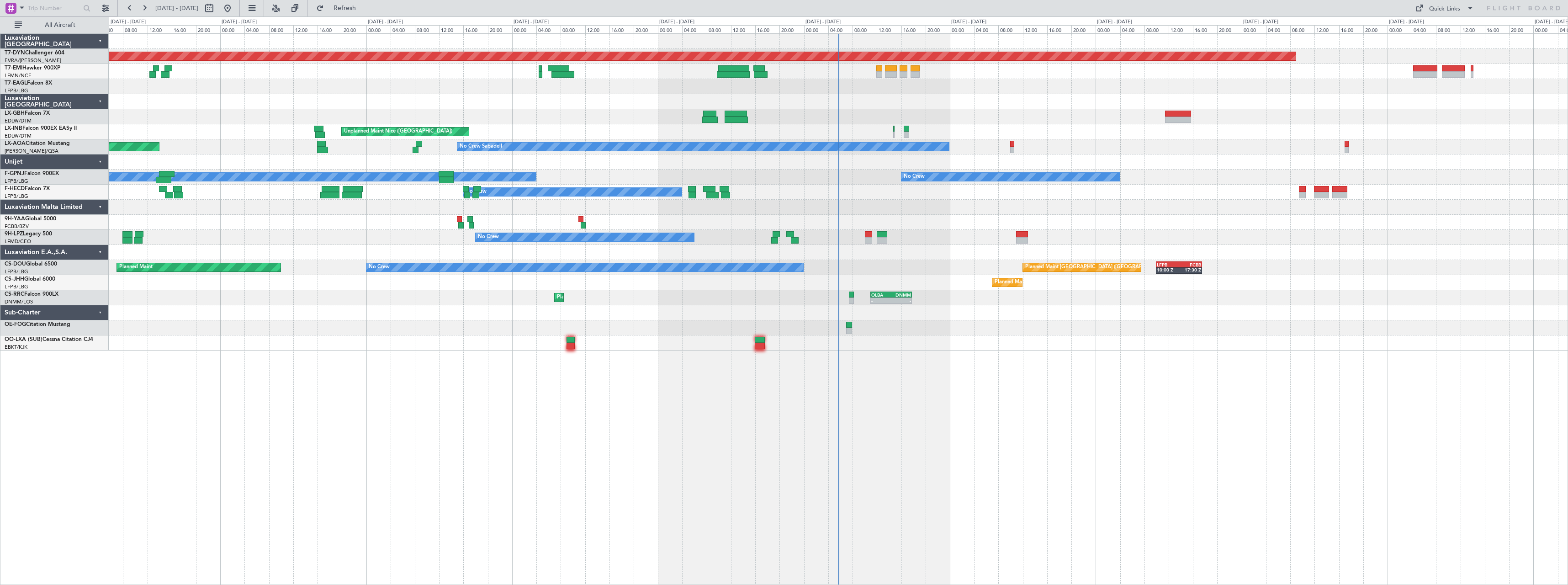
click at [945, 378] on div "Planned Maint [GEOGRAPHIC_DATA]-[GEOGRAPHIC_DATA] A/C Unavailable [GEOGRAPHIC_D…" at bounding box center [838, 309] width 1459 height 552
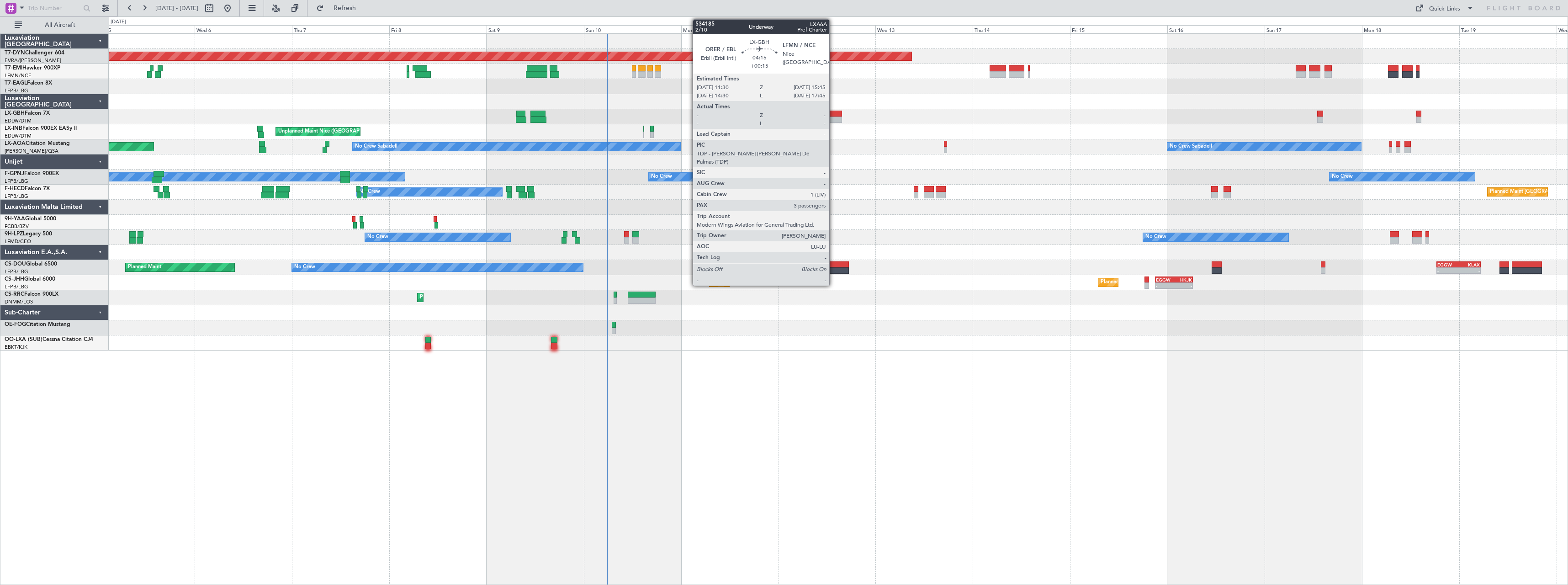
click at [833, 111] on div at bounding box center [833, 114] width 18 height 7
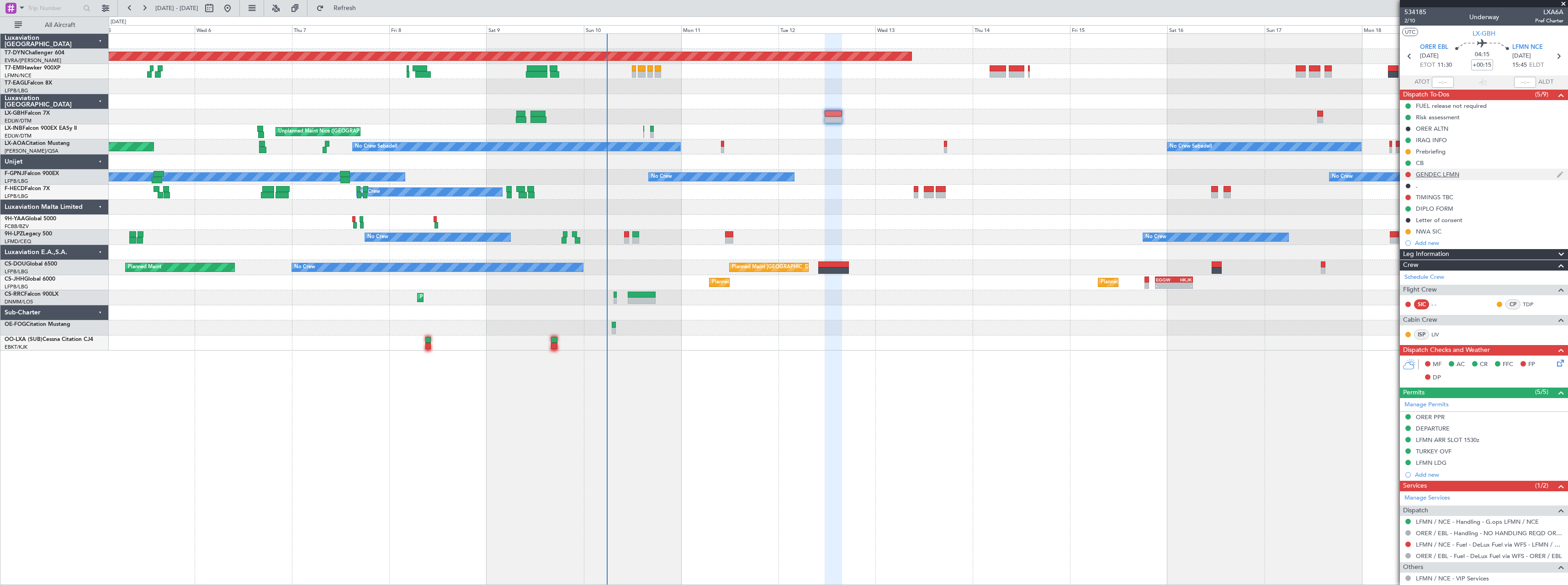
click at [1483, 175] on div "GENDEC LFMN" at bounding box center [1484, 174] width 168 height 12
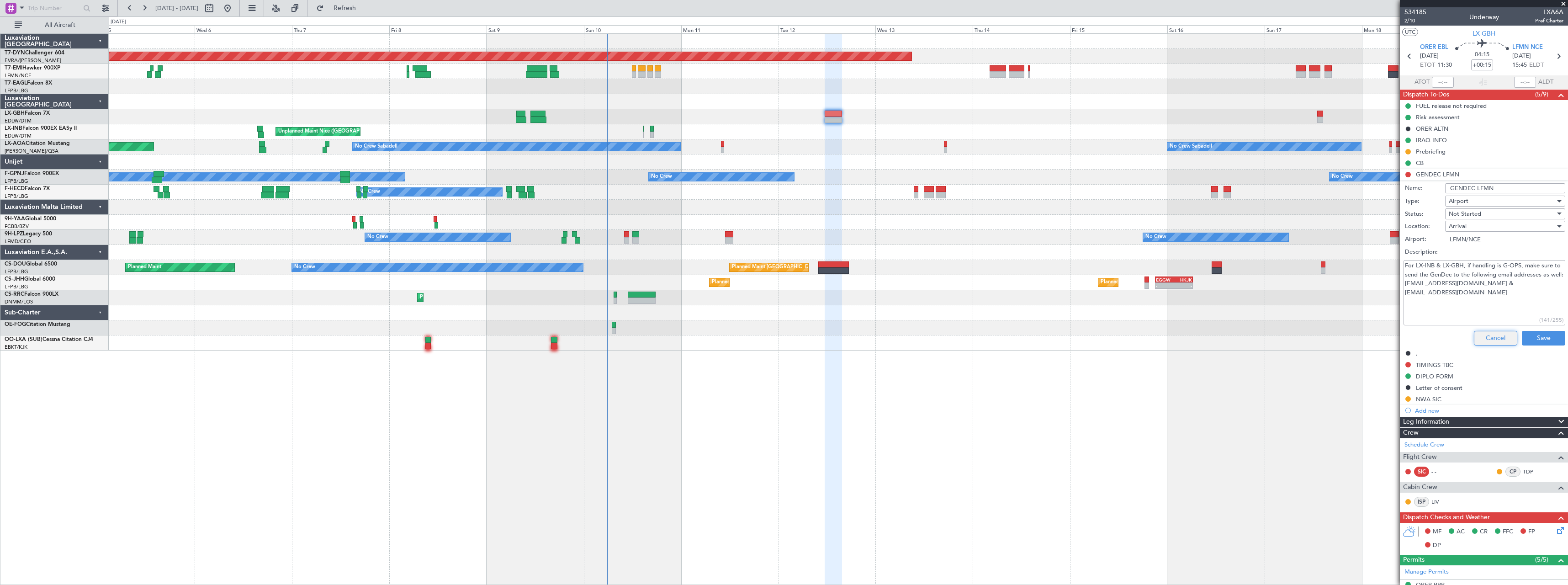
click at [1474, 334] on button "Cancel" at bounding box center [1495, 338] width 43 height 15
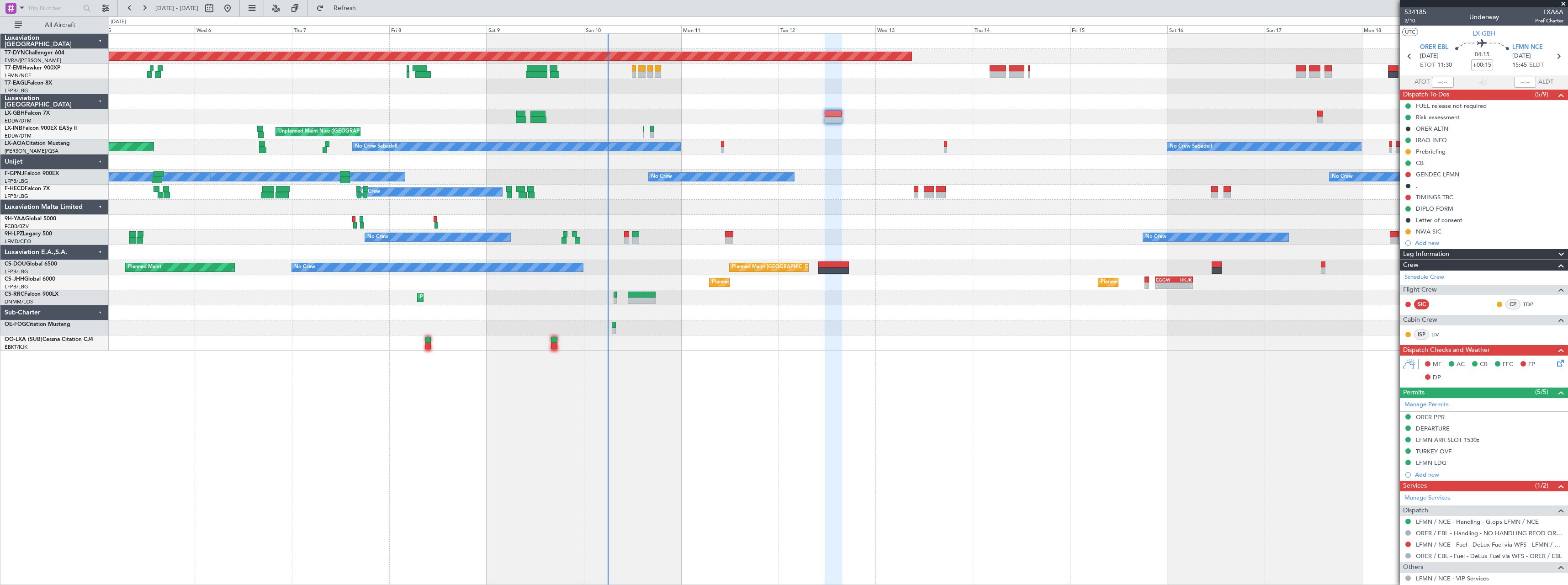
click at [1561, 5] on span at bounding box center [1563, 4] width 9 height 9
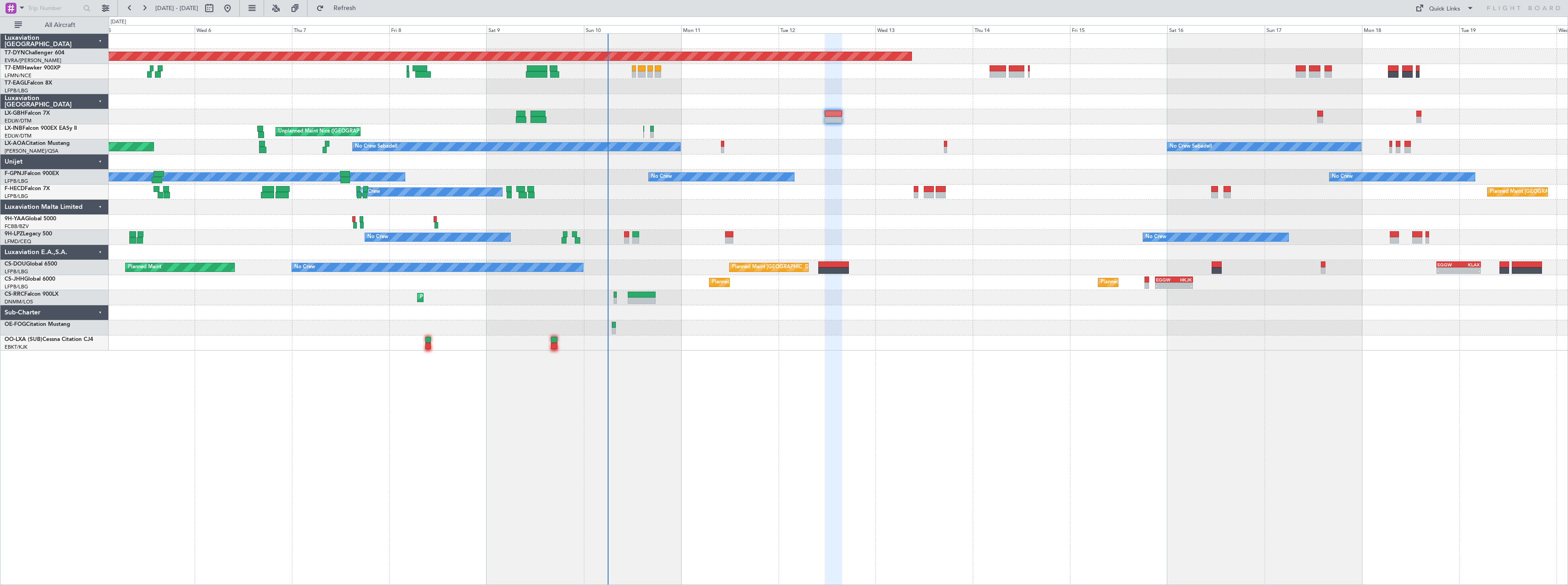
type input "0"
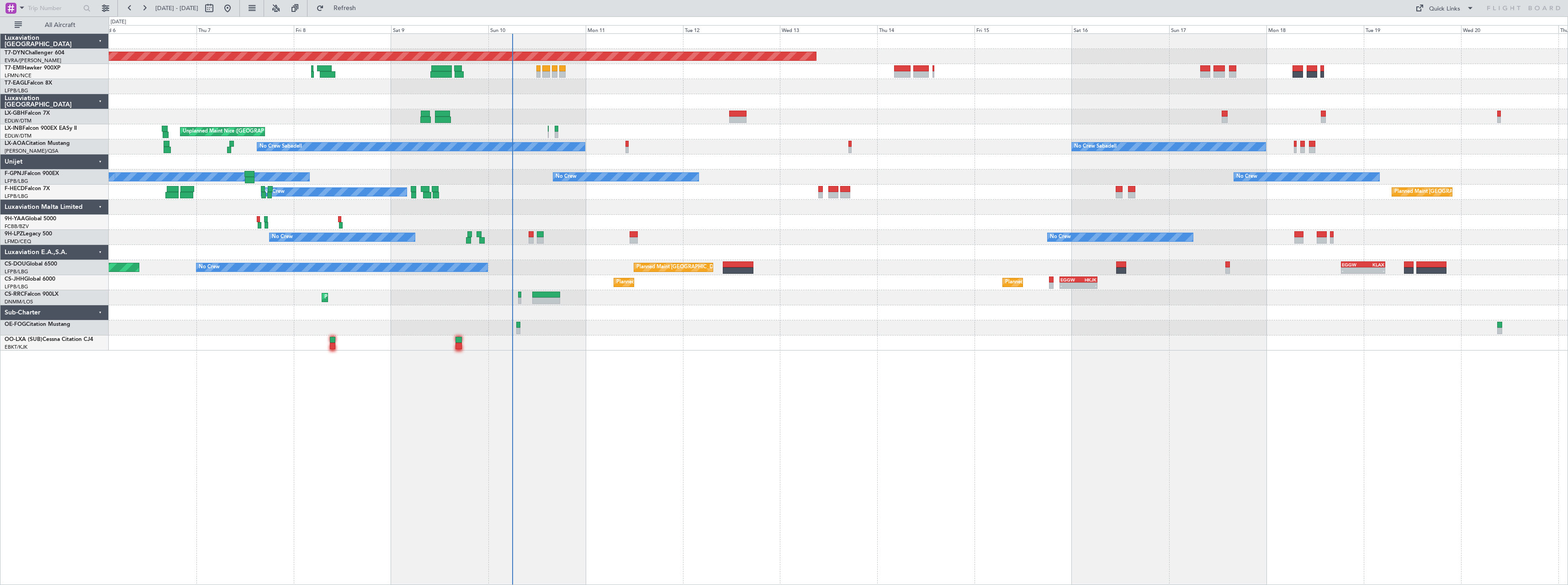
click at [834, 248] on div "Planned Maint Basel-Mulhouse A/C Unavailable Unplanned Maint Nice (Côte d'Azur …" at bounding box center [838, 192] width 1459 height 317
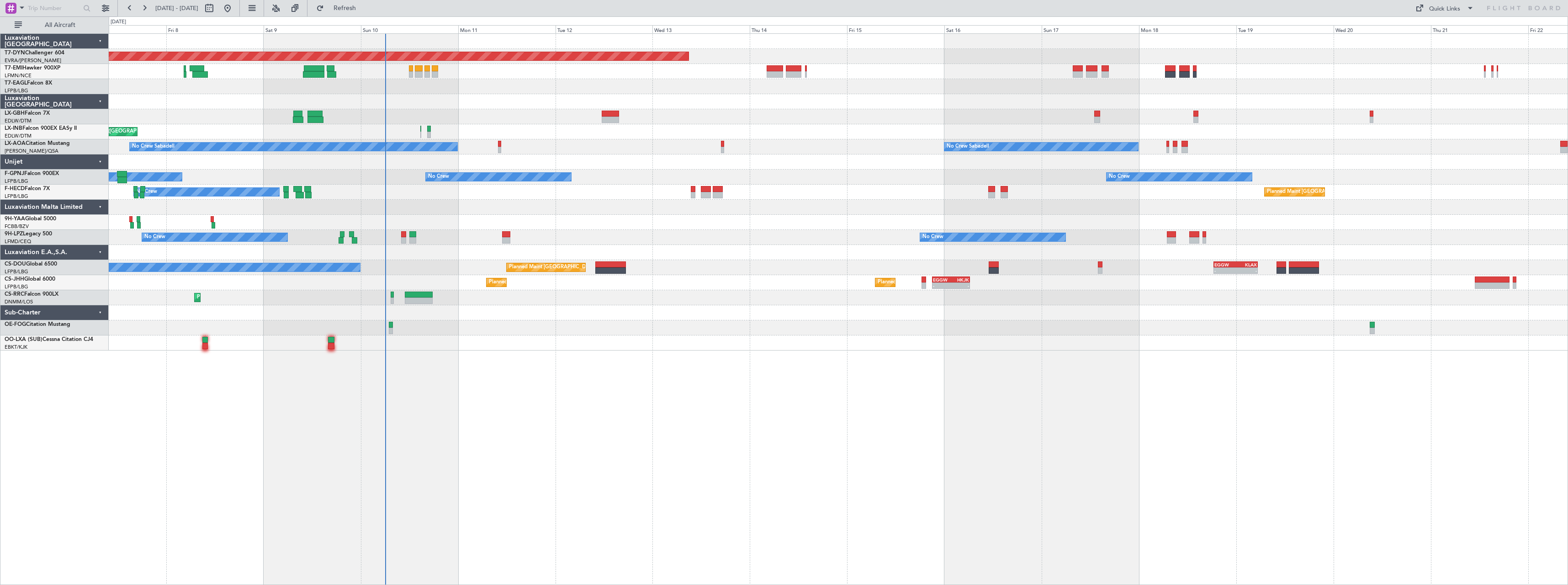
click at [627, 310] on div "Planned Maint Basel-Mulhouse A/C Unavailable Planned Maint Geneva (Cointrin) Un…" at bounding box center [838, 192] width 1459 height 317
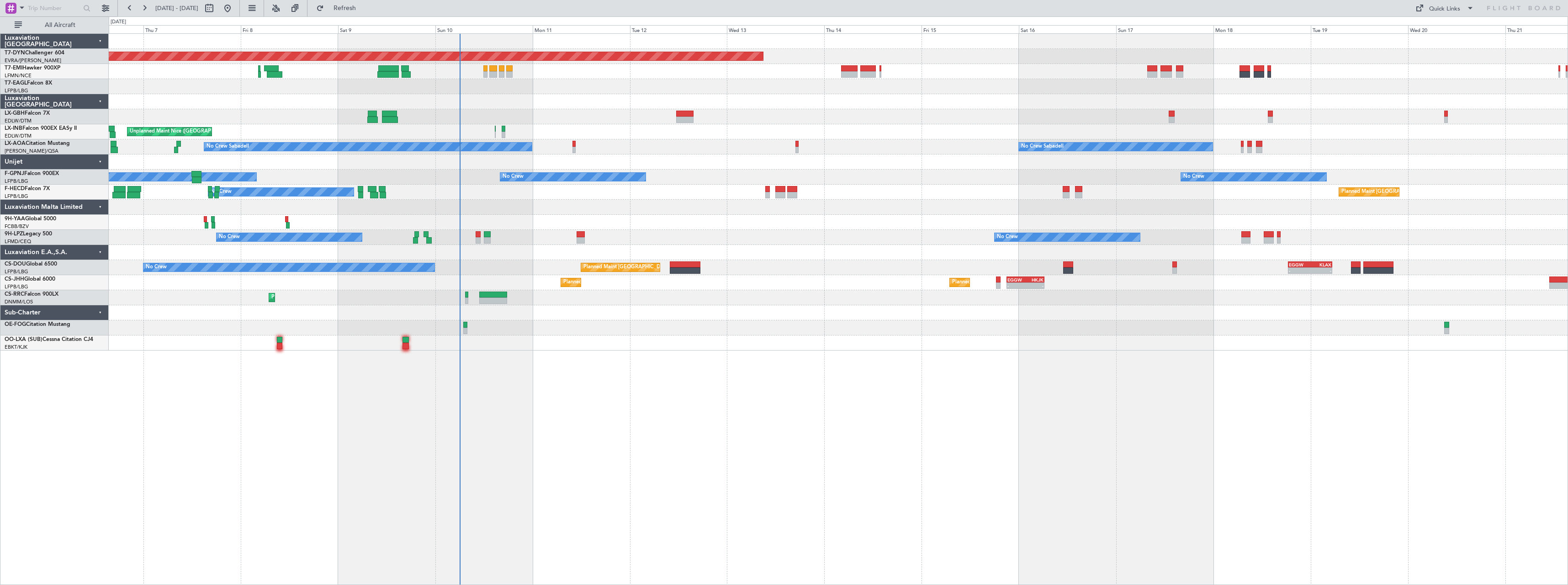
click at [615, 94] on div at bounding box center [838, 102] width 1459 height 15
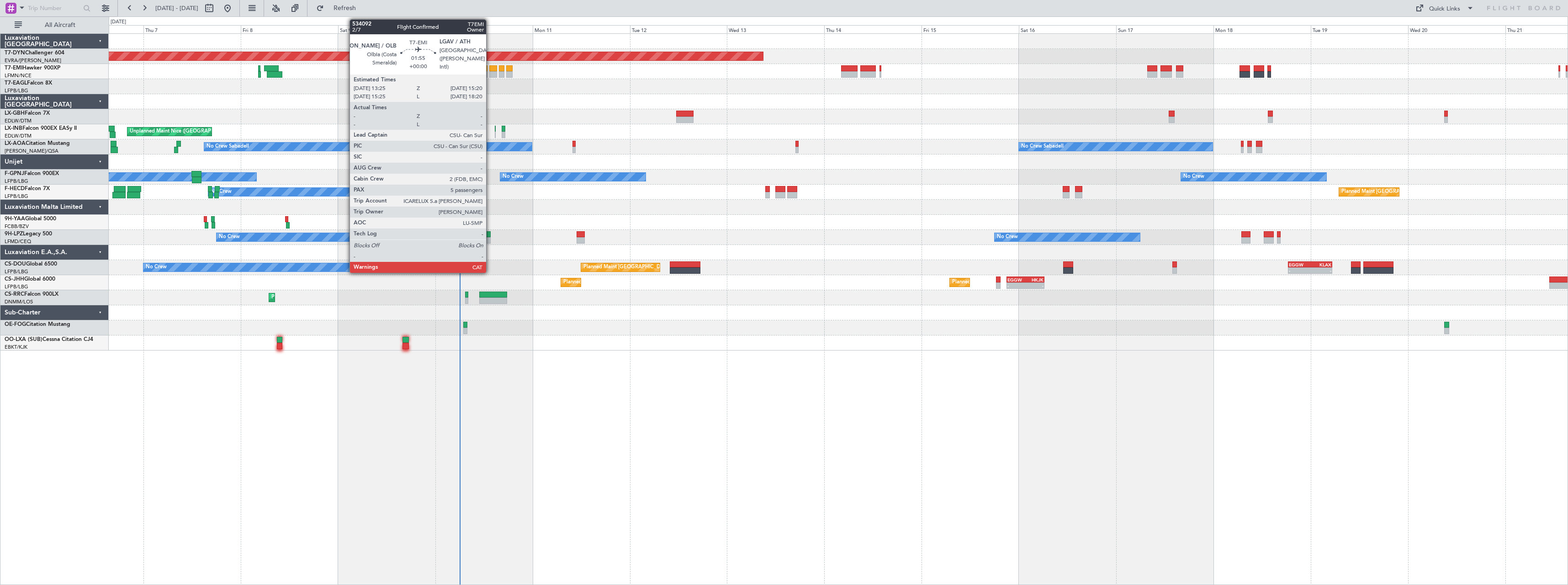
click at [490, 74] on div at bounding box center [494, 74] width 9 height 7
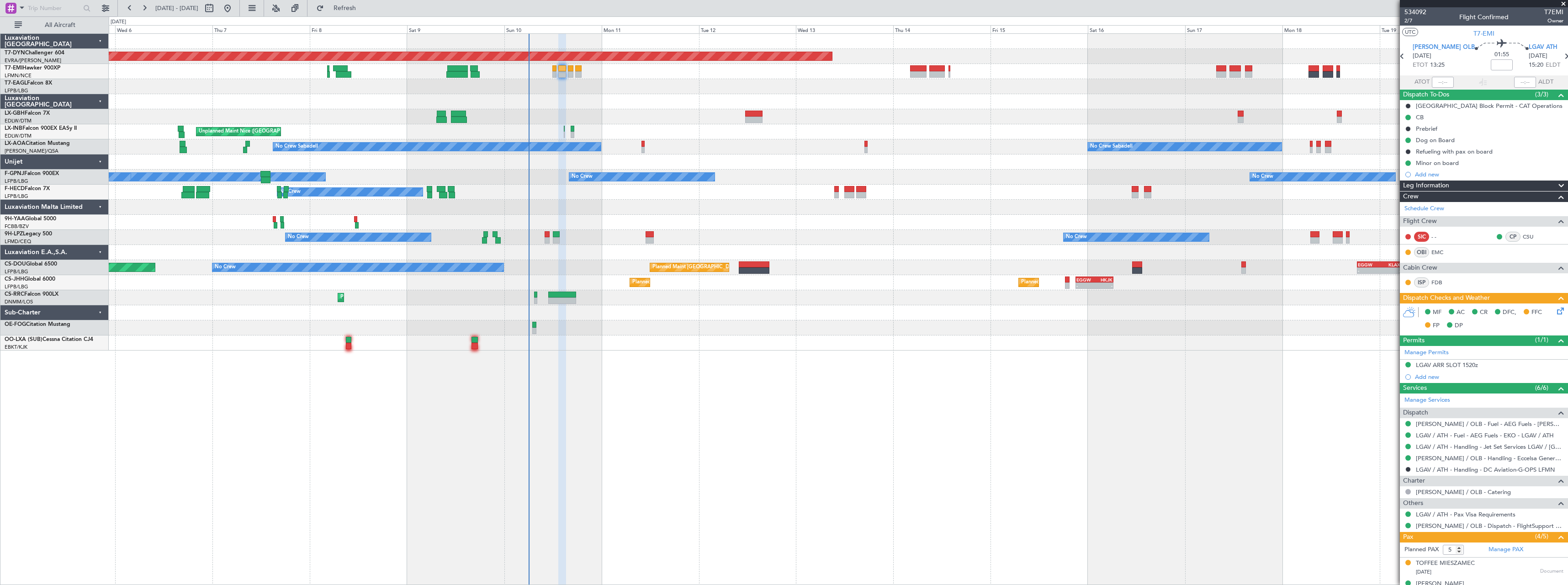
click at [675, 93] on div at bounding box center [838, 86] width 1459 height 15
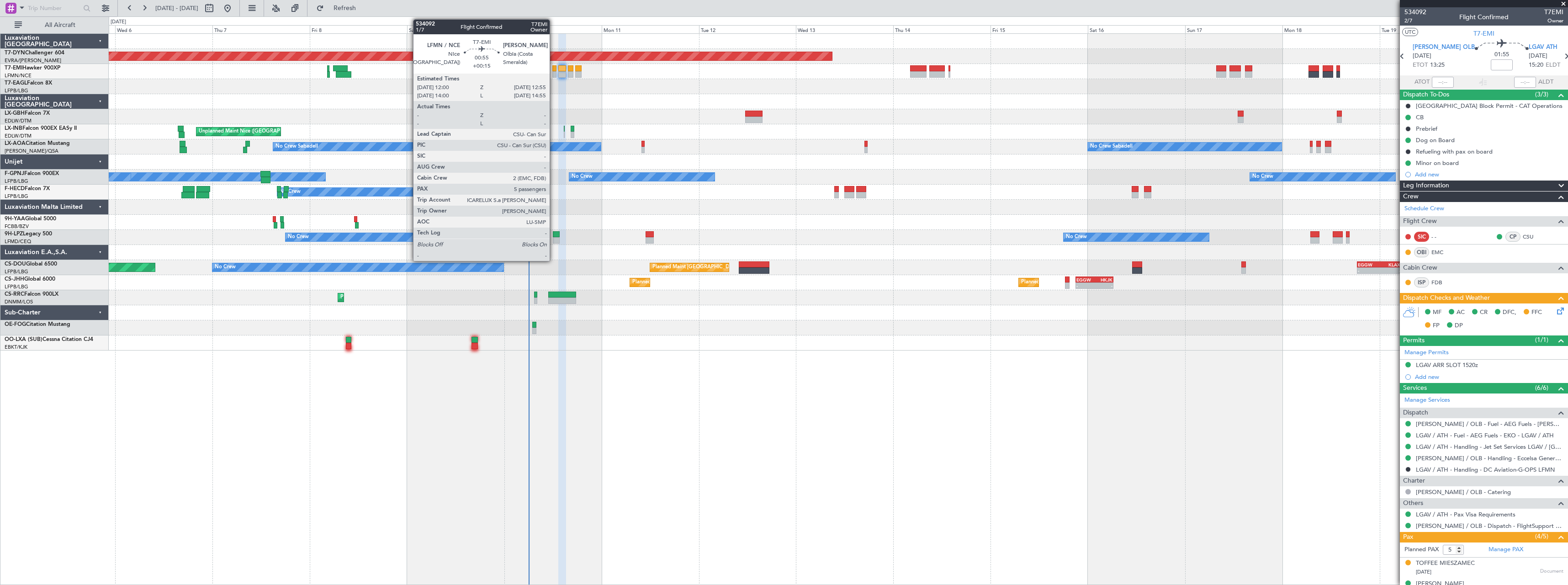
click at [554, 69] on div at bounding box center [554, 68] width 4 height 7
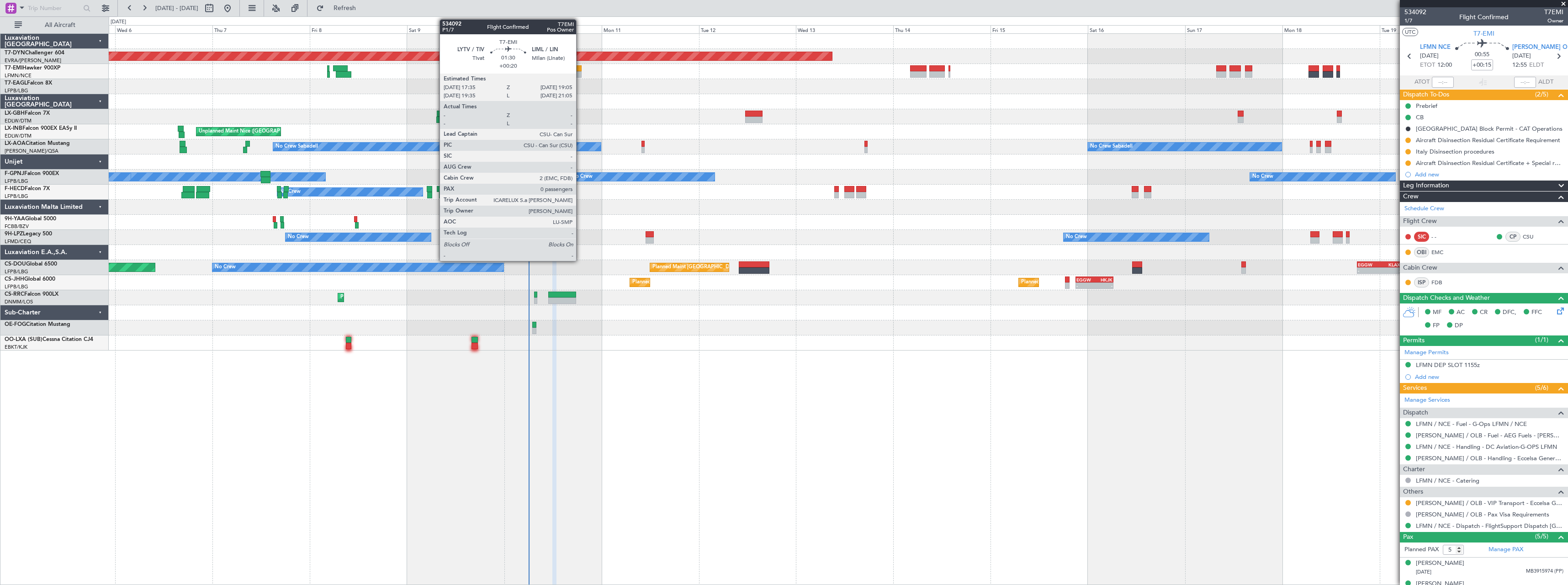
click at [580, 73] on div at bounding box center [578, 74] width 7 height 7
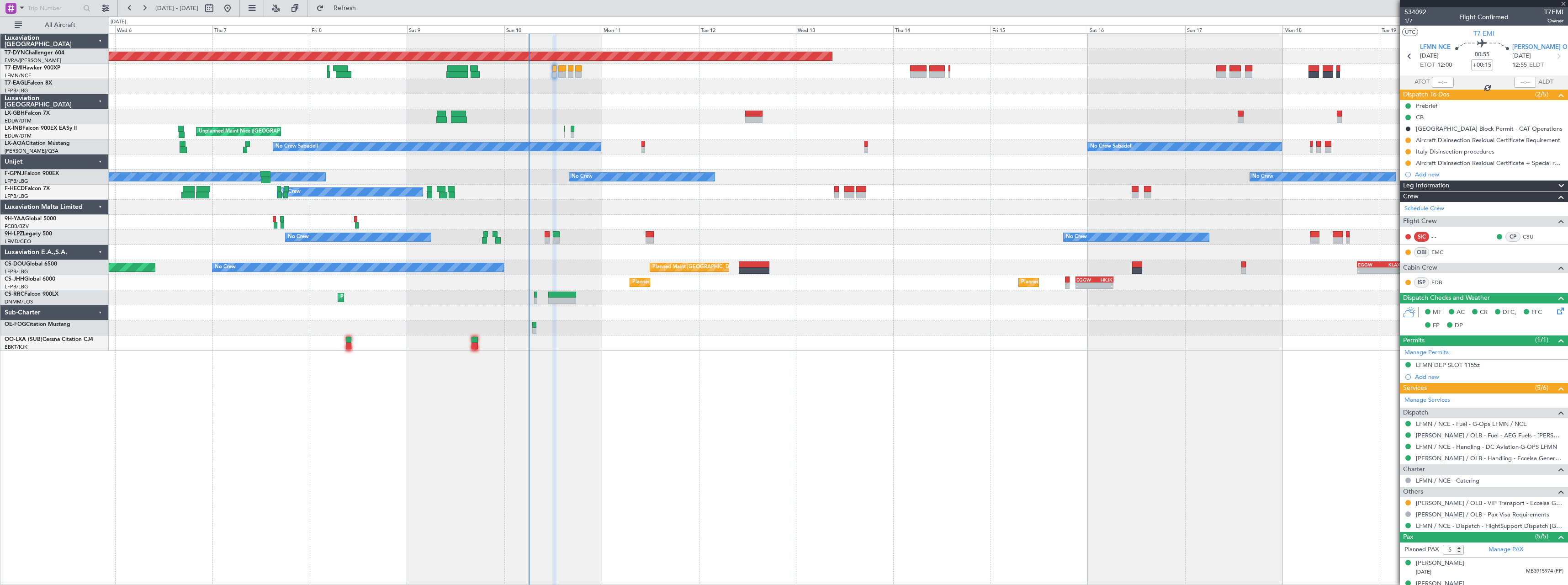
type input "+00:20"
type input "0"
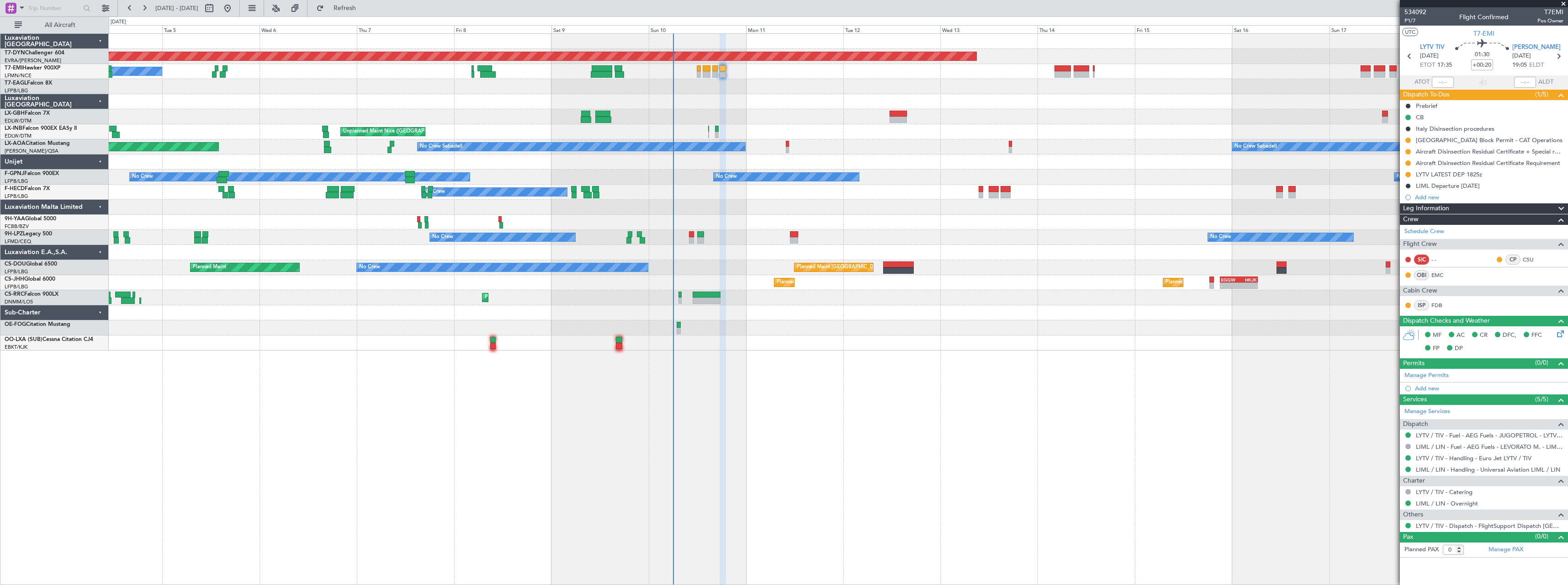
click at [717, 106] on div at bounding box center [838, 102] width 1459 height 15
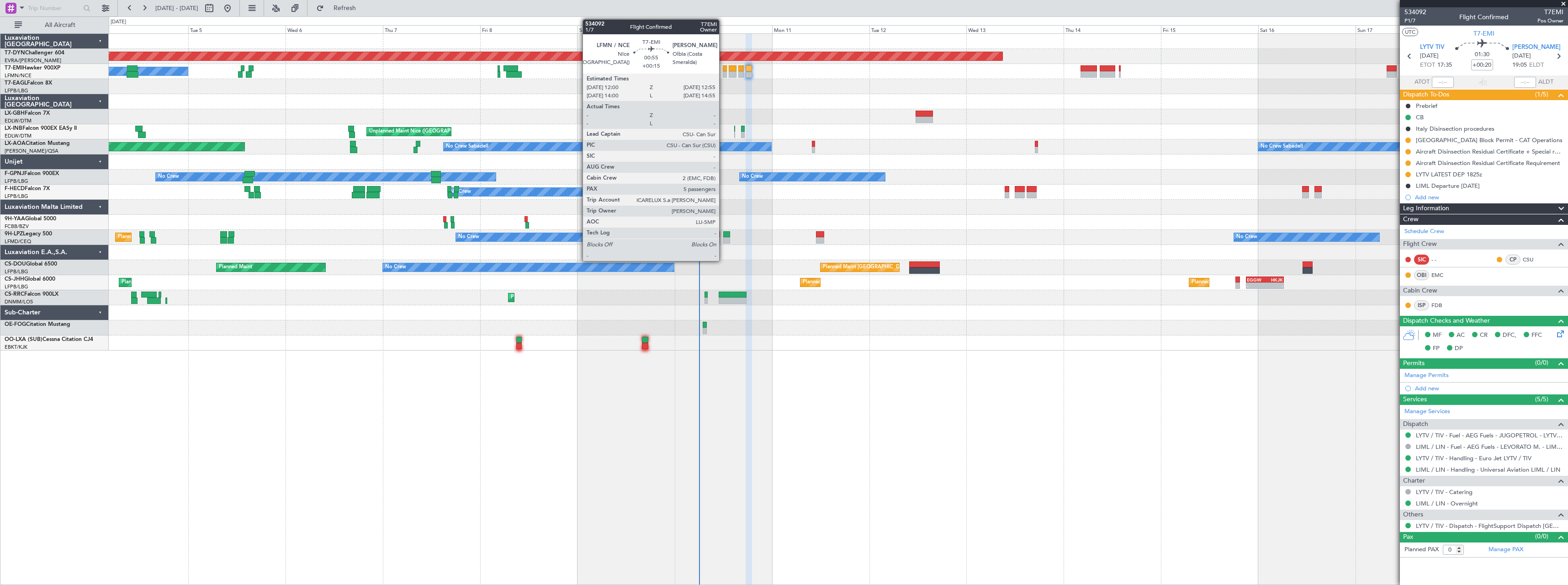
click at [723, 69] on div at bounding box center [724, 68] width 4 height 7
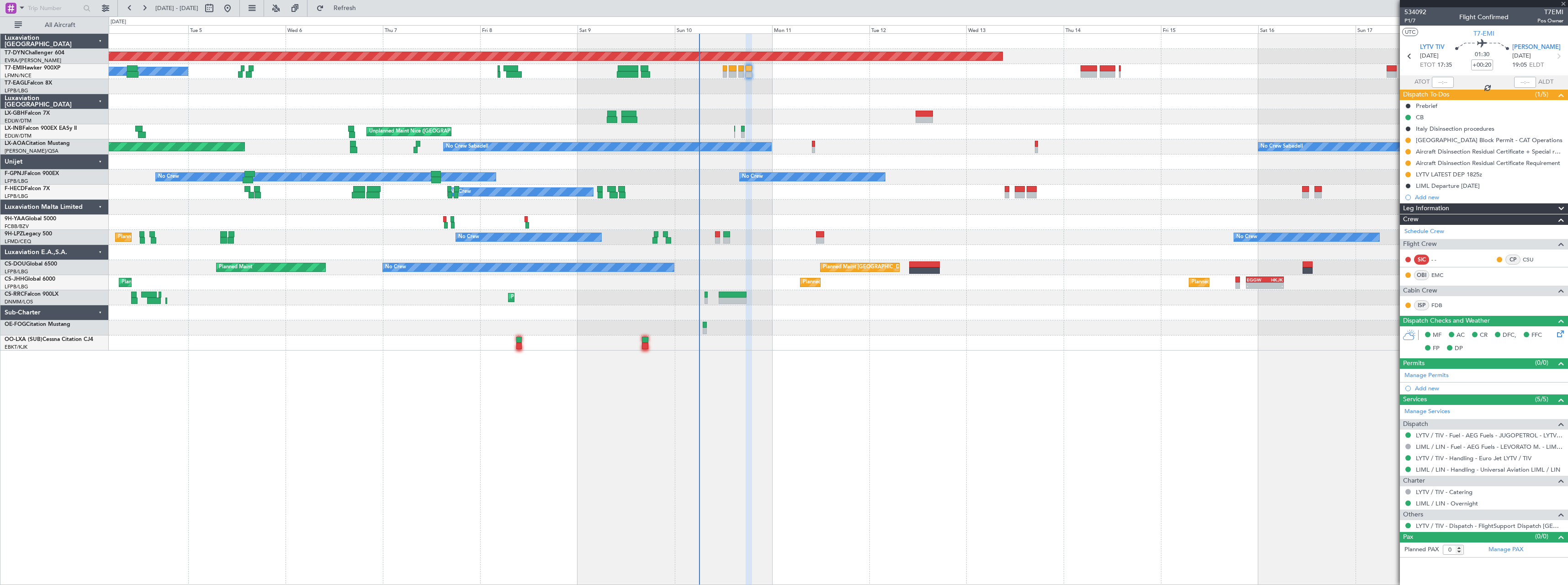
type input "+00:15"
type input "5"
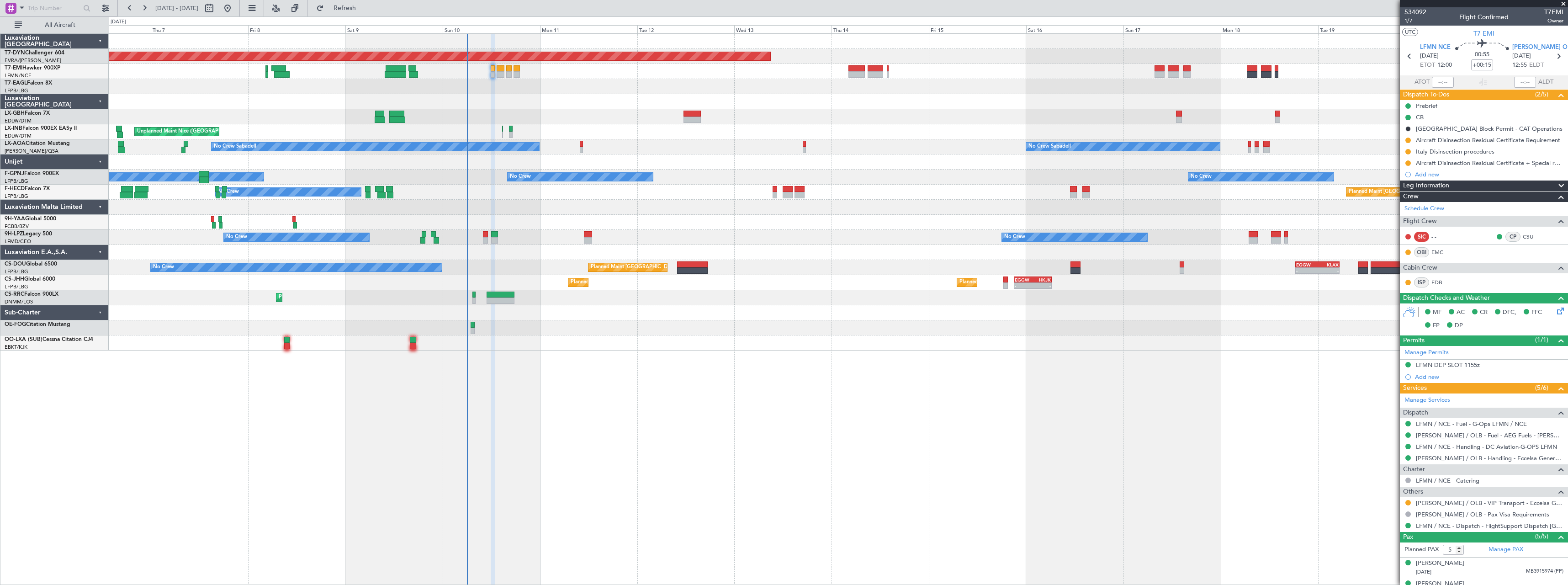
click at [656, 110] on div "Planned Maint Basel-Mulhouse A/C Unavailable Unplanned Maint Nice (Côte d'Azur …" at bounding box center [838, 192] width 1459 height 317
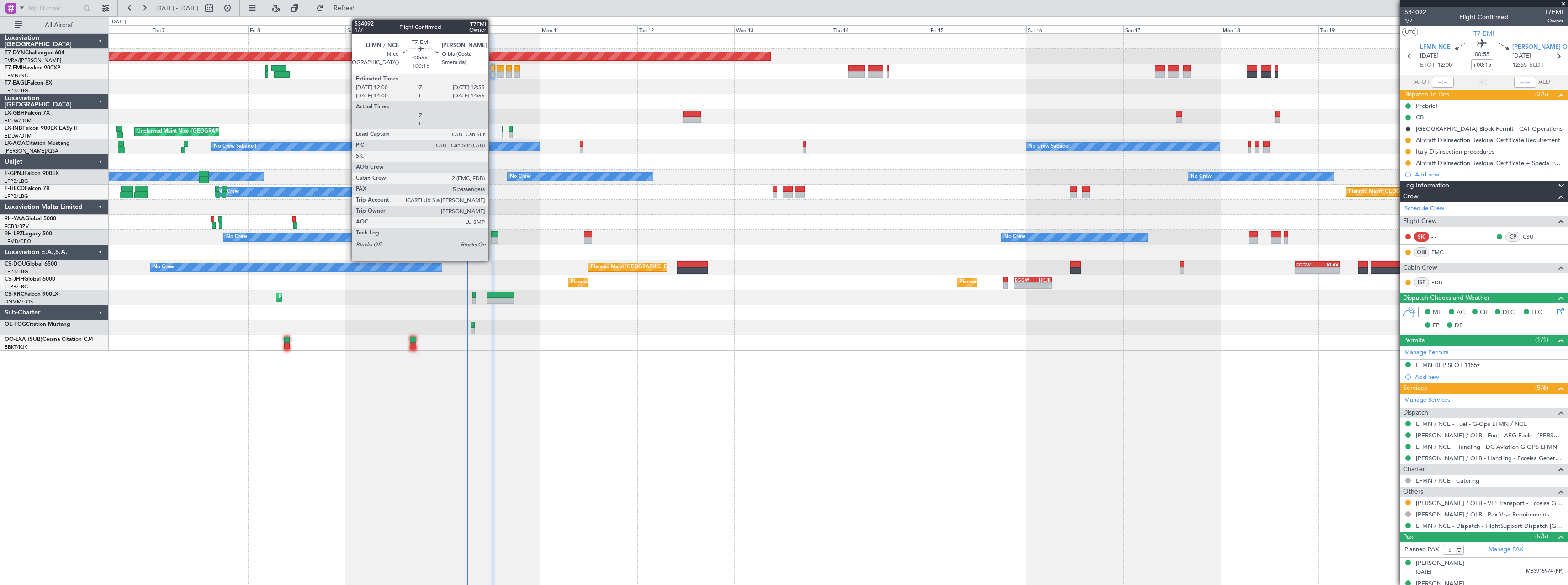
click at [492, 65] on div at bounding box center [492, 68] width 4 height 7
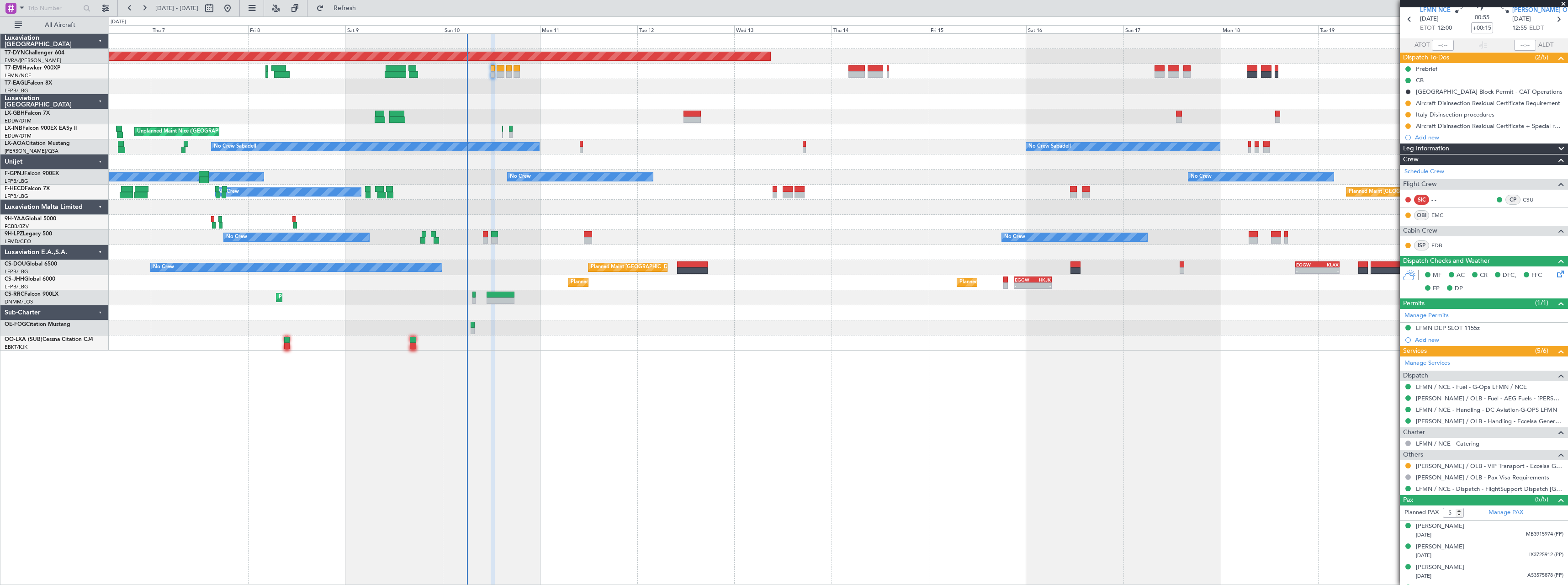
scroll to position [75, 0]
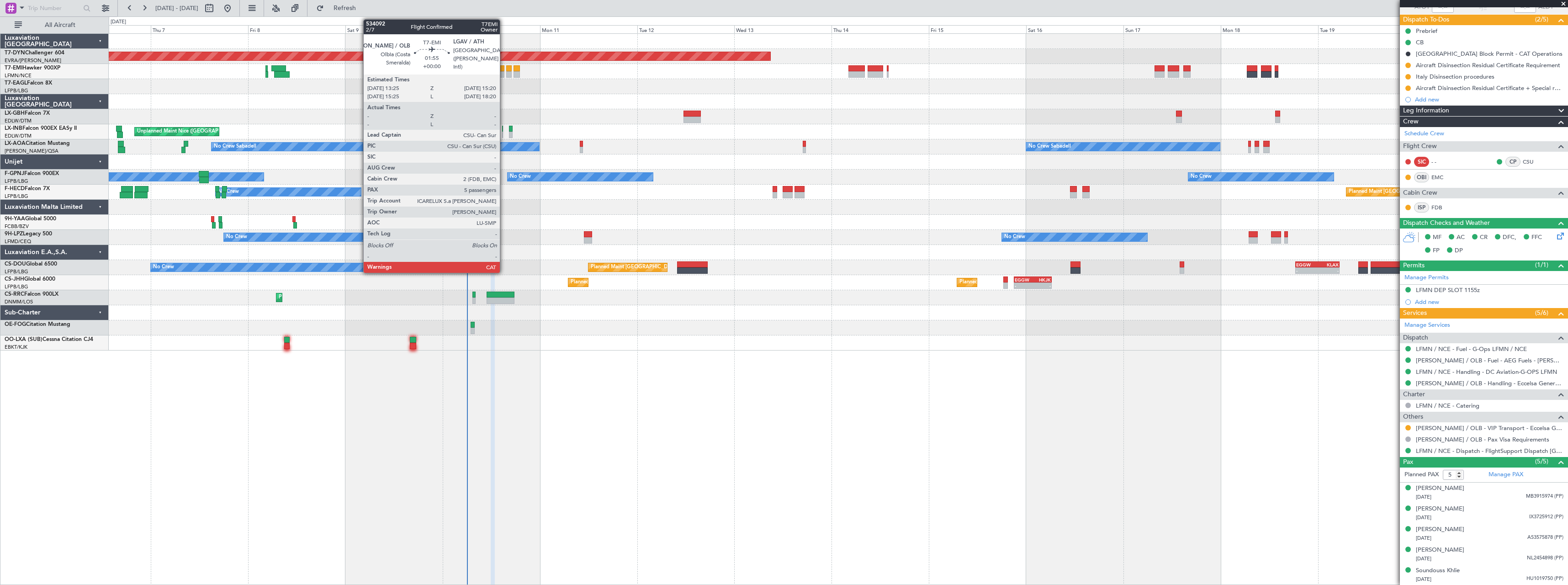
click at [504, 71] on div at bounding box center [501, 74] width 9 height 7
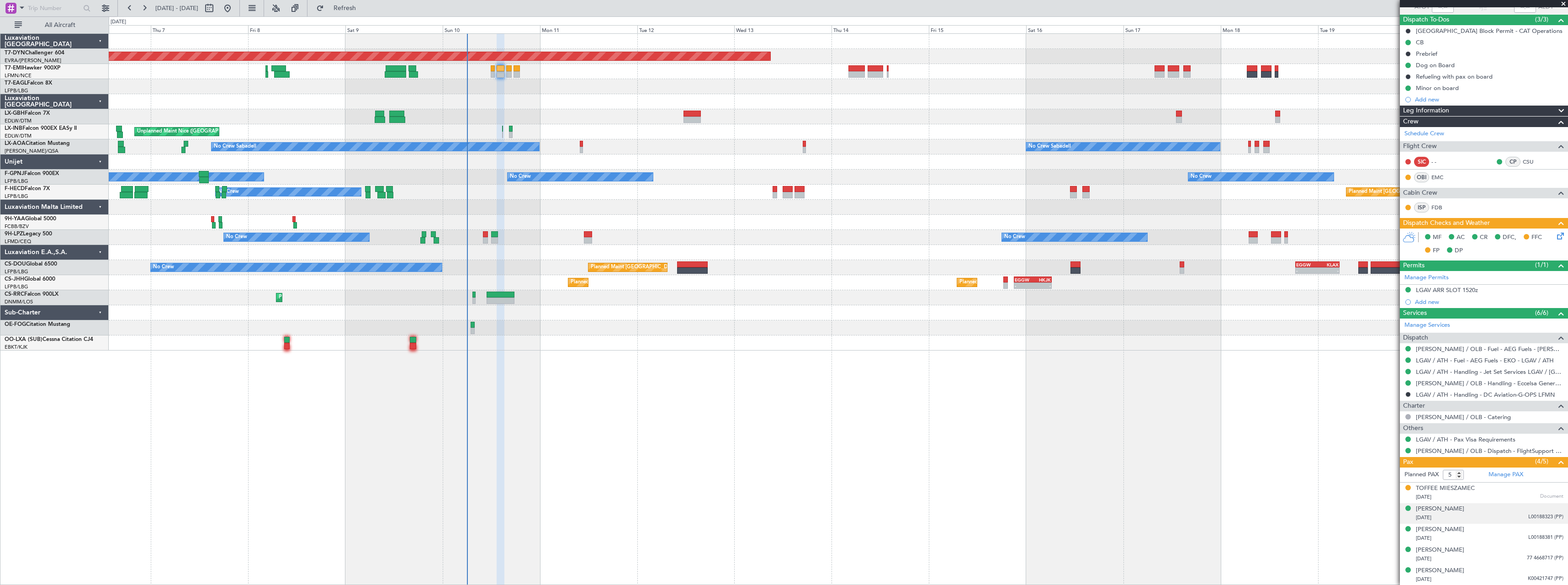
click at [1501, 517] on div "27/08/2013 L00188323 (PP)" at bounding box center [1489, 517] width 147 height 9
click at [1495, 561] on div "09/03/2011 L00188381 (PP)" at bounding box center [1489, 560] width 147 height 9
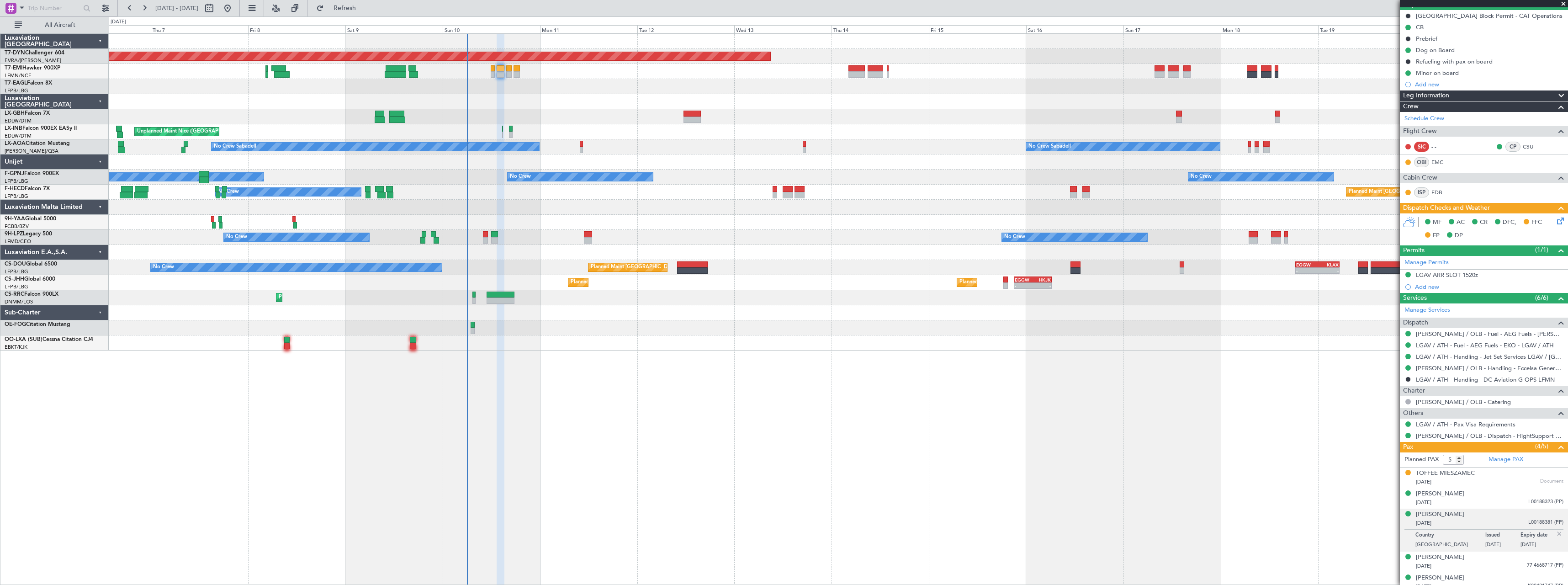
scroll to position [97, 0]
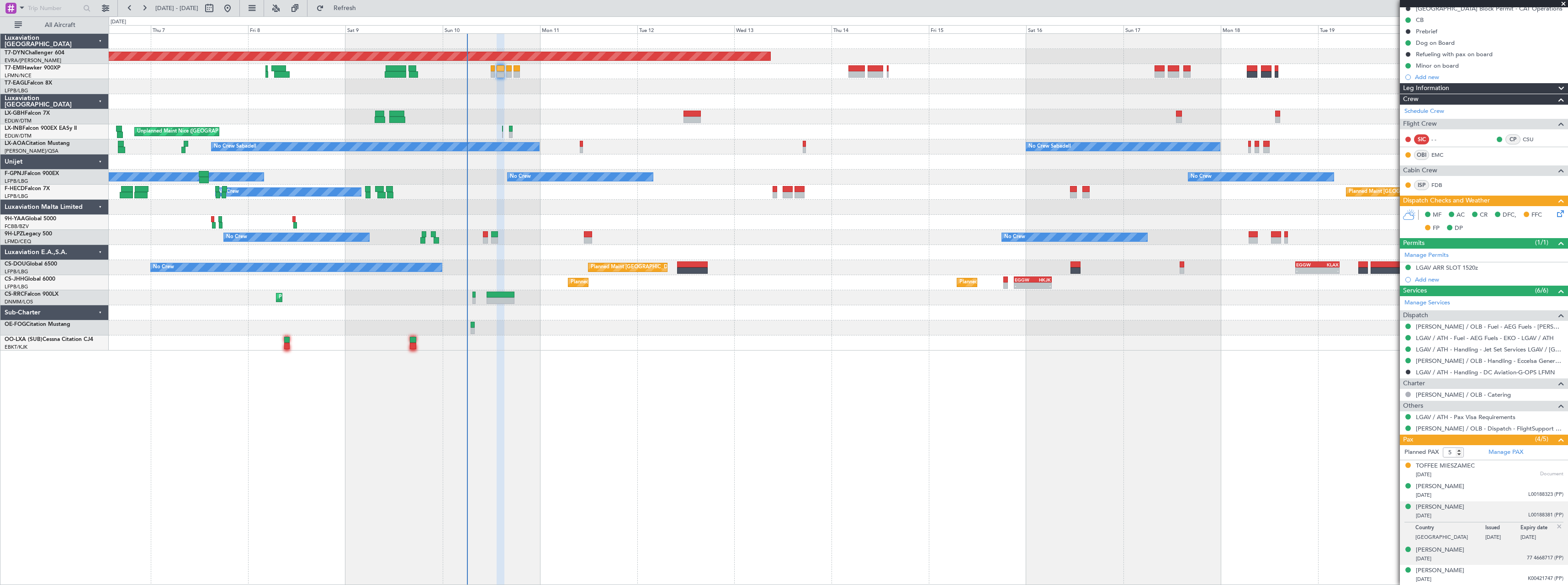
click at [1482, 554] on div "16/04/1988 77 4668717 (PP)" at bounding box center [1489, 558] width 147 height 9
click at [1488, 578] on div "03/07/1983 K00421747 (PP)" at bounding box center [1489, 579] width 147 height 9
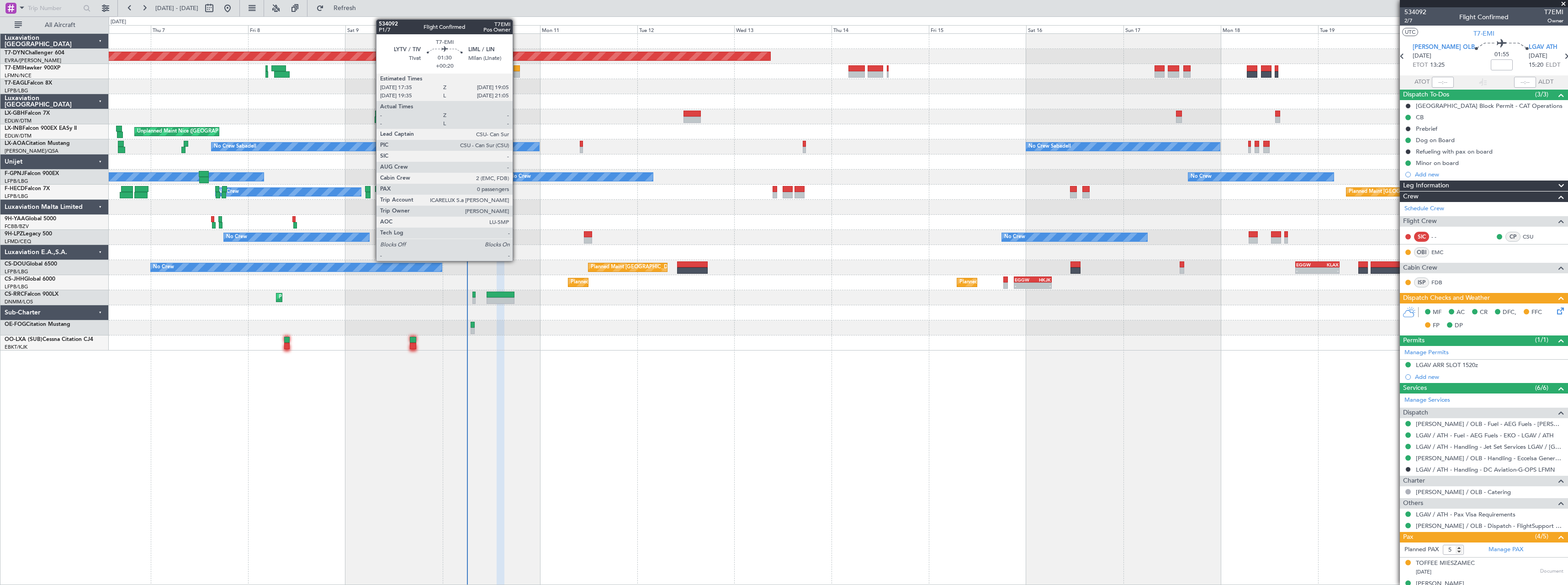
click at [517, 71] on div at bounding box center [517, 74] width 7 height 7
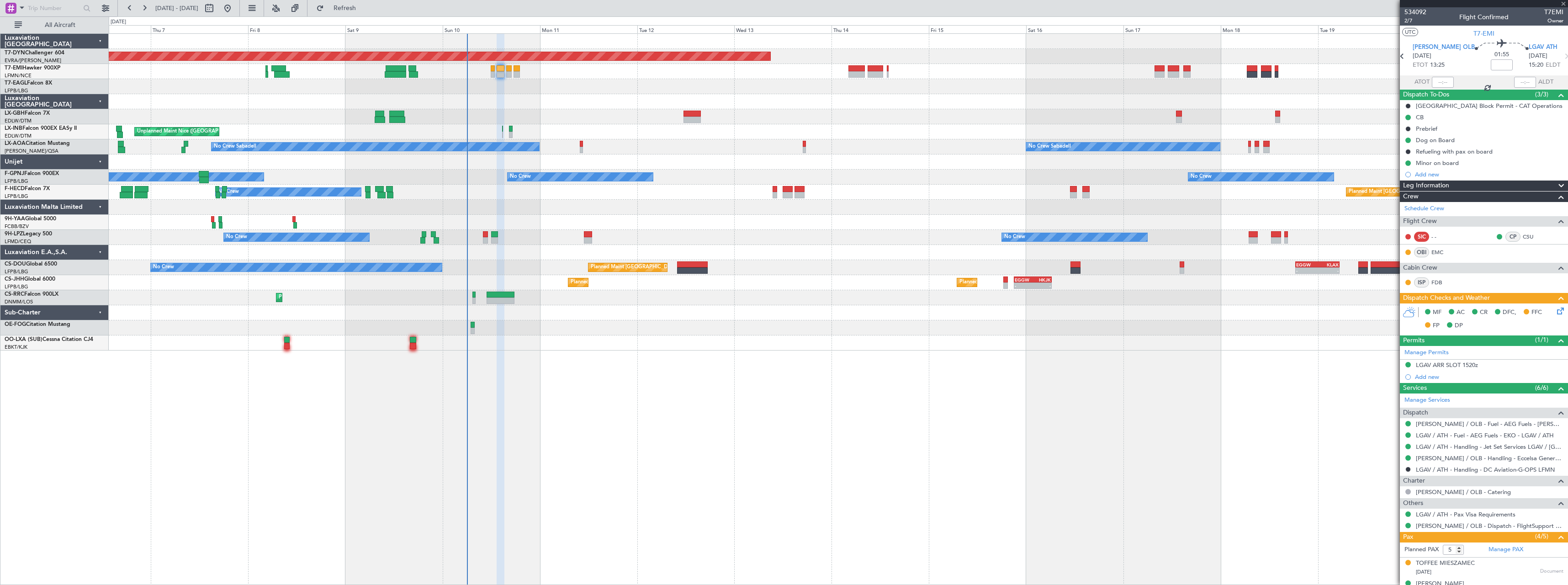
type input "+00:20"
type input "0"
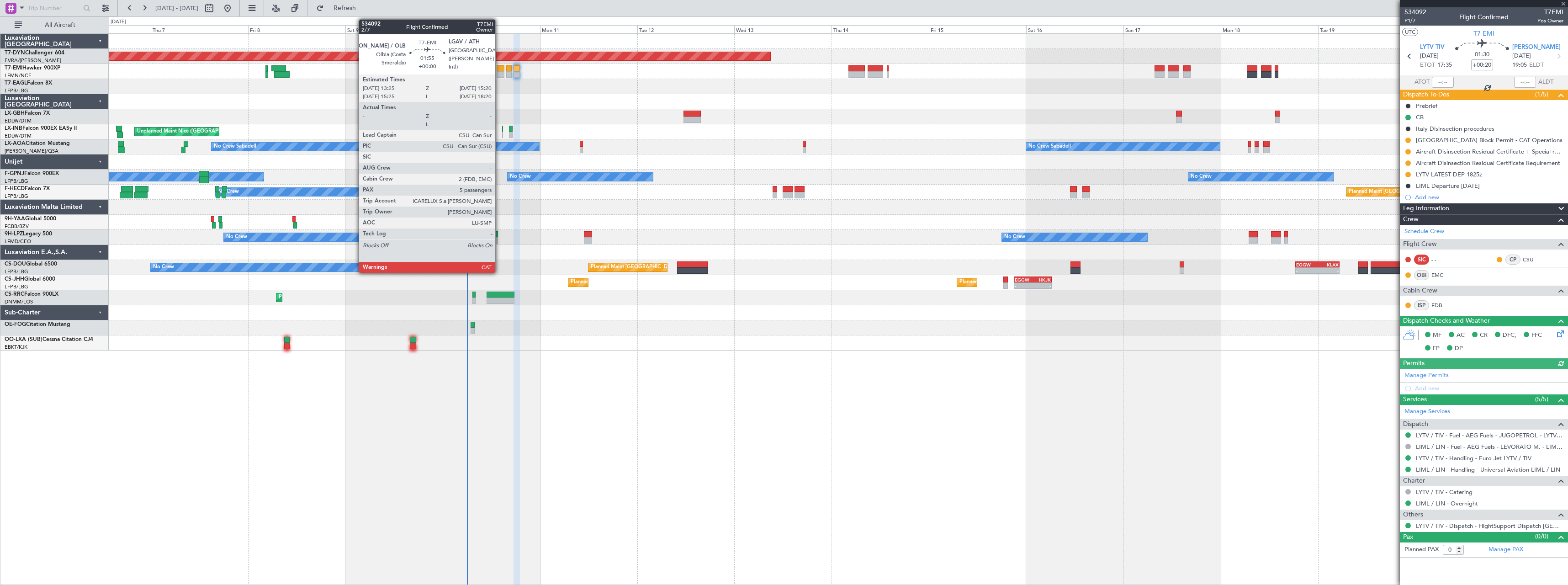
click at [499, 72] on div at bounding box center [501, 74] width 9 height 7
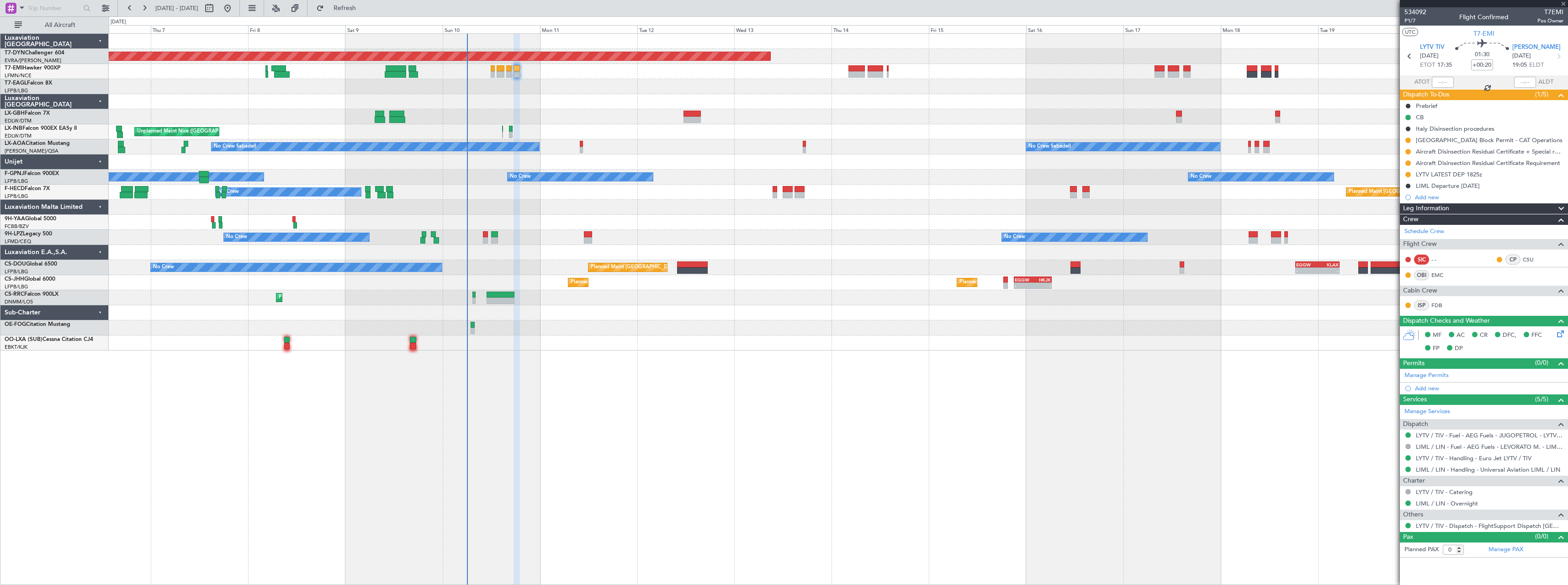
type input "5"
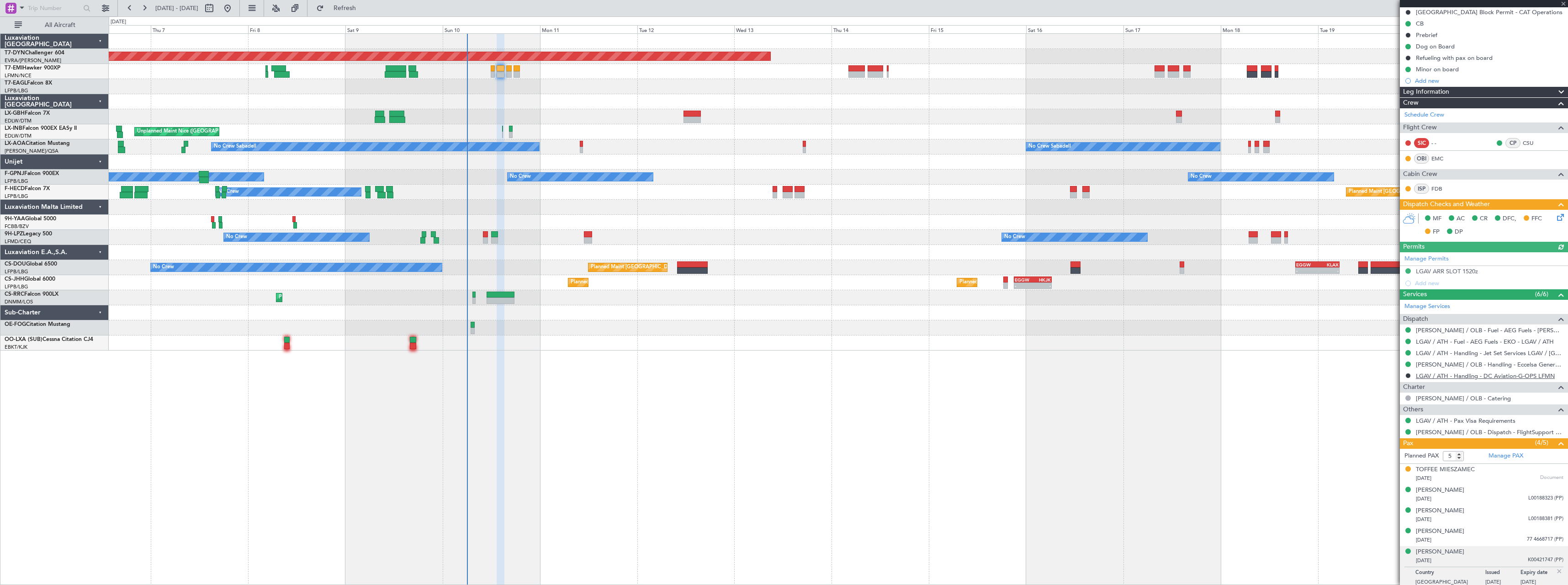
scroll to position [97, 0]
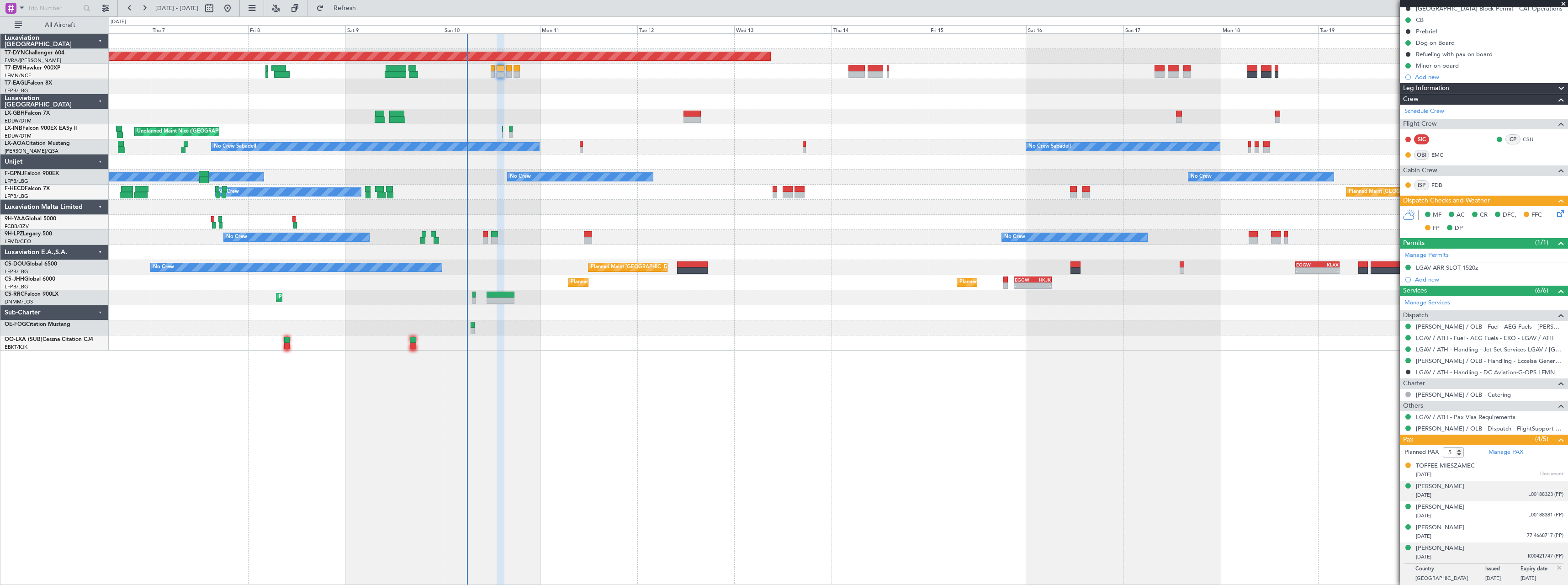
click at [1500, 496] on div "27/08/2013 L00188323 (PP)" at bounding box center [1489, 495] width 147 height 9
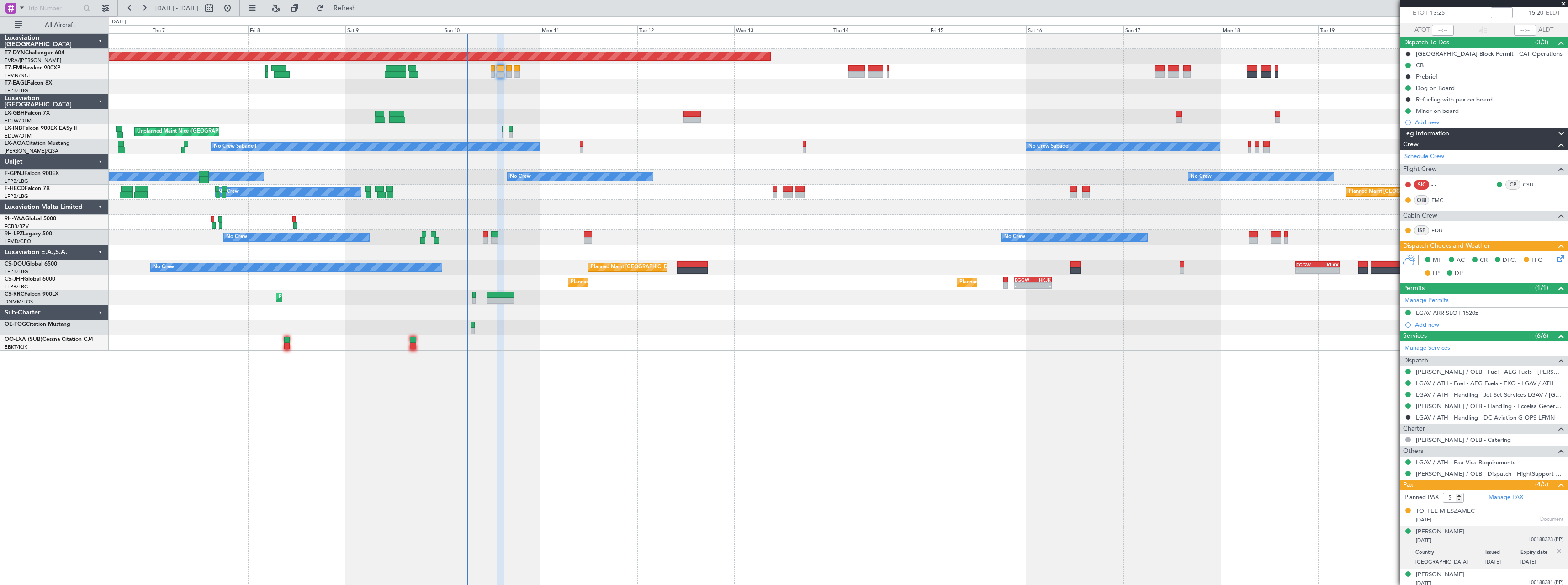
scroll to position [0, 0]
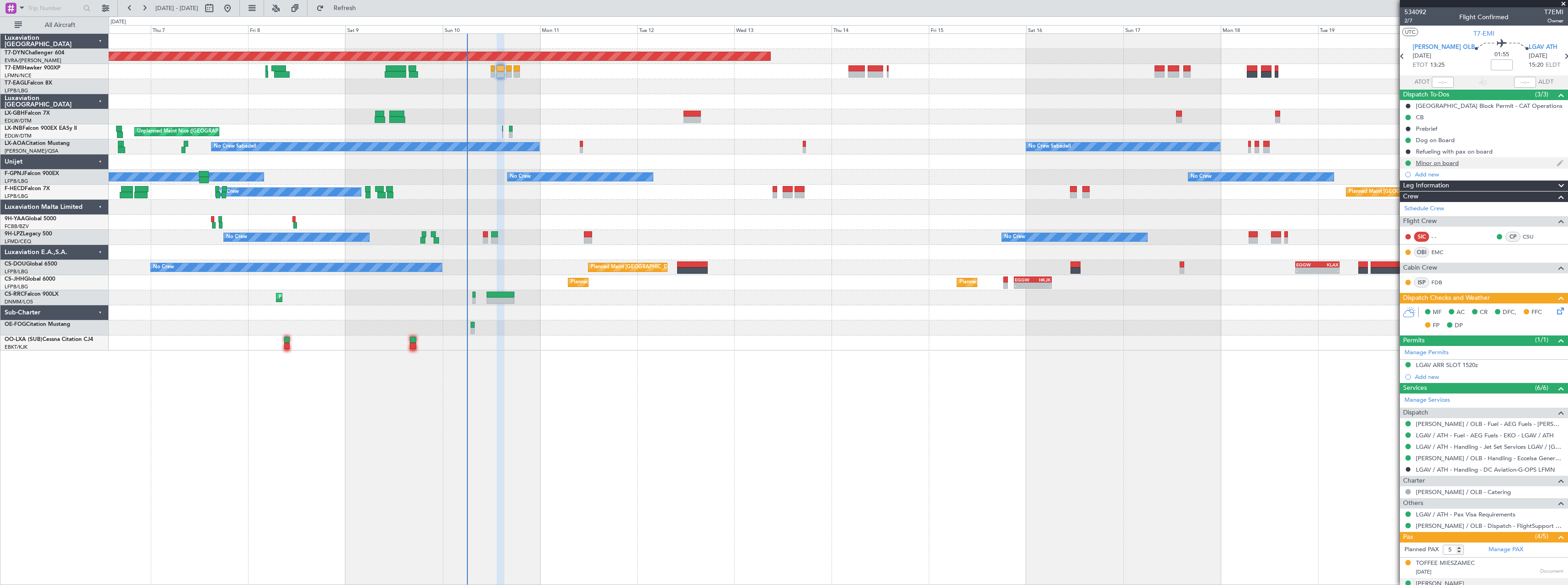
click at [1502, 164] on div "Minor on board" at bounding box center [1484, 163] width 168 height 12
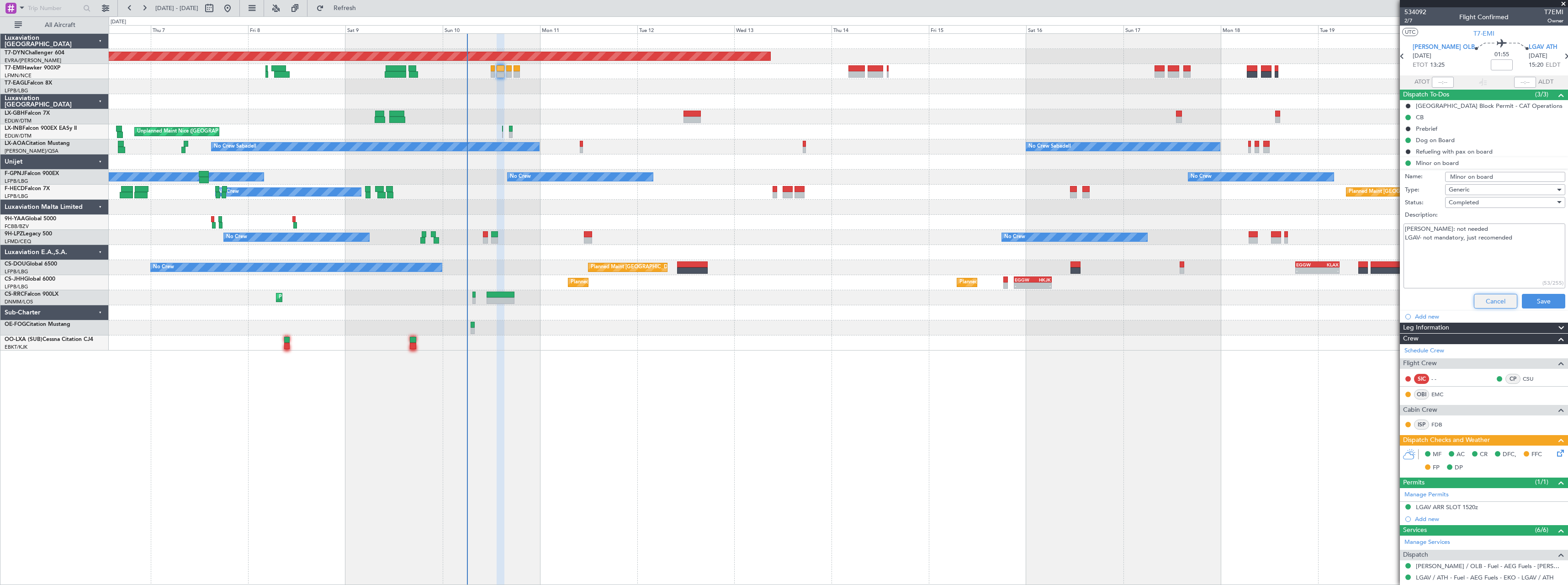
click at [1475, 296] on button "Cancel" at bounding box center [1495, 301] width 43 height 15
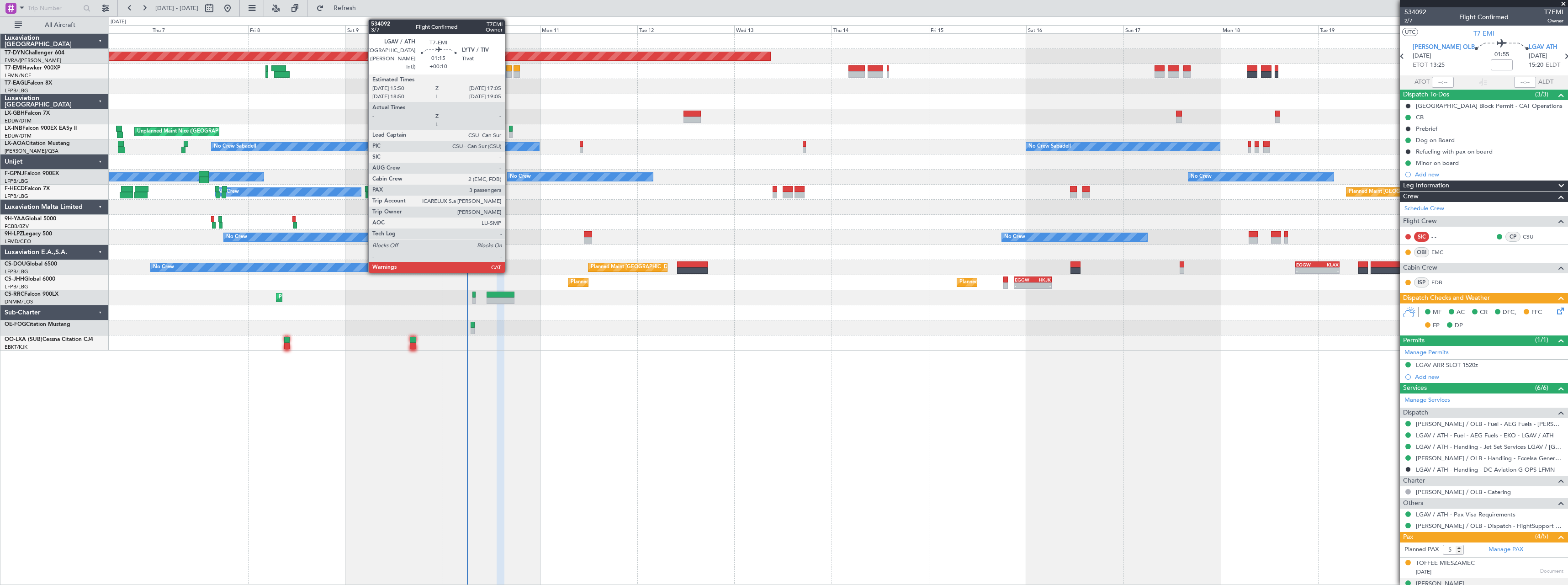
click at [509, 67] on div at bounding box center [509, 68] width 5 height 7
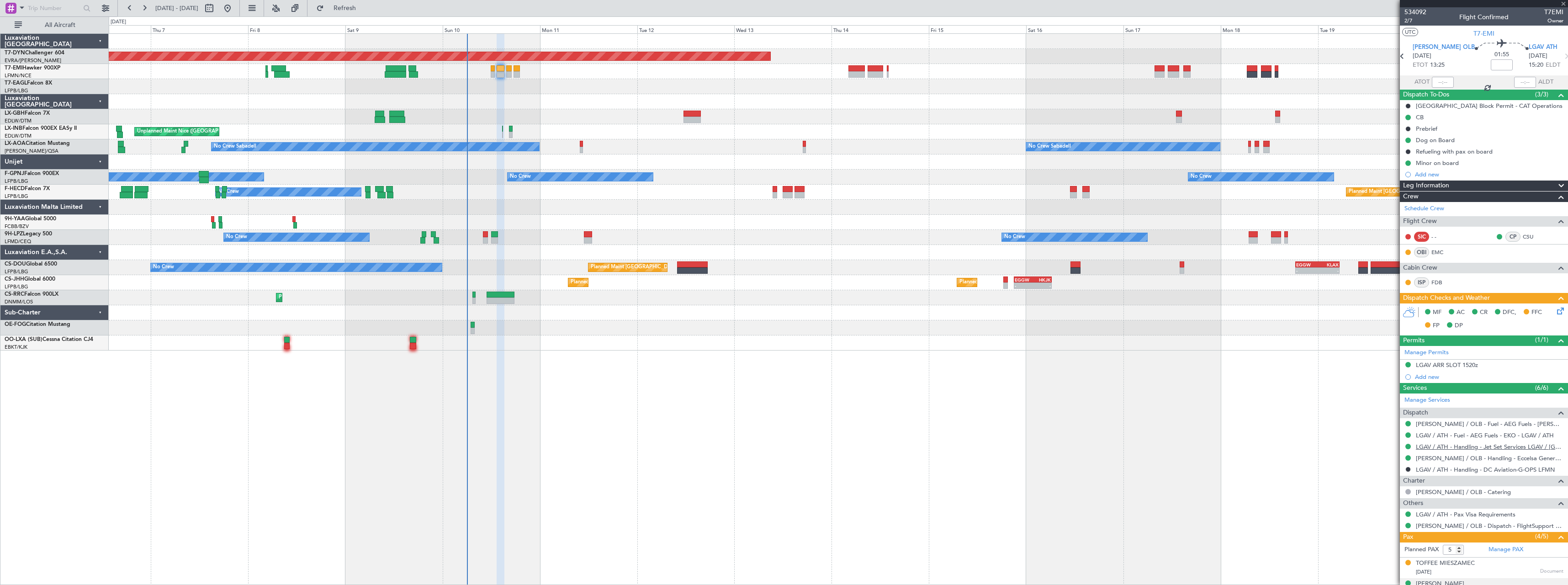
type input "+00:10"
type input "3"
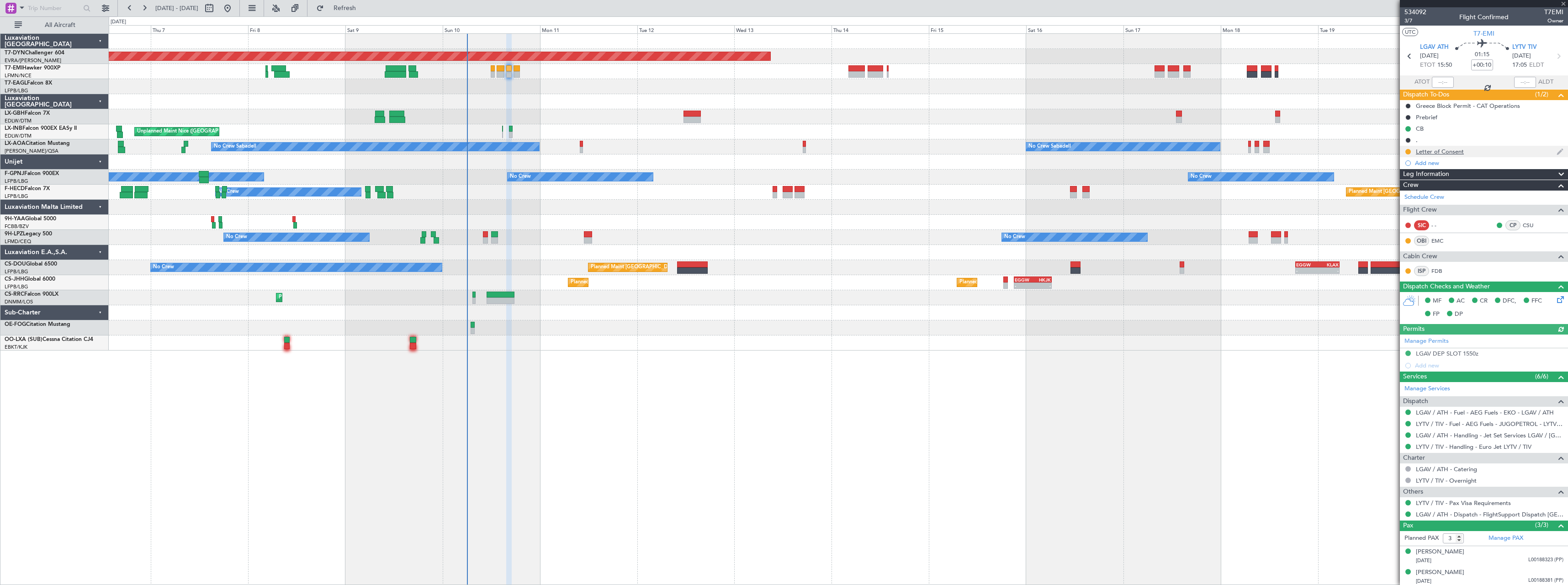
click at [1495, 149] on div "Letter of Consent" at bounding box center [1484, 151] width 168 height 12
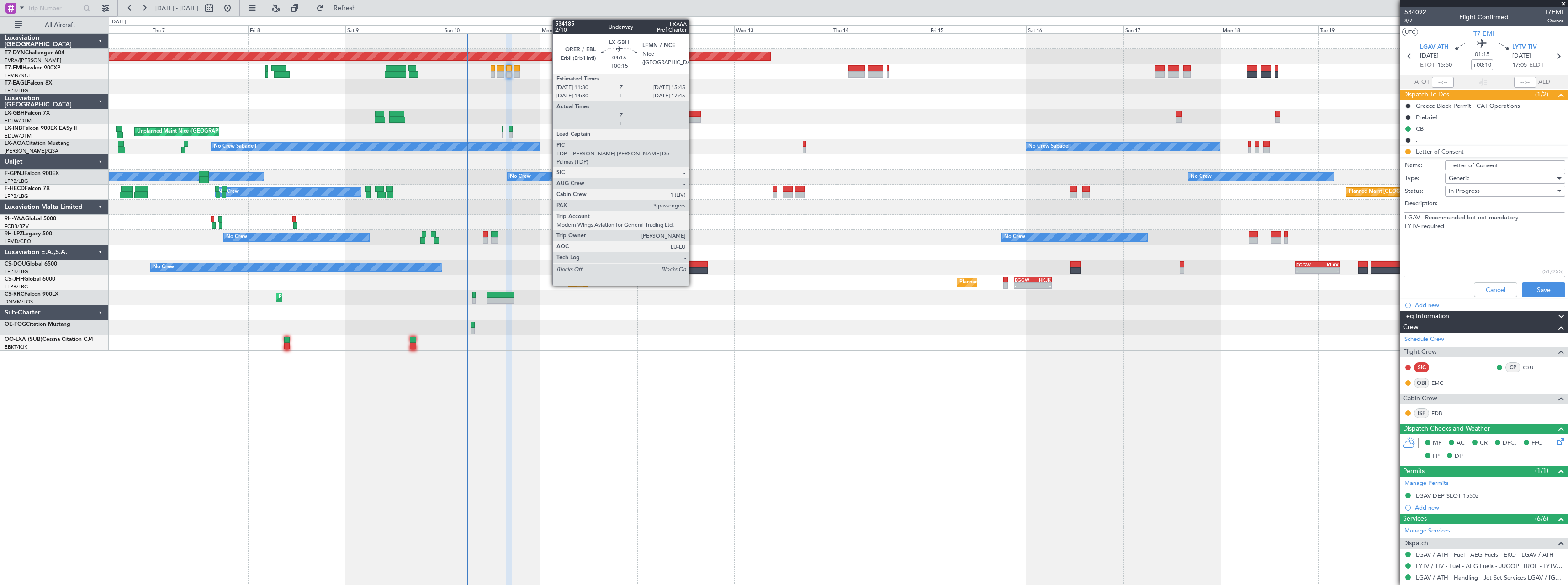
click at [693, 113] on div at bounding box center [692, 114] width 18 height 7
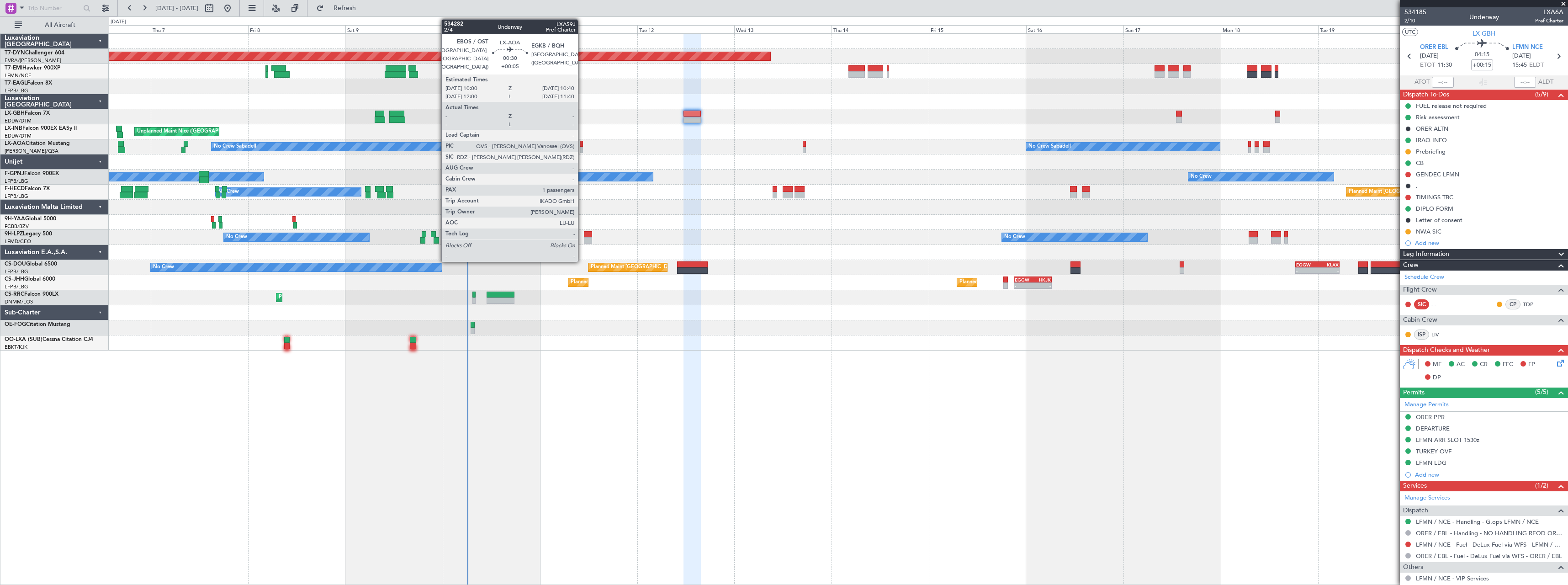
click at [582, 147] on div at bounding box center [581, 150] width 3 height 7
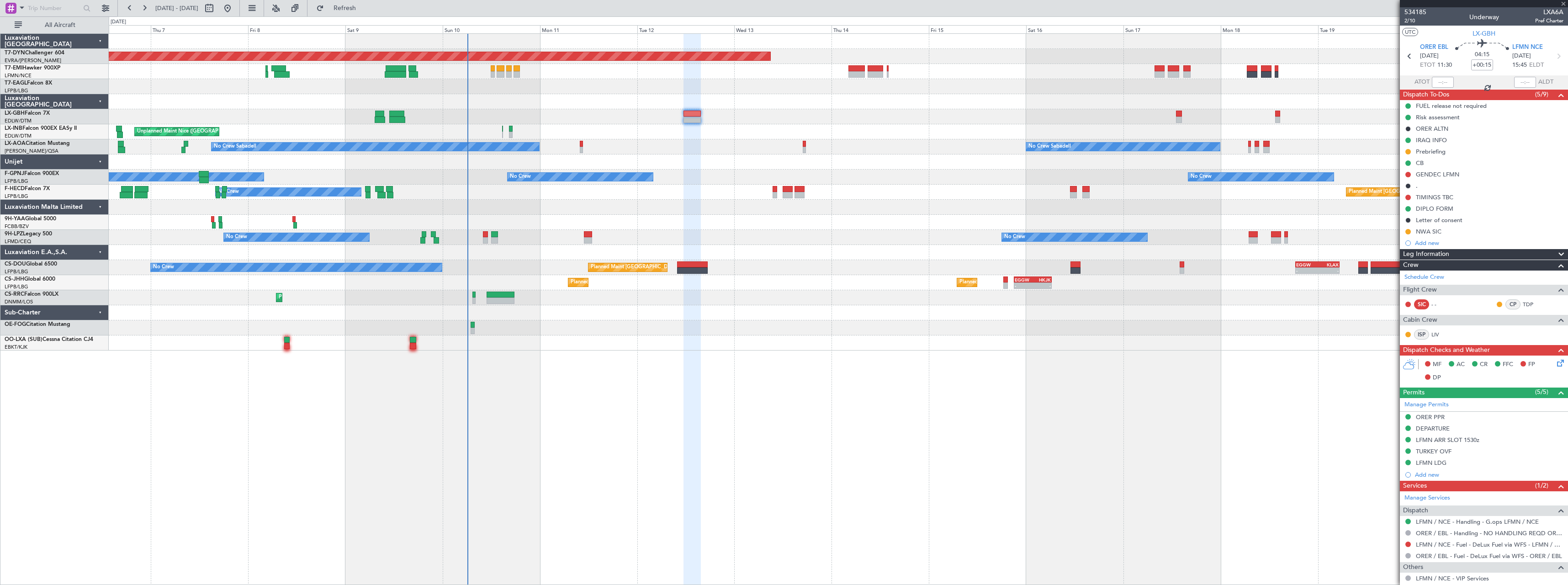
type input "+00:05"
type input "1"
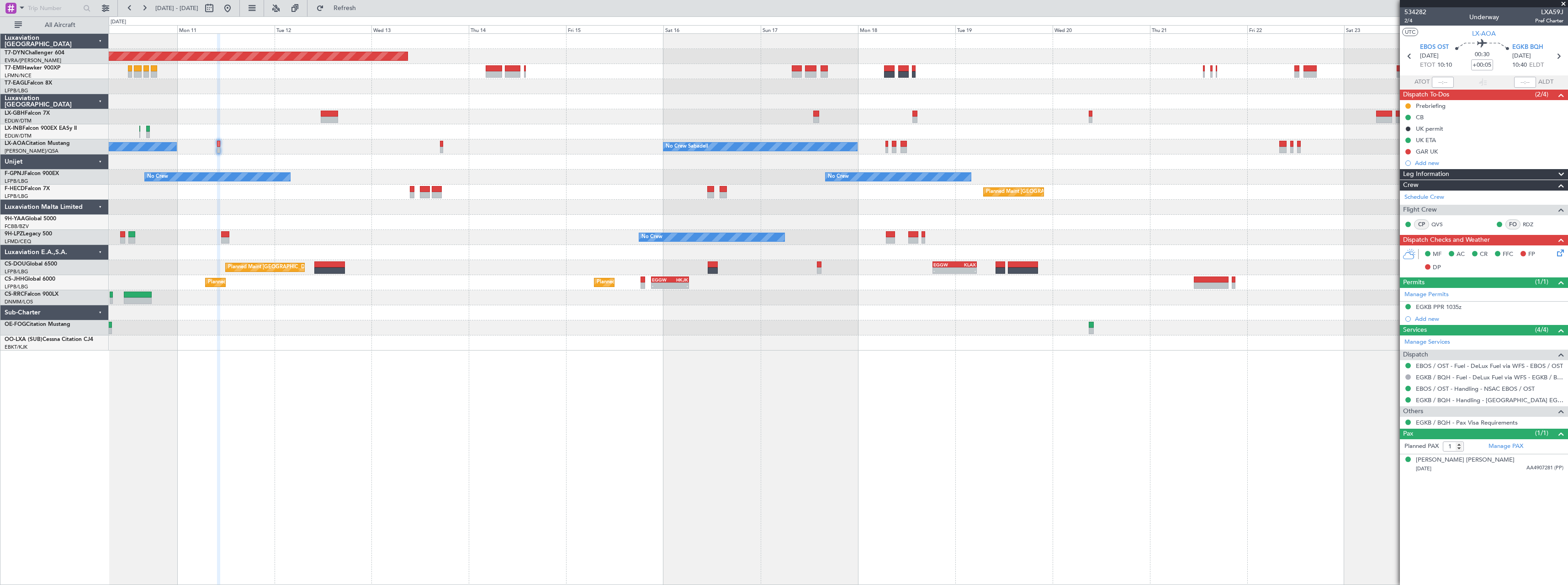
click at [816, 203] on div at bounding box center [838, 207] width 1459 height 15
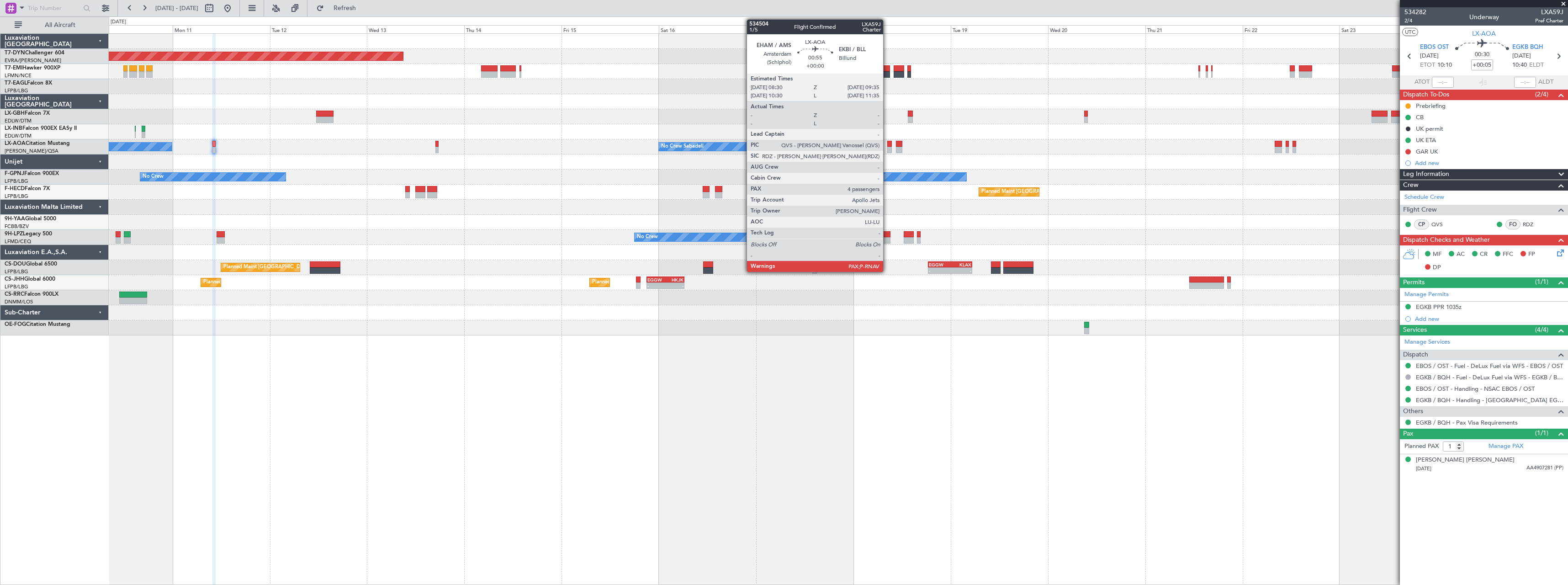
click at [887, 147] on div at bounding box center [890, 150] width 5 height 7
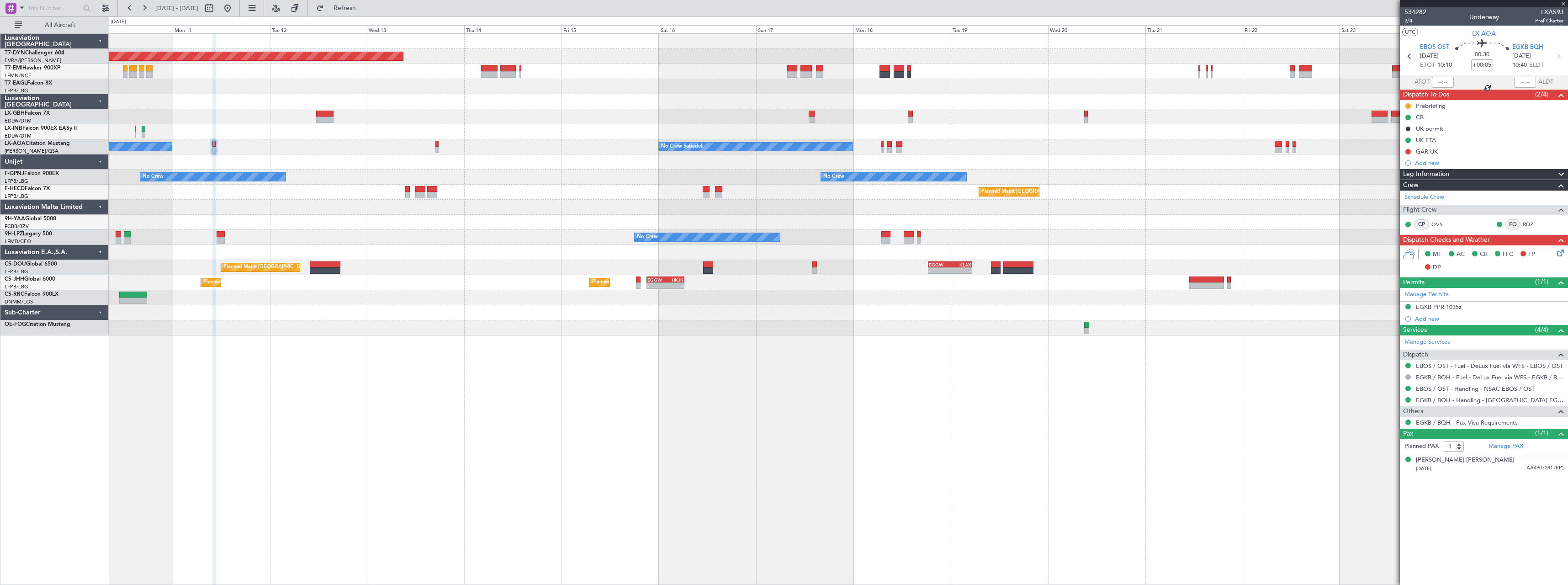
type input "4"
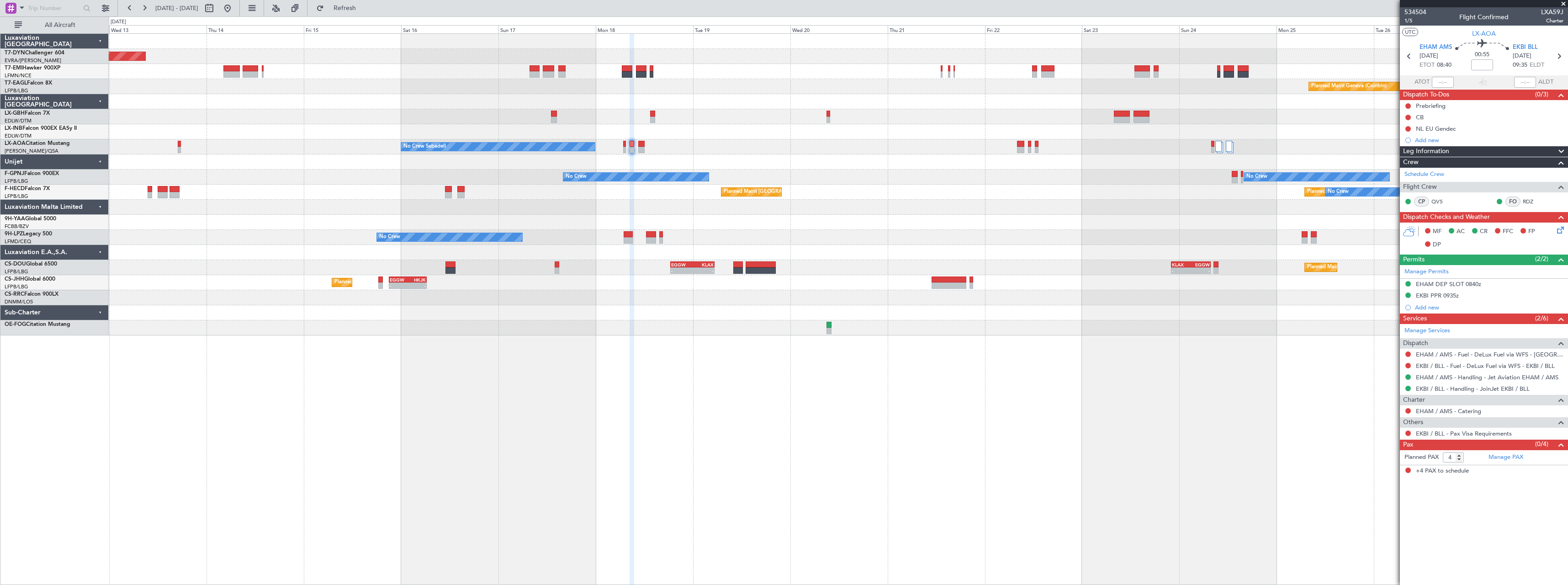
click at [1025, 202] on div "Planned Maint Basel-Mulhouse Planned Maint Geneva (Cointrin) No Crew Sabadell N…" at bounding box center [838, 184] width 1459 height 301
click at [1221, 149] on div at bounding box center [1219, 146] width 7 height 11
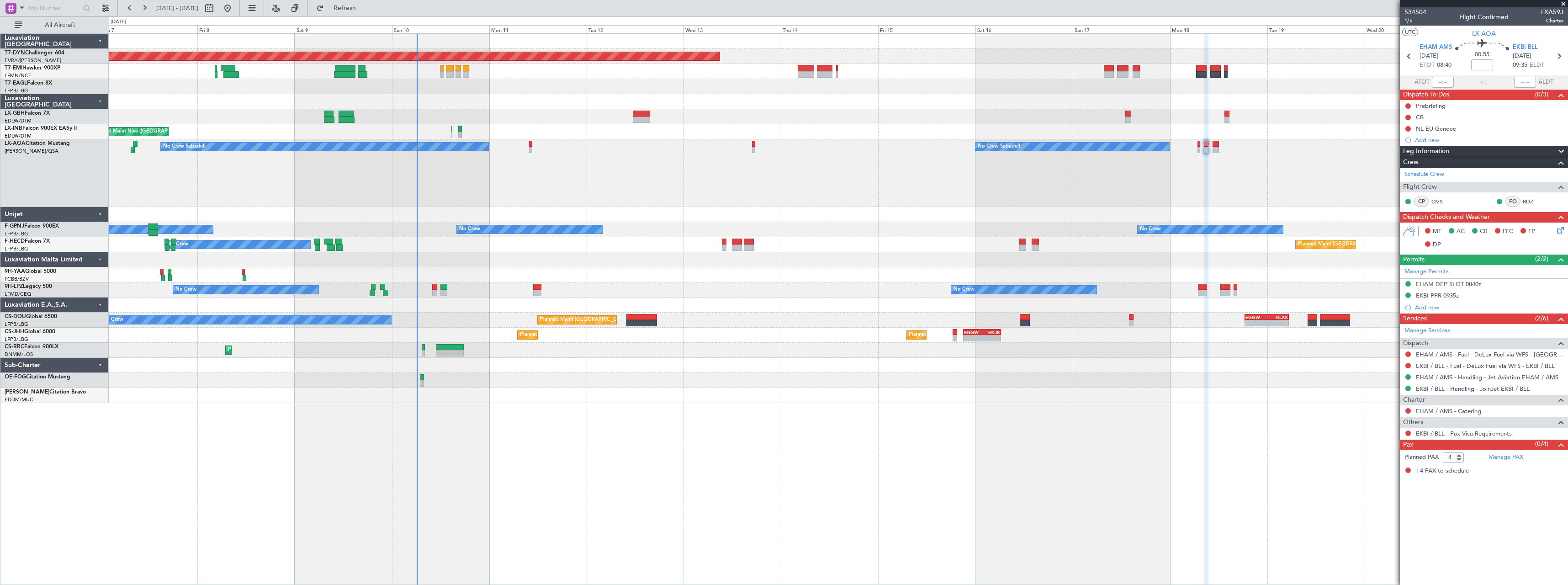
click at [998, 390] on div "Planned Maint Basel-Mulhouse A/C Unavailable Planned Maint Geneva (Cointrin) Un…" at bounding box center [838, 219] width 1459 height 369
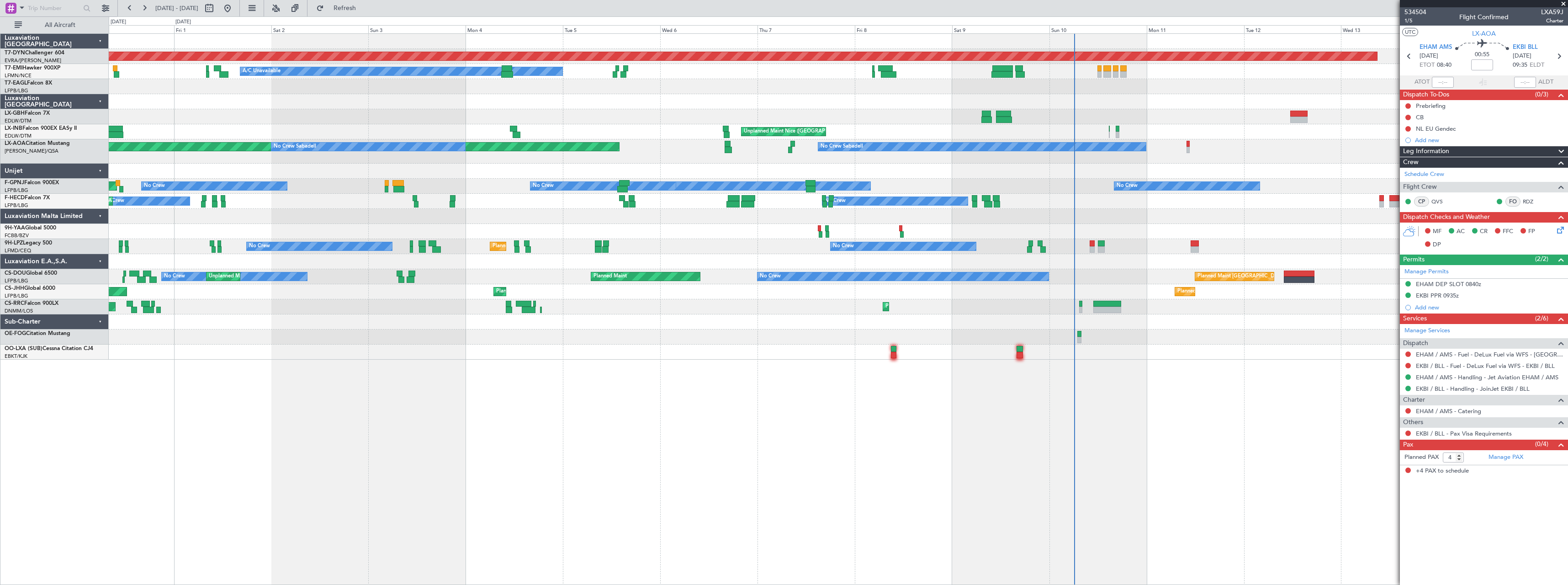
click at [676, 314] on div at bounding box center [838, 321] width 1459 height 15
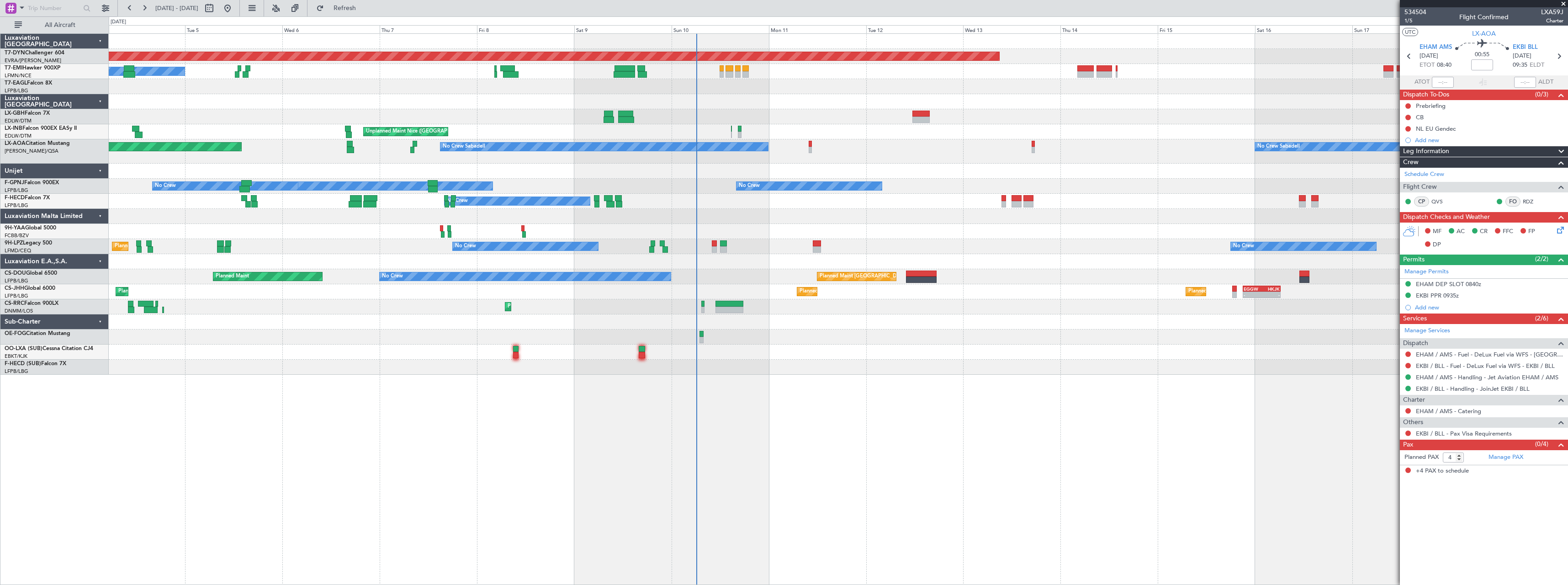
click at [334, 373] on div "Planned Maint Basel-Mulhouse A/C Unavailable Unplanned Maint Nice (Côte d'Azur …" at bounding box center [838, 205] width 1459 height 341
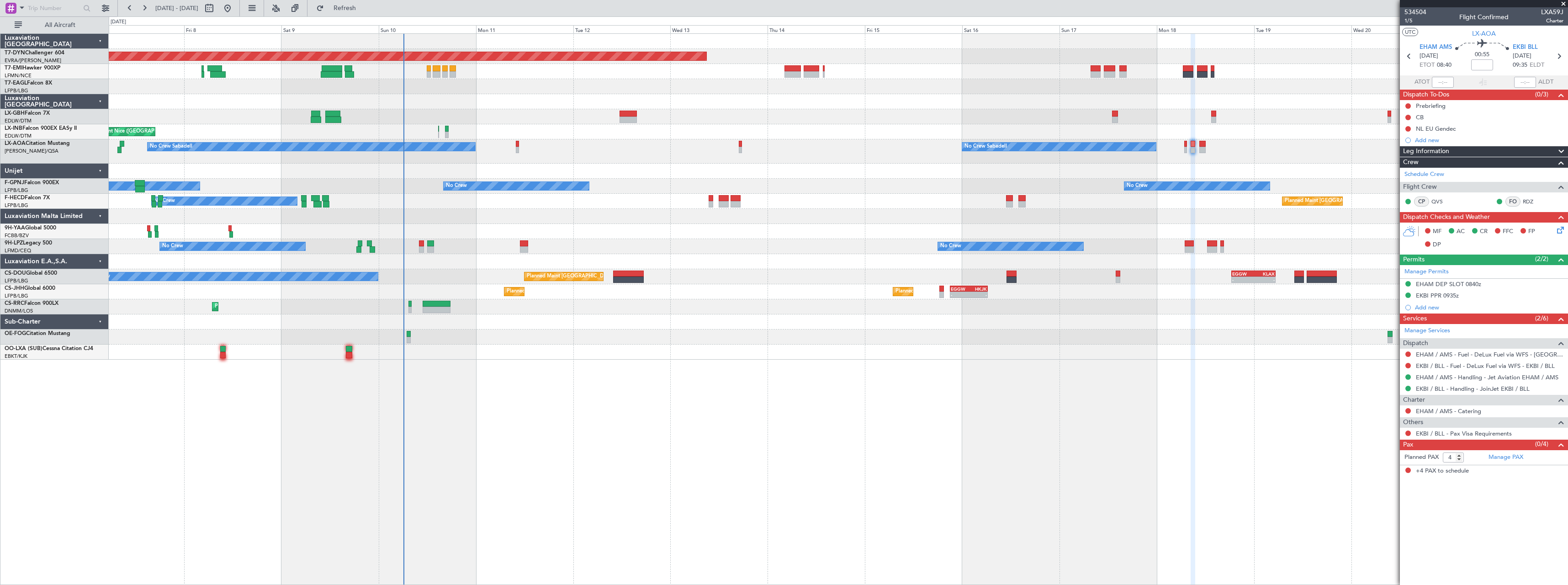
click at [847, 338] on div "Planned Maint Basel-Mulhouse A/C Unavailable Planned Maint Geneva (Cointrin) Un…" at bounding box center [838, 197] width 1459 height 326
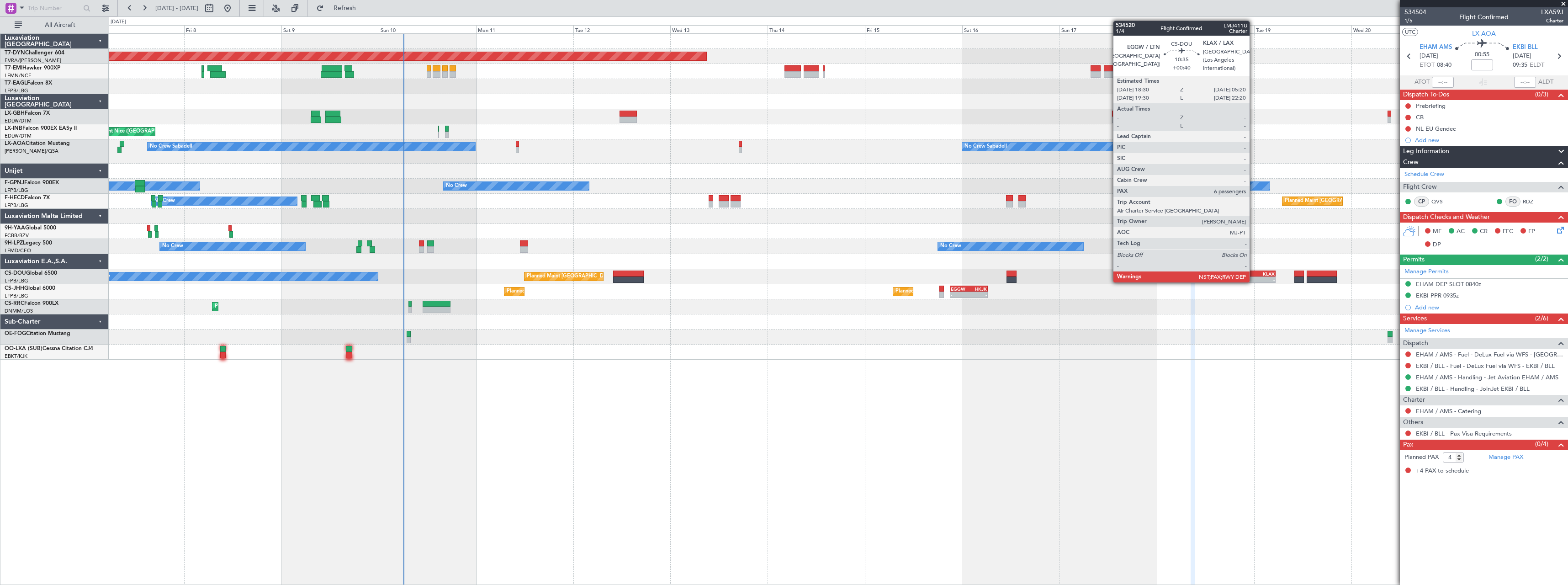
click at [1254, 273] on div "KLAX" at bounding box center [1264, 273] width 21 height 5
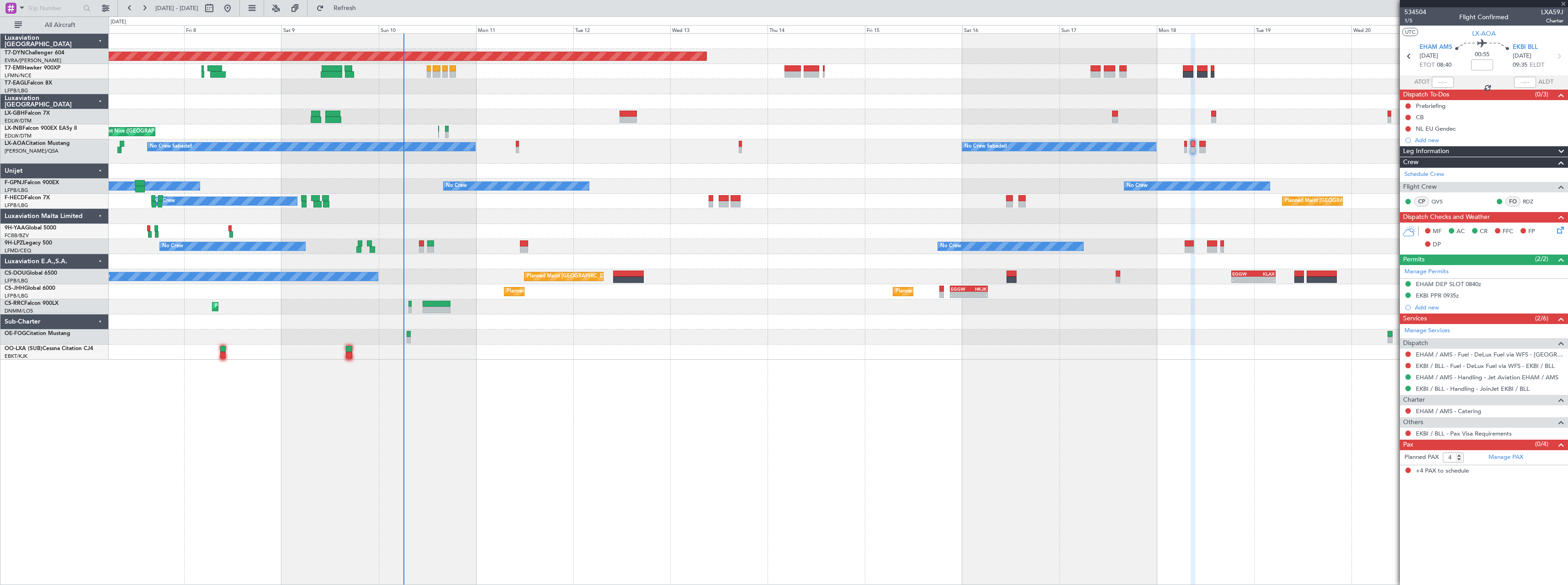
type input "+00:40"
type input "6"
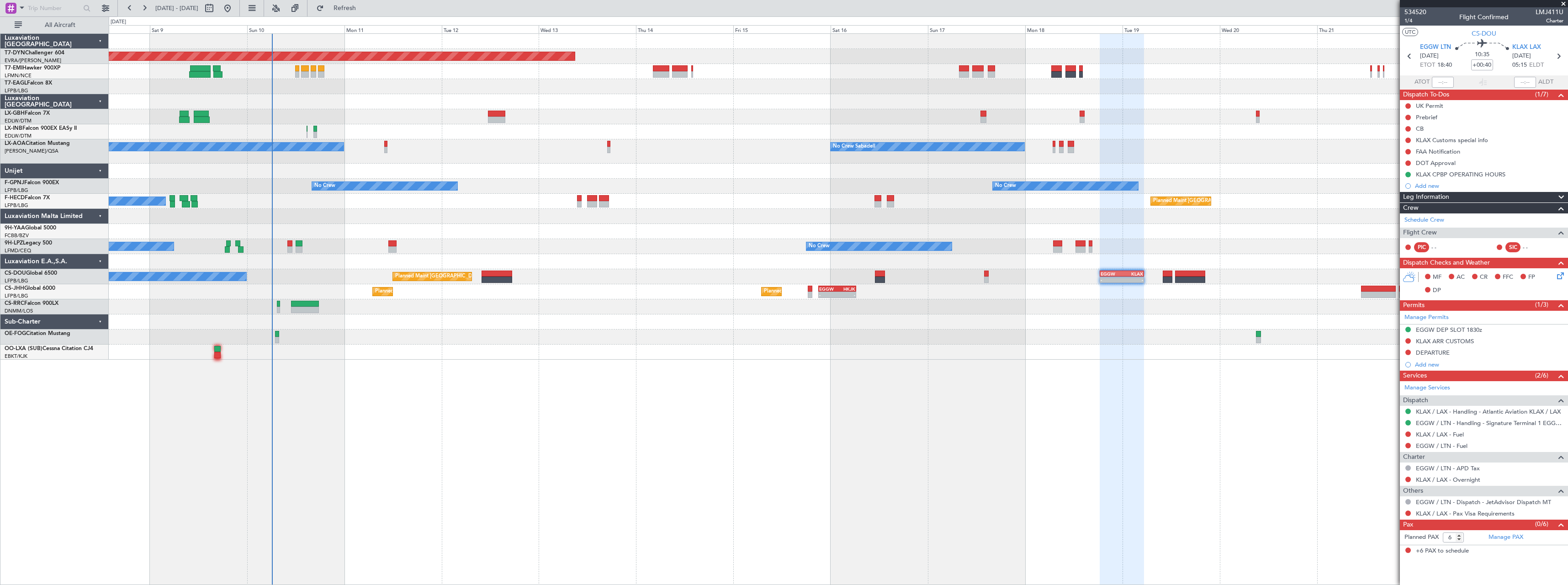
click at [645, 341] on div at bounding box center [838, 337] width 1459 height 15
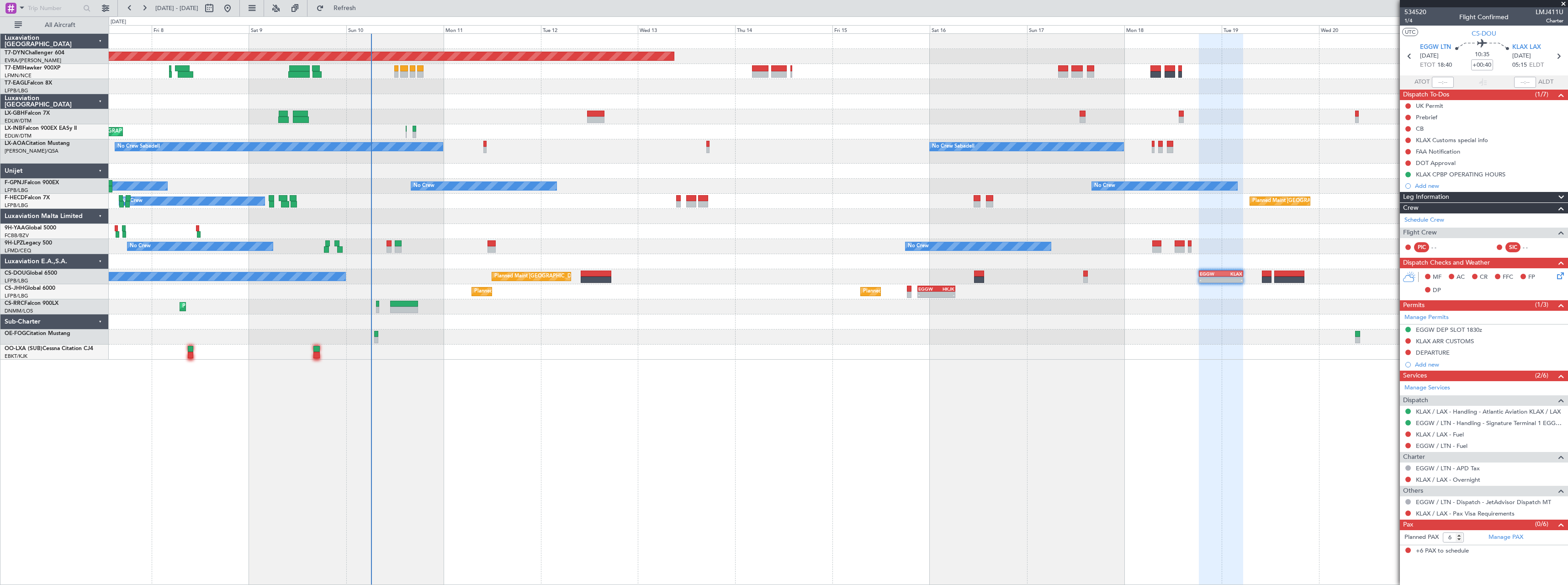
click at [523, 337] on div "Planned Maint Basel-Mulhouse A/C Unavailable Planned Maint Geneva (Cointrin) Un…" at bounding box center [838, 197] width 1459 height 326
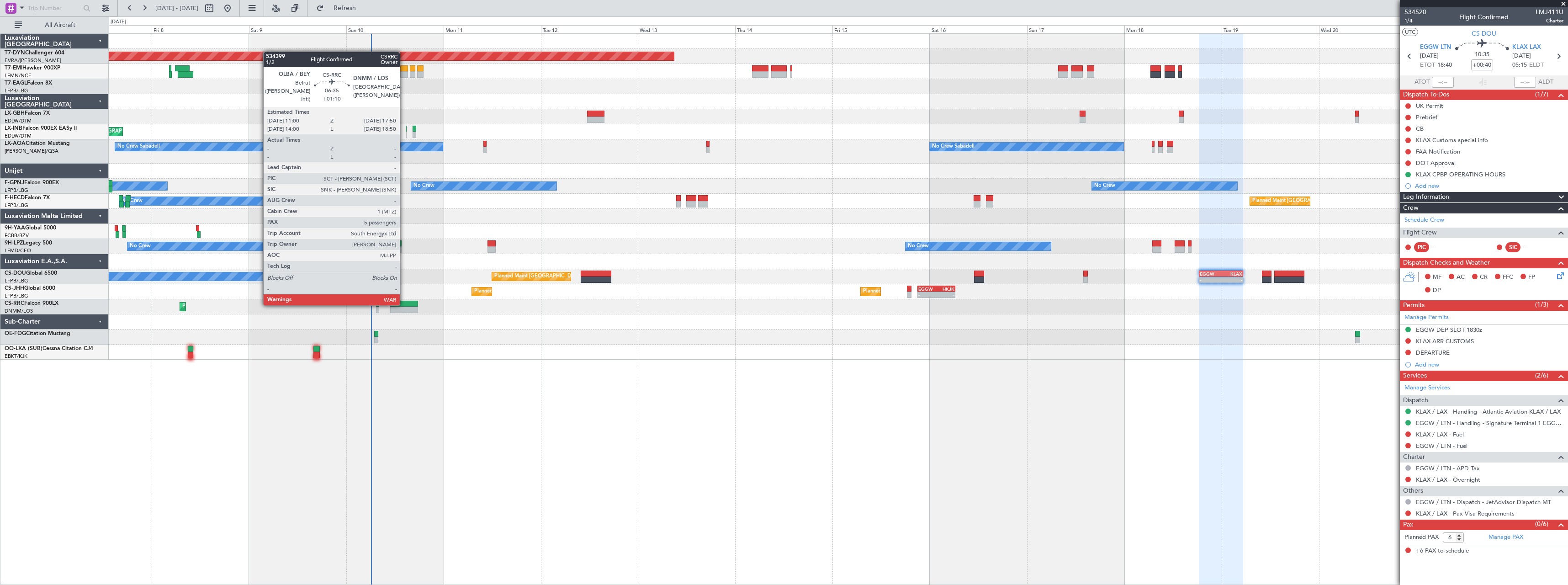
click at [404, 303] on div at bounding box center [404, 304] width 28 height 7
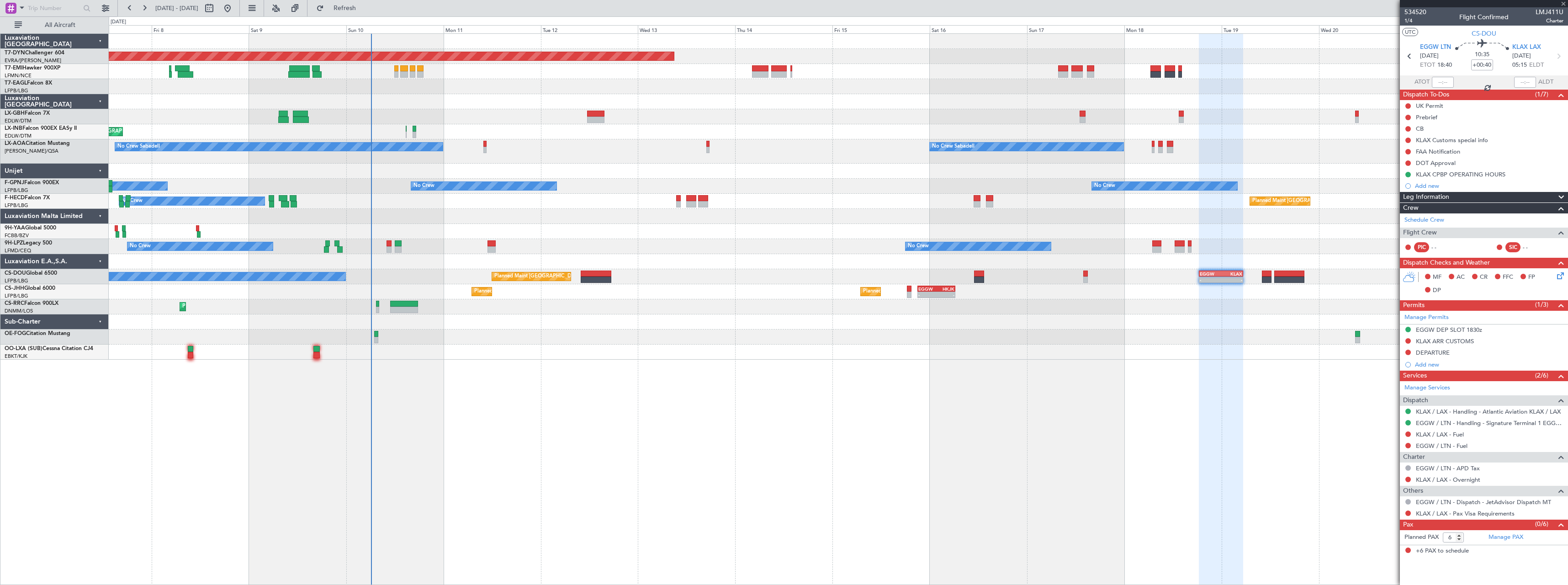
type input "+01:10"
type input "5"
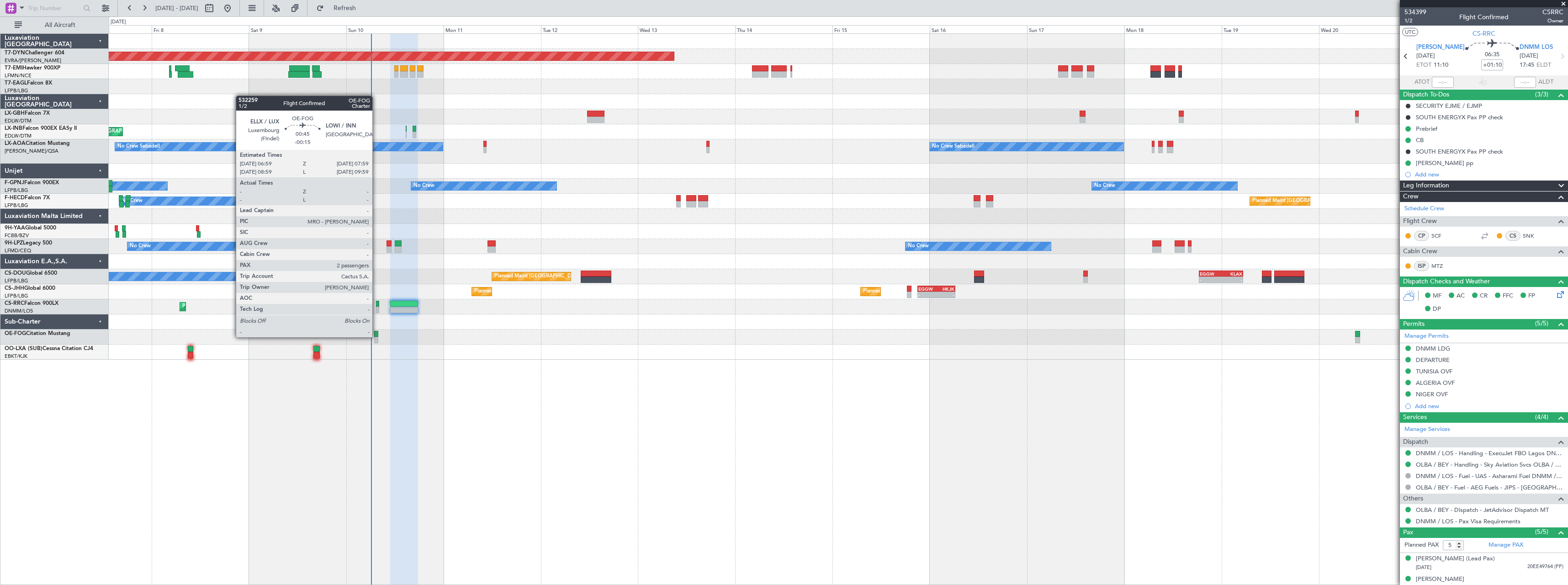
click at [376, 336] on div at bounding box center [376, 334] width 4 height 7
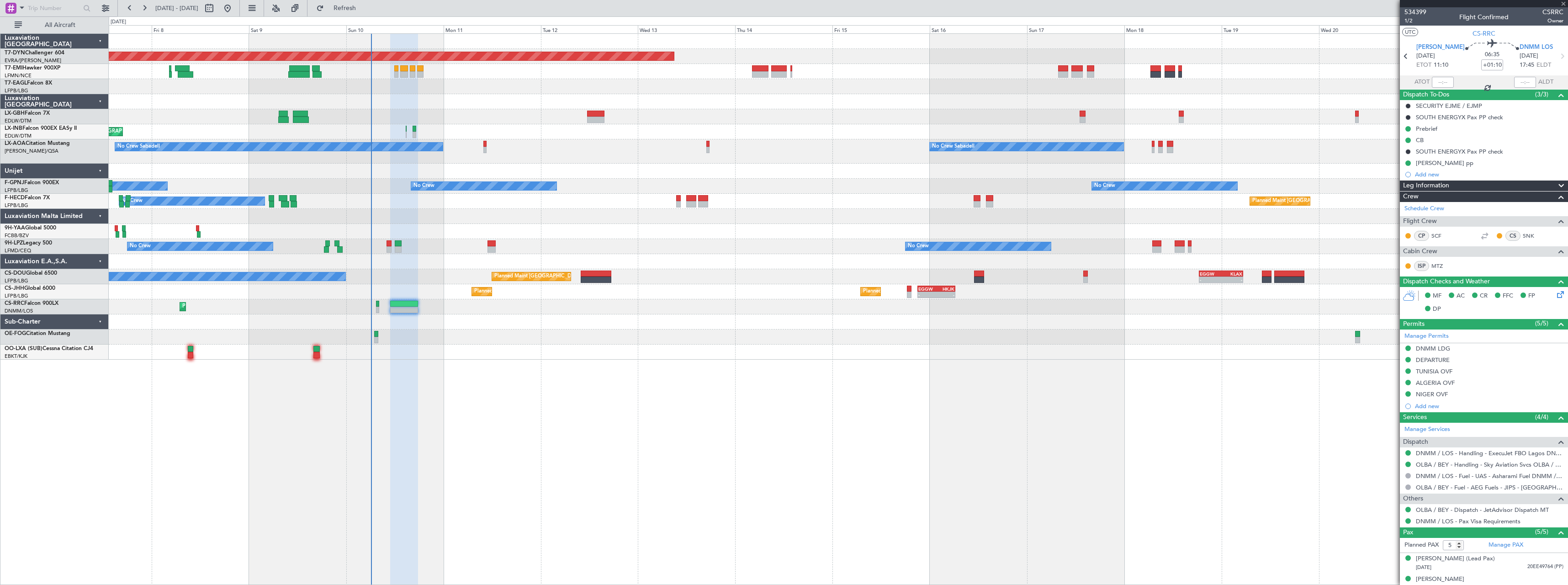
type input "-00:15"
type input "2"
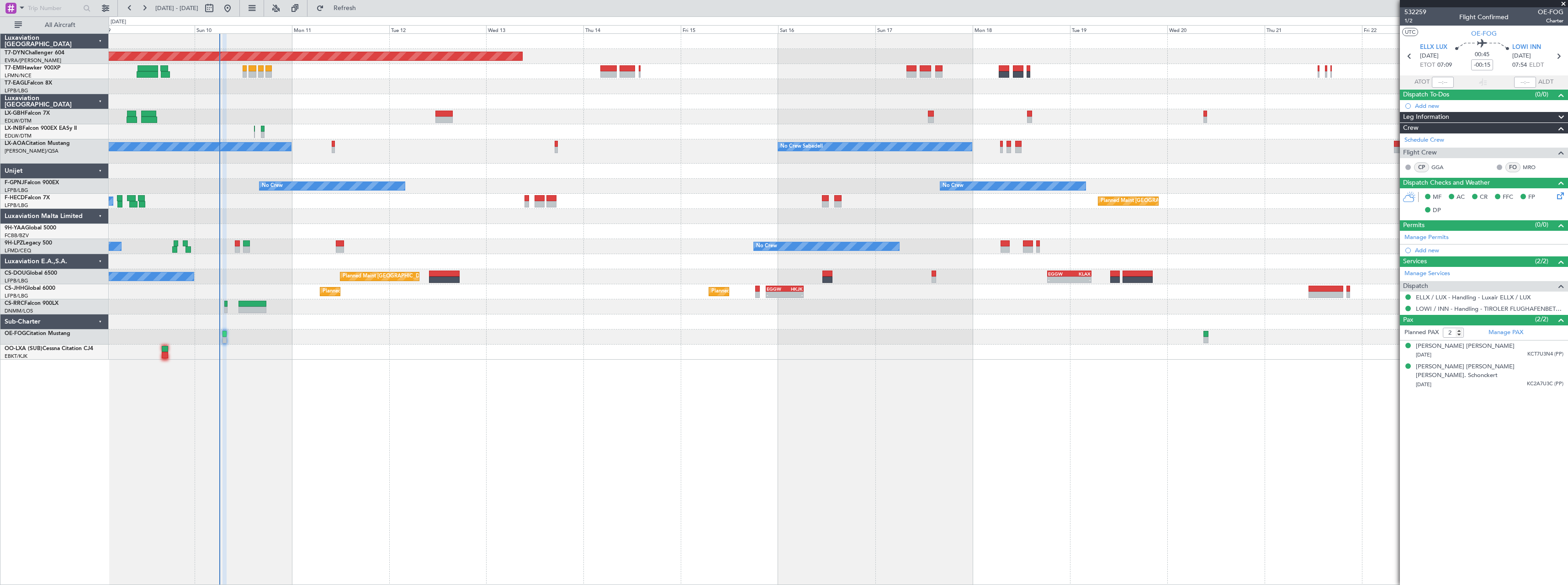
click at [416, 380] on div "Planned Maint Basel-Mulhouse Planned Maint Geneva (Cointrin) Unplanned Maint Ni…" at bounding box center [838, 309] width 1459 height 552
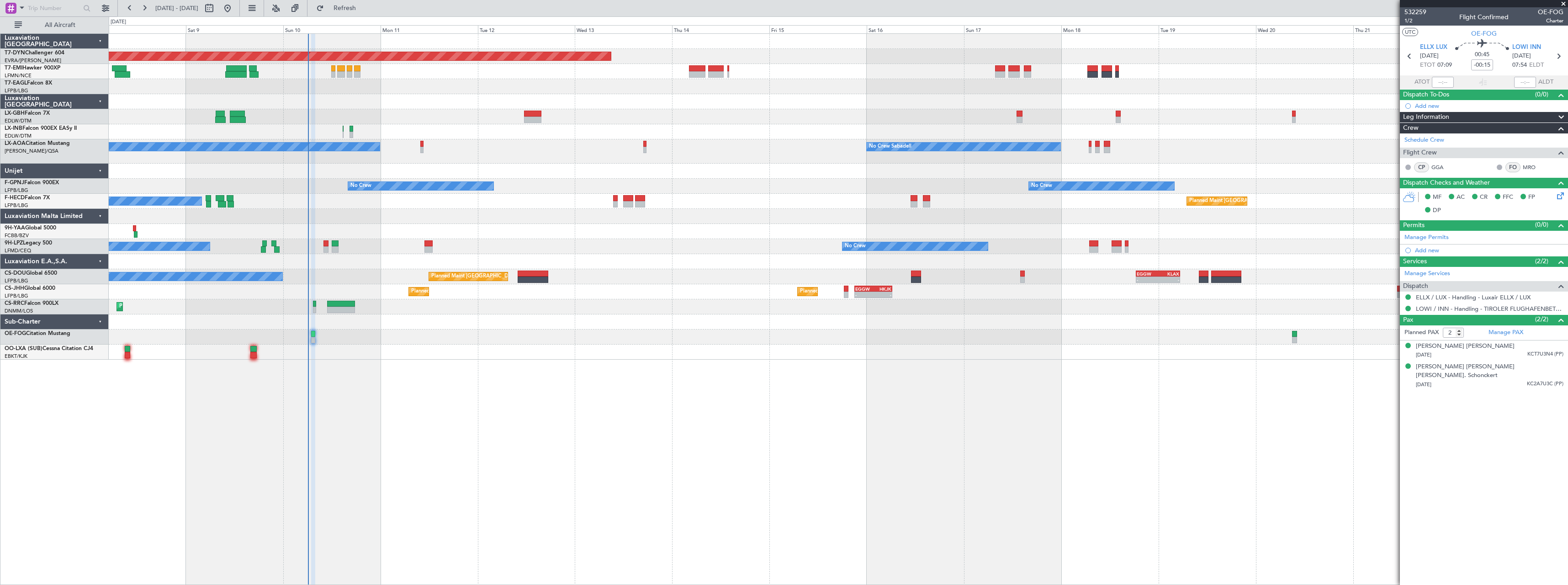
click at [389, 322] on div "Planned Maint Basel-Mulhouse A/C Unavailable Planned Maint Geneva (Cointrin) Un…" at bounding box center [838, 197] width 1459 height 326
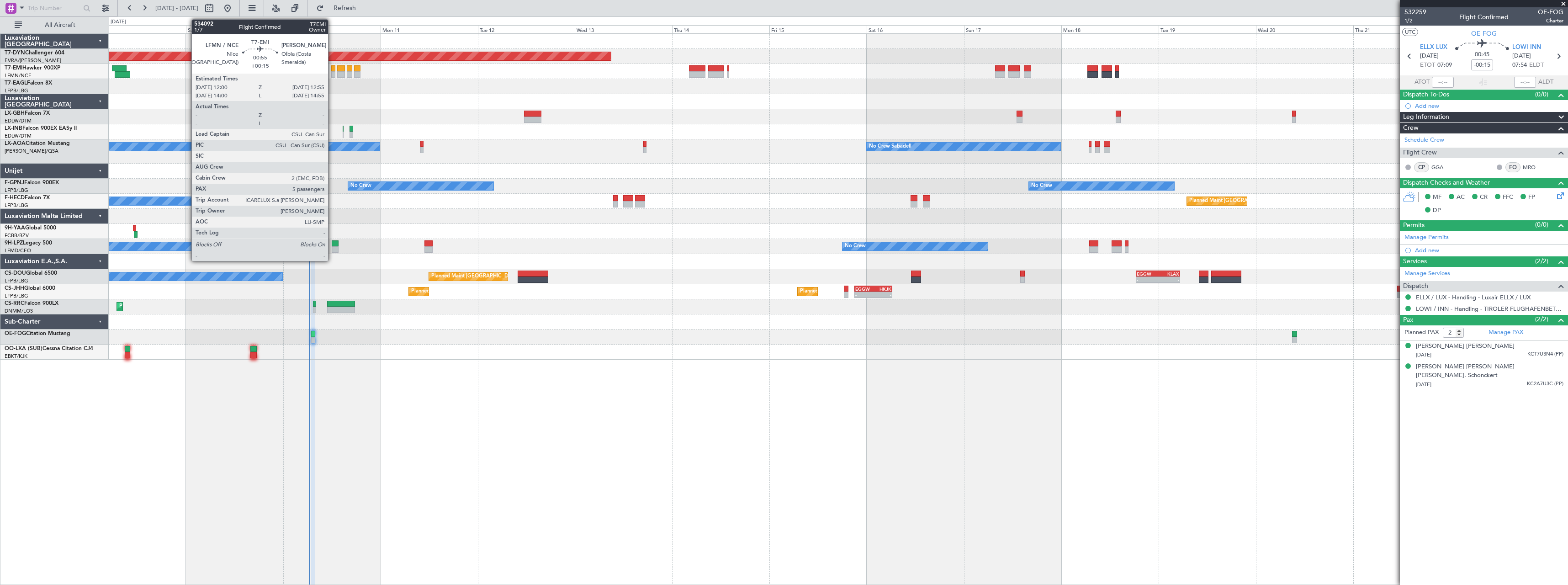
click at [332, 71] on div at bounding box center [333, 74] width 4 height 7
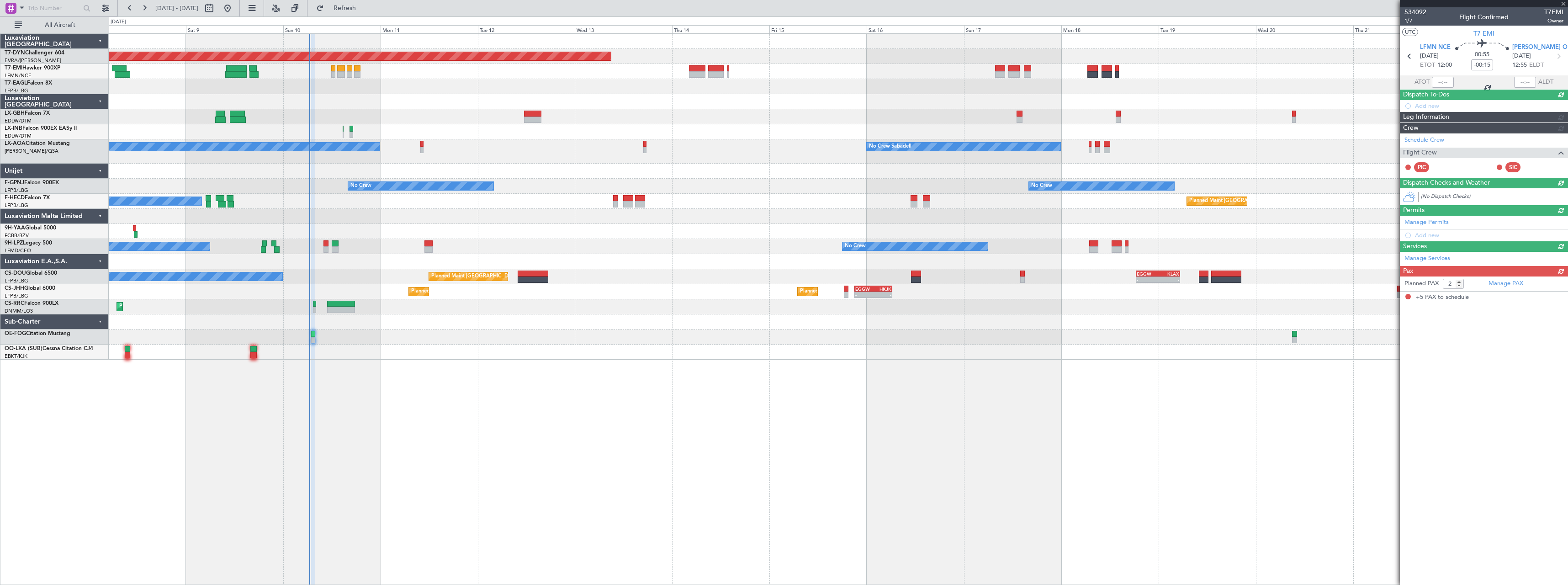
type input "+00:15"
type input "5"
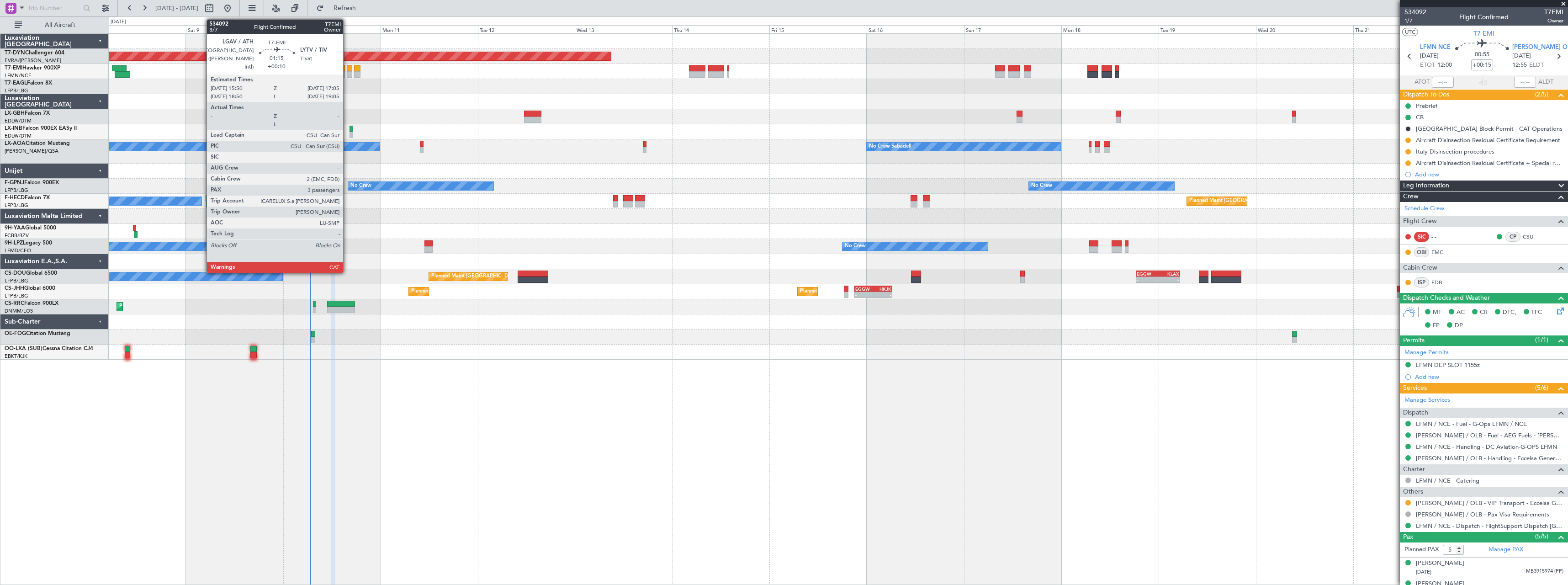
click at [347, 71] on div at bounding box center [349, 68] width 5 height 7
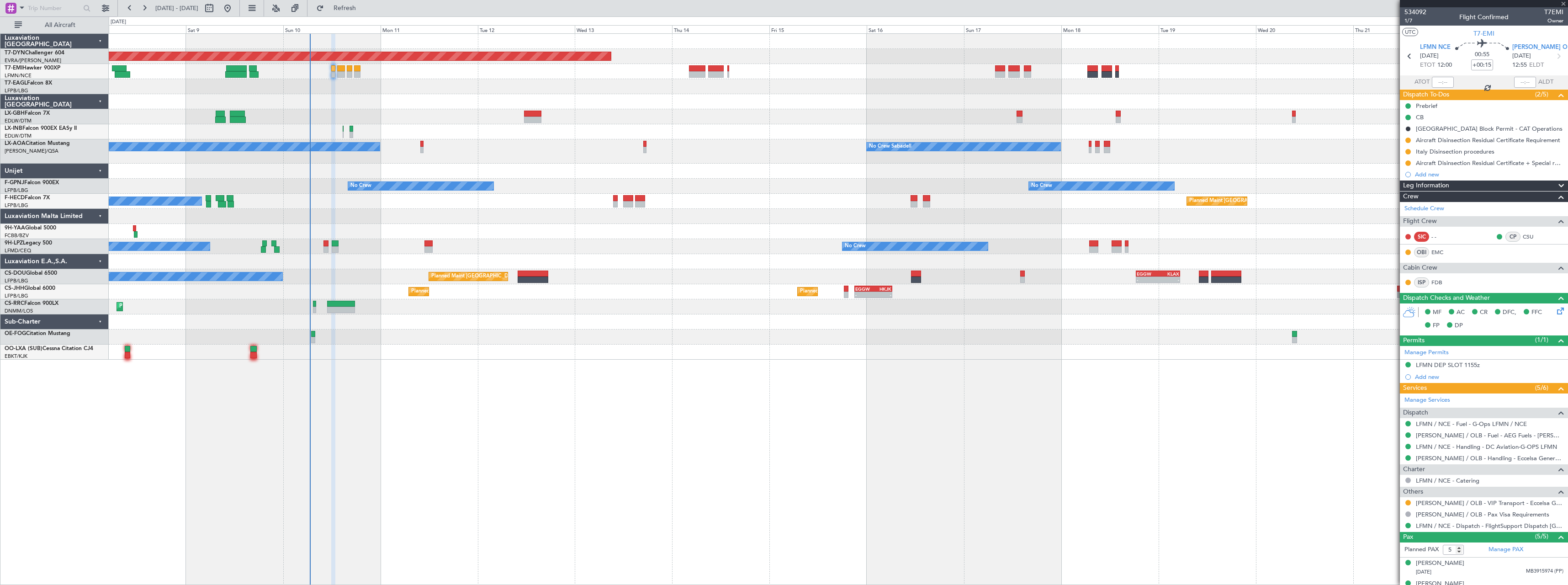
type input "+00:10"
type input "3"
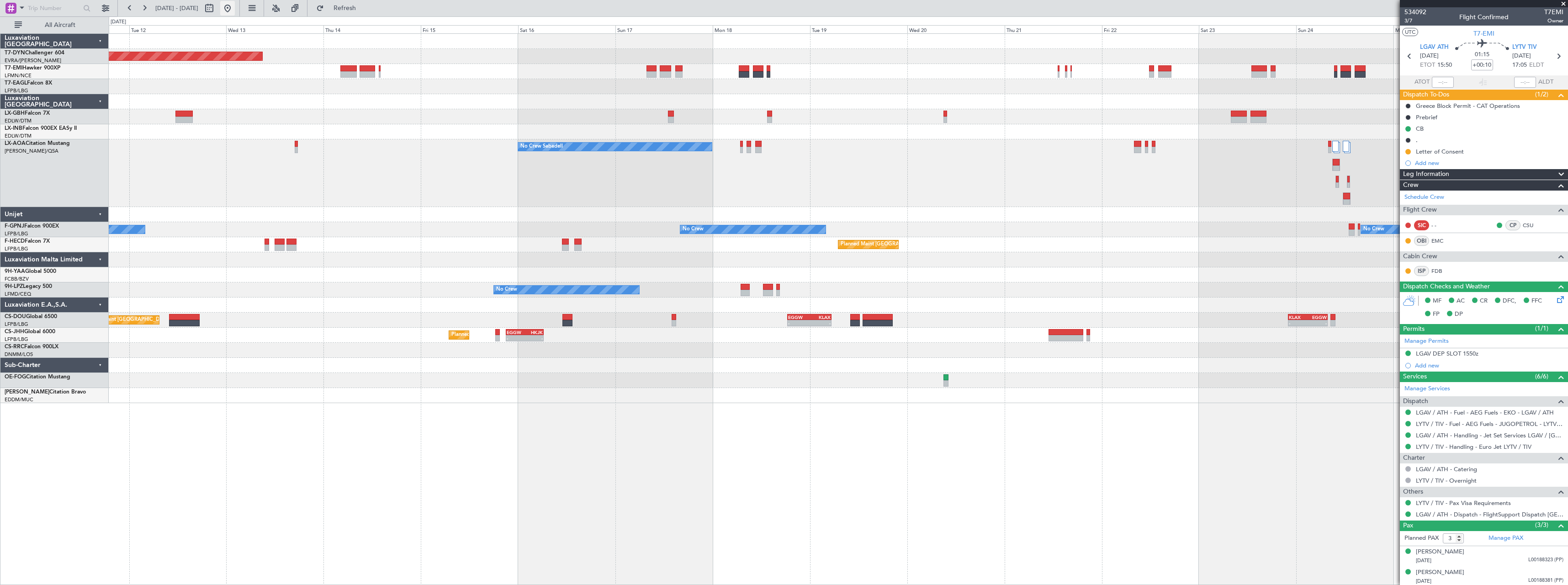
click at [235, 3] on button at bounding box center [228, 9] width 15 height 15
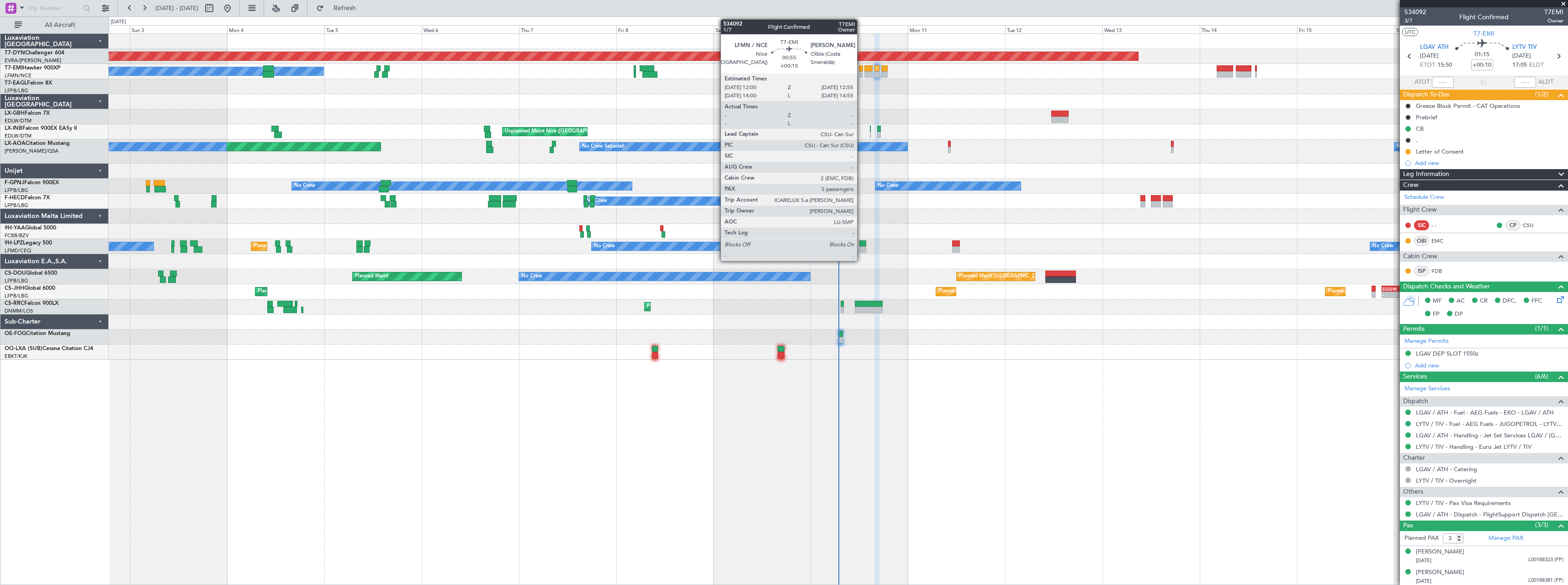
click at [861, 71] on div at bounding box center [861, 74] width 4 height 7
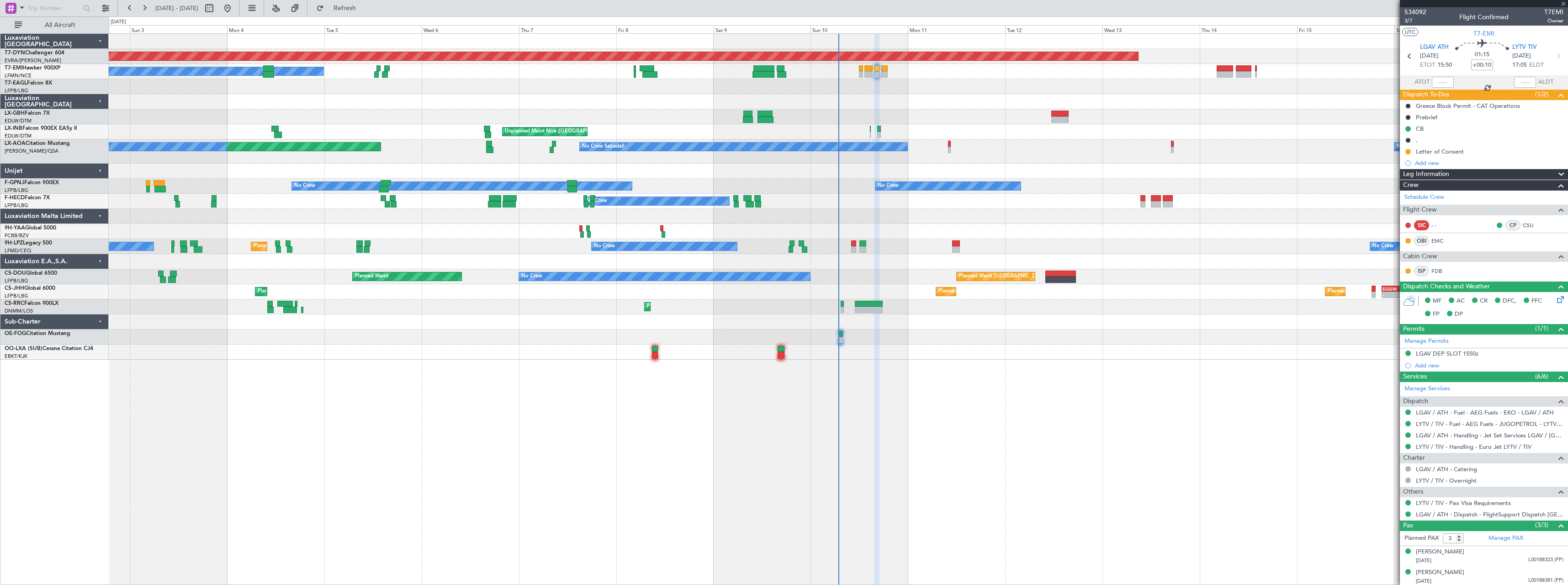
type input "+00:15"
type input "5"
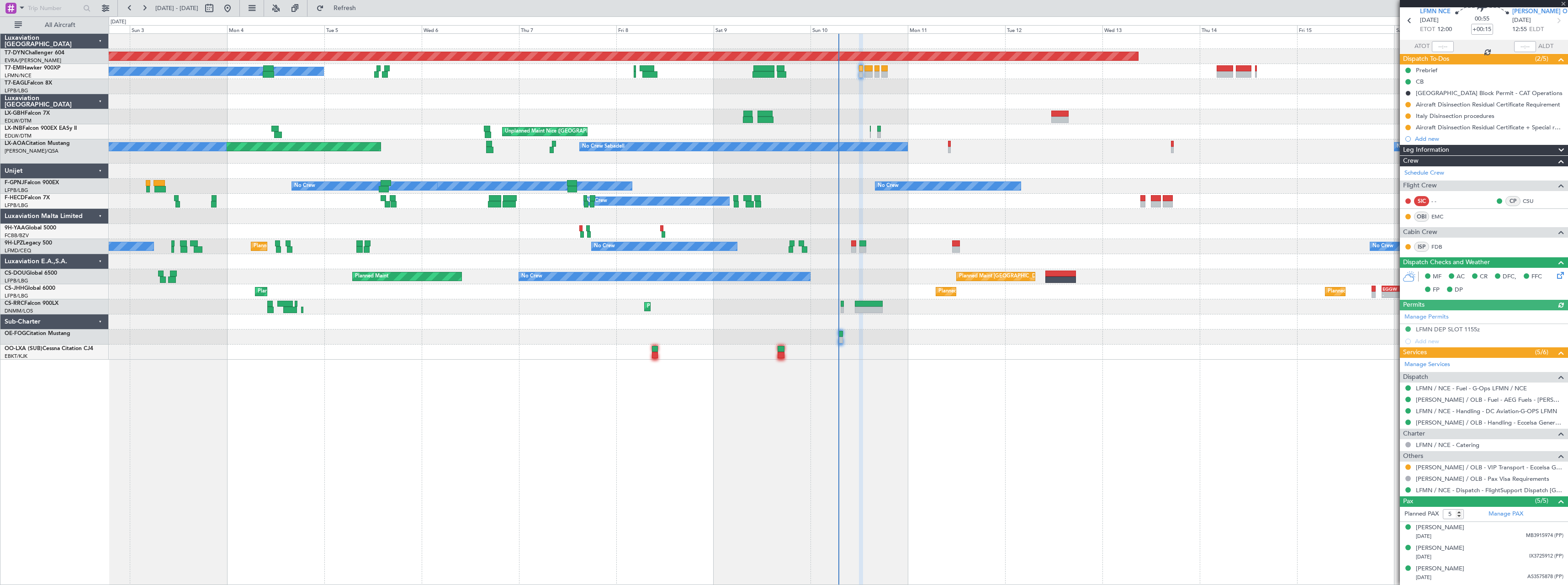
scroll to position [75, 0]
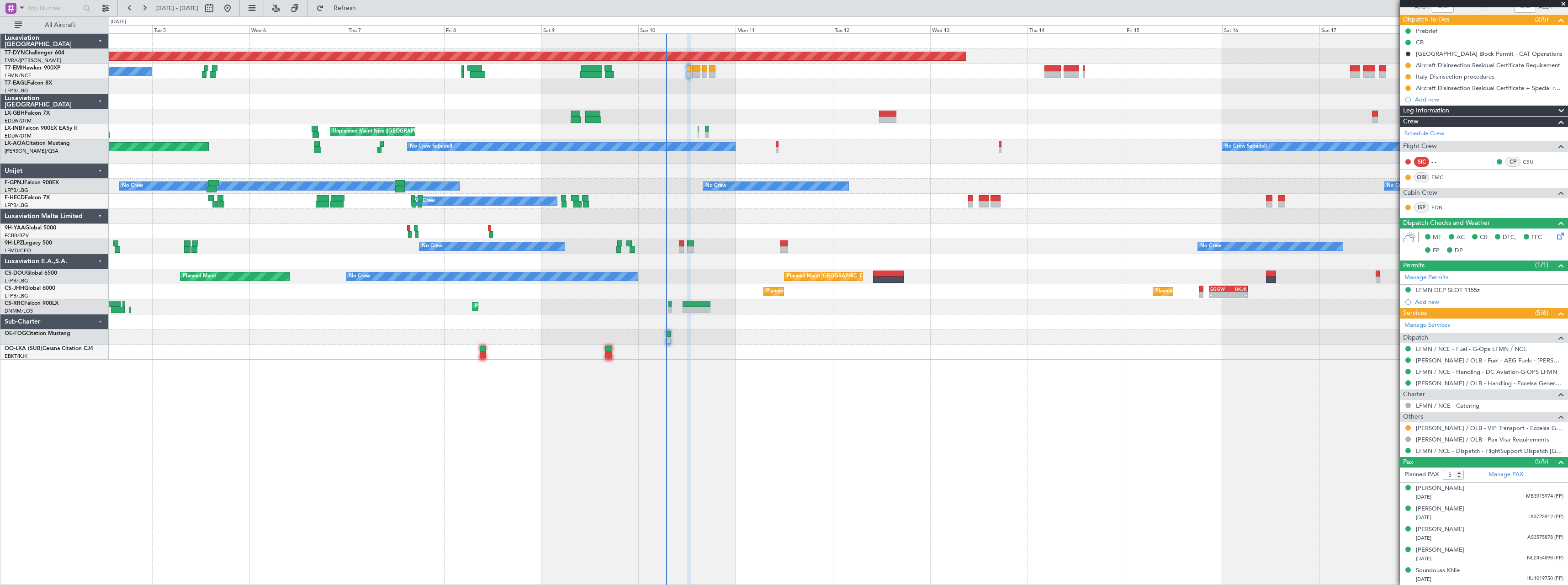
click at [969, 348] on div "Planned Maint Basel-Mulhouse A/C Unavailable Unplanned Maint Nice (Côte d'Azur …" at bounding box center [838, 197] width 1459 height 326
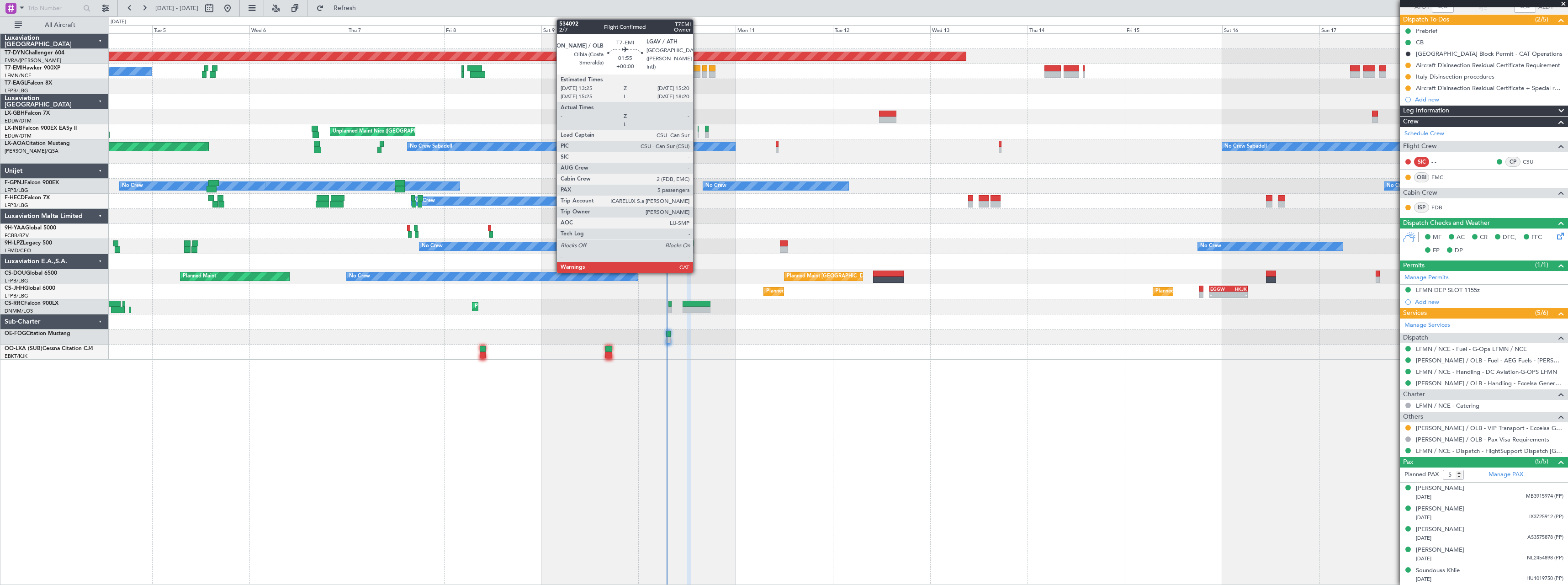
click at [697, 68] on div at bounding box center [696, 68] width 9 height 7
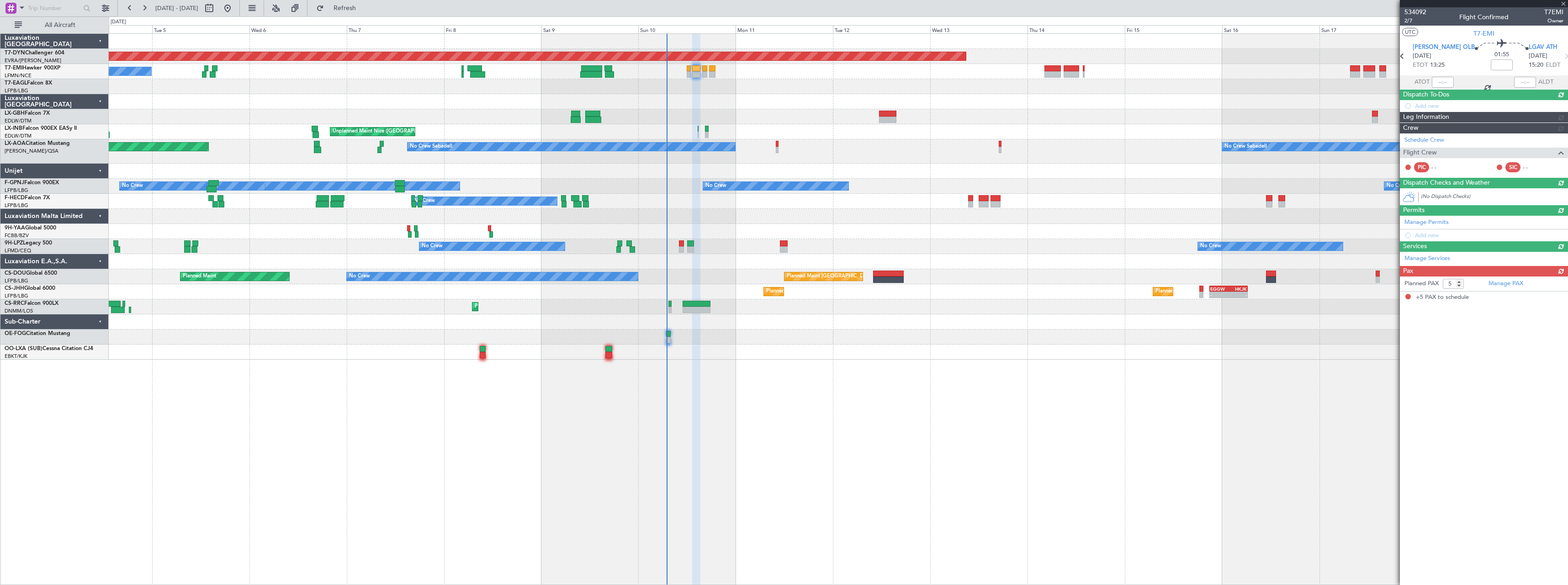
scroll to position [0, 0]
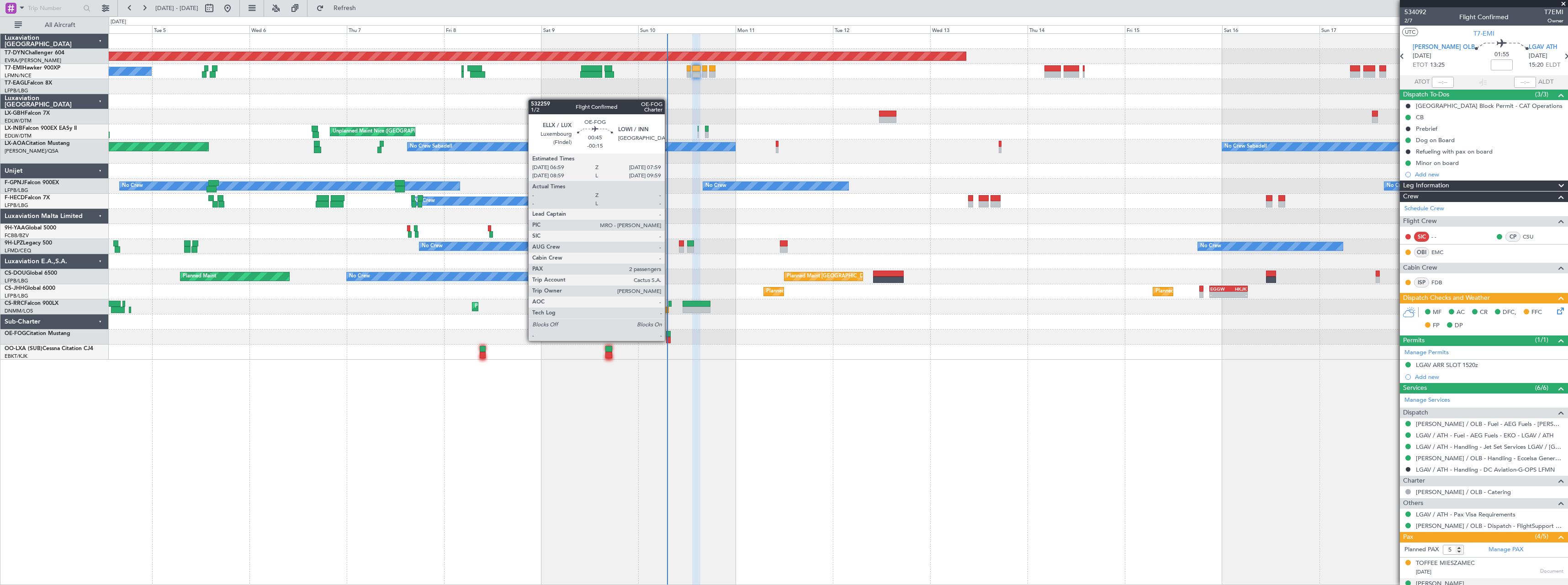
click at [669, 340] on div at bounding box center [668, 340] width 4 height 7
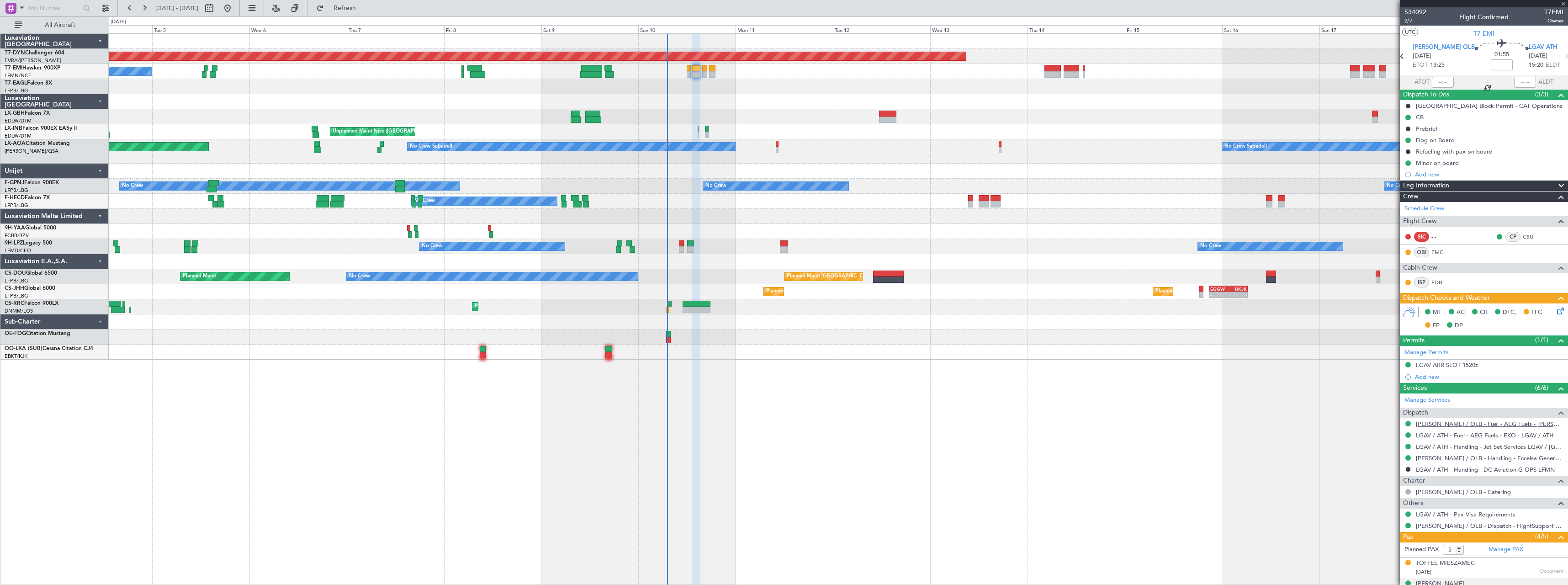
type input "-00:15"
type input "2"
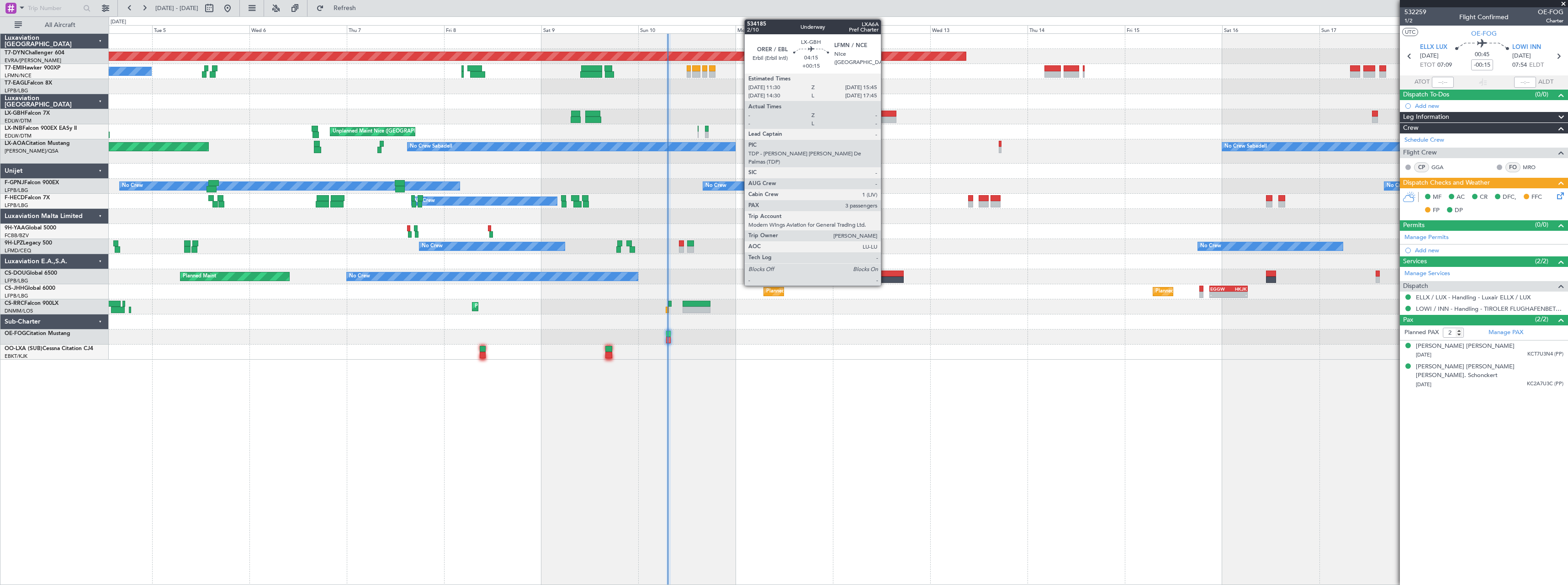
click at [885, 117] on div at bounding box center [887, 119] width 18 height 7
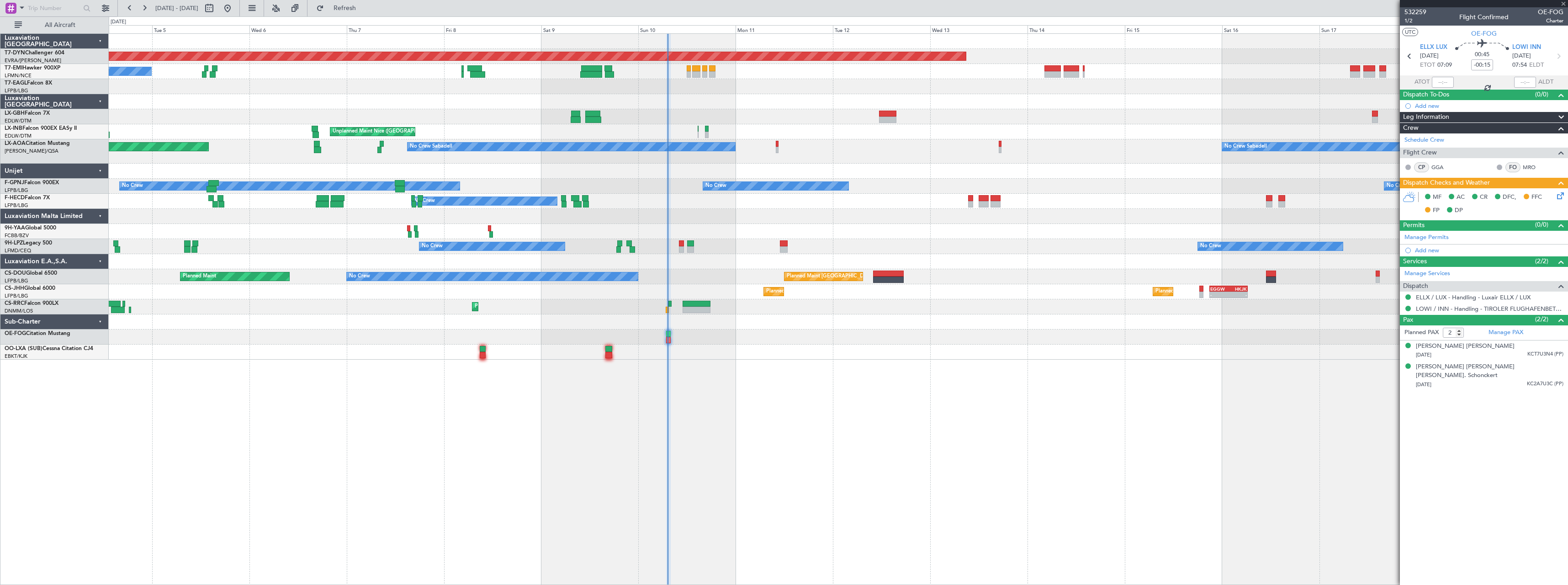
type input "+00:15"
type input "3"
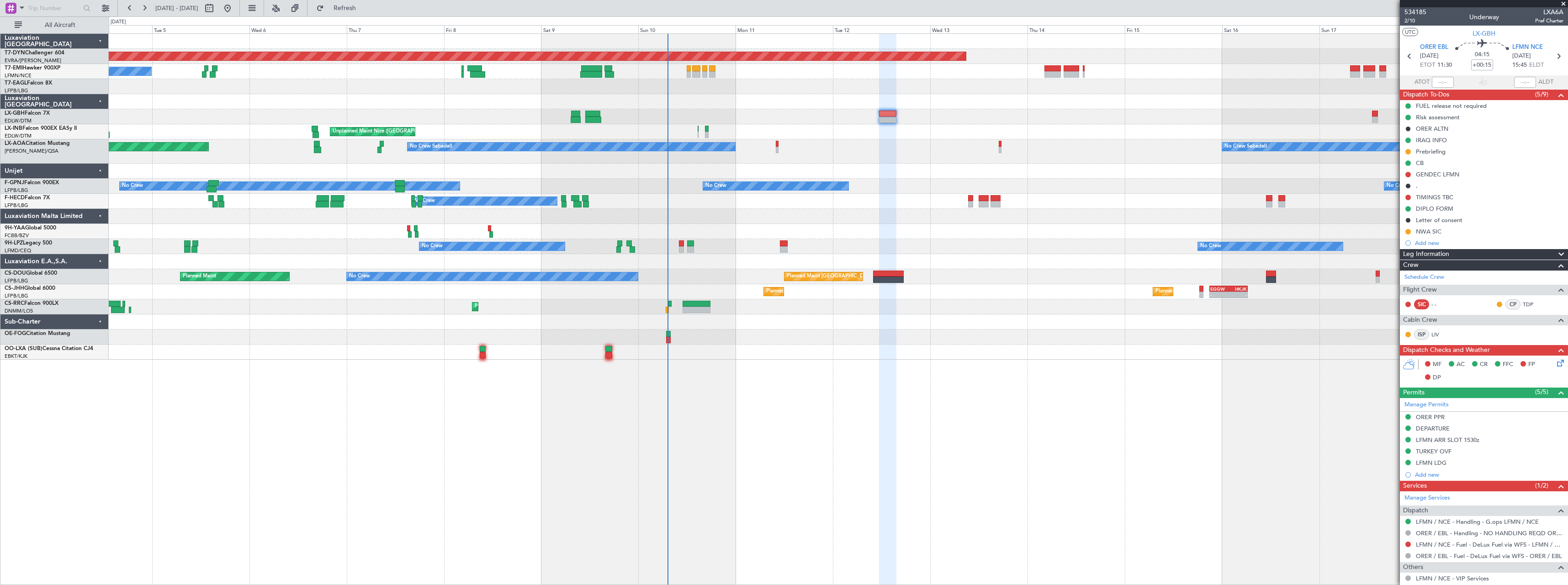
scroll to position [109, 0]
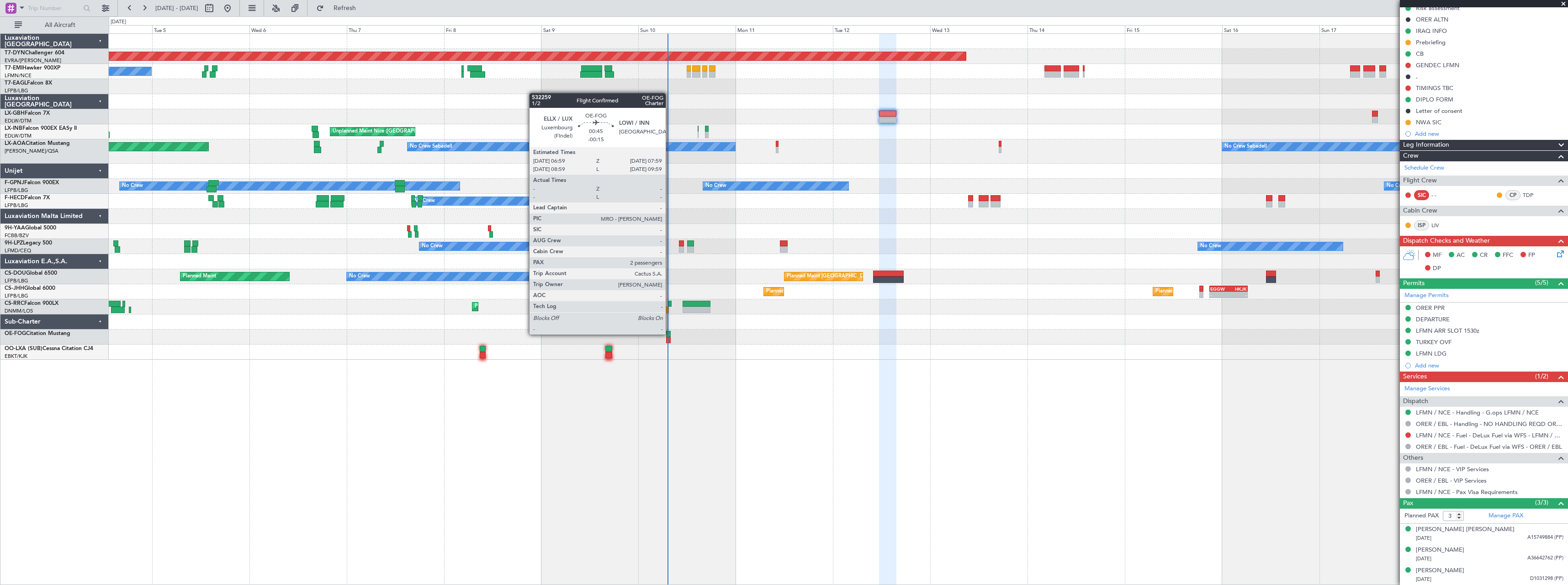
click at [670, 334] on div at bounding box center [668, 334] width 4 height 7
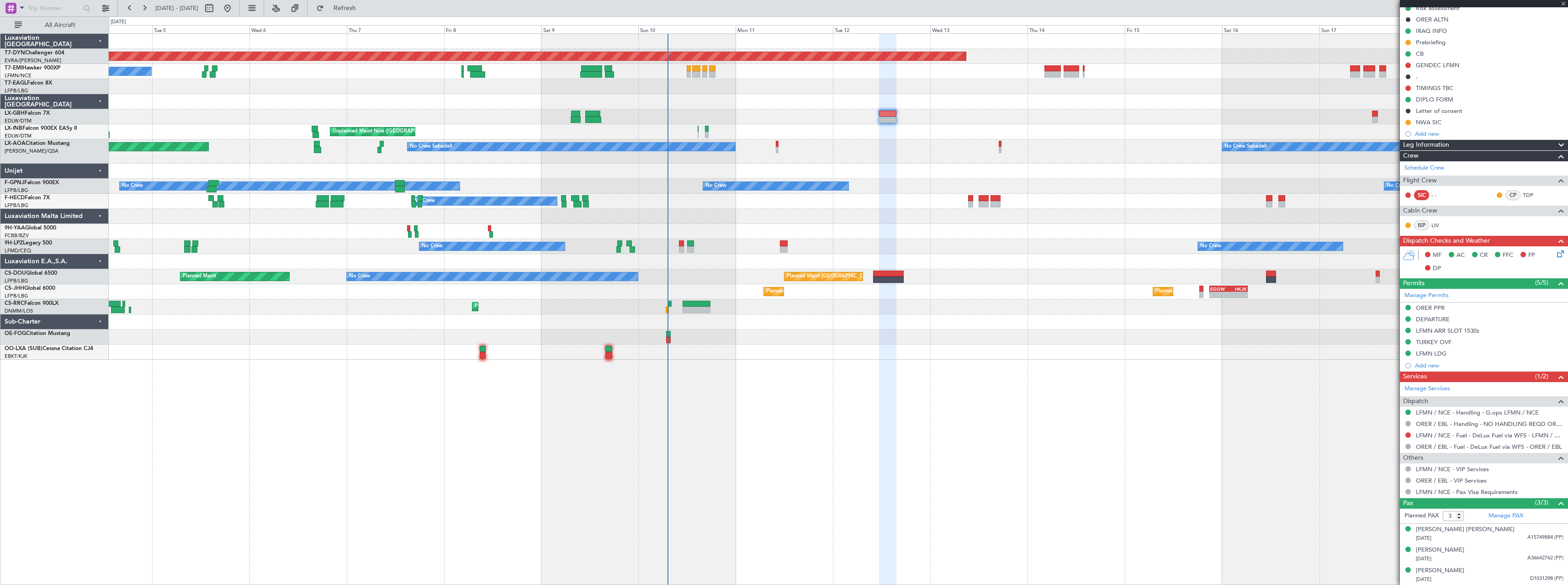
type input "-00:15"
type input "2"
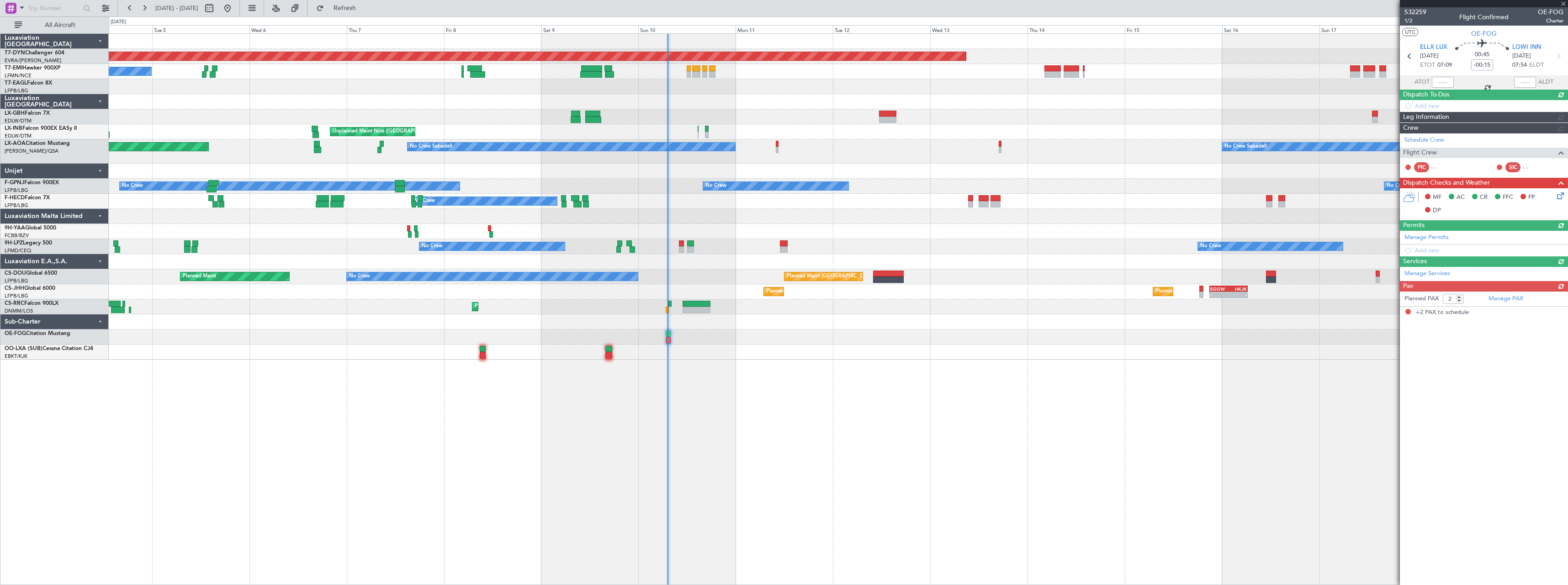
scroll to position [0, 0]
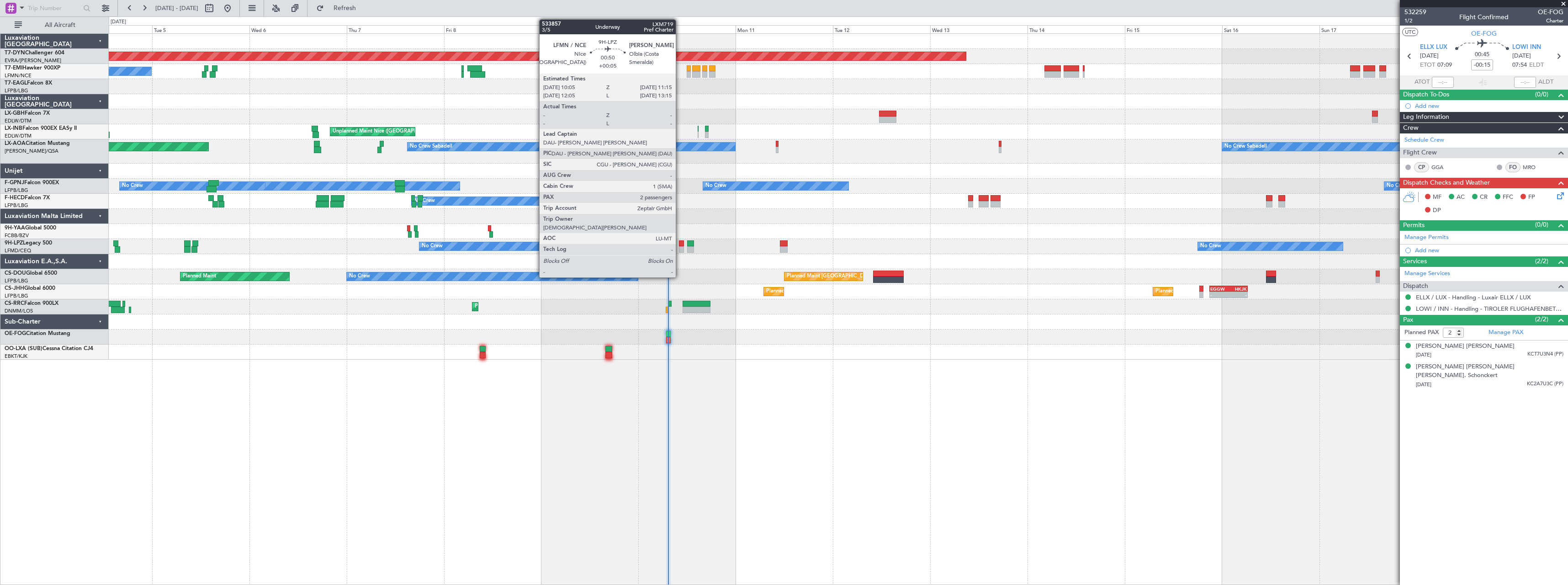
click at [680, 245] on div at bounding box center [681, 243] width 5 height 7
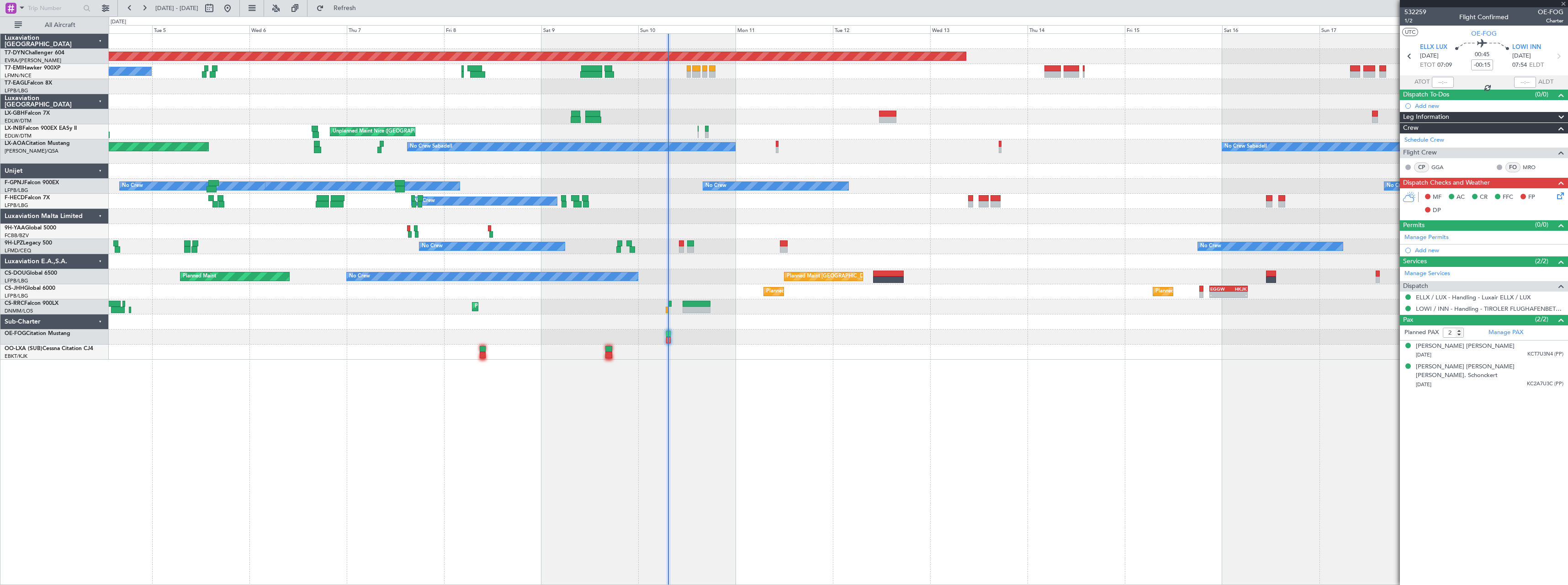
type input "+00:05"
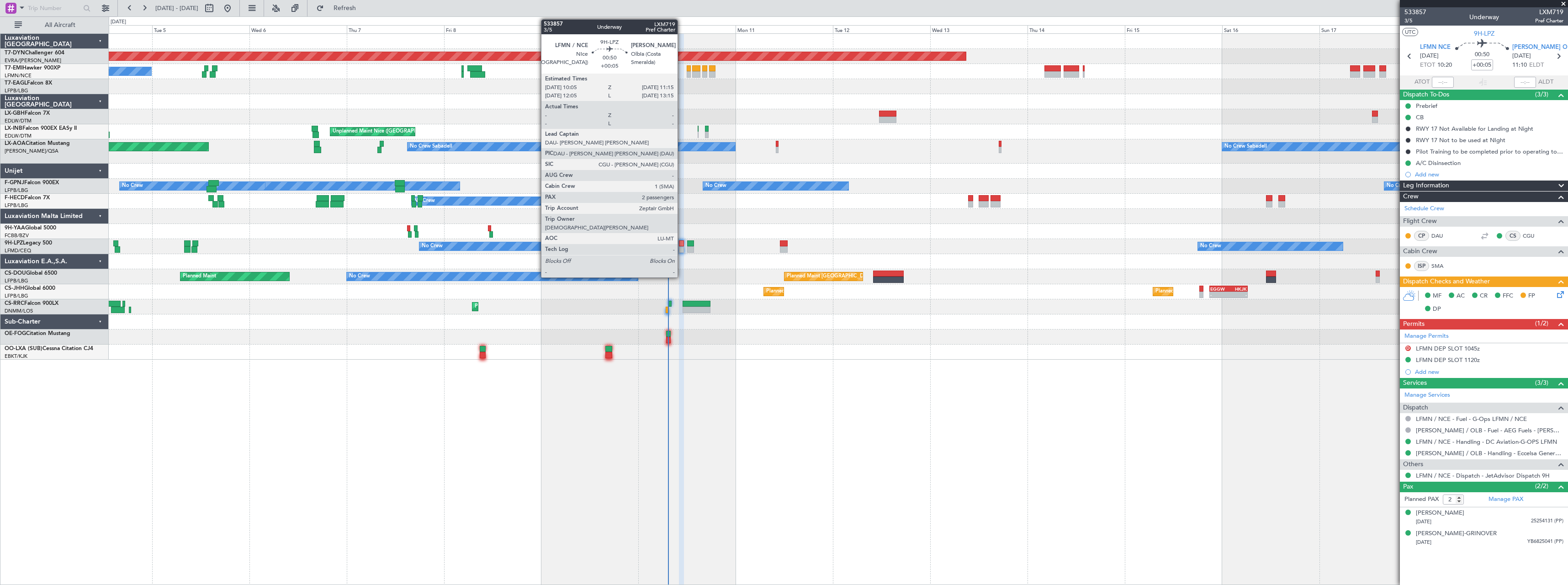
click at [682, 245] on div at bounding box center [681, 243] width 5 height 7
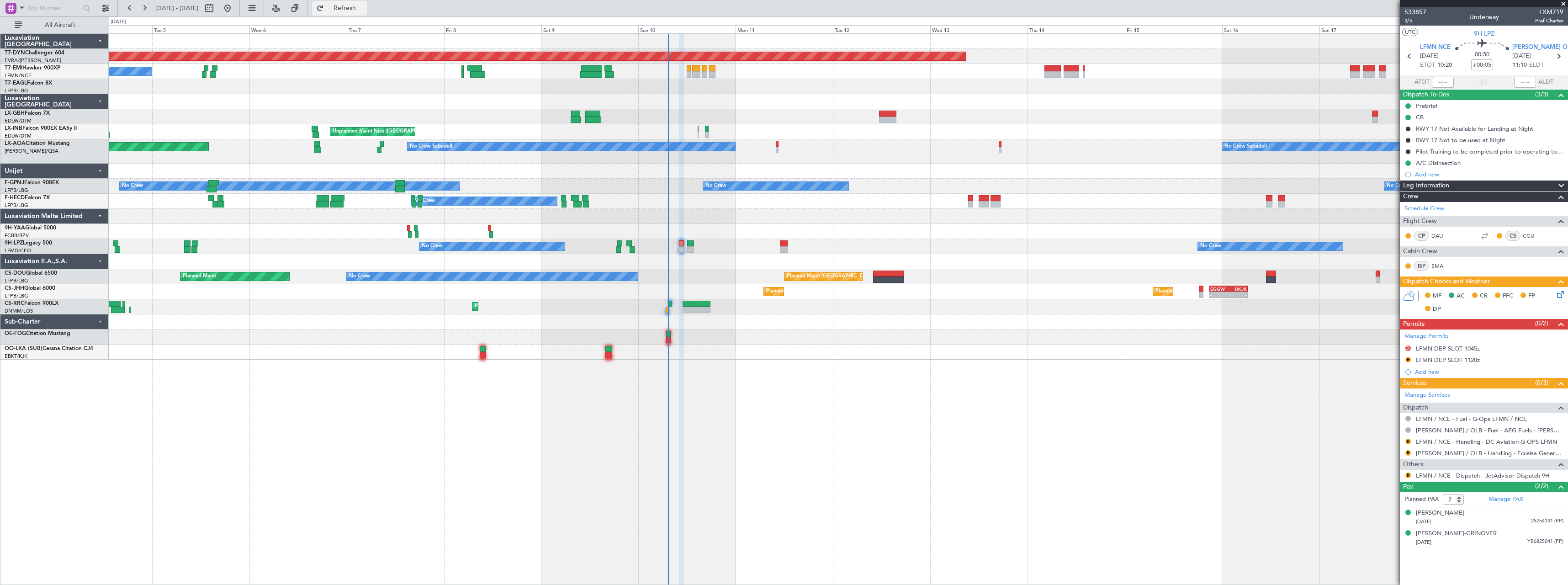
click at [364, 11] on span "Refresh" at bounding box center [345, 8] width 38 height 7
click at [1415, 21] on span "3/5" at bounding box center [1415, 21] width 22 height 8
click at [364, 8] on span "Refresh" at bounding box center [345, 8] width 38 height 7
click at [687, 248] on div at bounding box center [685, 246] width 6 height 11
click at [684, 244] on div at bounding box center [685, 246] width 6 height 11
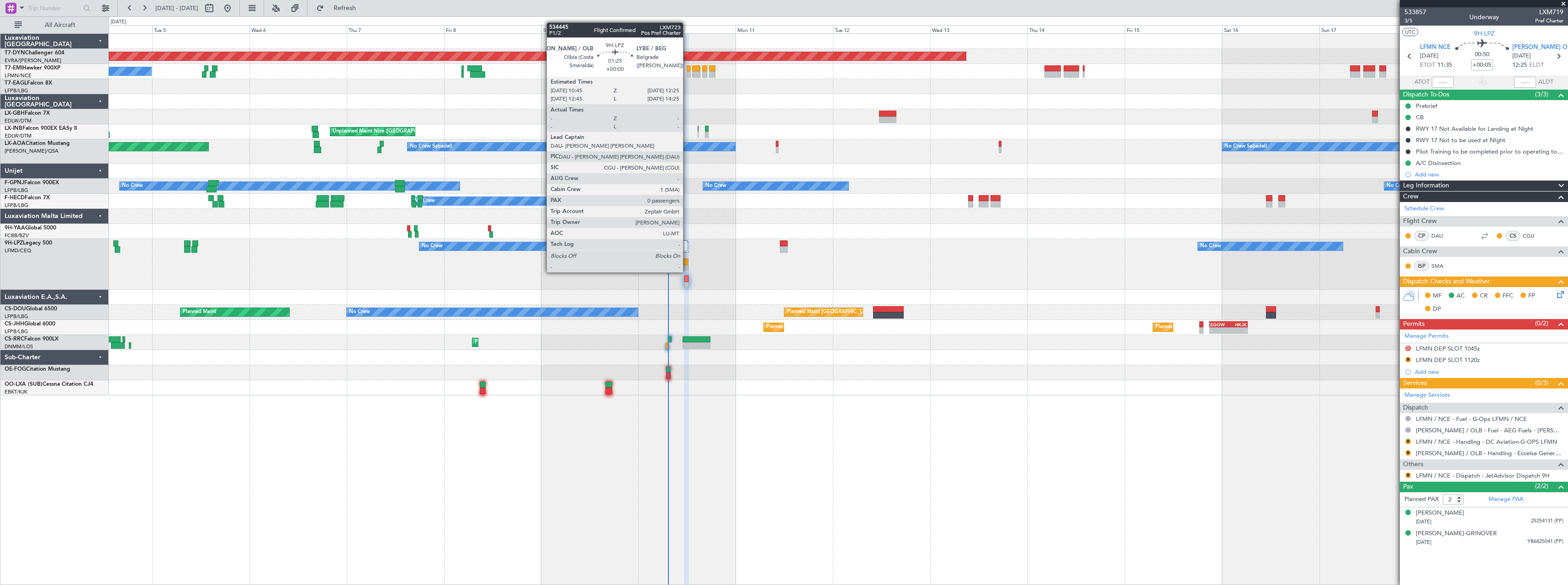
click at [687, 263] on div at bounding box center [685, 262] width 6 height 7
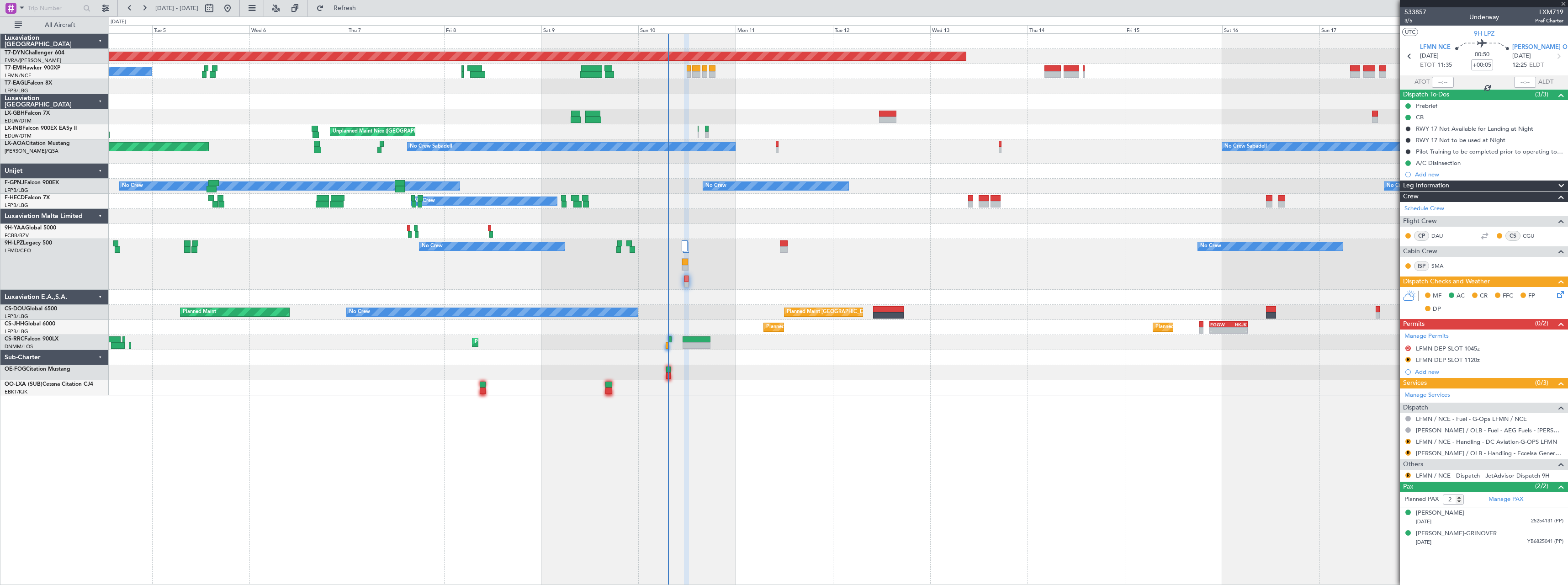
type input "0"
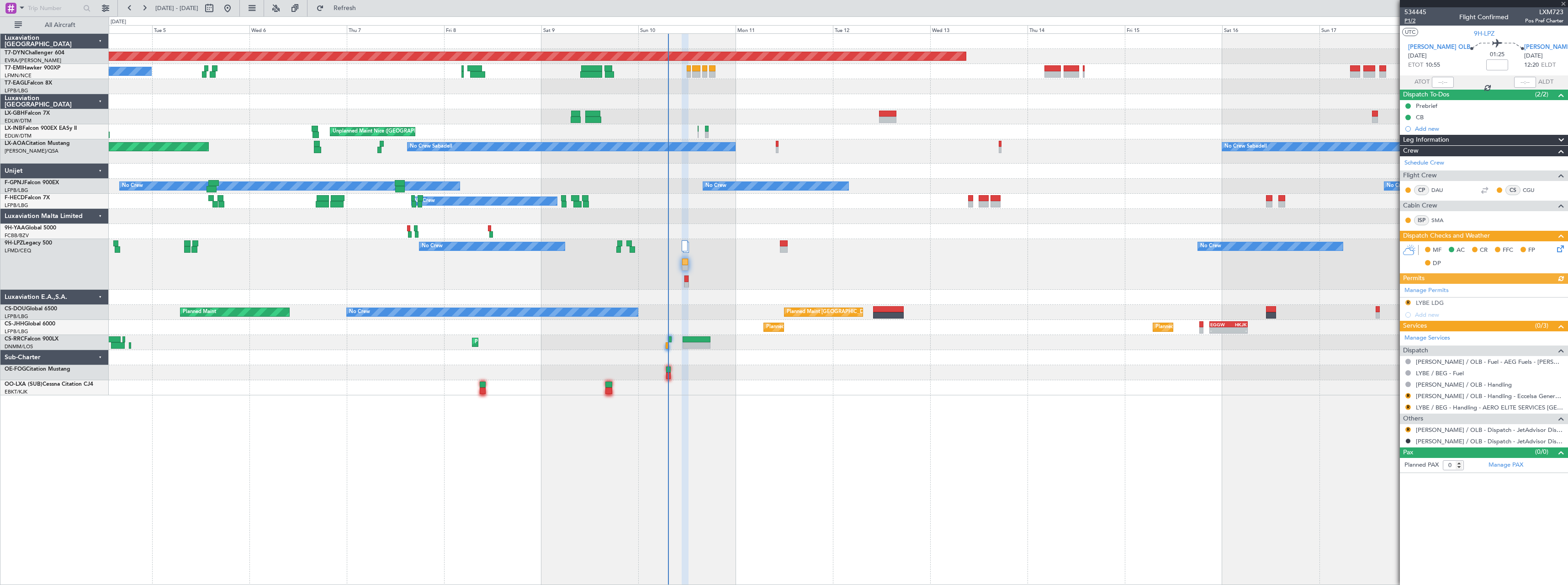
click at [1409, 23] on span "P1/2" at bounding box center [1415, 21] width 22 height 8
drag, startPoint x: 390, startPoint y: 9, endPoint x: 461, endPoint y: 24, distance: 72.6
click at [364, 9] on span "Refresh" at bounding box center [345, 8] width 38 height 7
click at [367, 1] on button "Refresh" at bounding box center [340, 9] width 55 height 15
click at [364, 10] on span "Refresh" at bounding box center [345, 8] width 38 height 7
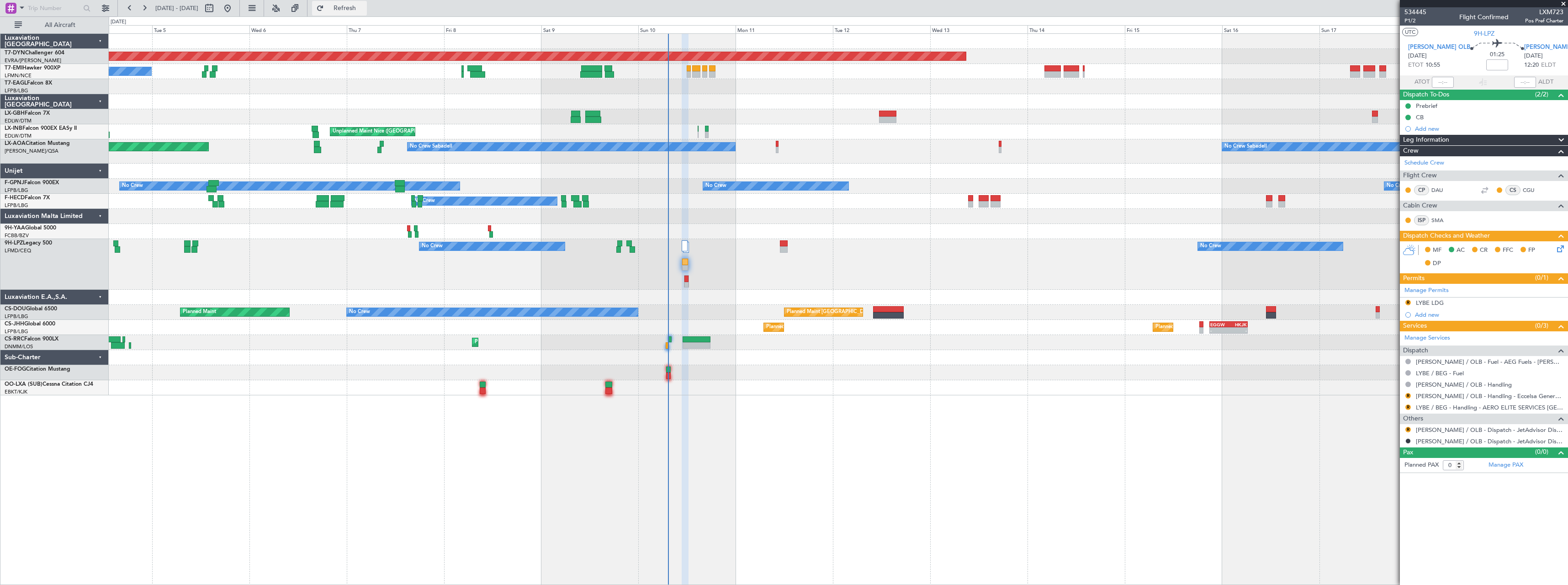
click at [367, 12] on button "Refresh" at bounding box center [340, 9] width 55 height 15
click at [364, 9] on span "Refresh" at bounding box center [345, 8] width 38 height 7
click at [364, 5] on span "Refresh" at bounding box center [345, 8] width 38 height 7
click at [364, 9] on span "Refresh" at bounding box center [345, 8] width 38 height 7
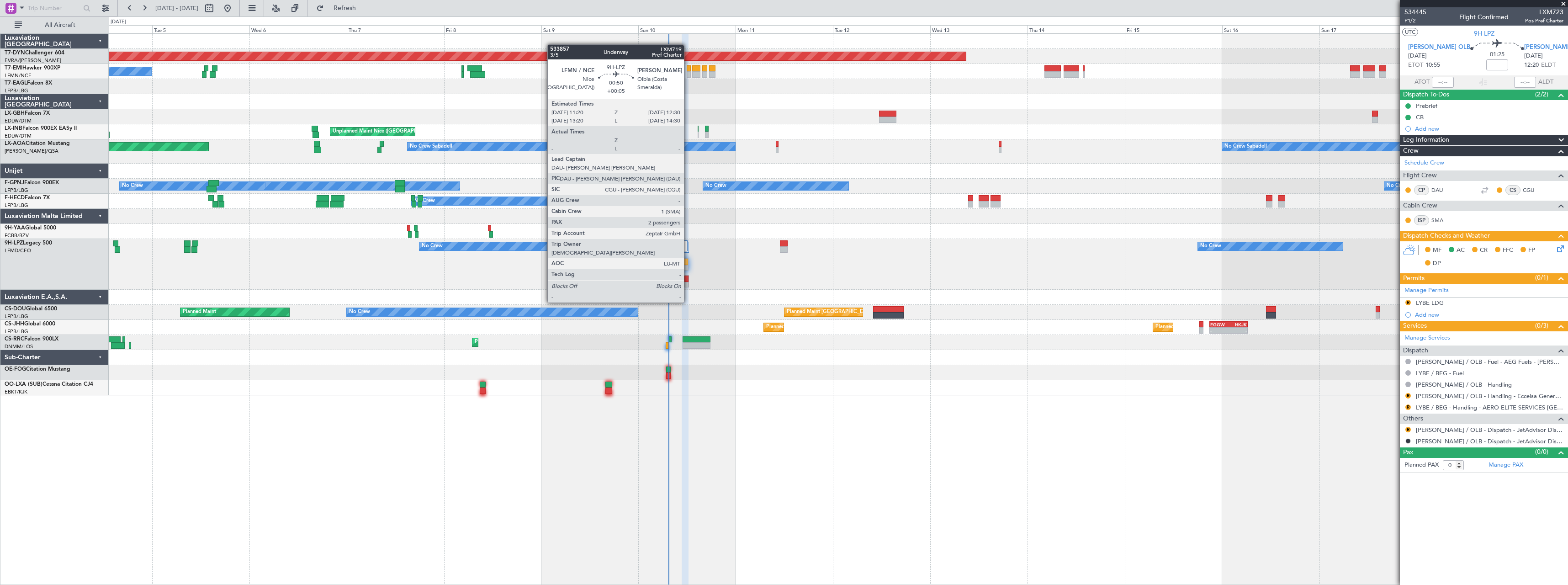
click at [688, 285] on div at bounding box center [686, 285] width 4 height 7
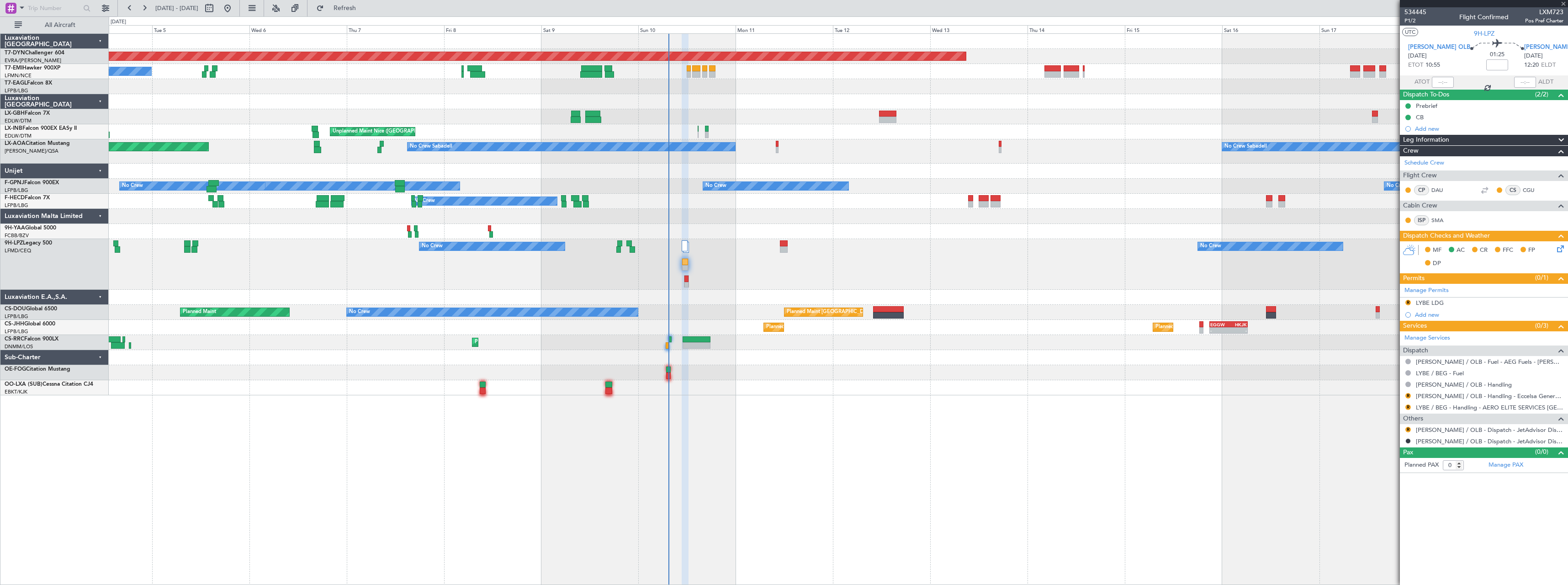
type input "+00:05"
type input "2"
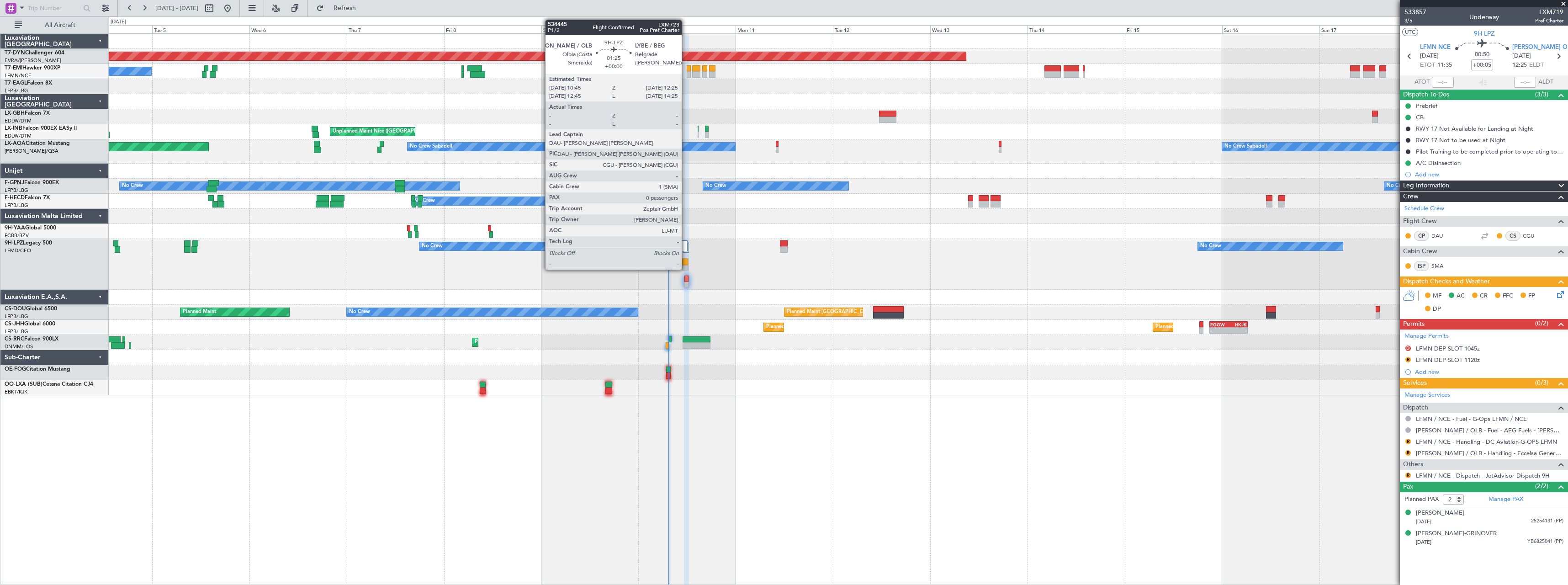
click at [686, 261] on div at bounding box center [685, 262] width 6 height 7
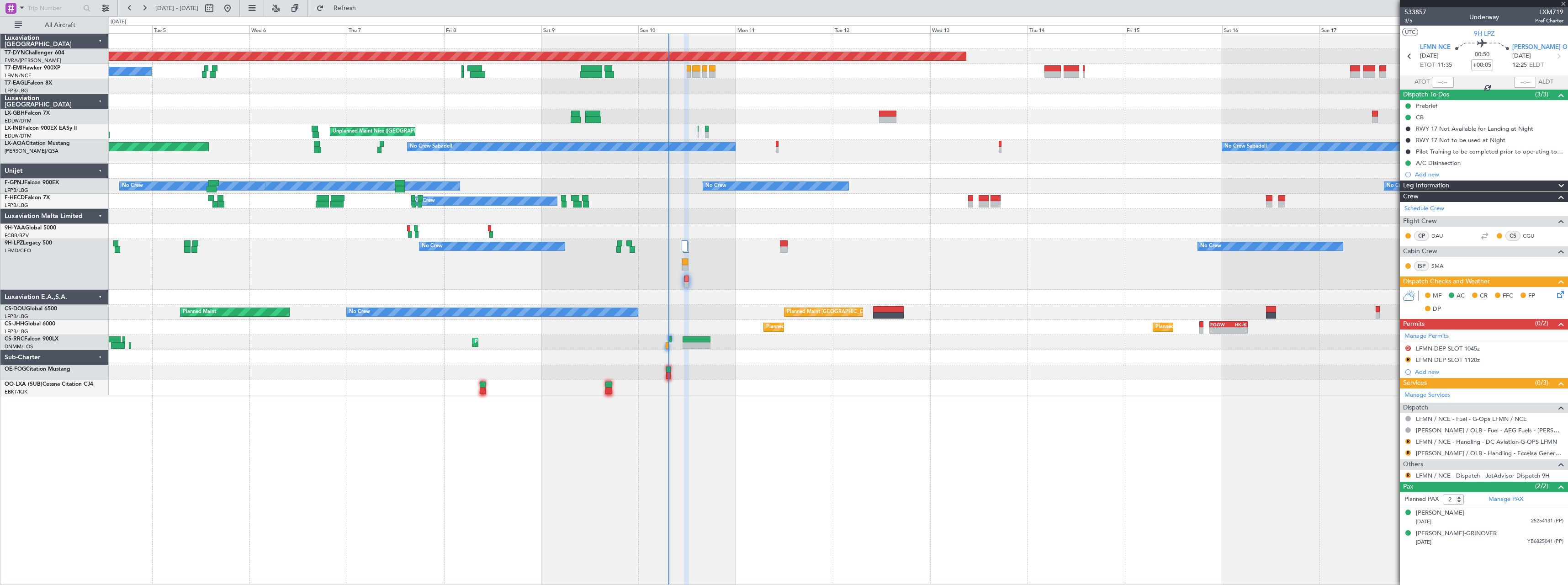
type input "0"
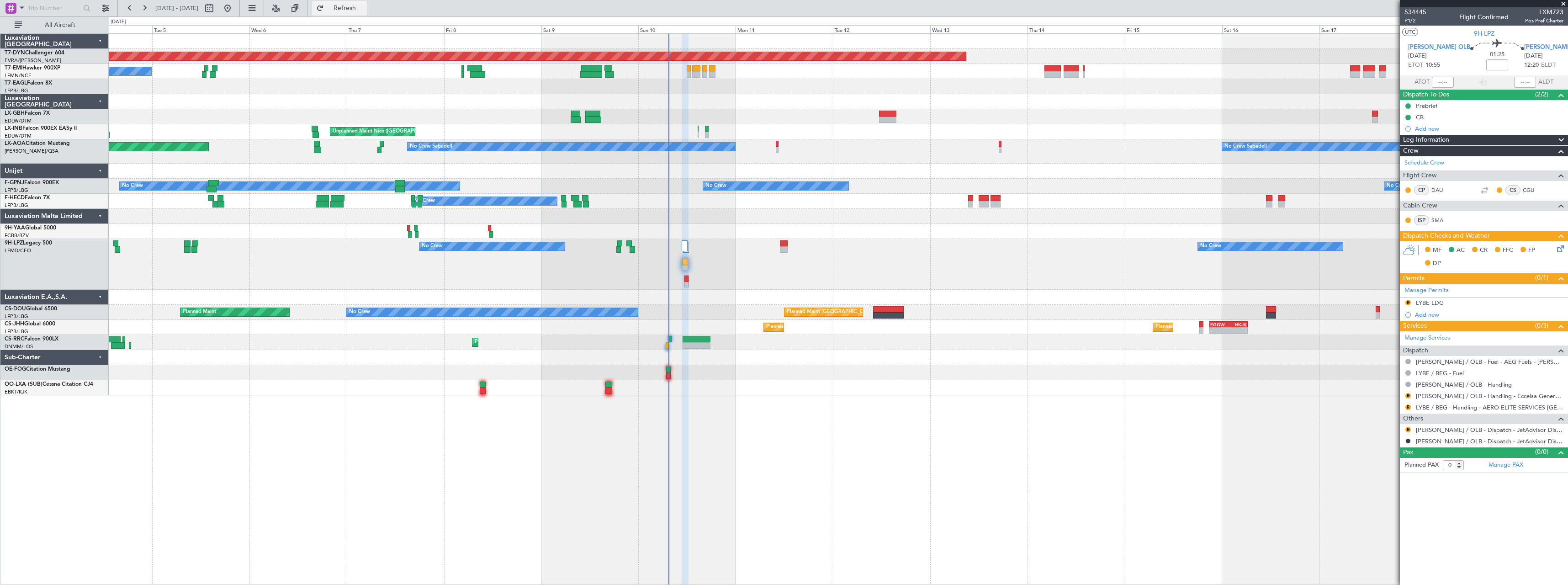
click at [364, 10] on span "Refresh" at bounding box center [345, 8] width 38 height 7
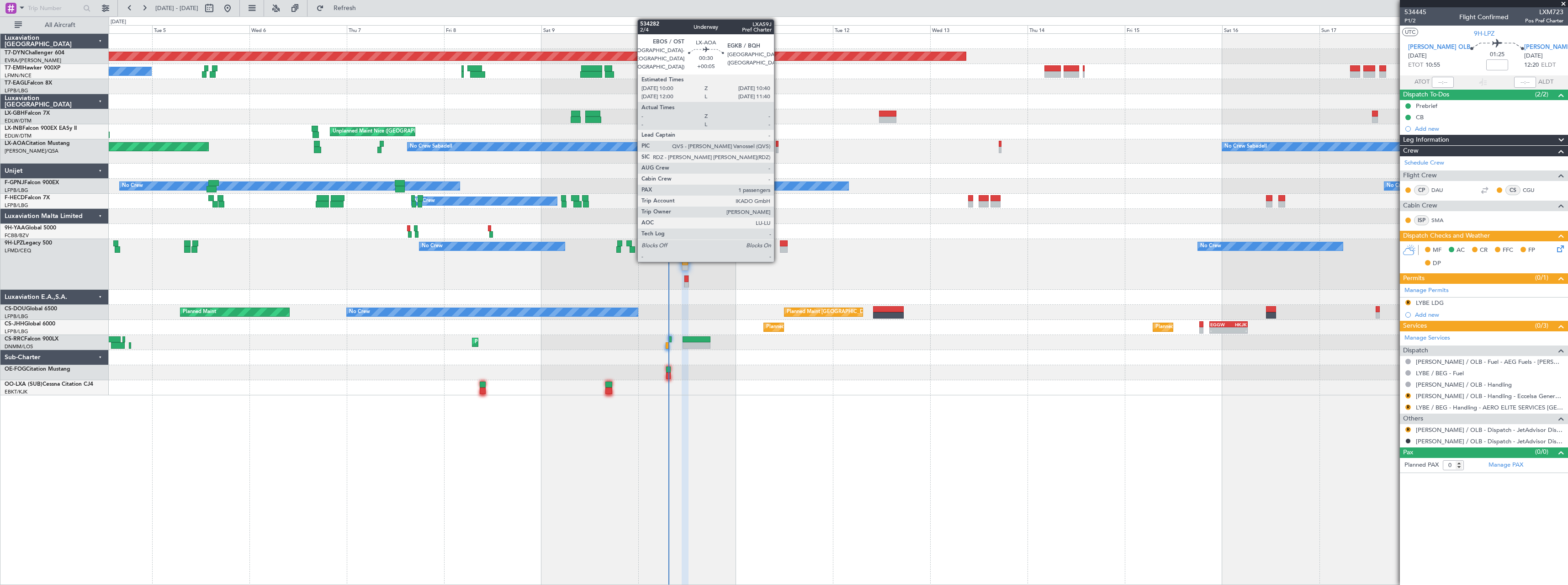
click at [778, 146] on div at bounding box center [777, 144] width 3 height 7
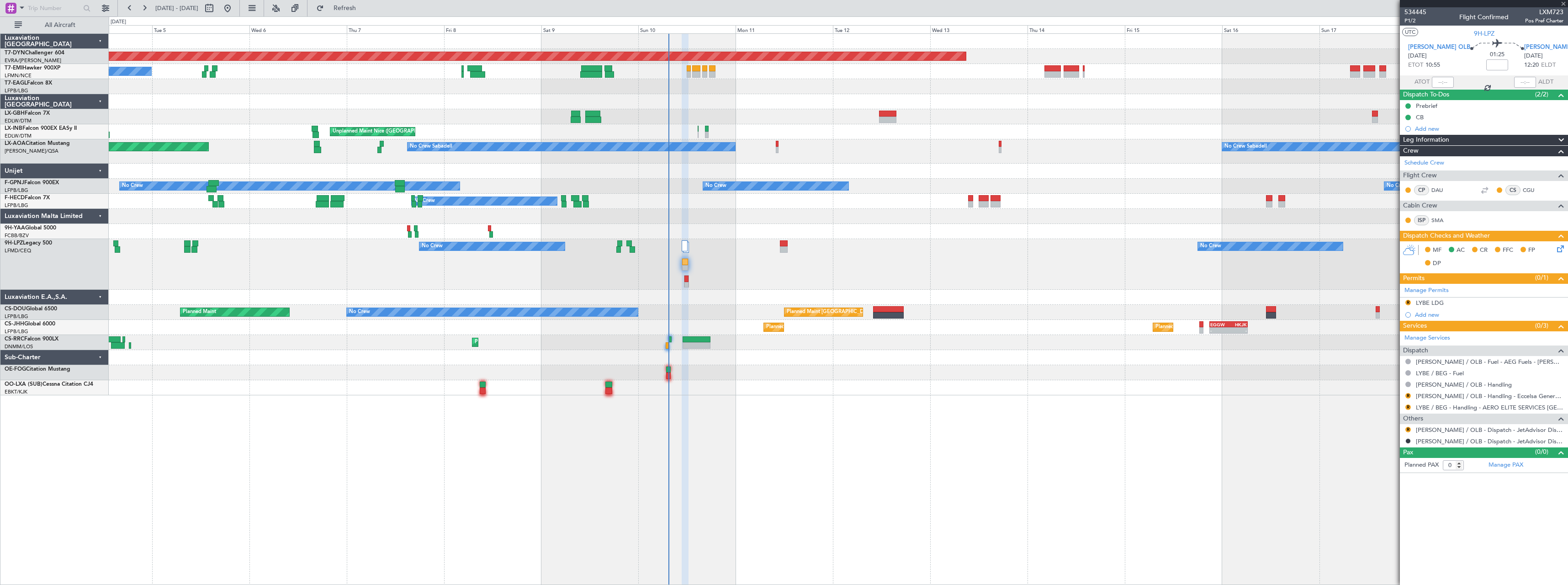
type input "+00:05"
type input "1"
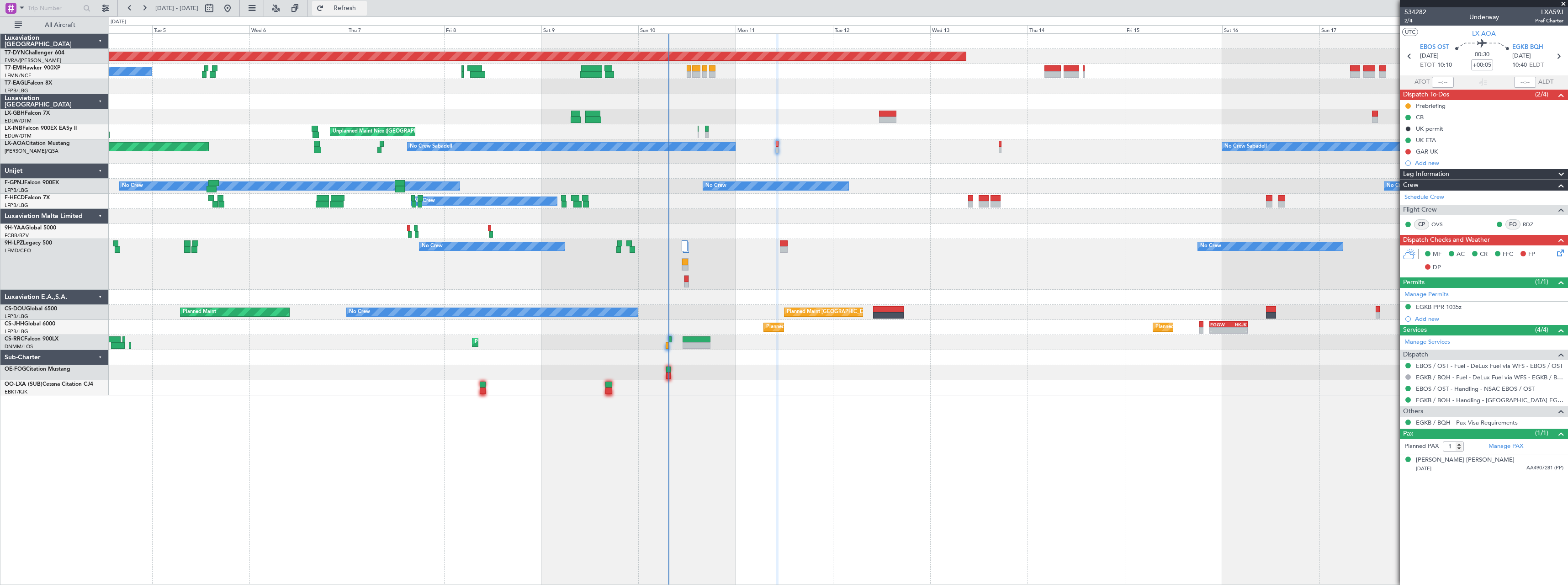
click at [367, 12] on button "Refresh" at bounding box center [340, 9] width 55 height 15
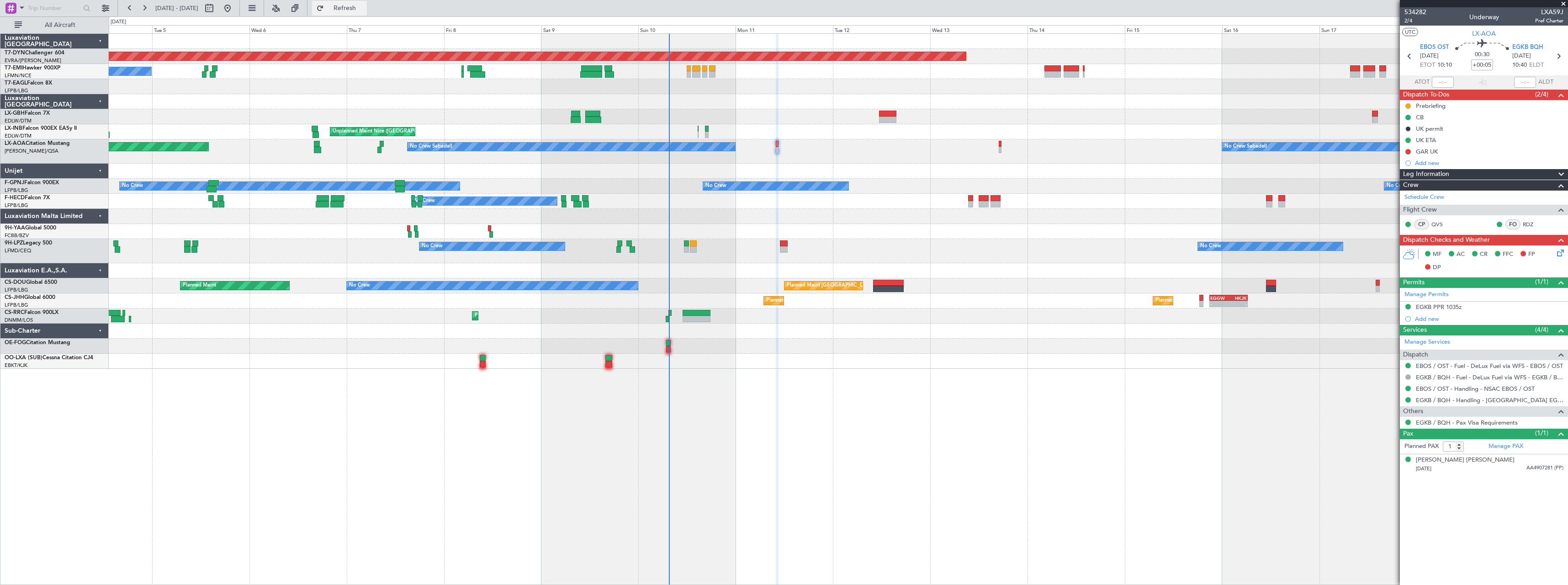
click at [367, 15] on button "Refresh" at bounding box center [340, 9] width 55 height 15
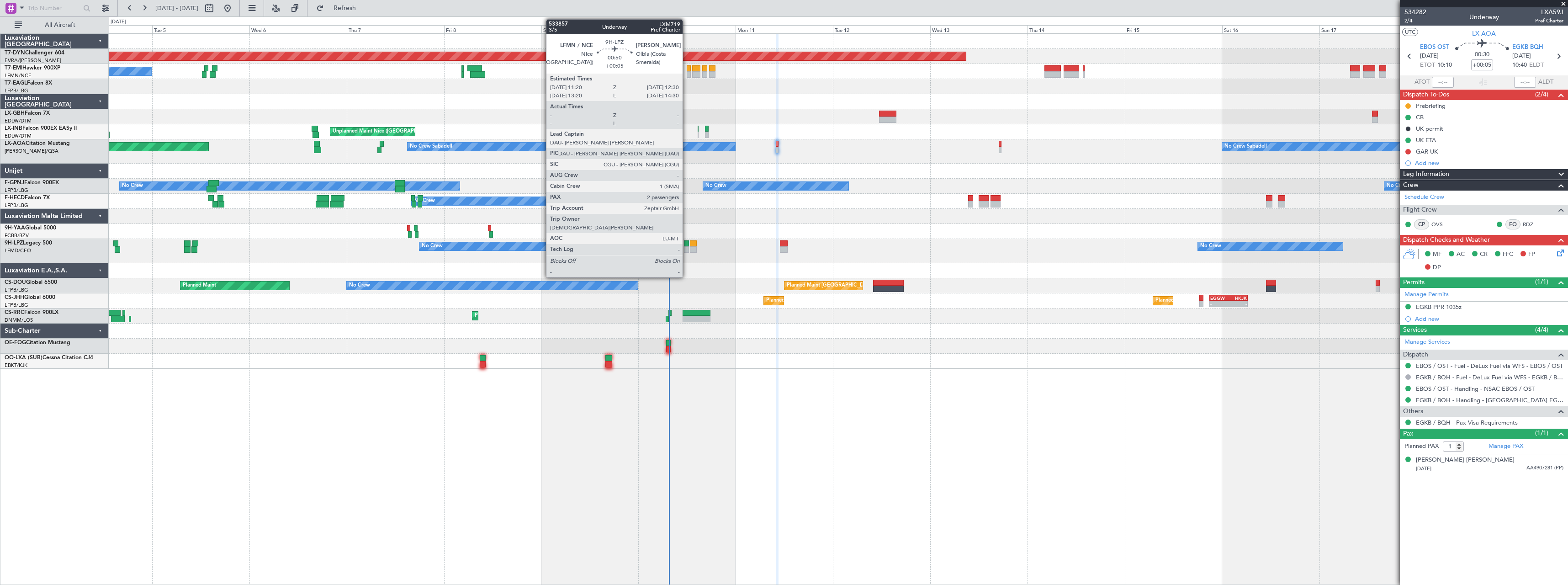
click at [687, 250] on div at bounding box center [687, 250] width 5 height 7
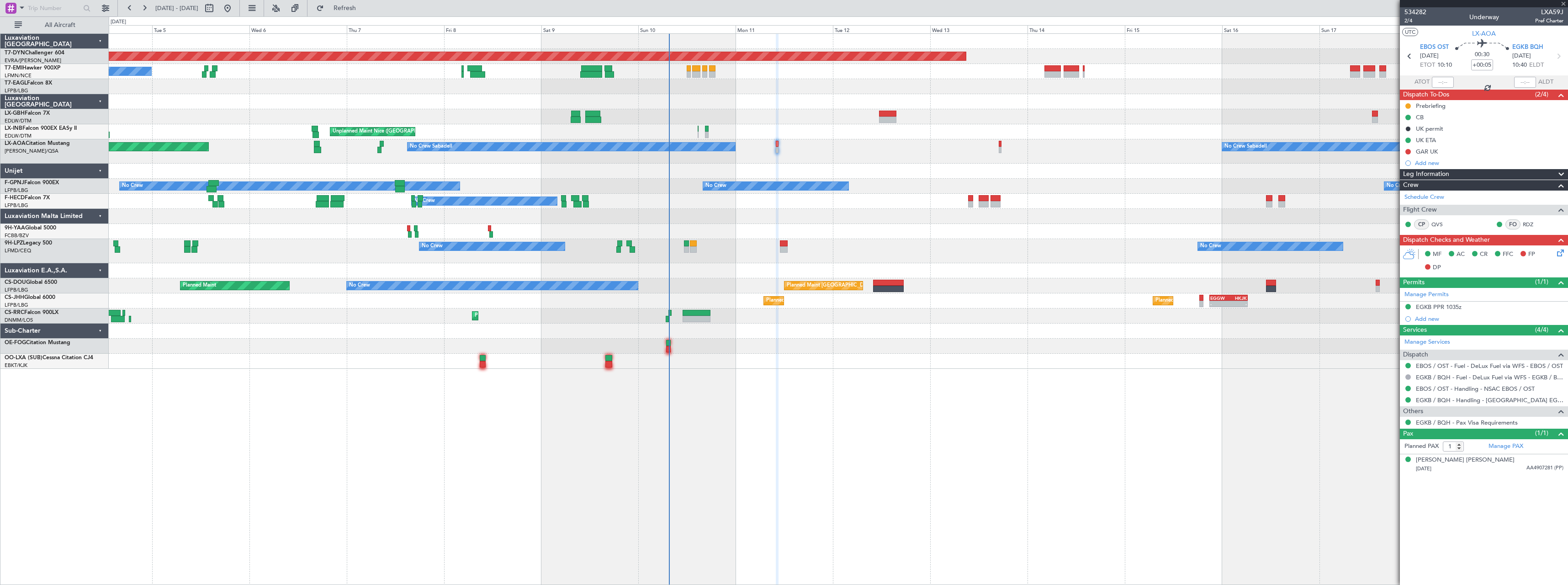
click at [693, 250] on div at bounding box center [693, 250] width 7 height 7
type input "0"
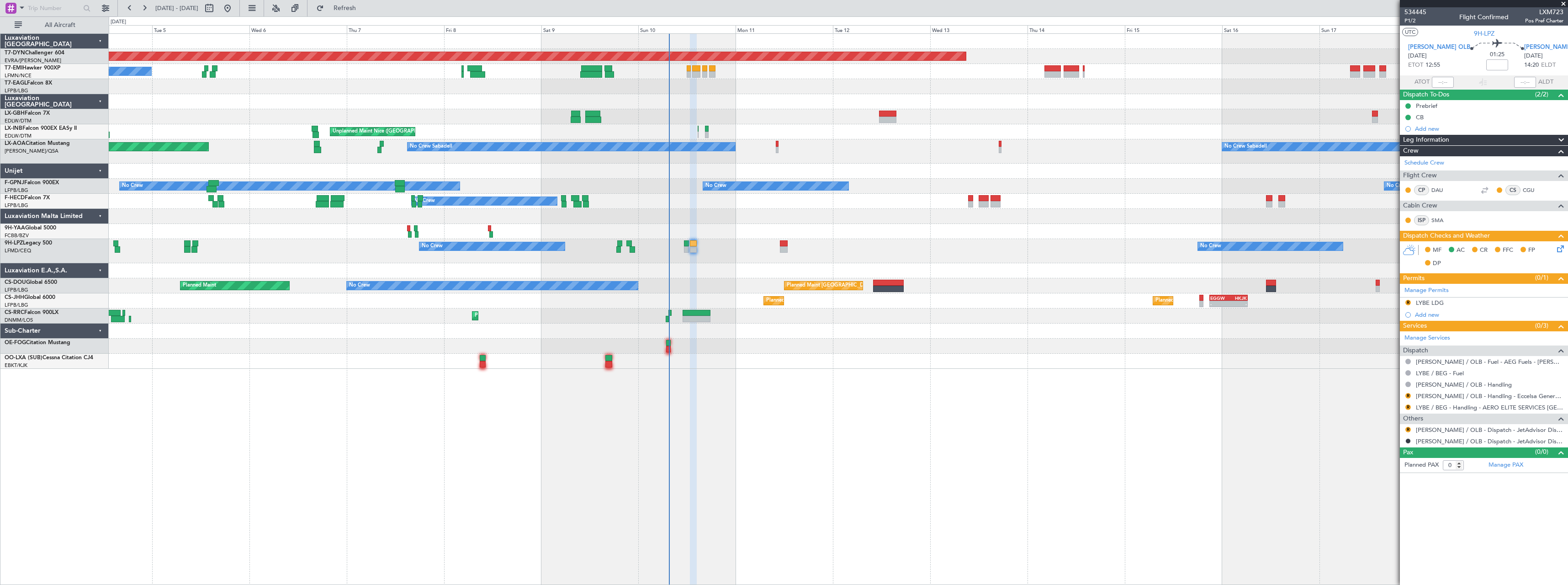
click at [1561, 245] on icon at bounding box center [1559, 247] width 7 height 7
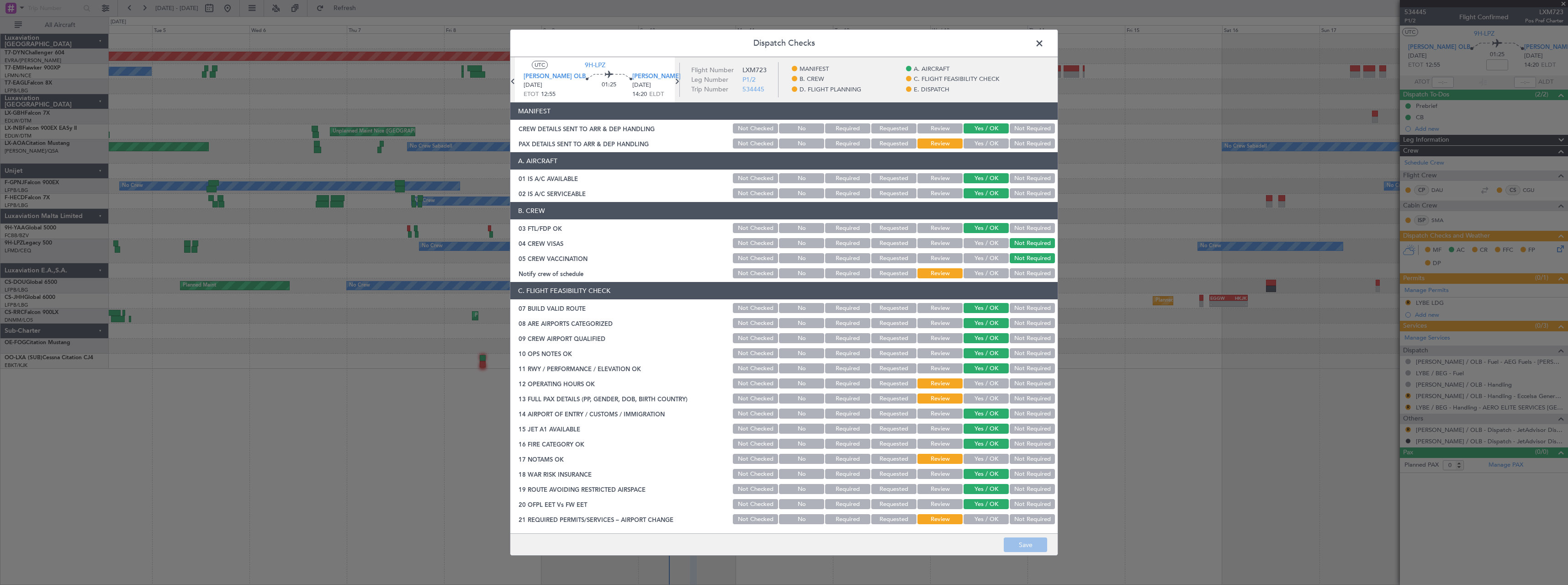
click at [987, 137] on div "Yes / OK" at bounding box center [985, 143] width 46 height 13
click at [986, 142] on button "Yes / OK" at bounding box center [986, 143] width 45 height 10
click at [1035, 546] on button "Save" at bounding box center [1025, 545] width 43 height 15
click at [1044, 44] on span at bounding box center [1044, 46] width 0 height 18
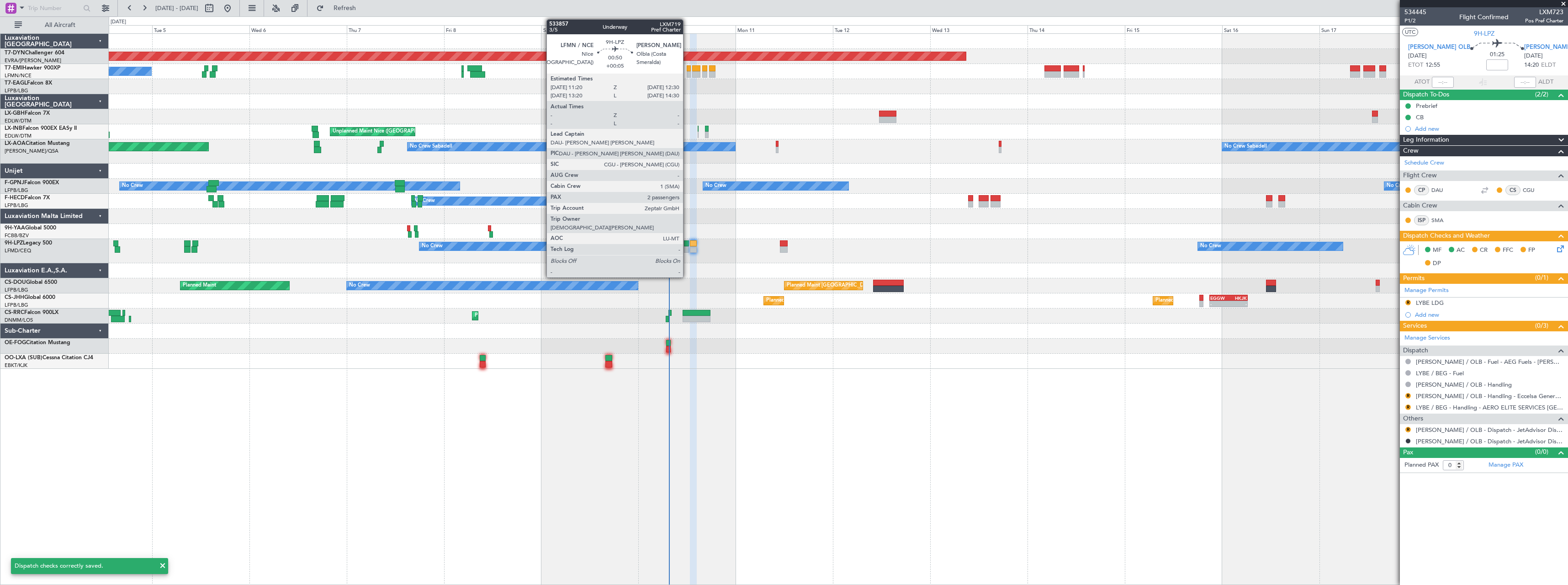
click at [687, 245] on div at bounding box center [687, 243] width 5 height 7
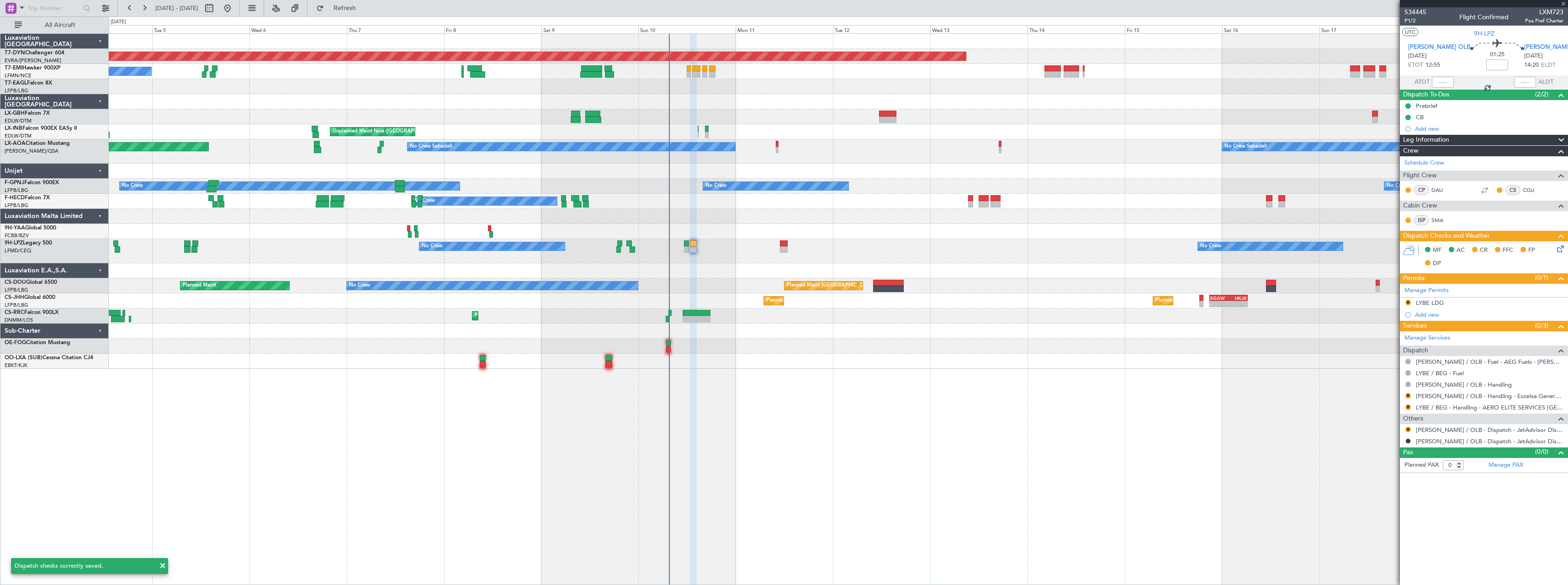
type input "+00:05"
type input "2"
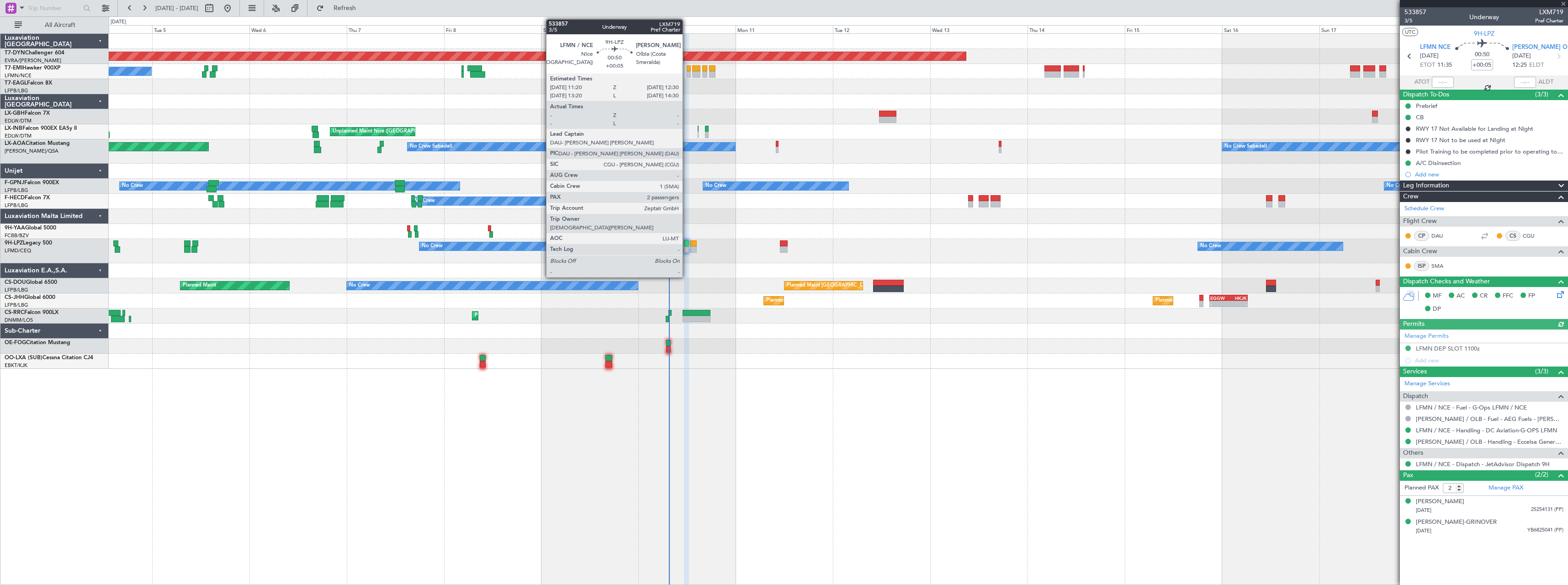
click at [687, 247] on div at bounding box center [687, 250] width 5 height 7
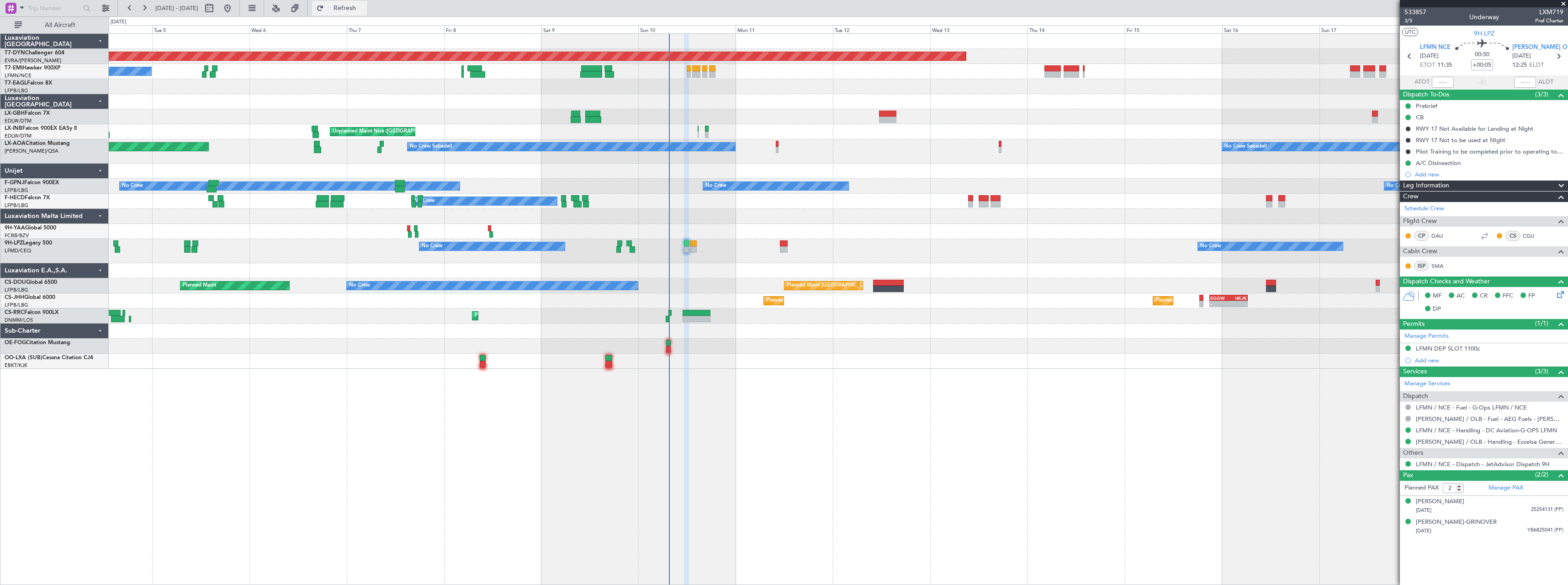
click at [364, 9] on span "Refresh" at bounding box center [345, 8] width 38 height 7
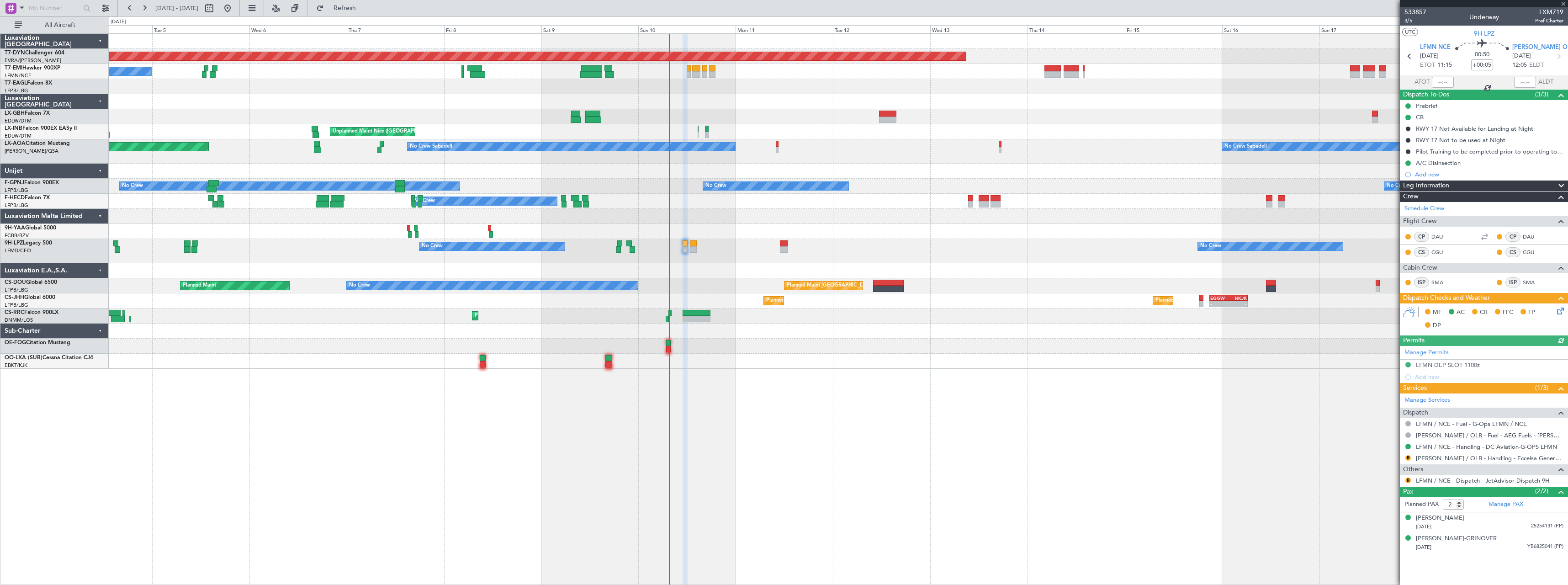
click at [1558, 309] on icon at bounding box center [1559, 309] width 7 height 7
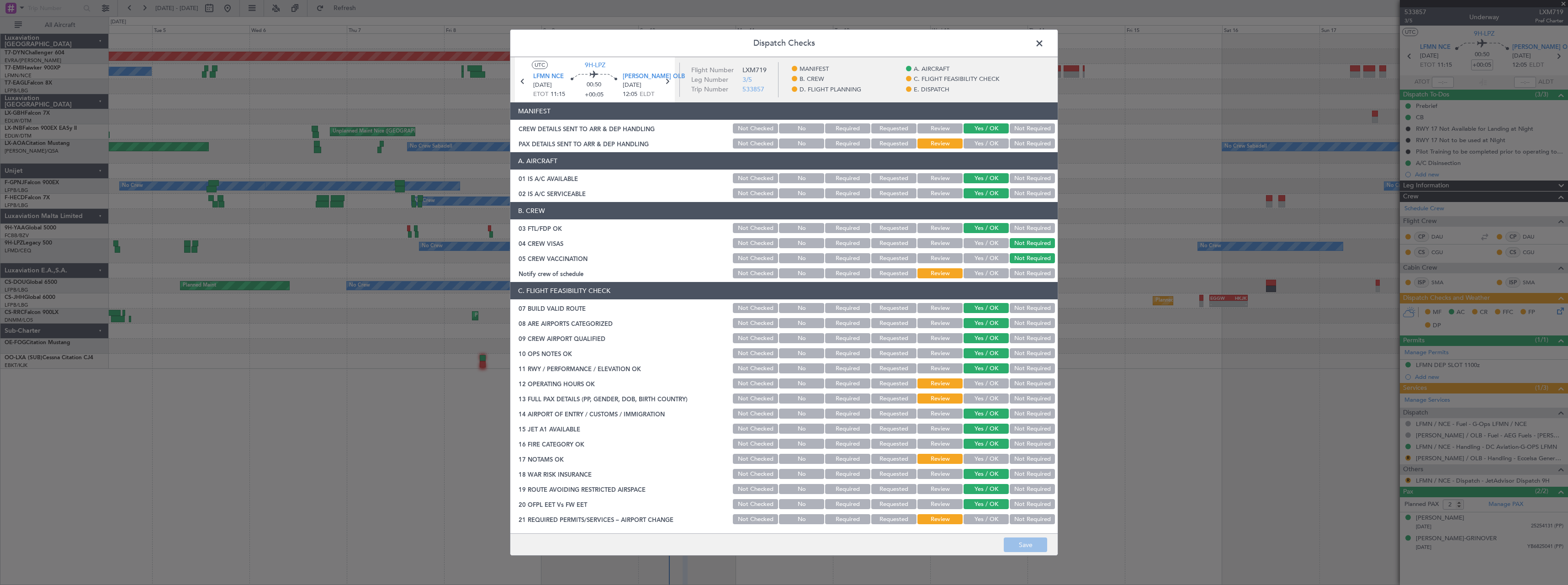
click at [979, 144] on button "Yes / OK" at bounding box center [986, 143] width 45 height 10
click at [1032, 545] on button "Save" at bounding box center [1025, 545] width 43 height 15
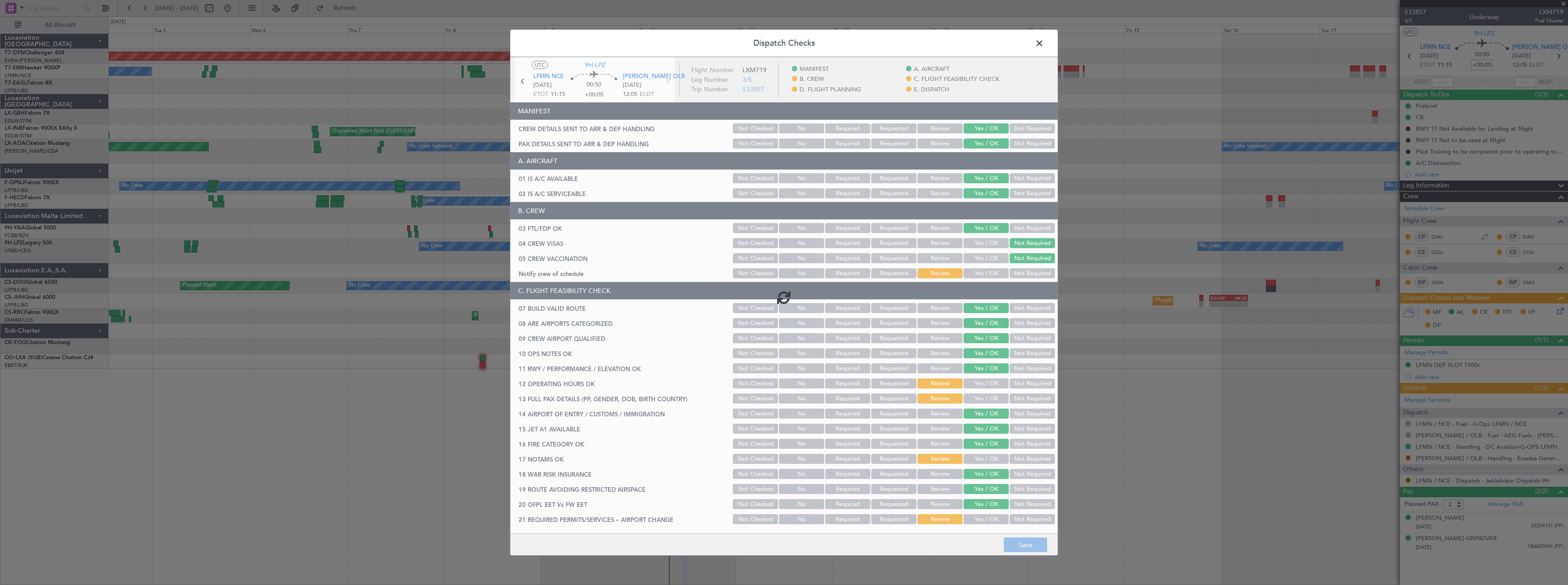
click at [1046, 40] on header "Dispatch Checks" at bounding box center [783, 43] width 547 height 27
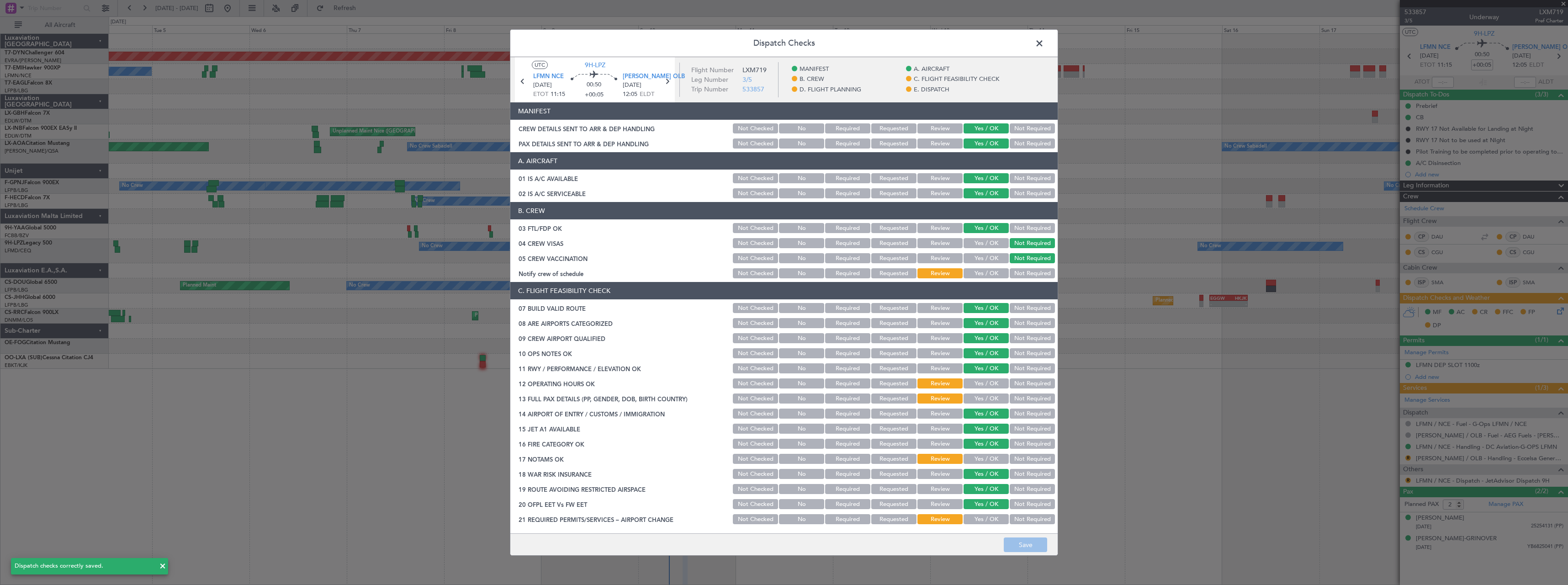
click at [1044, 43] on span at bounding box center [1044, 46] width 0 height 18
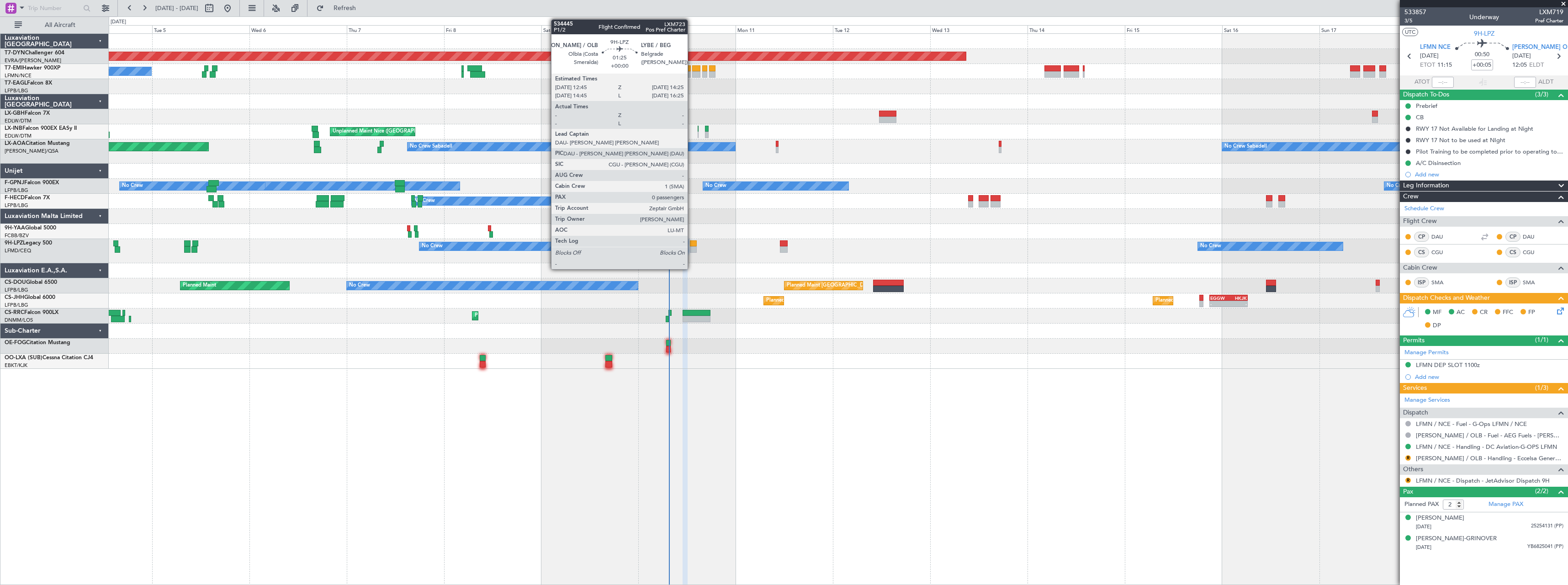
click at [691, 243] on div at bounding box center [693, 243] width 7 height 7
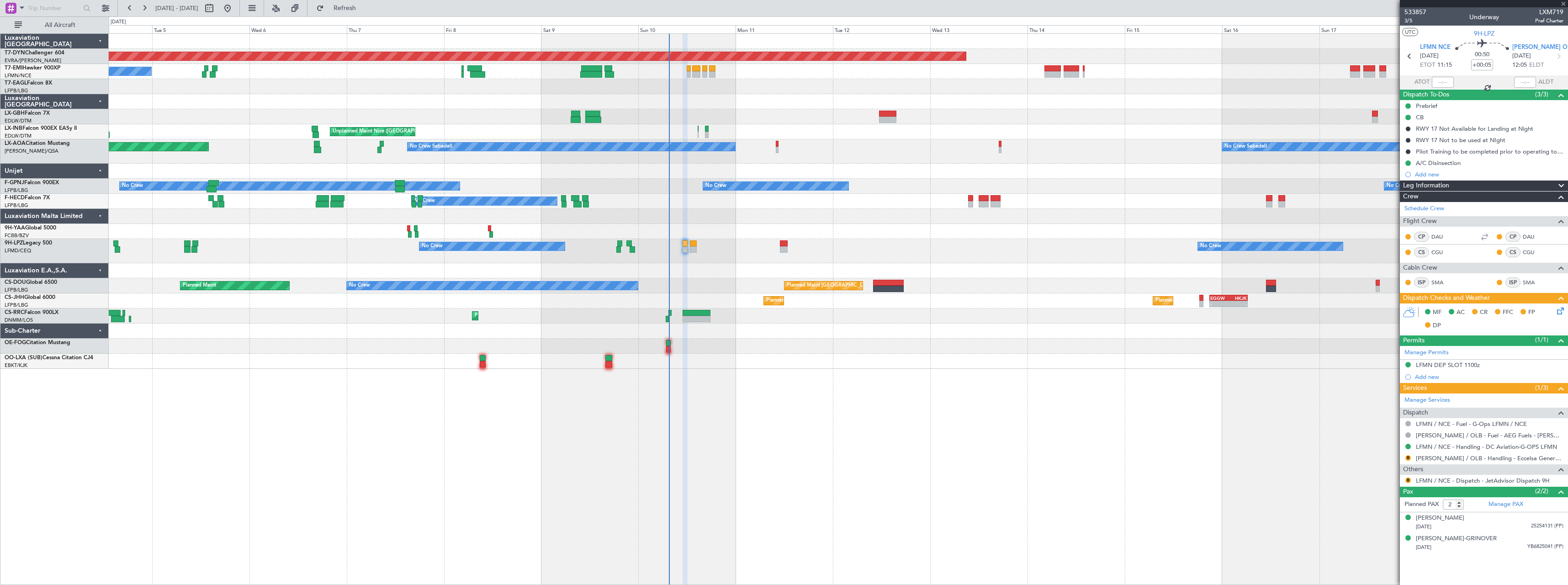
type input "0"
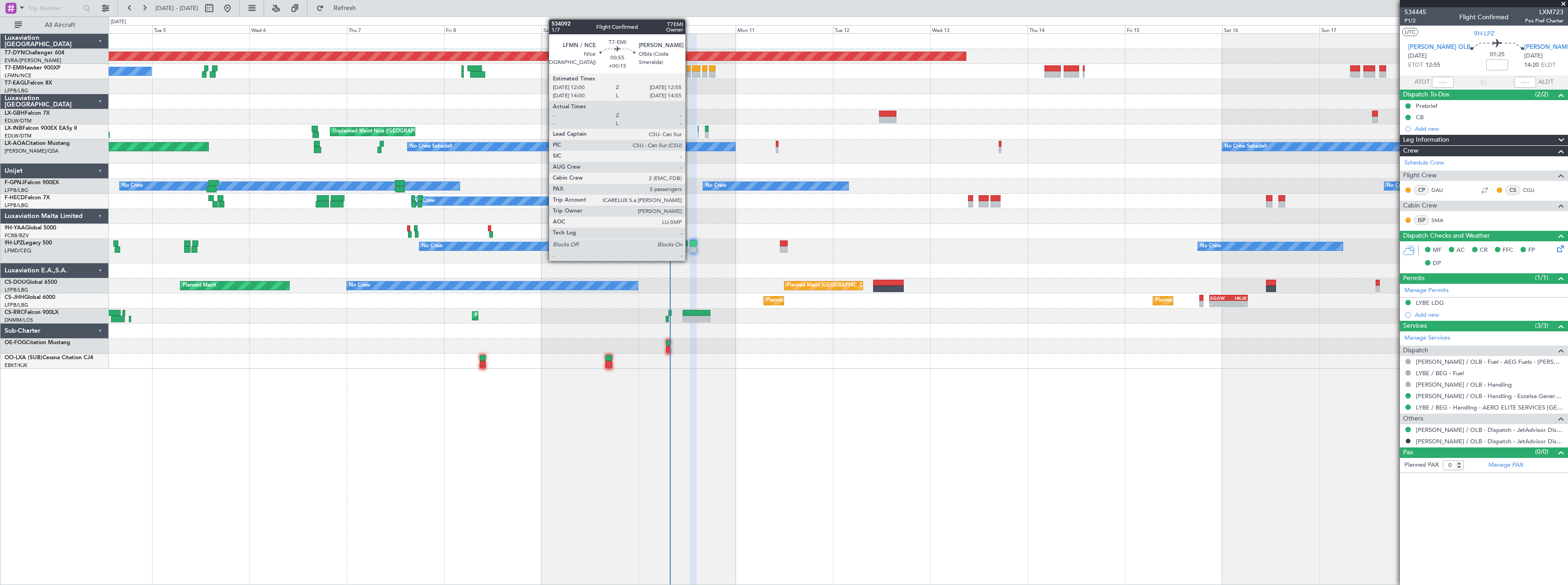
click at [690, 74] on div at bounding box center [688, 74] width 4 height 7
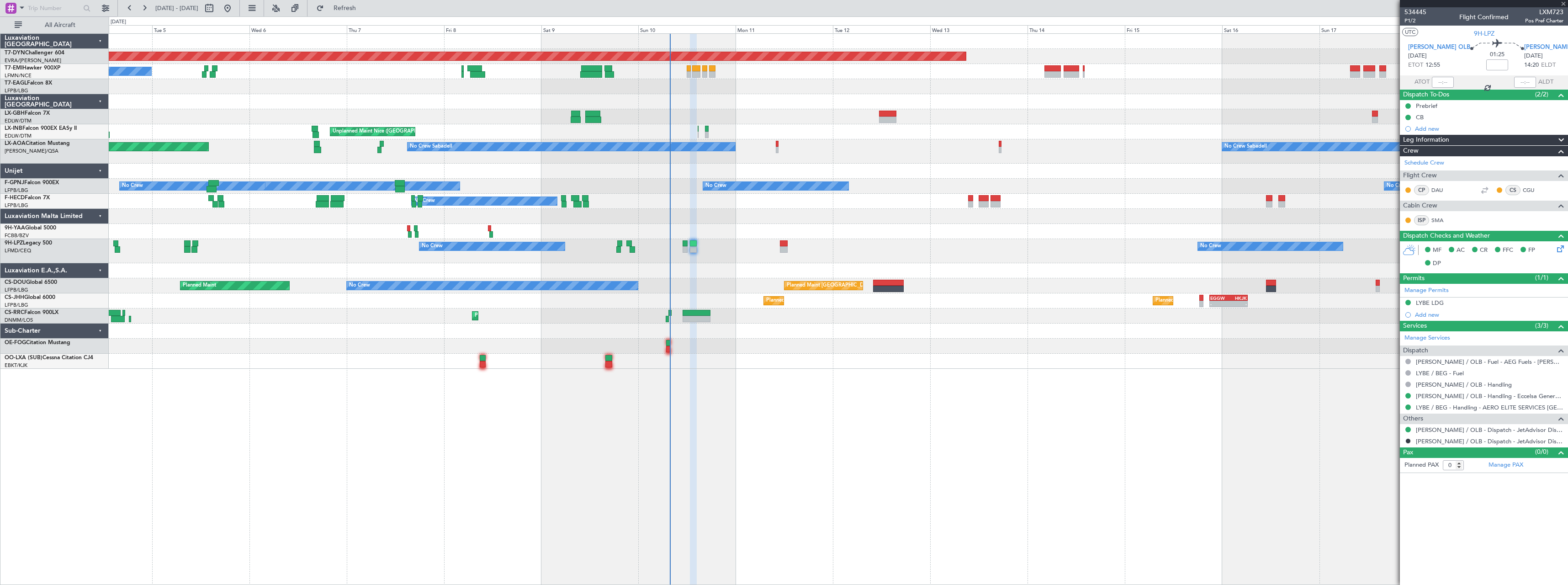
type input "+00:15"
type input "5"
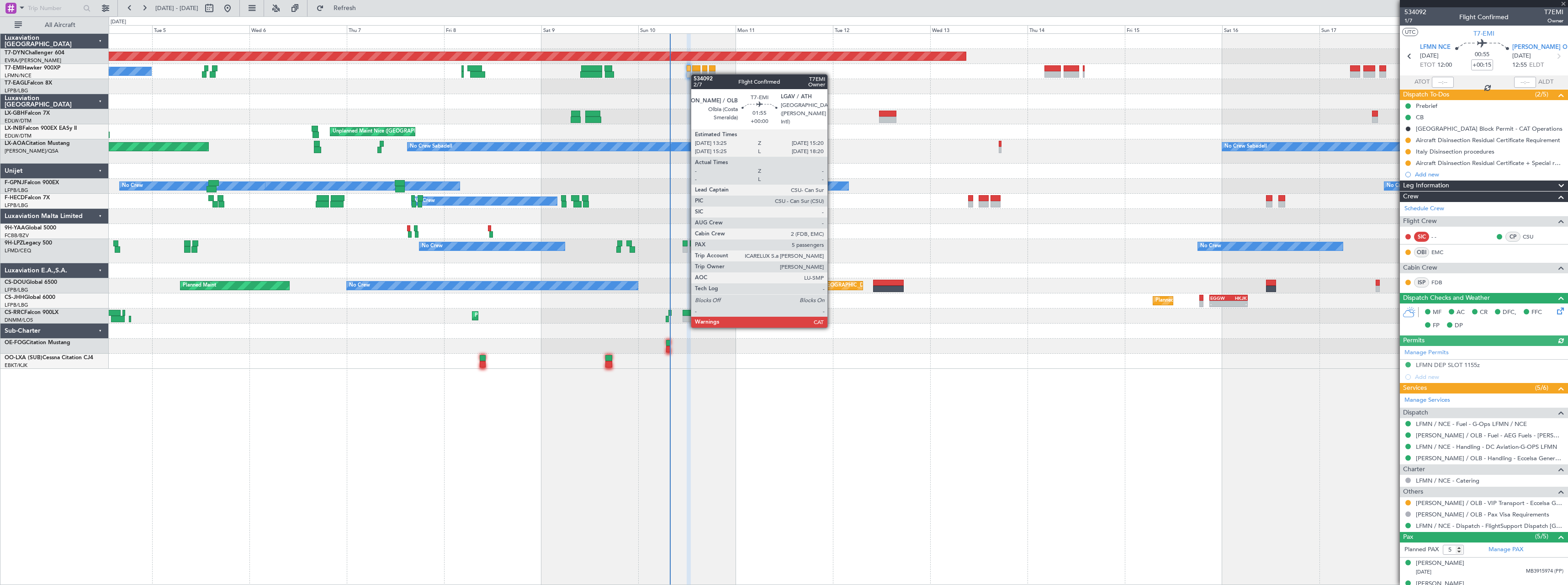
click at [695, 74] on div at bounding box center [696, 74] width 9 height 7
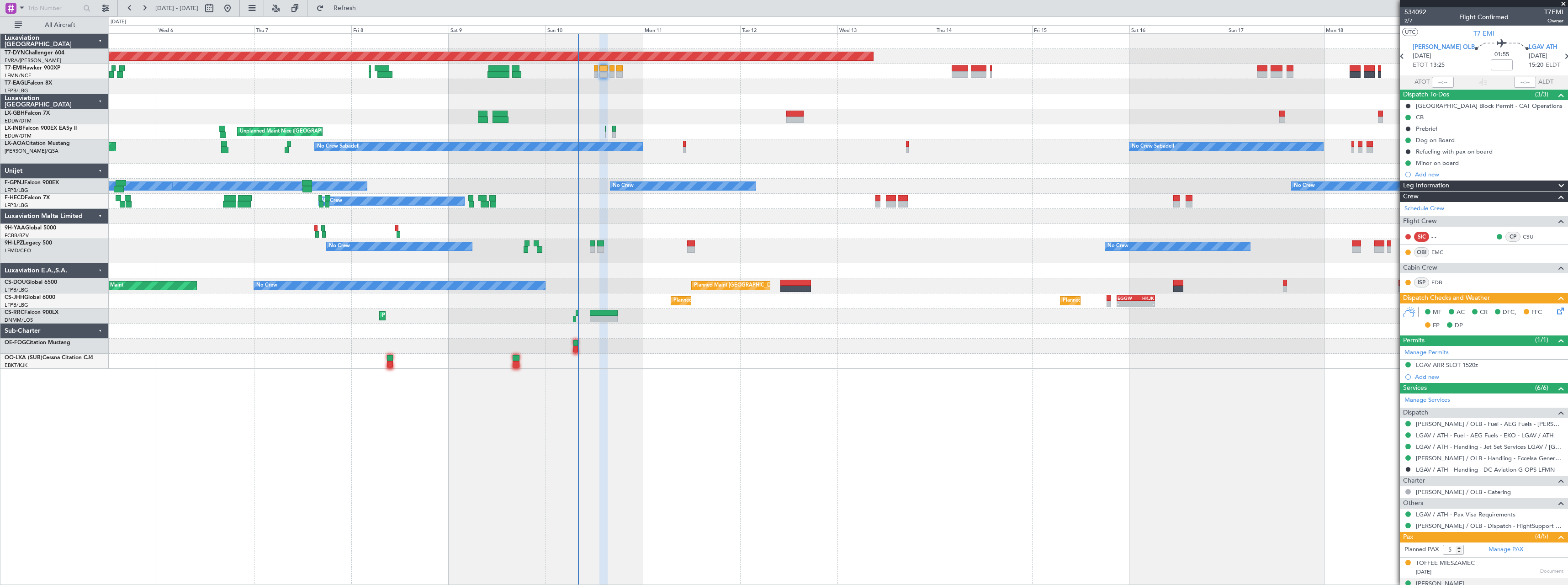
click at [684, 226] on div "Planned Maint Basel-Mulhouse A/C Unavailable Unplanned Maint Nice (Côte d'Azur …" at bounding box center [838, 201] width 1459 height 335
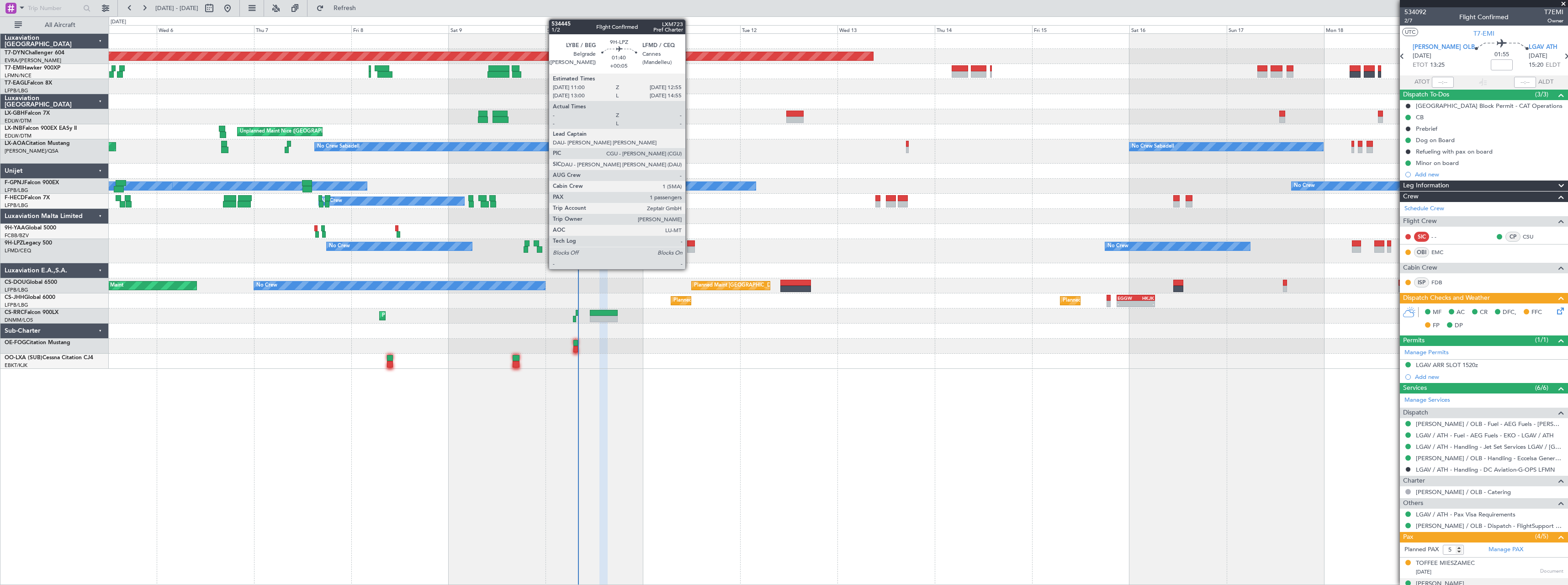
click at [690, 248] on div at bounding box center [691, 250] width 9 height 7
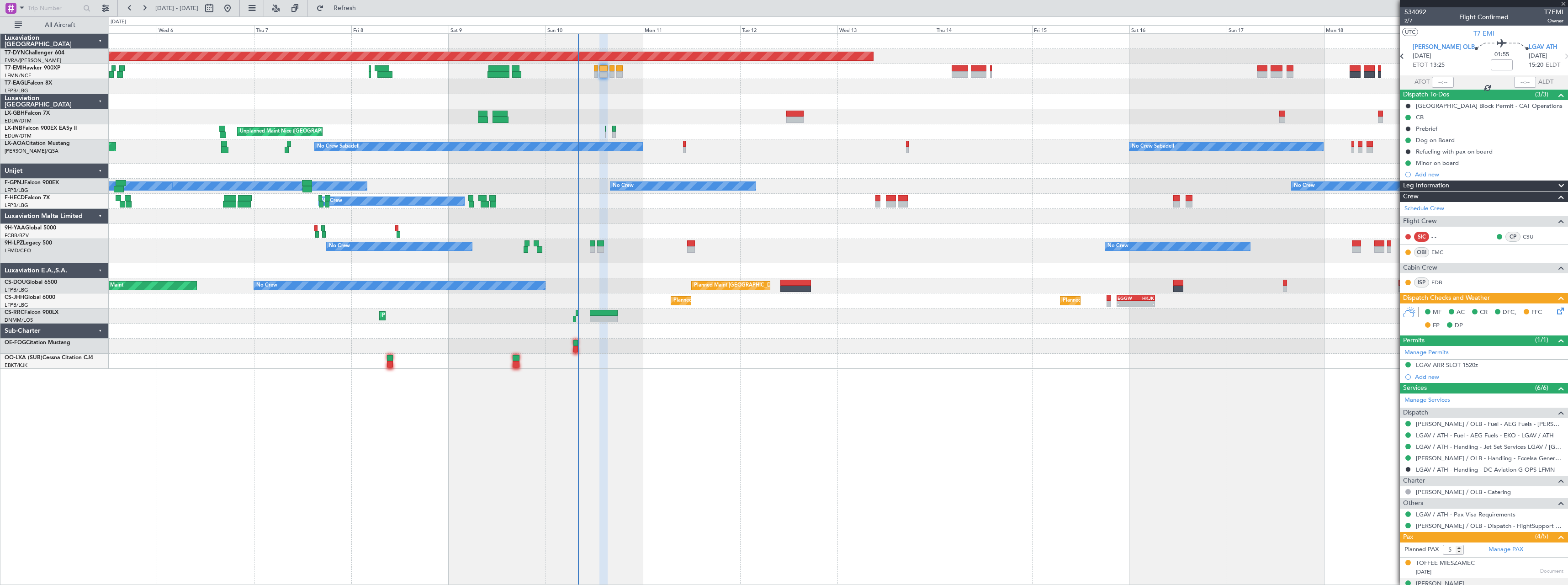
type input "+00:05"
type input "1"
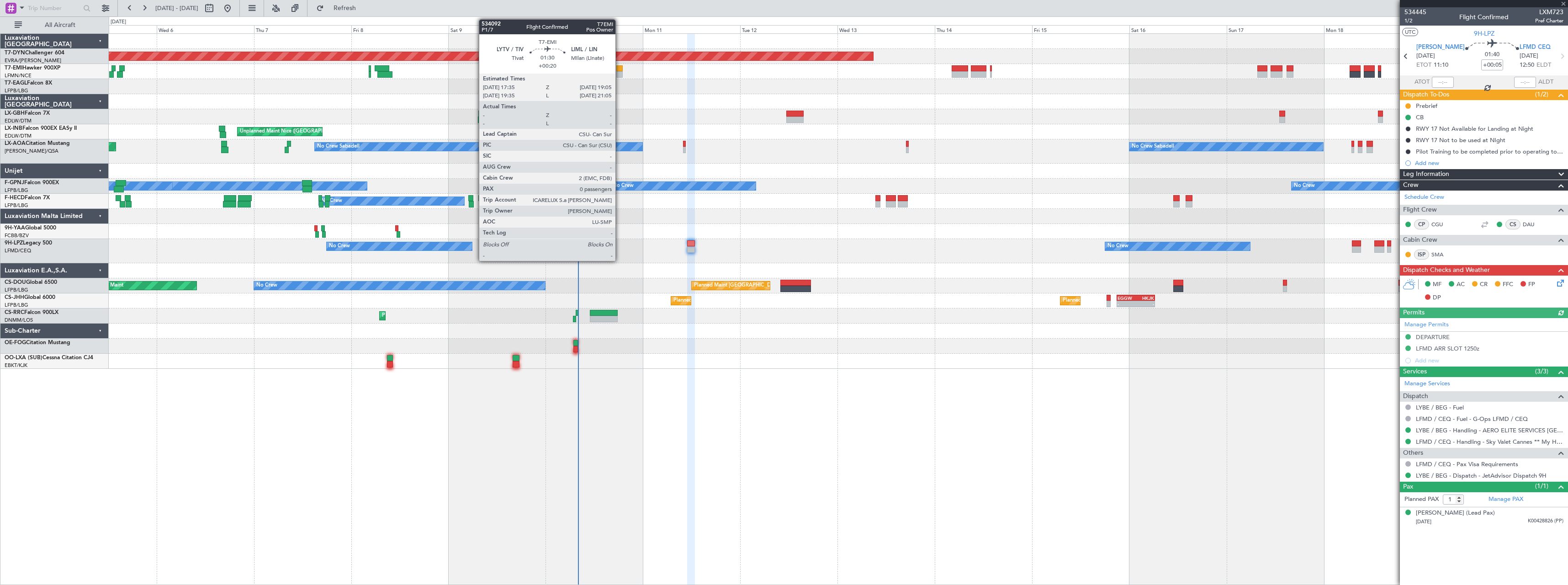
click at [620, 73] on div at bounding box center [620, 74] width 7 height 7
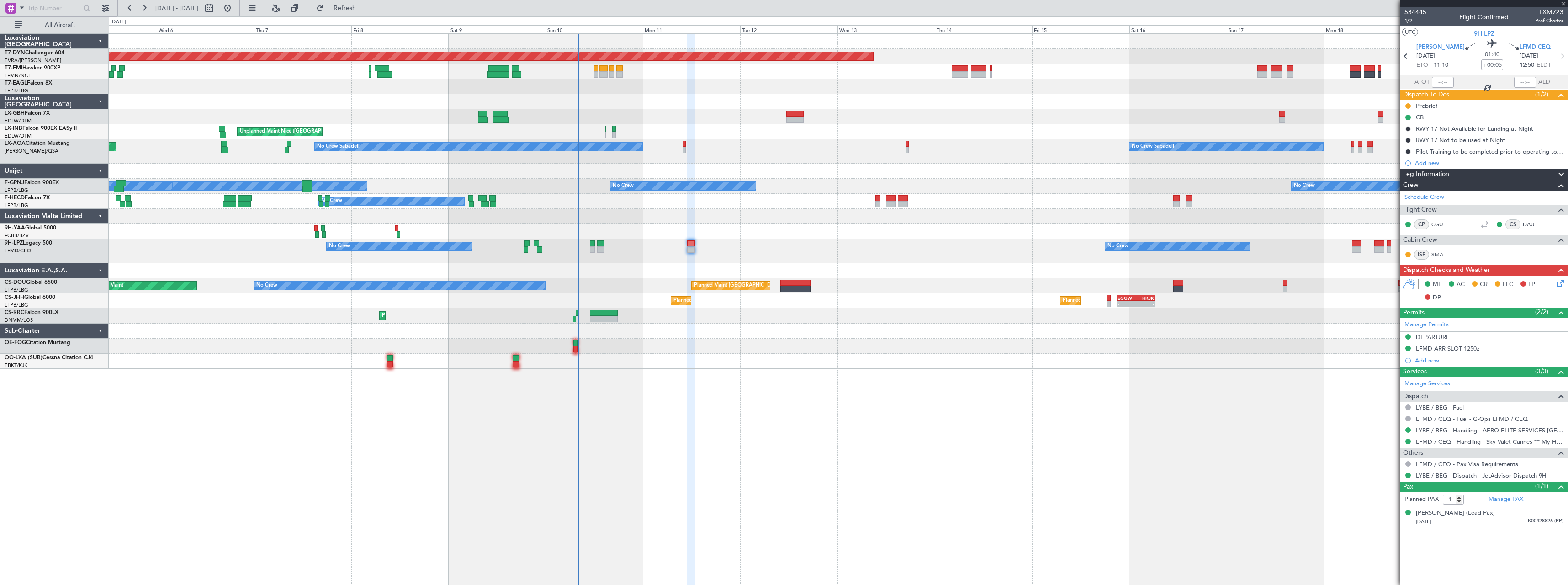
type input "+00:20"
type input "0"
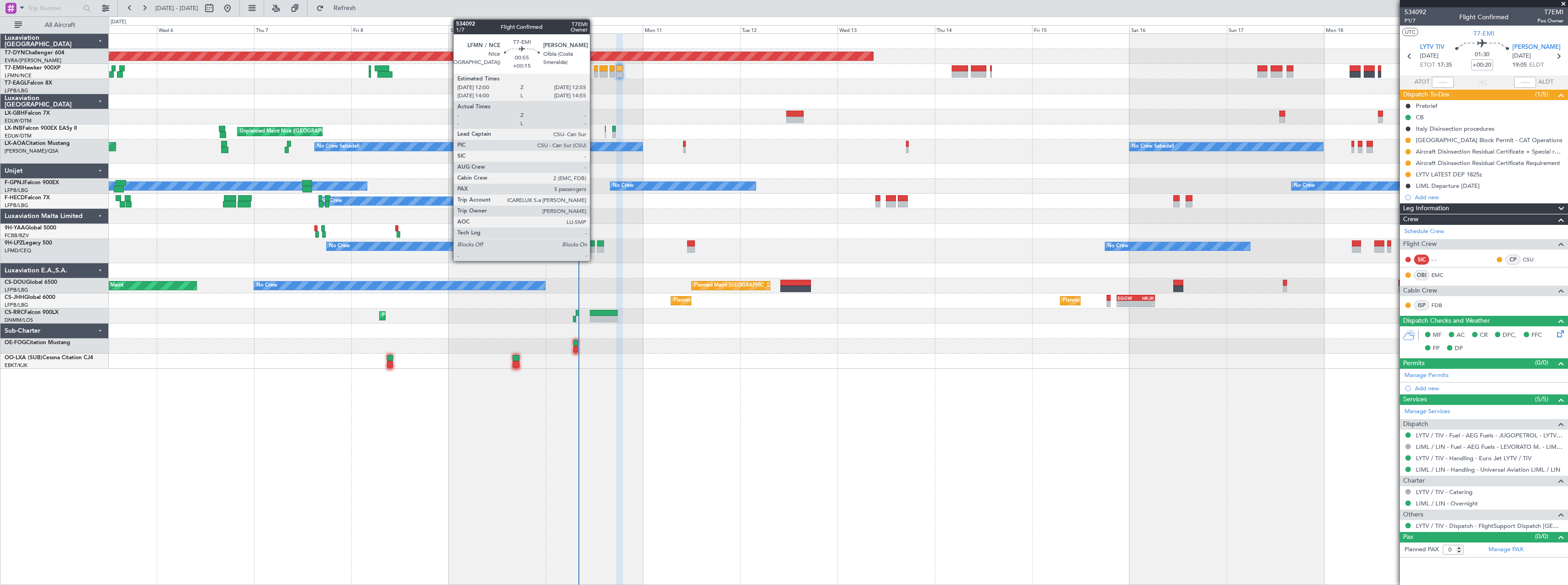
click at [594, 74] on div at bounding box center [596, 74] width 4 height 7
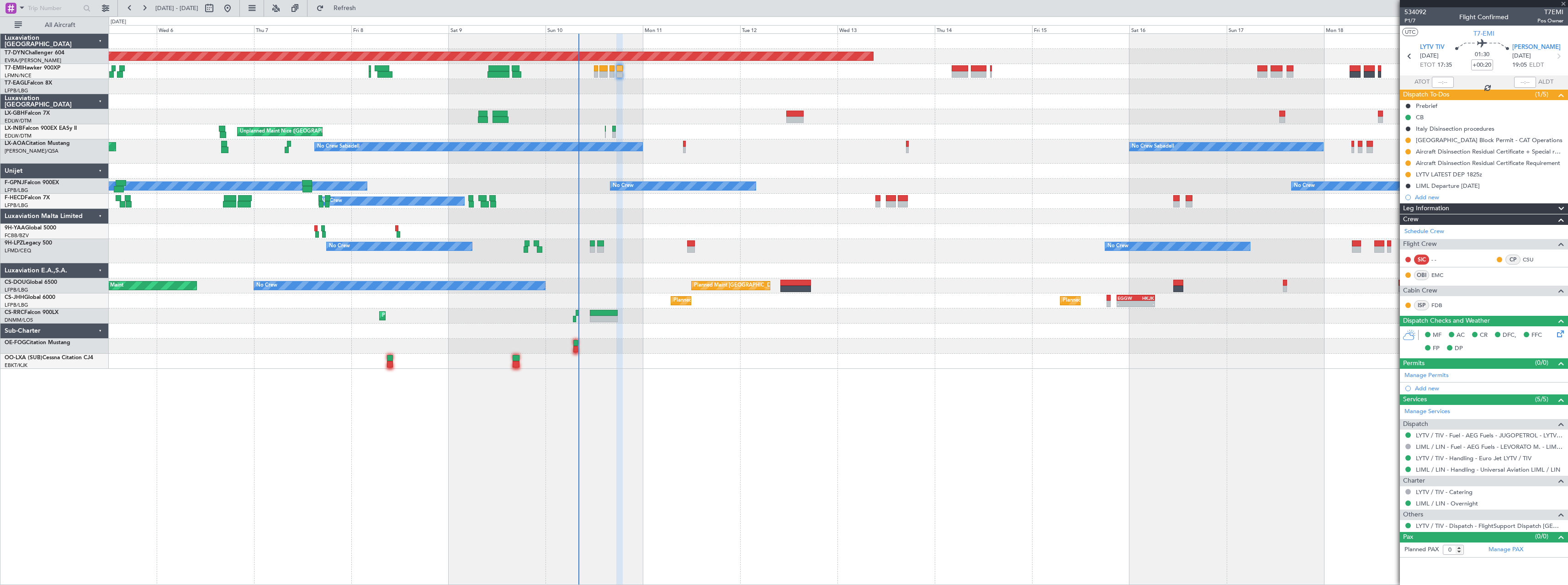
type input "+00:15"
type input "5"
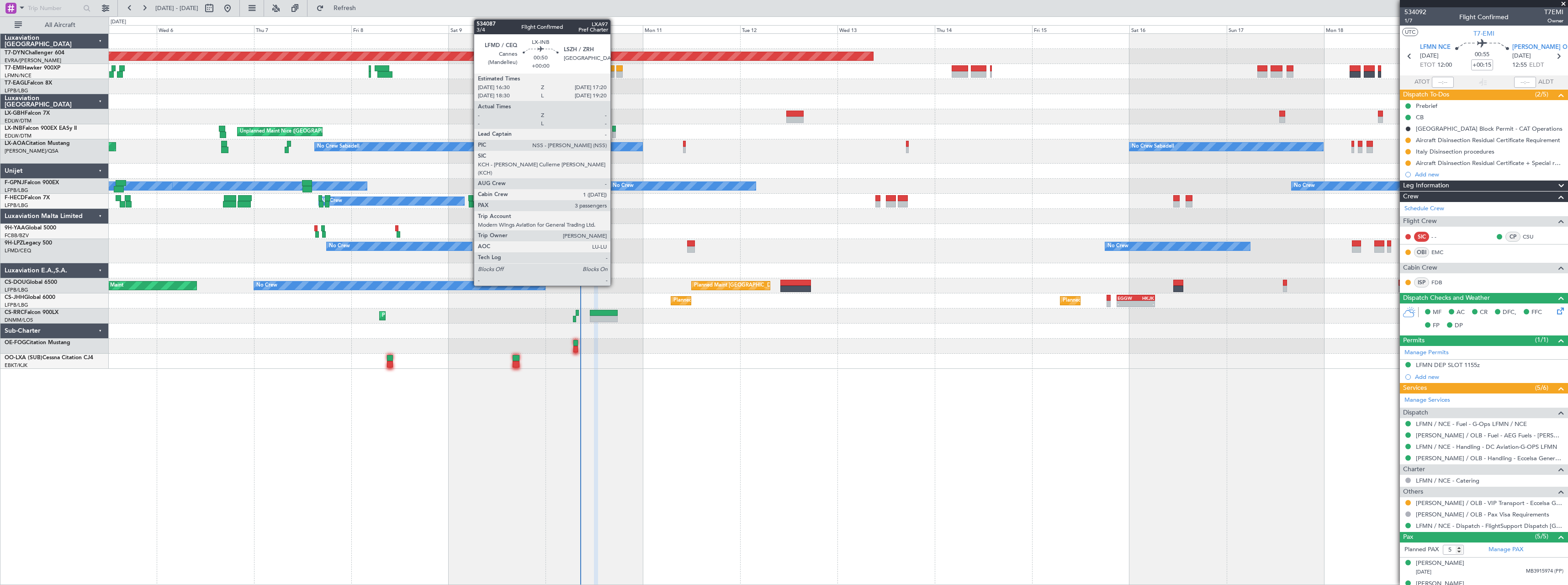
click at [615, 134] on div at bounding box center [614, 135] width 4 height 7
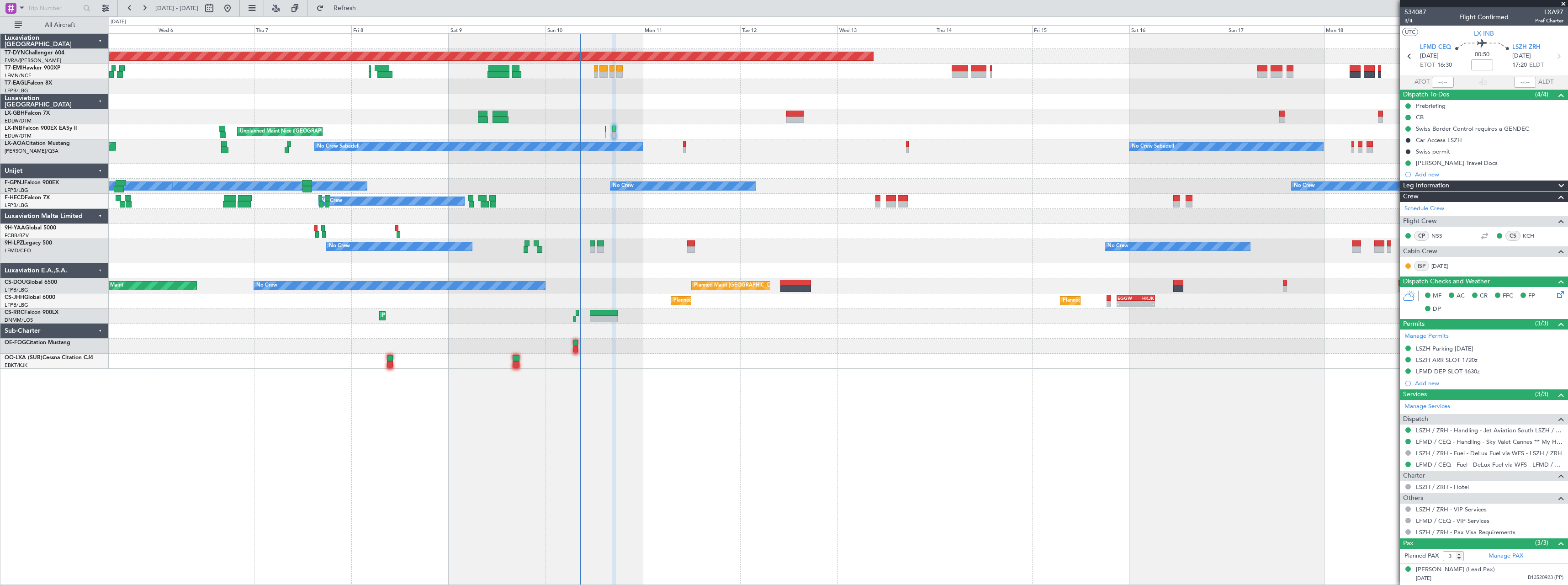
click at [337, 432] on div "Planned Maint Basel-Mulhouse A/C Unavailable Unplanned Maint Nice (Côte d'Azur …" at bounding box center [838, 309] width 1459 height 552
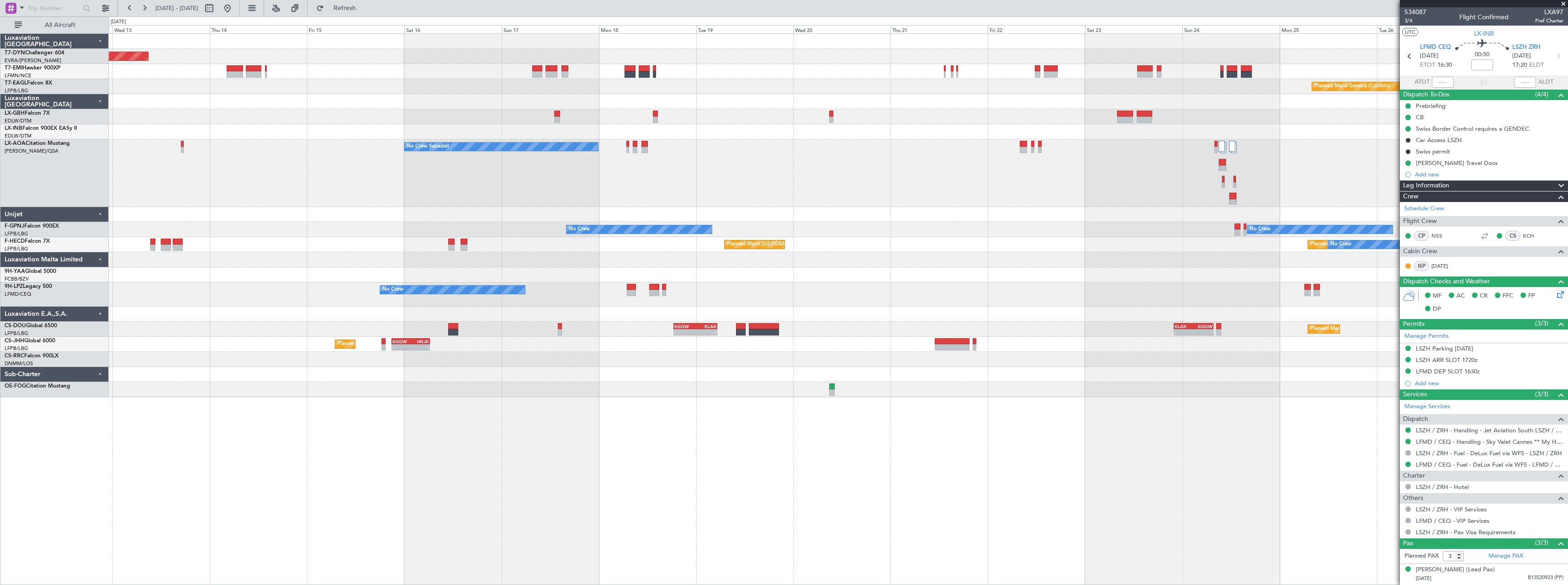
click at [452, 263] on div "Planned Maint Basel-Mulhouse Planned Maint Geneva (Cointrin) No Crew Sabadell N…" at bounding box center [838, 215] width 1459 height 363
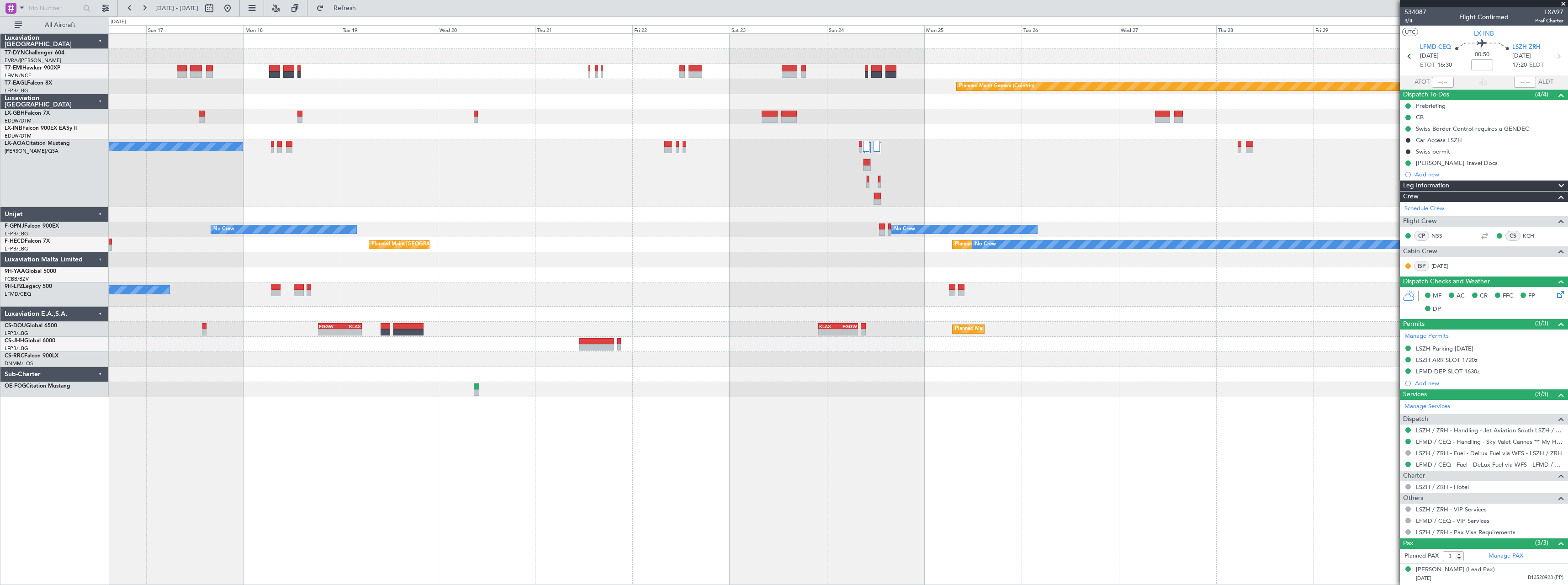
click at [733, 264] on div "Planned Maint Basel-Mulhouse Planned Maint Geneva (Cointrin) No Crew Sabadell N…" at bounding box center [838, 215] width 1459 height 363
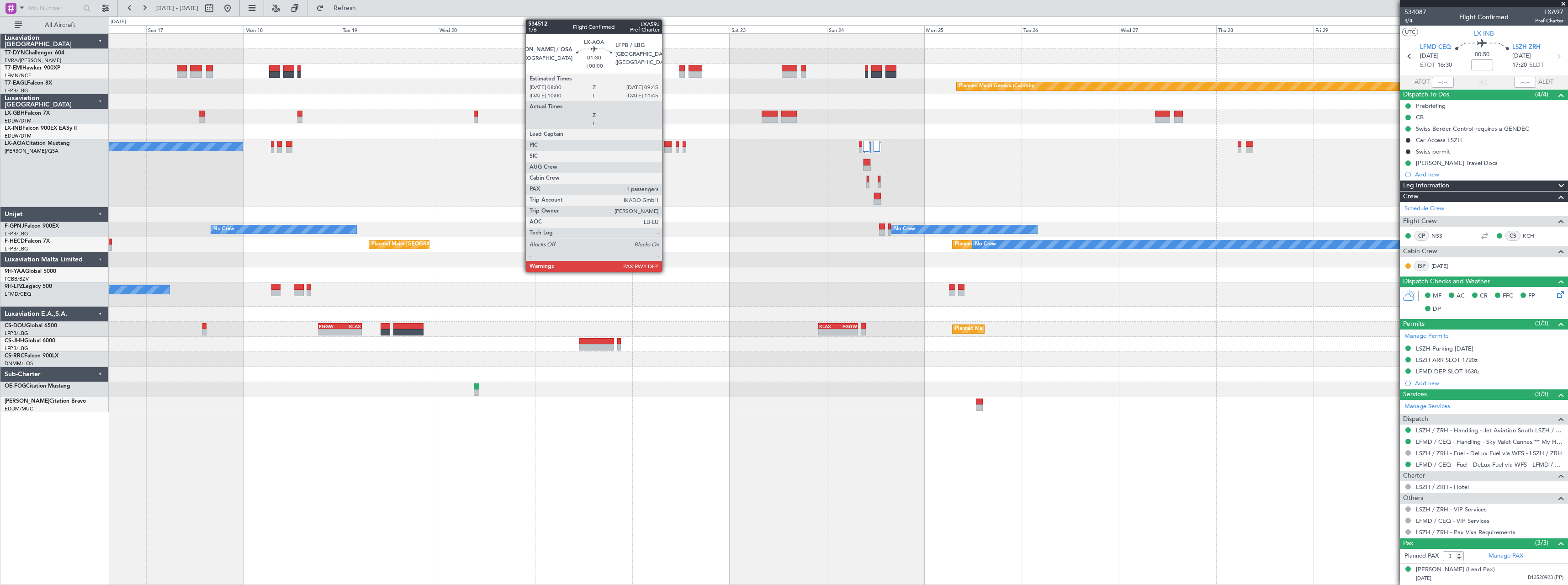
click at [666, 148] on div at bounding box center [668, 150] width 7 height 7
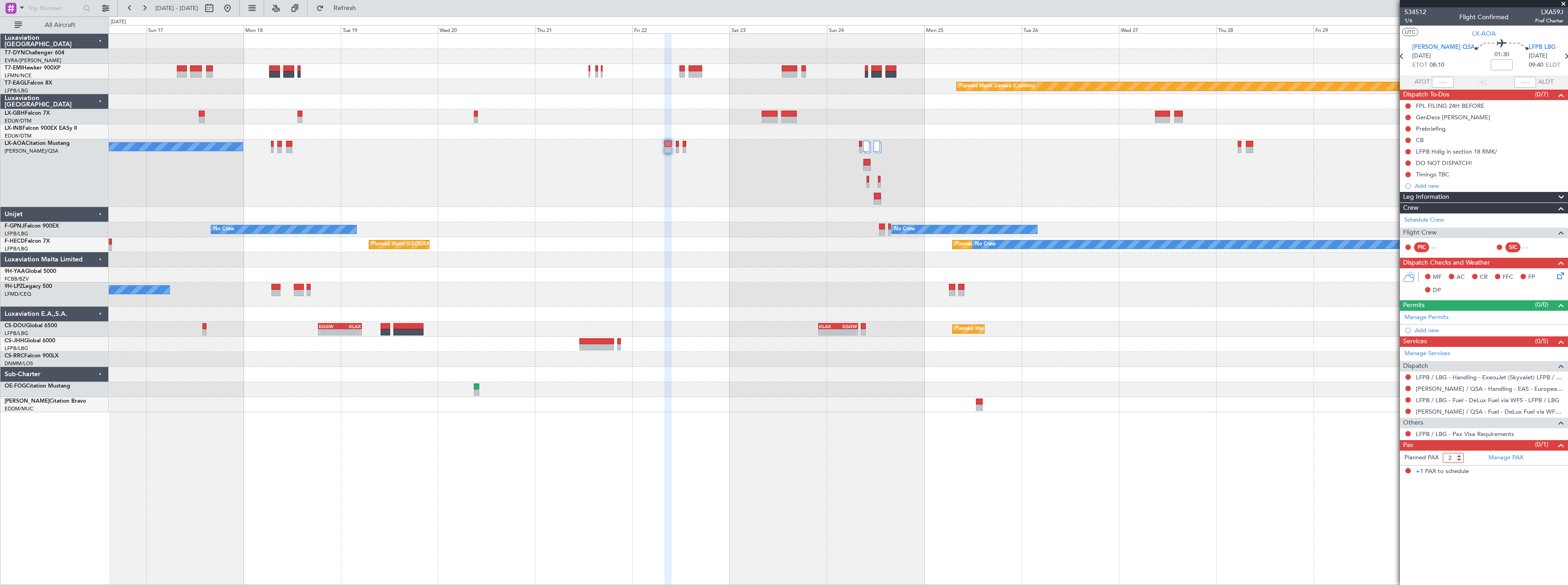
click at [1461, 455] on input "2" at bounding box center [1453, 458] width 21 height 10
click at [1461, 455] on input "3" at bounding box center [1453, 458] width 21 height 10
type input "4"
click at [1461, 455] on input "4" at bounding box center [1453, 458] width 21 height 10
click at [1474, 461] on form "Planned PAX" at bounding box center [1442, 458] width 84 height 15
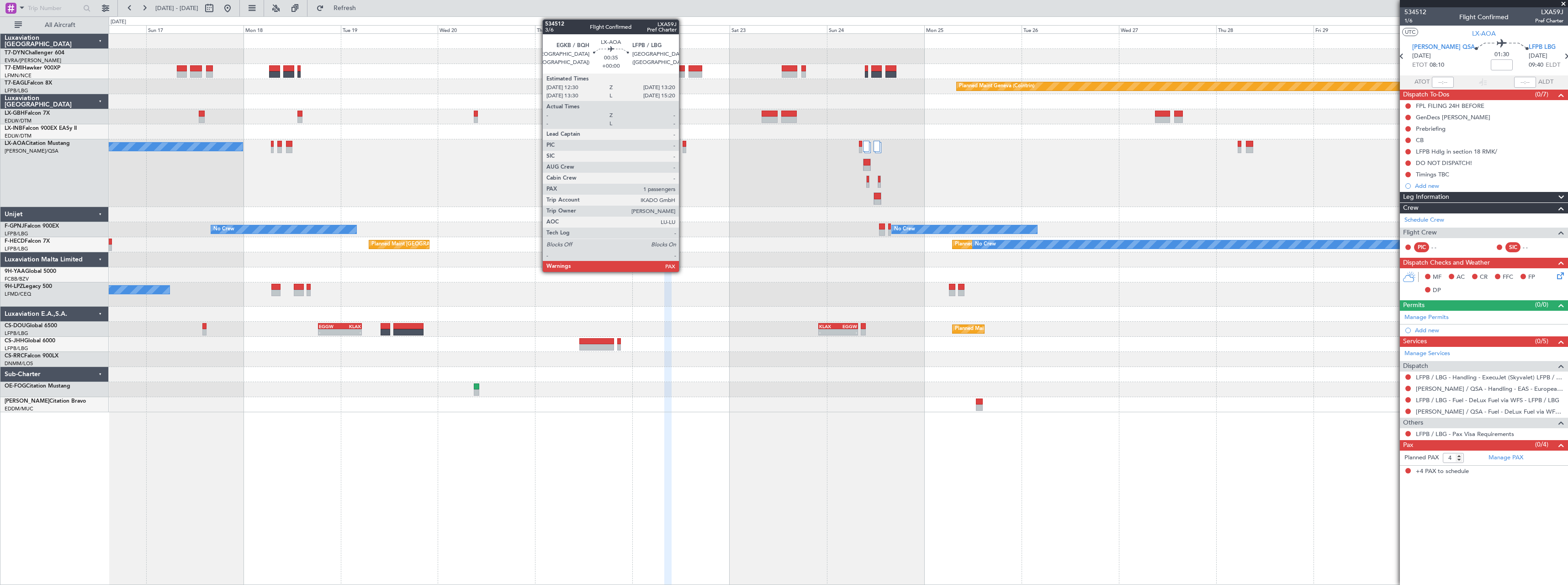
click at [683, 146] on div at bounding box center [684, 144] width 4 height 7
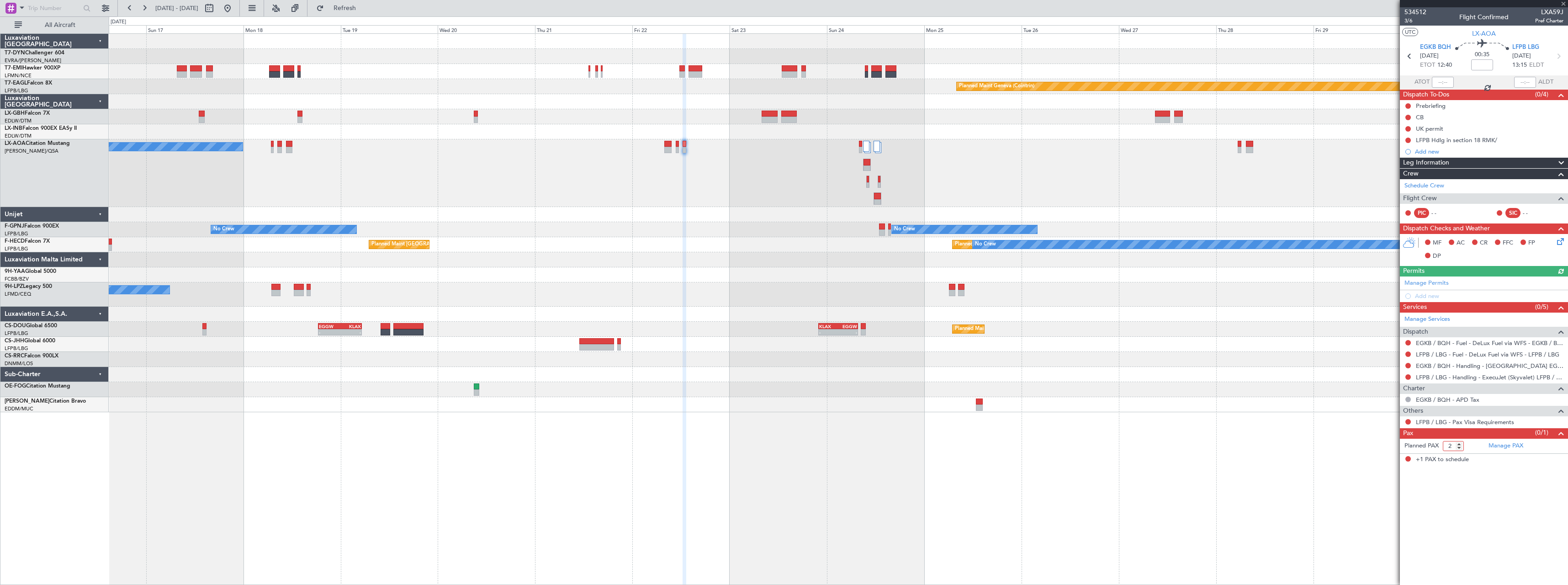
type input "2"
click at [1461, 443] on input "2" at bounding box center [1453, 446] width 21 height 10
click at [1474, 445] on form "Planned PAX 2" at bounding box center [1442, 446] width 84 height 15
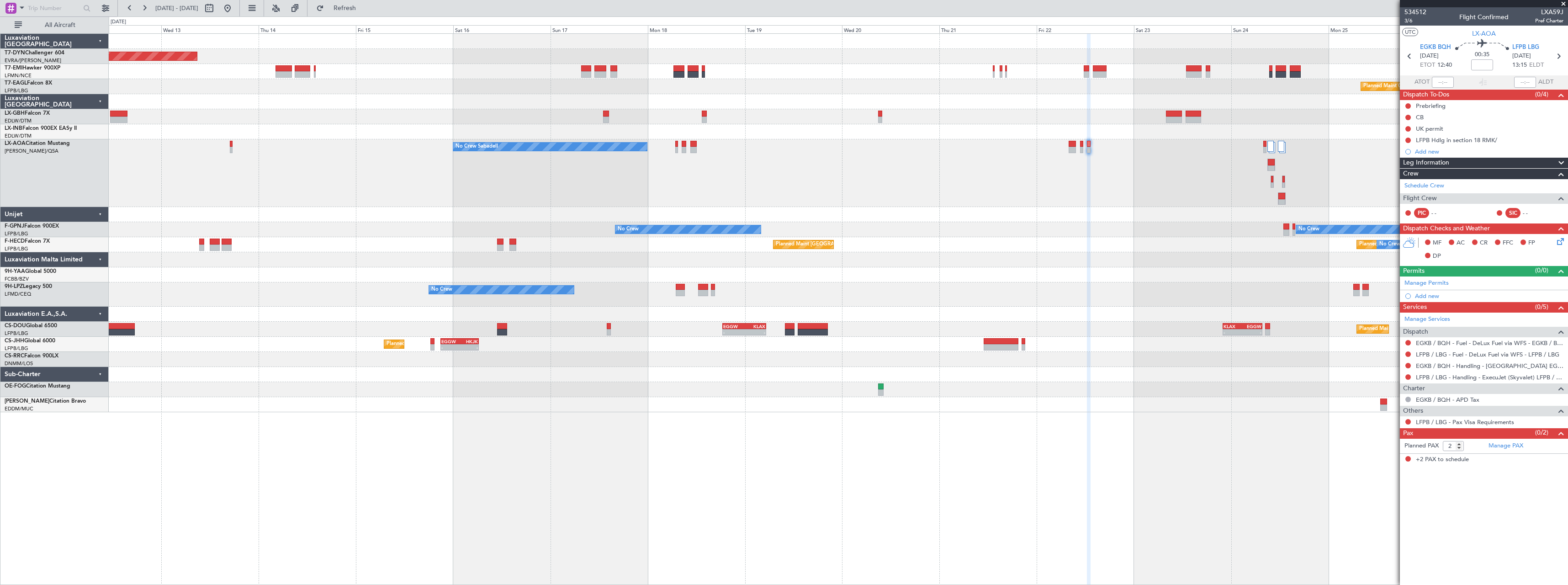
click at [710, 167] on div "No Crew Sabadell No Crew Sabadell No Crew Sabadell" at bounding box center [838, 173] width 1459 height 68
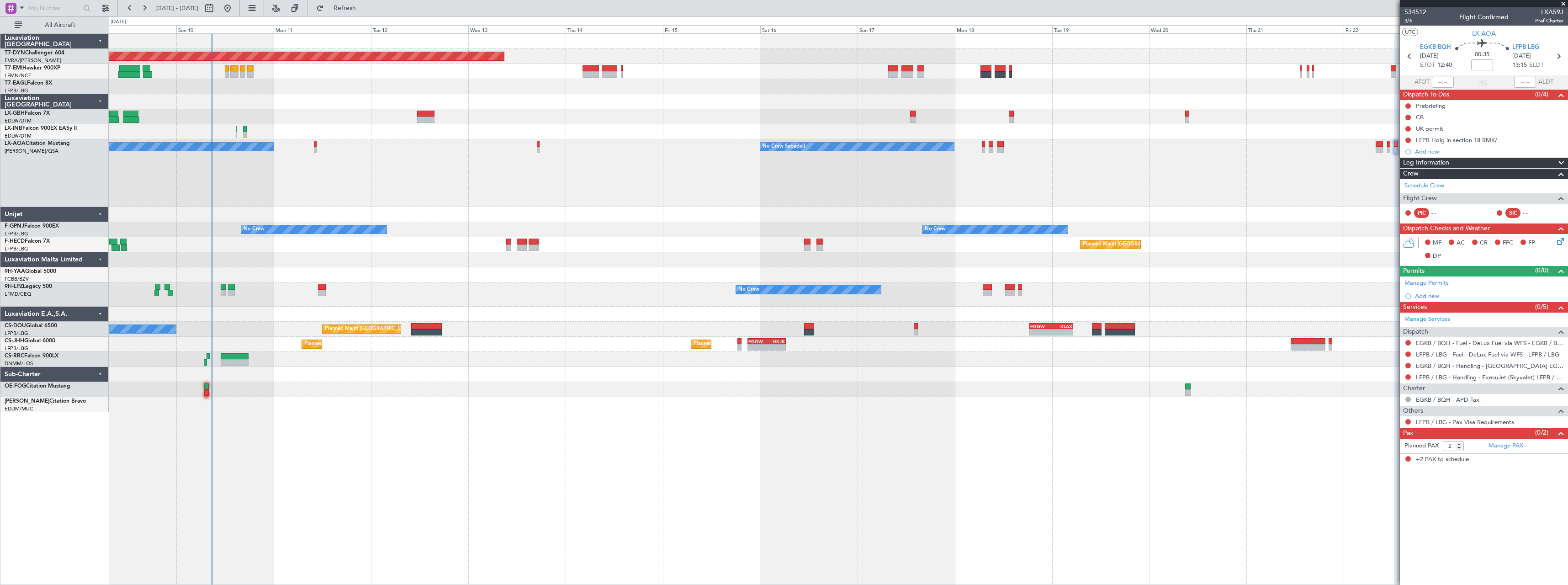
click at [584, 167] on div "No Crew Sabadell No Crew Sabadell AOG Maint Biarritz (Pays Basque)" at bounding box center [838, 173] width 1459 height 68
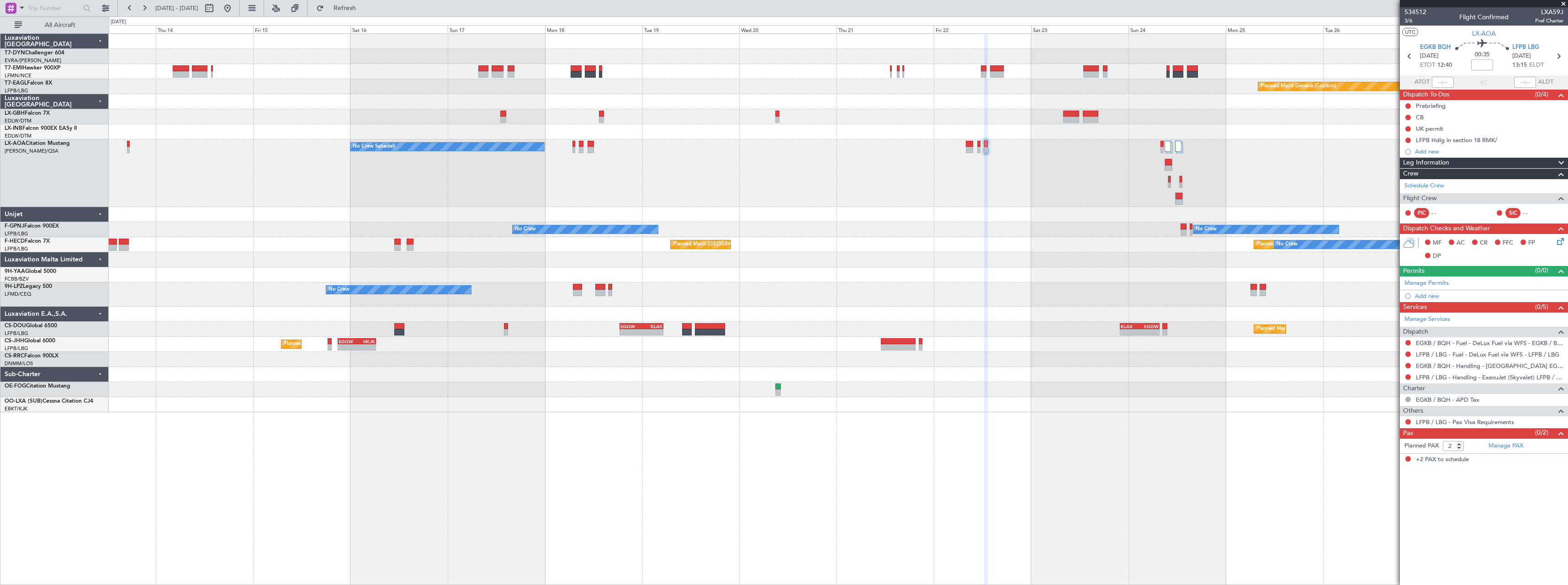
click at [466, 183] on div "No Crew Sabadell No Crew Sabadell No Crew Sabadell" at bounding box center [838, 173] width 1459 height 68
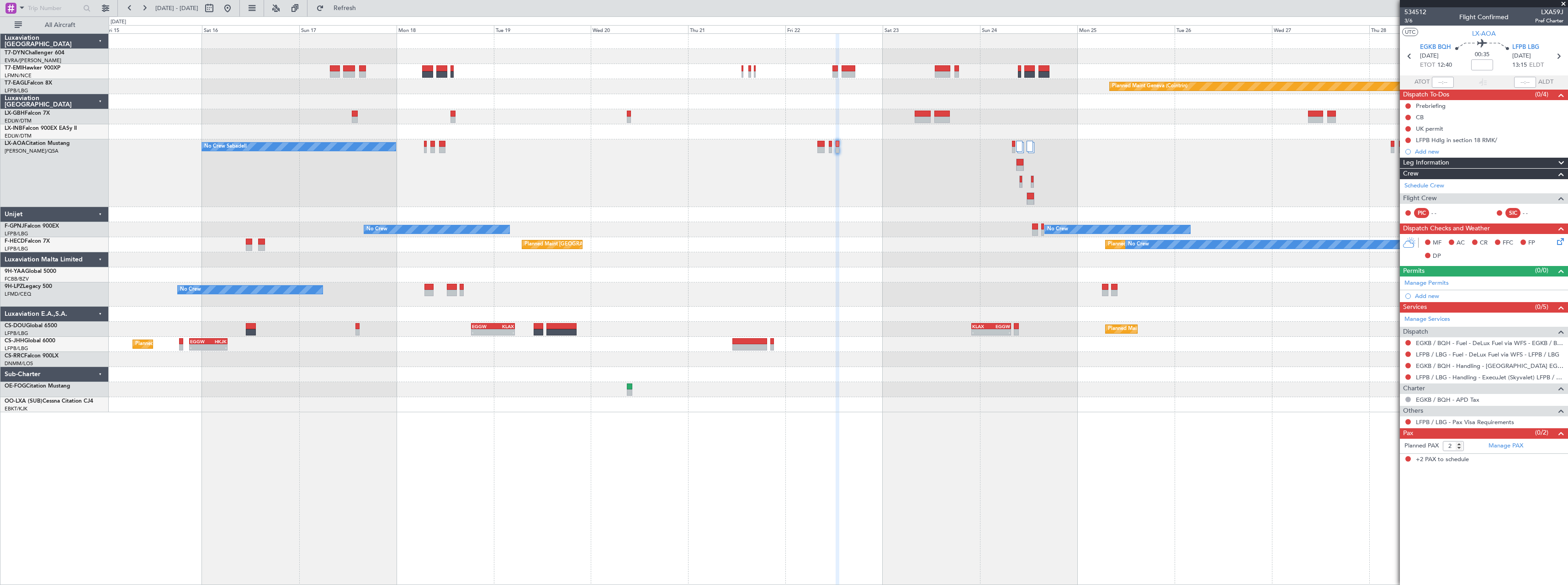
click at [780, 189] on div "No Crew Sabadell No Crew Sabadell" at bounding box center [838, 173] width 1459 height 68
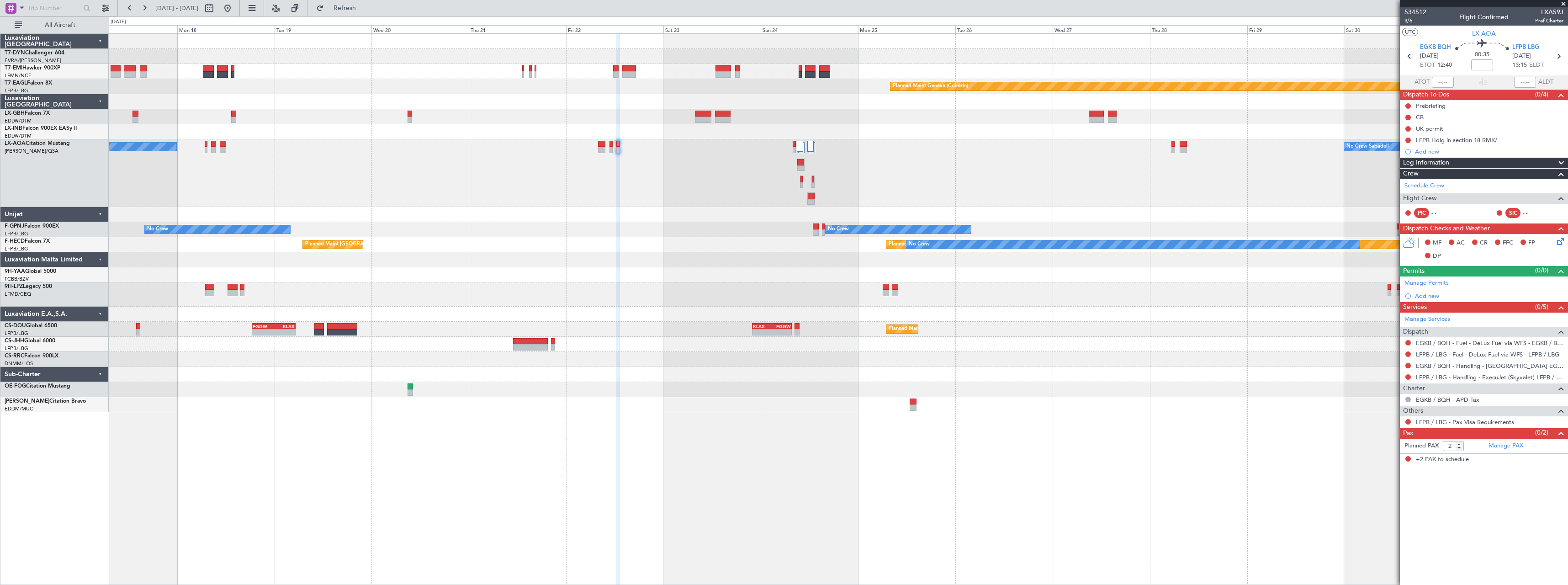
click at [697, 190] on div "No Crew Sabadell No Crew Sabadell" at bounding box center [838, 173] width 1459 height 68
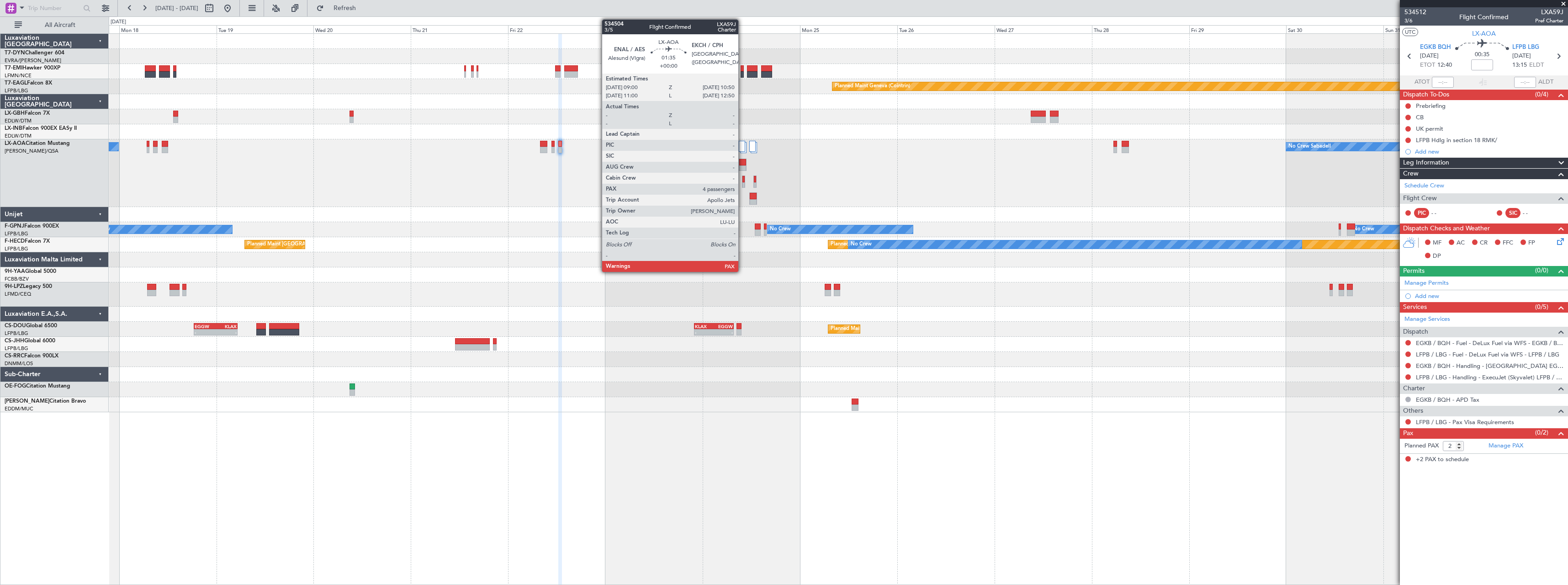
click at [743, 166] on div at bounding box center [742, 169] width 7 height 7
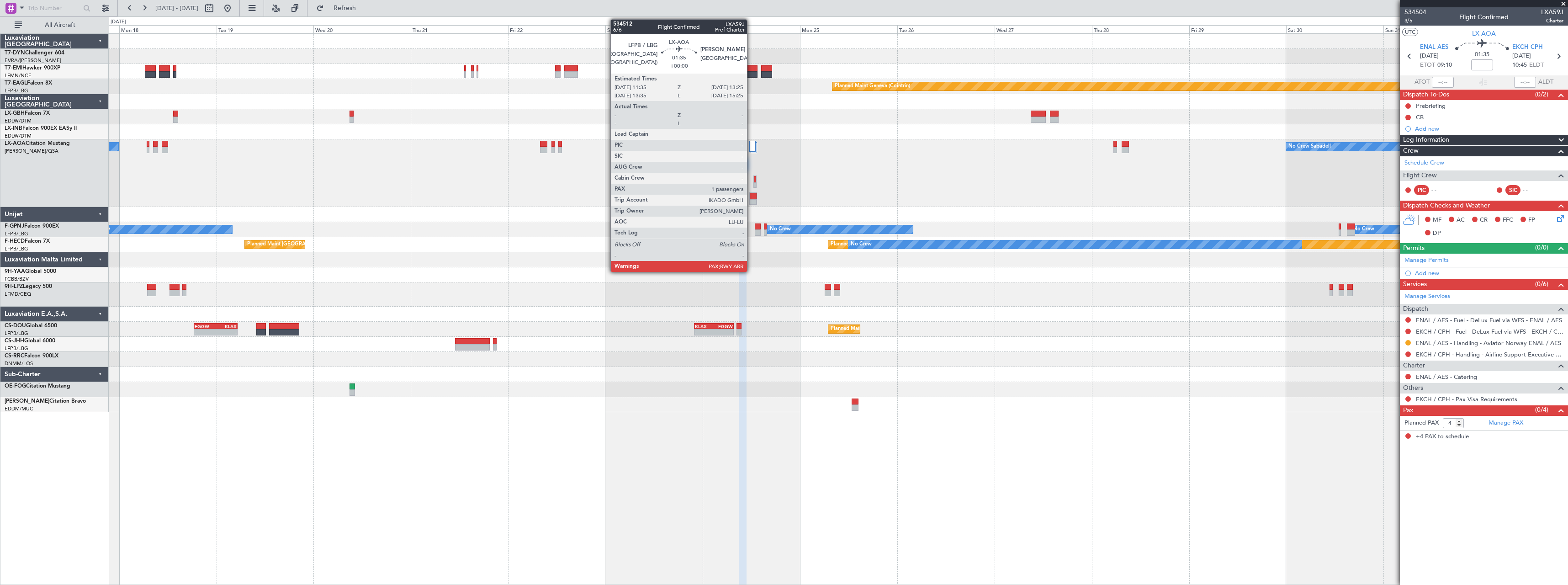
click at [751, 194] on div at bounding box center [753, 196] width 7 height 7
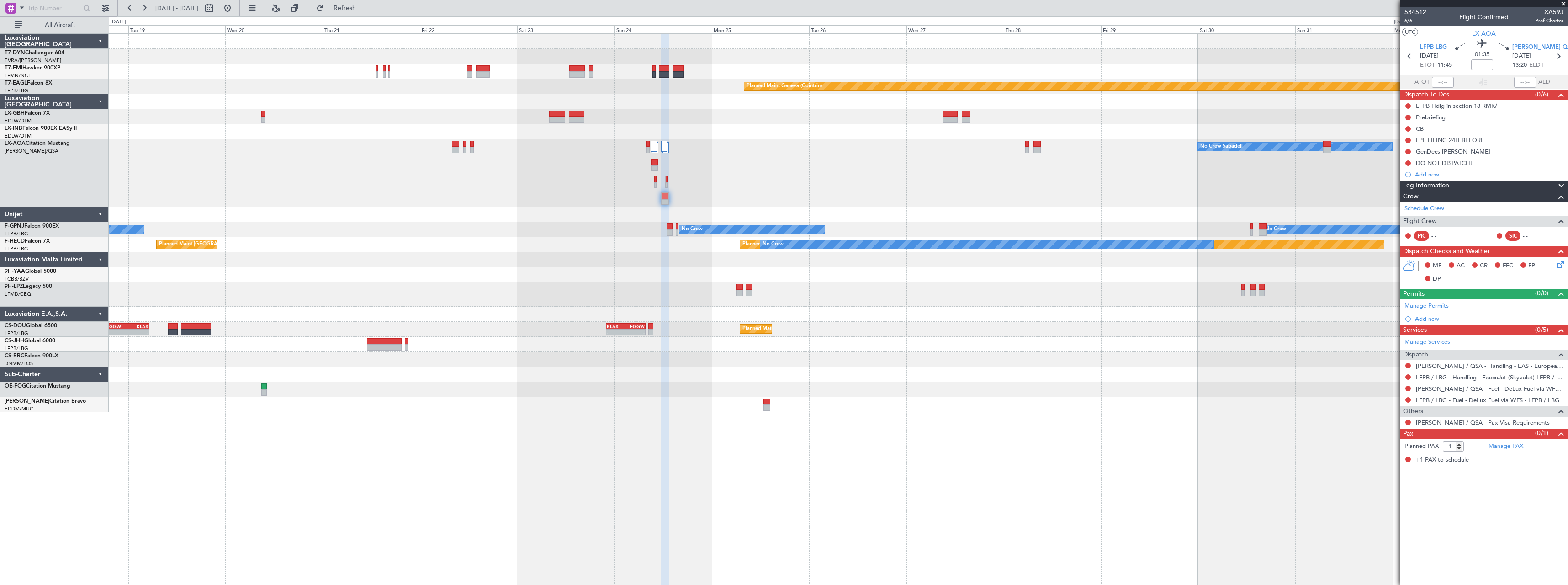
click at [611, 197] on div "No Crew Sabadell No Crew Sabadell No Crew" at bounding box center [838, 173] width 1459 height 68
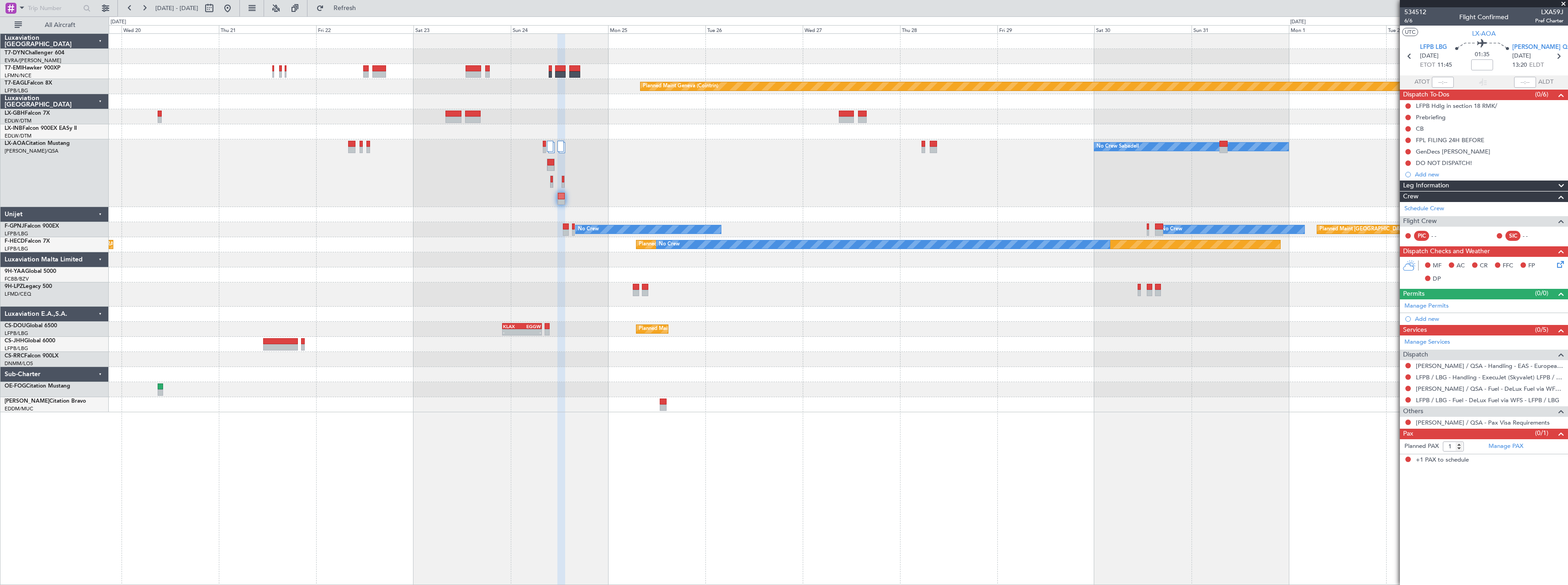
click at [518, 219] on div at bounding box center [838, 214] width 1459 height 15
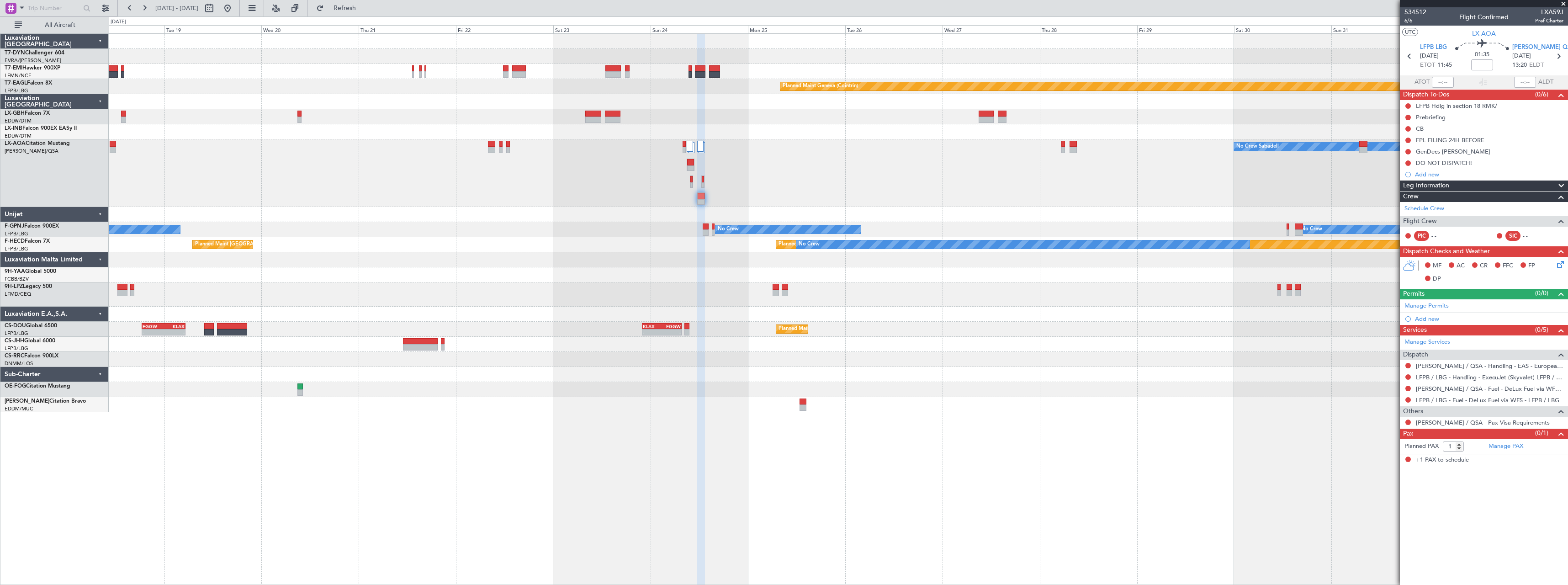
click at [626, 196] on div "No Crew Sabadell No Crew Sabadell No Crew" at bounding box center [838, 173] width 1459 height 68
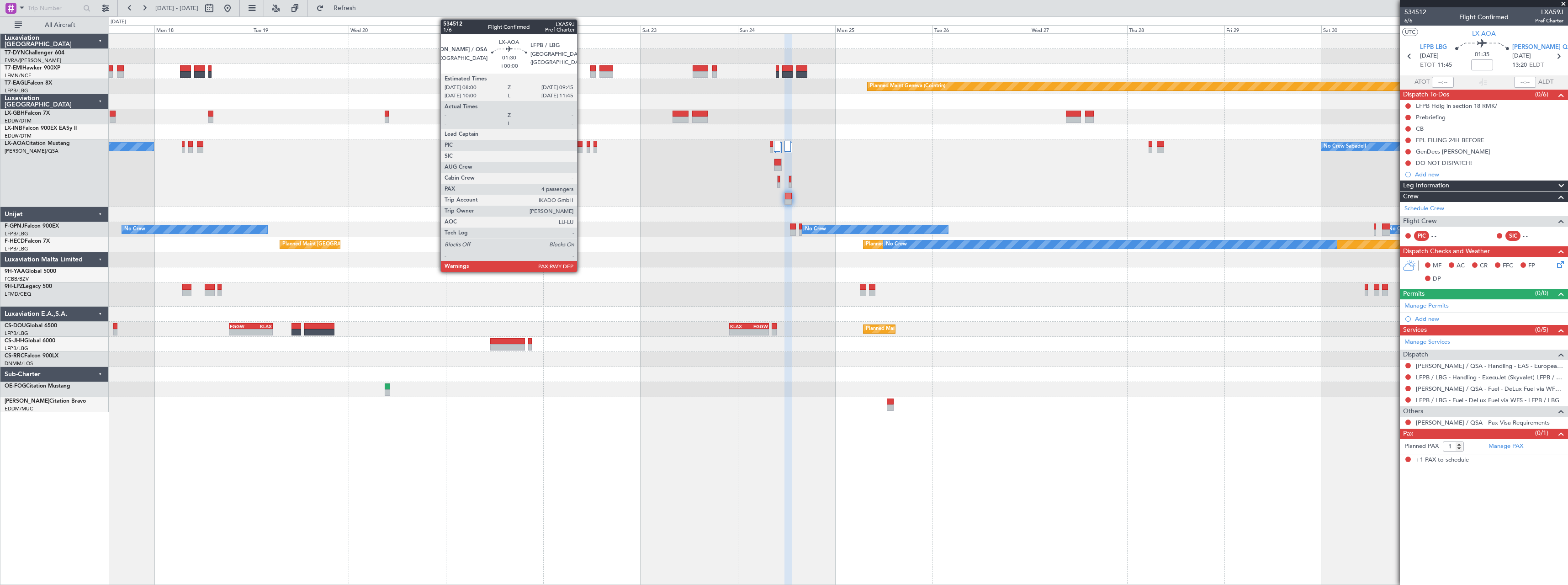
click at [581, 144] on div at bounding box center [579, 144] width 7 height 7
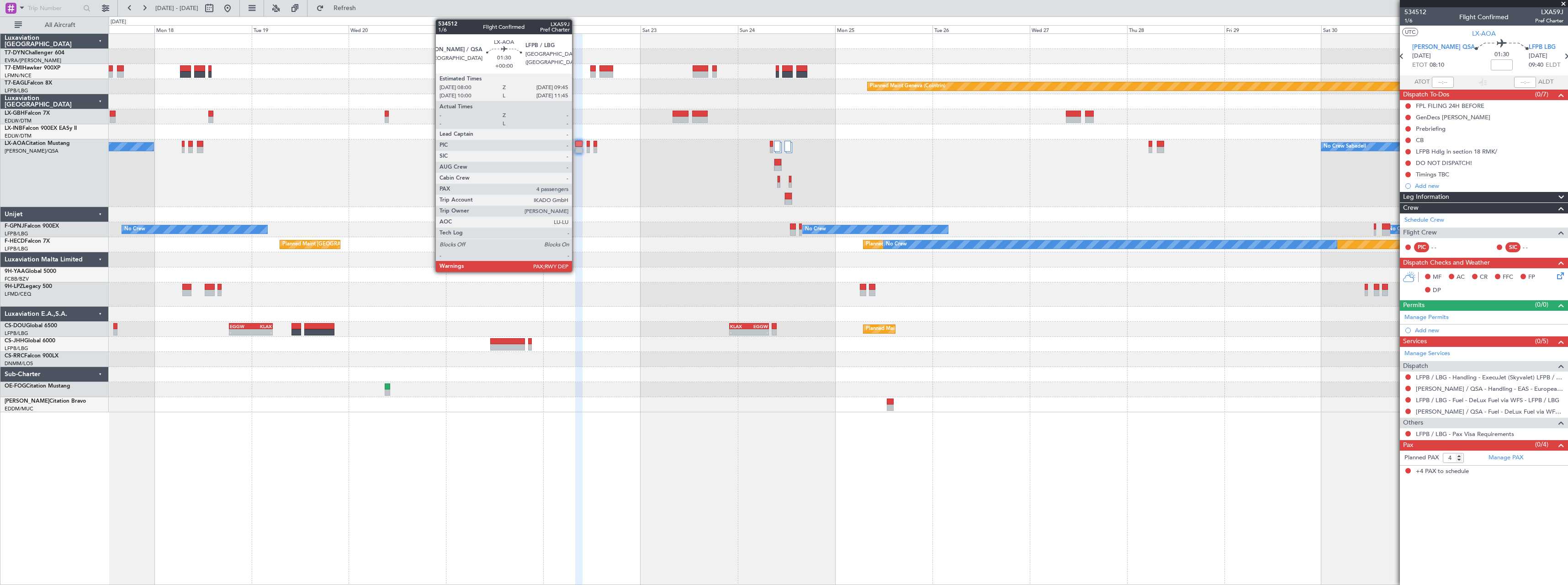
click at [576, 143] on div at bounding box center [579, 144] width 7 height 7
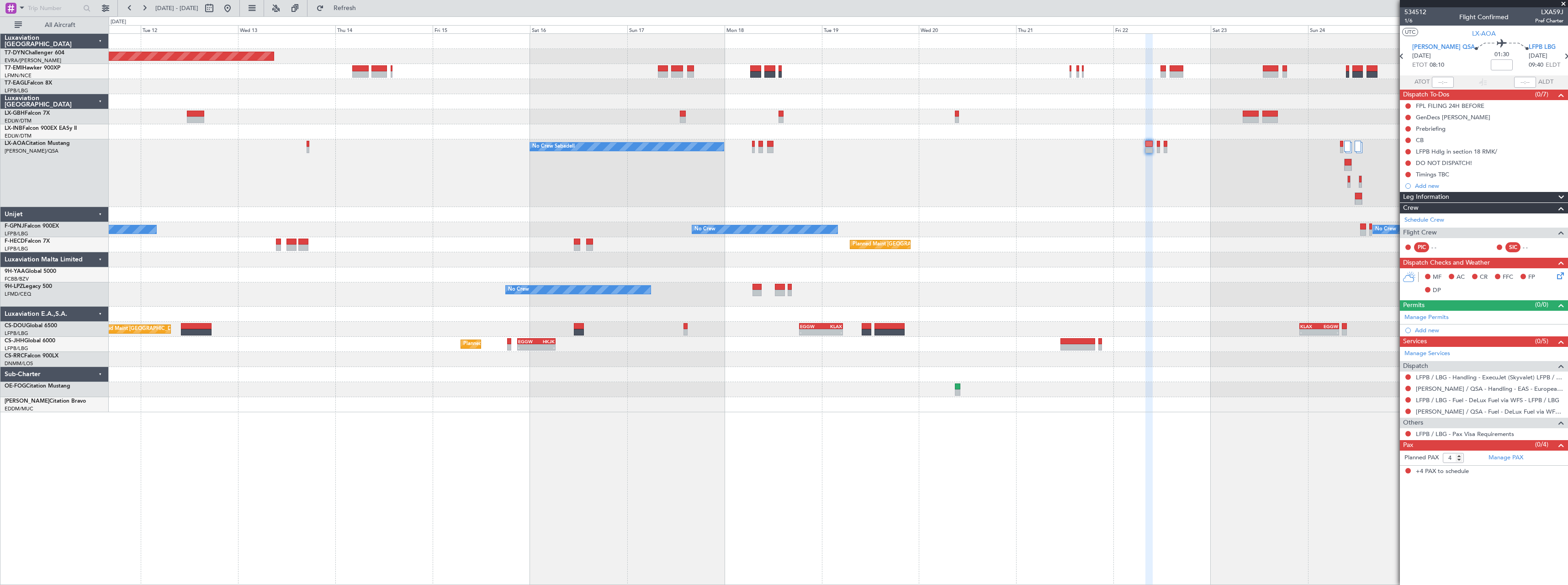
click at [894, 149] on div "No Crew Sabadell No Crew Sabadell No Crew Sabadell" at bounding box center [838, 173] width 1459 height 68
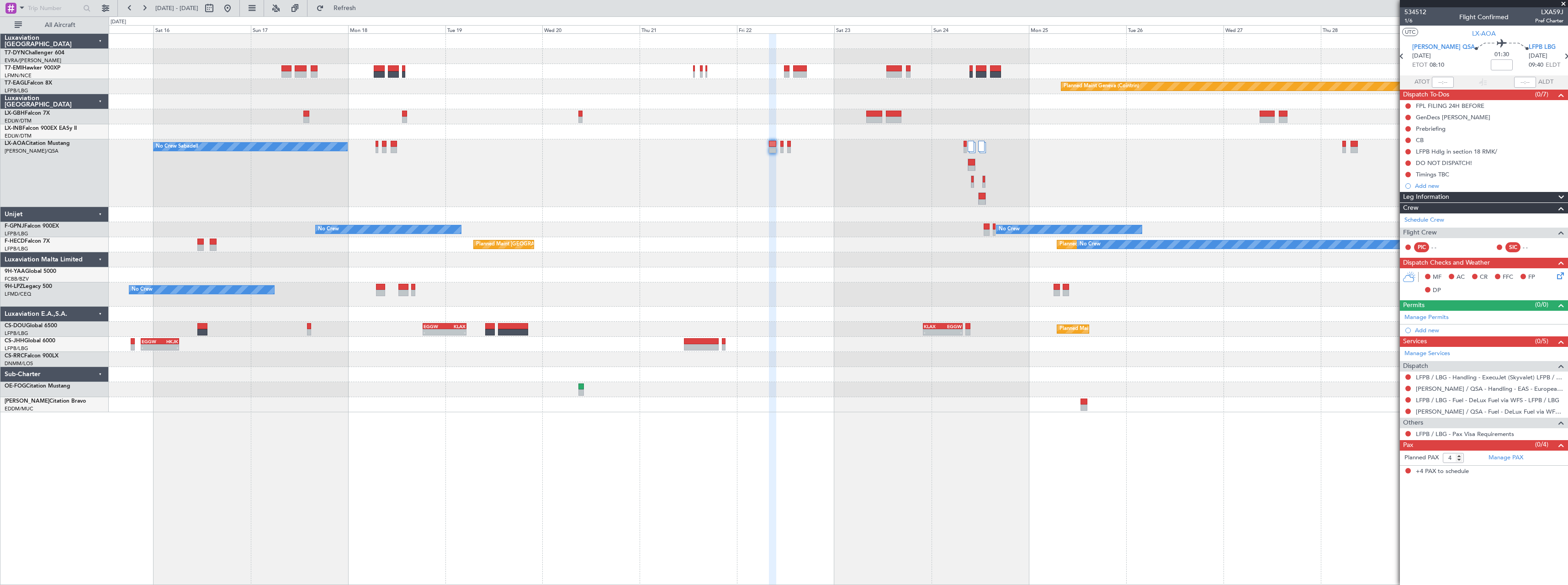
click at [489, 219] on div "Planned Maint Basel-Mulhouse Planned Maint Geneva (Cointrin) No Crew Sabadell N…" at bounding box center [838, 223] width 1459 height 378
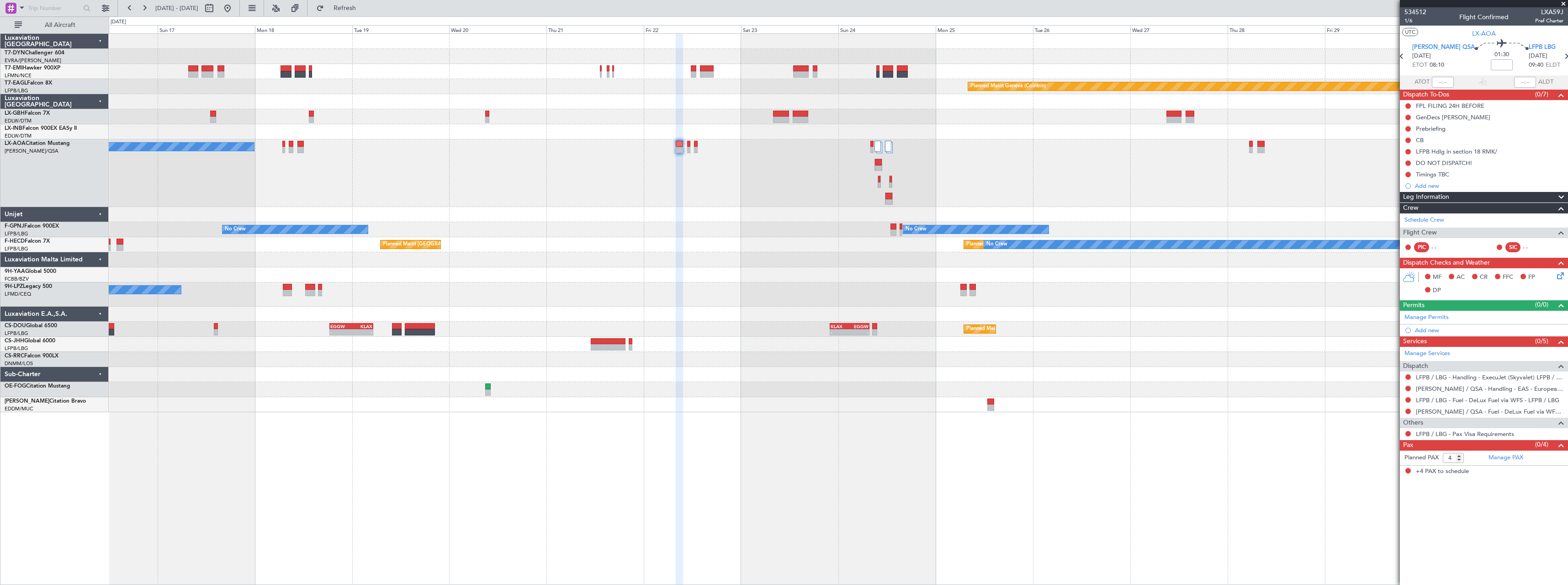
click at [754, 222] on div "Planned Maint Basel-Mulhouse Planned Maint Geneva (Cointrin) No Crew Sabadell N…" at bounding box center [838, 223] width 1459 height 378
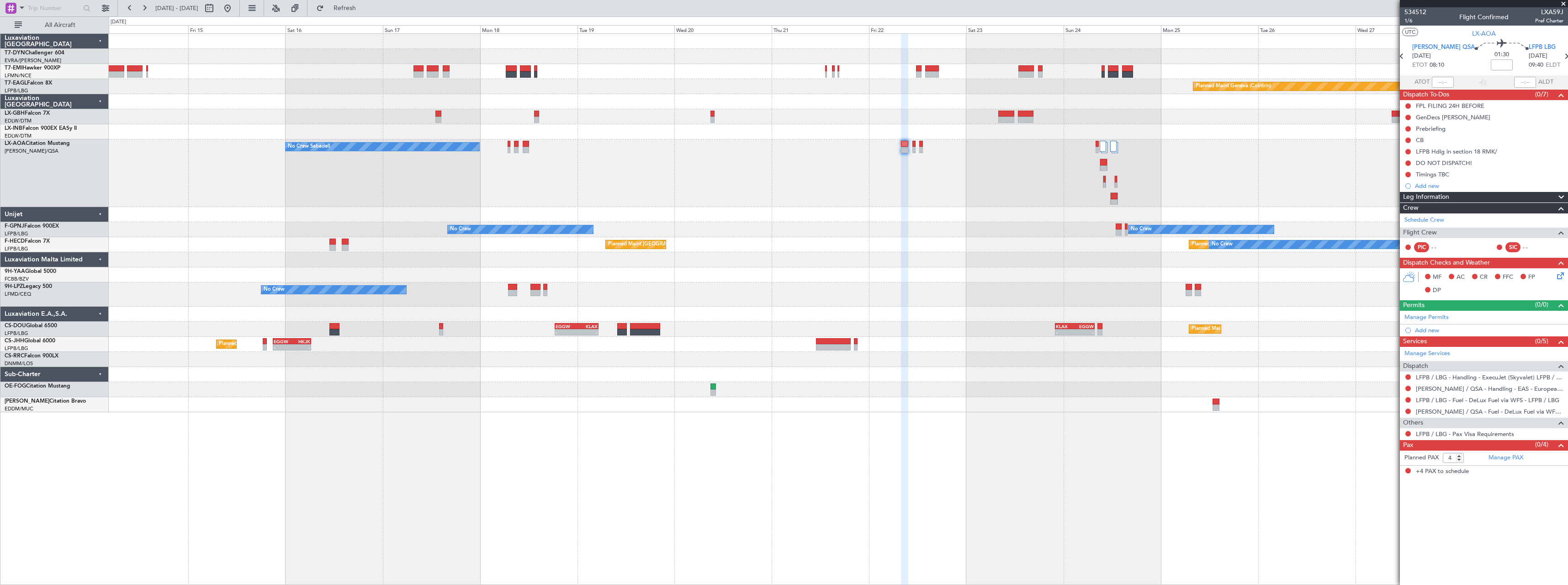
click at [811, 200] on div "Planned Maint Basel-Mulhouse Planned Maint Geneva (Cointrin) No Crew Sabadell N…" at bounding box center [838, 223] width 1459 height 378
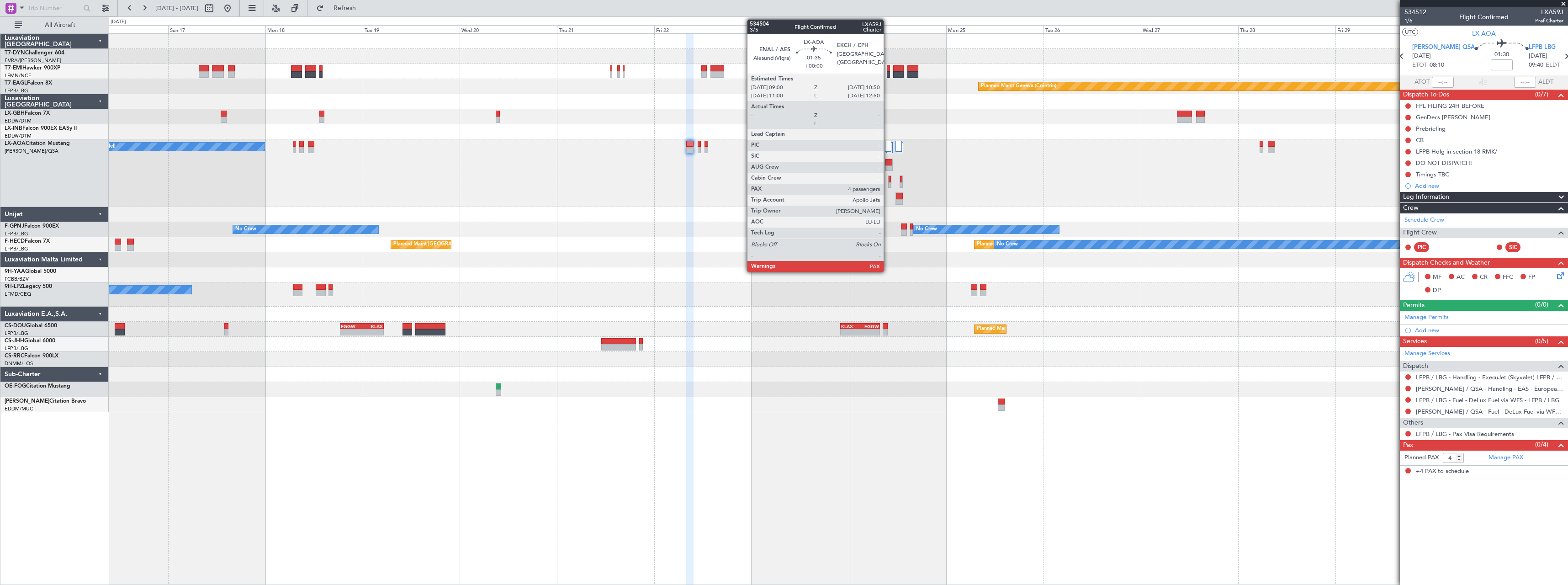
click at [887, 164] on div at bounding box center [889, 162] width 7 height 7
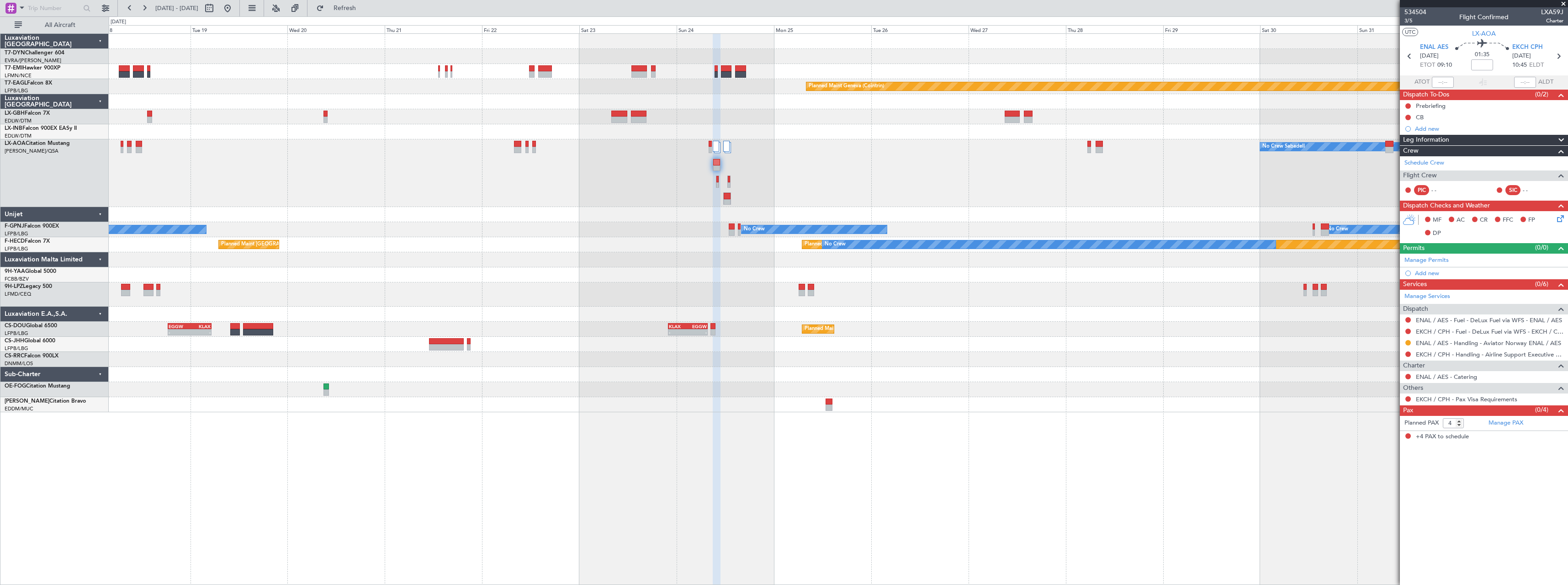
click at [682, 185] on div "No Crew Sabadell No Crew Sabadell" at bounding box center [838, 173] width 1459 height 68
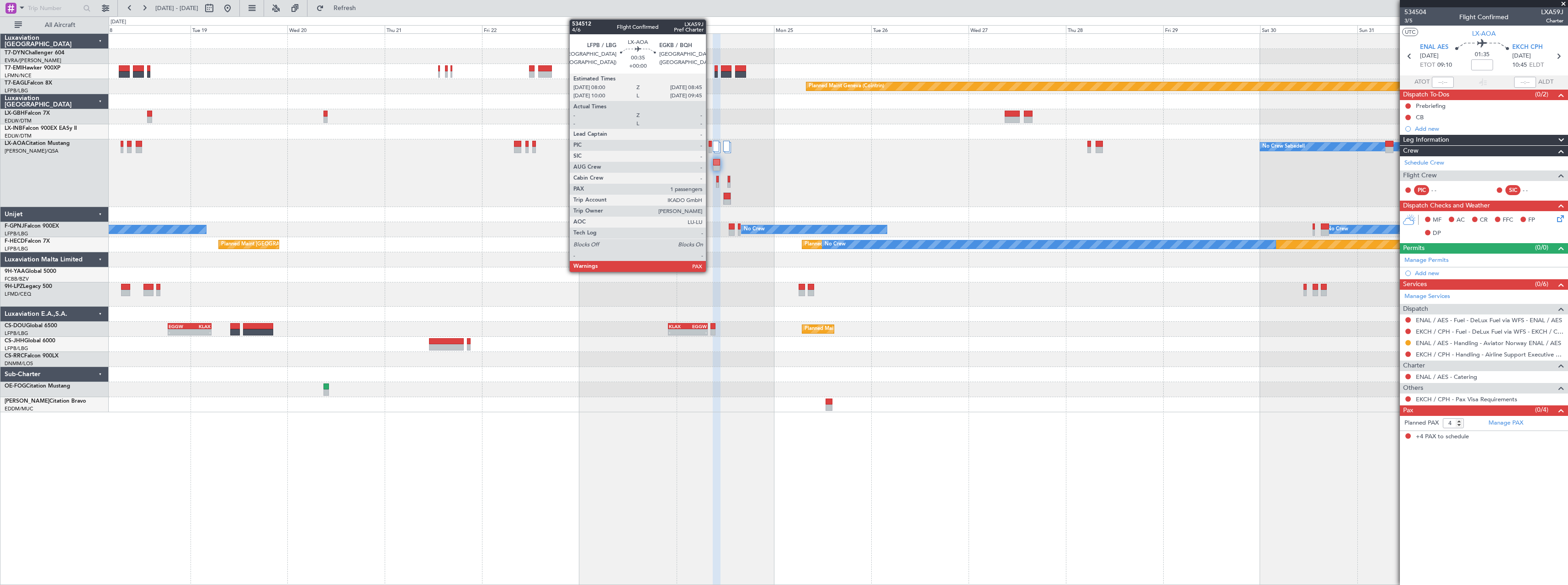
click at [710, 145] on div at bounding box center [710, 144] width 3 height 7
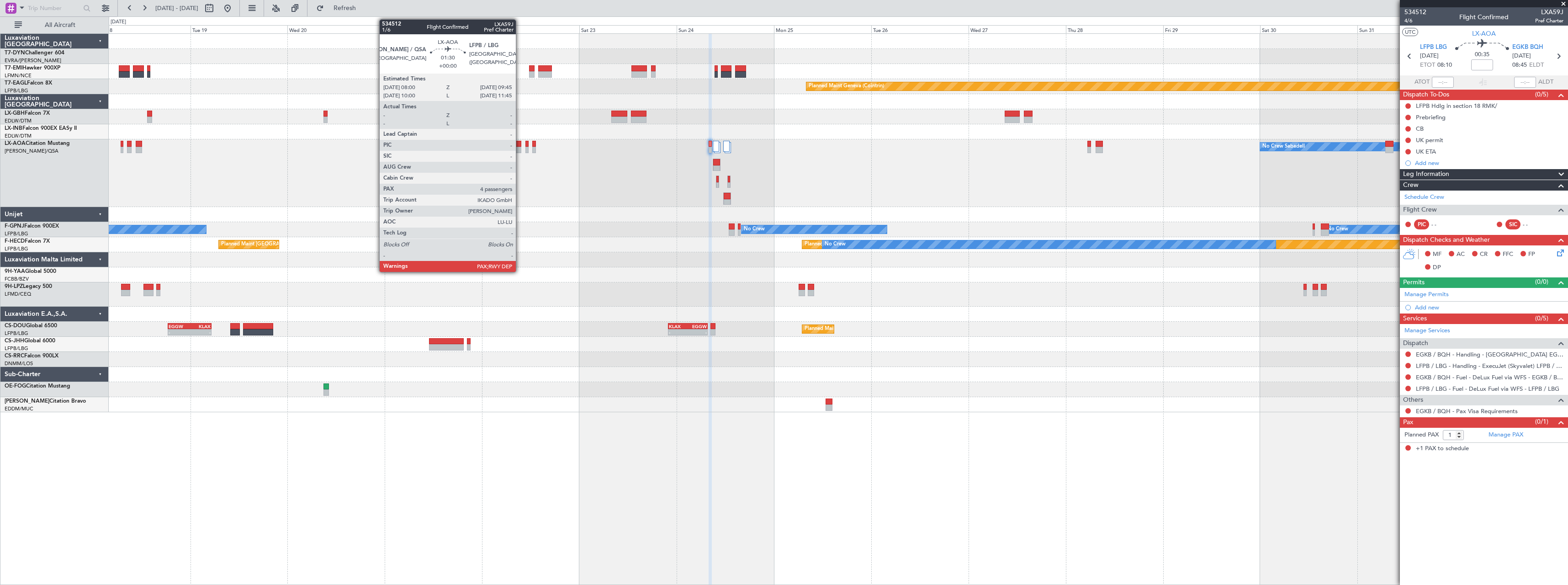
click at [520, 144] on div at bounding box center [517, 144] width 7 height 7
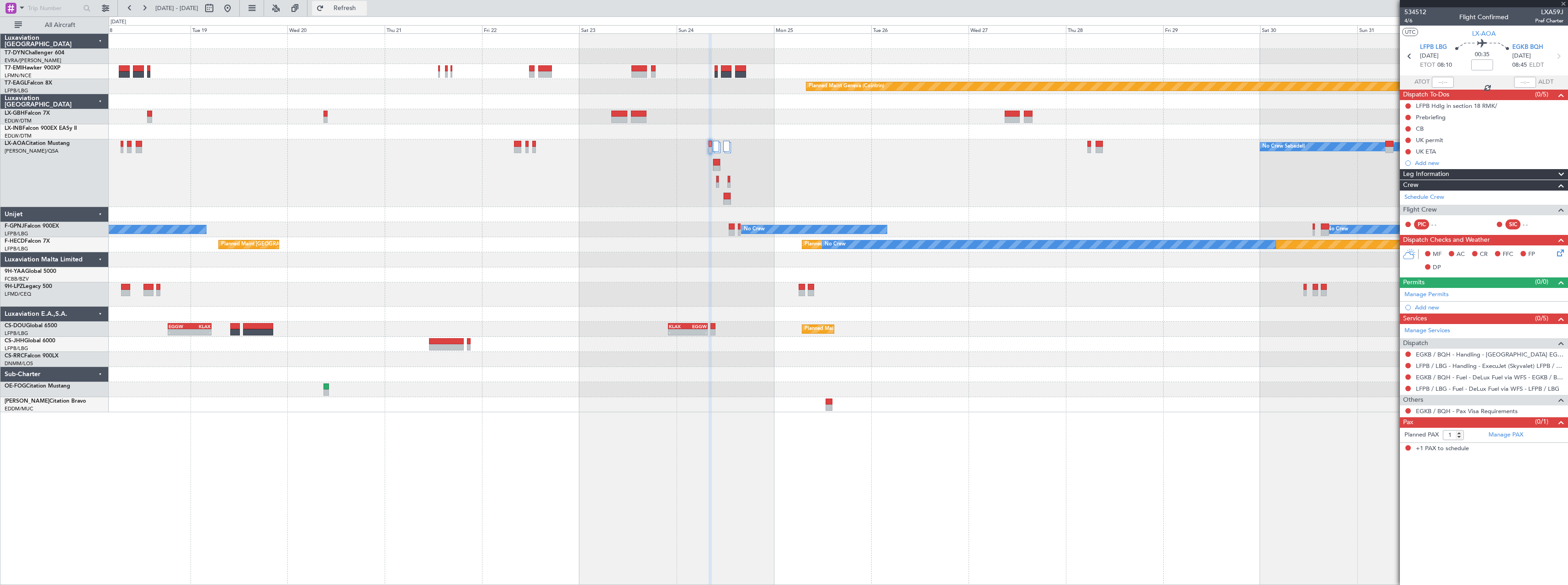
click at [360, 12] on button "Refresh" at bounding box center [340, 9] width 55 height 15
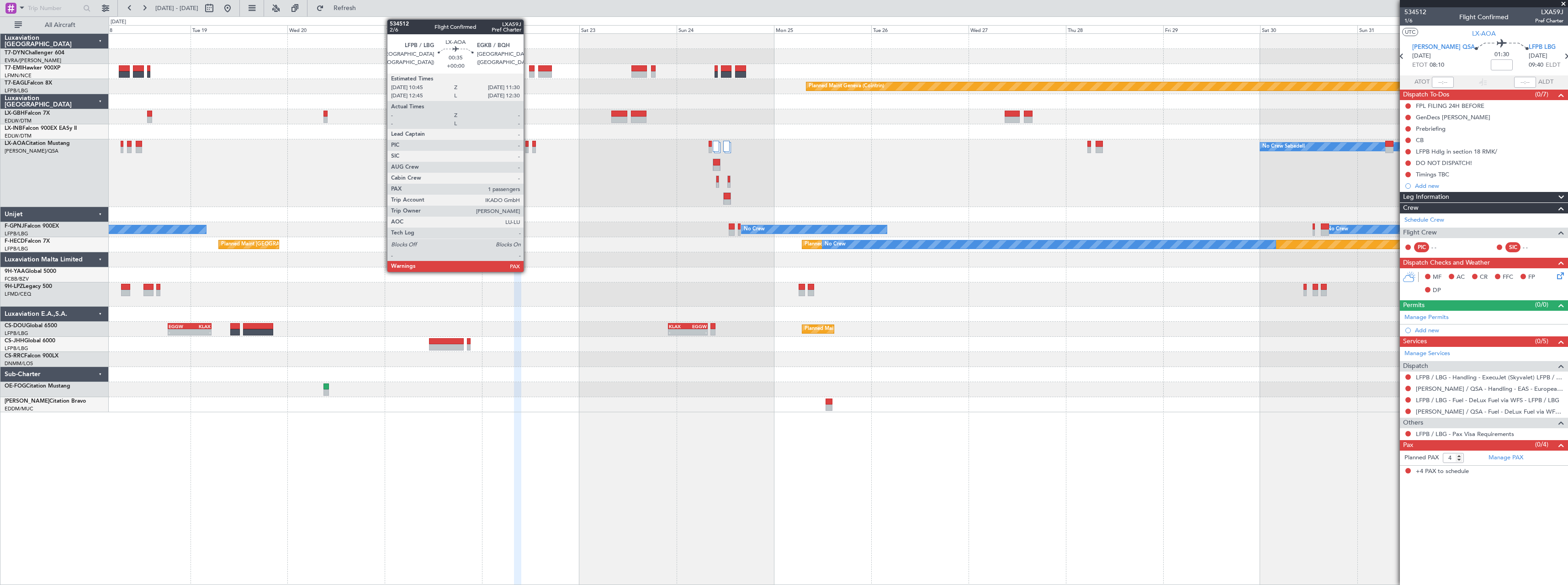
click at [528, 142] on div at bounding box center [527, 144] width 3 height 7
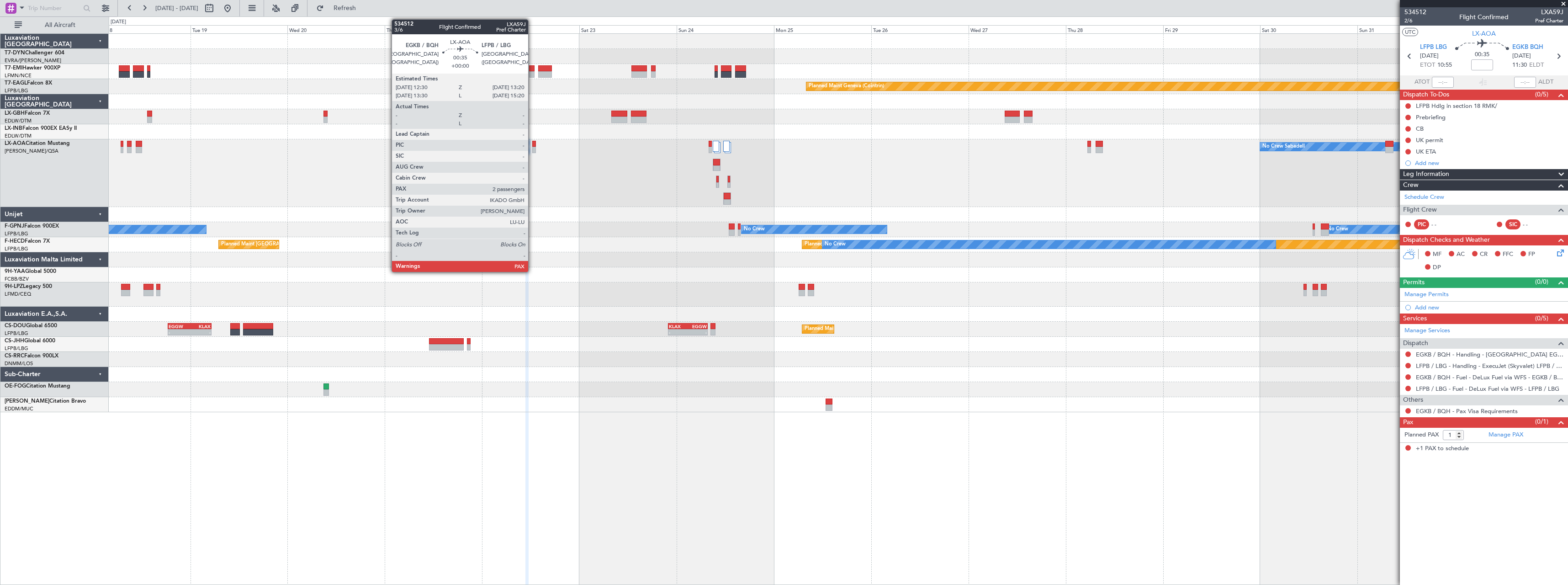
click at [532, 144] on div at bounding box center [534, 144] width 4 height 7
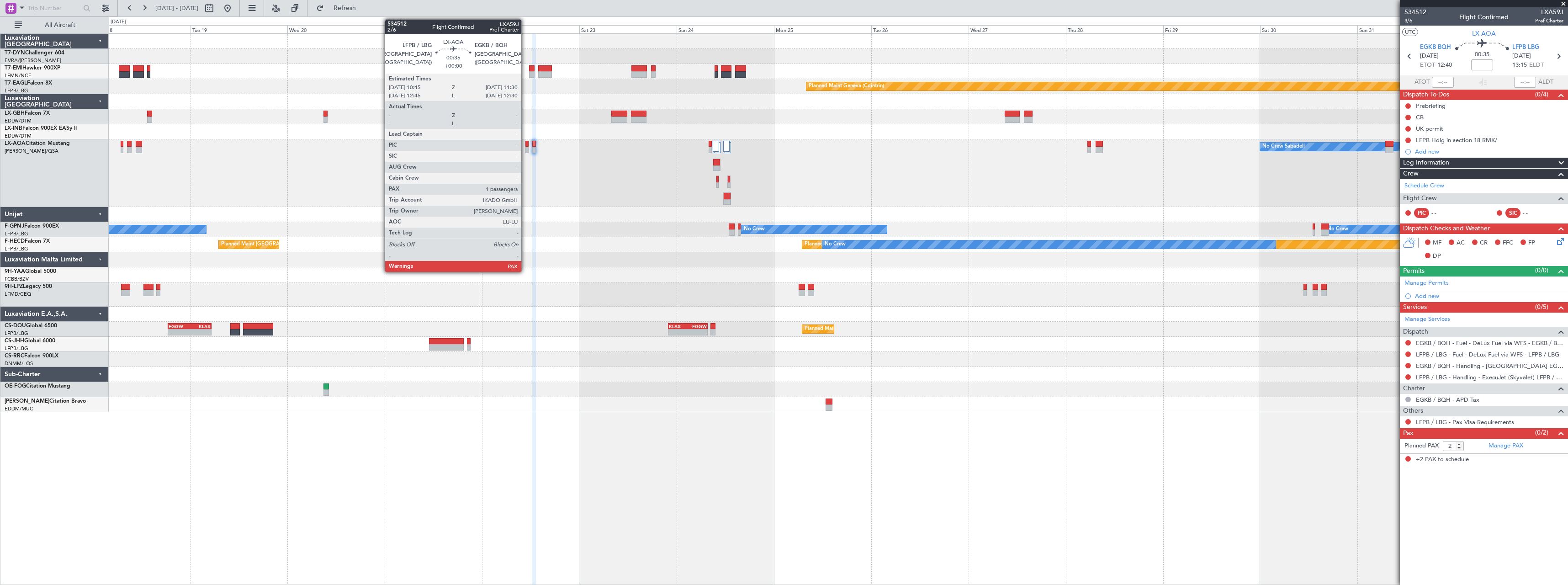
click at [525, 150] on div at bounding box center [527, 150] width 3 height 7
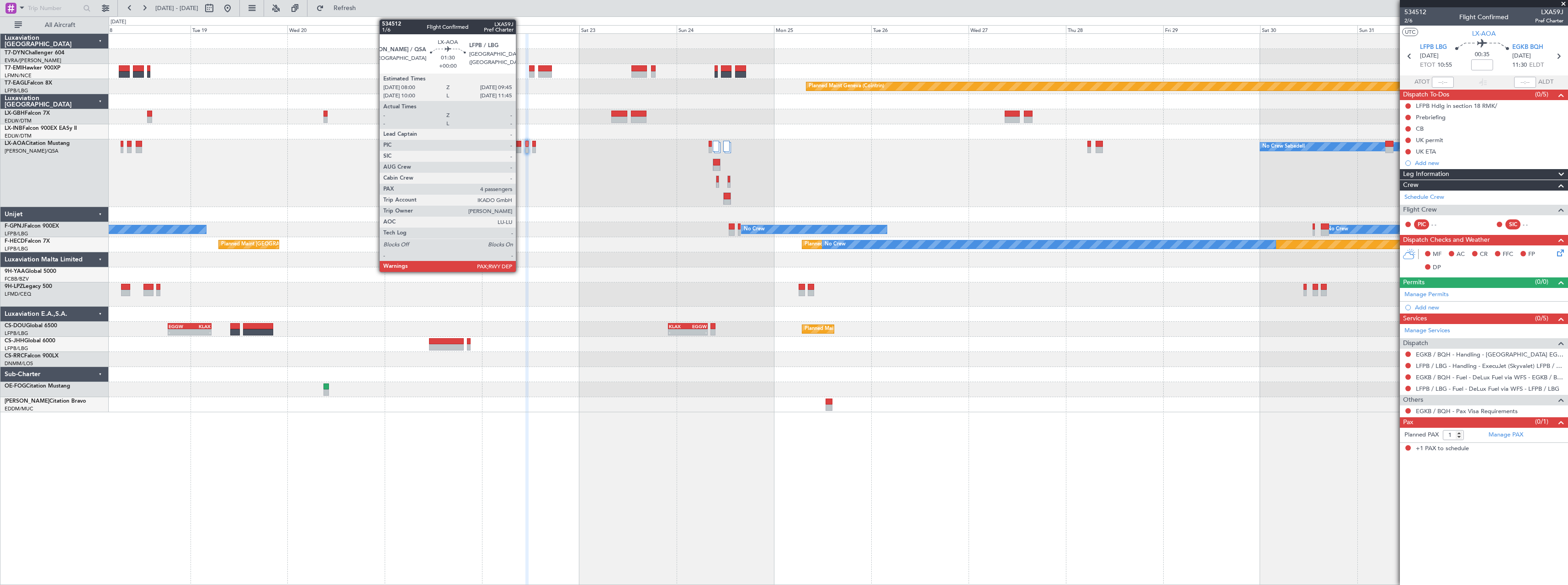
click at [520, 147] on div at bounding box center [517, 150] width 7 height 7
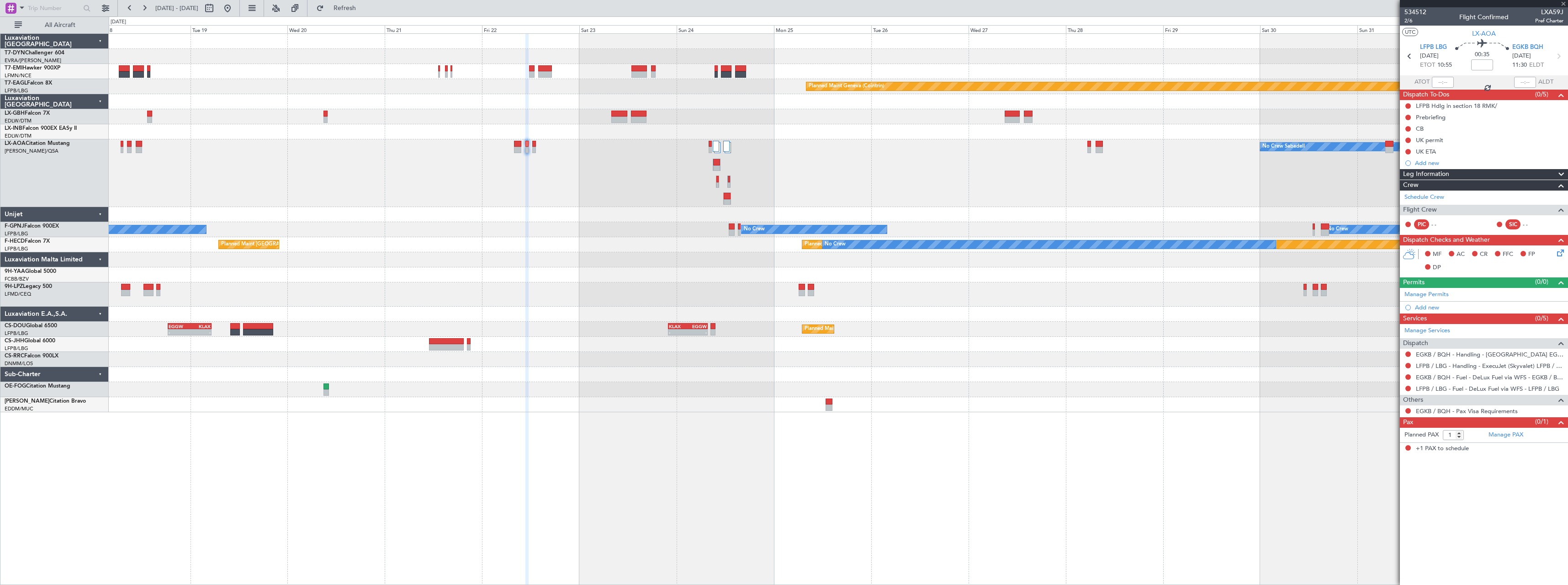
type input "4"
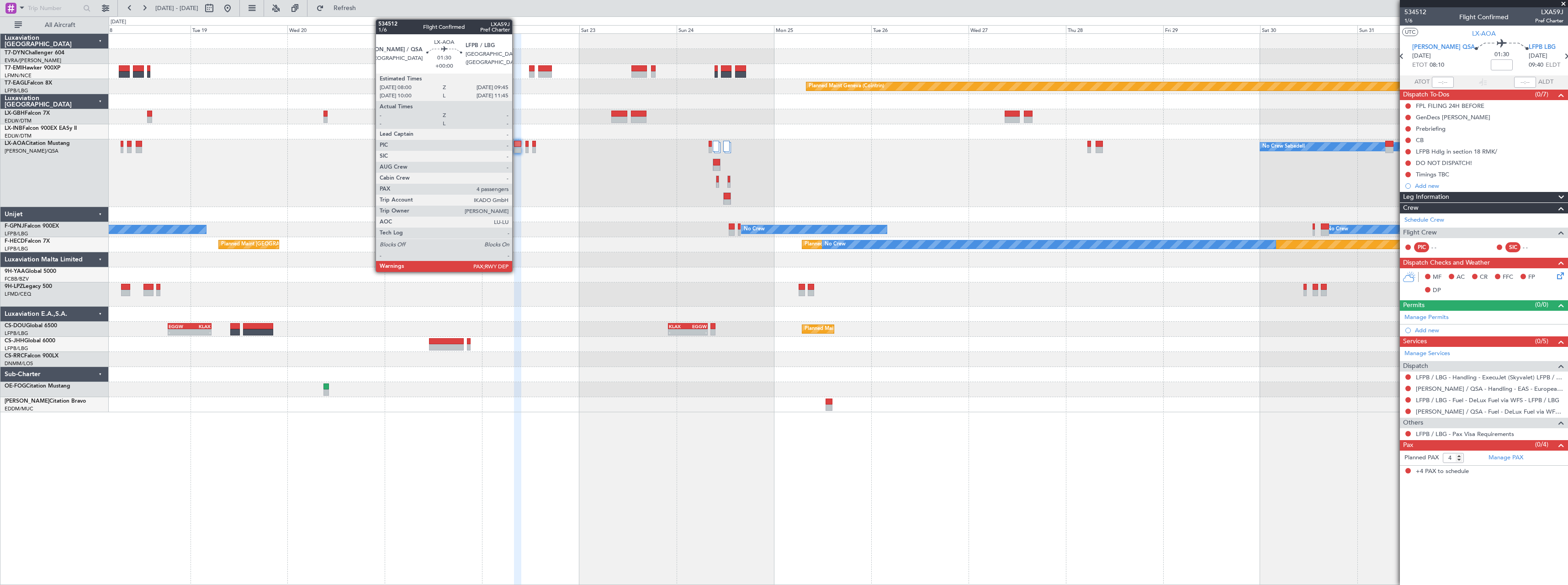
click at [516, 146] on div at bounding box center [517, 144] width 7 height 7
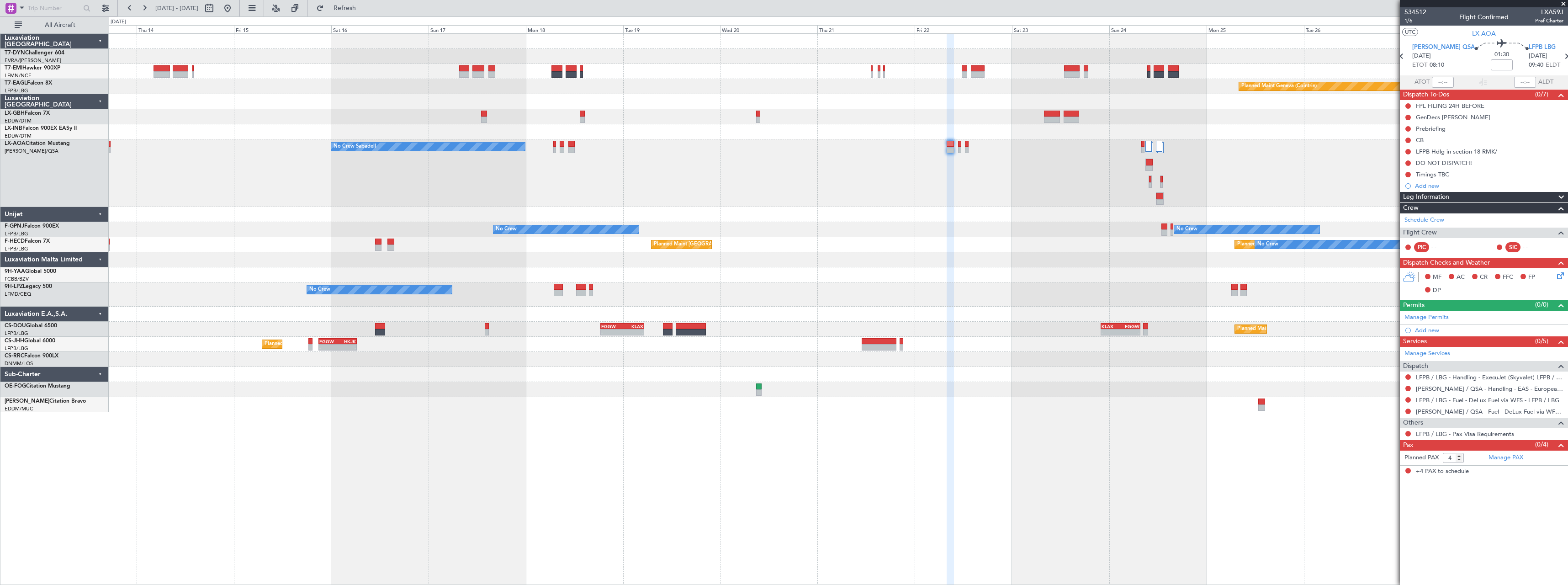
click at [903, 124] on div "Planned Maint Basel-Mulhouse Planned Maint Geneva (Cointrin) No Crew Sabadell N…" at bounding box center [838, 223] width 1459 height 378
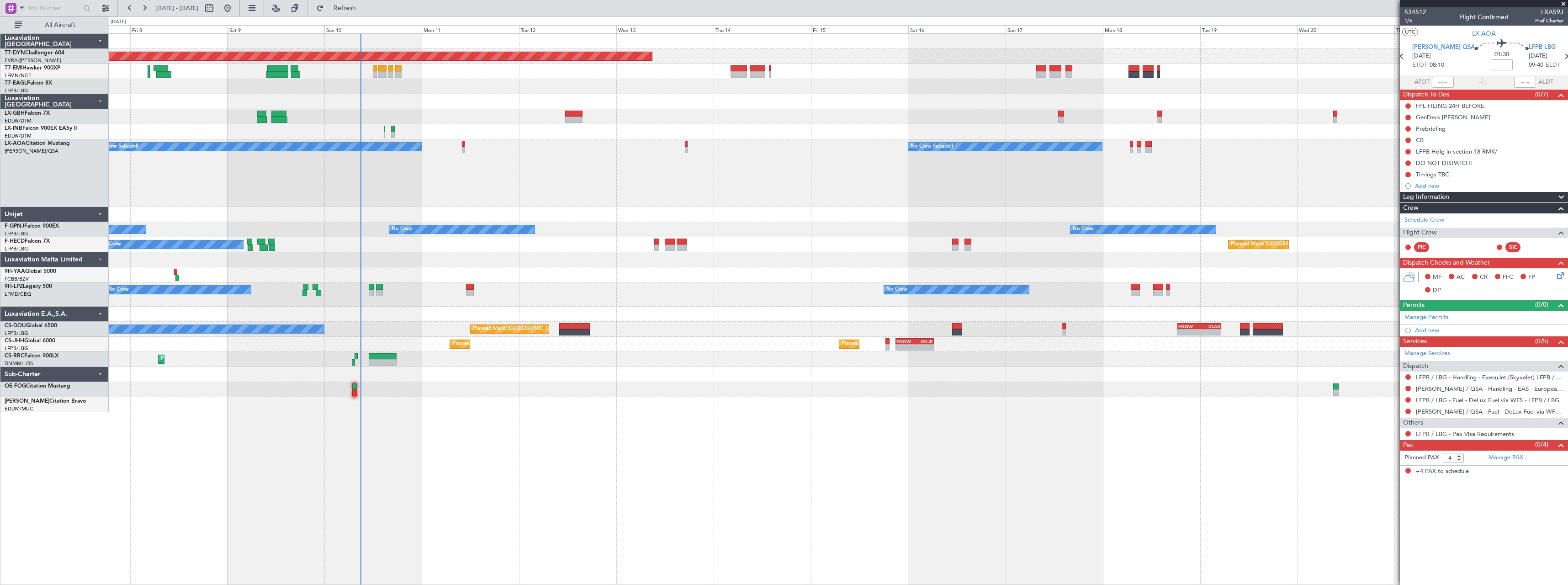
click at [917, 184] on div "No Crew Sabadell No Crew Sabadell AOG Maint Biarritz (Pays Basque)" at bounding box center [838, 173] width 1459 height 68
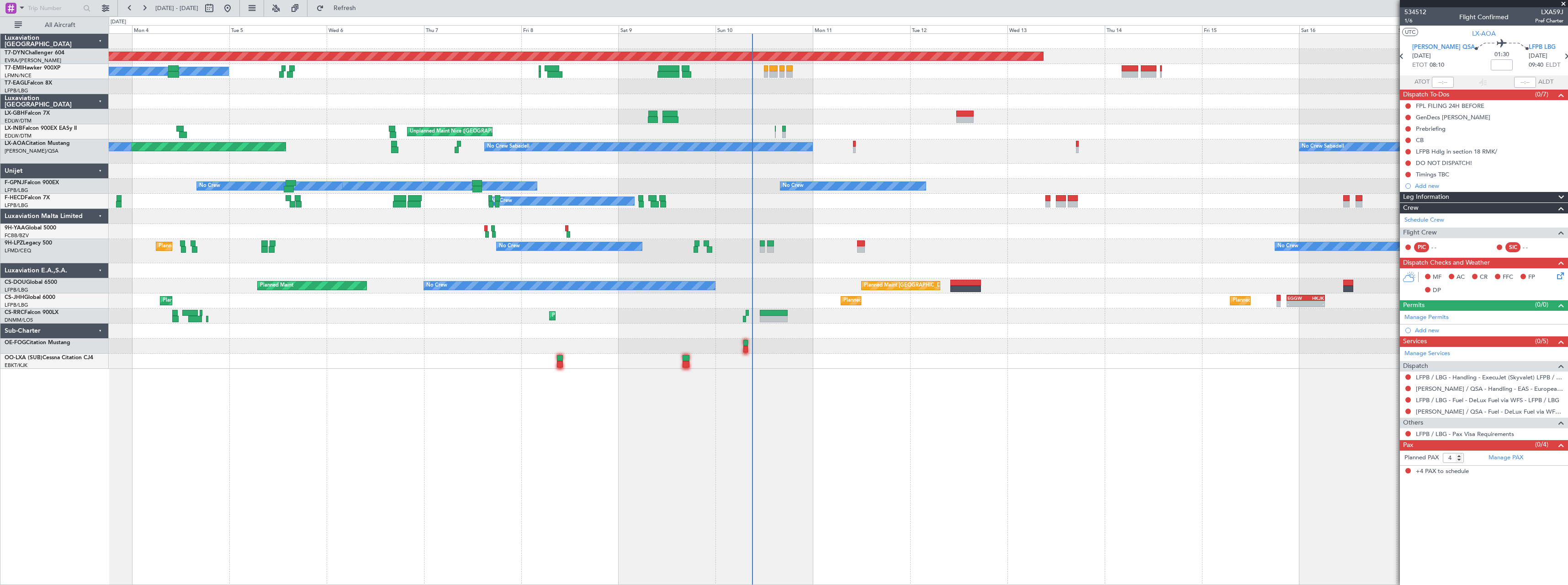
click at [491, 318] on div "Planned Maint Larnaca (Larnaca Intl) Planned Maint Paris (Le Bourget)" at bounding box center [838, 316] width 1459 height 15
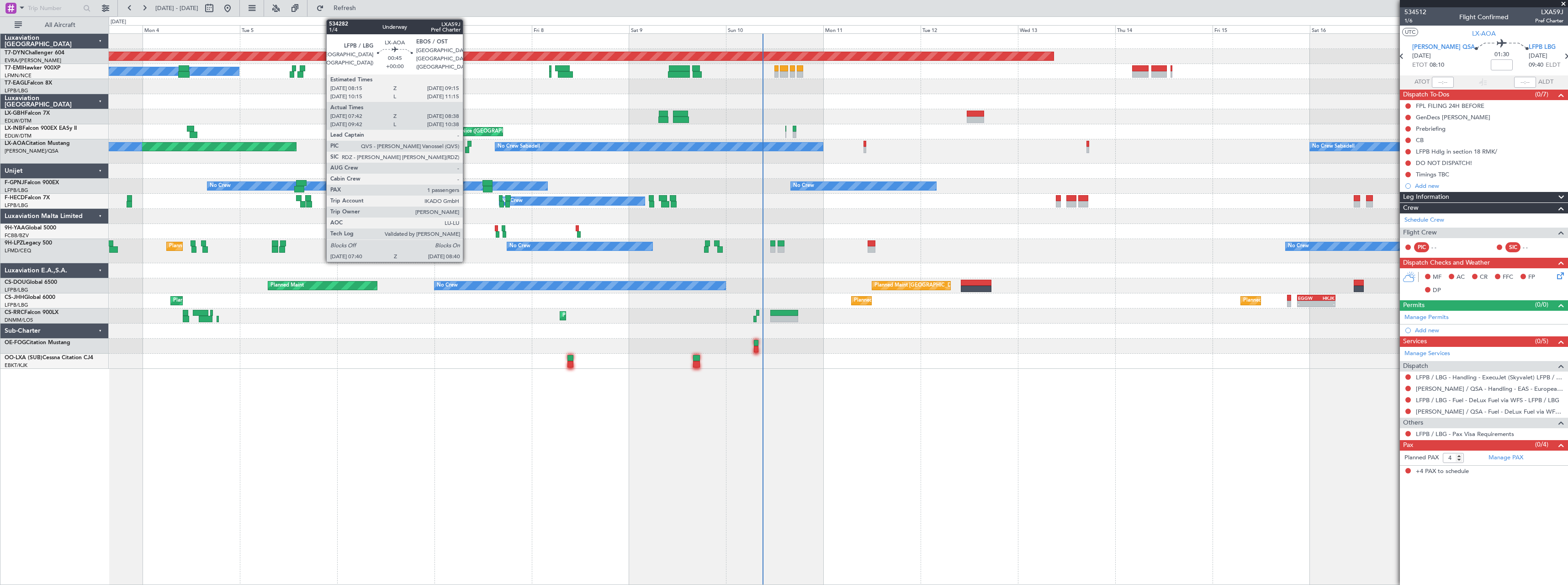
click at [467, 150] on div at bounding box center [467, 150] width 4 height 7
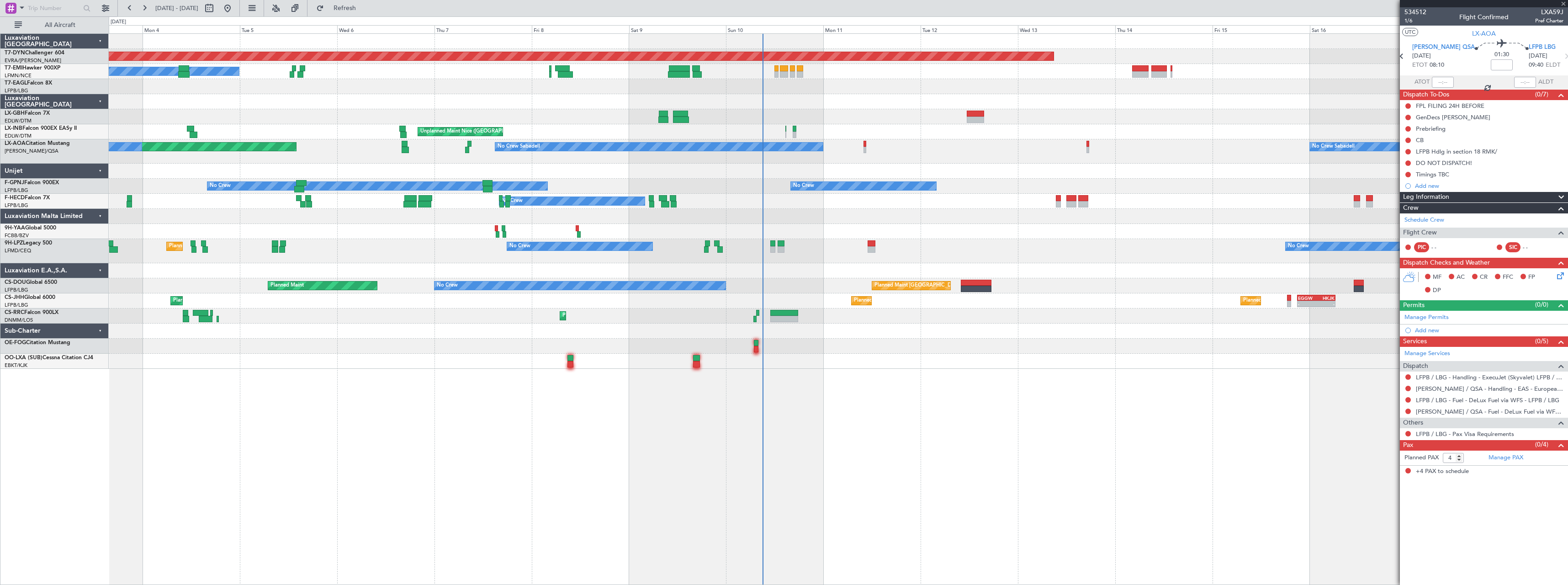
type input "07:52"
type input "08:33"
type input "1"
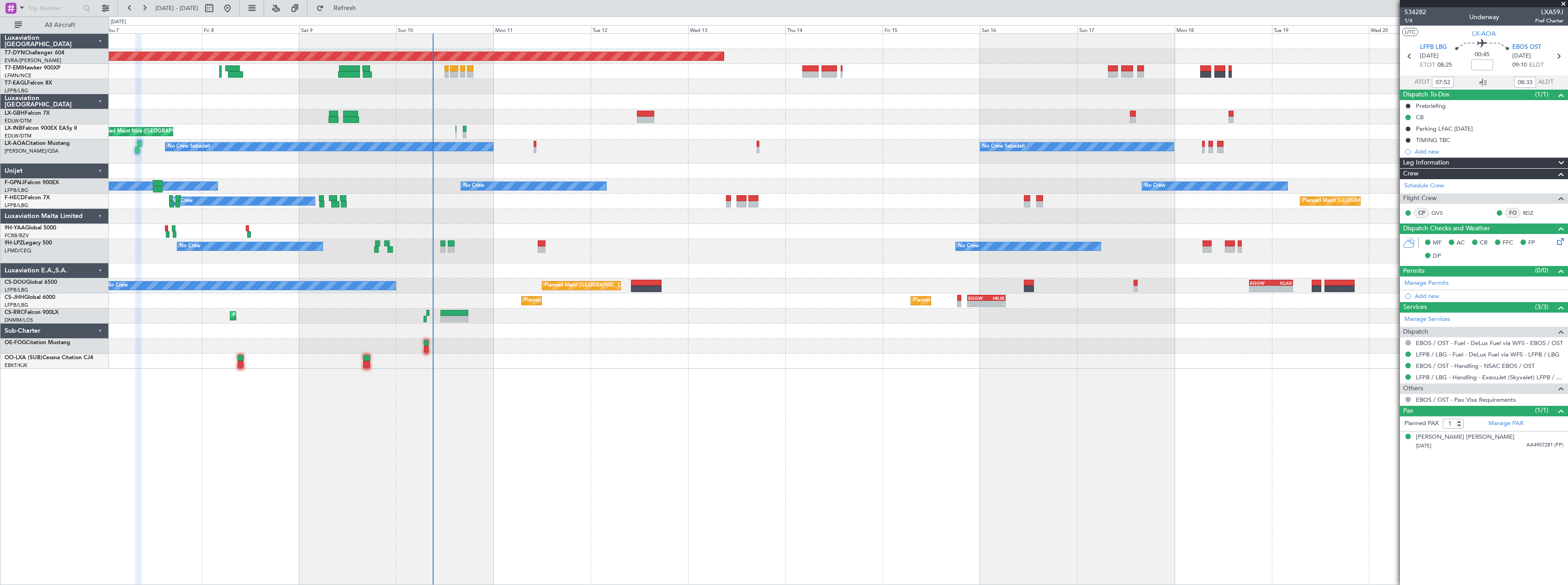
click at [561, 196] on div "Planned Maint Basel-Mulhouse A/C Unavailable Planned Maint Geneva (Cointrin) Un…" at bounding box center [838, 201] width 1459 height 335
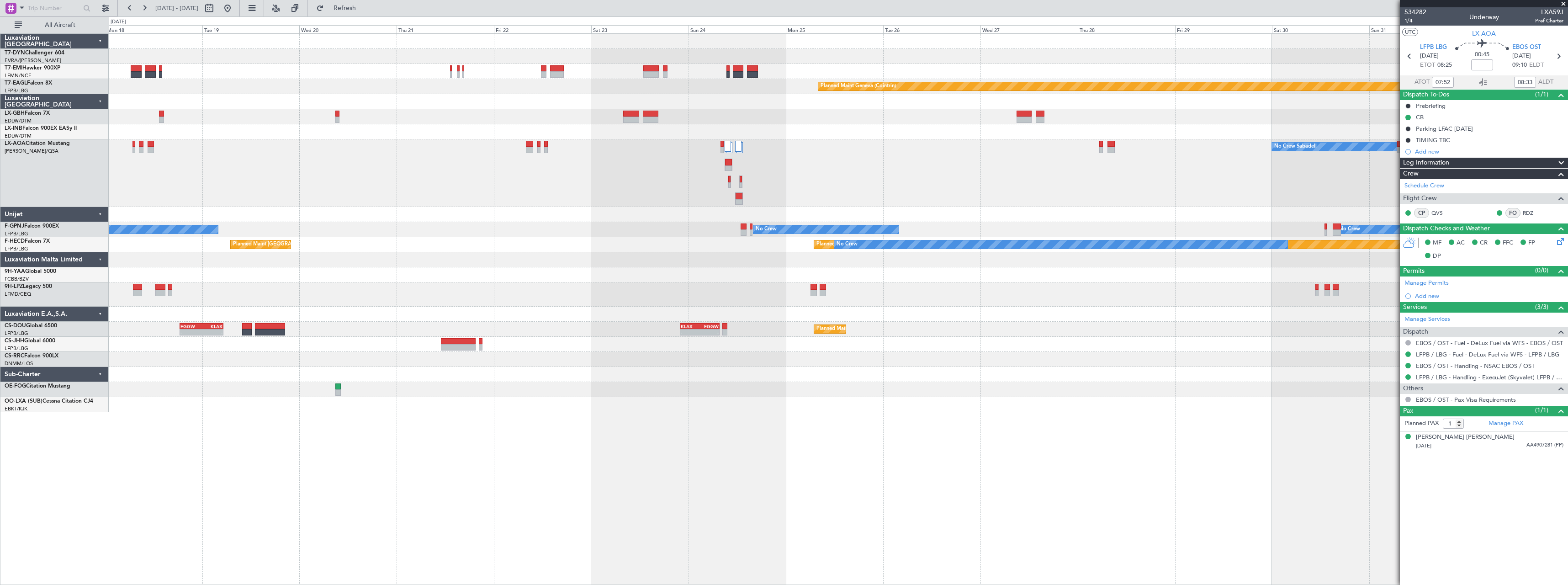
click at [602, 175] on div "No Crew Sabadell No Crew Sabadell" at bounding box center [838, 173] width 1459 height 68
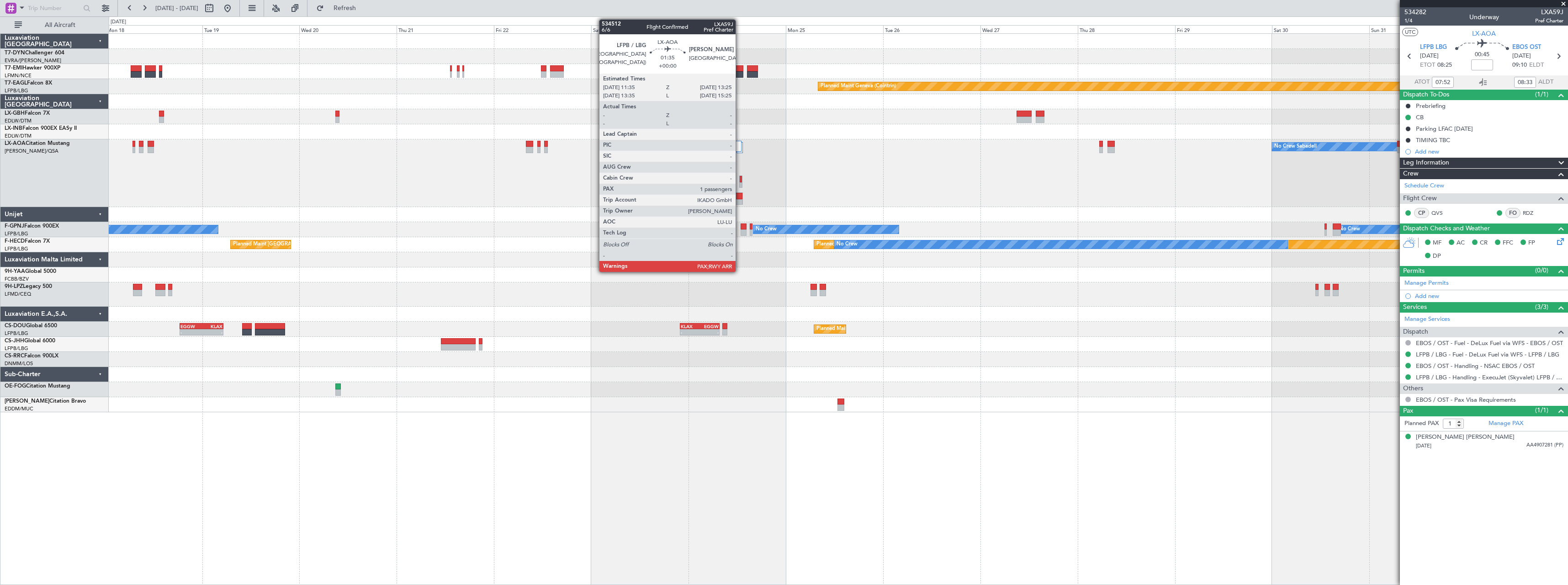
click at [740, 199] on div at bounding box center [738, 202] width 7 height 7
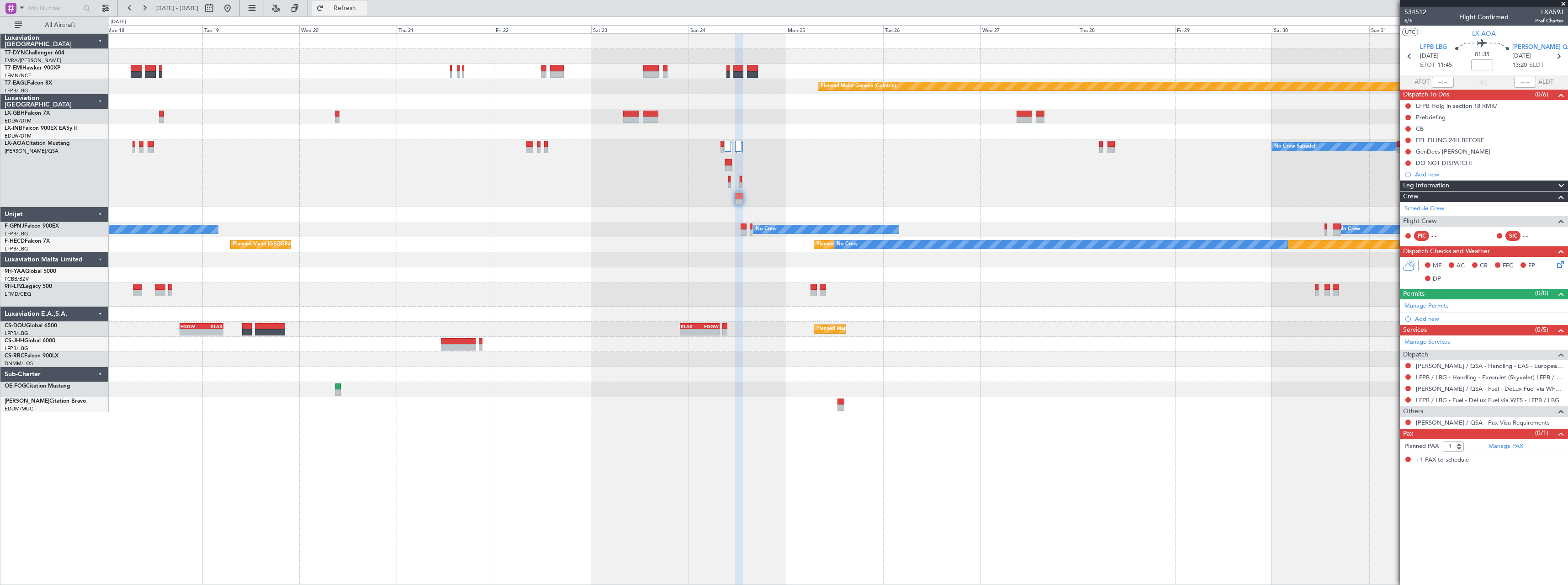
click at [360, 12] on button "Refresh" at bounding box center [340, 9] width 55 height 15
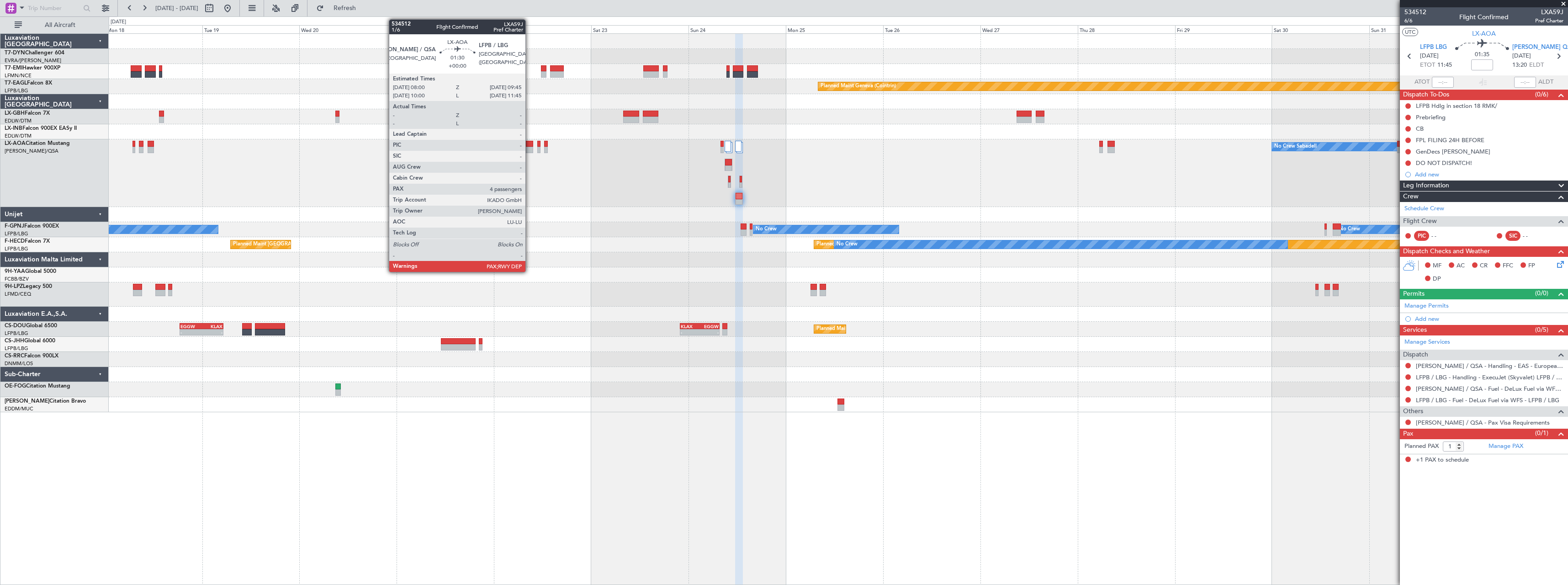
click at [530, 149] on div at bounding box center [530, 150] width 7 height 7
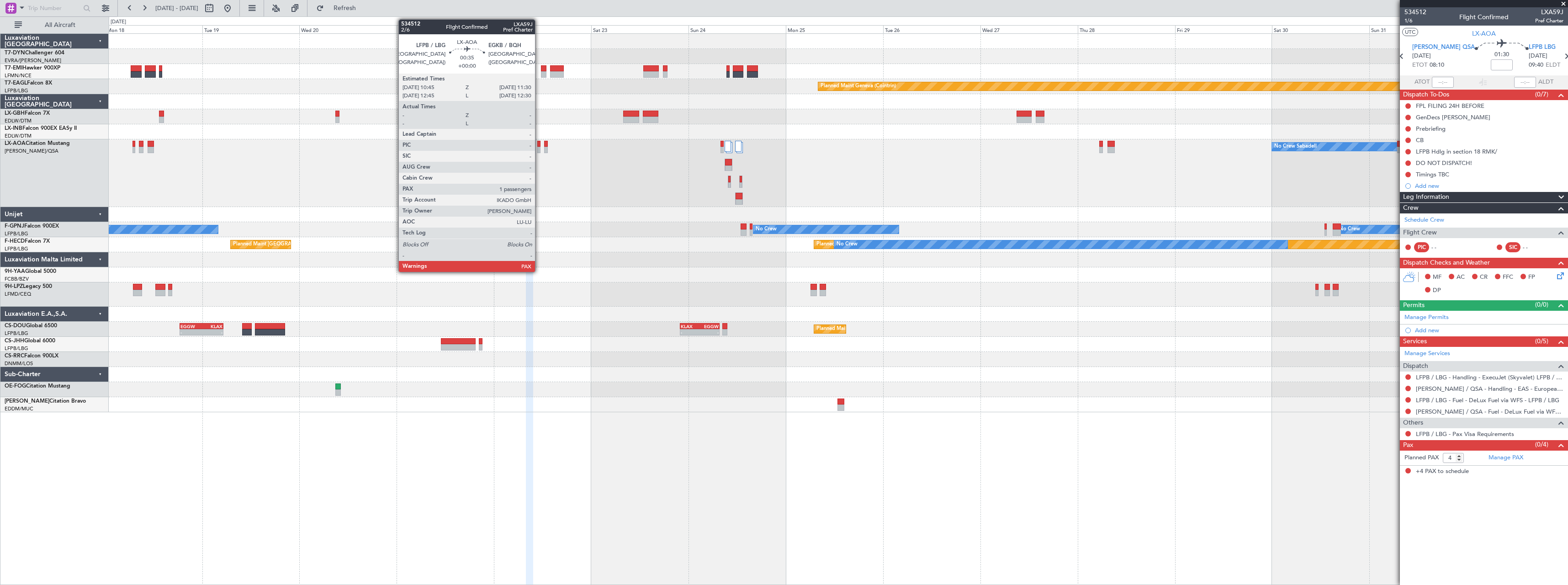
click at [539, 142] on div at bounding box center [539, 144] width 3 height 7
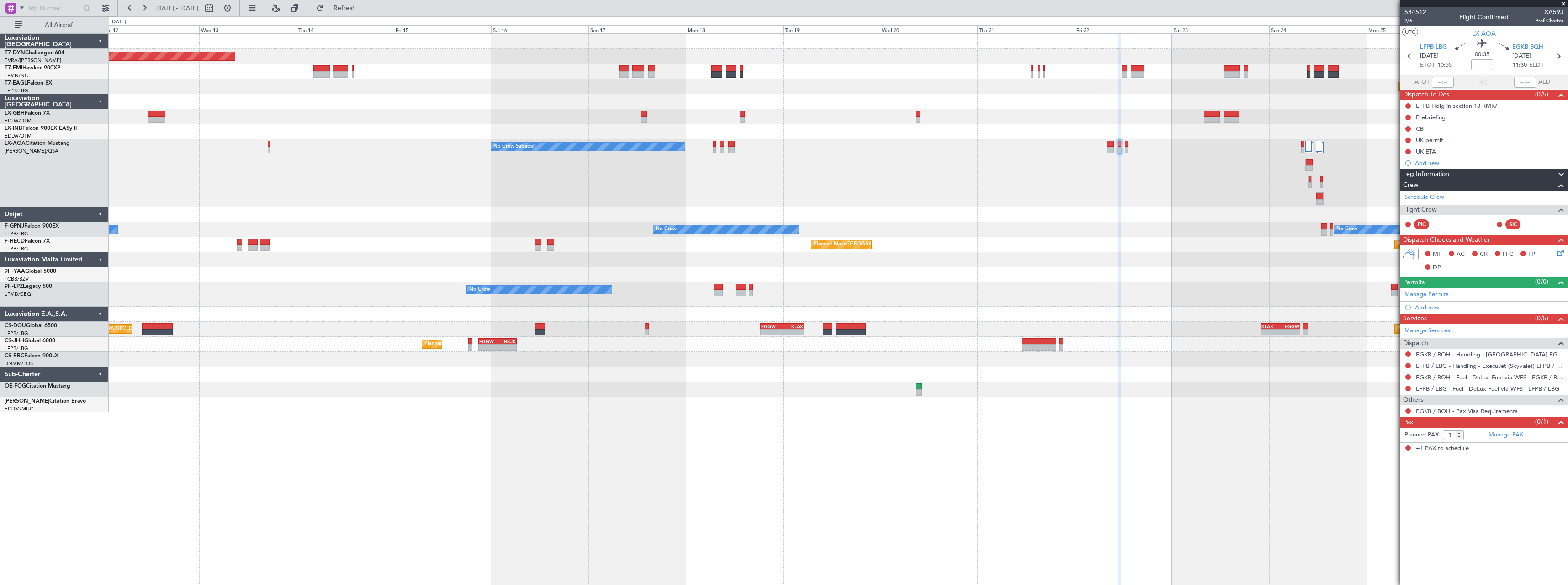
click at [864, 195] on div "No Crew Sabadell No Crew Sabadell No Crew Sabadell" at bounding box center [838, 173] width 1459 height 68
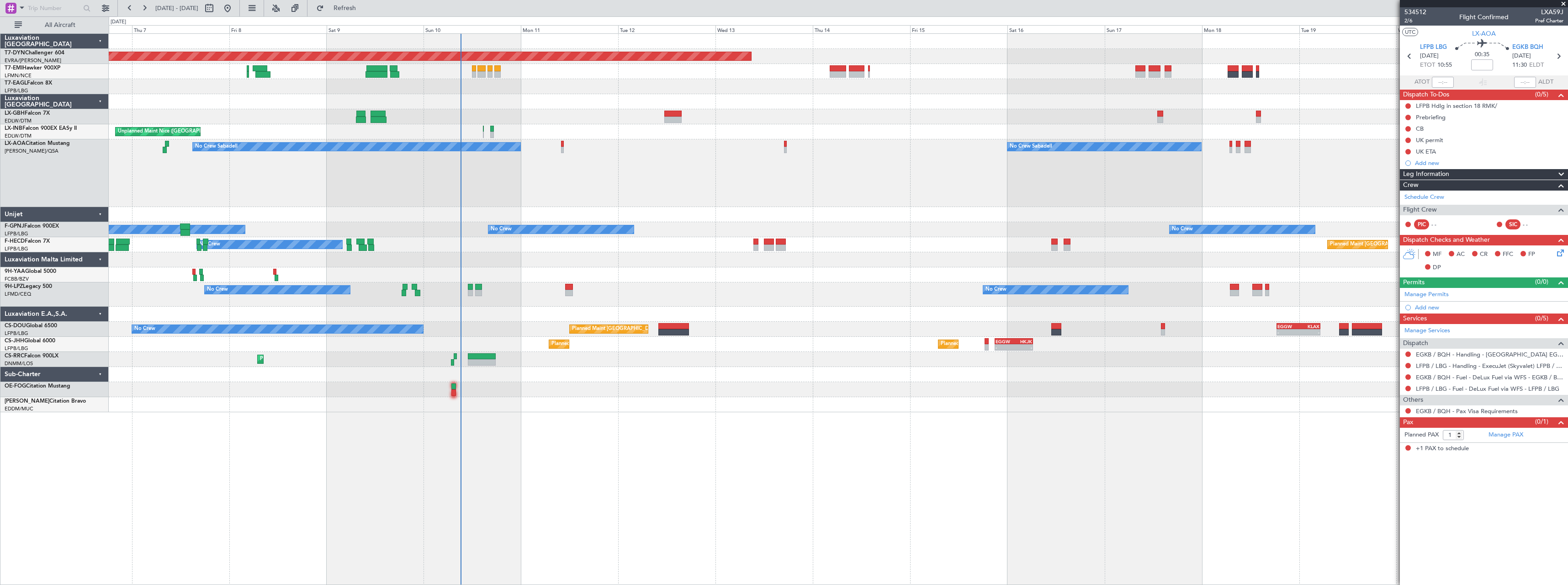
click at [853, 265] on div "Planned Maint Basel-Mulhouse A/C Unavailable Planned Maint Geneva (Cointrin) Un…" at bounding box center [838, 223] width 1459 height 378
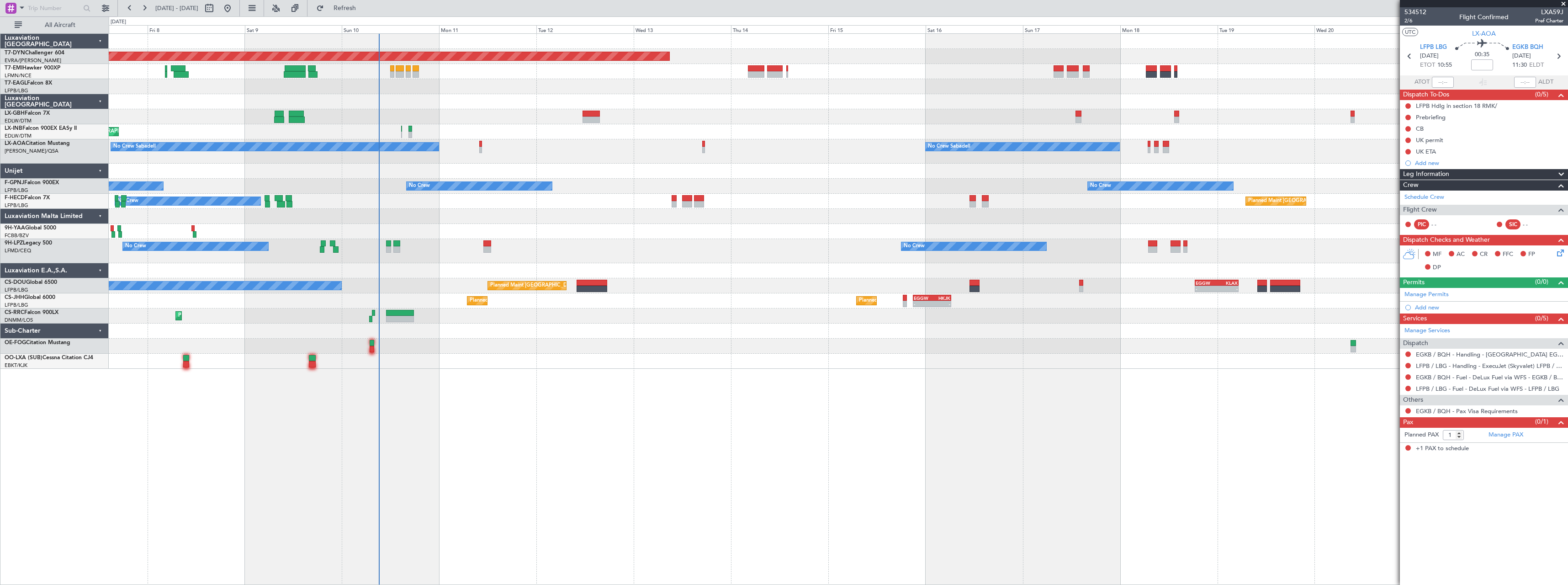
click at [651, 253] on div "No Crew No Crew Planned Maint Nice (Côte d'Azur Airport)" at bounding box center [838, 251] width 1459 height 24
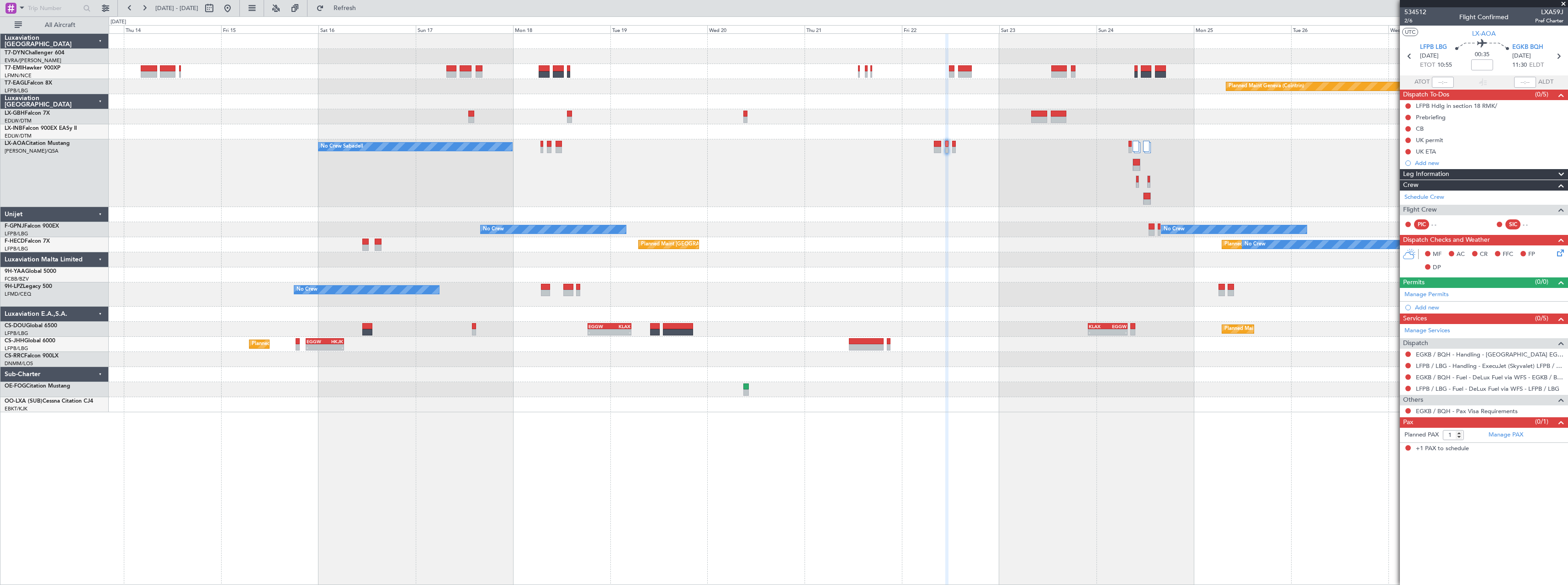
click at [474, 264] on div "Planned Maint Basel-Mulhouse Planned Maint Geneva (Cointrin) No Crew Sabadell N…" at bounding box center [838, 223] width 1459 height 378
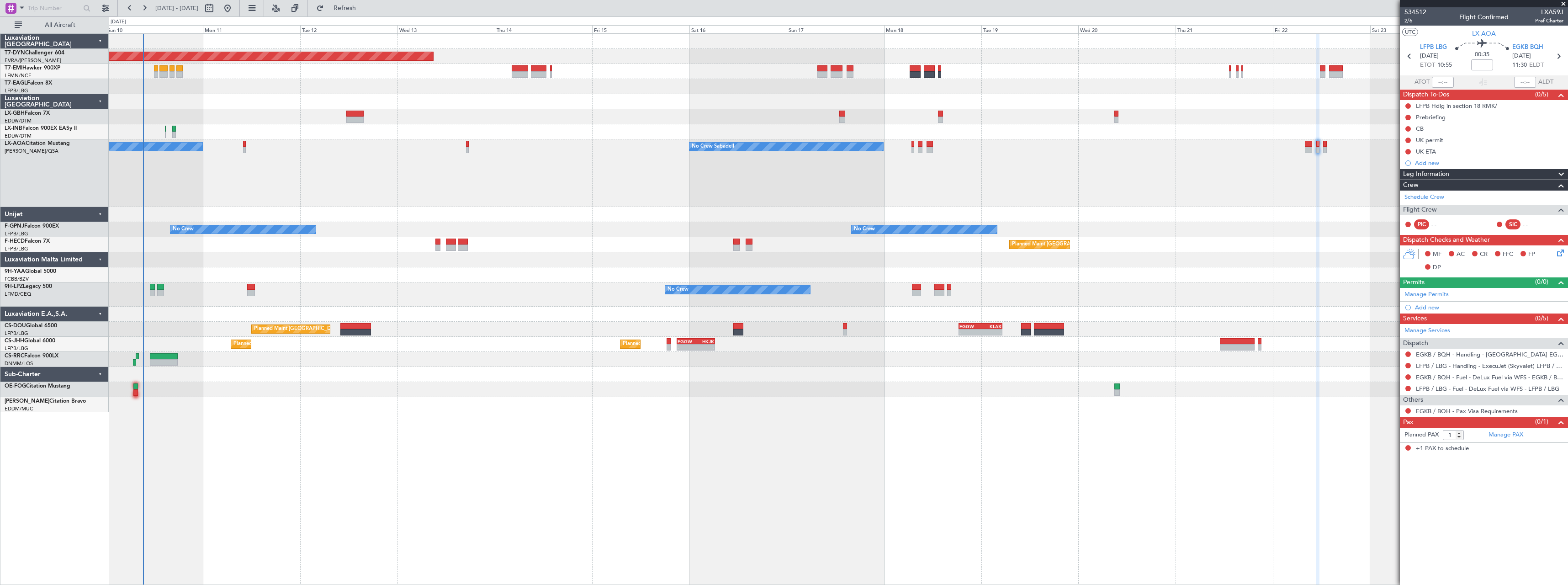
click at [791, 184] on div "No Crew Sabadell No Crew Sabadell" at bounding box center [838, 173] width 1459 height 68
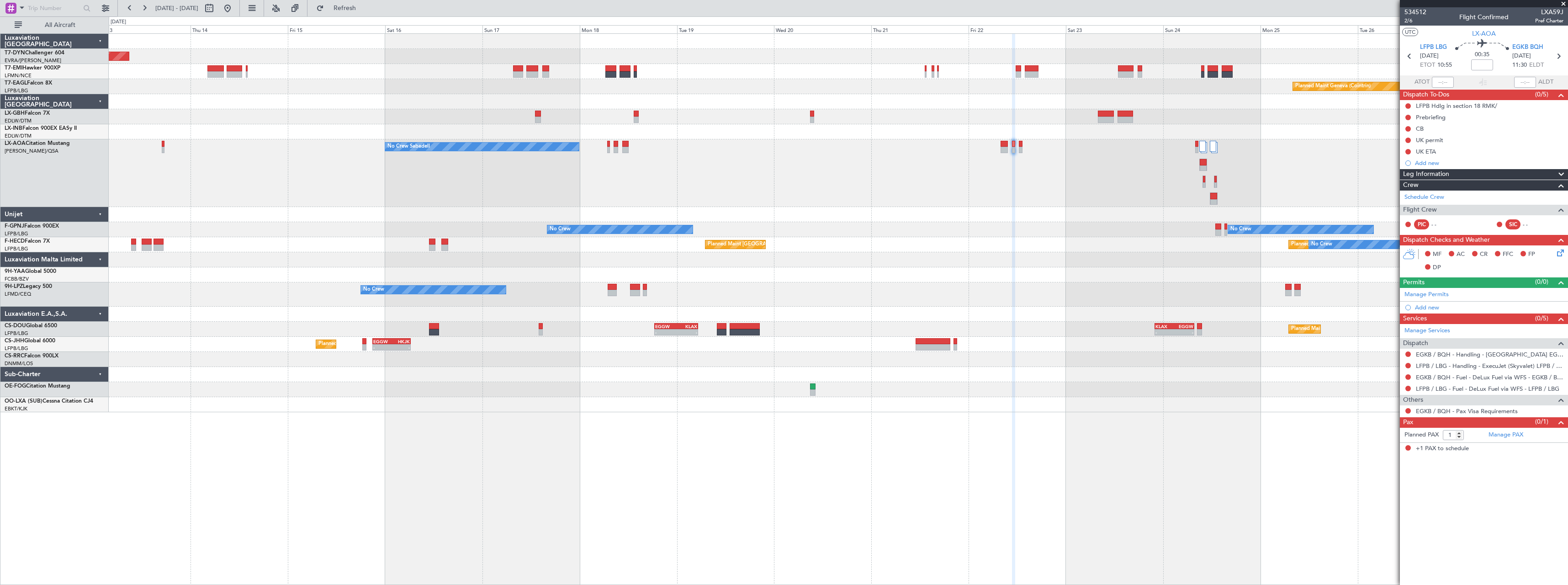
click at [570, 192] on div "No Crew Sabadell No Crew Sabadell No Crew Sabadell" at bounding box center [838, 173] width 1459 height 68
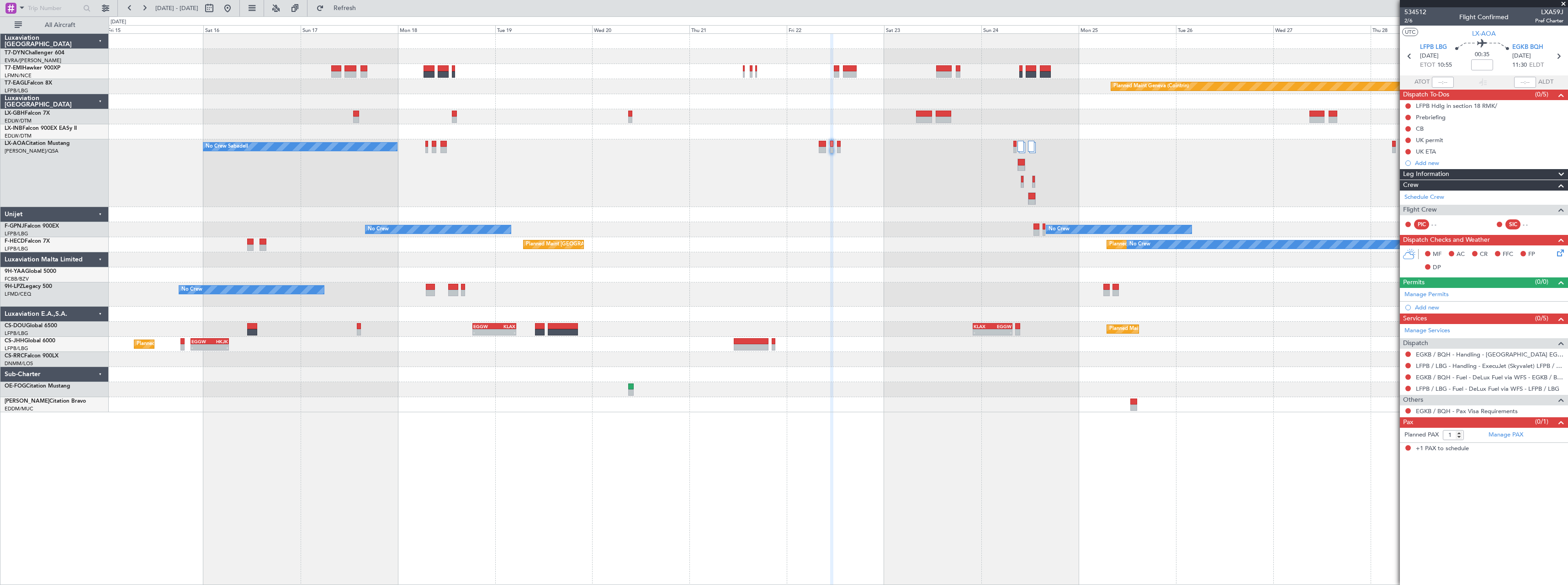
click at [844, 195] on div "No Crew Sabadell No Crew Sabadell" at bounding box center [838, 173] width 1459 height 68
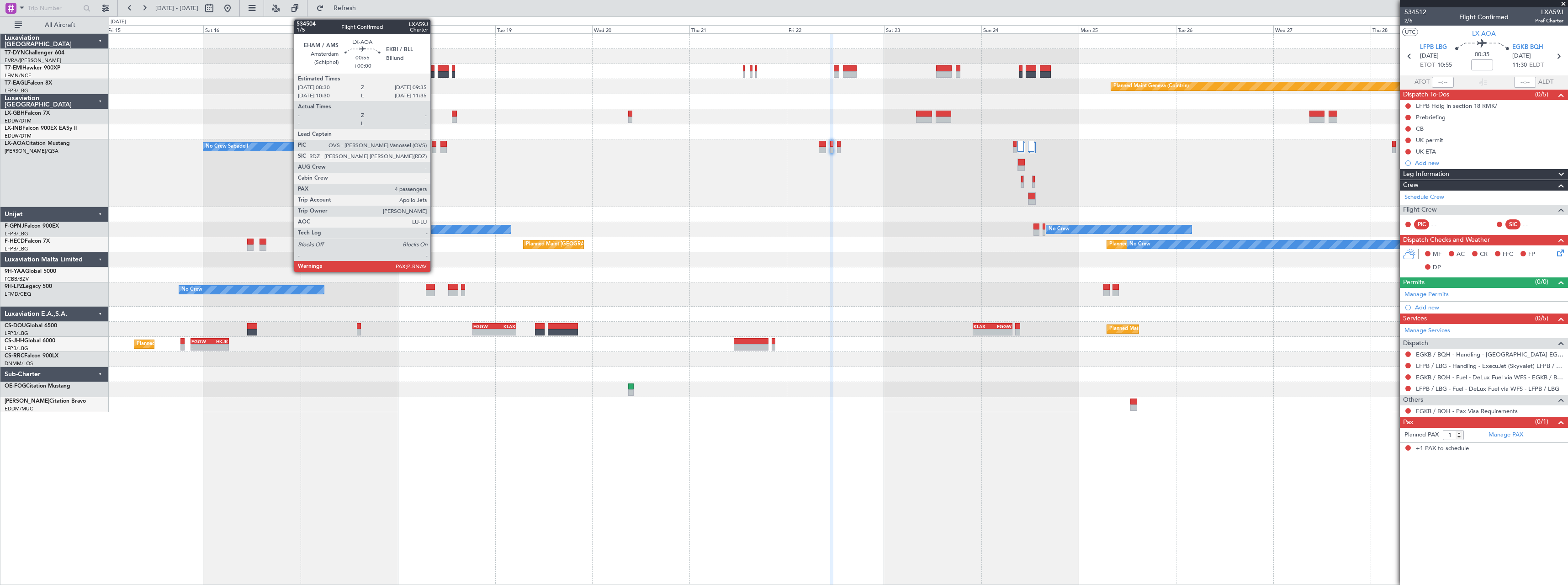
click at [435, 149] on div at bounding box center [434, 150] width 5 height 7
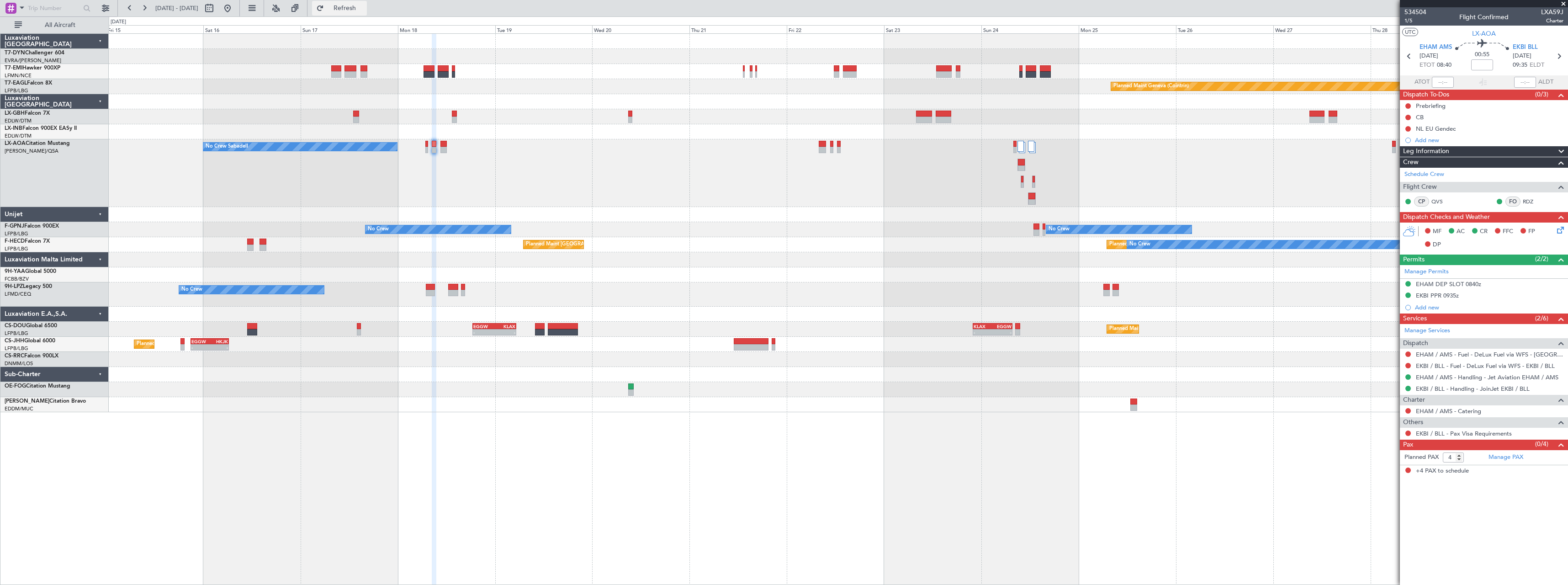
click at [364, 9] on span "Refresh" at bounding box center [345, 8] width 38 height 7
click at [364, 12] on span "Refresh" at bounding box center [345, 8] width 38 height 7
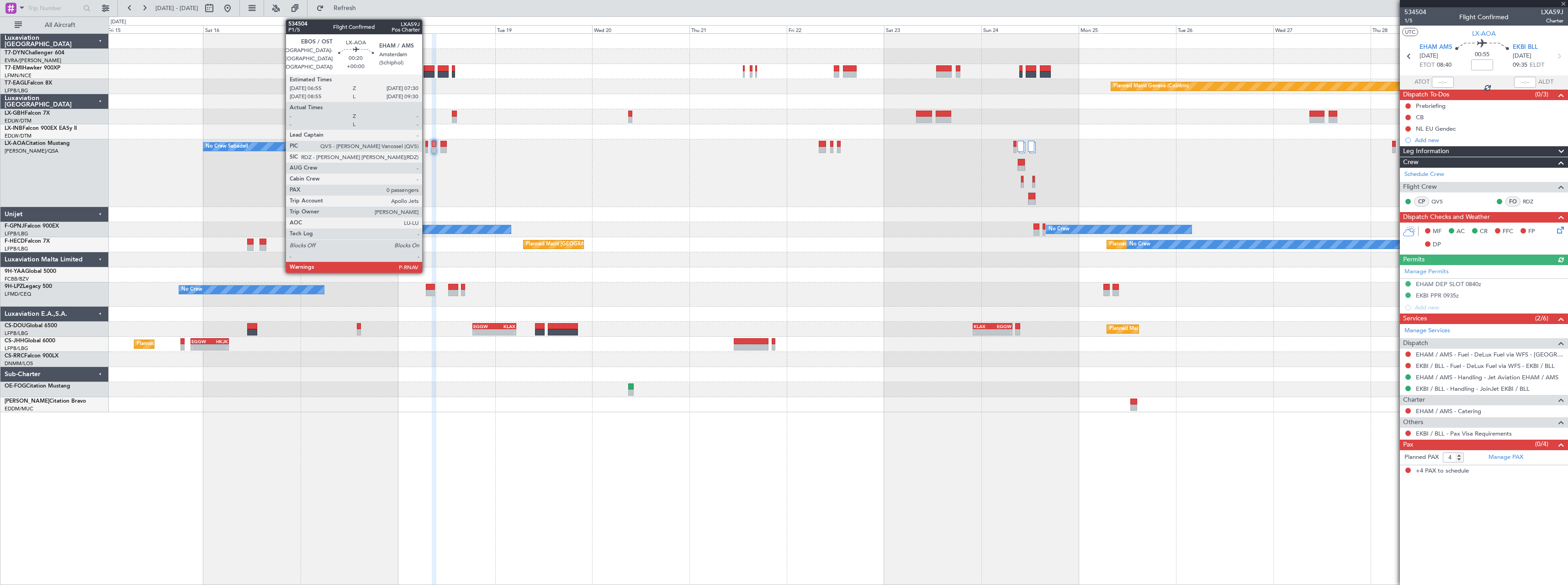
click at [426, 148] on div at bounding box center [427, 150] width 3 height 7
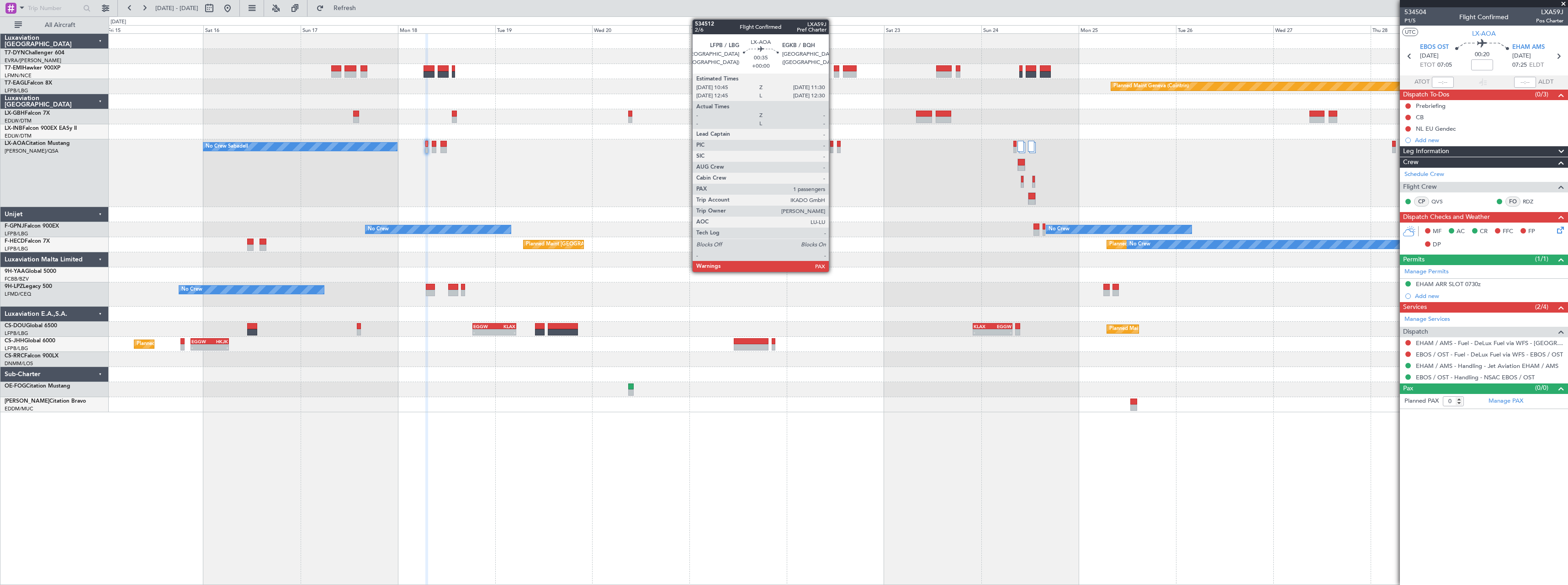
click at [833, 150] on div at bounding box center [831, 150] width 3 height 7
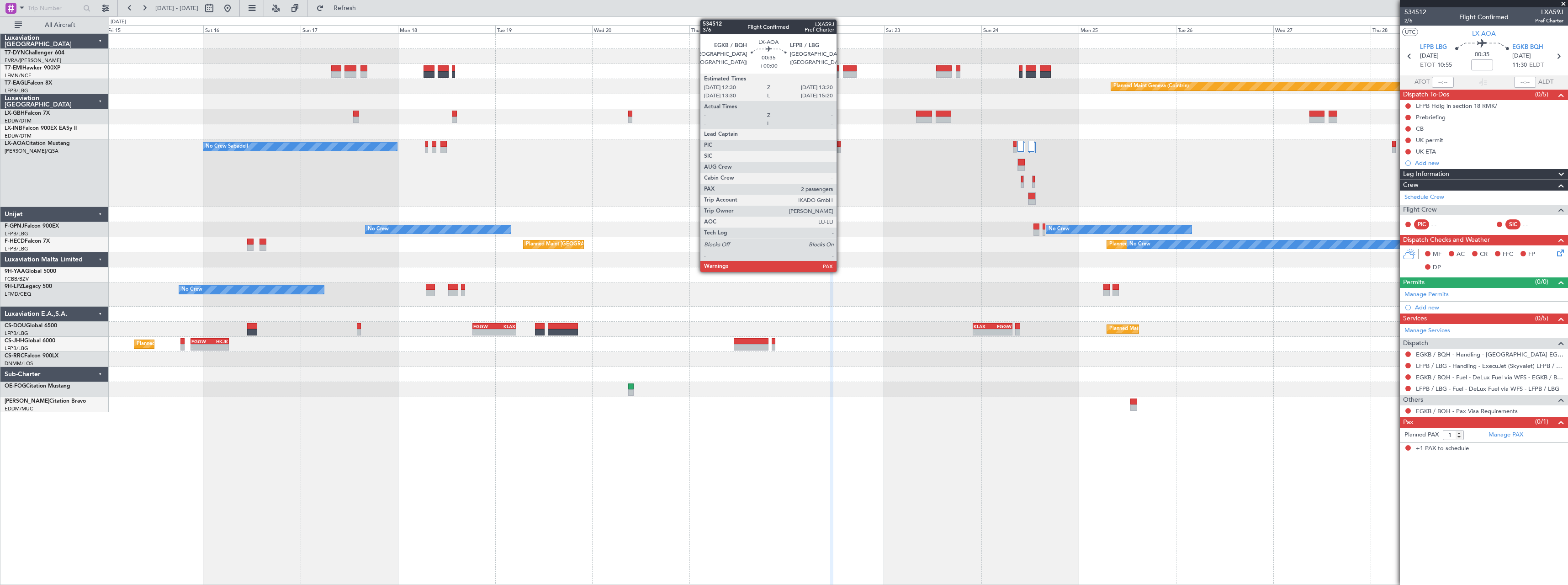
click at [841, 147] on div at bounding box center [839, 150] width 4 height 7
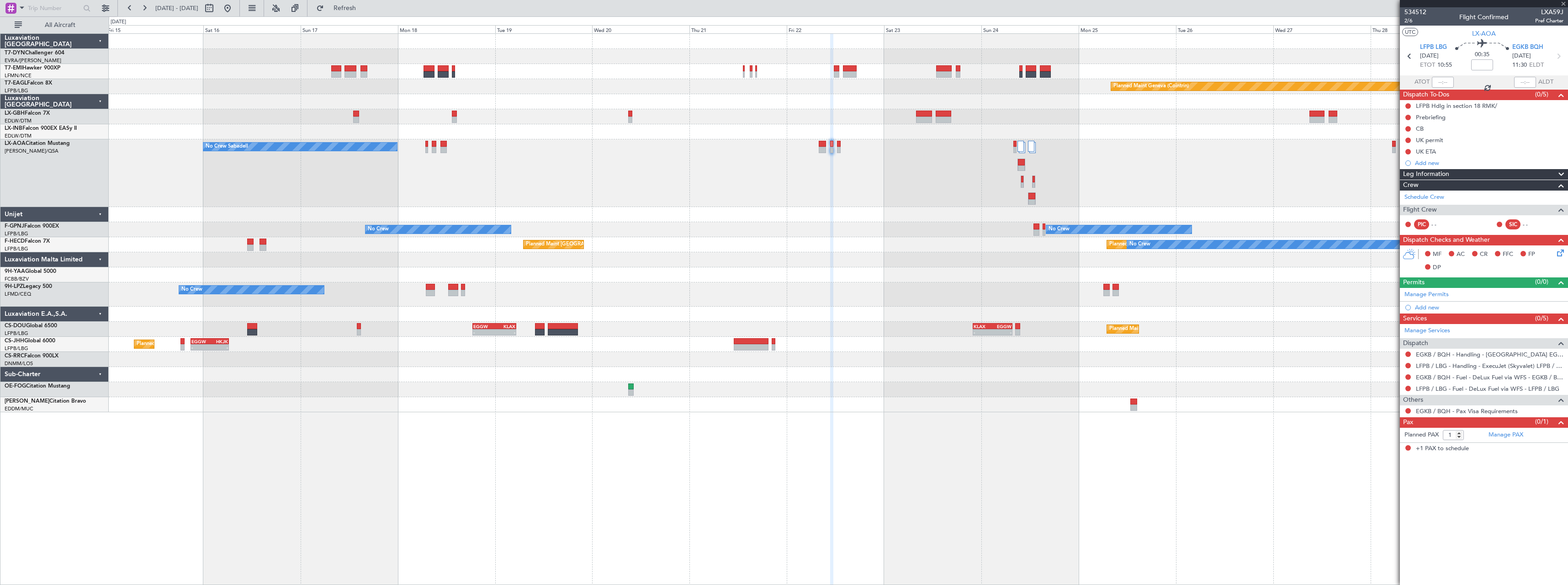
type input "2"
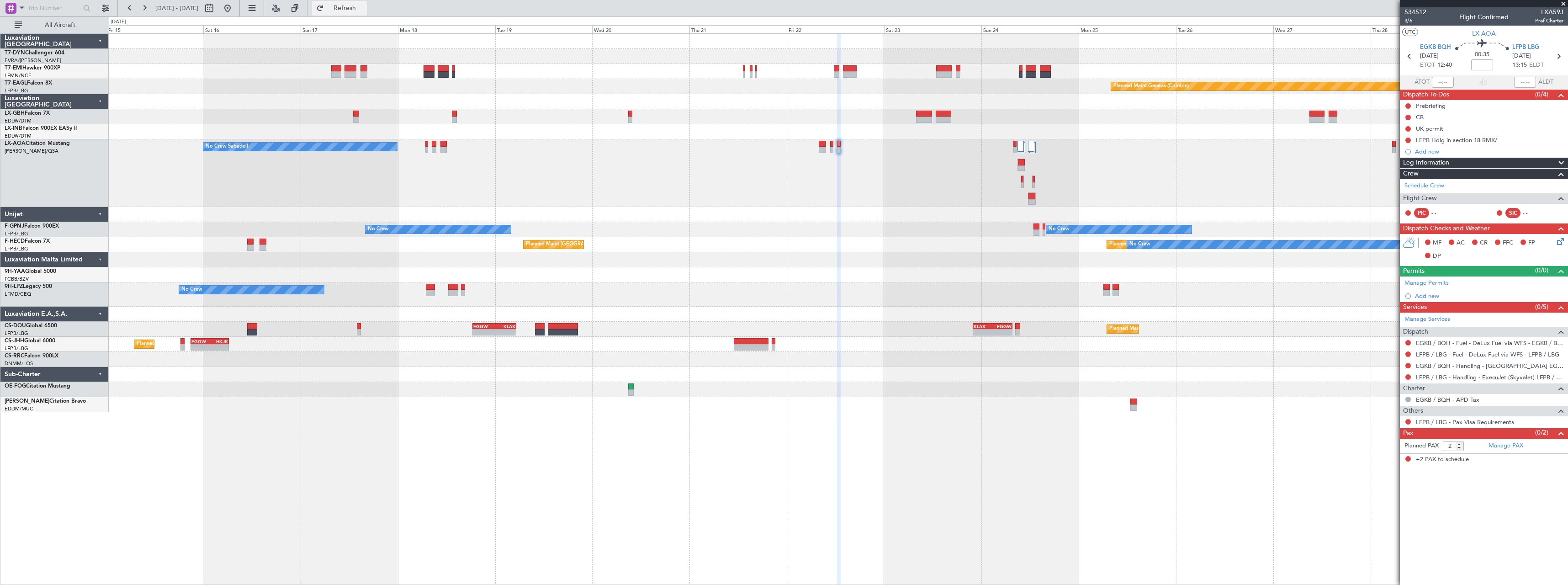
click at [364, 5] on span "Refresh" at bounding box center [345, 8] width 38 height 7
click at [364, 12] on span "Refresh" at bounding box center [345, 8] width 38 height 7
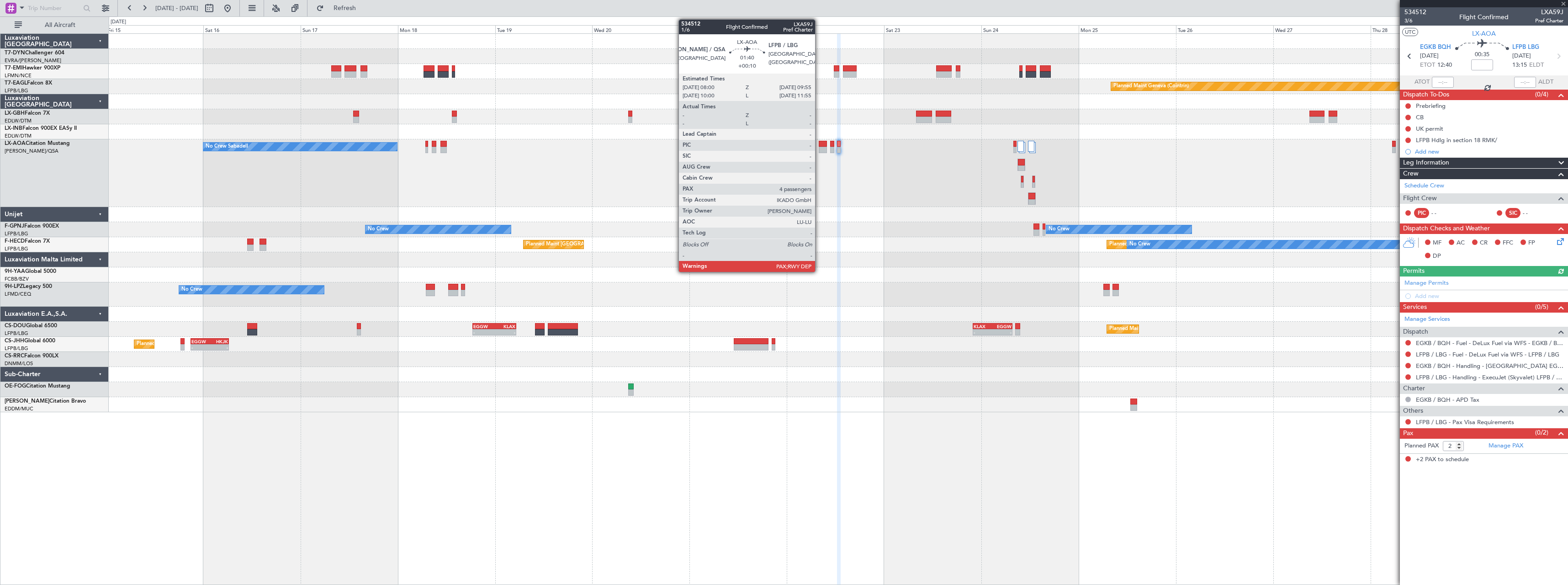
click at [819, 145] on div at bounding box center [823, 144] width 9 height 7
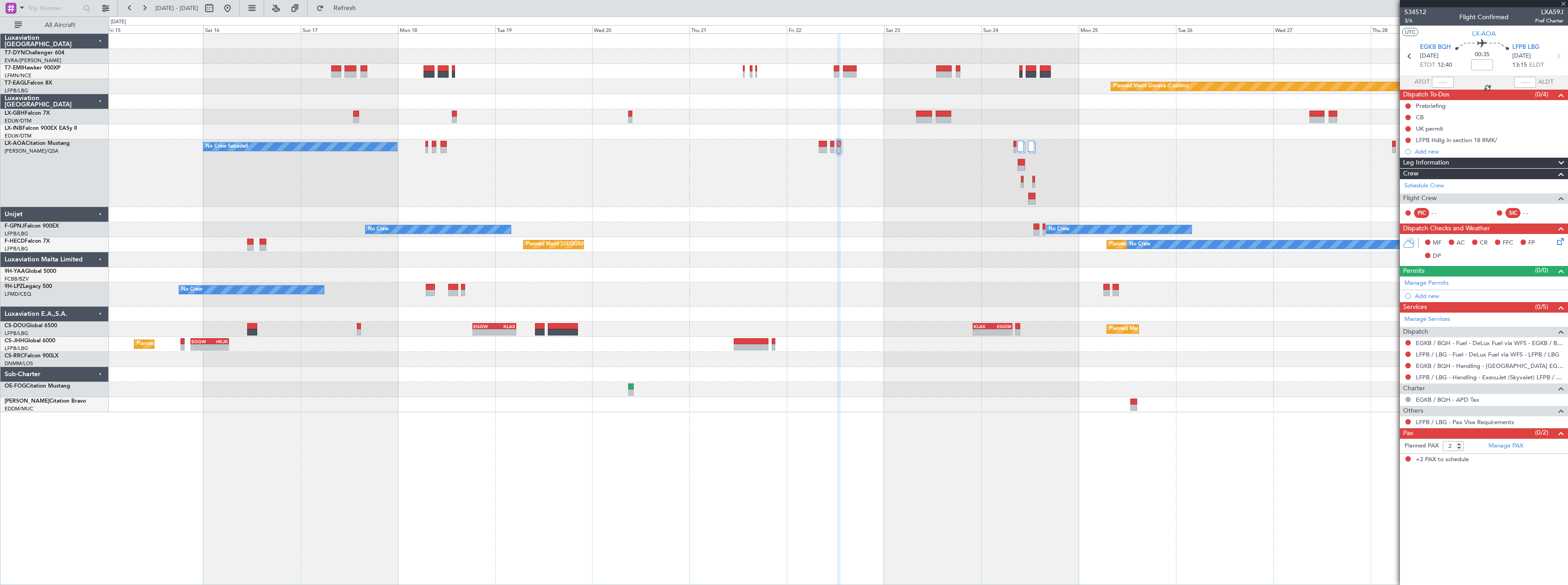
type input "+00:10"
type input "4"
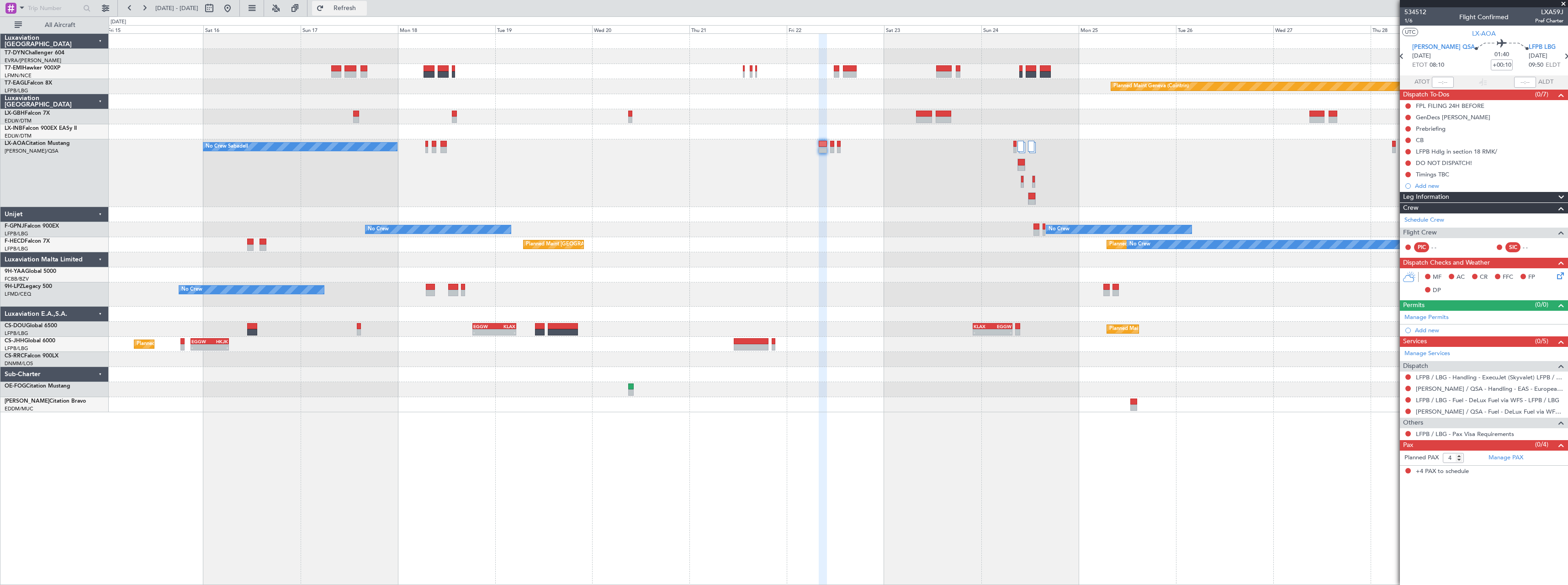
click at [367, 14] on button "Refresh" at bounding box center [340, 9] width 55 height 15
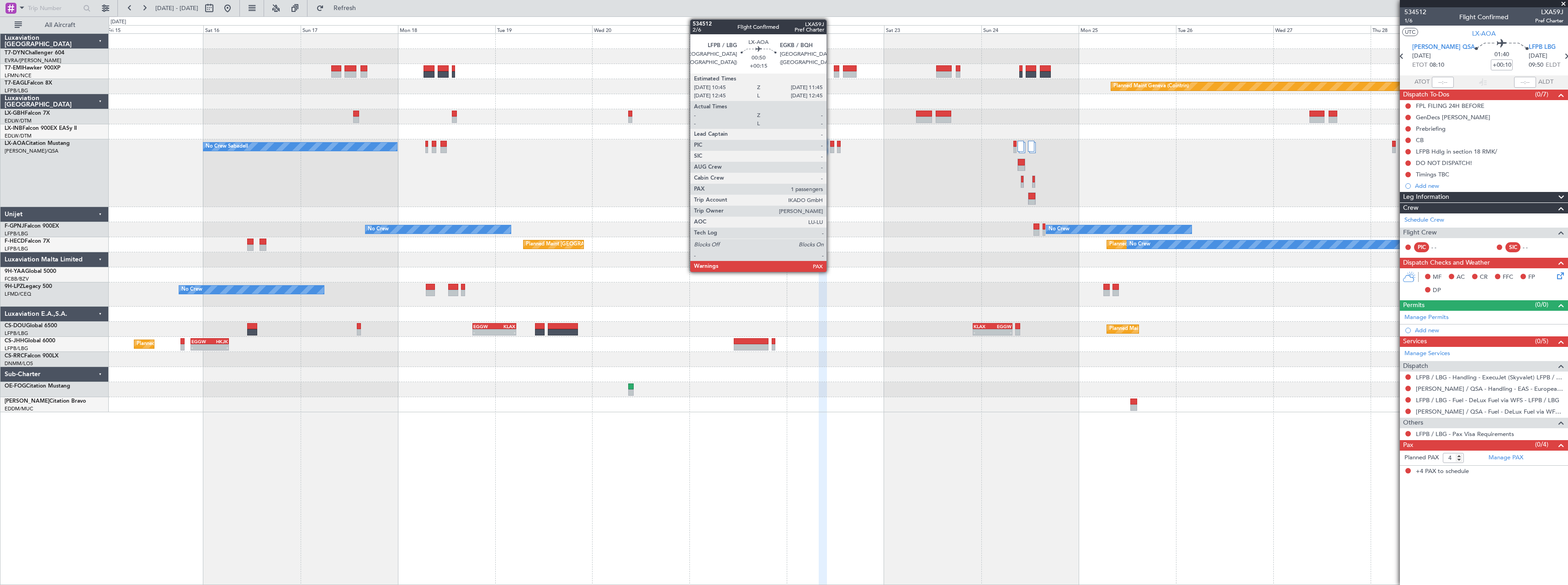
click at [831, 149] on div at bounding box center [832, 150] width 4 height 7
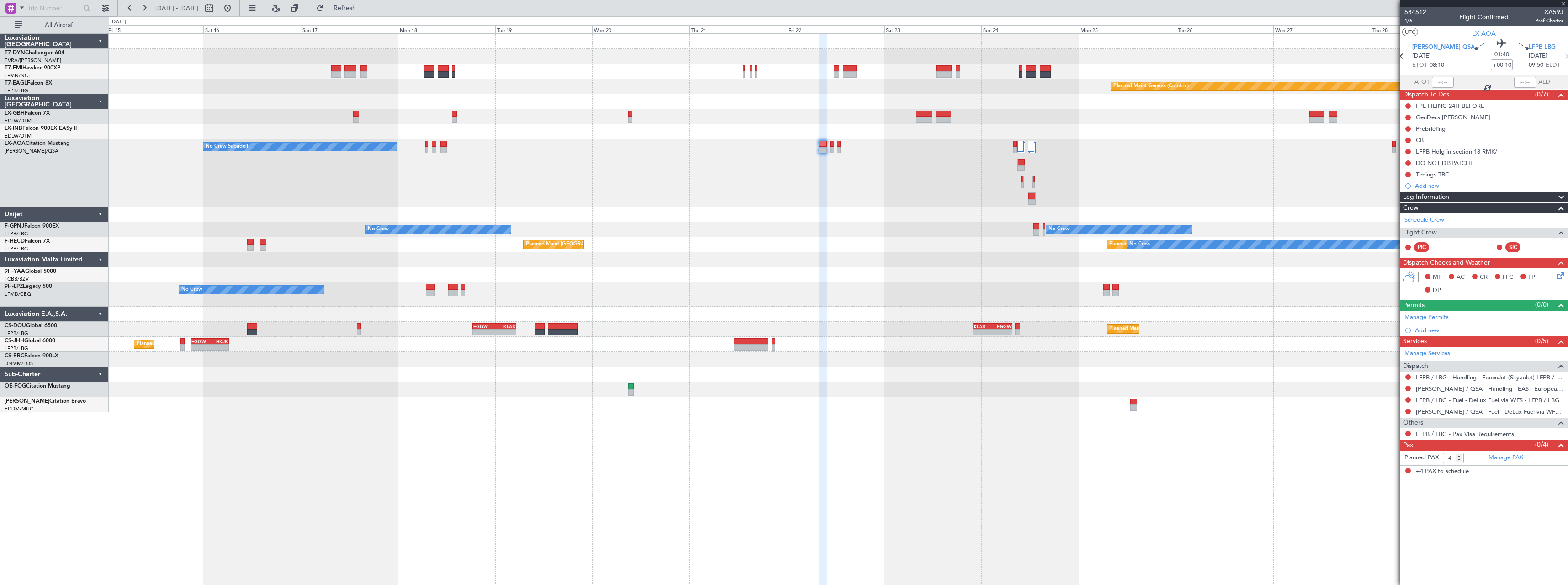
type input "+00:15"
type input "1"
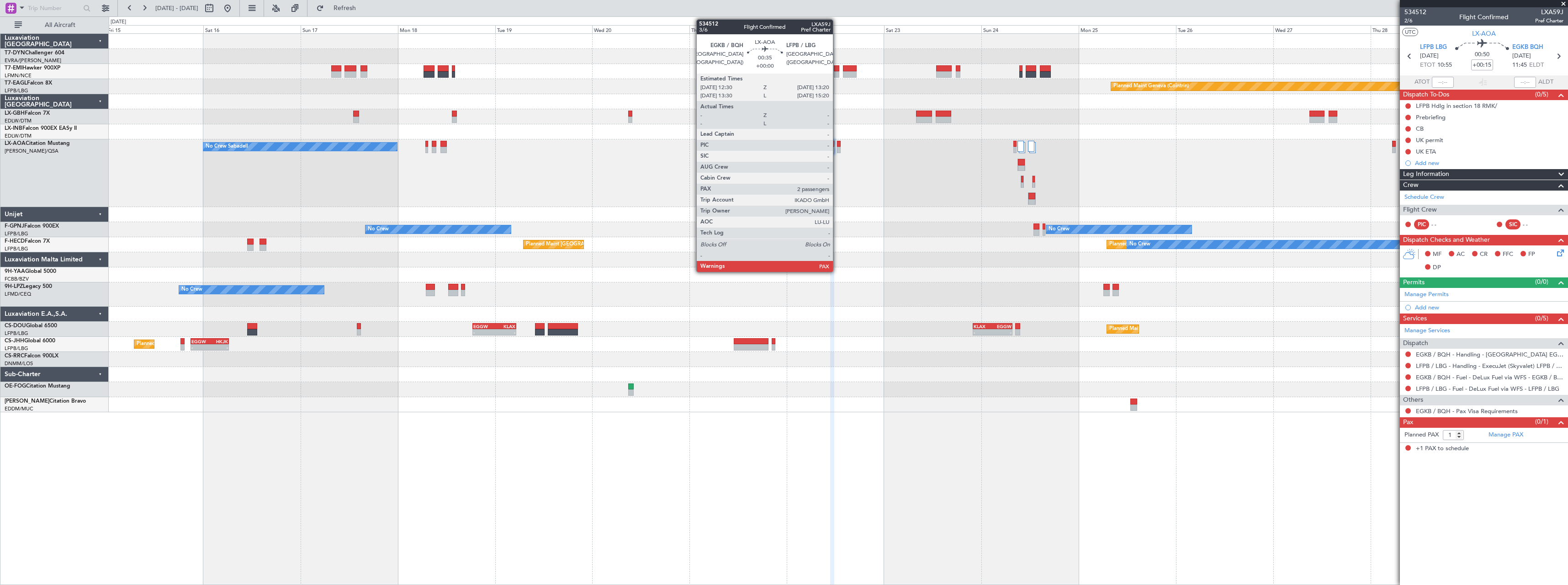
click at [837, 149] on div at bounding box center [839, 150] width 4 height 7
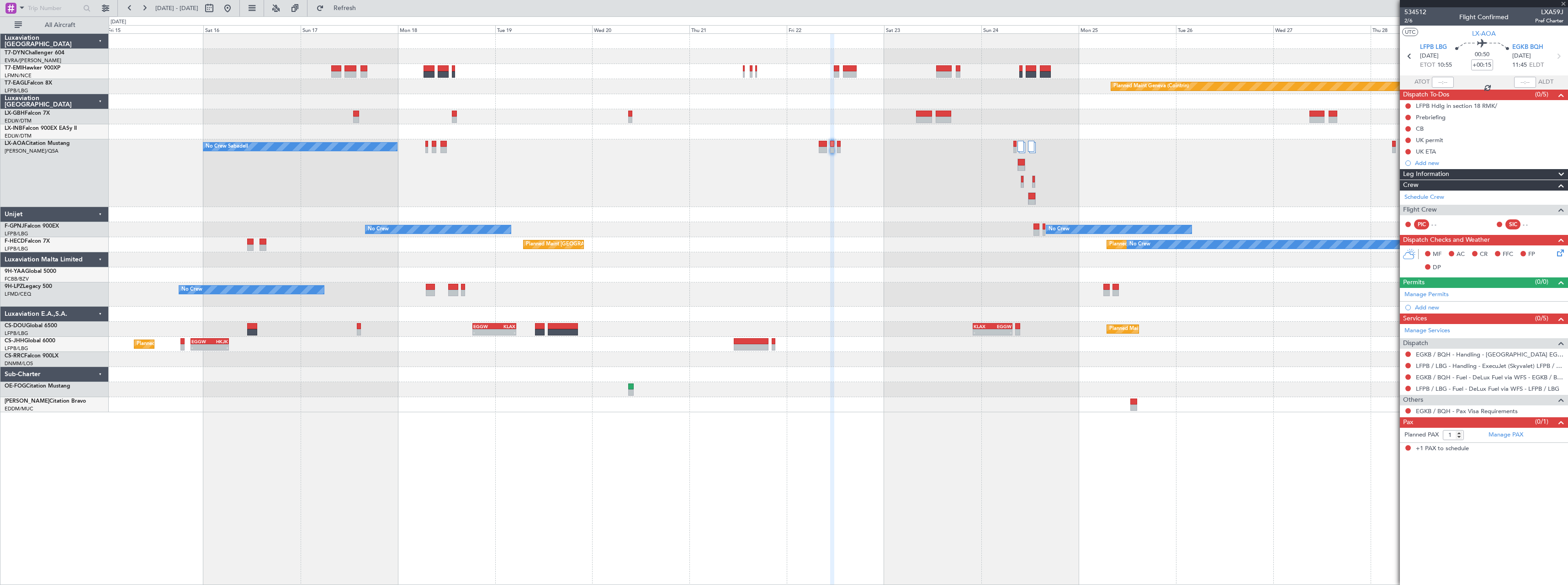
type input "2"
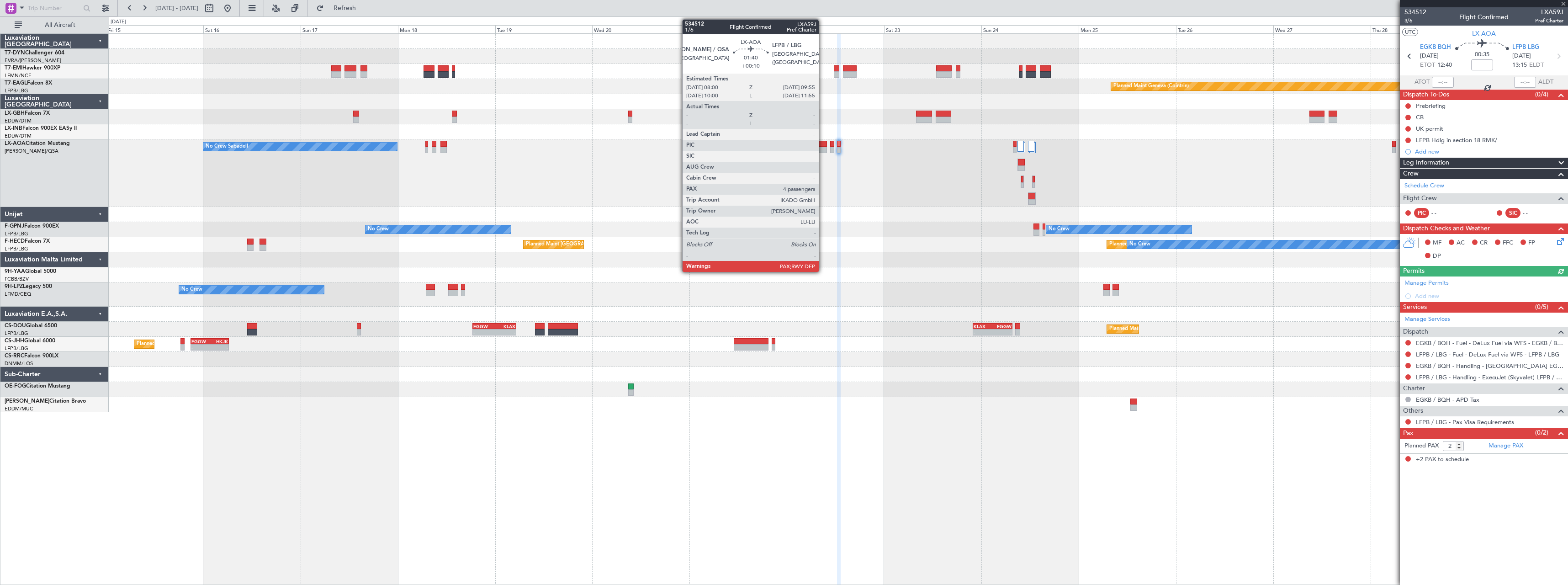
click at [823, 149] on div at bounding box center [823, 150] width 9 height 7
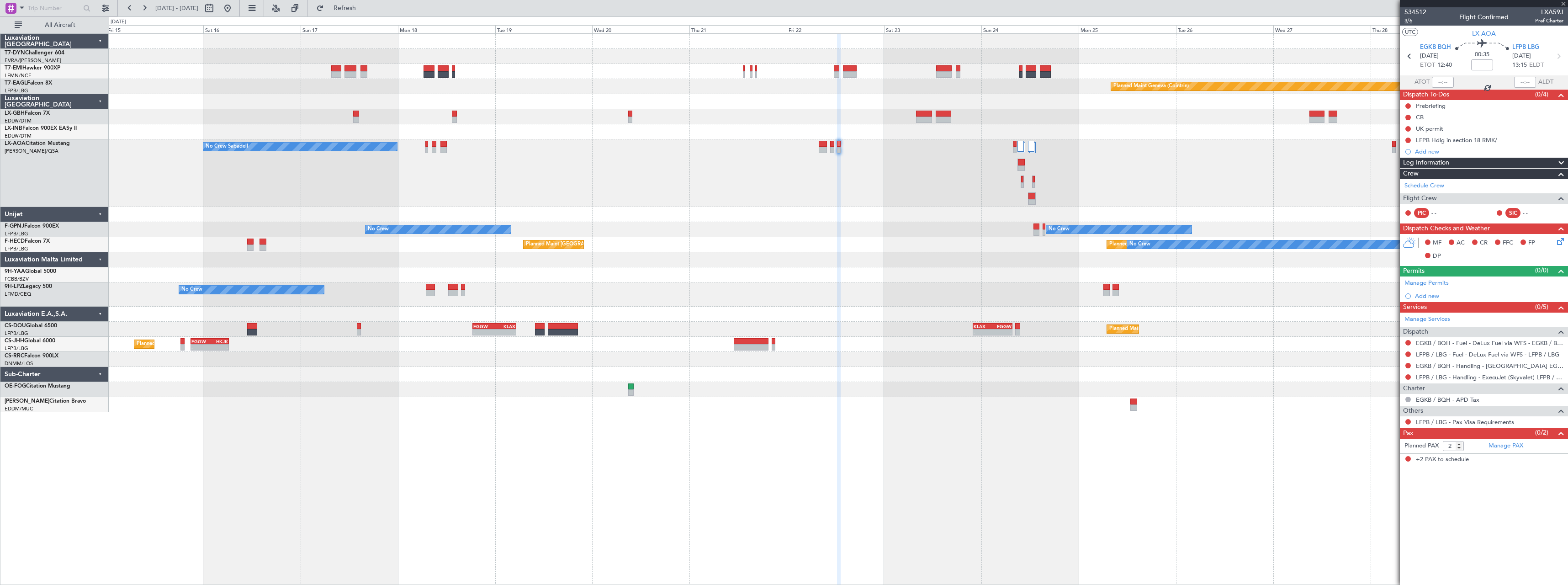
type input "+00:10"
type input "4"
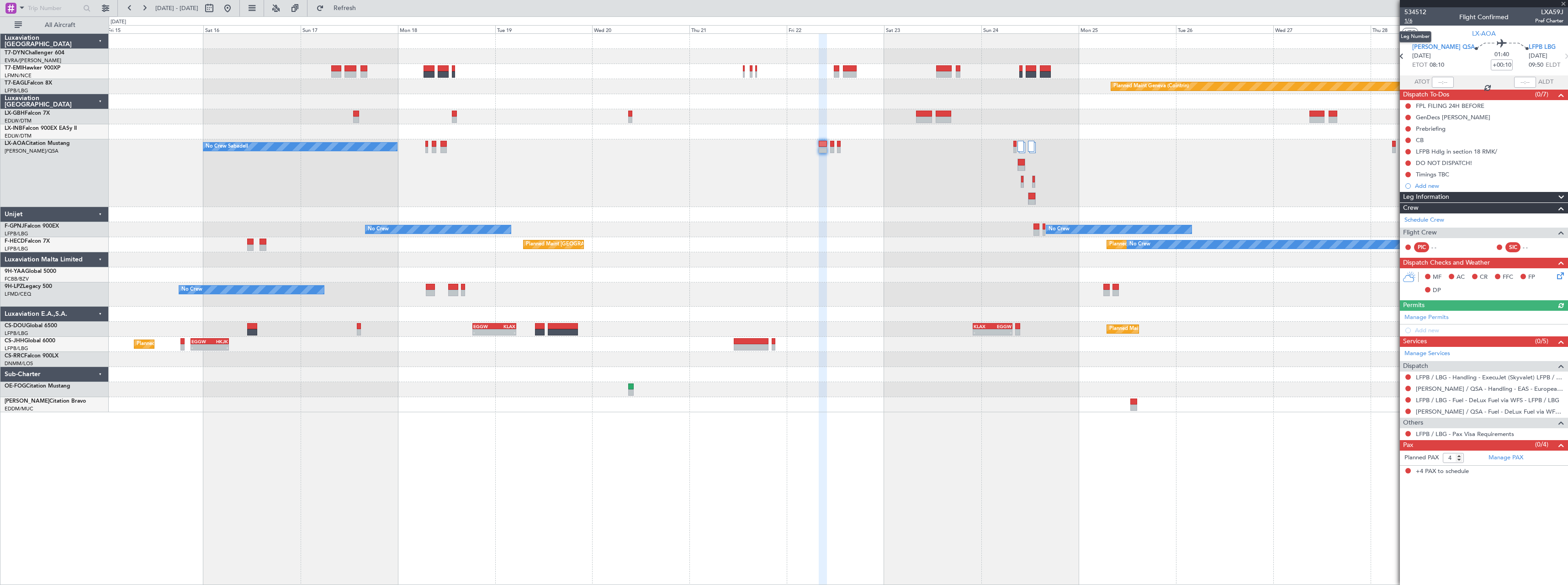
click at [1410, 22] on span "1/6" at bounding box center [1415, 21] width 22 height 8
click at [355, 6] on button "Refresh" at bounding box center [340, 9] width 55 height 15
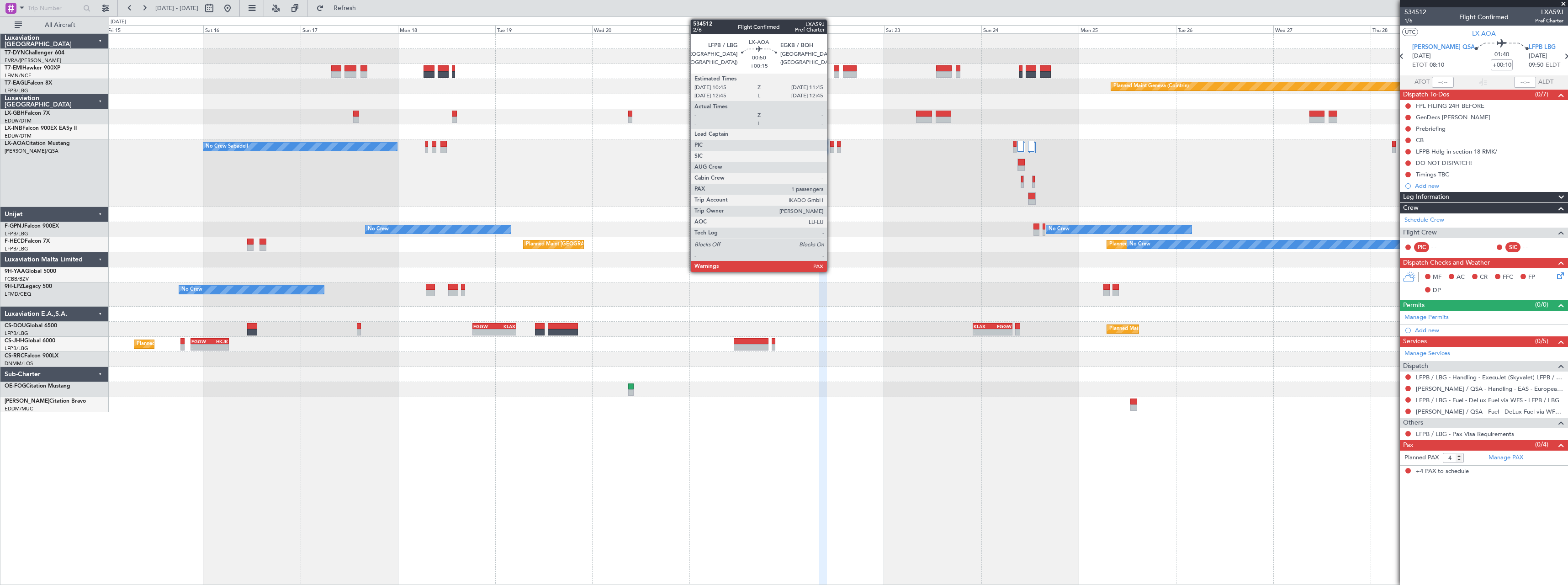
click at [831, 150] on div at bounding box center [832, 150] width 4 height 7
type input "+00:15"
type input "1"
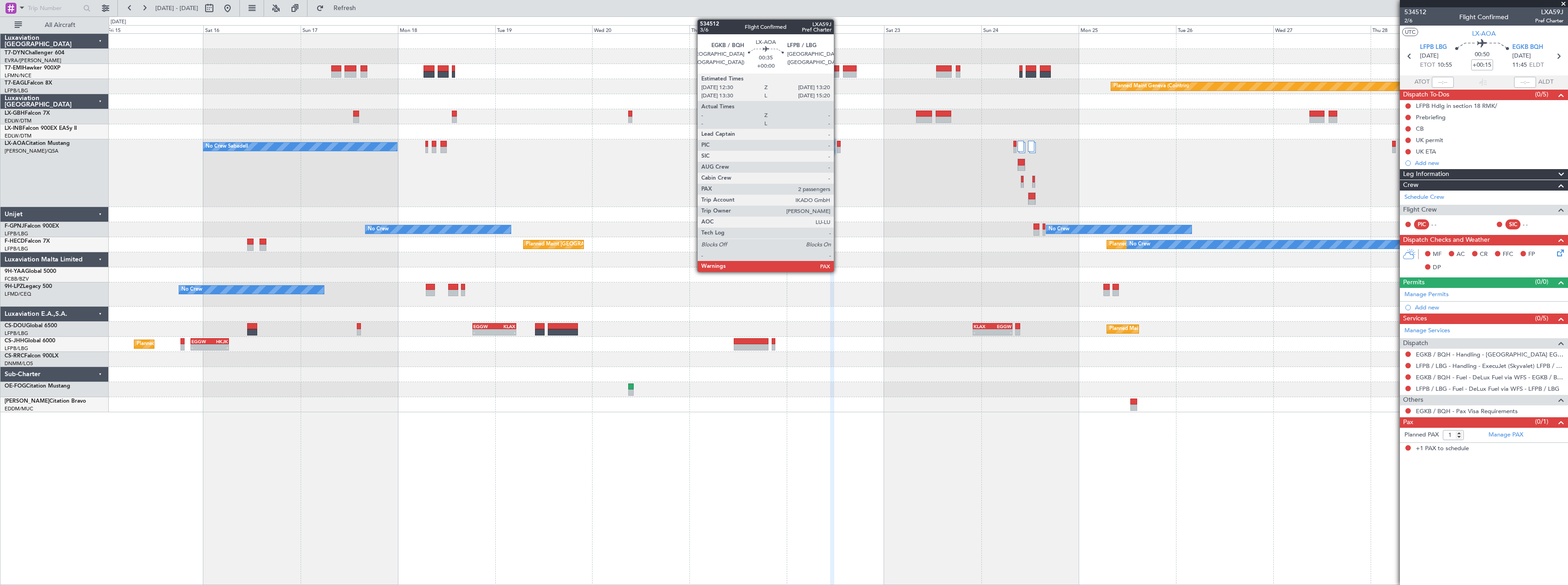
click at [838, 149] on div at bounding box center [839, 150] width 4 height 7
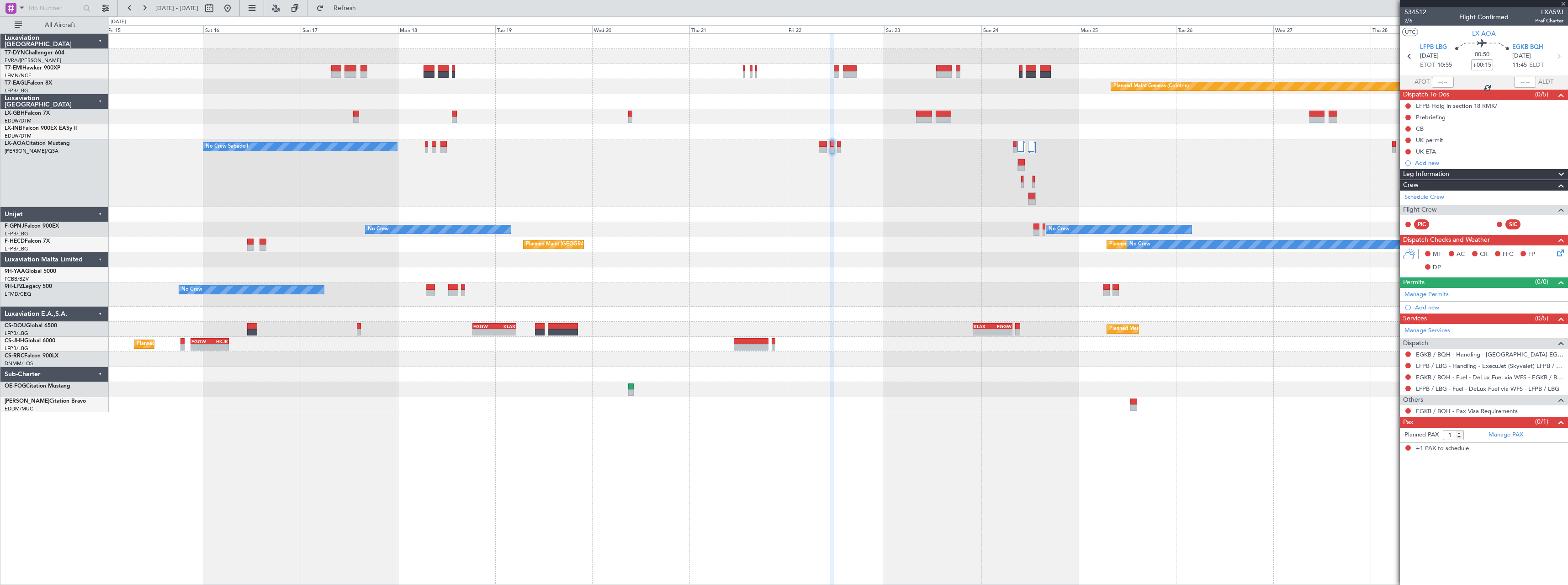
type input "2"
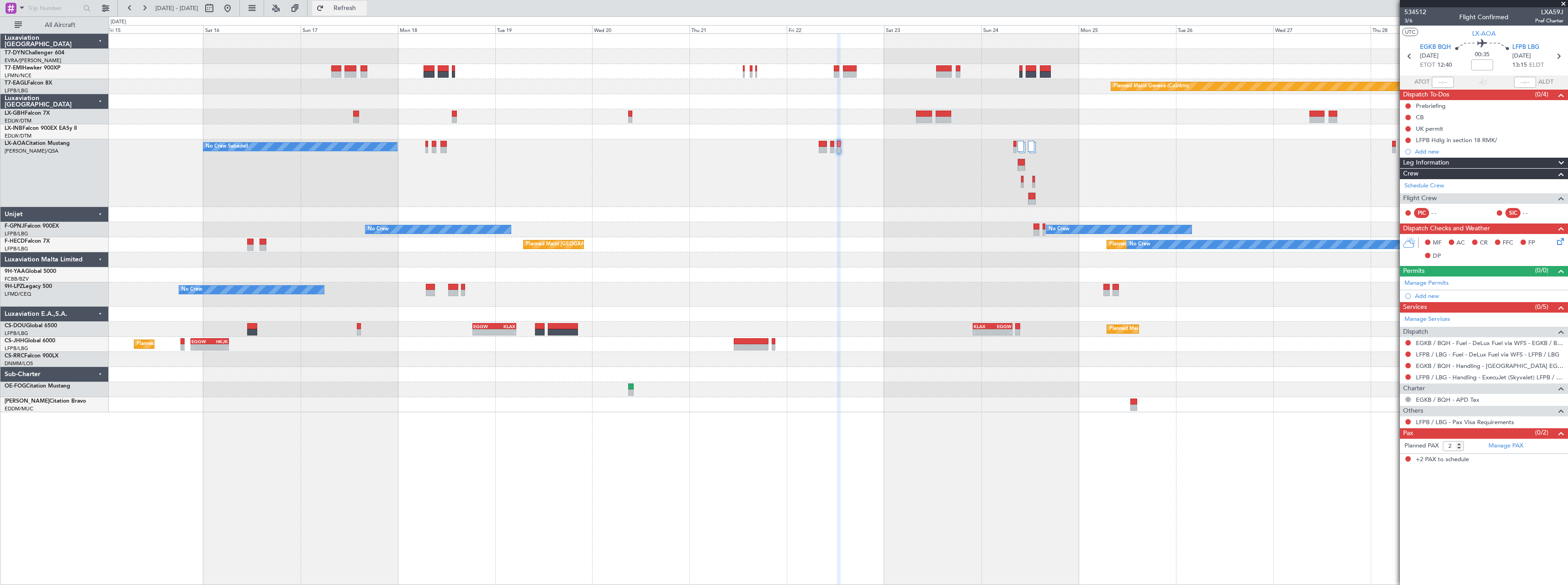
drag, startPoint x: 378, startPoint y: 2, endPoint x: 383, endPoint y: 2, distance: 5.0
click at [367, 2] on button "Refresh" at bounding box center [340, 9] width 55 height 15
click at [1409, 21] on span "3/6" at bounding box center [1415, 21] width 22 height 8
click at [364, 10] on span "Refresh" at bounding box center [345, 8] width 38 height 7
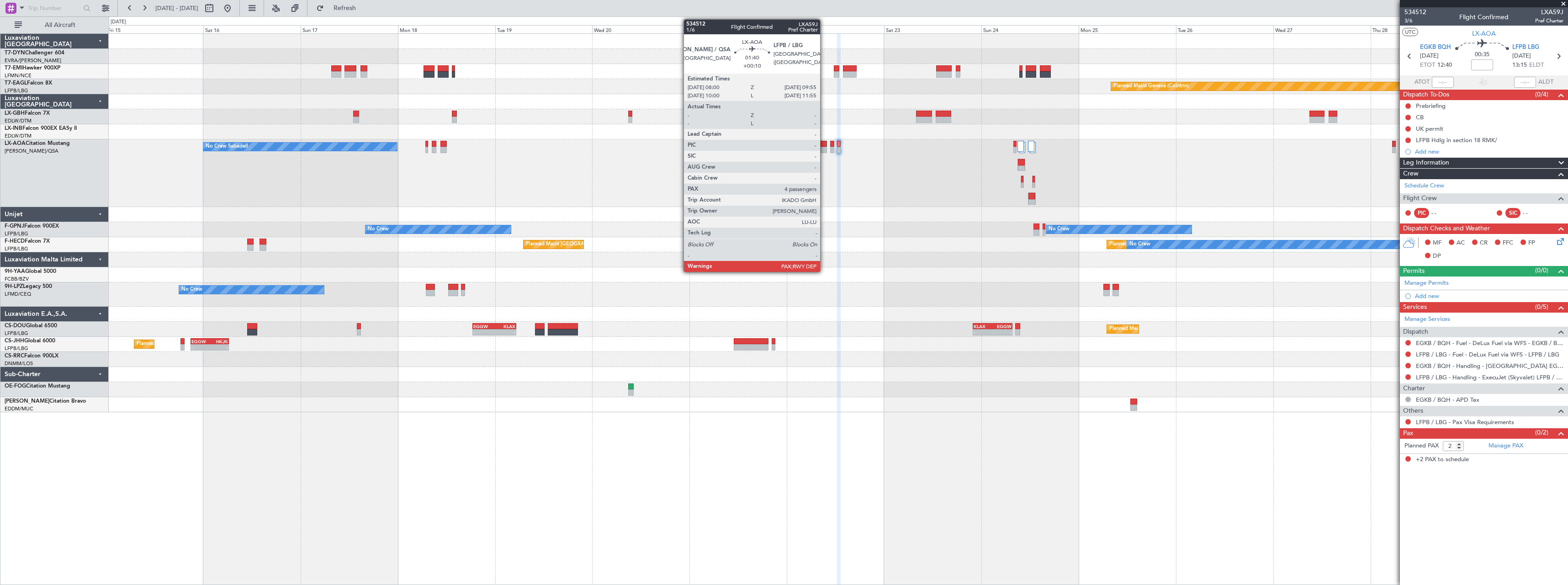
click at [824, 144] on div at bounding box center [823, 144] width 9 height 7
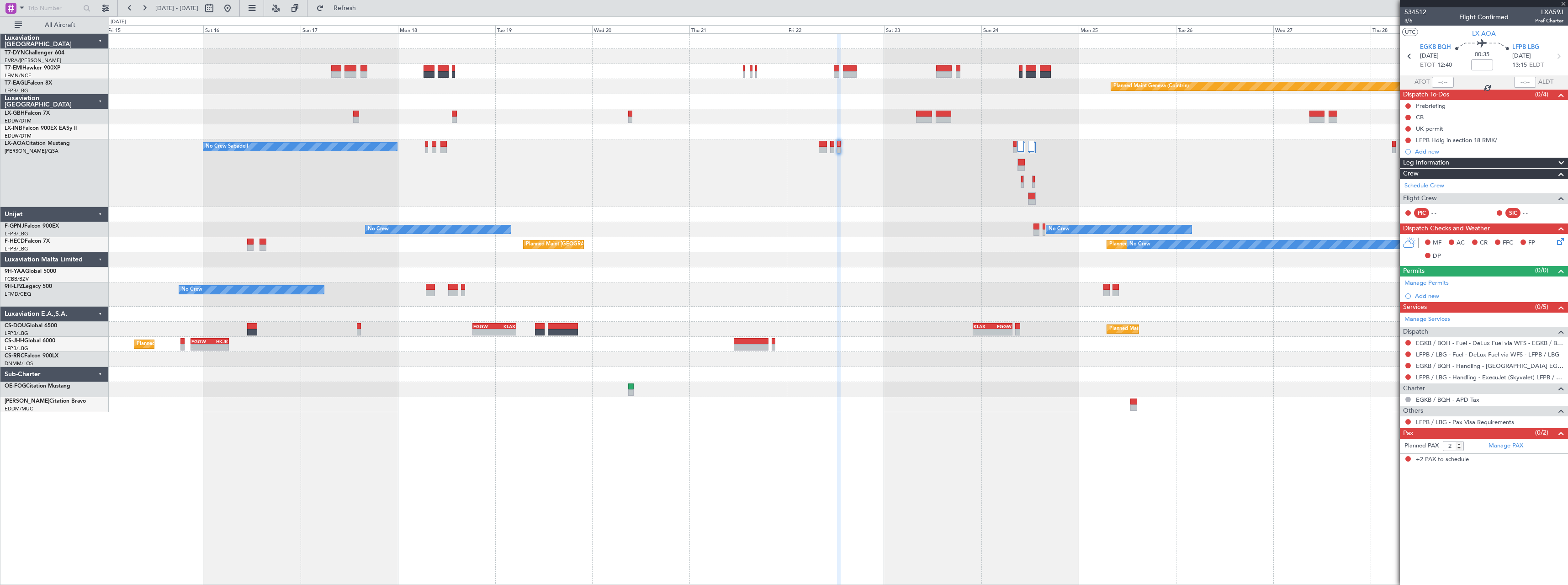
type input "+00:10"
type input "4"
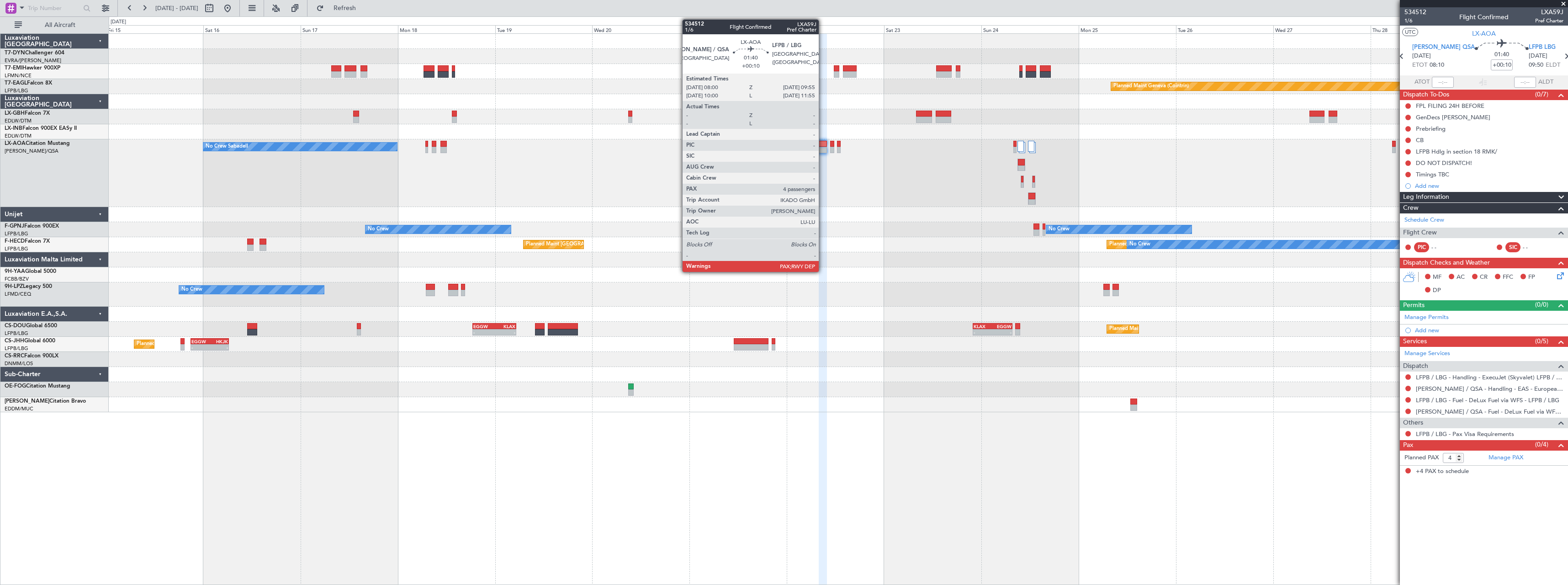
click at [823, 144] on div at bounding box center [823, 144] width 9 height 7
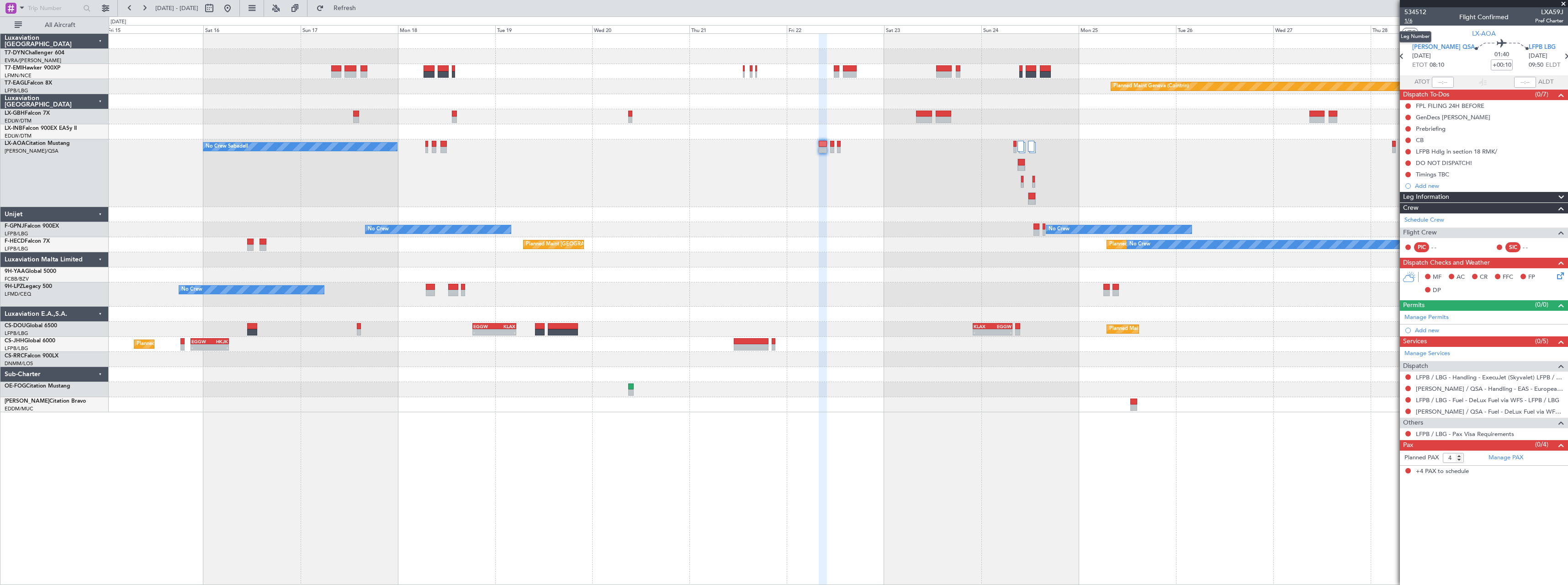
click at [1410, 21] on span "1/6" at bounding box center [1415, 21] width 22 height 8
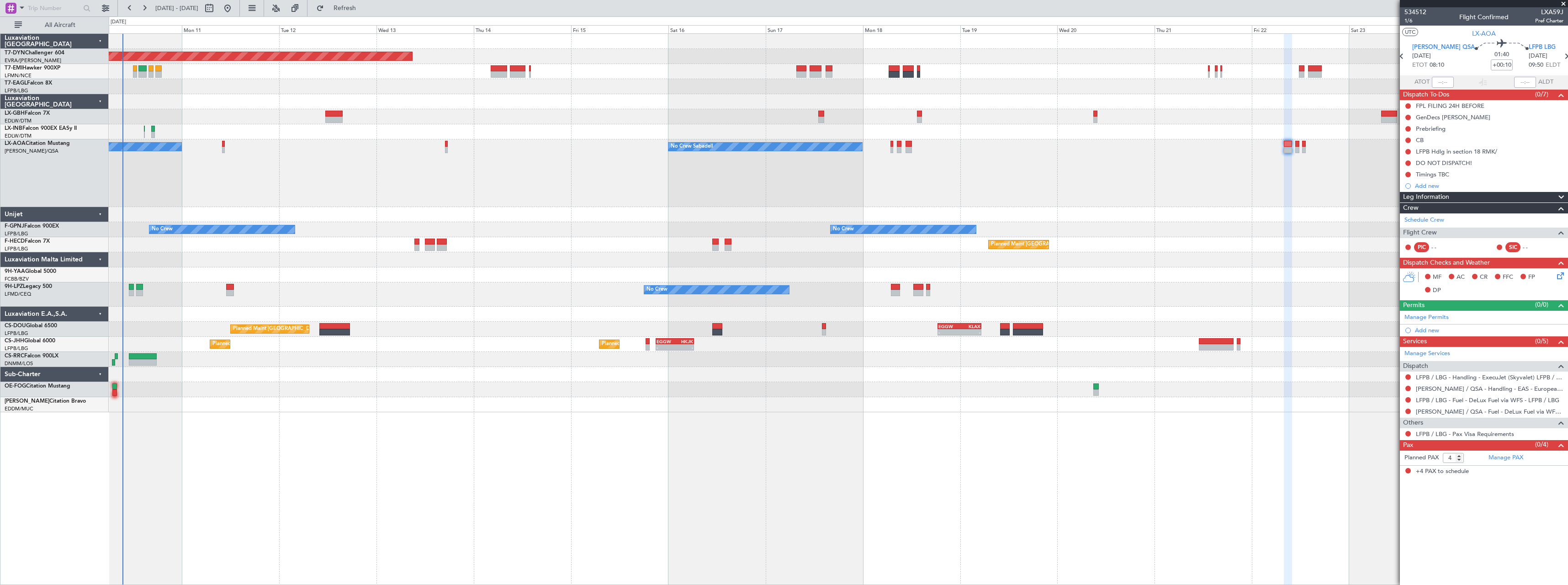
click at [816, 175] on div "No Crew Sabadell No Crew Sabadell" at bounding box center [838, 173] width 1459 height 68
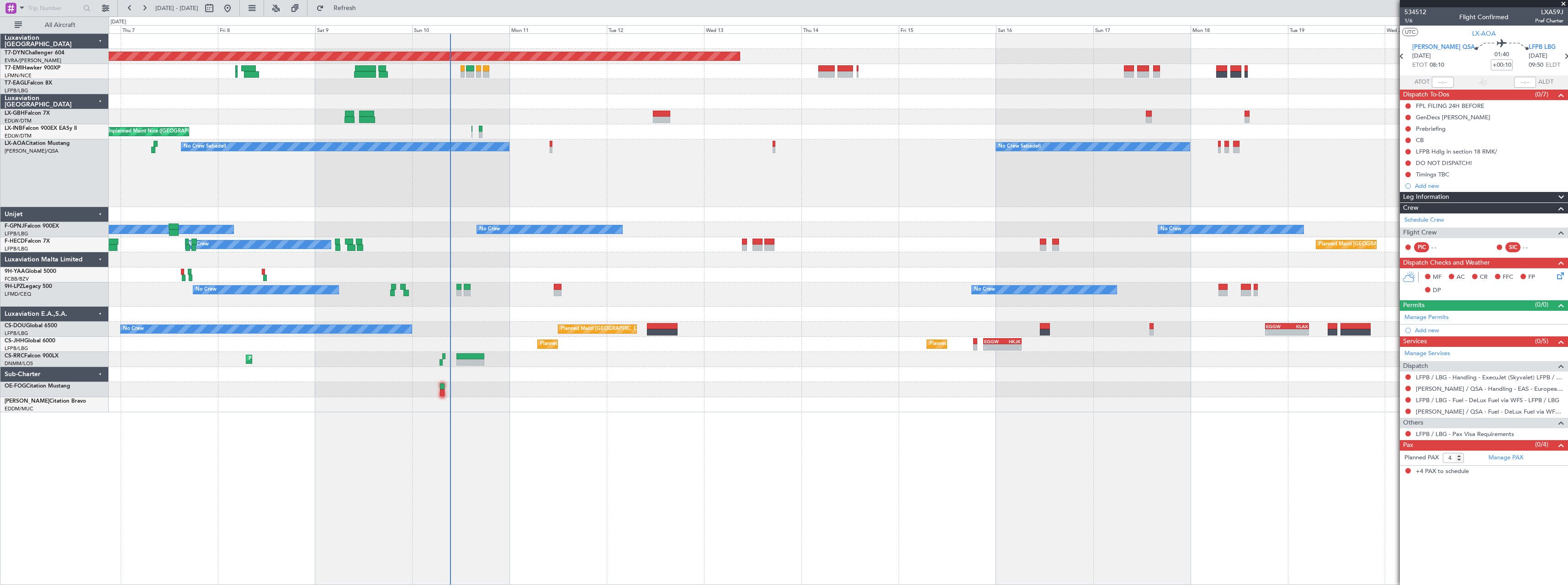
click at [786, 188] on div "No Crew Sabadell No Crew Sabadell AOG Maint Biarritz (Pays Basque) No Crew Saba…" at bounding box center [838, 173] width 1459 height 68
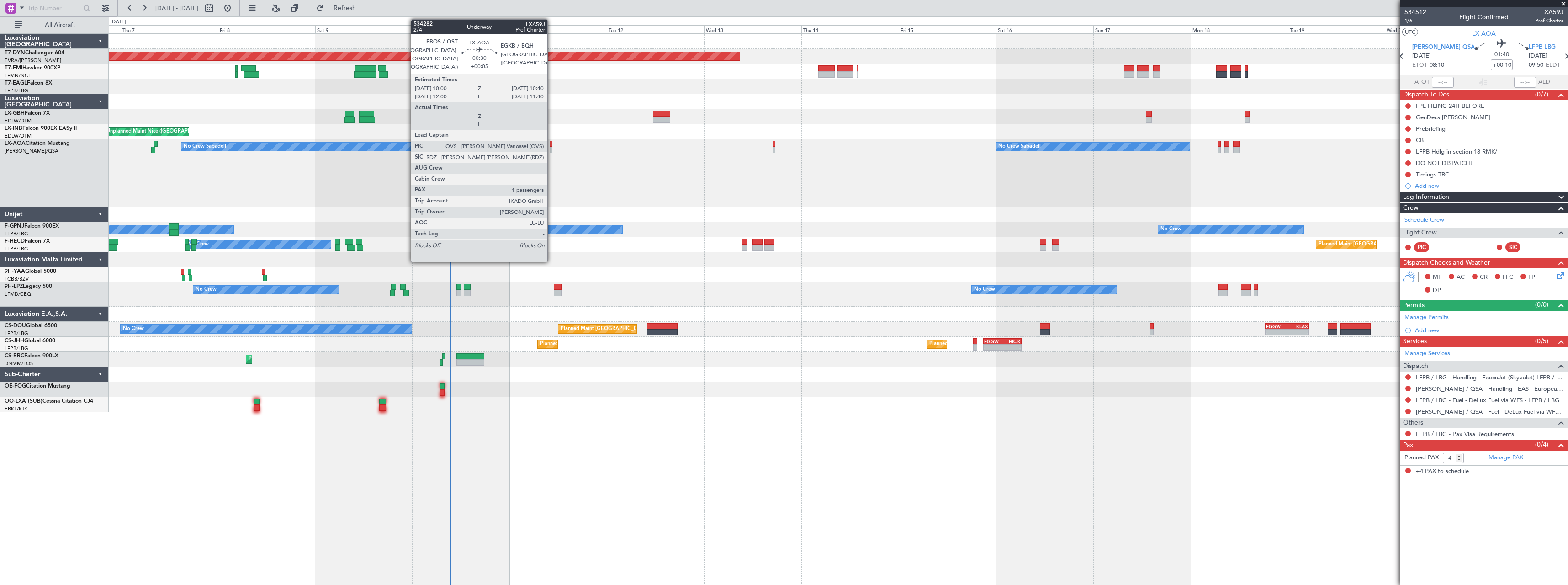
click at [551, 146] on div at bounding box center [551, 144] width 3 height 7
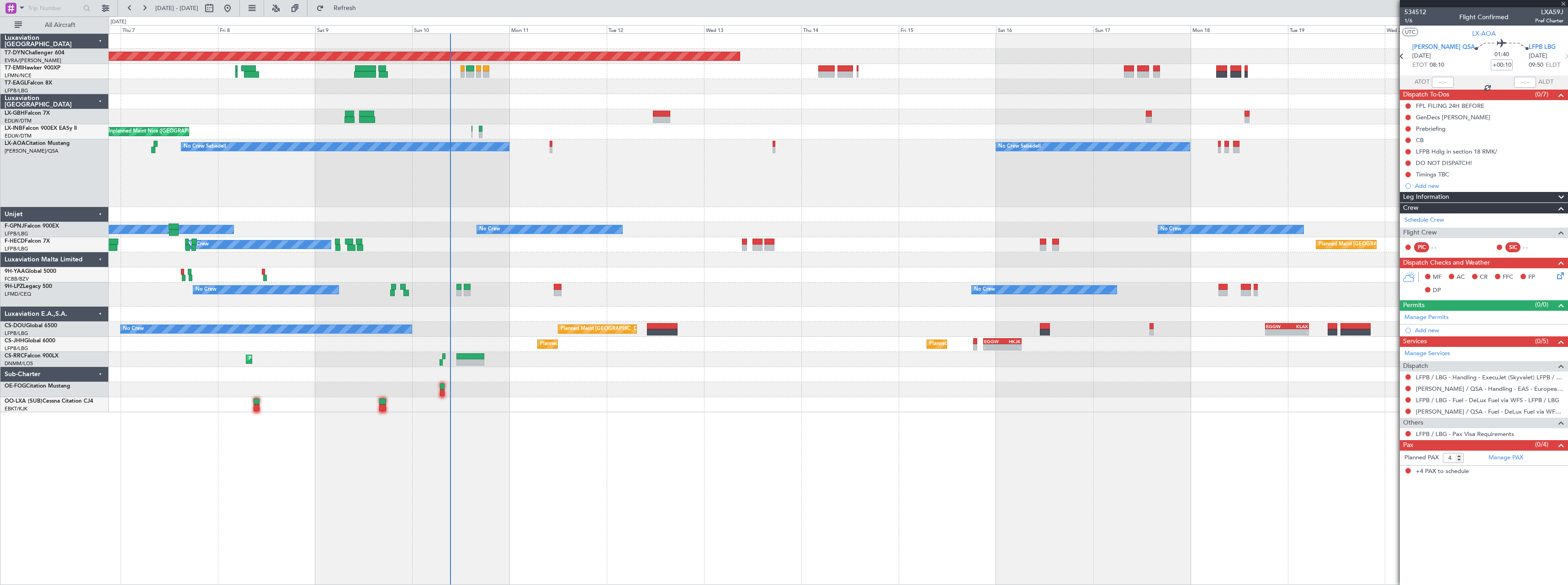
type input "+00:05"
type input "1"
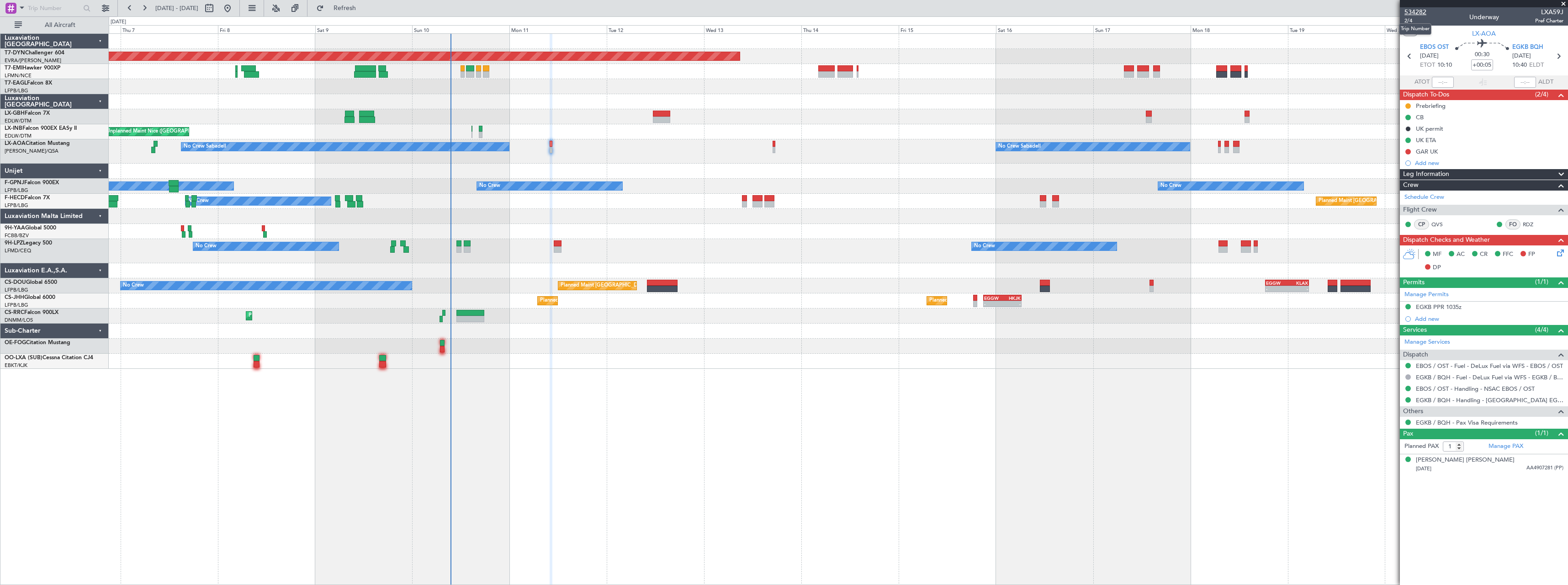
click at [1421, 12] on span "534282" at bounding box center [1415, 12] width 22 height 10
click at [367, 13] on button "Refresh" at bounding box center [340, 9] width 55 height 15
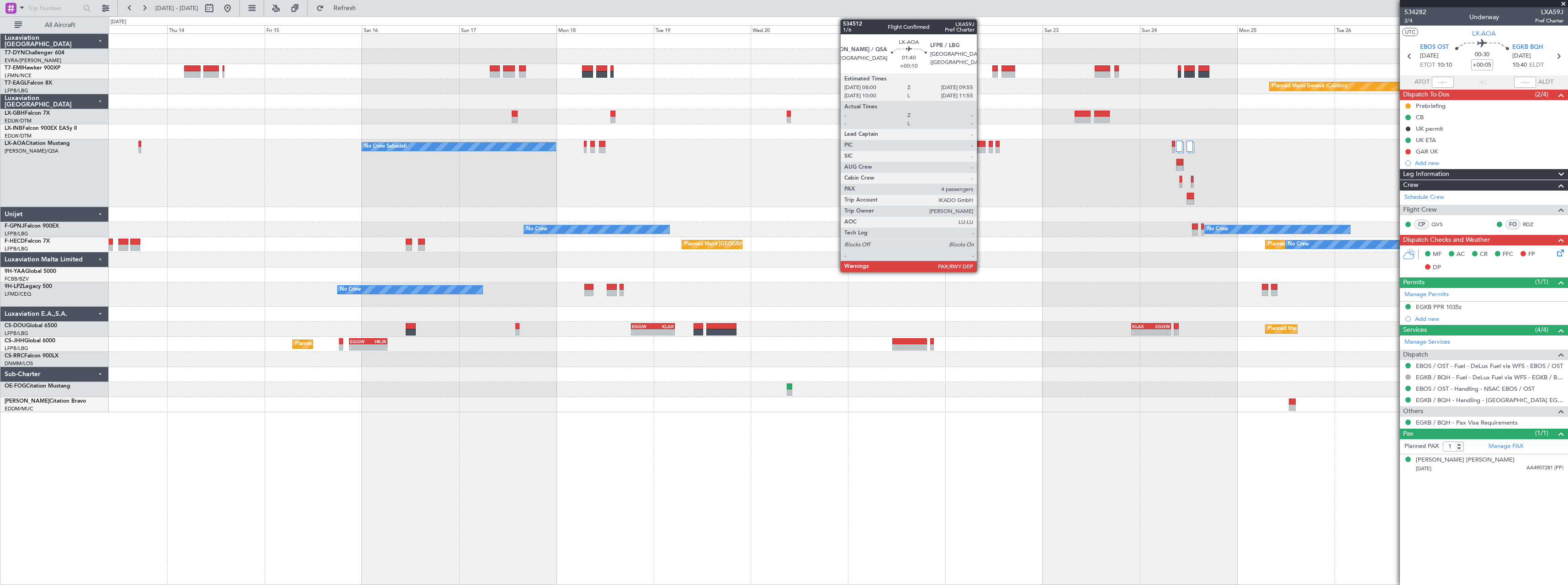
click at [981, 146] on div at bounding box center [981, 144] width 9 height 7
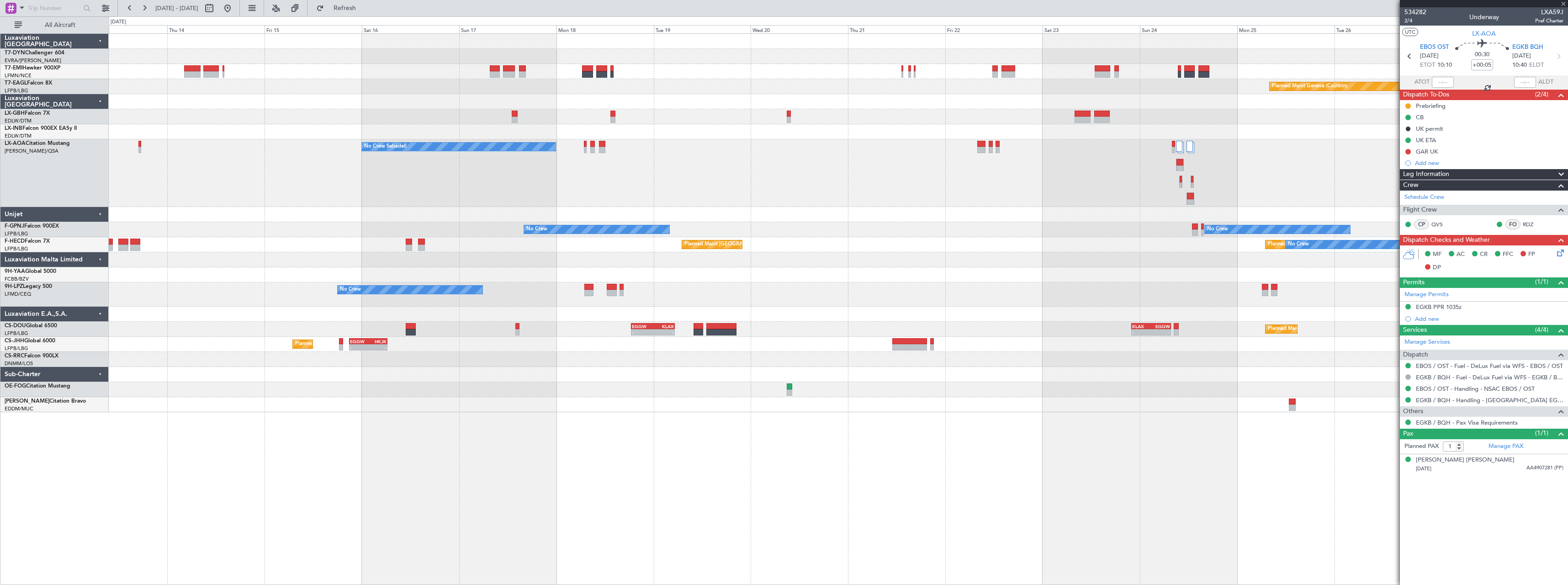
type input "+00:10"
type input "4"
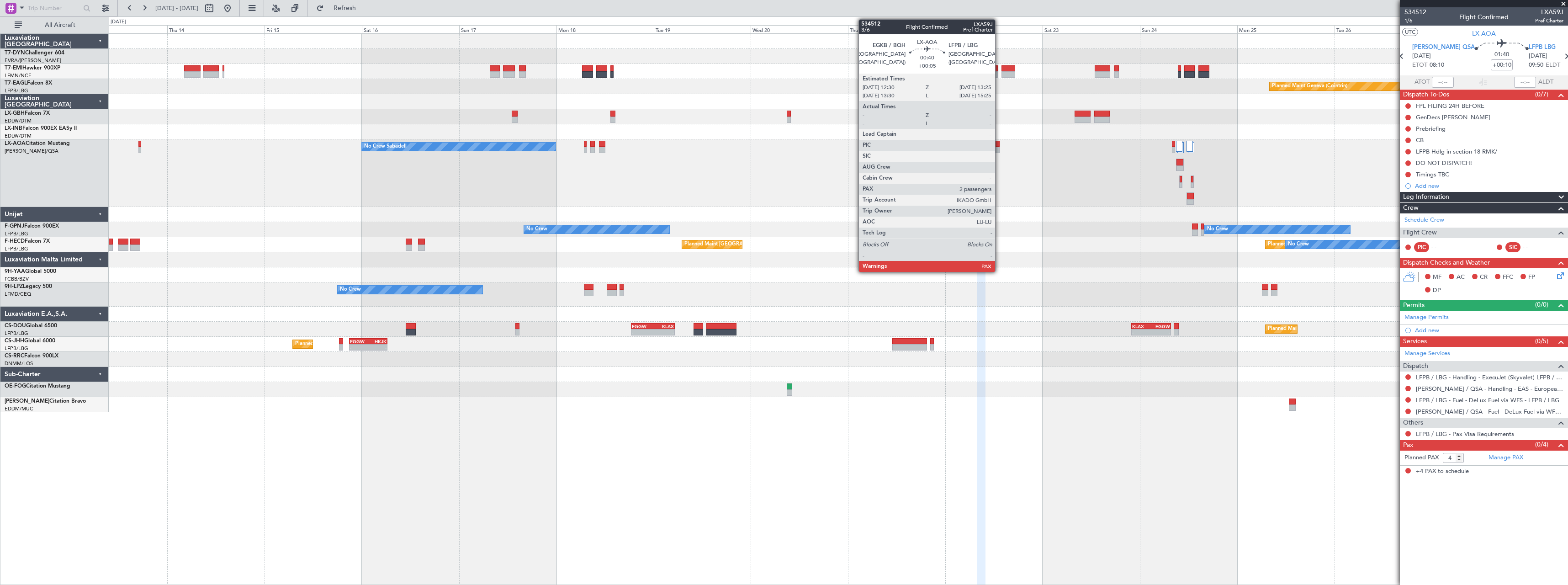
click at [999, 145] on div at bounding box center [998, 144] width 4 height 7
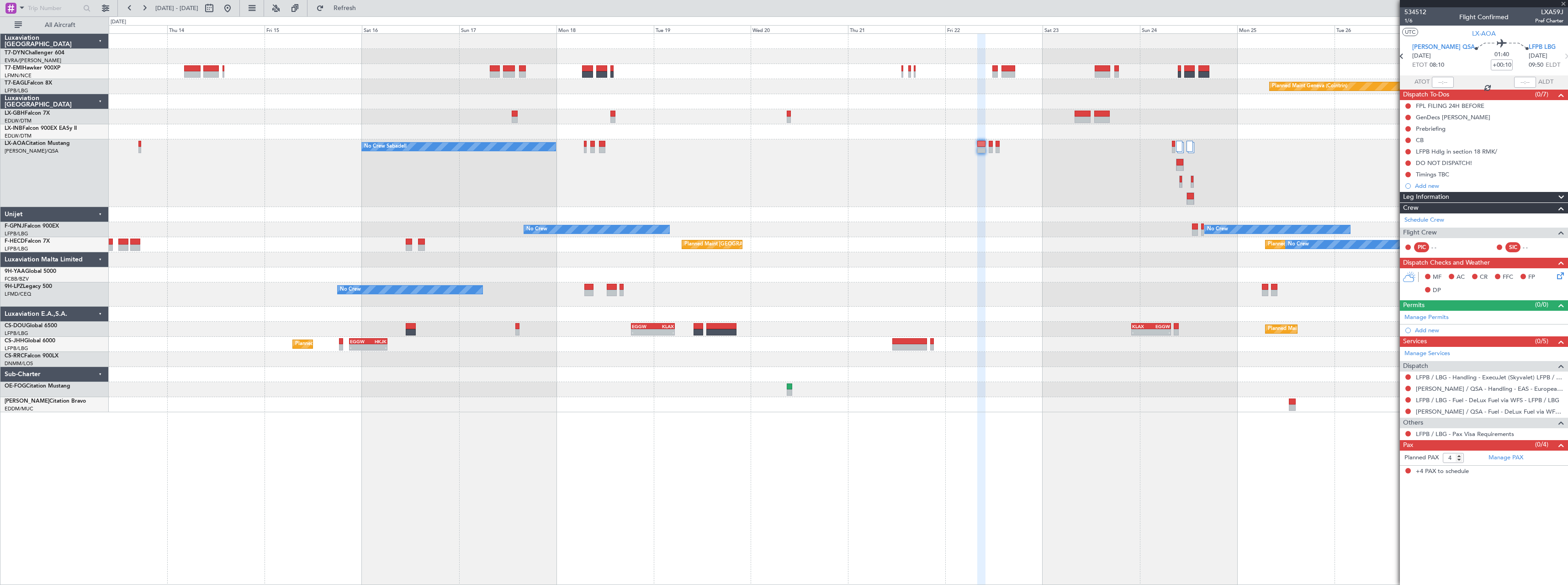
type input "+00:05"
type input "2"
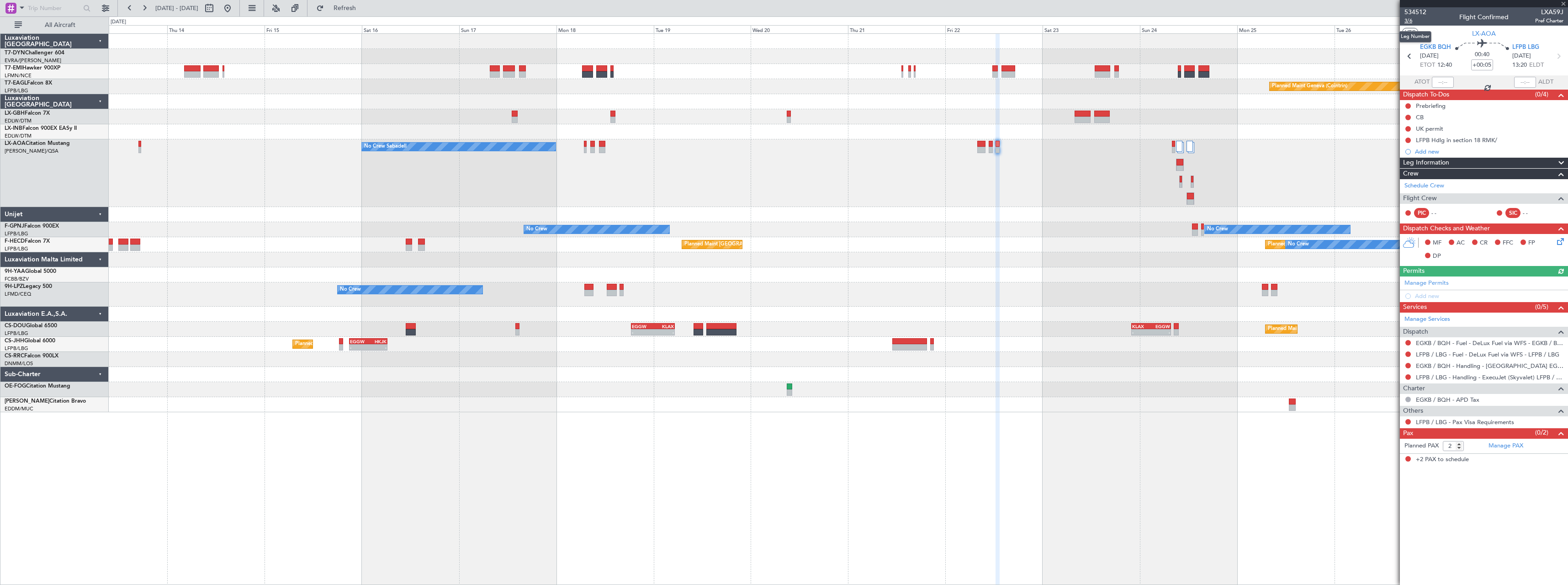
click at [1412, 22] on span "3/6" at bounding box center [1415, 21] width 22 height 8
click at [364, 10] on span "Refresh" at bounding box center [345, 8] width 38 height 7
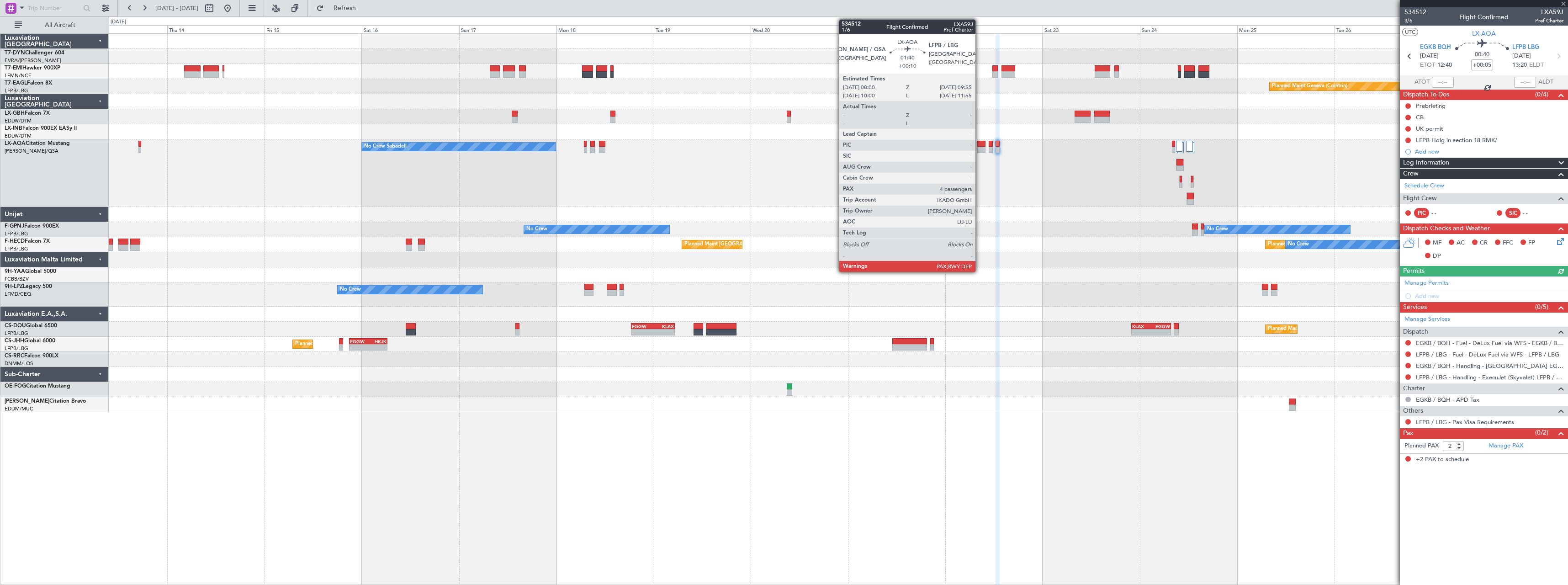
click at [979, 145] on div at bounding box center [981, 144] width 9 height 7
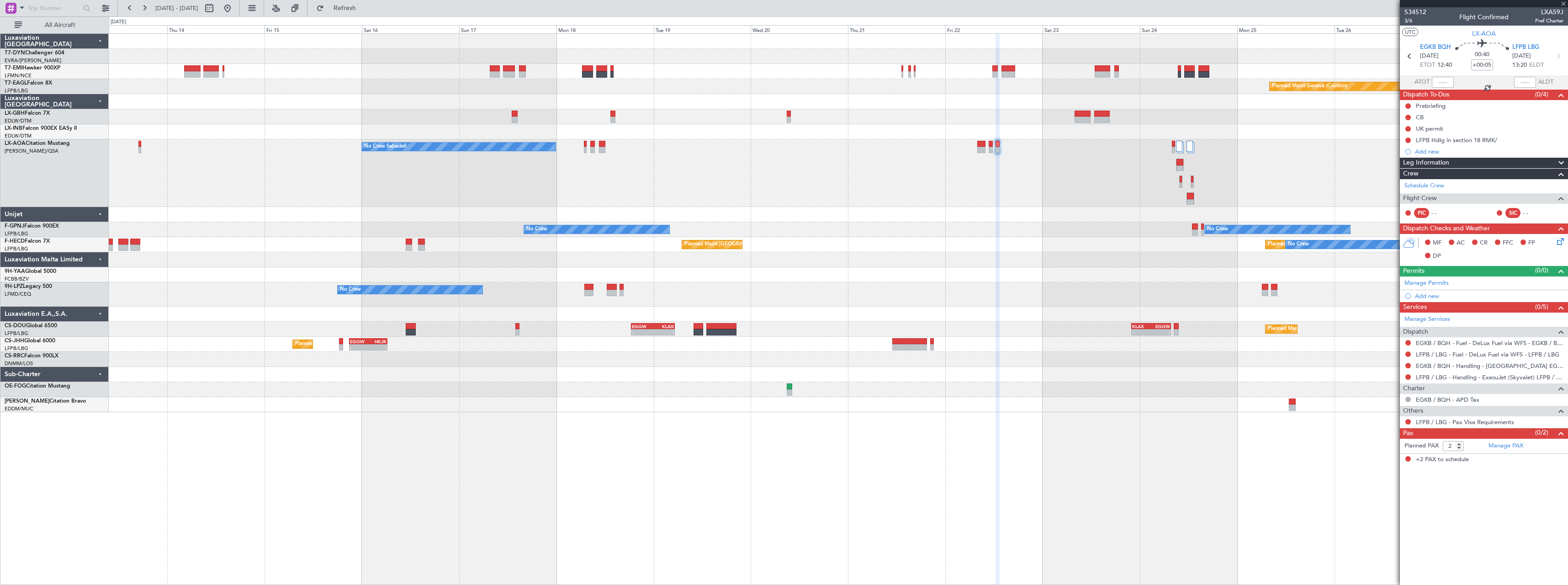
type input "+00:10"
type input "4"
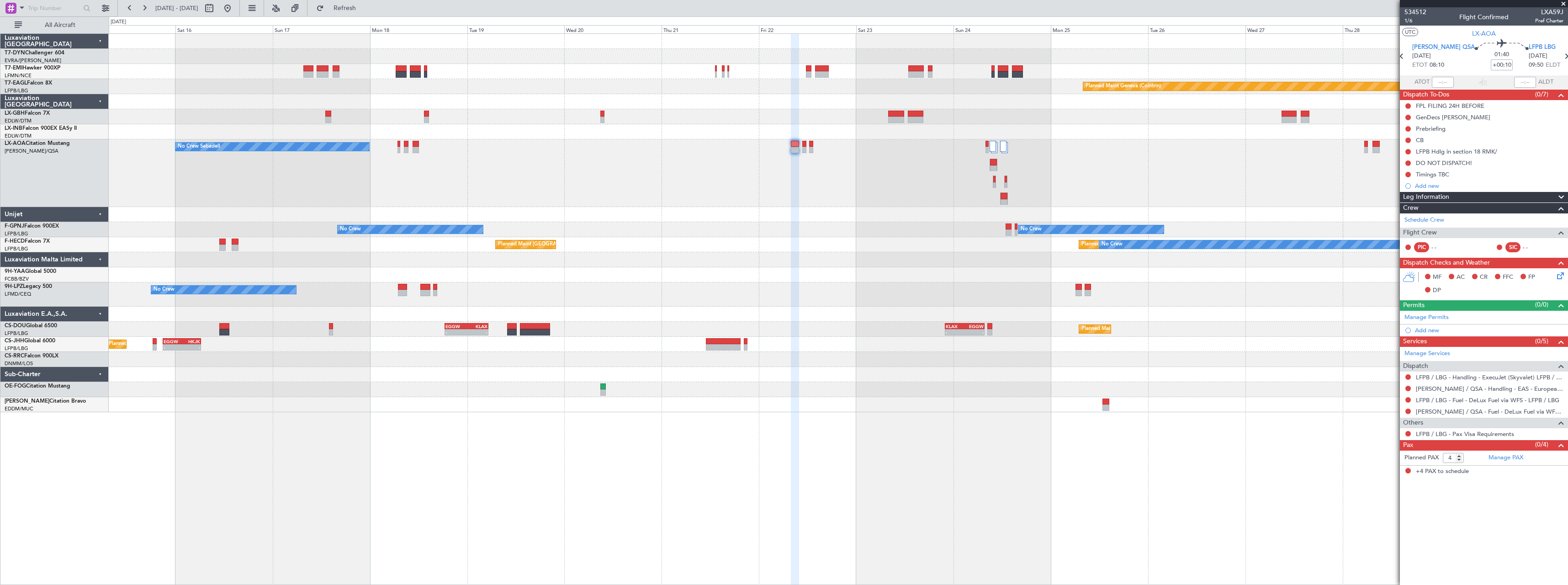
click at [610, 251] on div "Planned Maint Paris (Le Bourget) No Crew Planned Maint Paris (Le Bourget)" at bounding box center [838, 245] width 1459 height 15
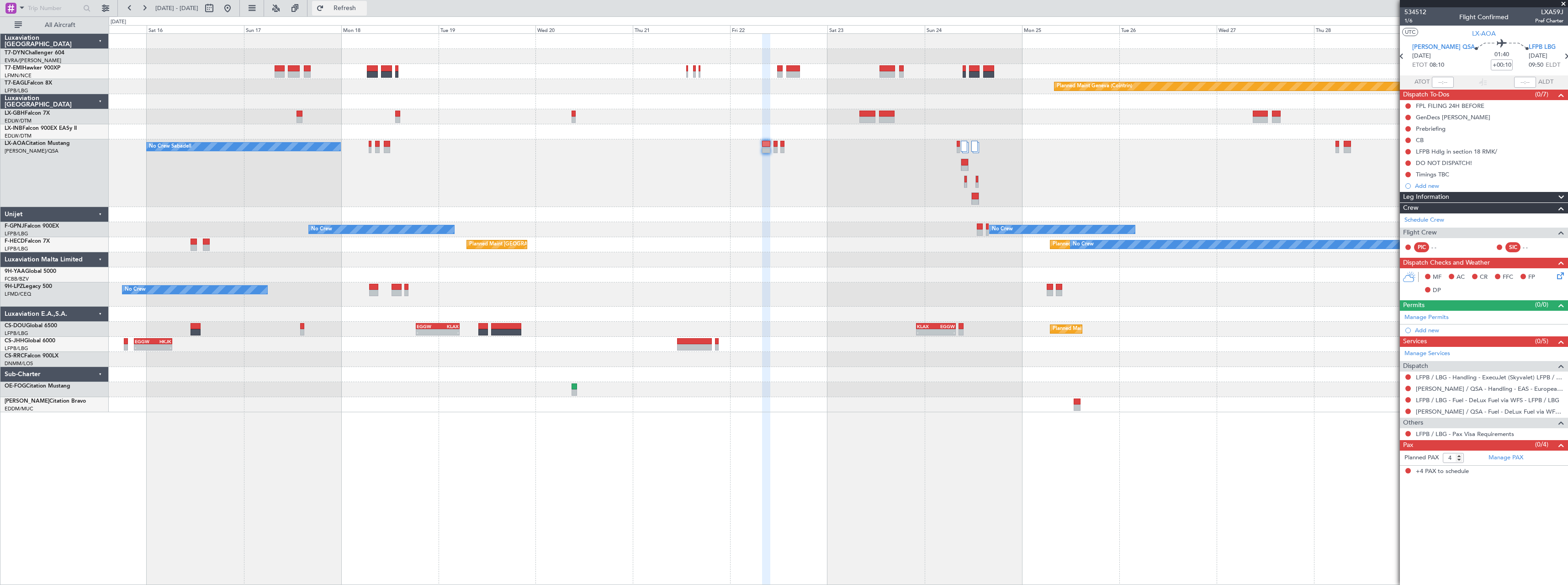
drag, startPoint x: 371, startPoint y: 7, endPoint x: 379, endPoint y: 14, distance: 10.6
click at [364, 7] on span "Refresh" at bounding box center [345, 8] width 38 height 7
click at [1411, 19] on span "1/6" at bounding box center [1415, 21] width 22 height 8
click at [367, 14] on button "Refresh" at bounding box center [340, 9] width 55 height 15
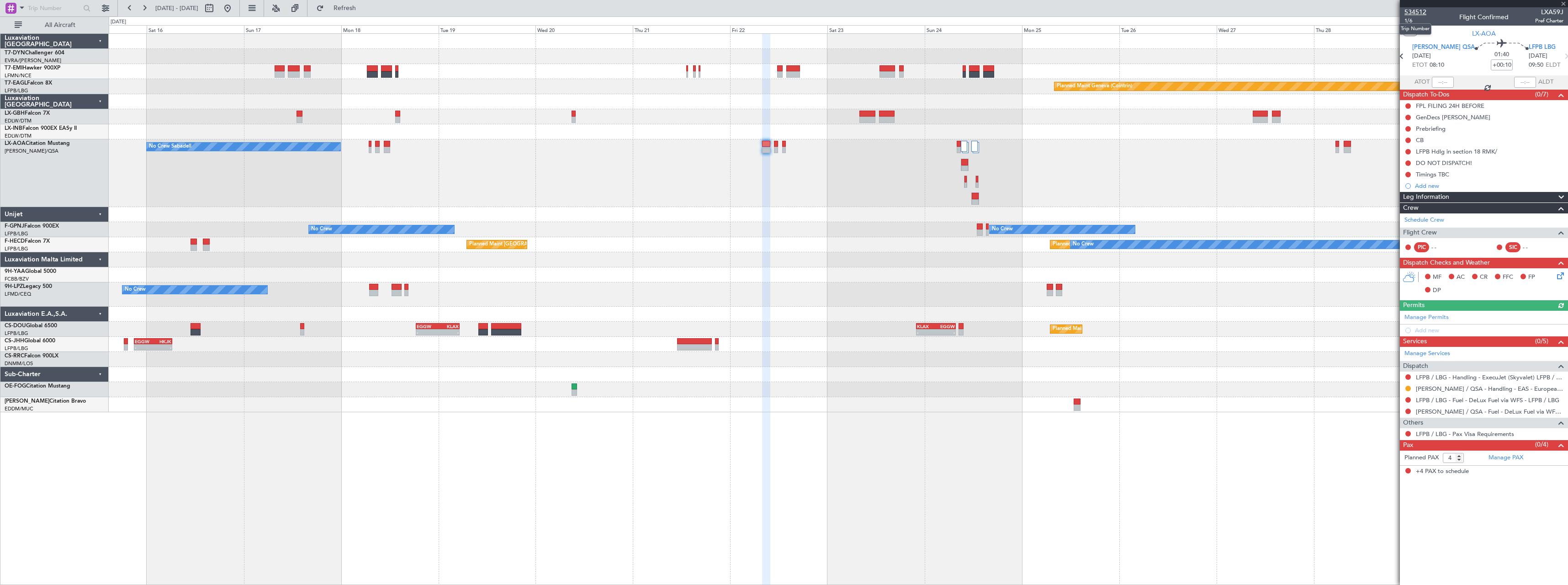
click at [1419, 13] on span "534512" at bounding box center [1415, 12] width 22 height 10
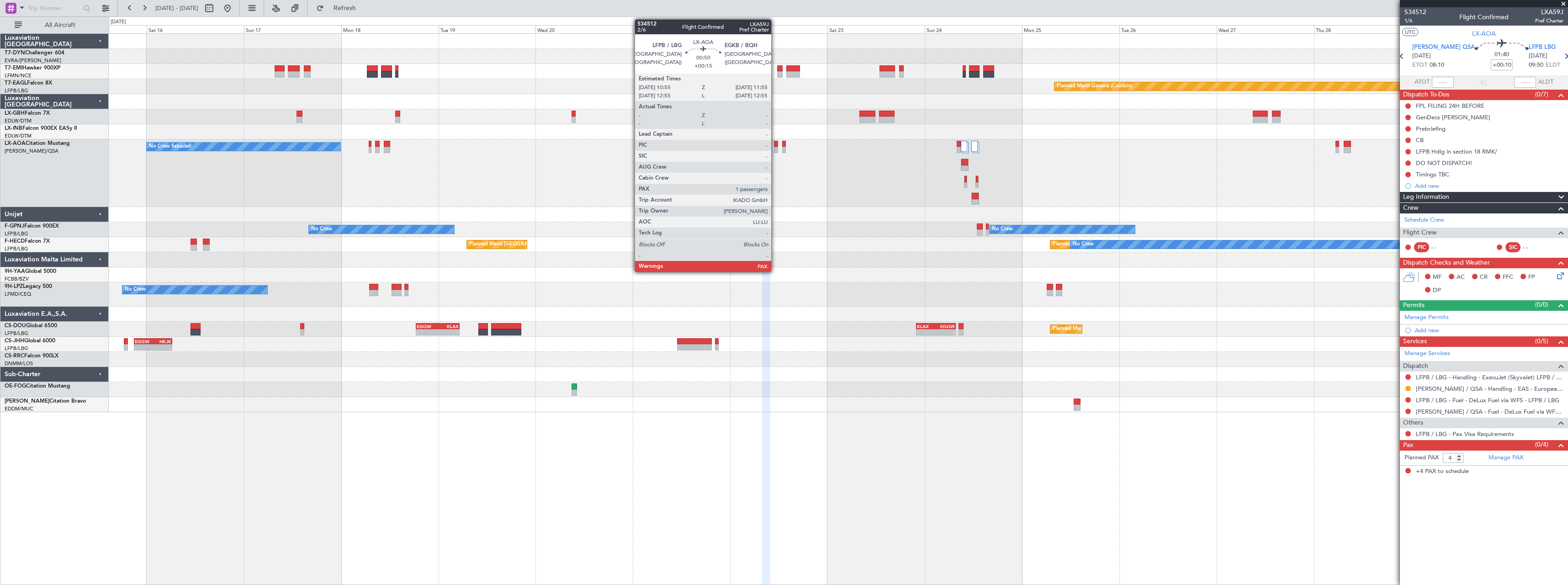
click at [775, 146] on div at bounding box center [775, 144] width 4 height 7
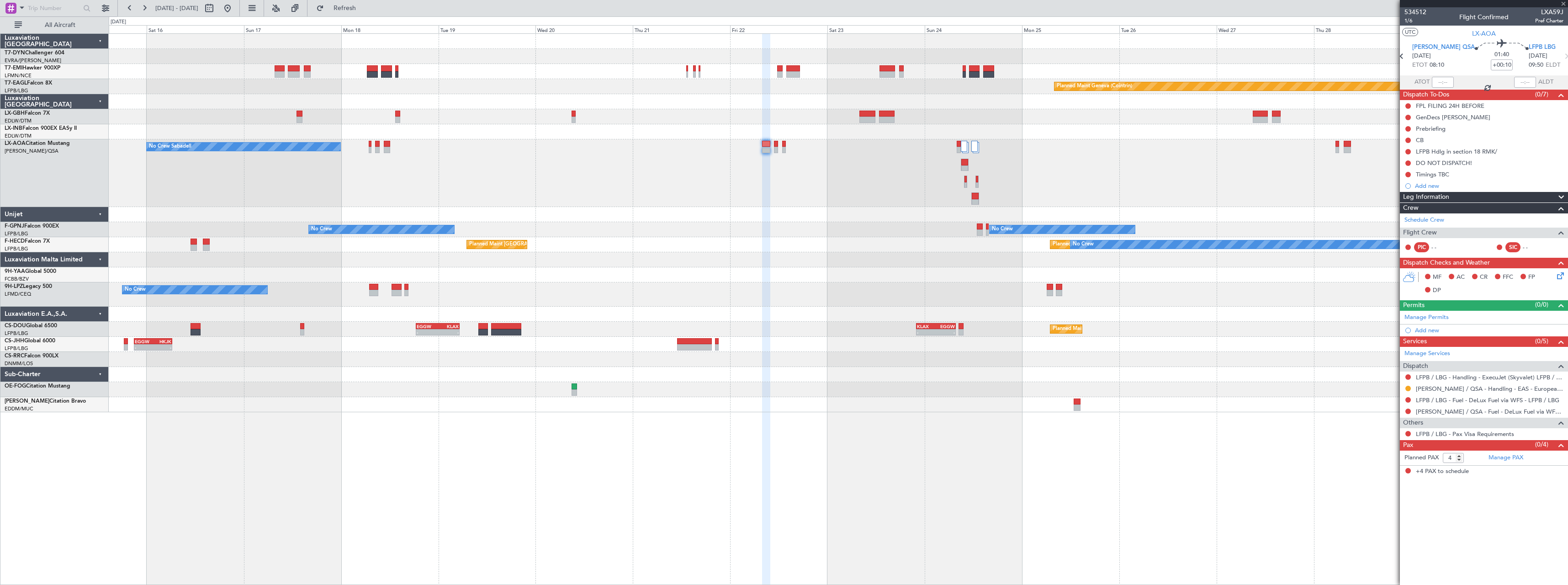
type input "+00:15"
type input "1"
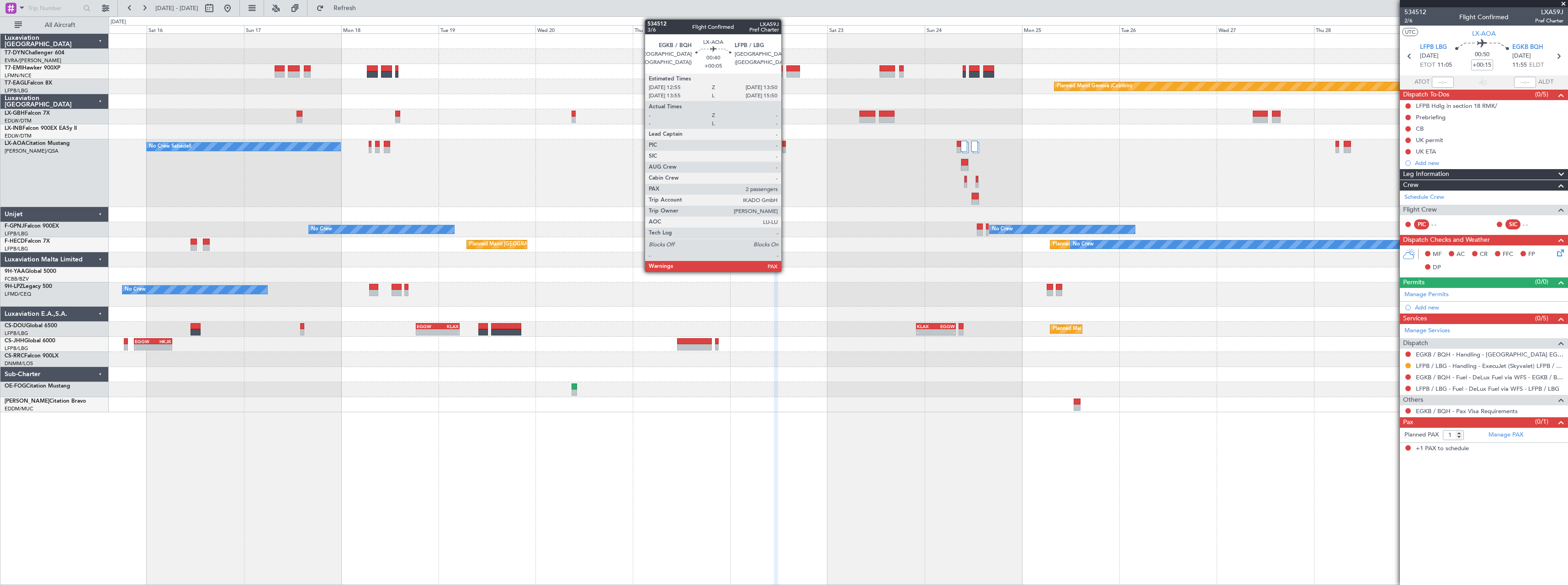
click at [785, 150] on div at bounding box center [784, 150] width 4 height 7
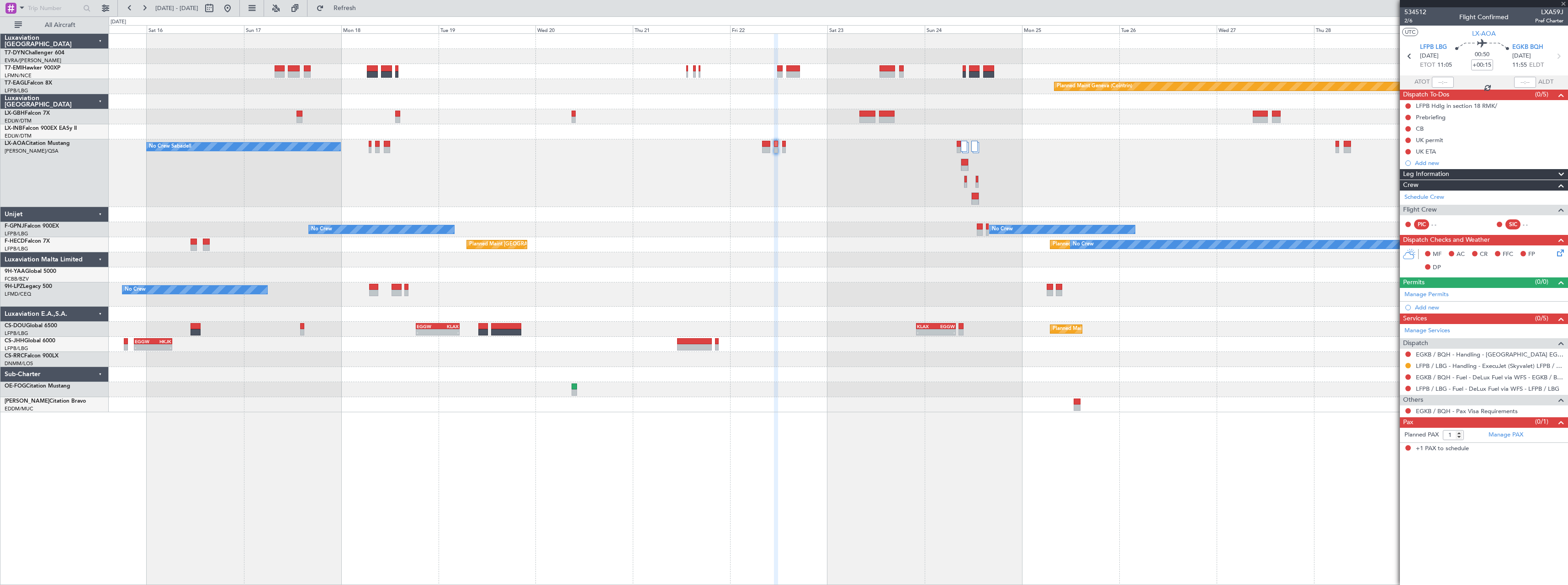
type input "+00:05"
type input "2"
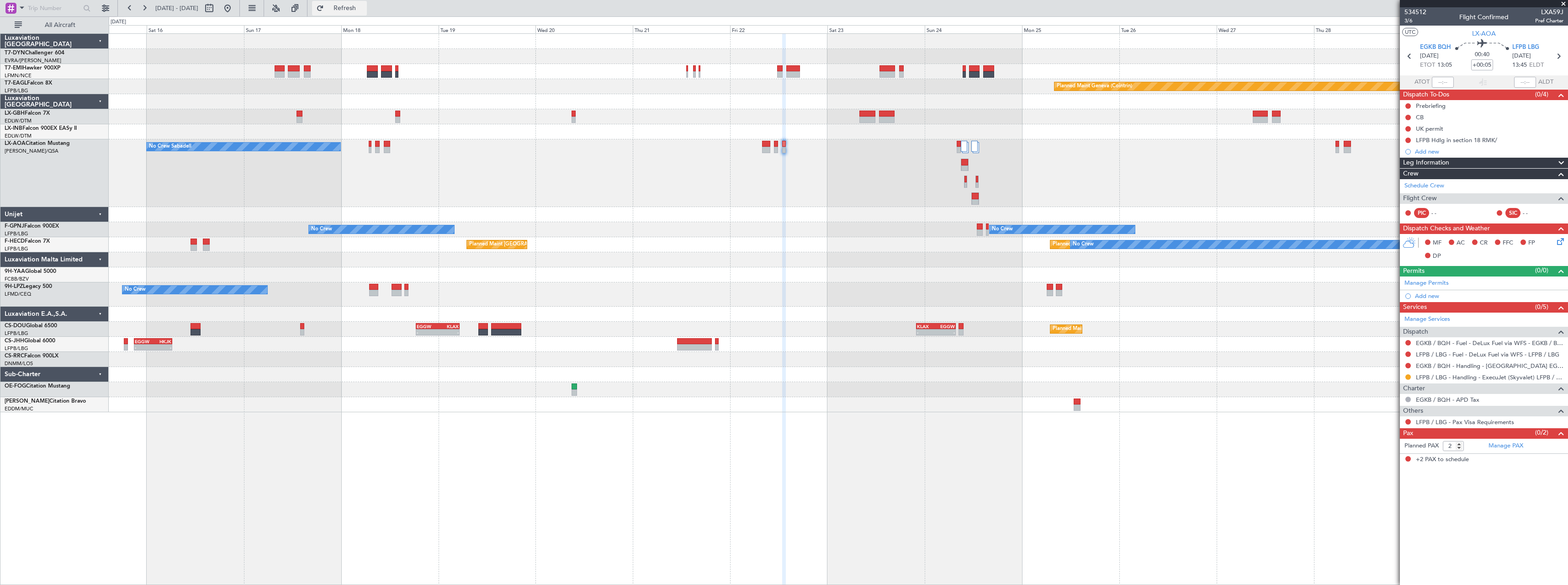
click at [364, 8] on span "Refresh" at bounding box center [345, 8] width 38 height 7
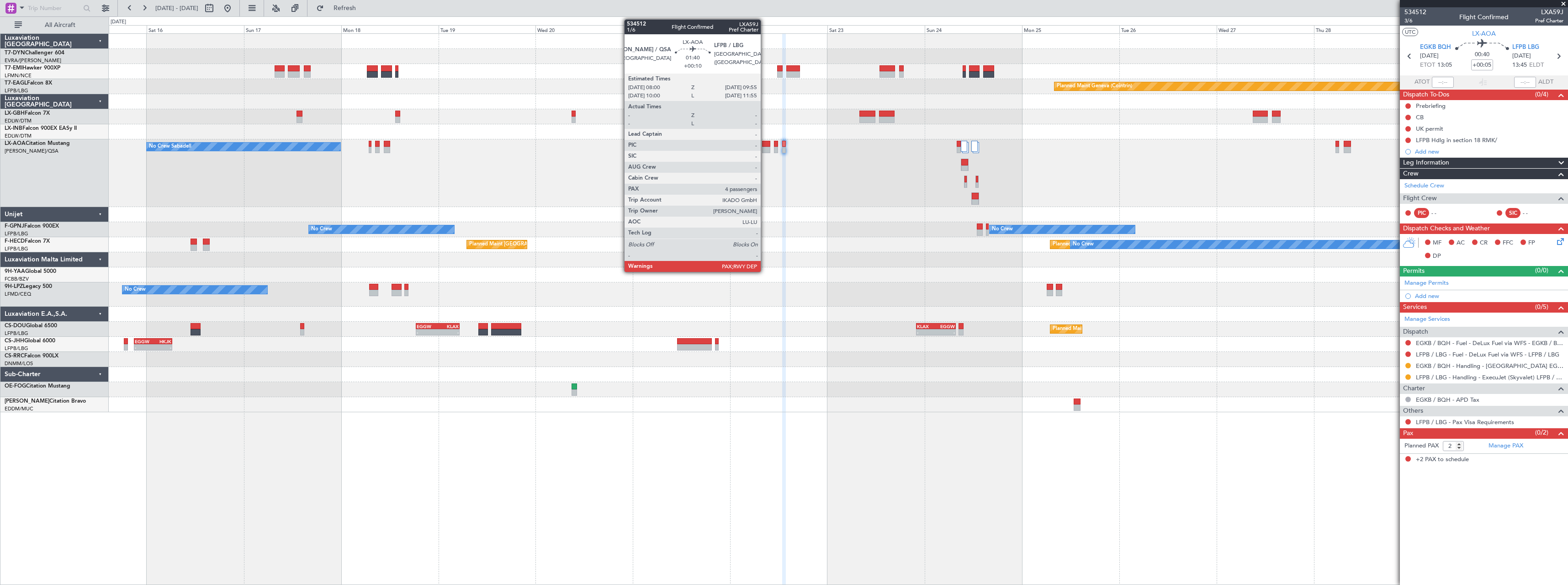
click at [765, 149] on div at bounding box center [766, 150] width 9 height 7
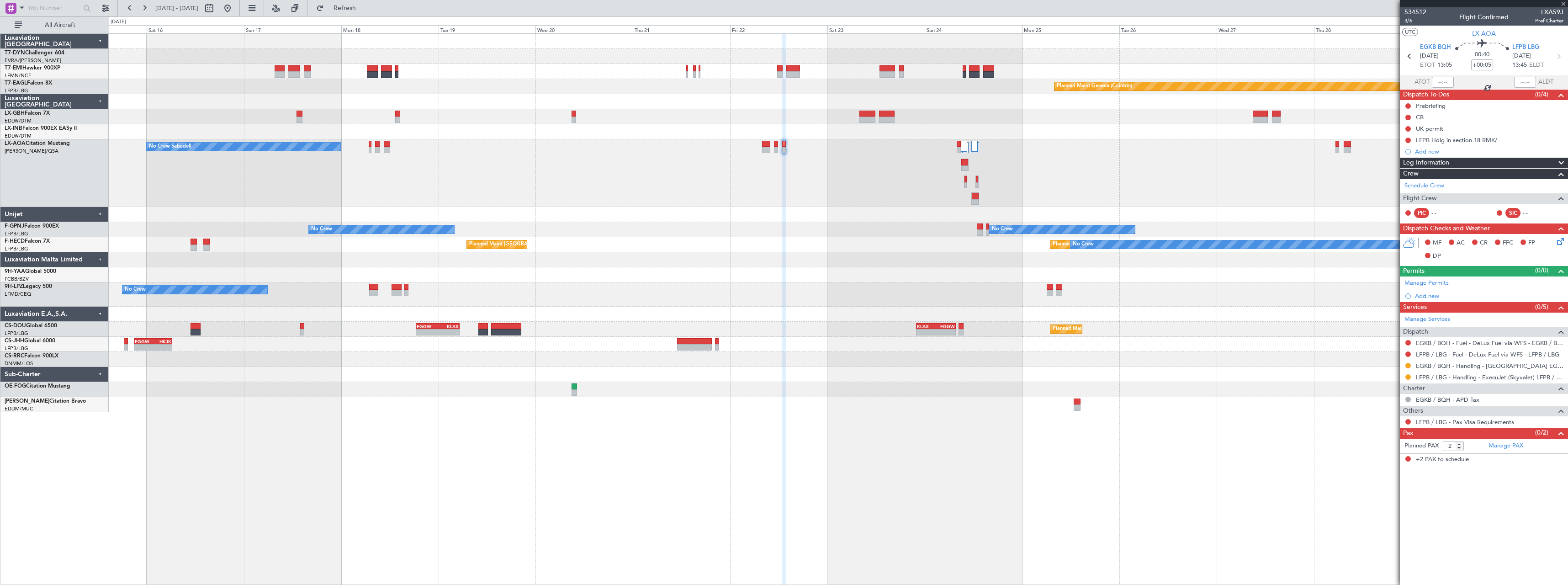
type input "+00:10"
type input "4"
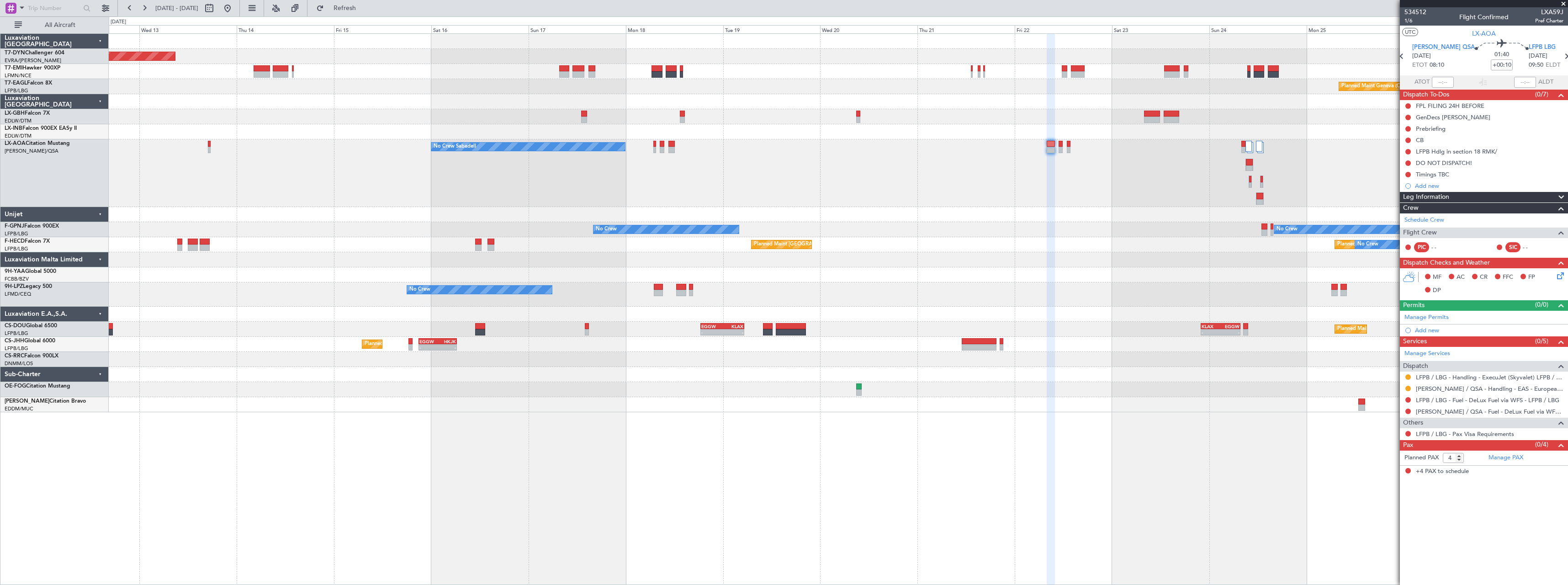
click at [740, 197] on div "No Crew Sabadell No Crew Sabadell No Crew Sabadell" at bounding box center [838, 173] width 1459 height 68
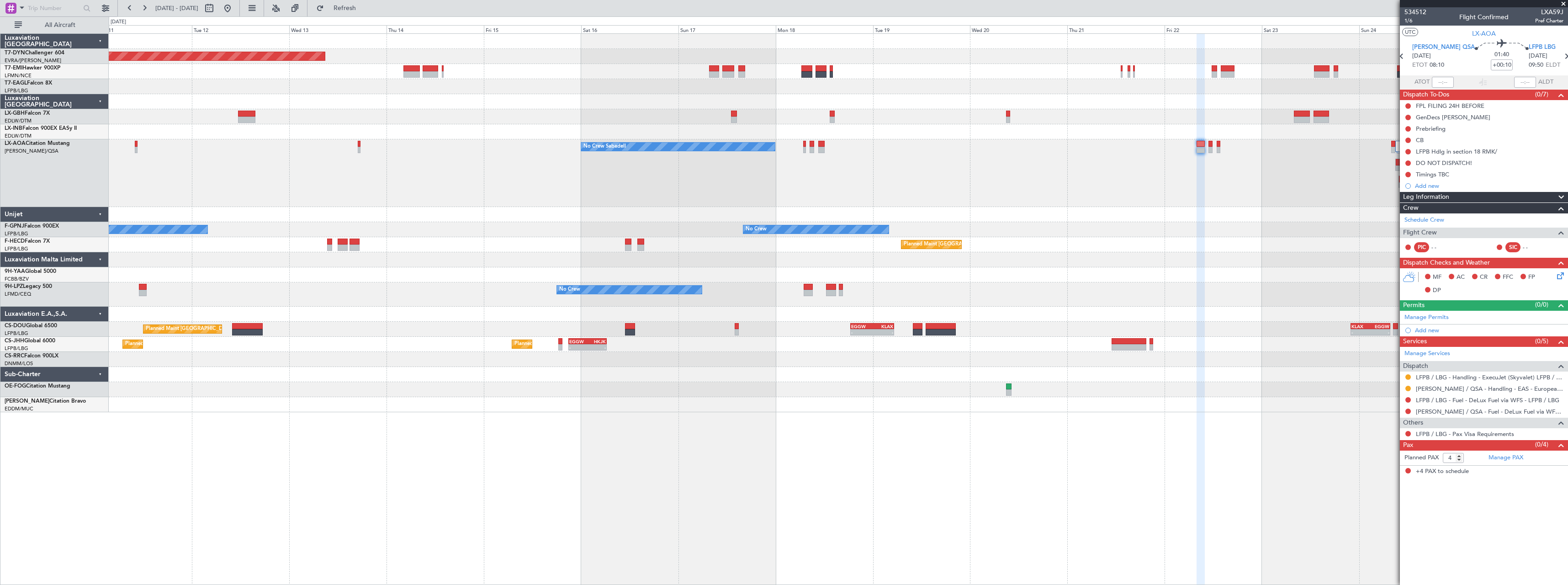
click at [761, 182] on div "No Crew Sabadell No Crew Sabadell" at bounding box center [838, 173] width 1459 height 68
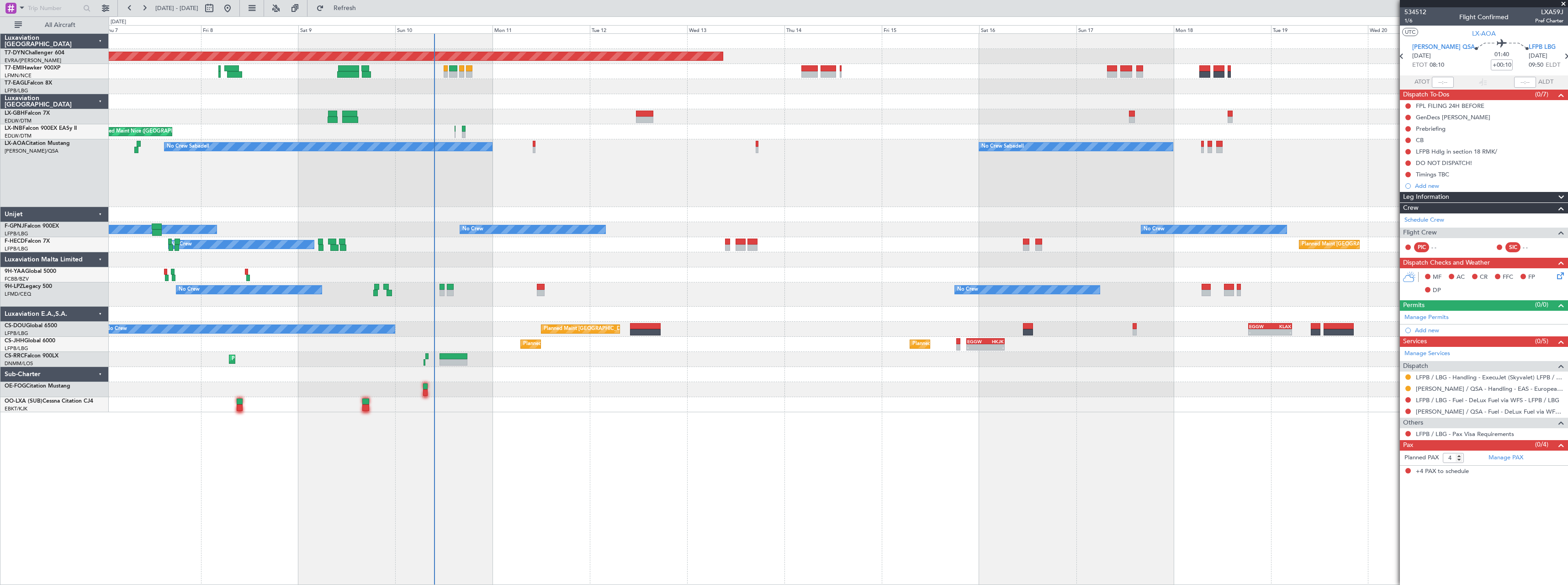
click at [364, 11] on span "Refresh" at bounding box center [345, 8] width 38 height 7
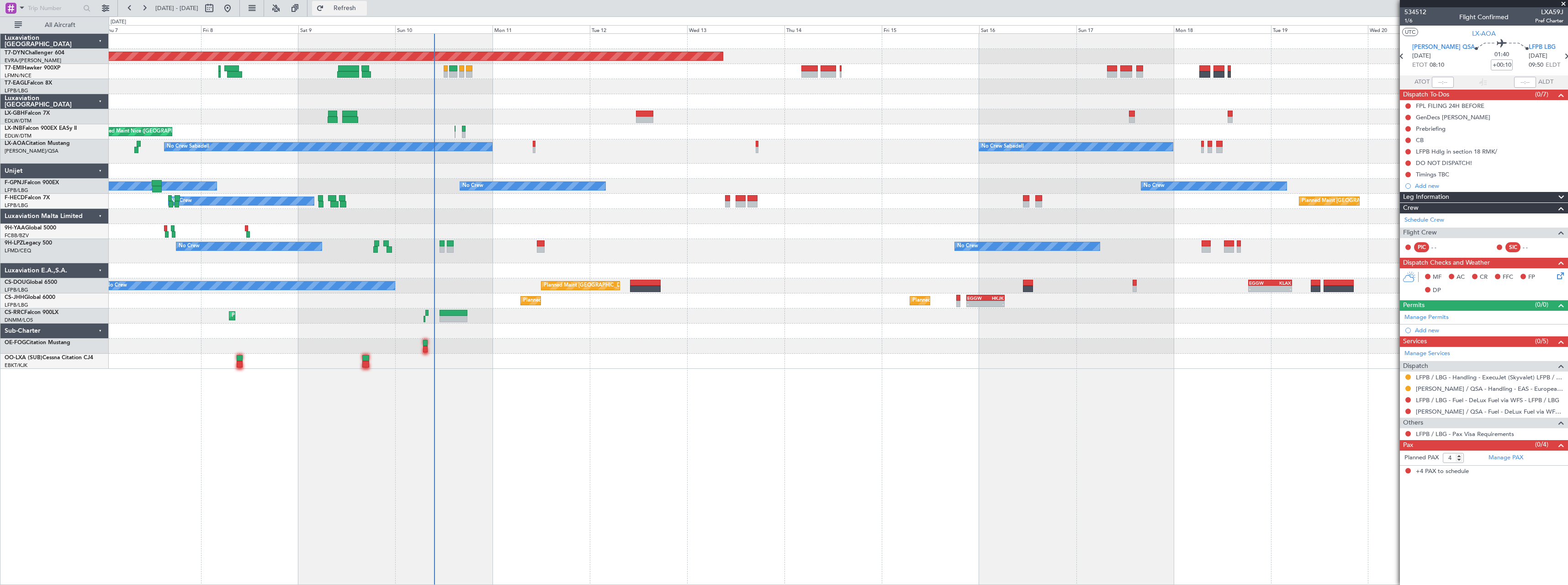
click at [367, 15] on button "Refresh" at bounding box center [340, 9] width 55 height 15
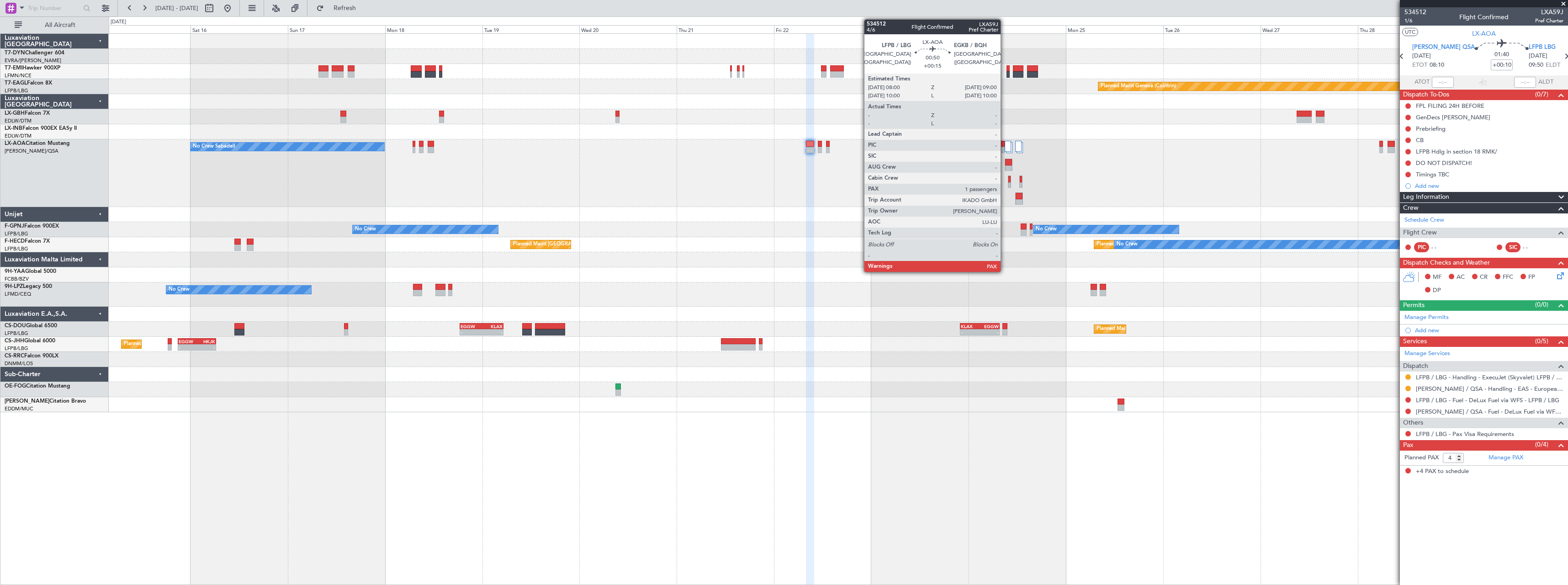
click at [1005, 144] on div at bounding box center [1003, 144] width 4 height 7
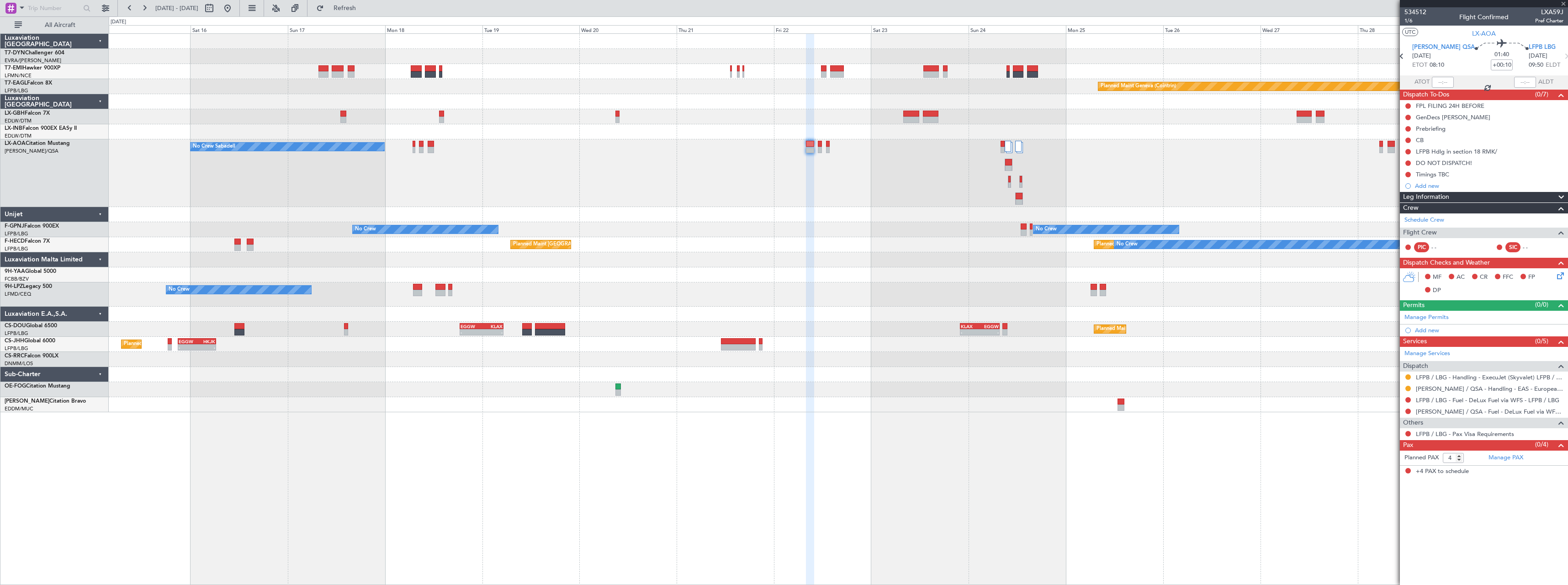
type input "+00:15"
type input "1"
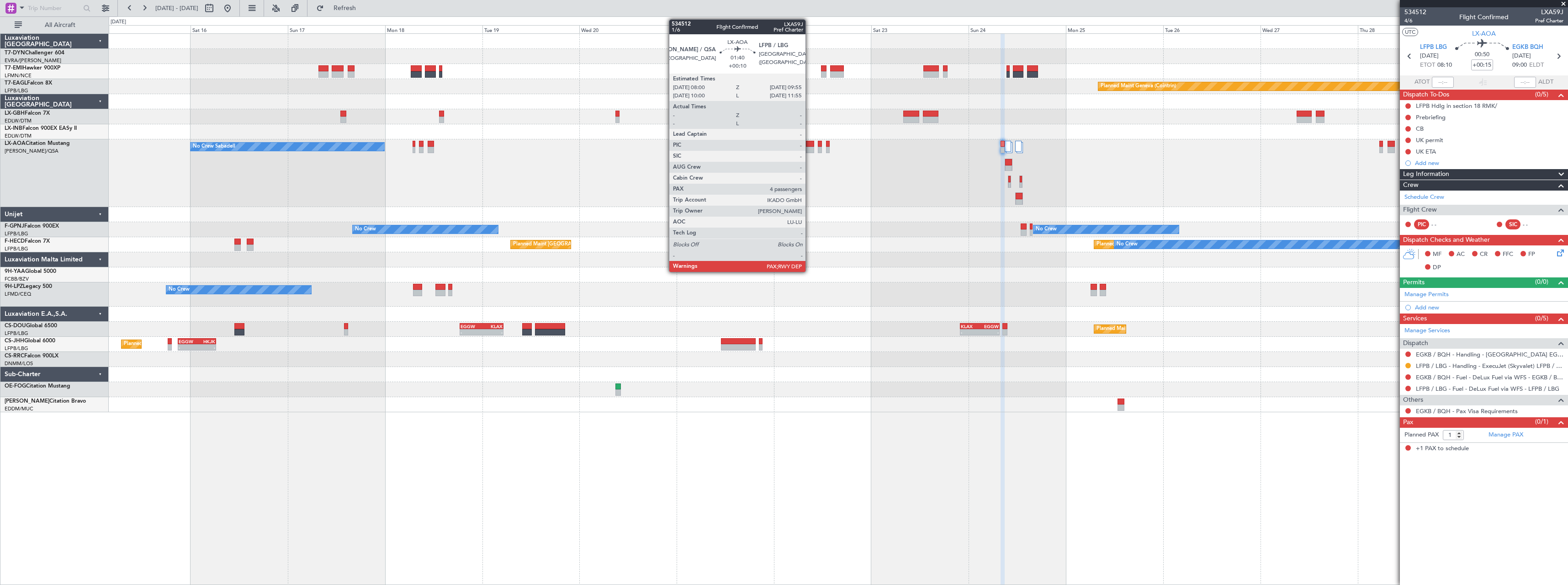
click at [809, 147] on div at bounding box center [810, 150] width 9 height 7
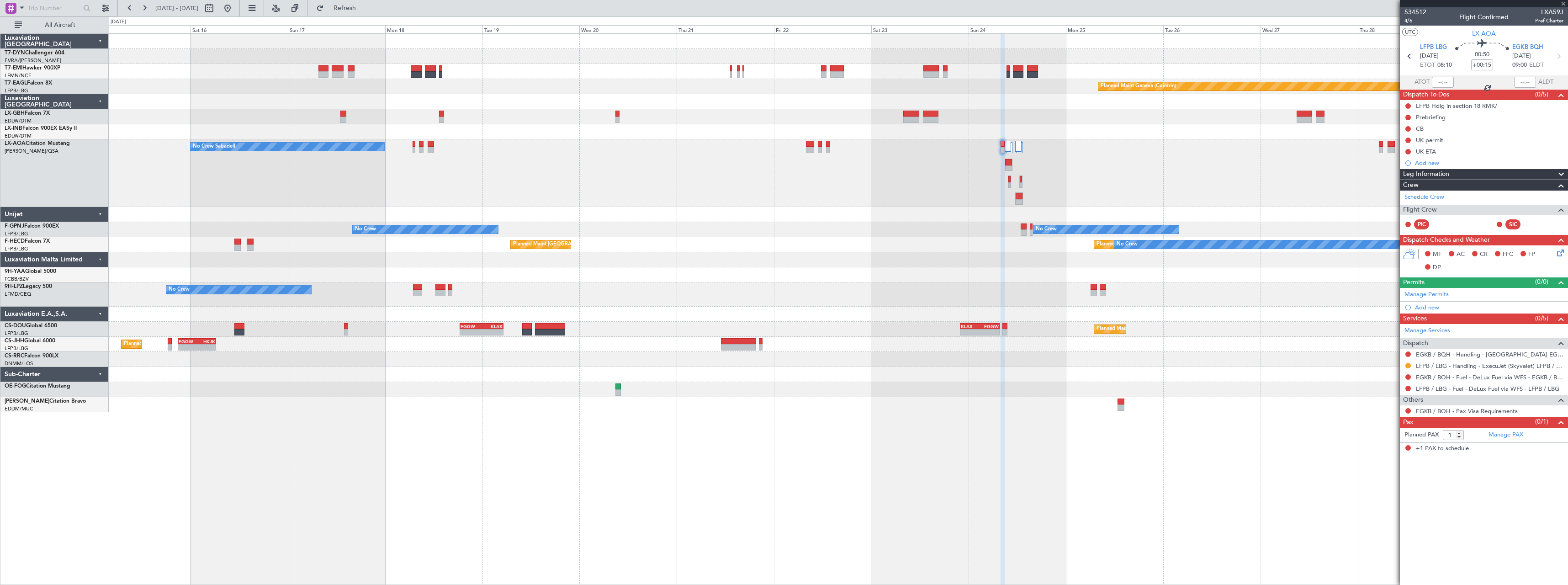
type input "+00:10"
type input "4"
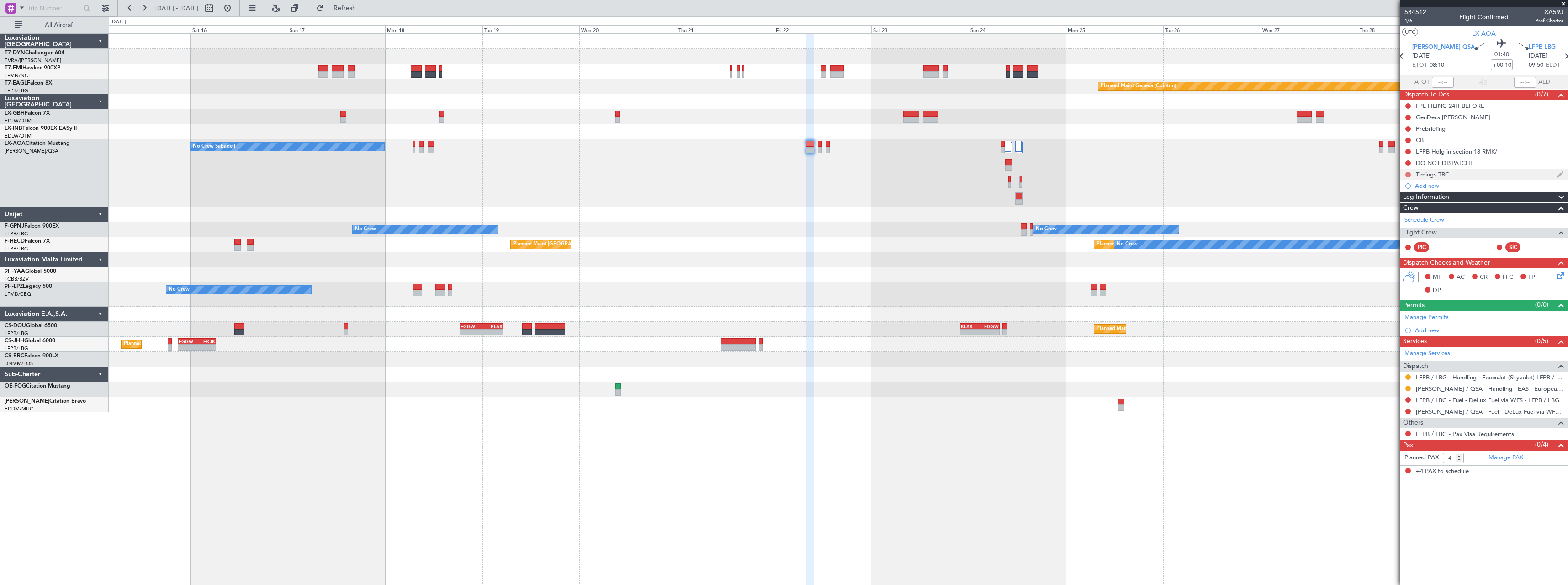
click at [1407, 175] on button at bounding box center [1408, 174] width 5 height 5
click at [1391, 227] on span at bounding box center [1390, 228] width 5 height 5
click at [1410, 163] on button at bounding box center [1408, 163] width 5 height 5
click at [1402, 215] on span "Cancelled" at bounding box center [1410, 217] width 26 height 9
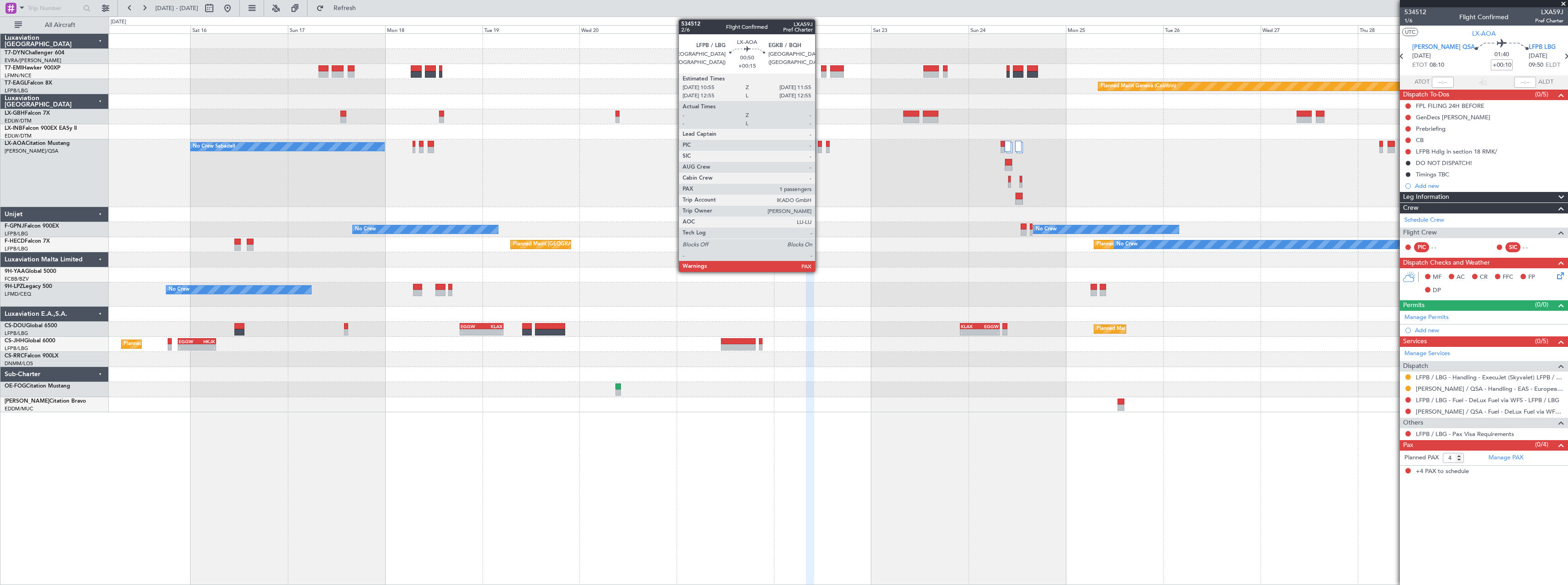
click at [819, 147] on div at bounding box center [820, 150] width 4 height 7
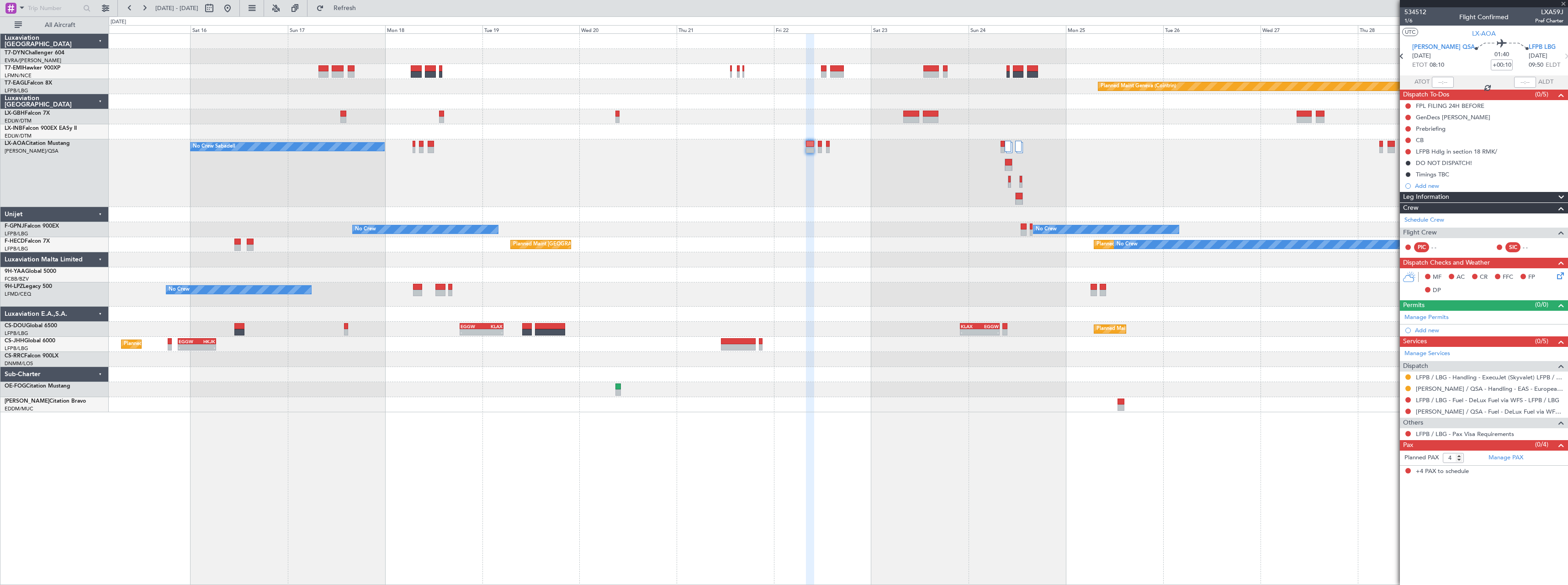
type input "+00:15"
type input "1"
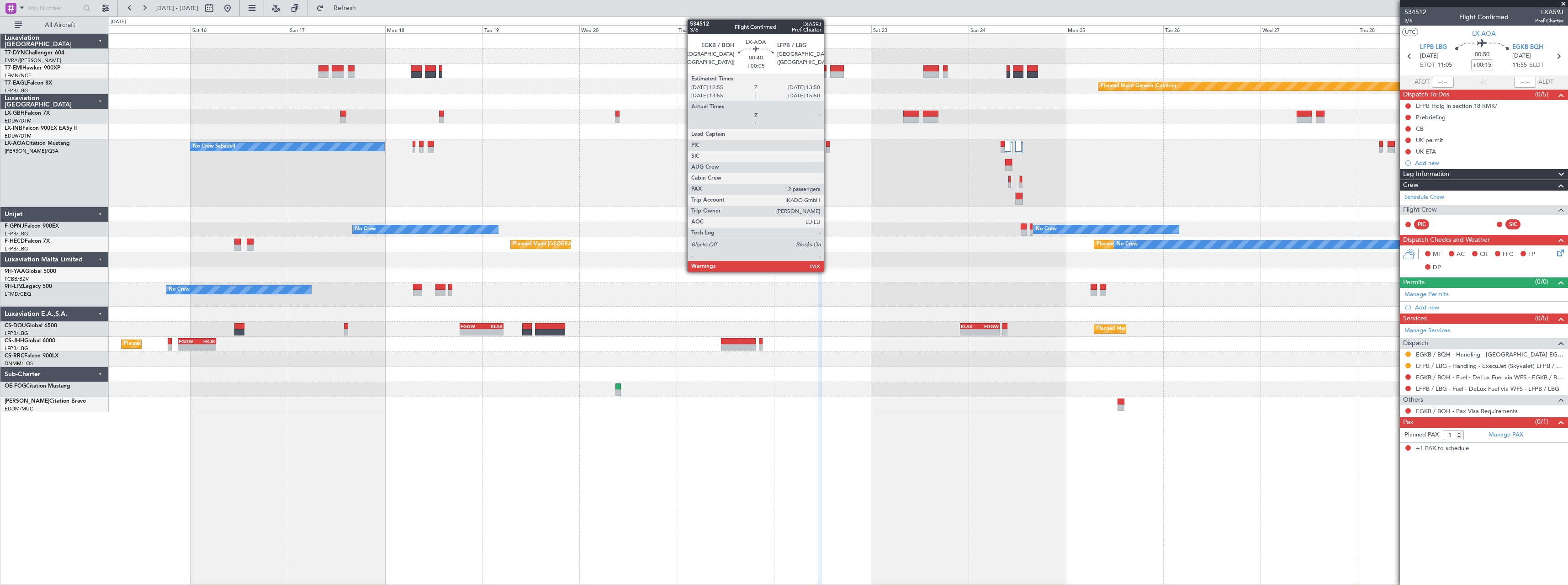
click at [828, 147] on div at bounding box center [828, 150] width 4 height 7
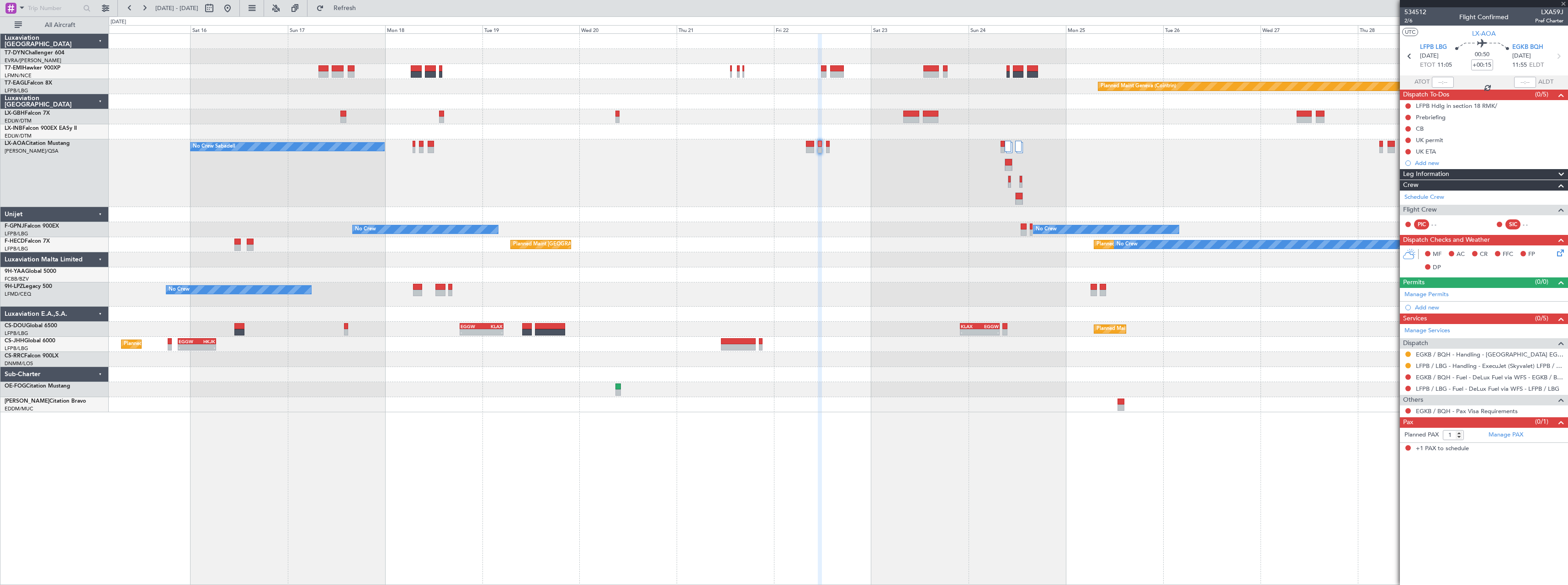
type input "+00:05"
type input "2"
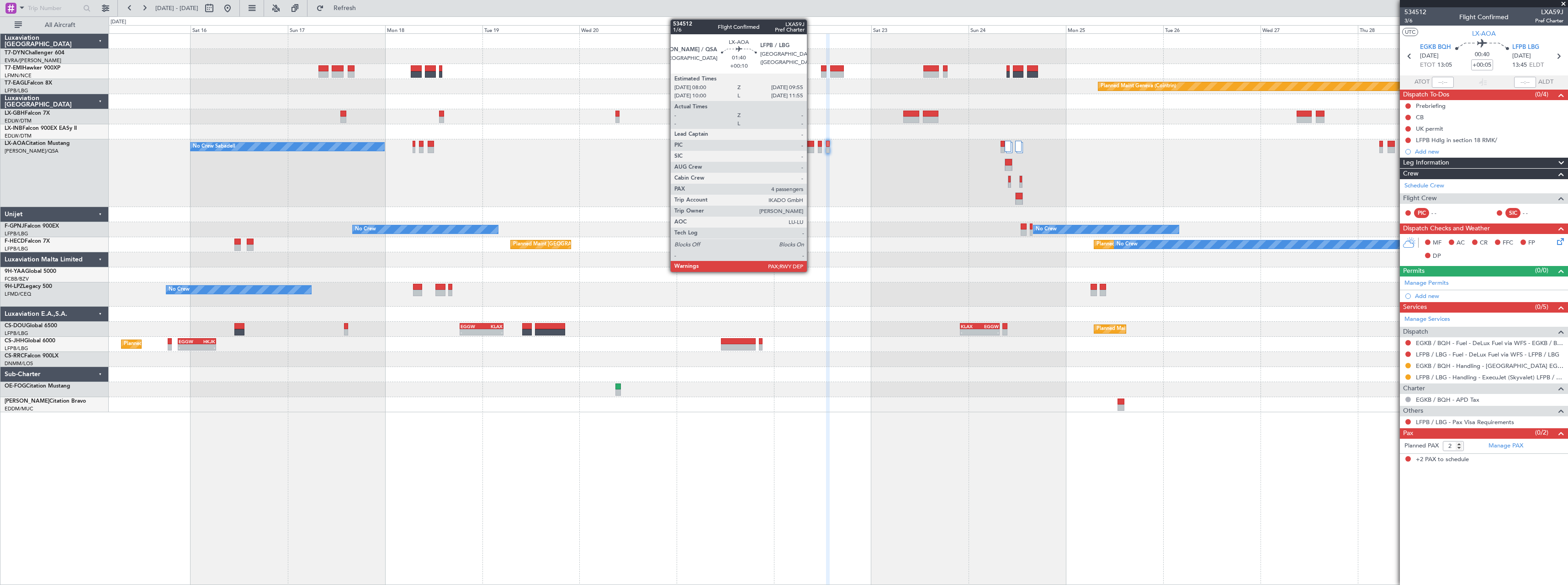
click at [811, 142] on div at bounding box center [810, 144] width 9 height 7
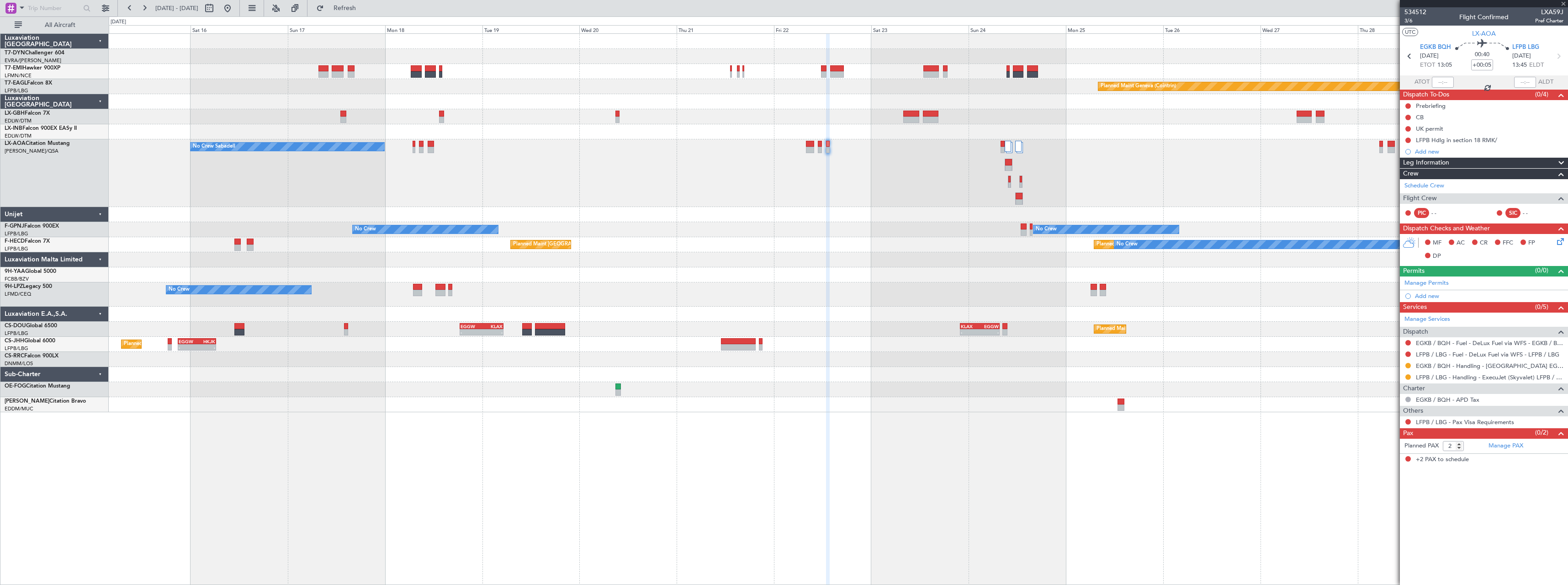
type input "+00:10"
type input "4"
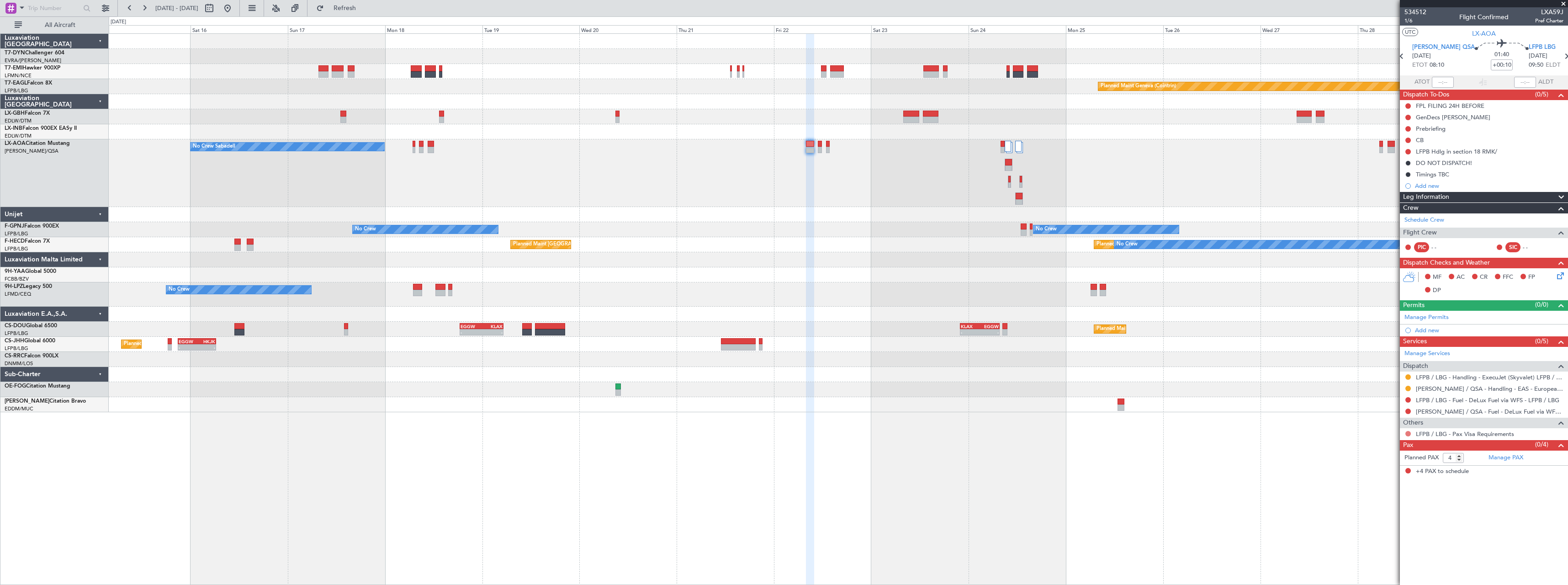
click at [1405, 433] on button at bounding box center [1408, 433] width 5 height 5
click at [1377, 446] on span "Not Required" at bounding box center [1386, 446] width 37 height 9
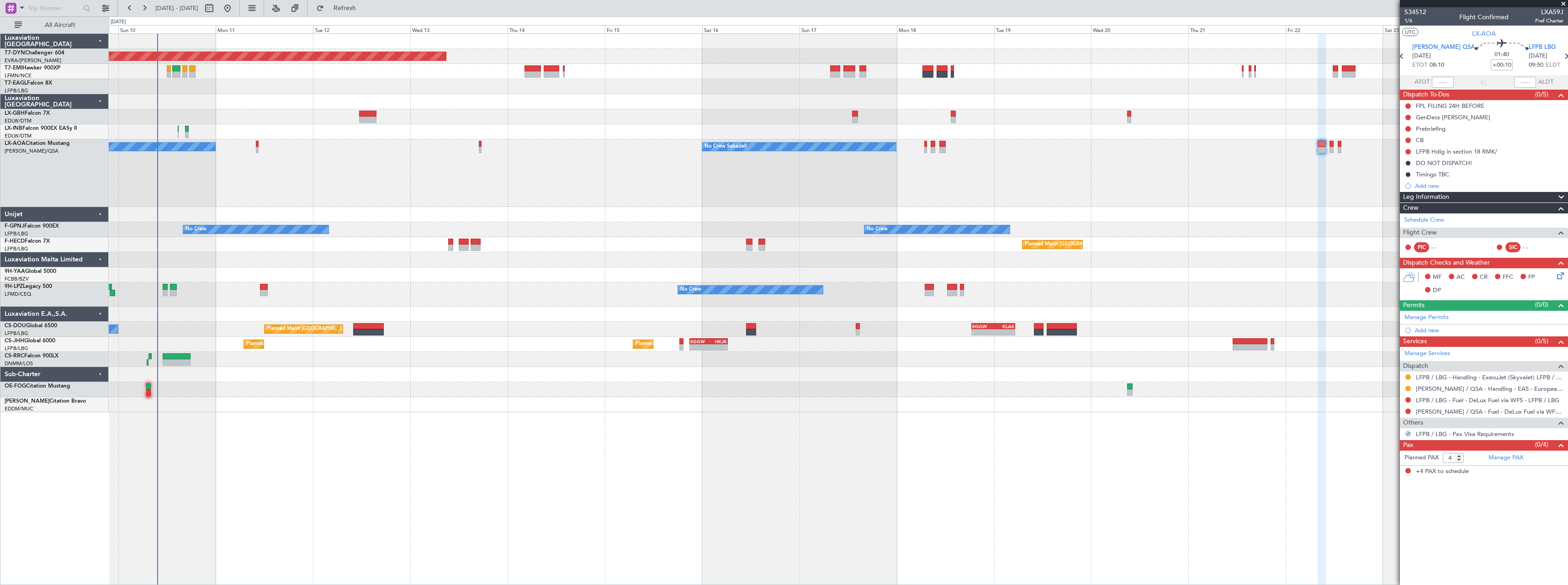
click at [979, 450] on div "Planned Maint Basel-Mulhouse Planned Maint Geneva (Cointrin) Unplanned Maint Ni…" at bounding box center [838, 309] width 1459 height 552
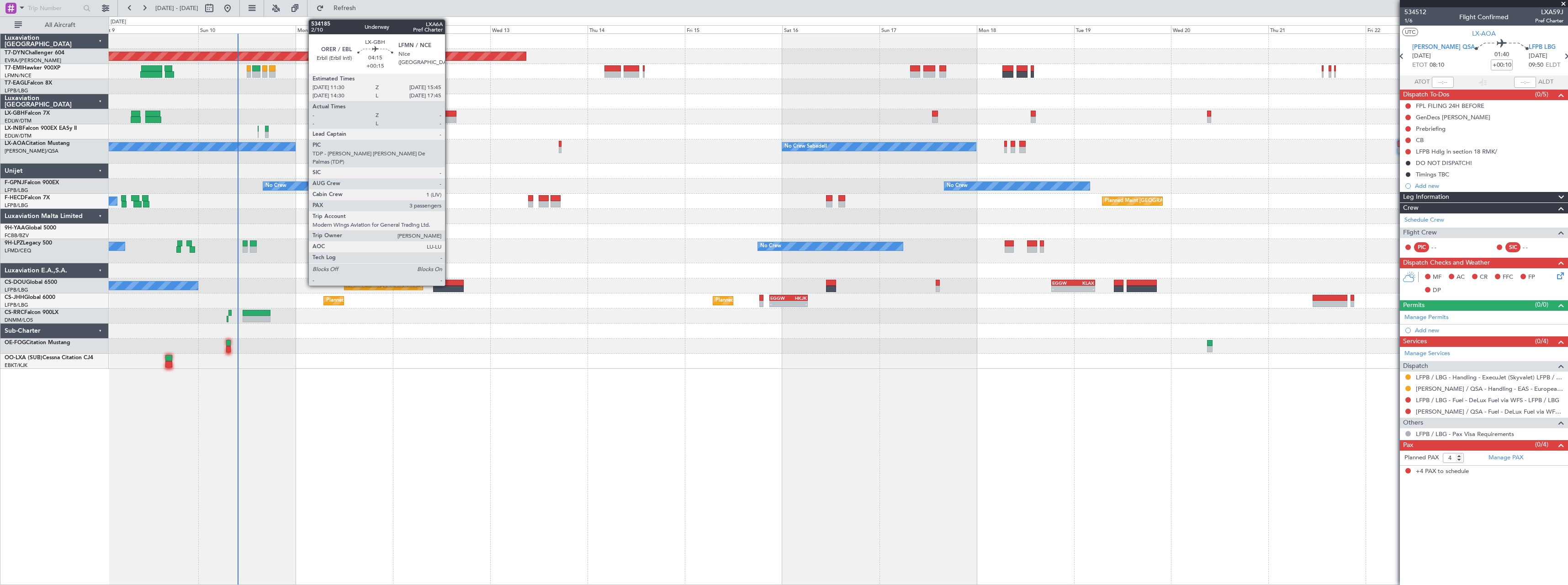
click at [449, 114] on div at bounding box center [447, 114] width 18 height 7
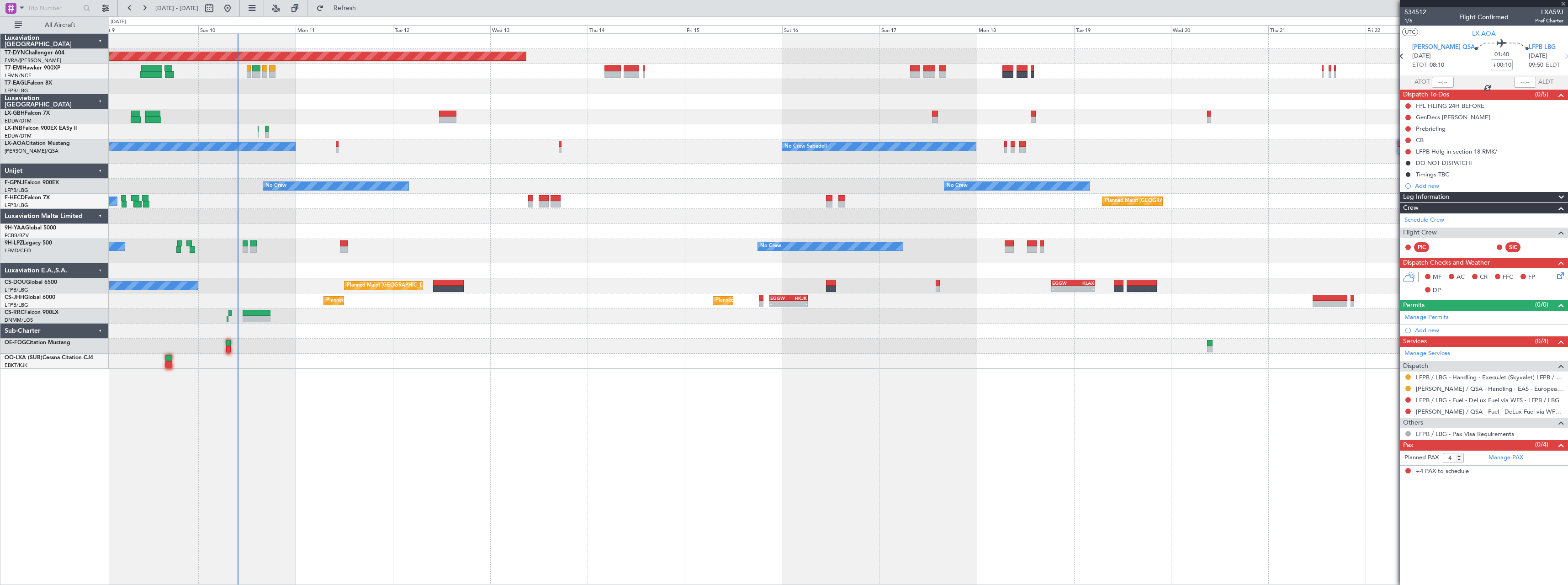
type input "+00:15"
type input "3"
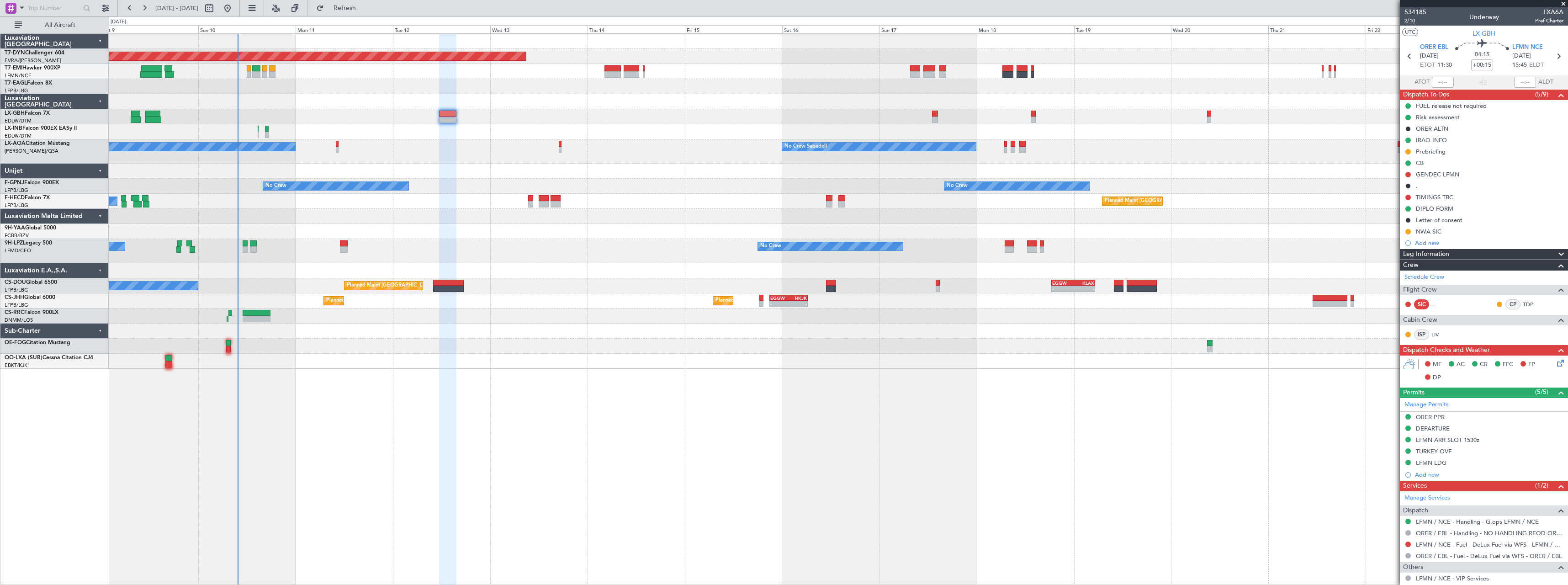
click at [1416, 21] on span "2/10" at bounding box center [1415, 21] width 22 height 8
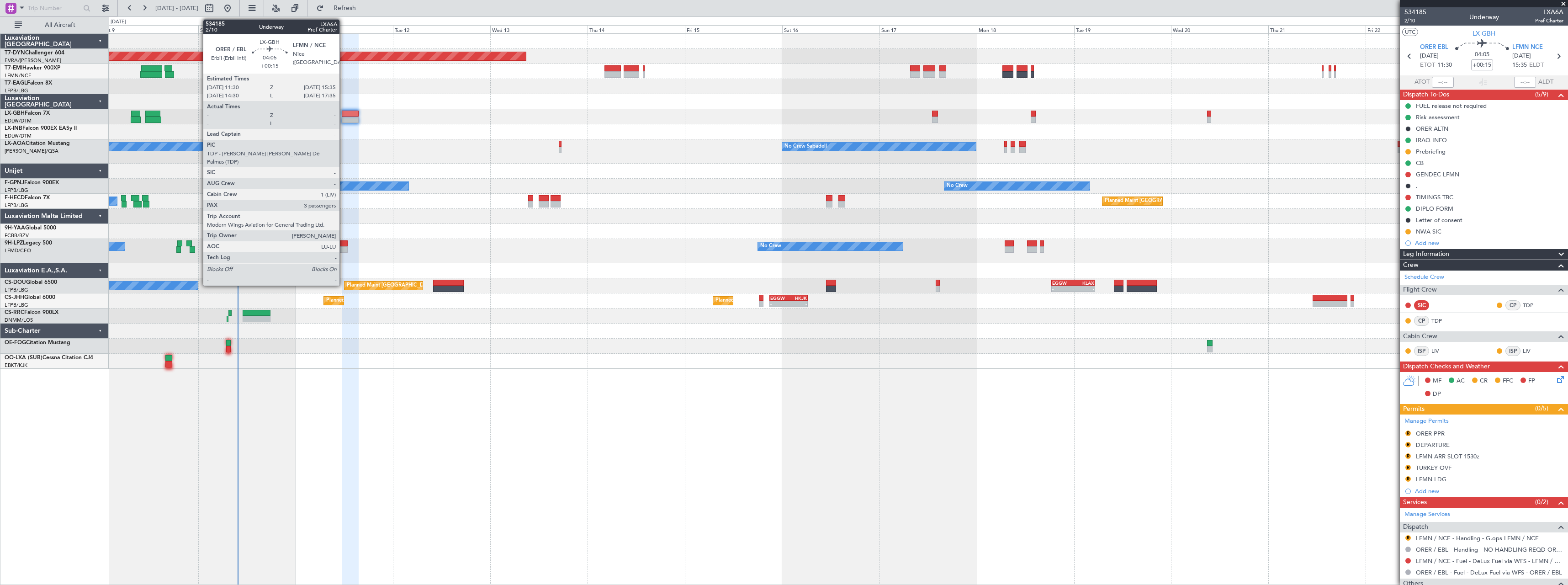
click at [343, 116] on div at bounding box center [350, 114] width 17 height 7
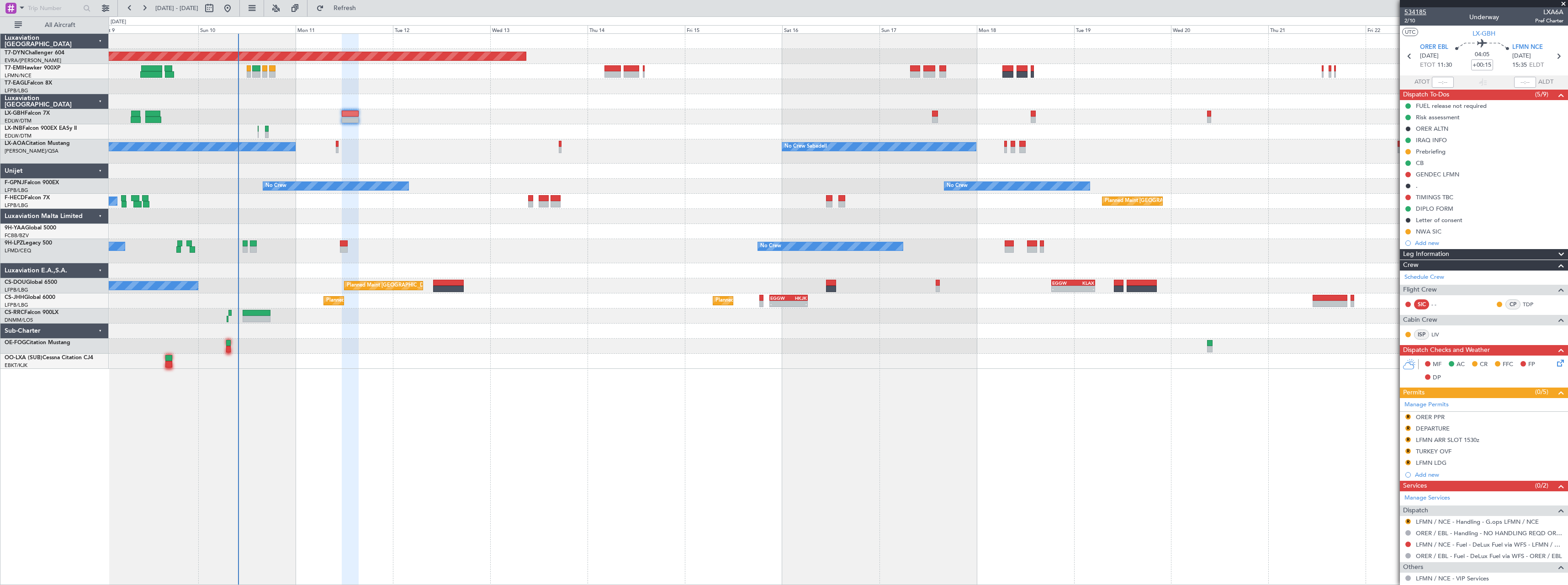
click at [1416, 10] on span "534185" at bounding box center [1415, 12] width 22 height 10
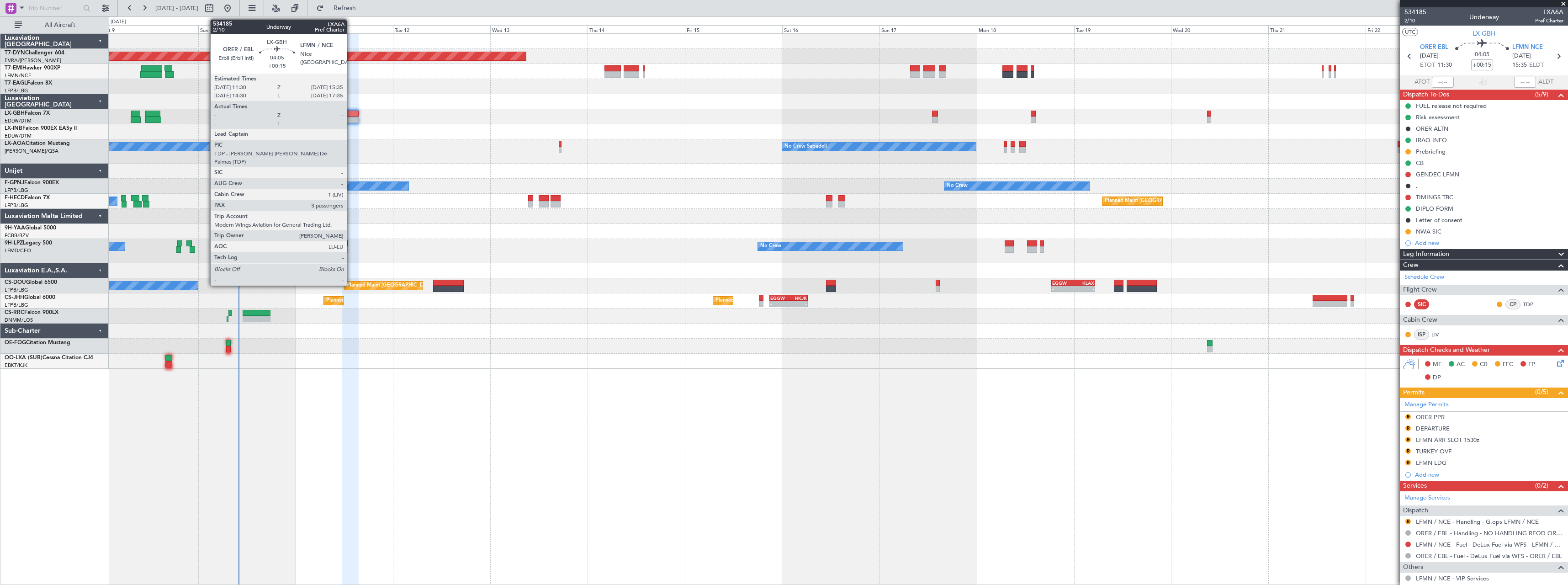
click at [351, 120] on div at bounding box center [350, 119] width 17 height 7
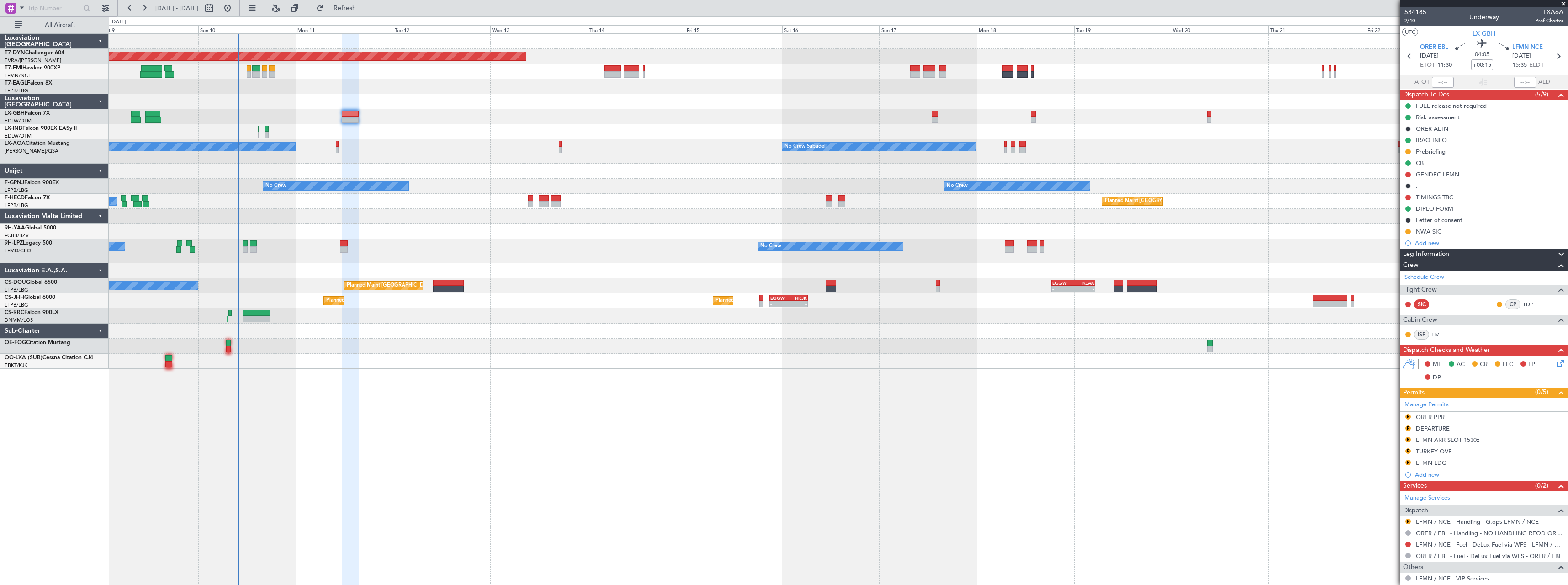
click at [559, 120] on div at bounding box center [838, 116] width 1459 height 15
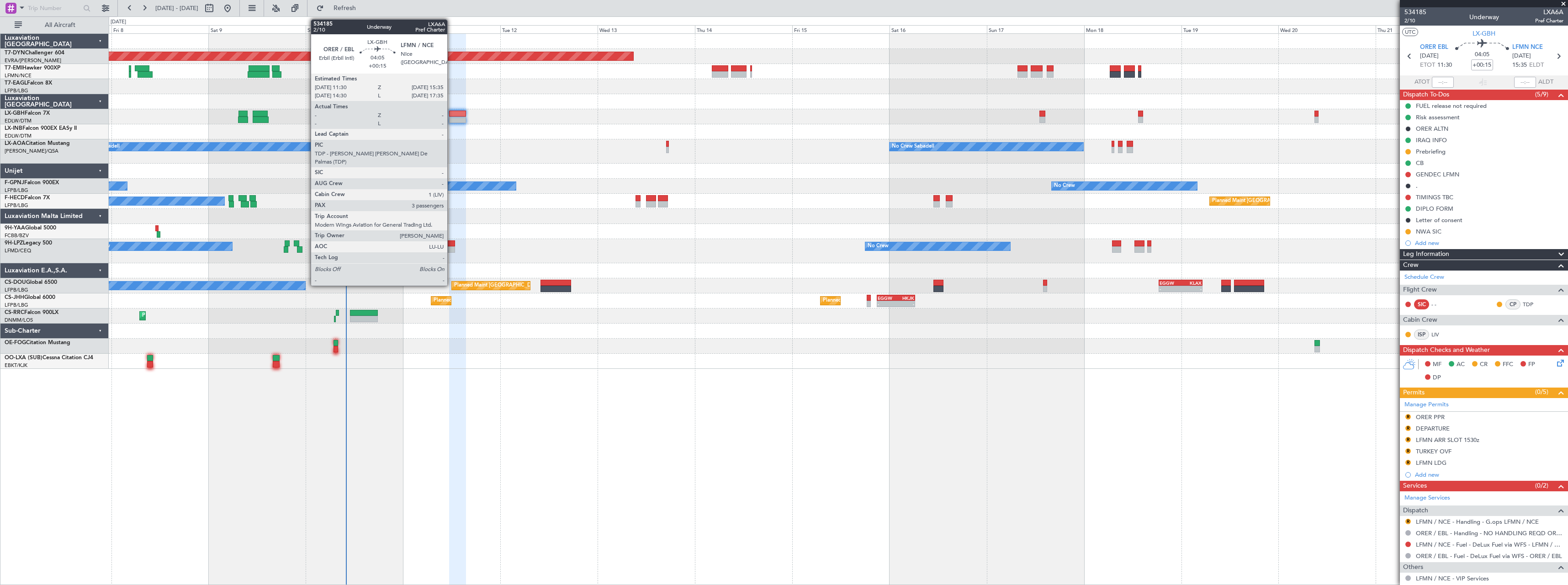
click at [452, 115] on div at bounding box center [458, 114] width 17 height 7
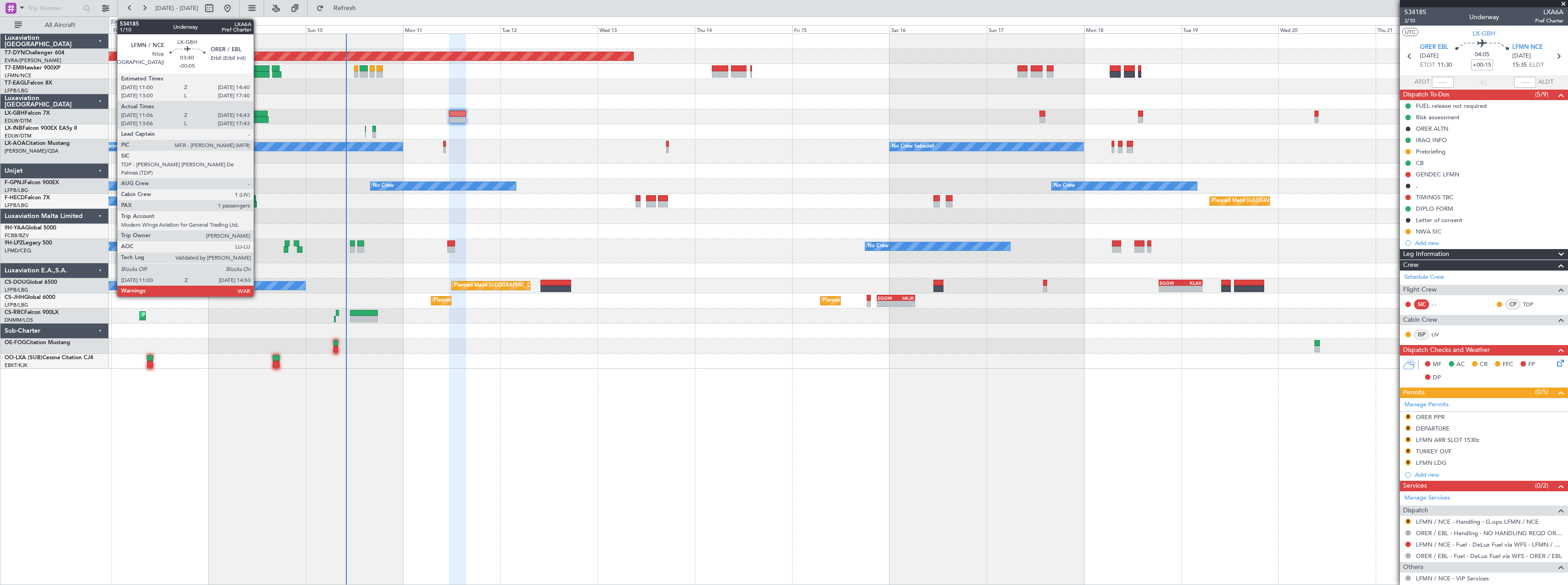
click at [257, 120] on div at bounding box center [261, 119] width 16 height 7
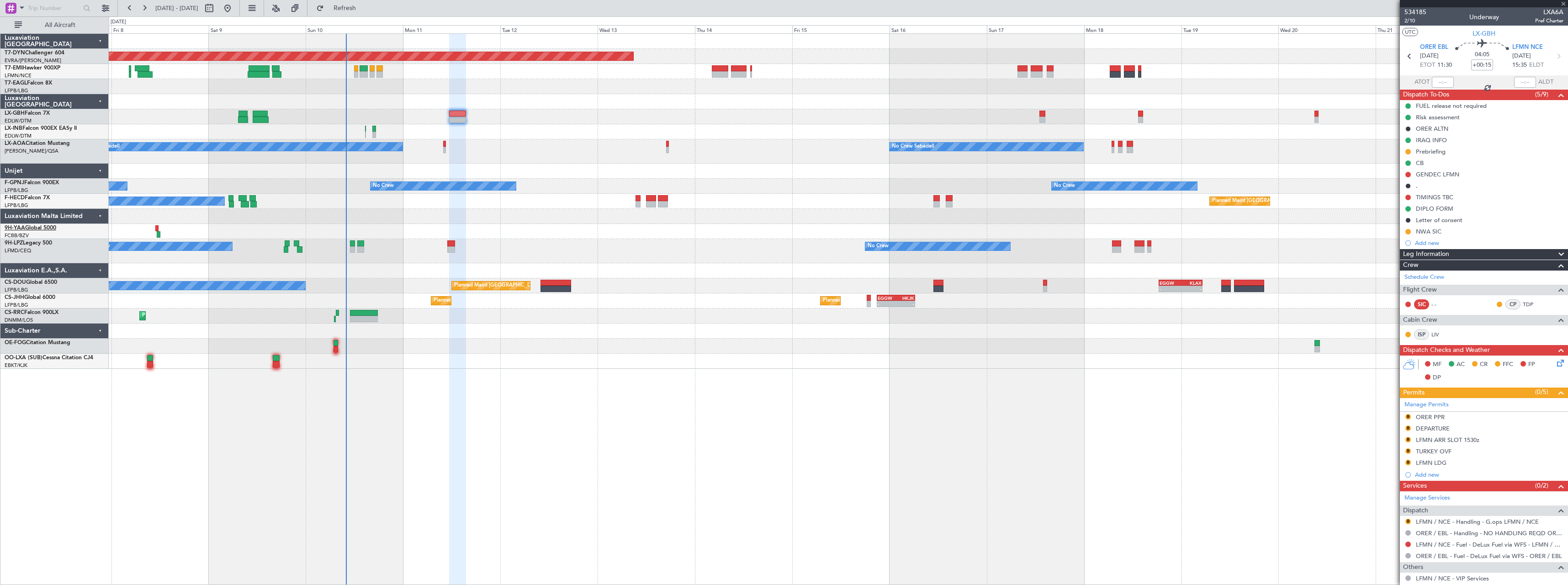
type input "-00:05"
type input "11:06"
type input "14:43"
type input "1"
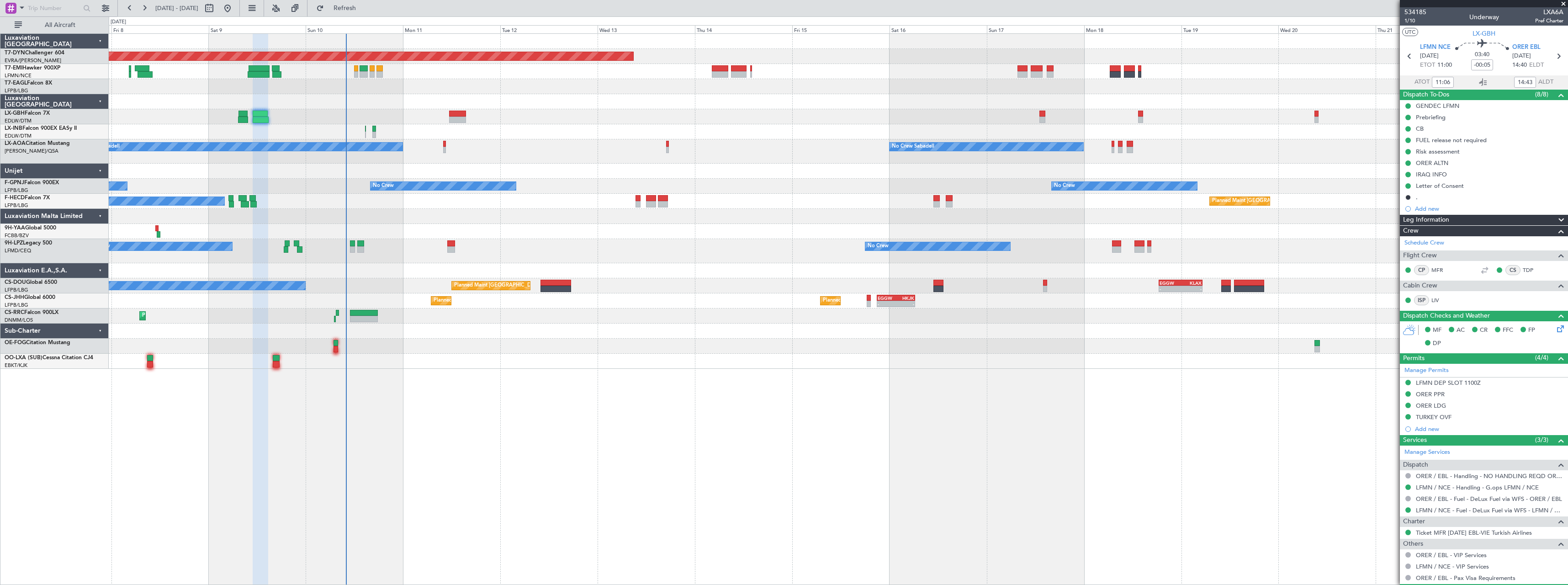
click at [459, 120] on div at bounding box center [458, 119] width 17 height 7
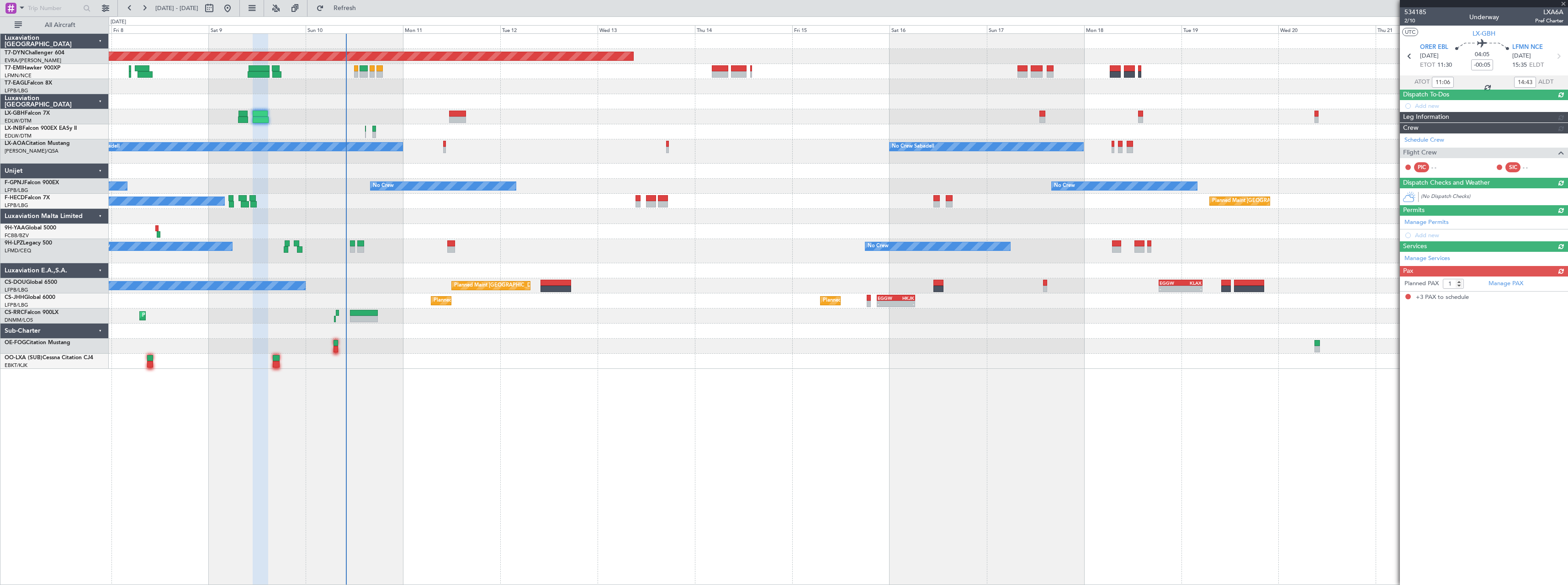
type input "+00:15"
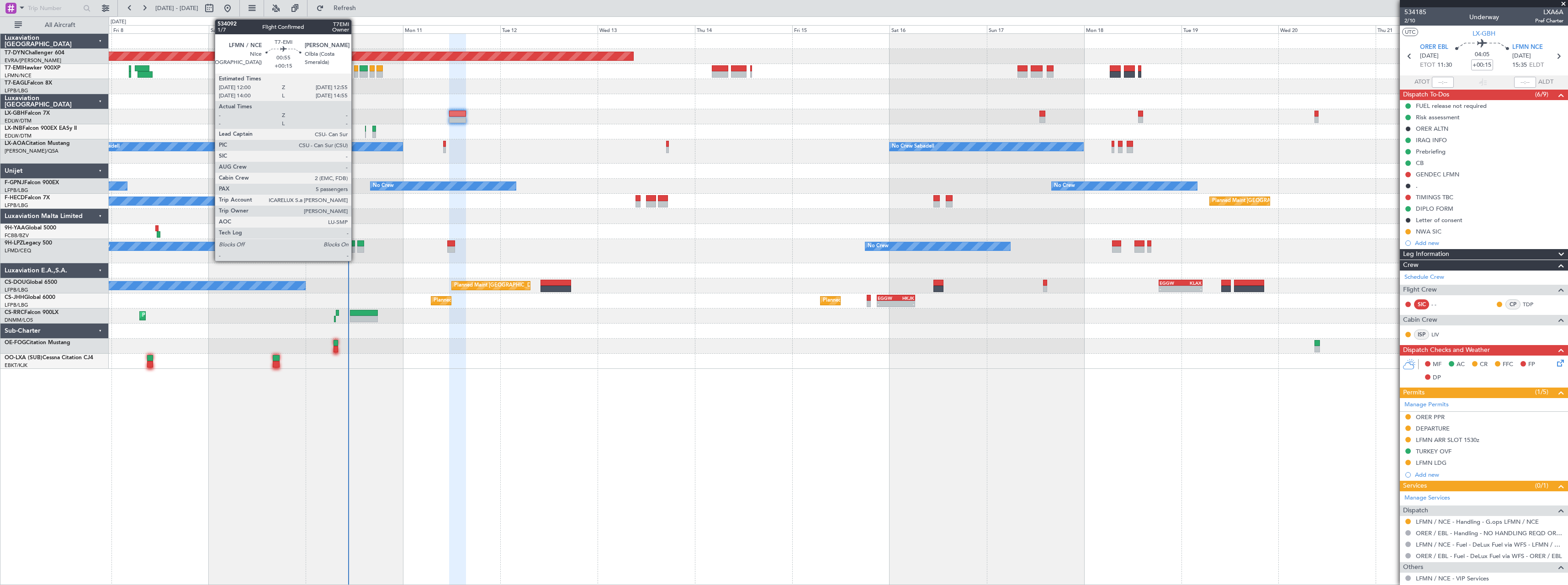
click at [355, 71] on div at bounding box center [356, 68] width 4 height 7
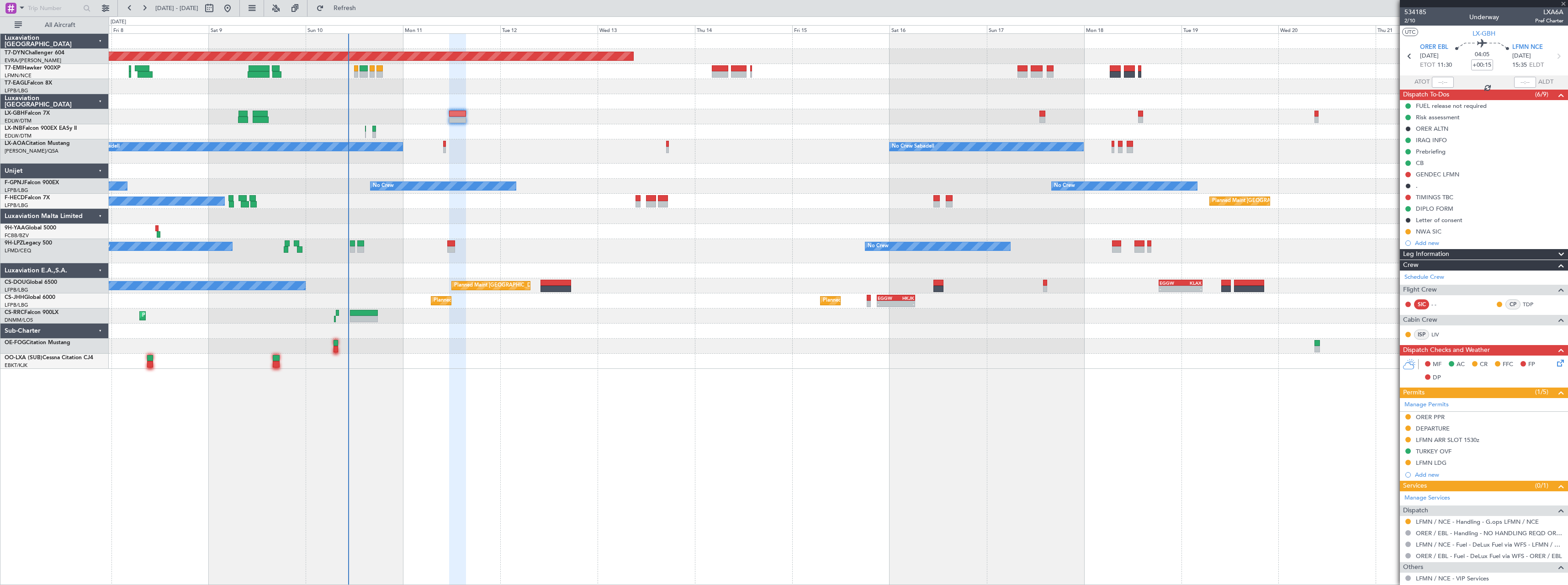
type input "5"
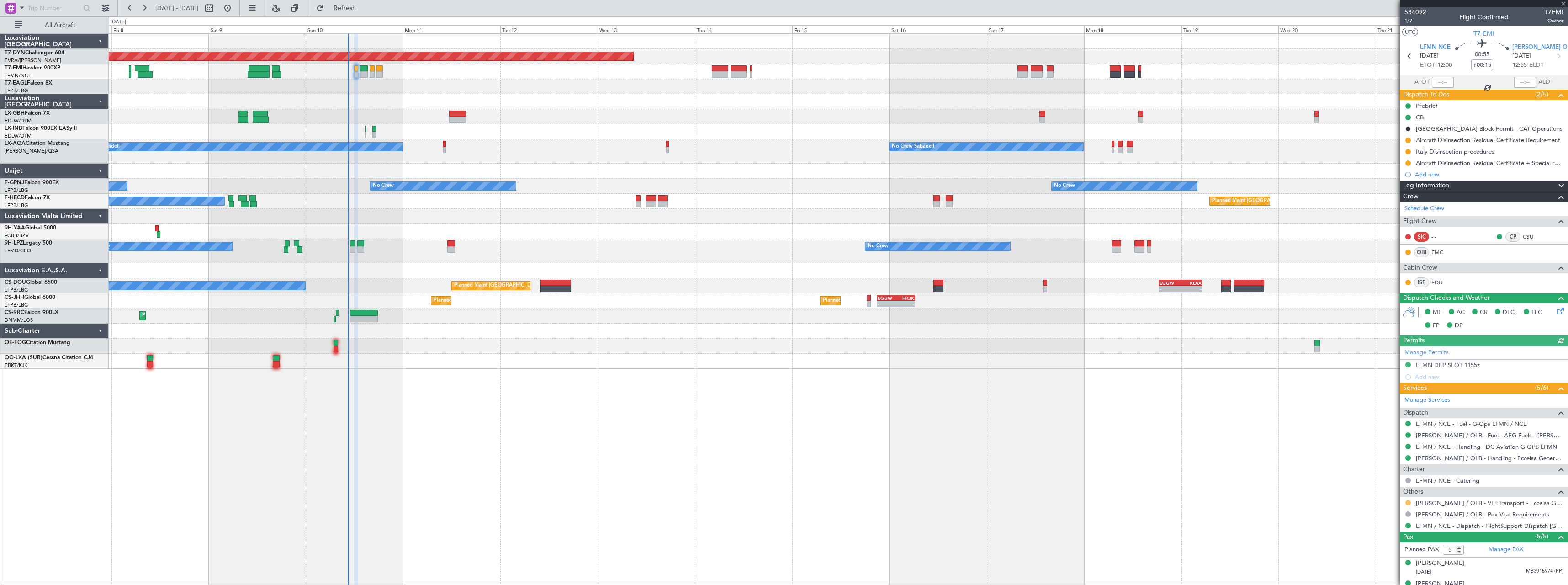
click at [1408, 501] on button at bounding box center [1408, 502] width 5 height 5
click at [1371, 486] on span "Confirmed" at bounding box center [1382, 489] width 29 height 9
click at [364, 7] on span "Refresh" at bounding box center [345, 8] width 38 height 7
click at [442, 111] on div at bounding box center [838, 116] width 1459 height 15
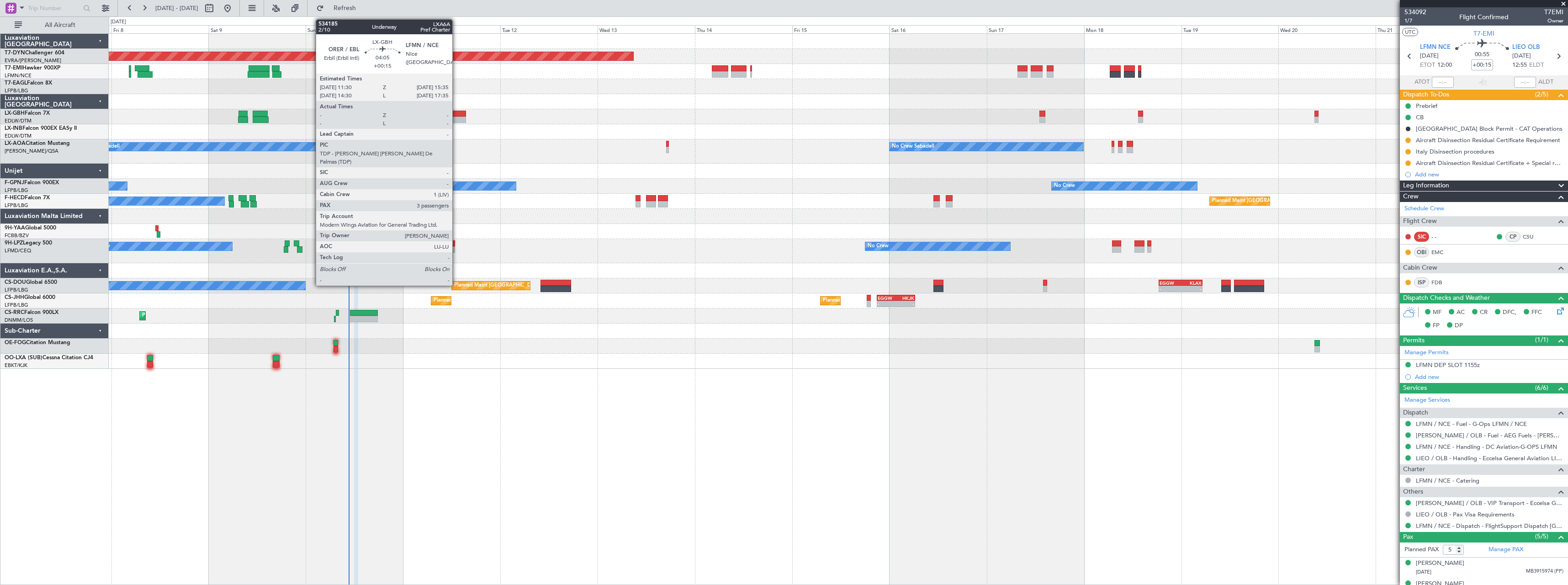
click at [457, 114] on div at bounding box center [458, 114] width 17 height 7
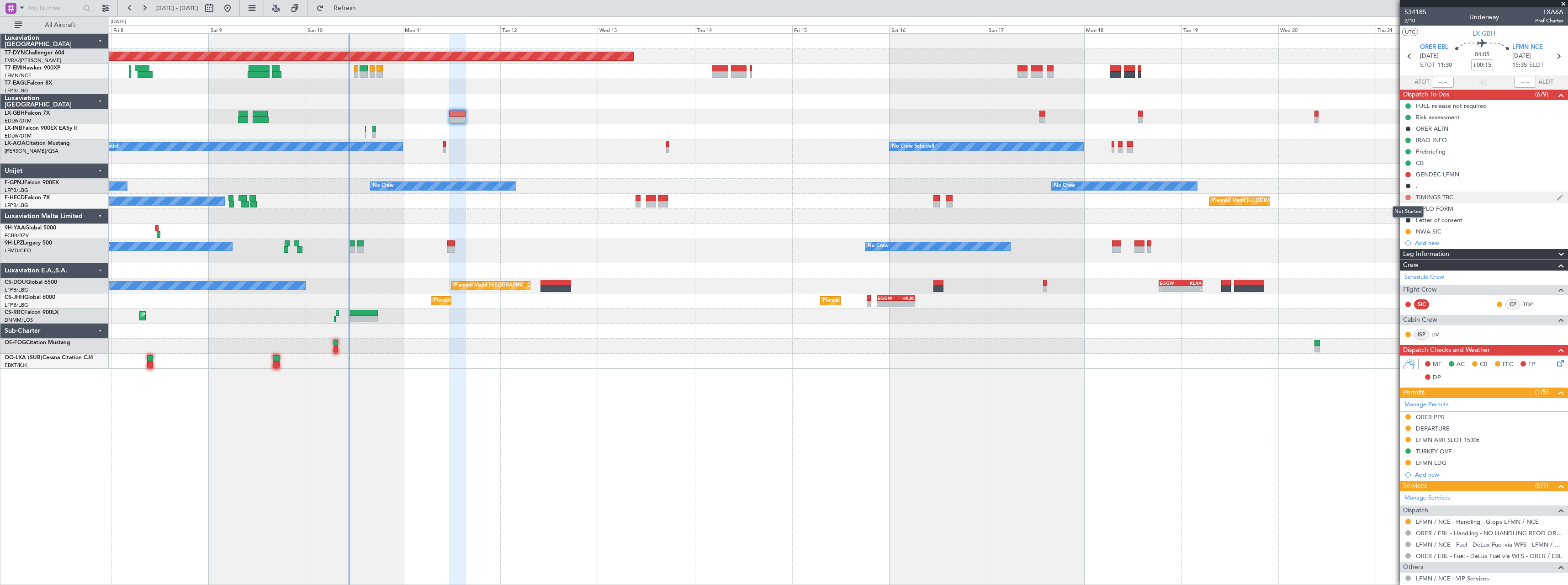
click at [1408, 197] on button at bounding box center [1408, 197] width 5 height 5
click at [1402, 252] on span "Cancelled" at bounding box center [1410, 251] width 26 height 9
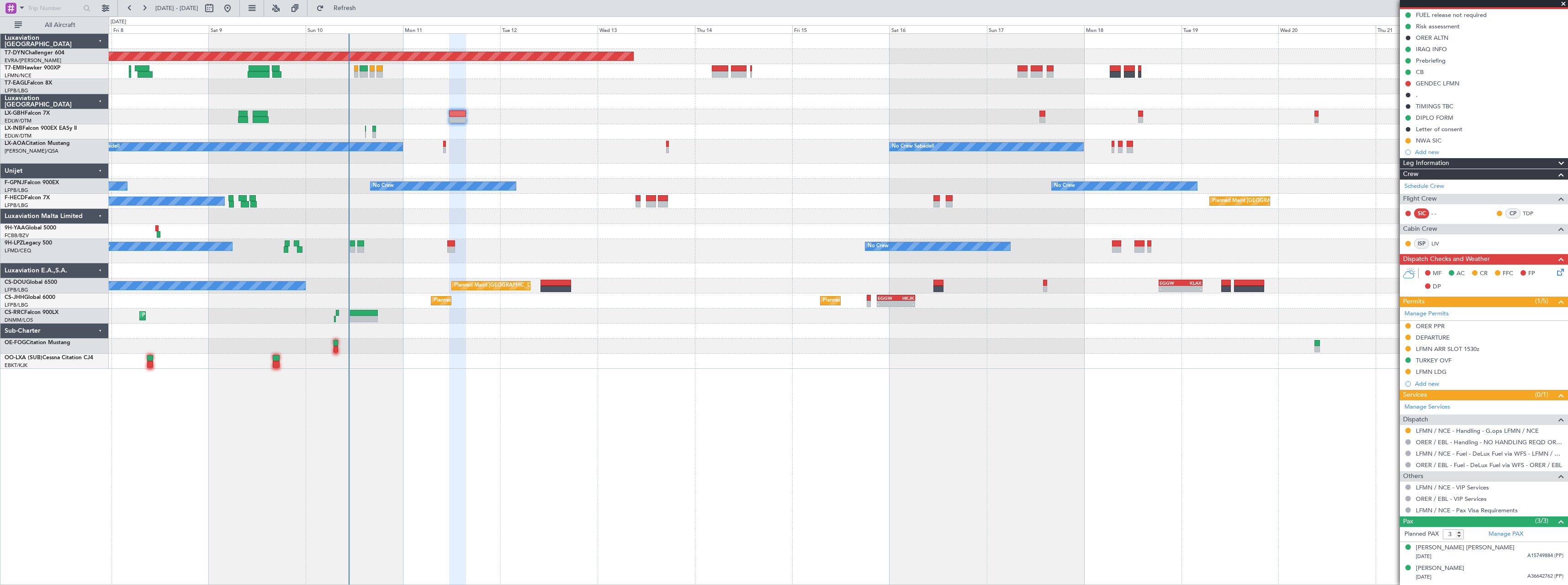
scroll to position [91, 0]
click at [576, 131] on div "Unplanned Maint Nice ([GEOGRAPHIC_DATA])" at bounding box center [838, 131] width 1459 height 15
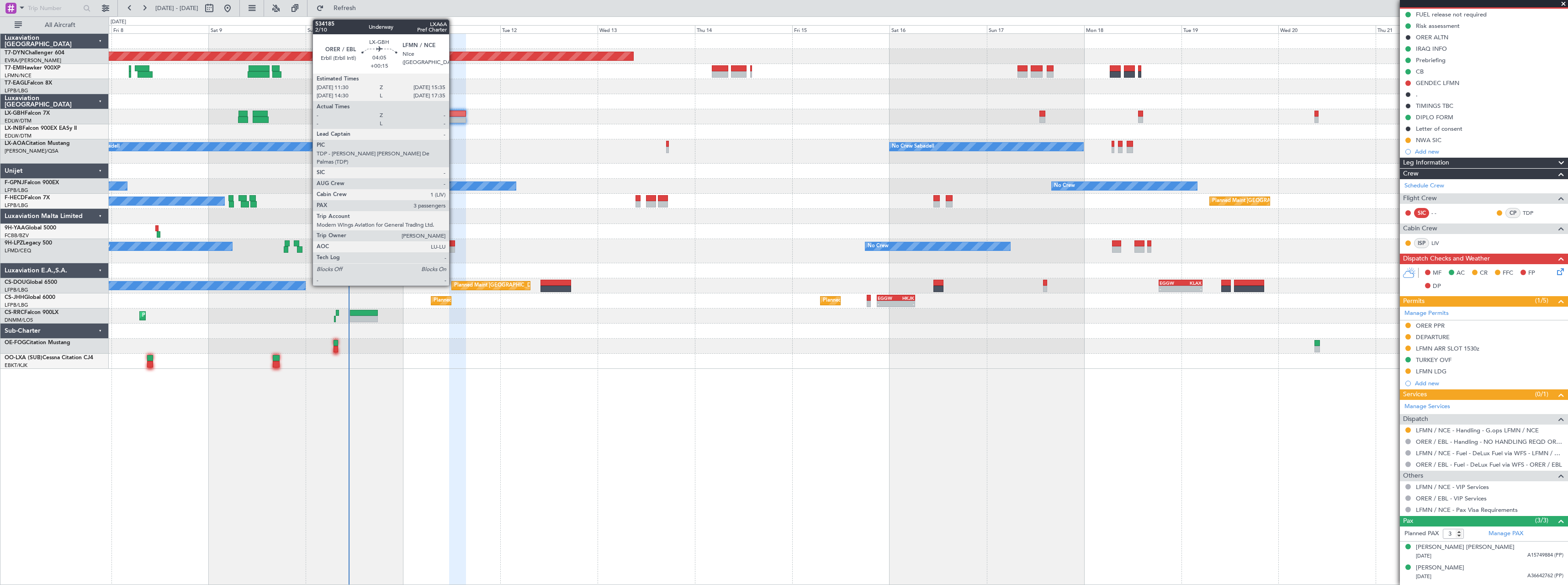
click at [453, 116] on div at bounding box center [458, 114] width 17 height 7
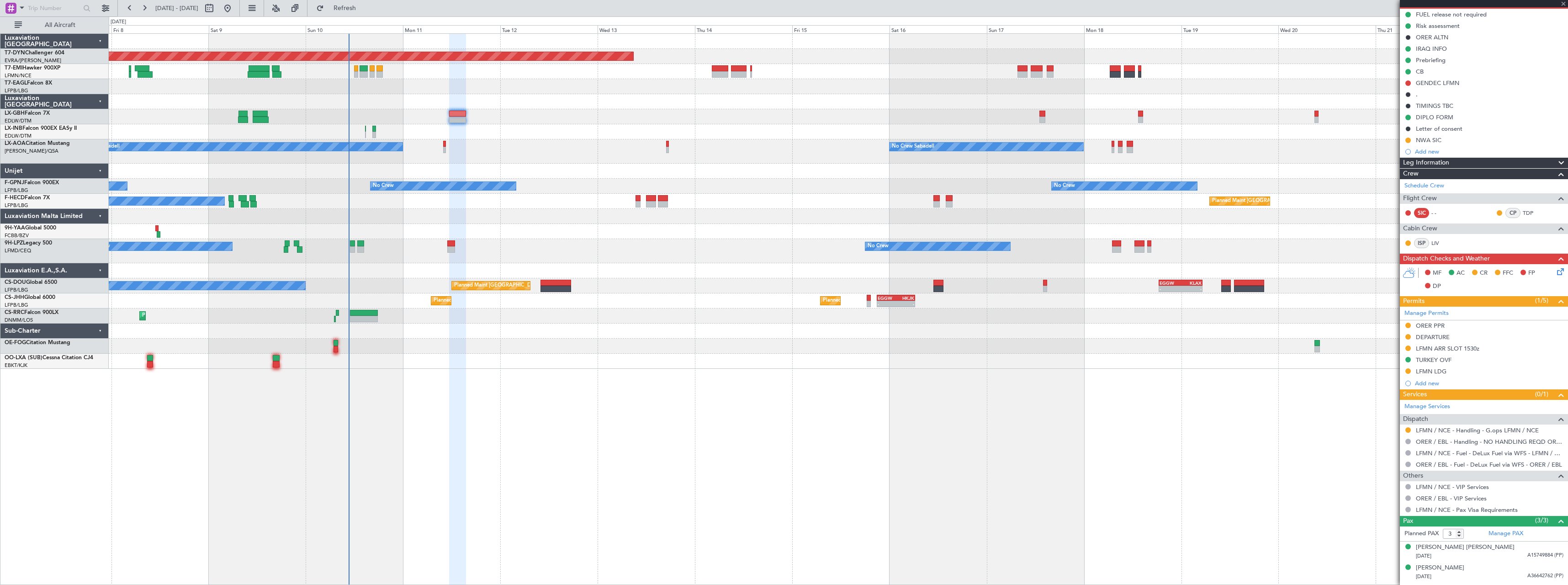
scroll to position [0, 0]
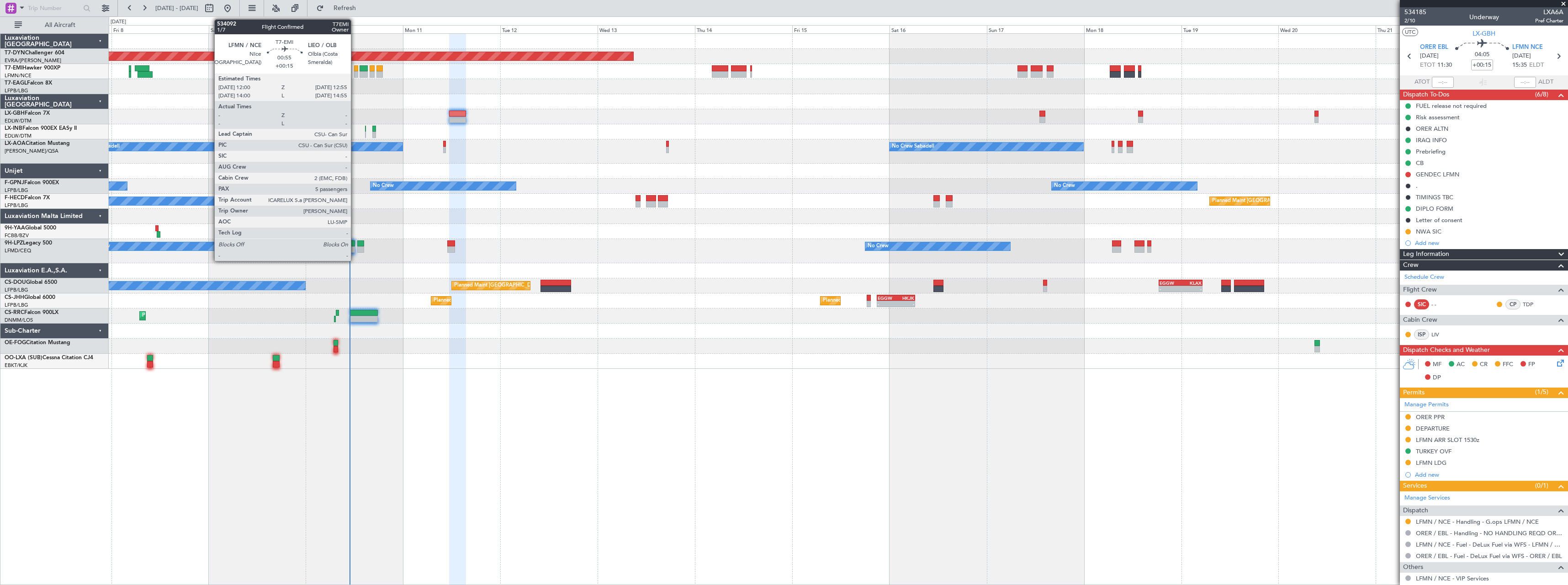
click at [355, 68] on div at bounding box center [356, 68] width 4 height 7
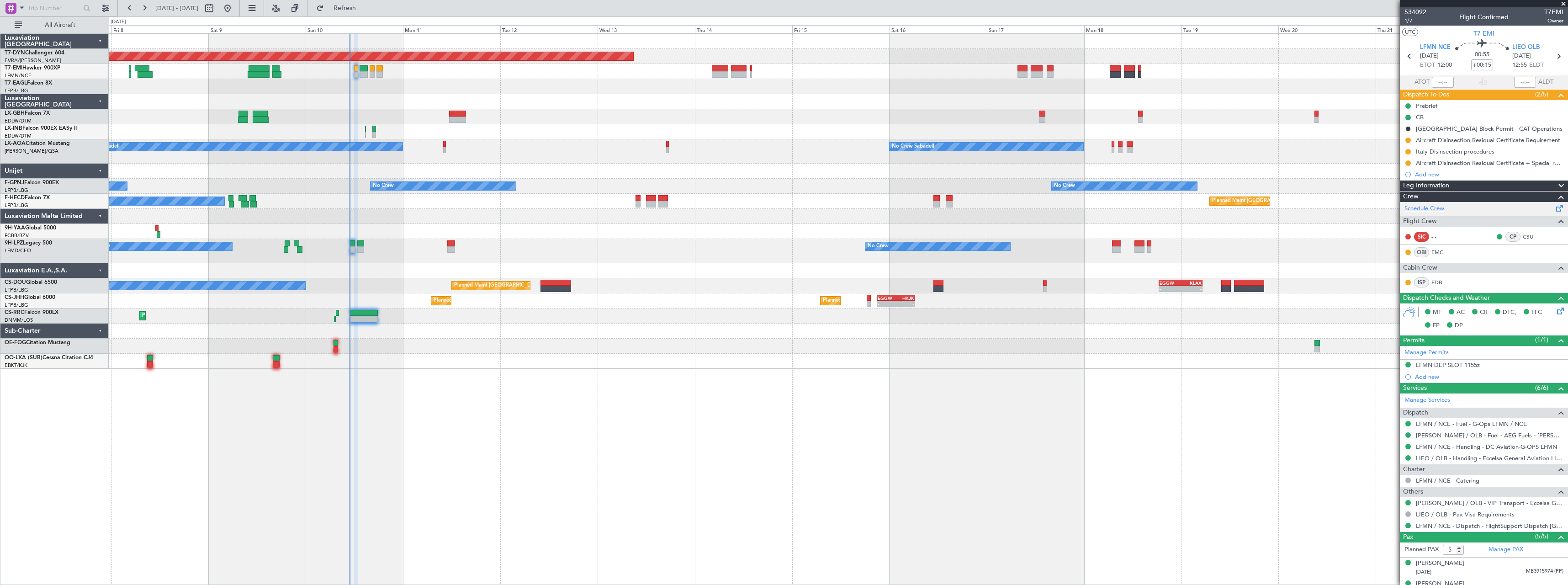
click at [1554, 206] on span at bounding box center [1559, 206] width 11 height 7
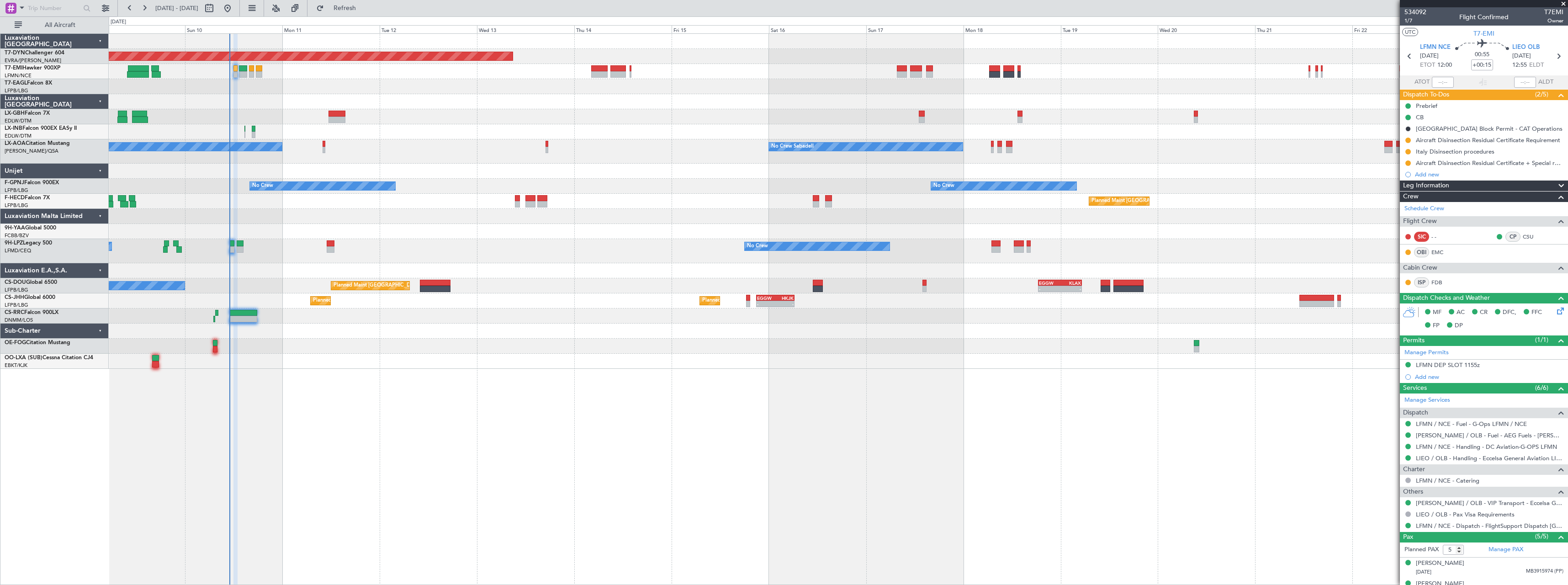
click at [495, 415] on div "Planned Maint [GEOGRAPHIC_DATA]-[GEOGRAPHIC_DATA] Planned Maint Geneva ([GEOGRA…" at bounding box center [838, 309] width 1459 height 552
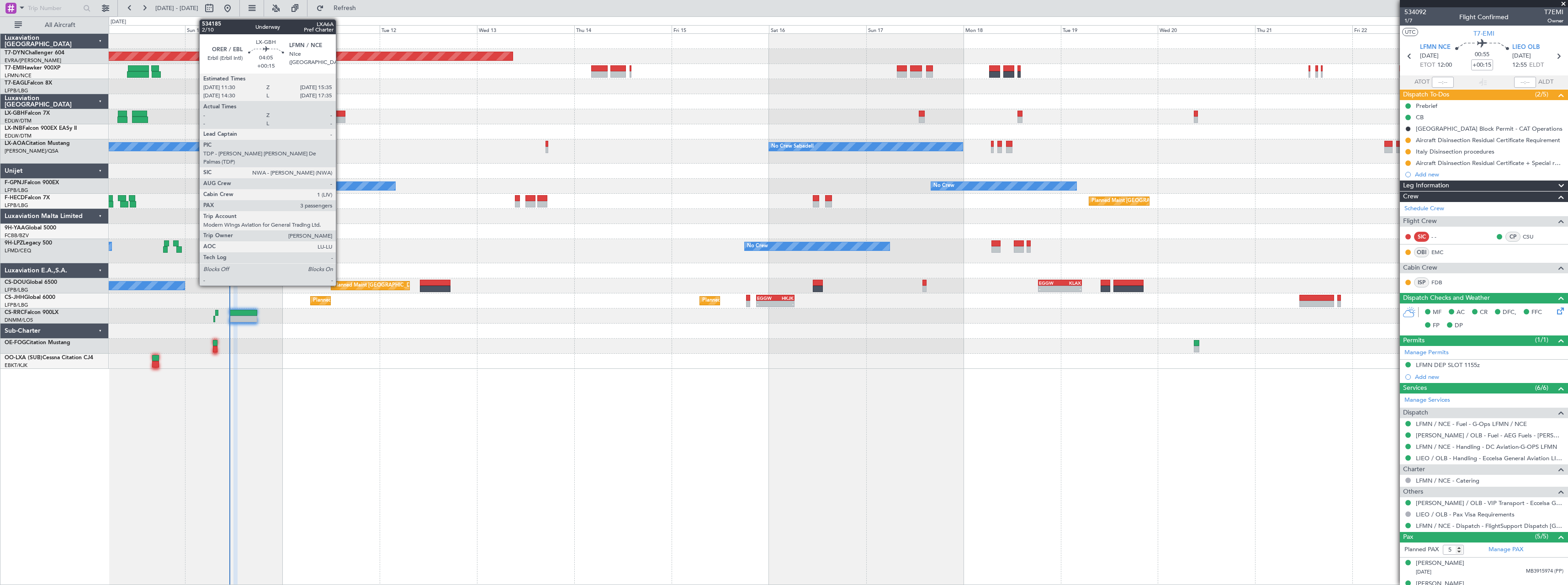
click at [340, 118] on div at bounding box center [337, 119] width 17 height 7
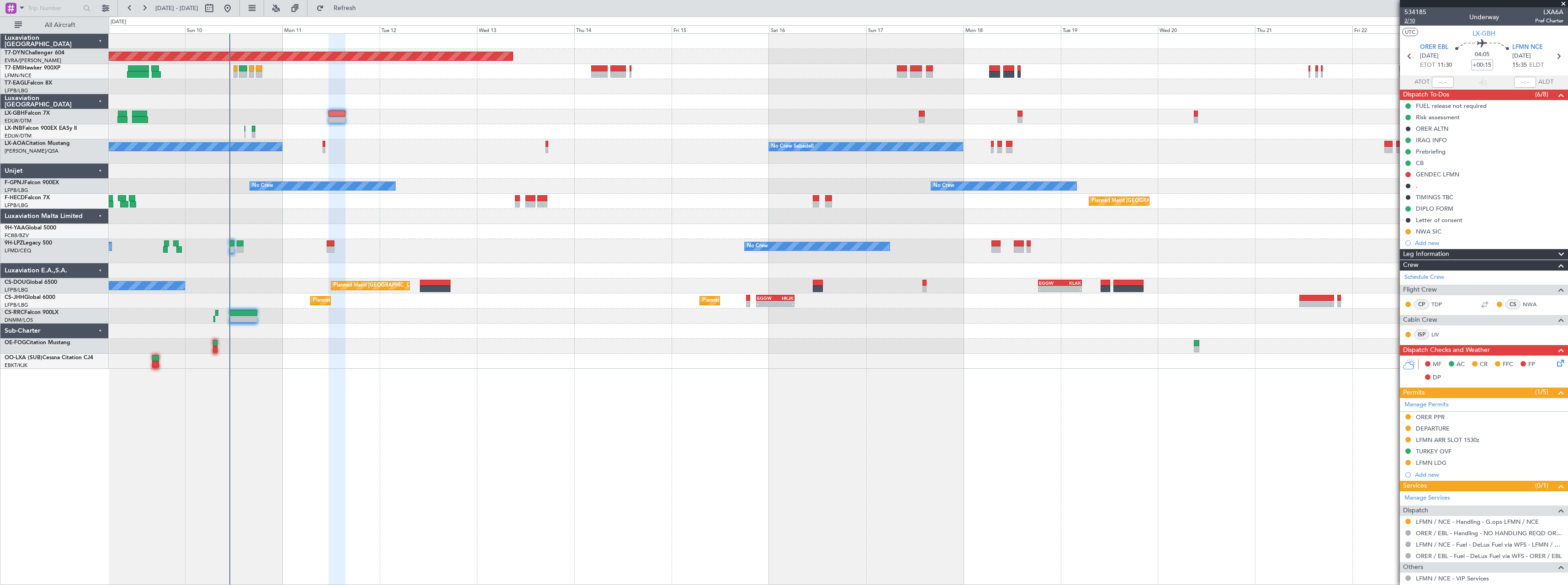
click at [1413, 20] on span "2/10" at bounding box center [1415, 21] width 22 height 8
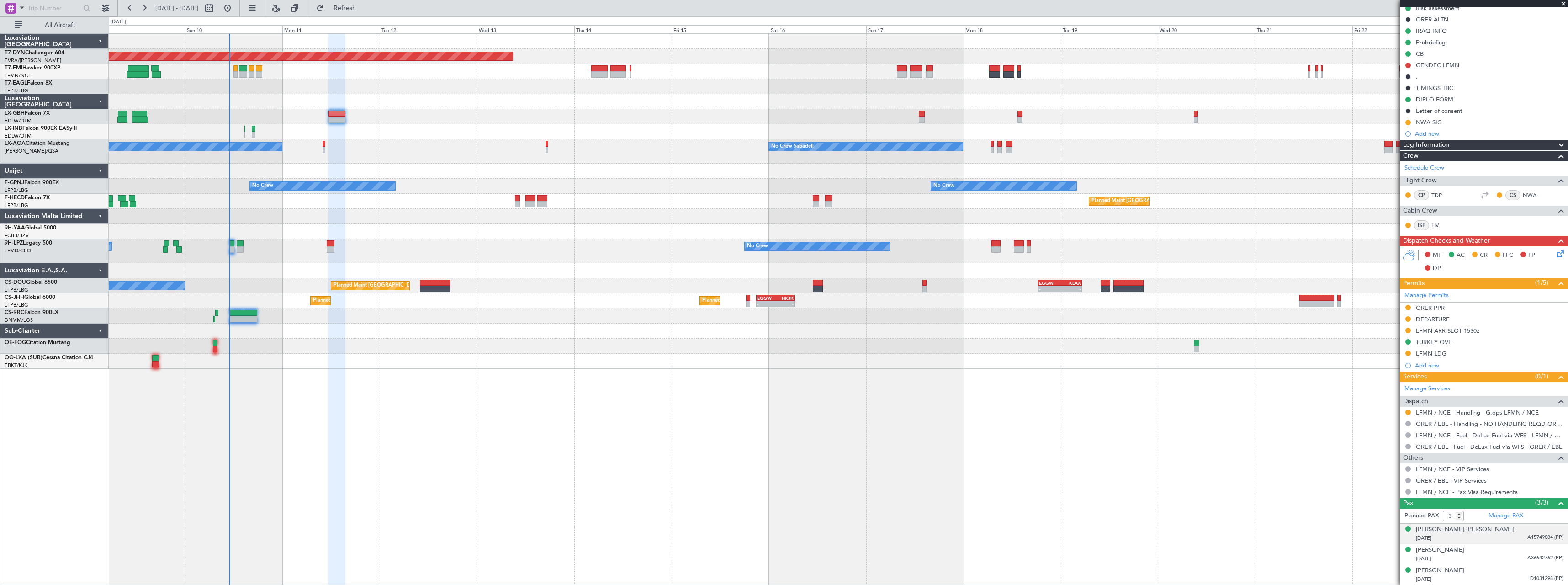
click at [1453, 531] on div "[PERSON_NAME] [PERSON_NAME]" at bounding box center [1465, 529] width 99 height 9
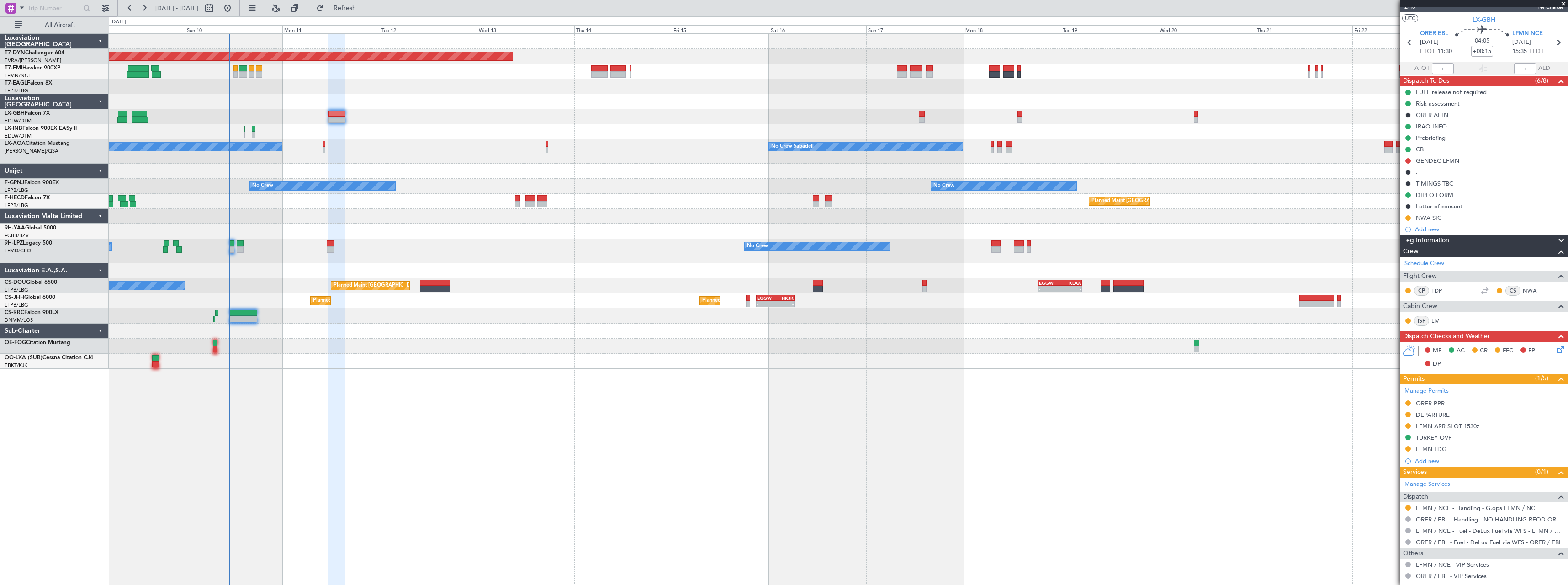
scroll to position [0, 0]
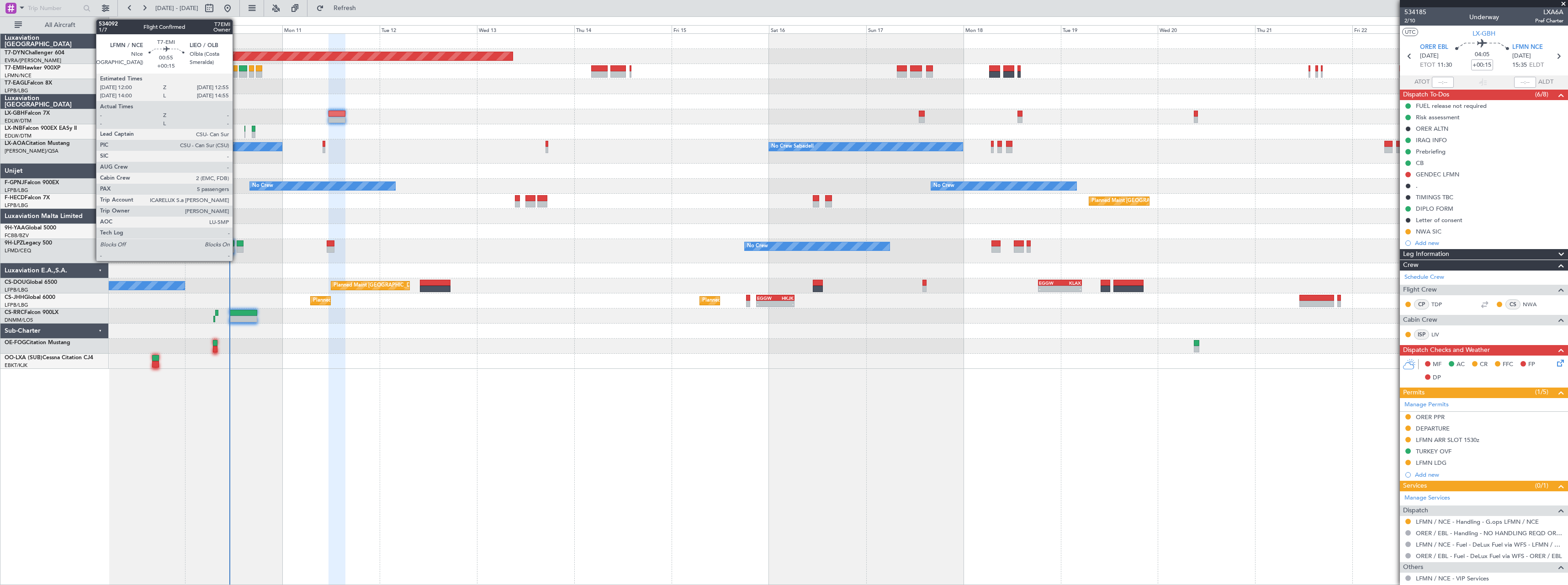
click at [236, 72] on div at bounding box center [236, 74] width 4 height 7
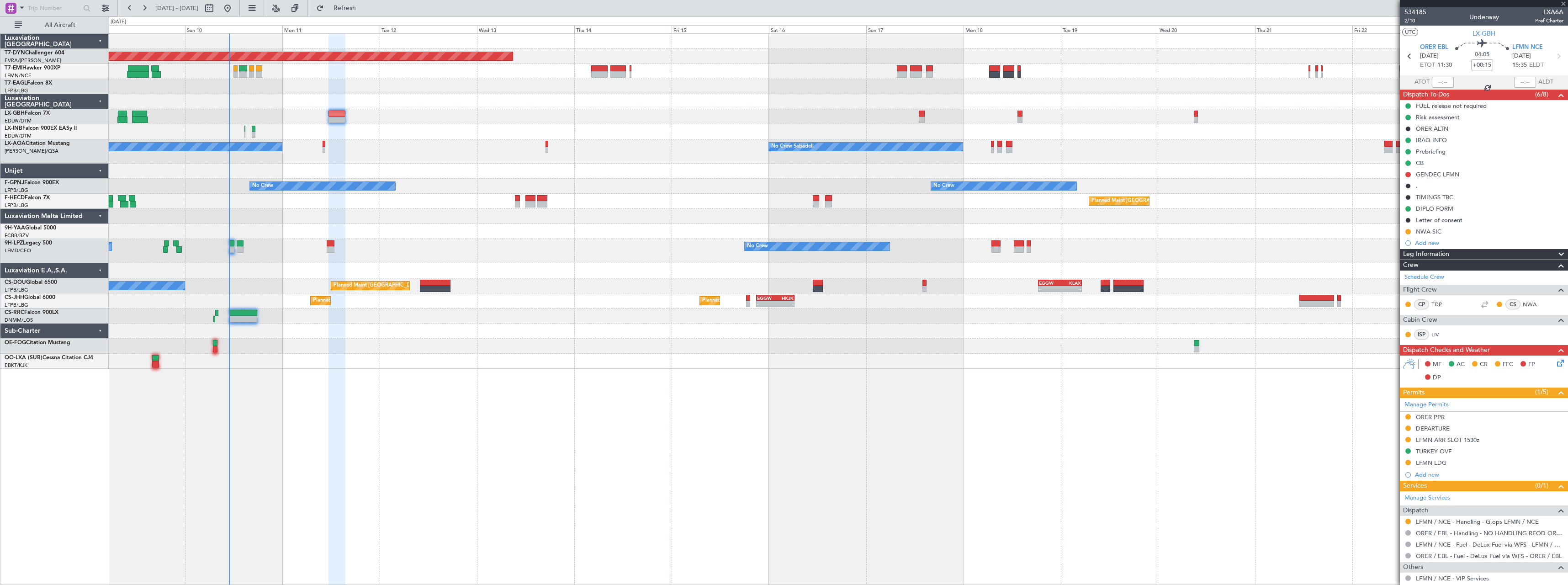
type input "5"
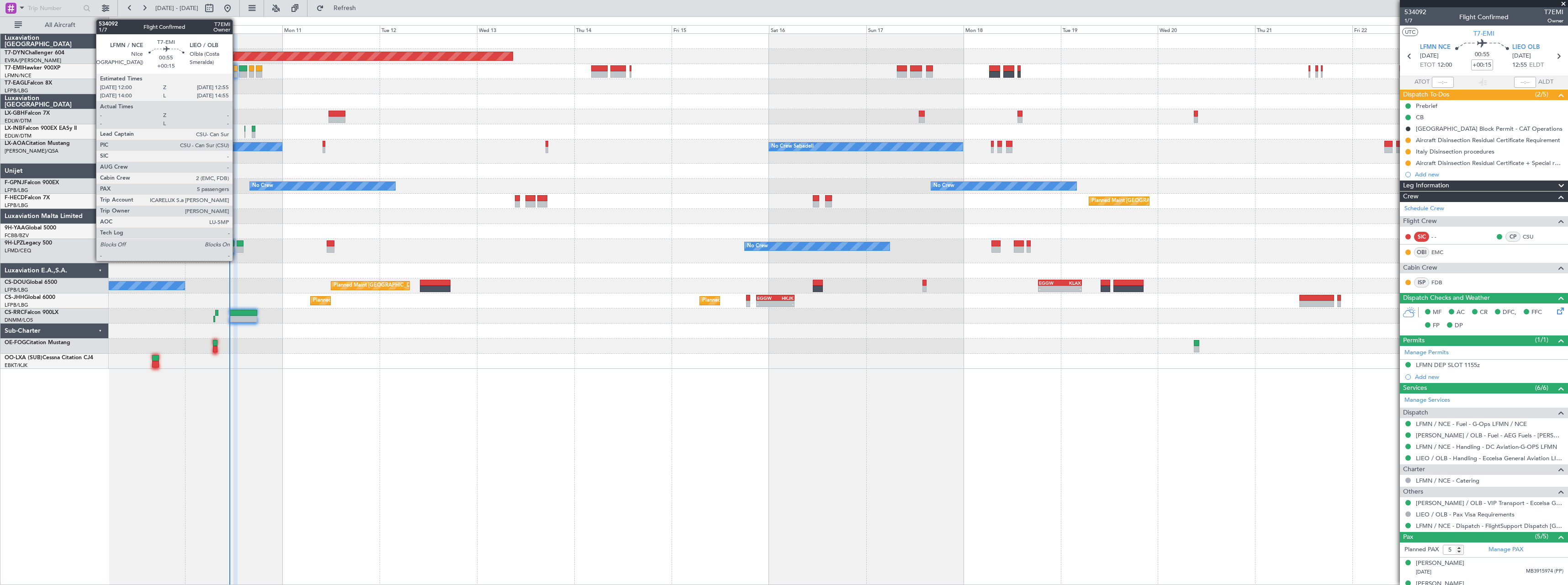
click at [237, 71] on div at bounding box center [236, 68] width 4 height 7
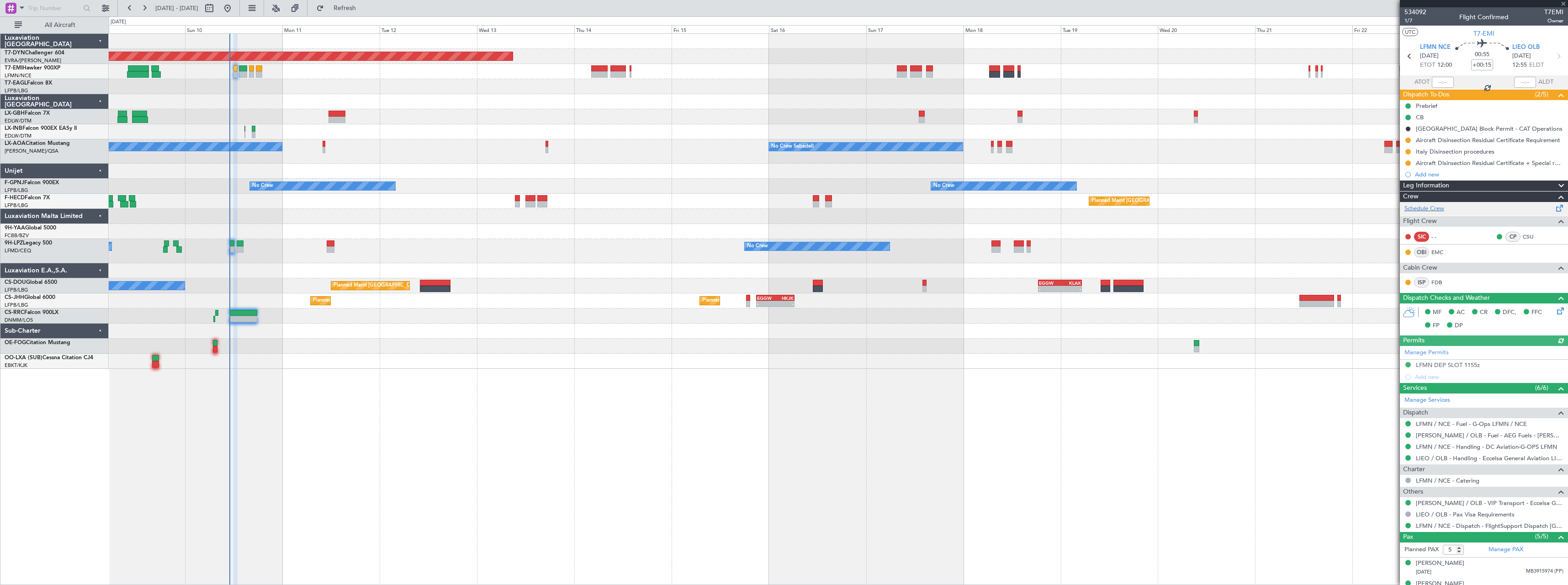
click at [1555, 203] on span at bounding box center [1559, 206] width 11 height 7
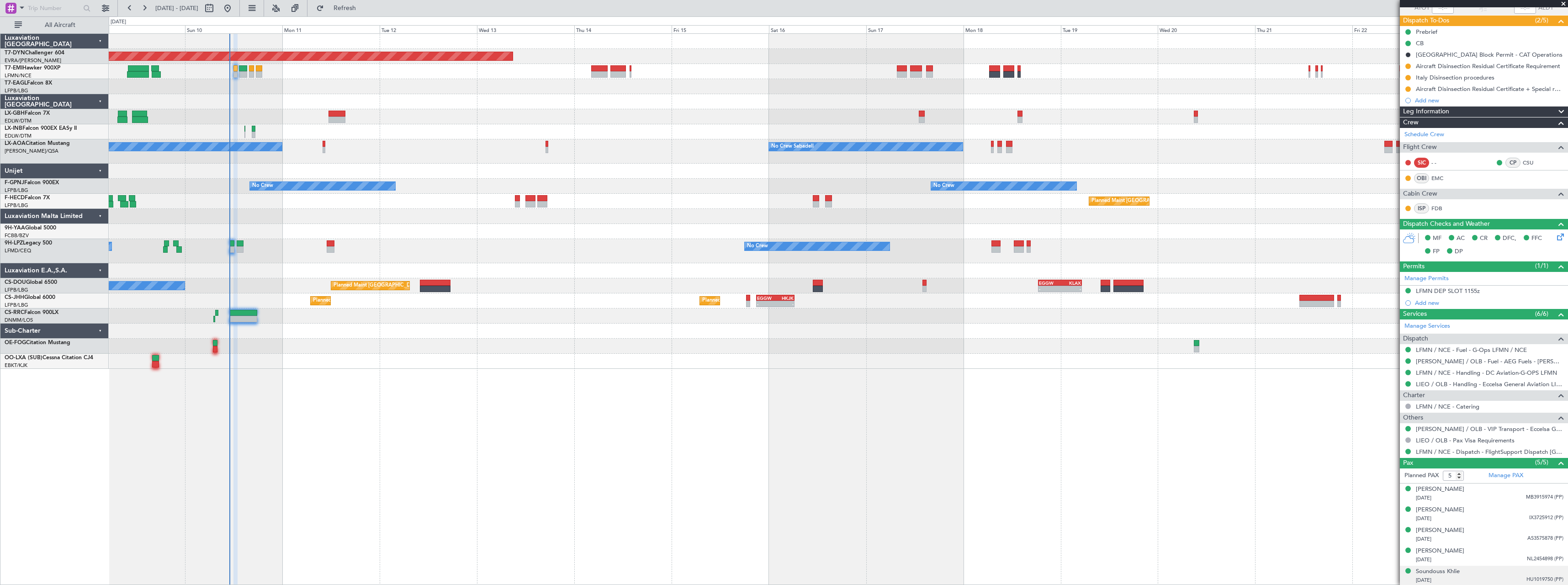
scroll to position [75, 0]
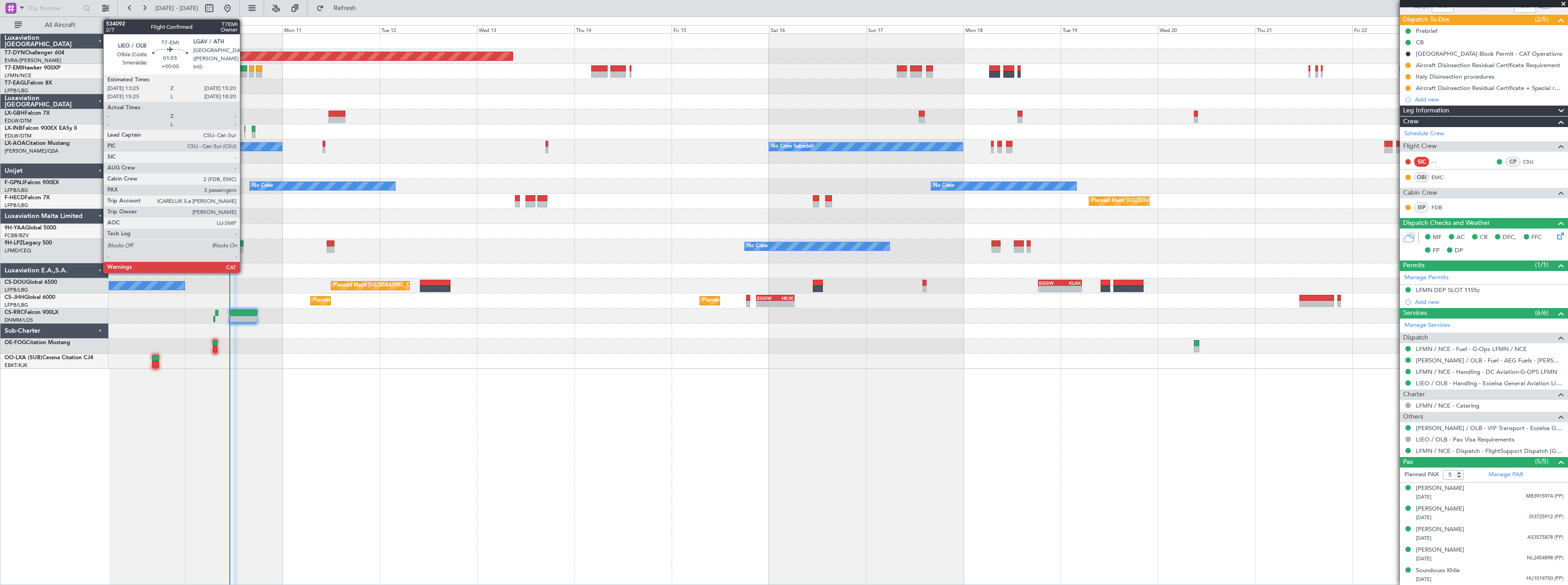
click at [244, 70] on div at bounding box center [243, 68] width 9 height 7
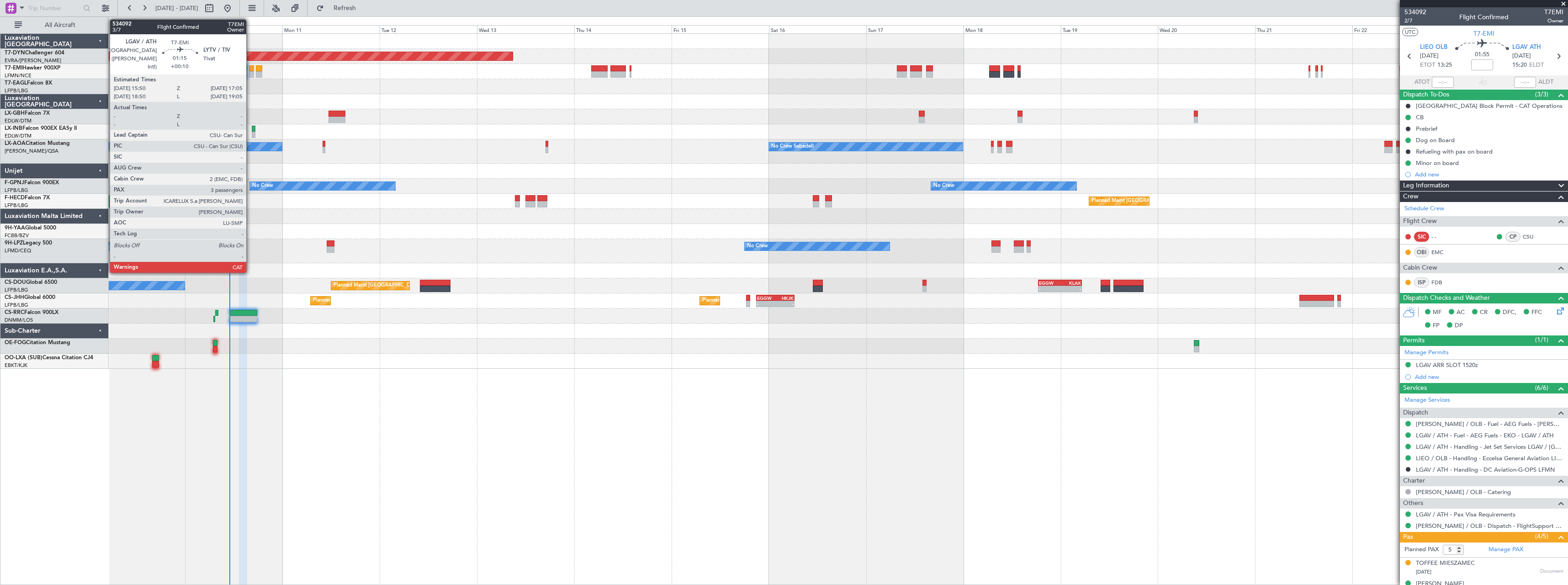
click at [250, 69] on div at bounding box center [251, 68] width 5 height 7
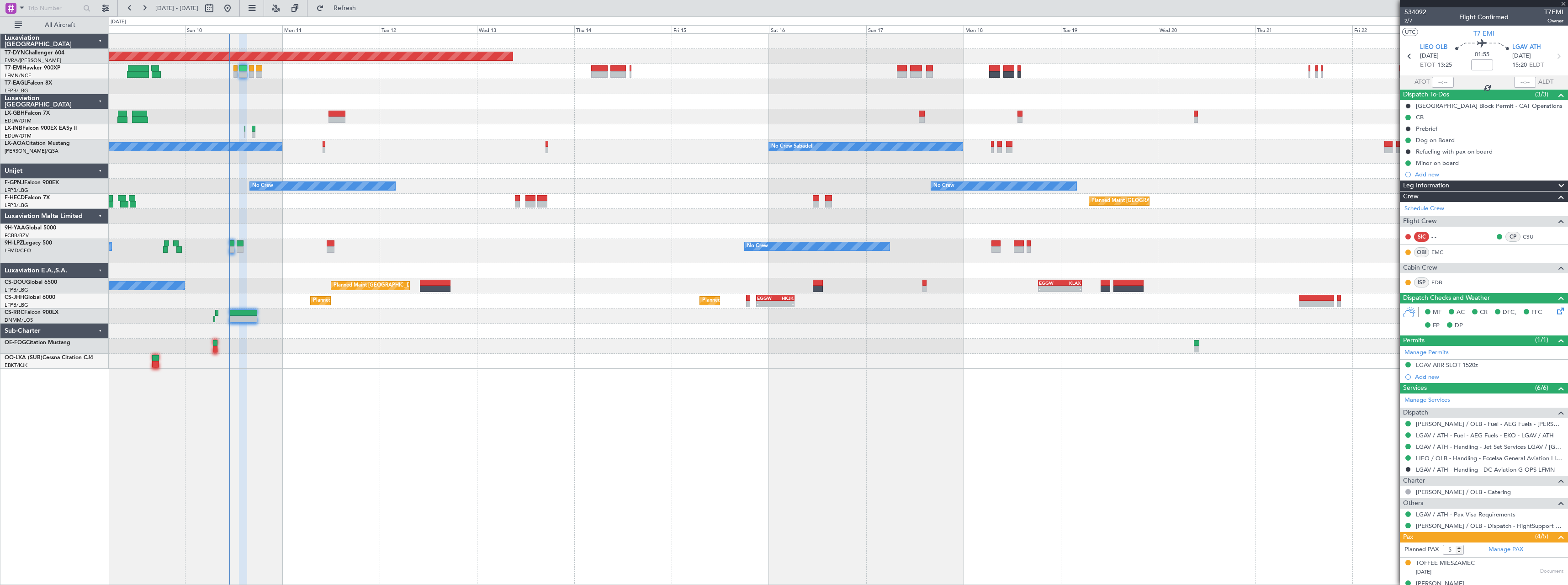
type input "+00:10"
type input "3"
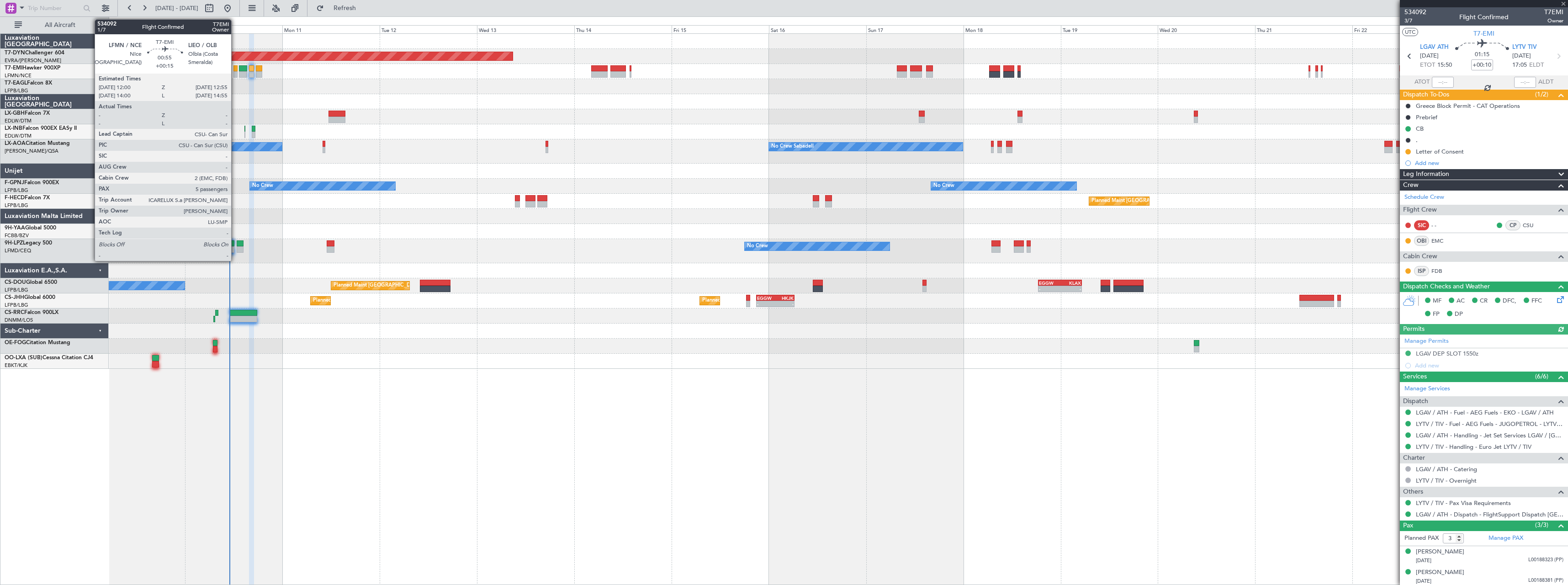
click at [236, 68] on div at bounding box center [236, 68] width 4 height 7
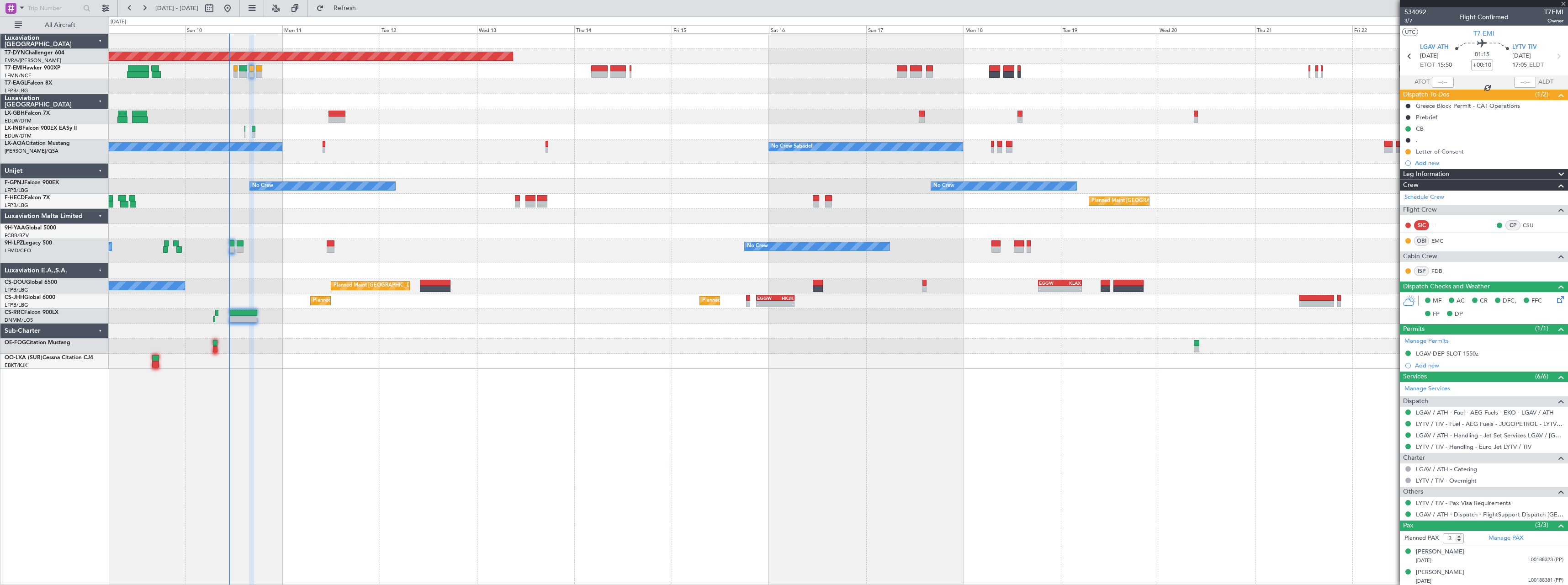
type input "+00:15"
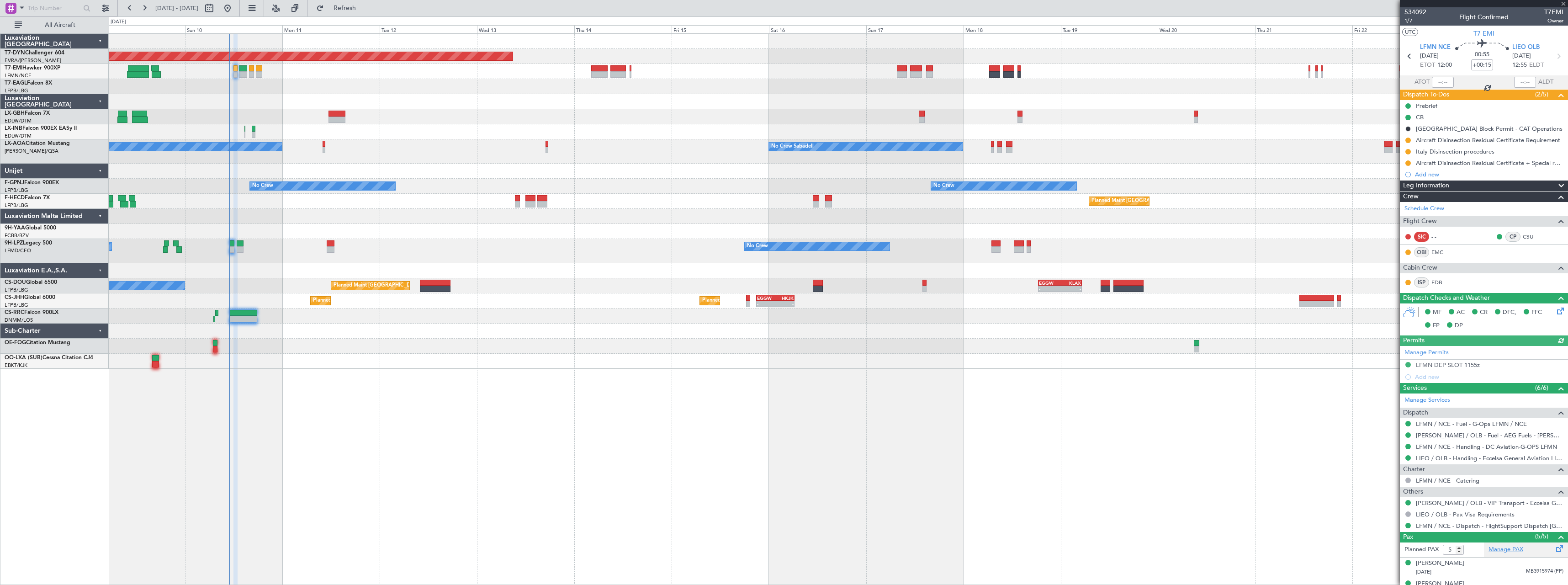
click at [1505, 552] on link "Manage PAX" at bounding box center [1505, 549] width 35 height 9
click at [321, 116] on div at bounding box center [838, 116] width 1459 height 15
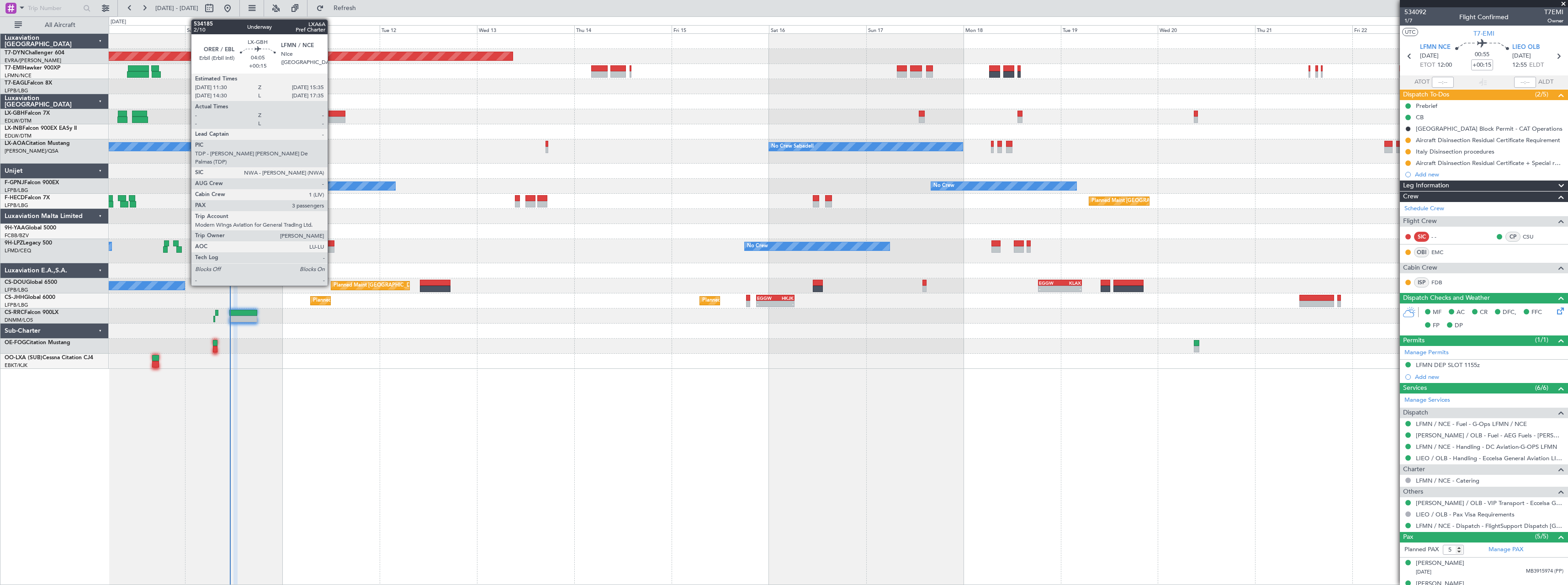
click at [332, 114] on div at bounding box center [337, 114] width 17 height 7
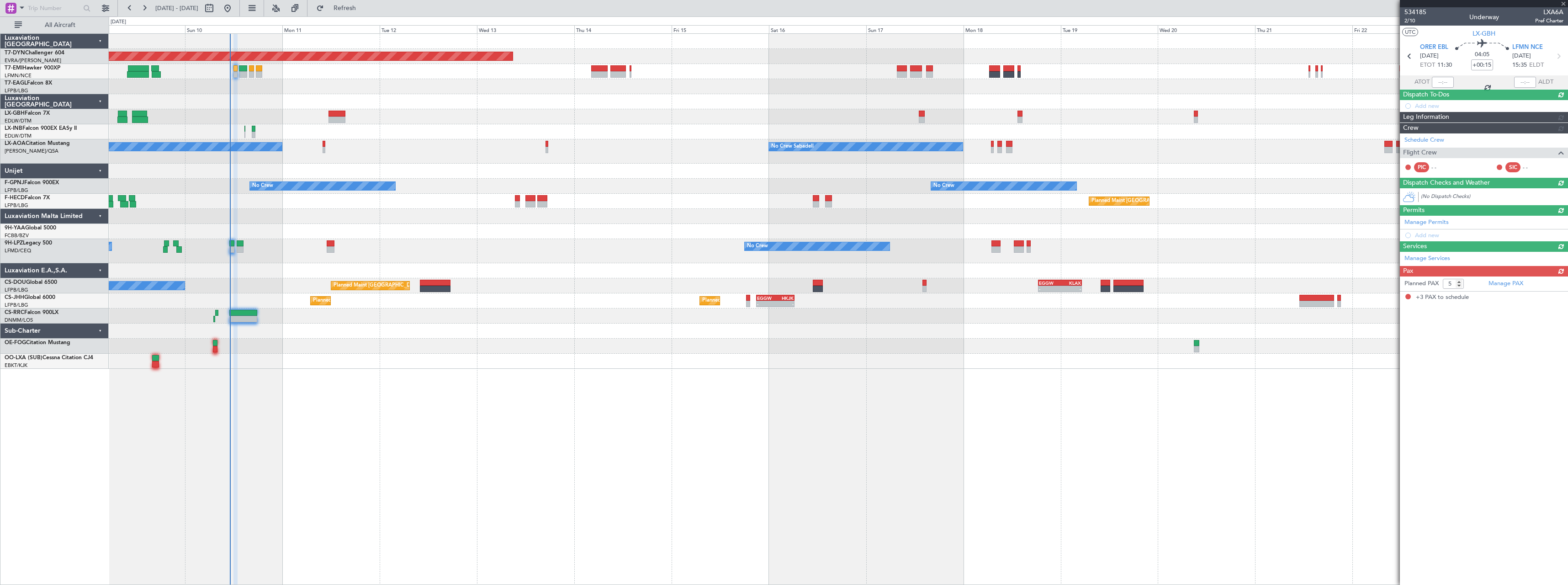
type input "3"
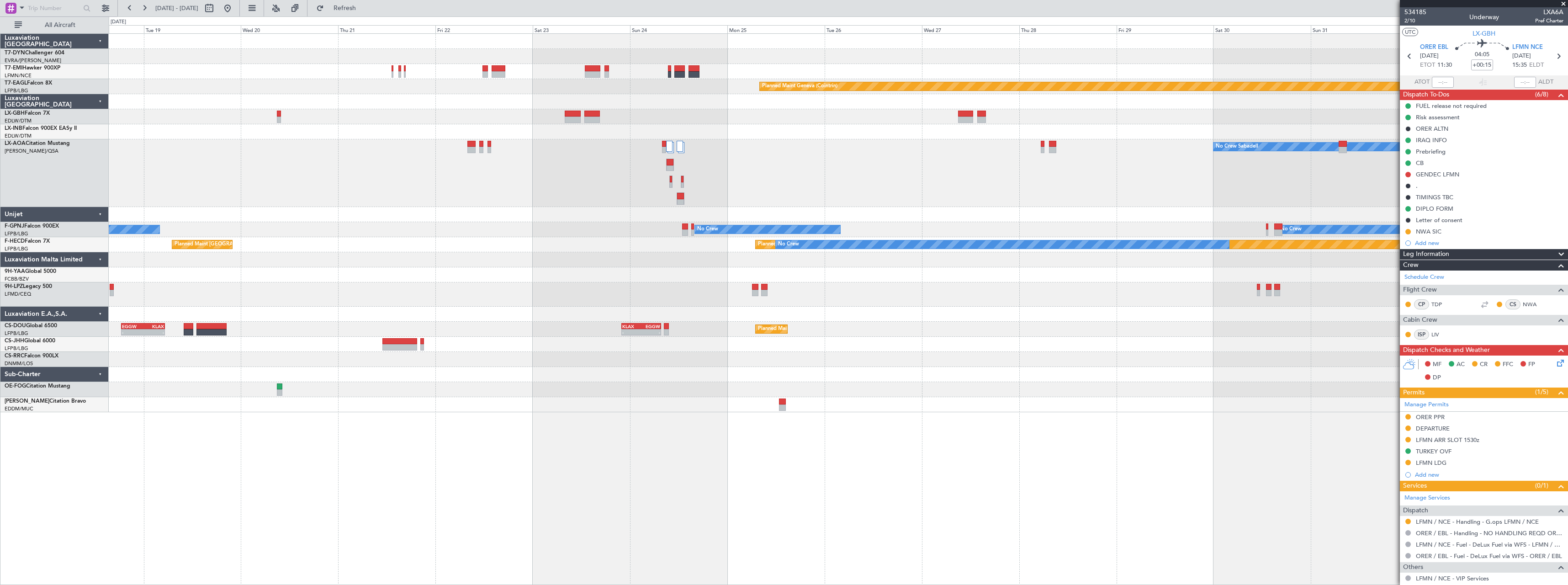
click at [605, 201] on div "No Crew Sabadell No Crew Sabadell No Crew" at bounding box center [838, 173] width 1459 height 68
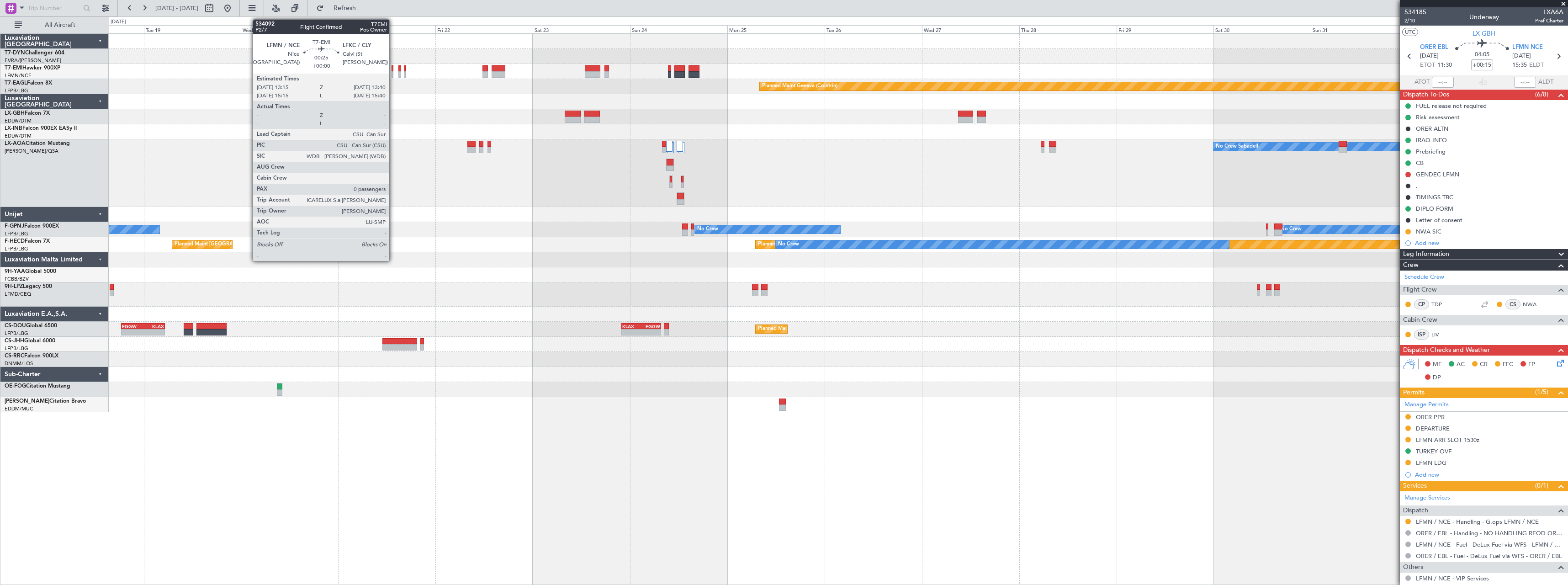
click at [393, 67] on div at bounding box center [392, 68] width 2 height 7
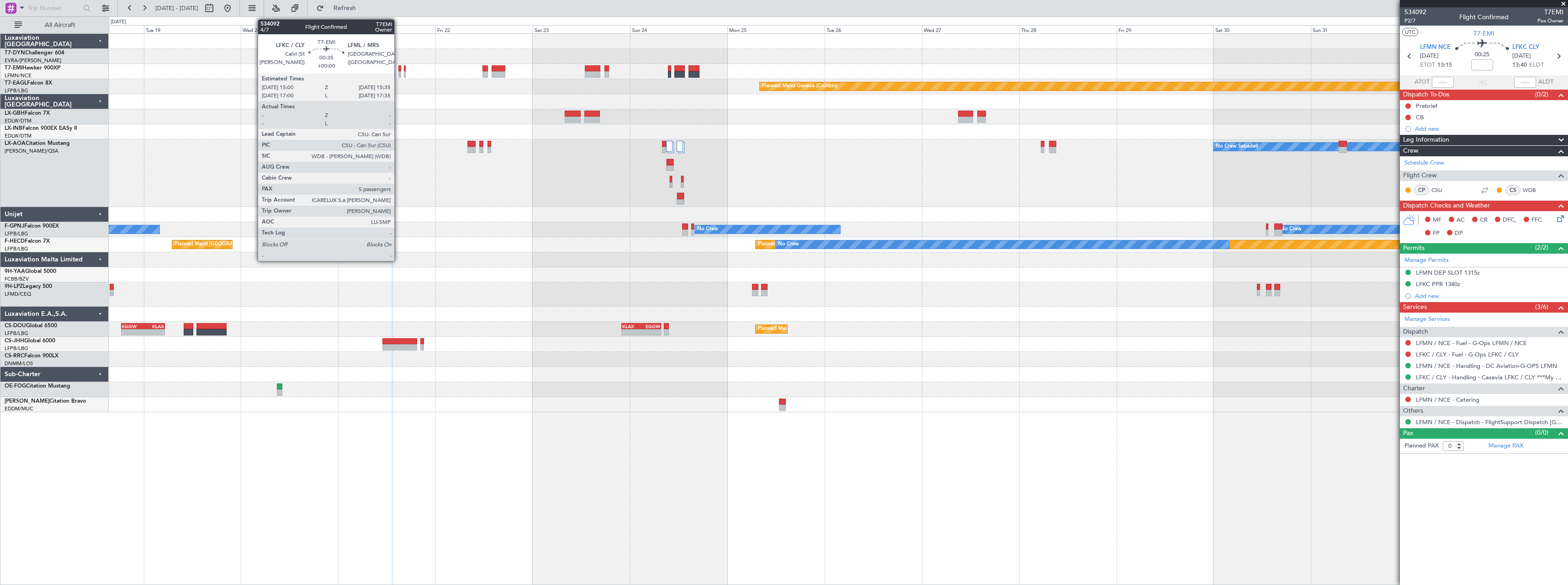
click at [399, 69] on div at bounding box center [400, 68] width 3 height 7
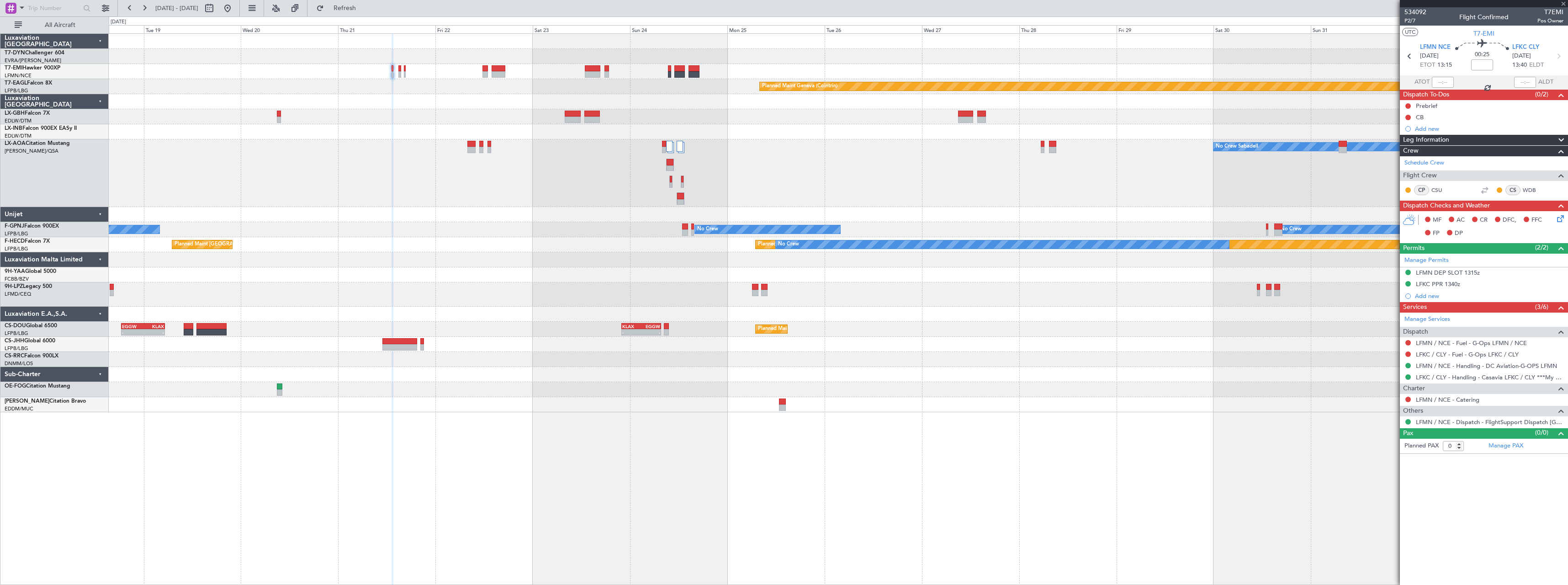
type input "5"
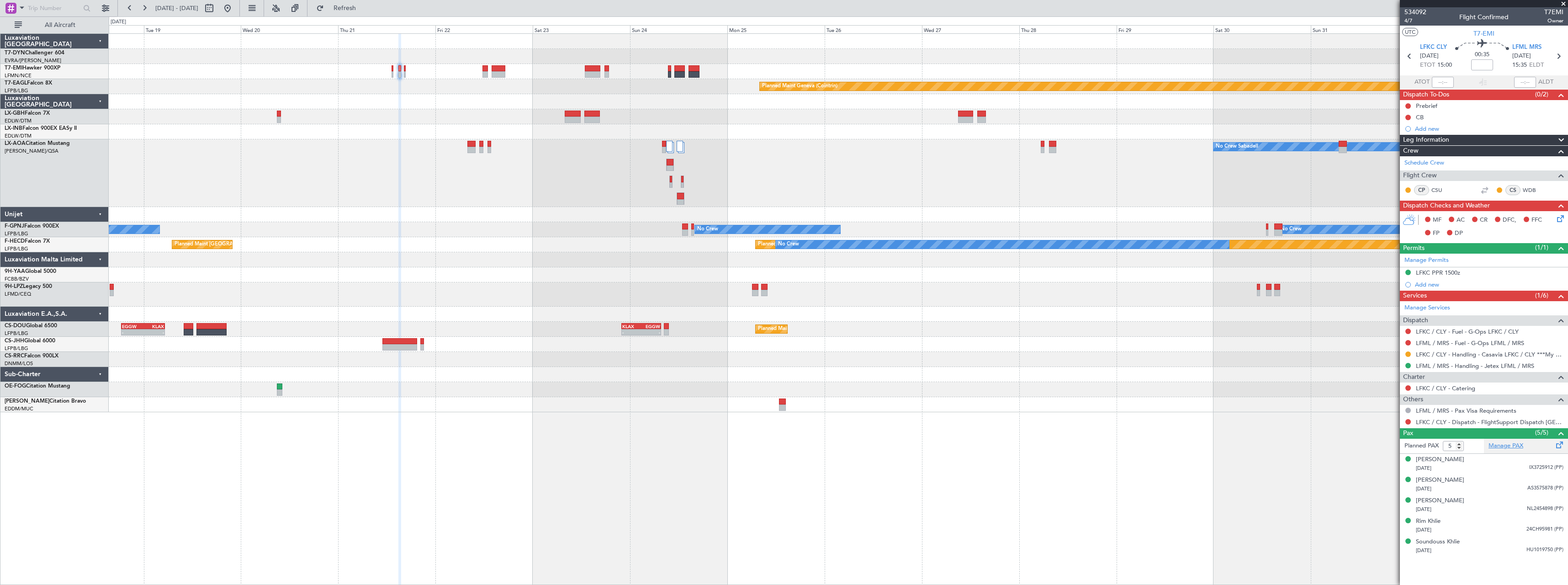
click at [1501, 449] on link "Manage PAX" at bounding box center [1505, 446] width 35 height 9
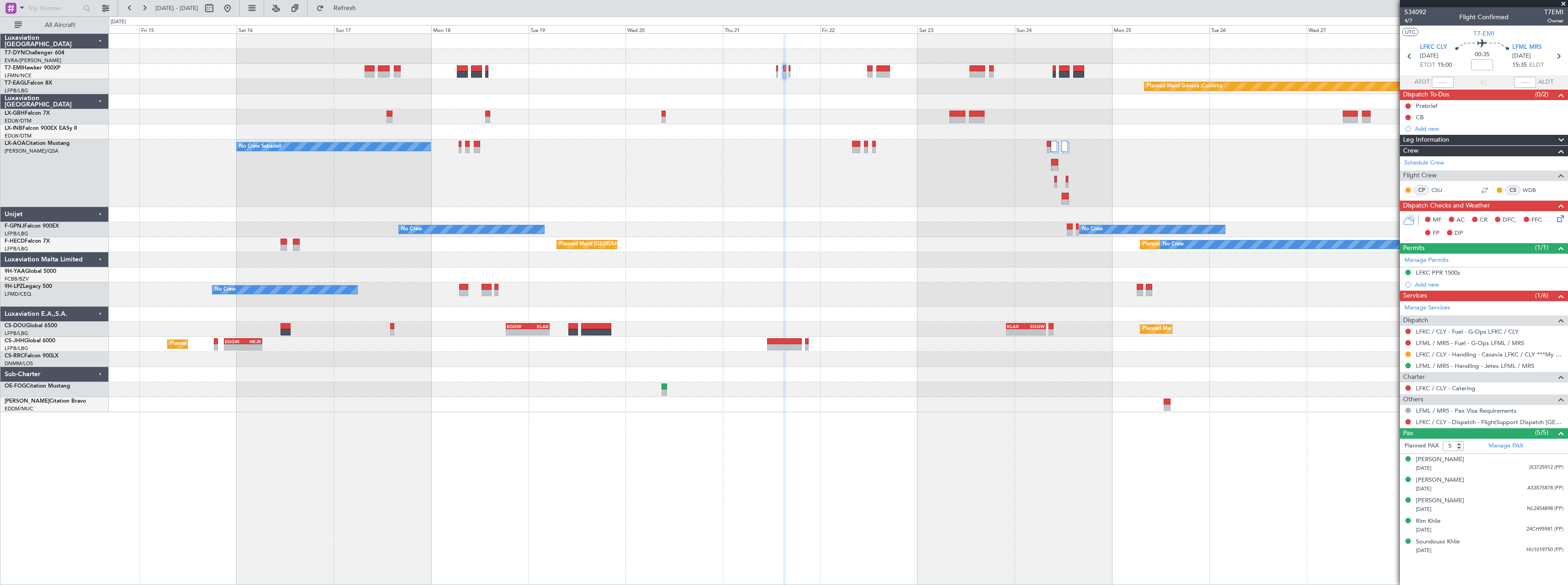
click at [838, 159] on div "No Crew Sabadell No Crew Sabadell No Crew Sabadell" at bounding box center [838, 173] width 1459 height 68
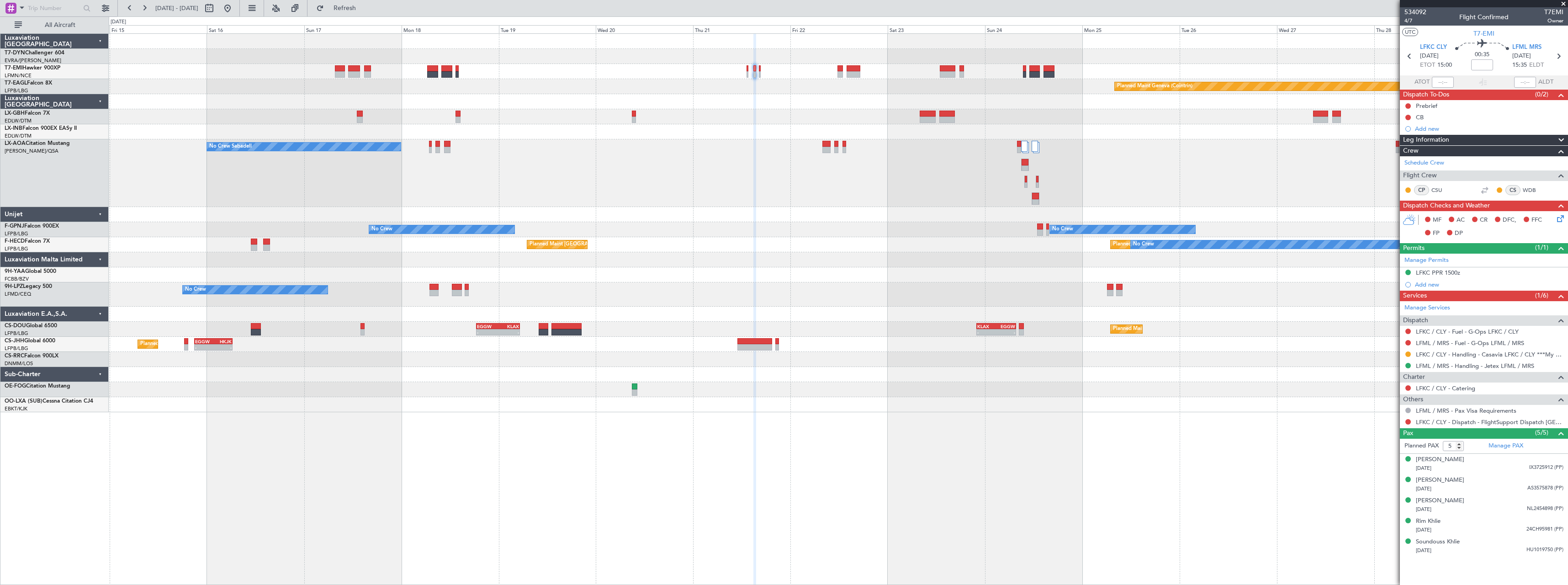
click at [505, 147] on div "Planned Maint Basel-Mulhouse Planned Maint Geneva (Cointrin) No Crew Sabadell N…" at bounding box center [838, 223] width 1459 height 378
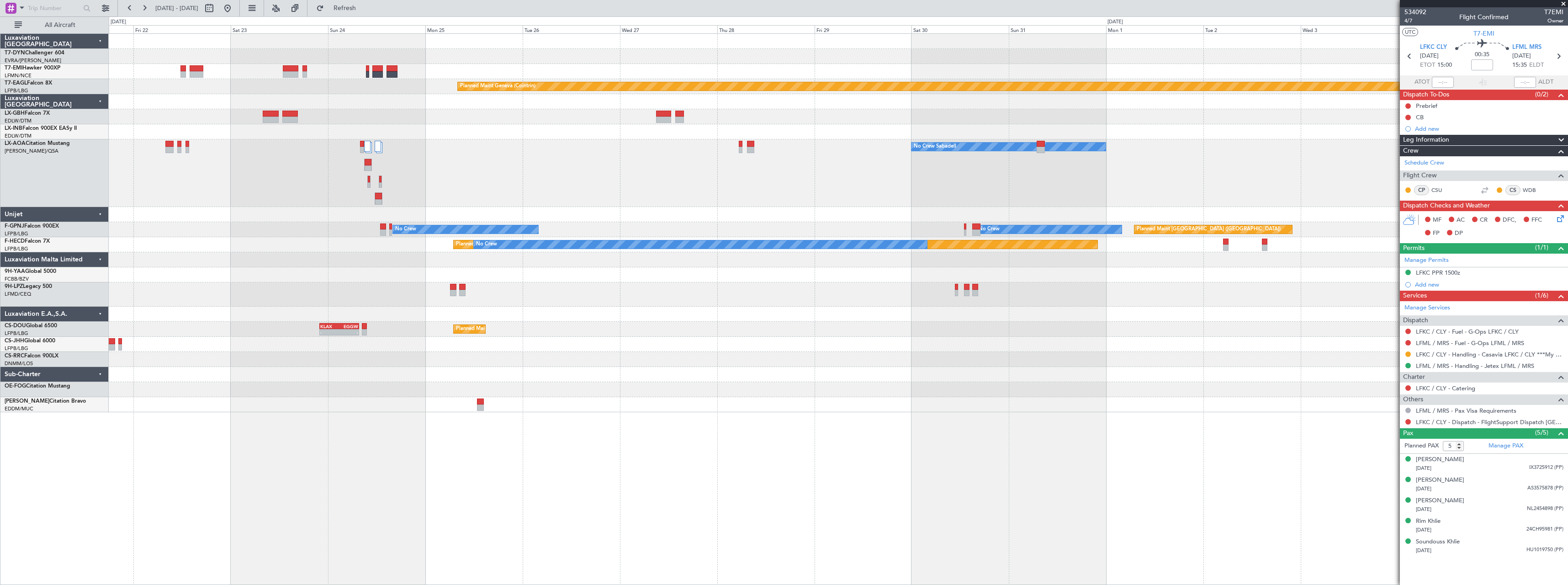
click at [516, 177] on div "Planned Maint Geneva (Cointrin) No Crew Sabadell No Crew No Crew No Crew Planne…" at bounding box center [838, 223] width 1459 height 378
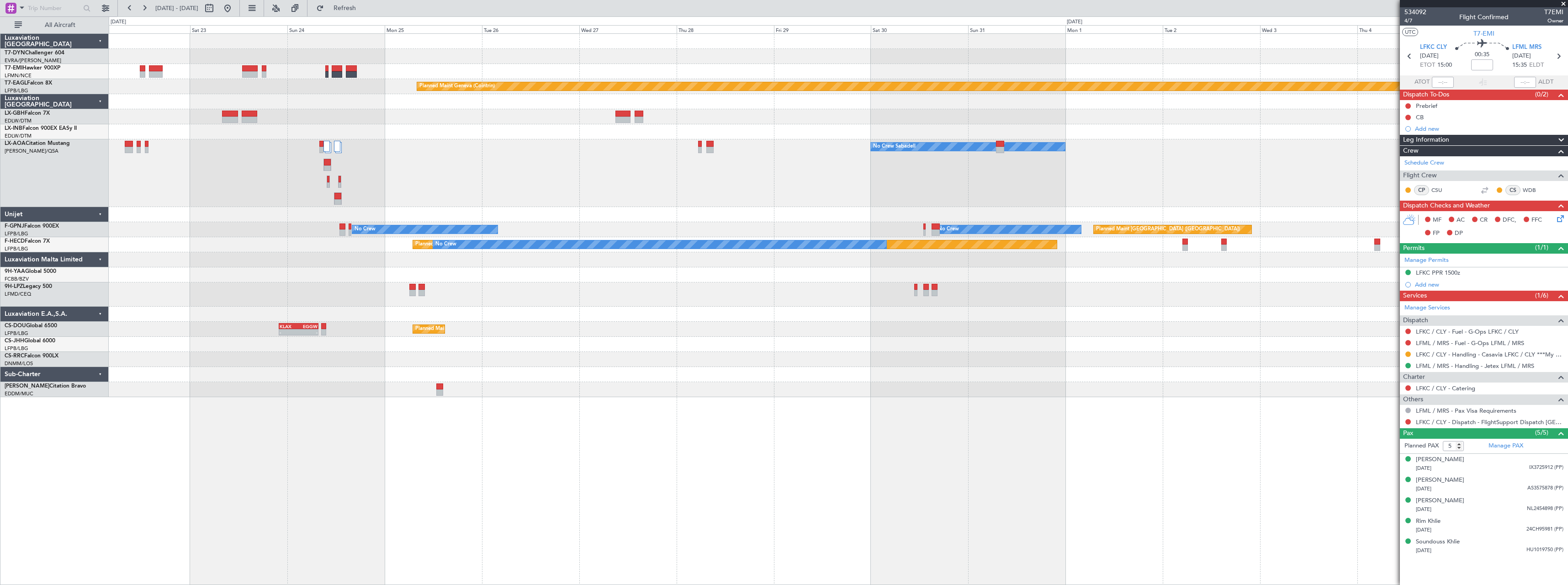
click at [526, 143] on div "Planned Maint Geneva (Cointrin) No Crew Sabadell No Crew No Crew No Crew Planne…" at bounding box center [838, 215] width 1459 height 363
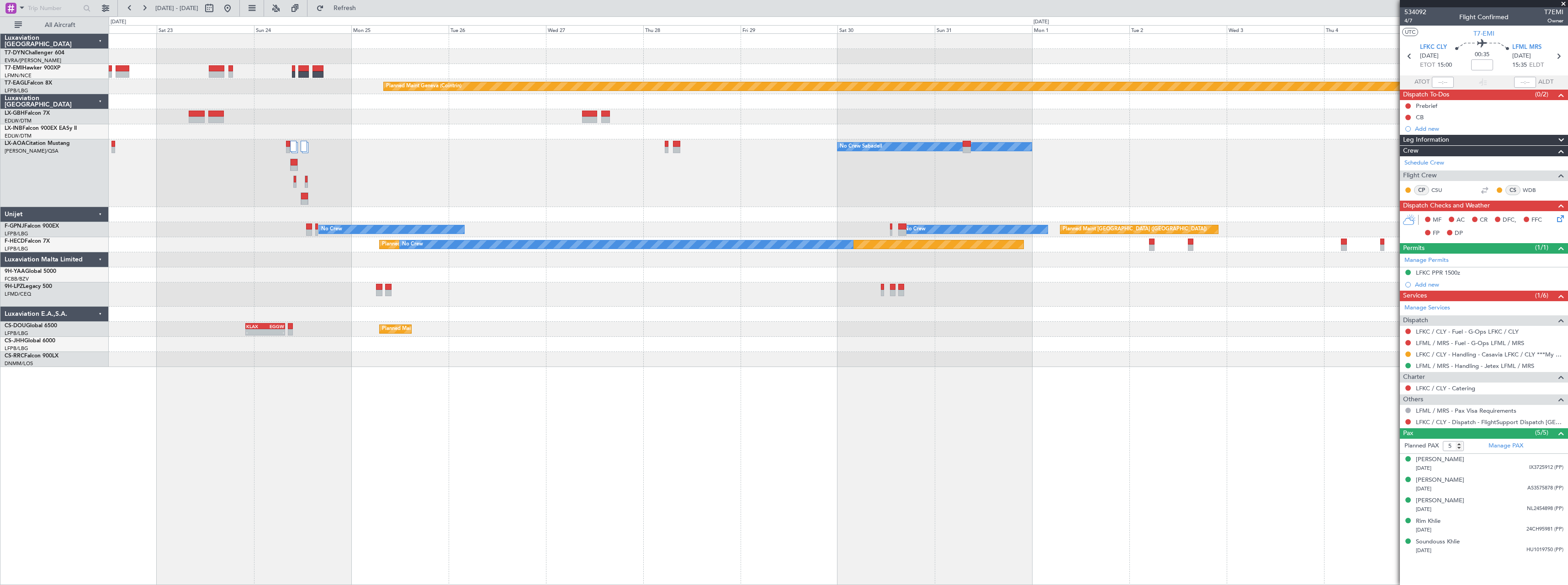
click at [1082, 103] on div at bounding box center [838, 102] width 1459 height 15
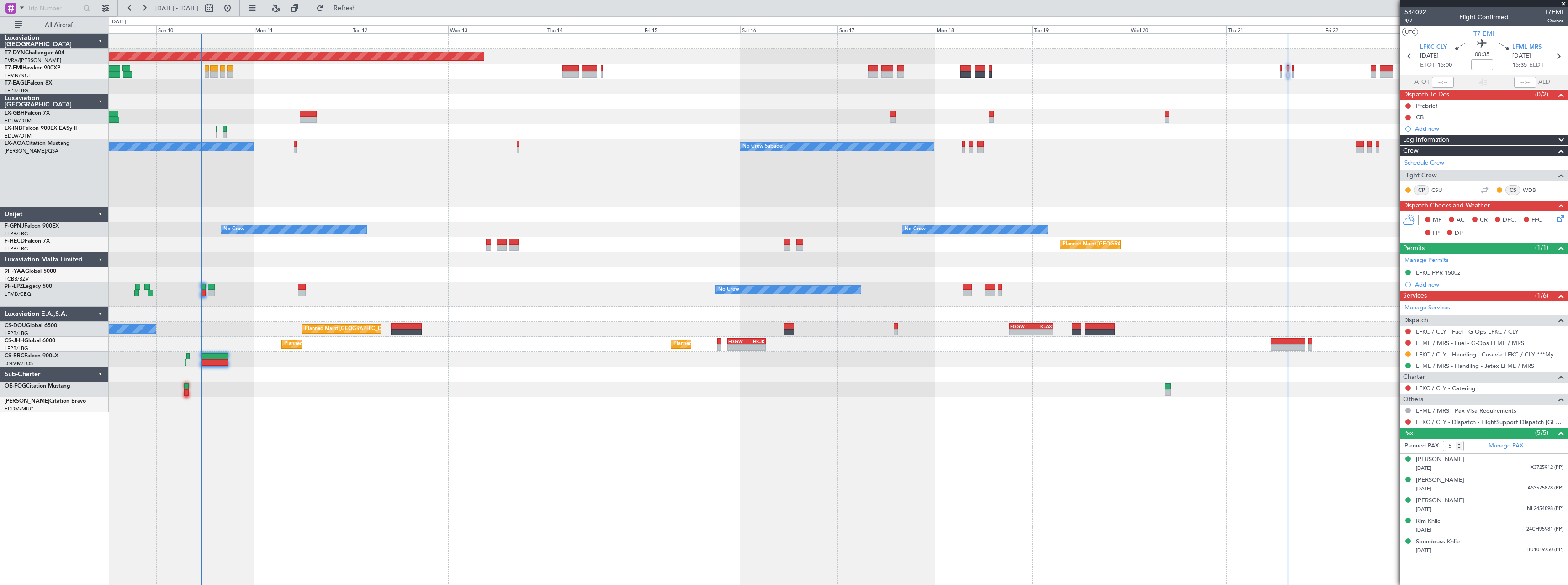
click at [872, 96] on div "Planned Maint Basel-Mulhouse Planned Maint Geneva (Cointrin) Unplanned Maint Ni…" at bounding box center [838, 223] width 1459 height 378
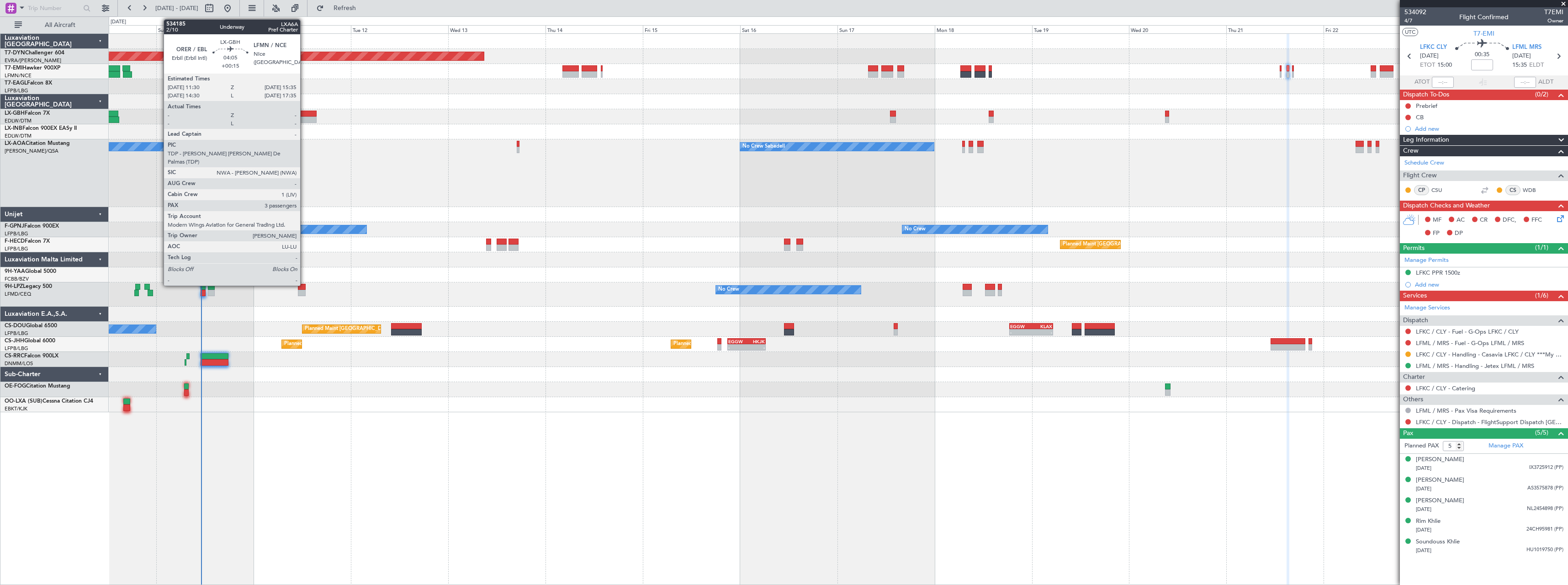
click at [304, 113] on div at bounding box center [308, 114] width 17 height 7
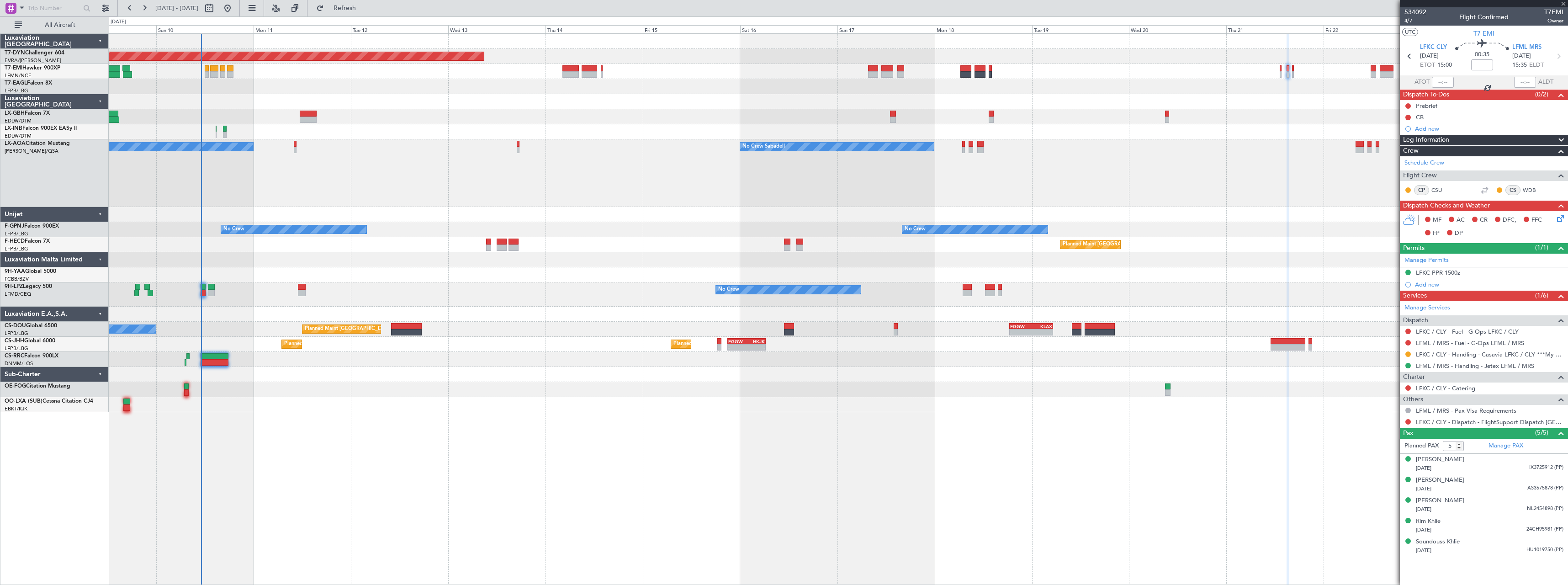
type input "+00:15"
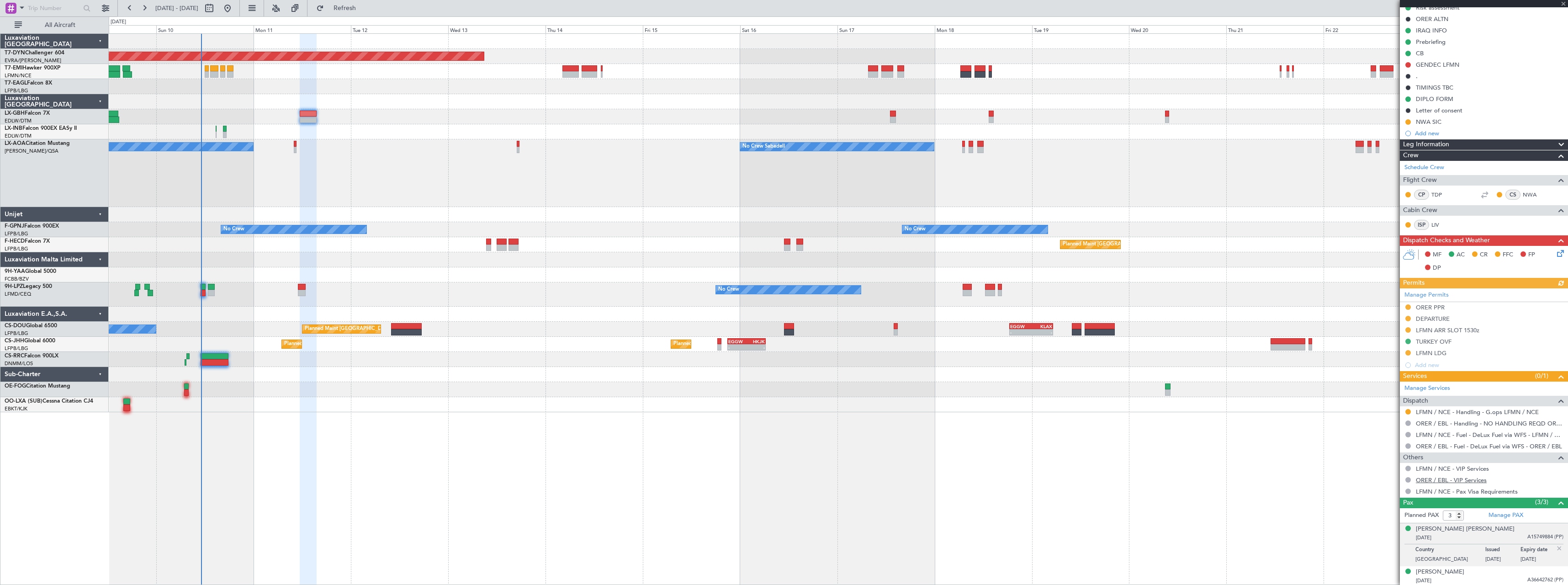
scroll to position [131, 0]
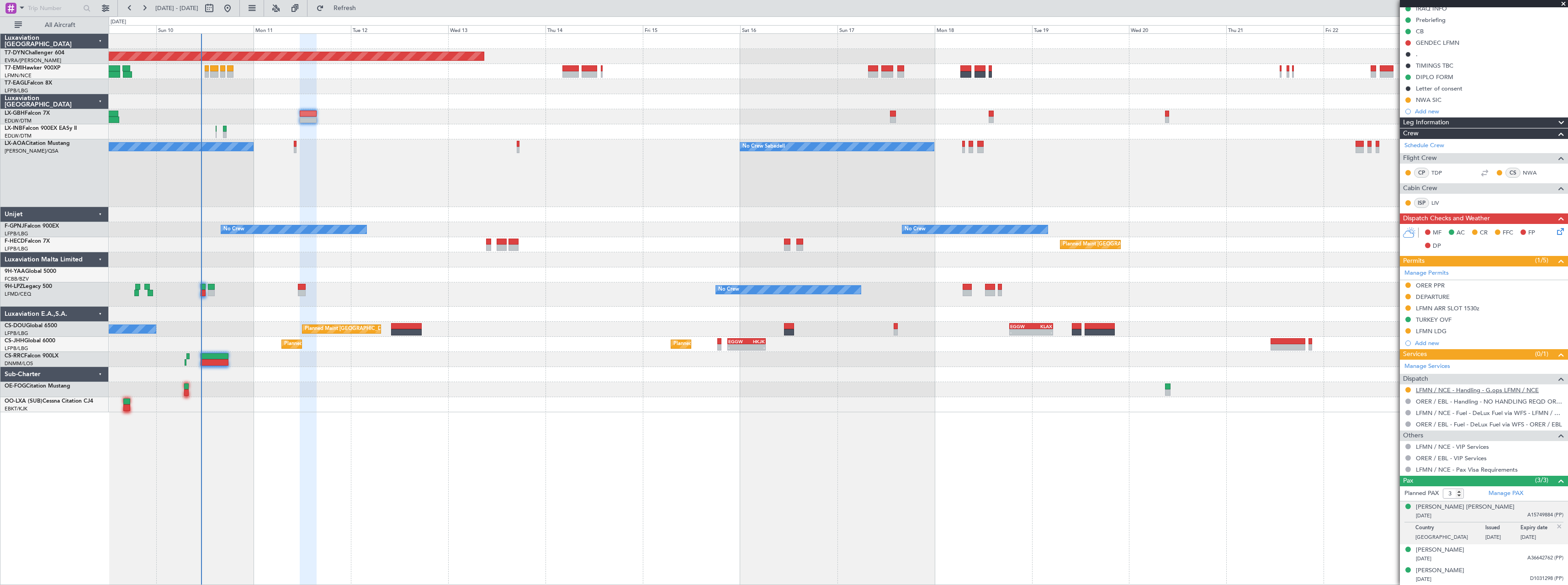
click at [1472, 391] on link "LFMN / NCE - Handling - G.ops LFMN / NCE" at bounding box center [1477, 390] width 123 height 8
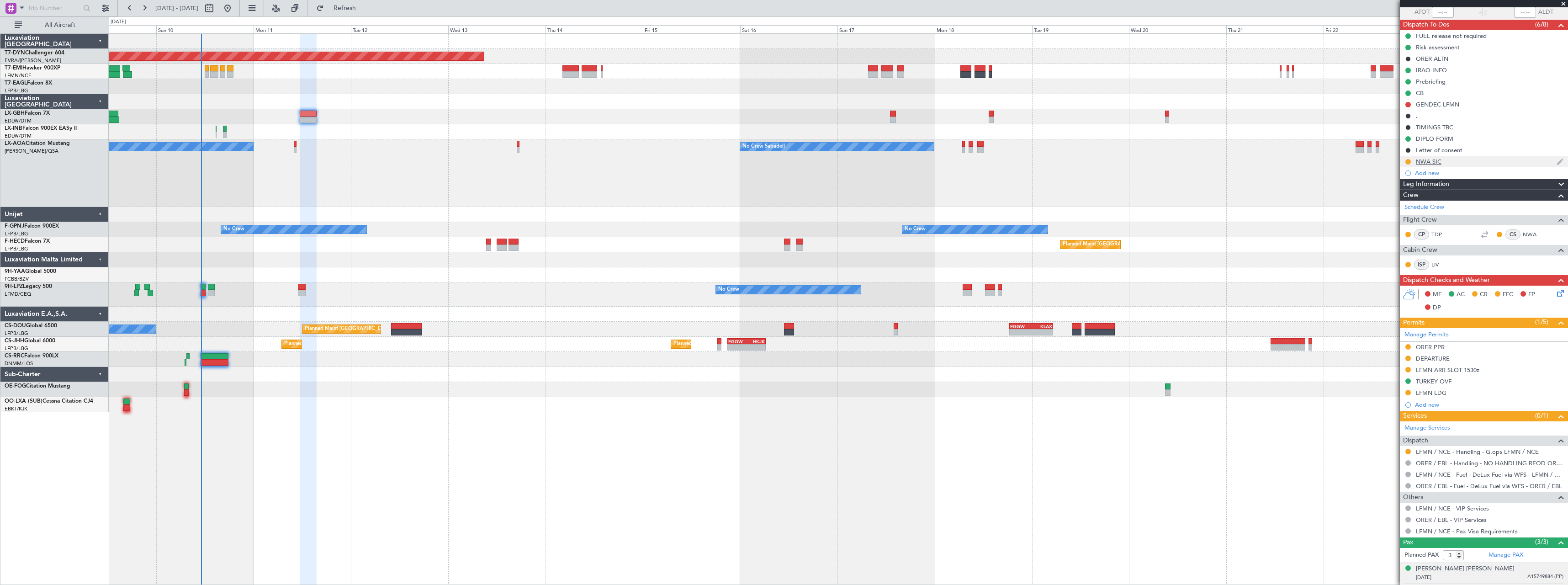
scroll to position [0, 0]
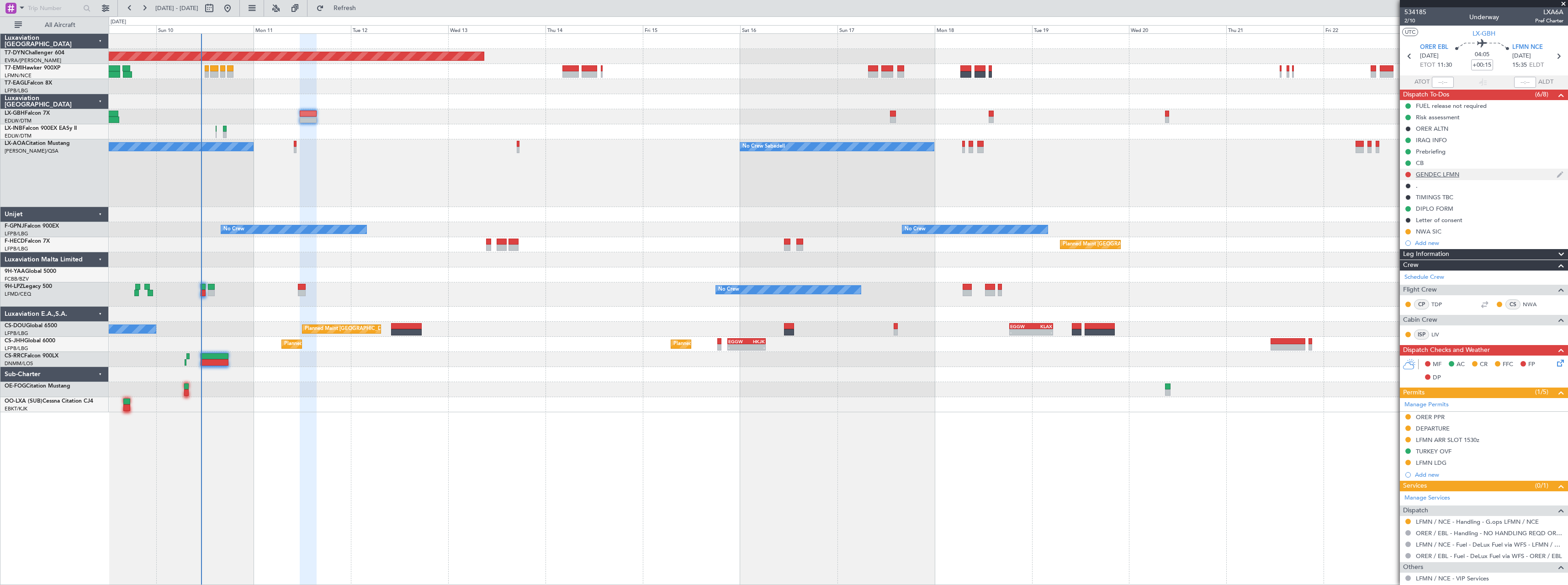
click at [1492, 175] on div "GENDEC LFMN" at bounding box center [1484, 174] width 168 height 12
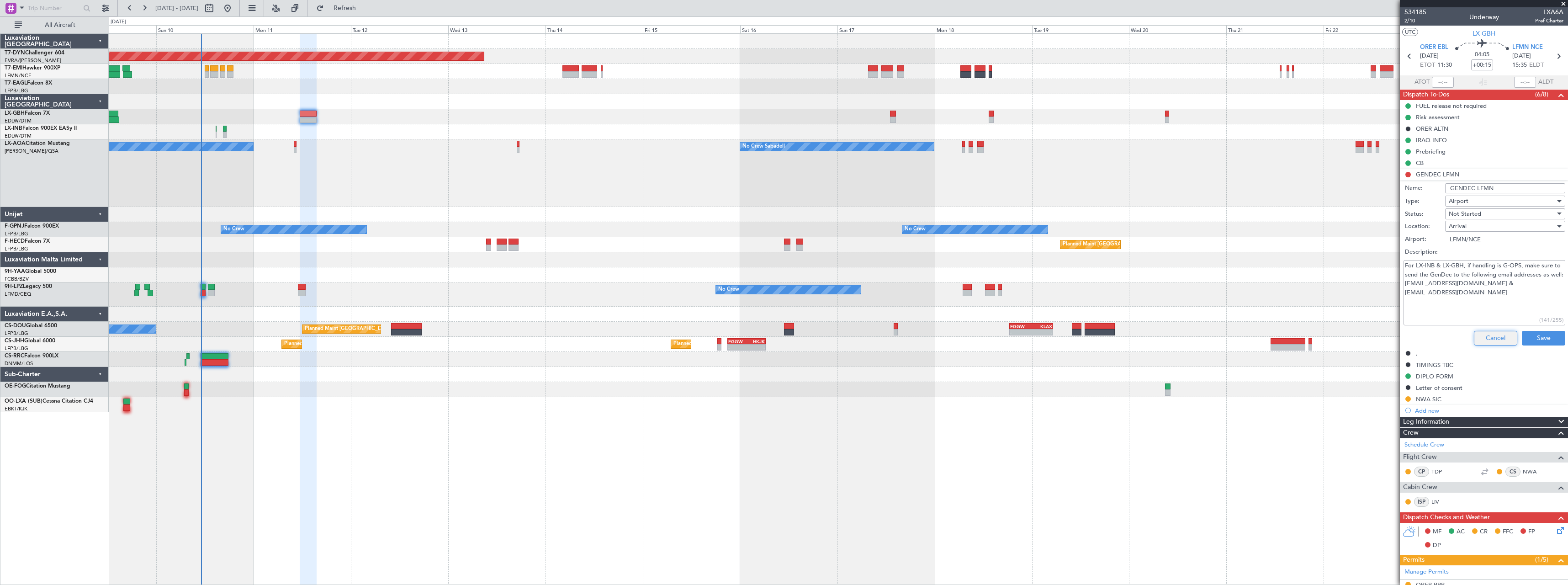
click at [1493, 336] on button "Cancel" at bounding box center [1495, 338] width 43 height 15
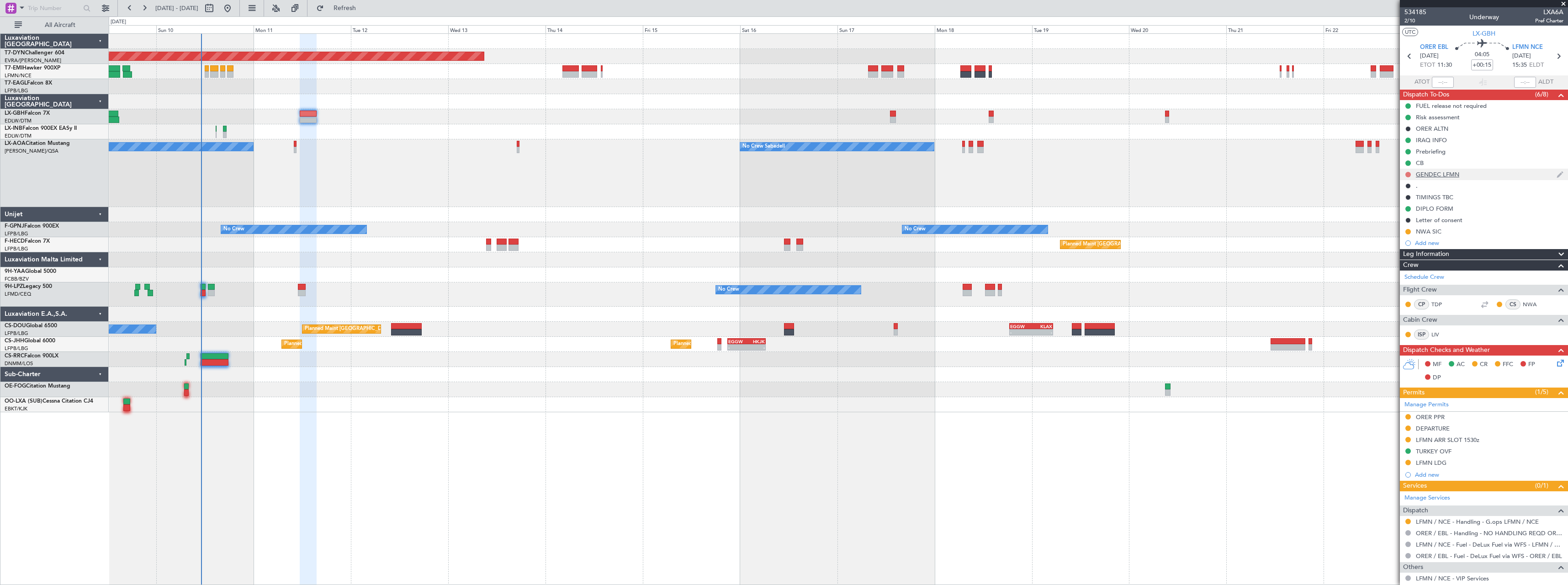
click at [1409, 173] on button at bounding box center [1408, 174] width 5 height 5
click at [1396, 215] on li "Completed" at bounding box center [1409, 215] width 49 height 14
click at [1556, 362] on icon at bounding box center [1559, 362] width 7 height 7
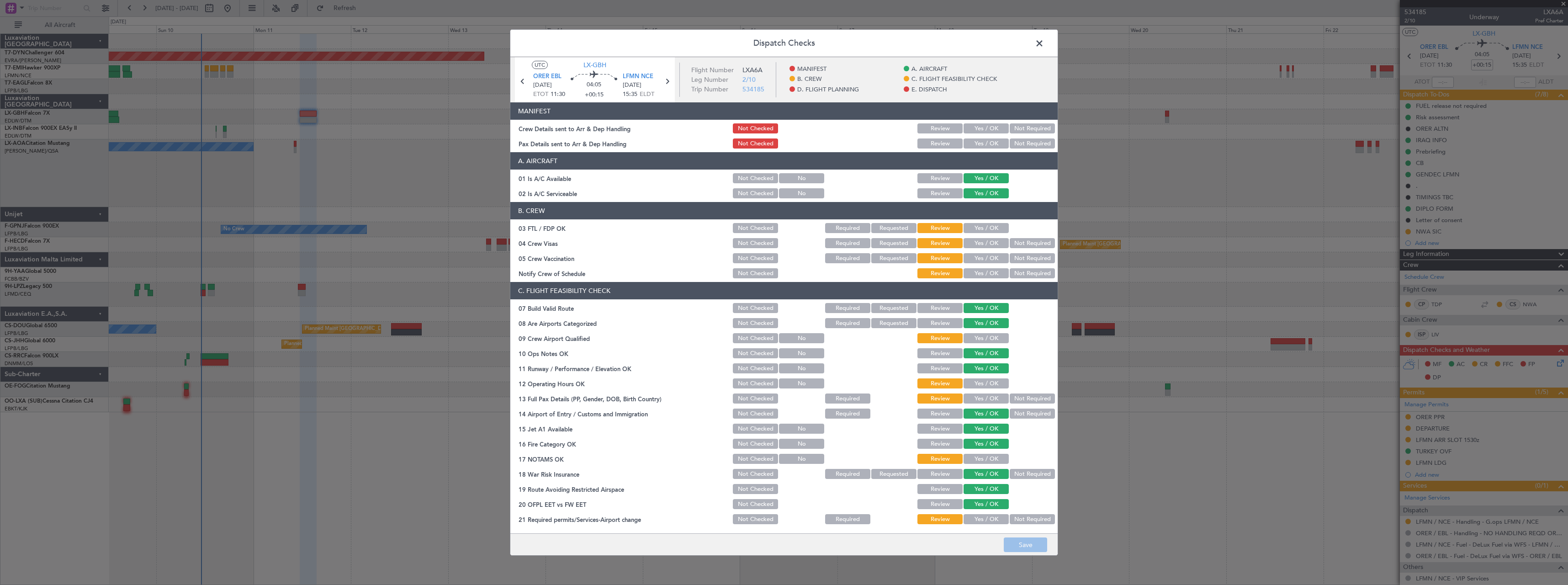
click at [982, 129] on button "Yes / OK" at bounding box center [986, 128] width 45 height 10
click at [982, 141] on button "Yes / OK" at bounding box center [986, 143] width 45 height 10
click at [1031, 550] on button "Save" at bounding box center [1025, 545] width 43 height 15
click at [1044, 41] on span at bounding box center [1044, 46] width 0 height 18
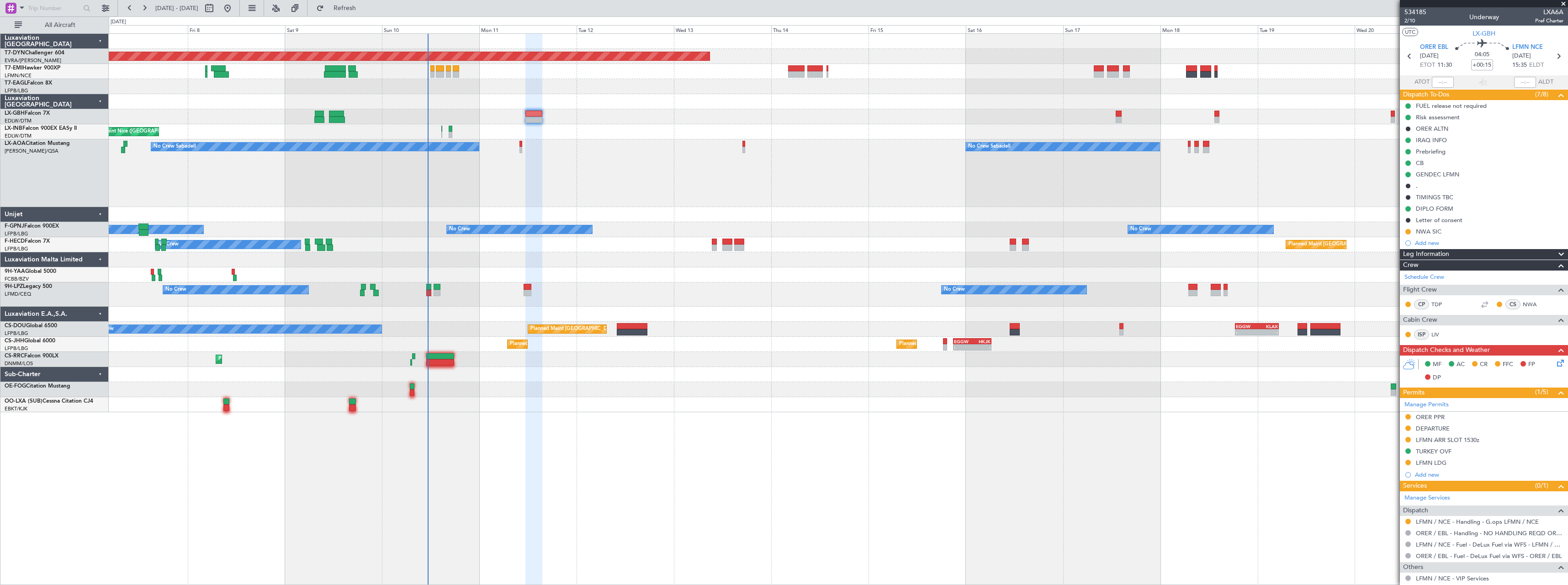
click at [673, 183] on div "No Crew Sabadell No Crew Sabadell AOG Maint Biarritz (Pays Basque) No Crew Saba…" at bounding box center [838, 173] width 1459 height 68
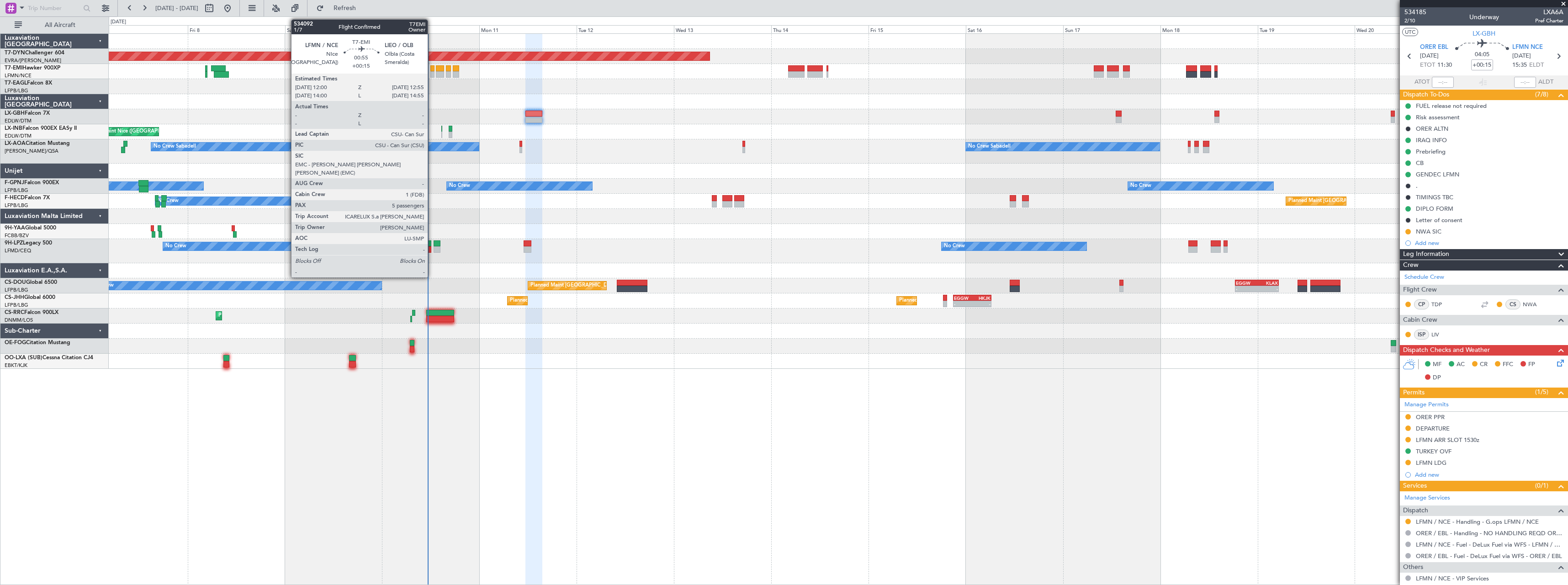
click at [432, 69] on div at bounding box center [432, 68] width 4 height 7
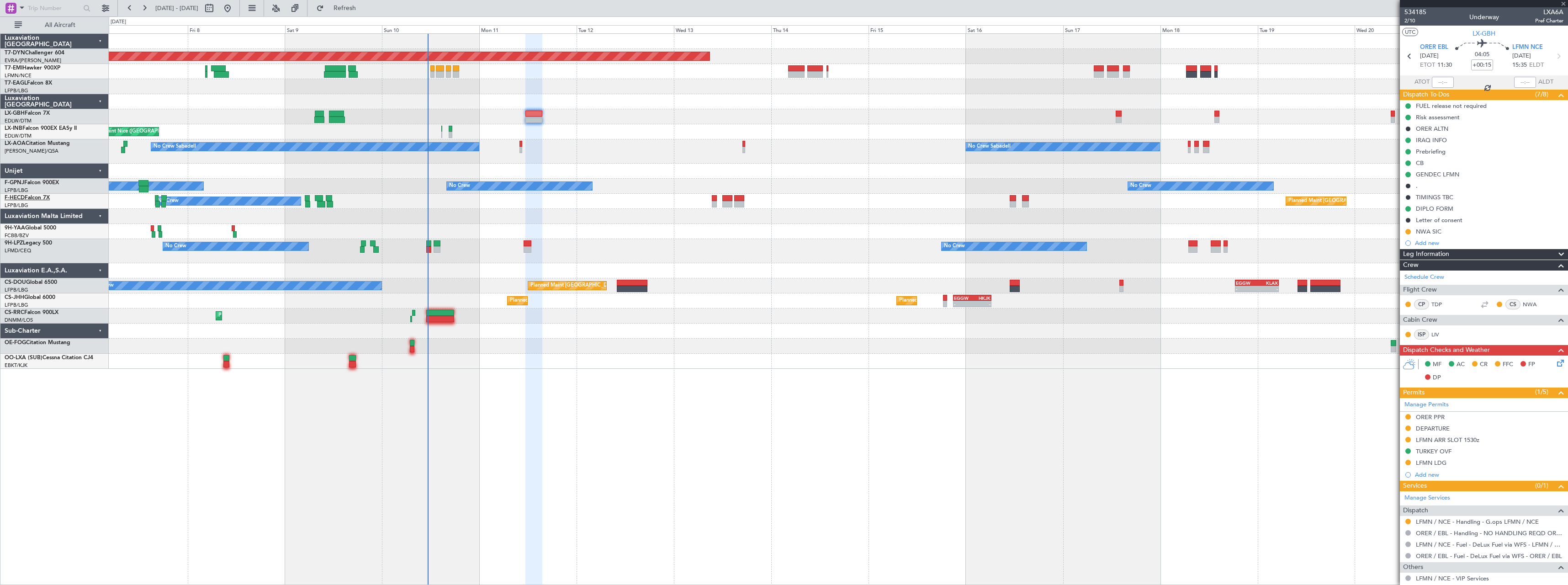
type input "5"
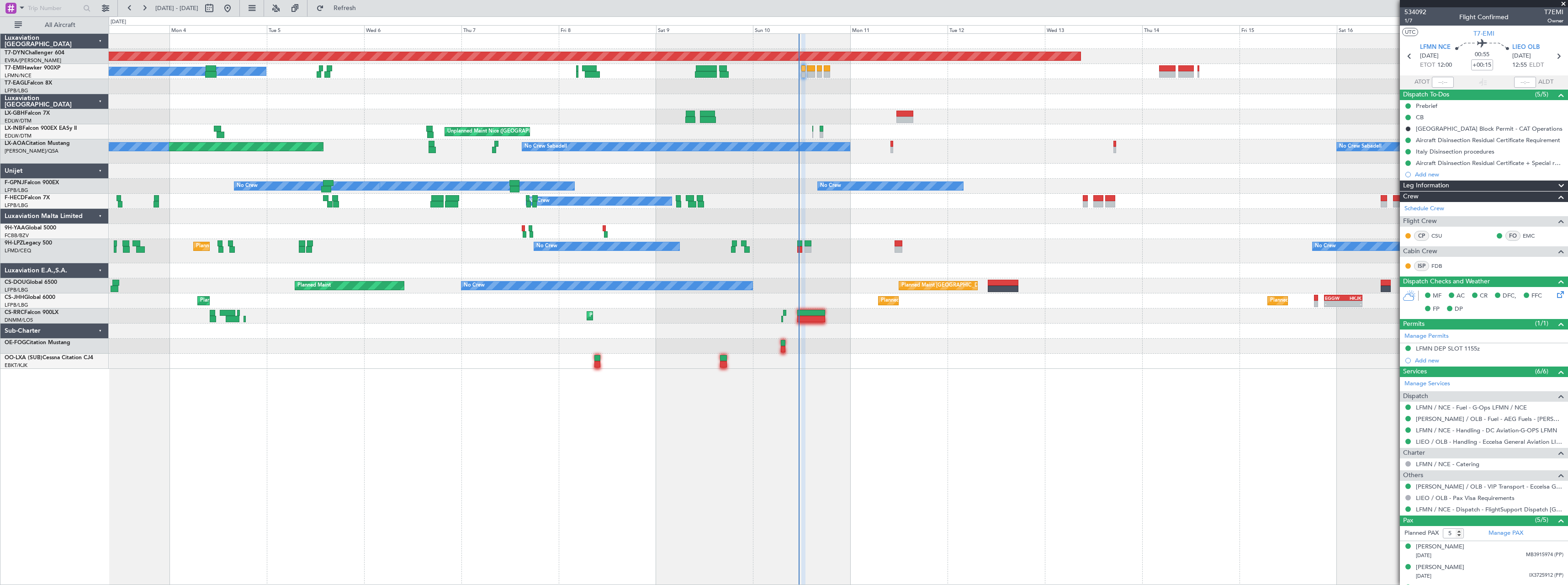
click at [1027, 125] on div "Planned Maint Basel-Mulhouse A/C Unavailable Unplanned Maint Nice (Côte d'Azur …" at bounding box center [838, 201] width 1459 height 335
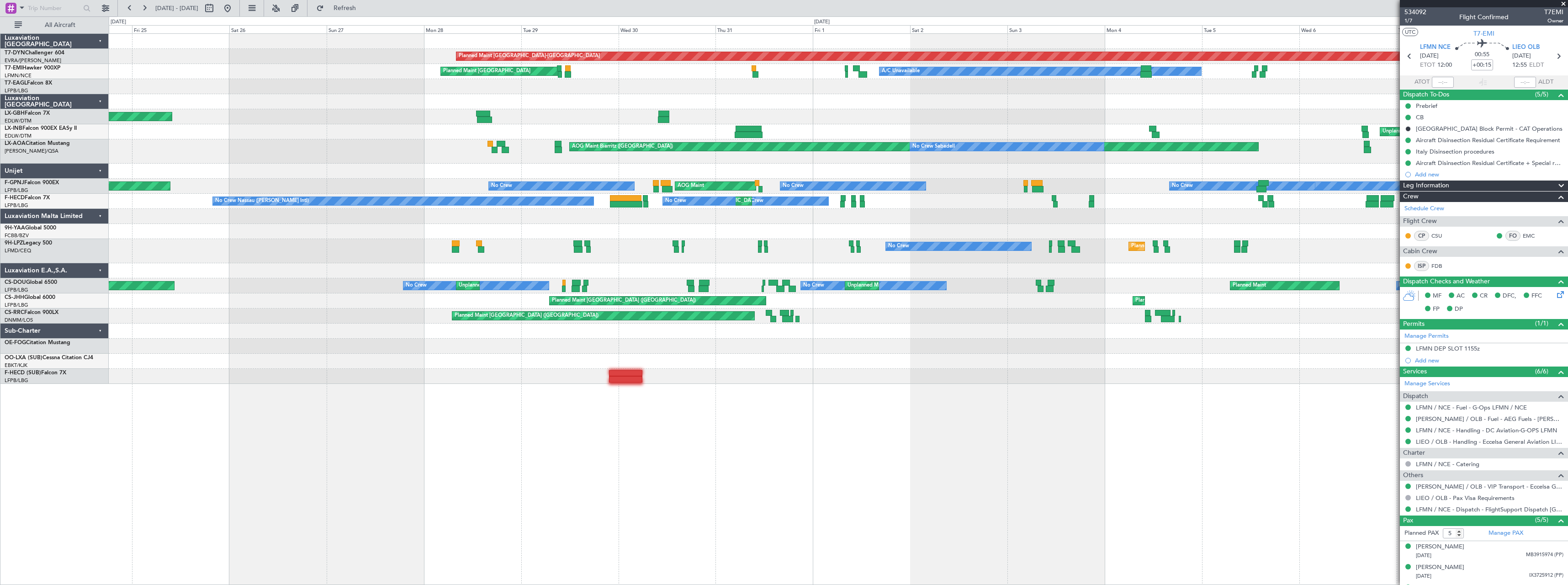
click at [1113, 110] on div "Planned Maint Basel-Mulhouse A/C Unavailable Planned Maint Zurich Planned Maint…" at bounding box center [838, 209] width 1459 height 350
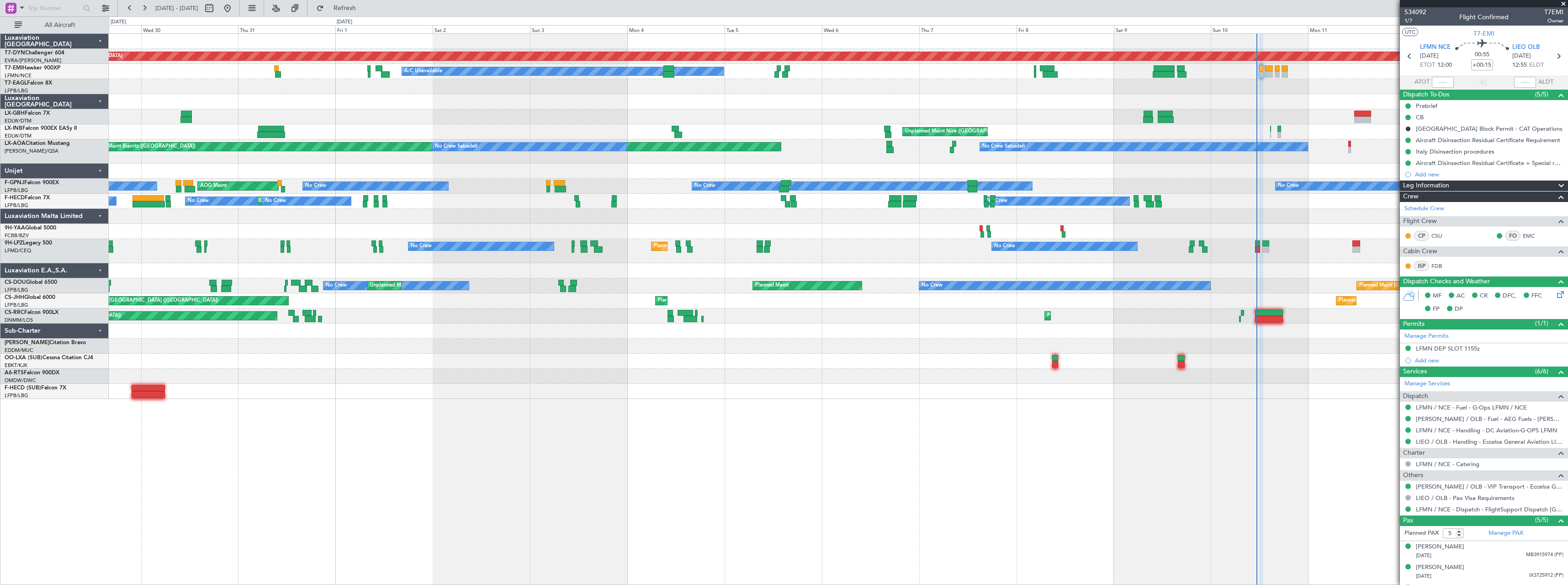
click at [285, 118] on div at bounding box center [838, 116] width 1459 height 15
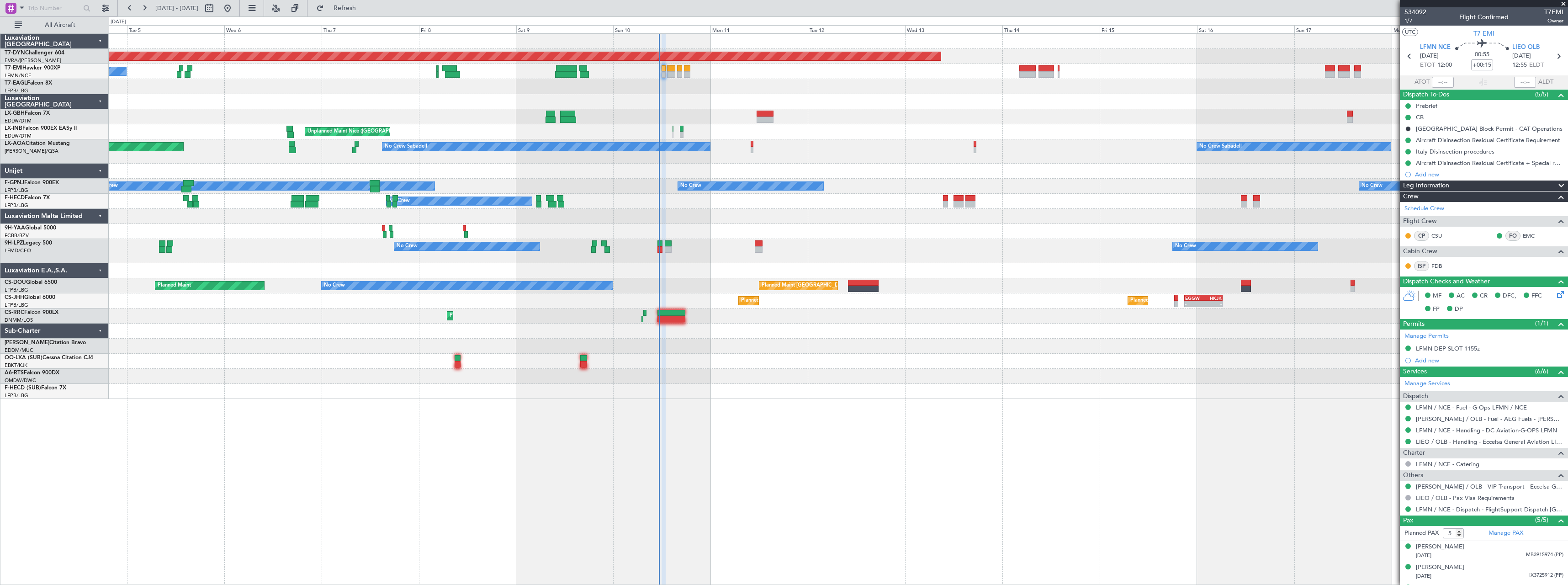
click at [724, 109] on div at bounding box center [838, 116] width 1459 height 15
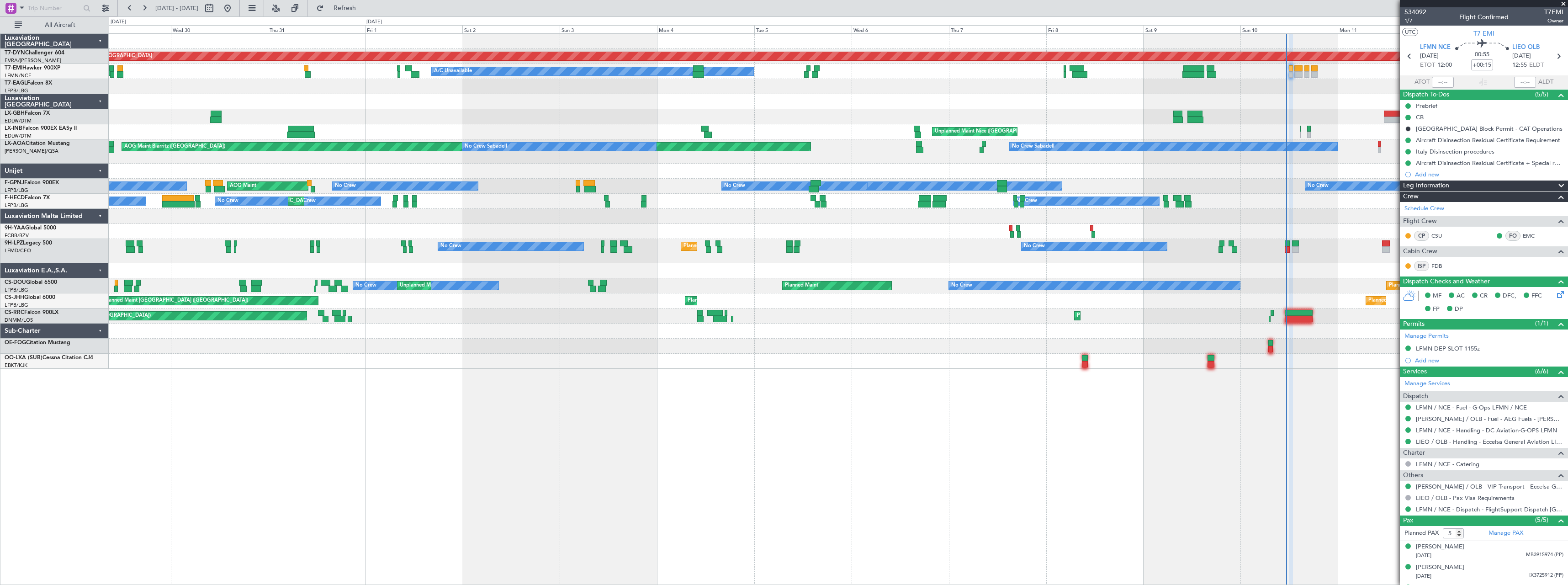
click at [1097, 81] on div "Planned Maint Basel-Mulhouse A/C Unavailable Planned Maint Zurich Unplanned Mai…" at bounding box center [838, 201] width 1459 height 335
click at [1016, 103] on div at bounding box center [838, 102] width 1459 height 15
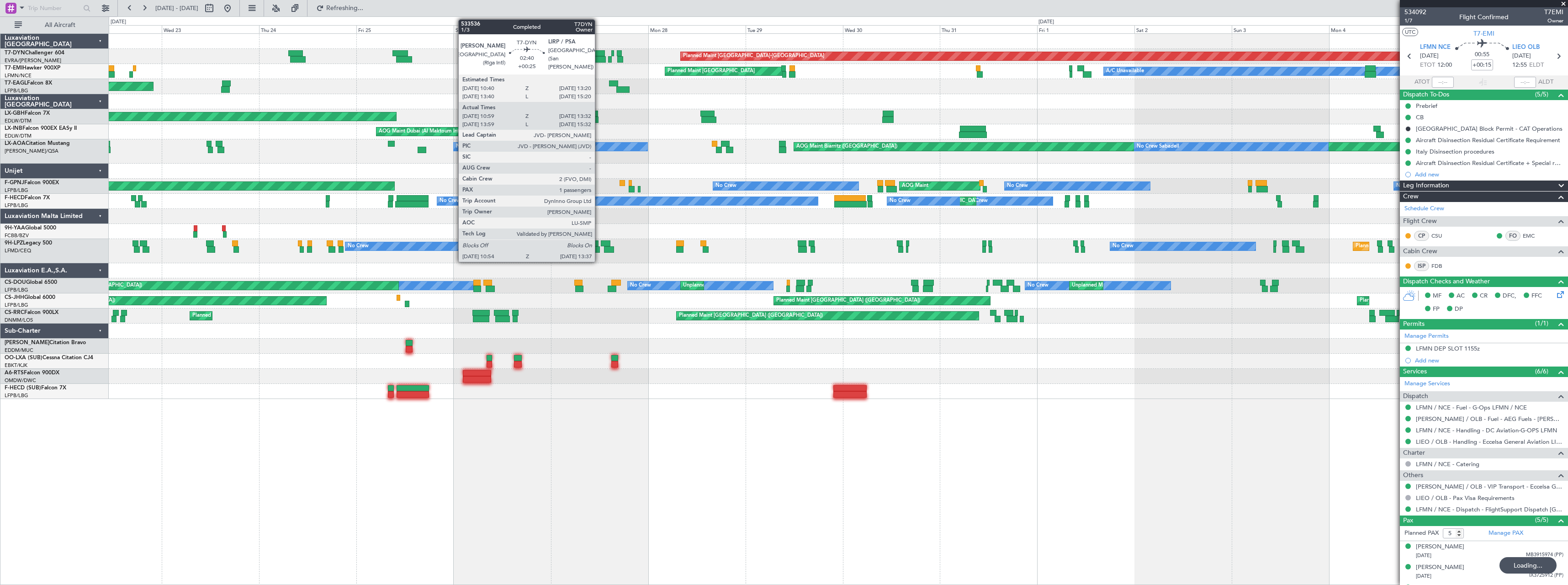
click at [599, 55] on div at bounding box center [599, 54] width 11 height 7
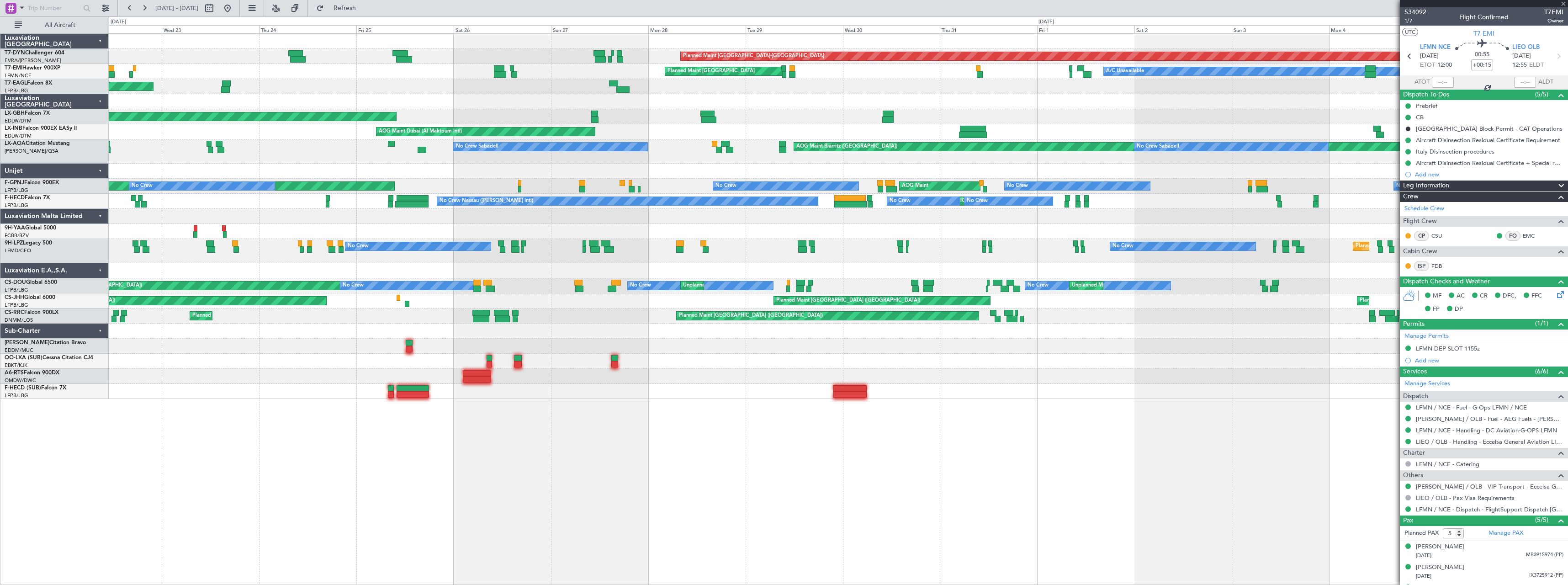
type input "+00:25"
type input "10:59"
type input "13:32"
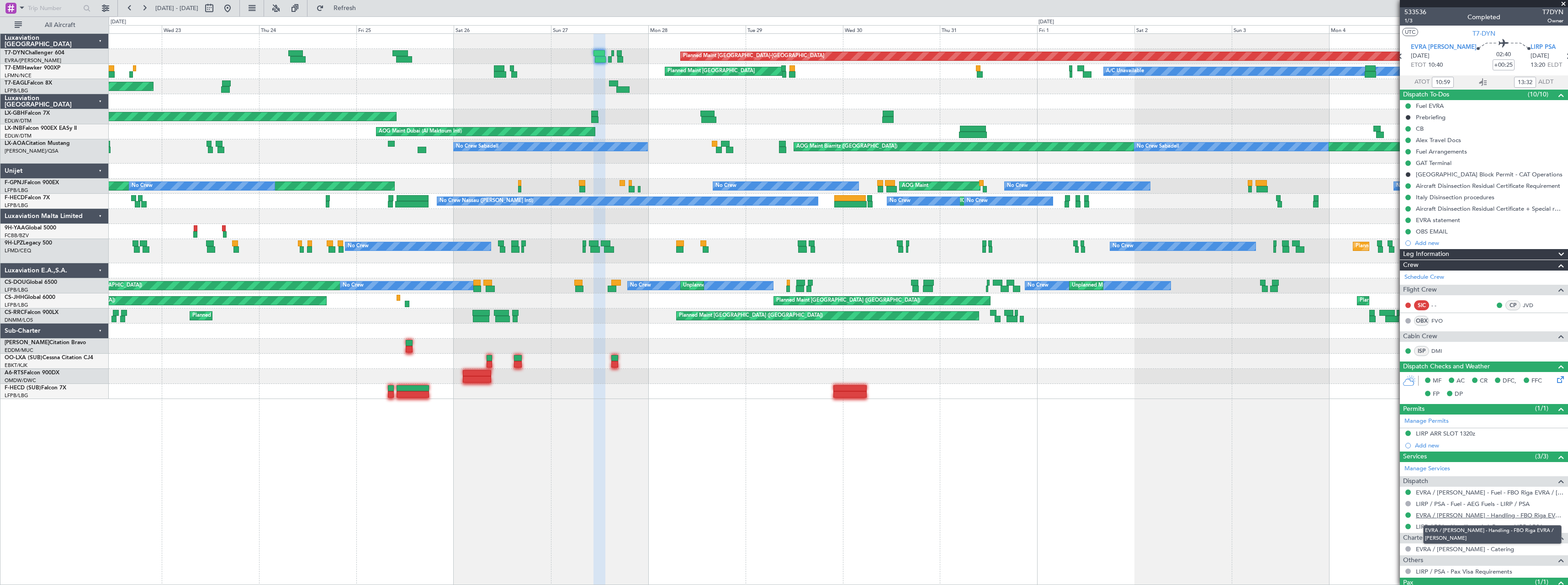
click at [1484, 511] on link "EVRA / RIX - Handling - FBO Riga EVRA / RIX" at bounding box center [1489, 515] width 147 height 8
click at [235, 7] on button at bounding box center [228, 9] width 15 height 15
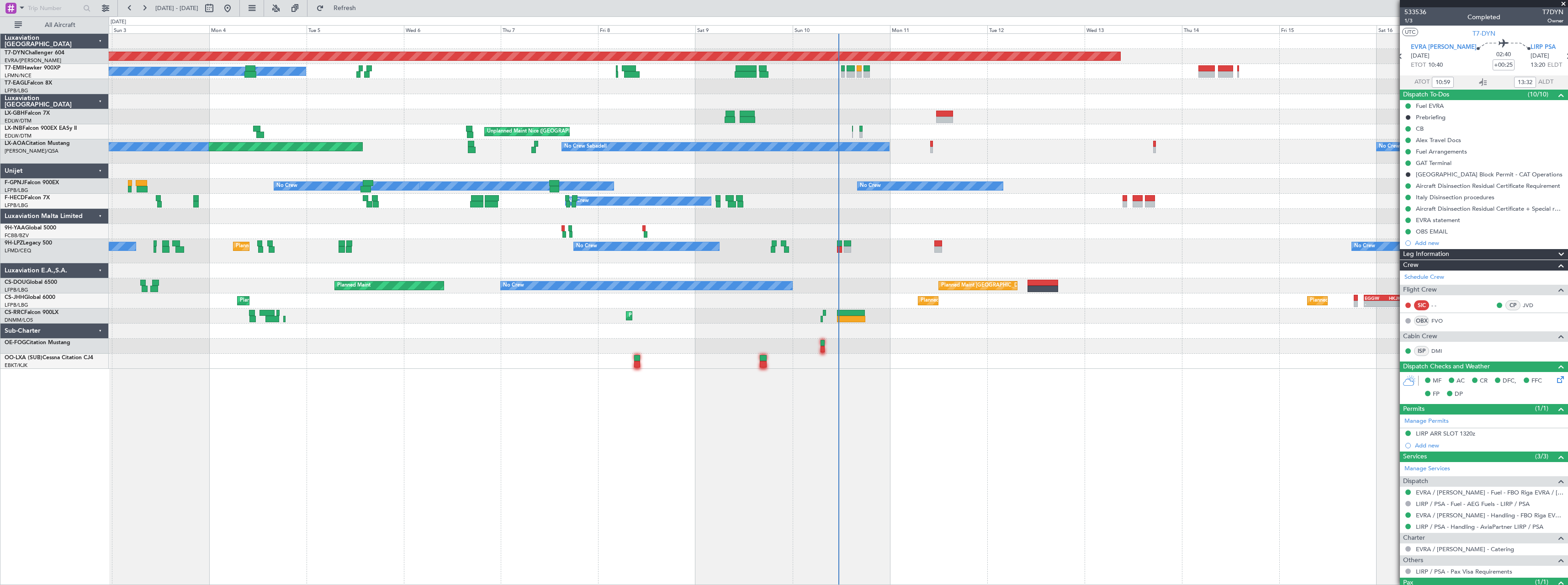
click at [878, 217] on div at bounding box center [838, 216] width 1459 height 15
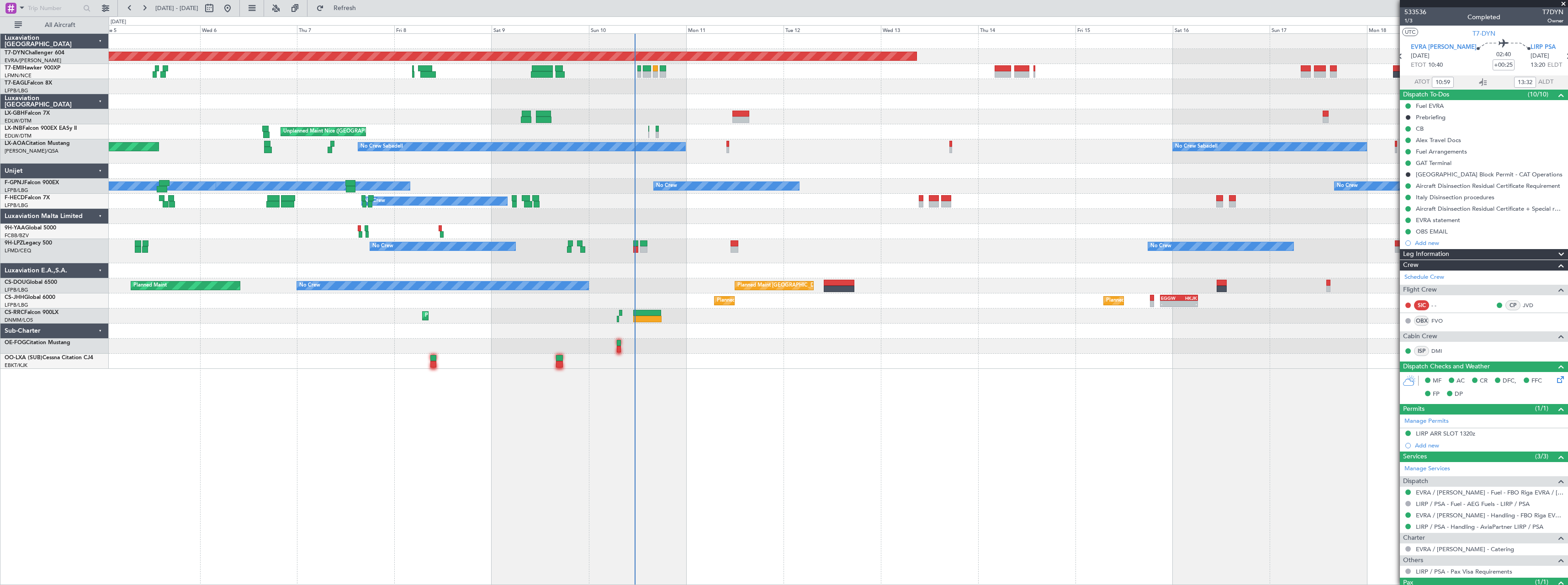
click at [1566, 5] on span at bounding box center [1563, 4] width 9 height 9
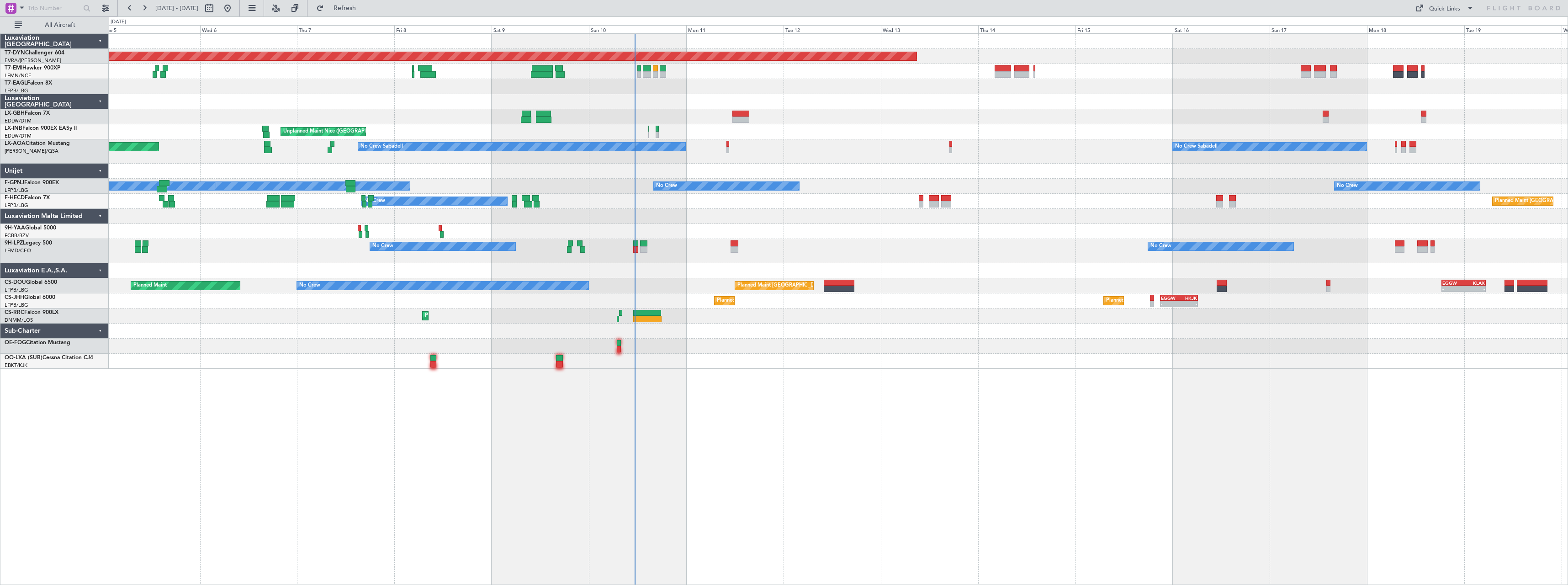
type input "0"
click at [1452, 12] on div "Quick Links" at bounding box center [1444, 9] width 31 height 9
click at [1455, 32] on button "Trip Builder" at bounding box center [1445, 30] width 69 height 22
click at [364, 10] on span "Refresh" at bounding box center [345, 8] width 38 height 7
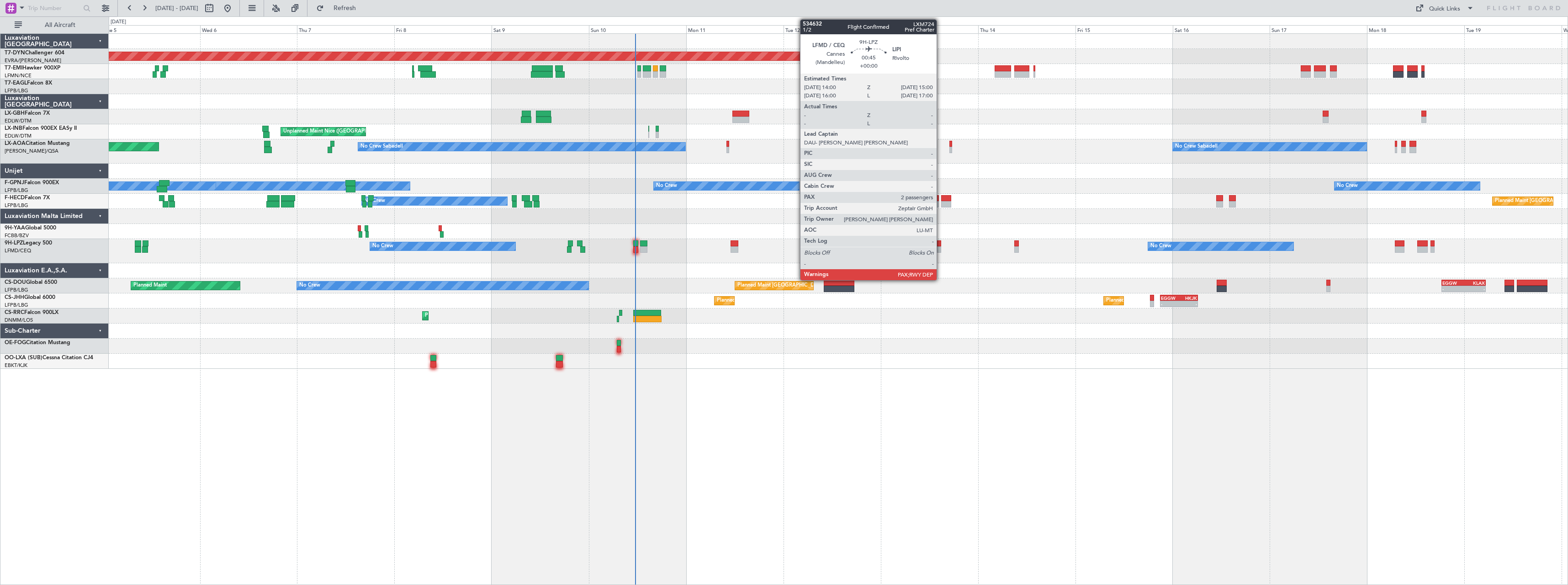
click at [940, 246] on div at bounding box center [939, 243] width 4 height 7
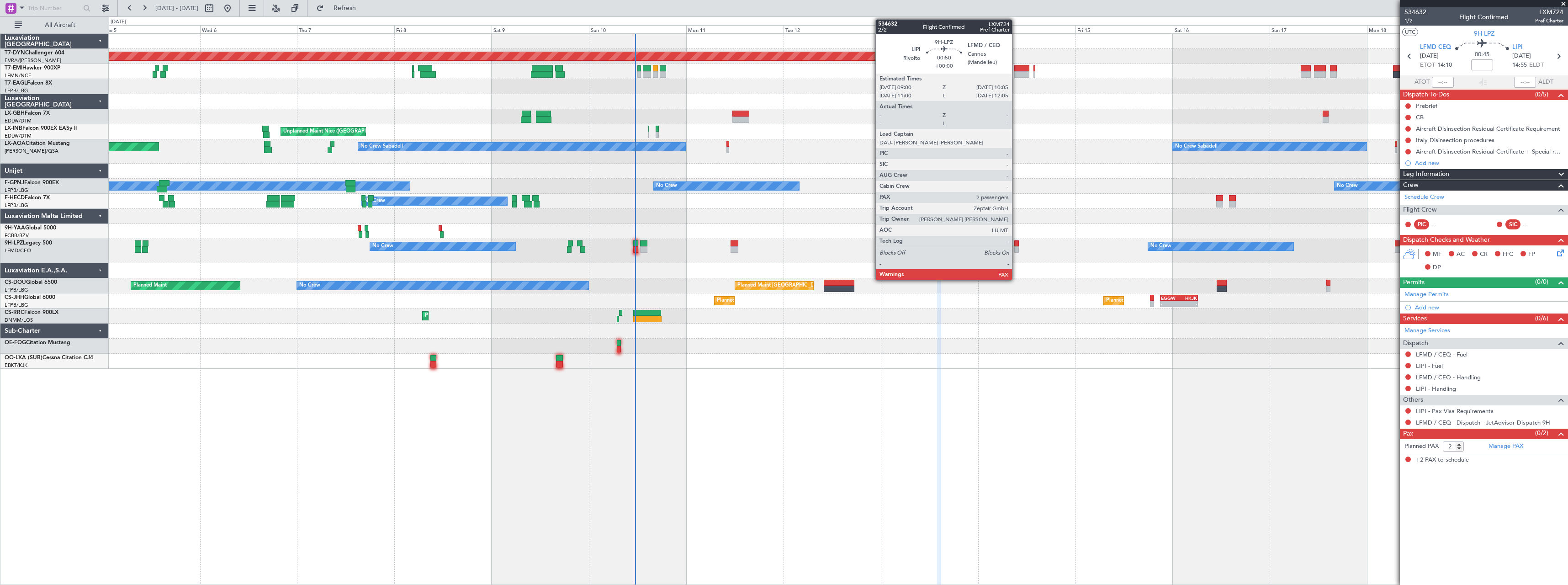
click at [1017, 249] on div at bounding box center [1017, 250] width 5 height 7
click at [1018, 248] on div at bounding box center [1017, 250] width 5 height 7
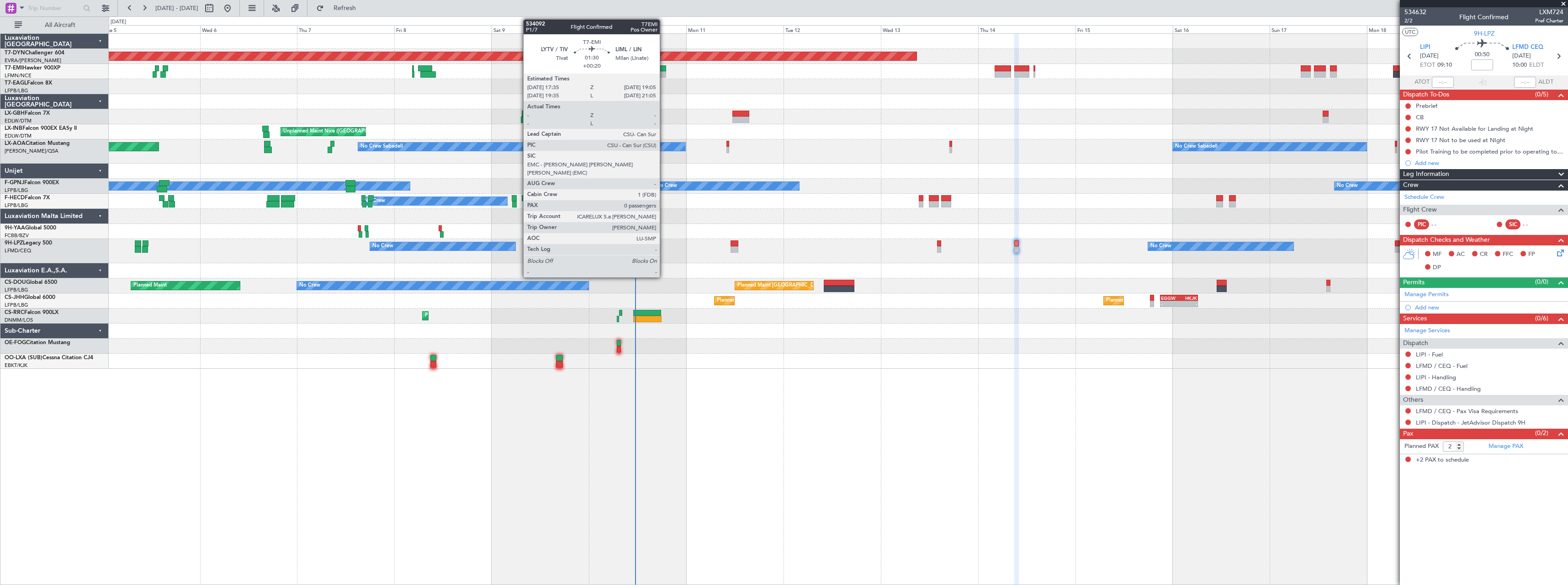
click at [664, 75] on div at bounding box center [663, 74] width 7 height 7
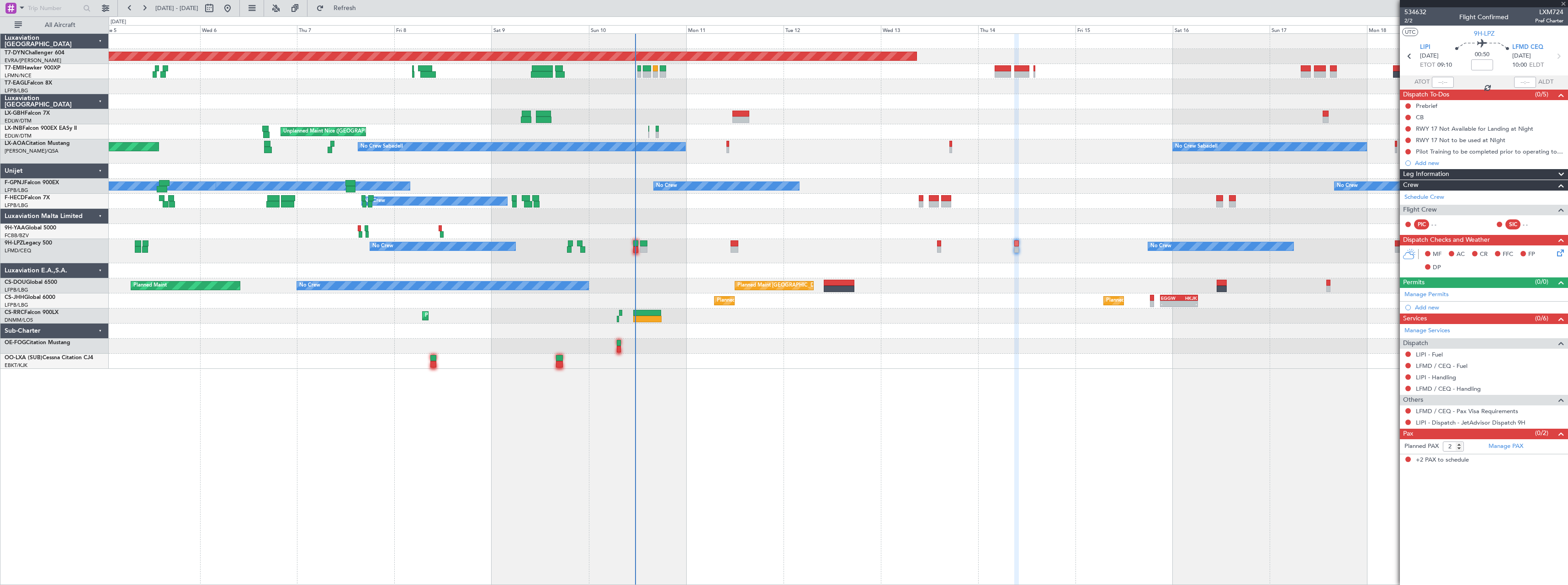
type input "+00:20"
type input "0"
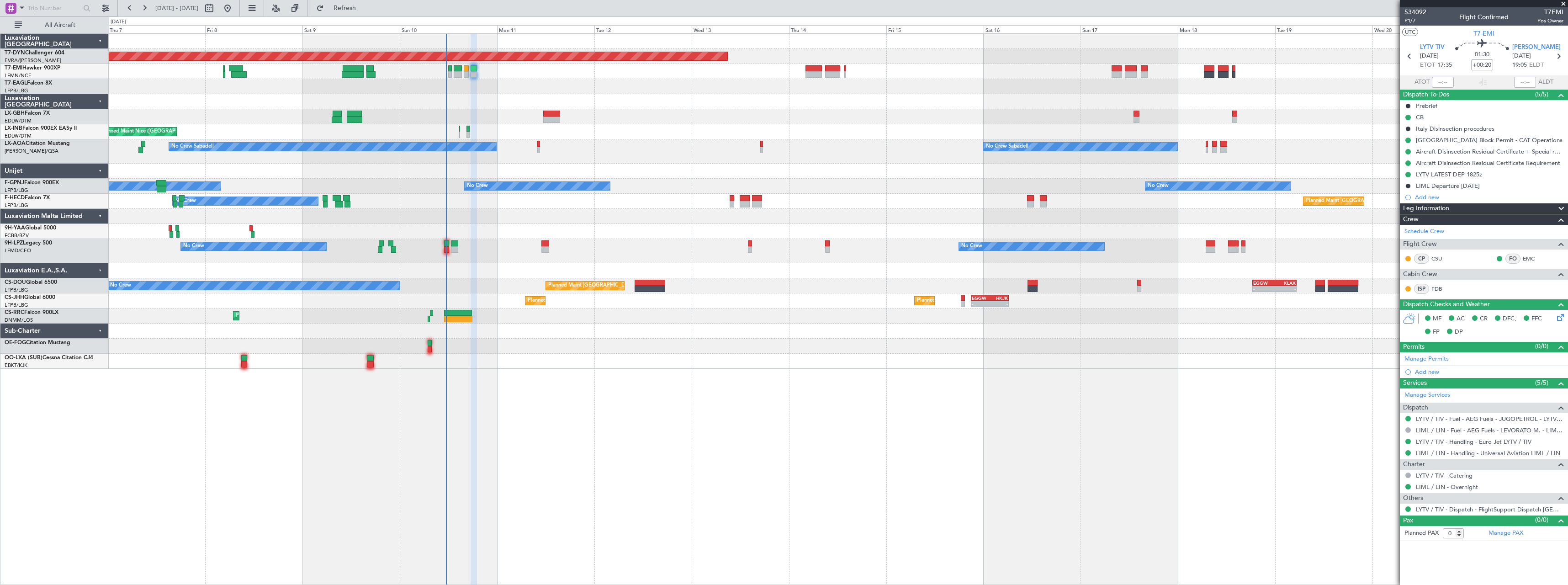
click at [629, 149] on div "Planned Maint Basel-Mulhouse A/C Unavailable Planned Maint Geneva (Cointrin) Un…" at bounding box center [838, 201] width 1459 height 335
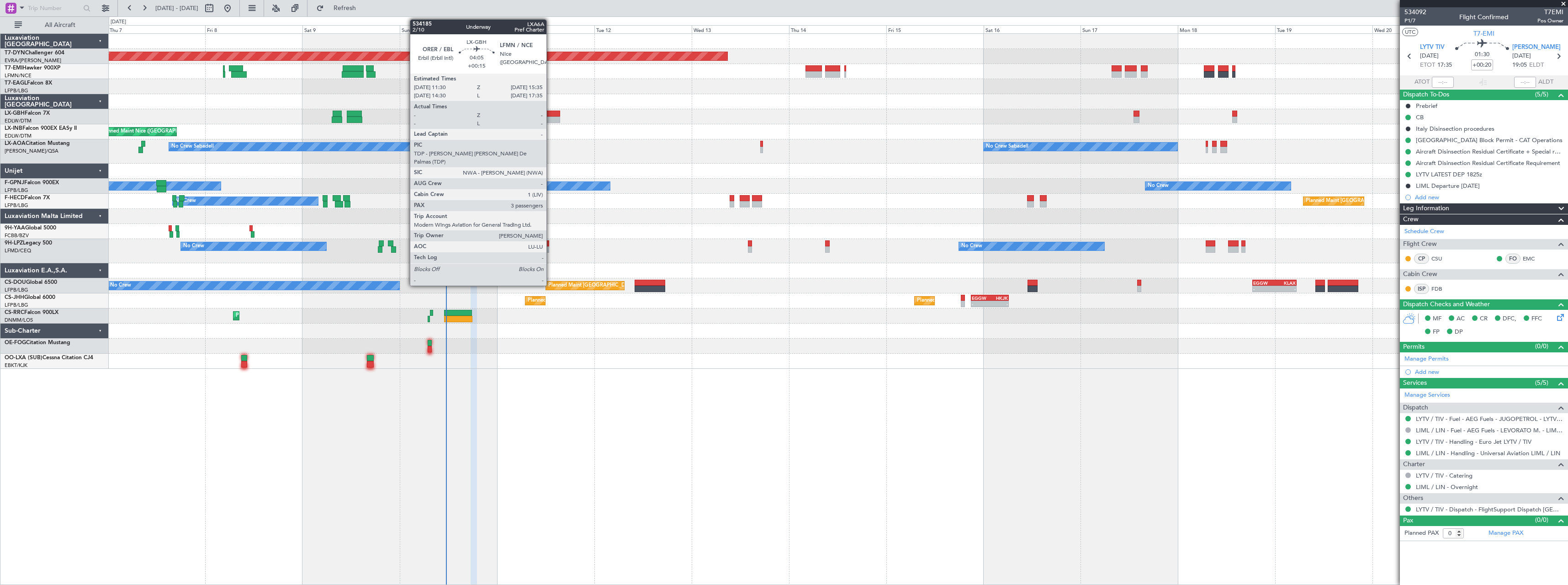
click at [550, 114] on div at bounding box center [551, 114] width 17 height 7
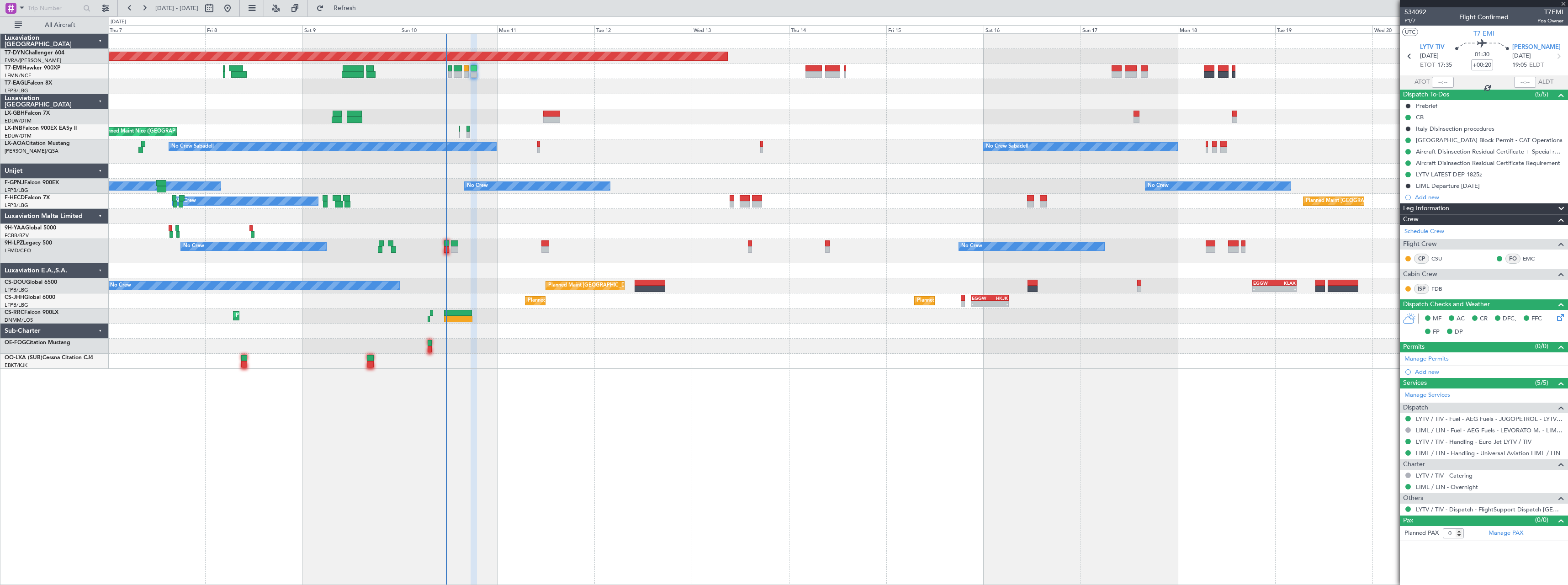
type input "+00:15"
type input "3"
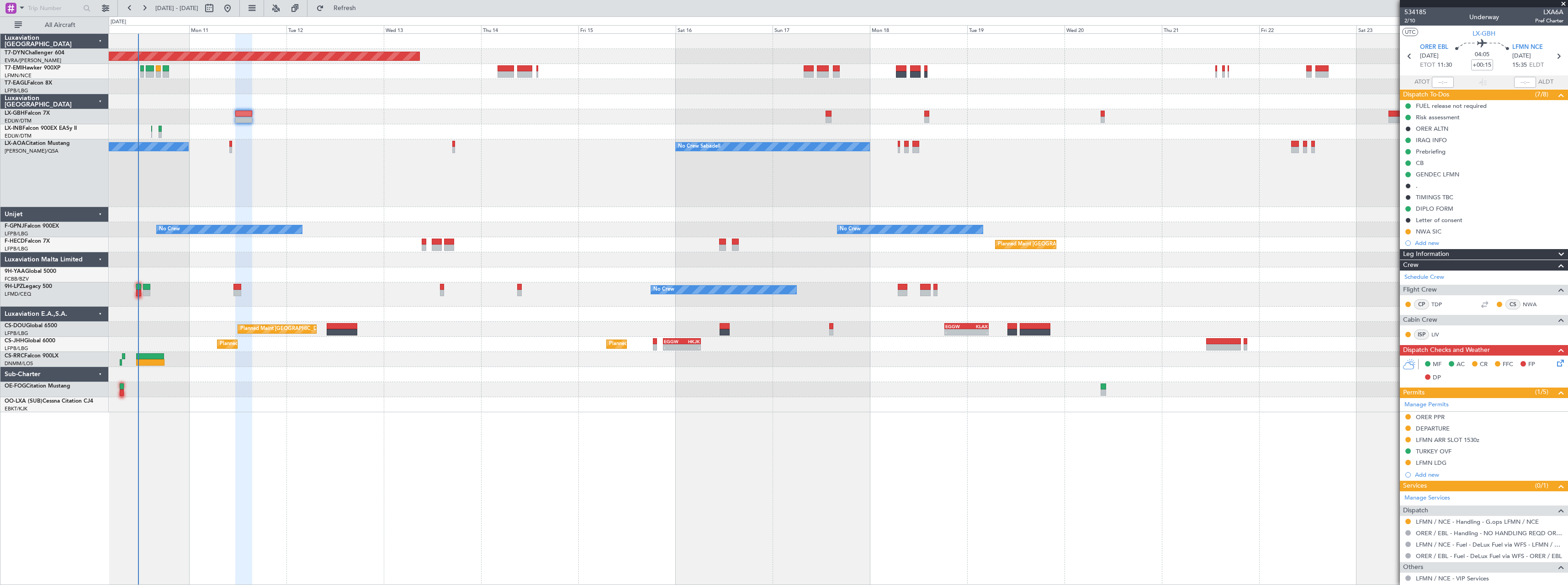
click at [741, 404] on div "Planned Maint Basel-Mulhouse Planned Maint Geneva (Cointrin) Unplanned Maint Ni…" at bounding box center [838, 309] width 1459 height 552
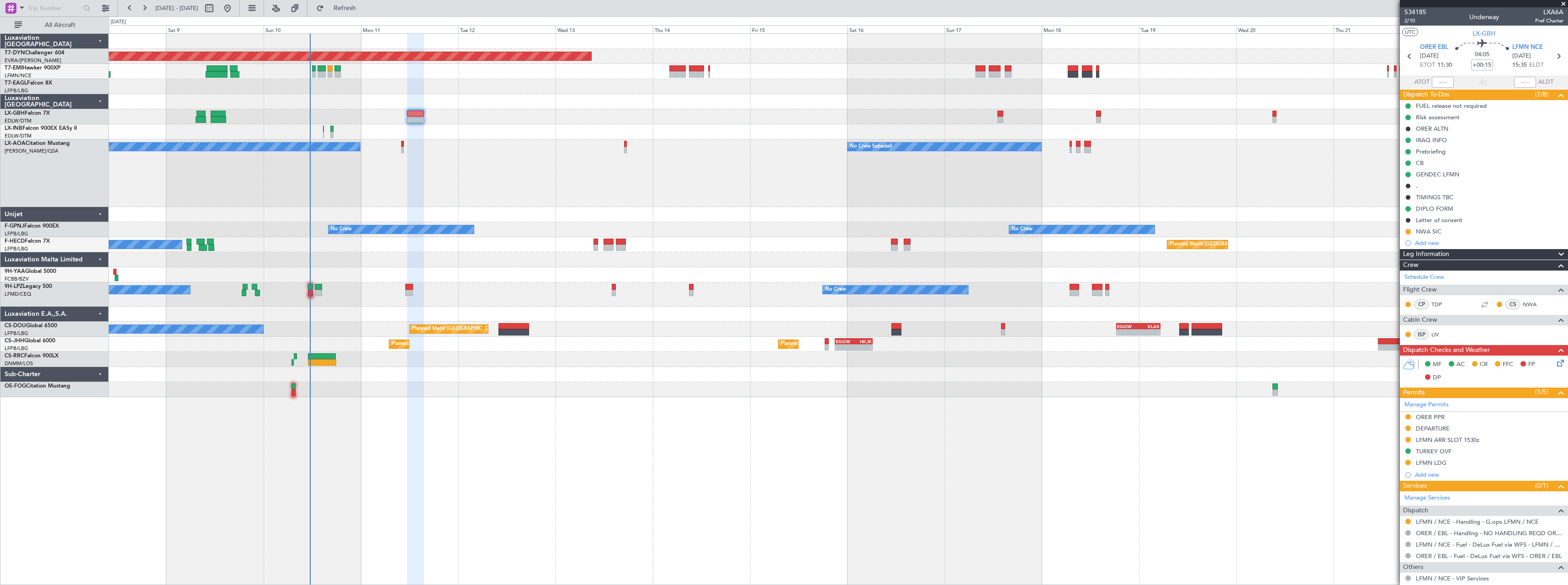
click at [455, 177] on div "No Crew Sabadell No Crew Sabadell AOG Maint Biarritz (Pays Basque)" at bounding box center [838, 173] width 1459 height 68
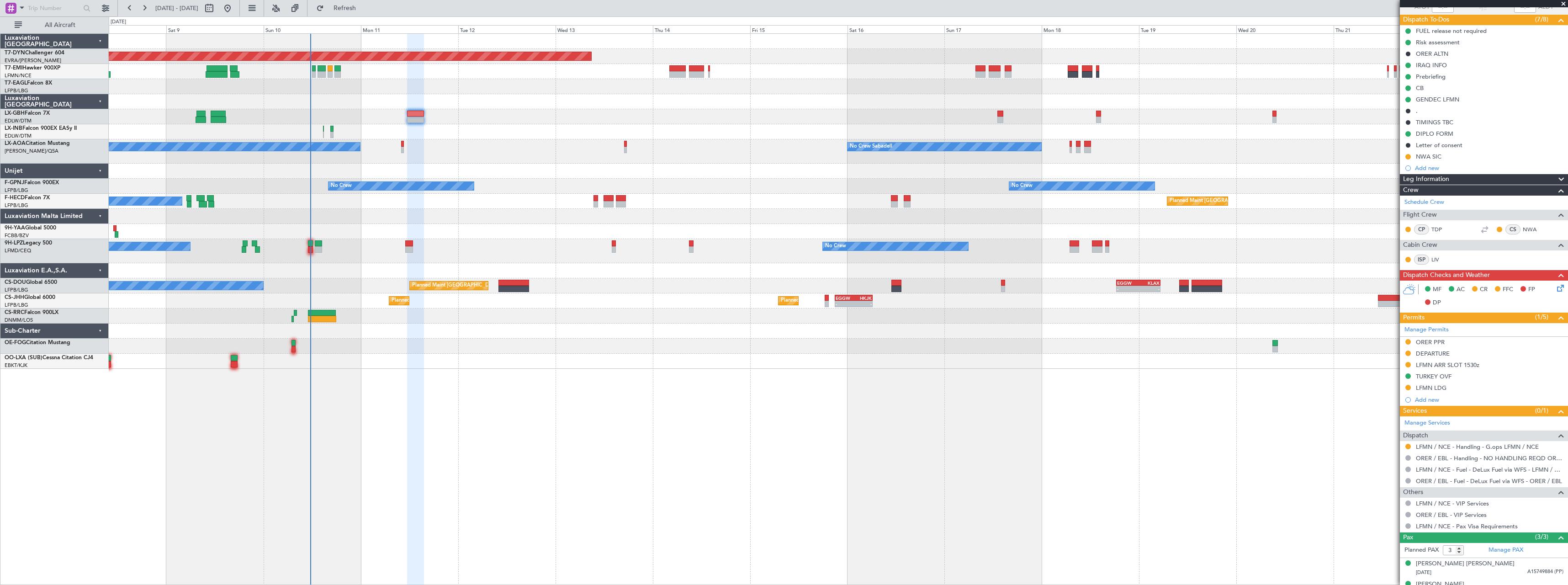
scroll to position [109, 0]
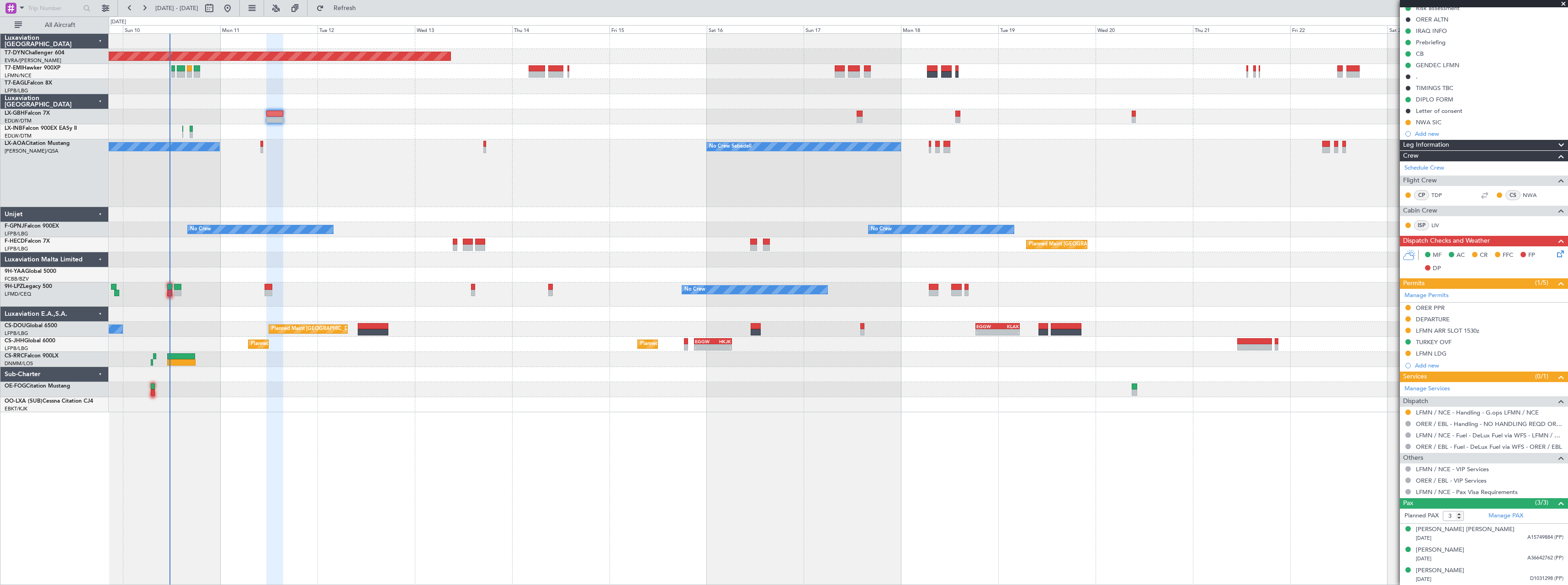
click at [879, 396] on div "Planned Maint Basel-Mulhouse Planned Maint Geneva (Cointrin) Unplanned Maint Ni…" at bounding box center [838, 309] width 1459 height 552
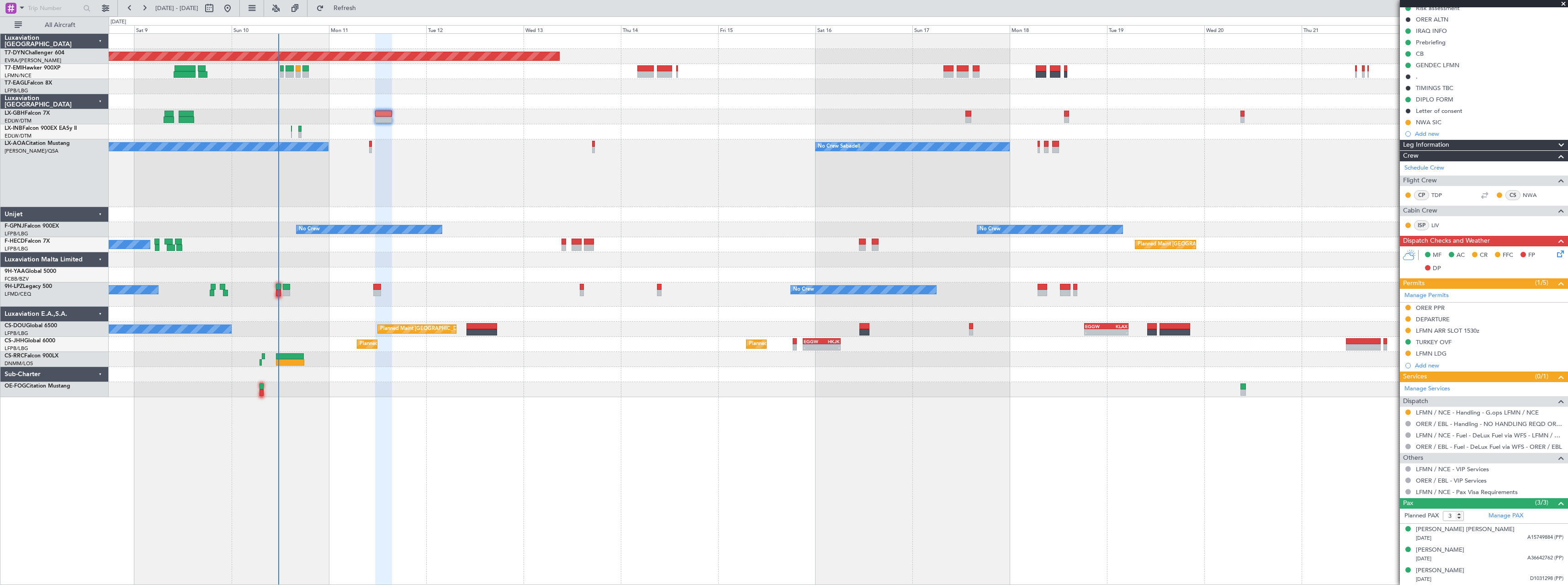
click at [668, 404] on div "Planned Maint Basel-Mulhouse A/C Unavailable Planned Maint Geneva (Cointrin) Un…" at bounding box center [838, 309] width 1459 height 552
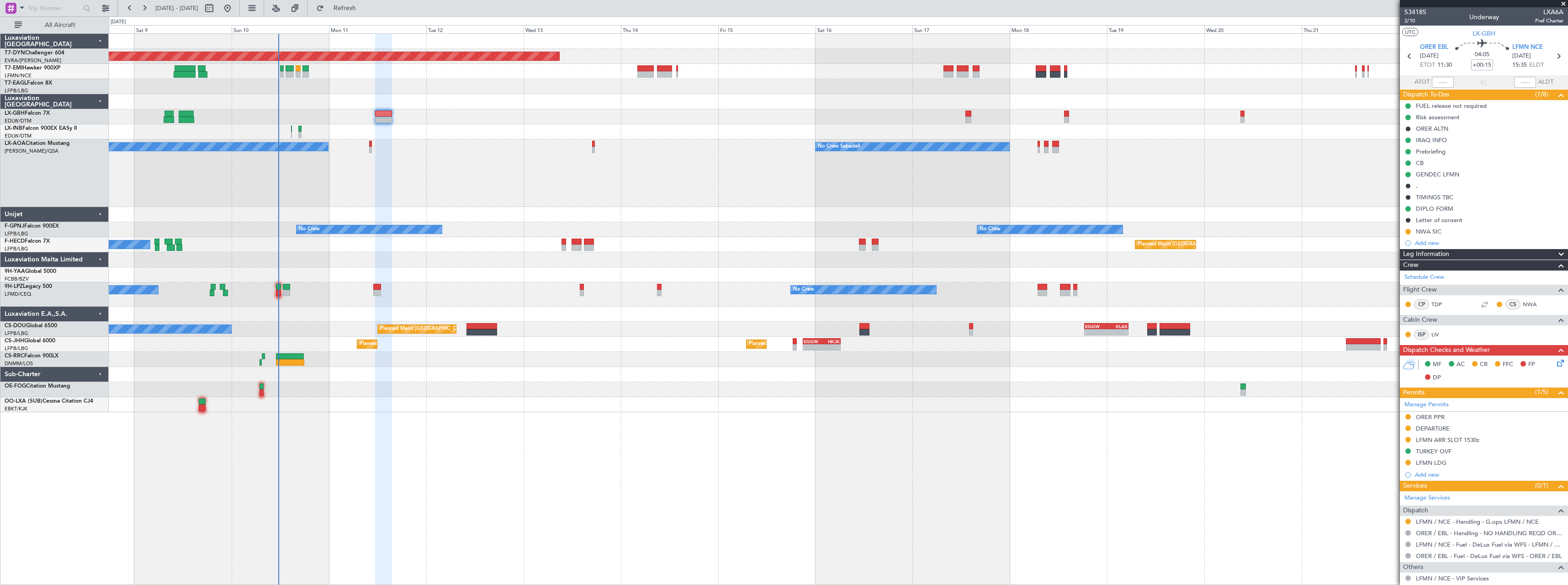
scroll to position [109, 0]
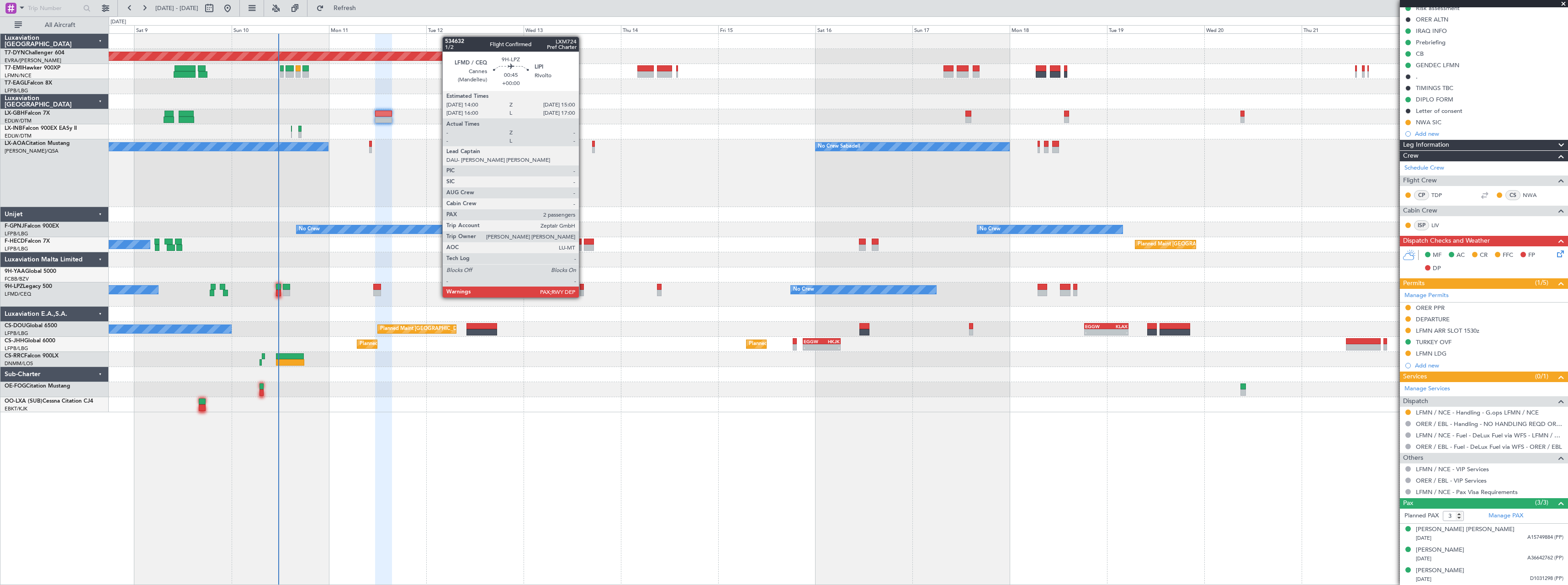
click at [583, 288] on div at bounding box center [581, 287] width 4 height 7
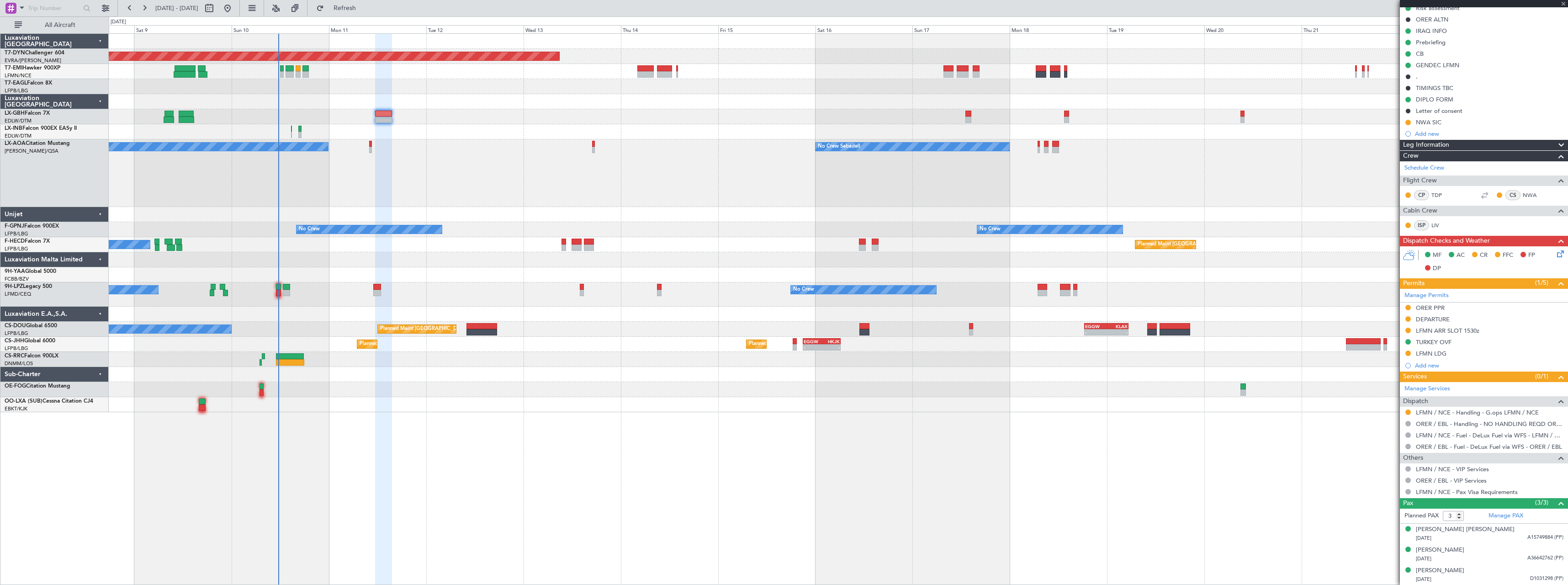
type input "2"
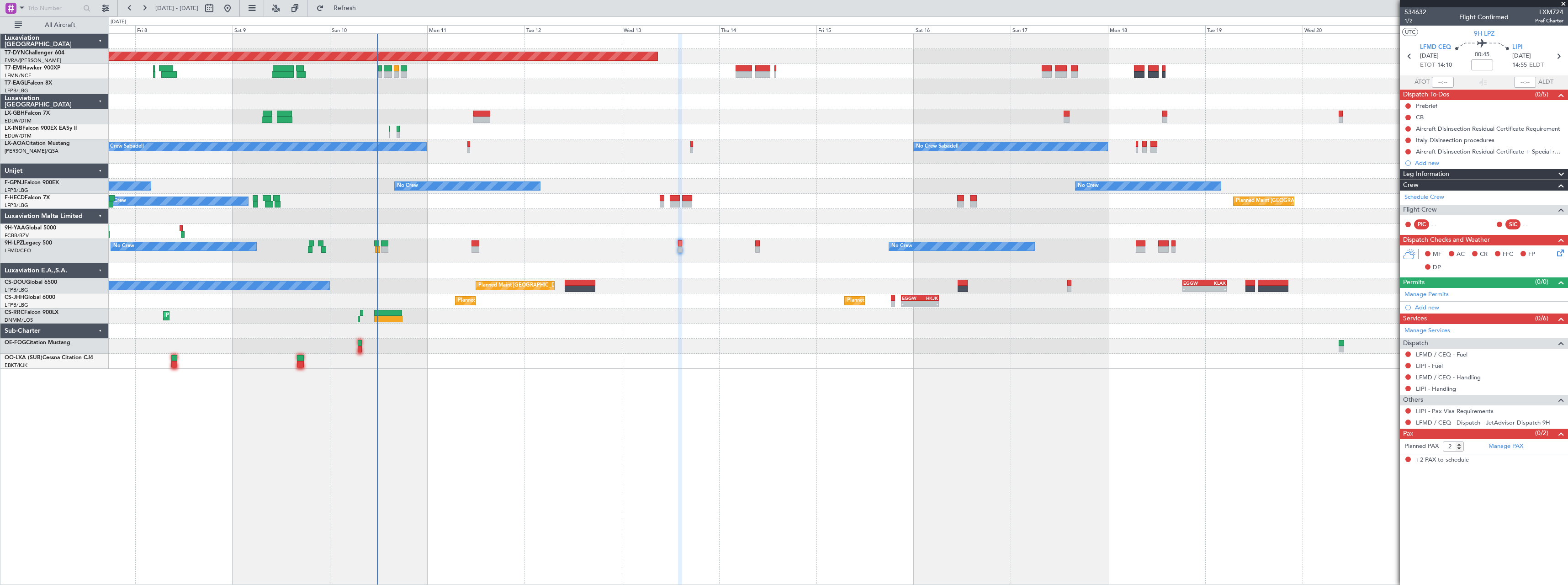
click at [615, 149] on div "No Crew Sabadell No Crew Sabadell AOG Maint Biarritz (Pays Basque) No Crew Saba…" at bounding box center [838, 152] width 1459 height 24
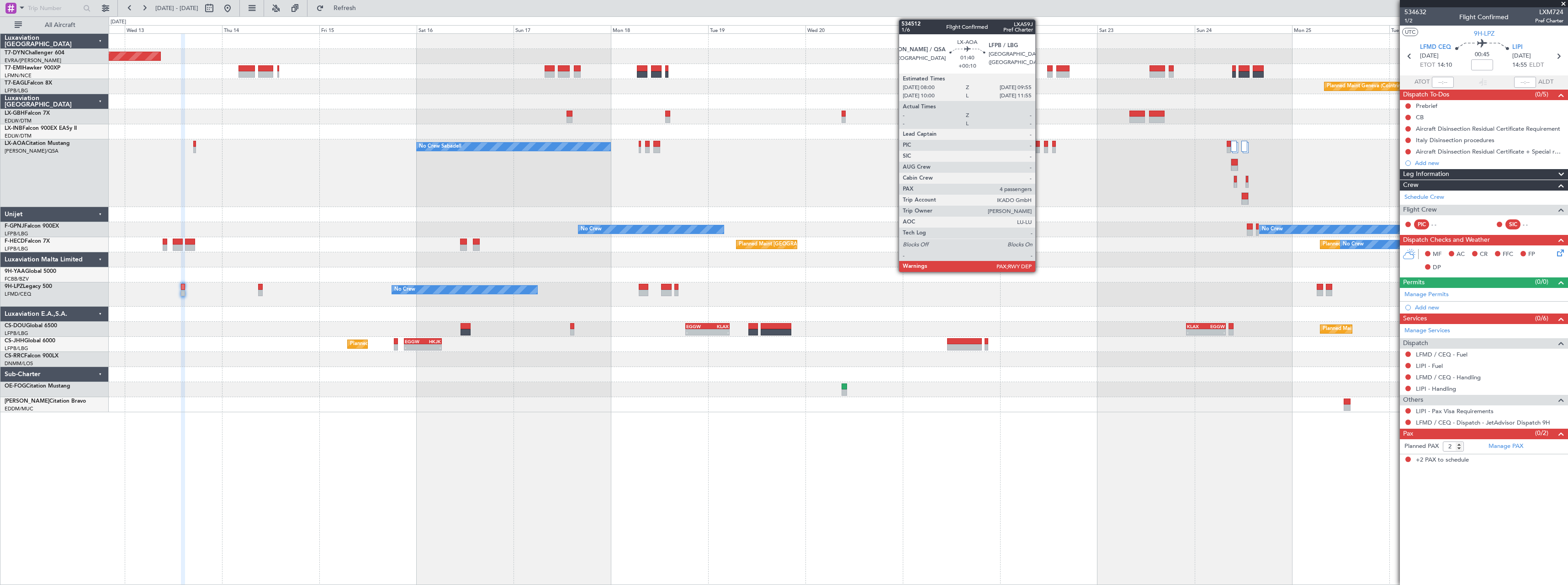
click at [1040, 149] on div at bounding box center [1037, 150] width 9 height 7
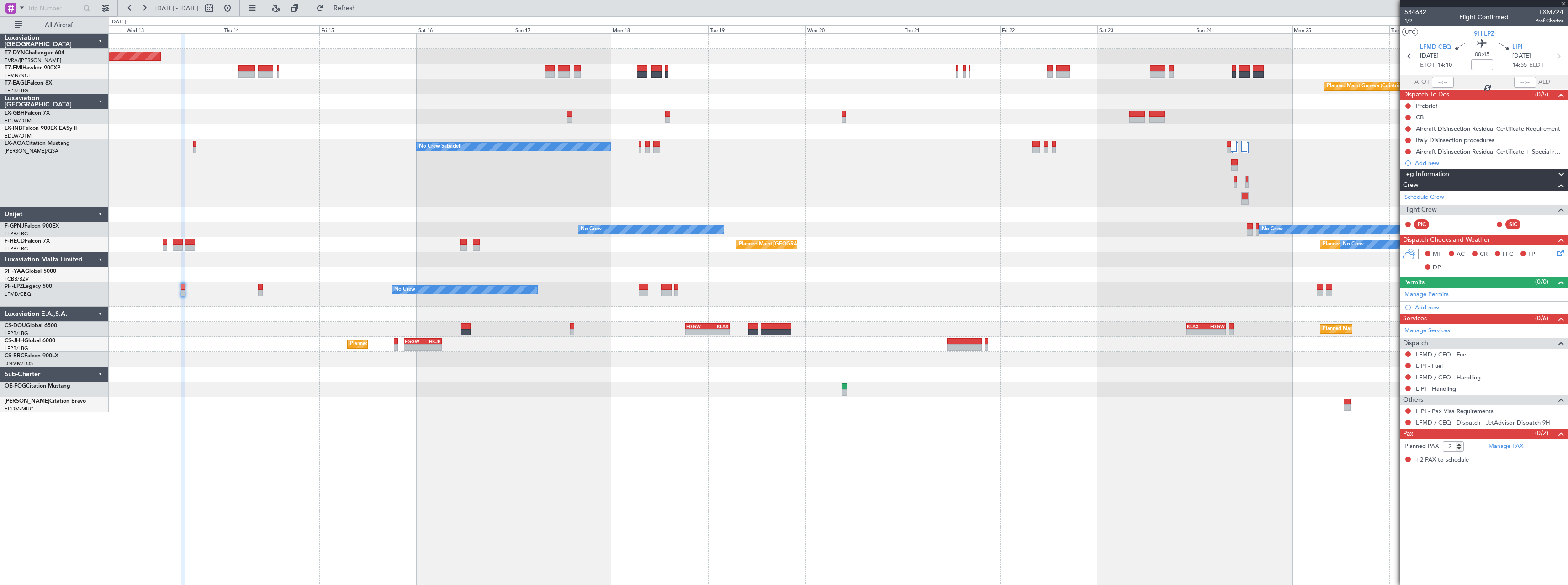
type input "+00:10"
type input "4"
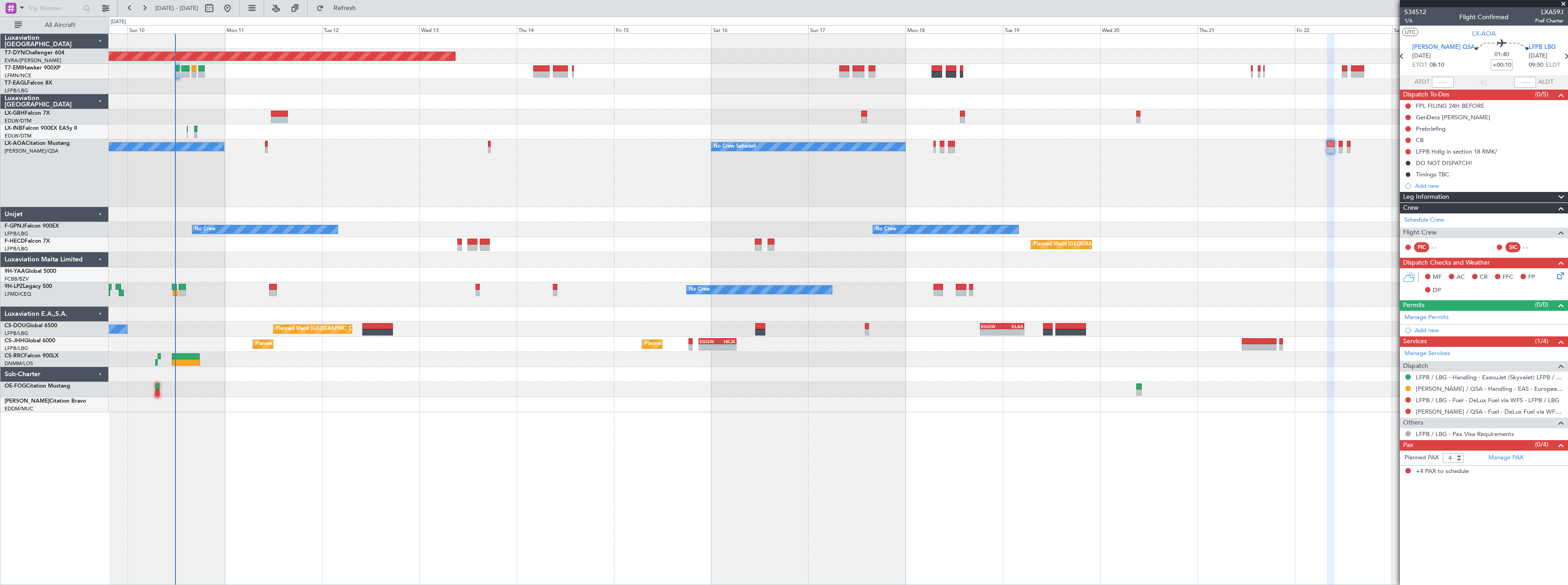
click at [808, 190] on div "No Crew Sabadell No Crew Sabadell" at bounding box center [838, 173] width 1459 height 68
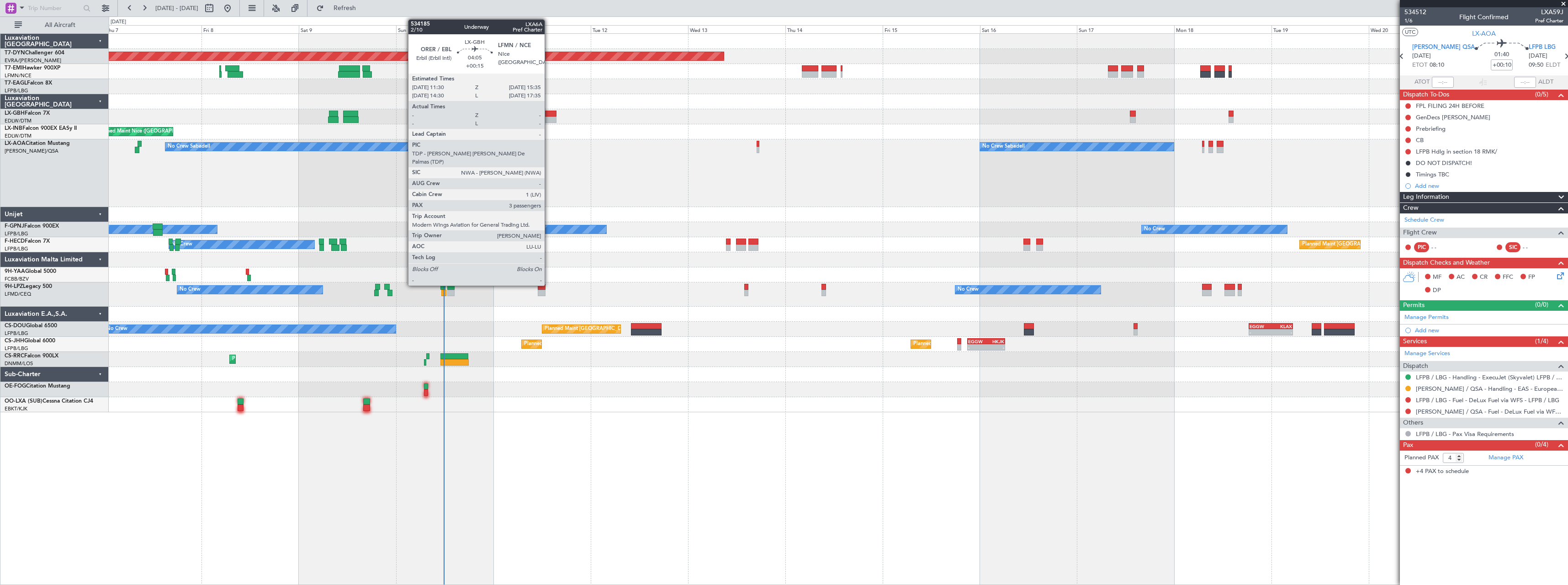
click at [548, 112] on div at bounding box center [548, 114] width 17 height 7
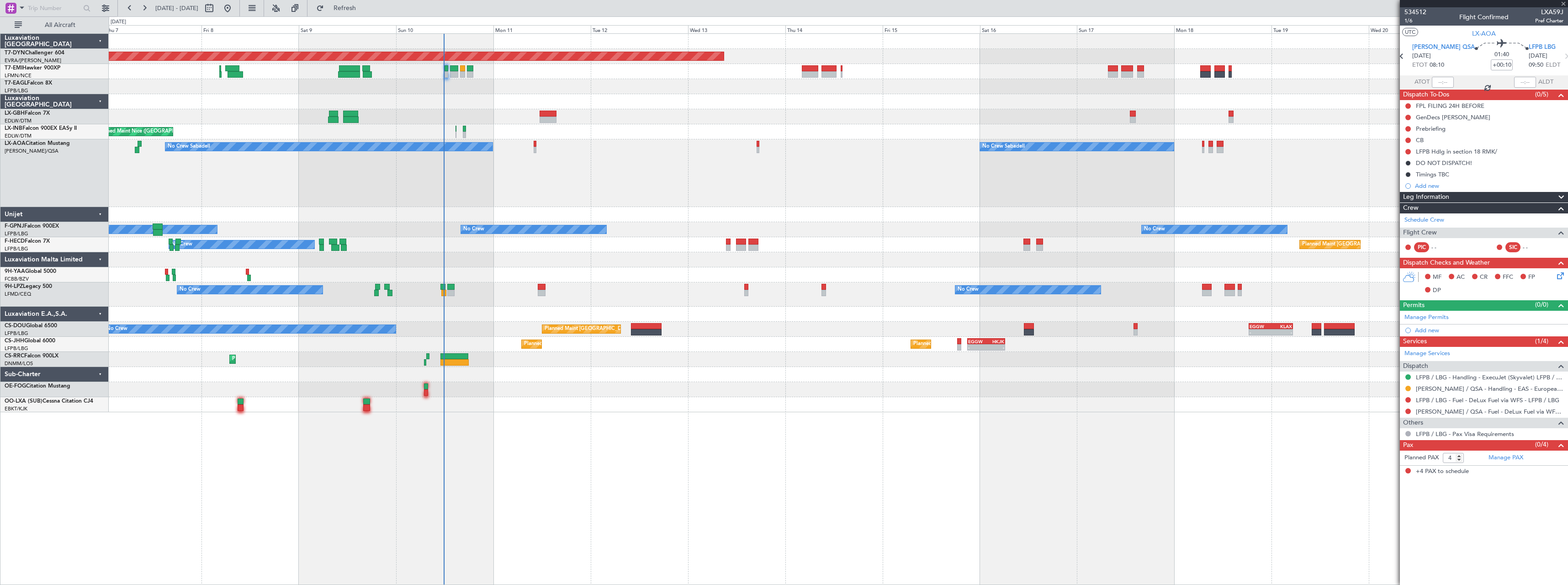
type input "+00:15"
type input "3"
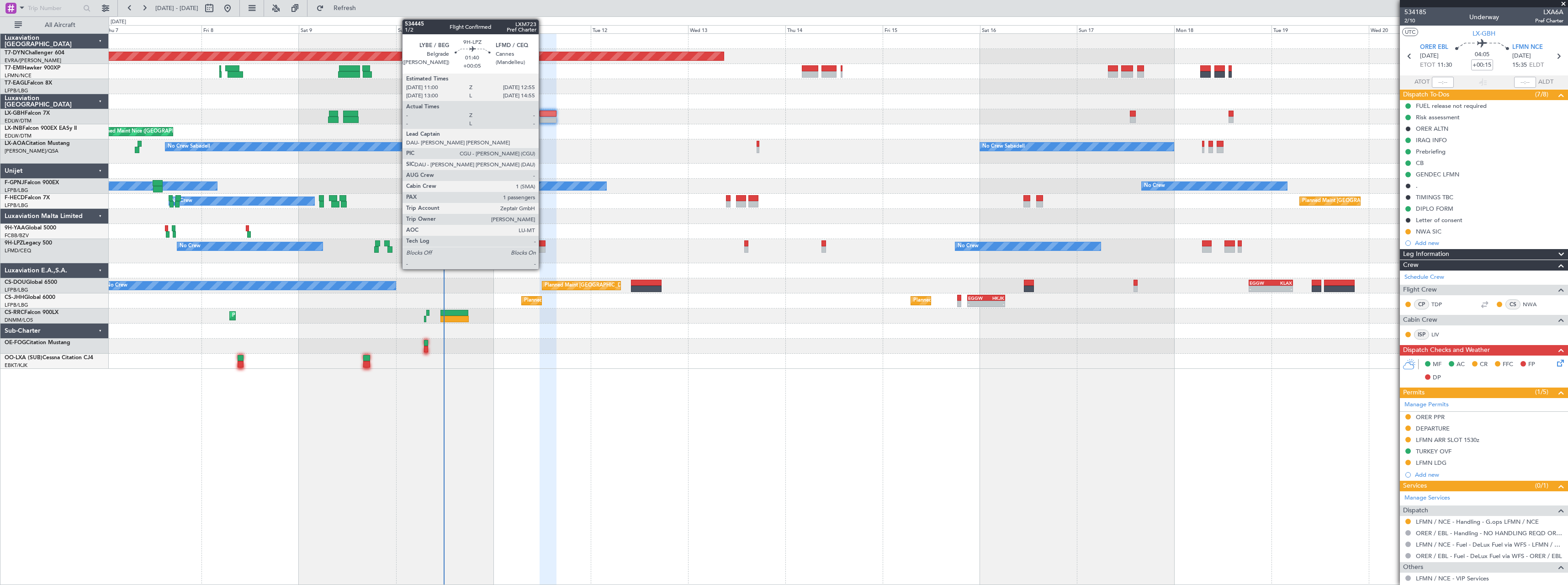
click at [543, 243] on div at bounding box center [542, 243] width 9 height 7
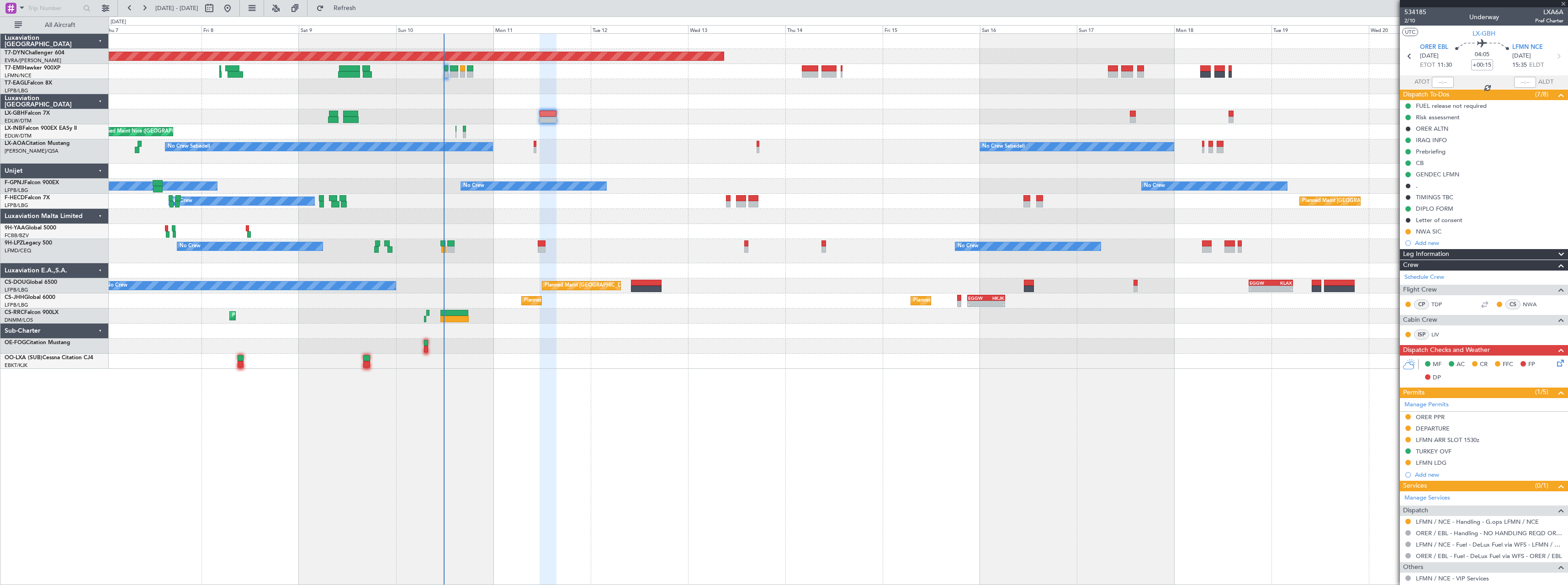
type input "+00:05"
type input "1"
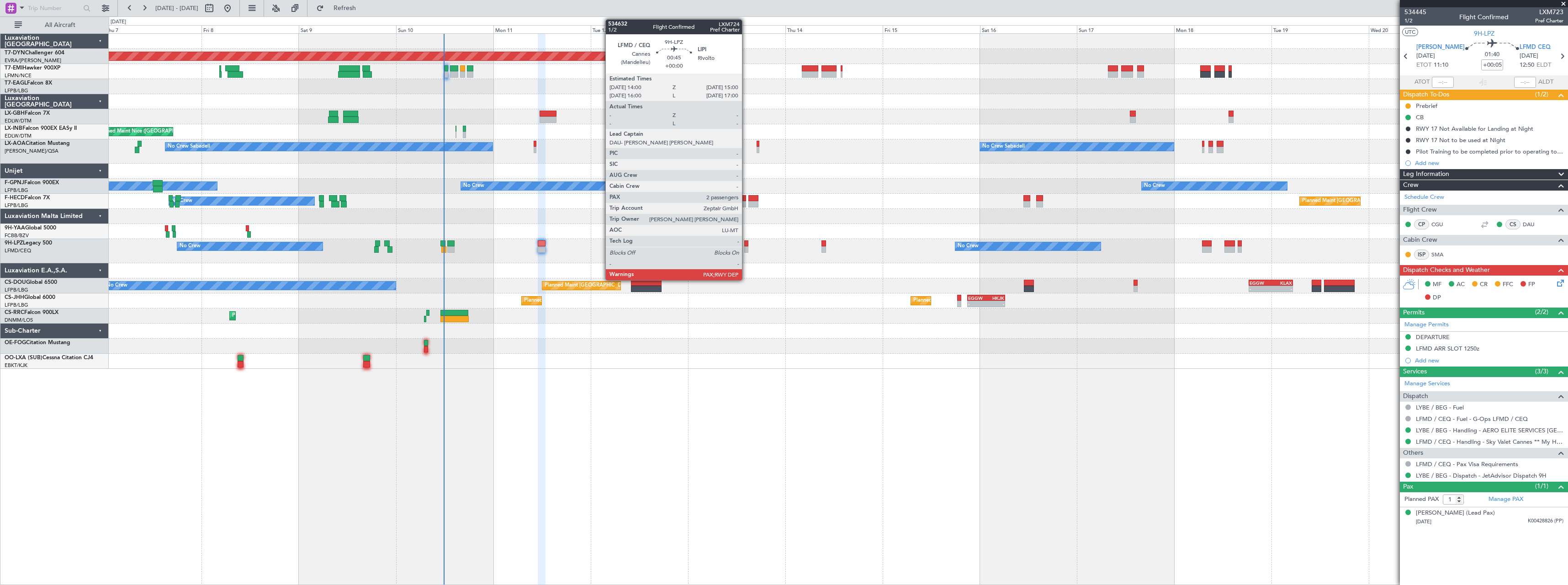
click at [746, 248] on div at bounding box center [746, 250] width 4 height 7
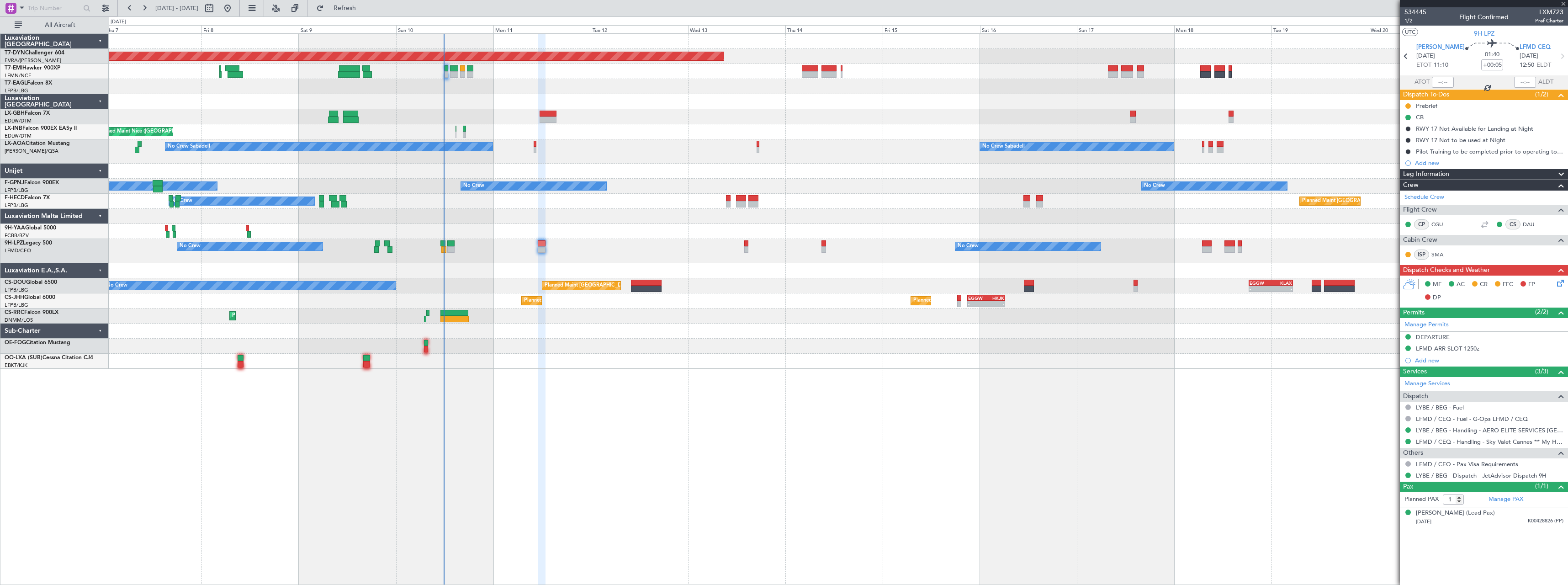
type input "2"
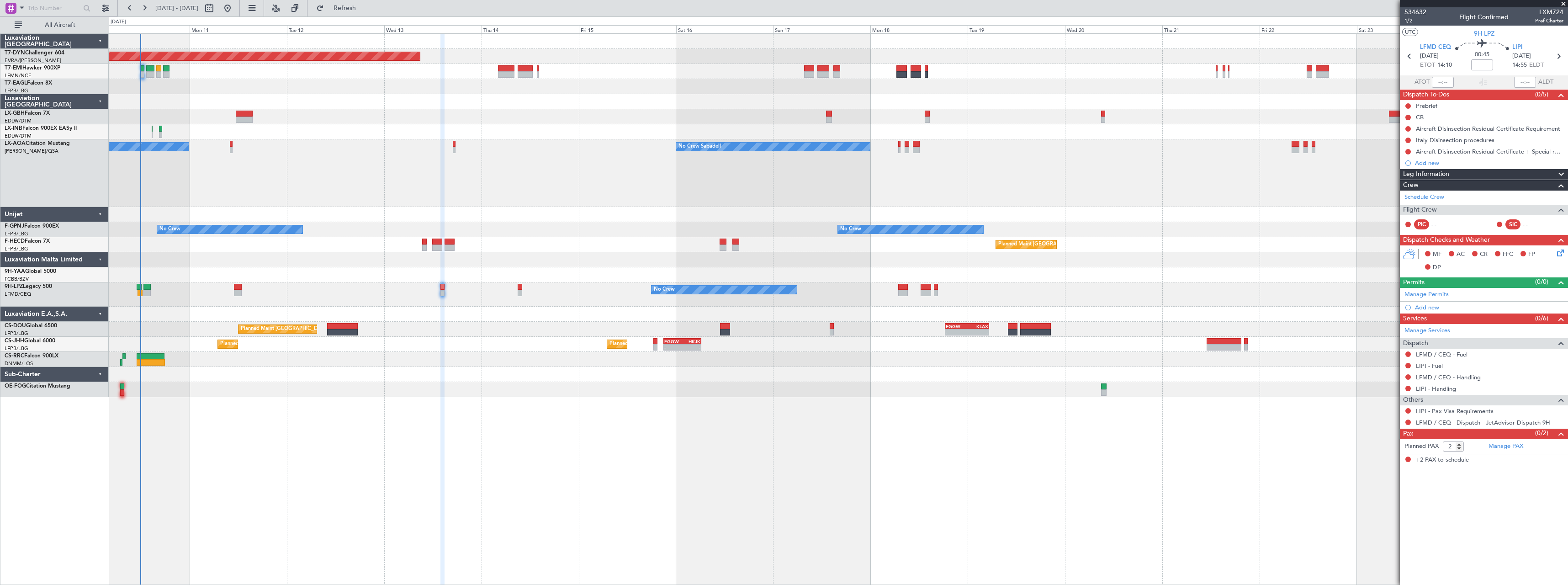
click at [819, 292] on div "No Crew No Crew" at bounding box center [838, 295] width 1459 height 24
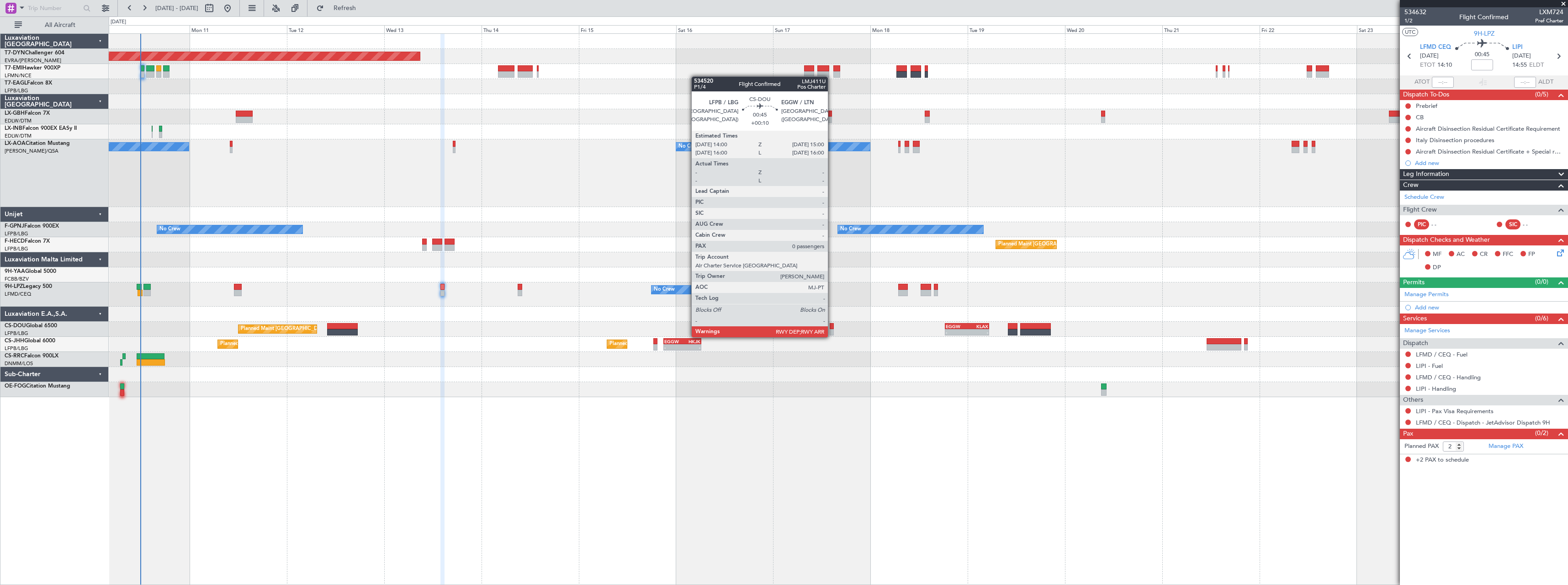
click at [832, 328] on div at bounding box center [831, 326] width 4 height 7
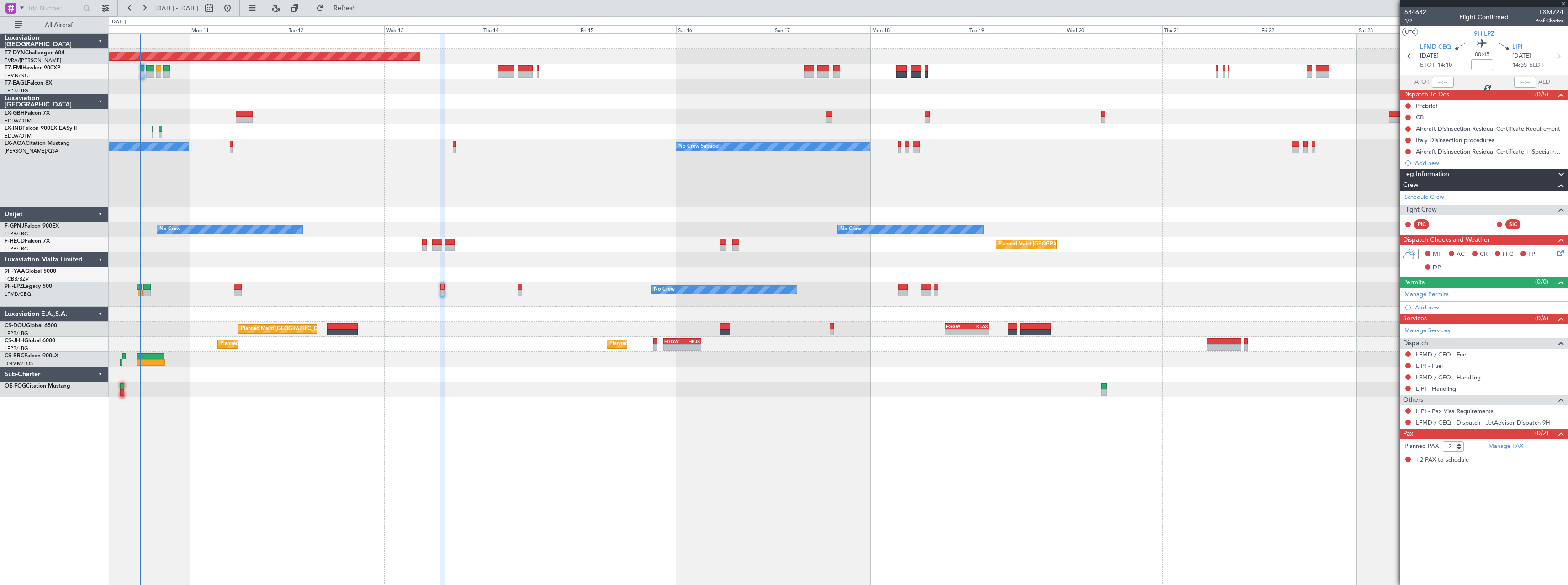
type input "+00:10"
type input "0"
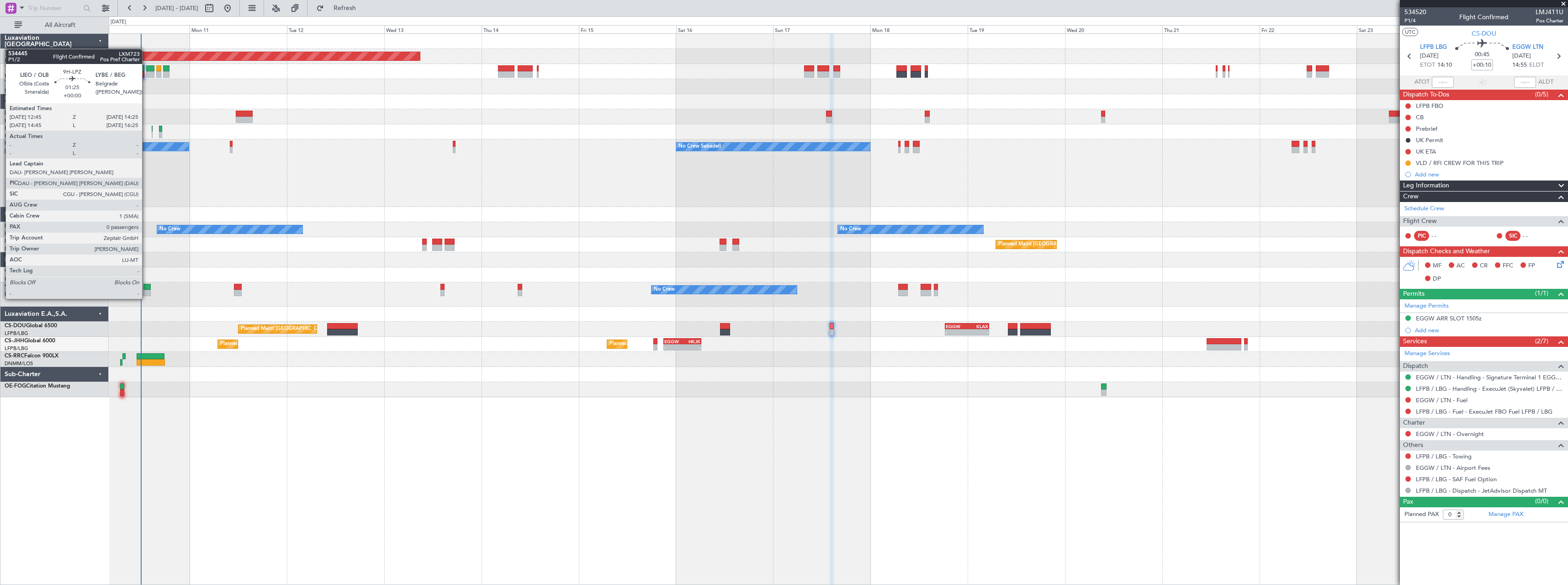
click at [146, 290] on div at bounding box center [147, 293] width 7 height 7
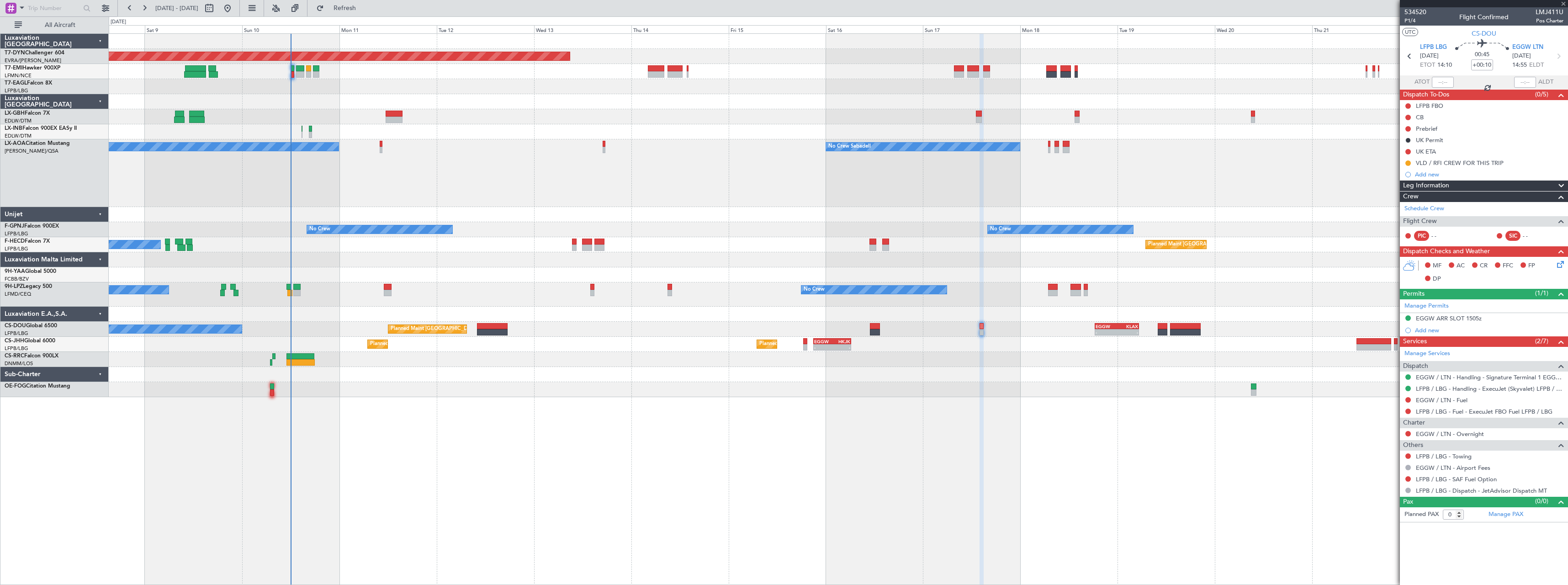
click at [369, 310] on div at bounding box center [838, 314] width 1459 height 15
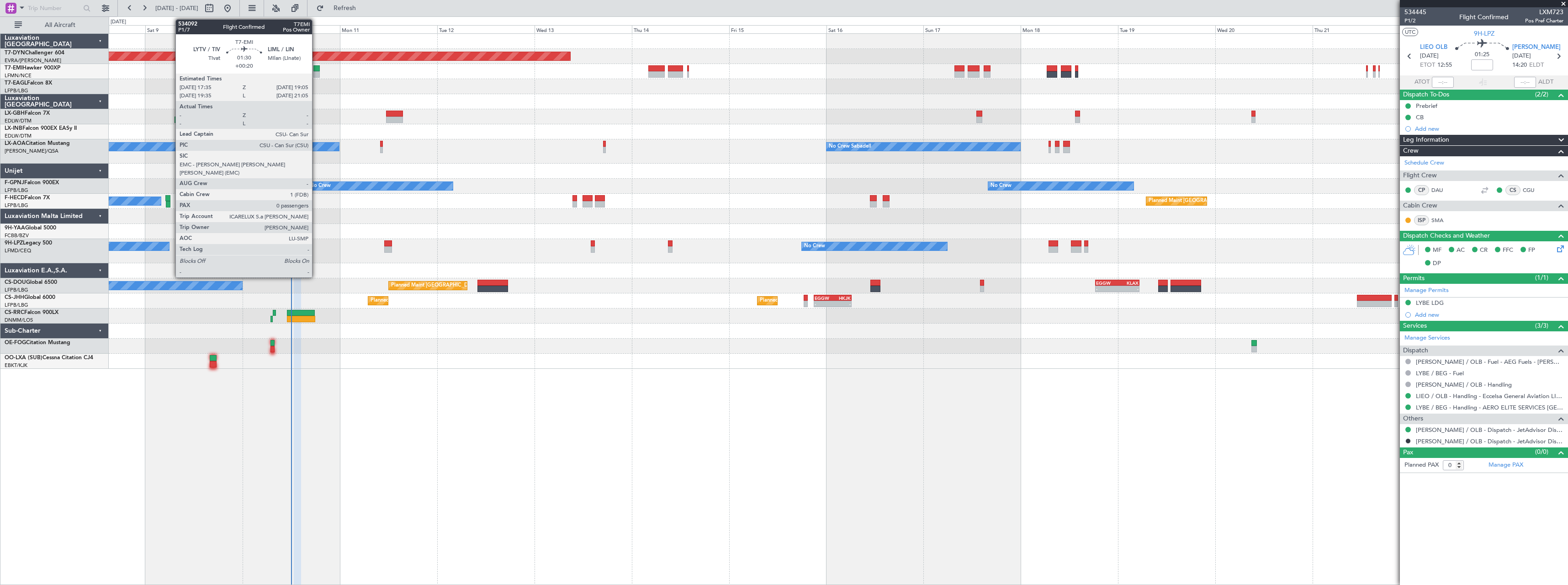
click at [316, 68] on div at bounding box center [317, 68] width 7 height 7
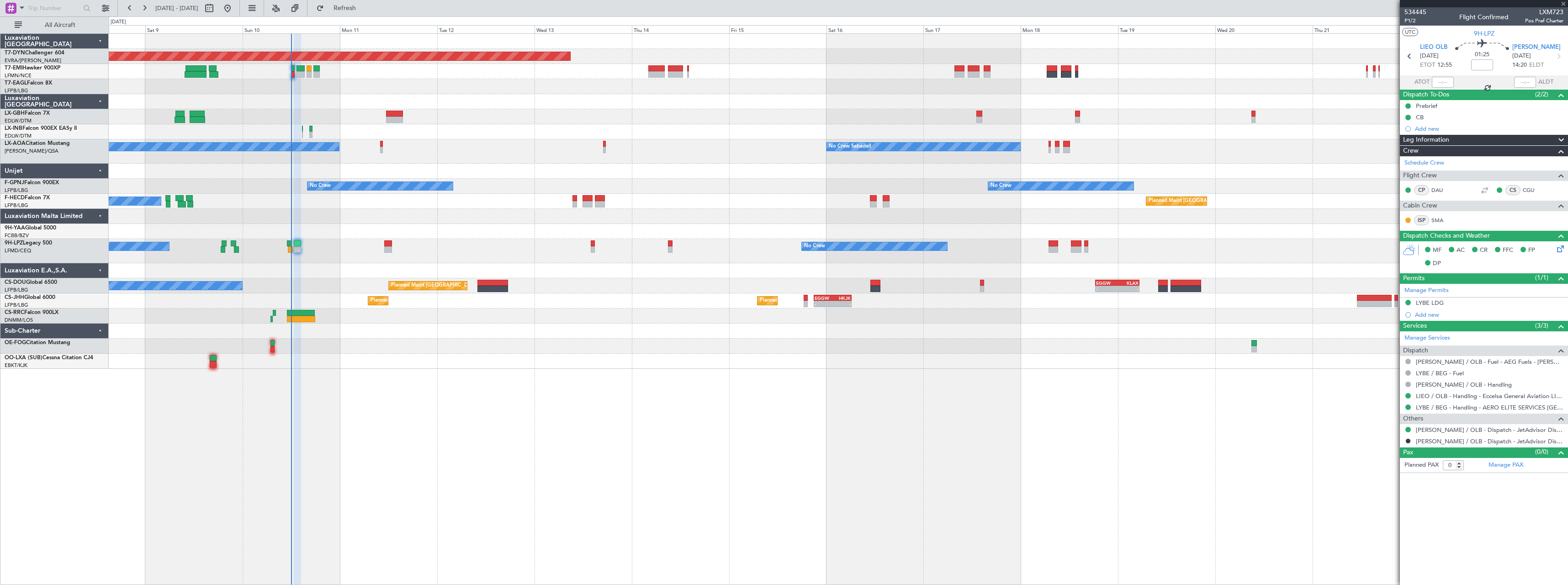
type input "+00:20"
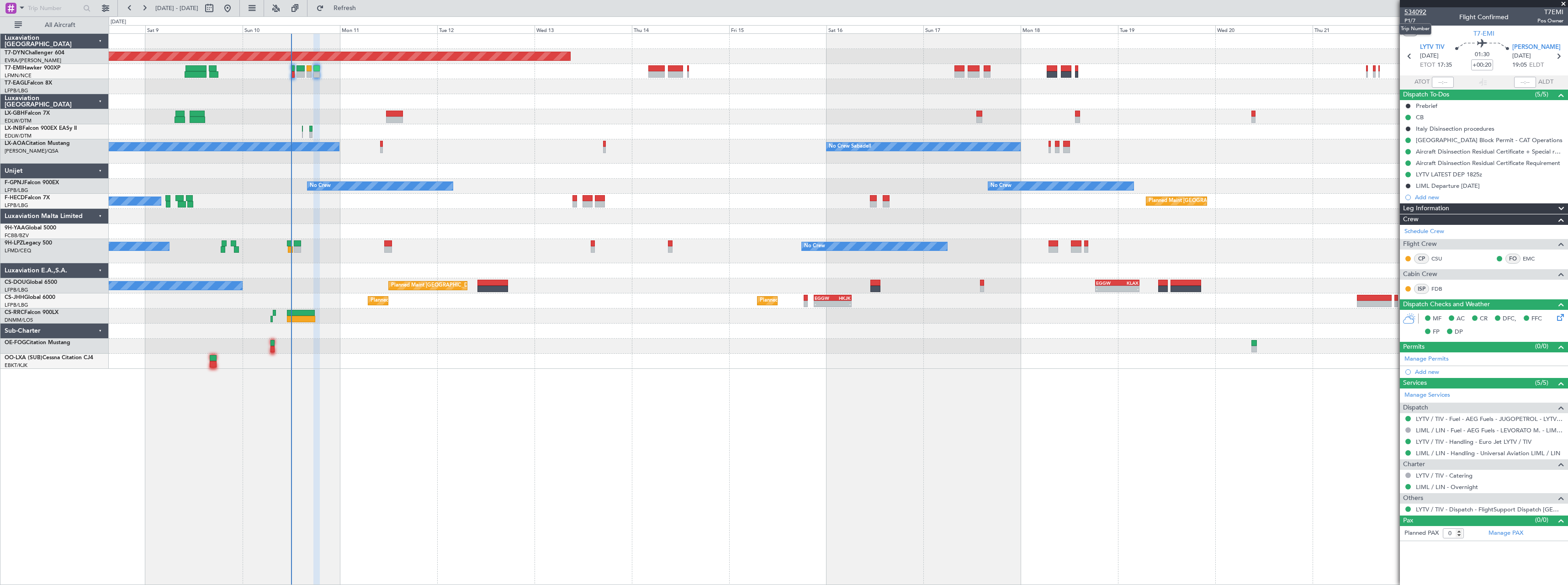
click at [1426, 14] on span "534092" at bounding box center [1415, 12] width 22 height 10
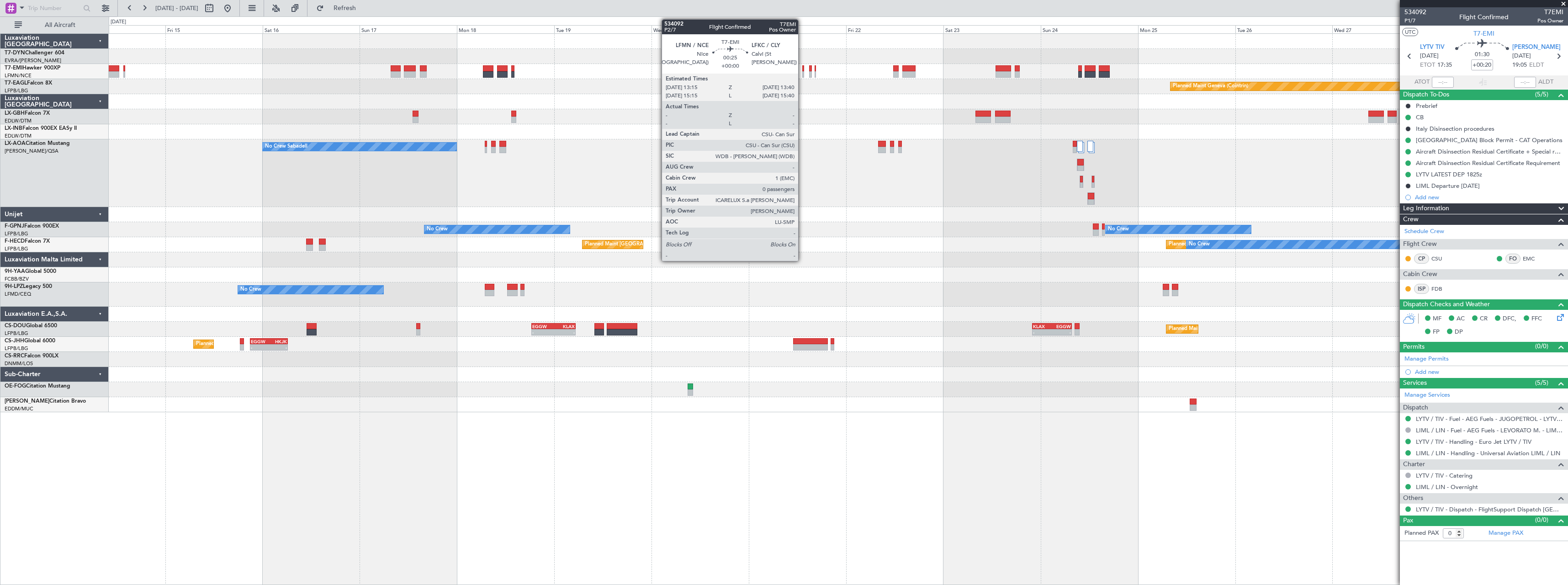
click at [802, 71] on div at bounding box center [803, 74] width 2 height 7
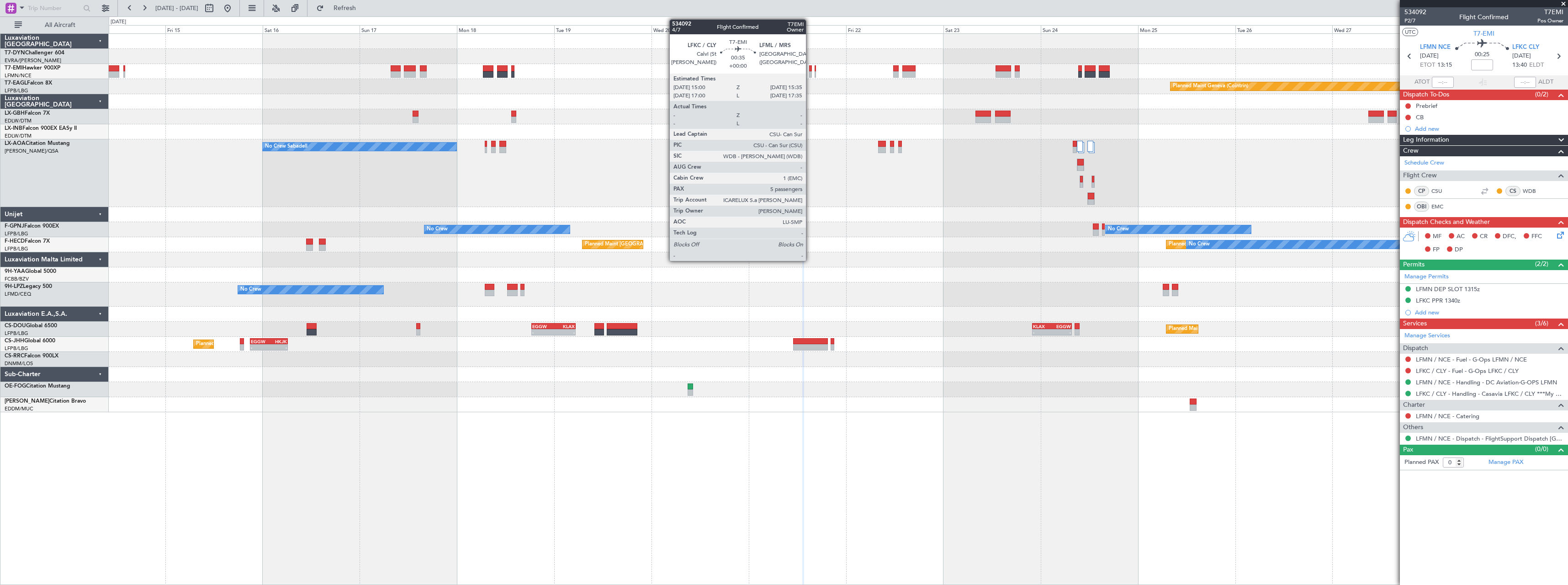
click at [810, 74] on div at bounding box center [810, 74] width 3 height 7
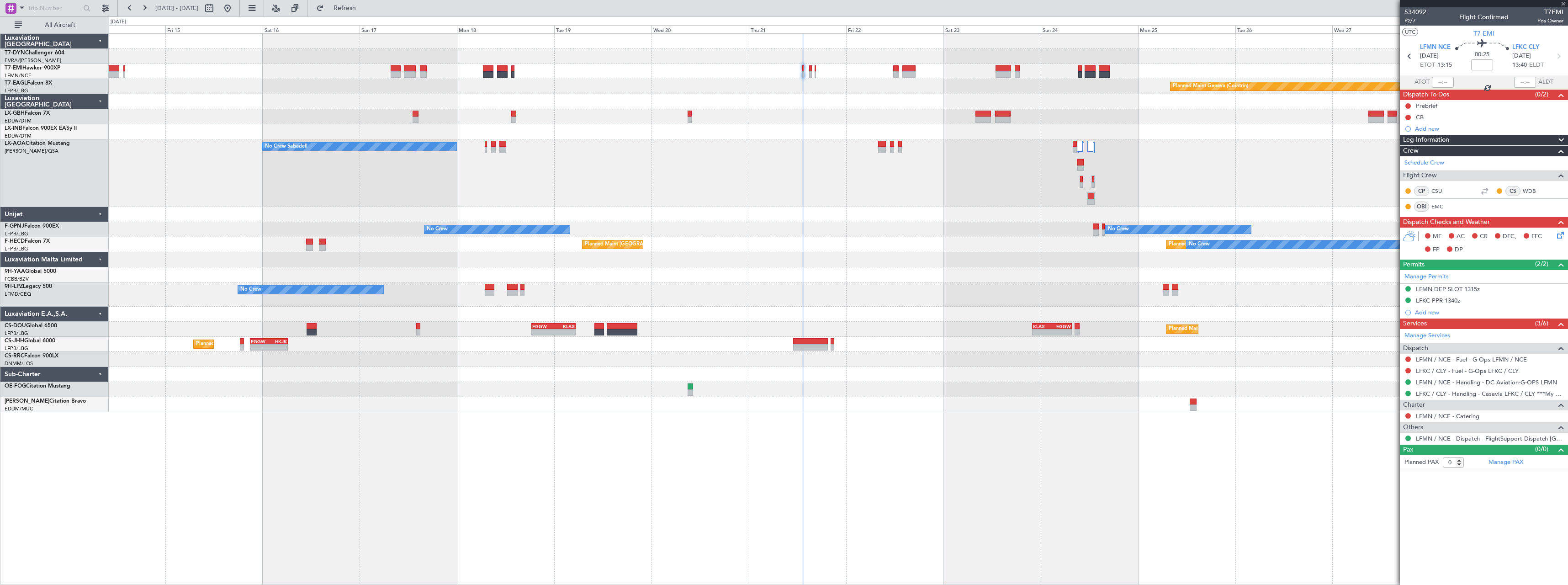
type input "5"
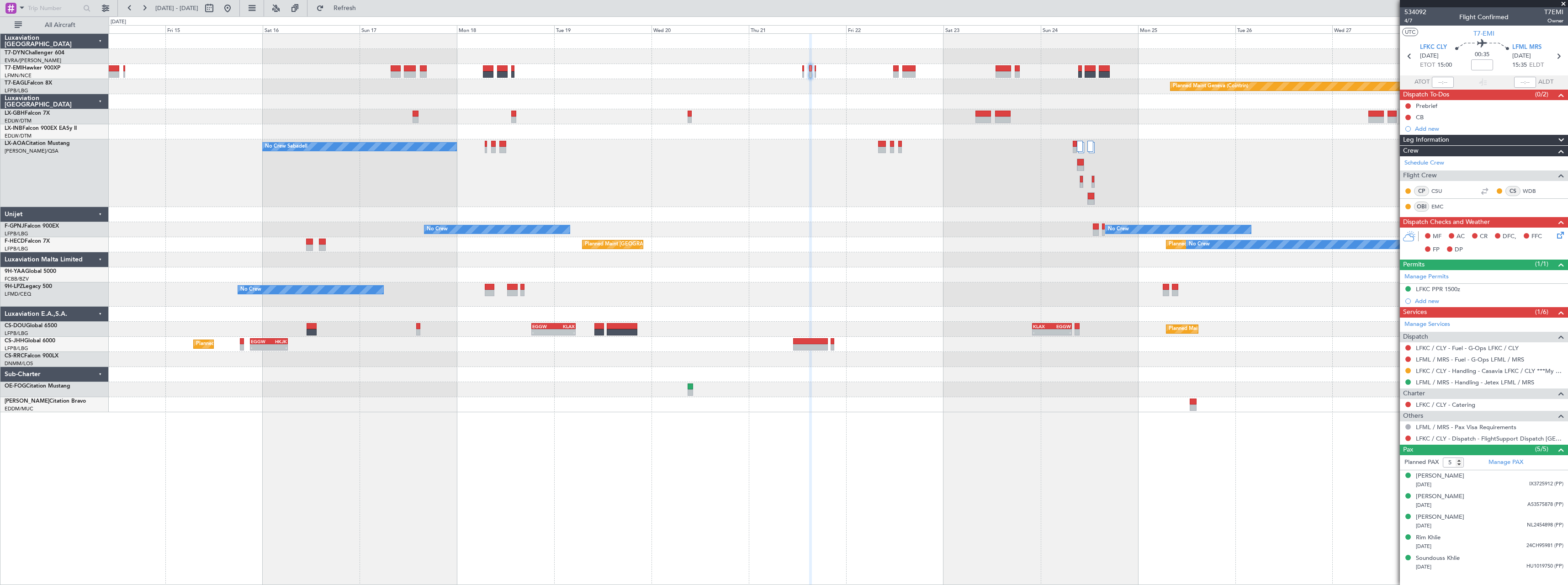
click at [1037, 186] on div "No Crew Sabadell No Crew Sabadell No Crew Sabadell" at bounding box center [838, 173] width 1459 height 68
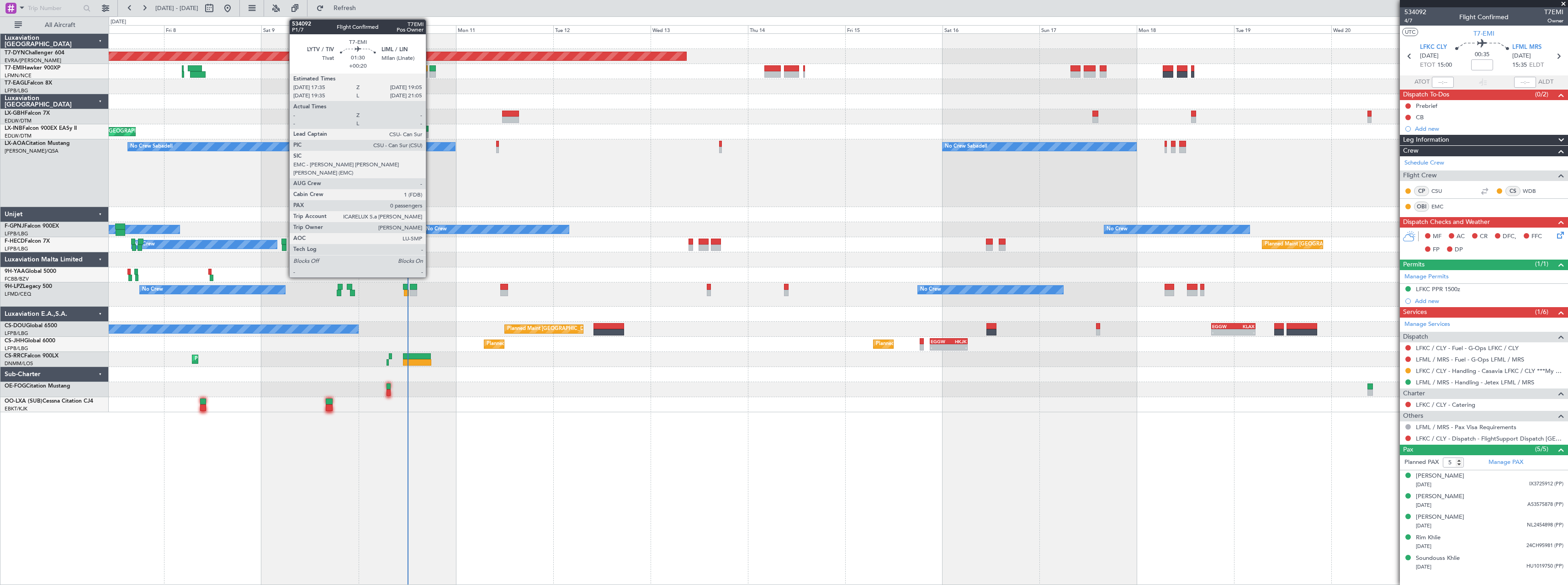
click at [430, 69] on div at bounding box center [433, 68] width 7 height 7
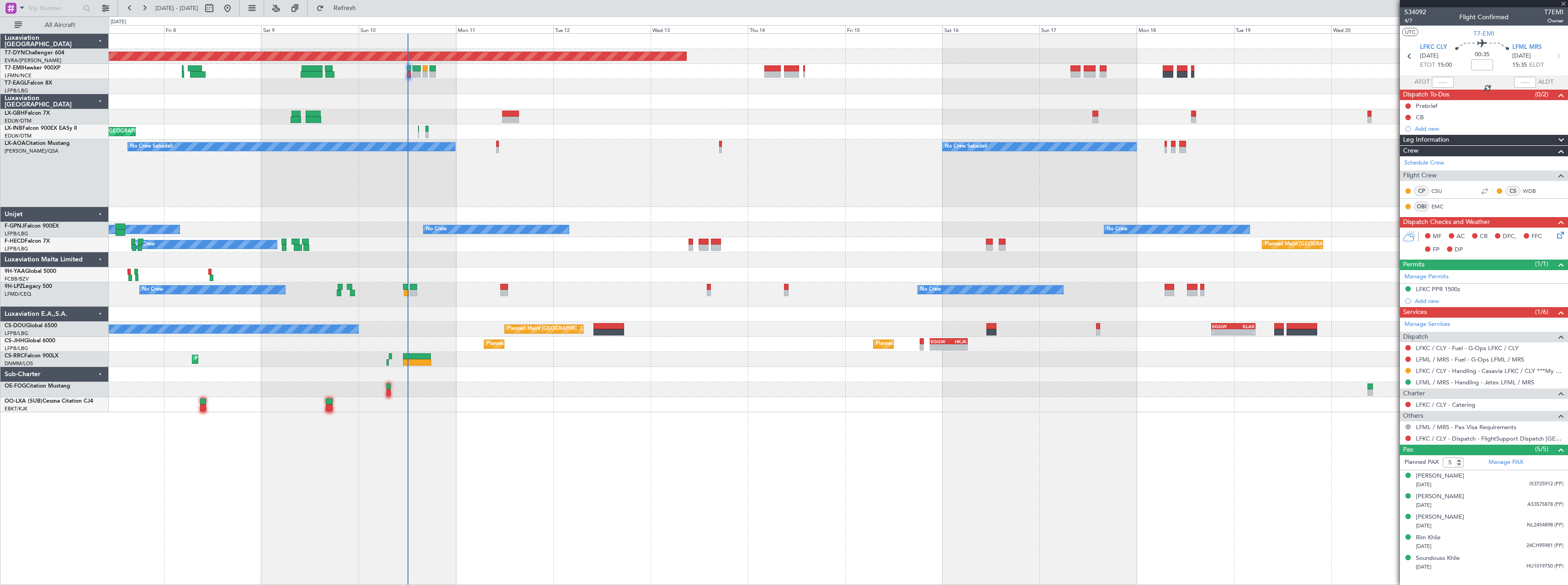
type input "+00:20"
type input "0"
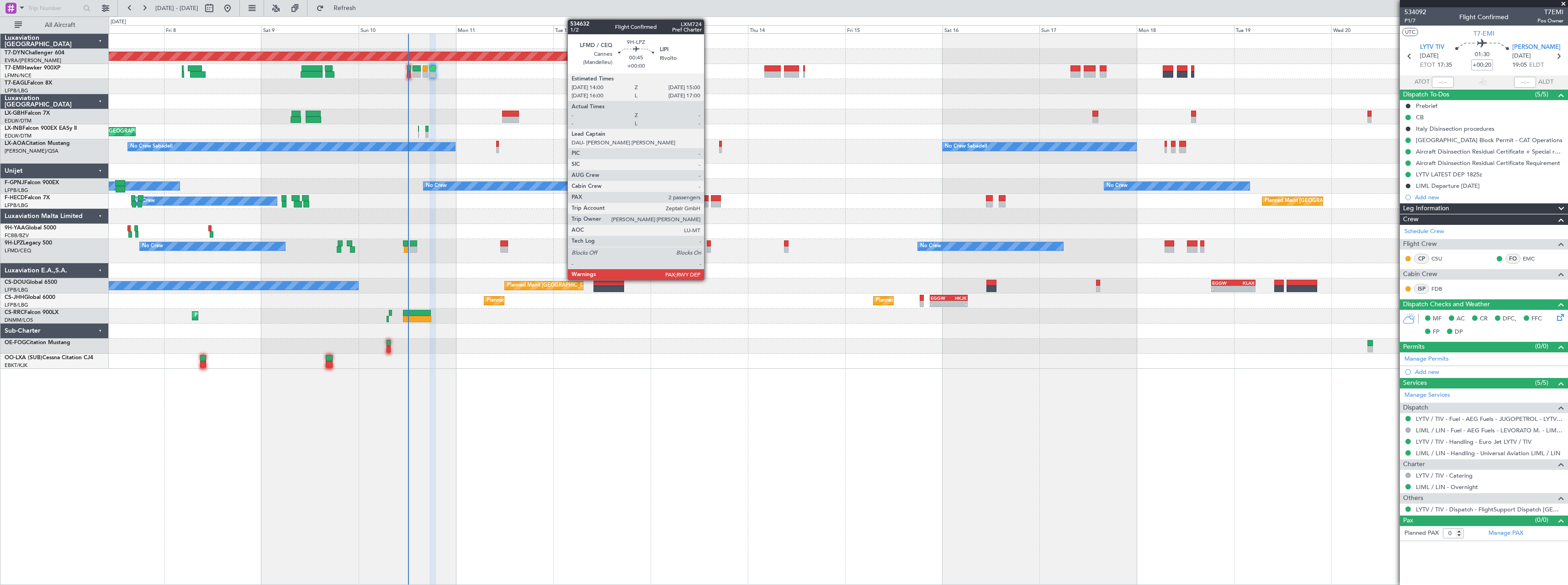
click at [708, 245] on div at bounding box center [709, 243] width 4 height 7
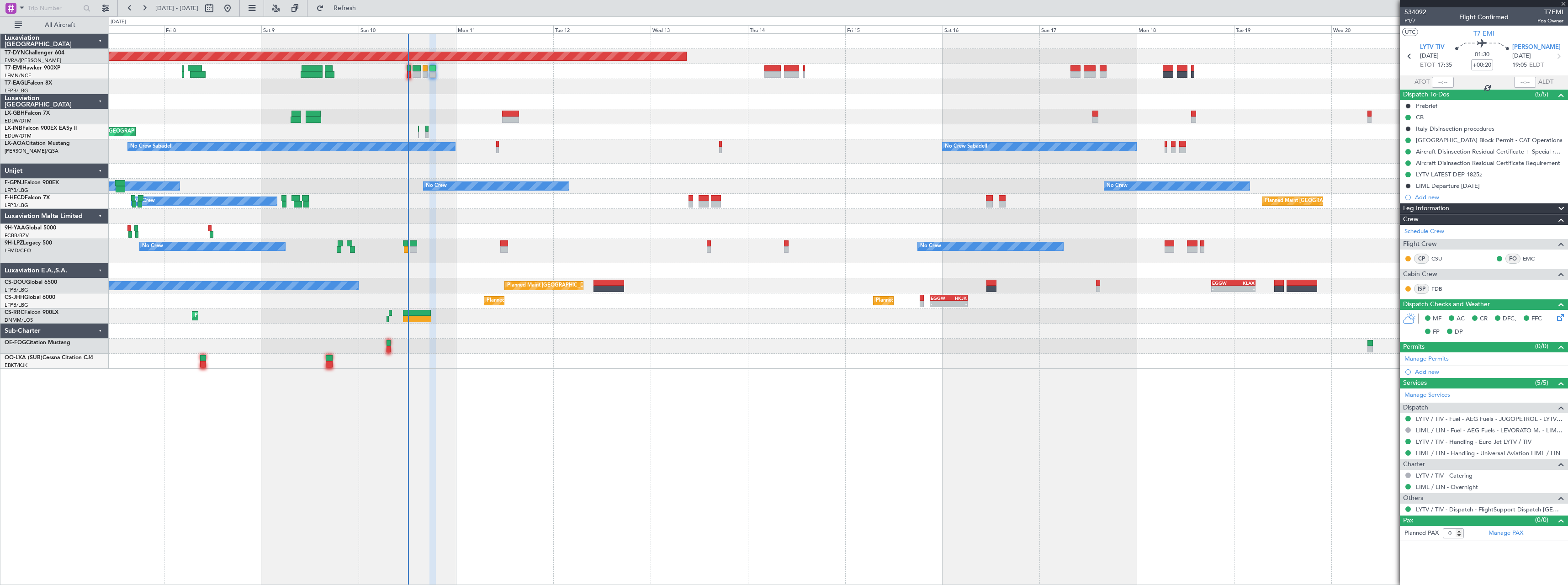
type input "2"
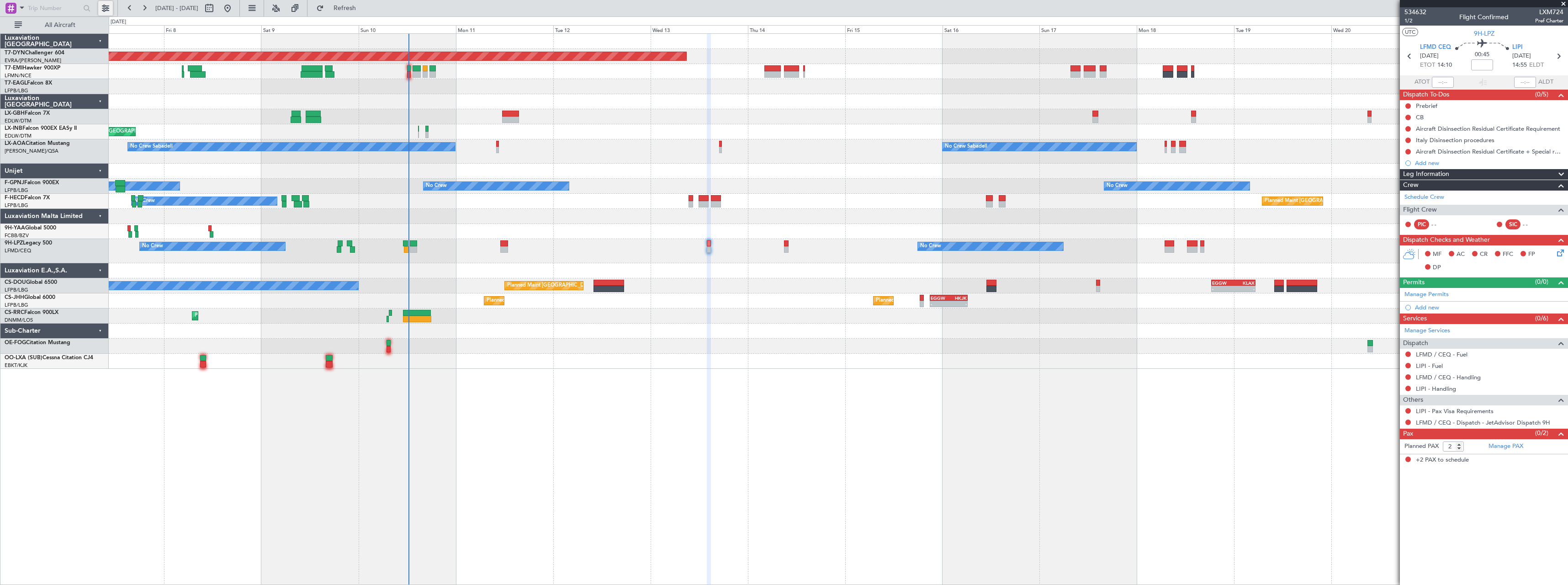
click at [105, 9] on button at bounding box center [105, 9] width 15 height 15
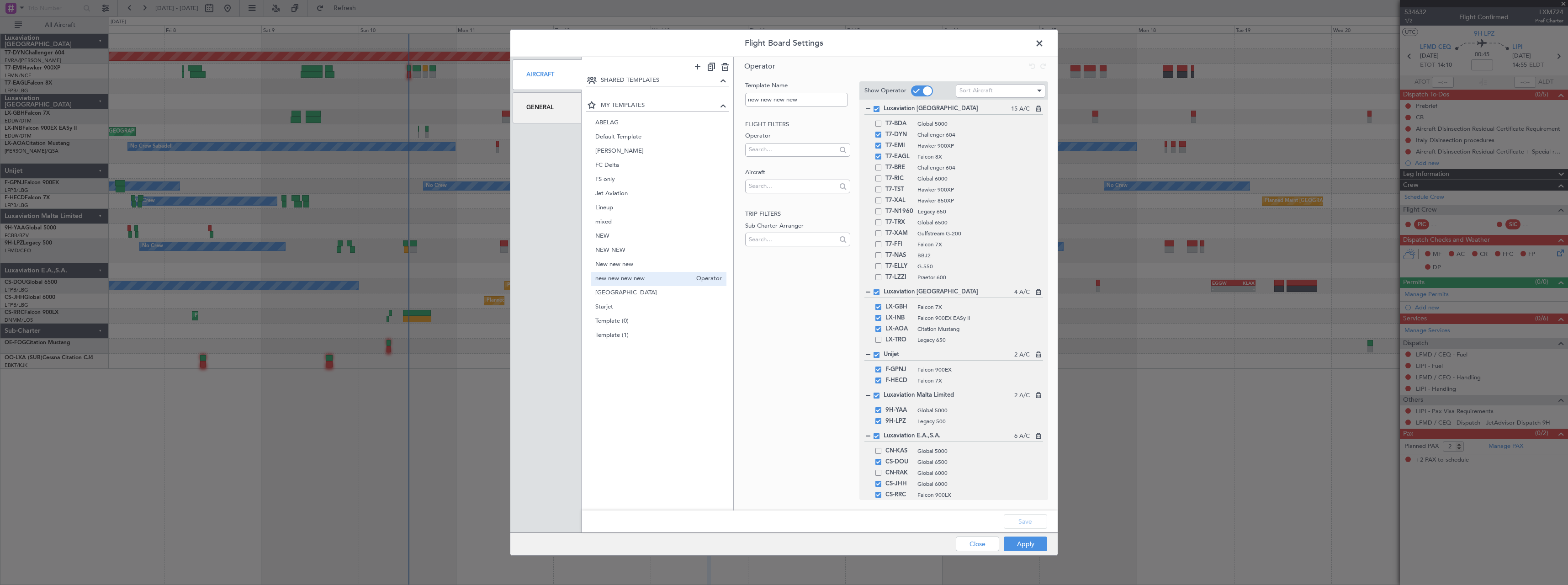
click at [1044, 43] on span at bounding box center [1044, 46] width 0 height 18
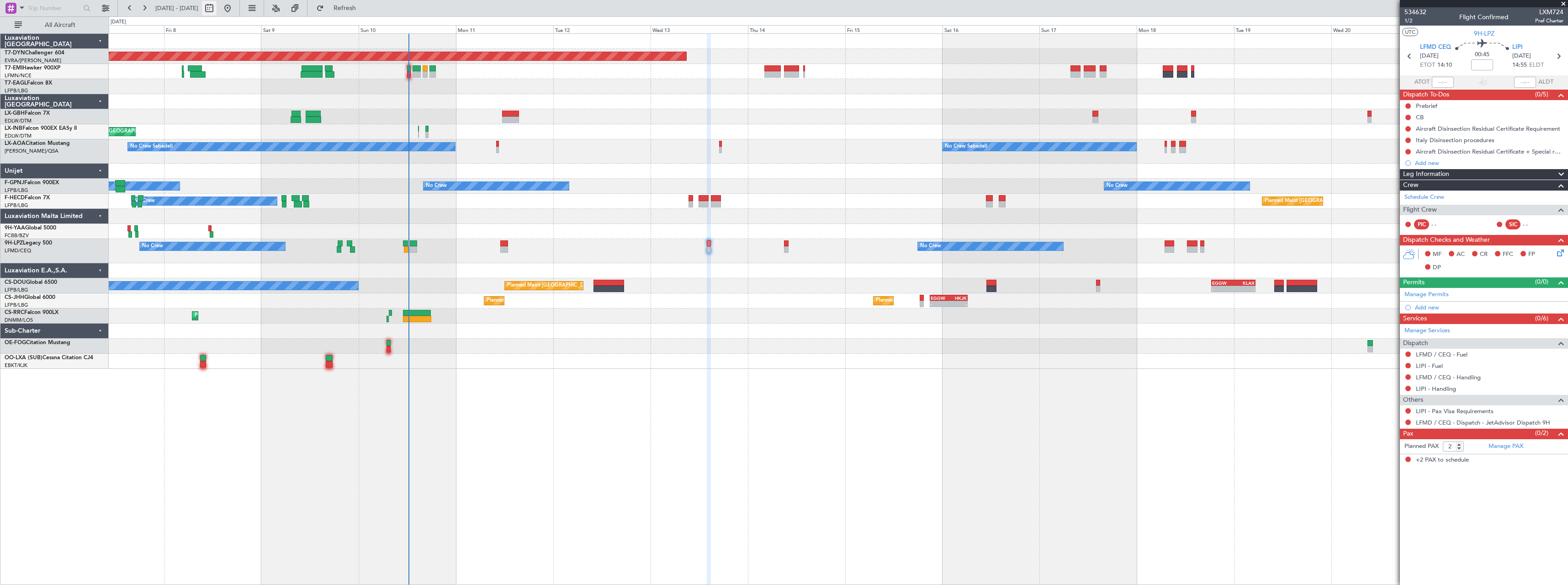
click at [217, 7] on button at bounding box center [209, 9] width 15 height 15
select select "8"
select select "2025"
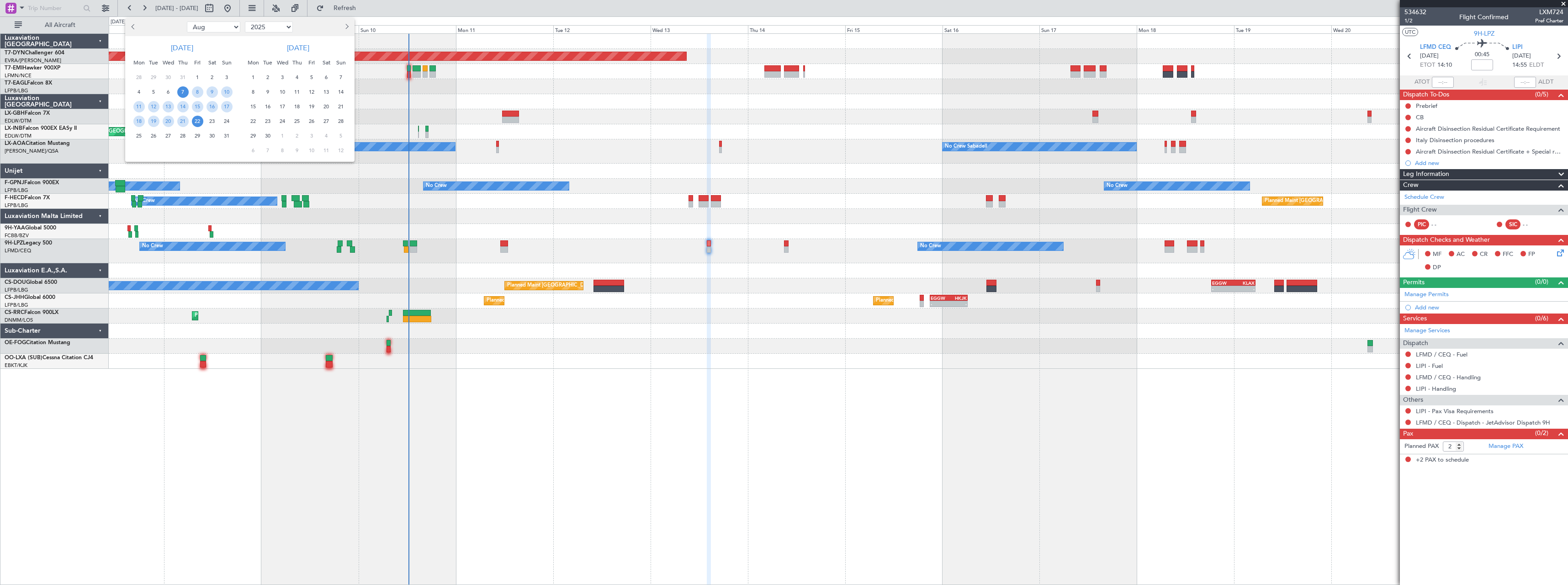
click at [131, 29] on button "Previous month" at bounding box center [134, 27] width 10 height 15
select select "7"
click at [166, 88] on span "9" at bounding box center [168, 92] width 12 height 12
click at [170, 118] on span "23" at bounding box center [168, 121] width 12 height 12
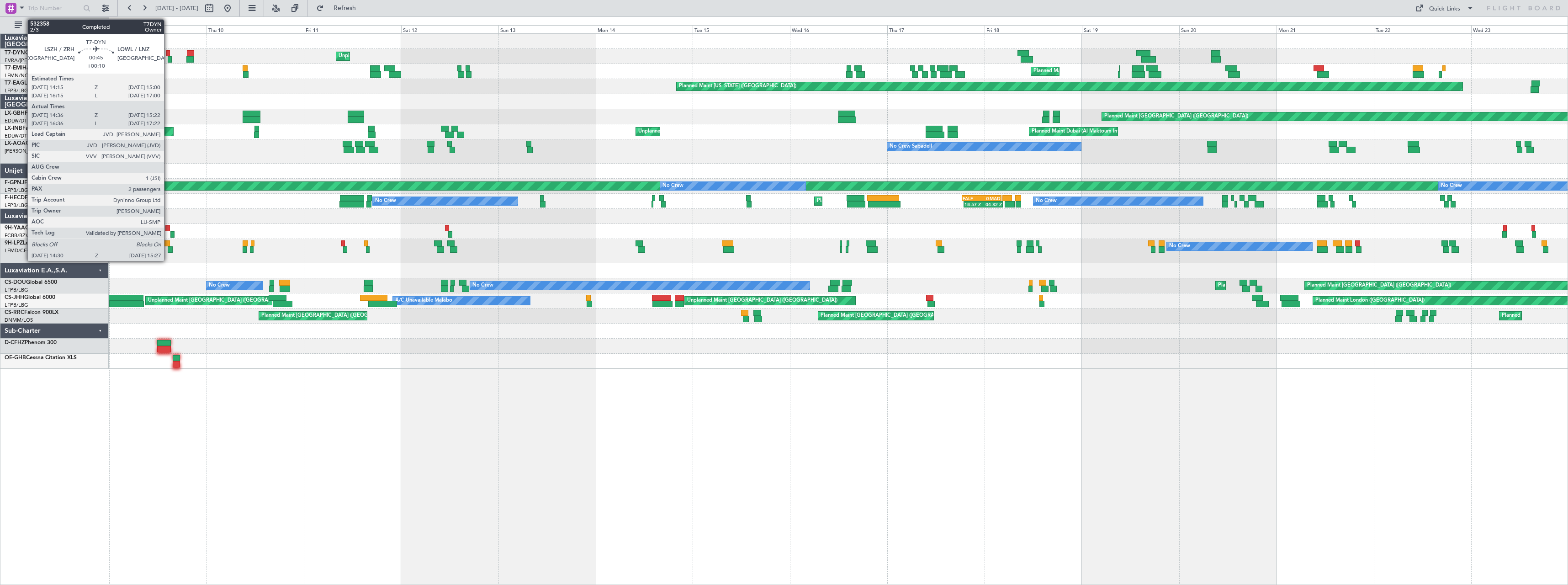
click at [168, 53] on div at bounding box center [167, 54] width 3 height 7
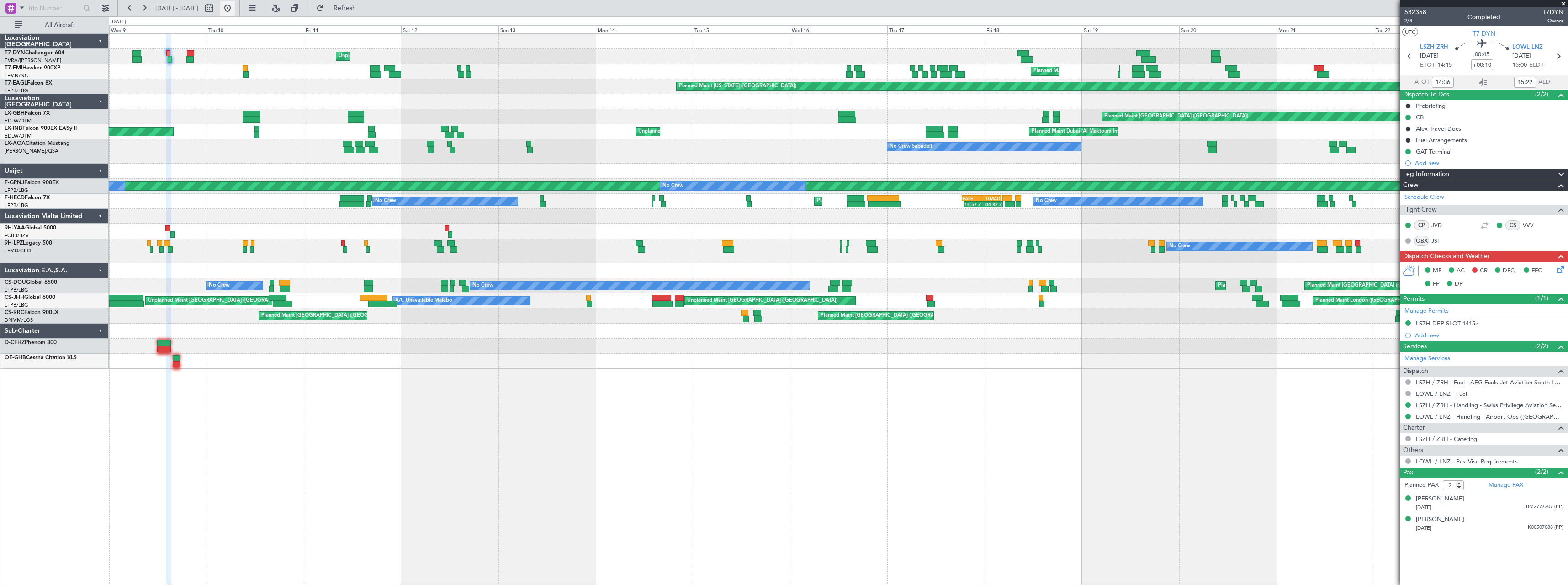
click at [235, 10] on button at bounding box center [228, 9] width 15 height 15
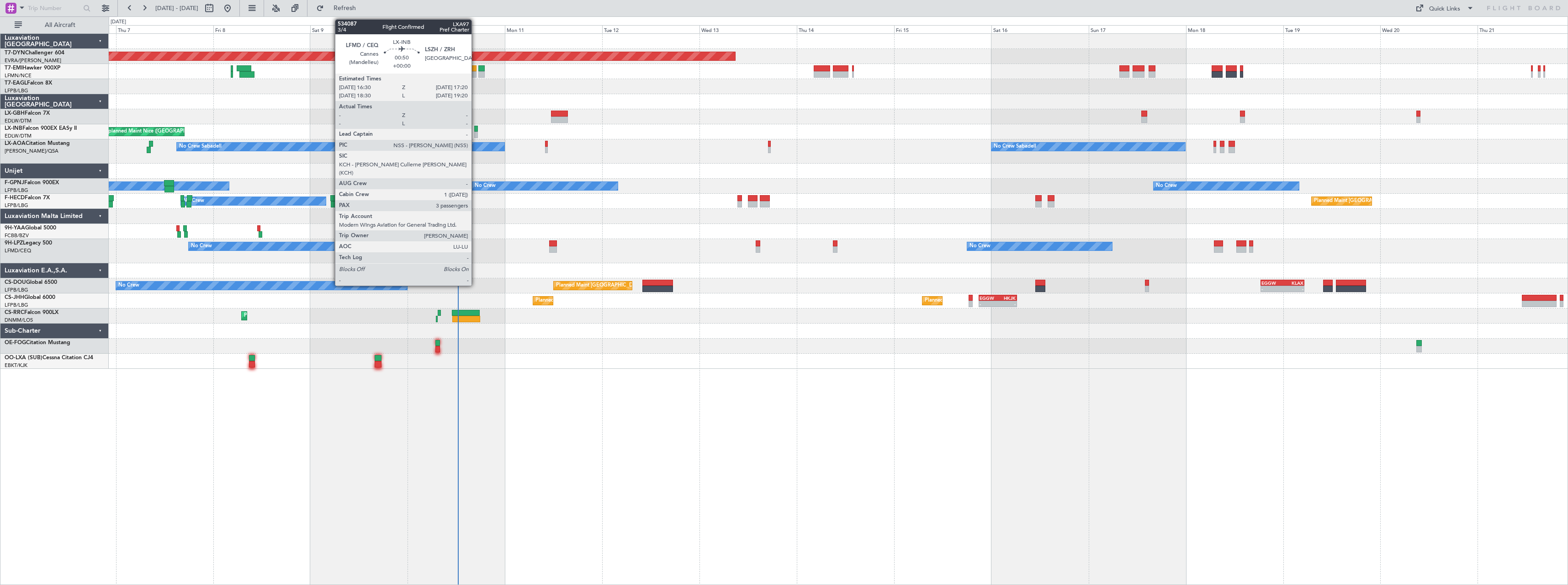
click at [475, 128] on div at bounding box center [476, 128] width 4 height 7
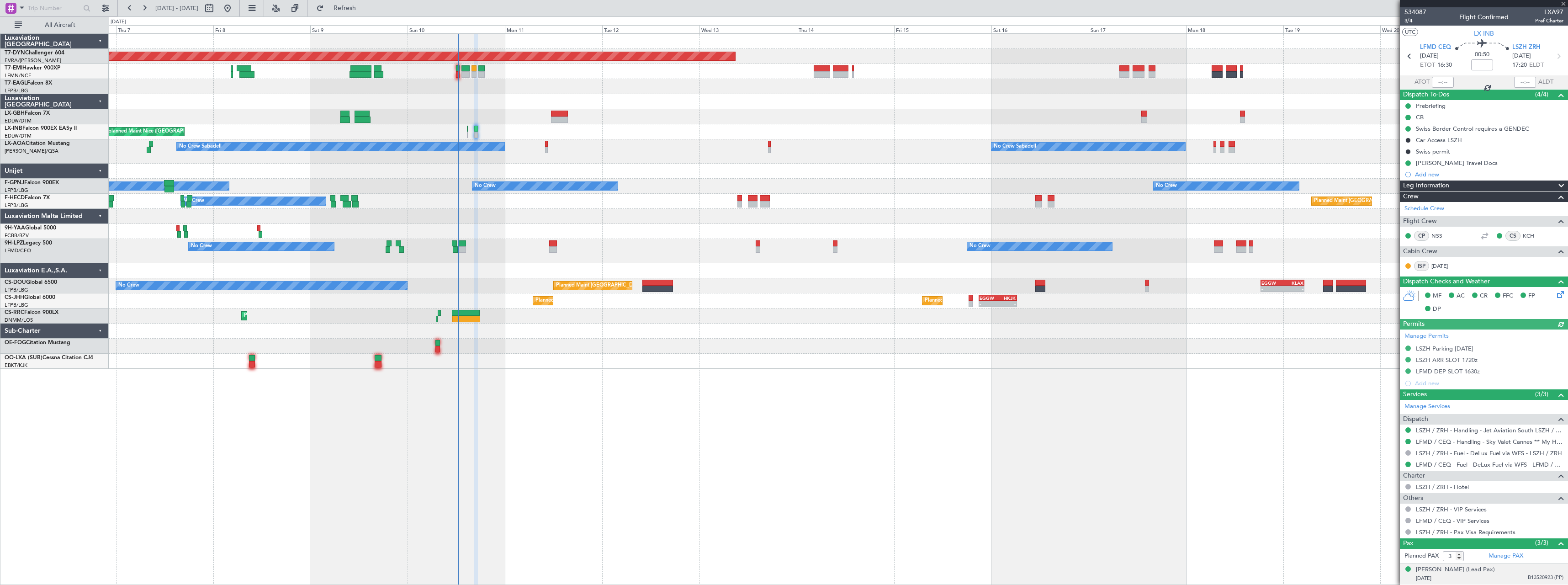
scroll to position [40, 0]
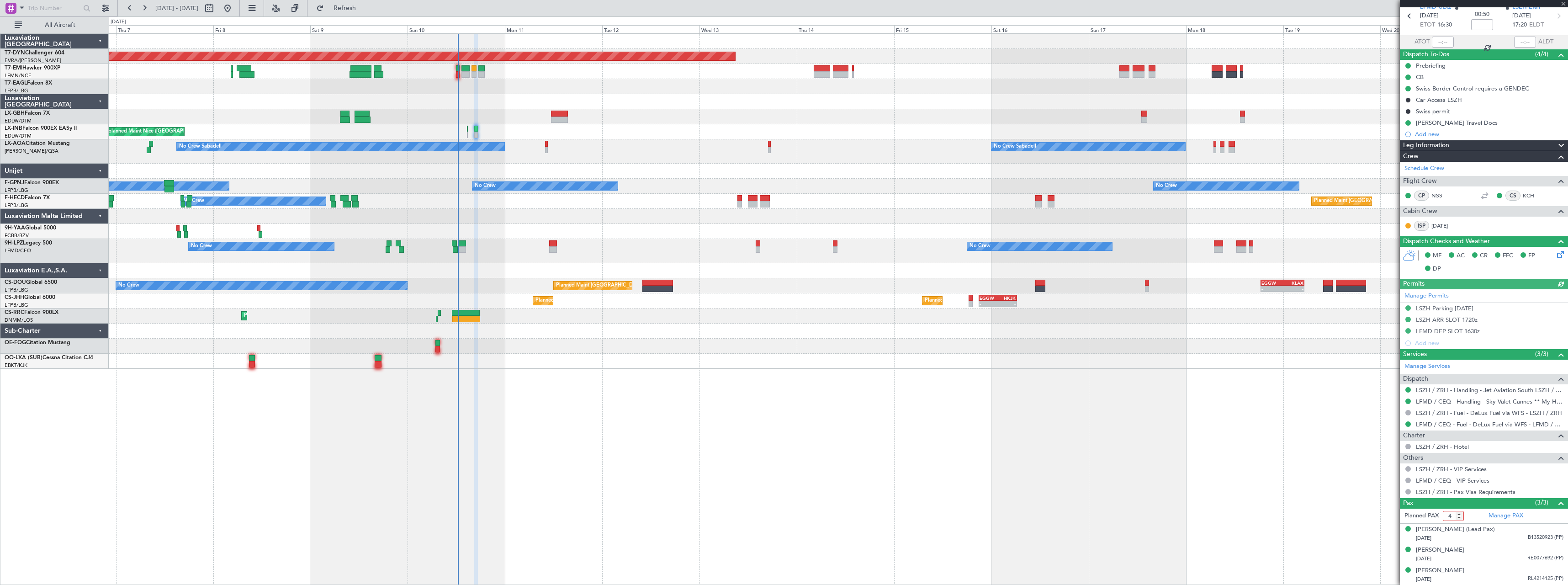
type input "4"
click at [1461, 514] on input "4" at bounding box center [1453, 516] width 21 height 10
click at [1472, 515] on form "Planned PAX" at bounding box center [1442, 516] width 84 height 15
click at [1502, 516] on link "Manage PAX" at bounding box center [1505, 516] width 35 height 9
click at [364, 10] on span "Refresh" at bounding box center [345, 8] width 38 height 7
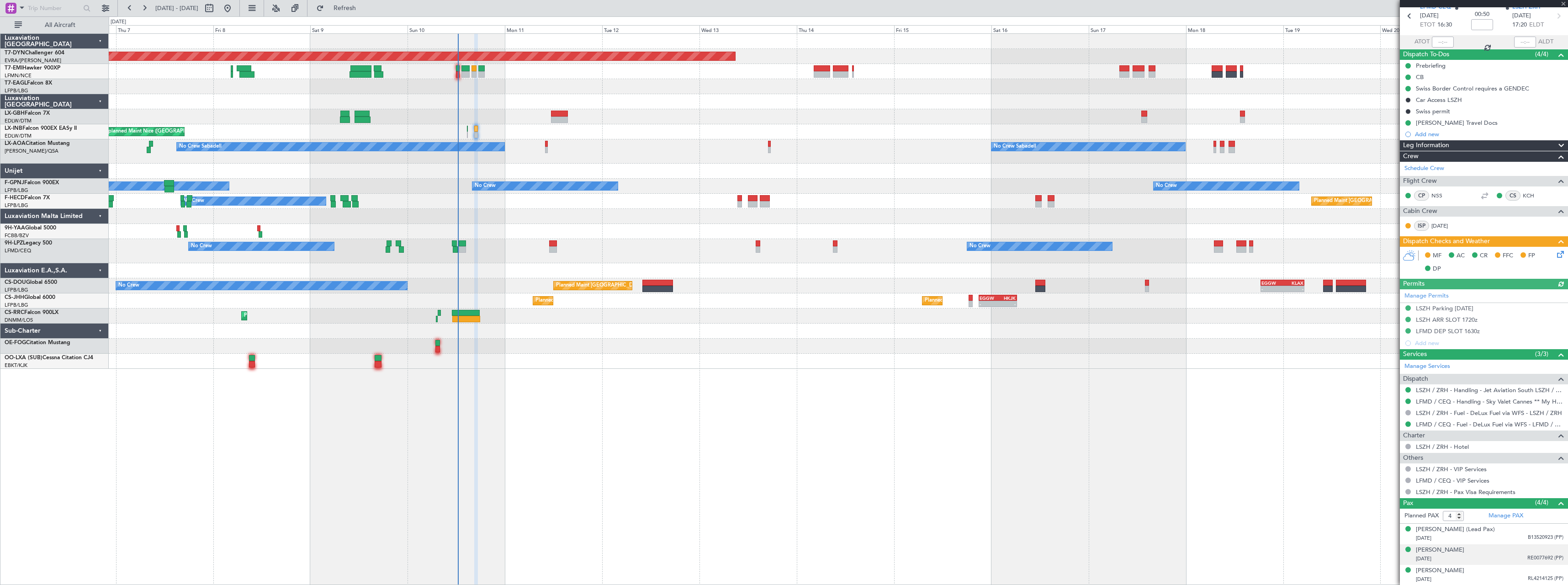
scroll to position [61, 0]
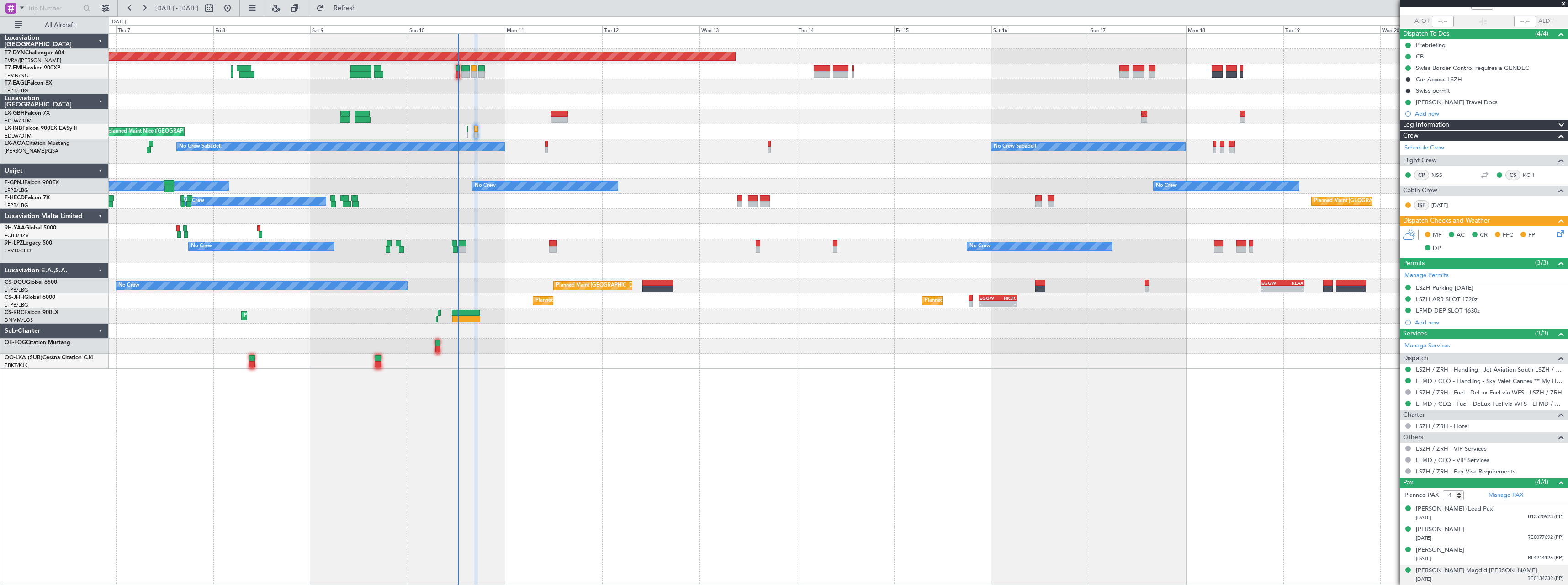
click at [1468, 569] on div "Sirwan Magdid Ahmad Ahmad" at bounding box center [1477, 570] width 122 height 9
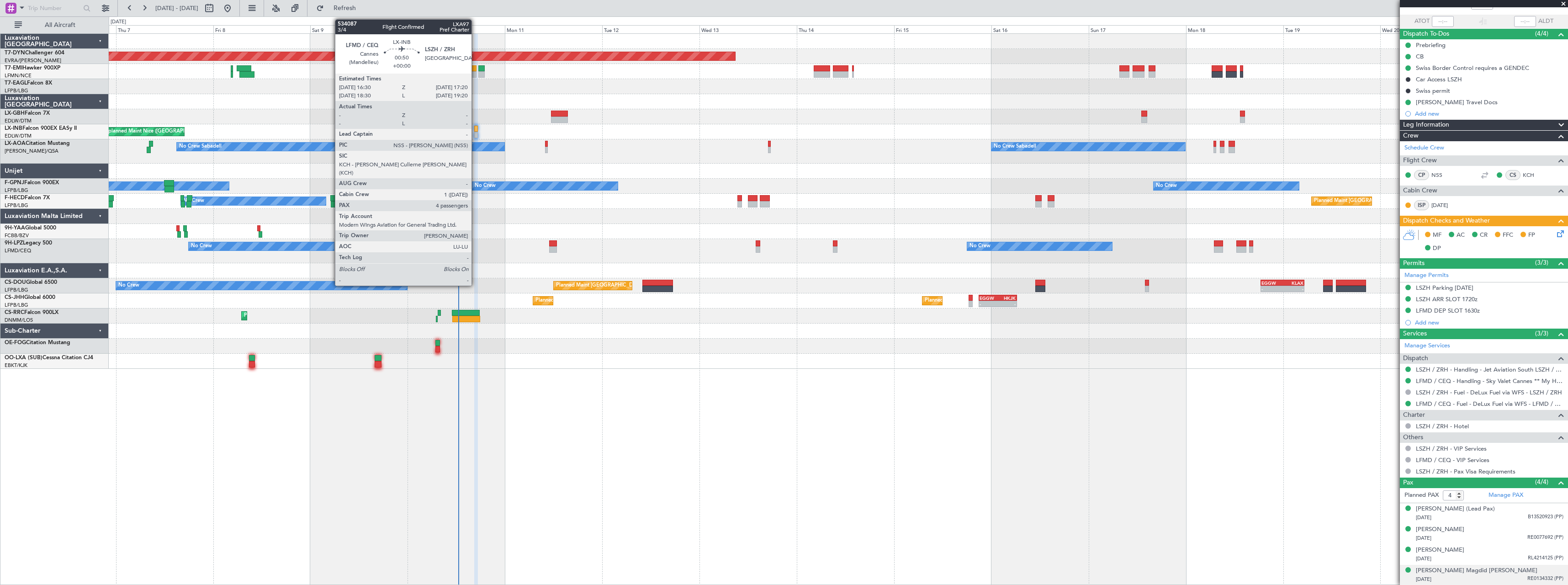
click at [475, 130] on div at bounding box center [476, 128] width 4 height 7
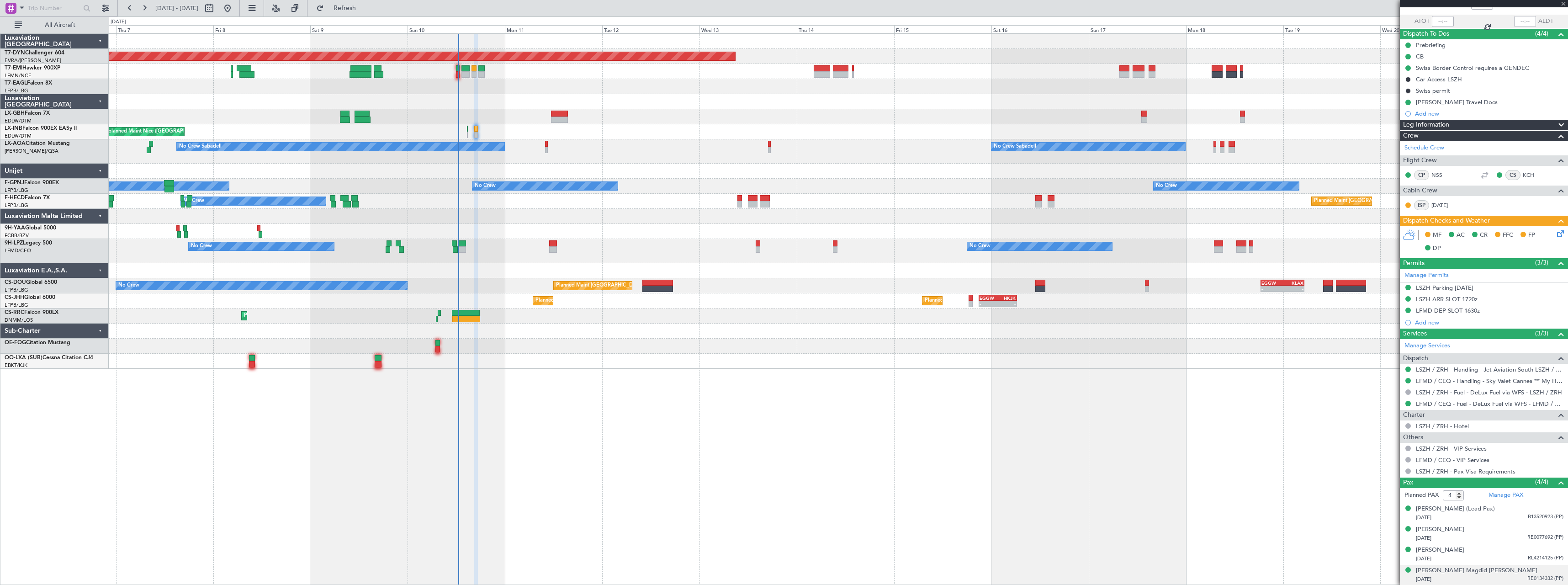
scroll to position [0, 0]
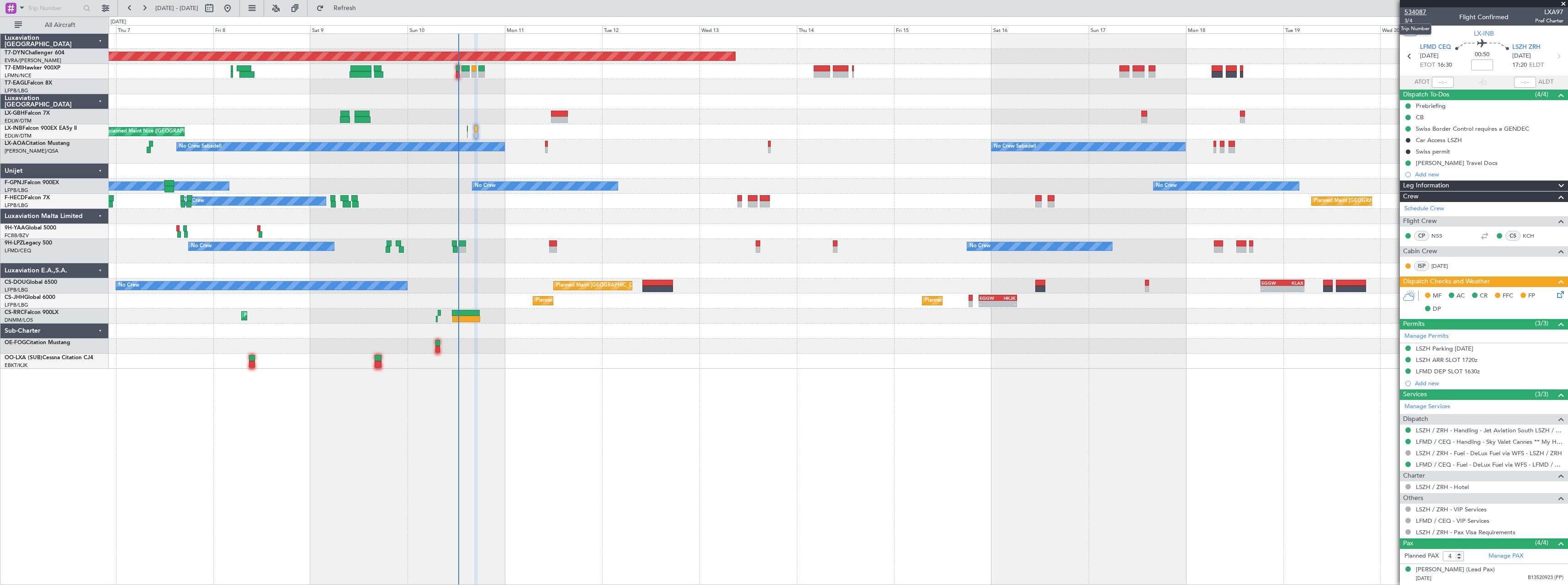
click at [1415, 12] on span "534087" at bounding box center [1415, 12] width 22 height 10
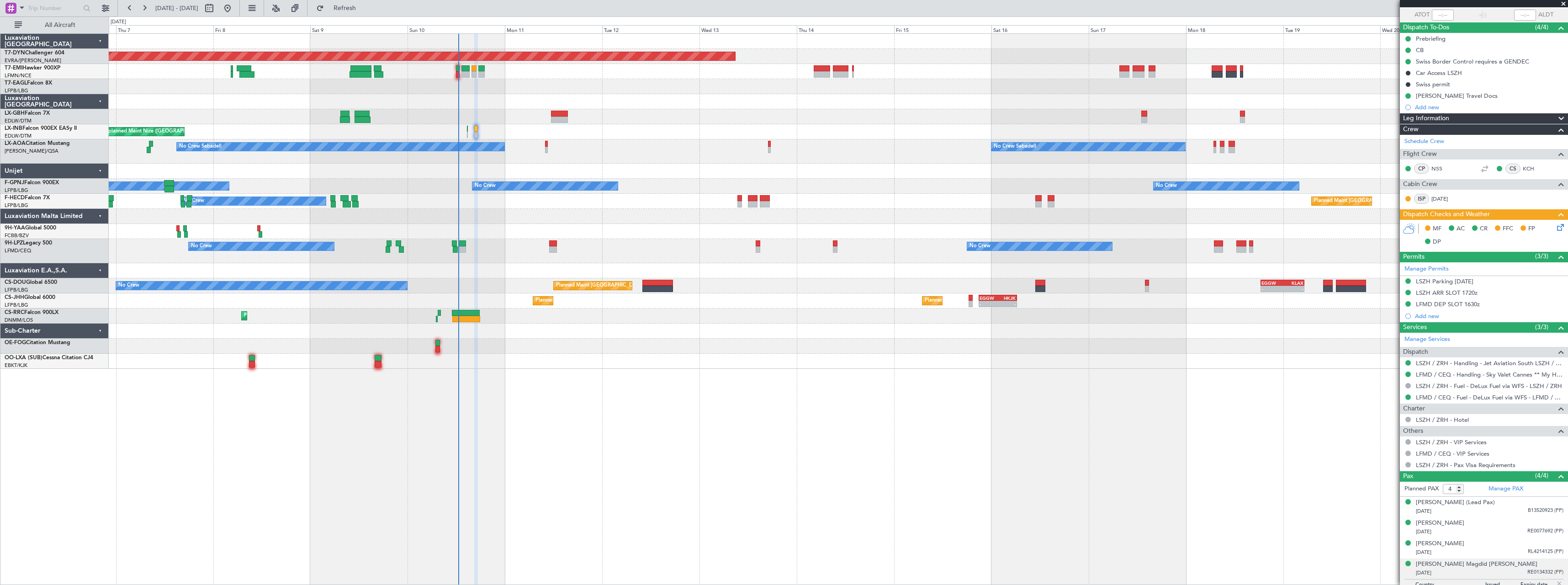
scroll to position [83, 0]
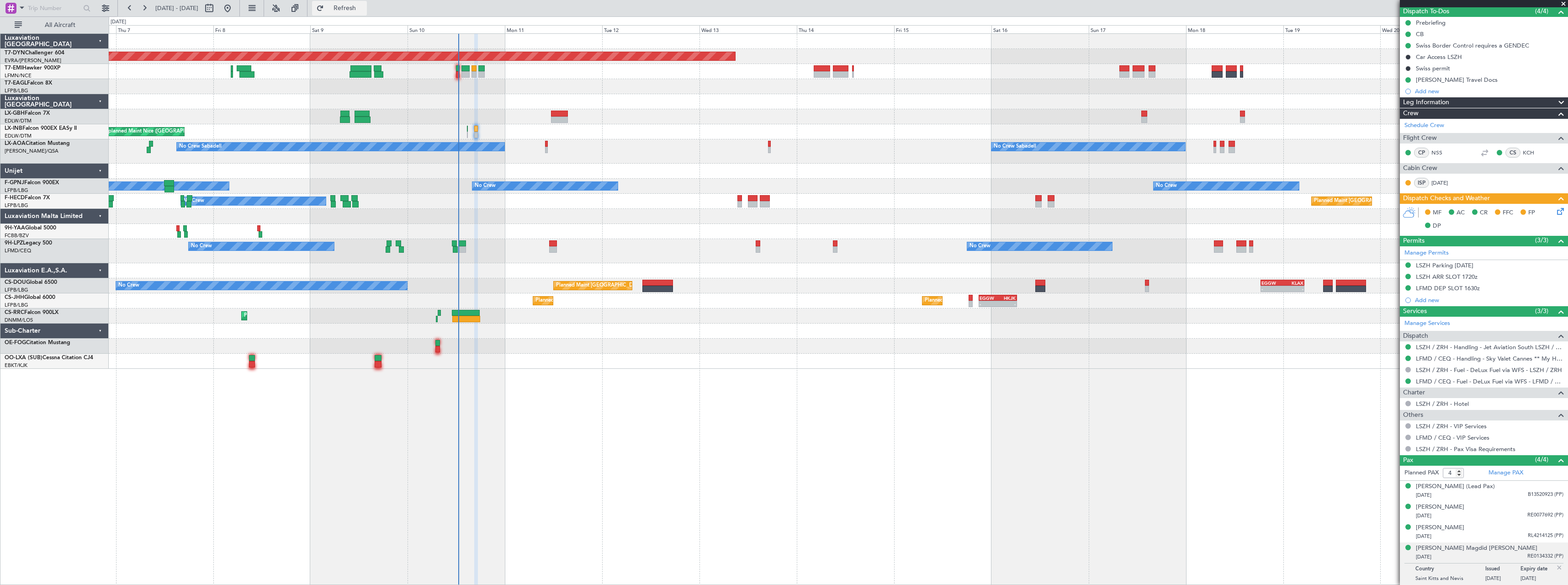
drag, startPoint x: 369, startPoint y: 10, endPoint x: 382, endPoint y: 15, distance: 13.9
click at [364, 10] on span "Refresh" at bounding box center [345, 8] width 38 height 7
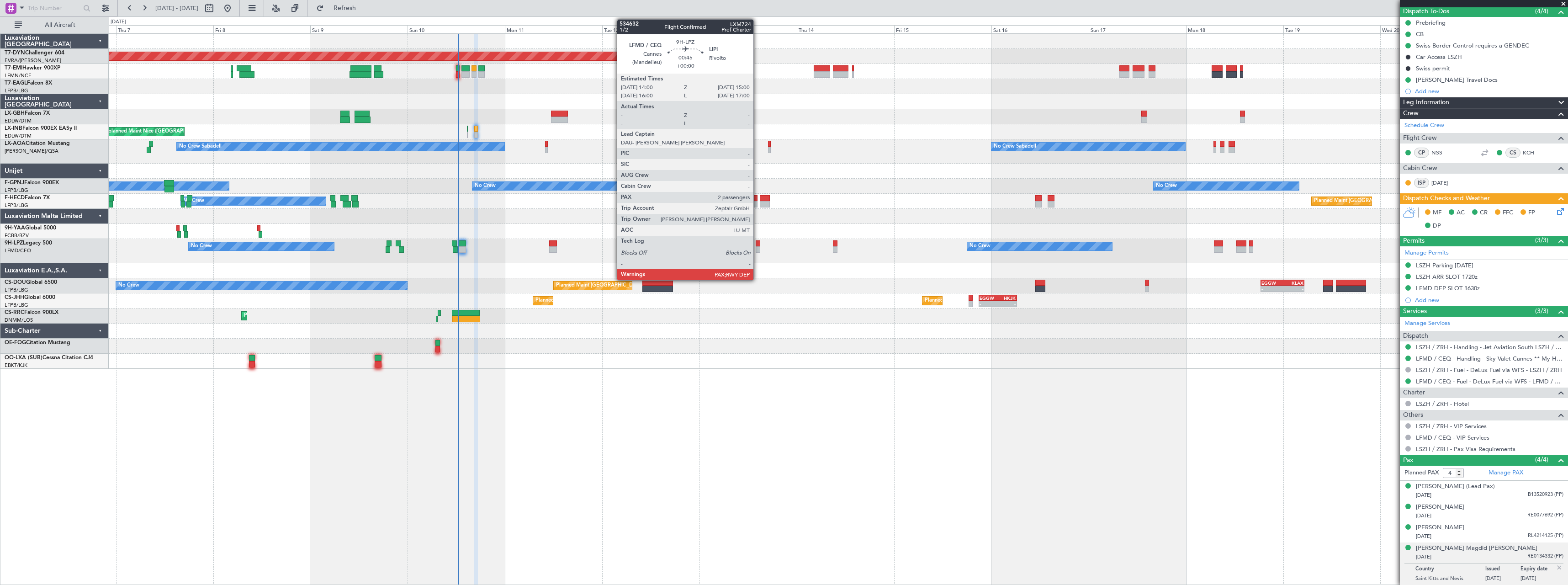
click at [757, 246] on div at bounding box center [757, 243] width 4 height 7
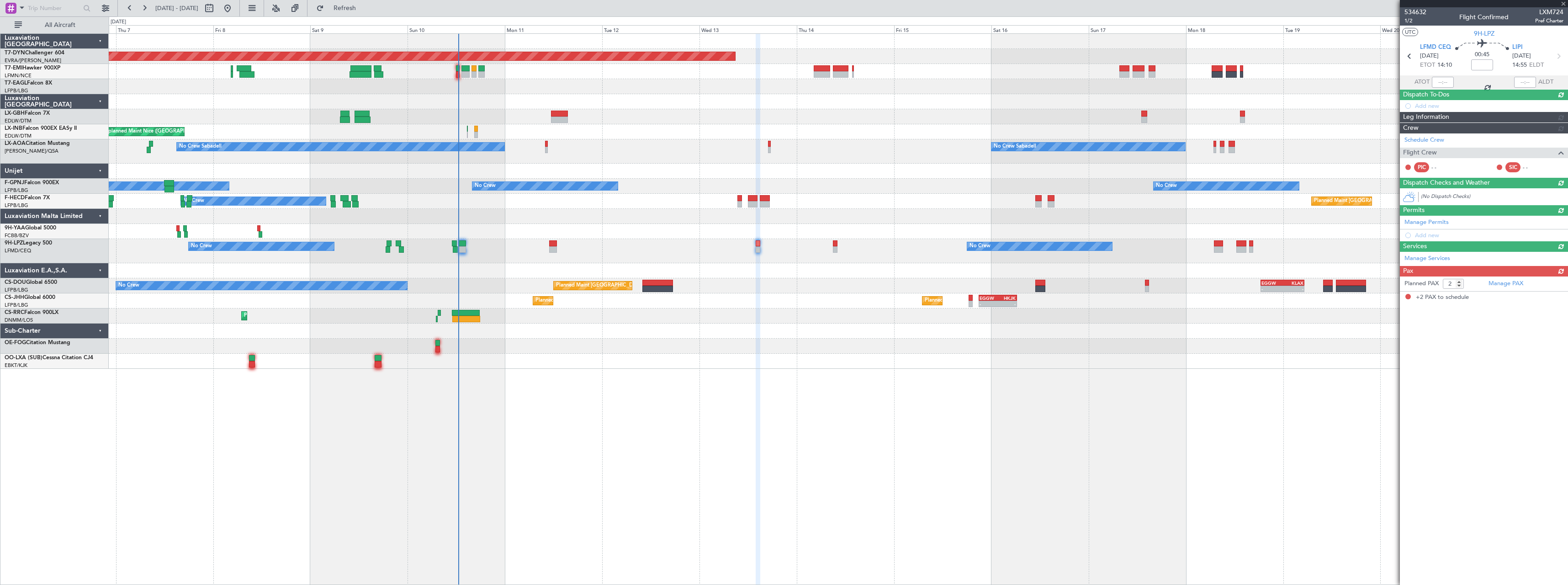
scroll to position [0, 0]
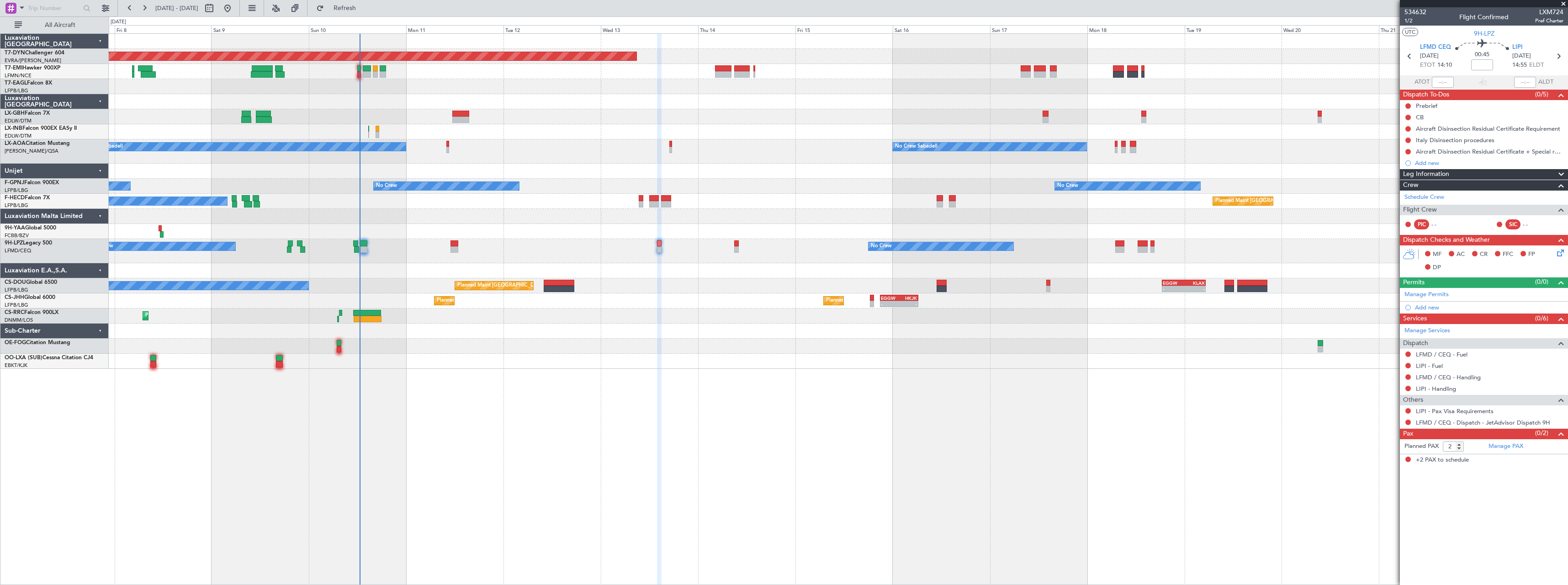
click at [581, 142] on div "No Crew Sabadell No Crew Sabadell AOG Maint Biarritz ([GEOGRAPHIC_DATA])" at bounding box center [838, 152] width 1459 height 24
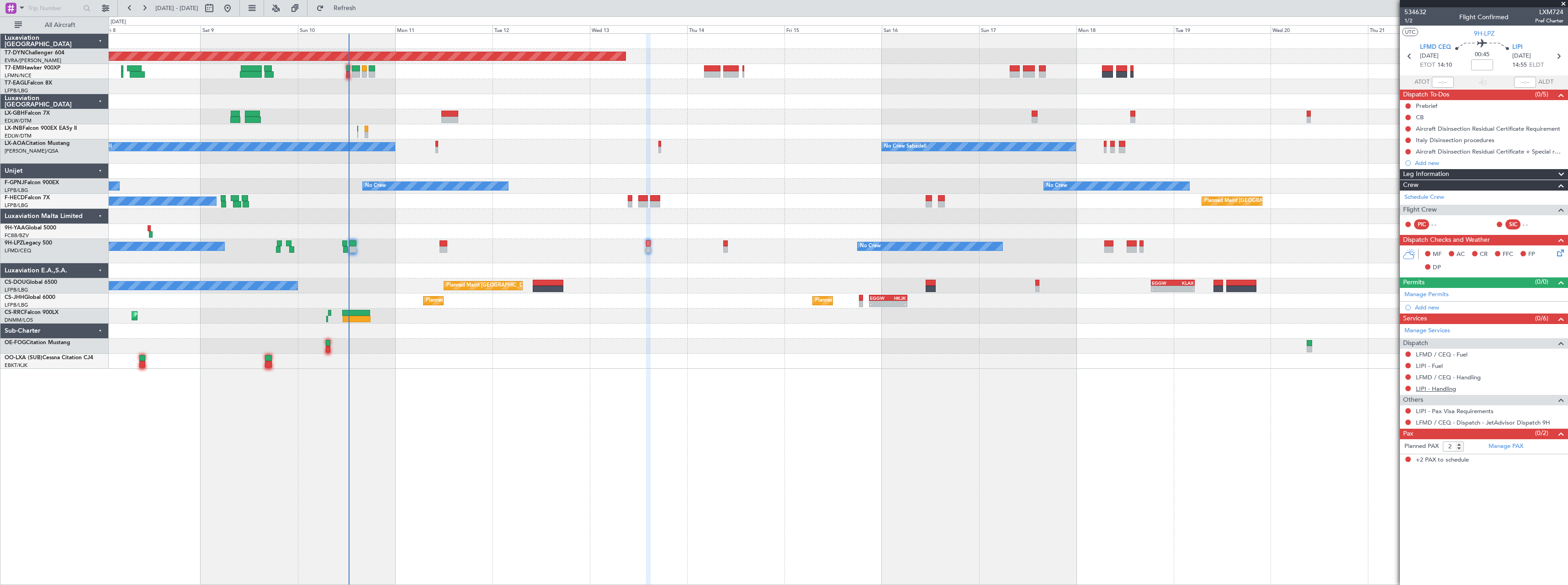
click at [1451, 389] on link "LIPI - Handling" at bounding box center [1436, 388] width 40 height 8
click at [1447, 388] on link "LIPI - Handling" at bounding box center [1436, 388] width 40 height 8
click at [364, 10] on span "Refresh" at bounding box center [345, 8] width 38 height 7
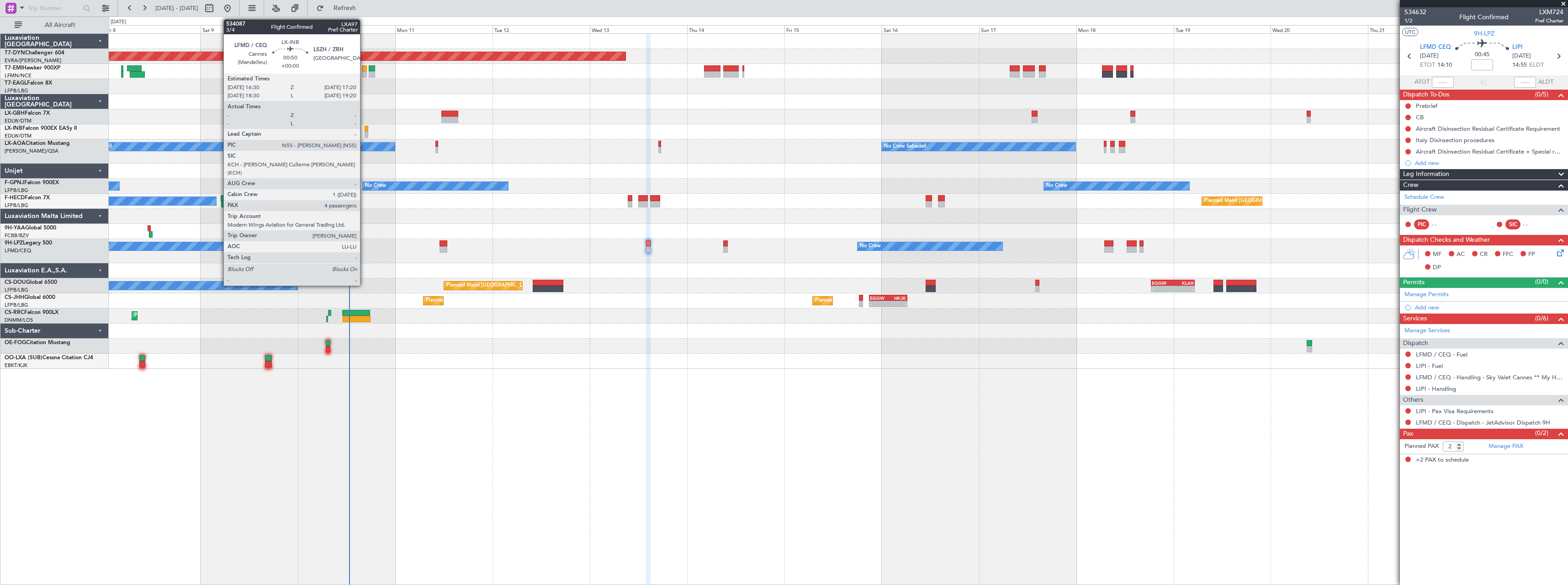
click at [366, 130] on div at bounding box center [366, 128] width 4 height 7
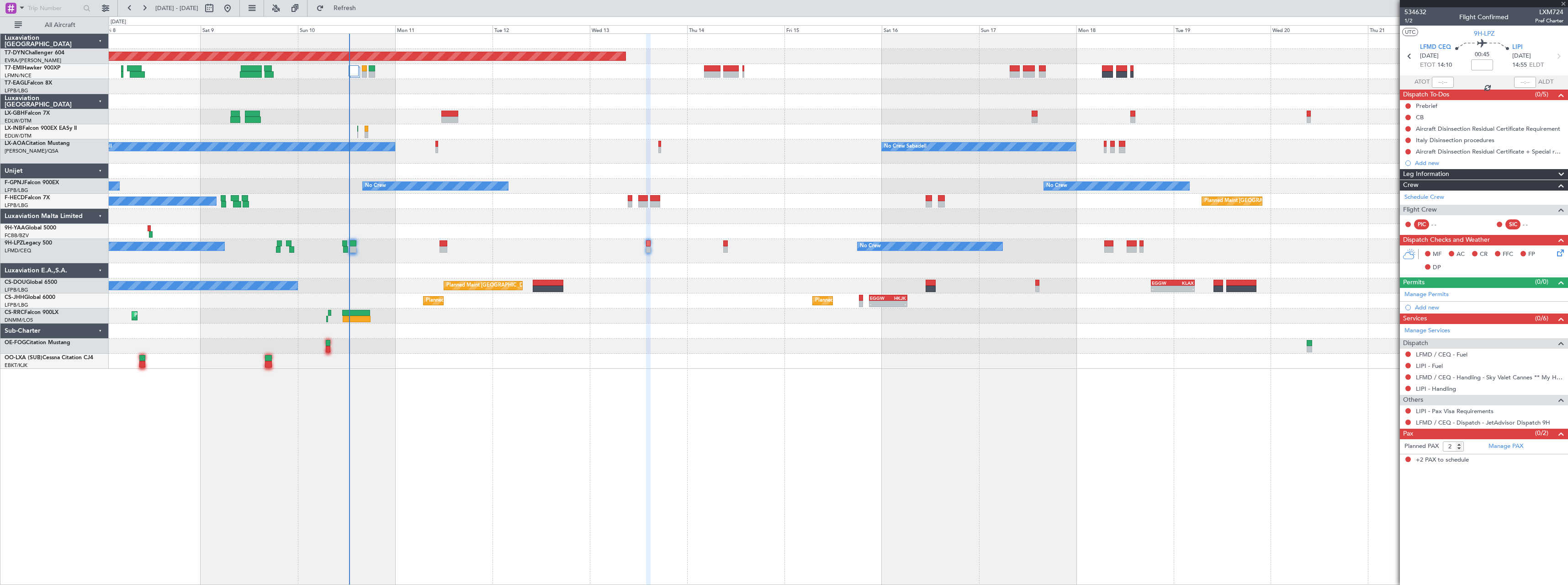
type input "4"
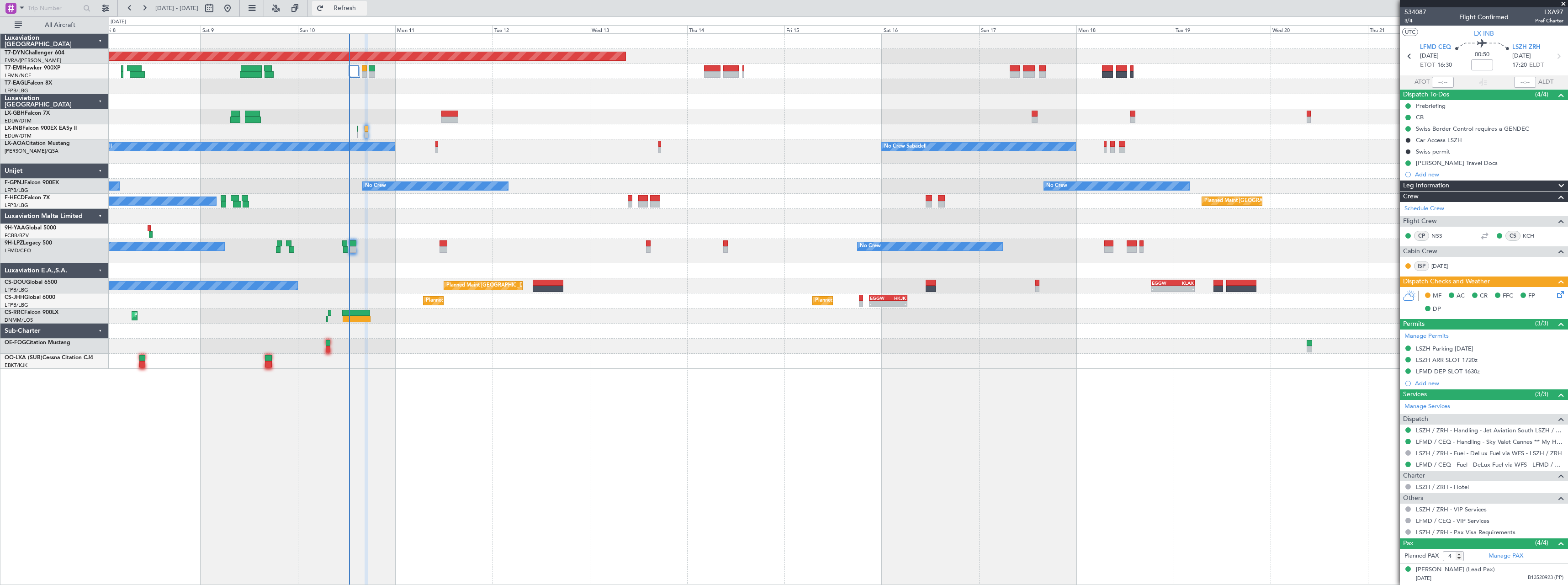
click at [364, 12] on span "Refresh" at bounding box center [345, 8] width 38 height 7
click at [1512, 159] on div "Louay Rassam Travel Docs" at bounding box center [1484, 163] width 168 height 12
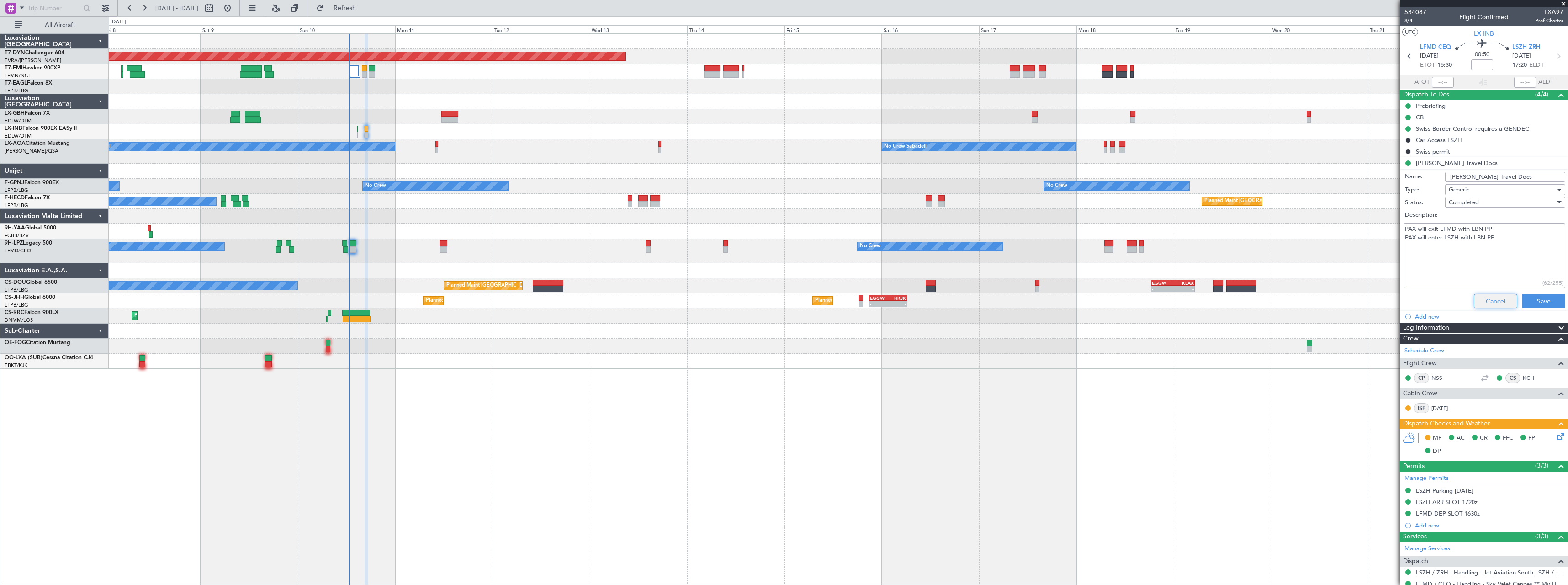
click at [1477, 300] on button "Cancel" at bounding box center [1495, 301] width 43 height 15
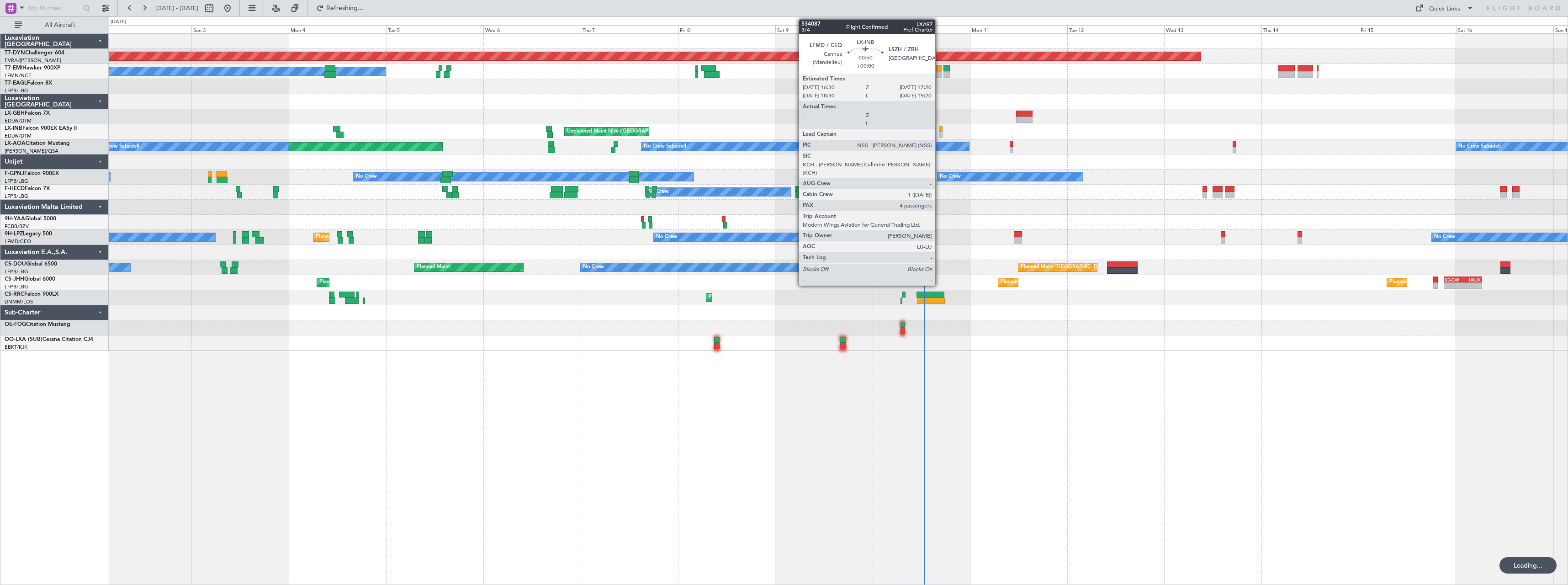
click at [939, 127] on div at bounding box center [940, 128] width 4 height 7
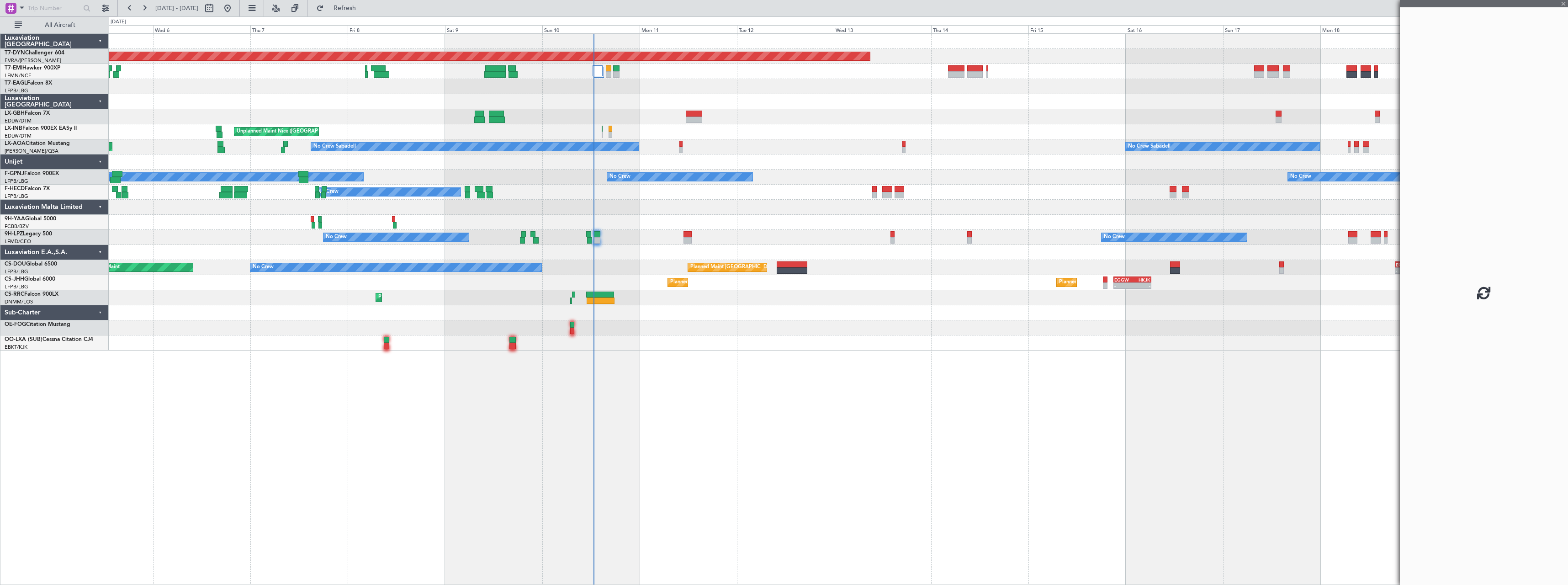
click at [648, 215] on div "Planned Maint [GEOGRAPHIC_DATA]-[GEOGRAPHIC_DATA] A/C Unavailable [GEOGRAPHIC_D…" at bounding box center [838, 192] width 1459 height 317
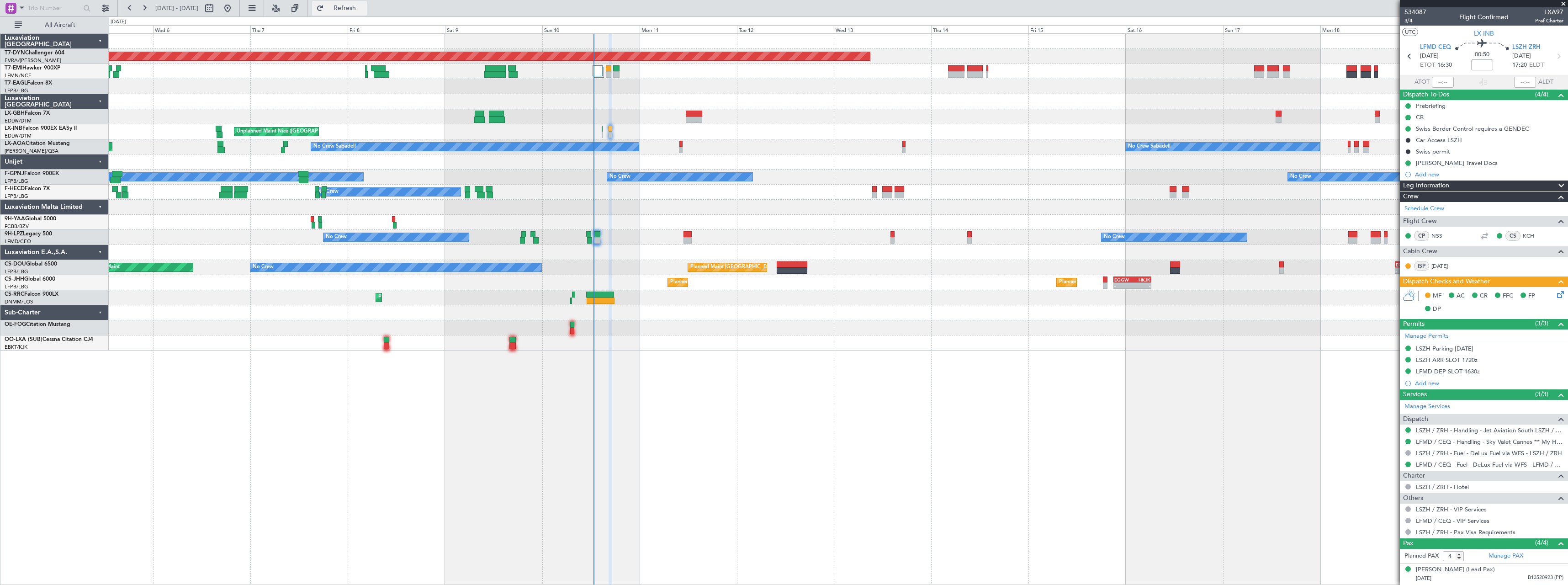
click at [364, 8] on span "Refresh" at bounding box center [345, 8] width 38 height 7
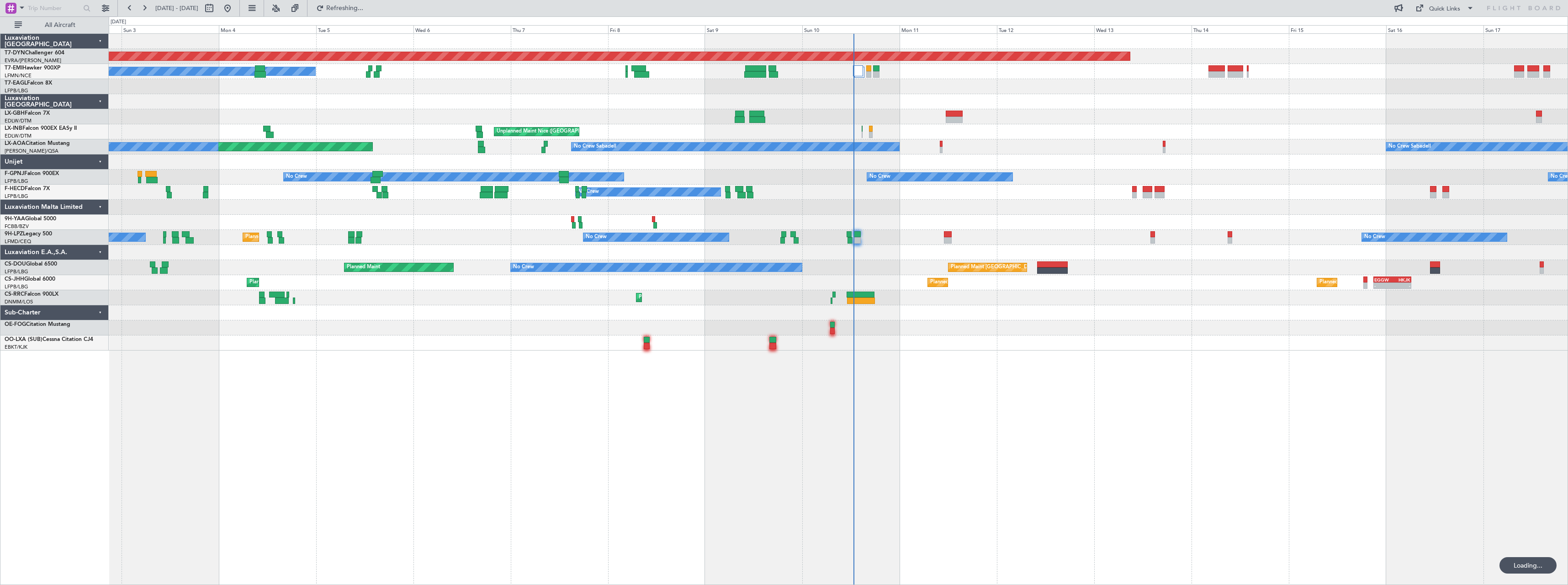
click at [873, 130] on div "Unplanned Maint Nice ([GEOGRAPHIC_DATA])" at bounding box center [838, 131] width 1459 height 15
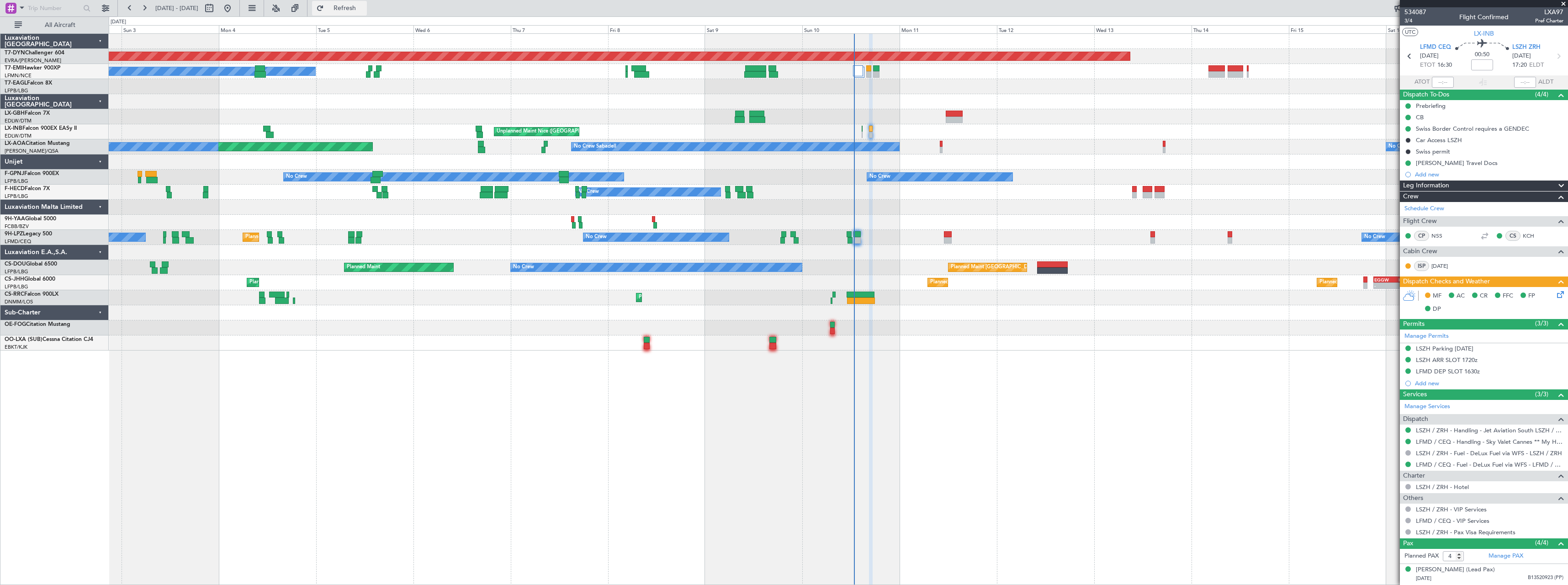
click at [364, 5] on span "Refresh" at bounding box center [345, 8] width 38 height 7
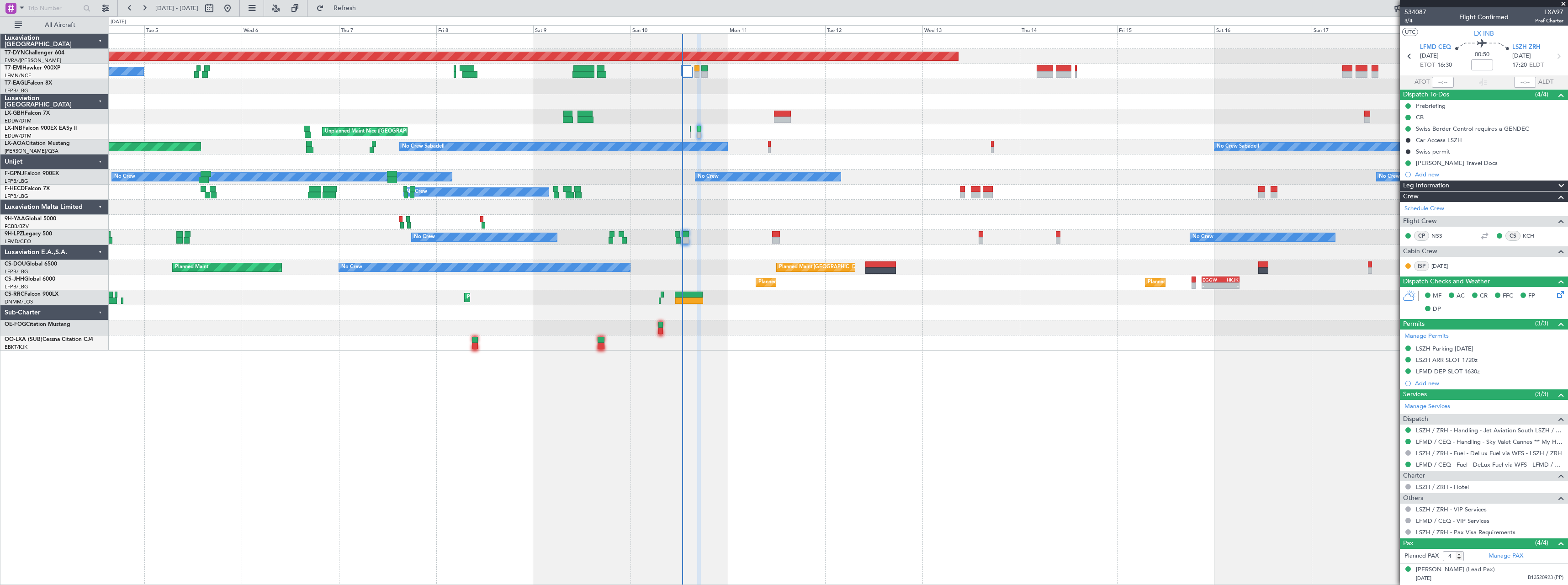
click at [867, 208] on div at bounding box center [838, 207] width 1459 height 15
click at [690, 71] on div at bounding box center [686, 71] width 10 height 11
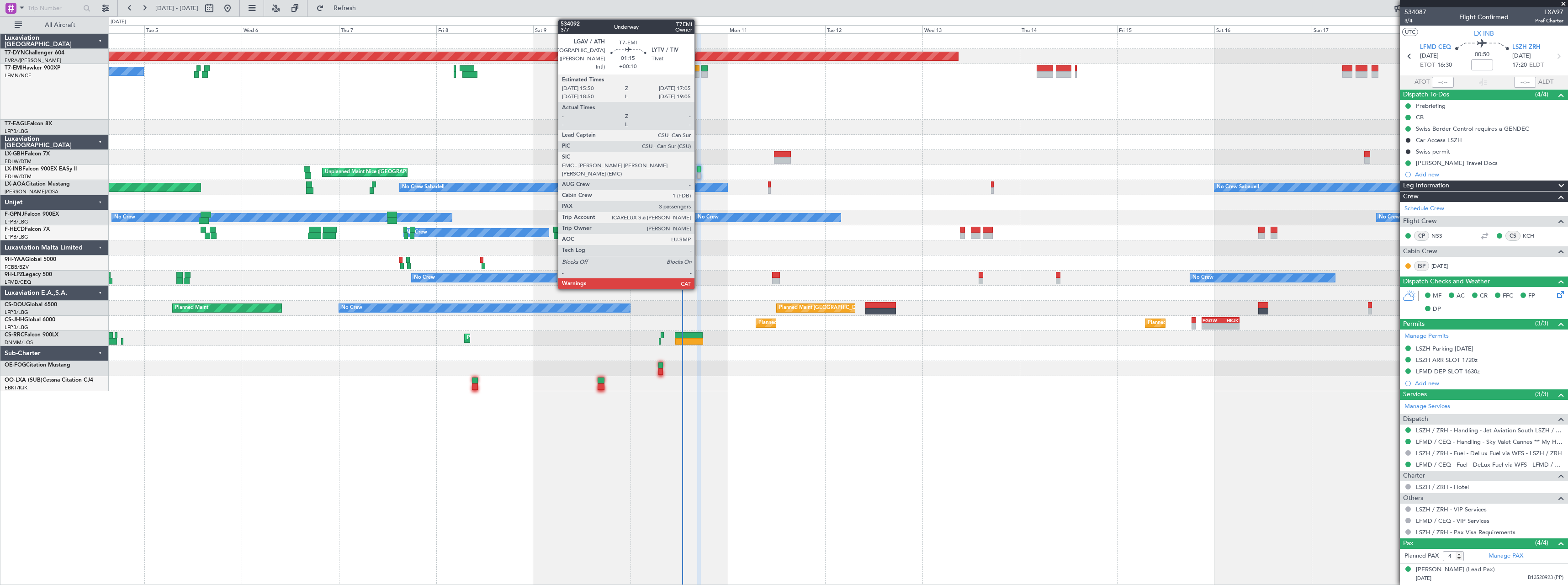
click at [699, 74] on div at bounding box center [697, 74] width 5 height 7
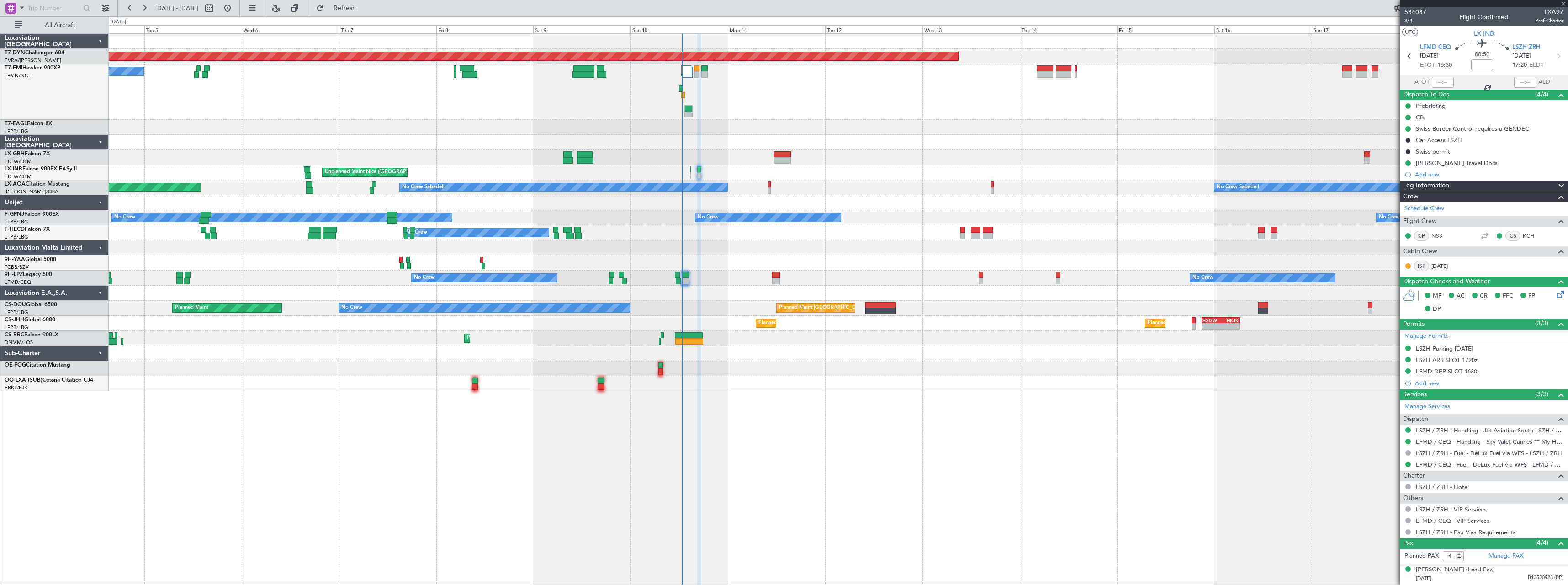
type input "+00:10"
type input "3"
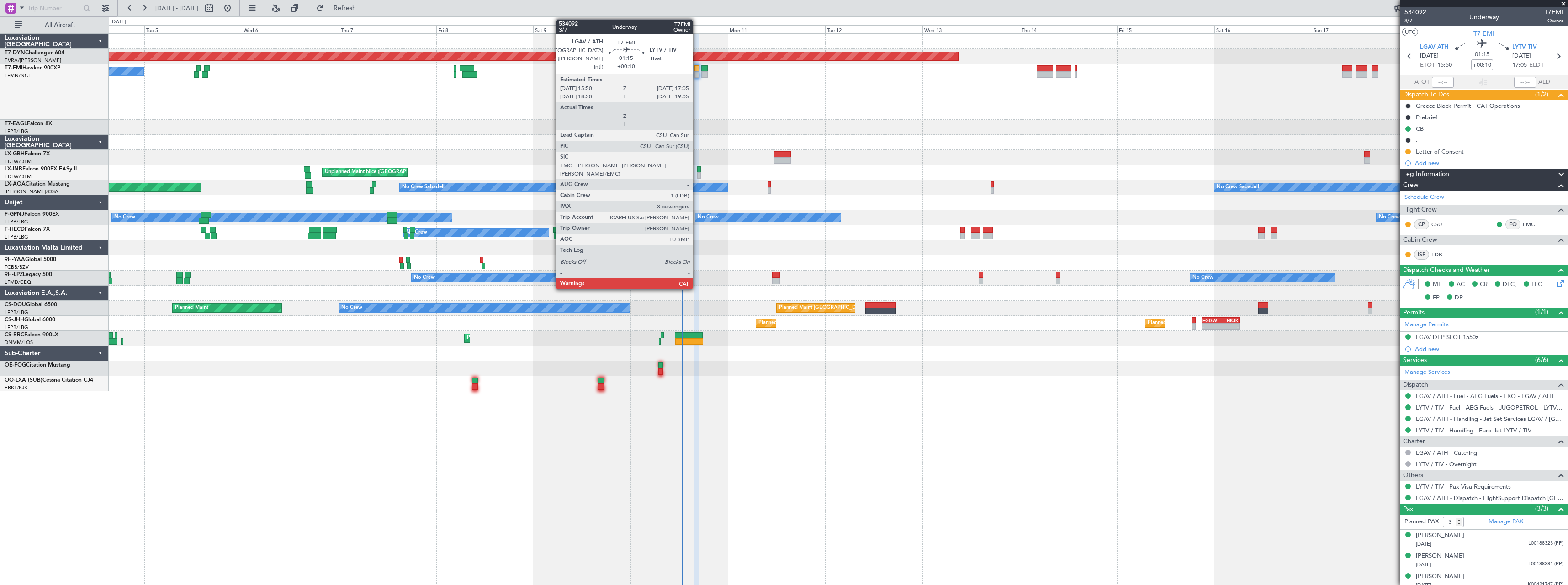
click at [697, 72] on div at bounding box center [697, 74] width 5 height 7
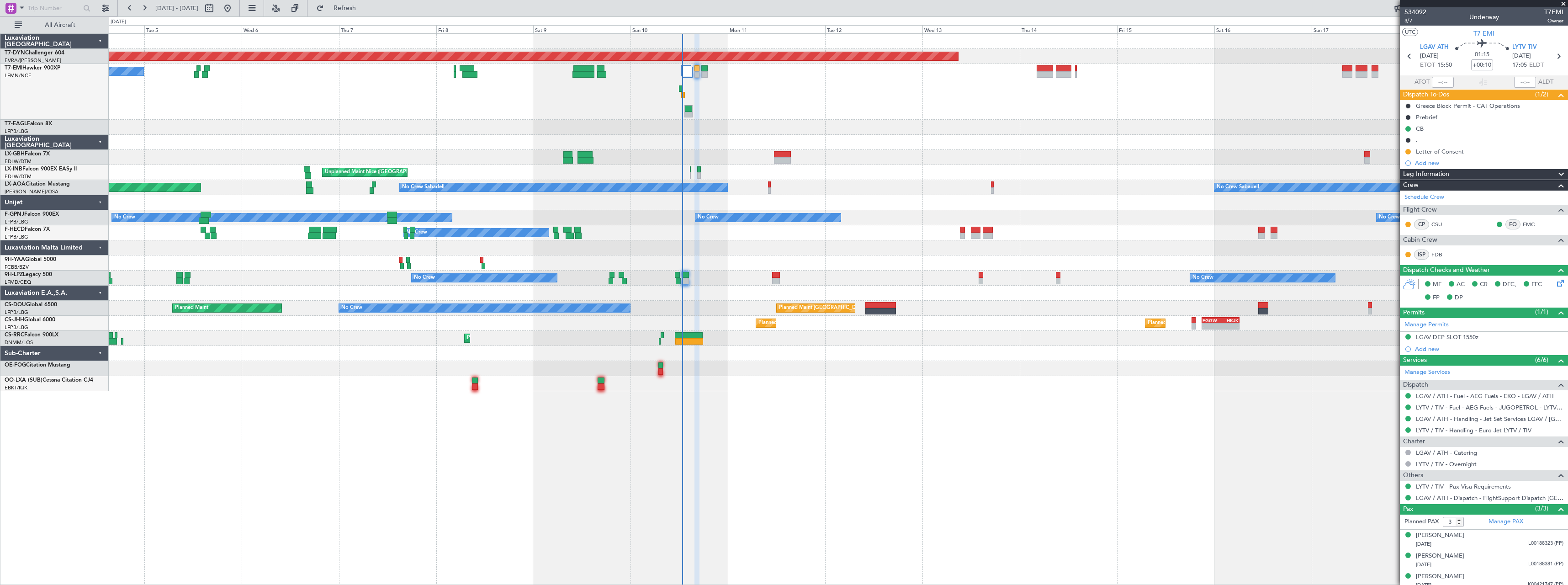
scroll to position [6, 0]
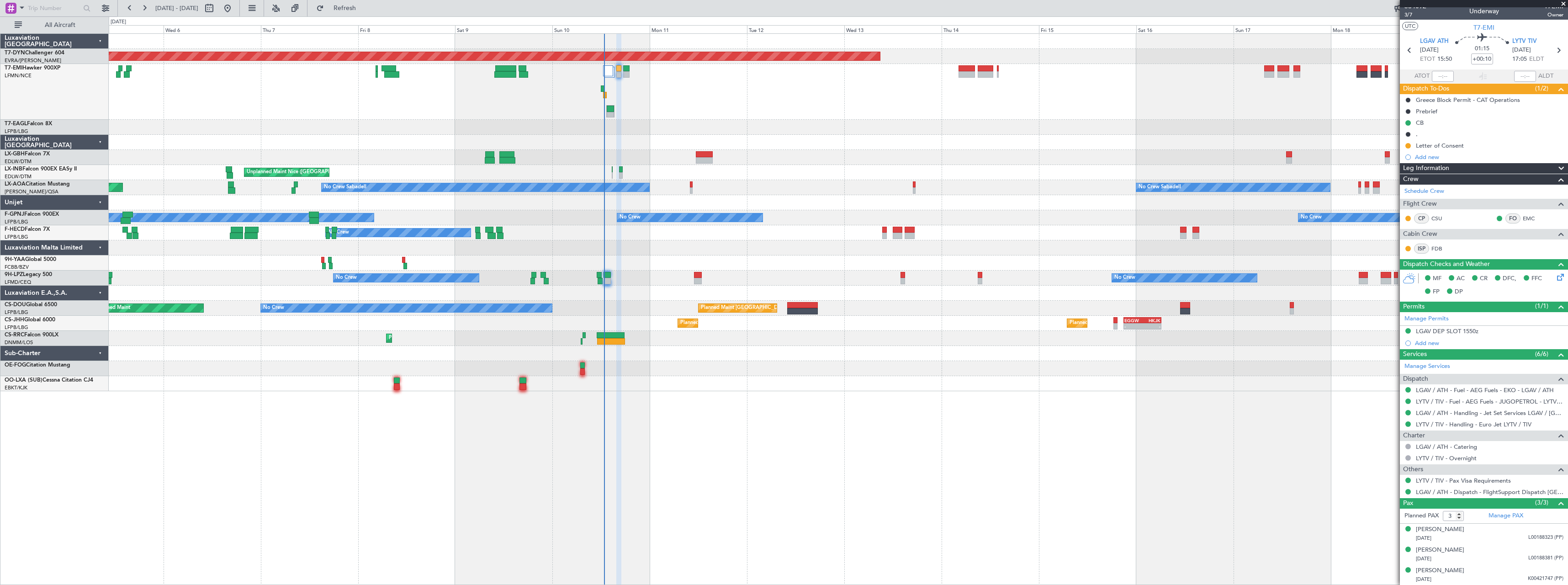
click at [617, 147] on div at bounding box center [838, 142] width 1459 height 15
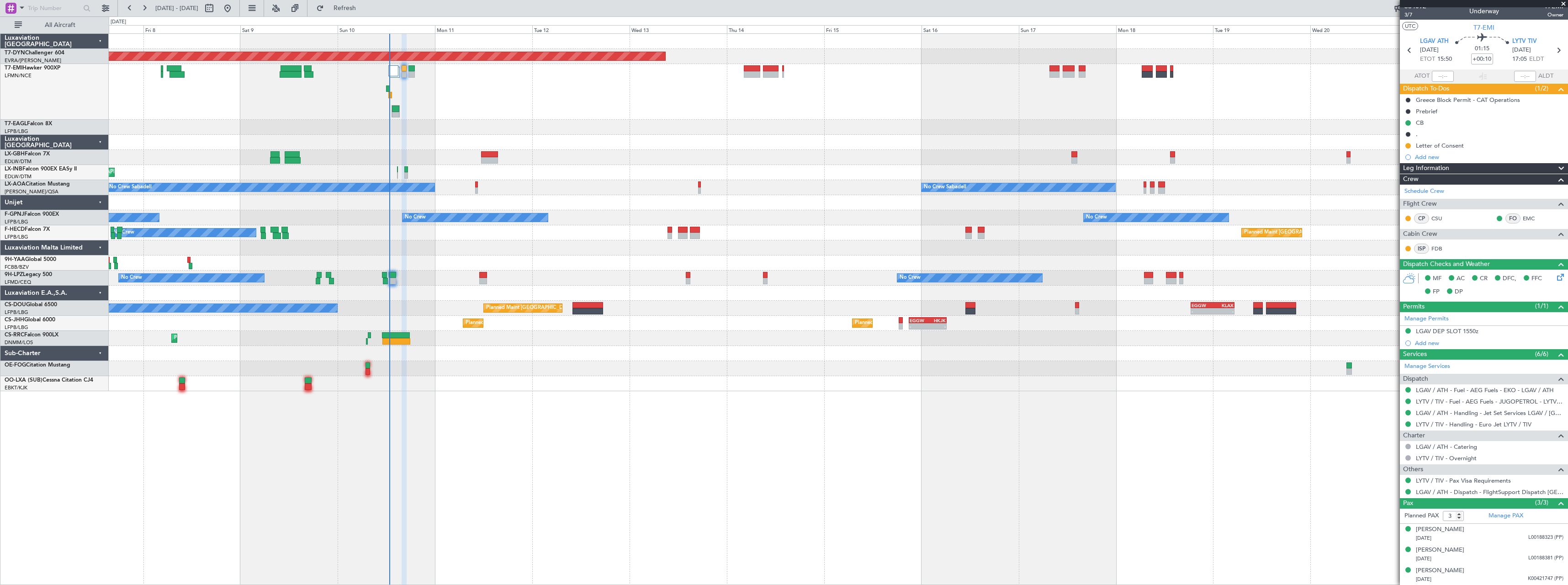
click at [542, 391] on div "Planned Maint [GEOGRAPHIC_DATA]-[GEOGRAPHIC_DATA] A/C Unavailable Planned Maint…" at bounding box center [838, 212] width 1459 height 357
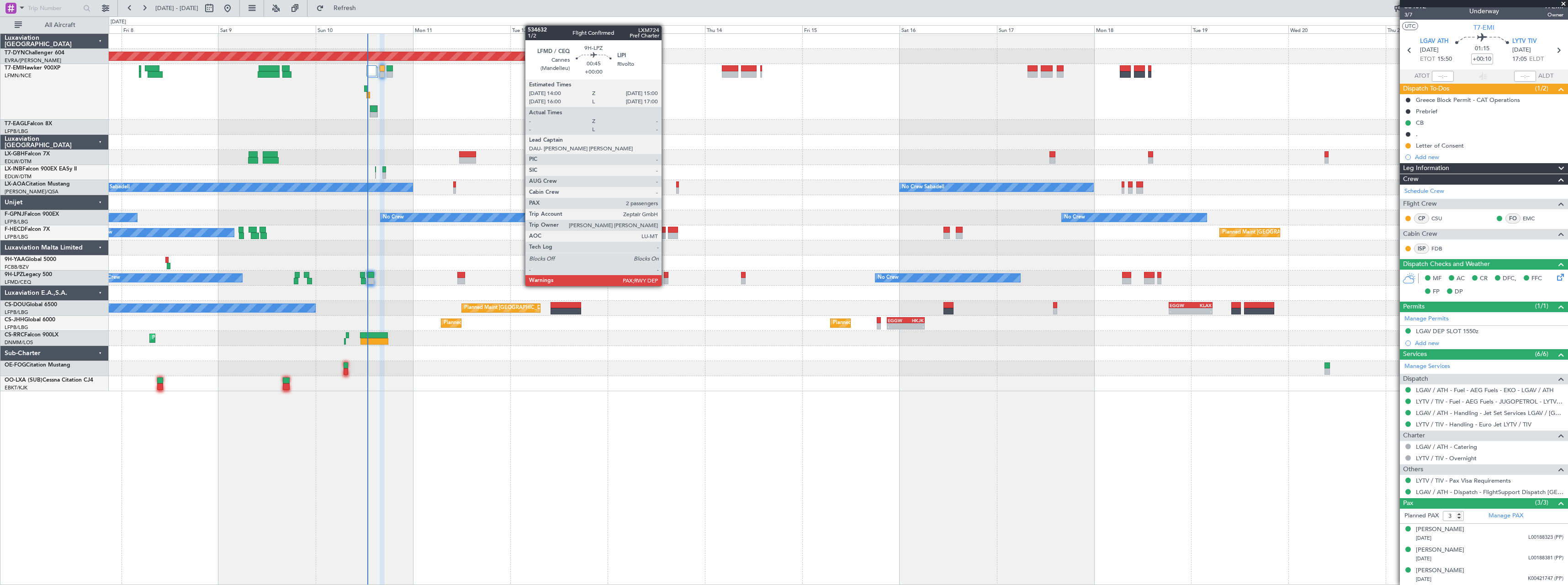
click at [666, 277] on div at bounding box center [666, 275] width 4 height 7
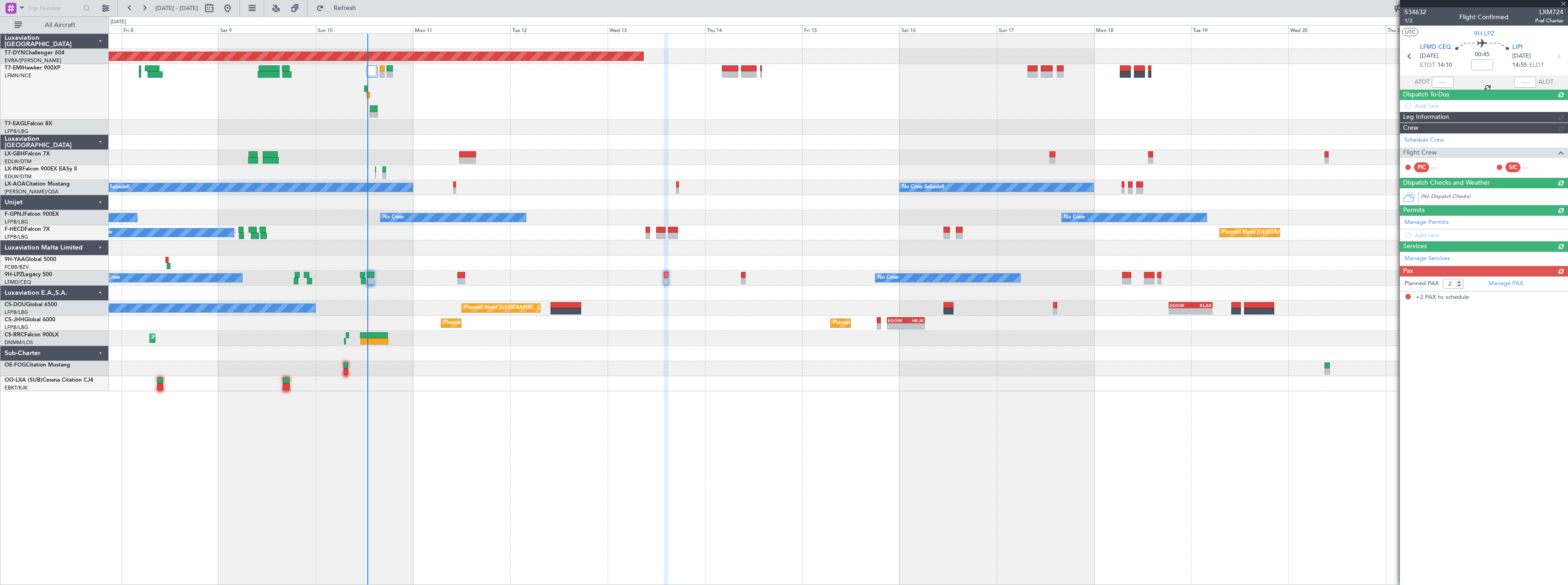
scroll to position [0, 0]
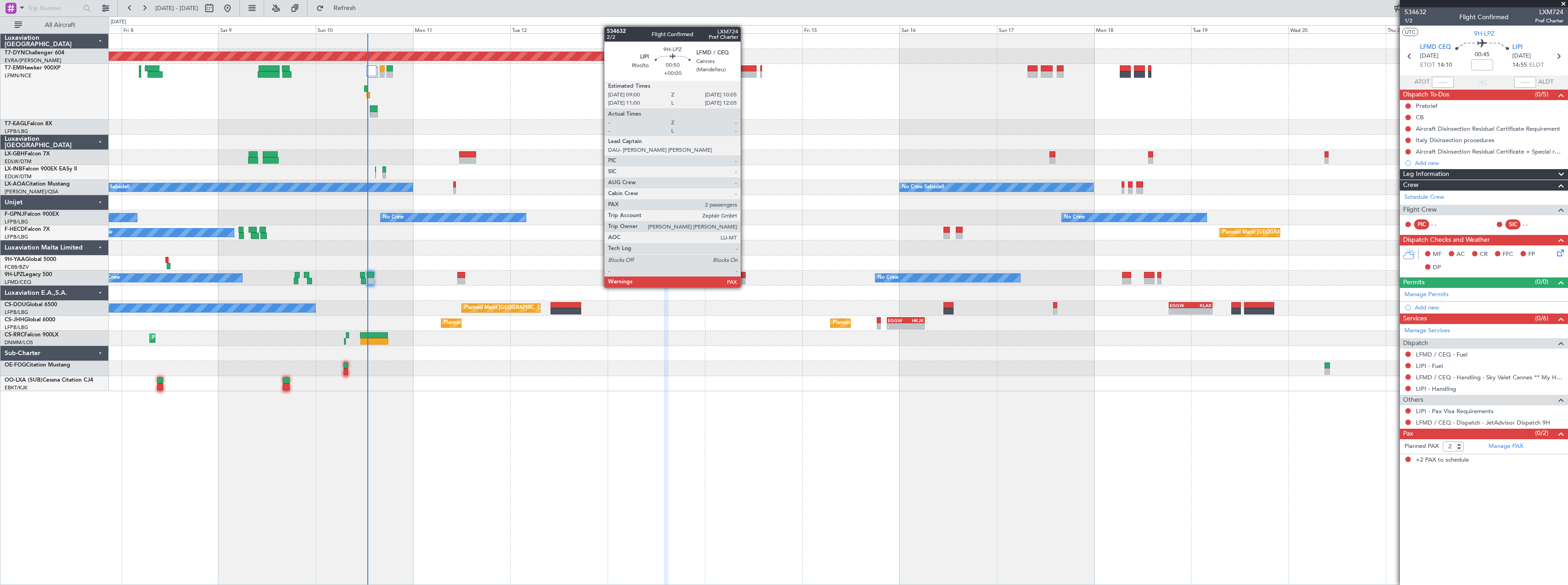
click at [745, 278] on div at bounding box center [743, 281] width 5 height 7
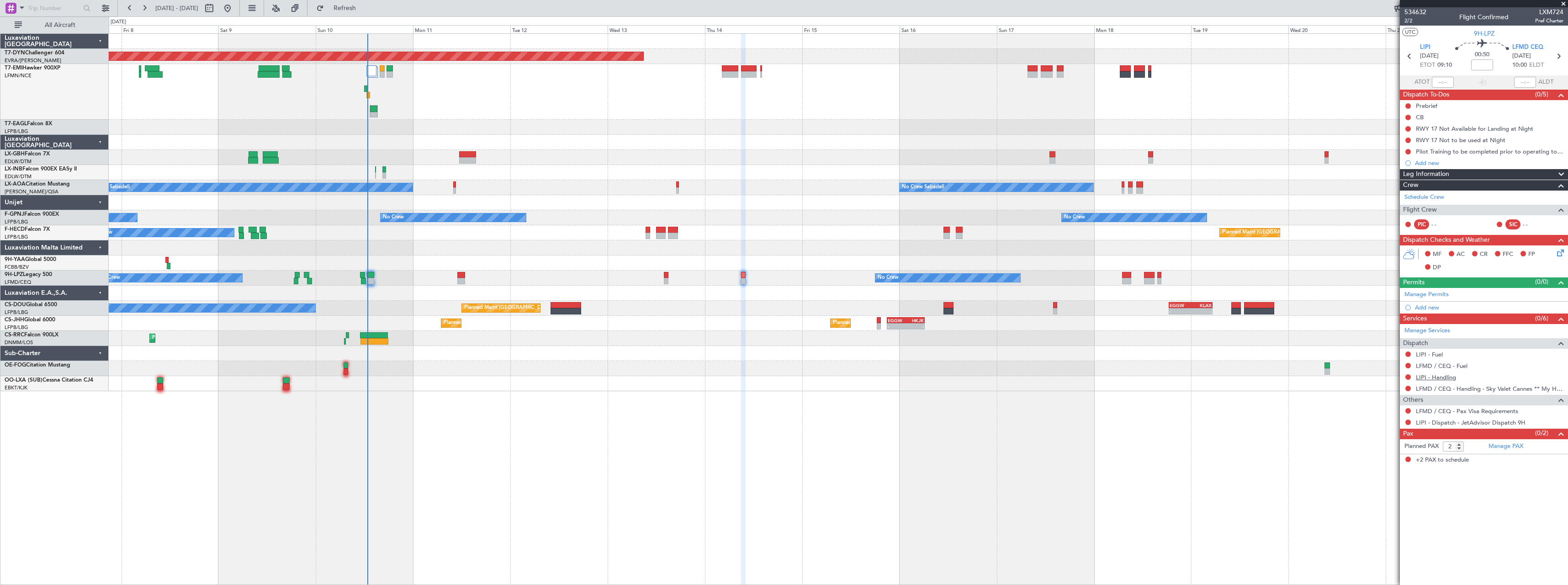
click at [1440, 379] on link "LIPI - Handling" at bounding box center [1436, 377] width 40 height 8
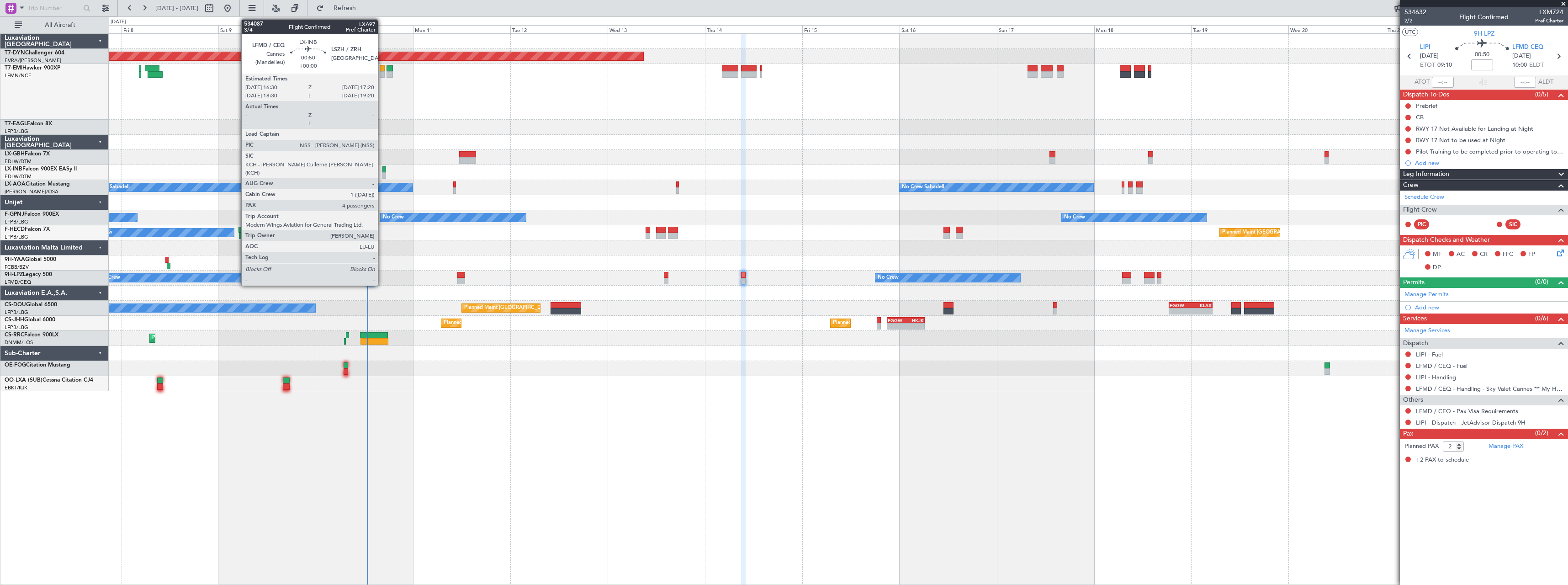
click at [382, 172] on div at bounding box center [384, 169] width 4 height 7
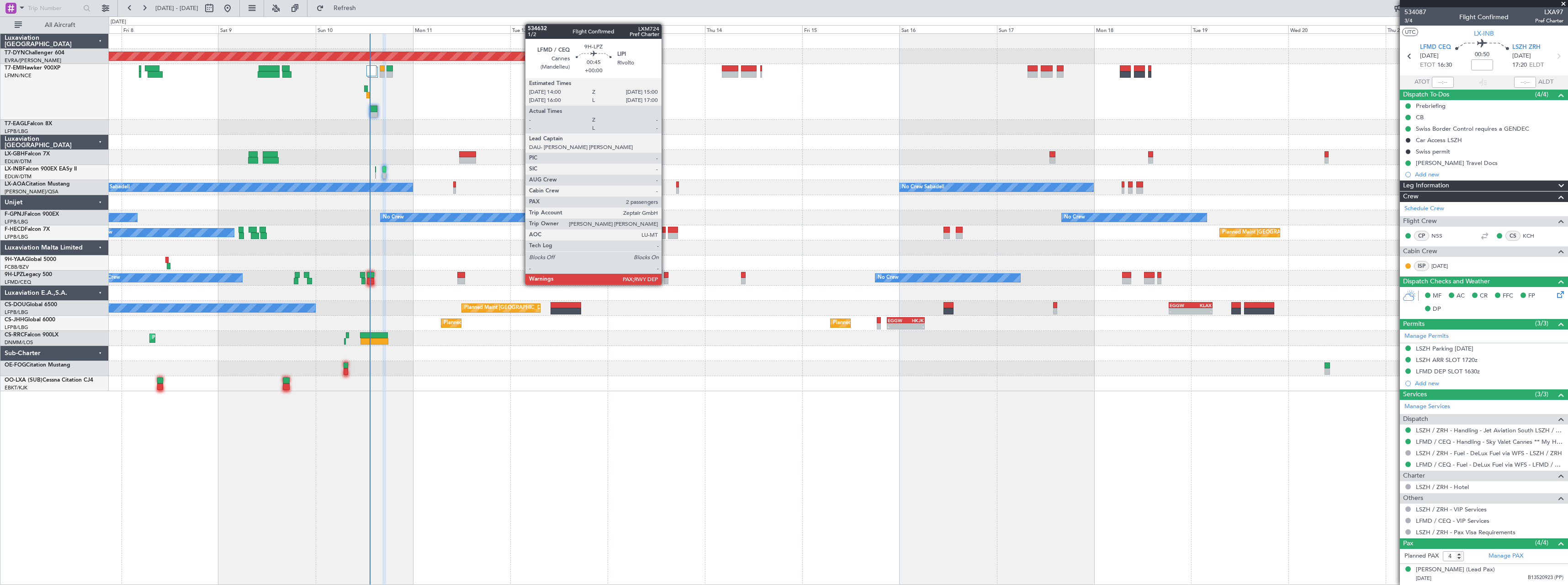
click at [666, 276] on div at bounding box center [666, 275] width 4 height 7
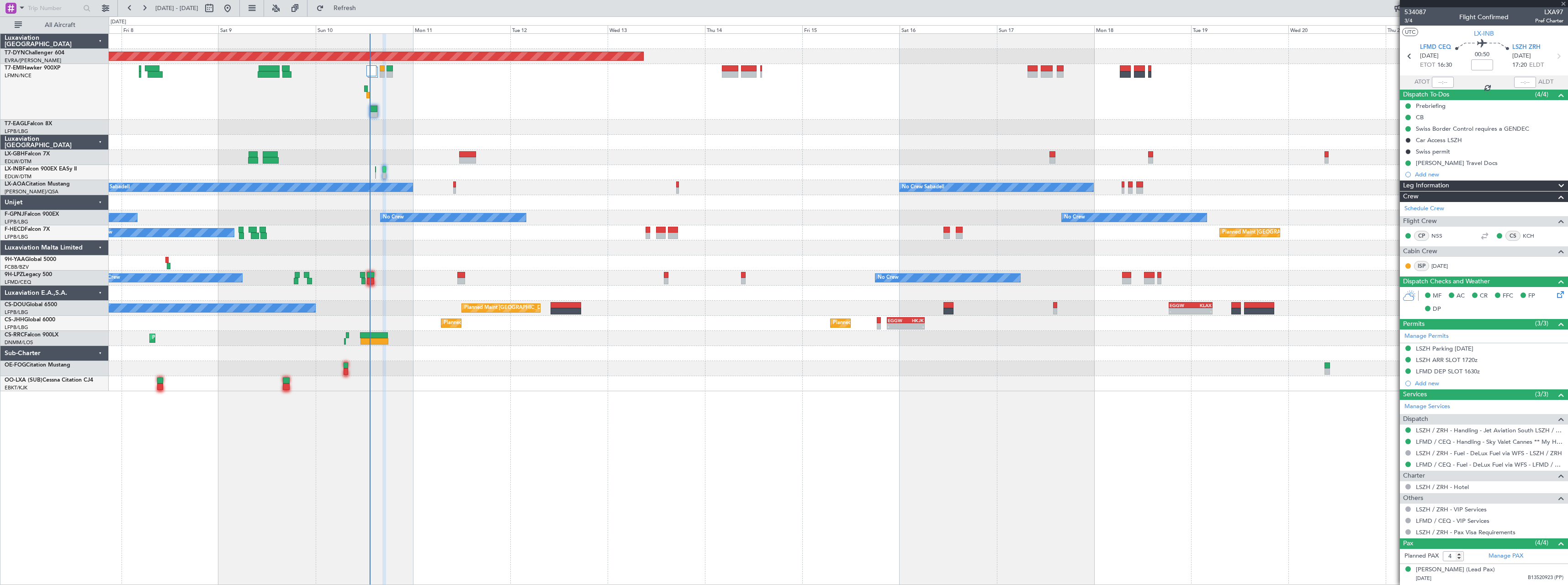
type input "2"
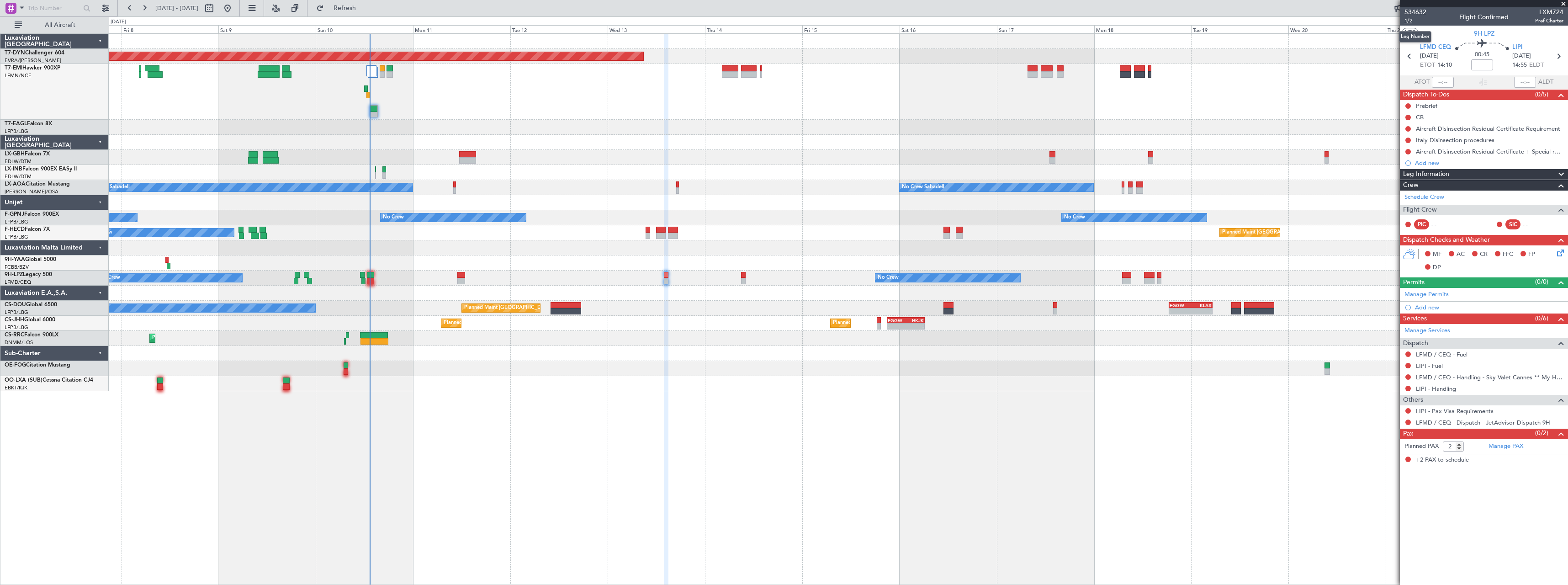
click at [1410, 22] on span "1/2" at bounding box center [1415, 21] width 22 height 8
click at [47, 273] on link "9H-LPZ Legacy 500" at bounding box center [29, 275] width 47 height 5
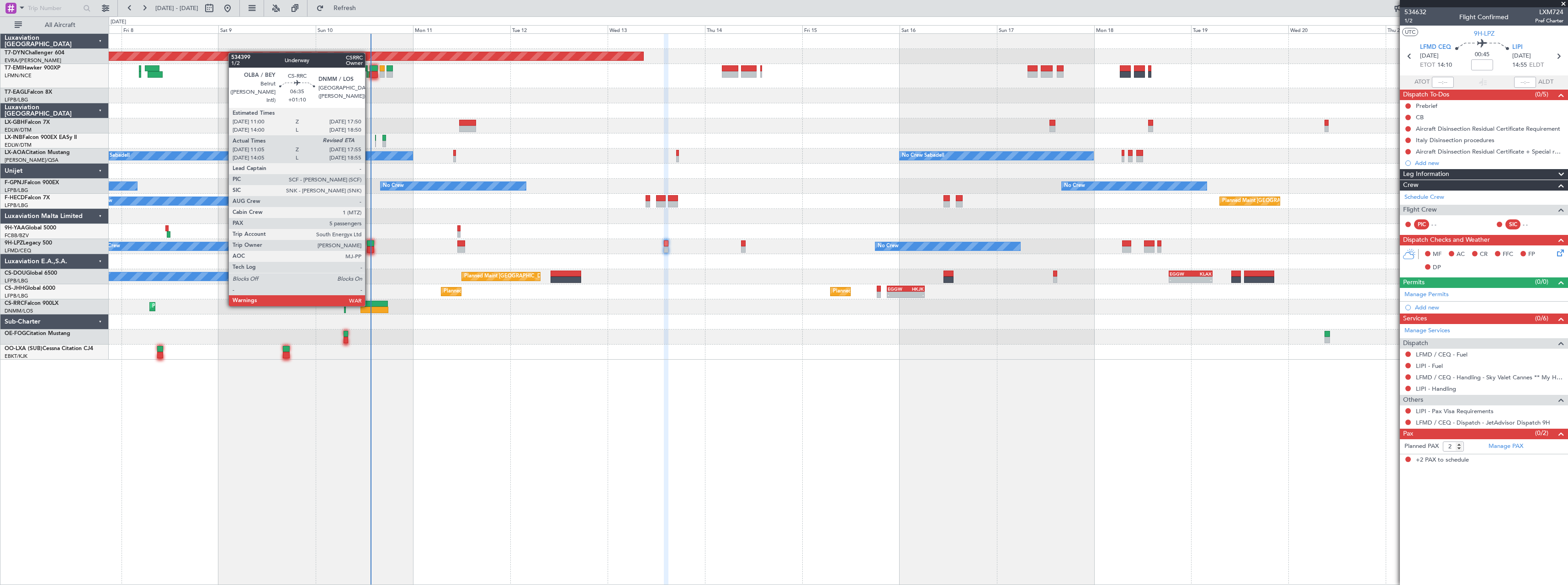
click at [369, 304] on div at bounding box center [374, 304] width 28 height 7
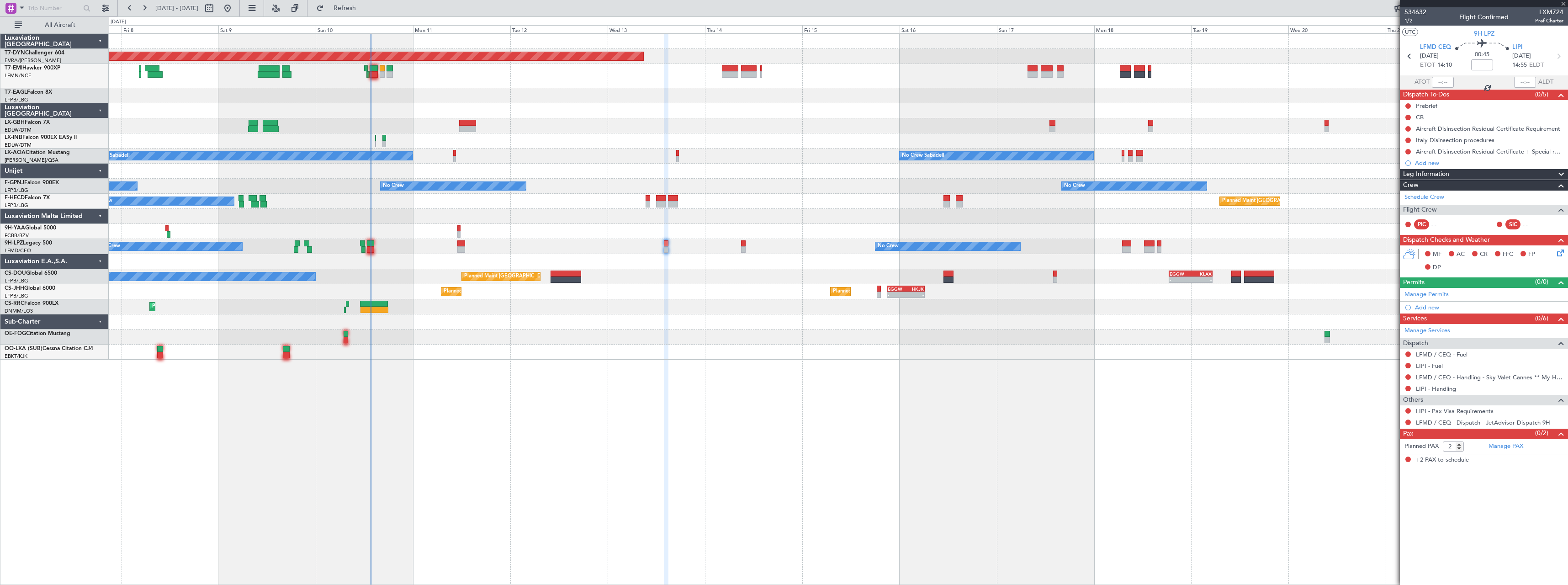
type input "+01:10"
type input "11:15"
type input "5"
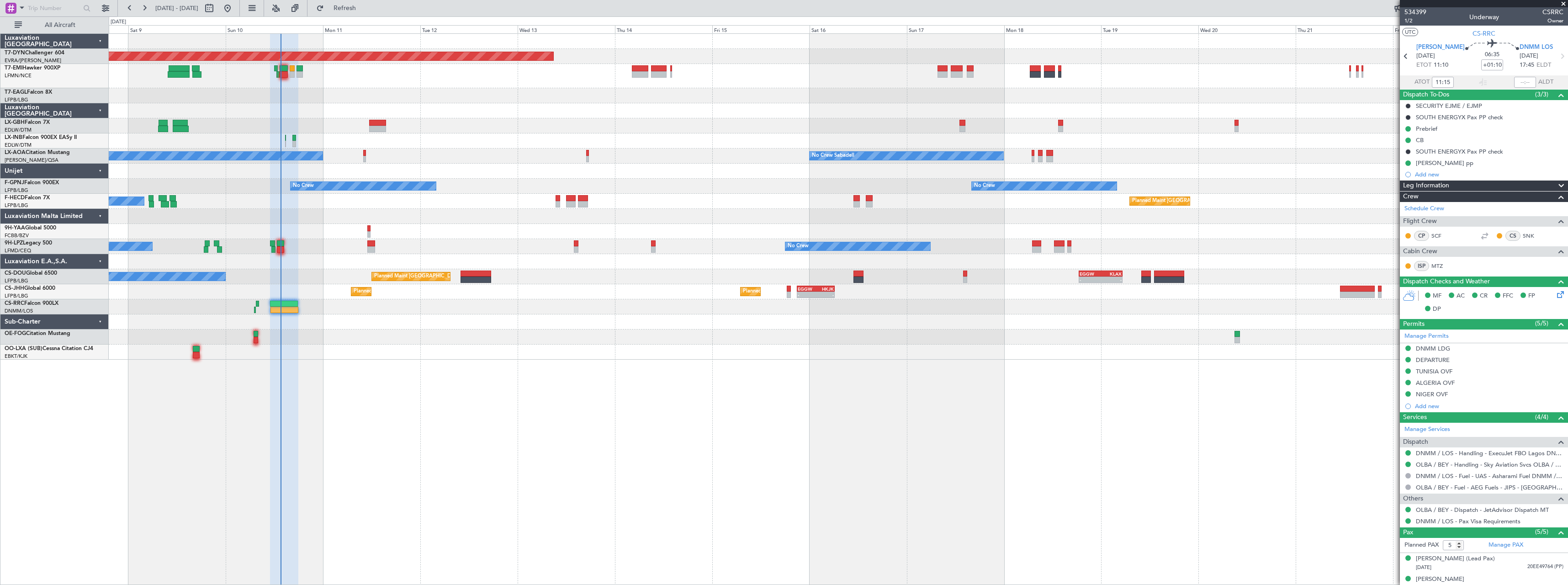
click at [783, 334] on div "Planned Maint Basel-Mulhouse Planned Maint Geneva (Cointrin) Unplanned Maint Ni…" at bounding box center [838, 197] width 1459 height 326
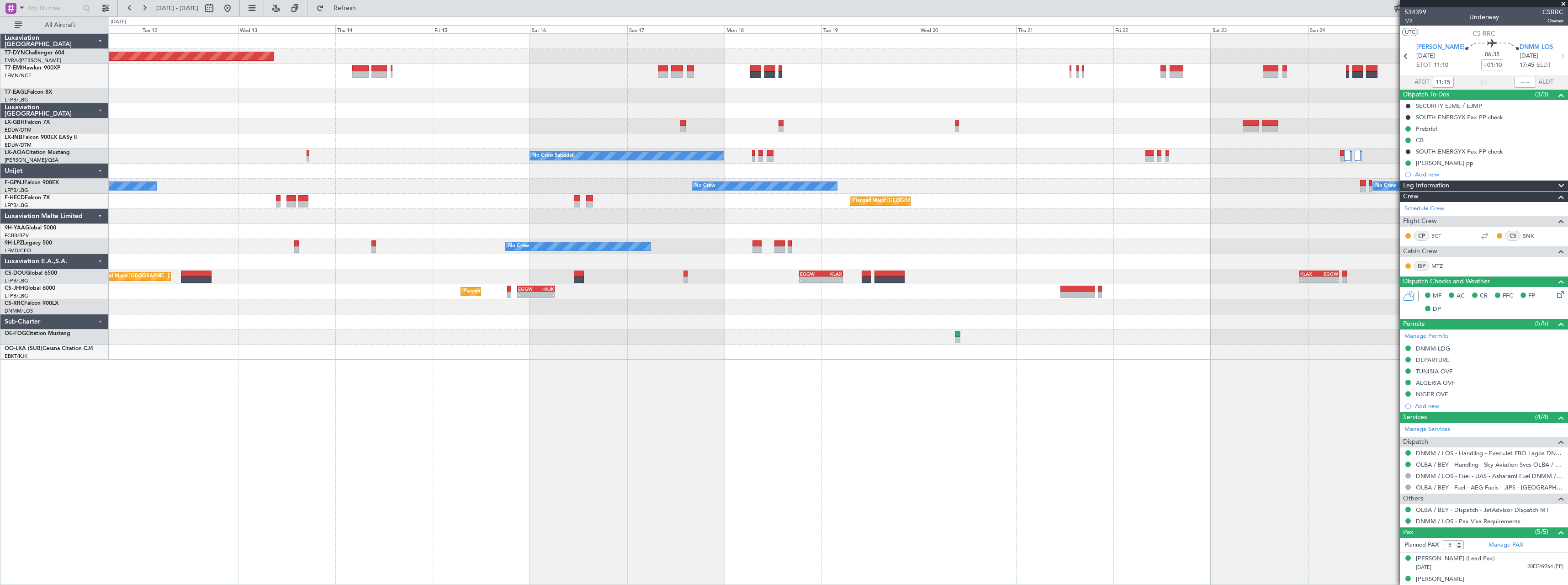
click at [672, 334] on div at bounding box center [838, 337] width 1459 height 15
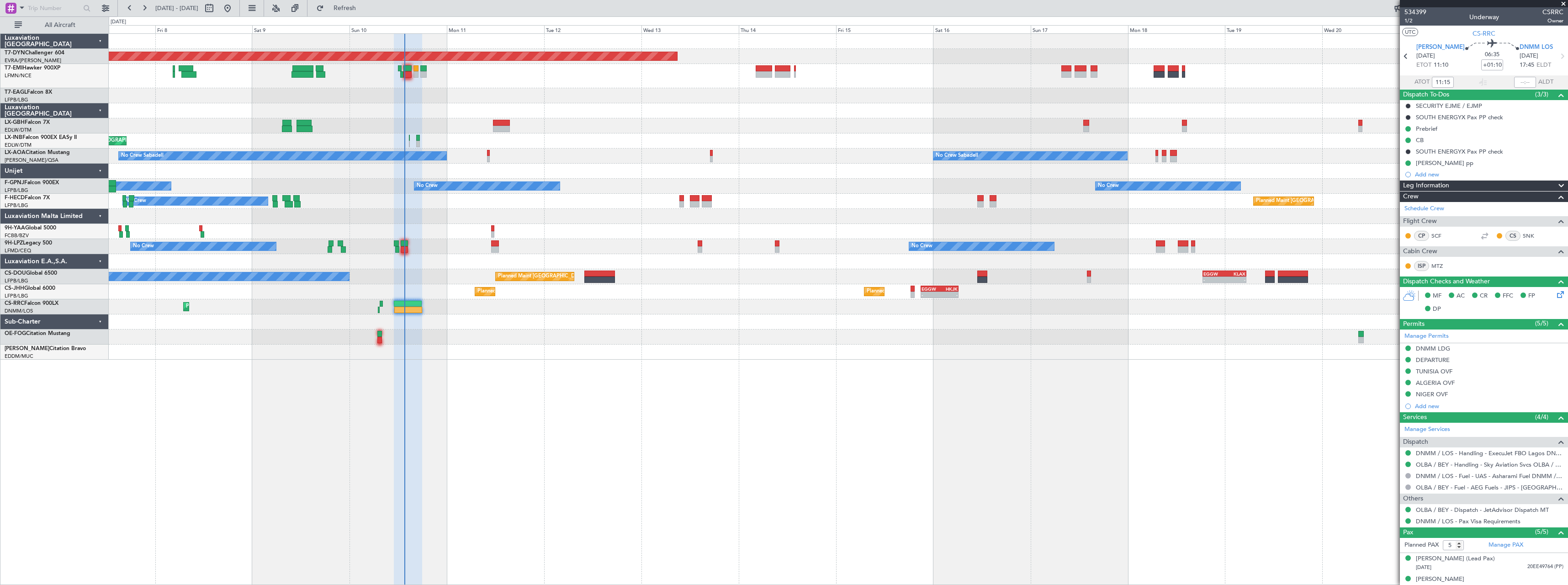
click at [867, 189] on div "Planned Maint Basel-Mulhouse A/C Unavailable Planned Maint Geneva (Cointrin) Un…" at bounding box center [838, 197] width 1459 height 326
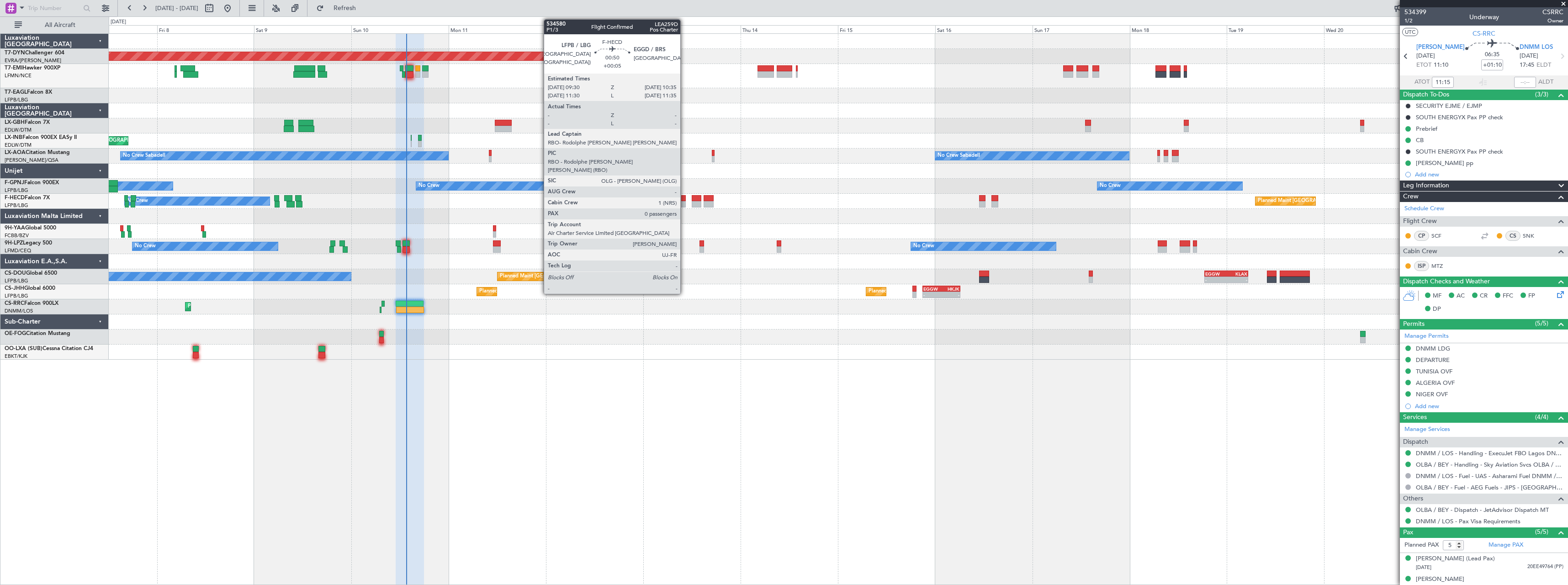
click at [684, 201] on div at bounding box center [684, 198] width 5 height 7
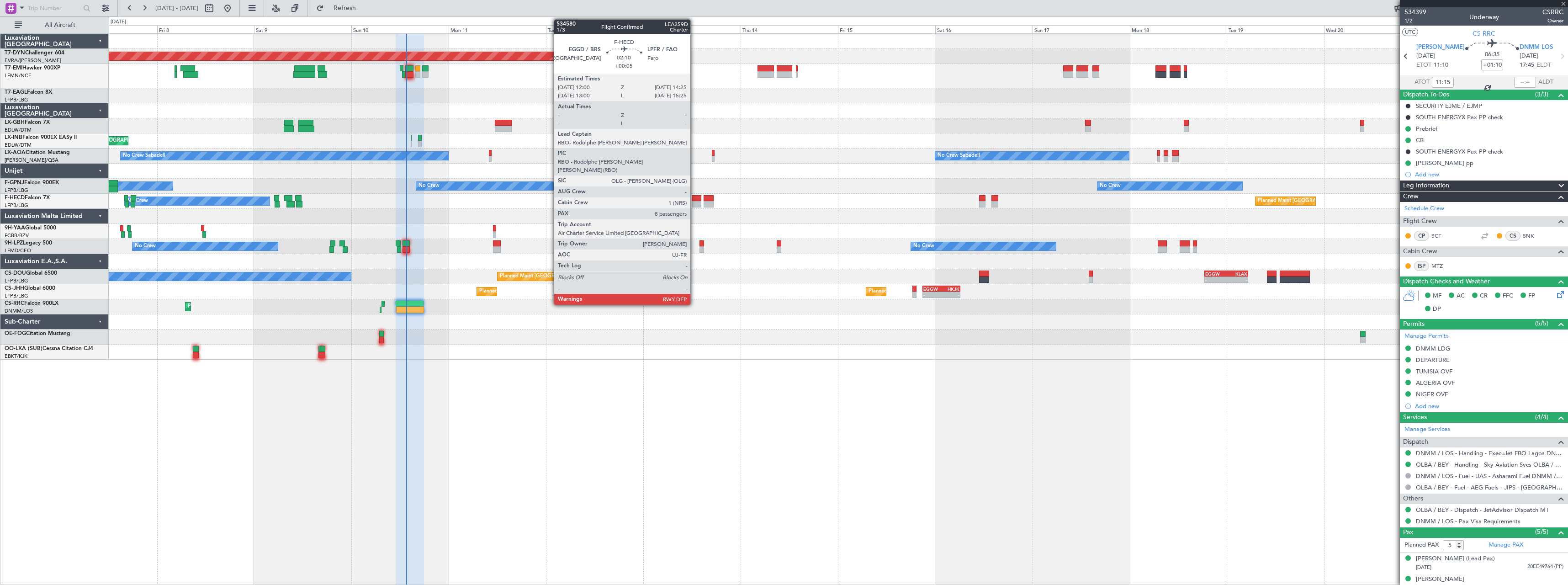
click at [695, 199] on div at bounding box center [696, 198] width 10 height 7
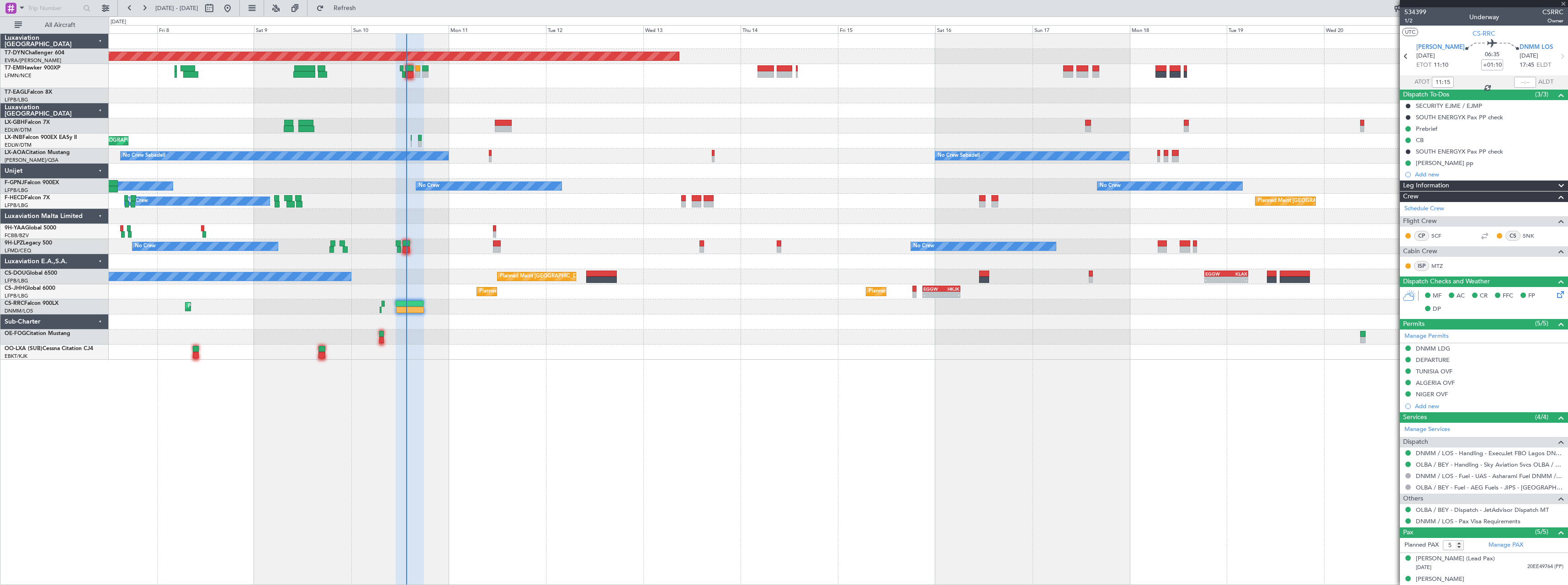
type input "+00:05"
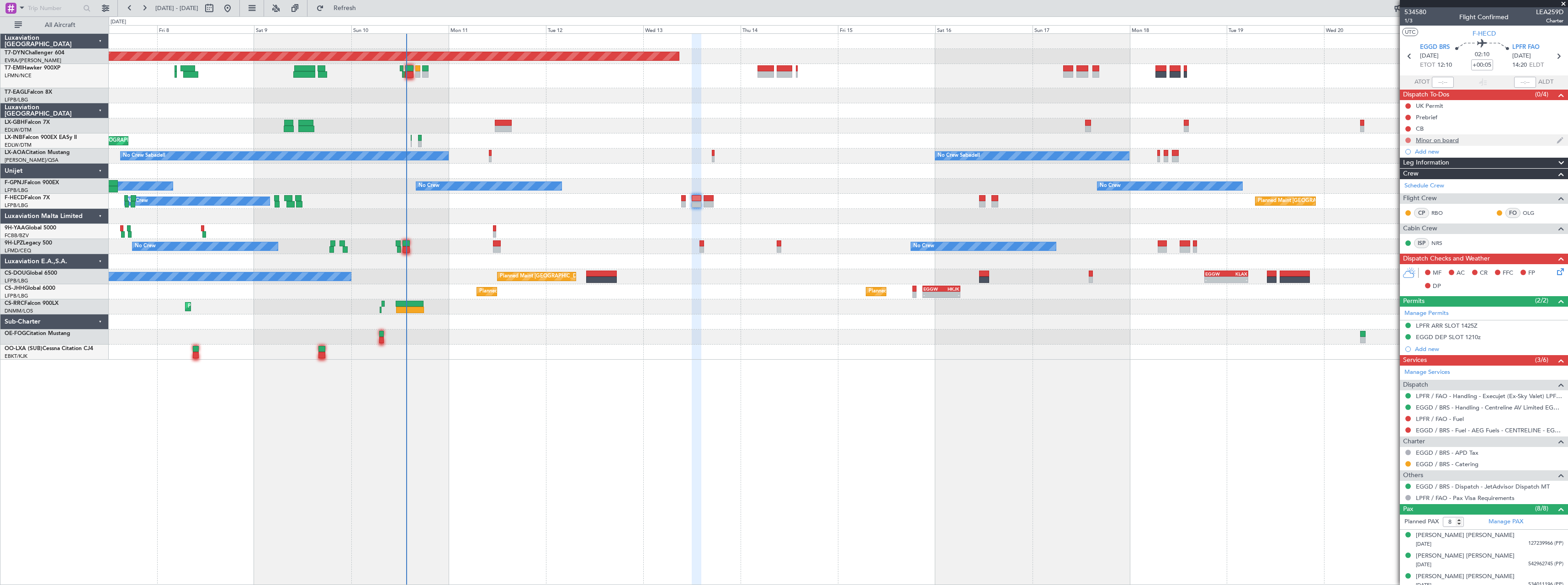
click at [1407, 140] on button at bounding box center [1408, 140] width 5 height 5
click at [1401, 177] on span "Completed" at bounding box center [1412, 180] width 30 height 9
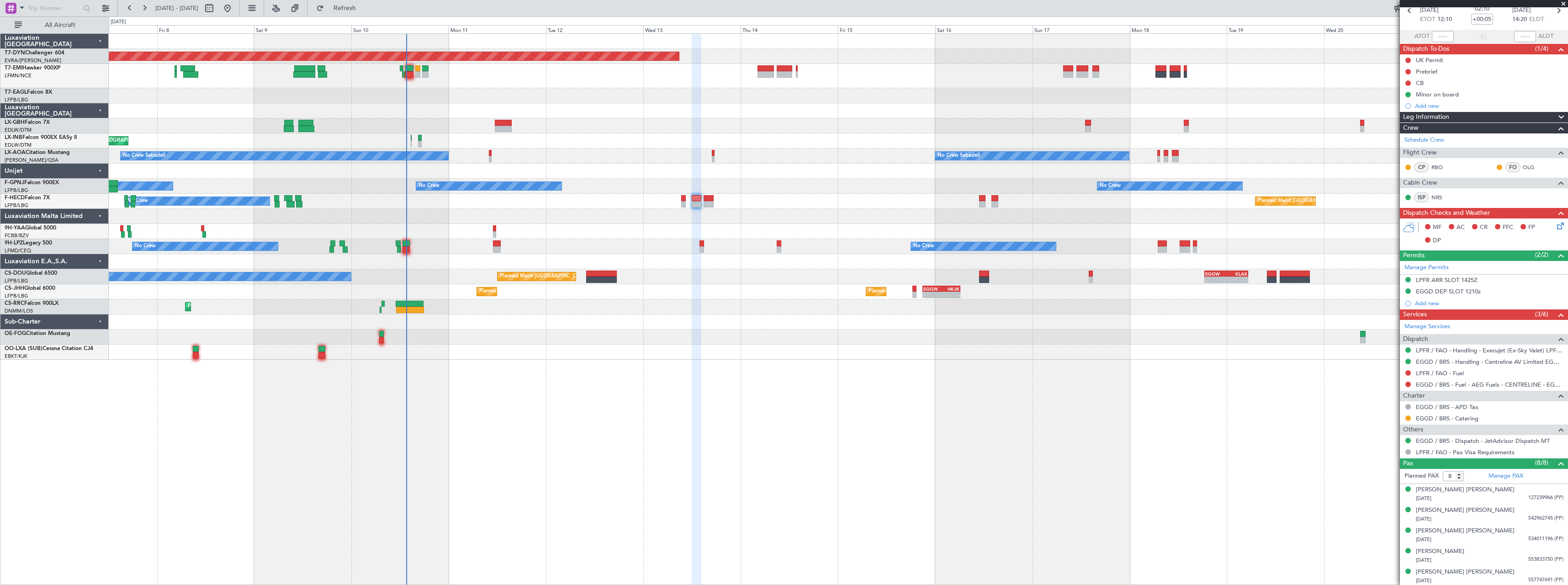
scroll to position [109, 0]
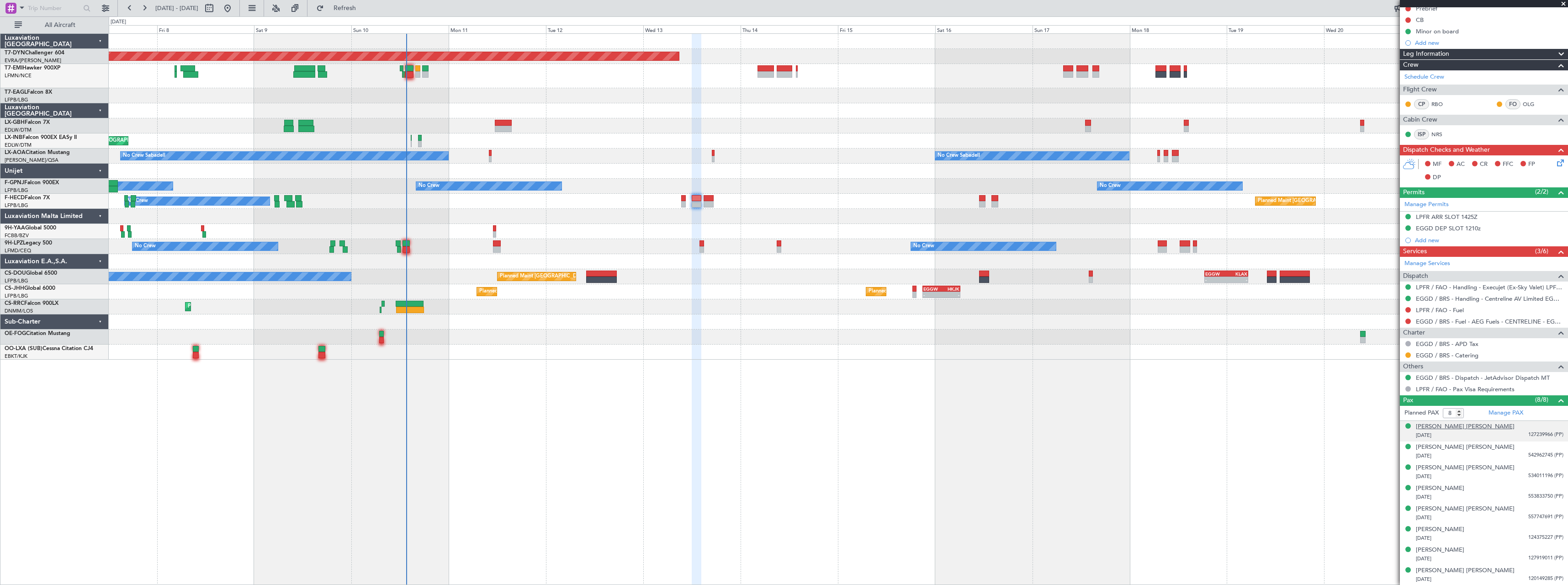
click at [1470, 423] on div "[PERSON_NAME] [PERSON_NAME]" at bounding box center [1465, 427] width 99 height 9
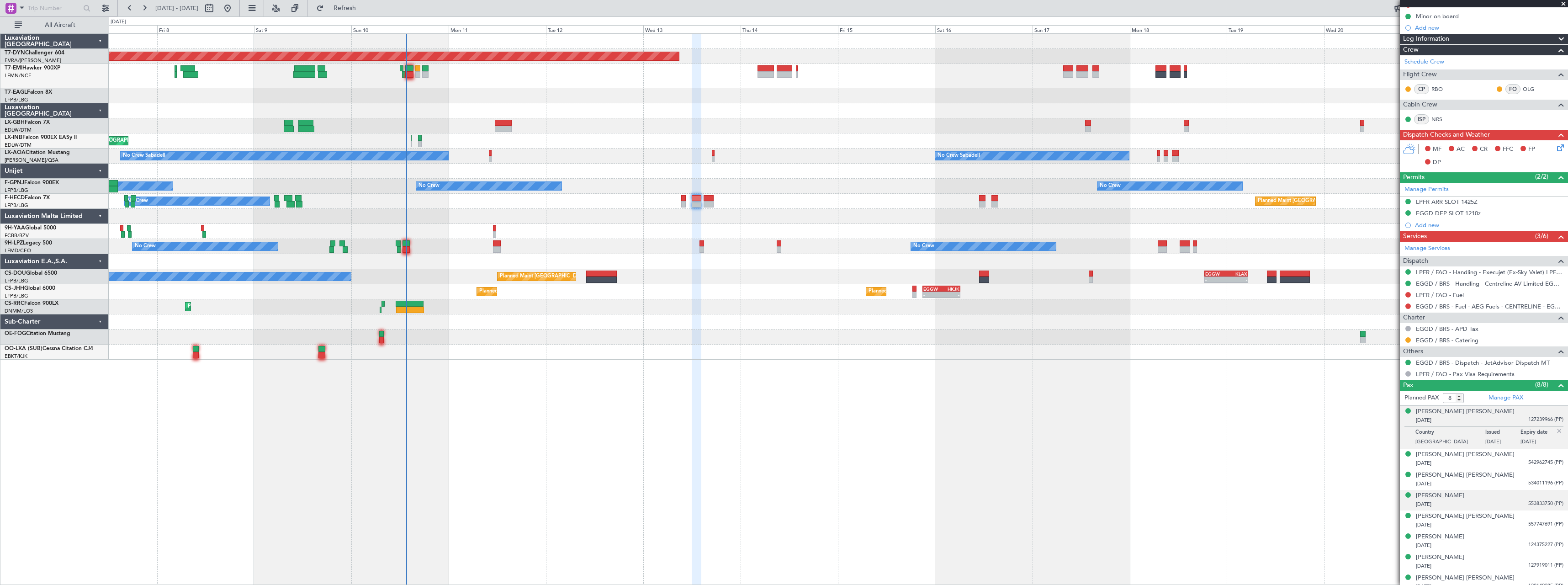
scroll to position [131, 0]
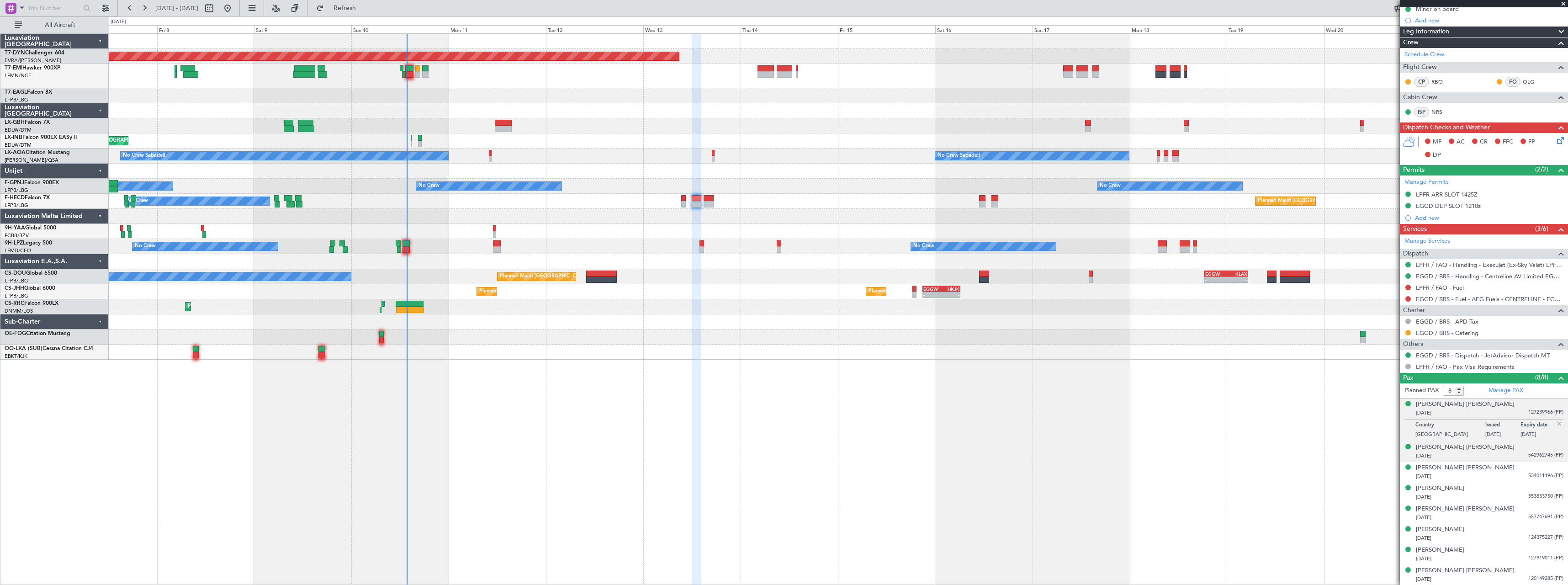
click at [1496, 455] on div "25/02/1957 542962745 (PP)" at bounding box center [1489, 456] width 147 height 9
click at [1497, 470] on div "Jayne Helen LEWIS 10/08/1965 534011196 (PP)" at bounding box center [1489, 472] width 147 height 18
click at [1494, 492] on div "Khloe Jayne WAITE 25/04/1985 553833750 (PP)" at bounding box center [1489, 492] width 147 height 18
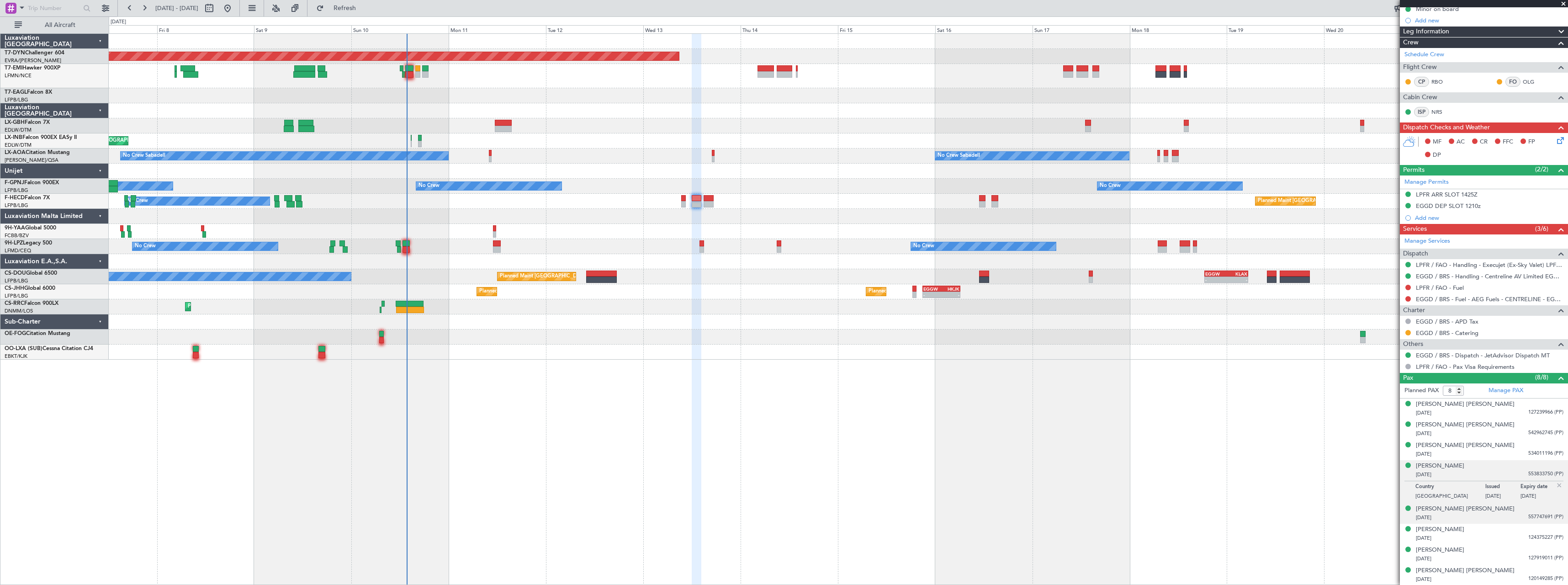
click at [1497, 507] on div "Niki James WAITE 19/01/1977 557747691 (PP)" at bounding box center [1489, 513] width 147 height 18
click at [1489, 533] on div "Ralphie Jay WAITE 18/08/2004 124375227 (PP)" at bounding box center [1489, 533] width 147 height 18
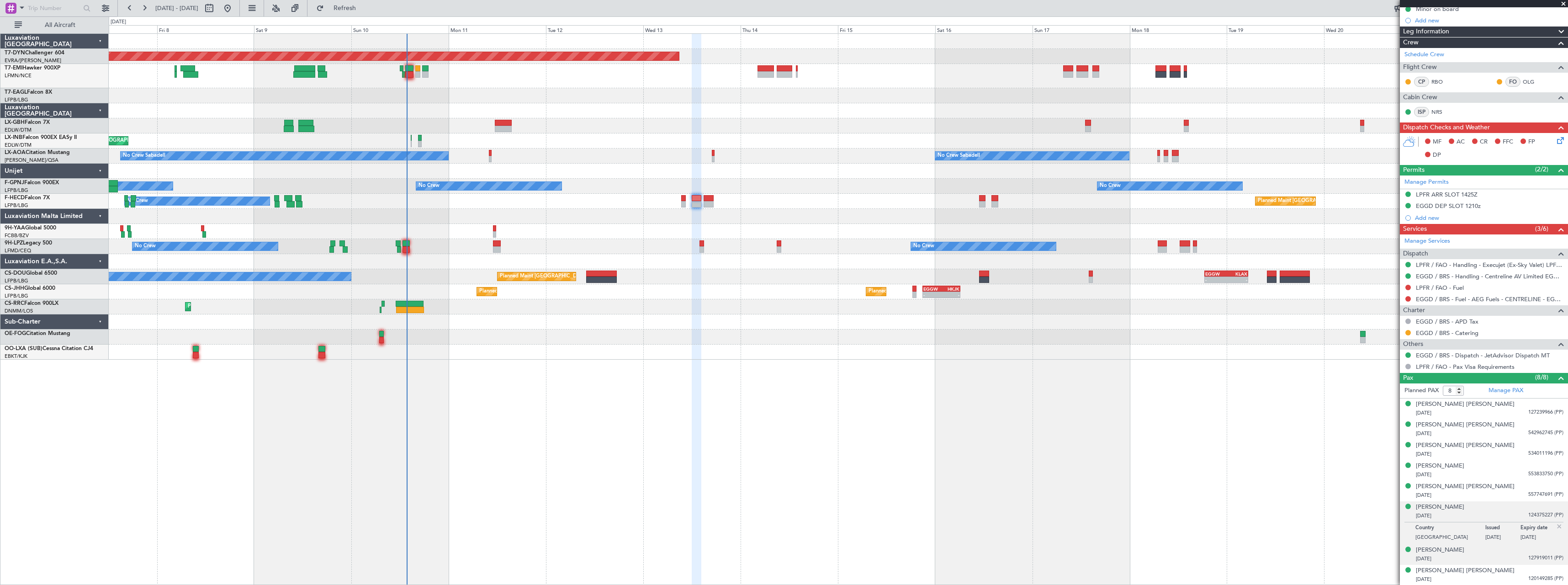
click at [1493, 556] on div "18/04/2011 127919011 (PP)" at bounding box center [1489, 558] width 147 height 9
click at [1496, 572] on div "Ryder Jorge Davy WAITE 29/04/2013 120149285 (PP)" at bounding box center [1489, 575] width 147 height 18
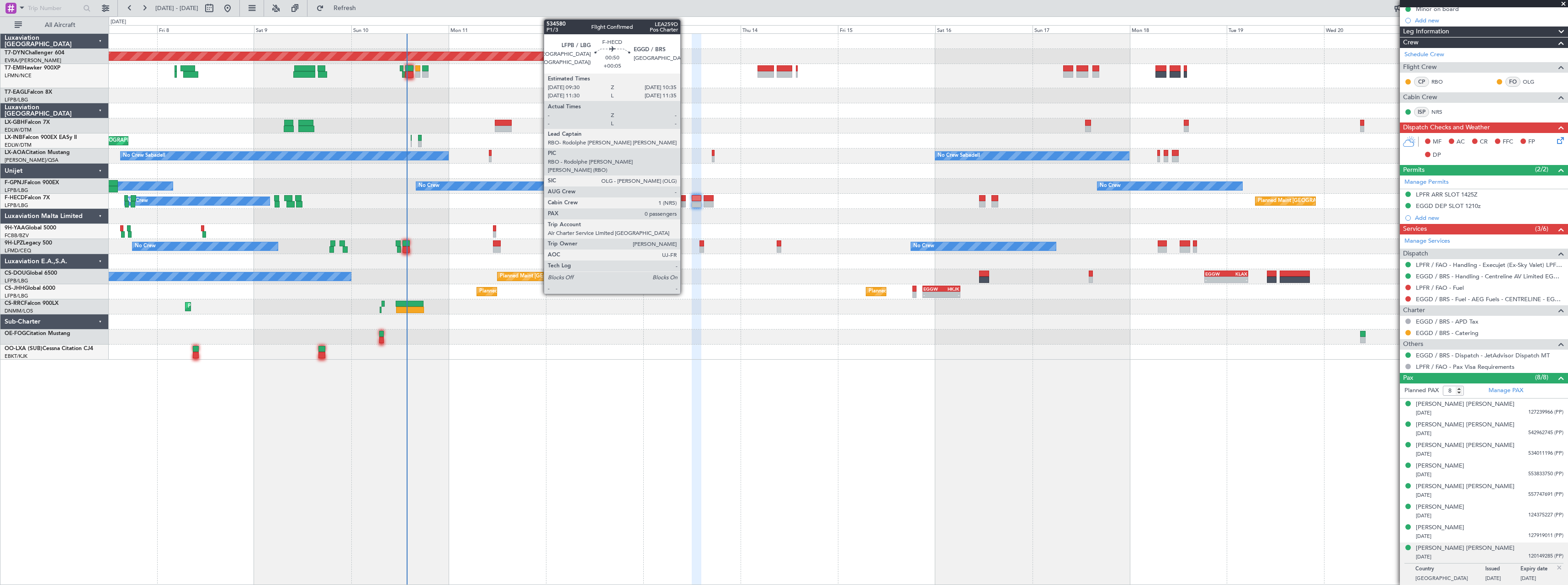
click at [684, 199] on div at bounding box center [684, 198] width 5 height 7
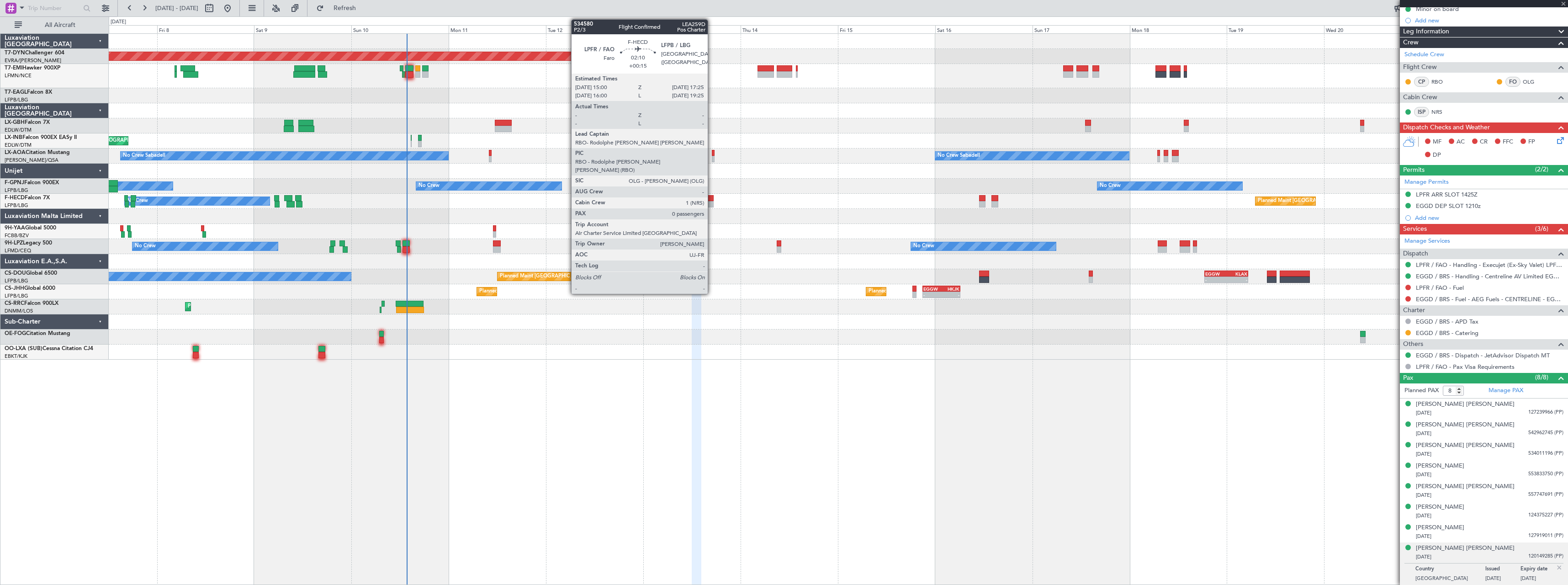
type input "0"
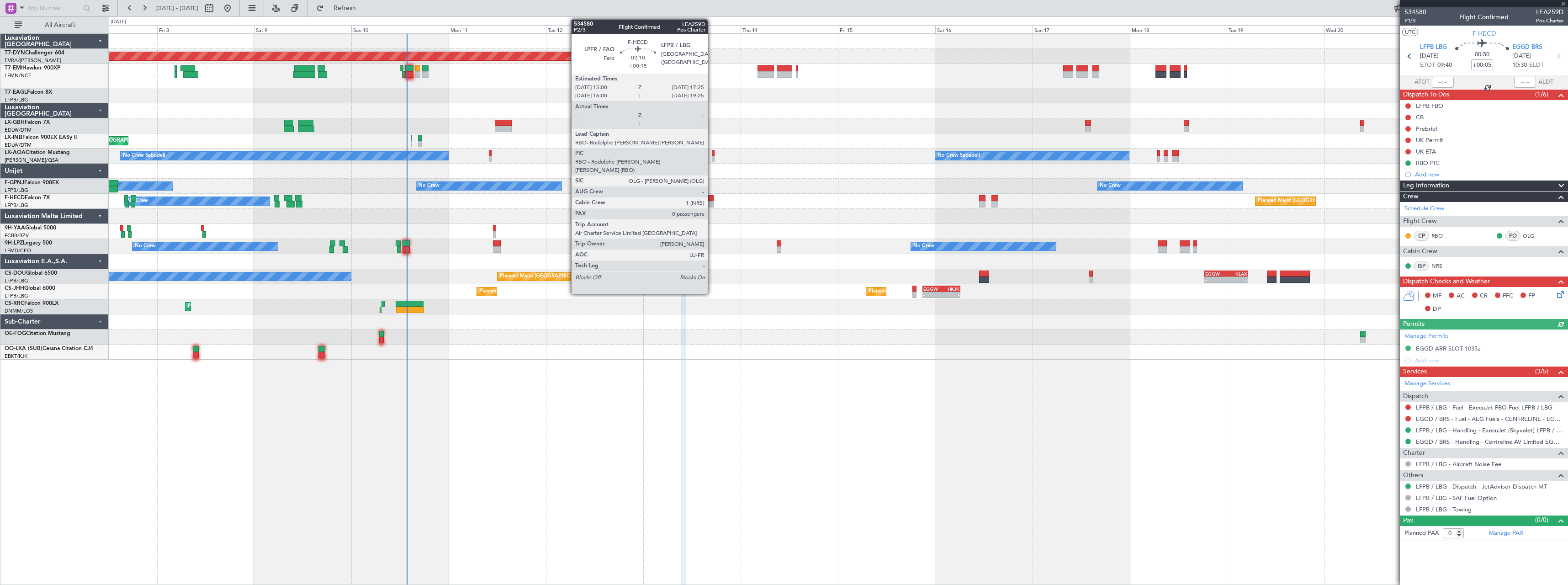
click at [712, 199] on div at bounding box center [709, 198] width 10 height 7
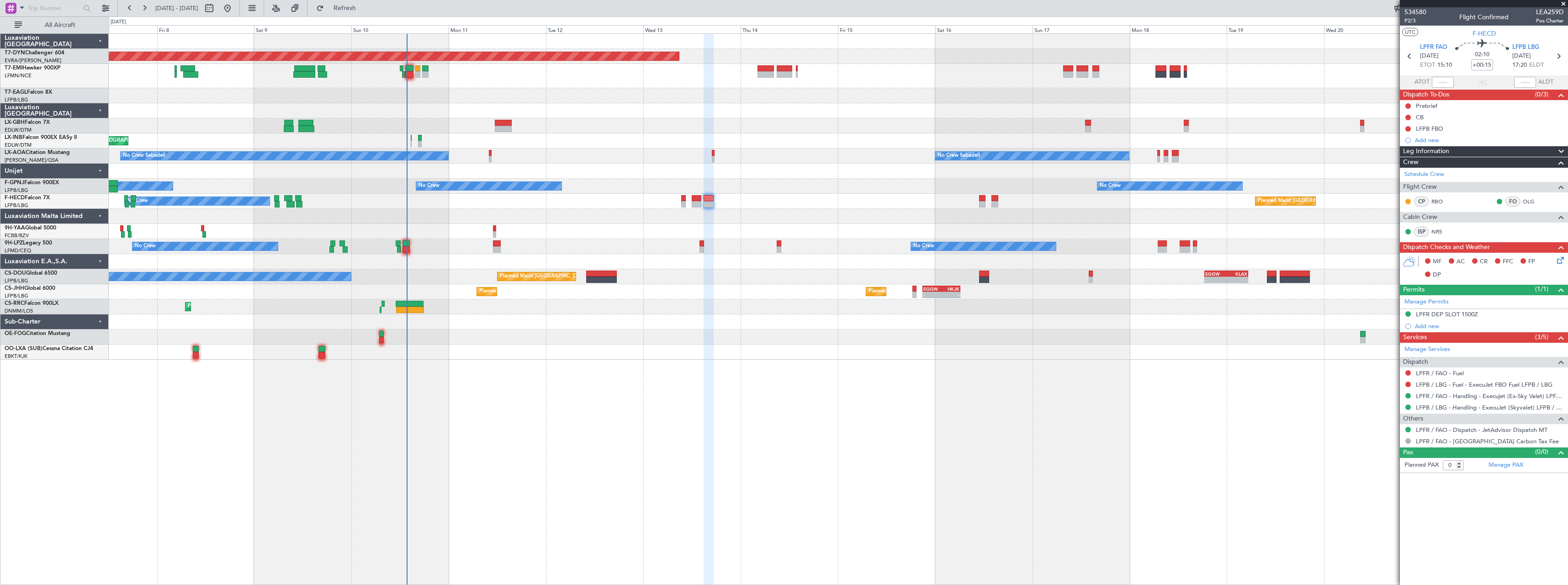
click at [695, 194] on div "No Crew Planned Maint Paris (Le Bourget) Planned Maint Paris (Le Bourget) No Cr…" at bounding box center [838, 201] width 1459 height 15
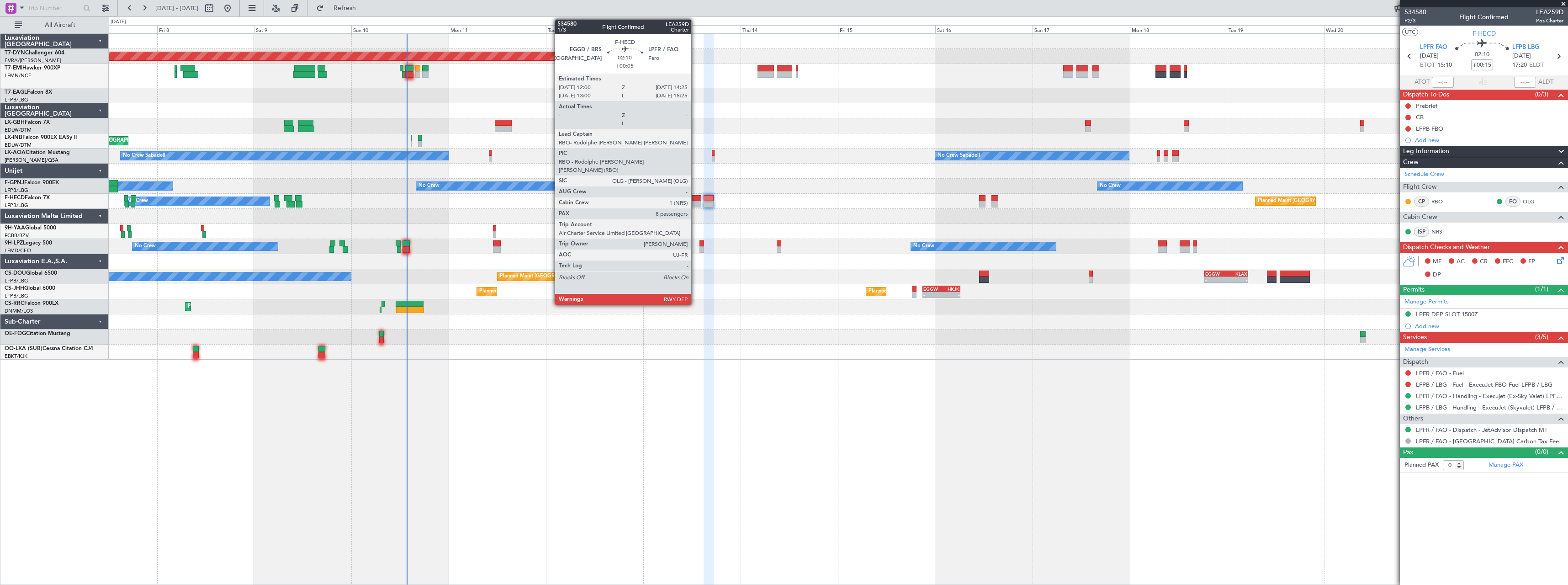
click at [695, 197] on div at bounding box center [696, 198] width 10 height 7
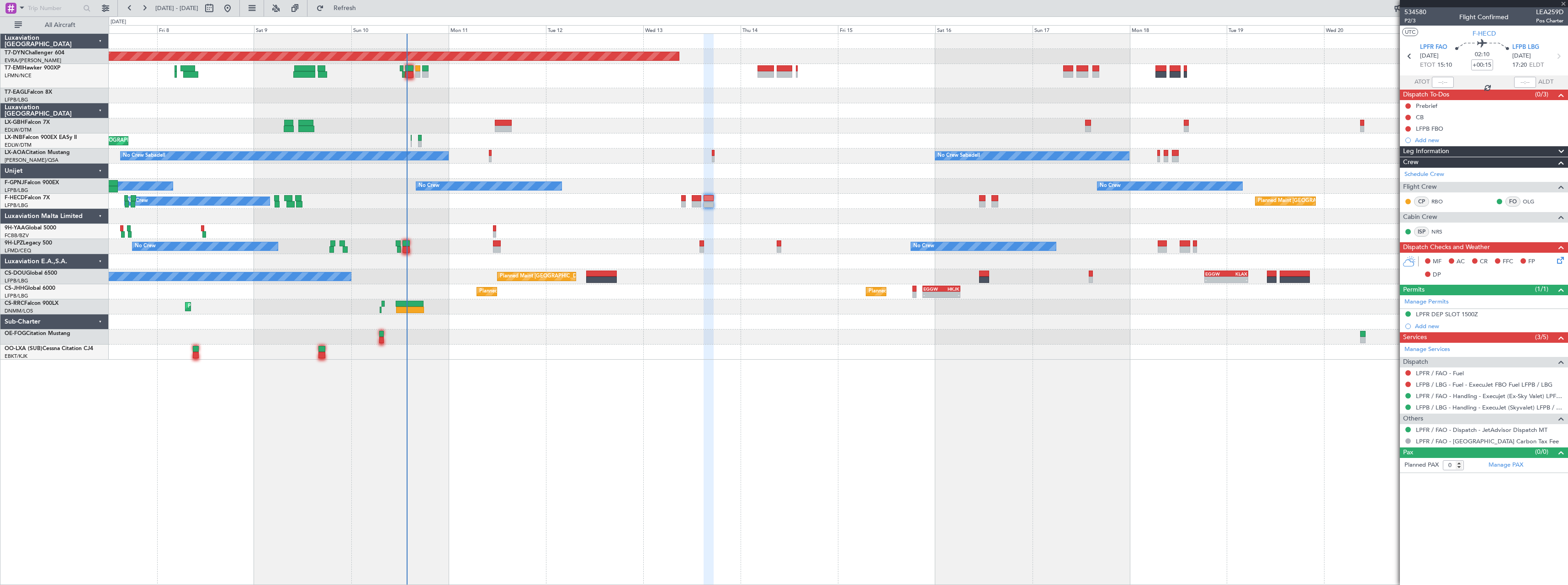
type input "+00:05"
type input "8"
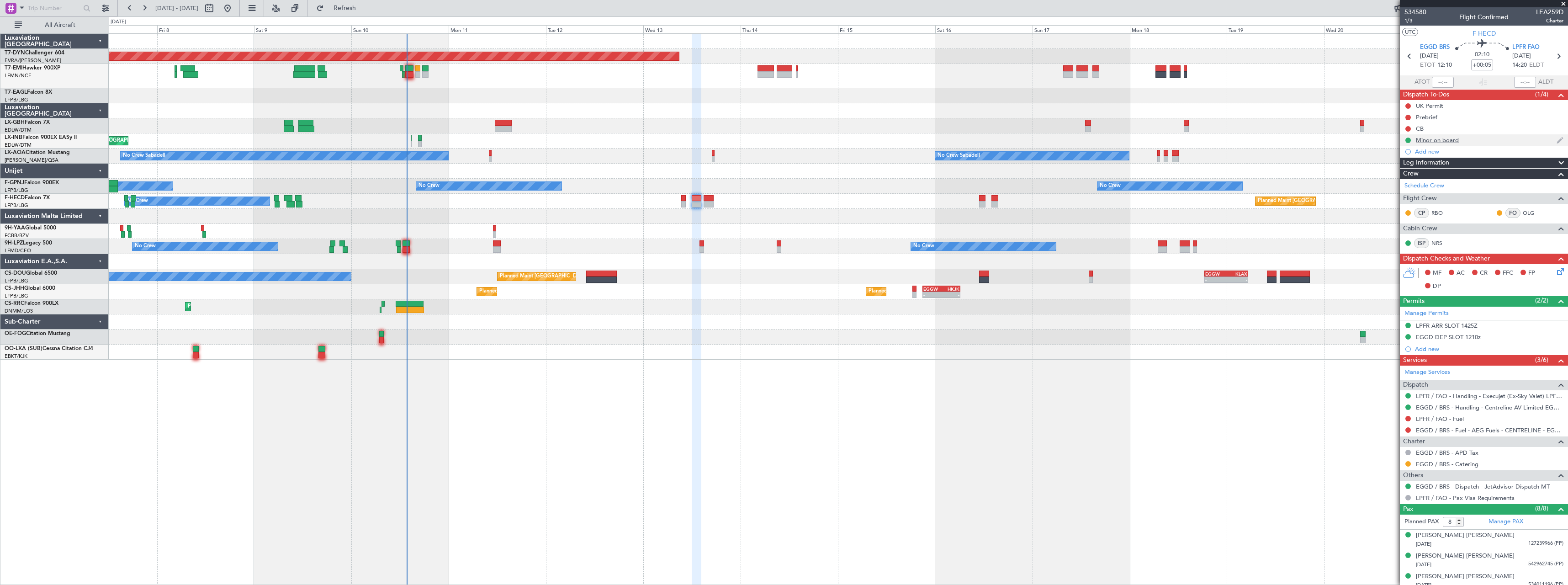
click at [1490, 138] on div "Minor on board" at bounding box center [1484, 140] width 168 height 12
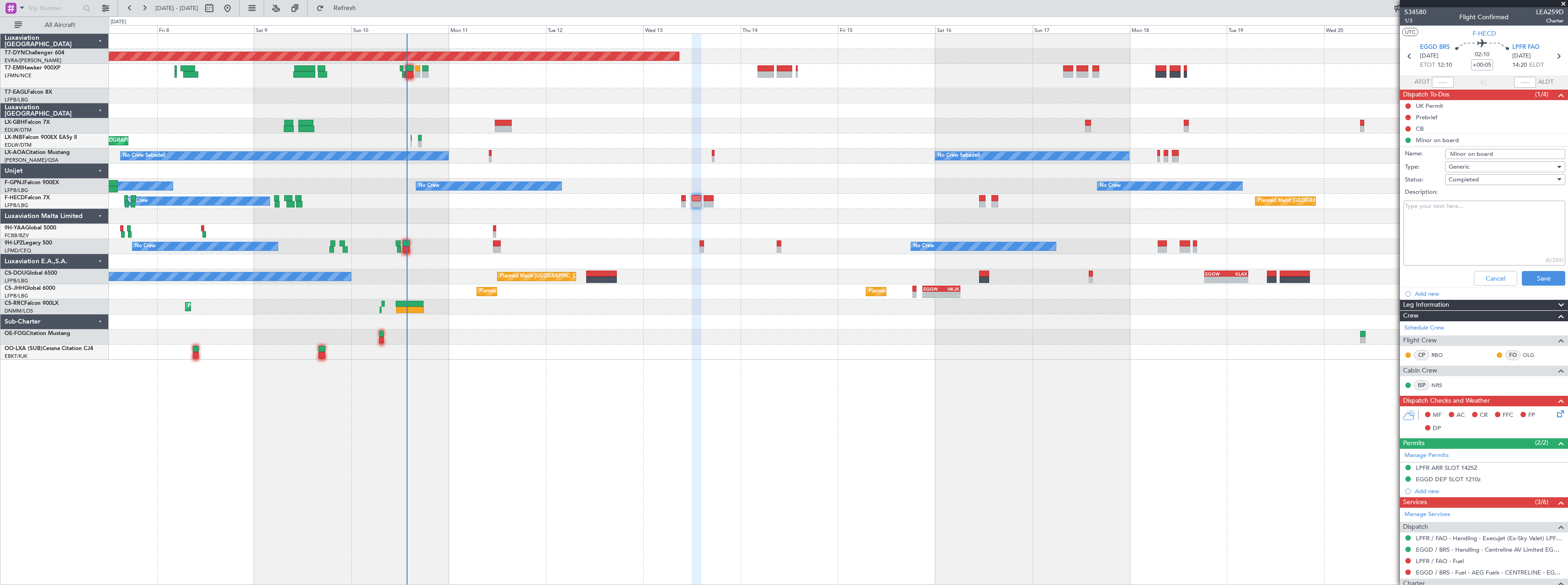
click at [1474, 213] on textarea "Description:" at bounding box center [1485, 233] width 162 height 65
type textarea "Parents on board"
click at [1523, 281] on button "Save" at bounding box center [1543, 278] width 43 height 15
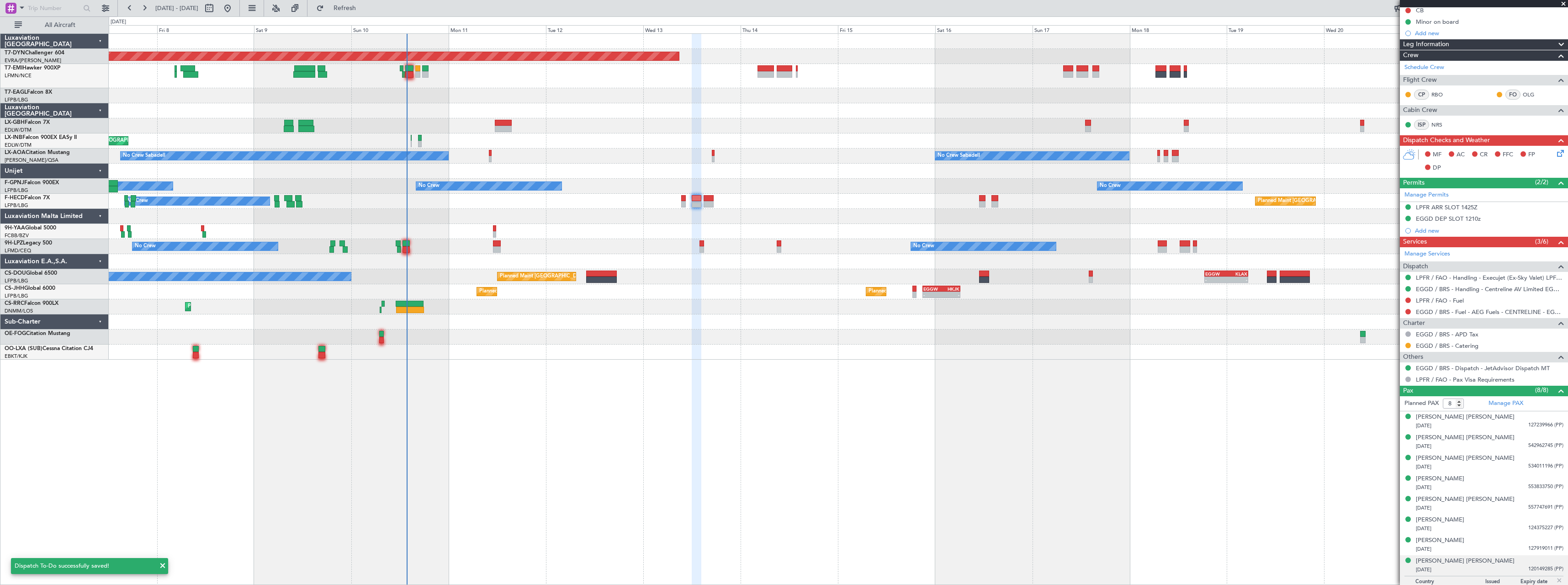
scroll to position [131, 0]
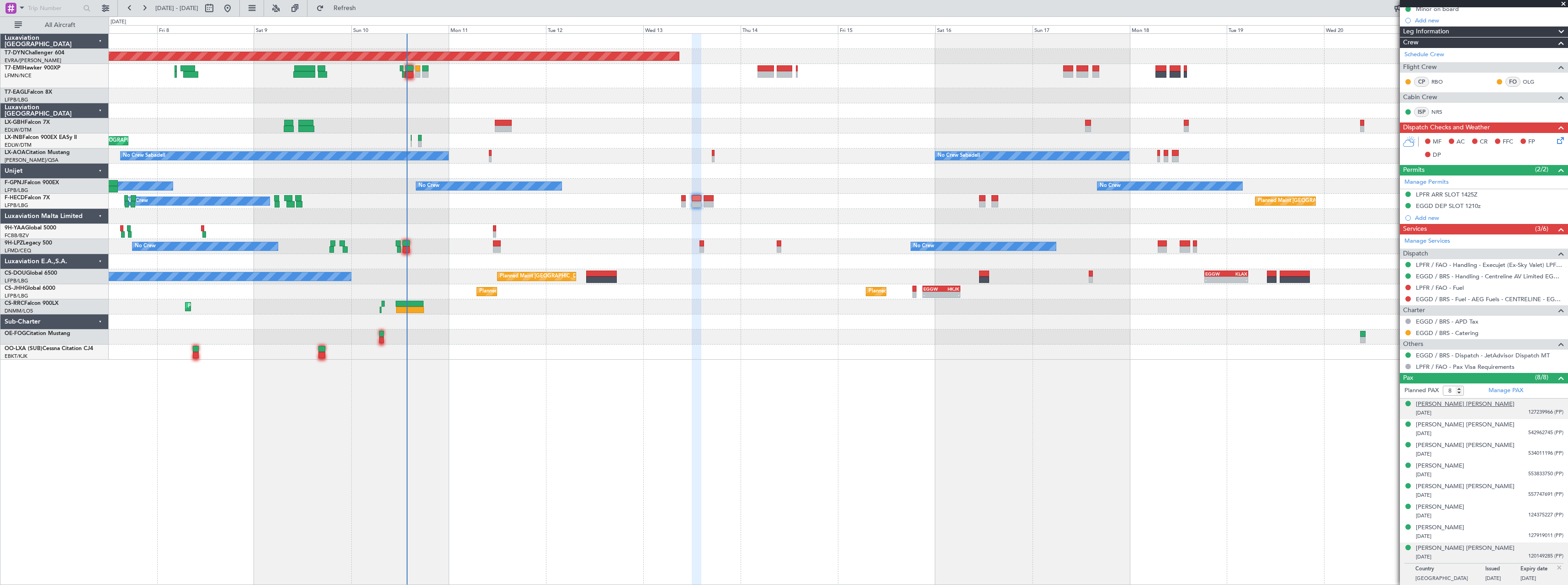
click at [1463, 404] on div "[PERSON_NAME] [PERSON_NAME]" at bounding box center [1465, 404] width 99 height 9
click at [1452, 529] on div "[PERSON_NAME]" at bounding box center [1440, 529] width 49 height 9
click at [1455, 549] on div "Ronnie Jett WAITE" at bounding box center [1440, 550] width 49 height 9
click at [1444, 525] on div "Ronnie Jett WAITE" at bounding box center [1440, 527] width 49 height 9
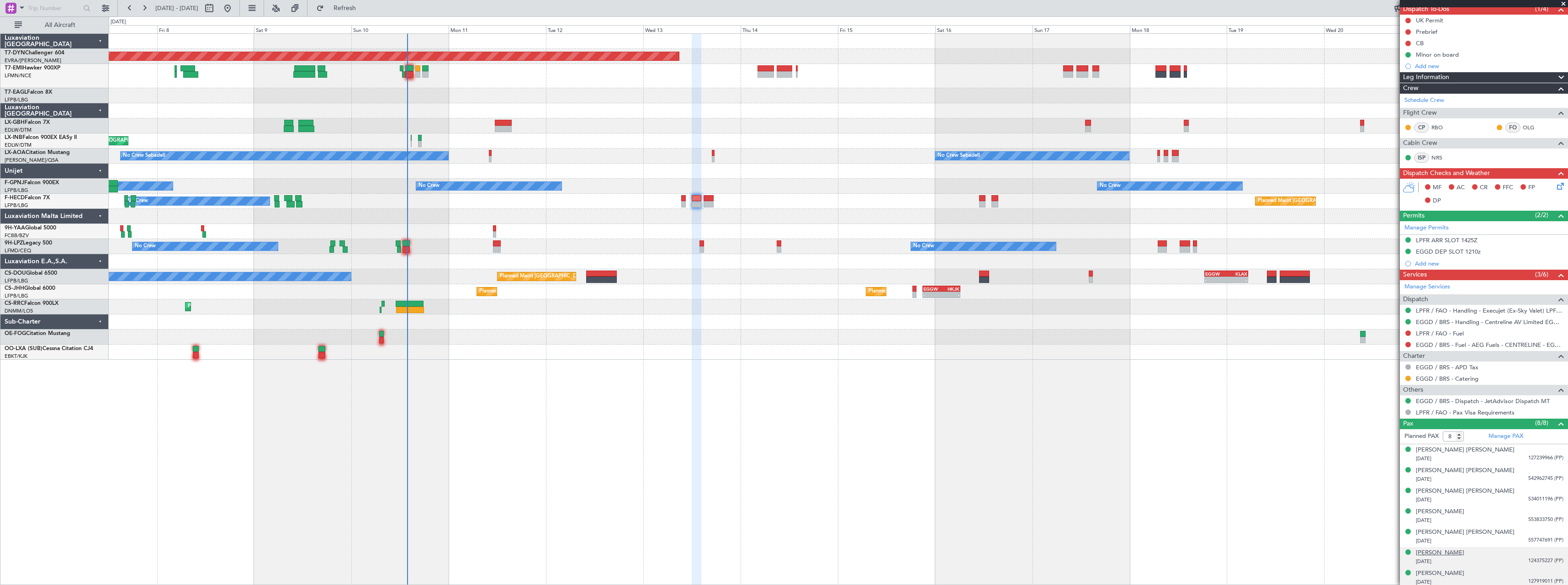
click at [1460, 554] on div "Ralphie Jay WAITE" at bounding box center [1440, 553] width 49 height 9
click at [1455, 528] on div "Niki James WAITE" at bounding box center [1465, 532] width 99 height 9
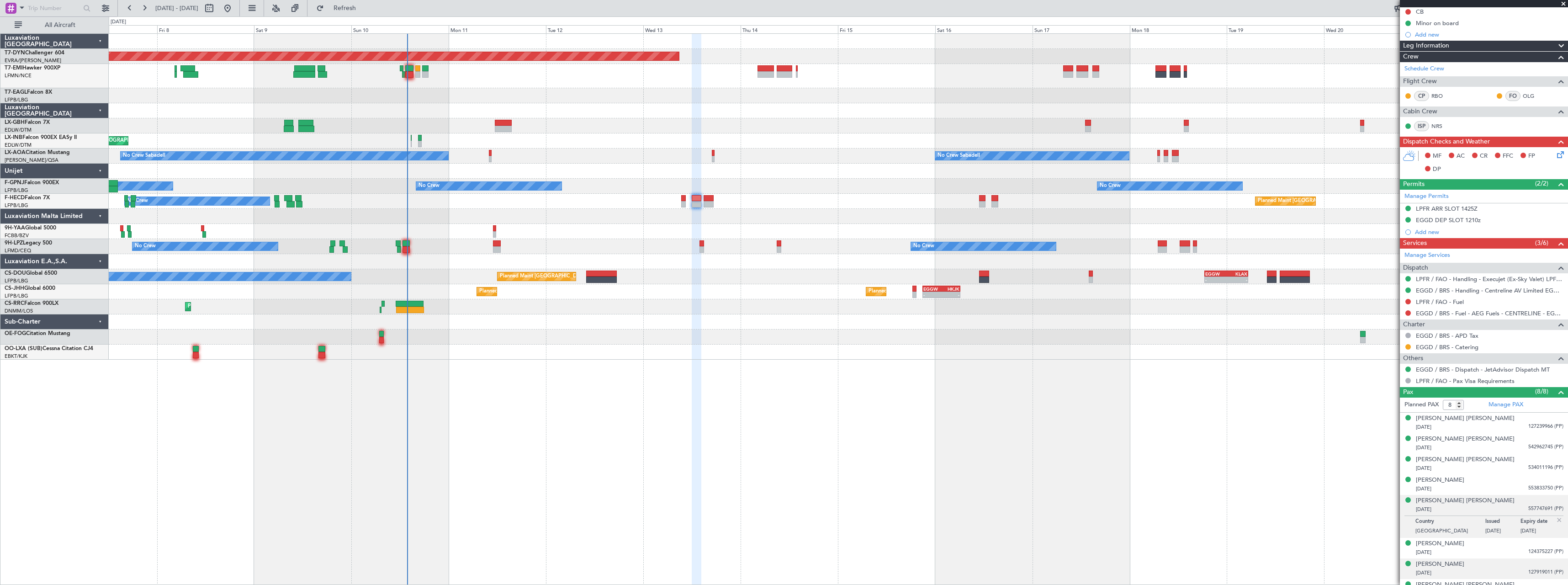
scroll to position [131, 0]
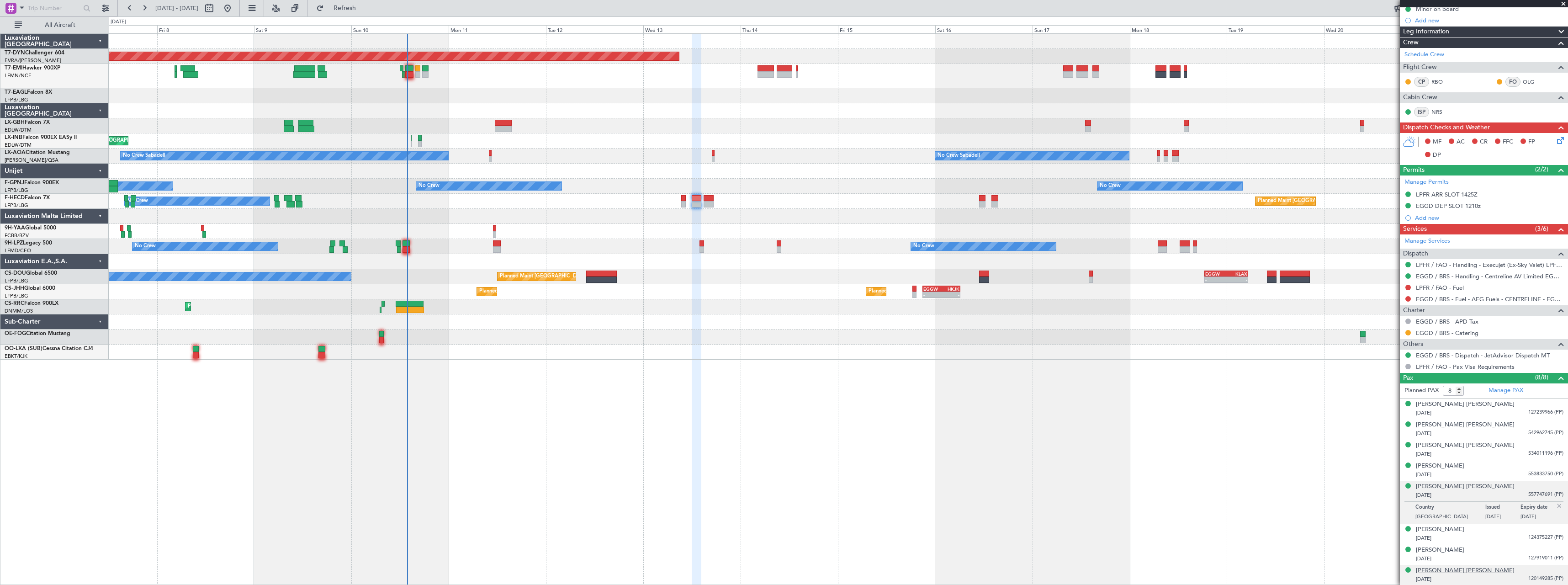
click at [1454, 572] on div "Ryder Jorge Davy WAITE" at bounding box center [1465, 570] width 99 height 9
click at [1455, 466] on div "Khloe Jayne WAITE" at bounding box center [1440, 466] width 49 height 9
click at [1452, 404] on div "Beau Lilly Jayne WAITE" at bounding box center [1465, 404] width 99 height 9
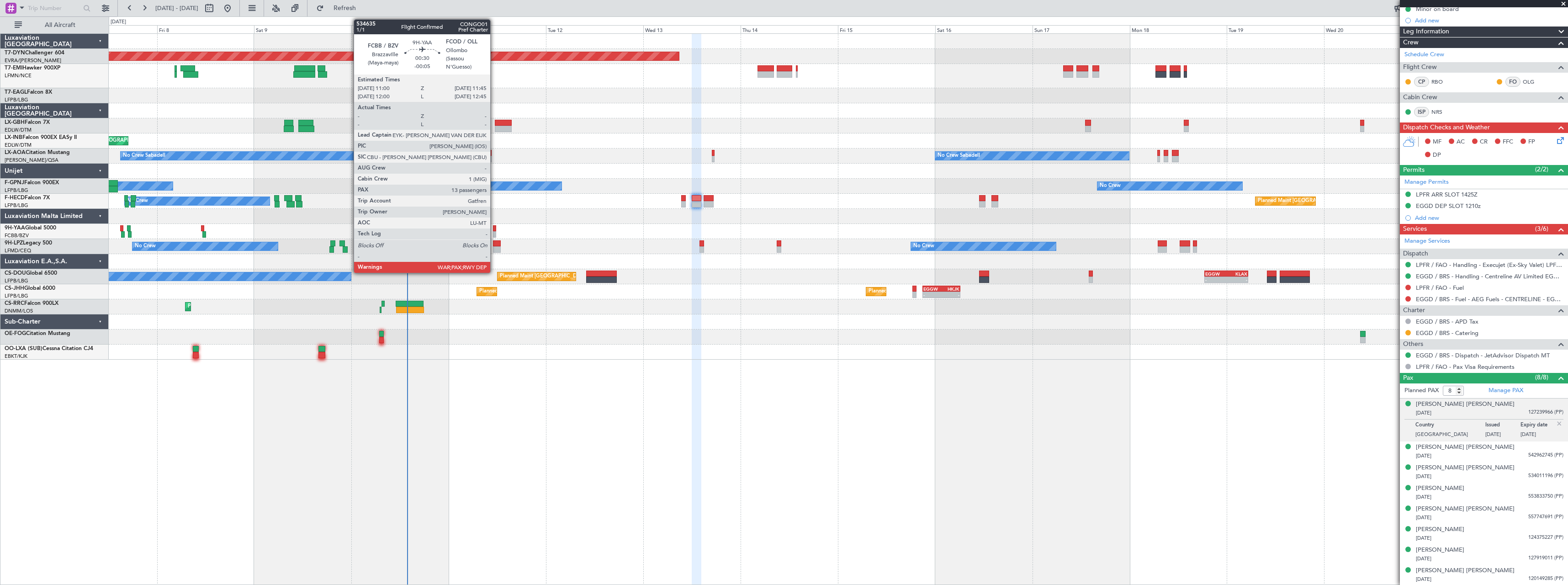
click at [494, 229] on div at bounding box center [494, 228] width 3 height 7
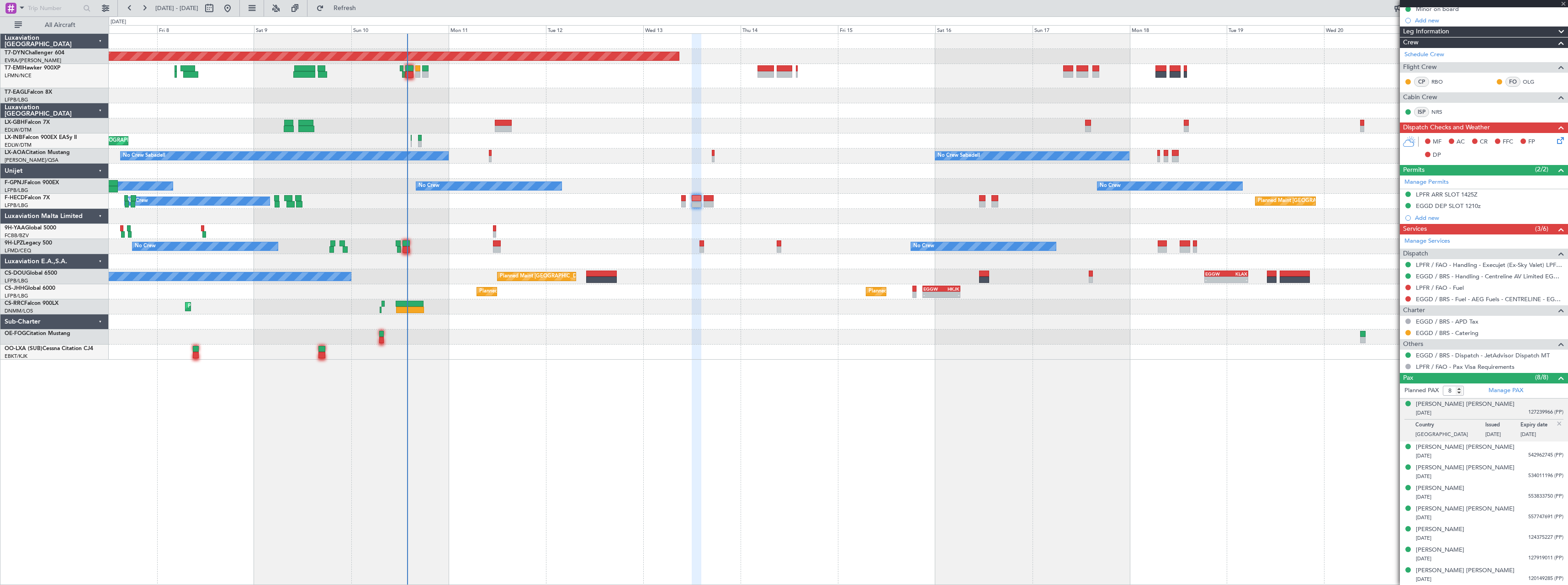
type input "-00:05"
type input "13"
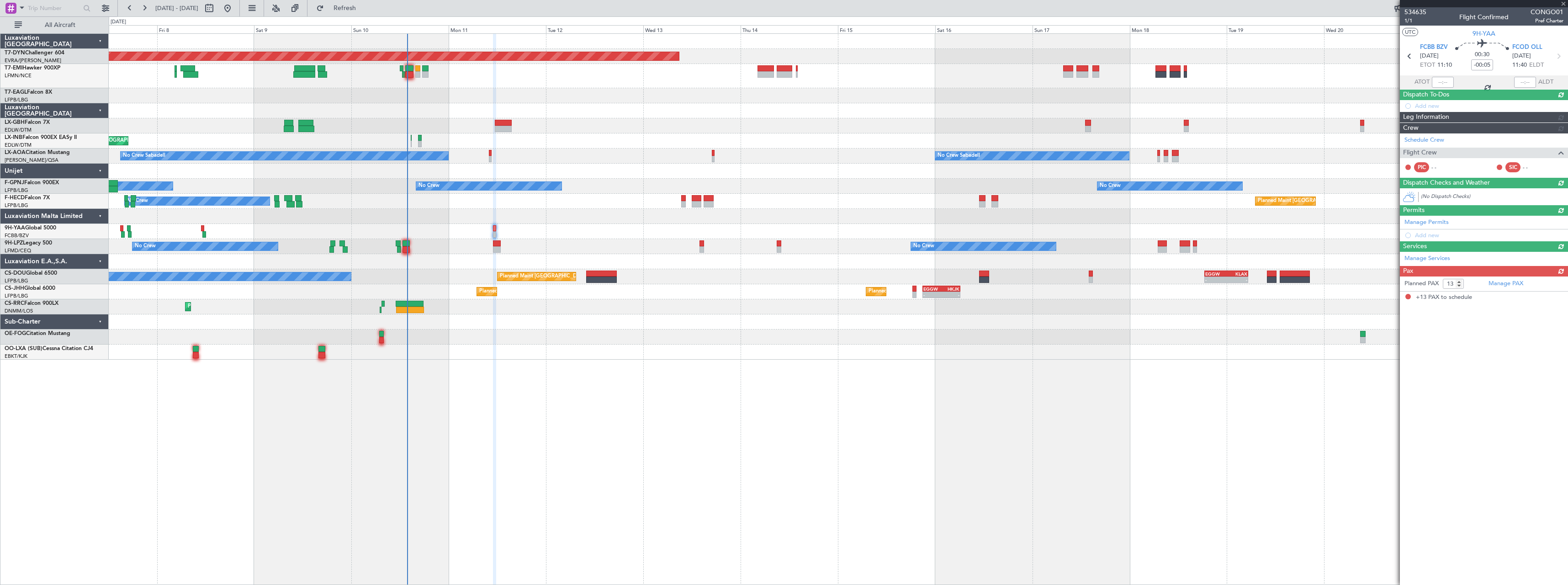
scroll to position [0, 0]
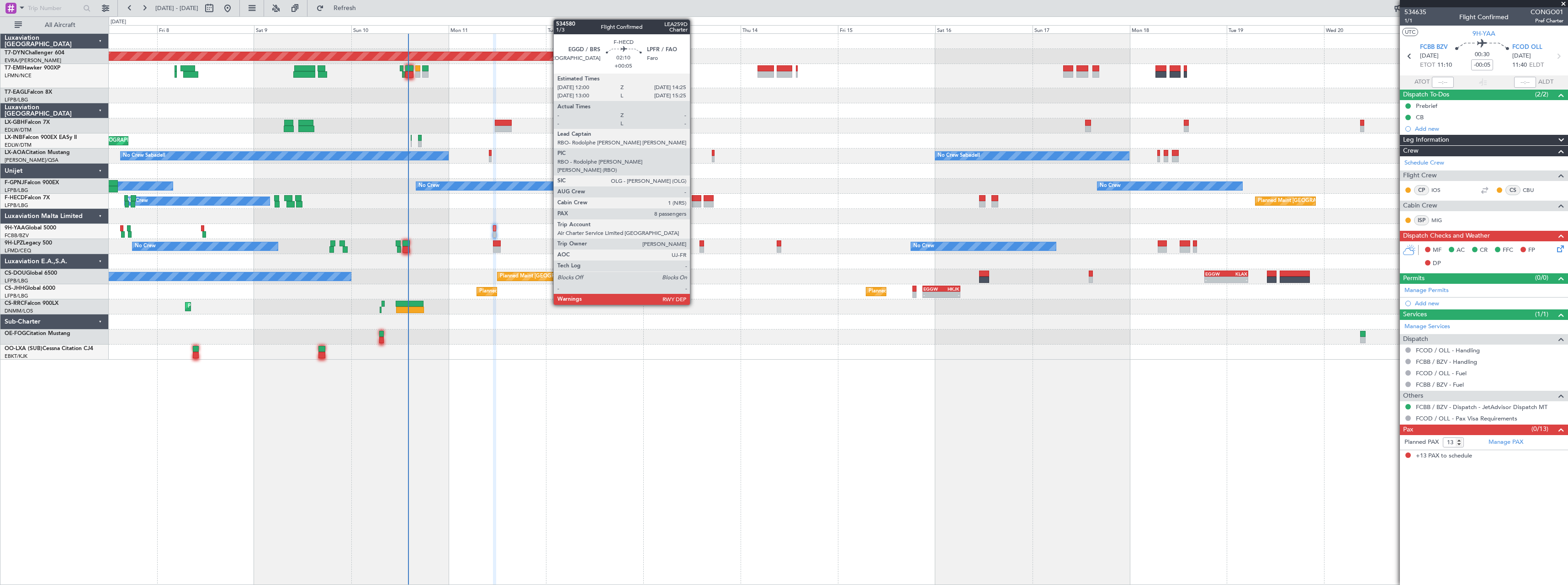
click at [694, 201] on div at bounding box center [696, 204] width 10 height 7
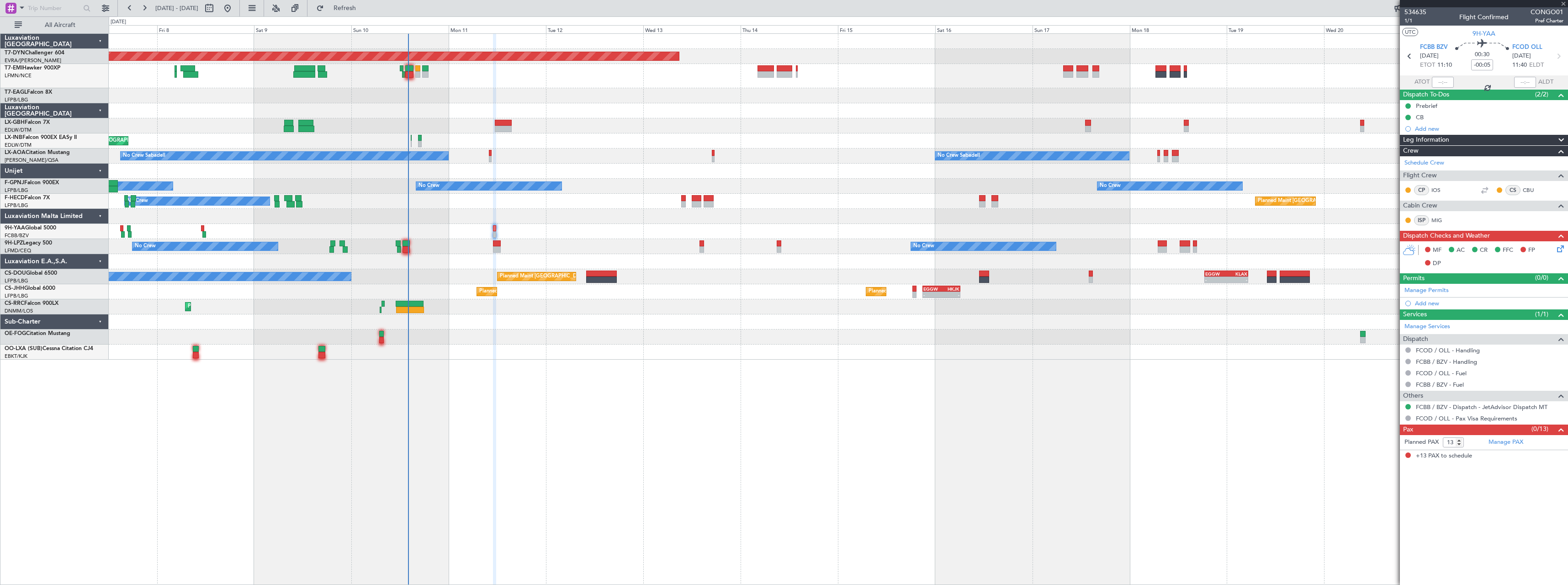
type input "+00:05"
type input "8"
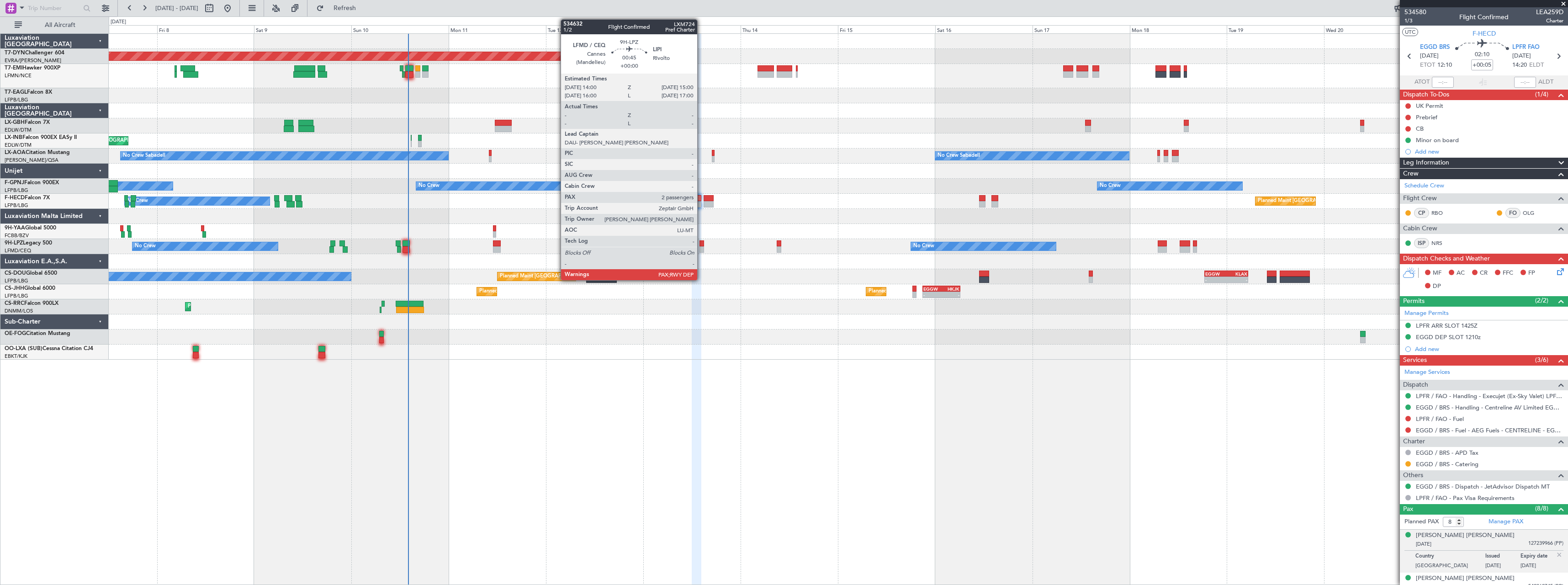
click at [701, 247] on div at bounding box center [701, 250] width 4 height 7
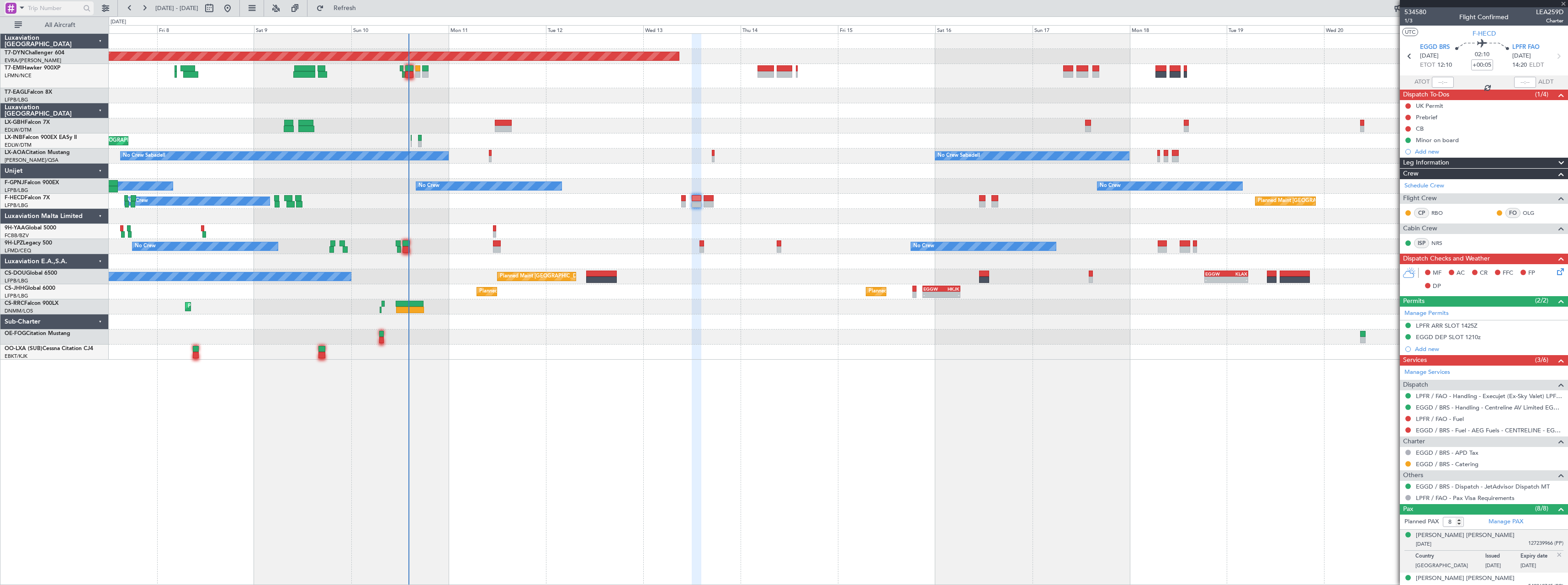
type input "2"
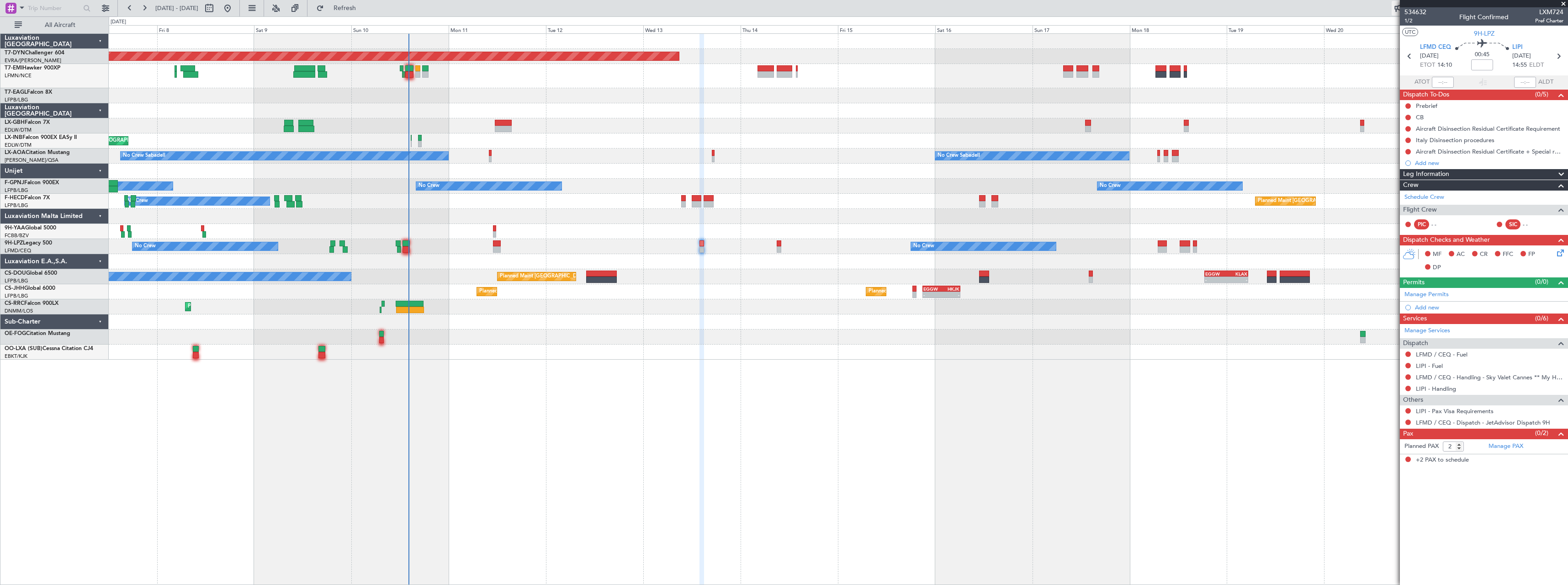
drag, startPoint x: 1433, startPoint y: 13, endPoint x: 1398, endPoint y: 12, distance: 35.0
click at [1398, 12] on fb-app "07 Aug 2025 - 22 Aug 2025 Refresh Quick Links All Aircraft Planned Maint Basel-…" at bounding box center [784, 295] width 1568 height 578
click at [1440, 6] on div at bounding box center [1484, 4] width 168 height 7
drag, startPoint x: 1426, startPoint y: 10, endPoint x: 1412, endPoint y: 9, distance: 14.0
click at [1412, 9] on div "534632 1/2 Flight Confirmed LXM724 Pref Charter" at bounding box center [1484, 16] width 168 height 18
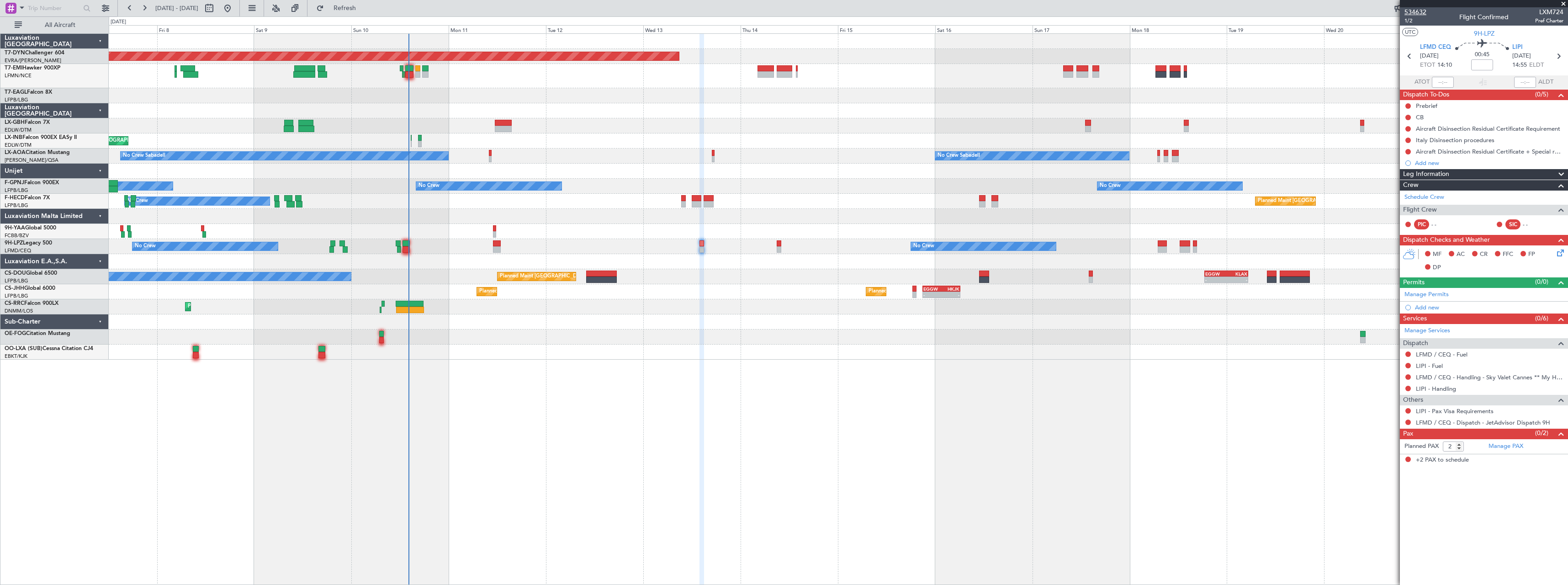
click at [1340, 68] on div "A/C Unavailable" at bounding box center [838, 76] width 1459 height 24
click at [1416, 10] on span "534632" at bounding box center [1415, 12] width 22 height 10
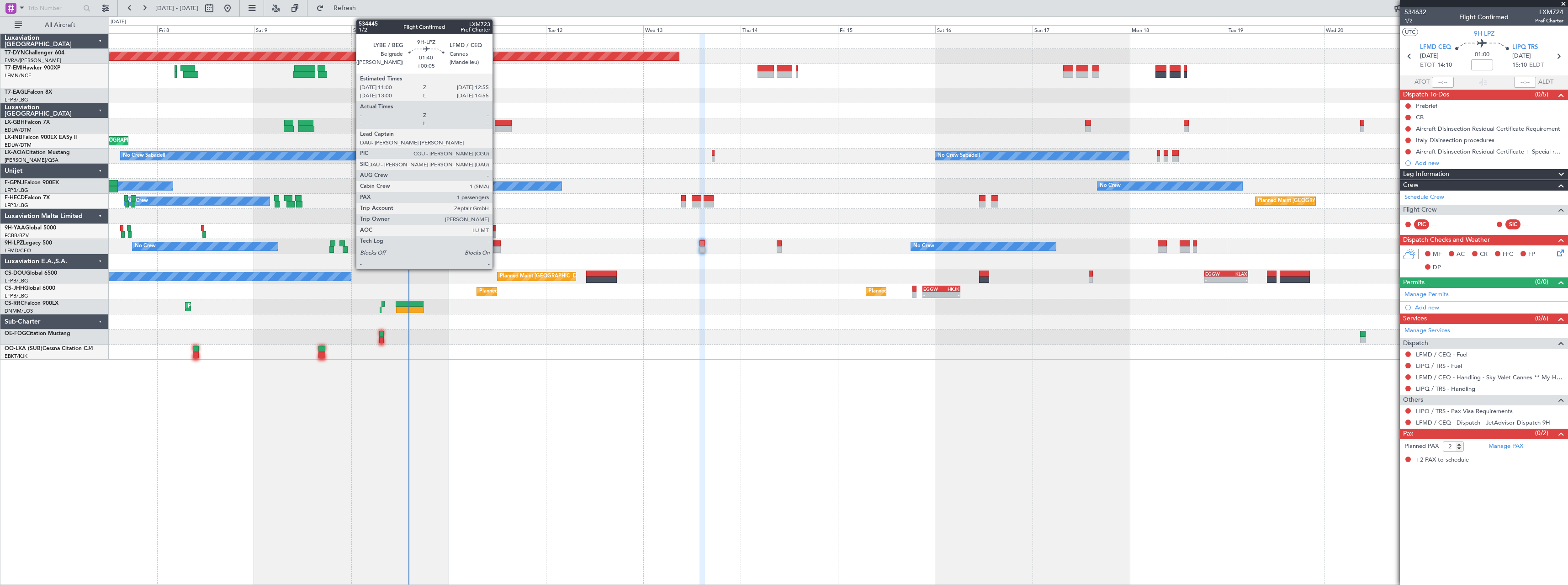
click at [497, 245] on div at bounding box center [497, 243] width 9 height 7
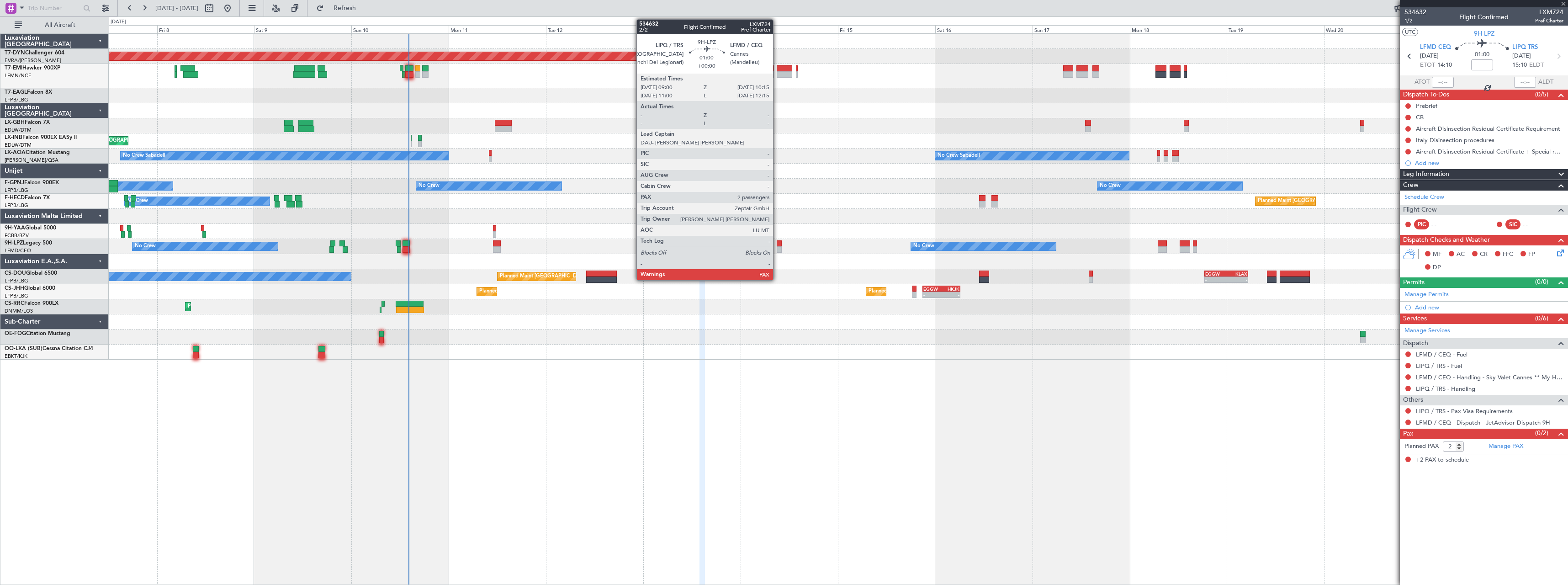
type input "+00:05"
type input "1"
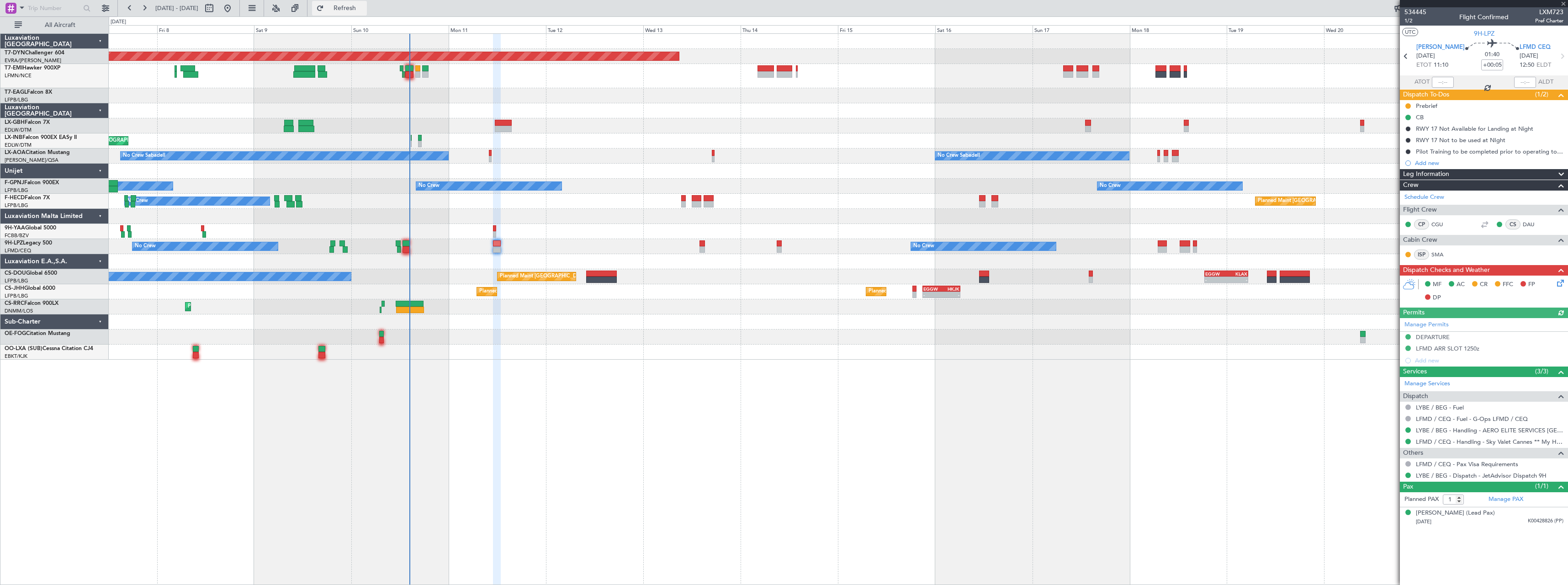
click at [364, 6] on span "Refresh" at bounding box center [345, 8] width 38 height 7
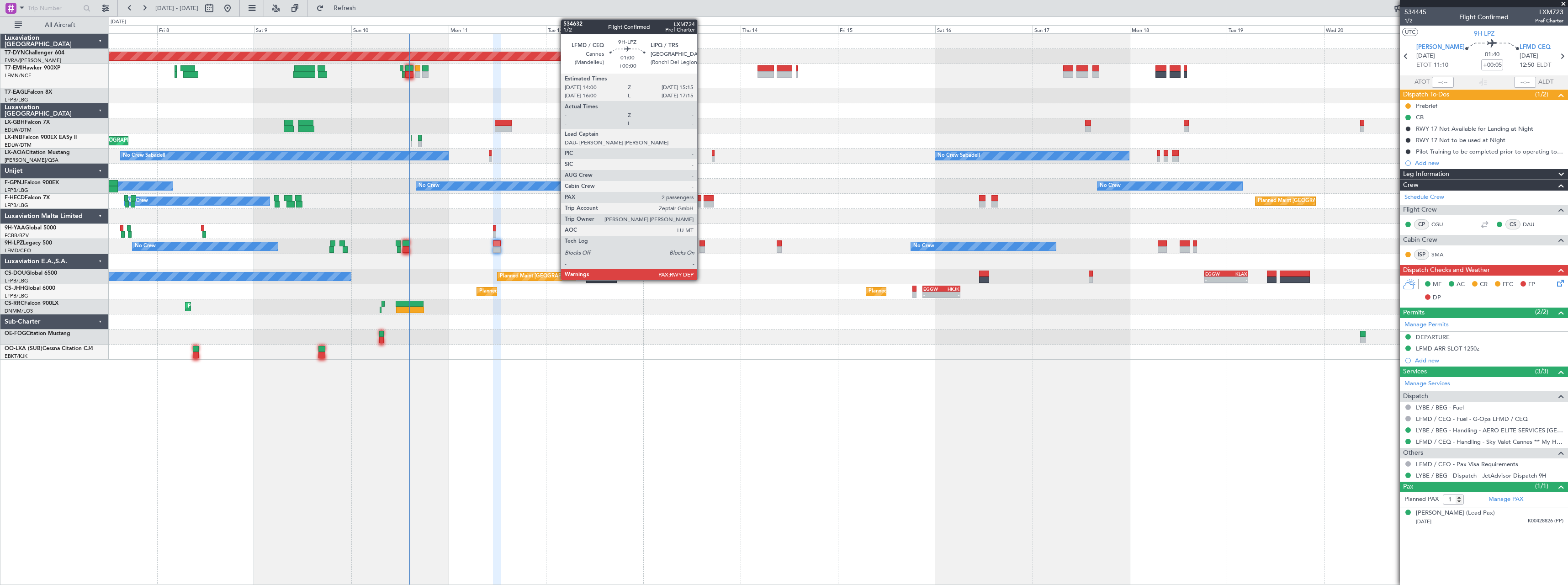
click at [701, 246] on div at bounding box center [702, 243] width 5 height 7
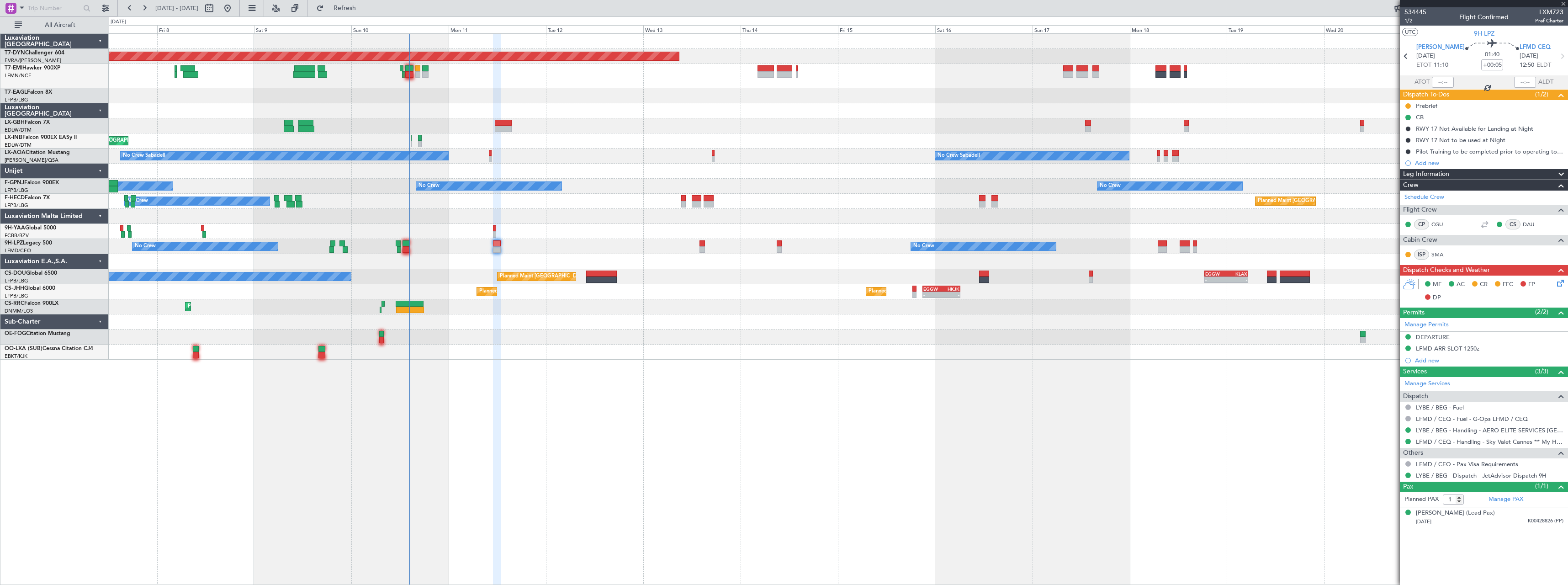
type input "2"
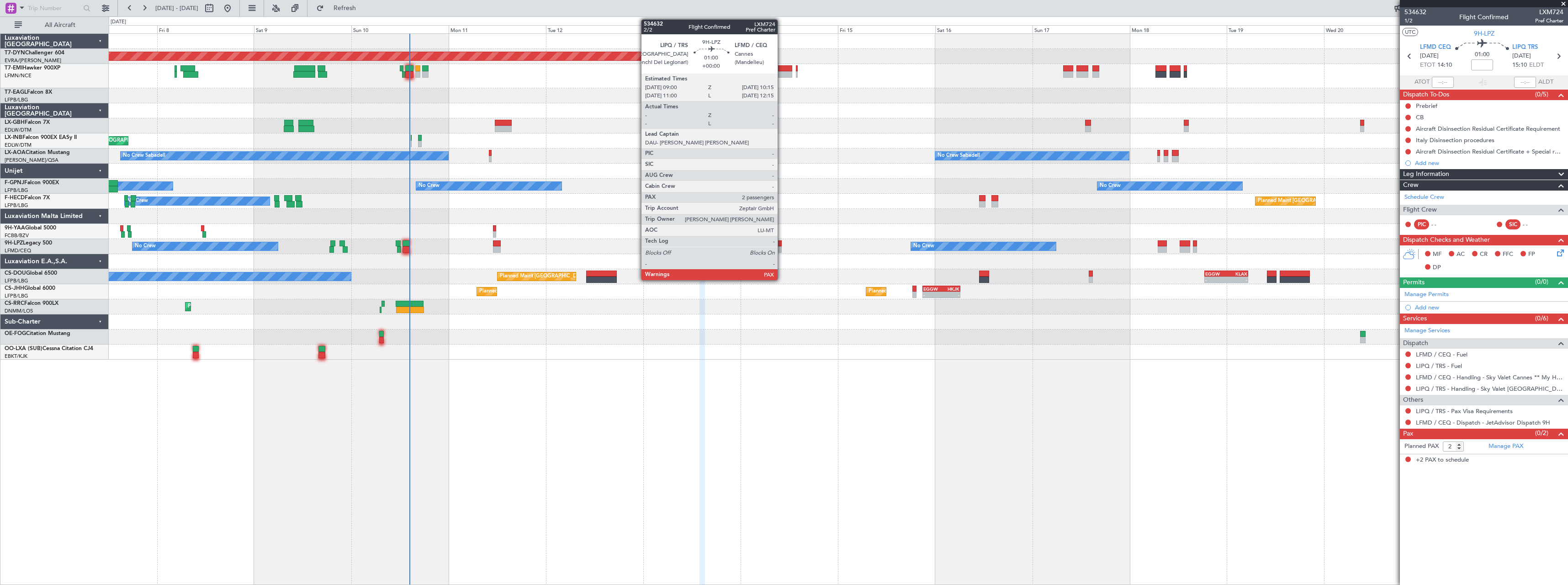
click at [782, 248] on div at bounding box center [779, 250] width 5 height 7
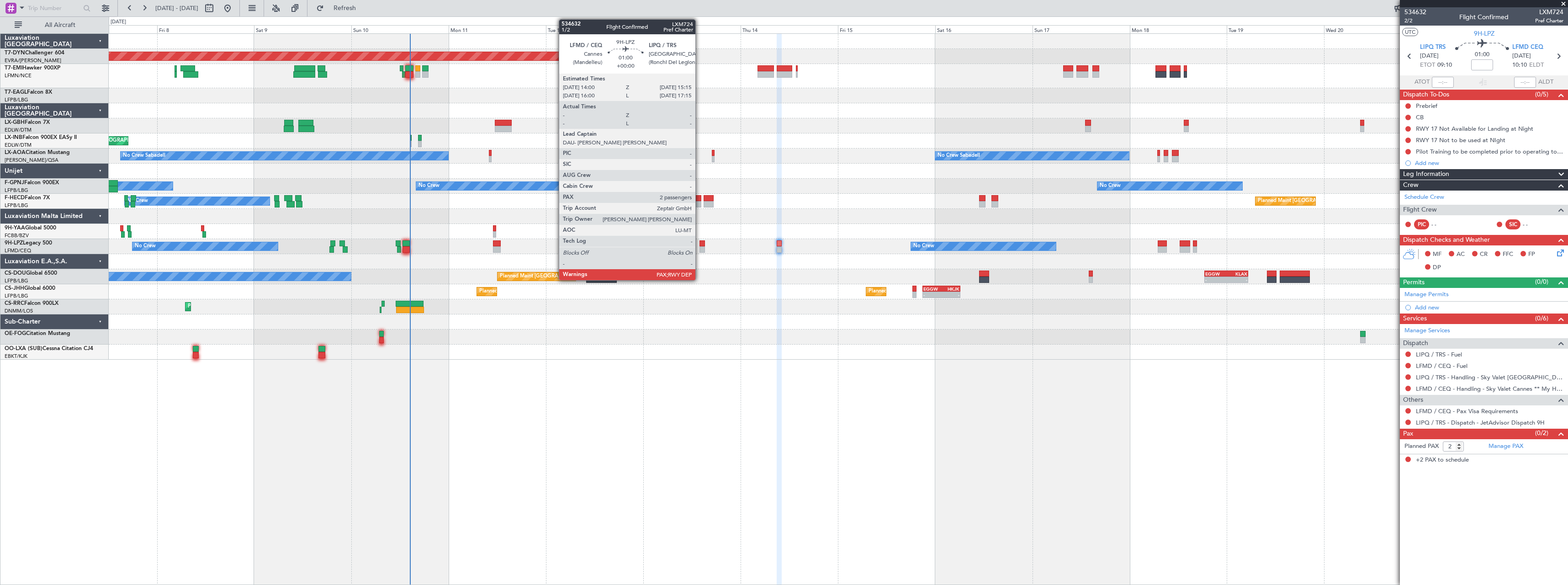
click at [699, 245] on div at bounding box center [702, 243] width 5 height 7
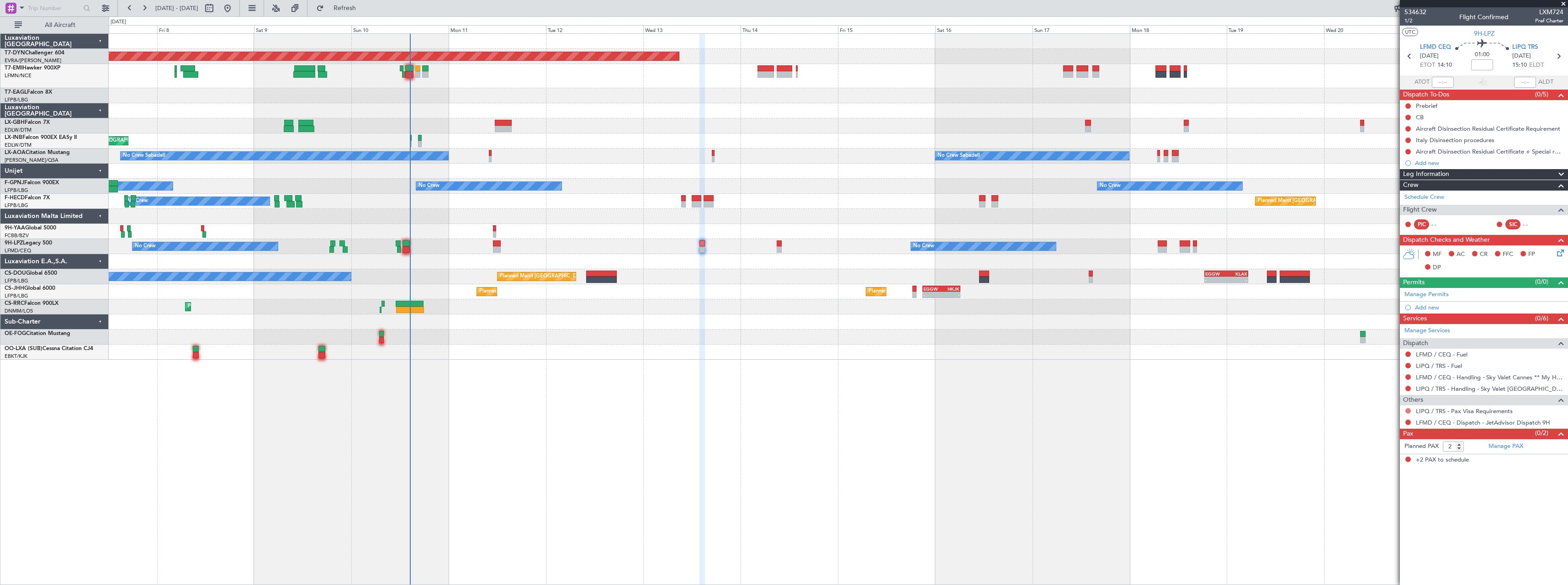
click at [1407, 412] on button at bounding box center [1408, 410] width 5 height 5
click at [1373, 422] on span "Not Required" at bounding box center [1386, 423] width 37 height 9
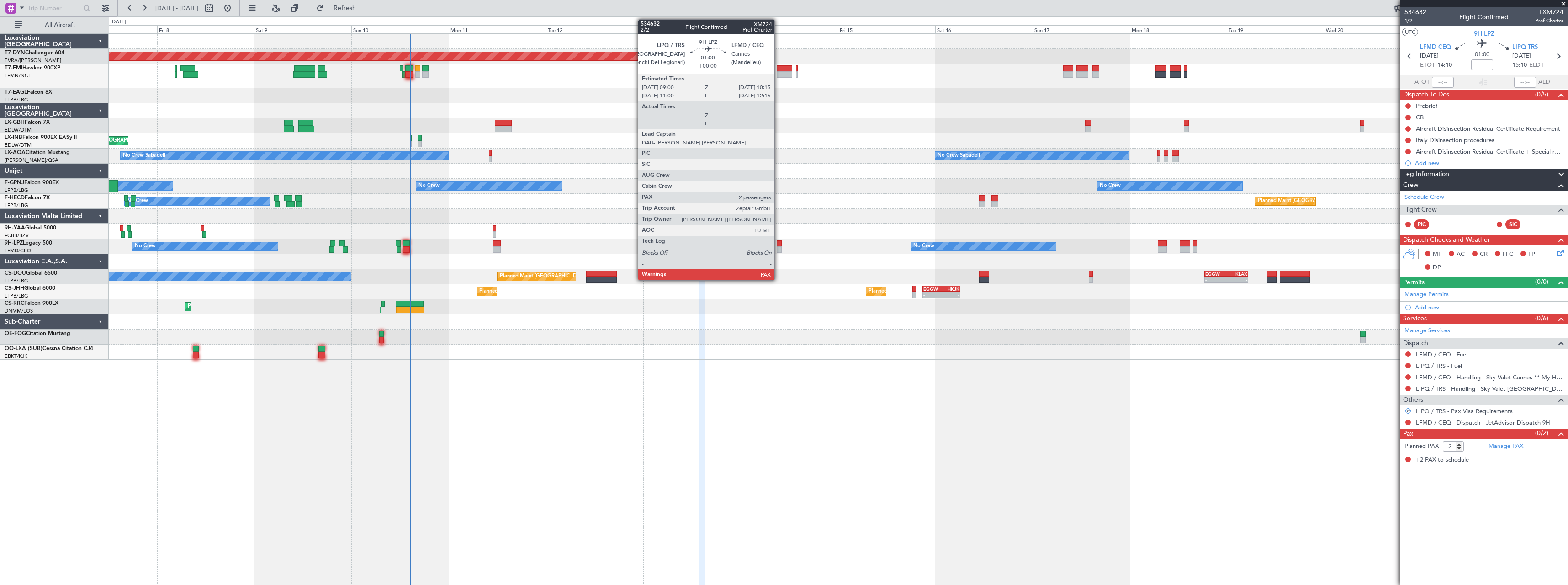
click at [779, 243] on div at bounding box center [779, 243] width 5 height 7
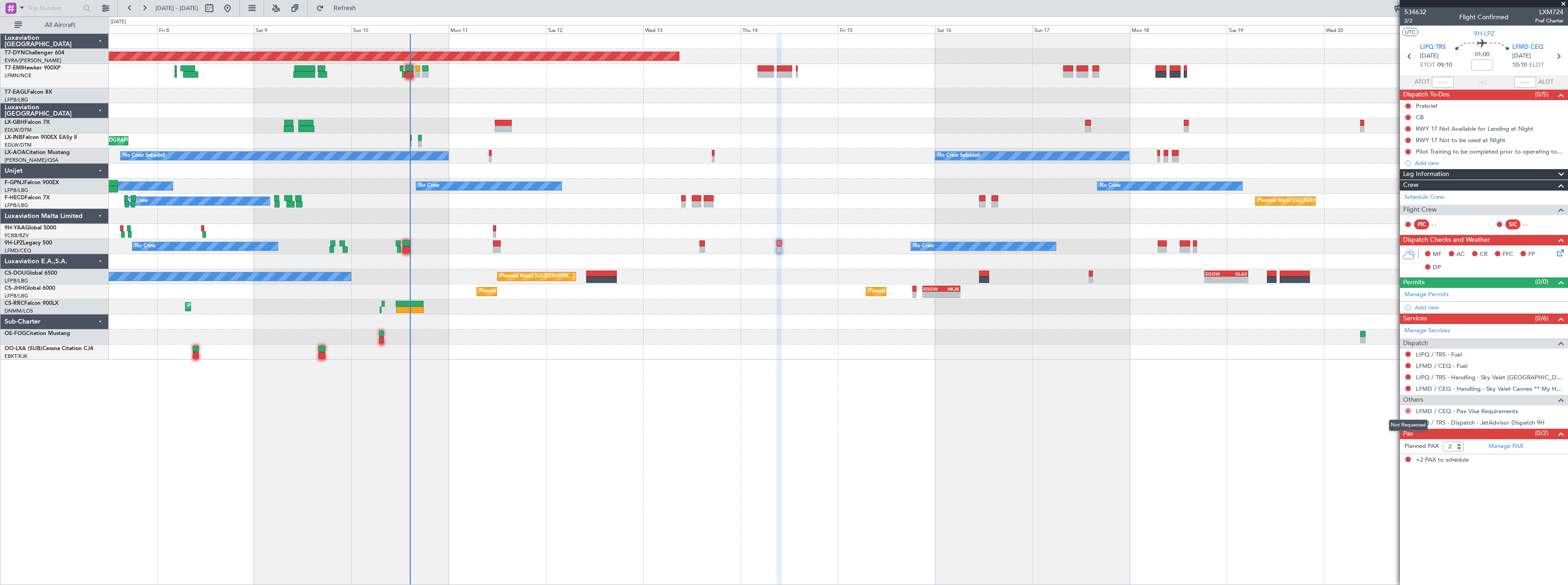
click at [1408, 412] on button at bounding box center [1408, 410] width 5 height 5
click at [1382, 427] on span "Not Required" at bounding box center [1386, 423] width 37 height 9
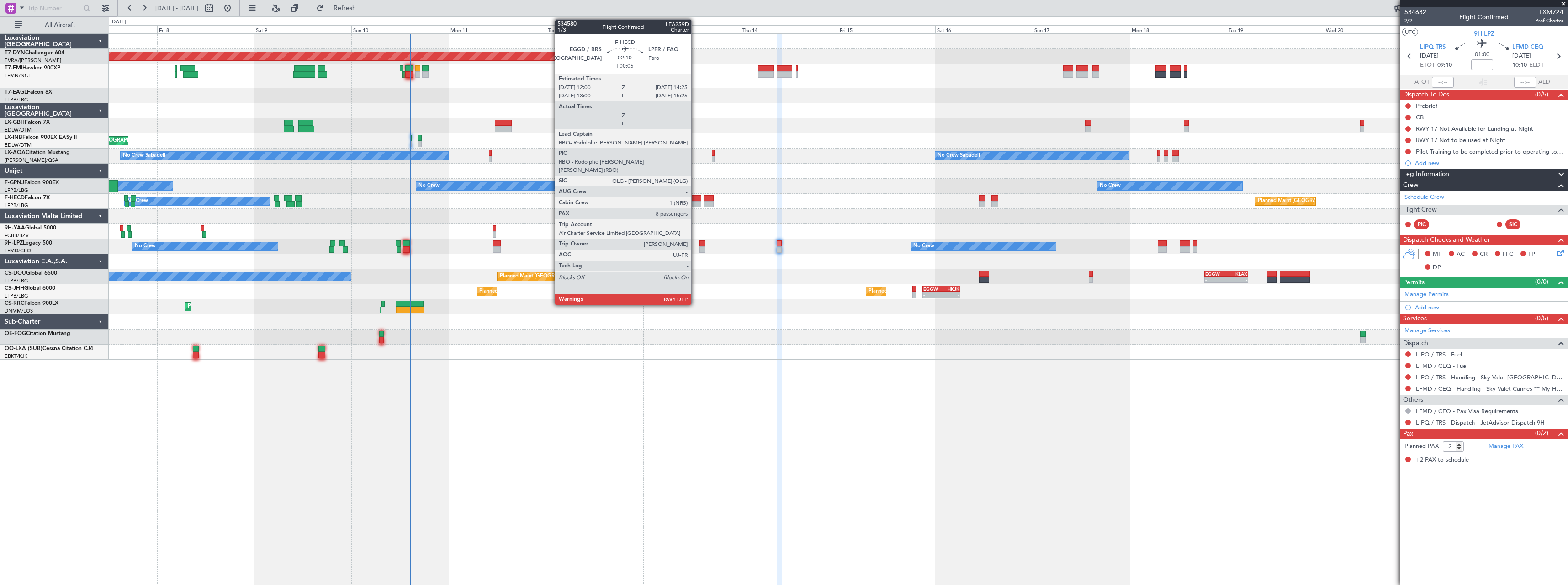
click at [695, 198] on div at bounding box center [696, 198] width 10 height 7
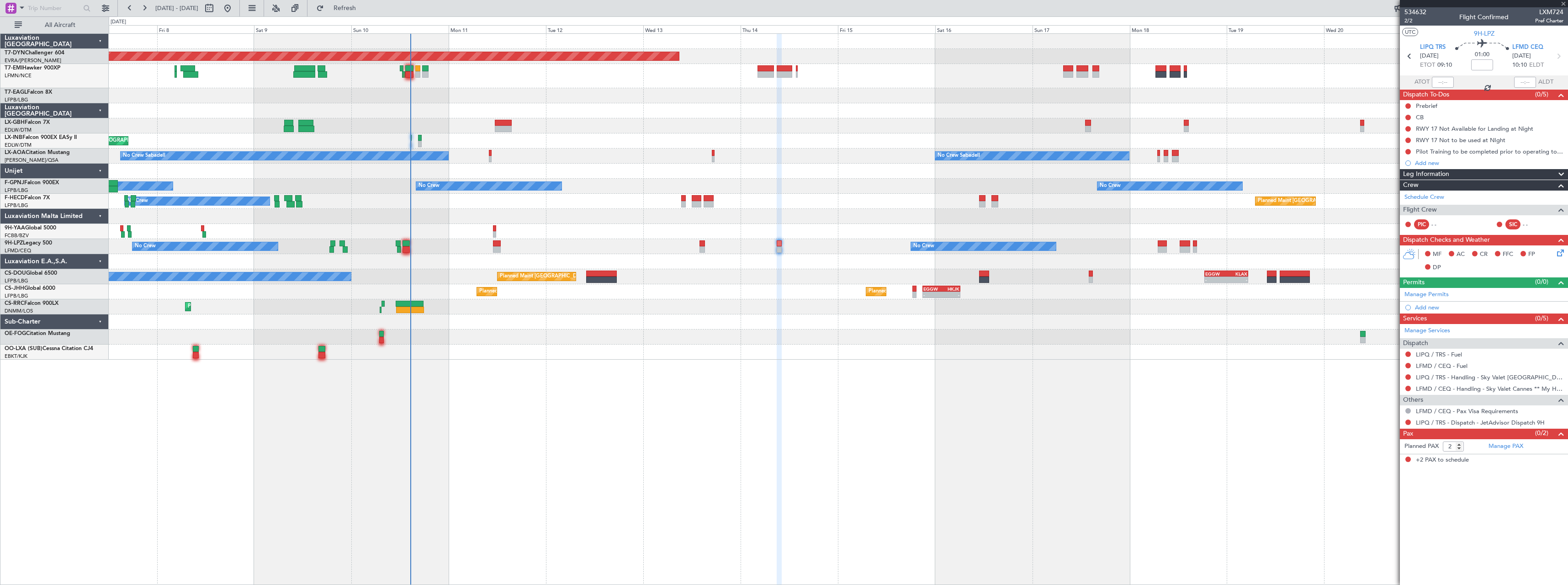
type input "+00:05"
type input "8"
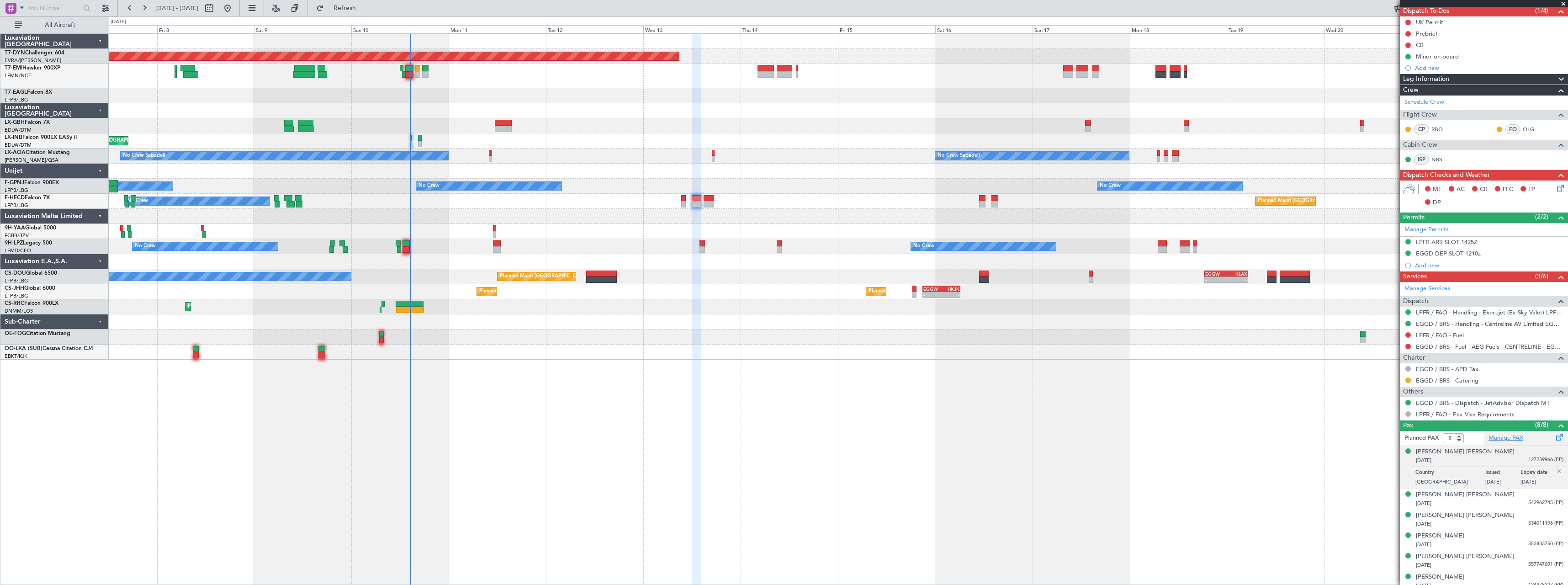
scroll to position [91, 0]
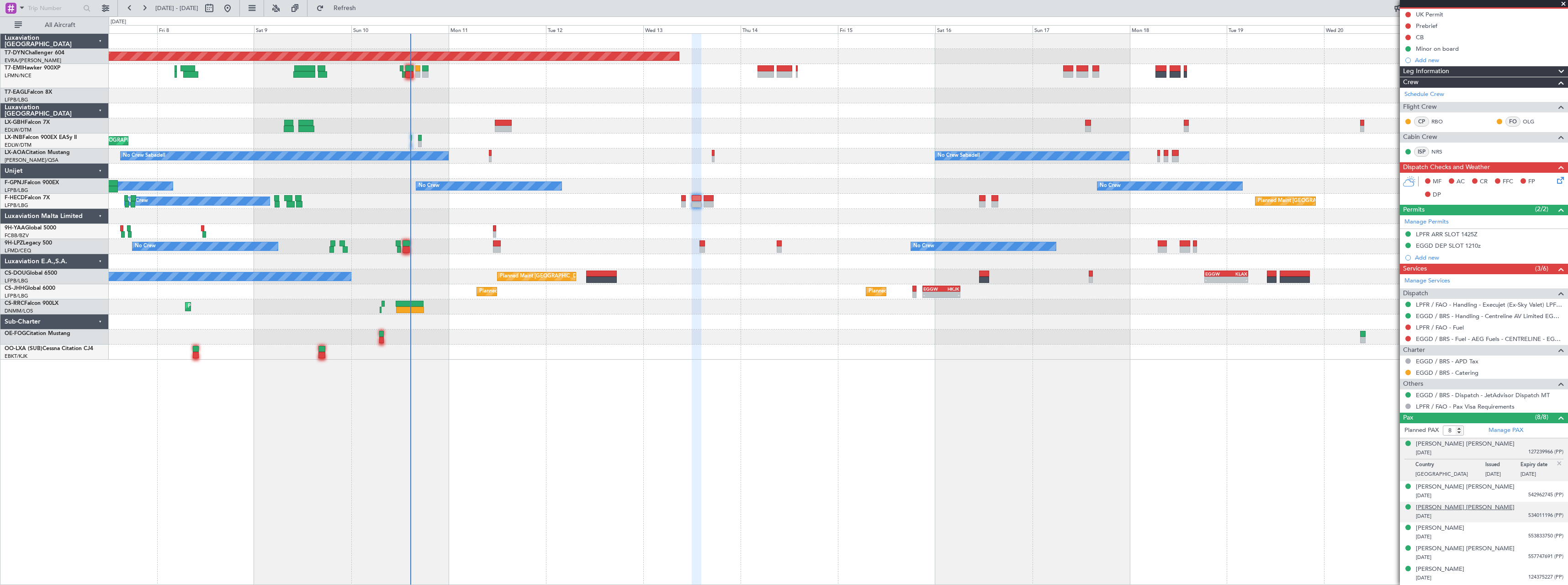
click at [1457, 506] on div "[PERSON_NAME] [PERSON_NAME]" at bounding box center [1465, 507] width 99 height 9
click at [1455, 463] on div "[PERSON_NAME] [PERSON_NAME]" at bounding box center [1465, 464] width 99 height 9
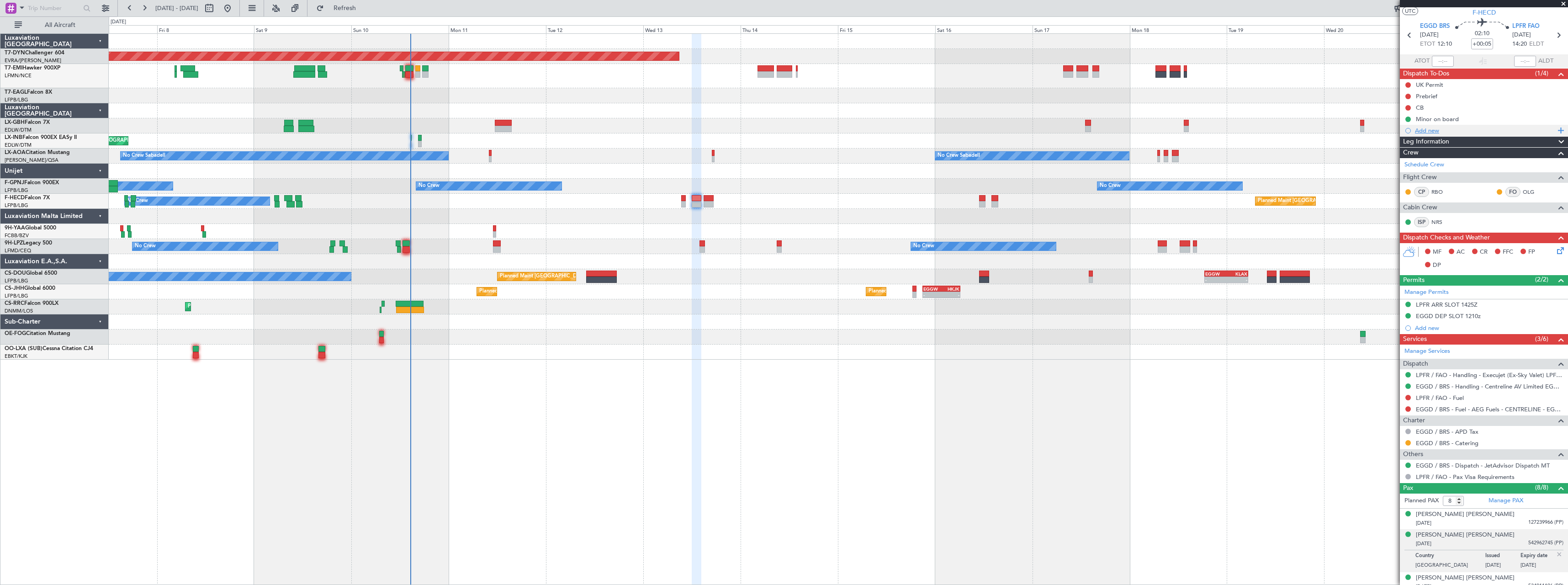
scroll to position [0, 0]
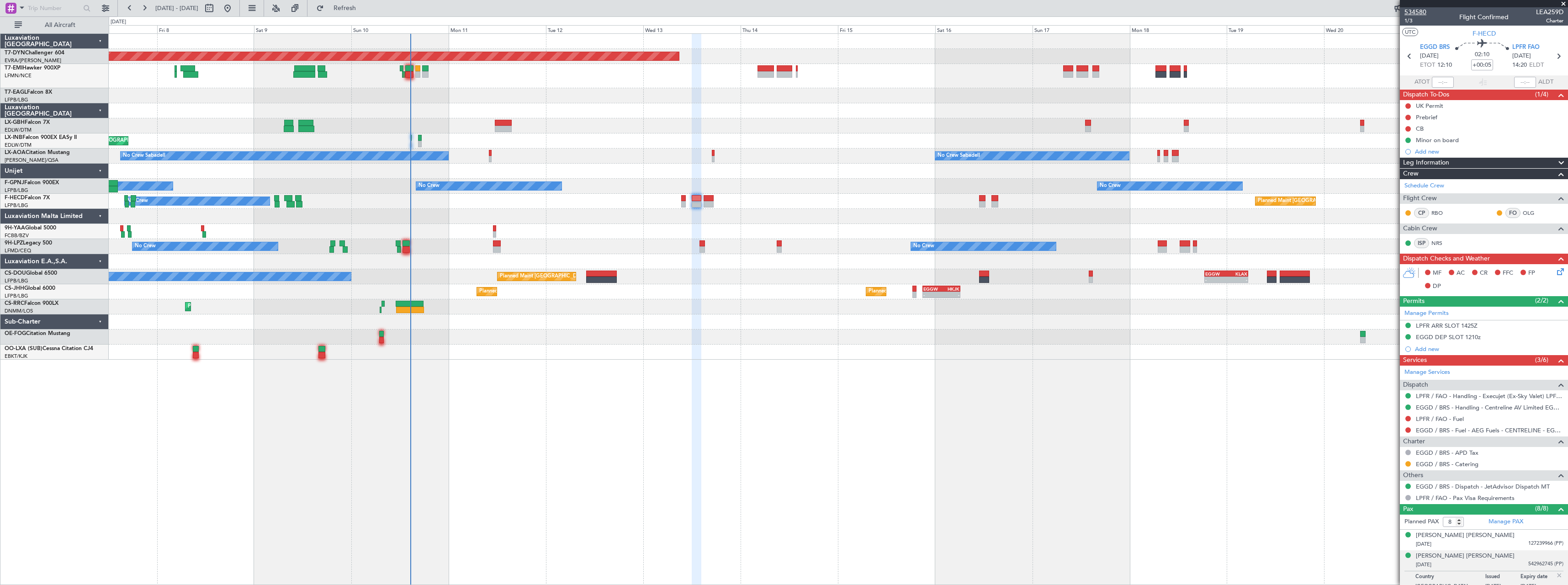
click at [1419, 12] on span "534580" at bounding box center [1415, 12] width 22 height 10
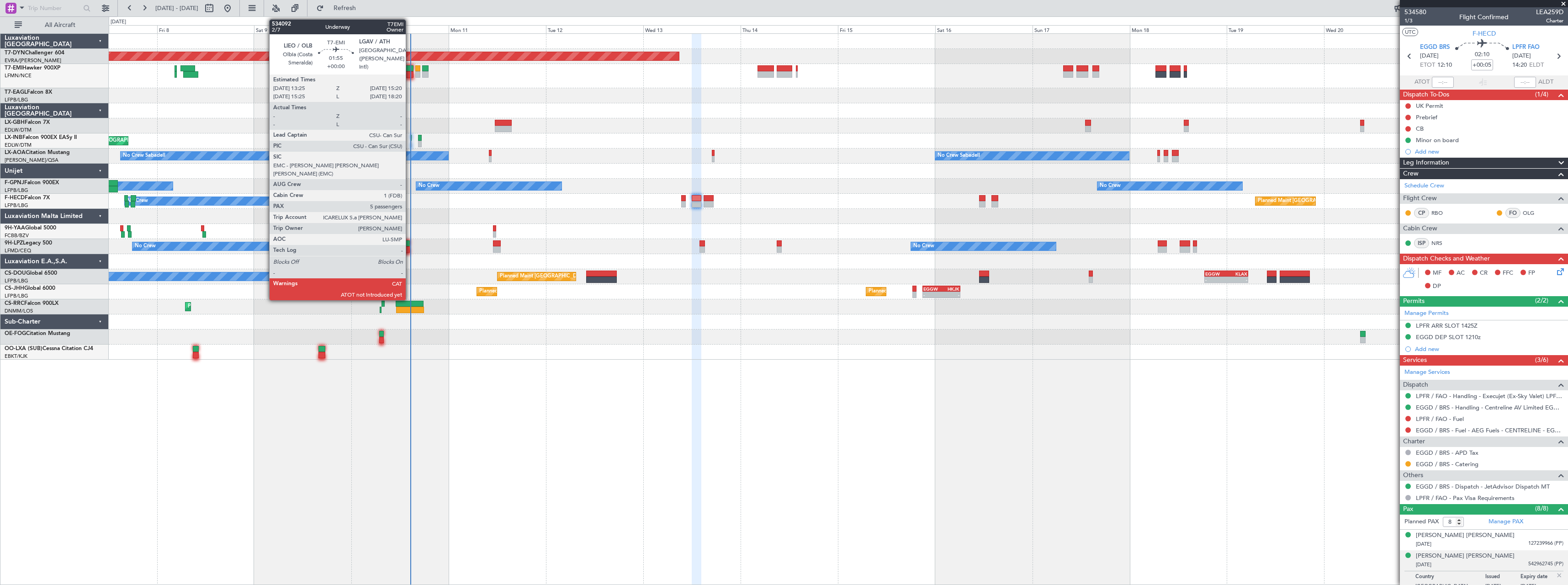
click at [410, 69] on div at bounding box center [410, 68] width 9 height 7
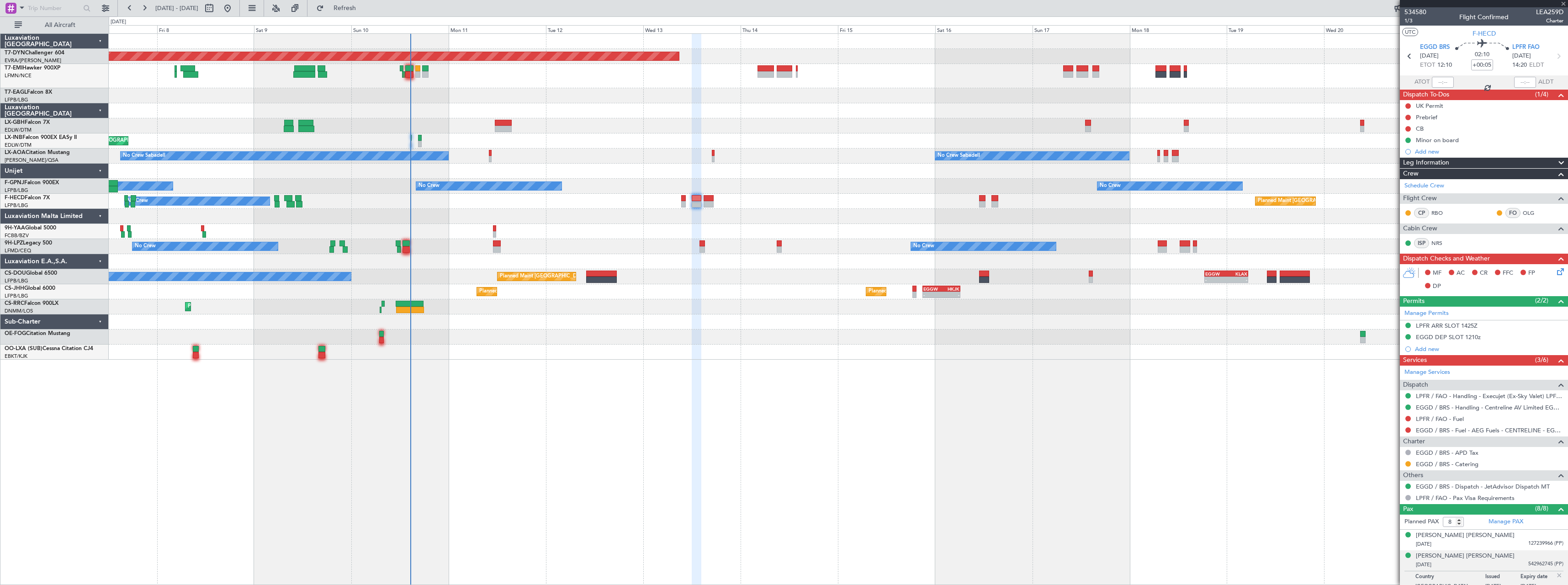
type input "5"
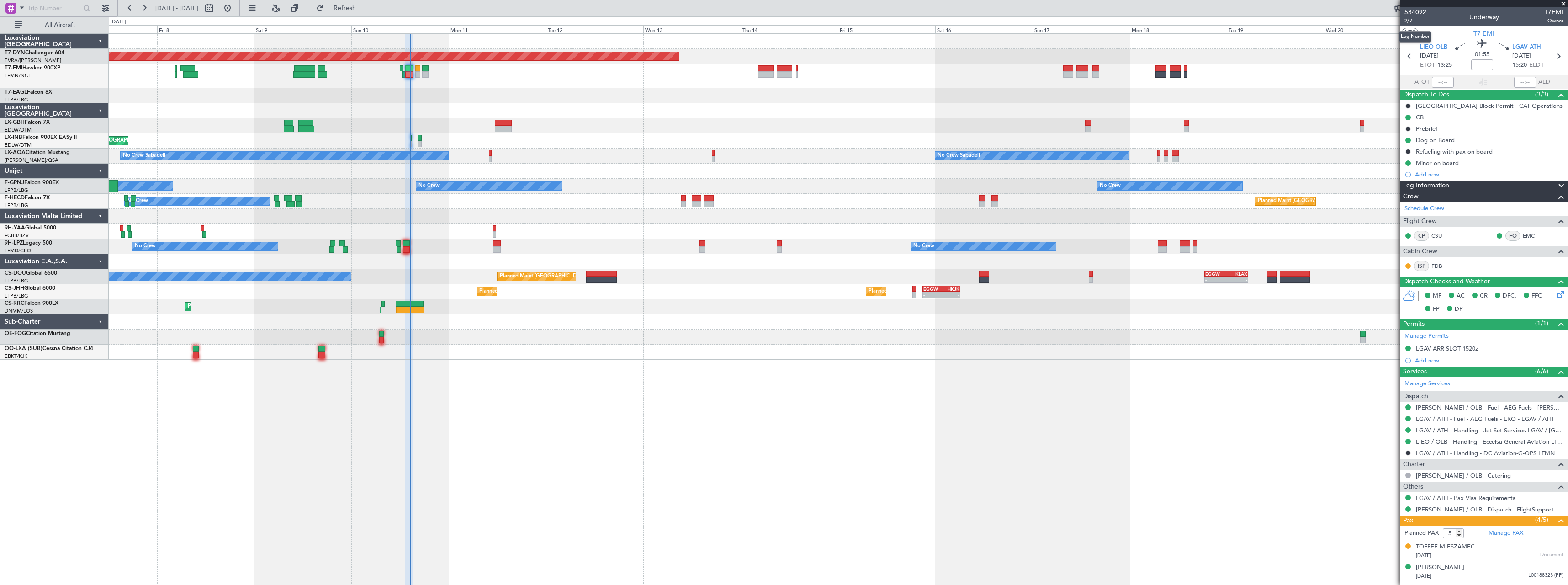
click at [1412, 24] on span "2/7" at bounding box center [1415, 21] width 22 height 8
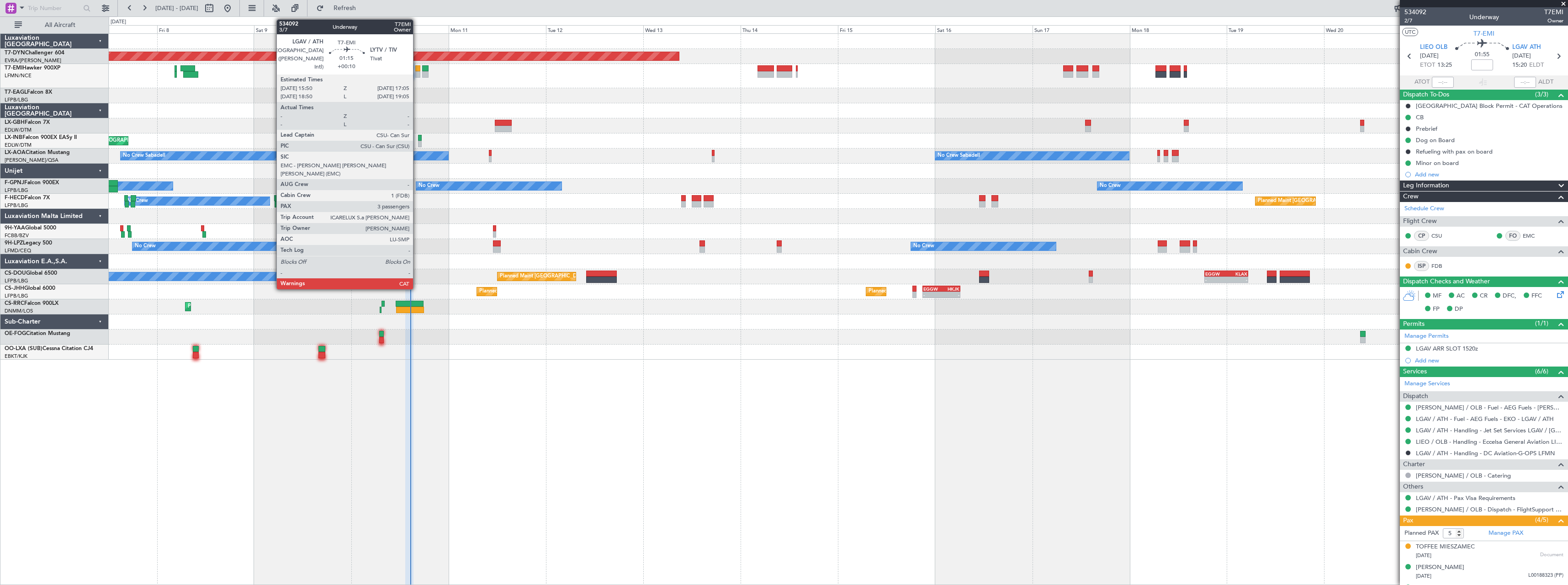
click at [417, 71] on div at bounding box center [418, 68] width 5 height 7
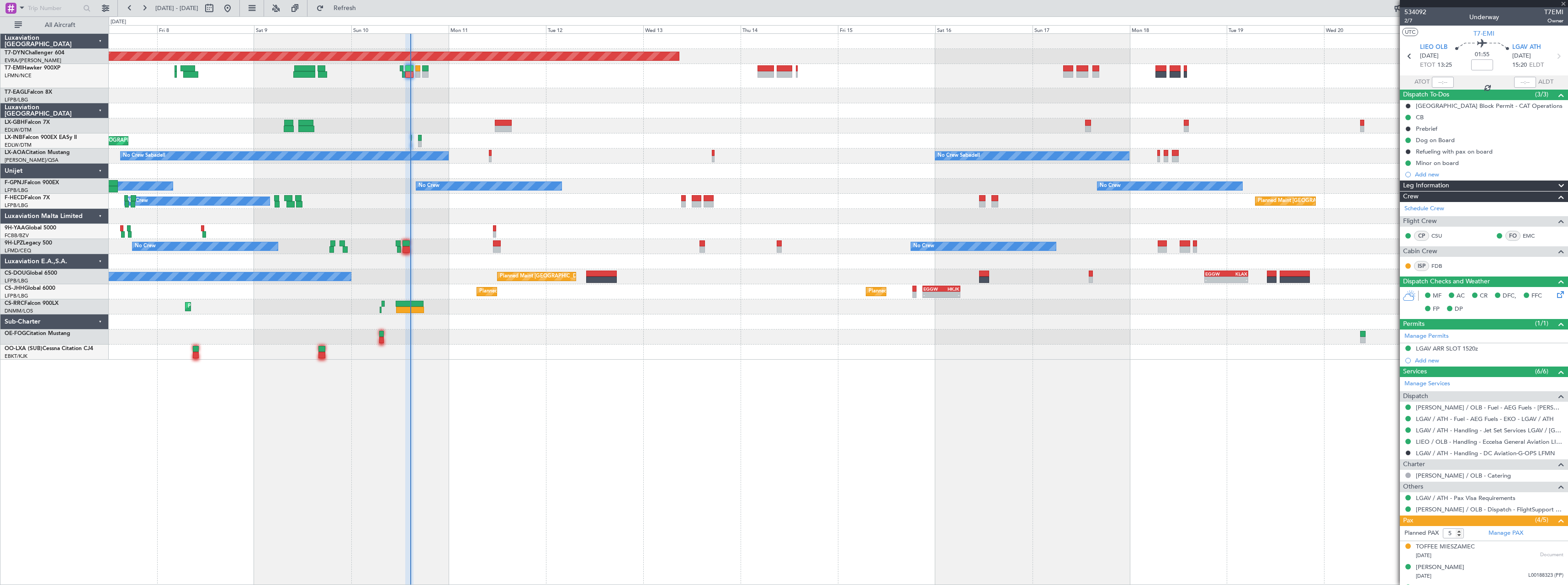
type input "+00:10"
type input "3"
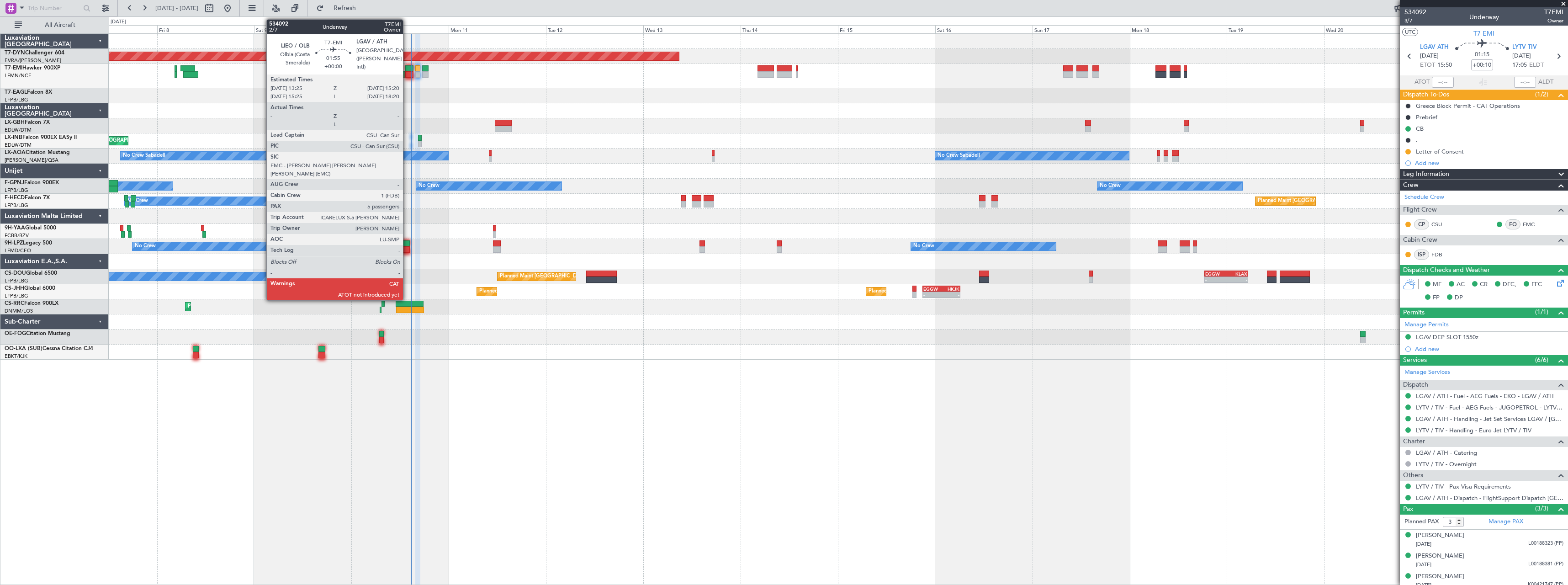
click at [407, 74] on div at bounding box center [410, 74] width 9 height 7
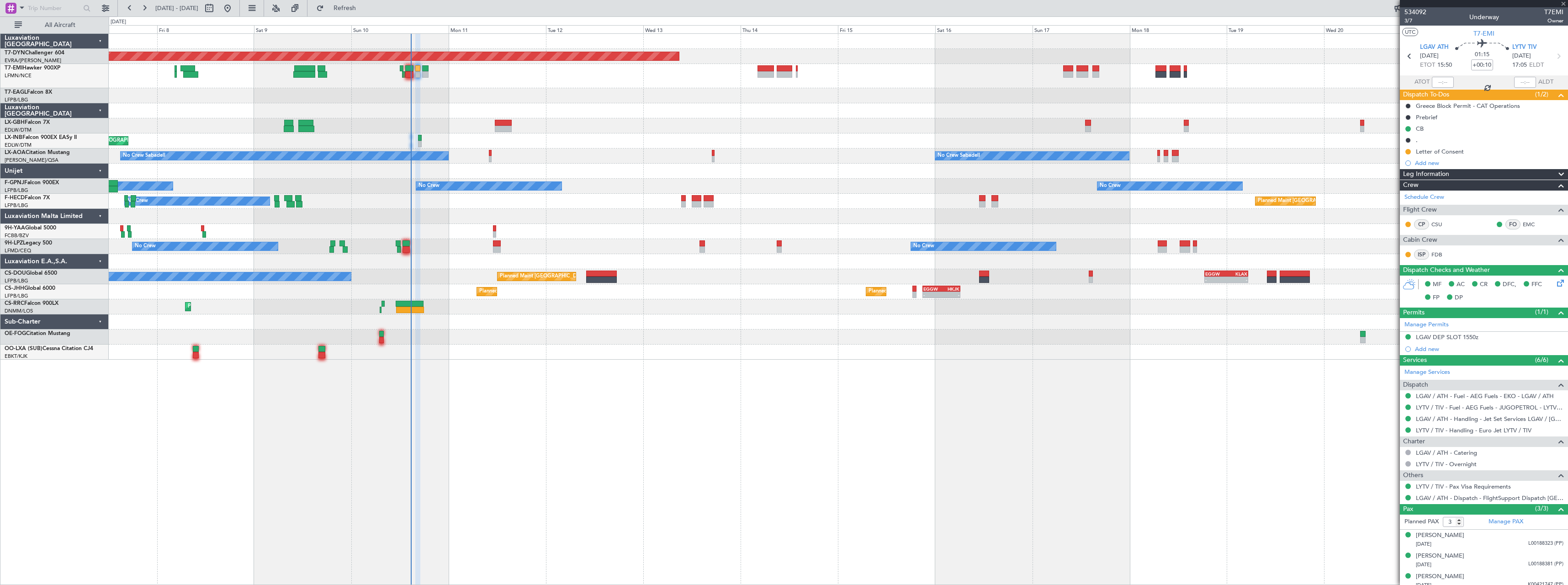
type input "5"
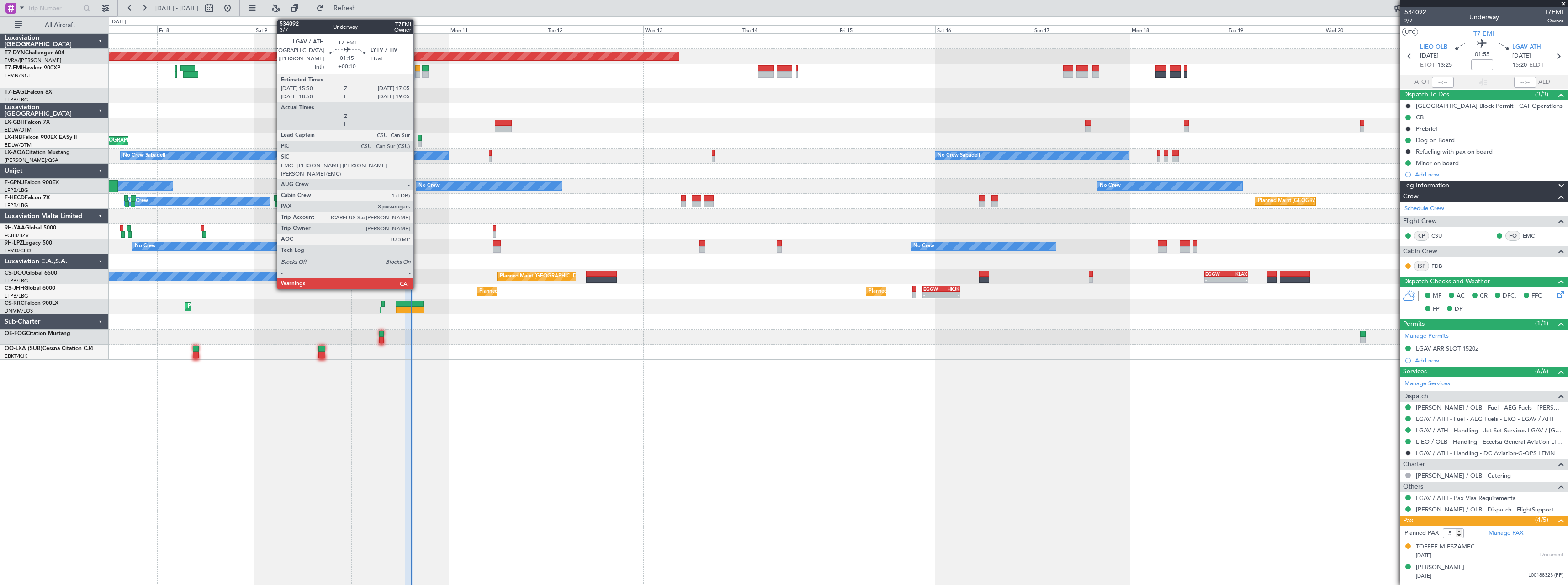
click at [418, 70] on div at bounding box center [418, 68] width 5 height 7
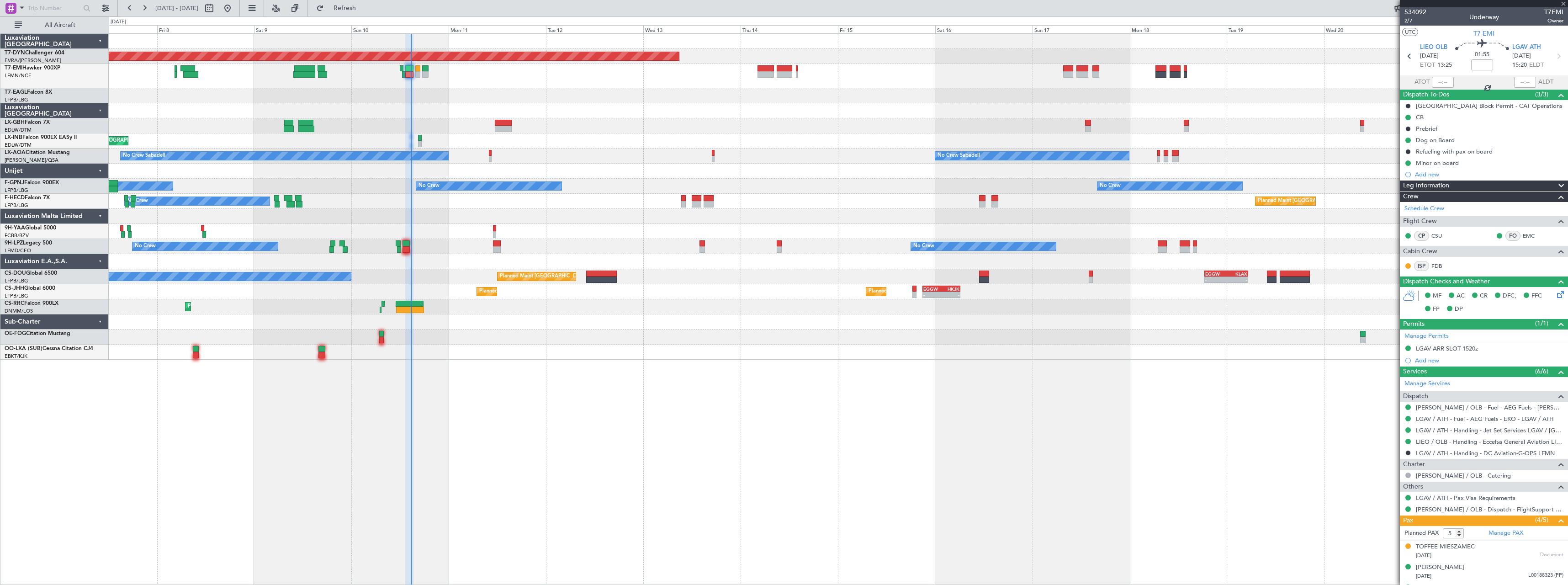
type input "+00:10"
type input "3"
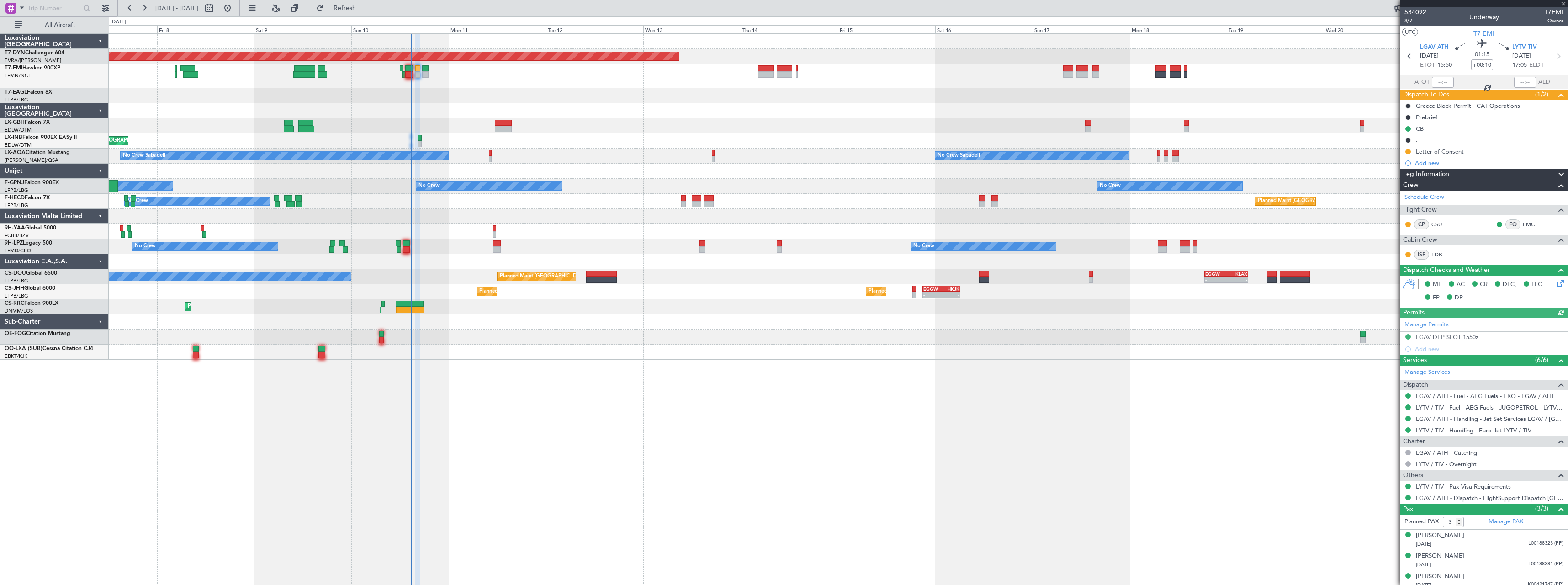
scroll to position [6, 0]
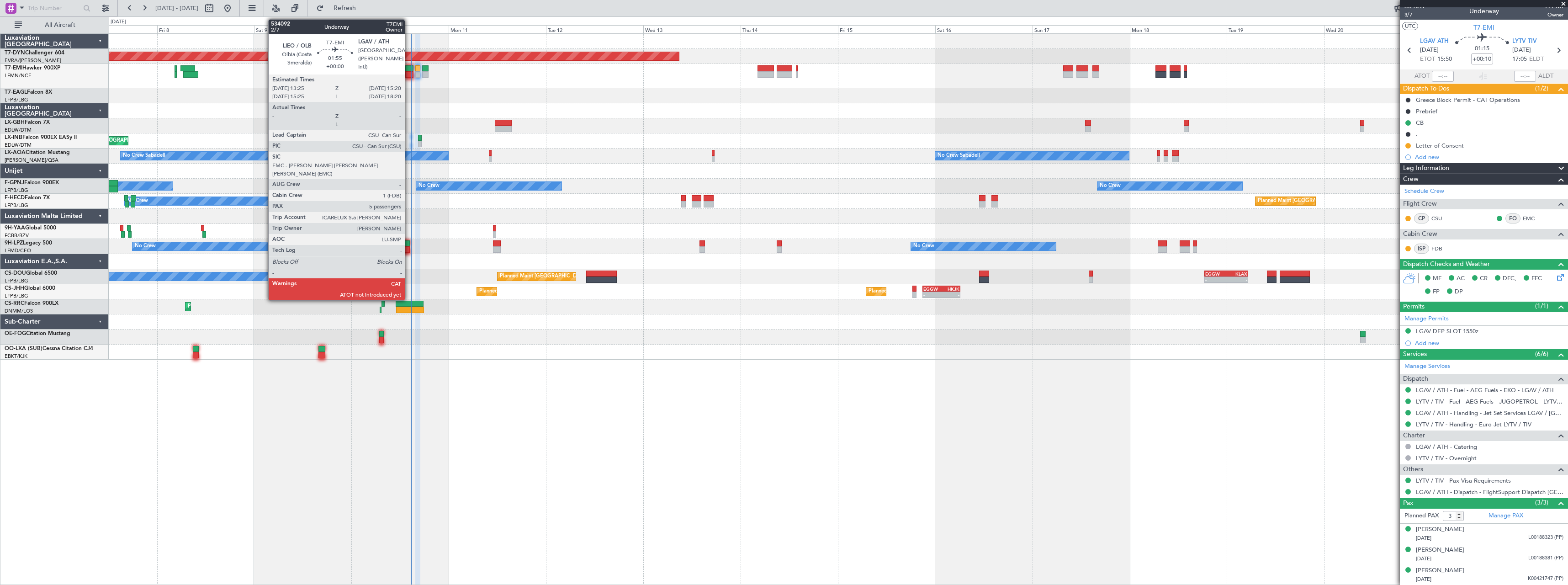
click at [409, 68] on div at bounding box center [410, 68] width 9 height 7
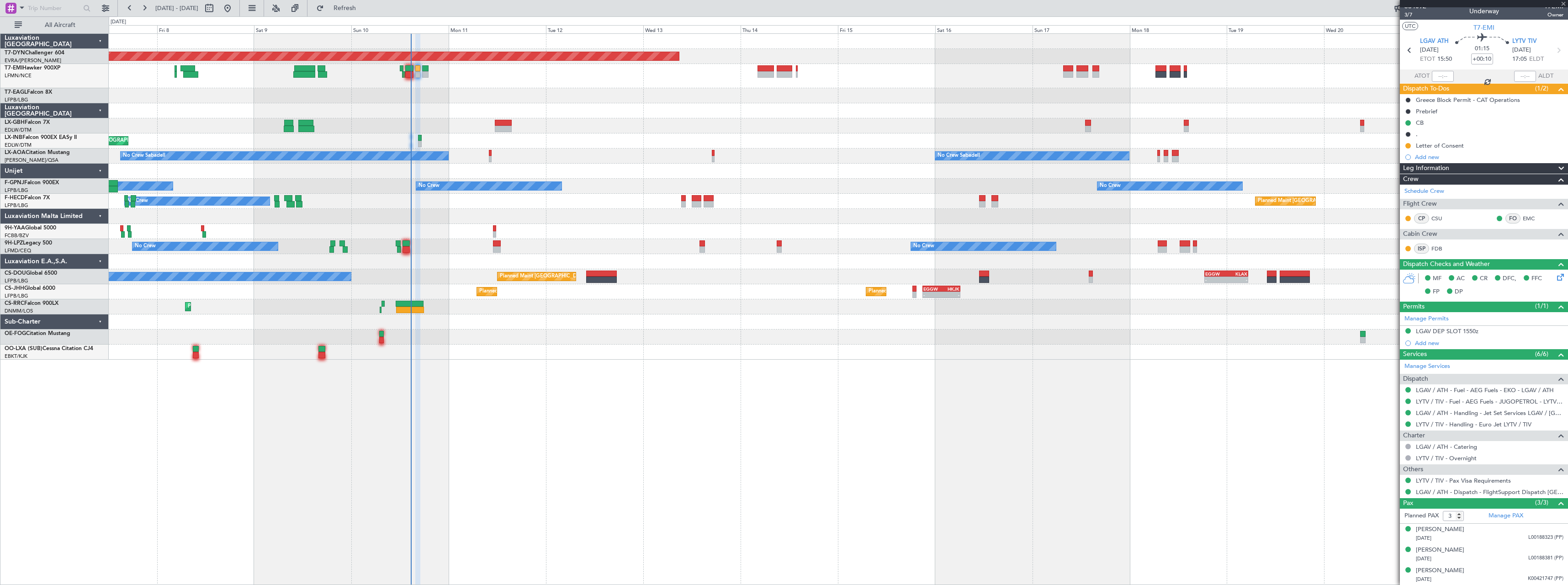
type input "5"
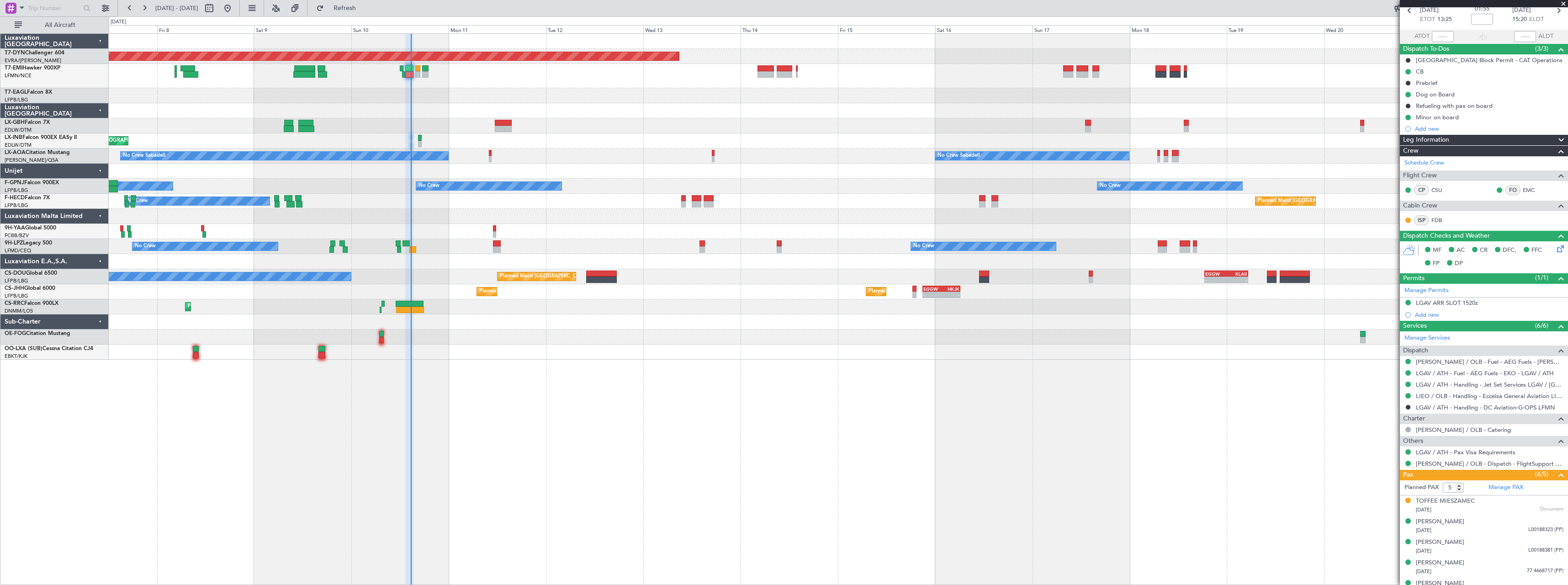
scroll to position [58, 0]
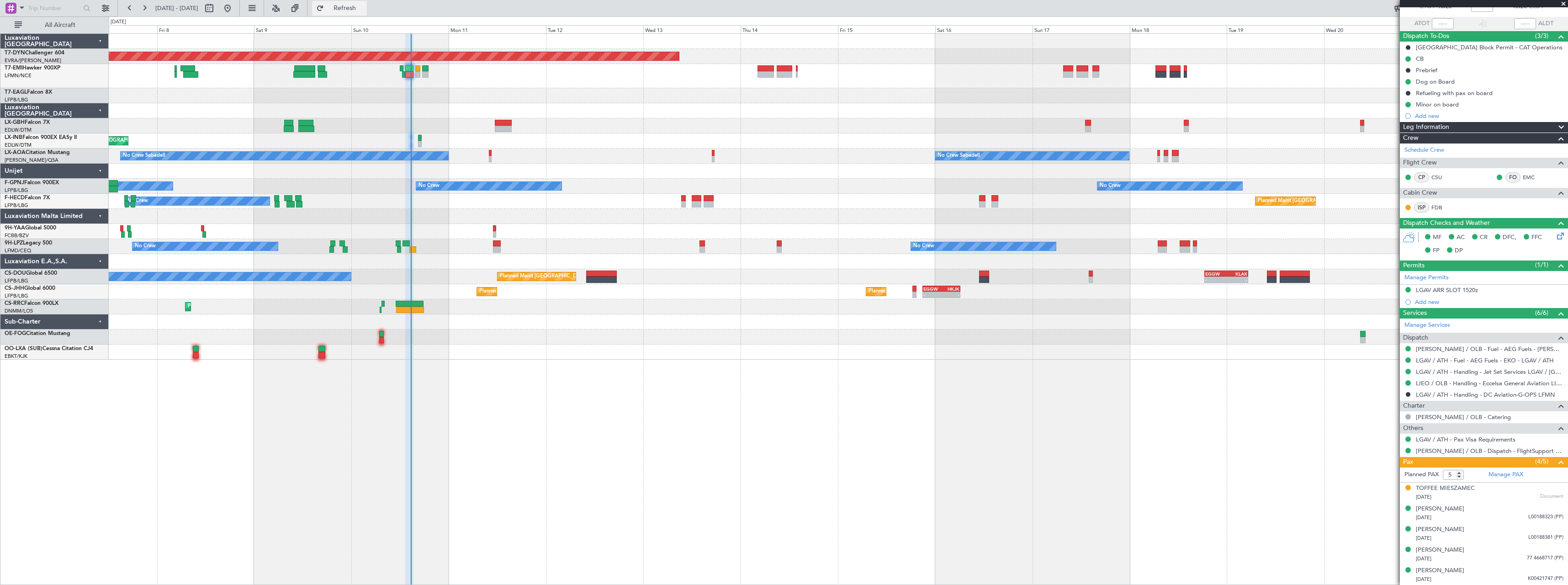
click at [364, 5] on span "Refresh" at bounding box center [345, 8] width 38 height 7
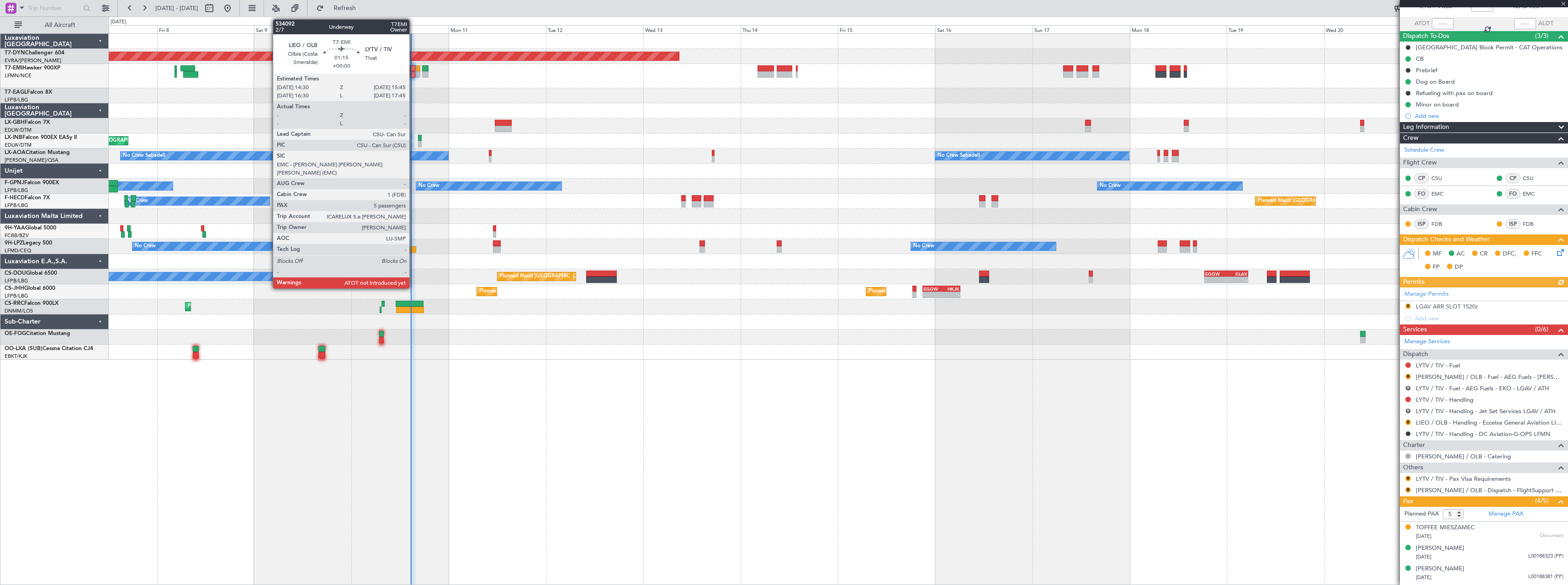
click at [413, 74] on div at bounding box center [412, 74] width 5 height 7
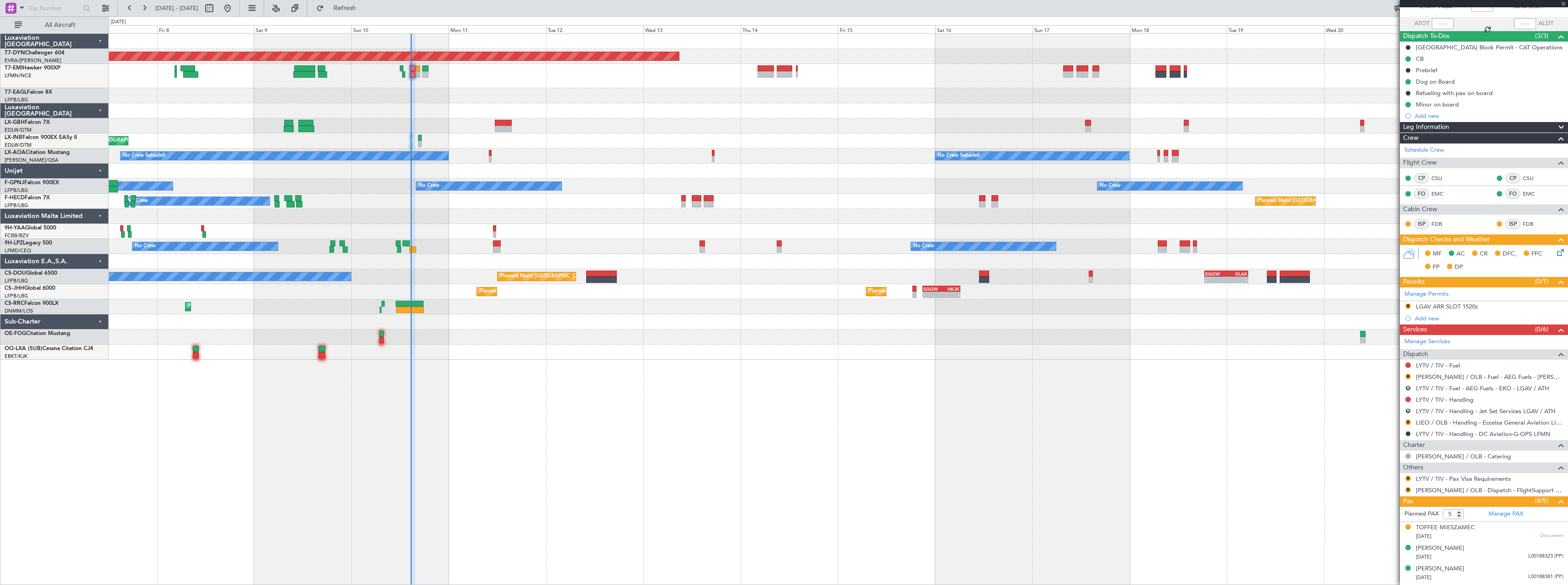
scroll to position [0, 0]
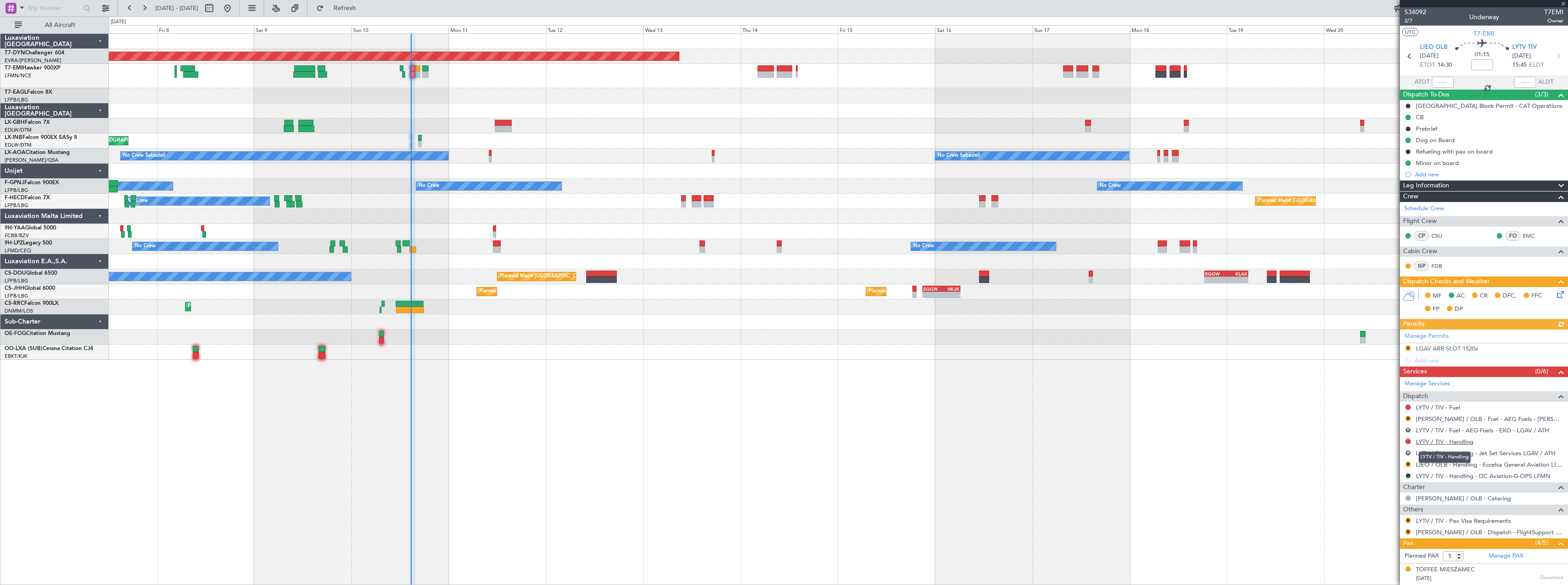
click at [1435, 443] on link "LYTV / TIV - Handling" at bounding box center [1444, 441] width 58 height 8
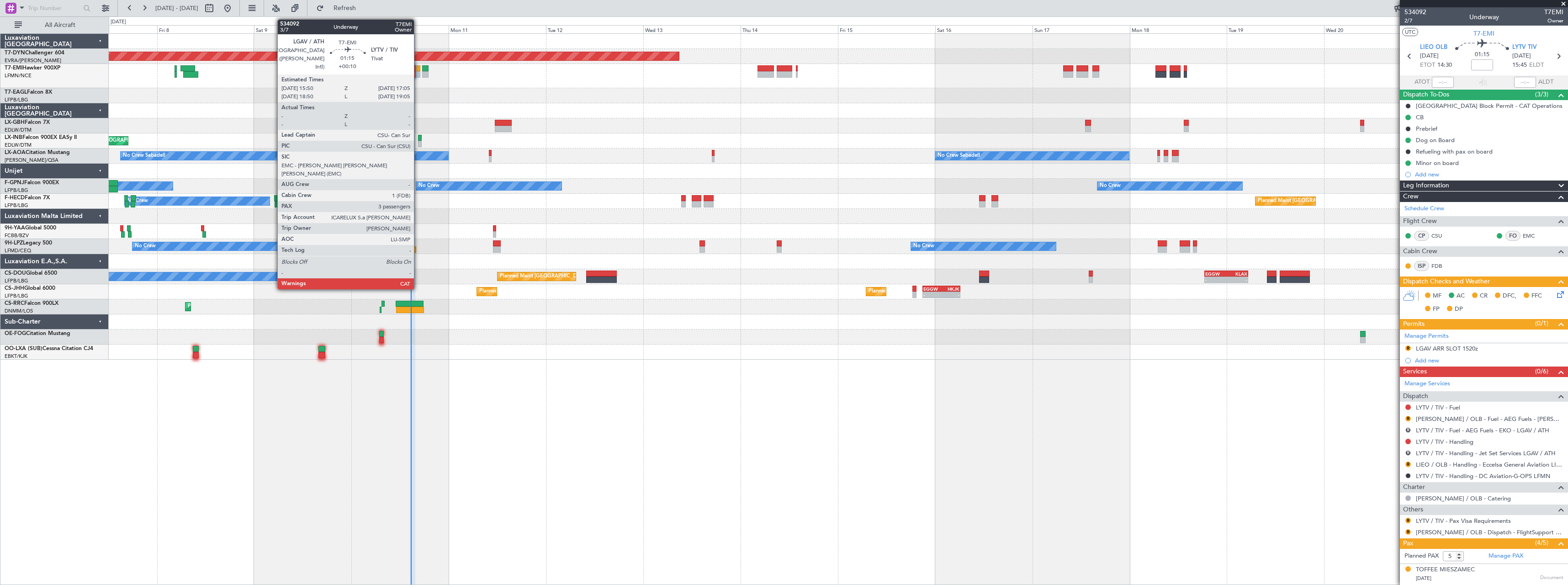
click at [418, 69] on div at bounding box center [418, 68] width 5 height 7
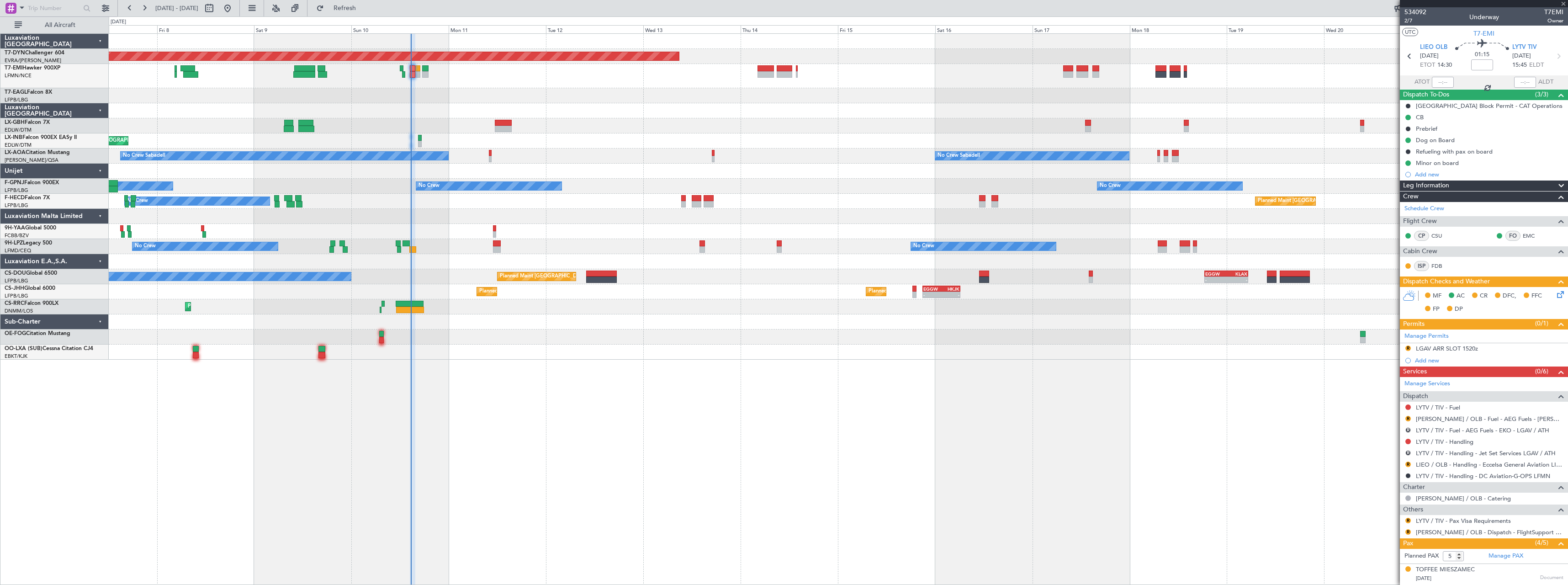
type input "+00:10"
type input "3"
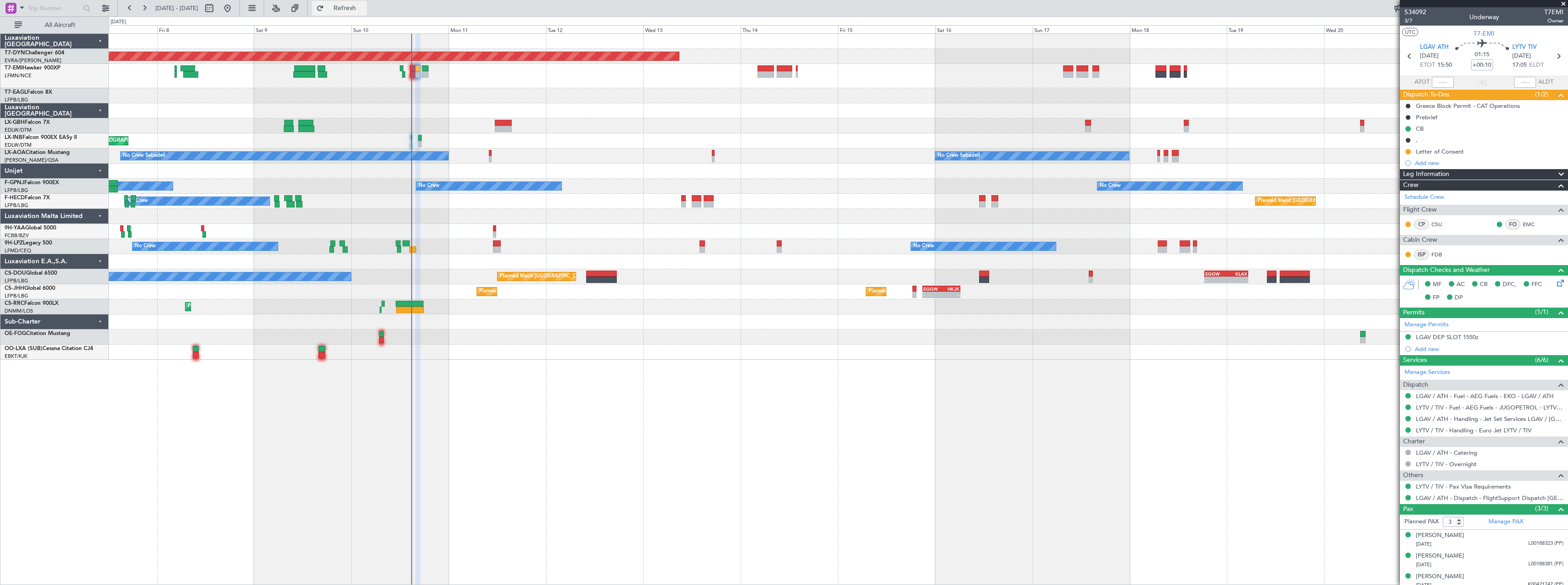
click at [364, 10] on span "Refresh" at bounding box center [345, 8] width 38 height 7
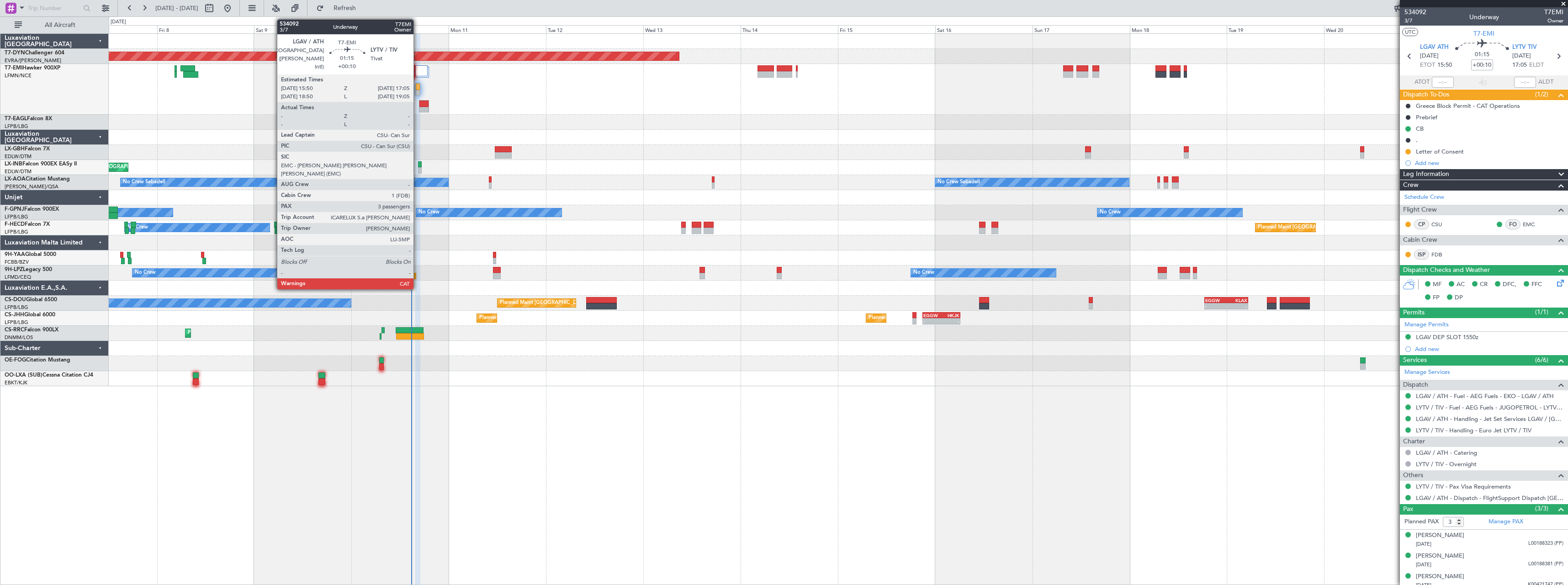
click at [418, 86] on div at bounding box center [418, 86] width 5 height 7
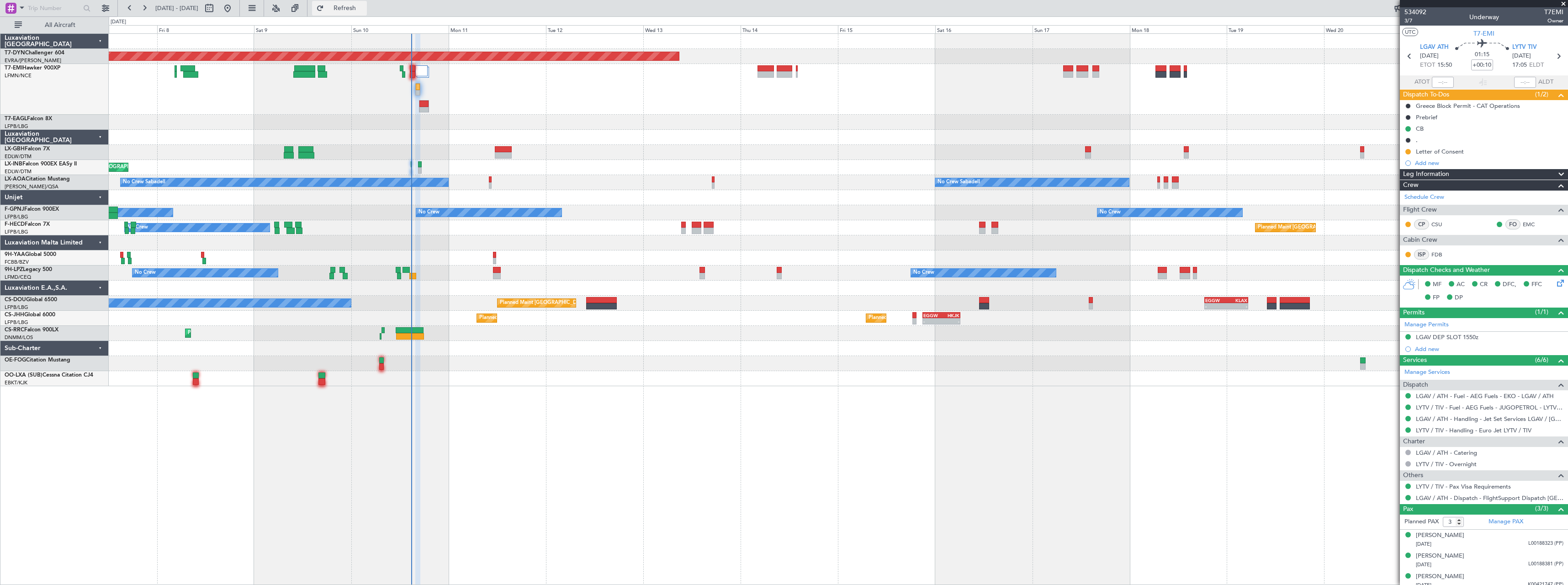
click at [364, 6] on span "Refresh" at bounding box center [345, 8] width 38 height 7
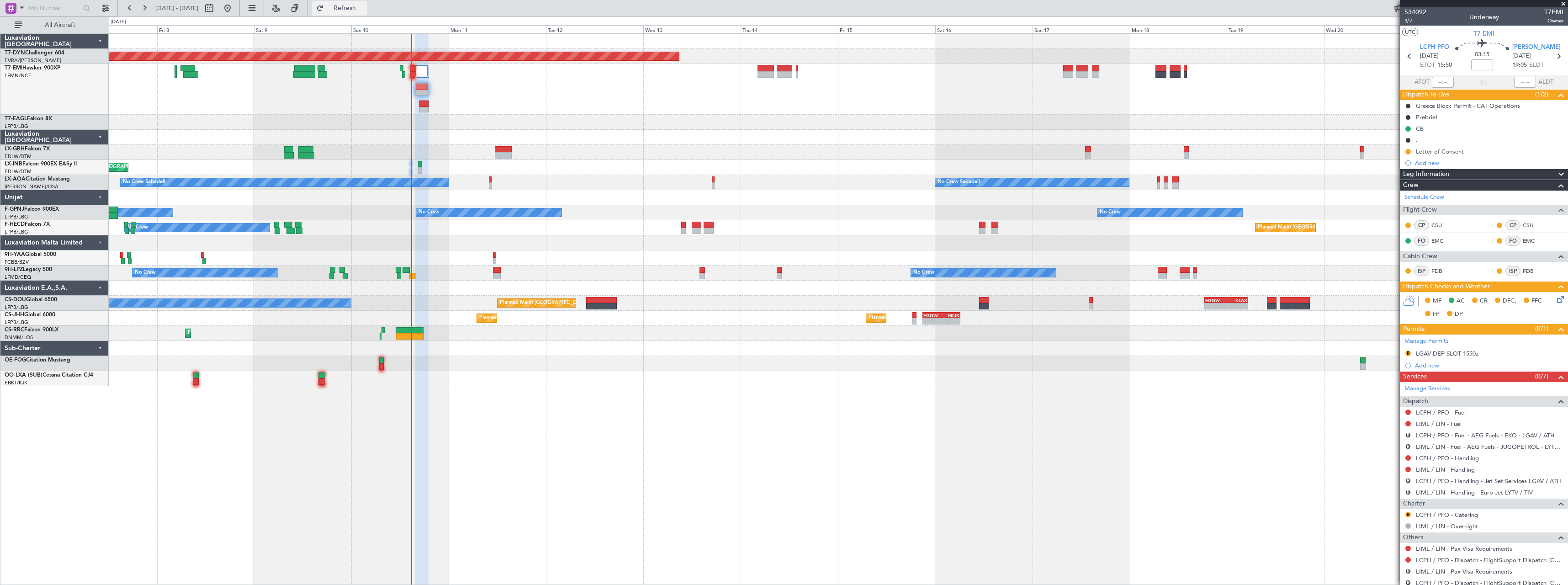
click at [367, 15] on button "Refresh" at bounding box center [340, 9] width 55 height 15
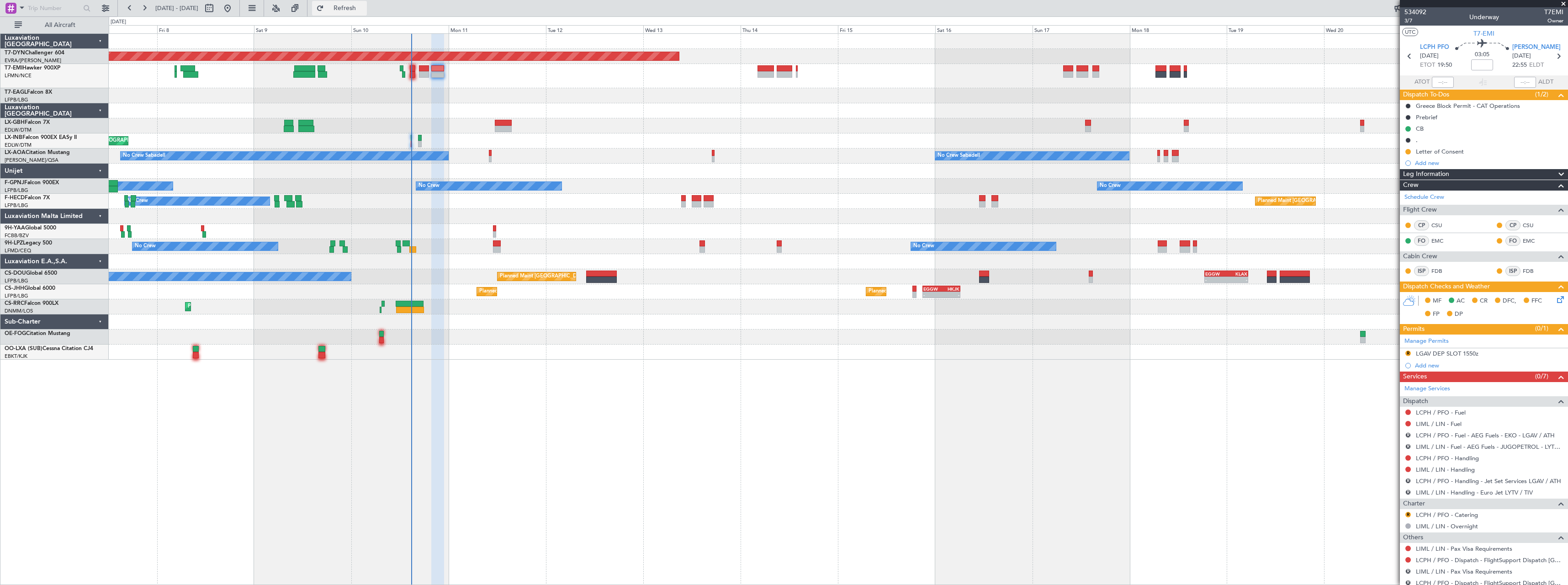
click at [364, 9] on span "Refresh" at bounding box center [345, 8] width 38 height 7
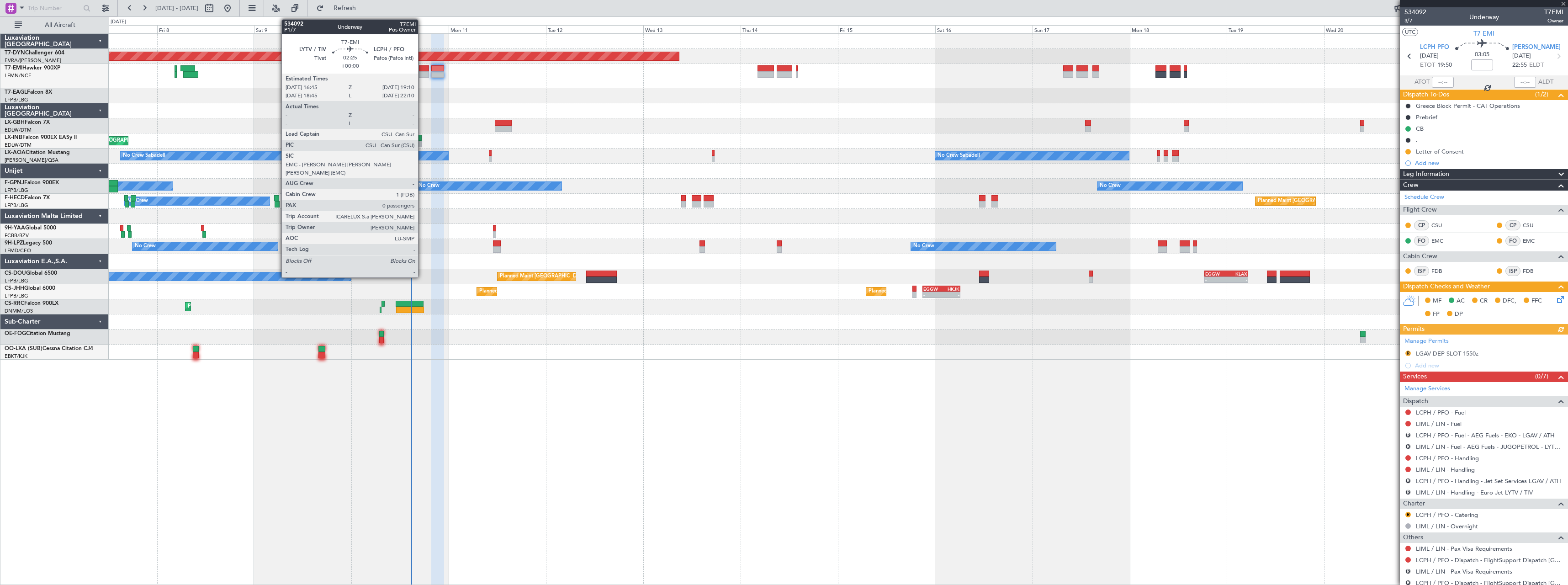
click at [422, 68] on div at bounding box center [424, 68] width 10 height 7
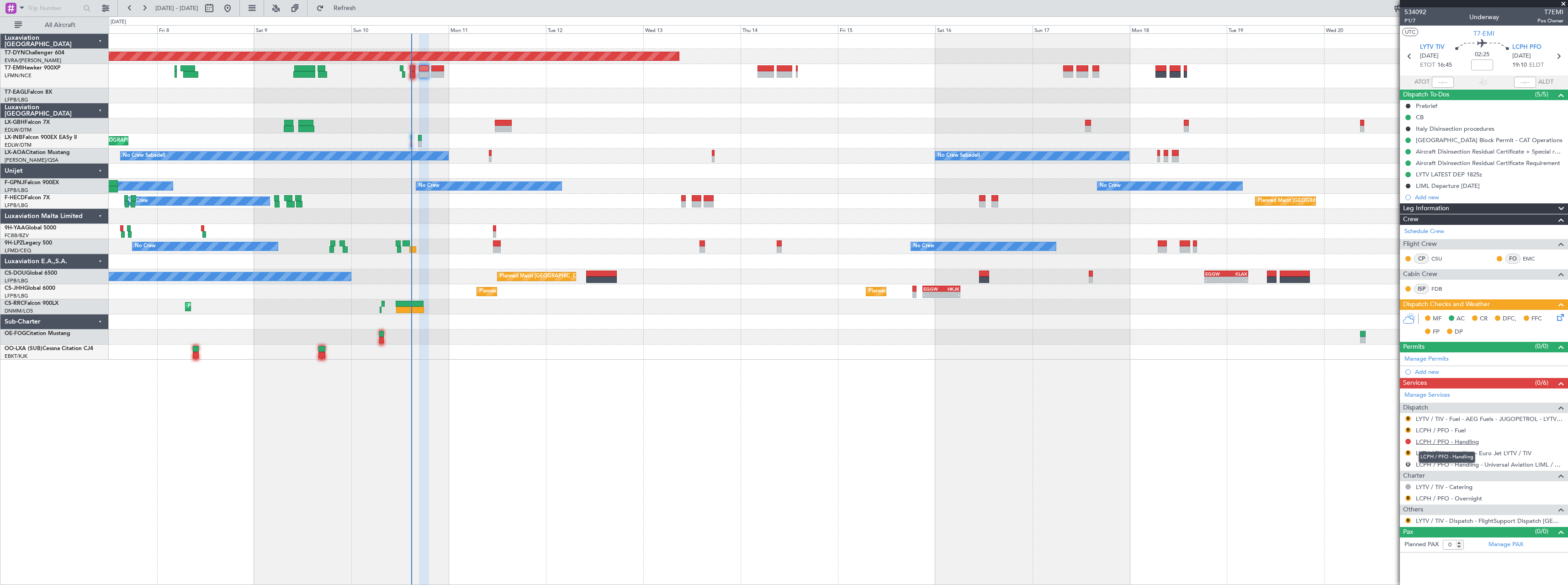
click at [1455, 441] on link "LCPH / PFO - Handling" at bounding box center [1447, 441] width 63 height 8
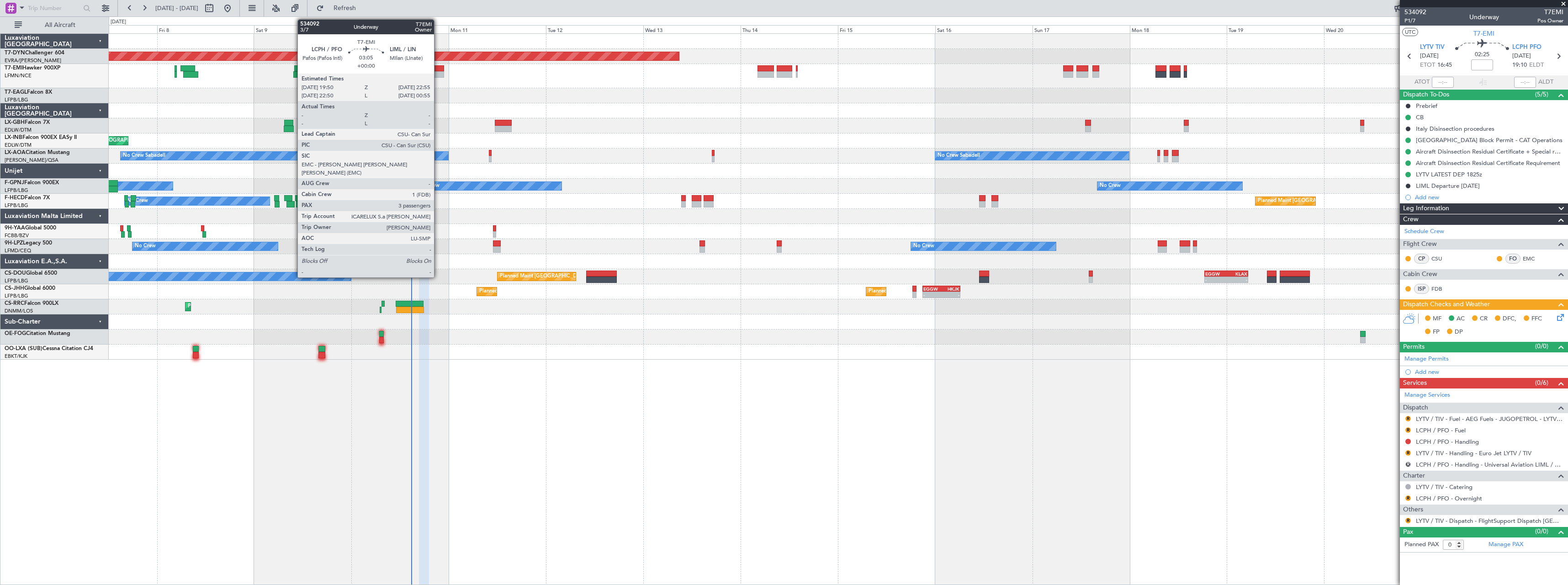
click at [438, 71] on div at bounding box center [438, 68] width 13 height 7
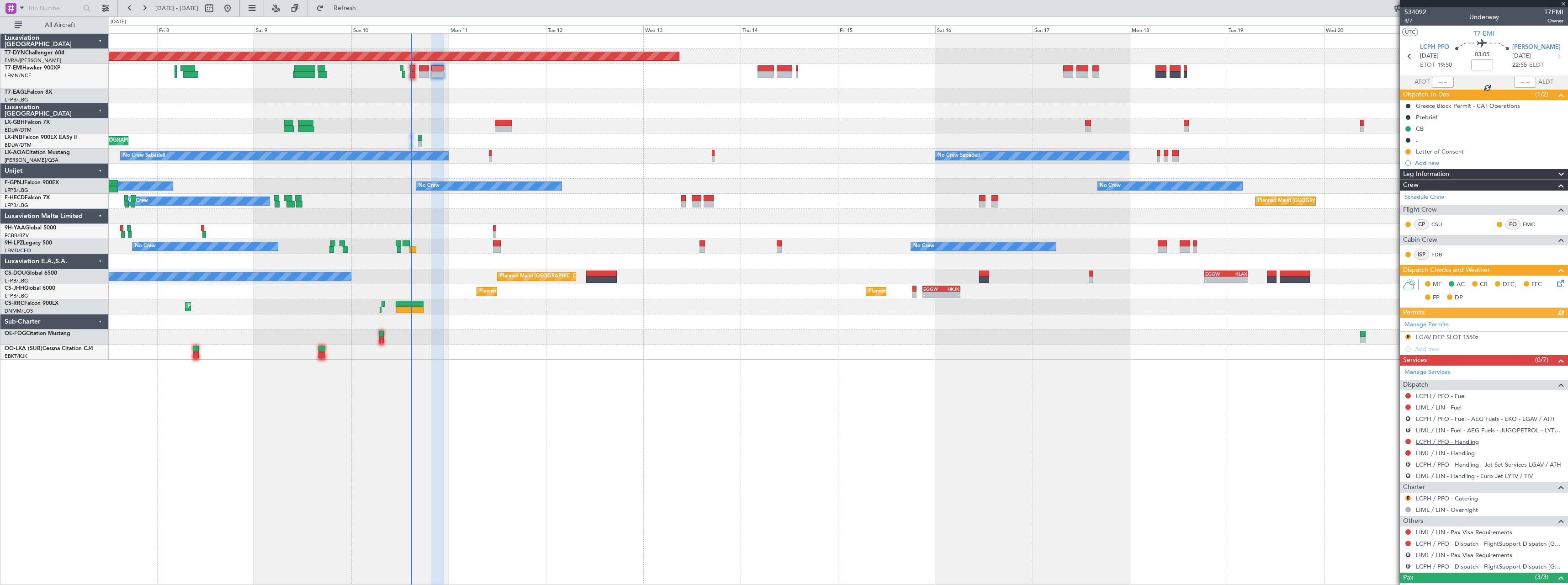
click at [1459, 441] on link "LCPH / PFO - Handling" at bounding box center [1447, 441] width 63 height 8
click at [1447, 452] on link "LIML / LIN - Handling" at bounding box center [1445, 453] width 59 height 8
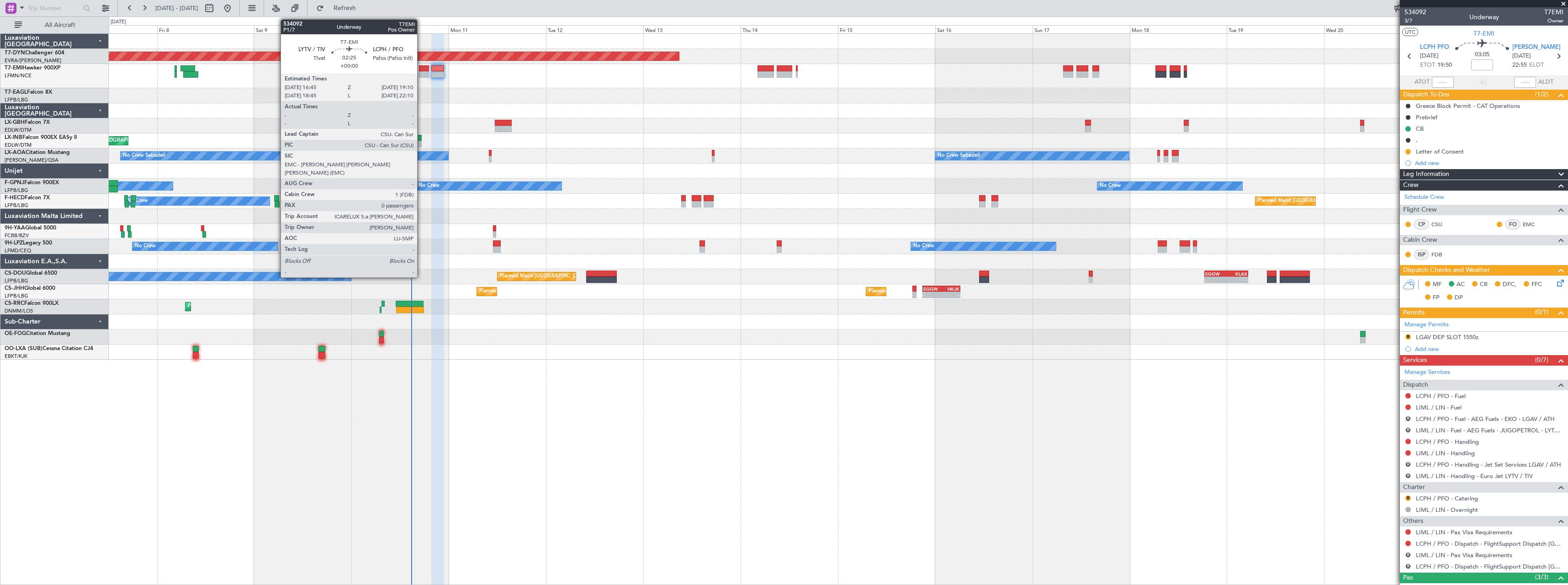
click at [421, 72] on div at bounding box center [424, 74] width 10 height 7
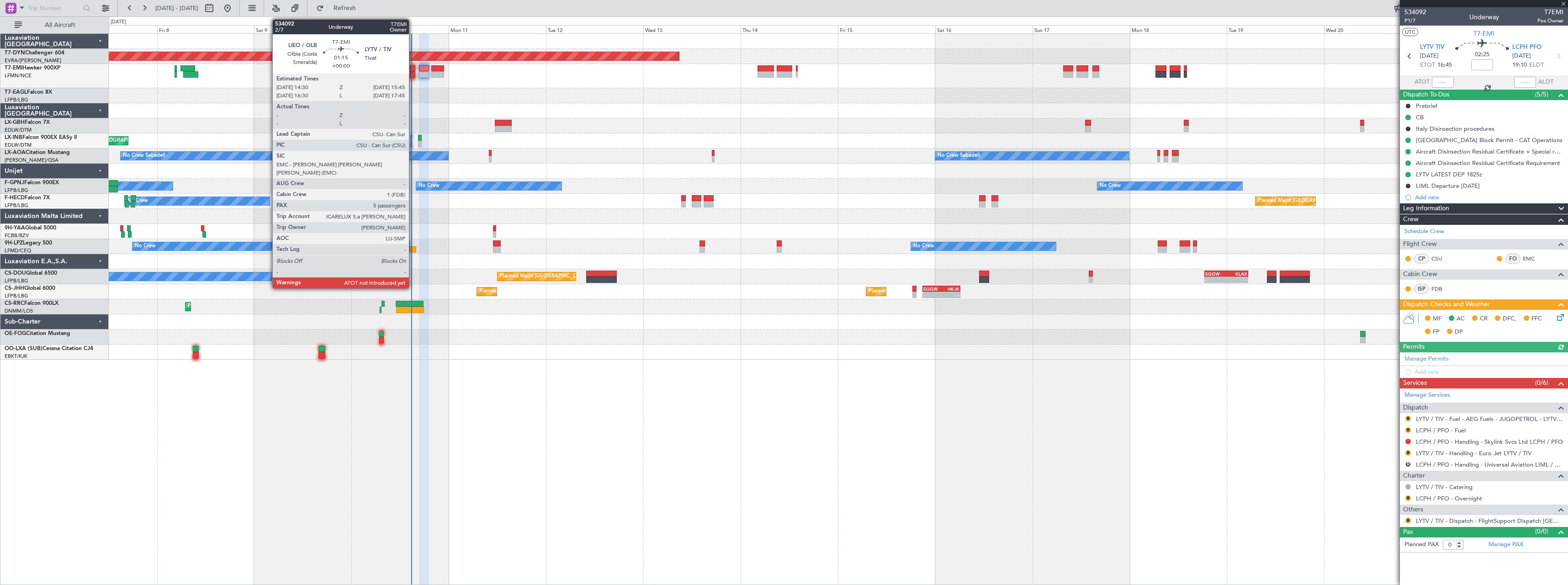
click at [413, 69] on div at bounding box center [412, 68] width 5 height 7
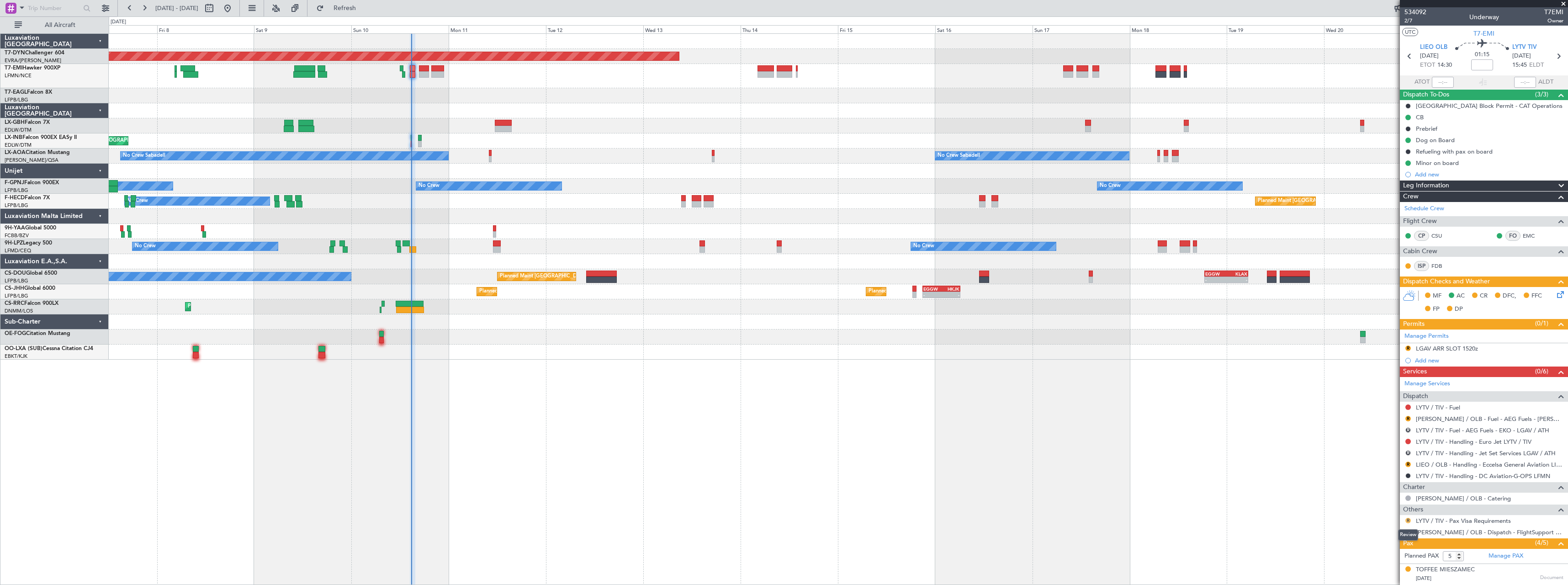
click at [1408, 519] on button "R" at bounding box center [1408, 520] width 5 height 5
click at [1387, 412] on span "Not Required" at bounding box center [1386, 410] width 37 height 9
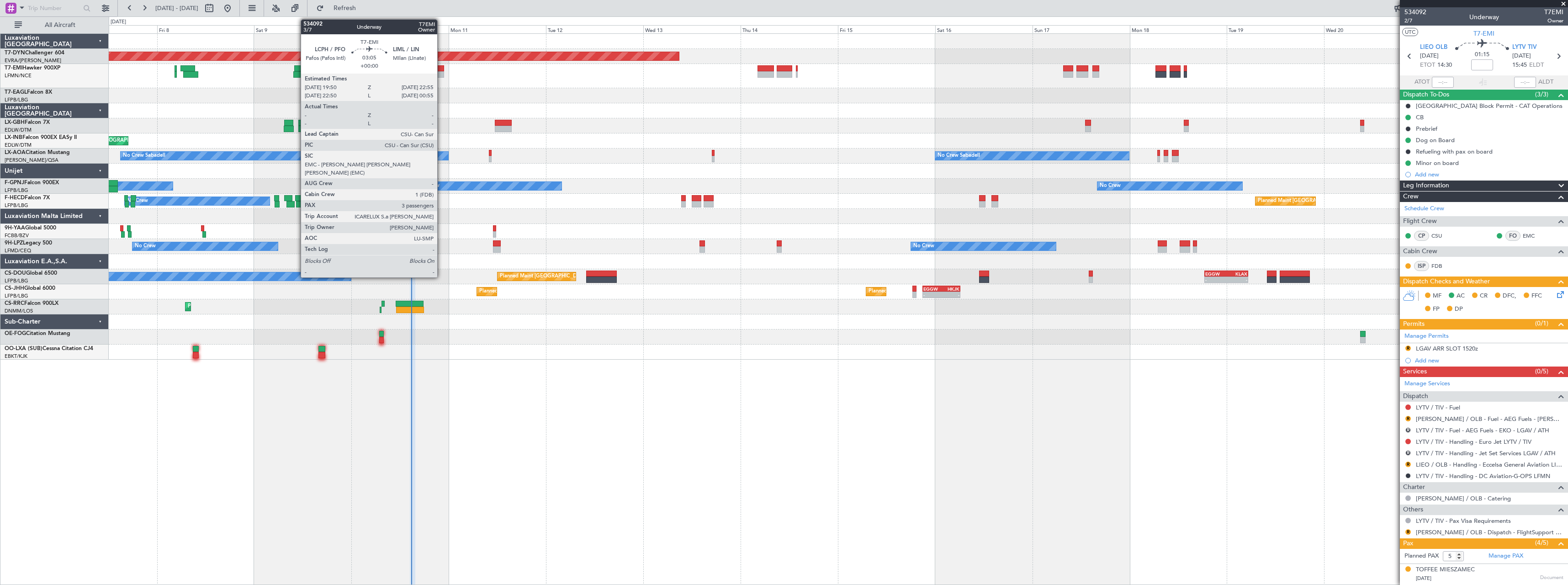
click at [441, 69] on div at bounding box center [438, 68] width 13 height 7
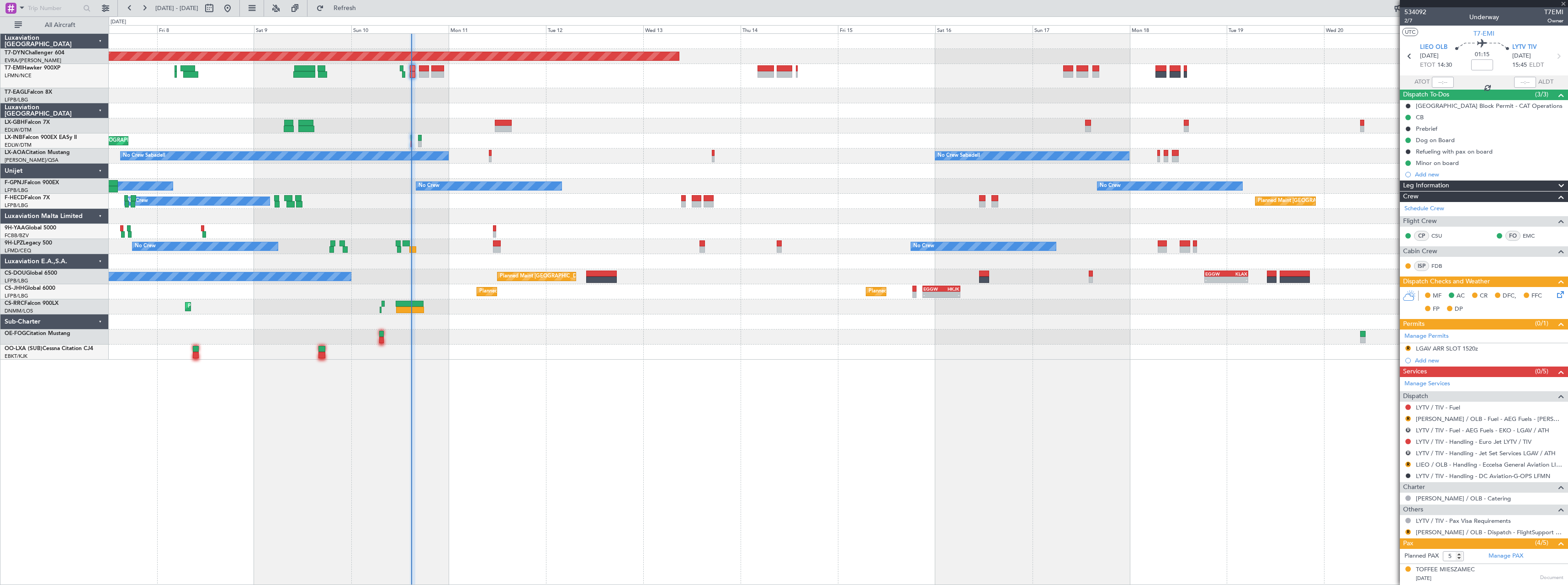
type input "3"
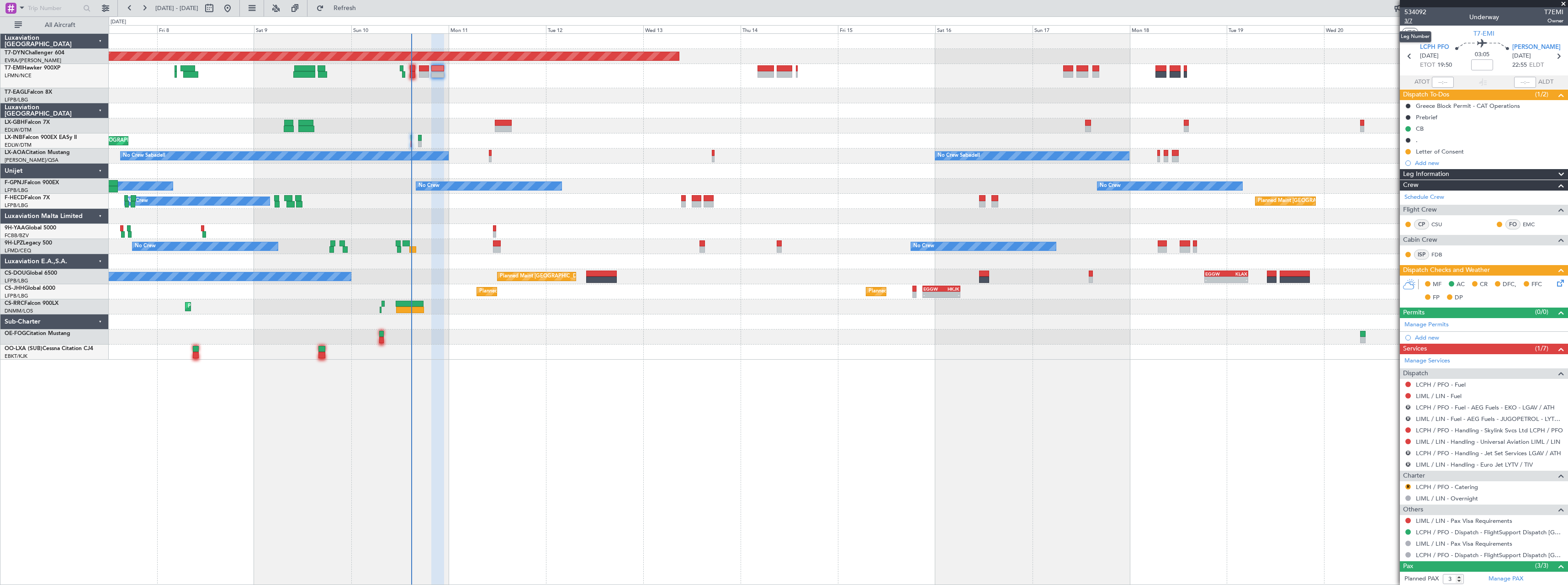
click at [1410, 21] on span "3/7" at bounding box center [1415, 21] width 22 height 8
click at [364, 7] on span "Refresh" at bounding box center [345, 8] width 38 height 7
click at [367, 14] on button "Refresh" at bounding box center [340, 9] width 55 height 15
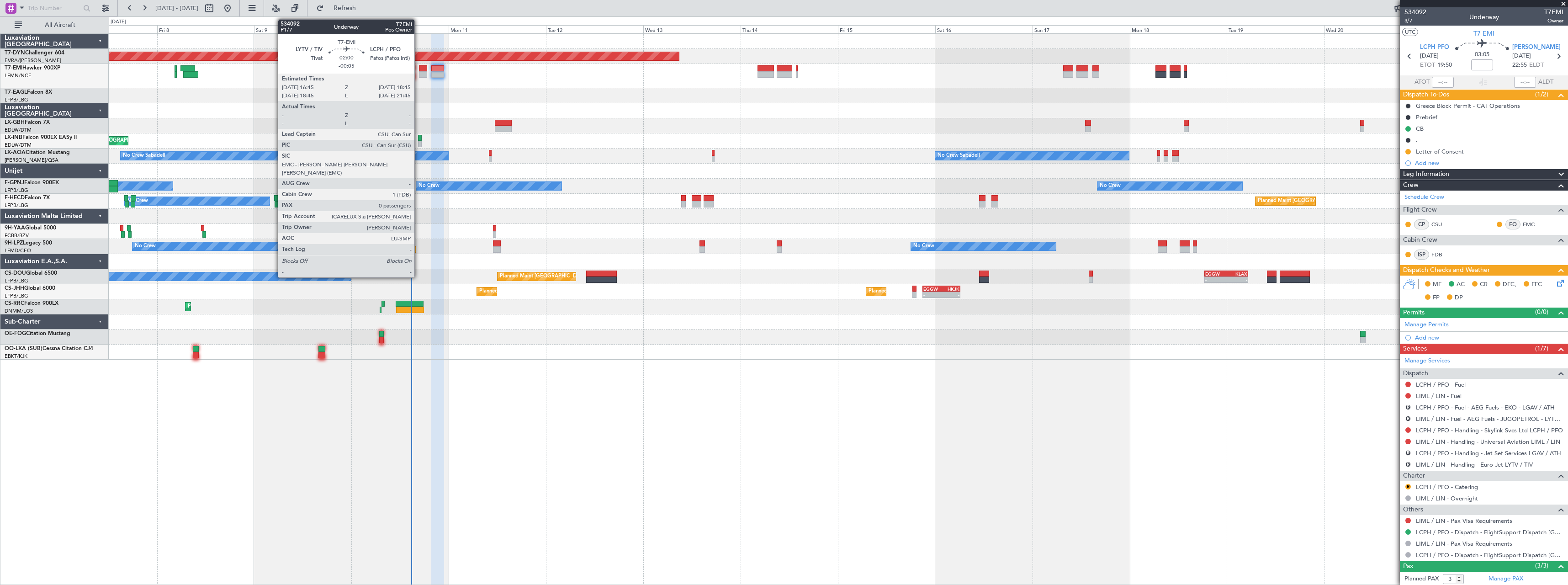
click at [419, 71] on div at bounding box center [423, 74] width 9 height 7
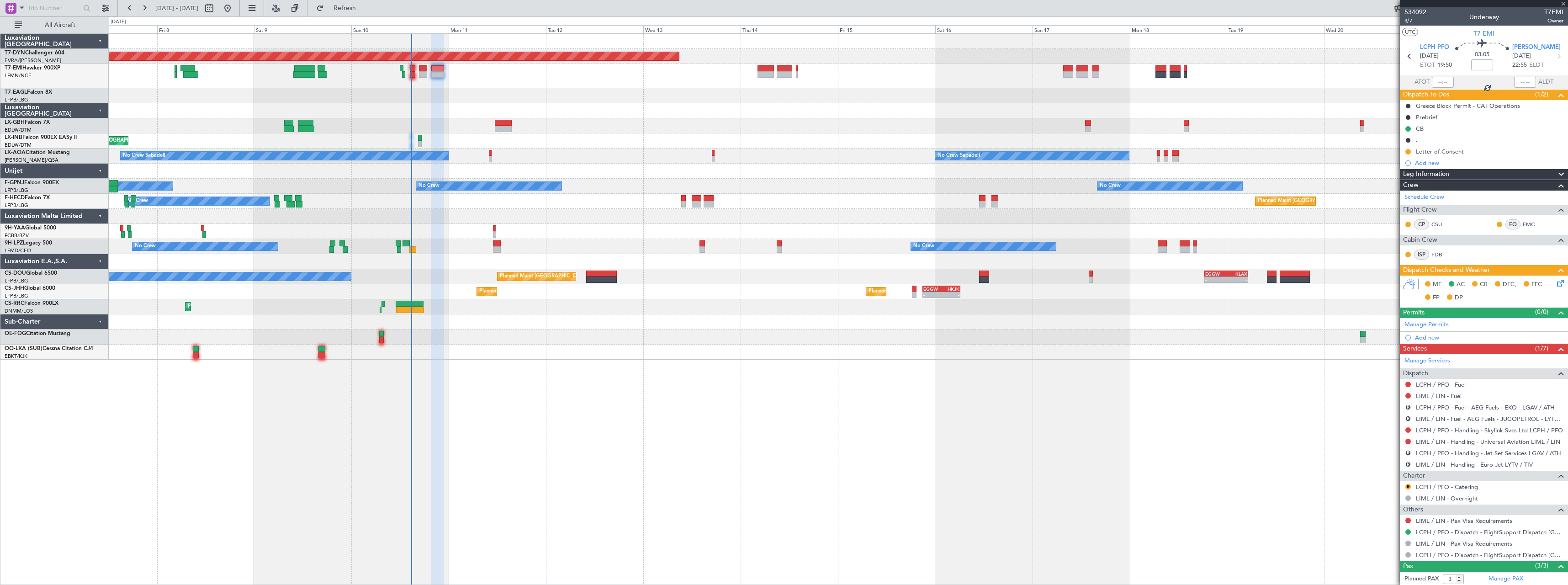
type input "-00:05"
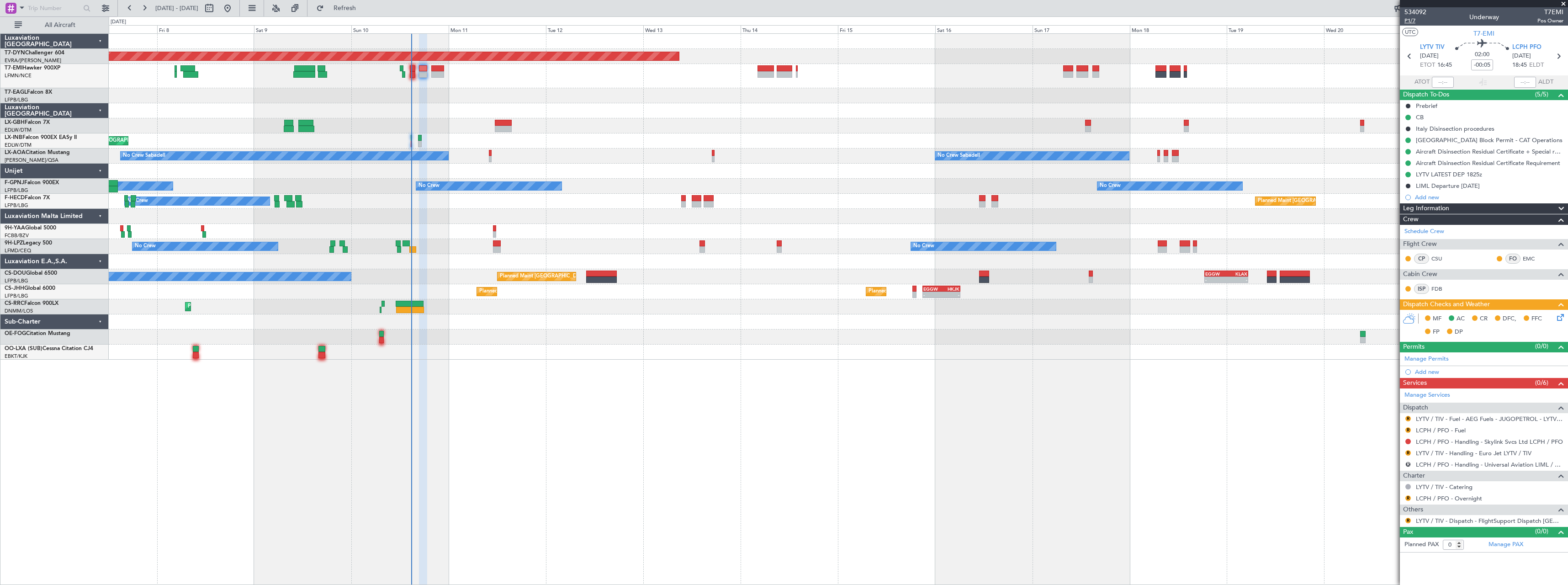
click at [1410, 23] on span "P1/7" at bounding box center [1415, 21] width 22 height 8
click at [1460, 543] on input "1" at bounding box center [1453, 544] width 21 height 10
click at [1460, 542] on input "2" at bounding box center [1453, 544] width 21 height 10
type input "3"
click at [1460, 542] on input "3" at bounding box center [1453, 544] width 21 height 10
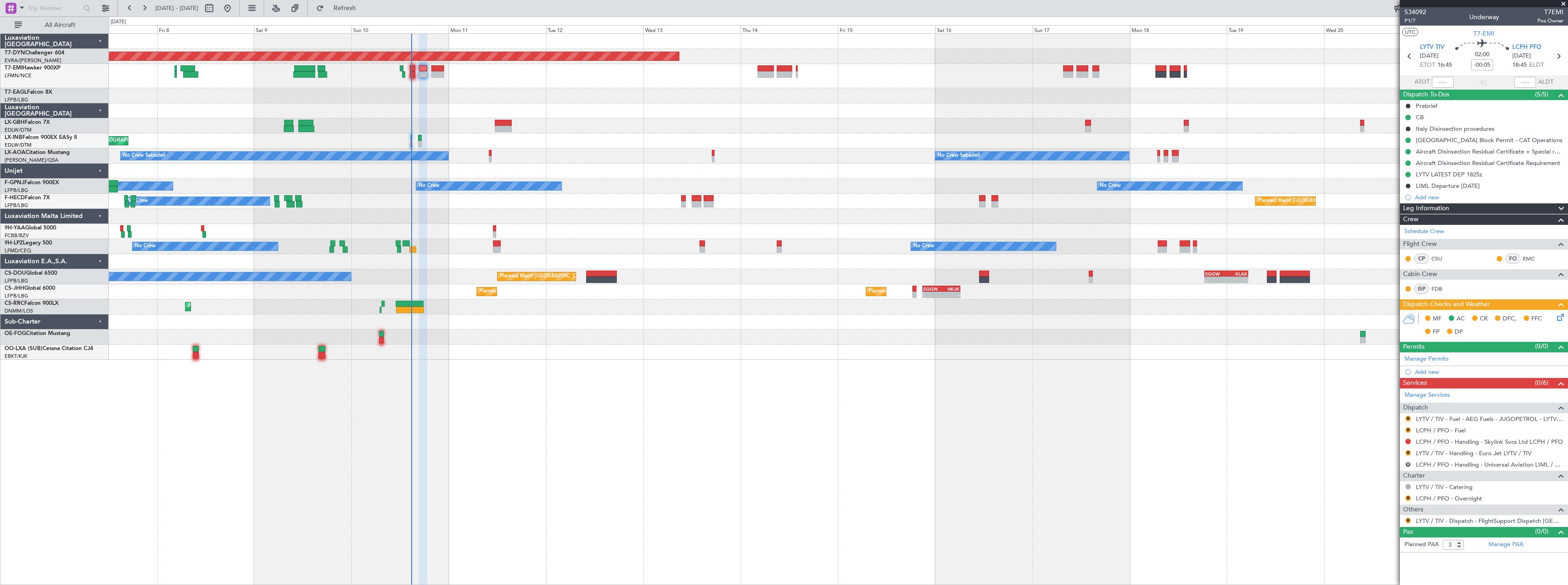
click at [1480, 549] on form "Planned PAX 3" at bounding box center [1442, 545] width 84 height 15
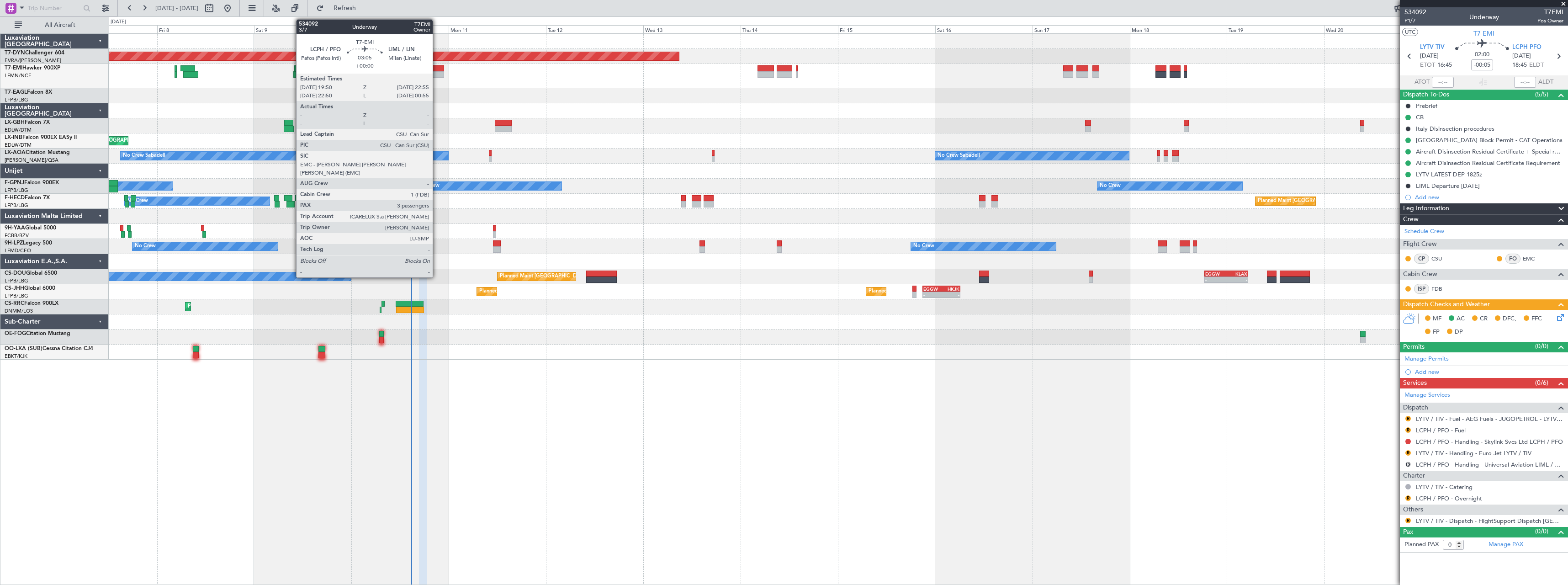
click at [437, 69] on div at bounding box center [438, 68] width 13 height 7
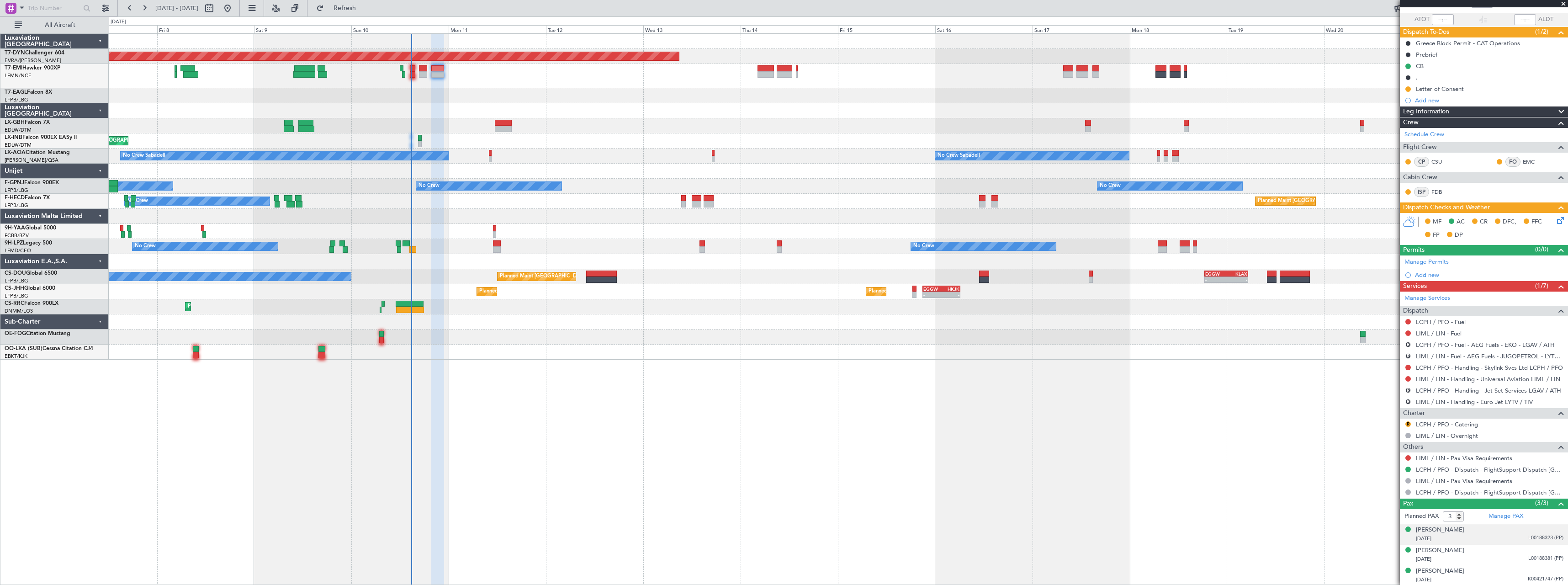
scroll to position [63, 0]
click at [1497, 513] on link "Manage PAX" at bounding box center [1505, 516] width 35 height 9
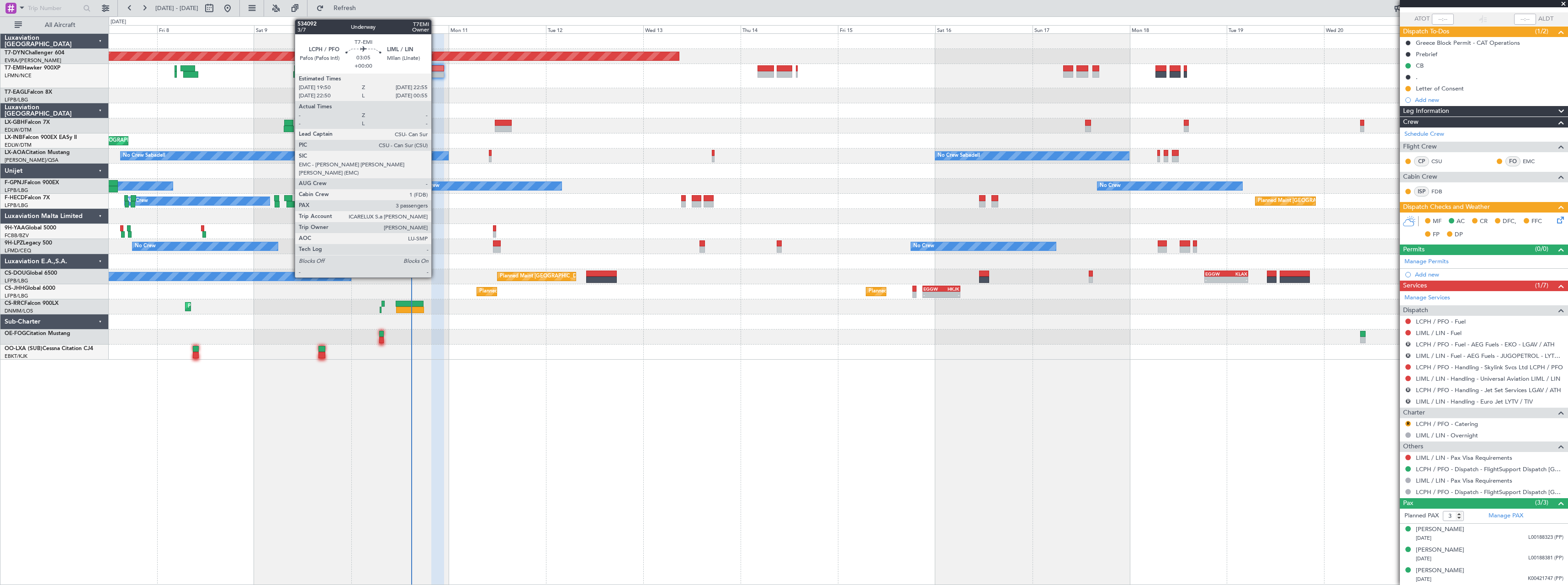
click at [435, 72] on div at bounding box center [438, 74] width 13 height 7
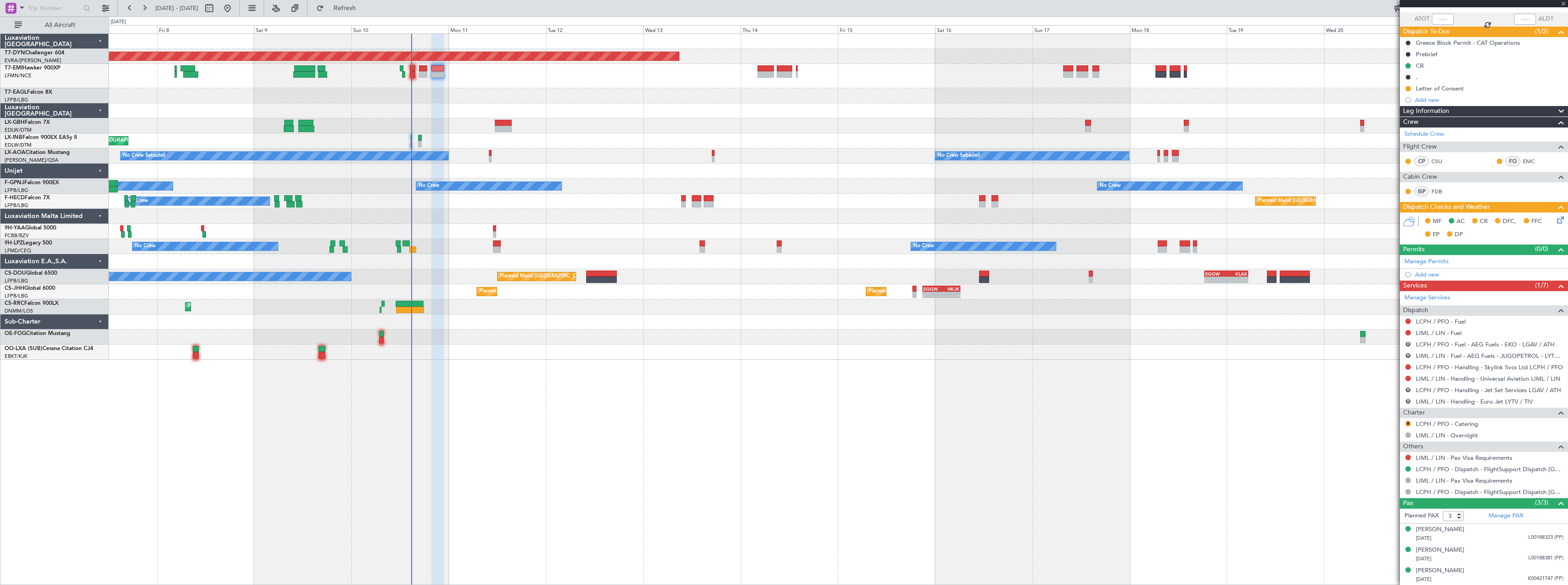
scroll to position [0, 0]
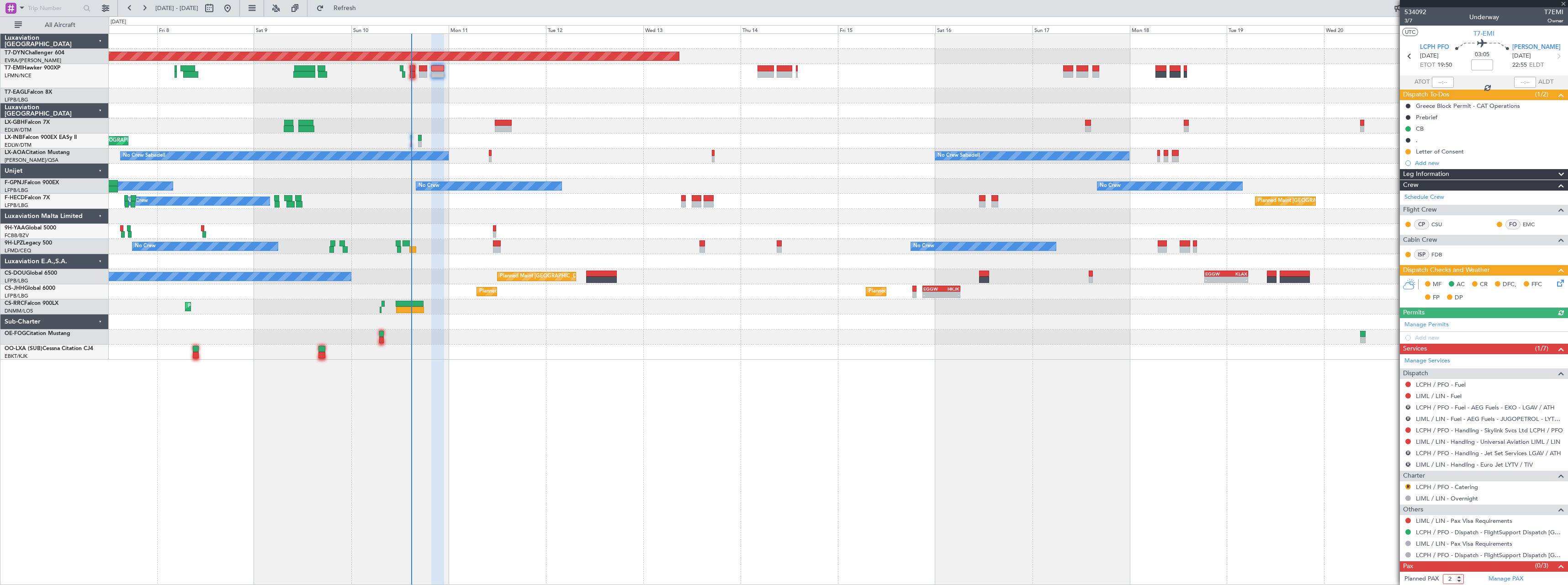
click at [1459, 581] on input "2" at bounding box center [1453, 579] width 21 height 10
click at [1459, 581] on input "1" at bounding box center [1453, 579] width 21 height 10
type input "0"
click at [1459, 581] on input "0" at bounding box center [1453, 579] width 21 height 10
click at [1472, 580] on form "Planned PAX 0" at bounding box center [1442, 579] width 84 height 15
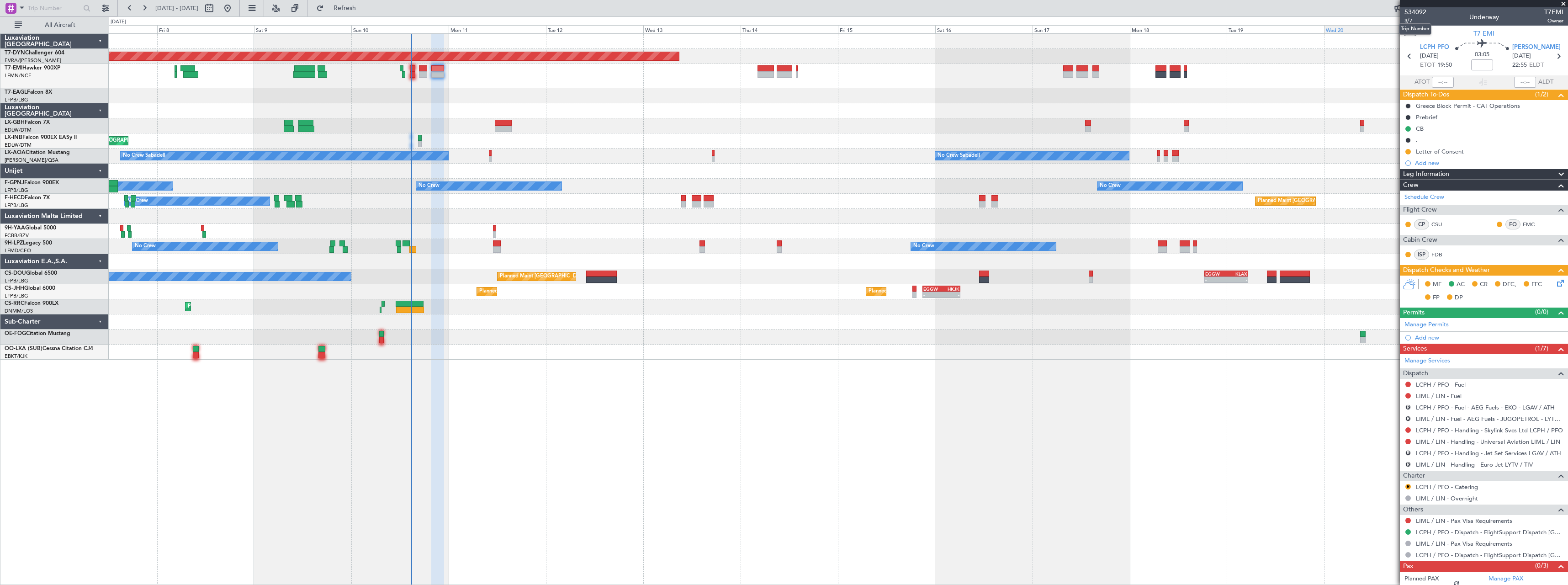
type input "+00:05"
click at [1415, 19] on span "3/7" at bounding box center [1415, 21] width 22 height 8
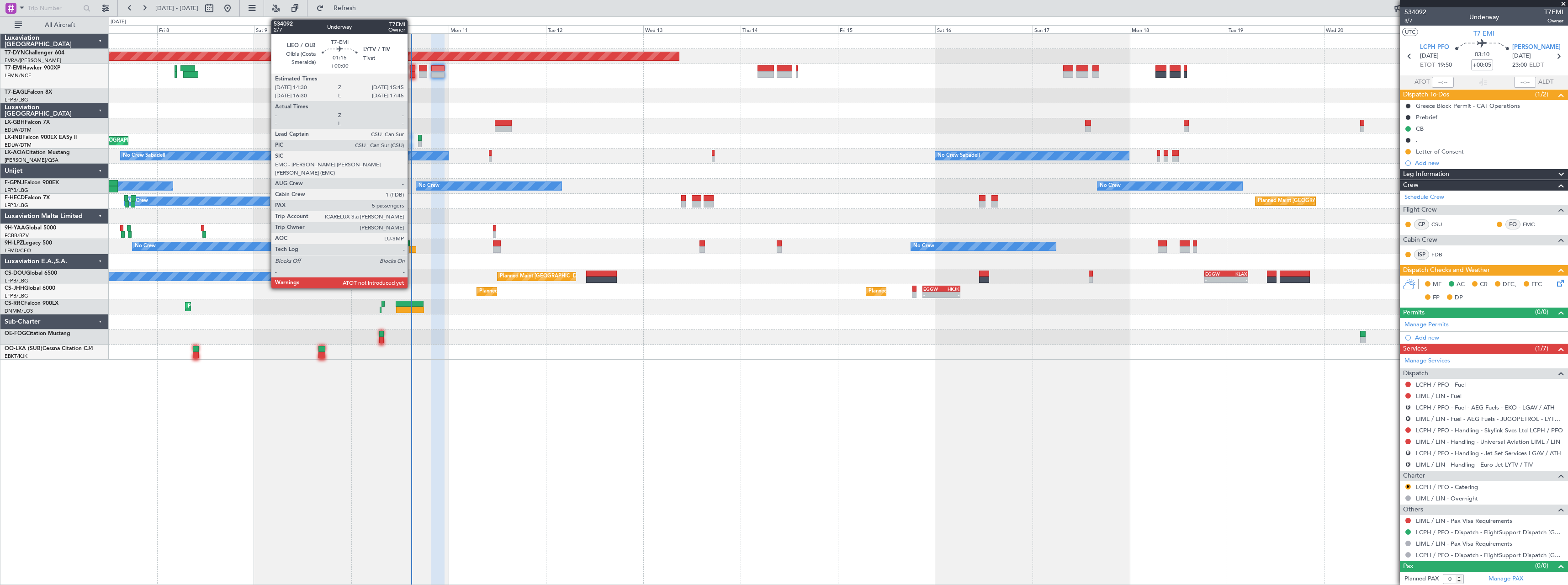
click at [411, 71] on div at bounding box center [412, 68] width 5 height 7
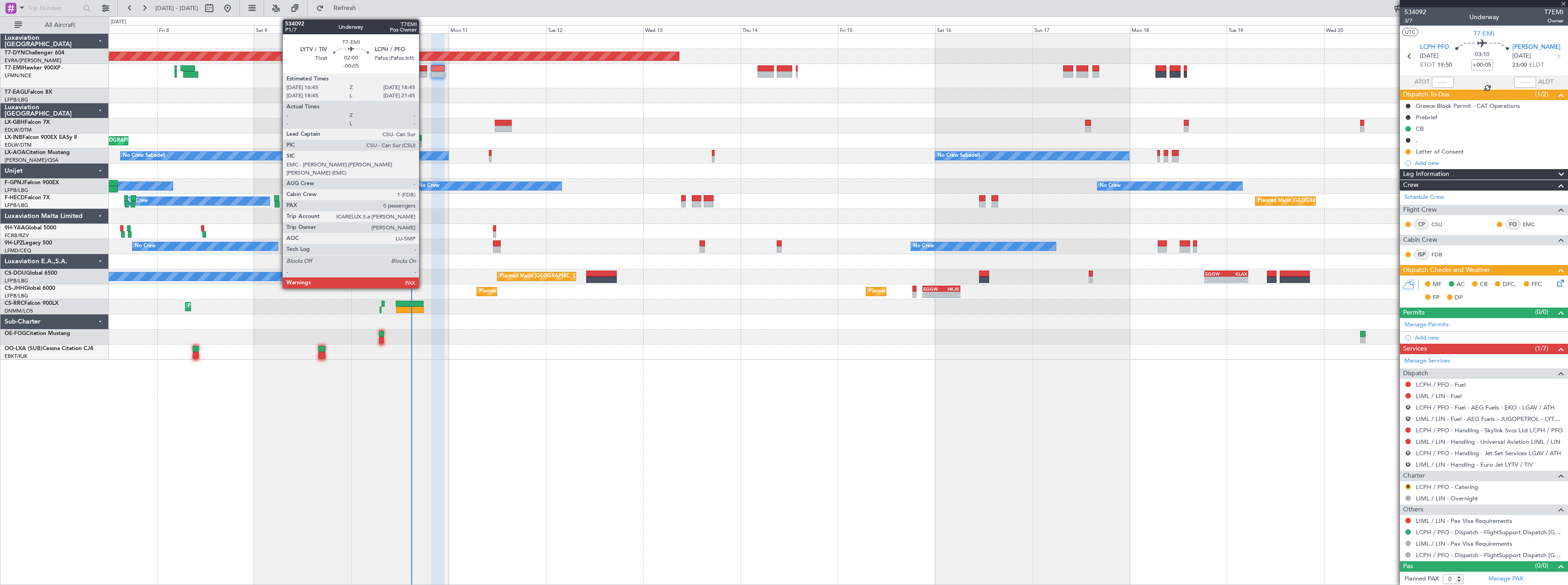
type input "5"
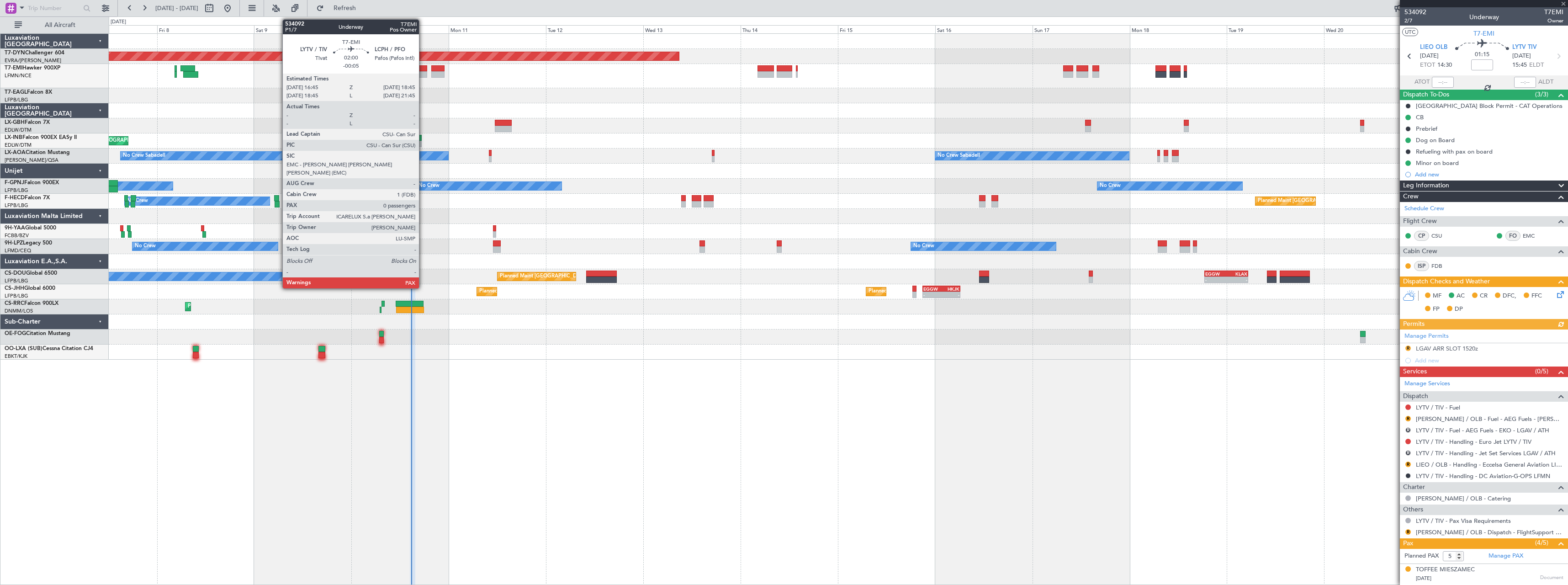
click at [423, 68] on div at bounding box center [423, 68] width 9 height 7
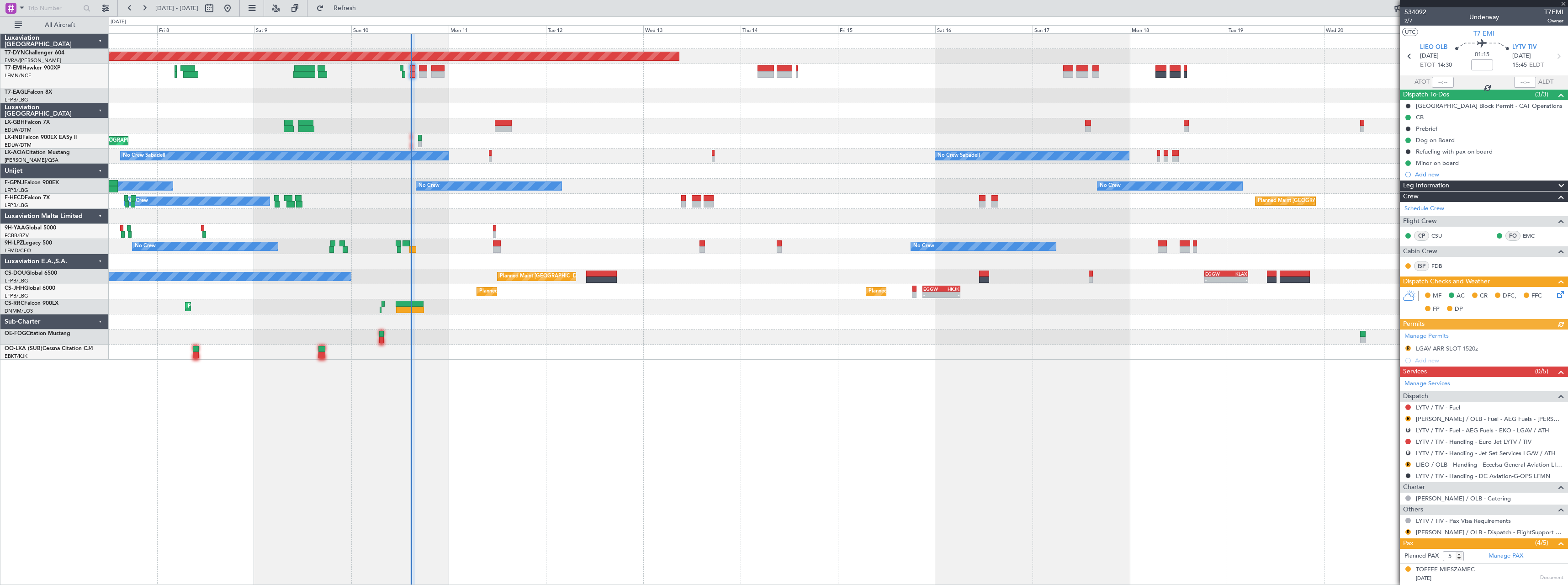
type input "-00:05"
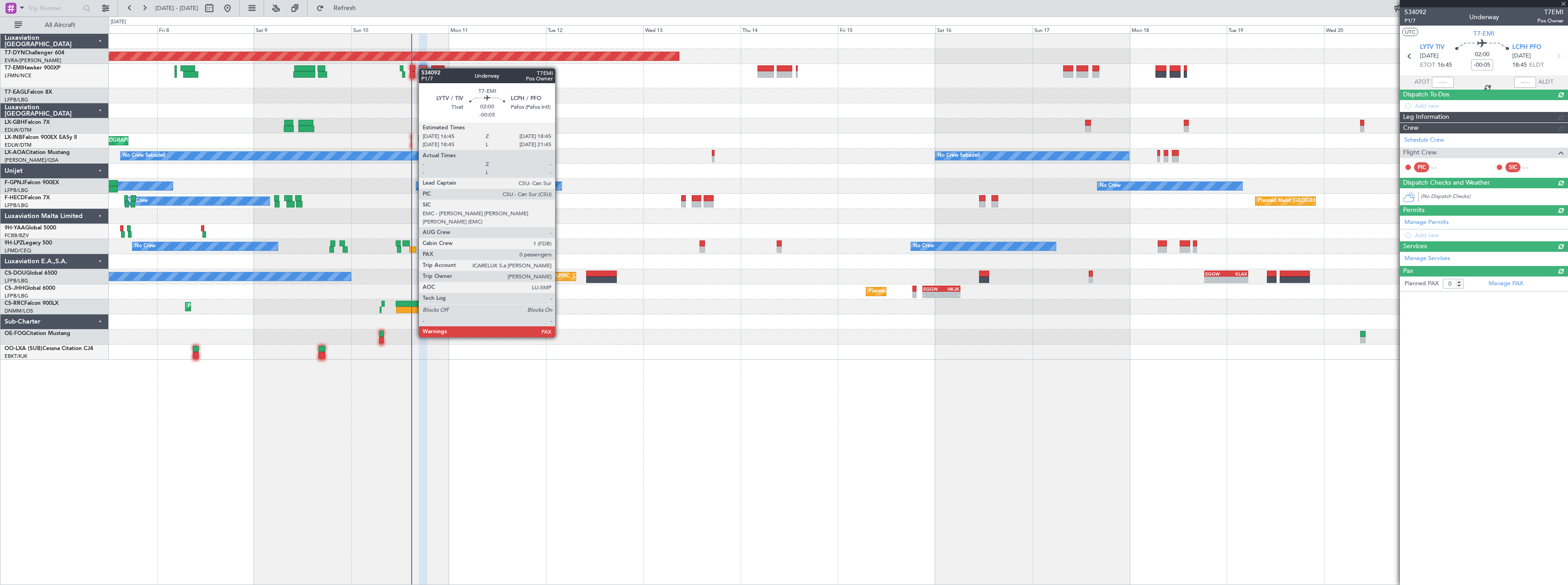
click at [423, 68] on div at bounding box center [423, 68] width 9 height 7
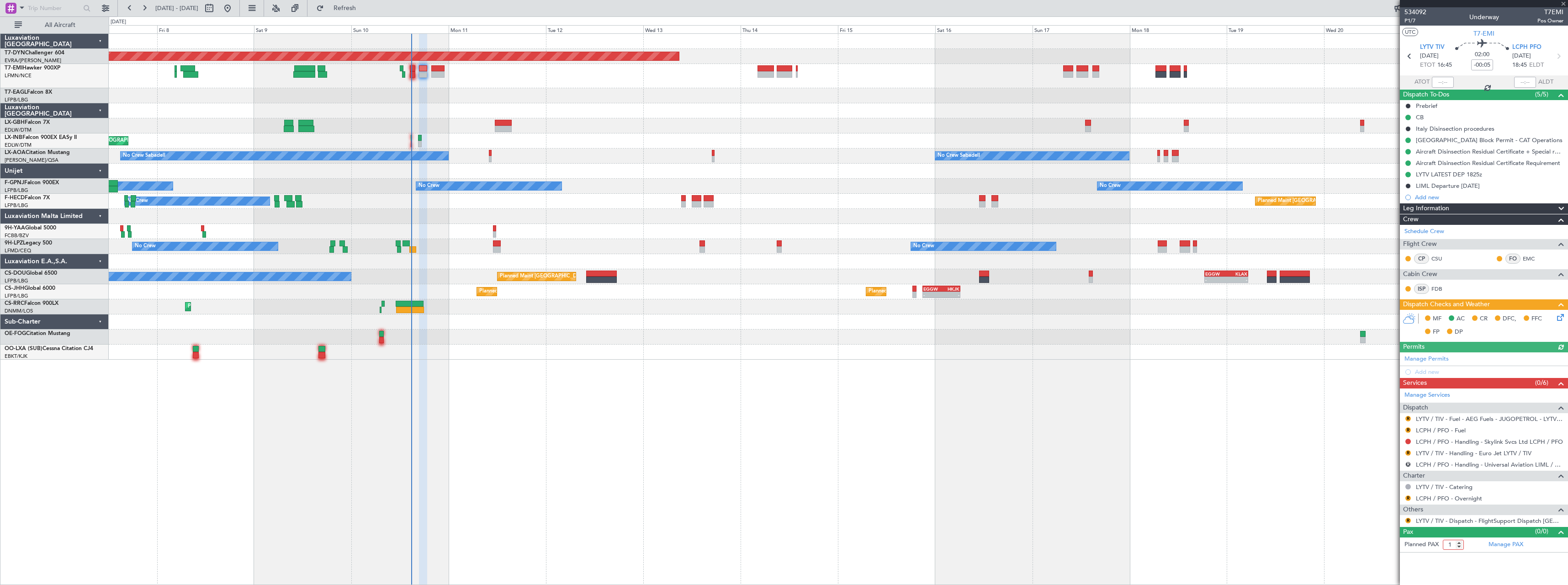
click at [1459, 541] on input "1" at bounding box center [1453, 544] width 21 height 10
click at [1459, 541] on input "2" at bounding box center [1453, 544] width 21 height 10
type input "3"
click at [1459, 541] on input "3" at bounding box center [1453, 544] width 21 height 10
click at [1468, 545] on form "Planned PAX 3" at bounding box center [1442, 545] width 84 height 15
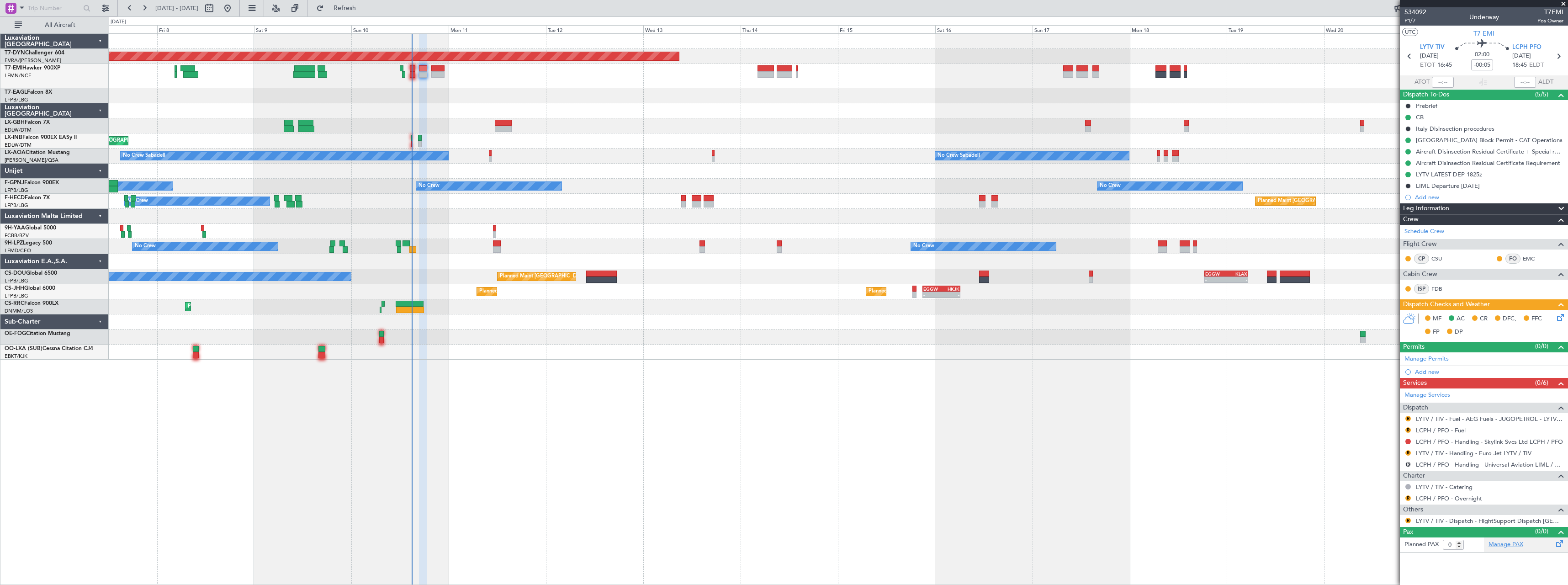
click at [1513, 546] on link "Manage PAX" at bounding box center [1505, 544] width 35 height 9
click at [1410, 21] on span "P1/7" at bounding box center [1415, 21] width 22 height 8
click at [1521, 543] on link "Manage PAX" at bounding box center [1505, 544] width 35 height 9
click at [364, 5] on span "Refresh" at bounding box center [345, 8] width 38 height 7
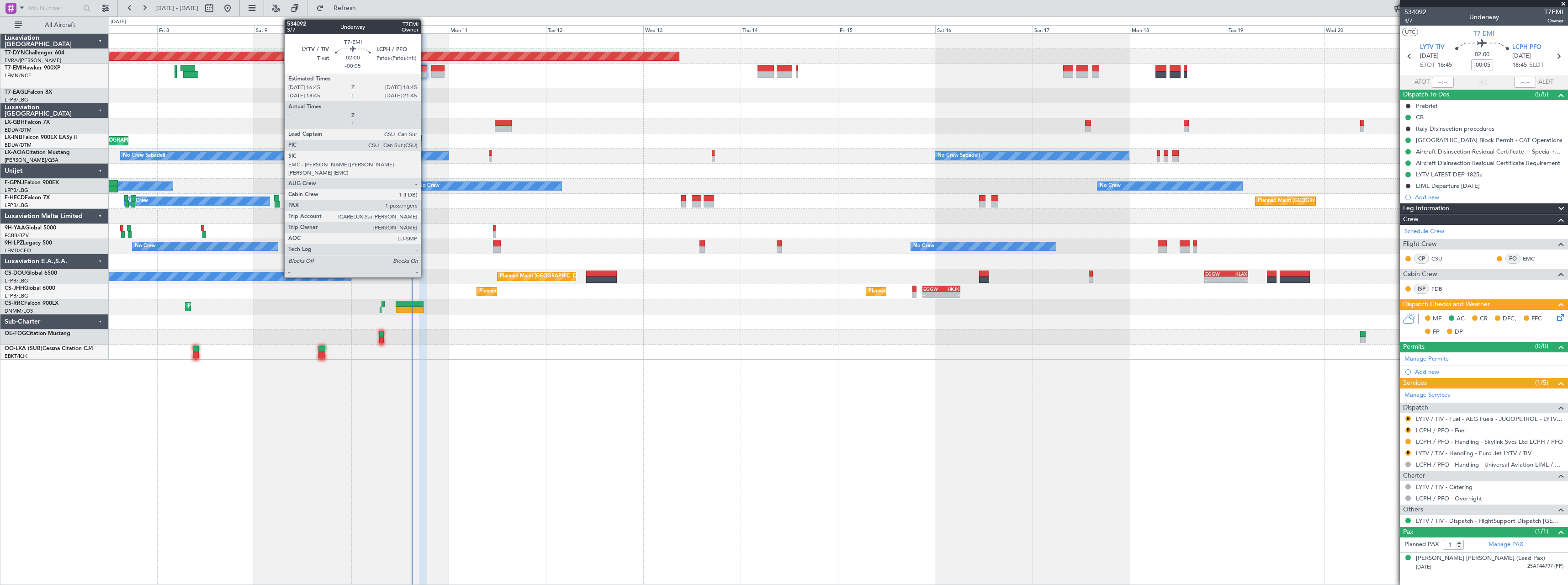
click at [425, 71] on div at bounding box center [423, 74] width 9 height 7
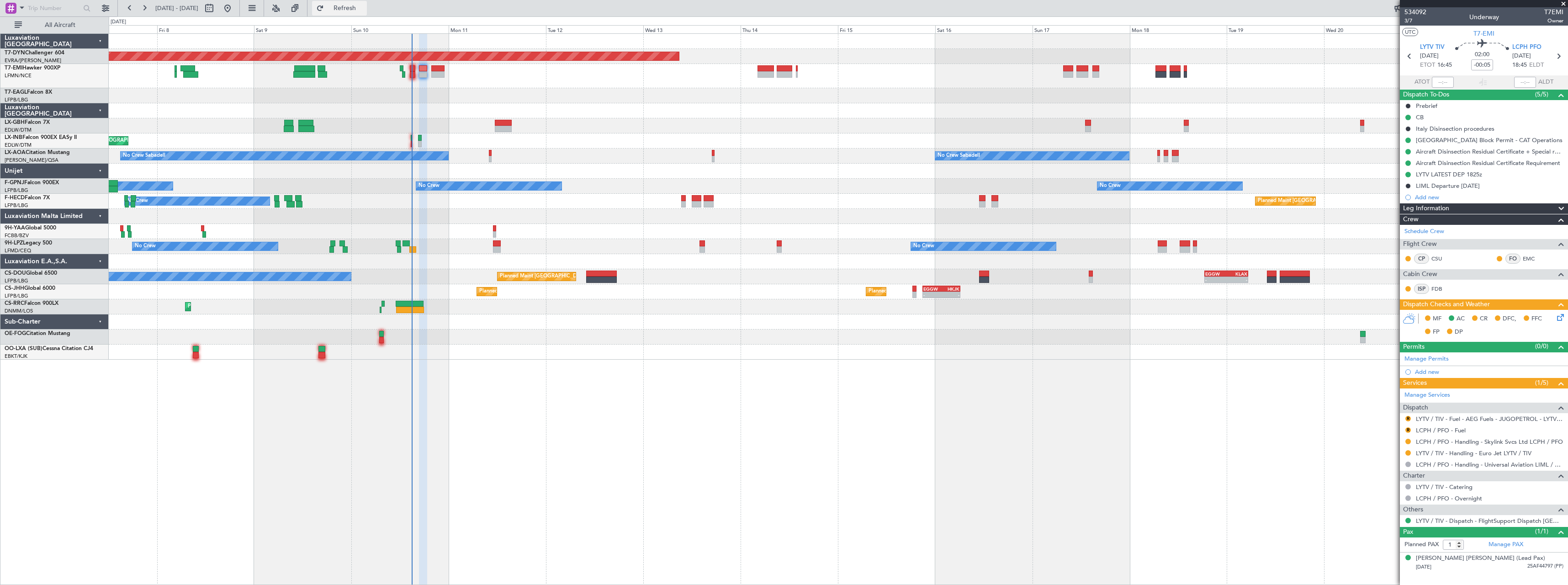
click at [364, 11] on span "Refresh" at bounding box center [345, 8] width 38 height 7
click at [1500, 544] on link "Manage PAX" at bounding box center [1505, 544] width 35 height 9
click at [367, 13] on button "Refresh" at bounding box center [340, 9] width 55 height 15
click at [364, 10] on span "Refresh" at bounding box center [345, 8] width 38 height 7
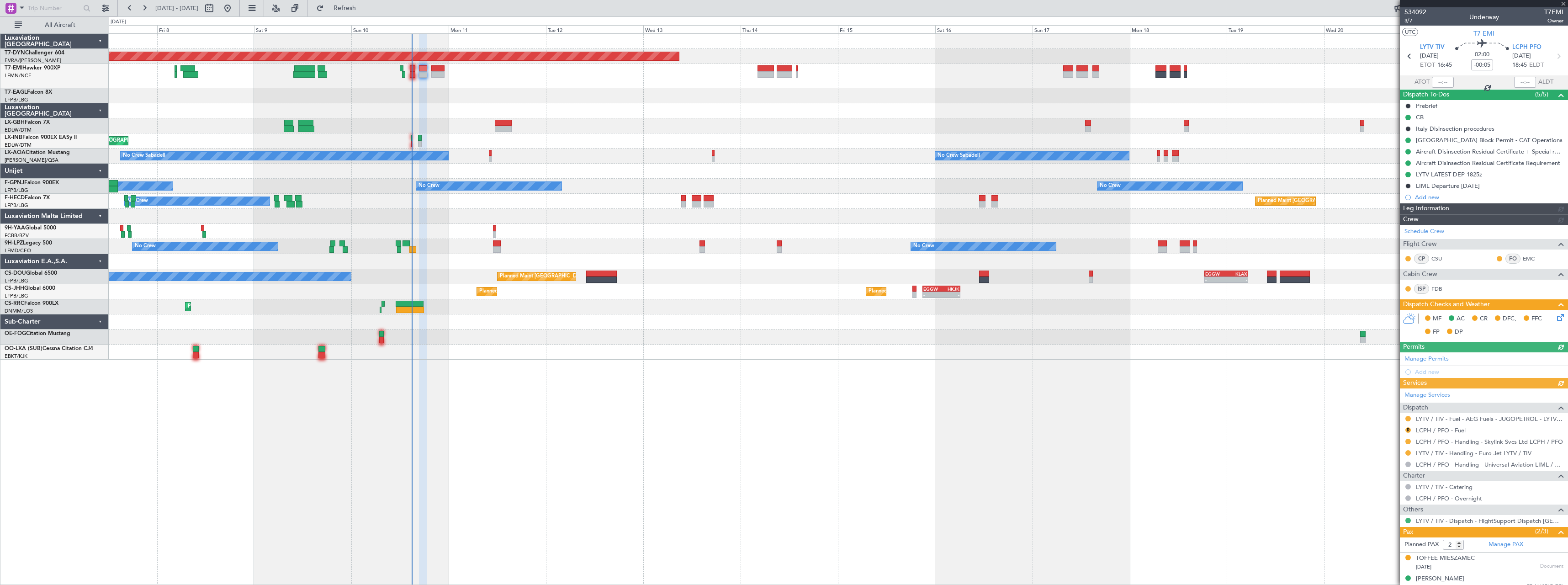
type input "3"
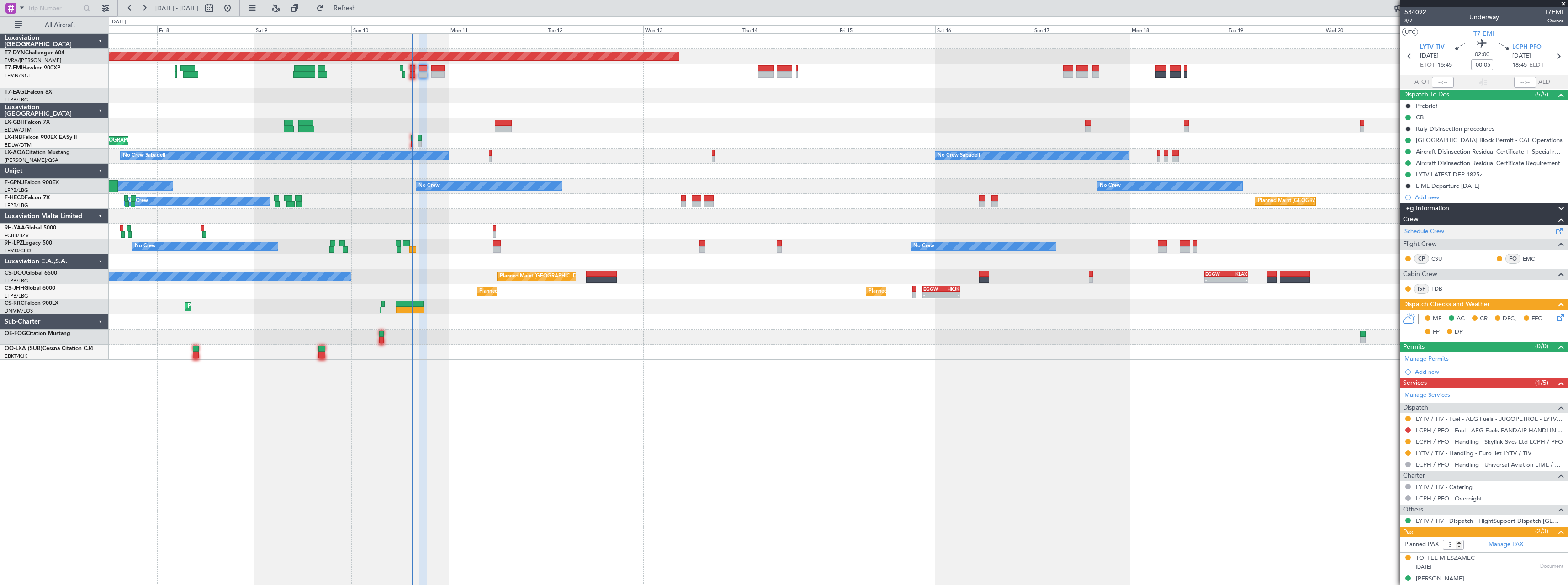
click at [1554, 229] on span at bounding box center [1559, 229] width 11 height 7
click at [364, 7] on span "Refresh" at bounding box center [345, 8] width 38 height 7
click at [364, 8] on span "Refresh" at bounding box center [345, 8] width 38 height 7
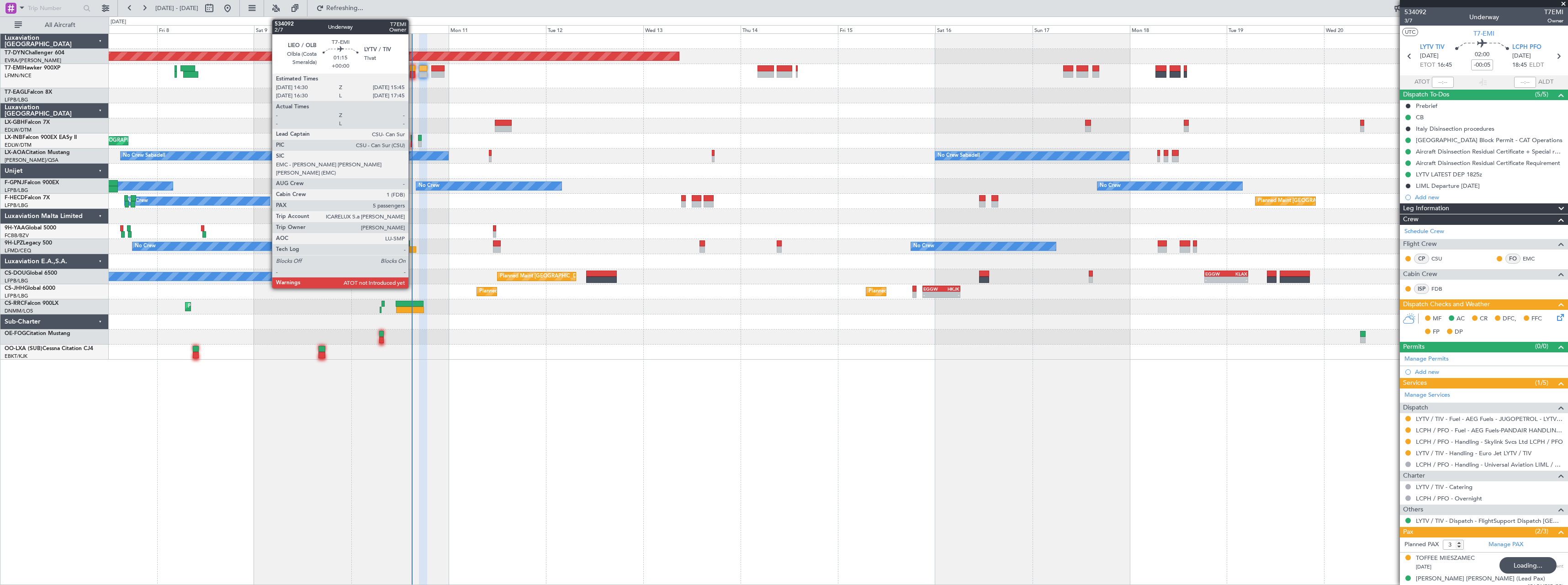
click at [413, 66] on div at bounding box center [412, 68] width 5 height 7
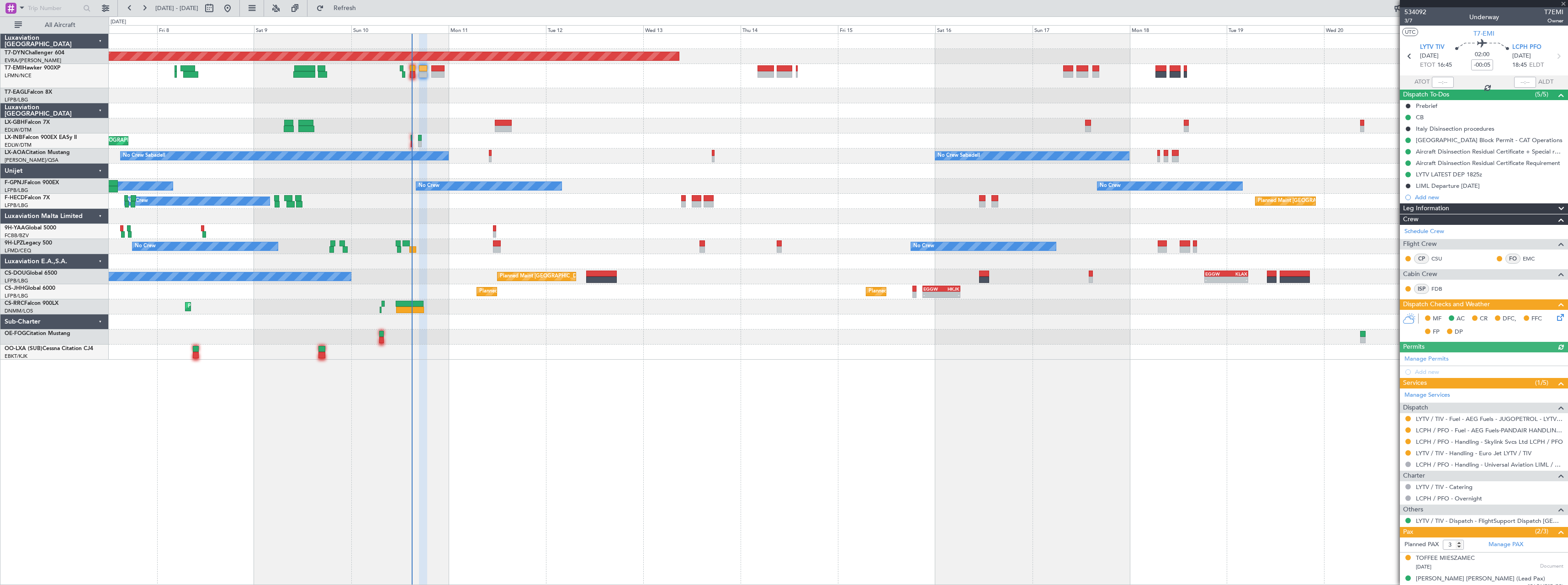
type input "5"
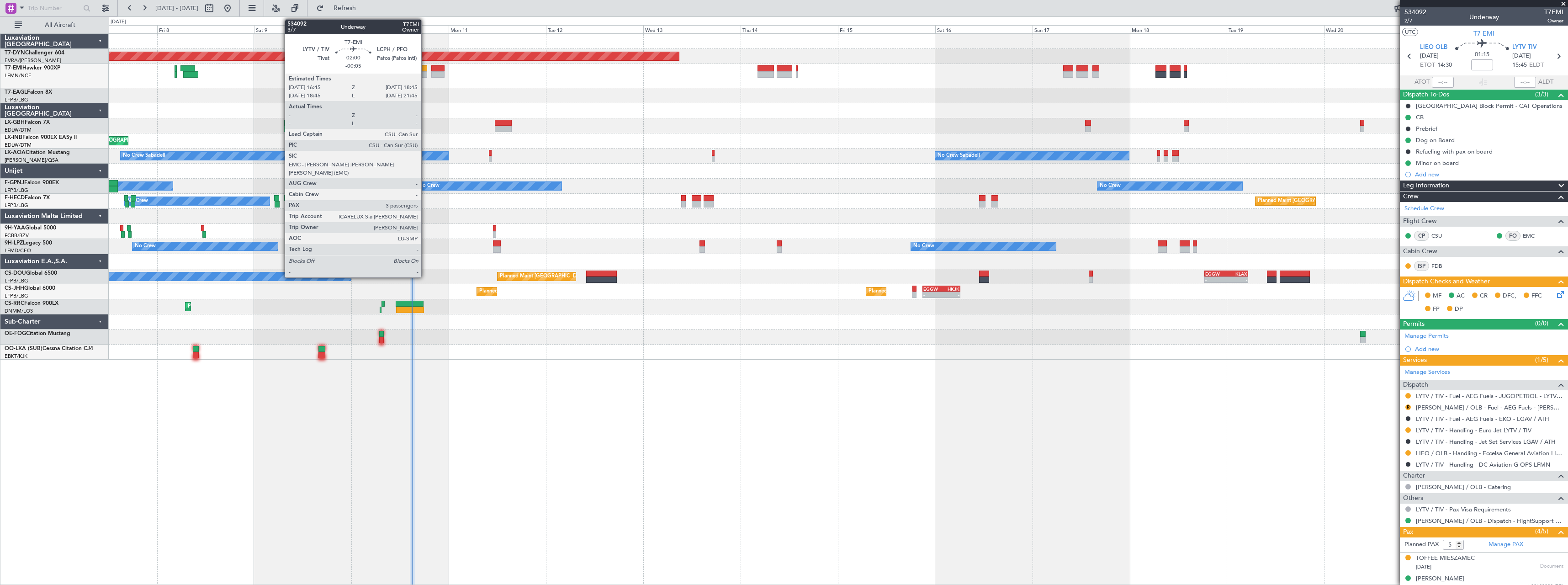
click at [425, 69] on div at bounding box center [423, 68] width 9 height 7
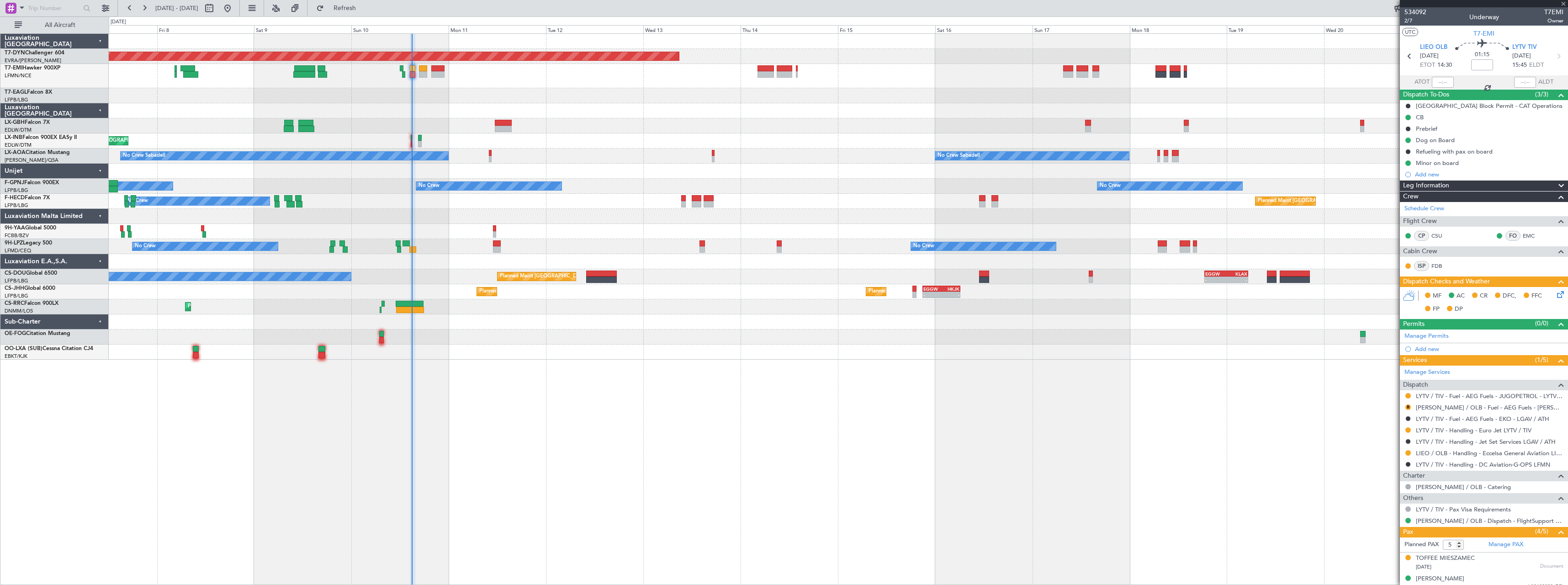
type input "-00:05"
type input "3"
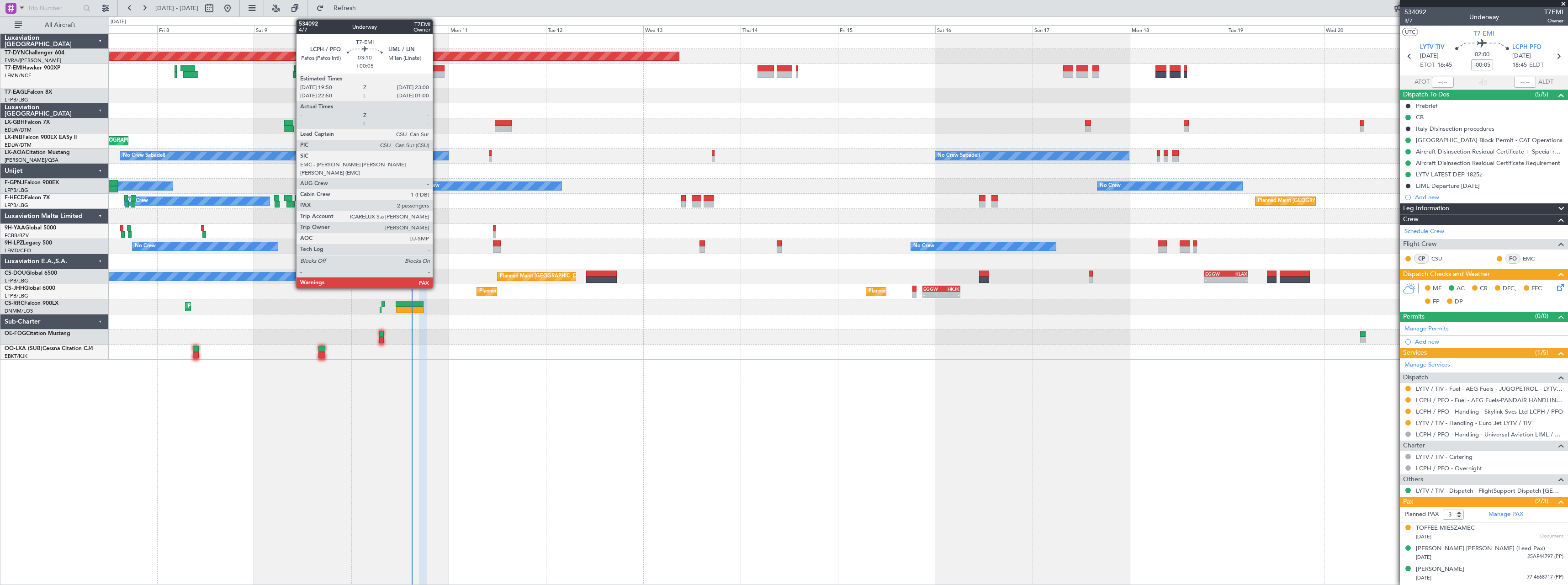
click at [437, 67] on div at bounding box center [438, 68] width 13 height 7
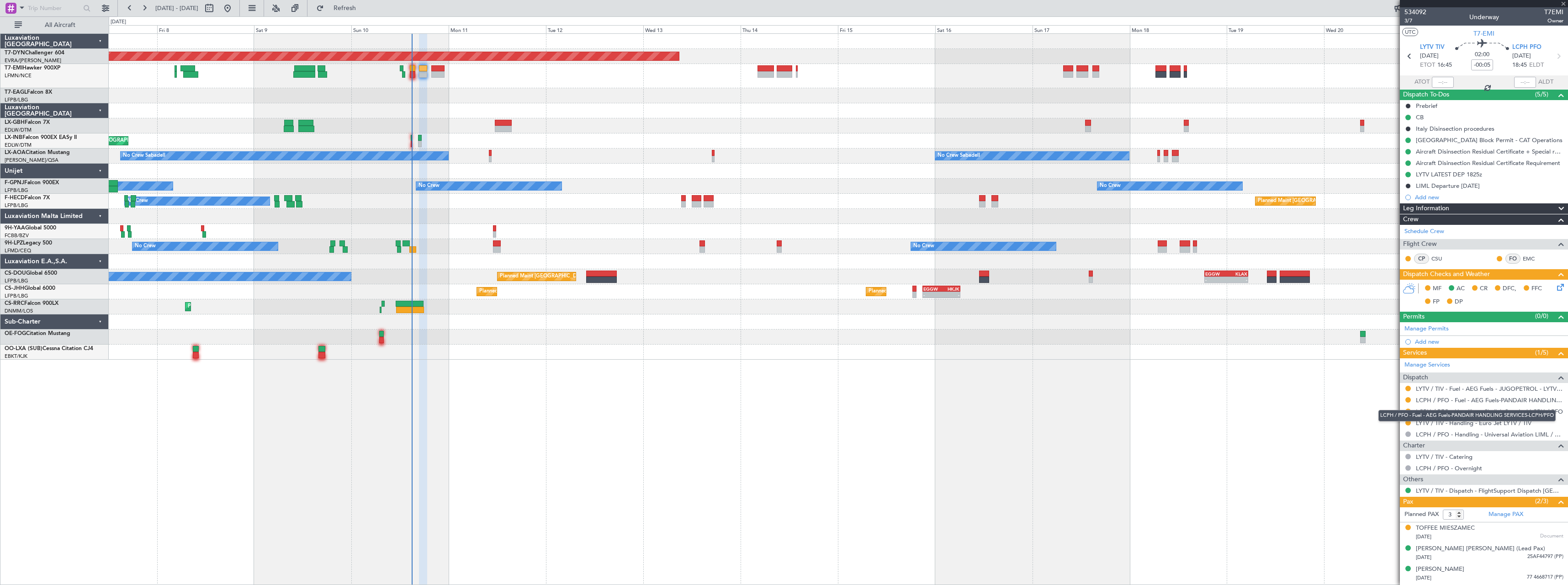
type input "+00:05"
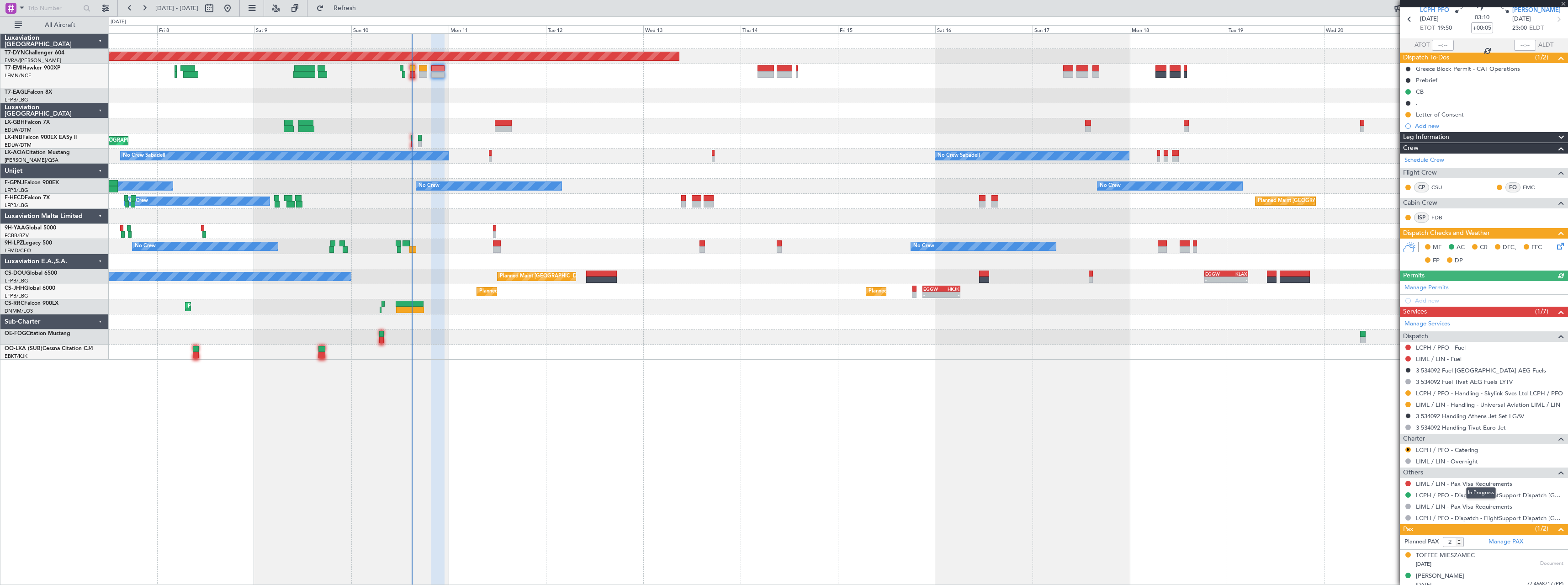
scroll to position [43, 0]
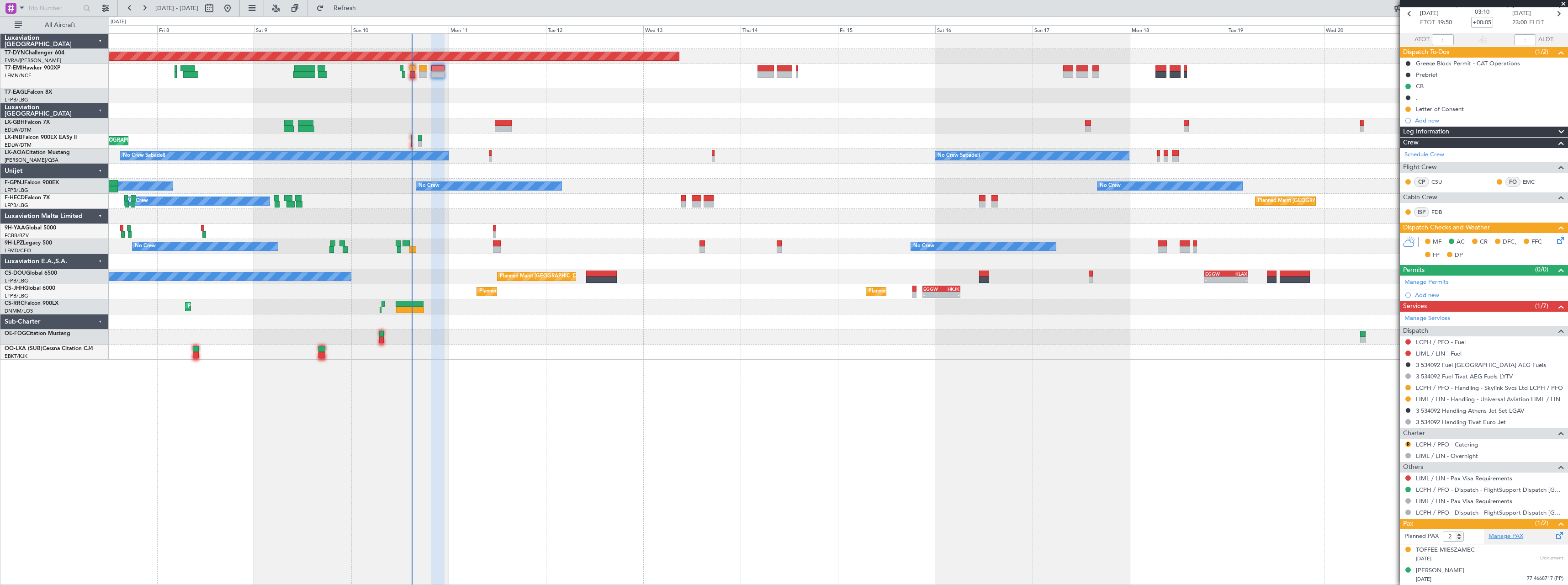
click at [1492, 536] on link "Manage PAX" at bounding box center [1505, 536] width 35 height 9
click at [1461, 537] on input "1" at bounding box center [1453, 536] width 21 height 10
type input "0"
click at [1461, 537] on input "0" at bounding box center [1453, 536] width 21 height 10
click at [1485, 539] on div "Manage PAX" at bounding box center [1526, 536] width 84 height 15
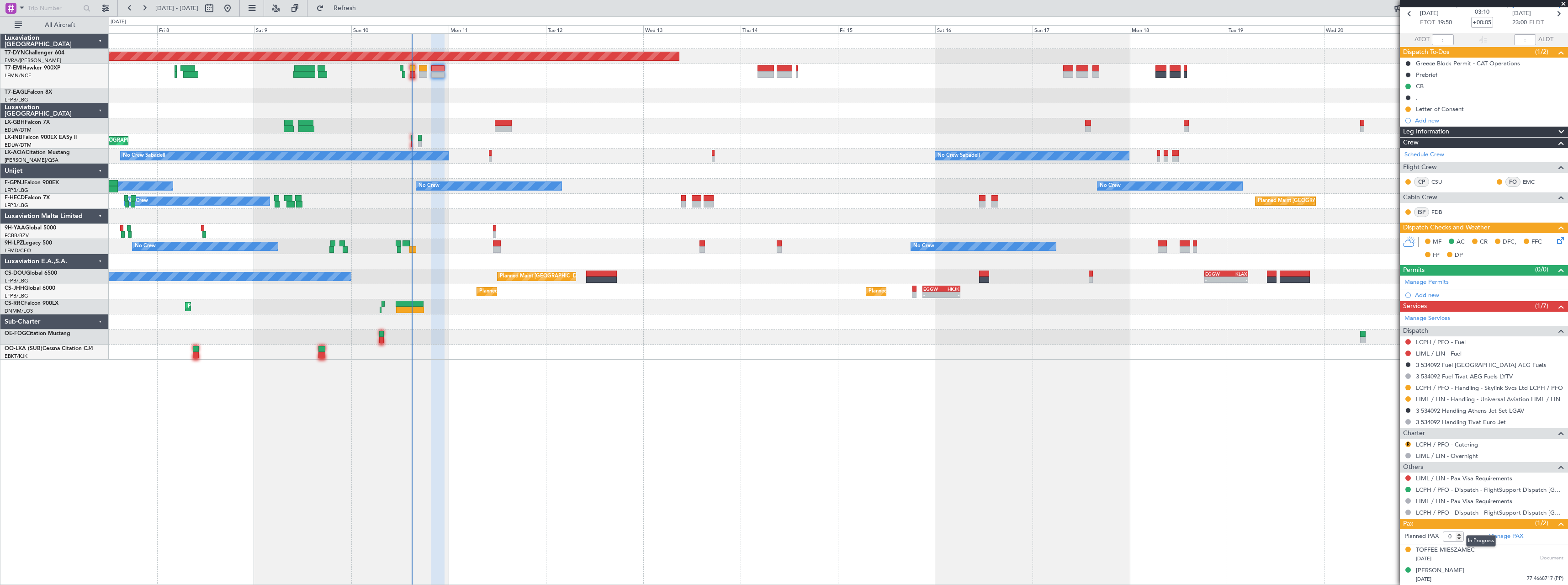
click at [1476, 538] on div "In Progress" at bounding box center [1481, 541] width 30 height 12
click at [1472, 536] on form "Planned PAX 0" at bounding box center [1442, 536] width 84 height 15
click at [364, 7] on span "Refresh" at bounding box center [345, 8] width 38 height 7
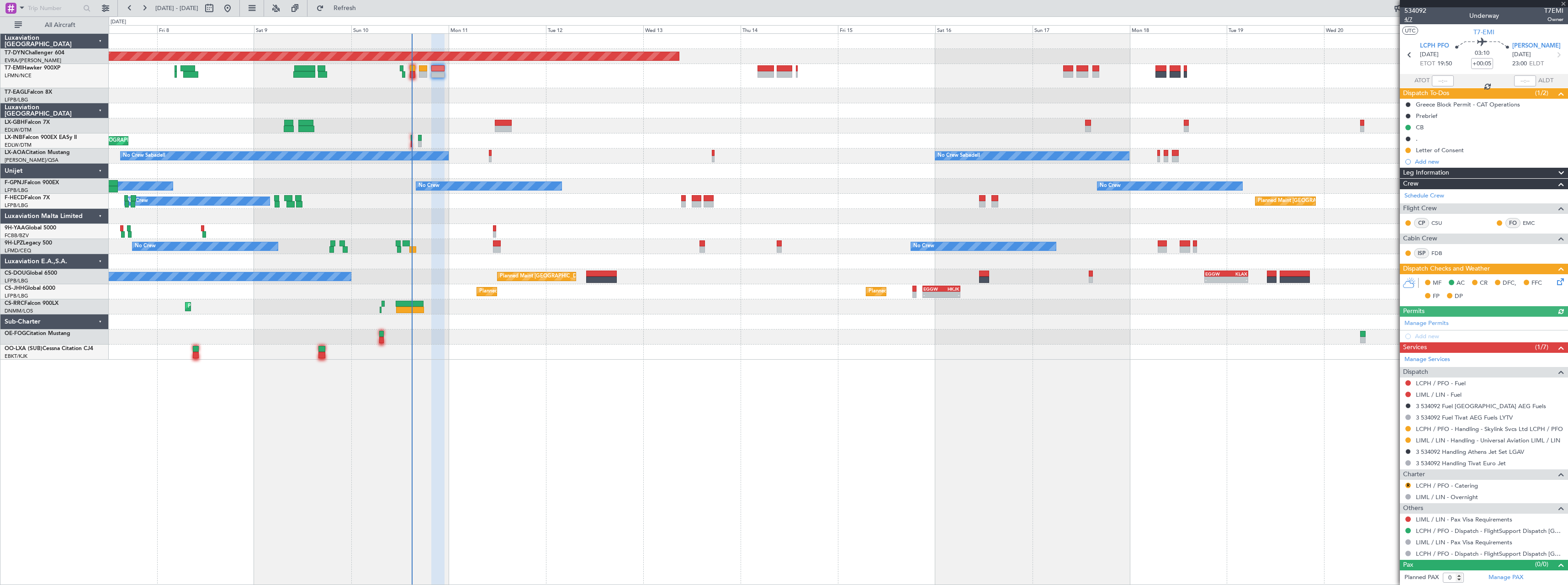
click at [1407, 20] on span "4/7" at bounding box center [1415, 19] width 22 height 8
click at [364, 7] on span "Refresh" at bounding box center [345, 8] width 38 height 7
click at [1409, 517] on button at bounding box center [1408, 519] width 5 height 5
click at [1378, 406] on span "Not Required" at bounding box center [1386, 409] width 37 height 9
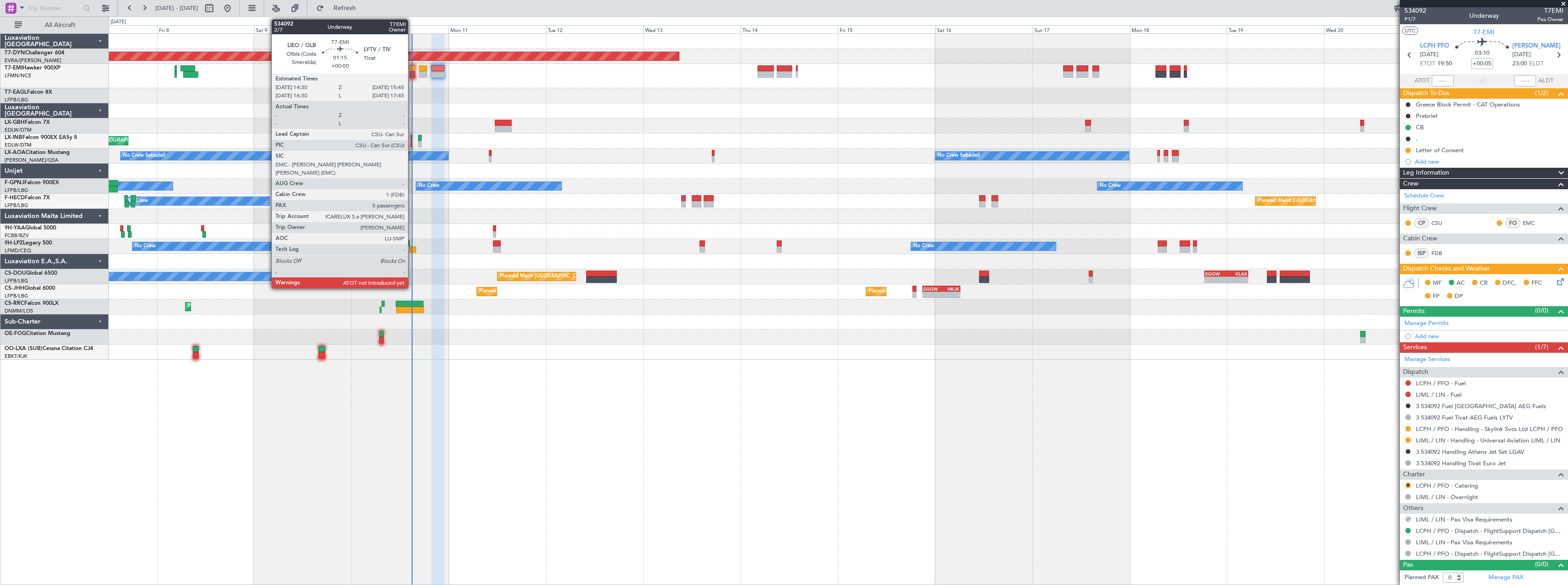
click at [412, 66] on div at bounding box center [412, 68] width 5 height 7
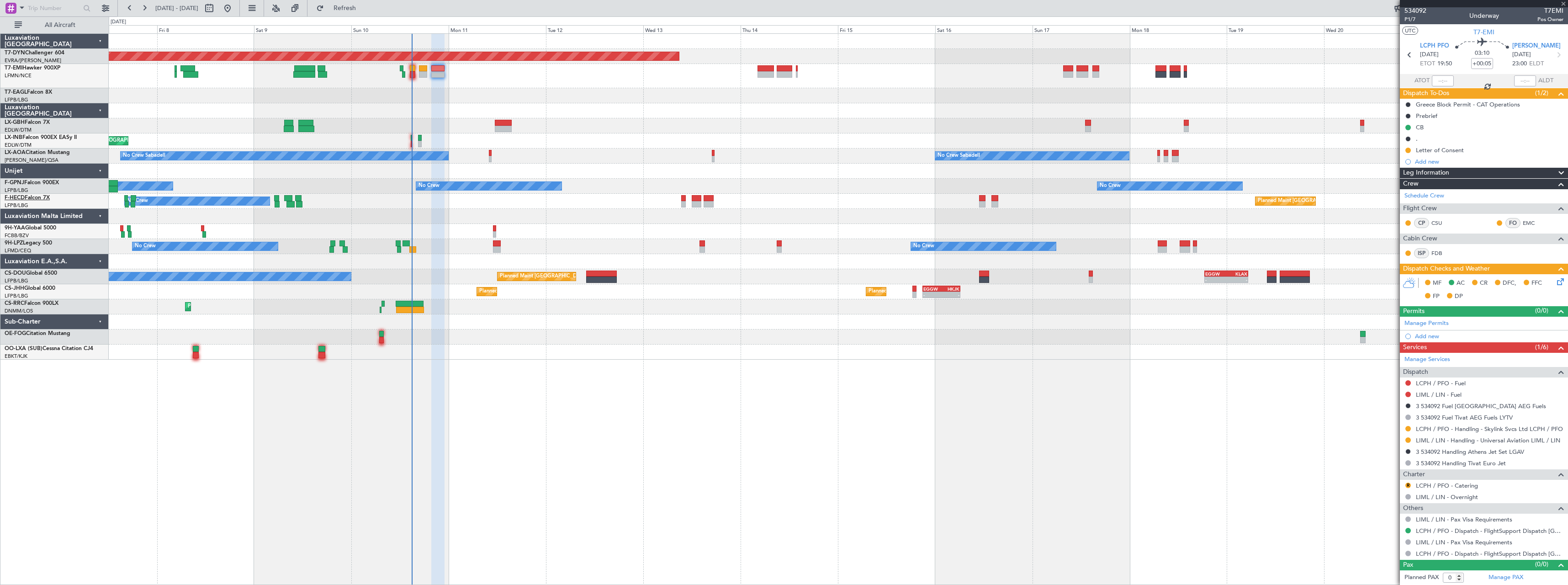
type input "5"
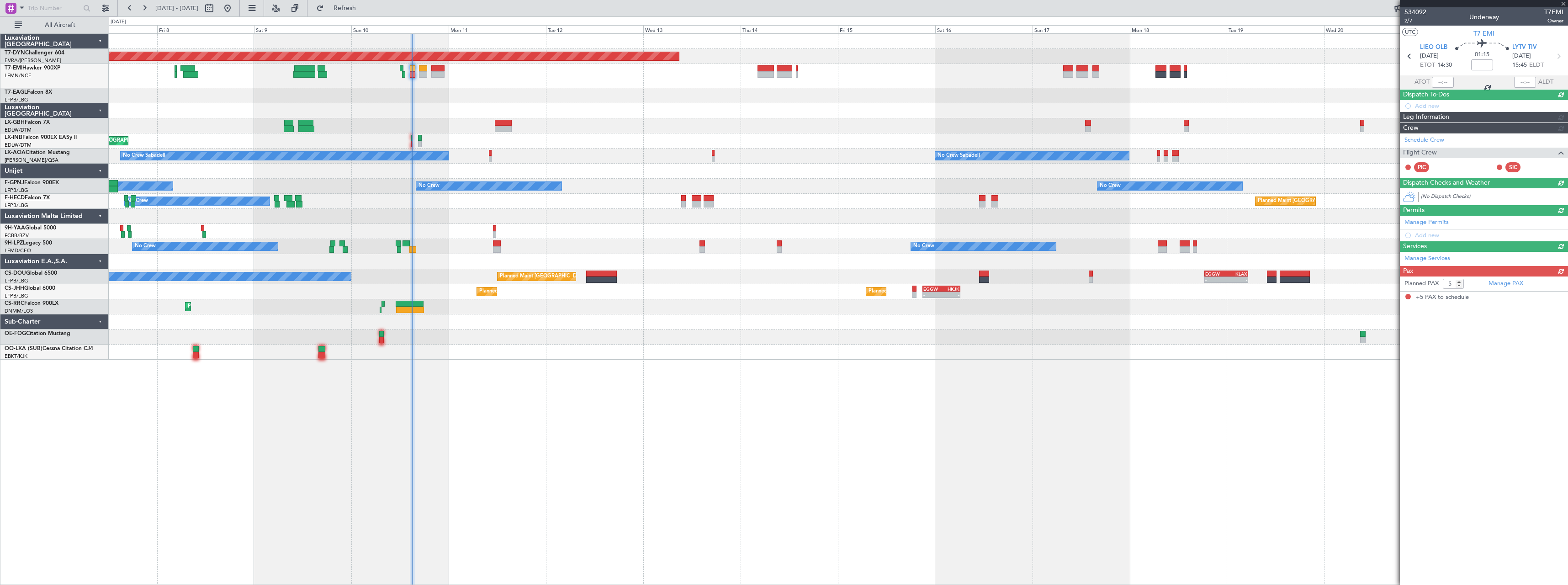
scroll to position [0, 0]
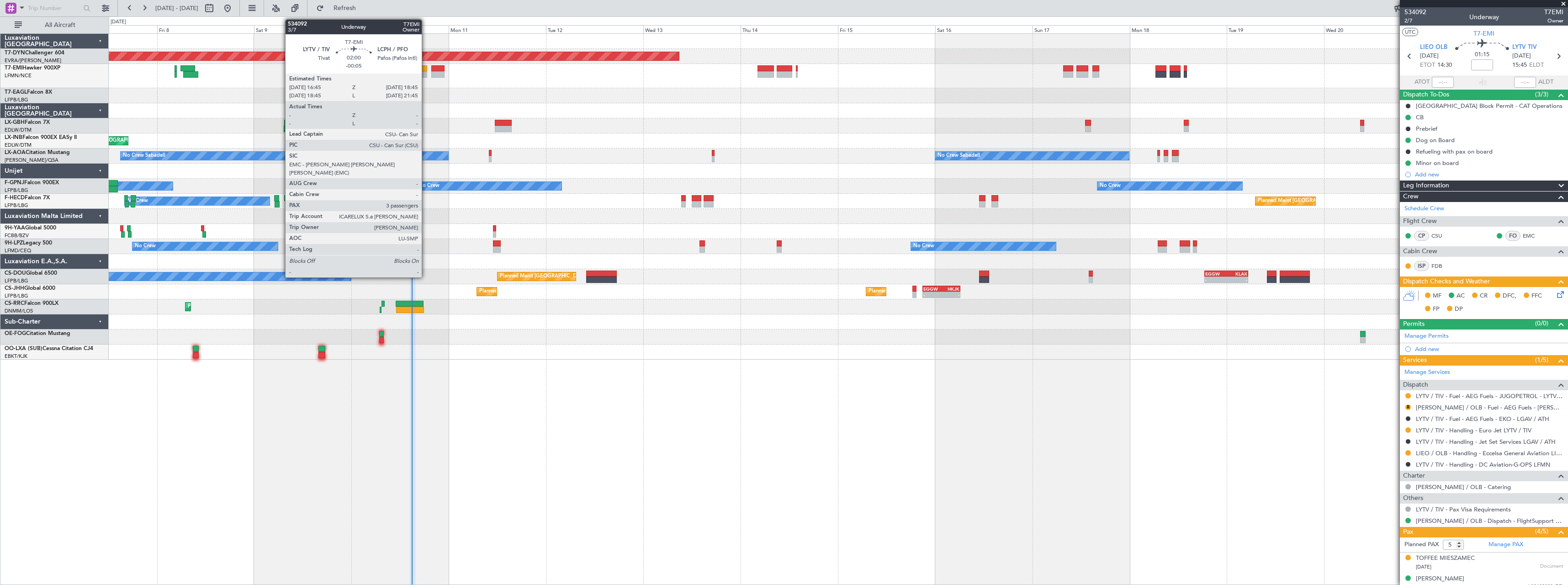
click at [426, 72] on div at bounding box center [423, 74] width 9 height 7
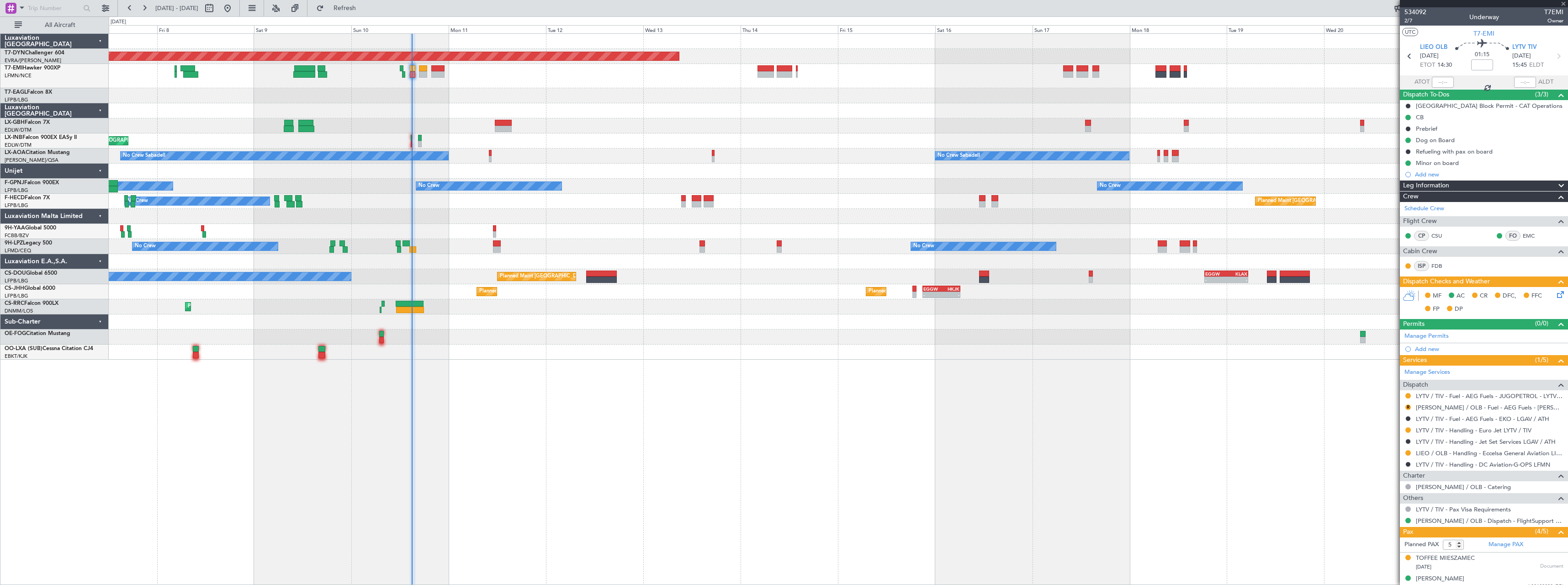
type input "-00:05"
type input "3"
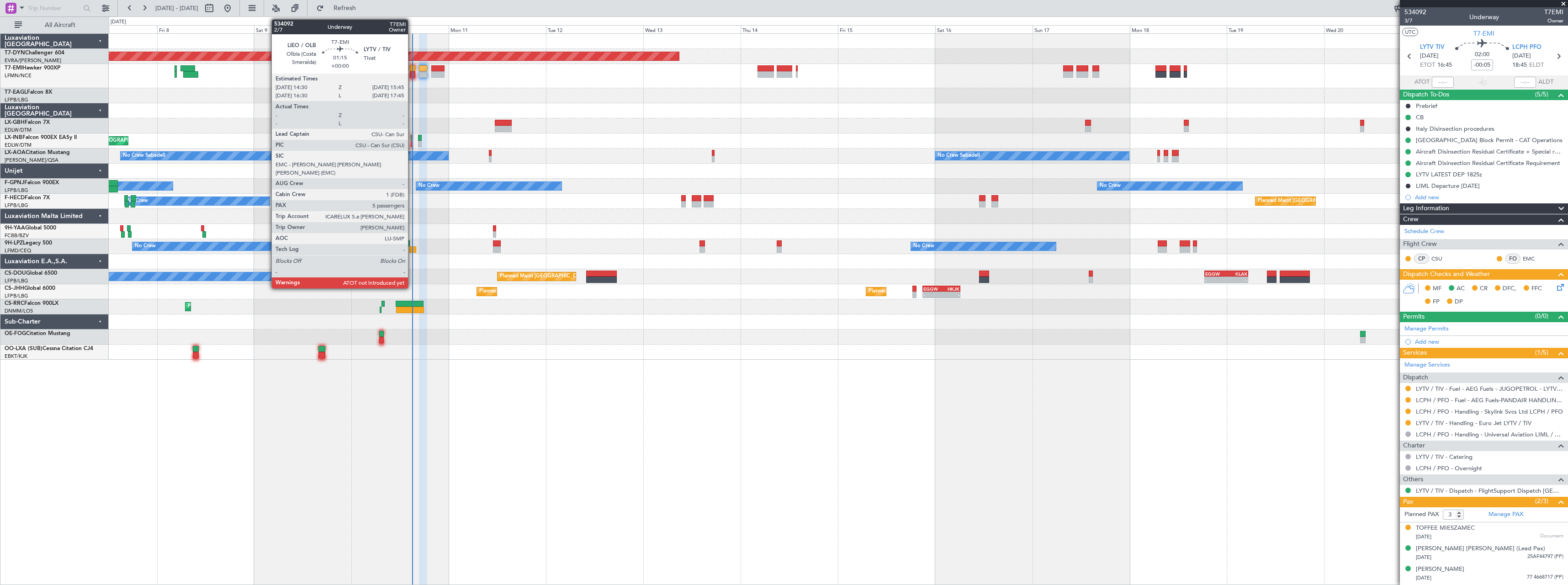
click at [412, 69] on div at bounding box center [412, 68] width 5 height 7
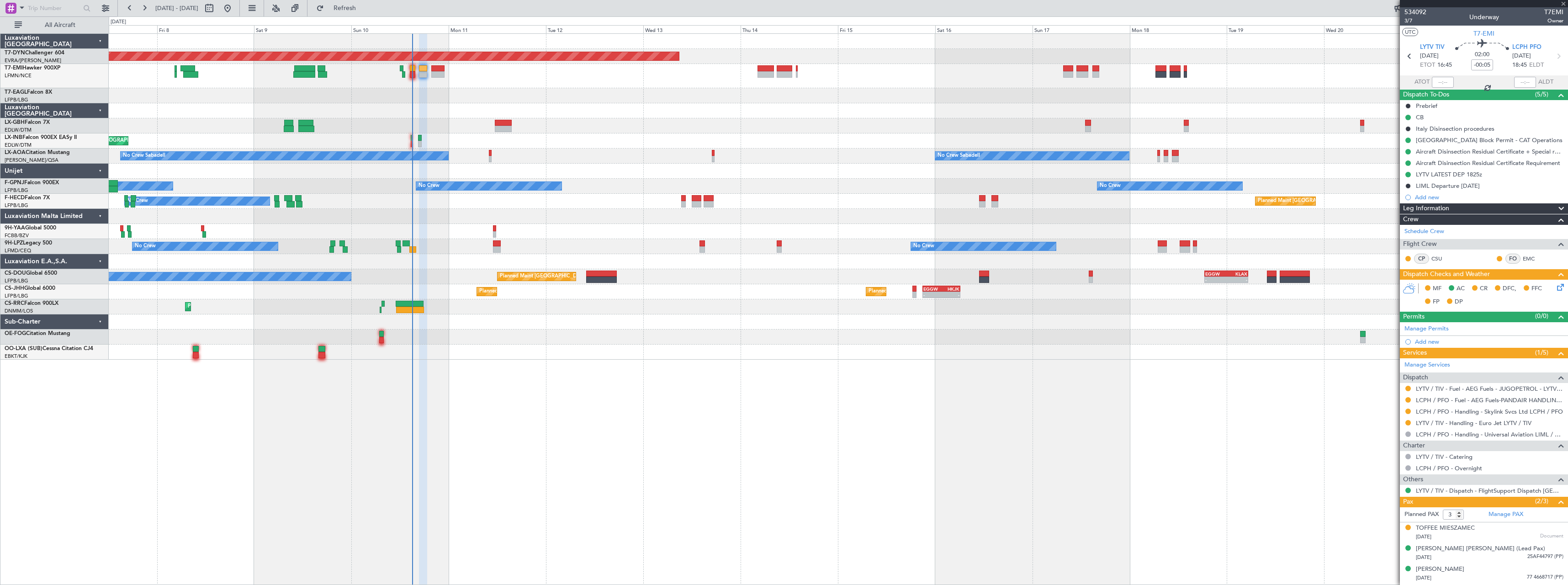
type input "5"
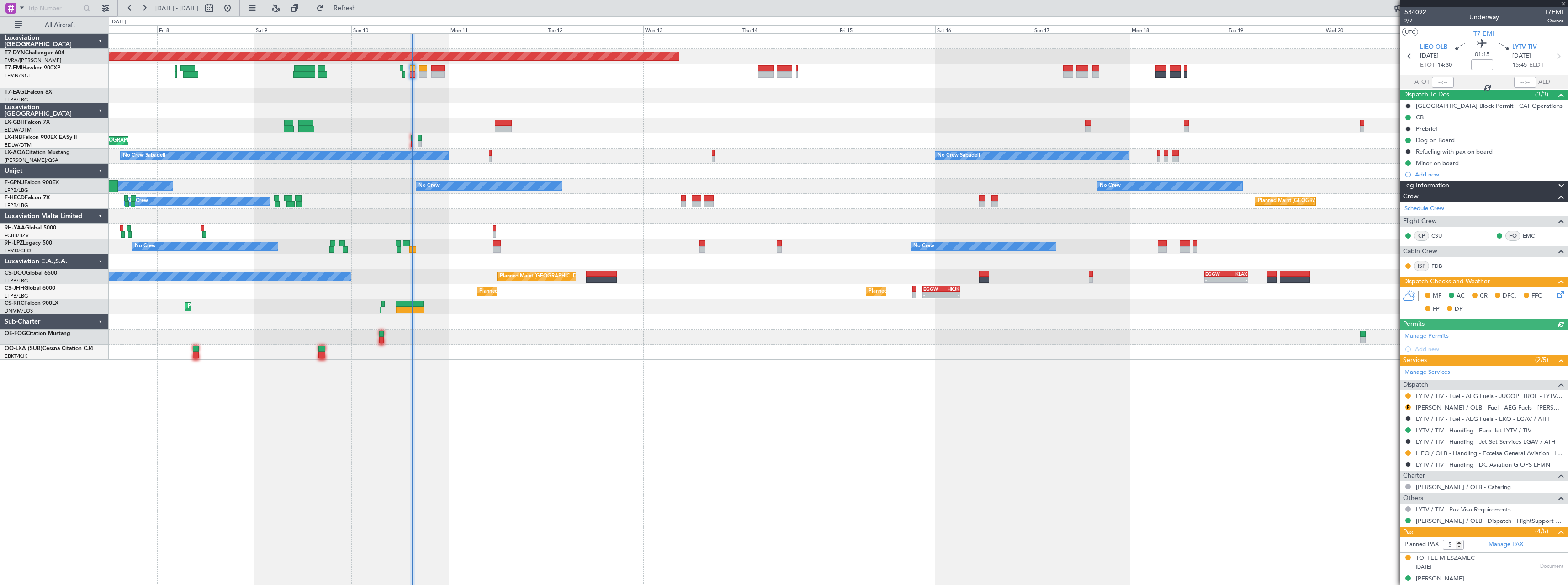
click at [1412, 20] on span "2/7" at bounding box center [1415, 21] width 22 height 8
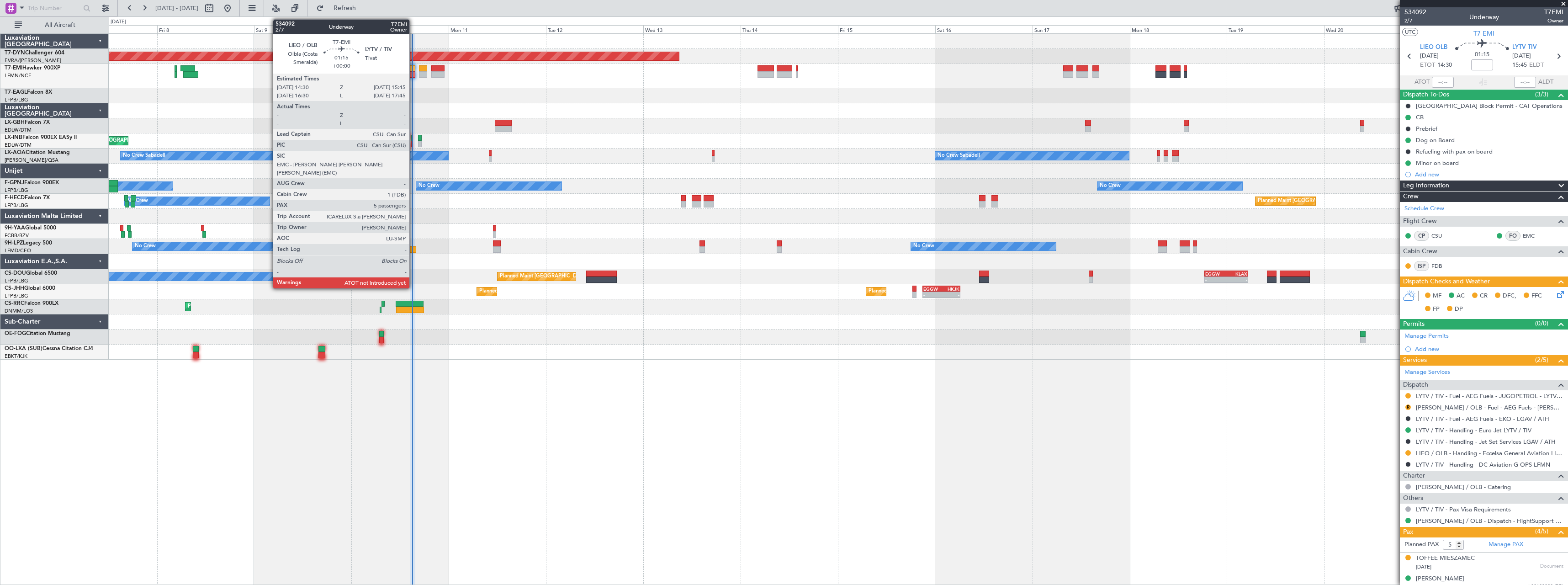
click at [413, 69] on div at bounding box center [412, 68] width 5 height 7
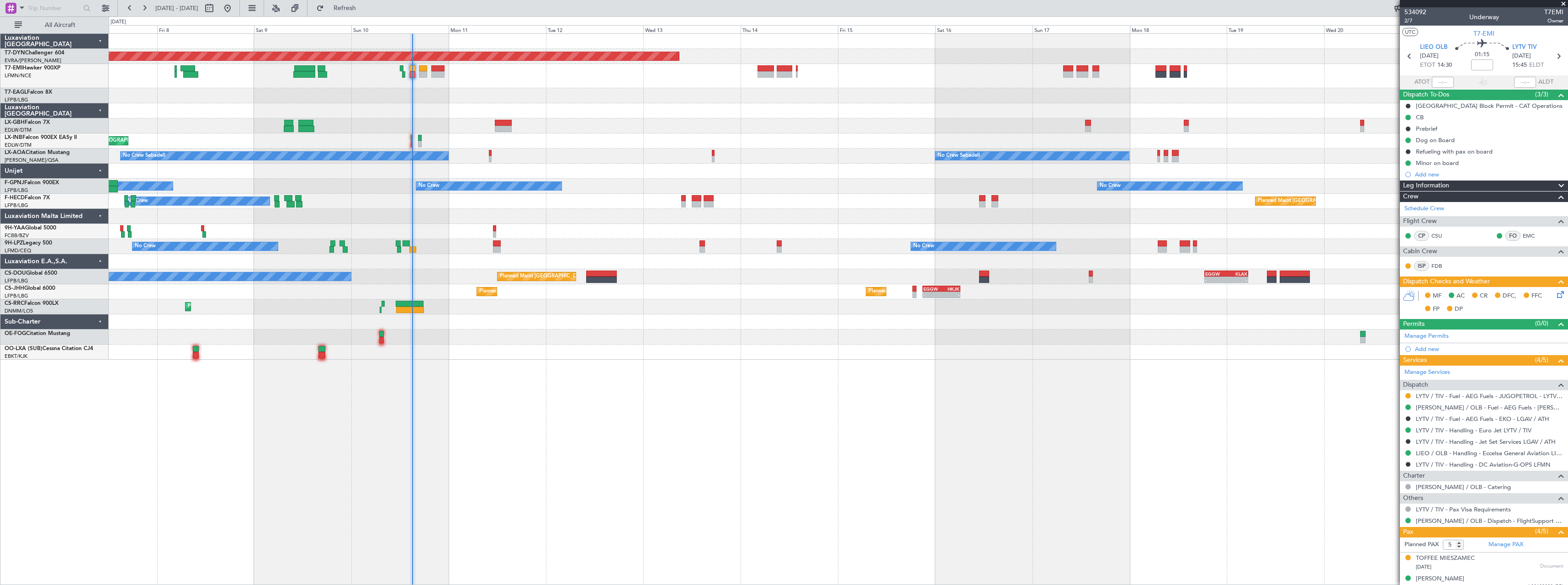
click at [1555, 295] on icon at bounding box center [1559, 293] width 7 height 7
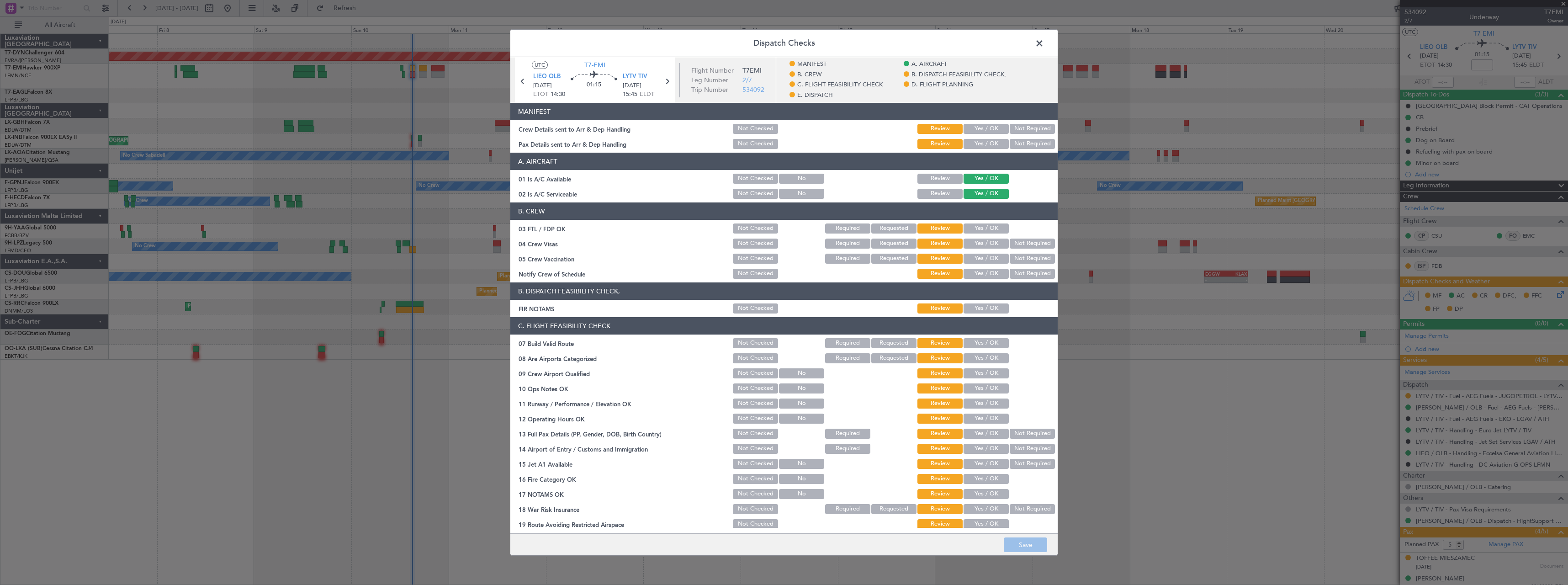
click at [971, 127] on button "Yes / OK" at bounding box center [986, 128] width 45 height 10
click at [975, 140] on button "Yes / OK" at bounding box center [986, 144] width 45 height 10
click at [1037, 538] on button "Save" at bounding box center [1025, 545] width 43 height 15
click at [1044, 41] on span at bounding box center [1044, 46] width 0 height 18
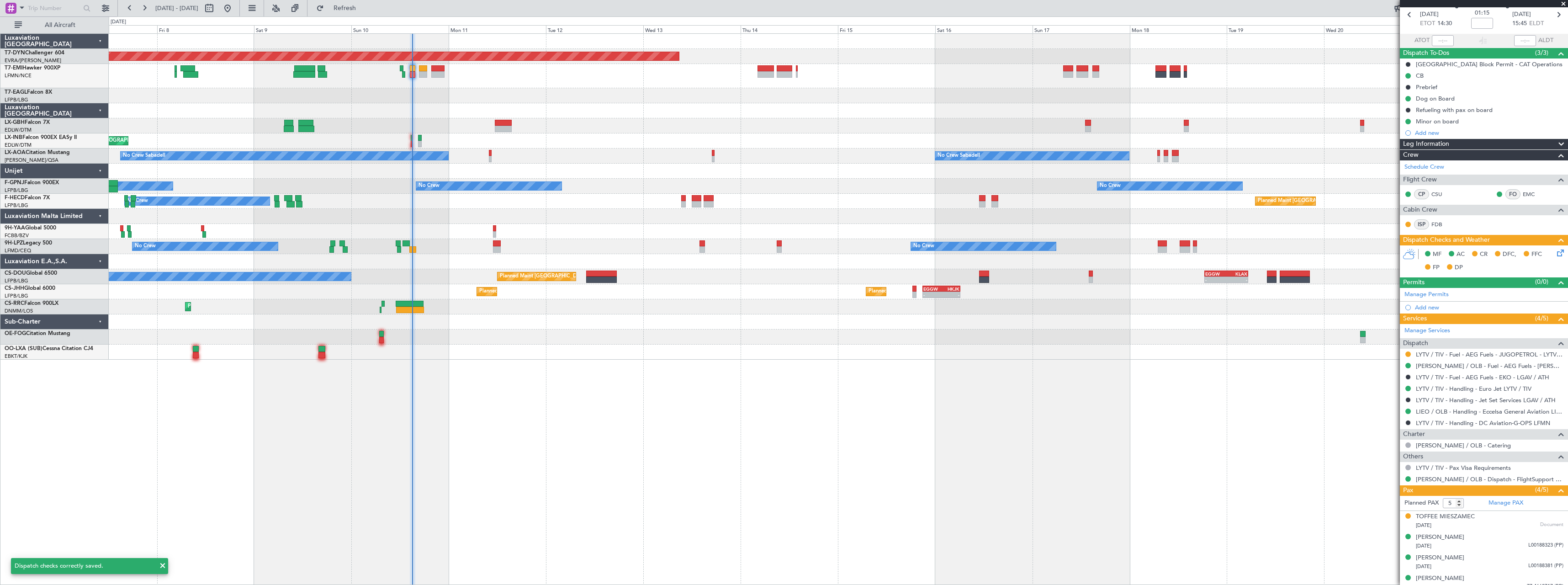
scroll to position [70, 0]
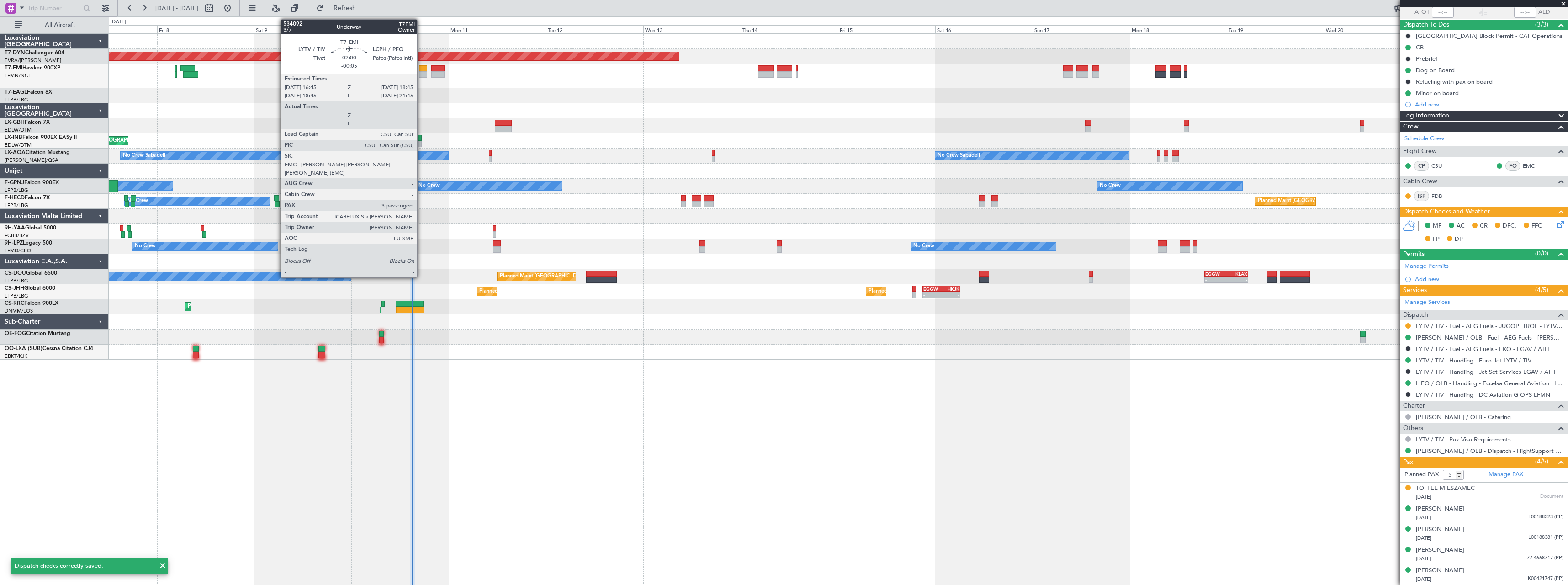
click at [421, 72] on div at bounding box center [423, 74] width 9 height 7
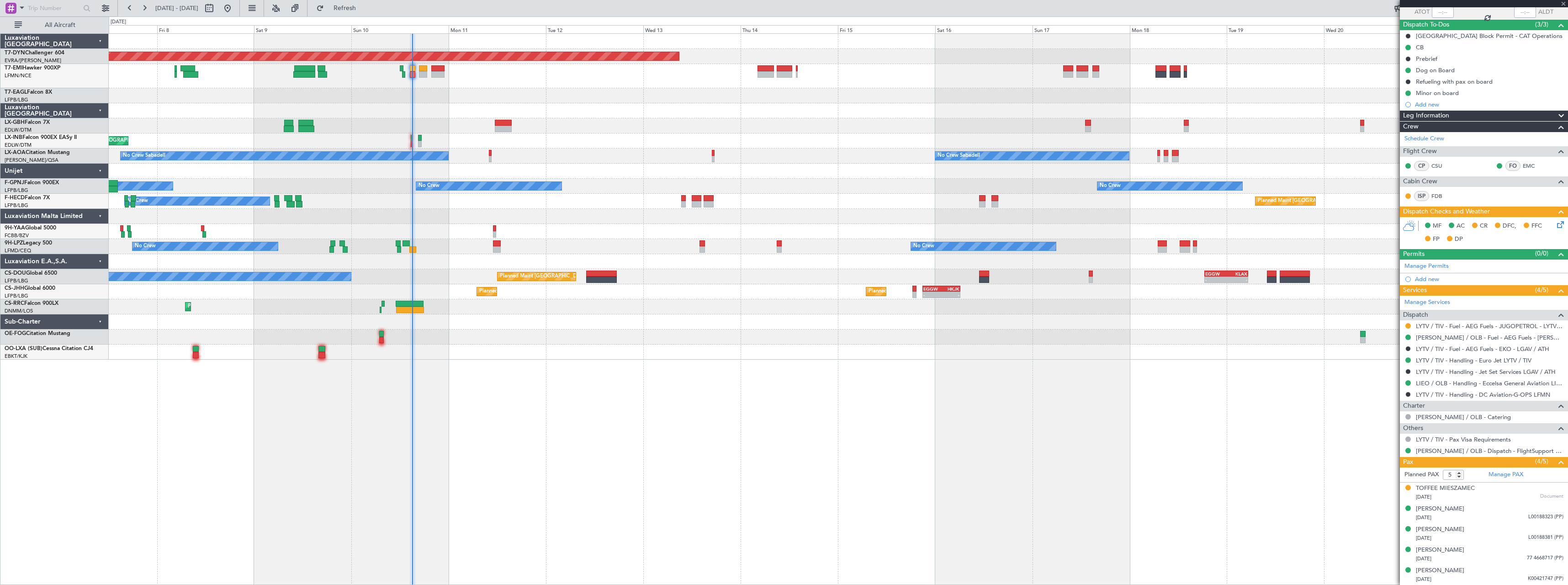
type input "-00:05"
type input "3"
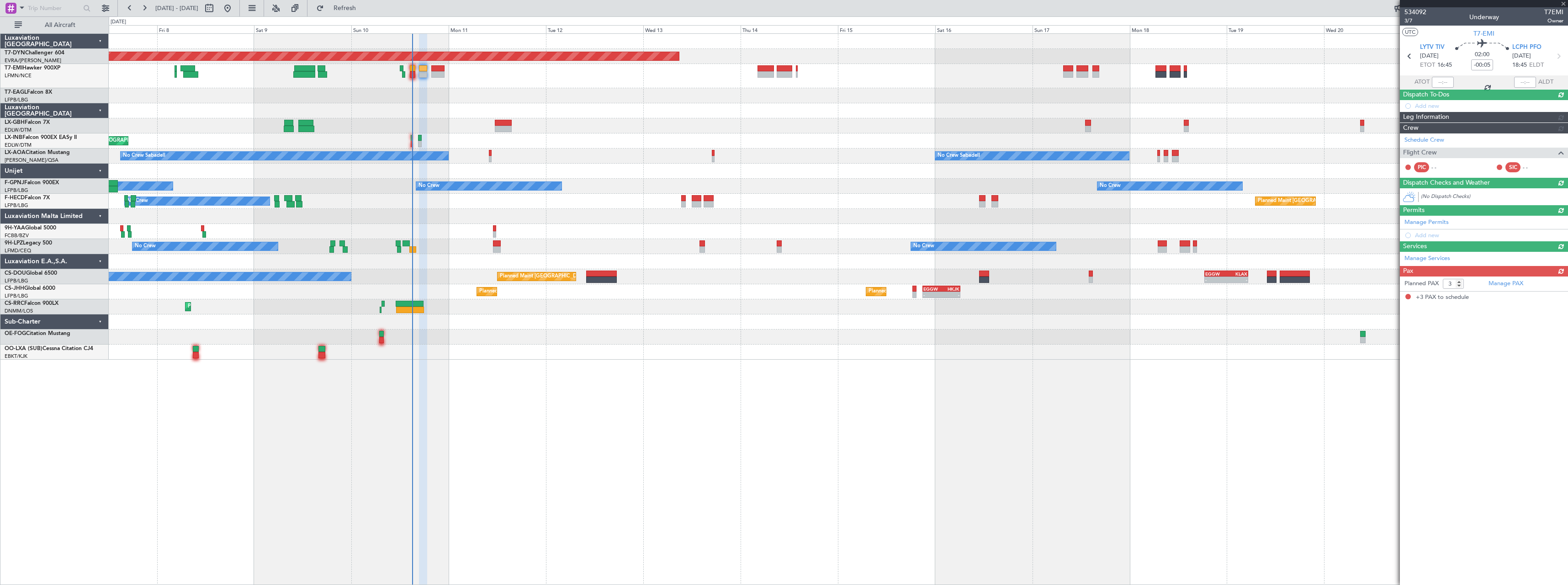
scroll to position [0, 0]
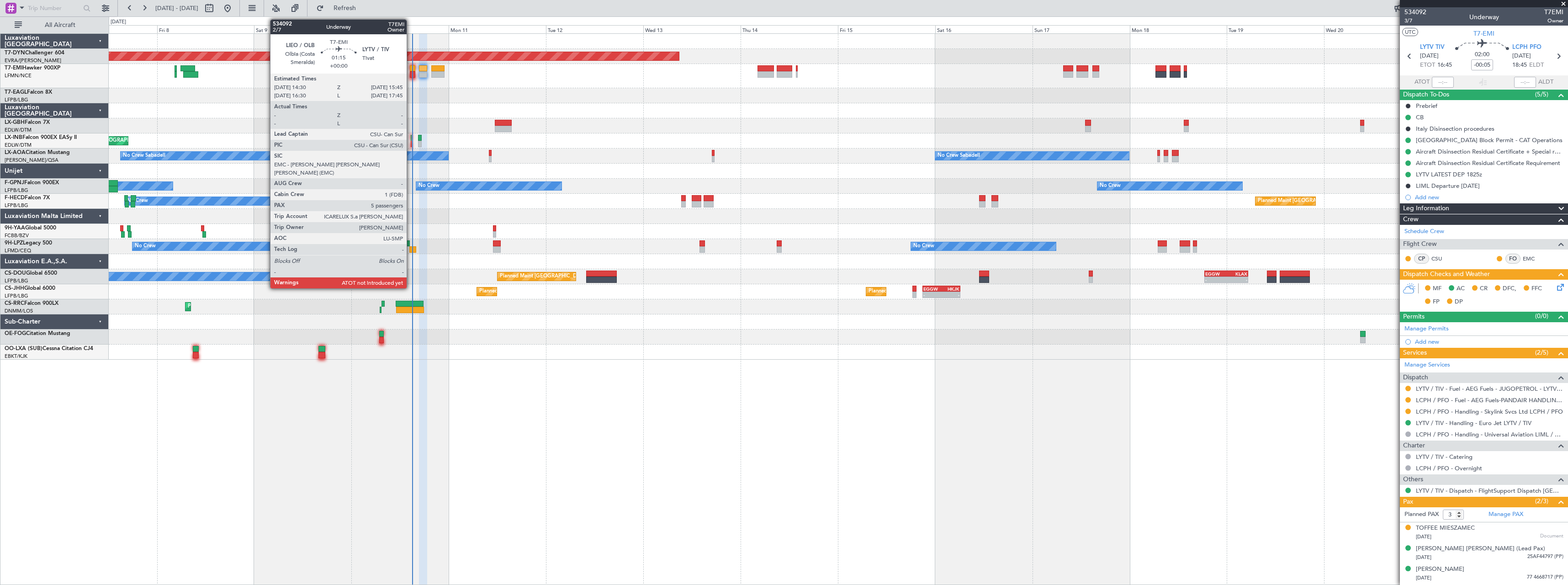
click at [411, 74] on div at bounding box center [412, 74] width 5 height 7
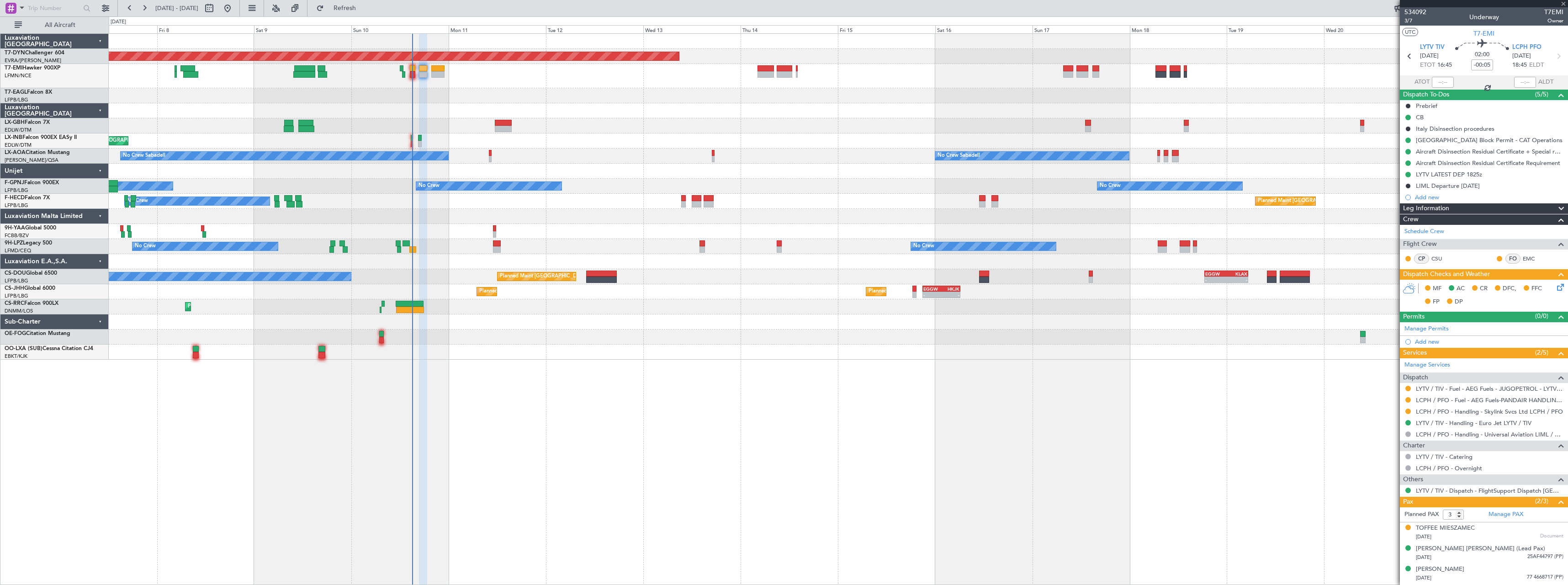
type input "5"
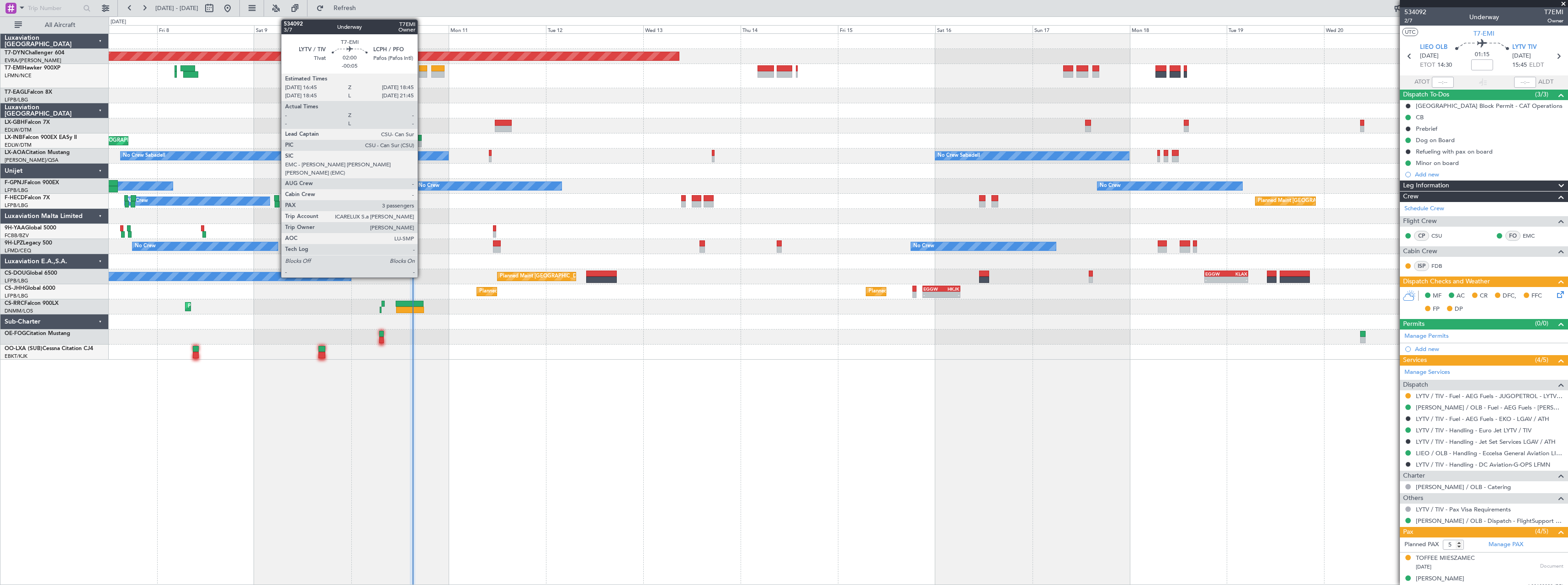
click at [422, 74] on div at bounding box center [423, 74] width 9 height 7
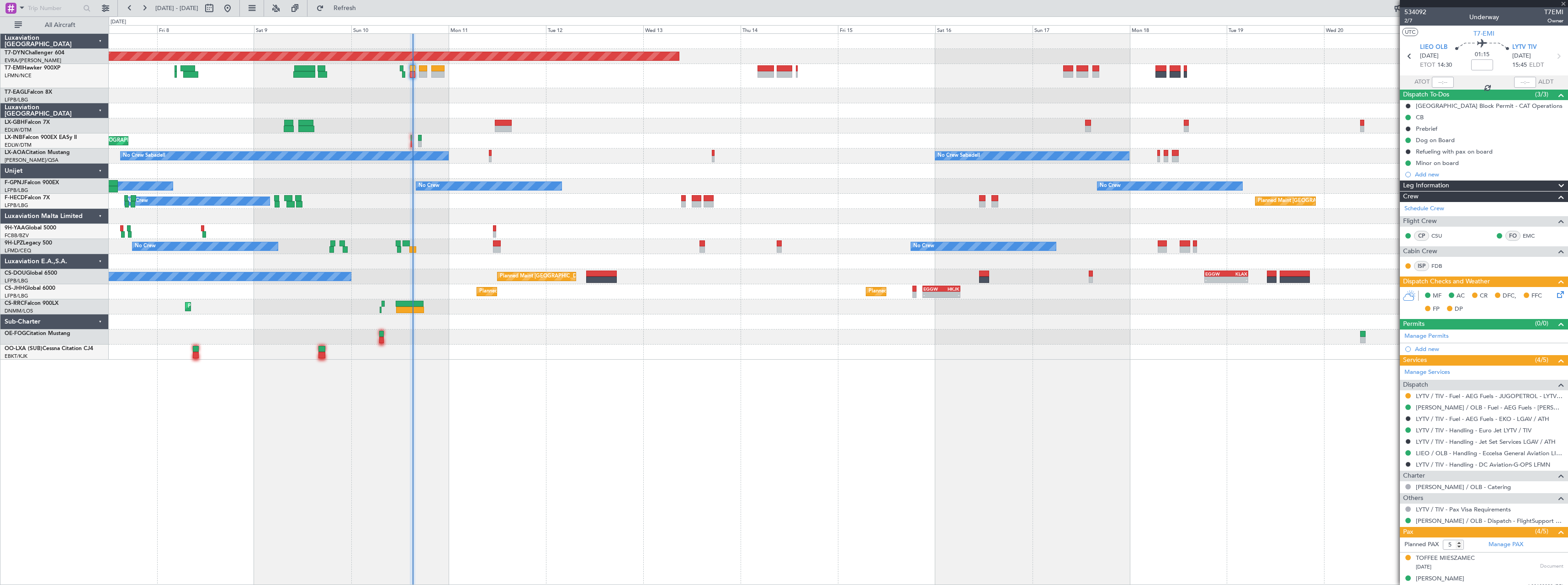
type input "-00:05"
type input "3"
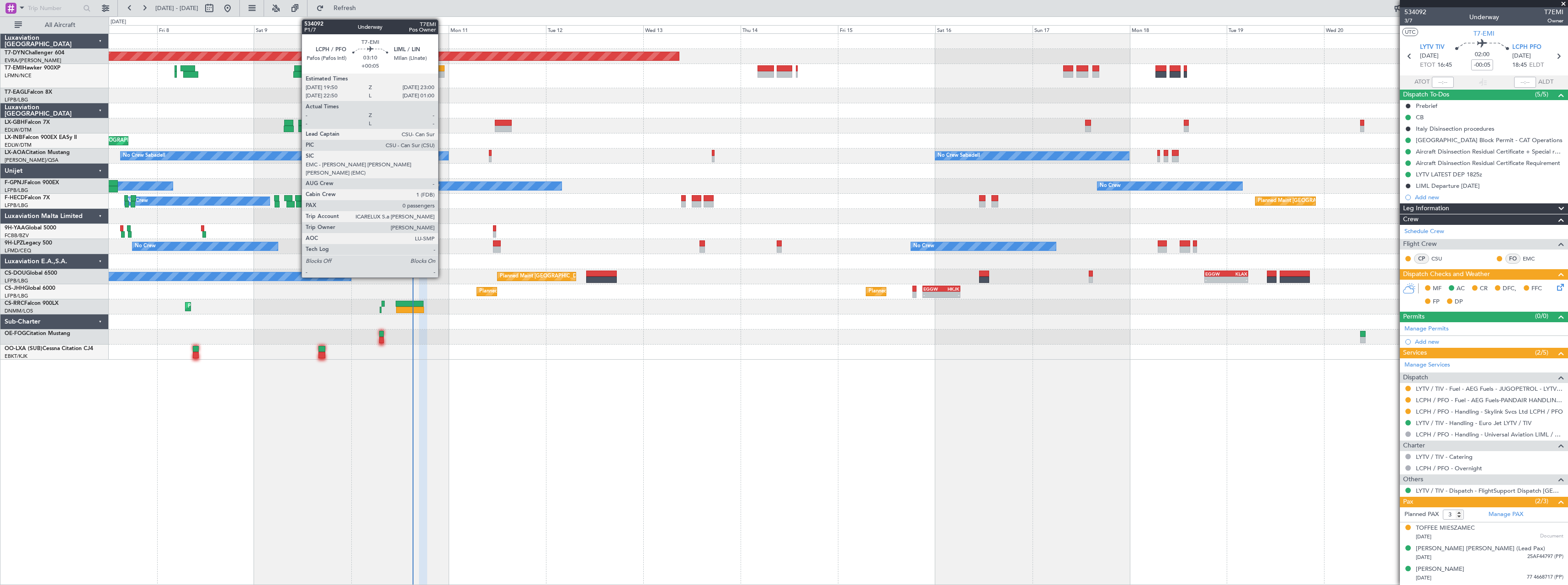
click at [434, 71] on div at bounding box center [438, 68] width 13 height 7
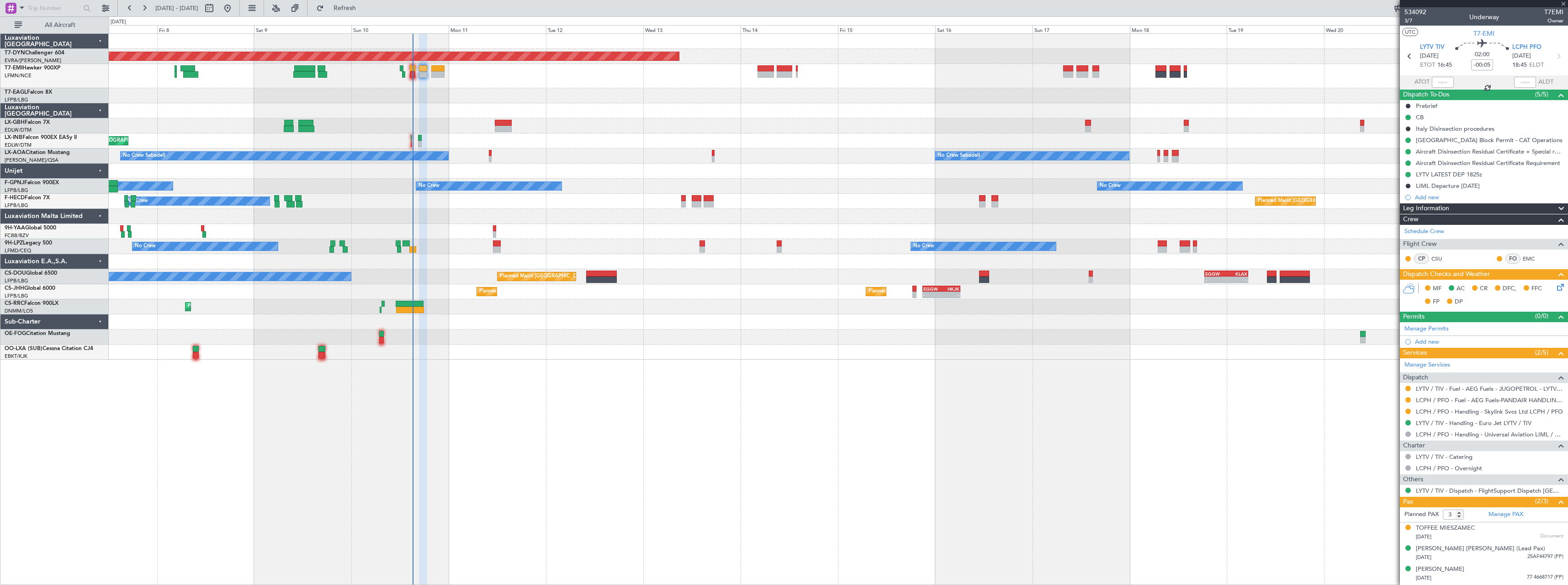
type input "+00:05"
type input "0"
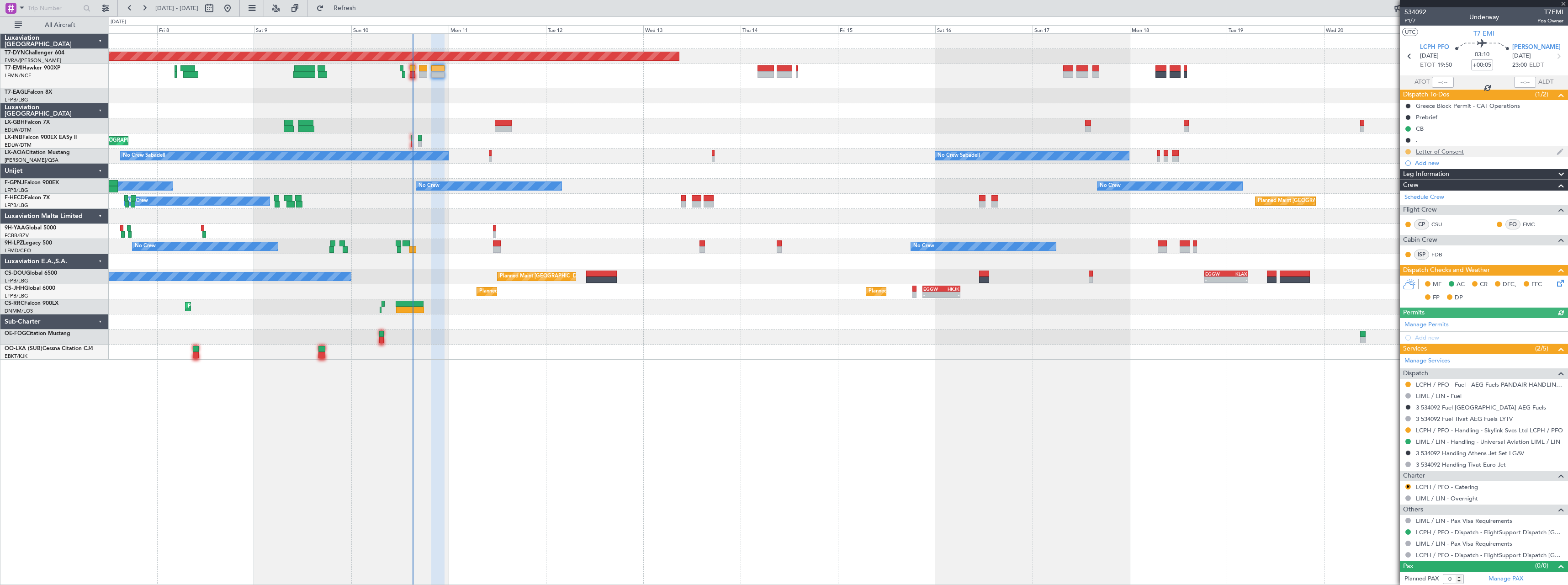
click at [1405, 149] on div at bounding box center [1408, 152] width 7 height 7
click at [1408, 149] on button at bounding box center [1408, 152] width 5 height 5
click at [1395, 205] on li "Cancelled" at bounding box center [1409, 206] width 49 height 14
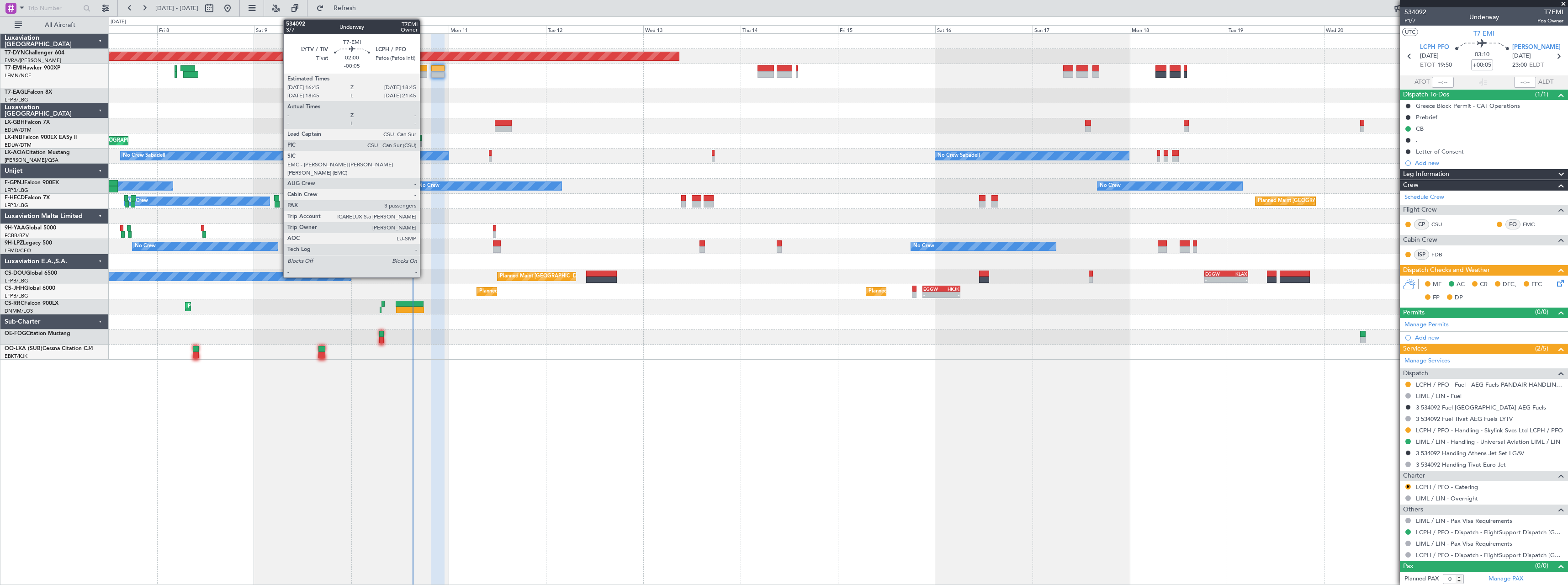
click at [424, 69] on div at bounding box center [423, 68] width 9 height 7
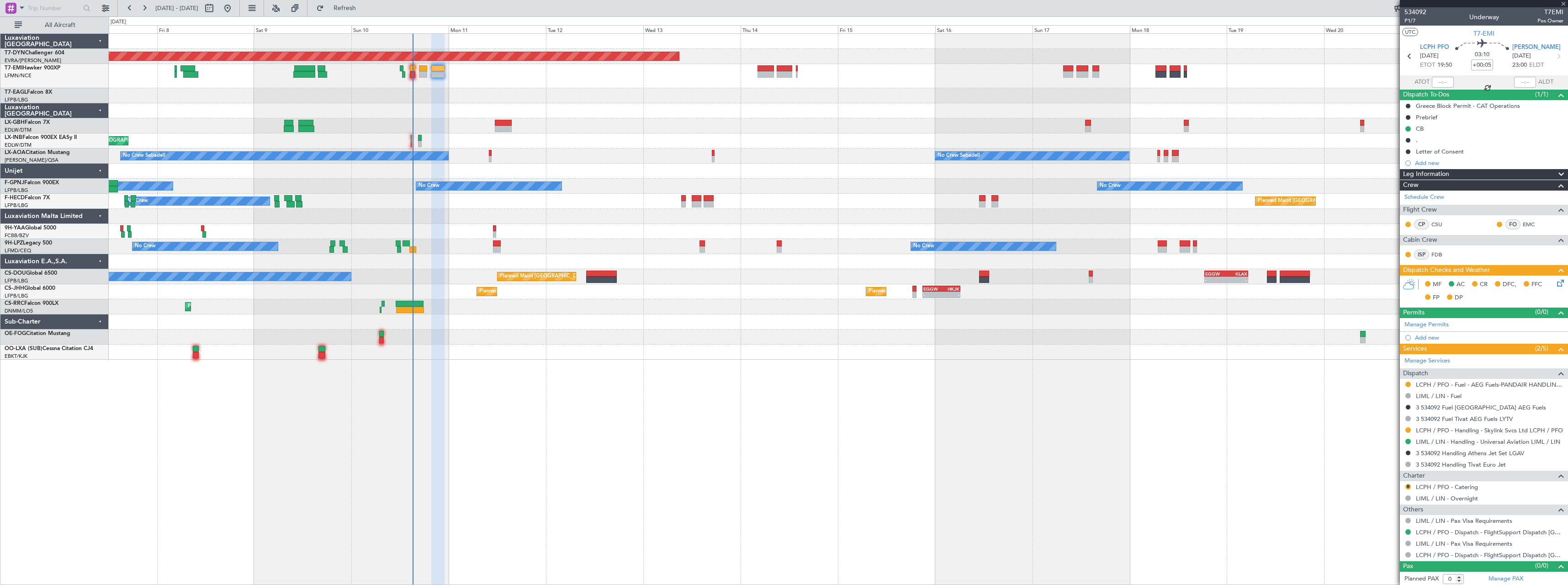
type input "-00:05"
type input "3"
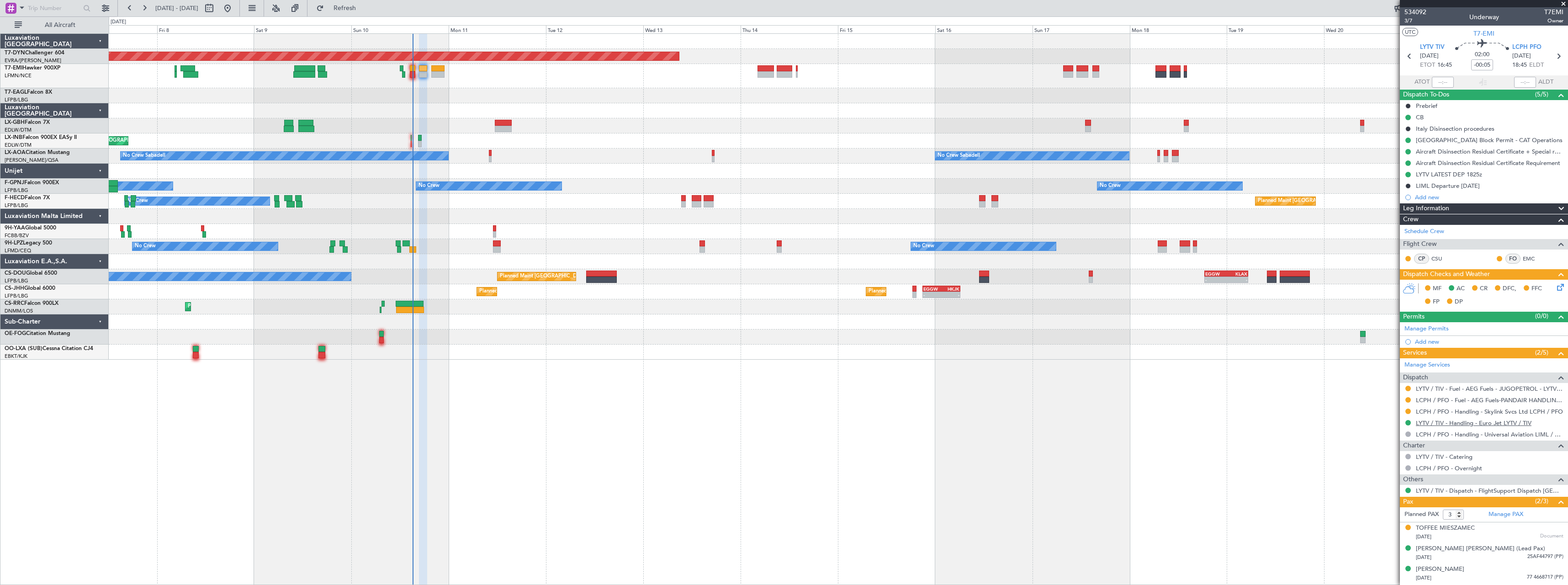
click at [1499, 424] on link "LYTV / TIV - Handling - Euro Jet LYTV / TIV" at bounding box center [1474, 422] width 116 height 8
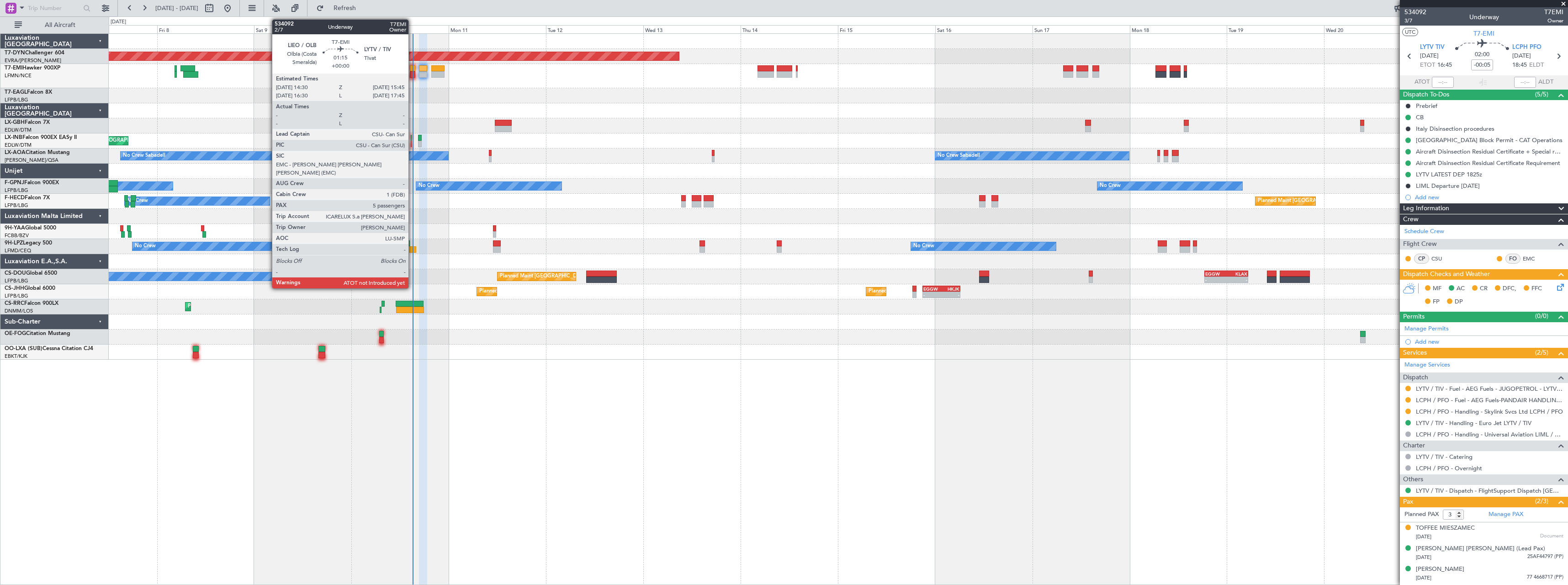
click at [413, 68] on div at bounding box center [412, 68] width 5 height 7
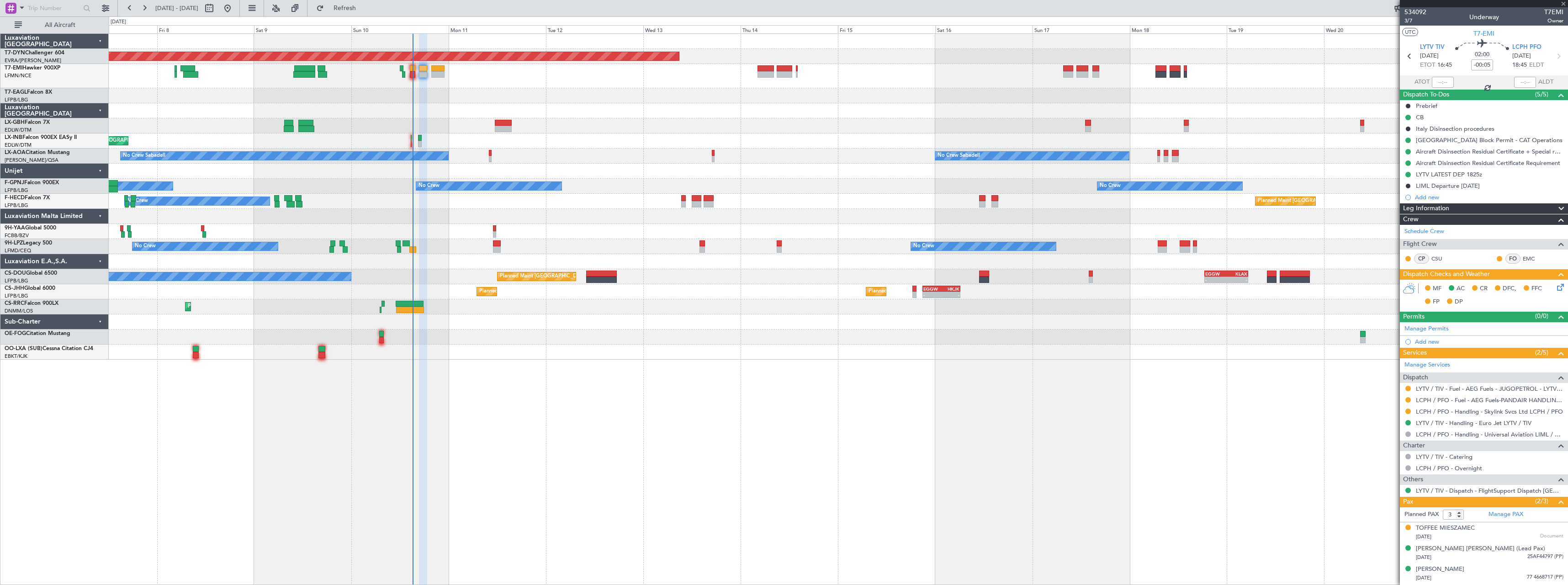
type input "5"
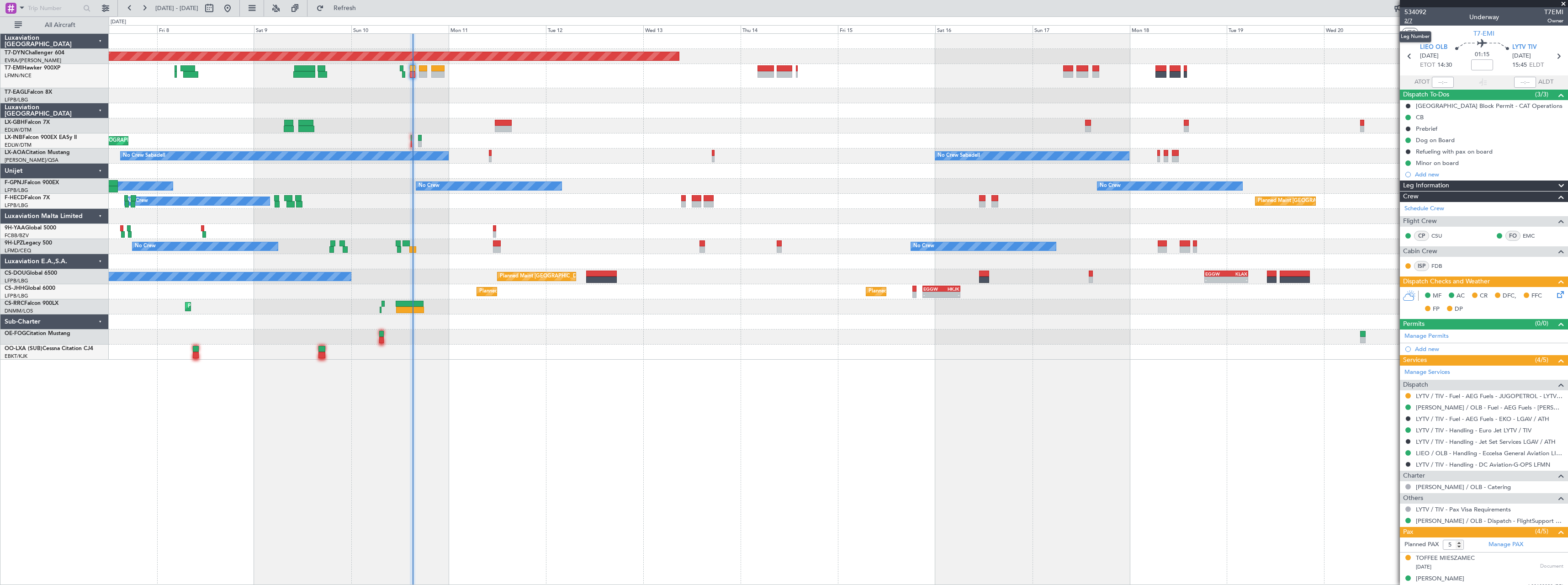
click at [1413, 19] on span "2/7" at bounding box center [1415, 21] width 22 height 8
click at [1410, 19] on span "2/7" at bounding box center [1415, 21] width 22 height 8
click at [364, 9] on span "Refresh" at bounding box center [345, 8] width 38 height 7
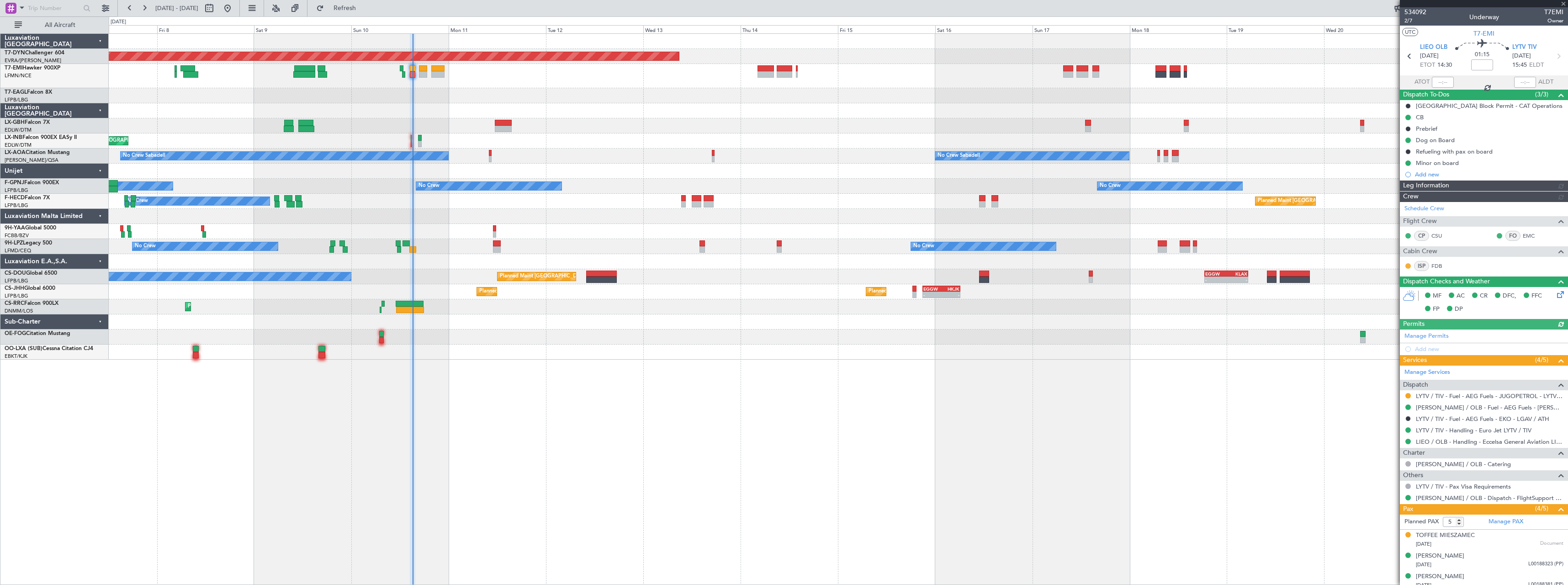
type input "15:01"
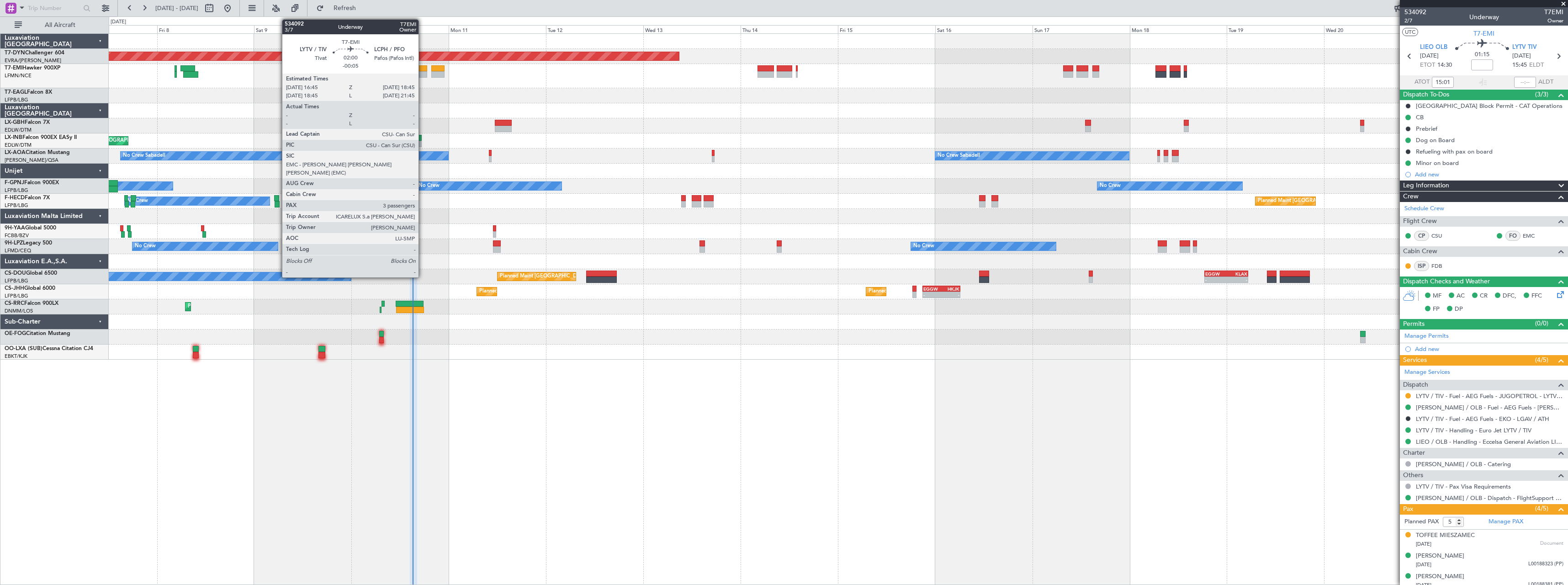
click at [422, 71] on div at bounding box center [423, 68] width 9 height 7
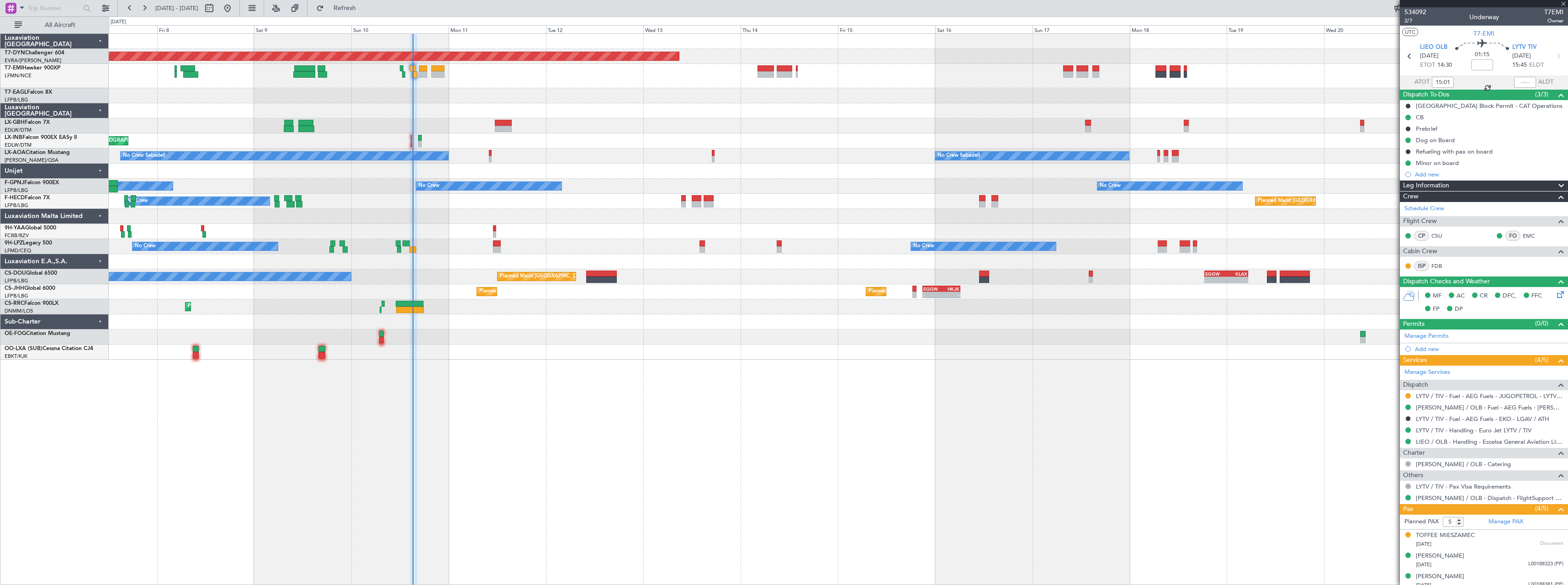
type input "-00:05"
type input "3"
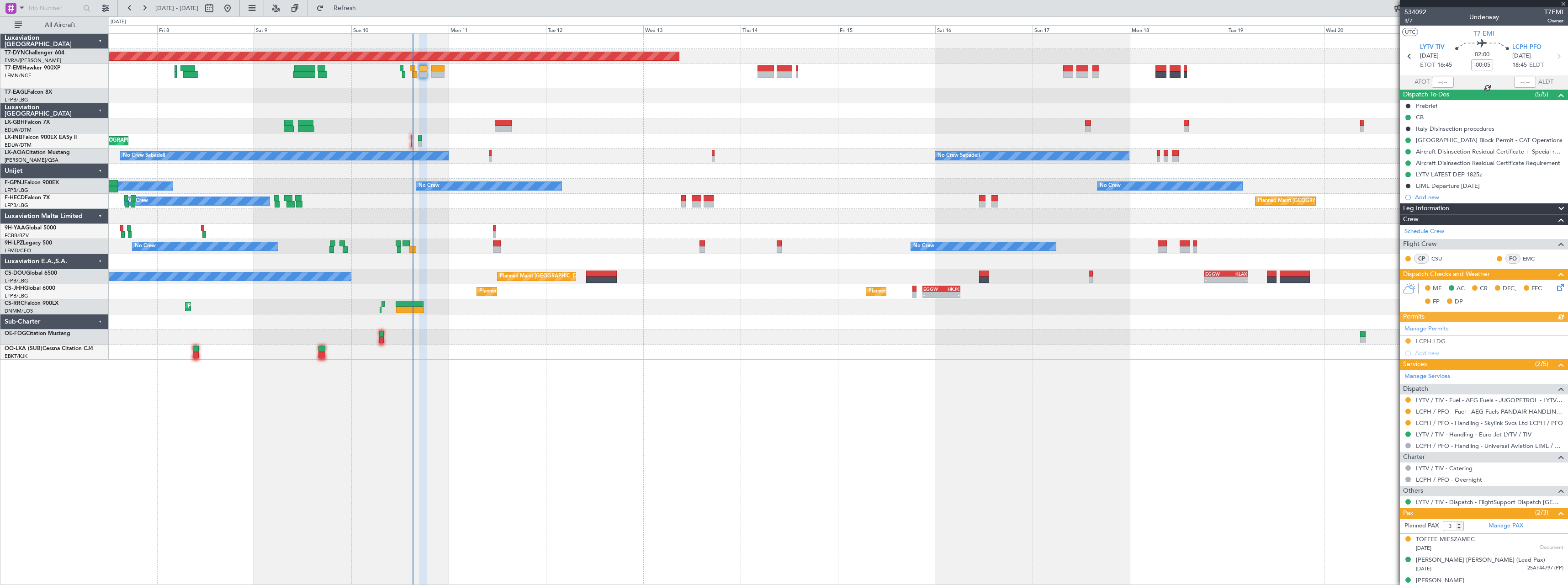
click at [1555, 289] on icon at bounding box center [1559, 285] width 7 height 7
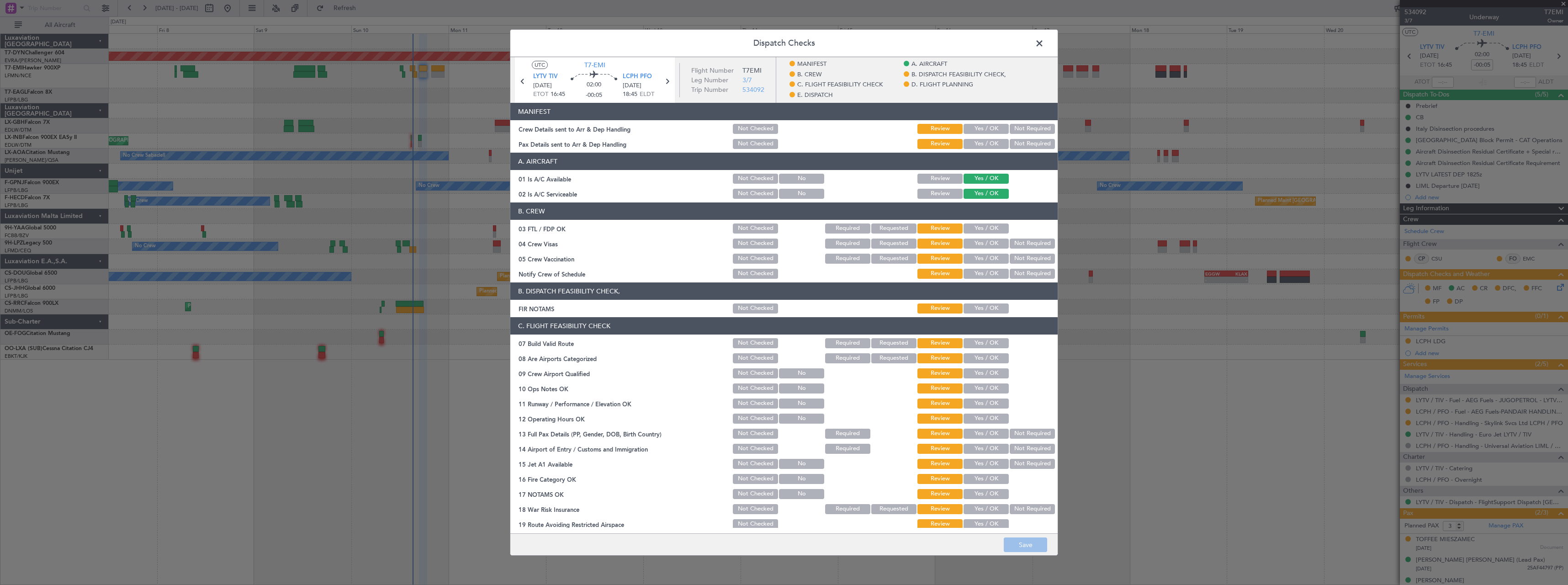
click at [981, 145] on button "Yes / OK" at bounding box center [986, 144] width 45 height 10
click at [980, 125] on button "Yes / OK" at bounding box center [986, 128] width 45 height 10
click at [1031, 542] on button "Save" at bounding box center [1025, 545] width 43 height 15
click at [1044, 41] on span at bounding box center [1044, 46] width 0 height 18
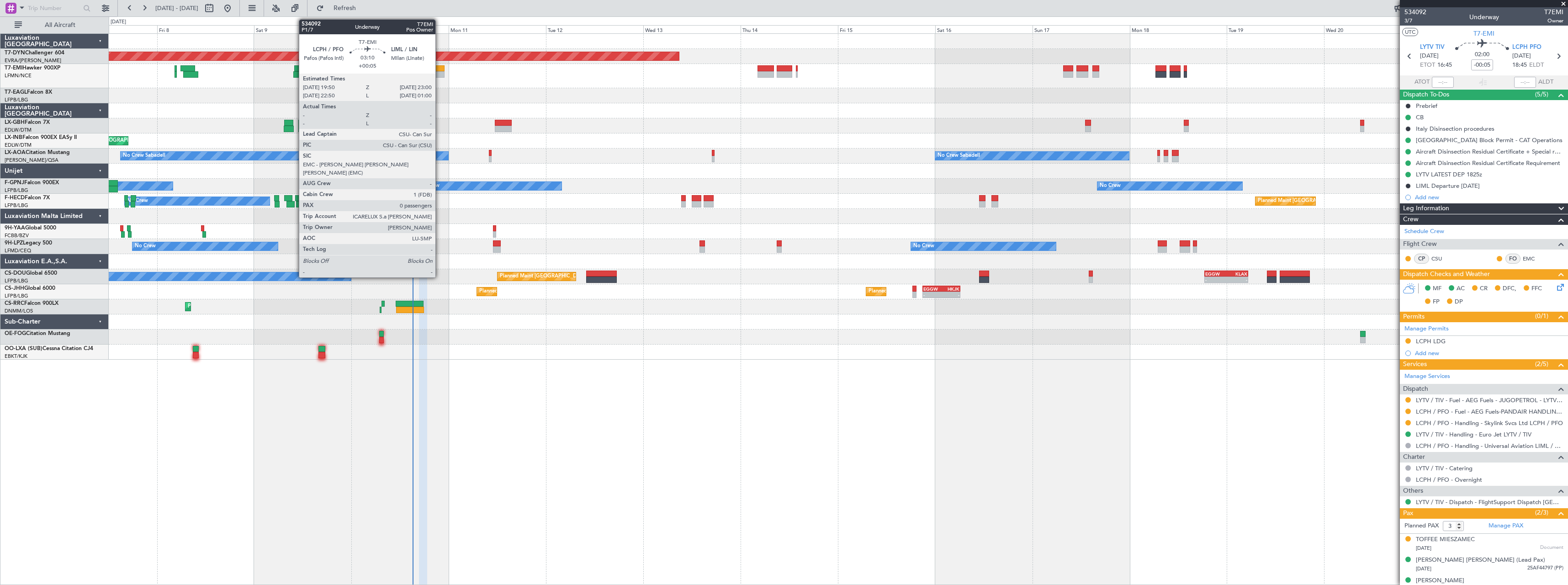
click at [439, 71] on div at bounding box center [438, 74] width 13 height 7
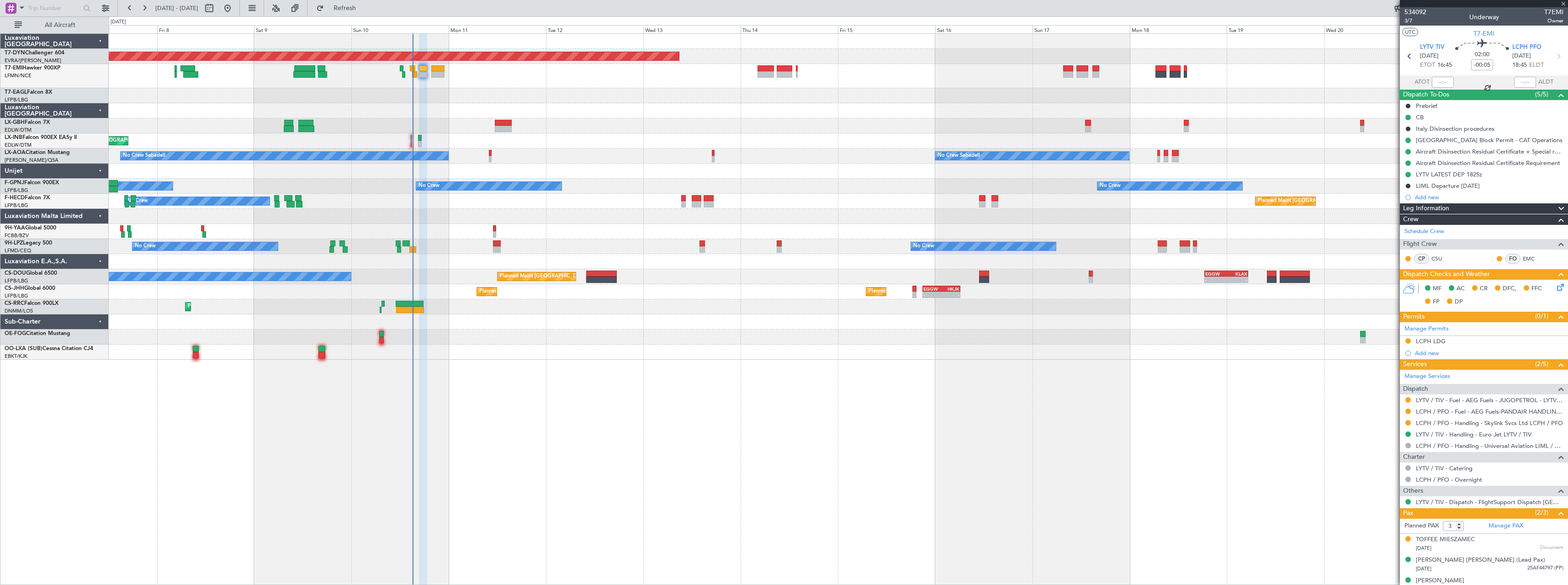
type input "+00:05"
type input "0"
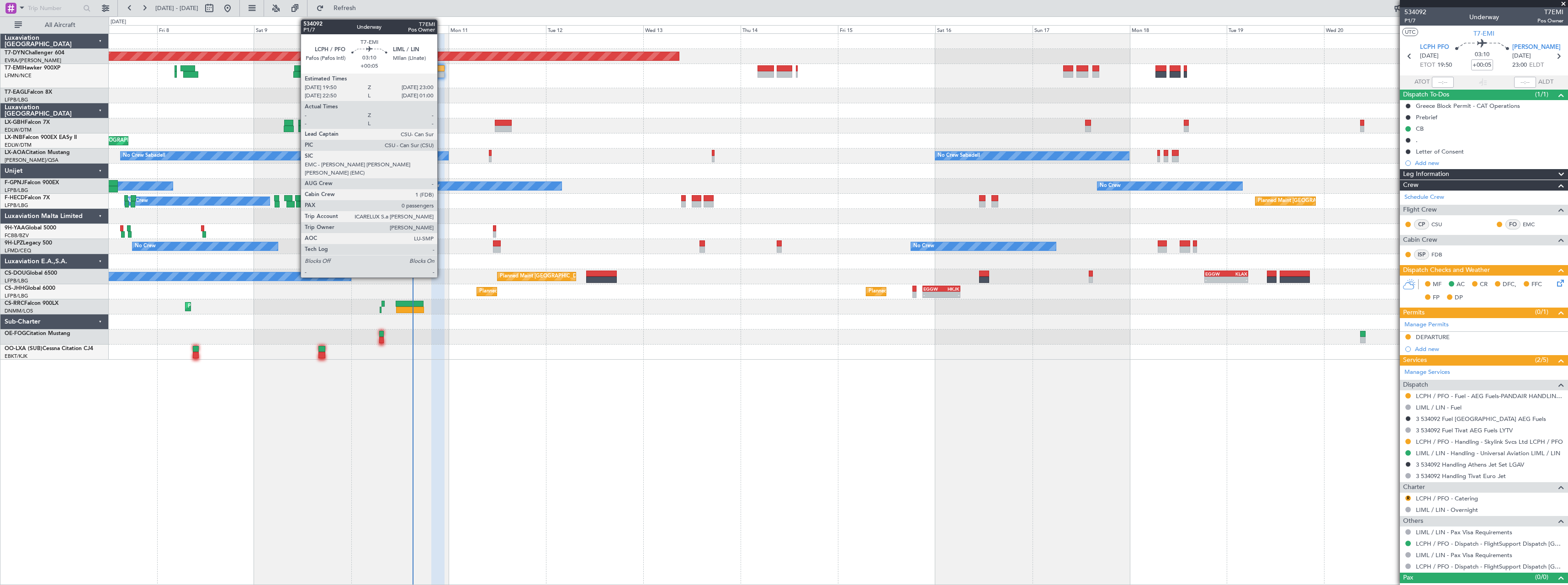
click at [441, 74] on div at bounding box center [438, 74] width 13 height 7
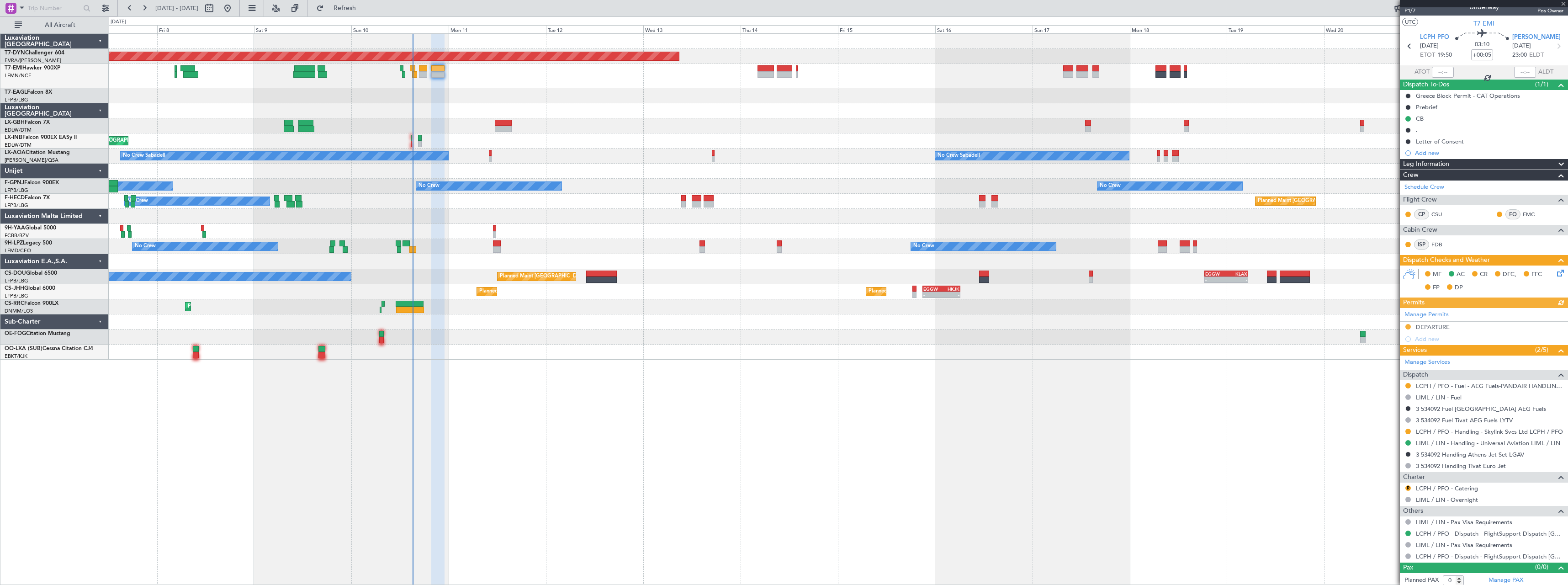
scroll to position [13, 0]
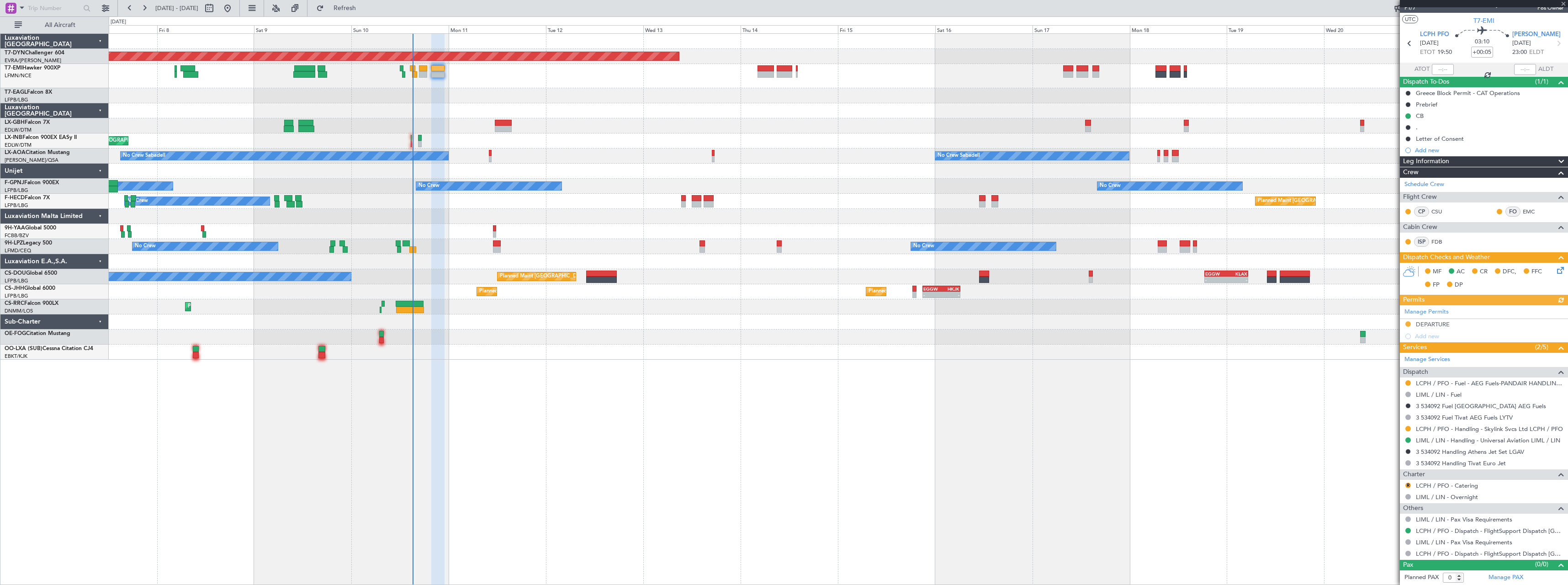
click at [1555, 270] on icon at bounding box center [1559, 268] width 7 height 7
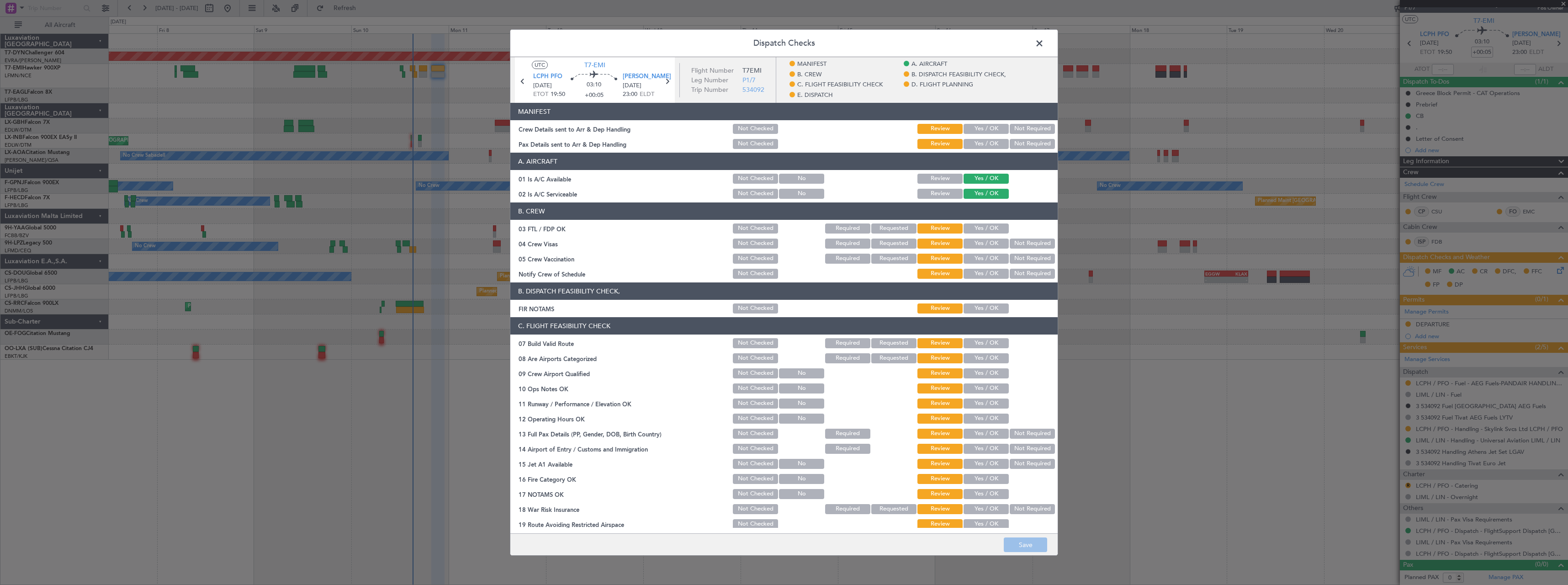
click at [984, 132] on button "Yes / OK" at bounding box center [986, 128] width 45 height 10
click at [1018, 143] on button "Not Required" at bounding box center [1032, 144] width 45 height 10
click at [1026, 539] on button "Save" at bounding box center [1025, 545] width 43 height 15
click at [1044, 46] on span at bounding box center [1044, 46] width 0 height 18
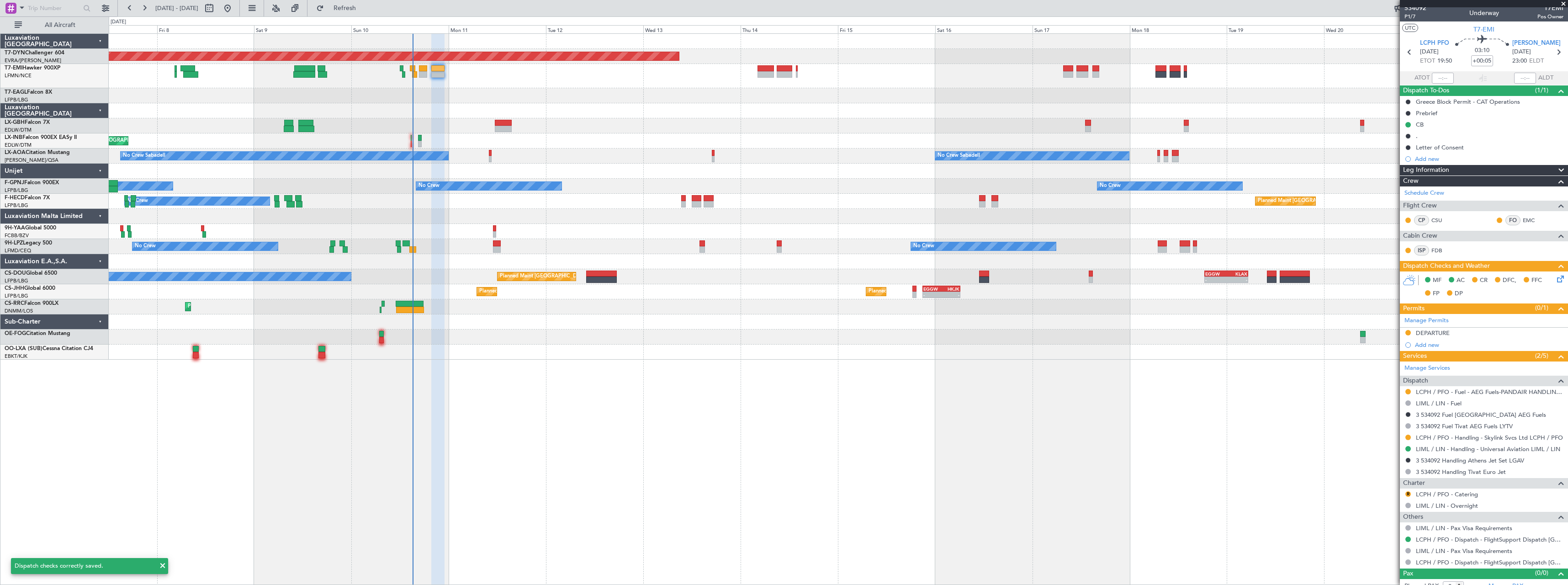
scroll to position [0, 0]
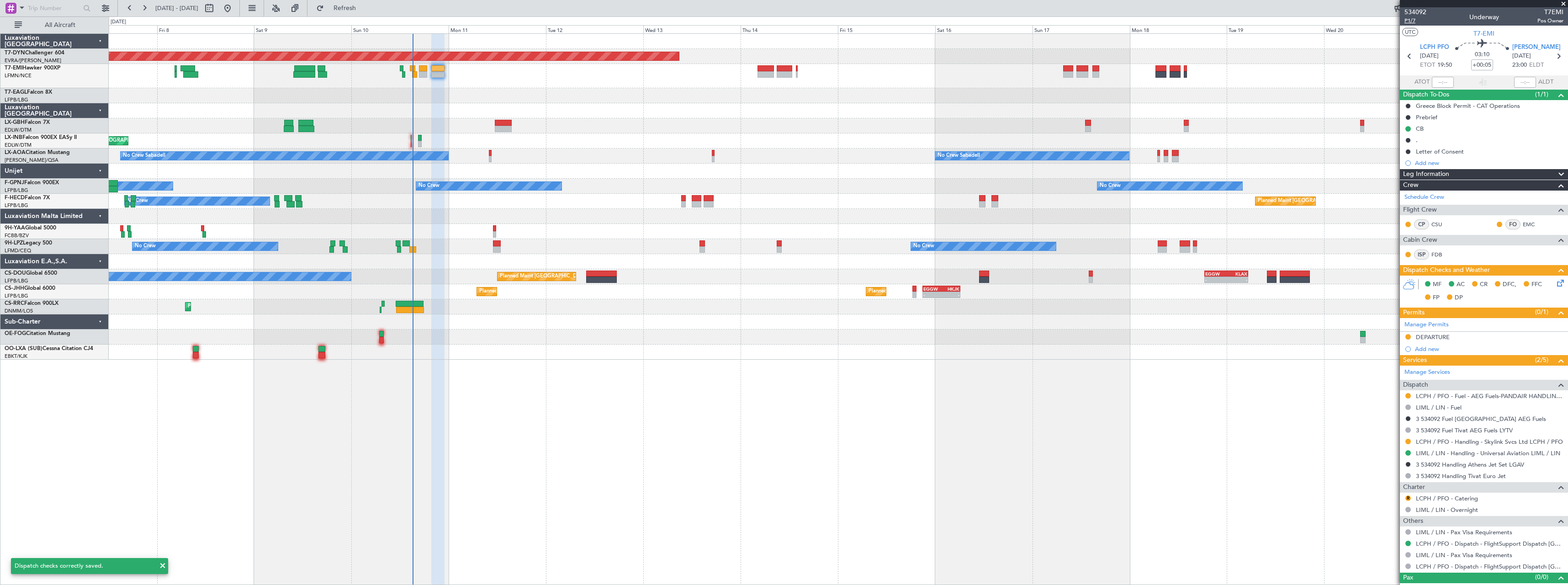
click at [1409, 19] on span "P1/7" at bounding box center [1415, 21] width 22 height 8
click at [364, 8] on span "Refresh" at bounding box center [345, 8] width 38 height 7
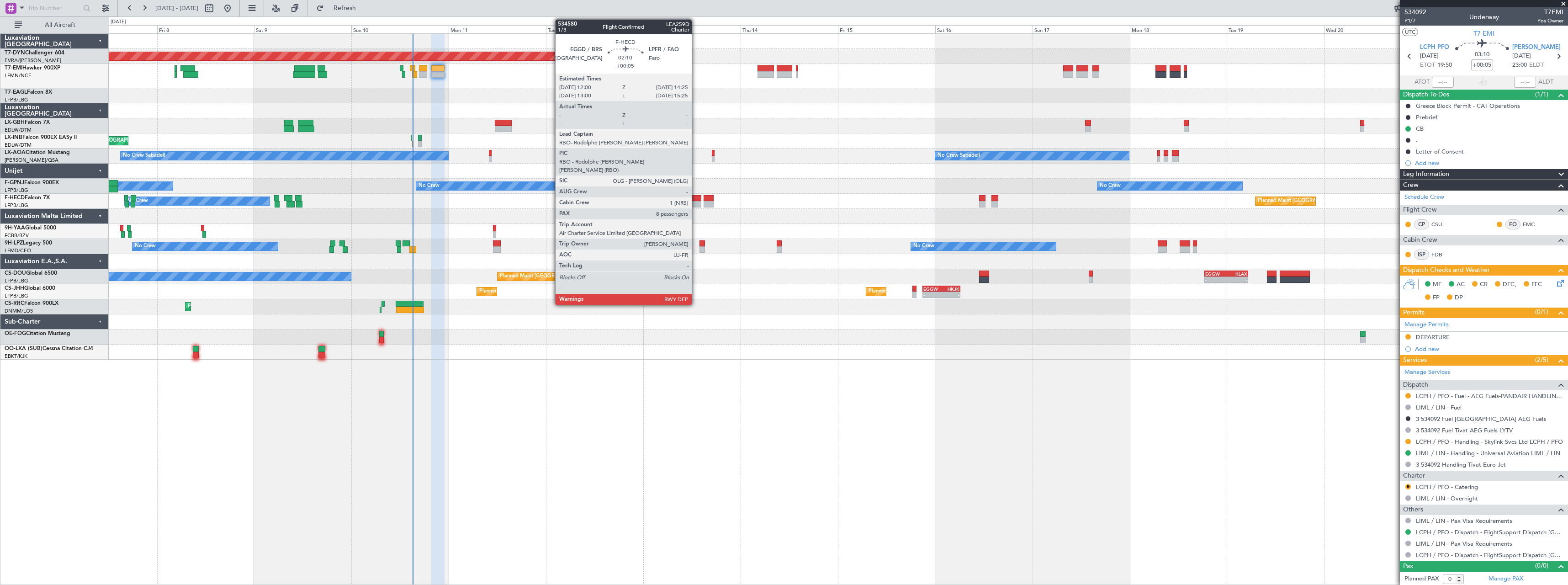
click at [922, 150] on div "No Crew Sabadell No Crew Sabadell AOG Maint Biarritz ([GEOGRAPHIC_DATA]) No Cre…" at bounding box center [838, 156] width 1459 height 15
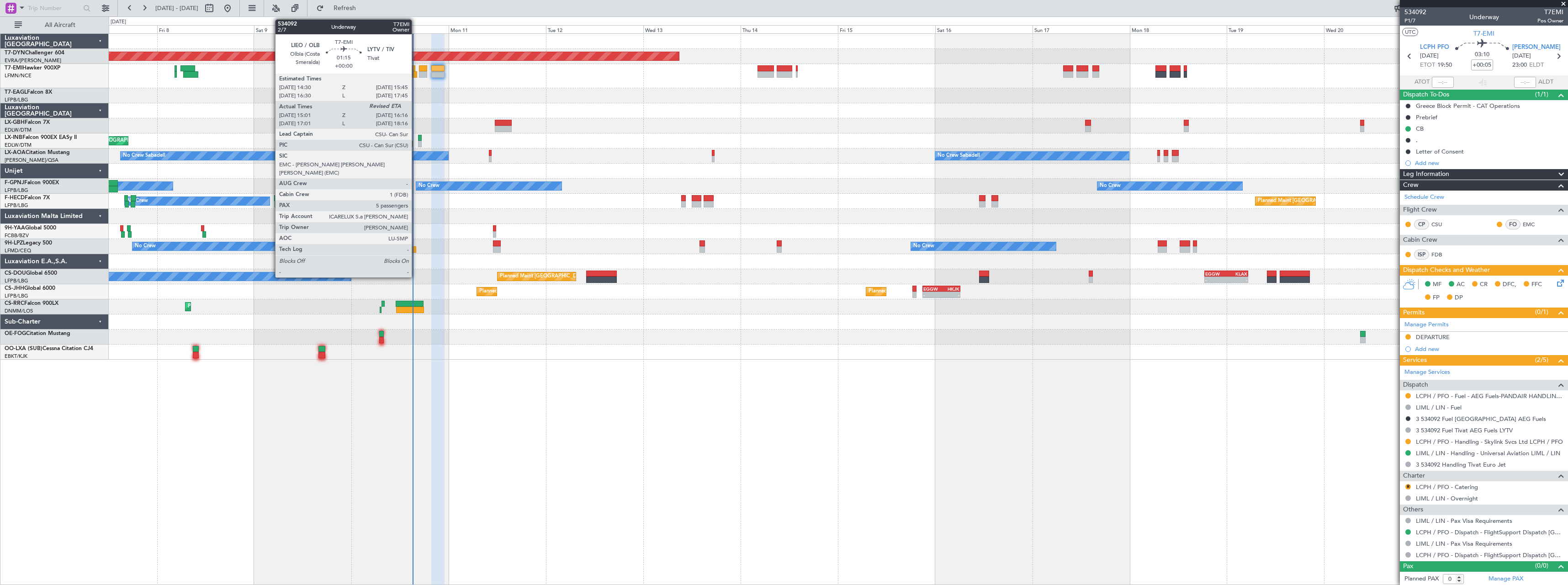
click at [416, 72] on div at bounding box center [415, 74] width 5 height 7
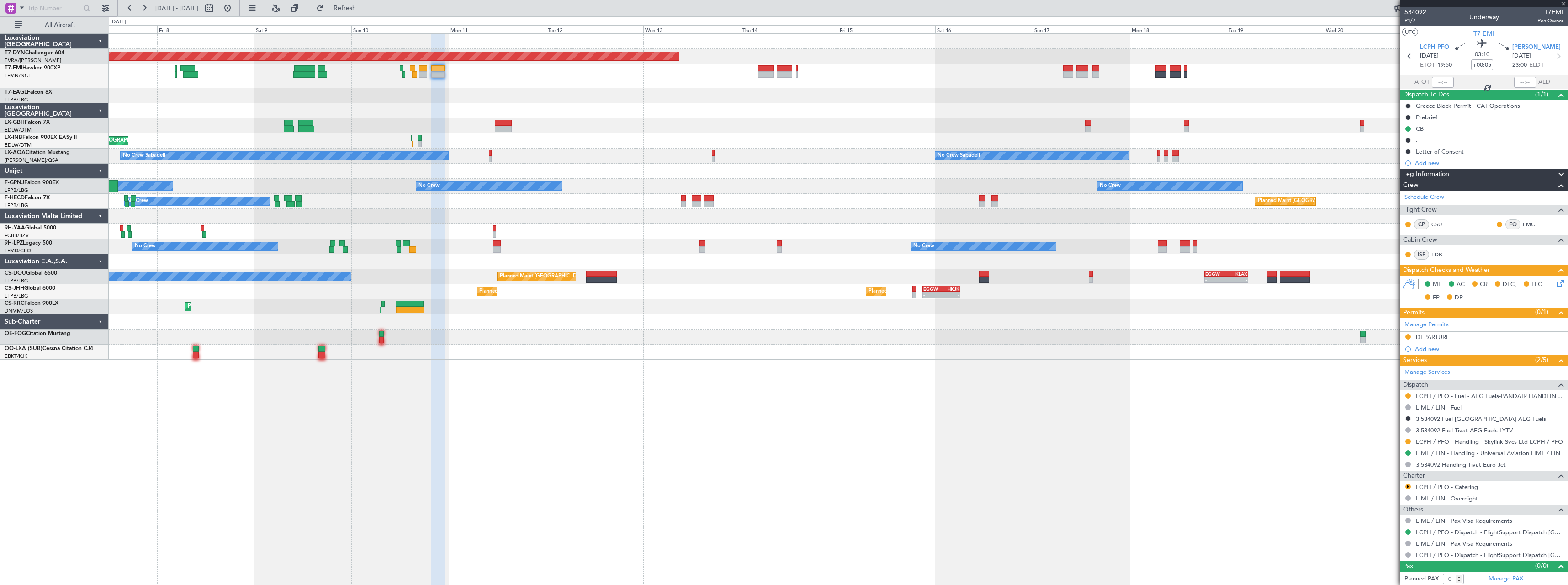
type input "15:01"
type input "5"
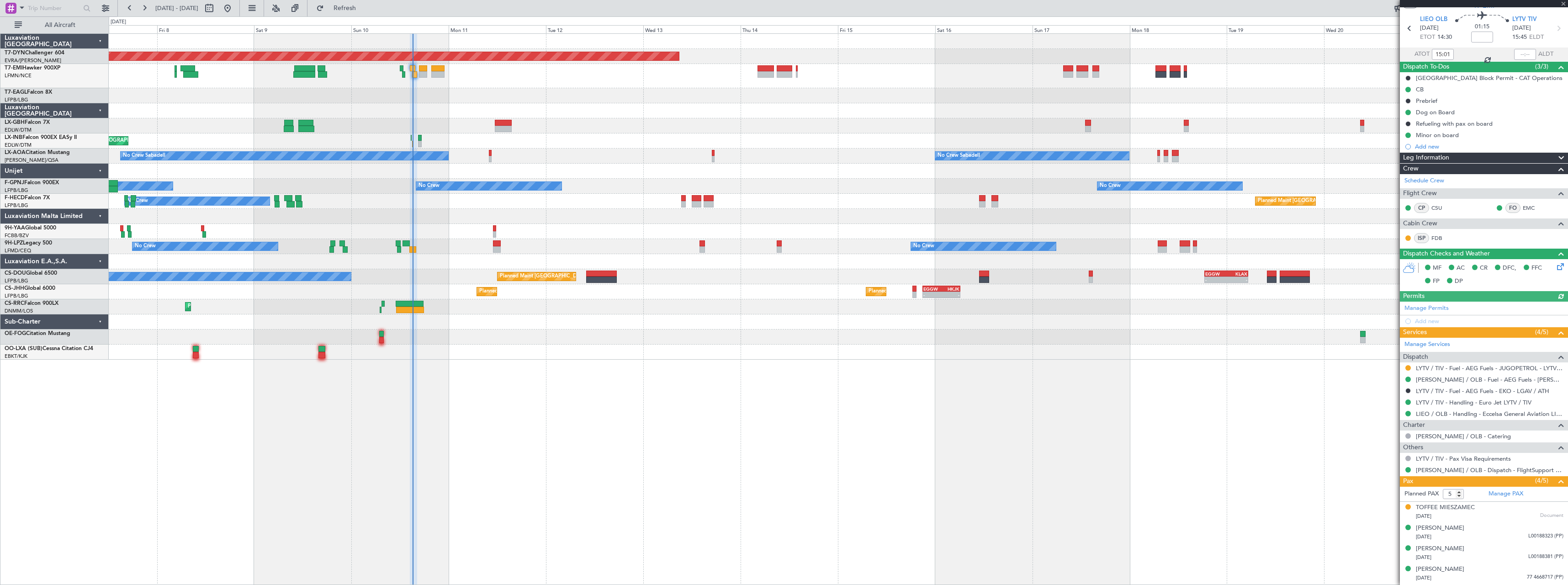
scroll to position [47, 0]
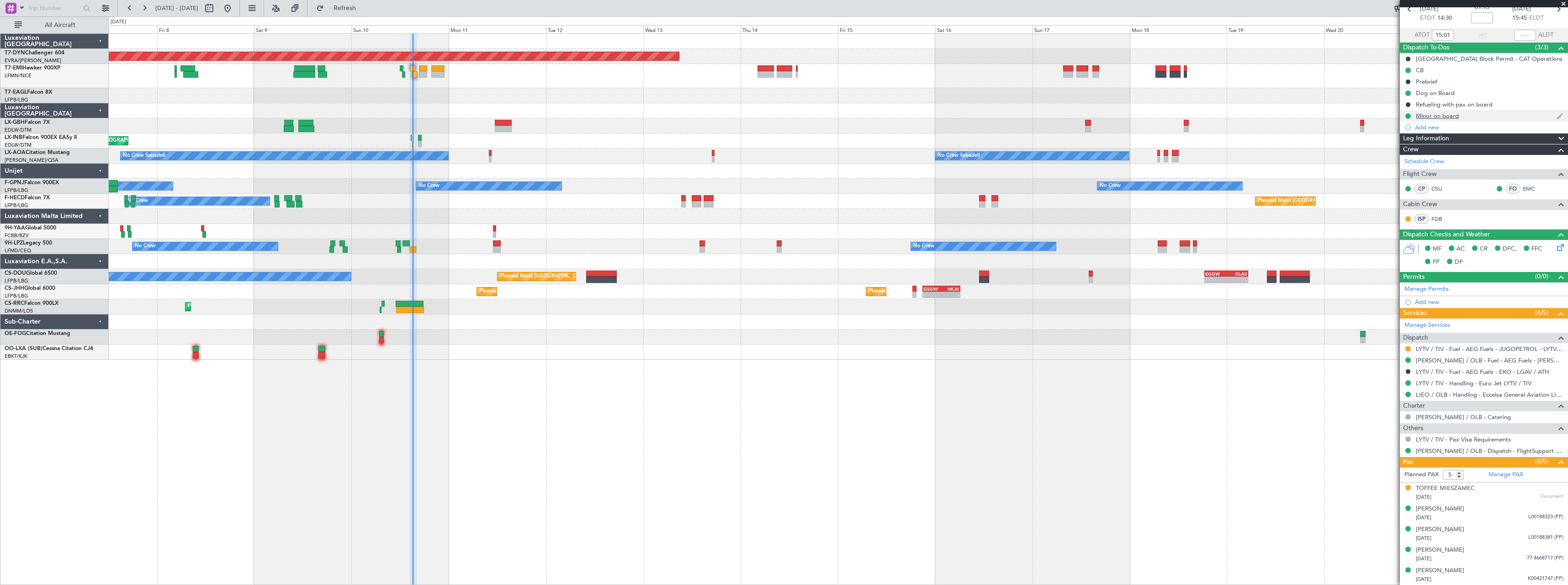
click at [1474, 114] on div "Minor on board" at bounding box center [1484, 116] width 168 height 12
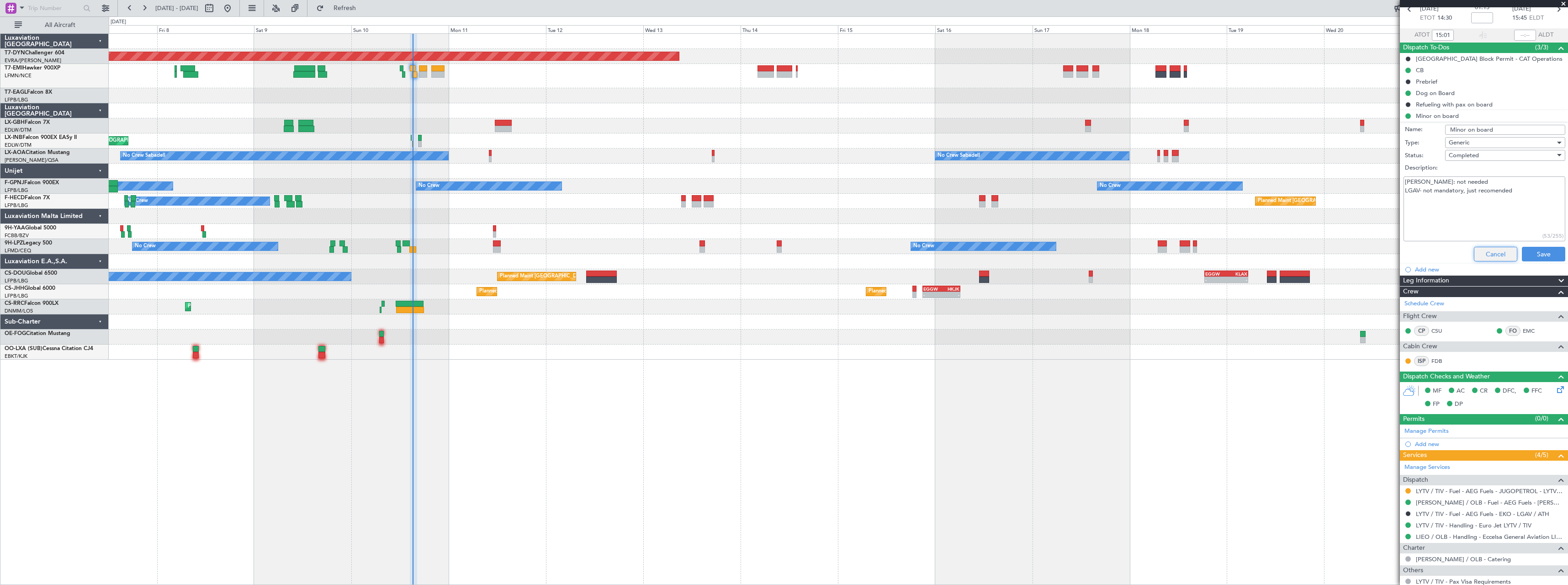
click at [1483, 253] on button "Cancel" at bounding box center [1495, 254] width 43 height 15
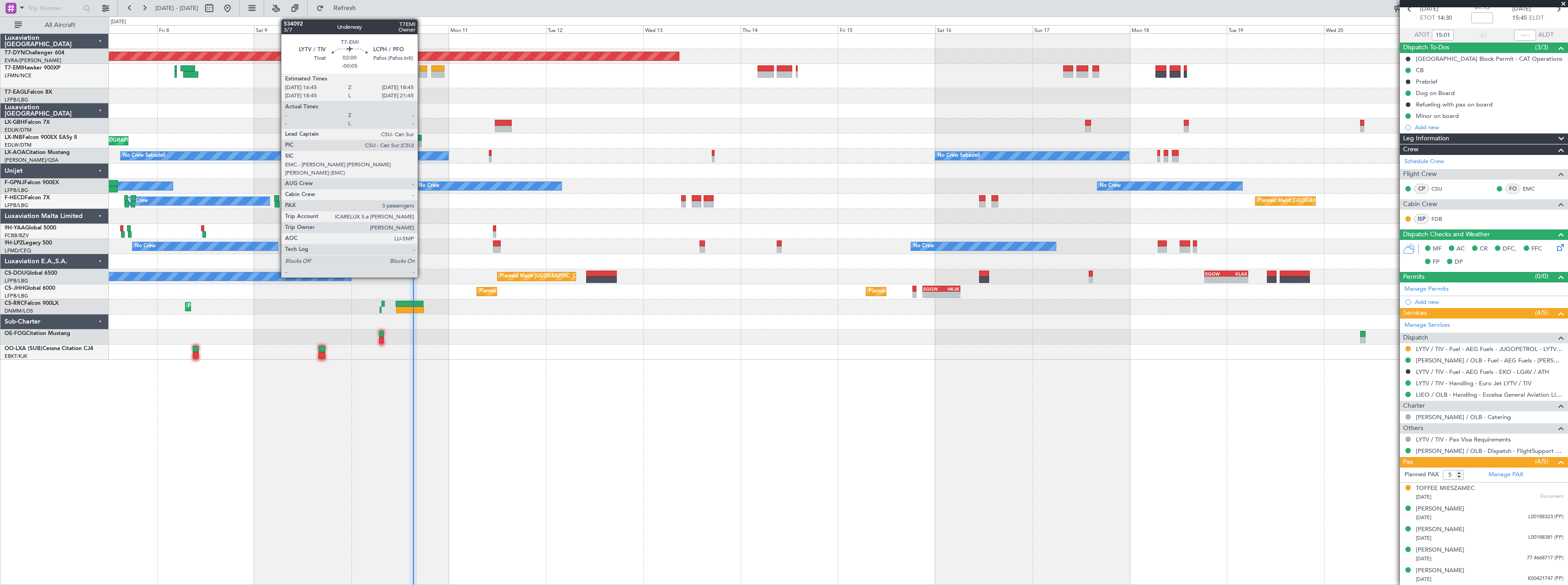
click at [422, 68] on div at bounding box center [423, 68] width 9 height 7
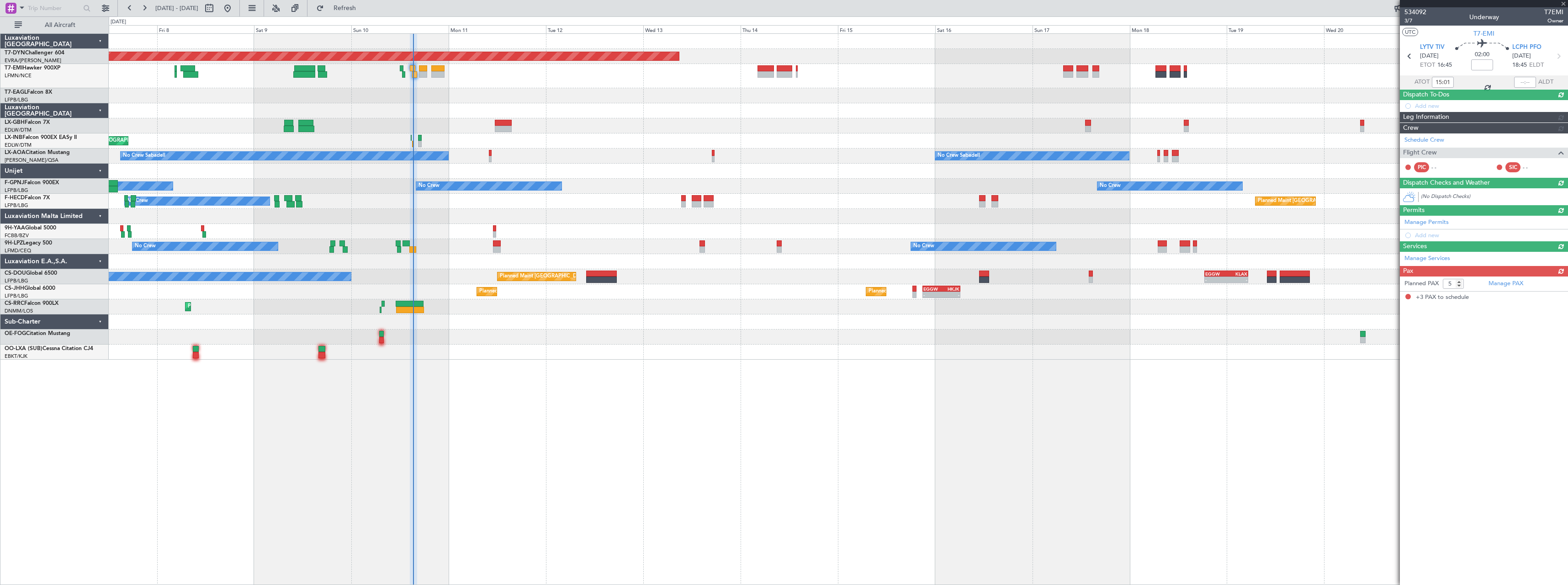
type input "-00:05"
type input "3"
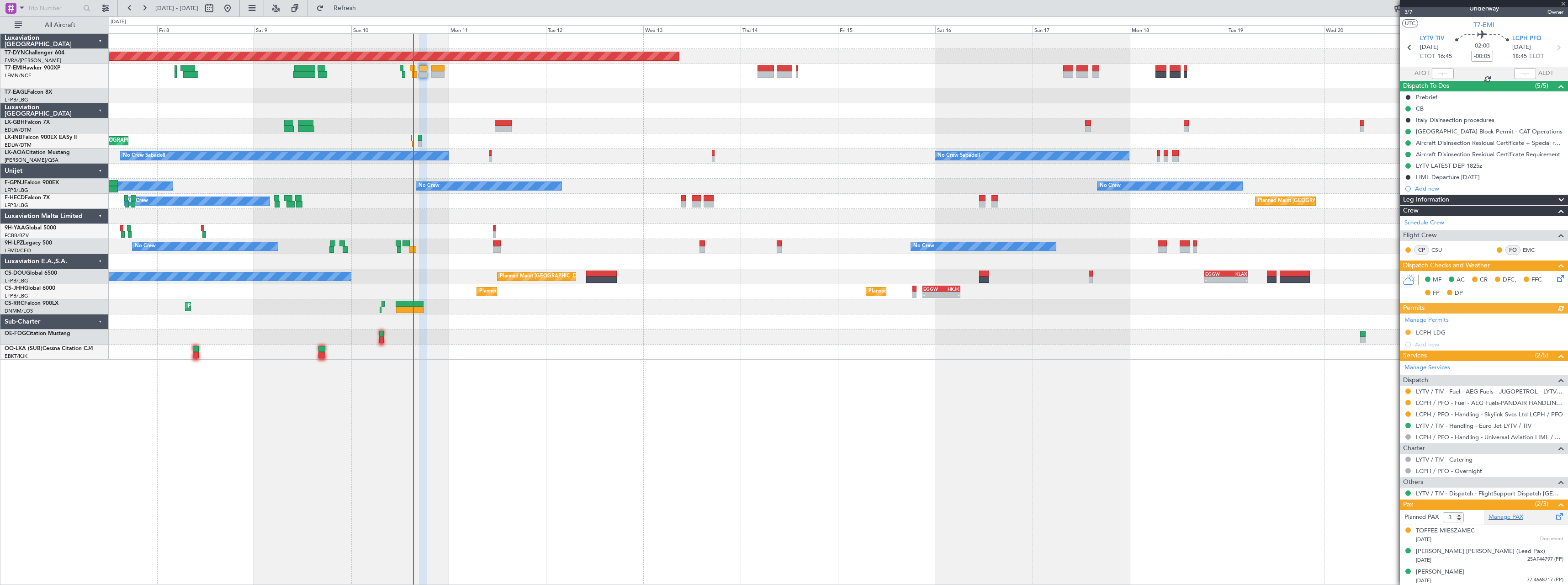
scroll to position [10, 0]
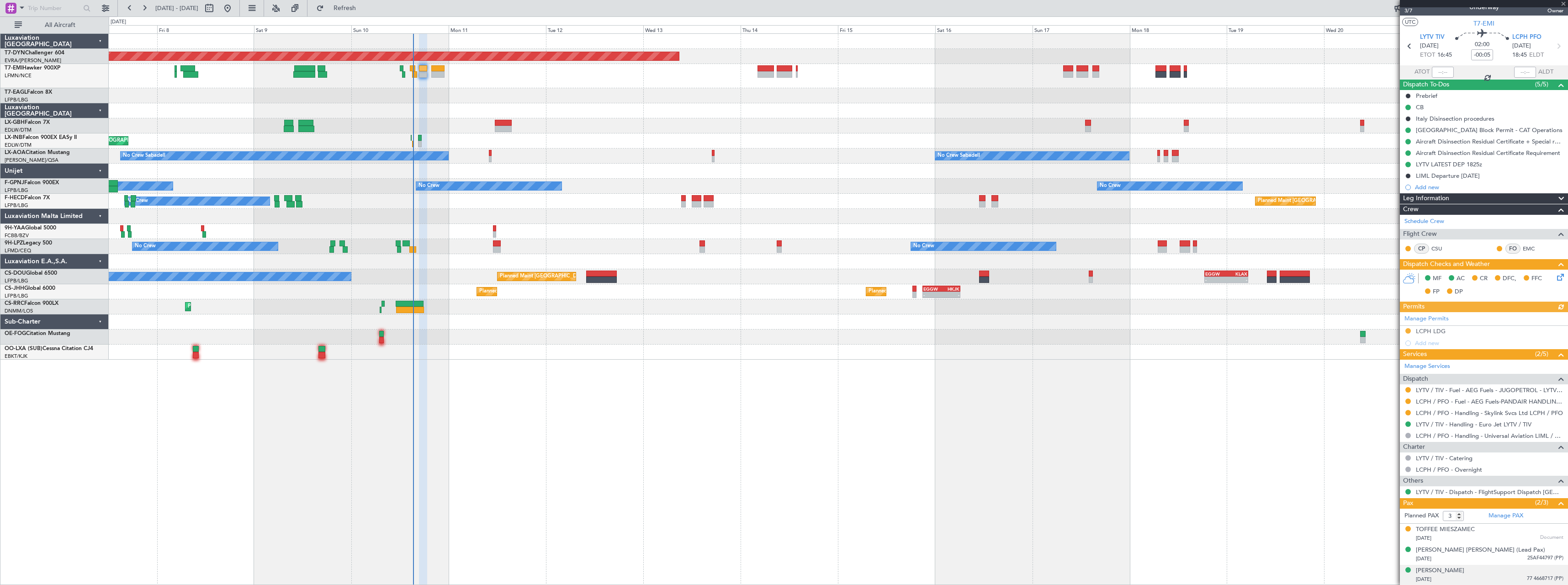
click at [1485, 575] on div "[DATE] 77 4668717 (PP)" at bounding box center [1489, 579] width 147 height 9
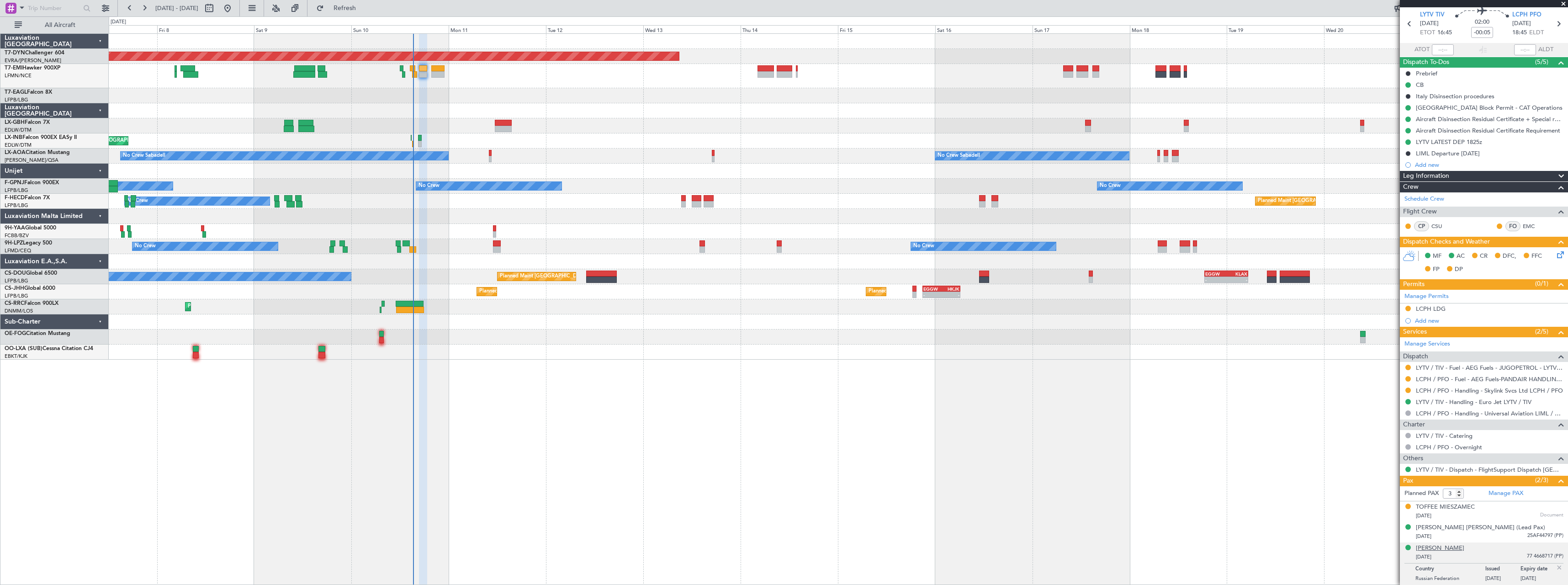
click at [1444, 546] on div "[PERSON_NAME]" at bounding box center [1440, 548] width 49 height 9
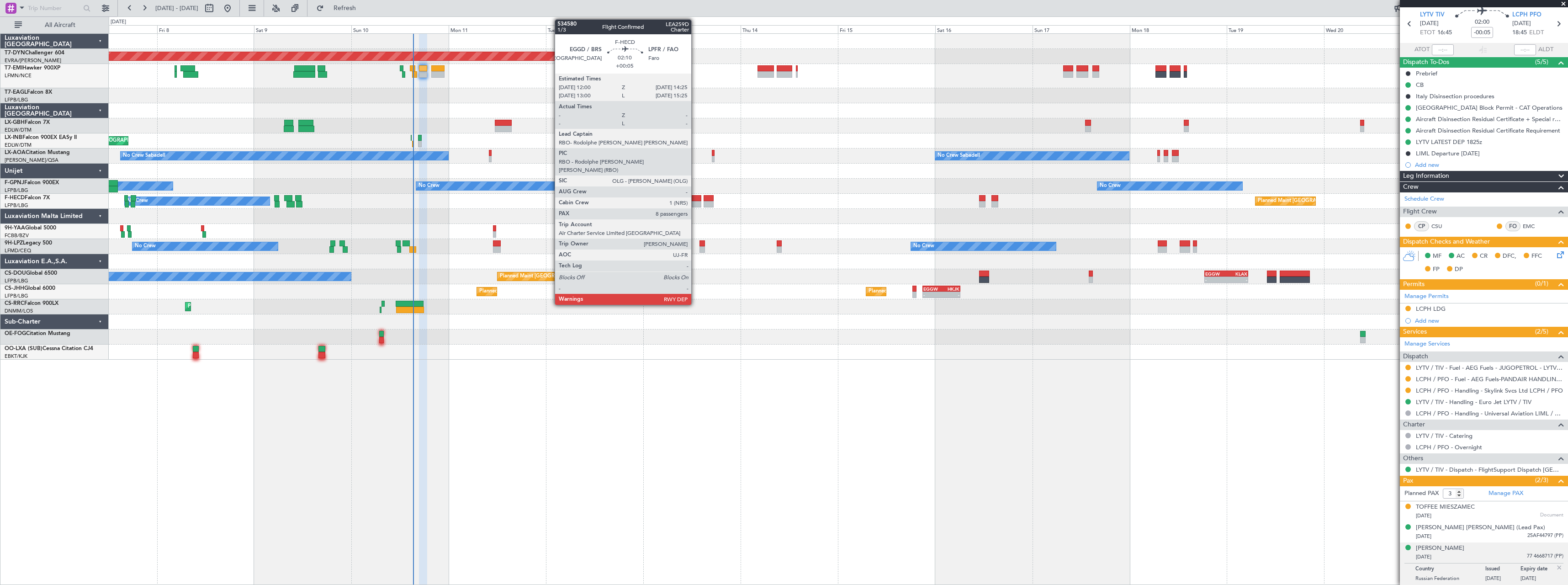
click at [695, 199] on div at bounding box center [696, 198] width 10 height 7
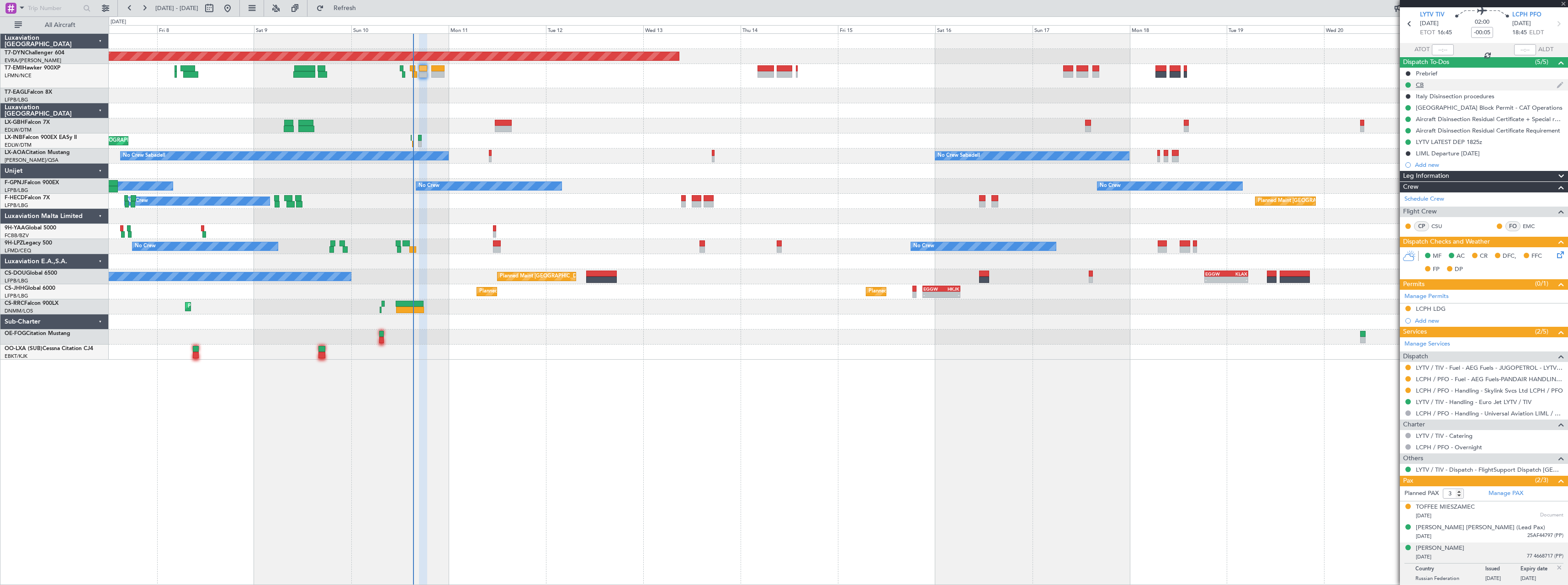
type input "+00:05"
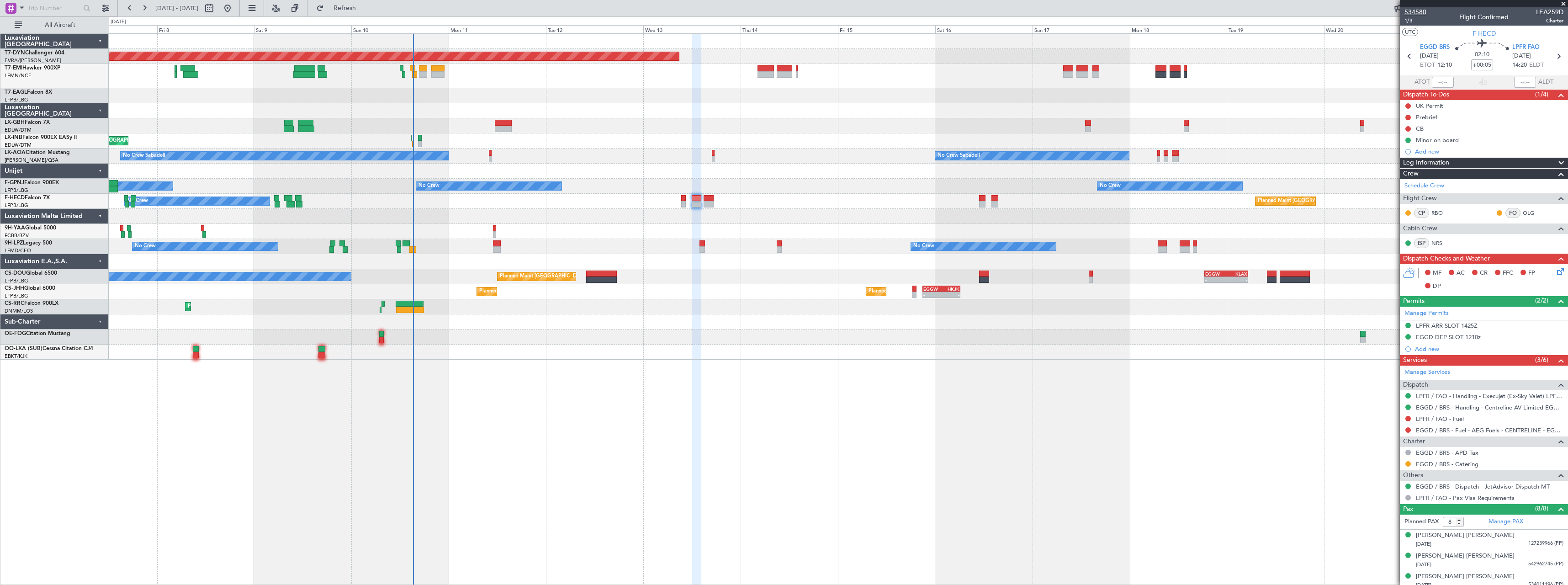
click at [1413, 10] on span "534580" at bounding box center [1415, 12] width 22 height 10
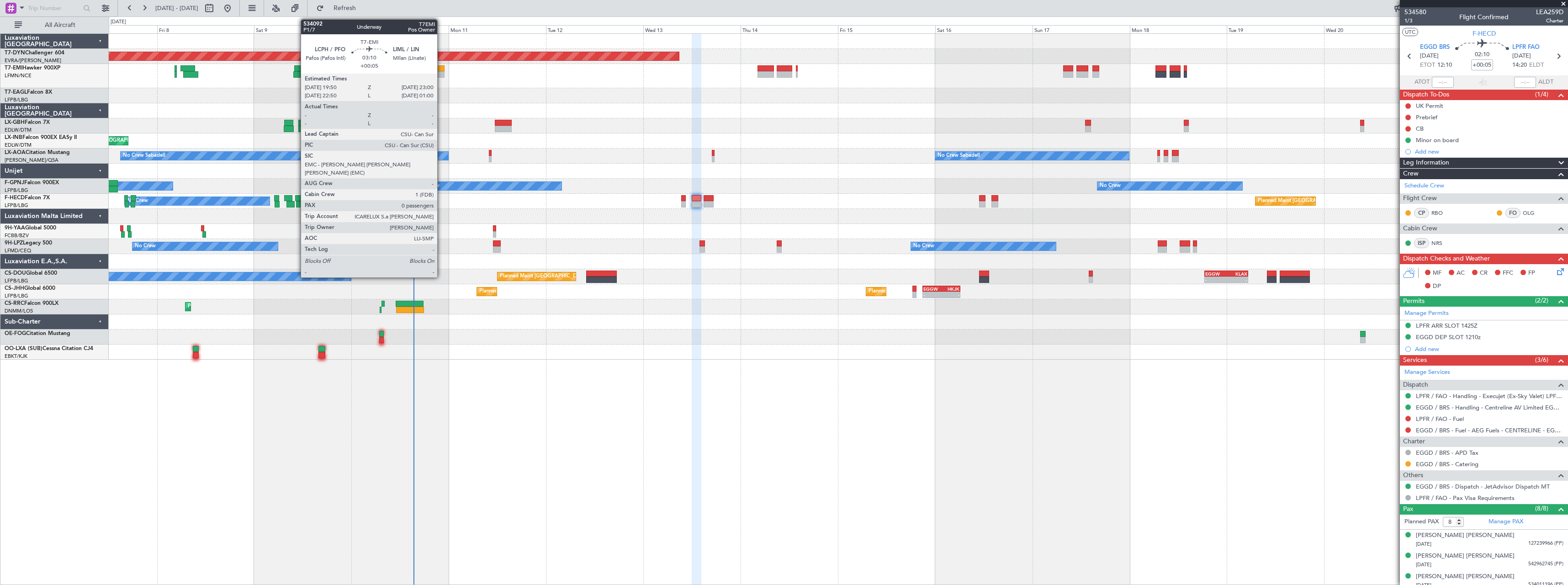
click at [440, 72] on div at bounding box center [438, 74] width 13 height 7
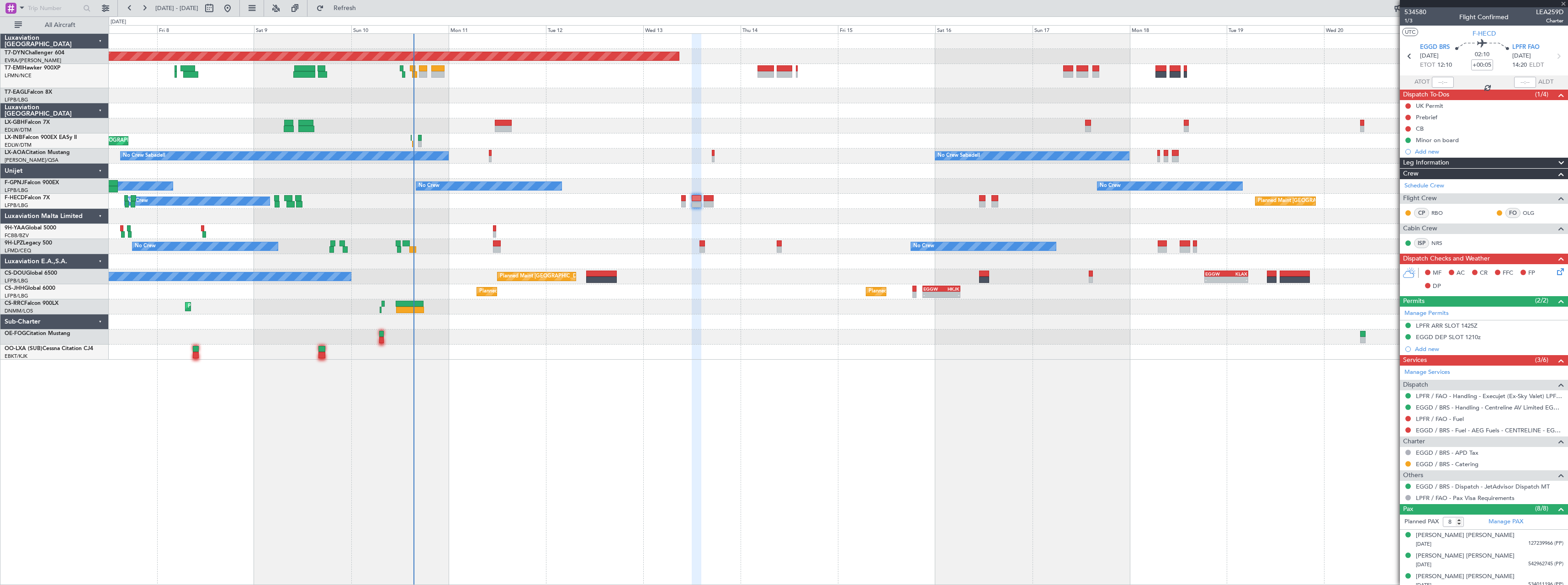
type input "0"
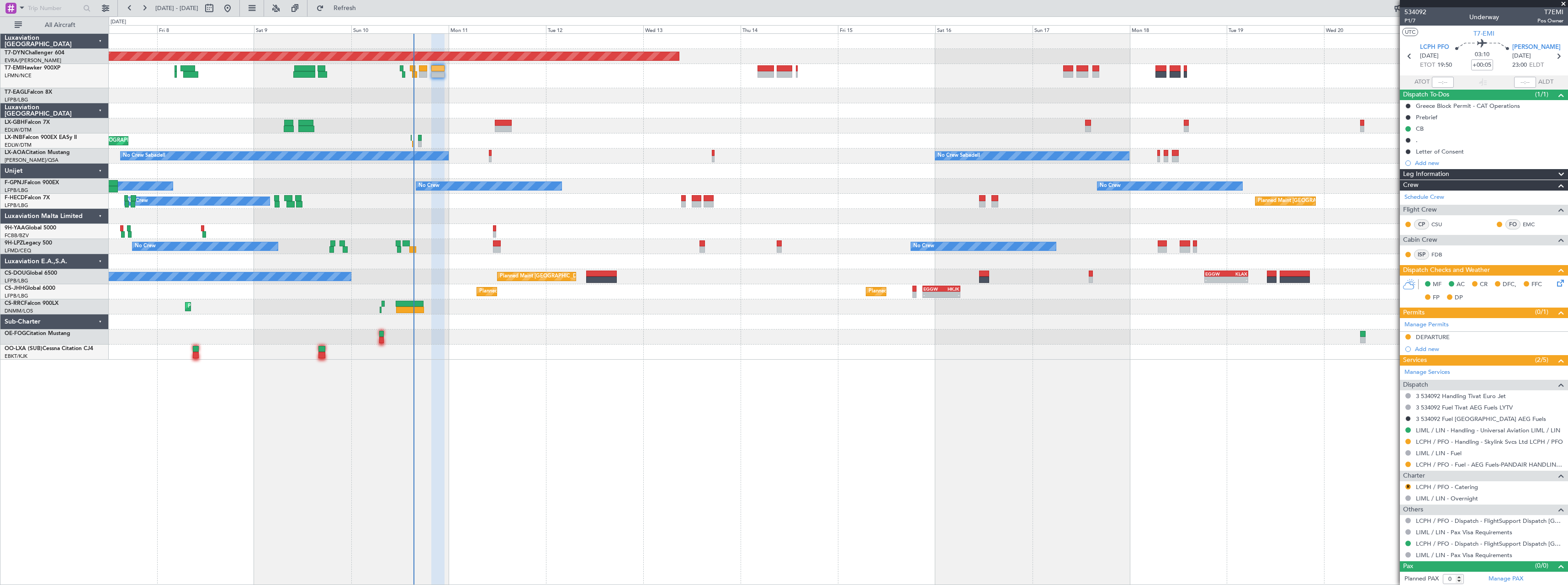
scroll to position [1, 0]
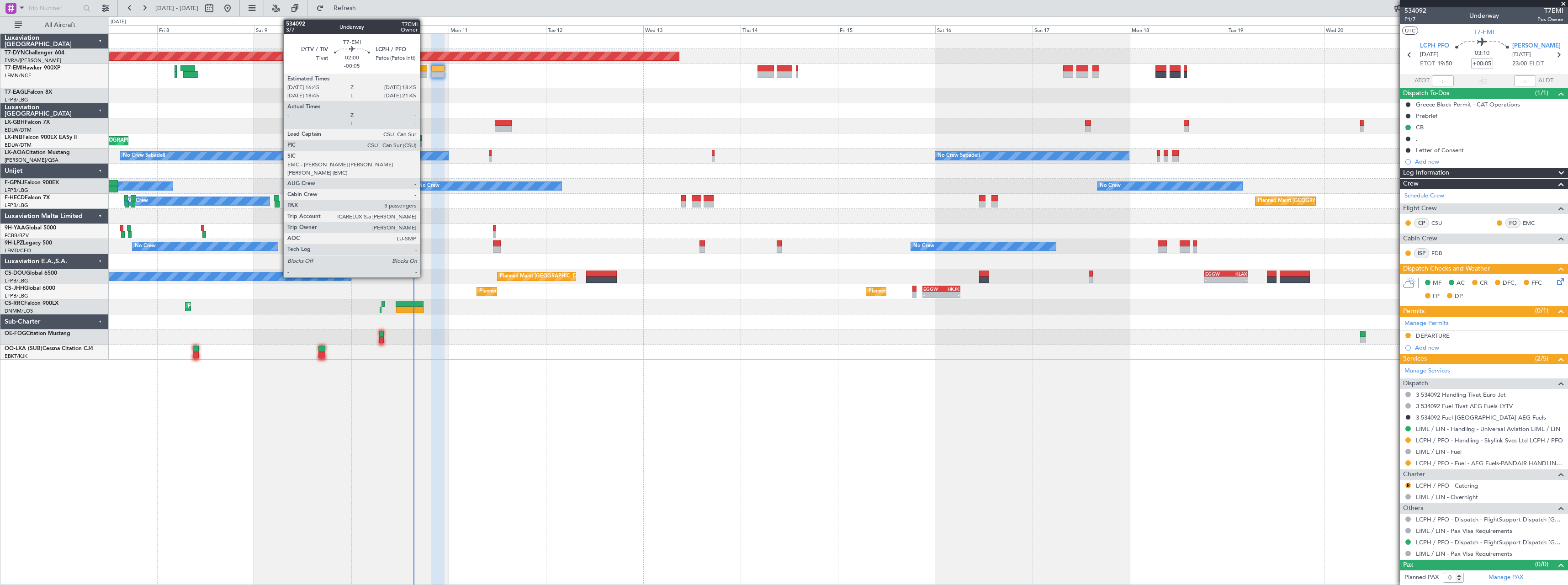
click at [424, 75] on div at bounding box center [423, 74] width 9 height 7
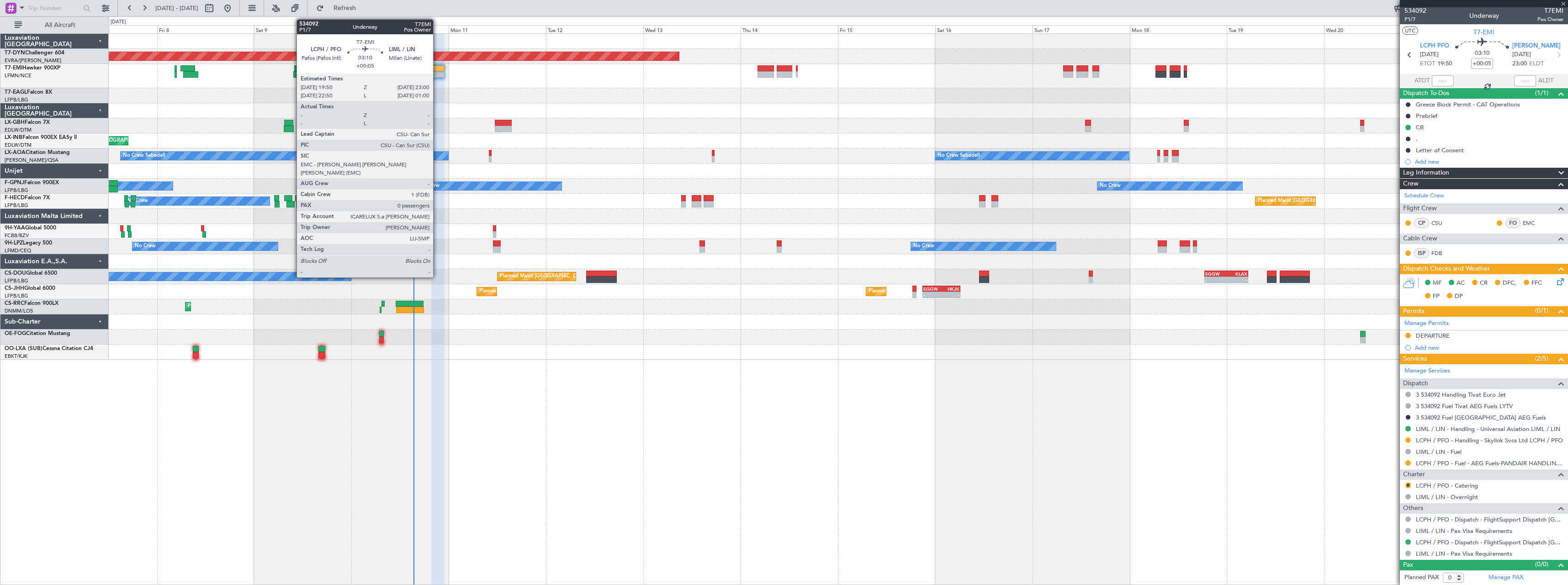
type input "-00:05"
type input "3"
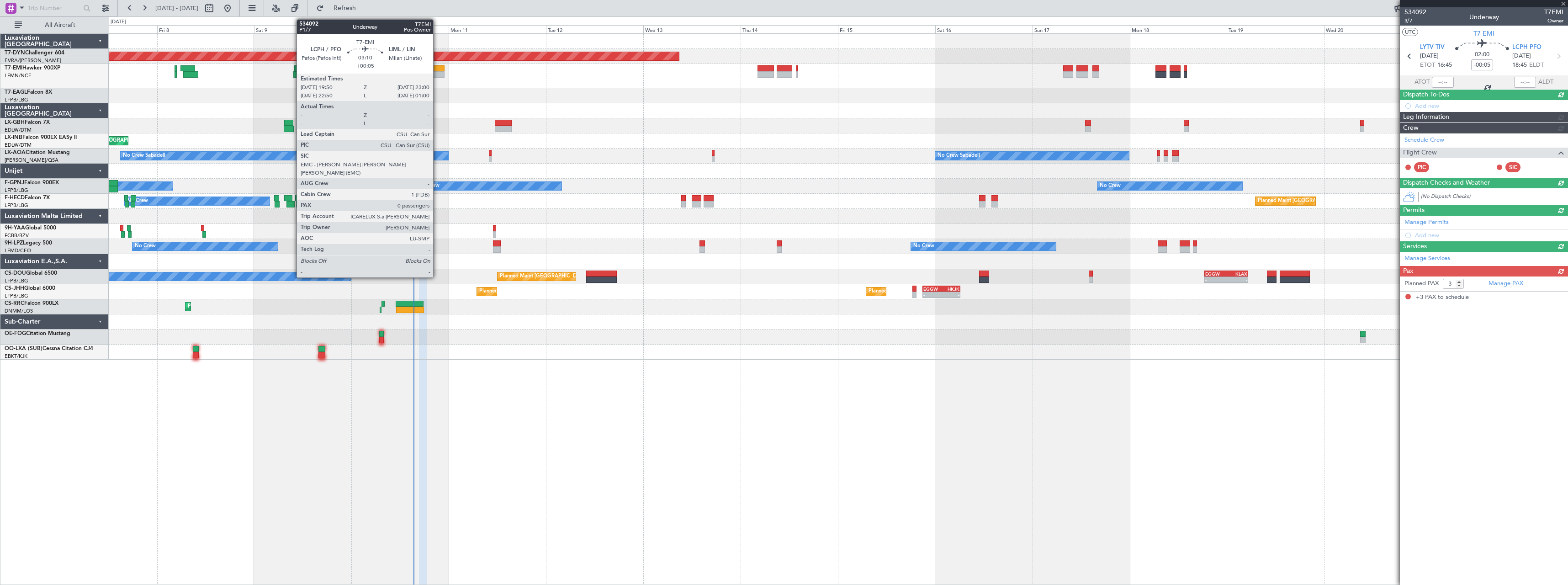
scroll to position [0, 0]
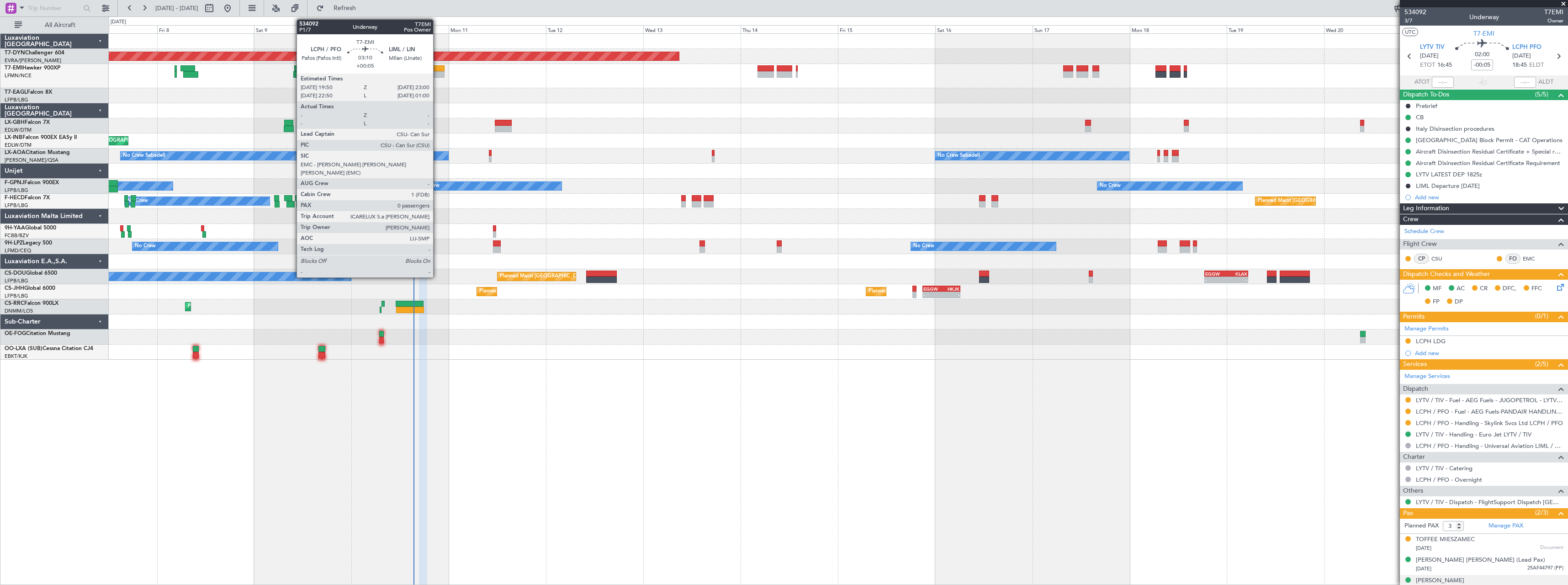
click at [437, 72] on div at bounding box center [438, 74] width 13 height 7
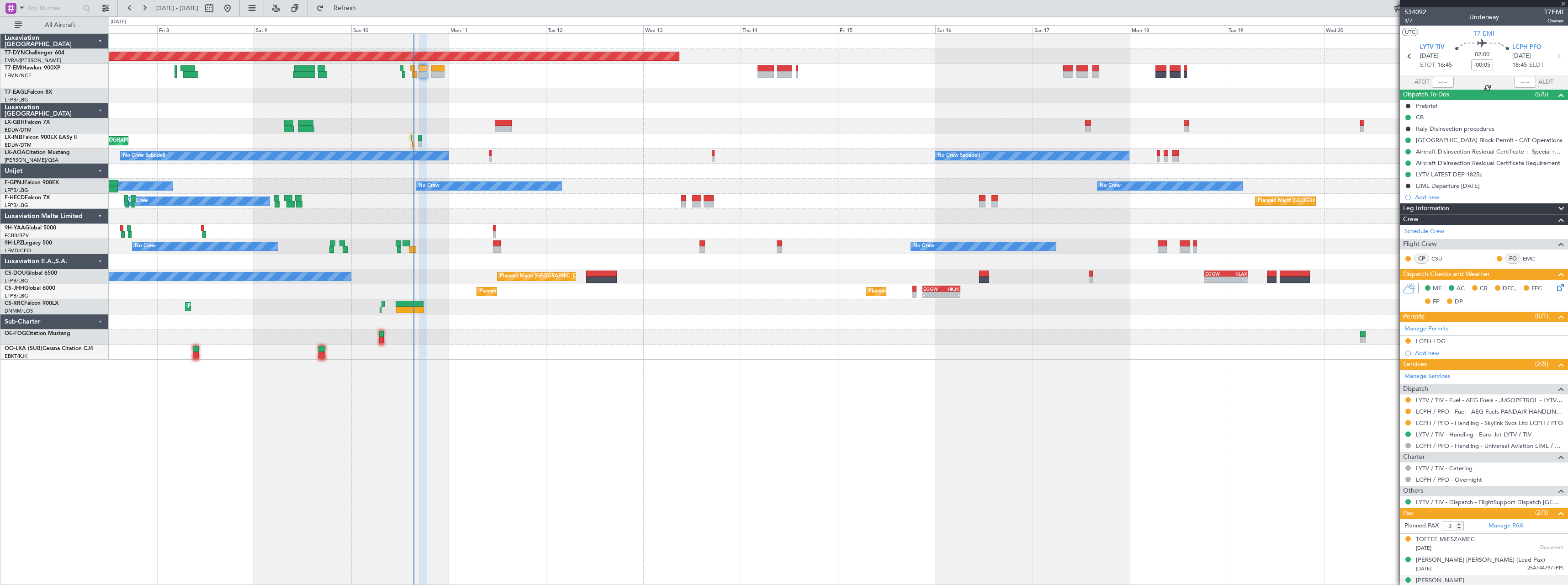
type input "+00:05"
type input "0"
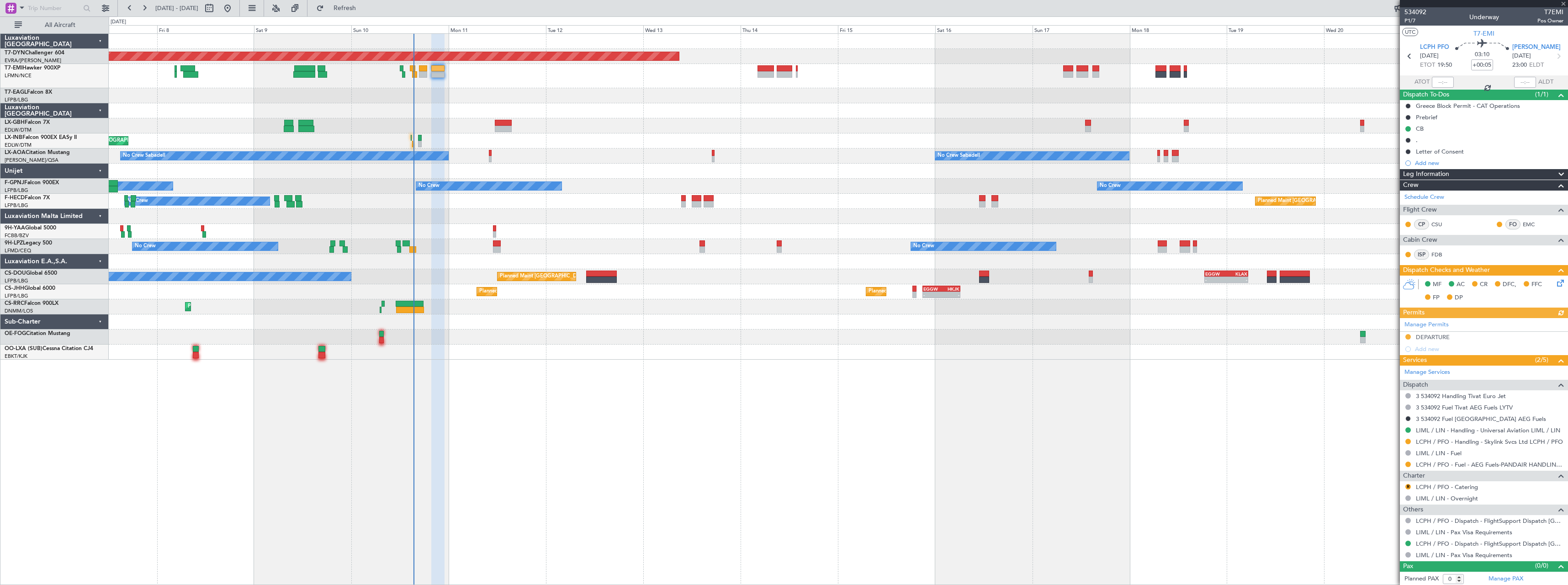
scroll to position [1, 0]
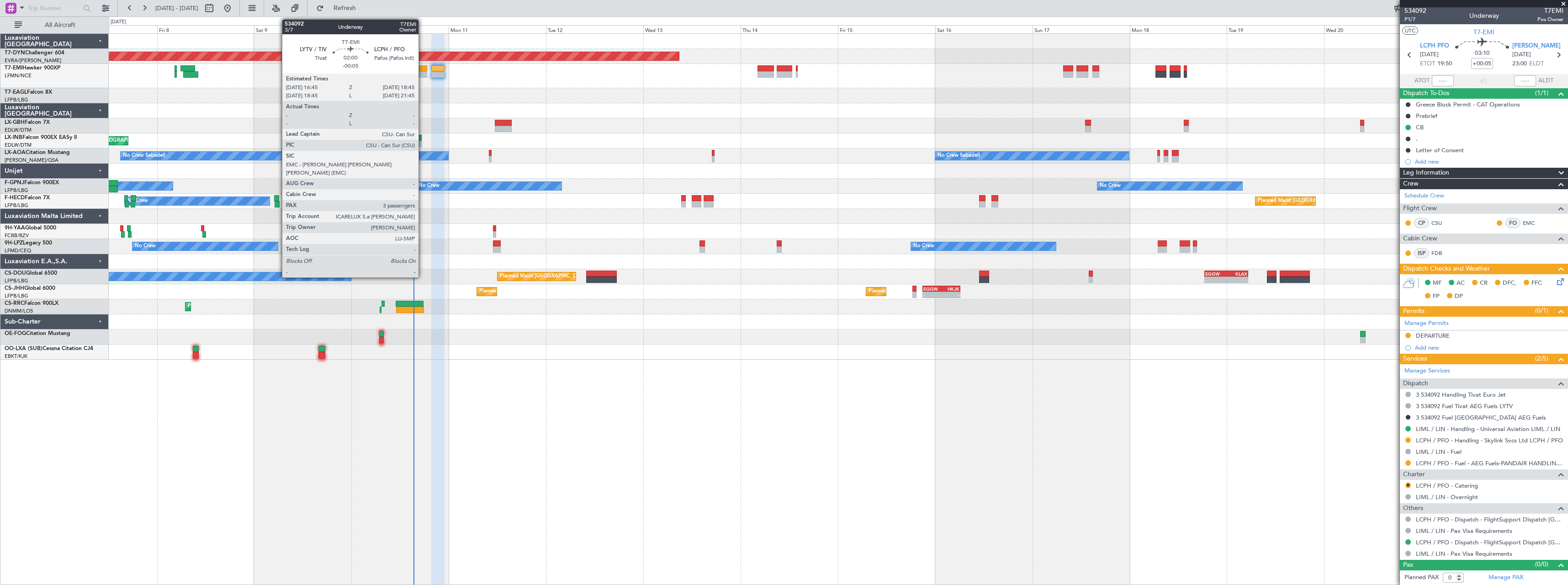
click at [422, 77] on div at bounding box center [423, 74] width 9 height 7
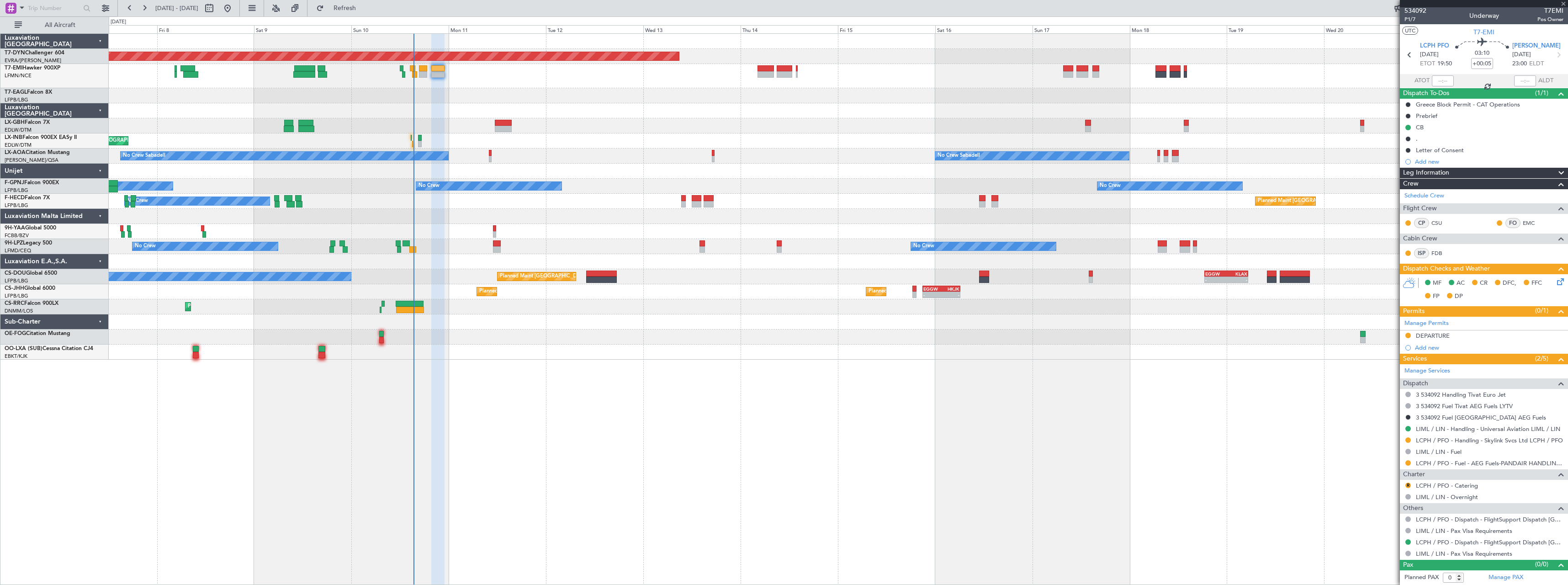
type input "-00:05"
type input "3"
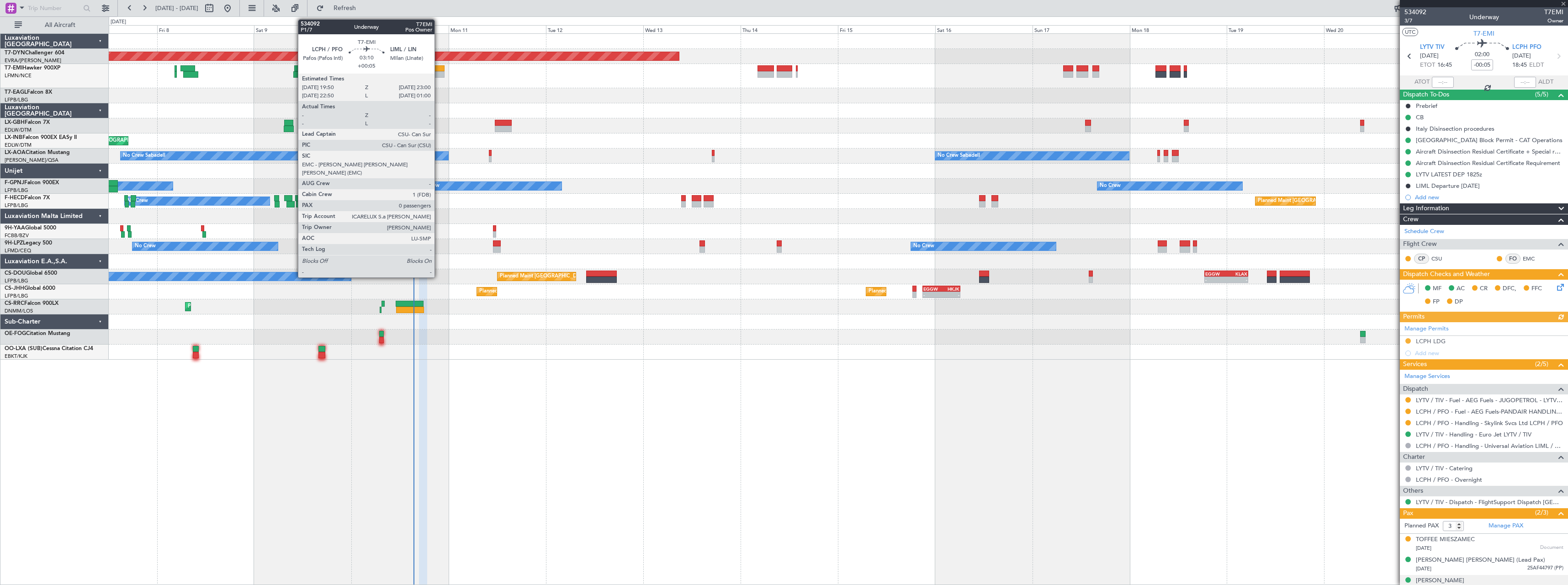
click at [439, 72] on div at bounding box center [438, 74] width 13 height 7
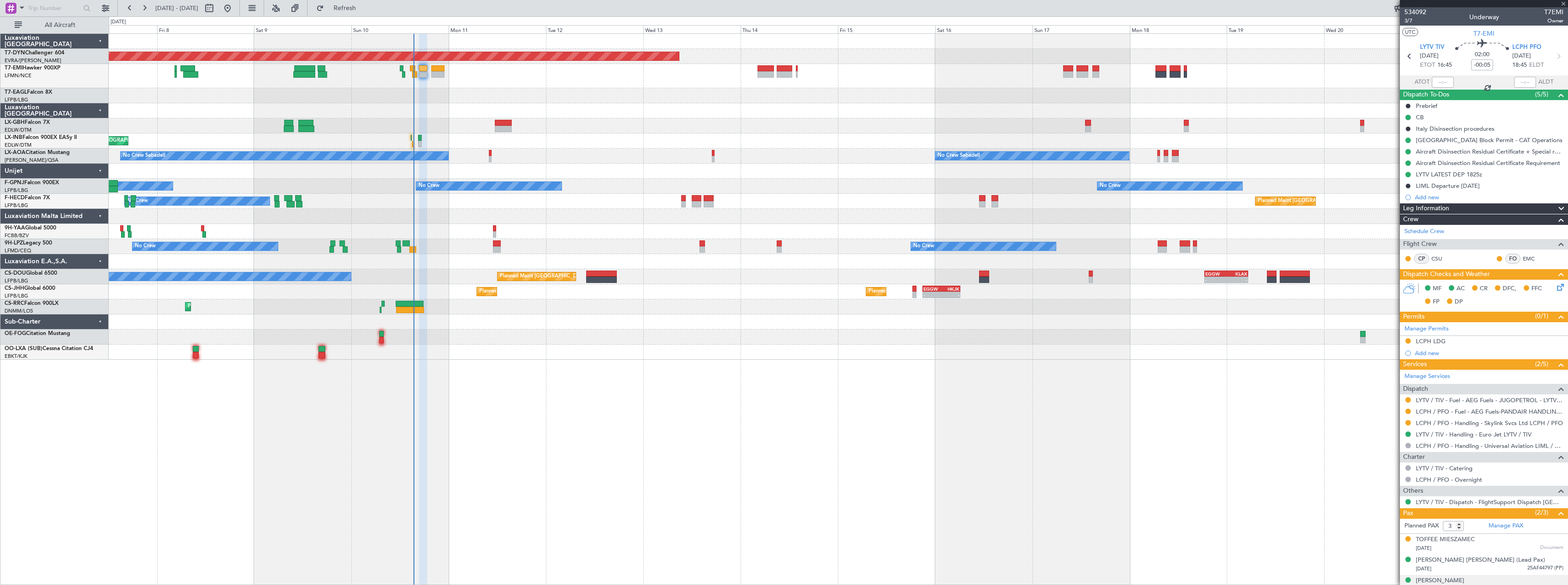
type input "+00:05"
type input "0"
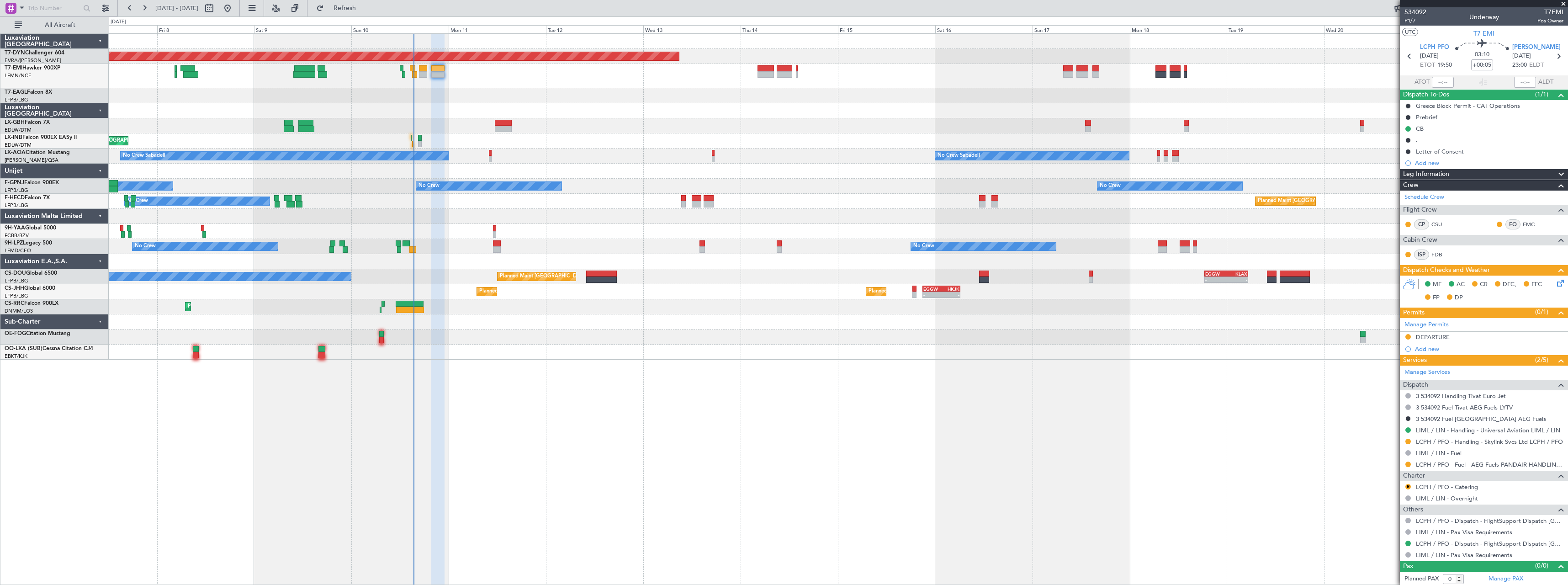
scroll to position [1, 0]
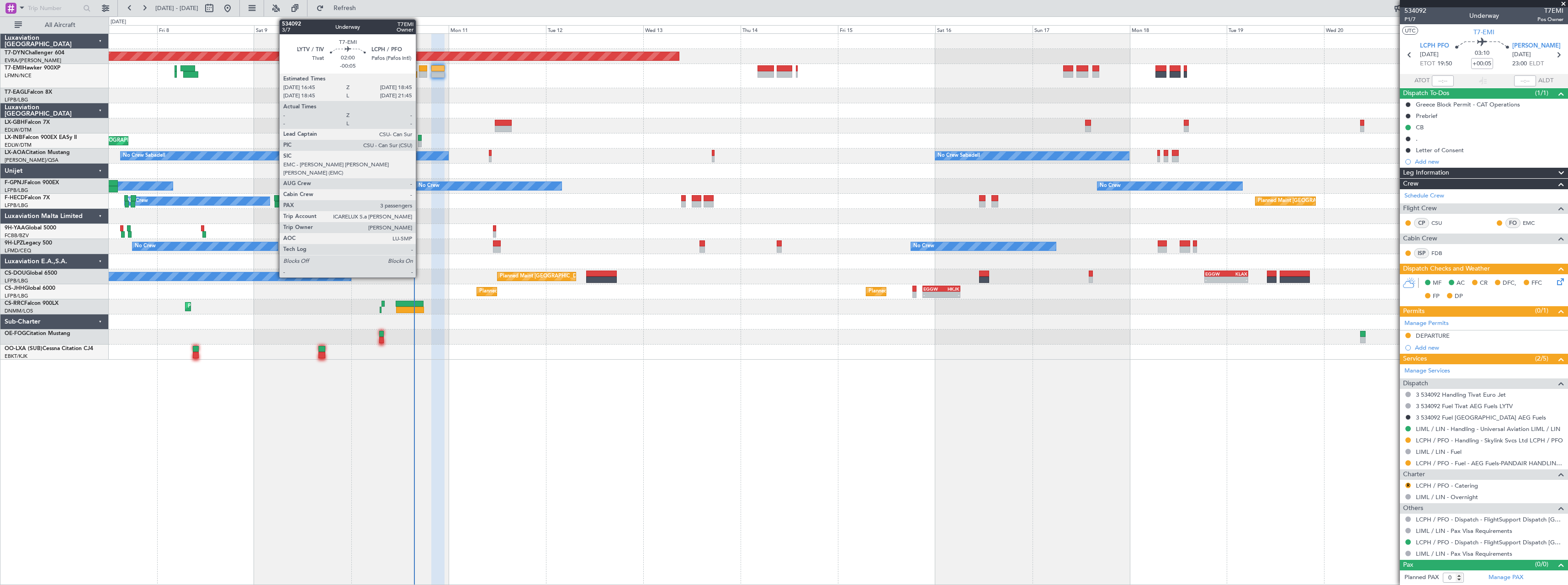
click at [420, 72] on div at bounding box center [423, 74] width 9 height 7
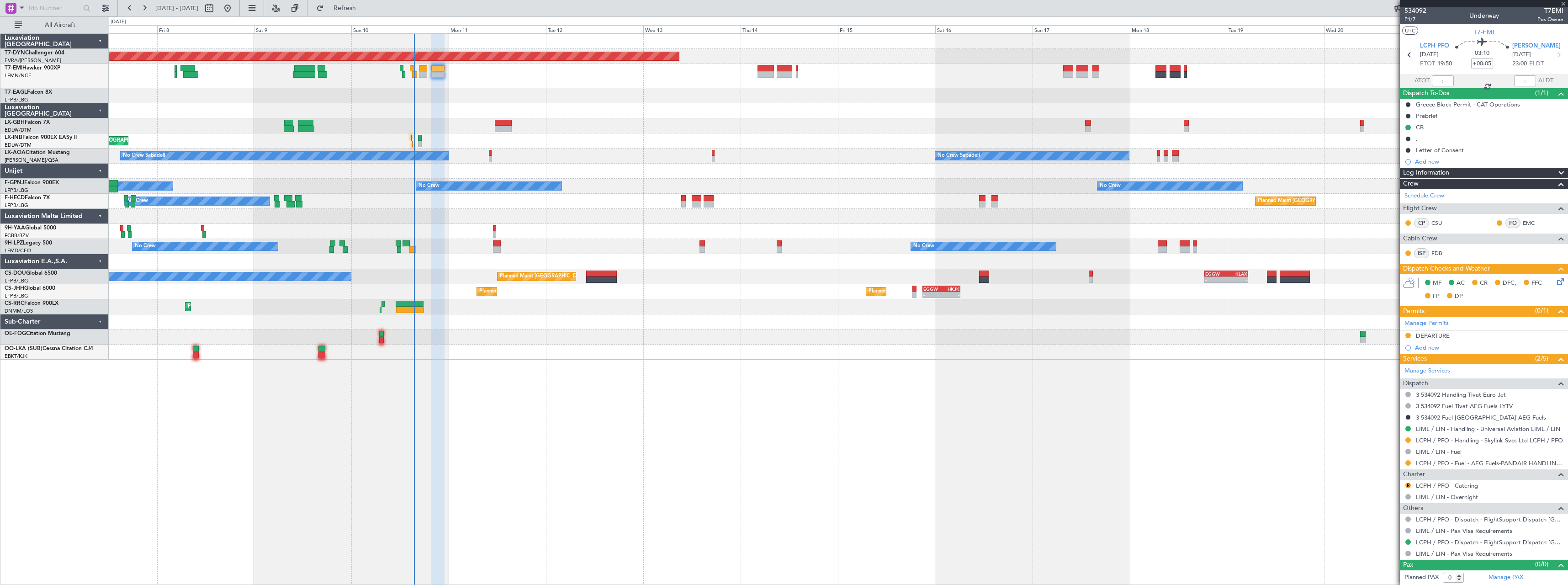
type input "-00:05"
type input "3"
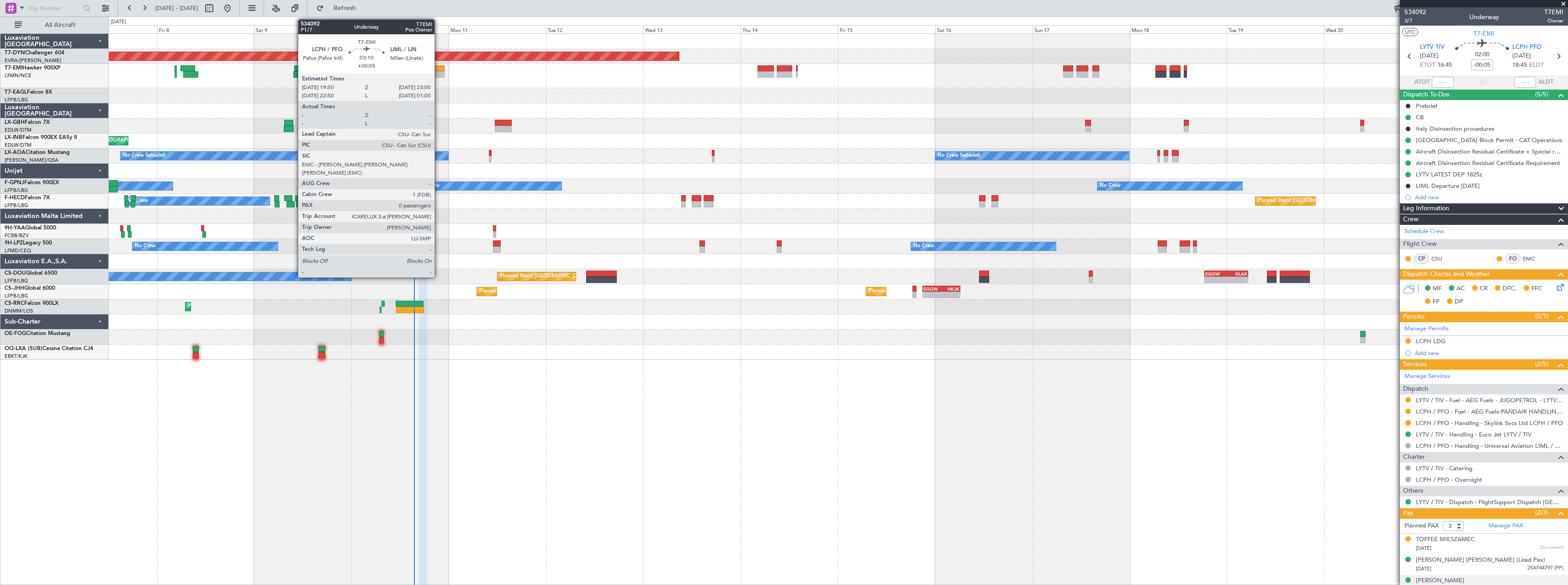
click at [439, 72] on div at bounding box center [438, 74] width 13 height 7
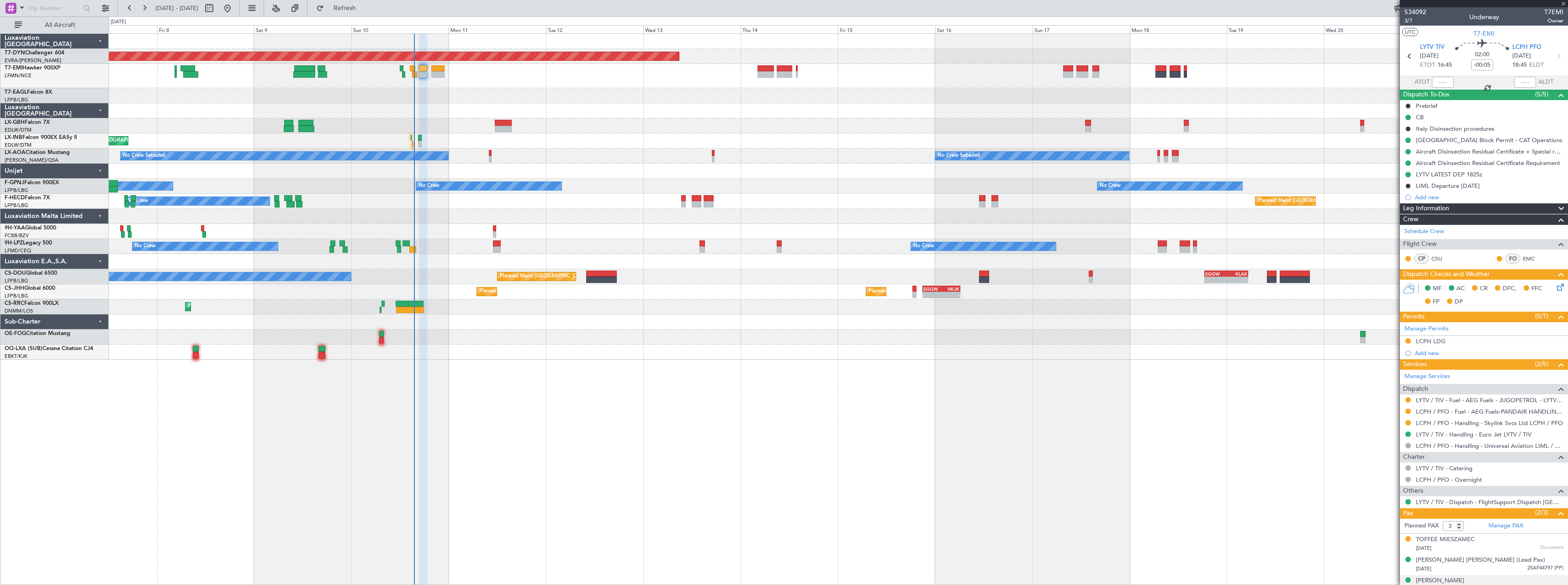
type input "+00:05"
type input "0"
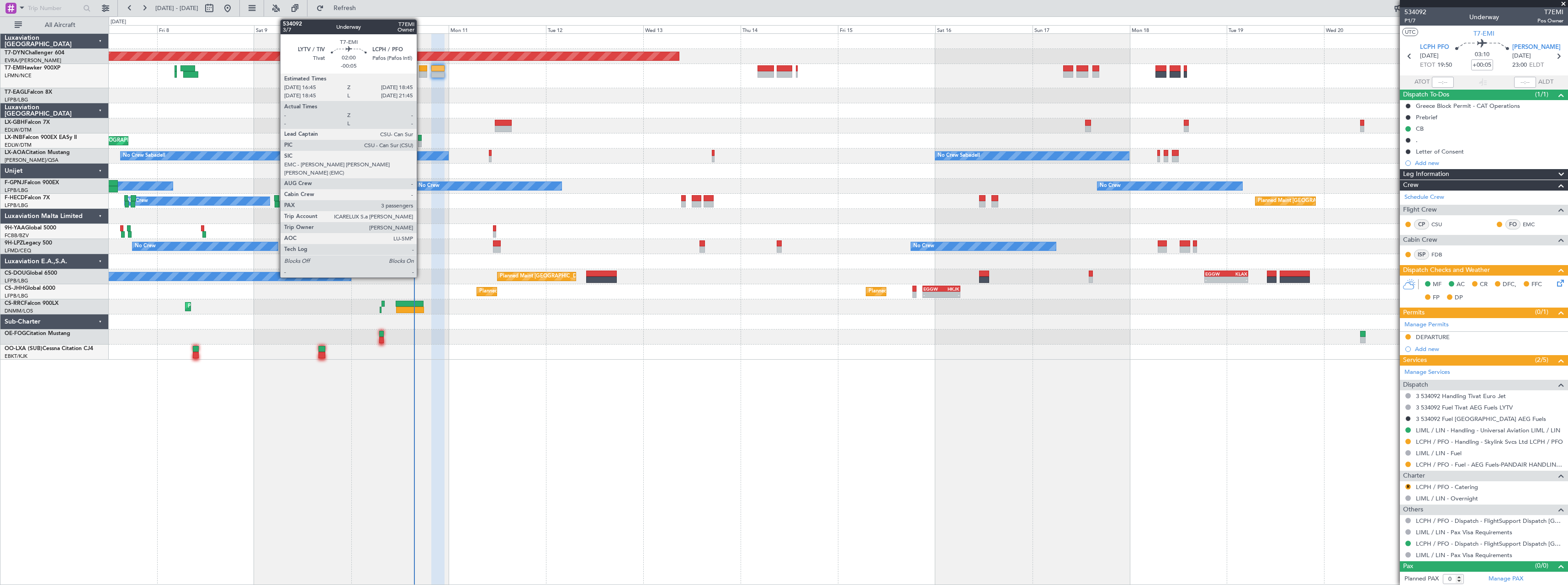
click at [421, 71] on div at bounding box center [423, 68] width 9 height 7
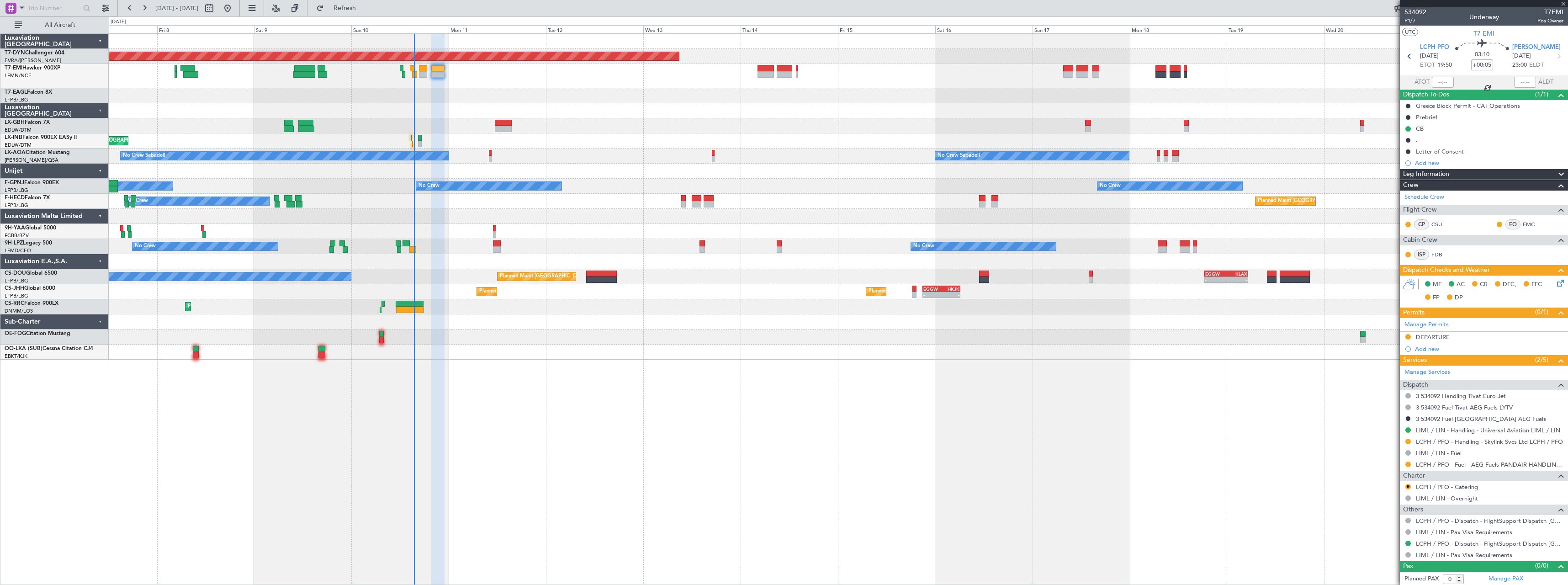
type input "-00:05"
type input "3"
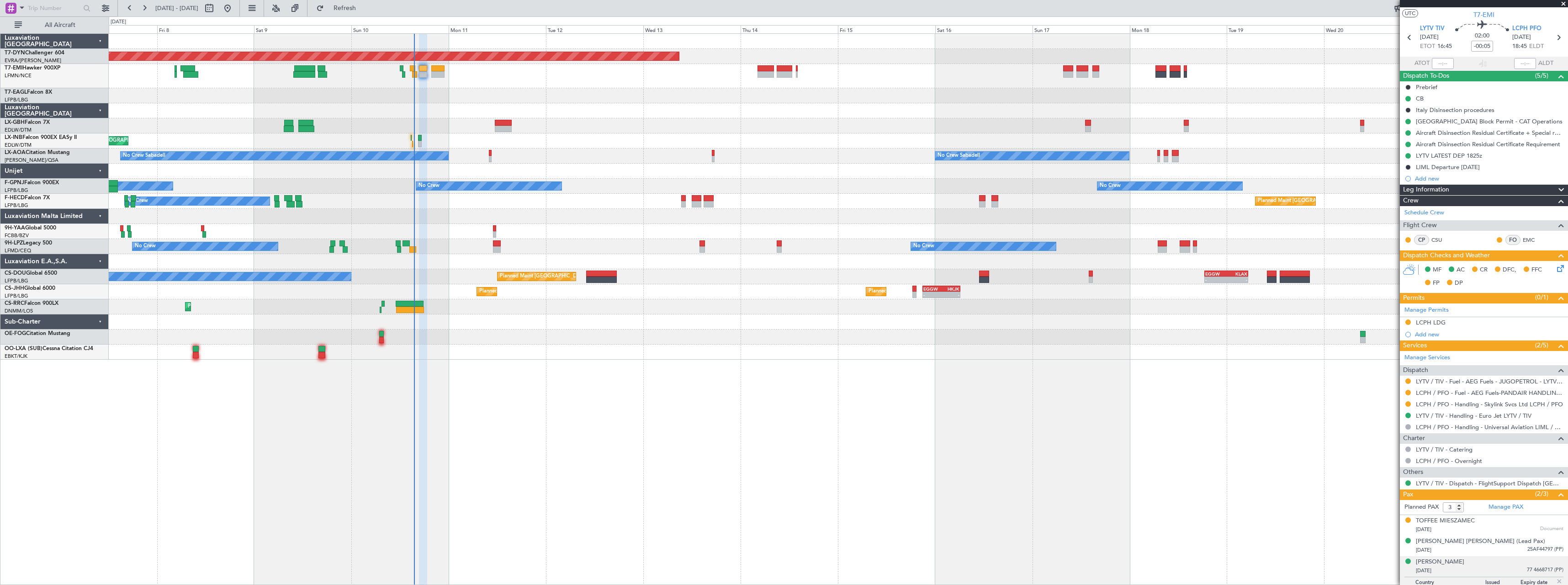
scroll to position [32, 0]
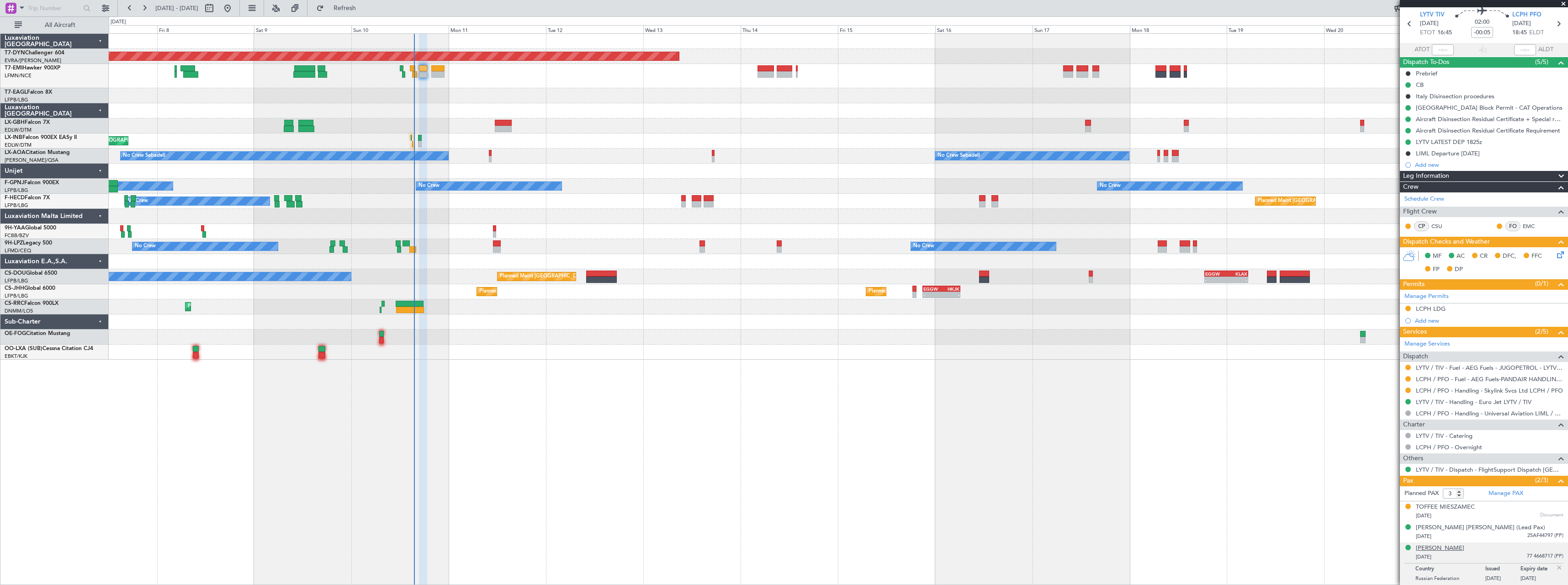
click at [1451, 548] on div "[PERSON_NAME]" at bounding box center [1440, 548] width 49 height 9
click at [364, 10] on span "Refresh" at bounding box center [345, 8] width 38 height 7
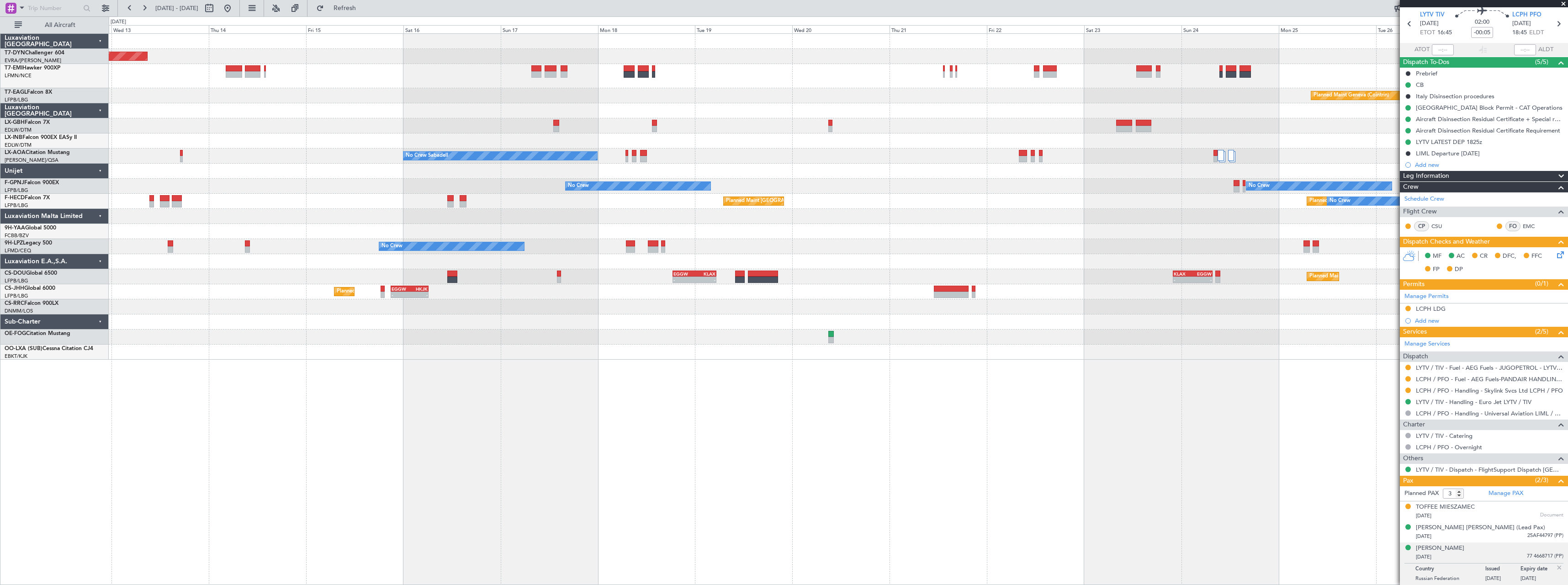
click at [572, 107] on div "Planned Maint [GEOGRAPHIC_DATA]-[GEOGRAPHIC_DATA] Planned Maint Geneva ([GEOGRA…" at bounding box center [838, 197] width 1459 height 326
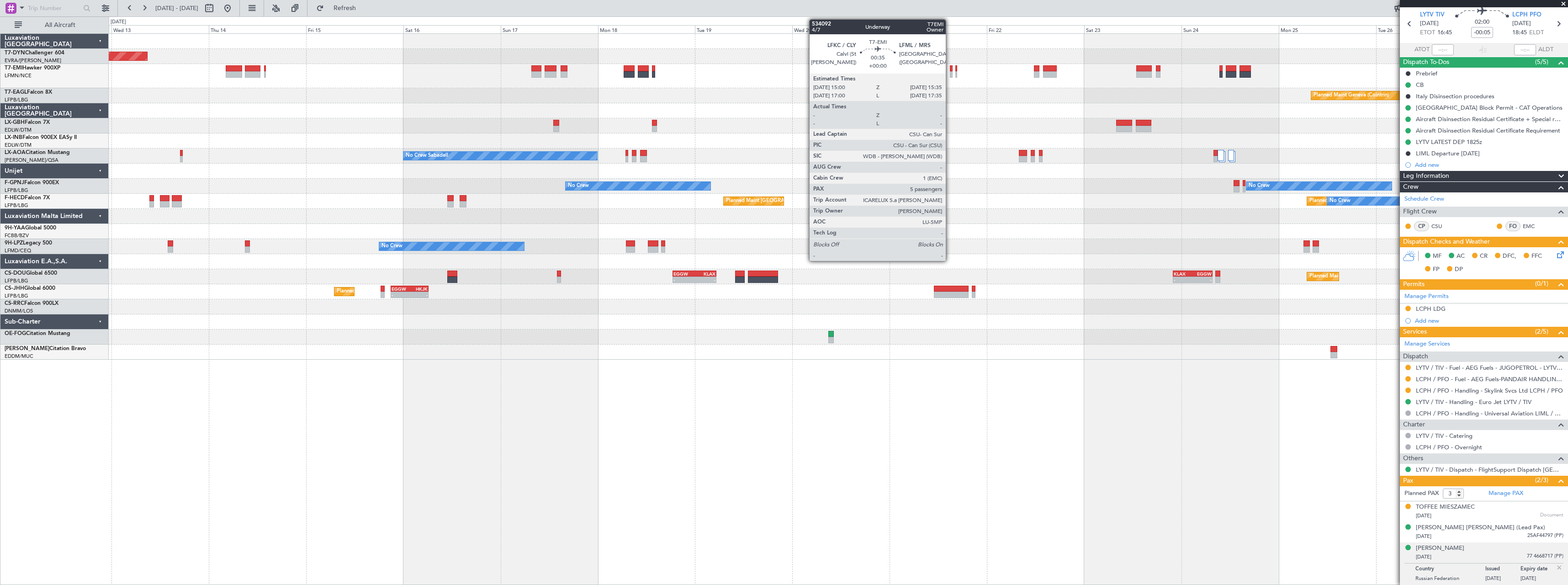
click at [950, 72] on div at bounding box center [951, 74] width 3 height 7
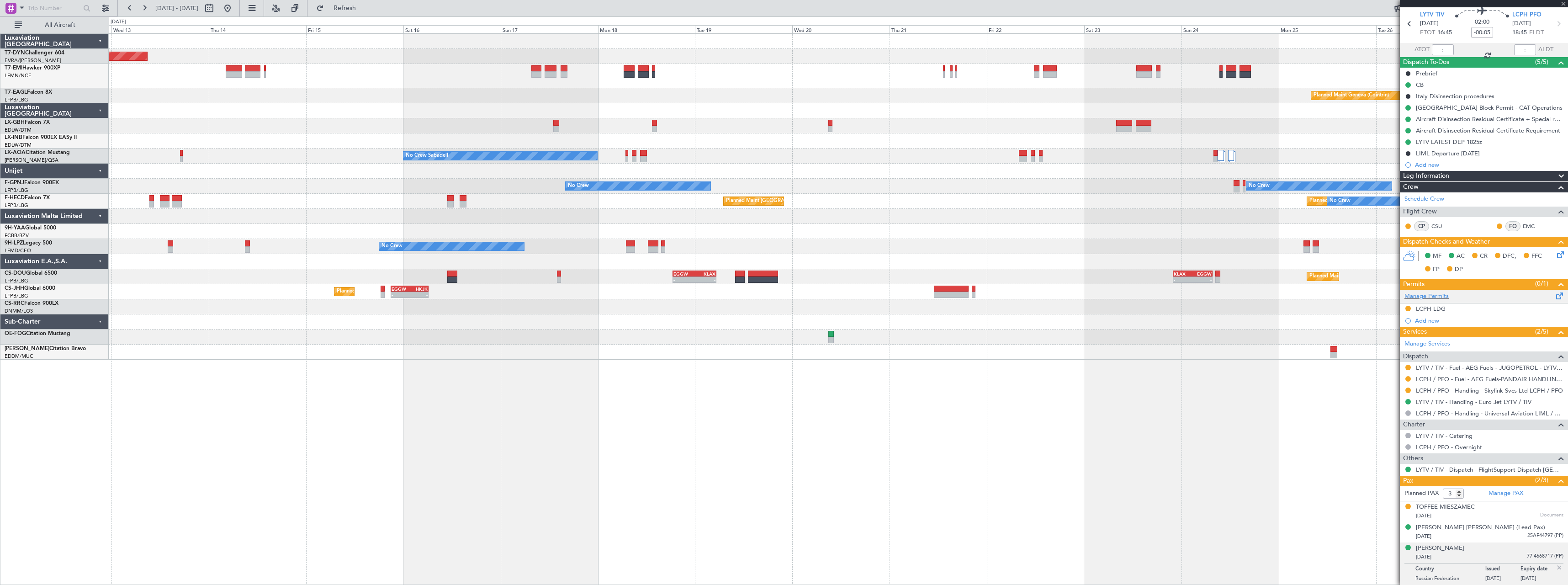
type input "5"
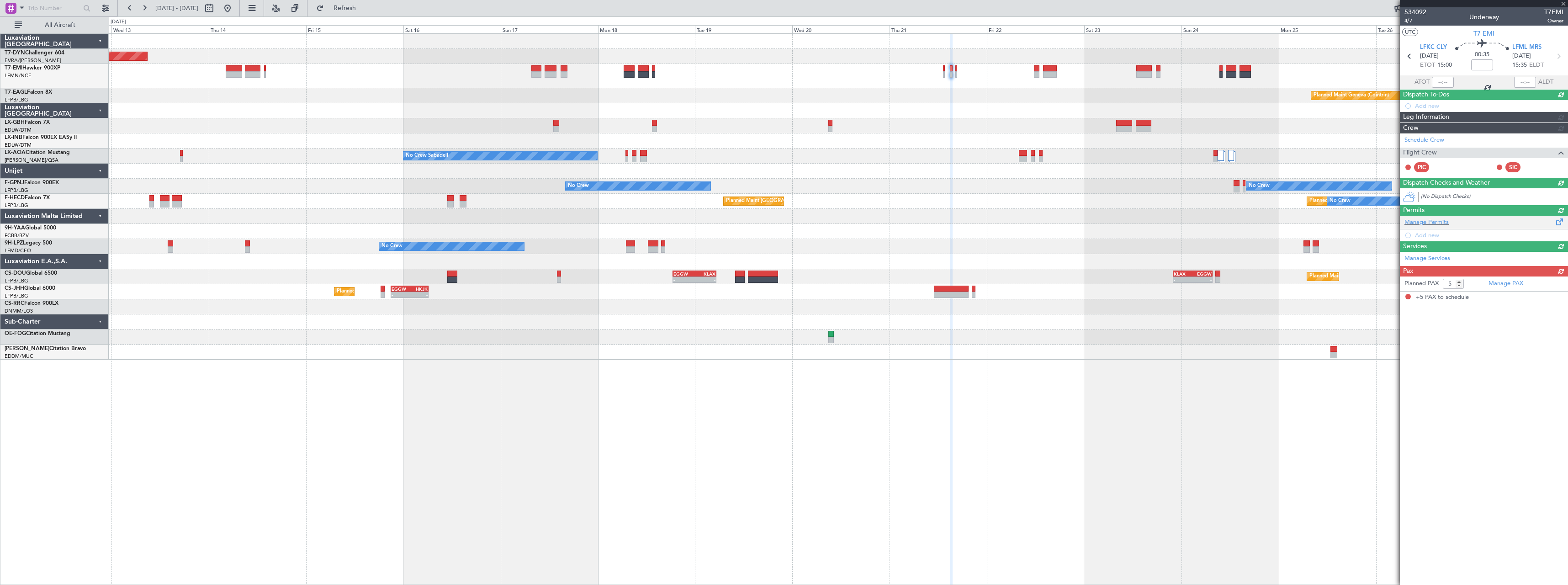
scroll to position [0, 0]
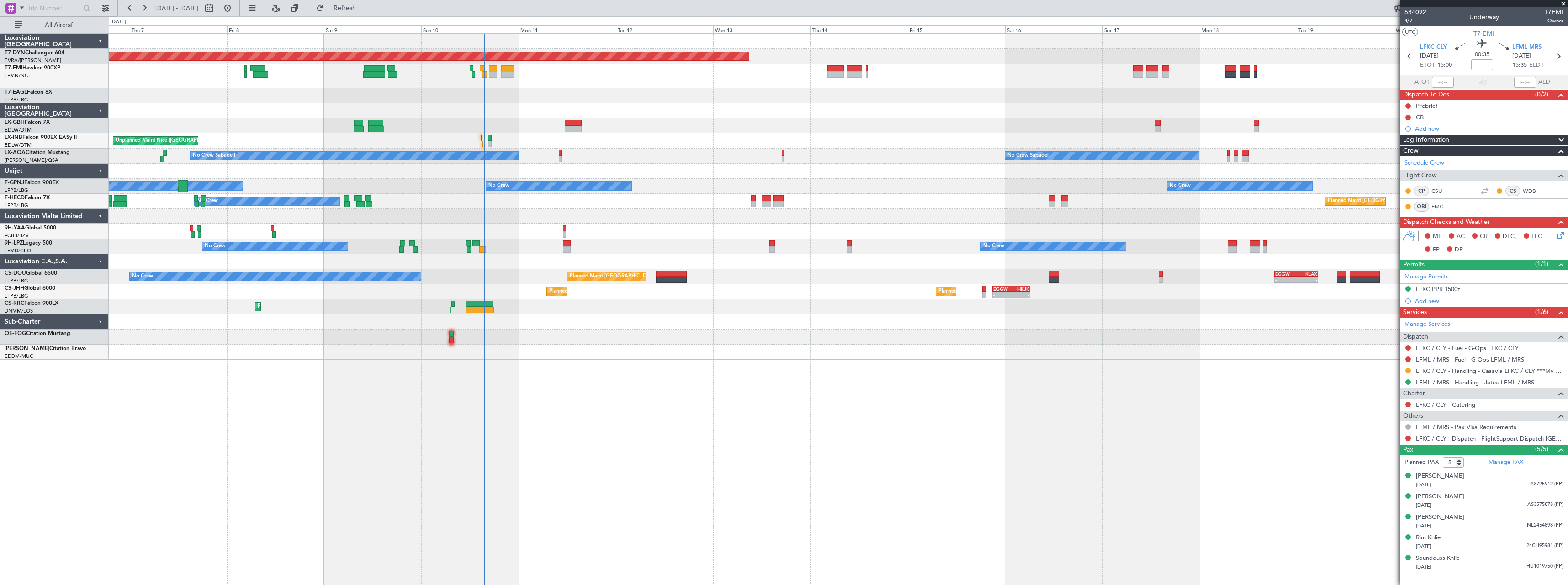
click at [978, 103] on div "Planned Maint Geneva (Cointrin)" at bounding box center [838, 96] width 1459 height 15
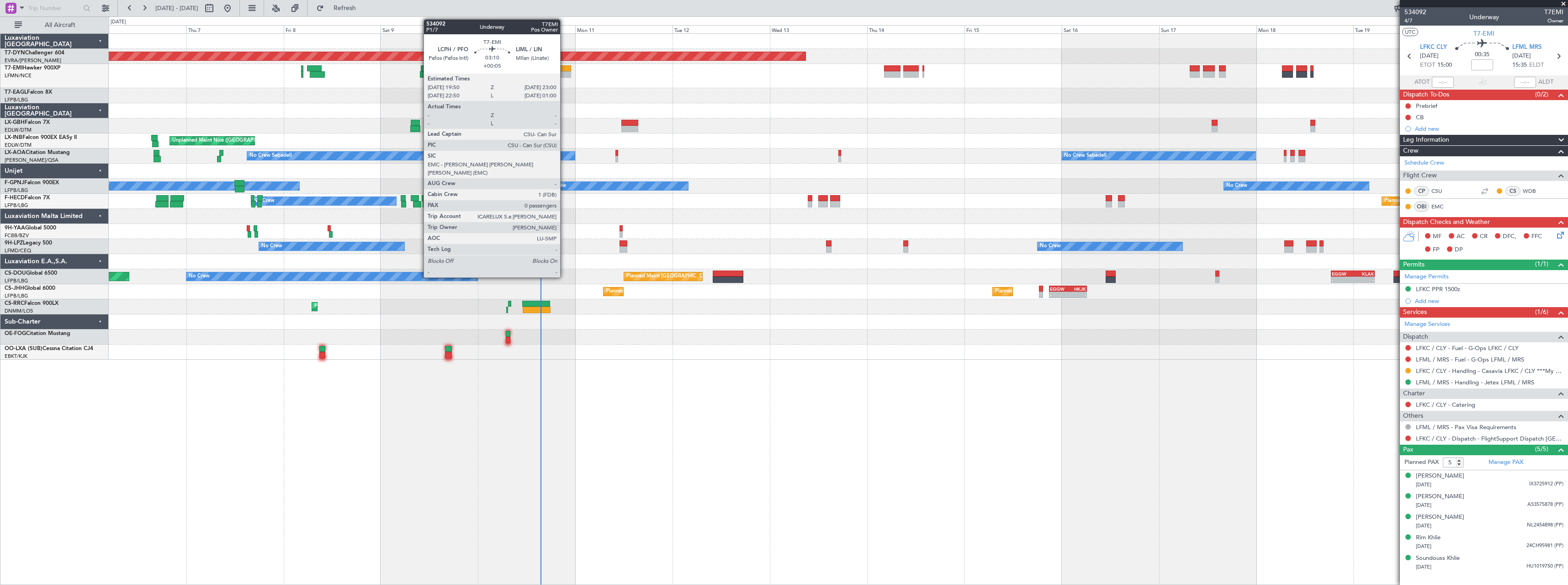
click at [564, 74] on div at bounding box center [564, 74] width 13 height 7
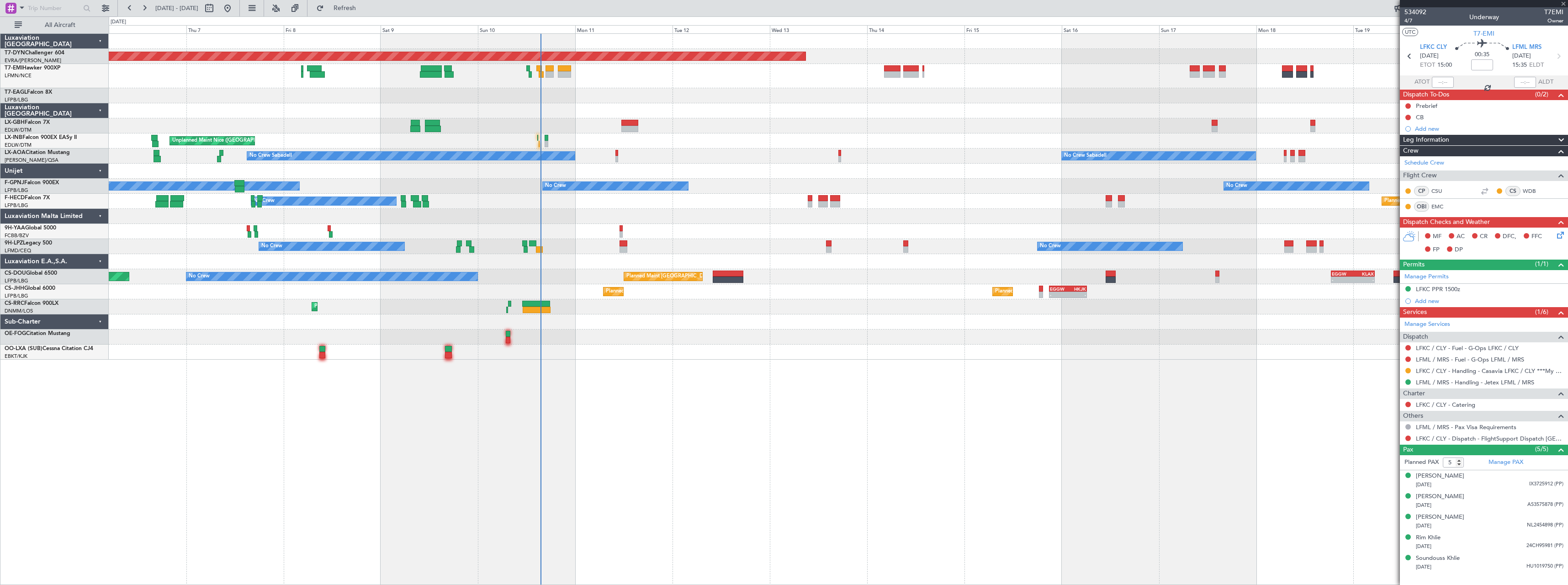
type input "+00:05"
type input "0"
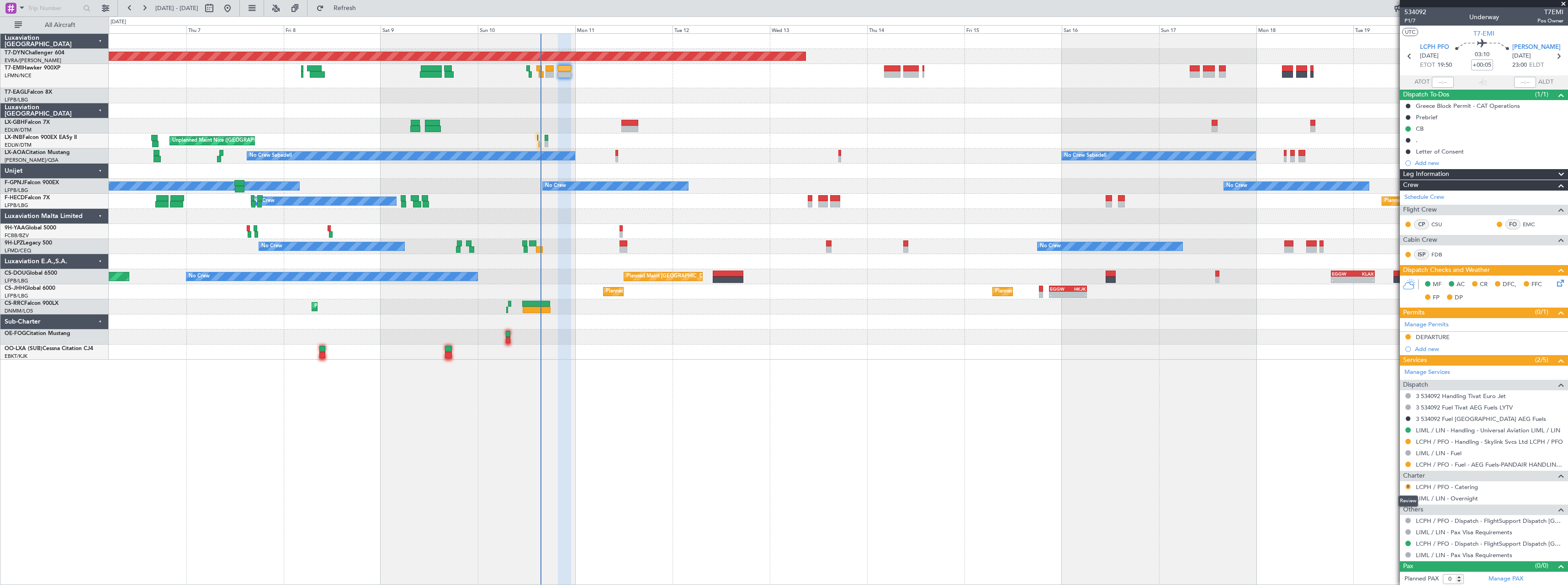
click at [1408, 486] on button "R" at bounding box center [1408, 486] width 5 height 5
click at [1369, 375] on span "Not Required" at bounding box center [1386, 377] width 37 height 9
click at [1412, 22] on span "P1/7" at bounding box center [1415, 21] width 22 height 8
click at [679, 223] on div "Planned Maint [GEOGRAPHIC_DATA]-[GEOGRAPHIC_DATA] A/C Unavailable [GEOGRAPHIC_D…" at bounding box center [838, 197] width 1459 height 326
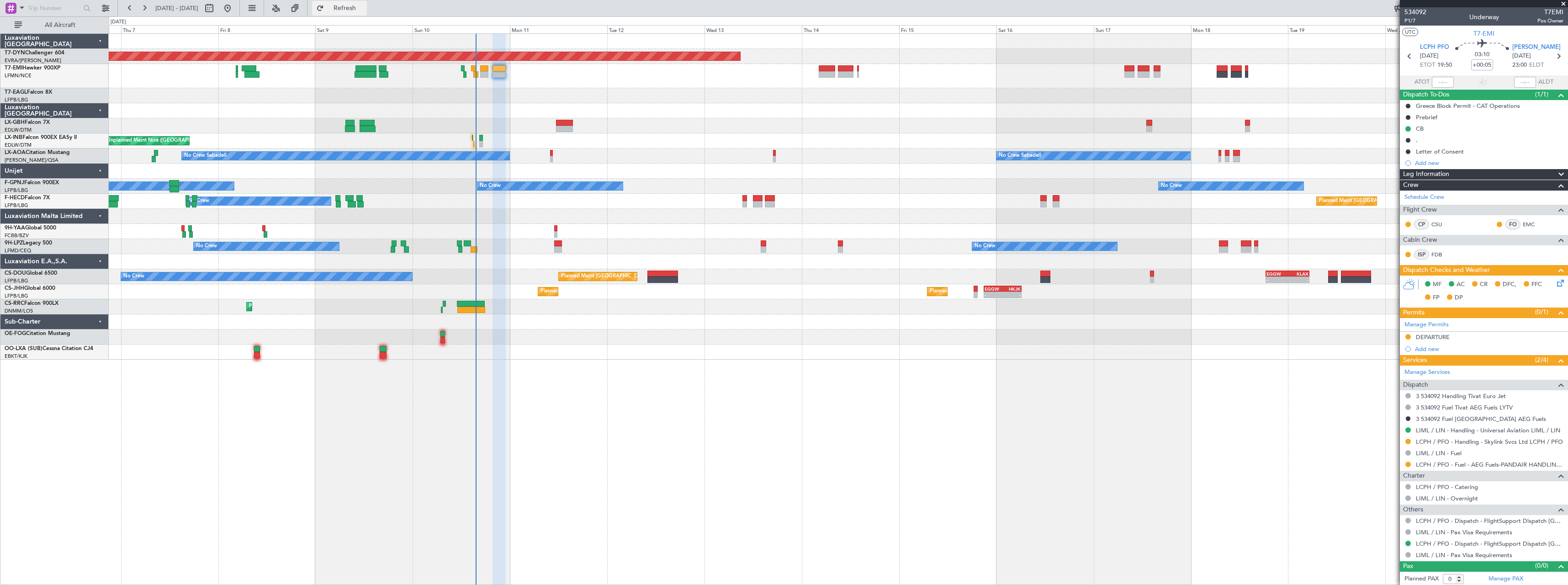
click at [364, 12] on span "Refresh" at bounding box center [345, 8] width 38 height 7
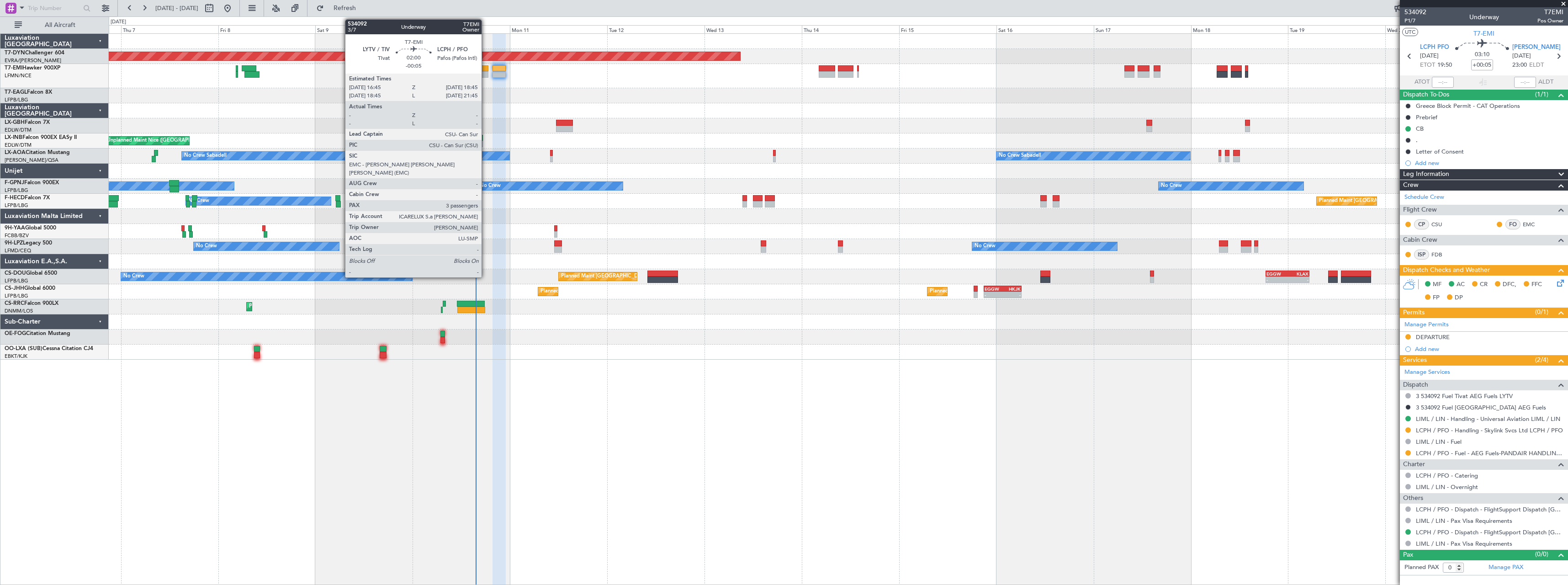
click at [485, 74] on div at bounding box center [485, 74] width 9 height 7
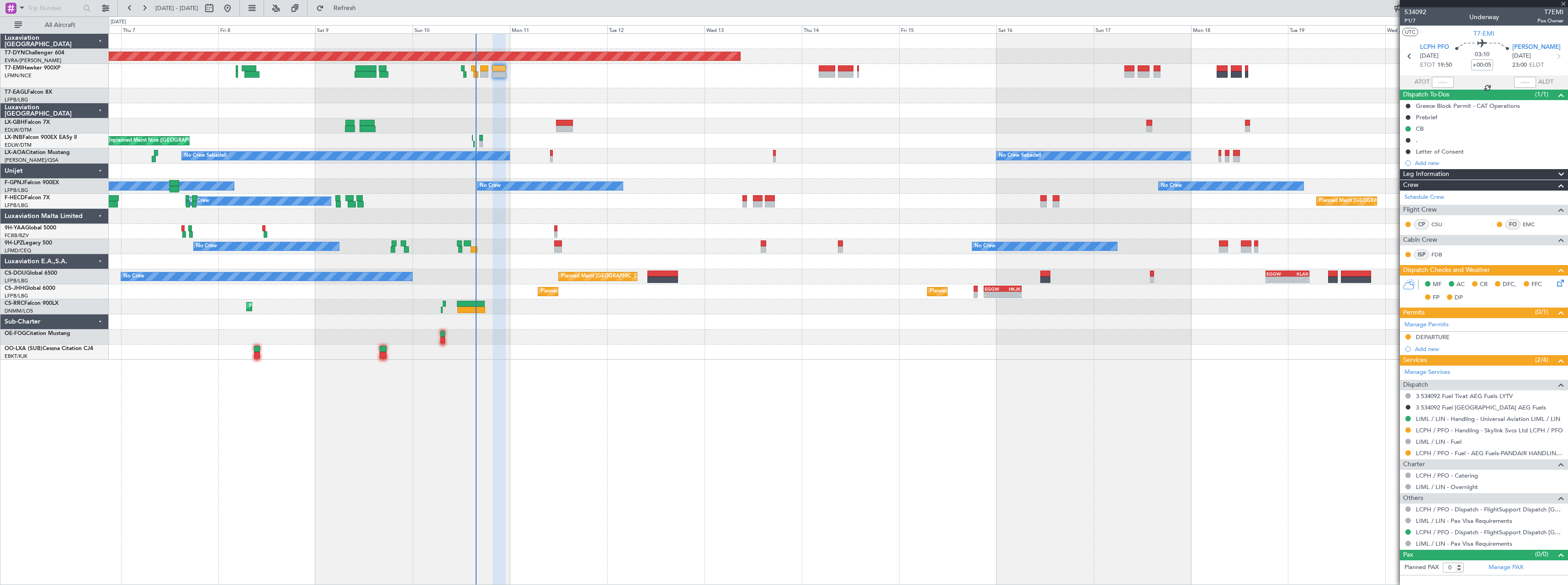
type input "-00:05"
type input "3"
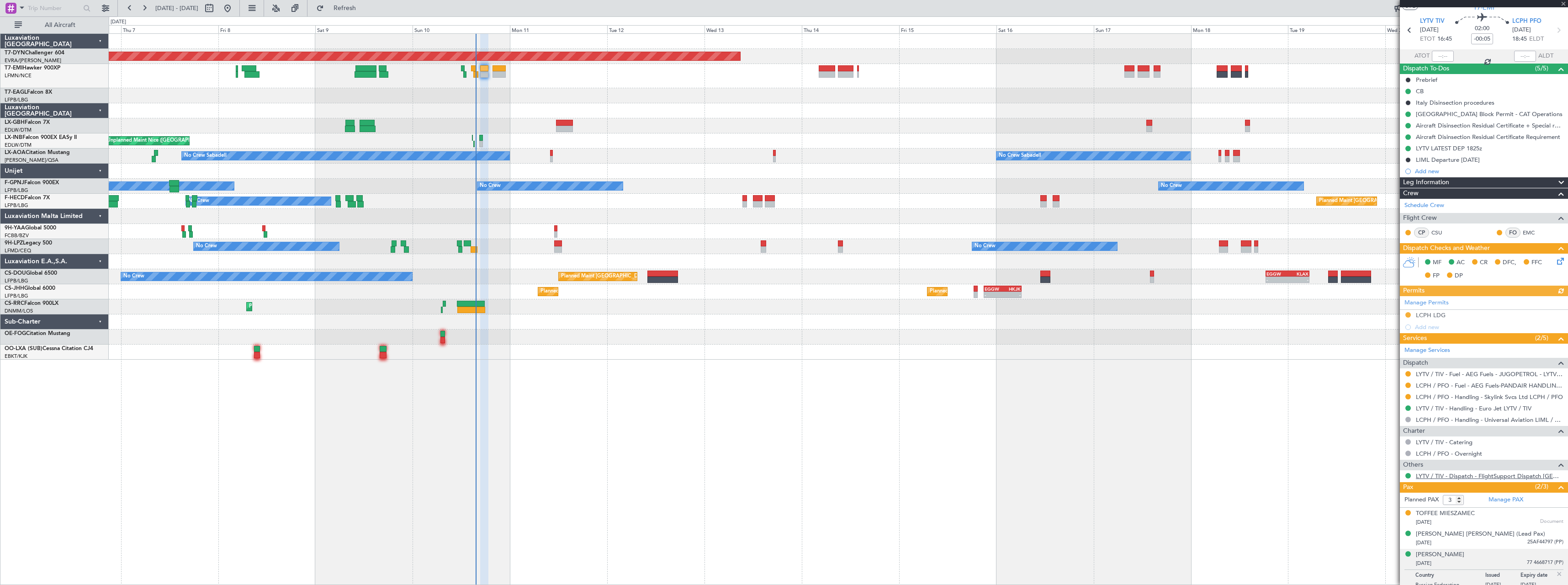
scroll to position [32, 0]
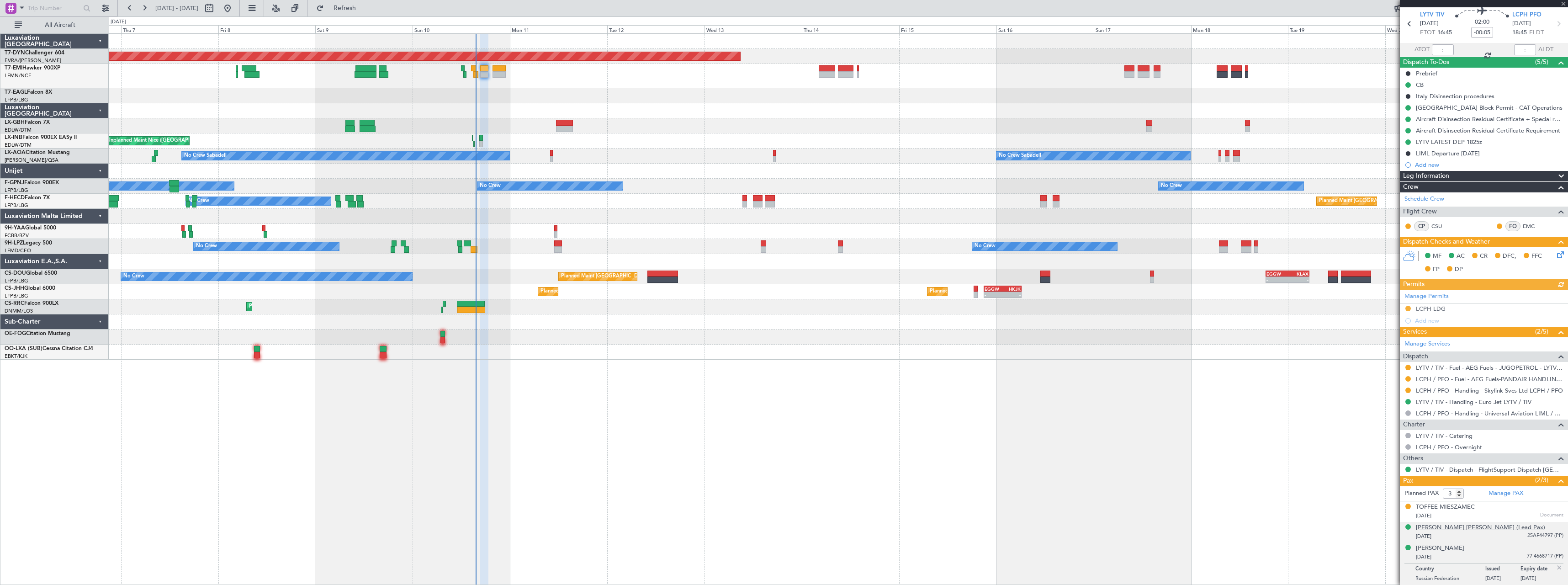
click at [1479, 528] on div "[PERSON_NAME] [PERSON_NAME] (Lead Pax)" at bounding box center [1480, 527] width 129 height 9
click at [364, 11] on span "Refresh" at bounding box center [345, 8] width 38 height 7
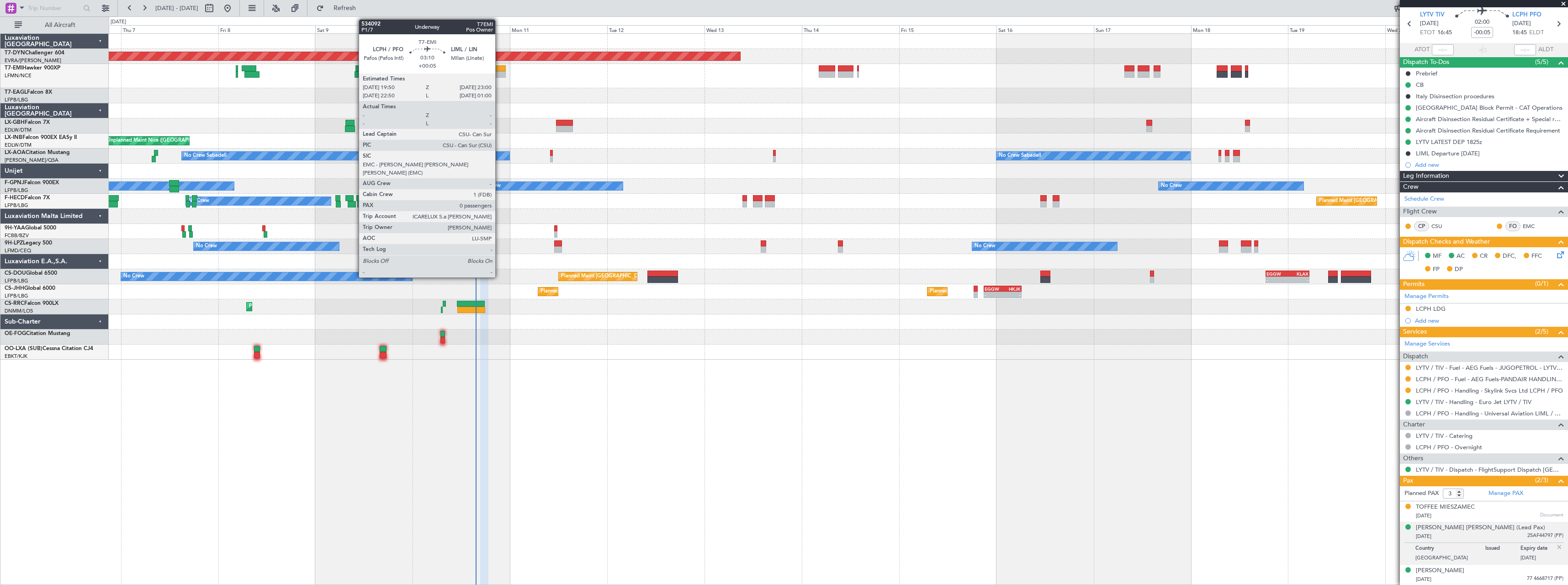
click at [499, 71] on div at bounding box center [499, 68] width 13 height 7
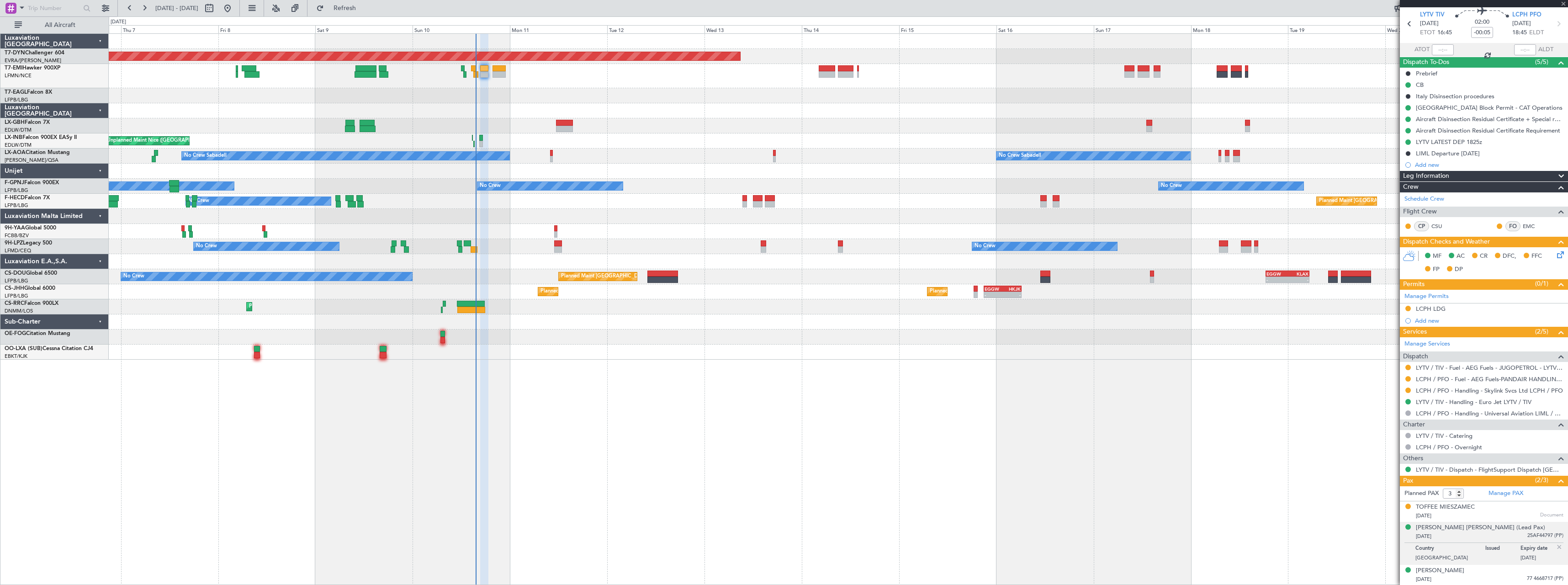
type input "+00:05"
type input "0"
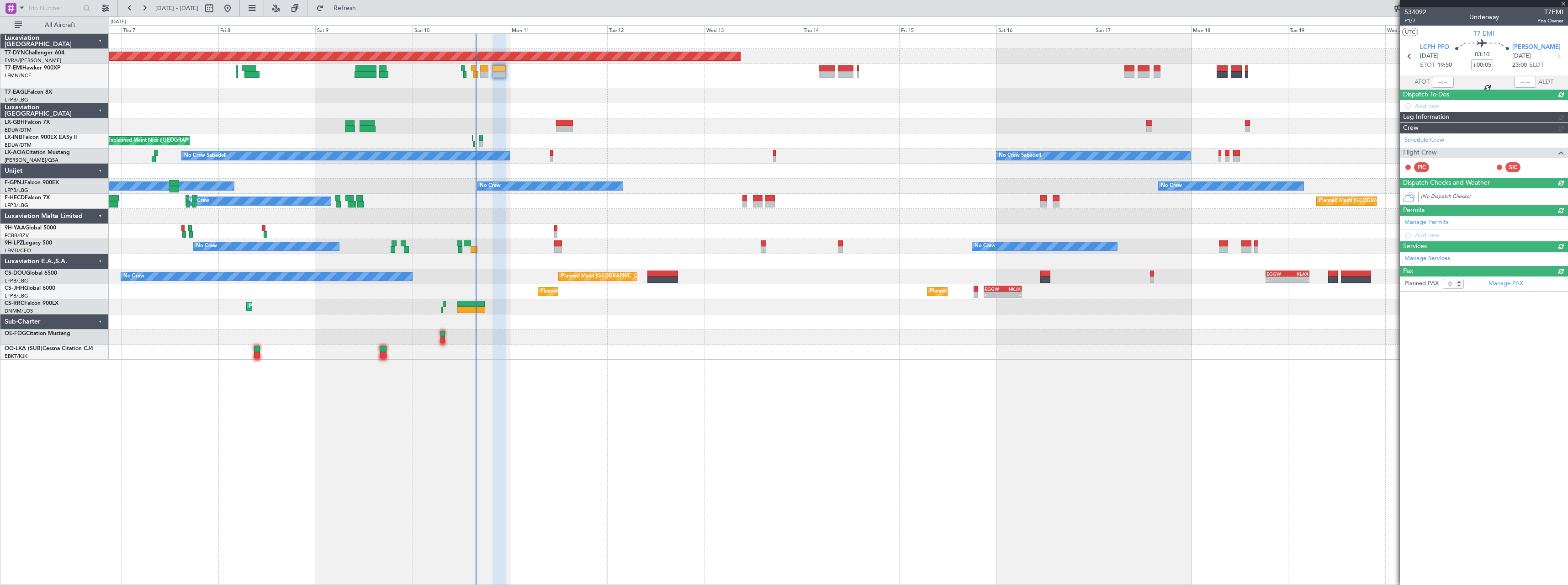
scroll to position [0, 0]
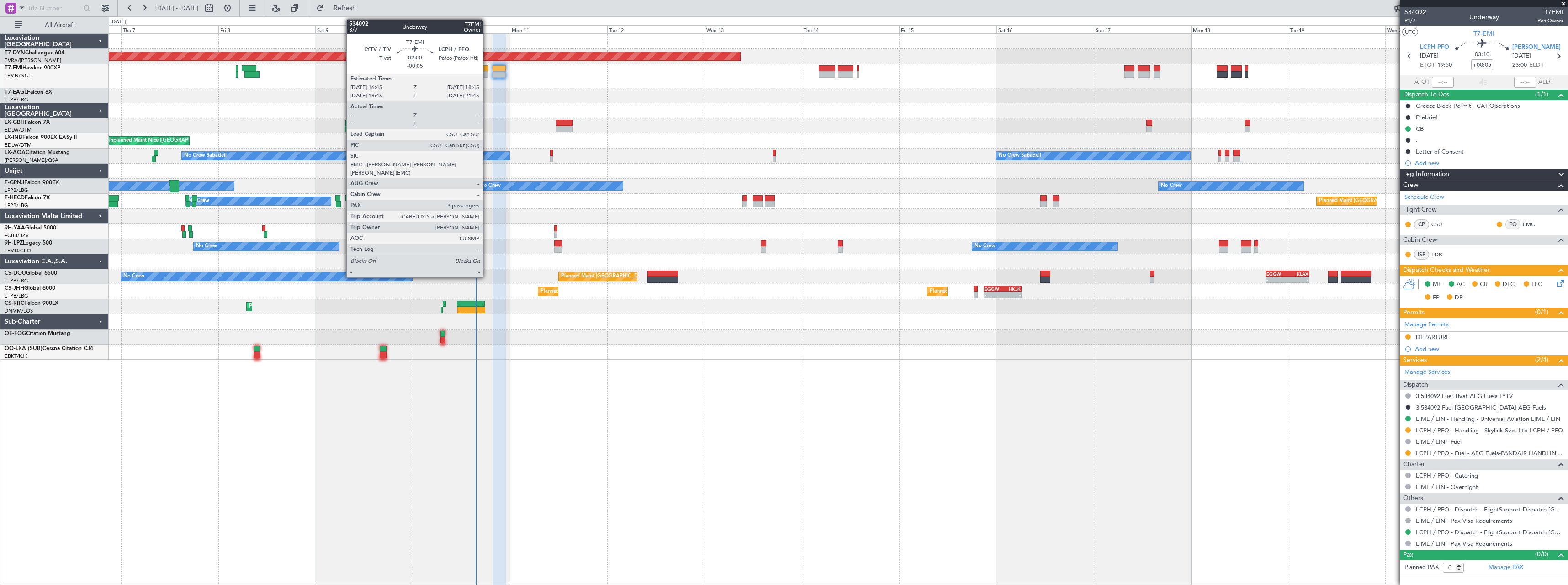
click at [487, 66] on div at bounding box center [485, 68] width 9 height 7
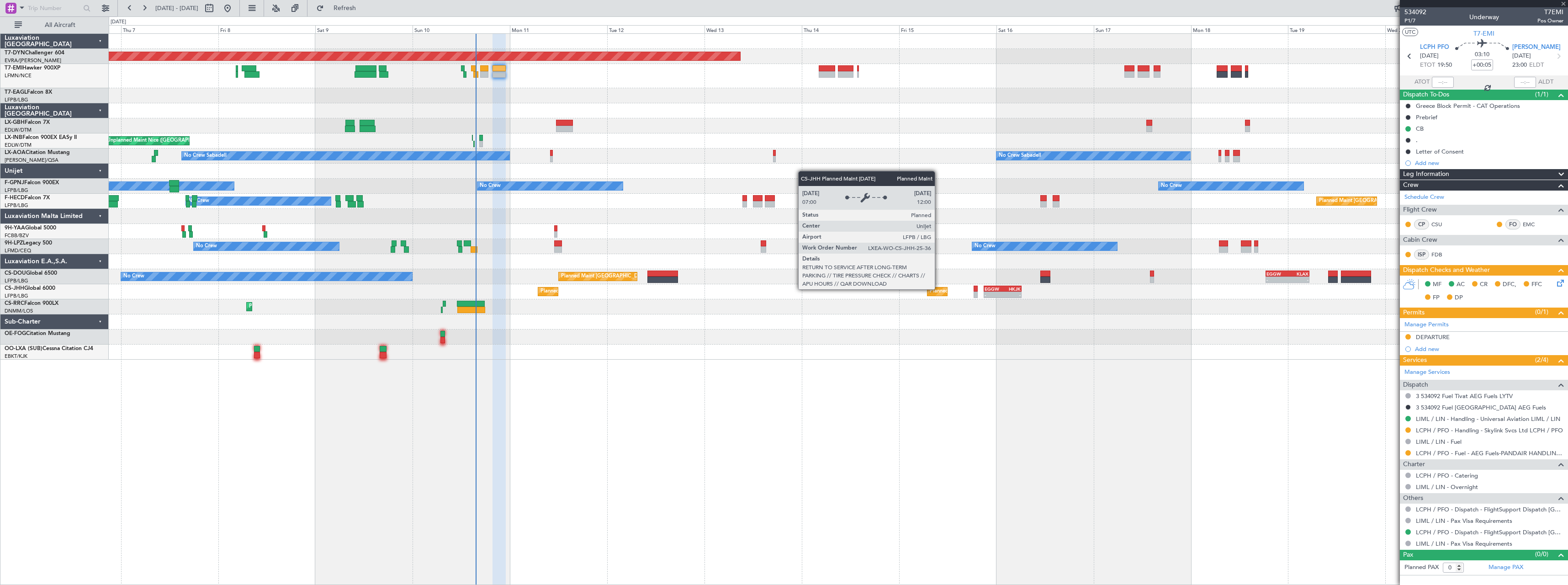
type input "-00:05"
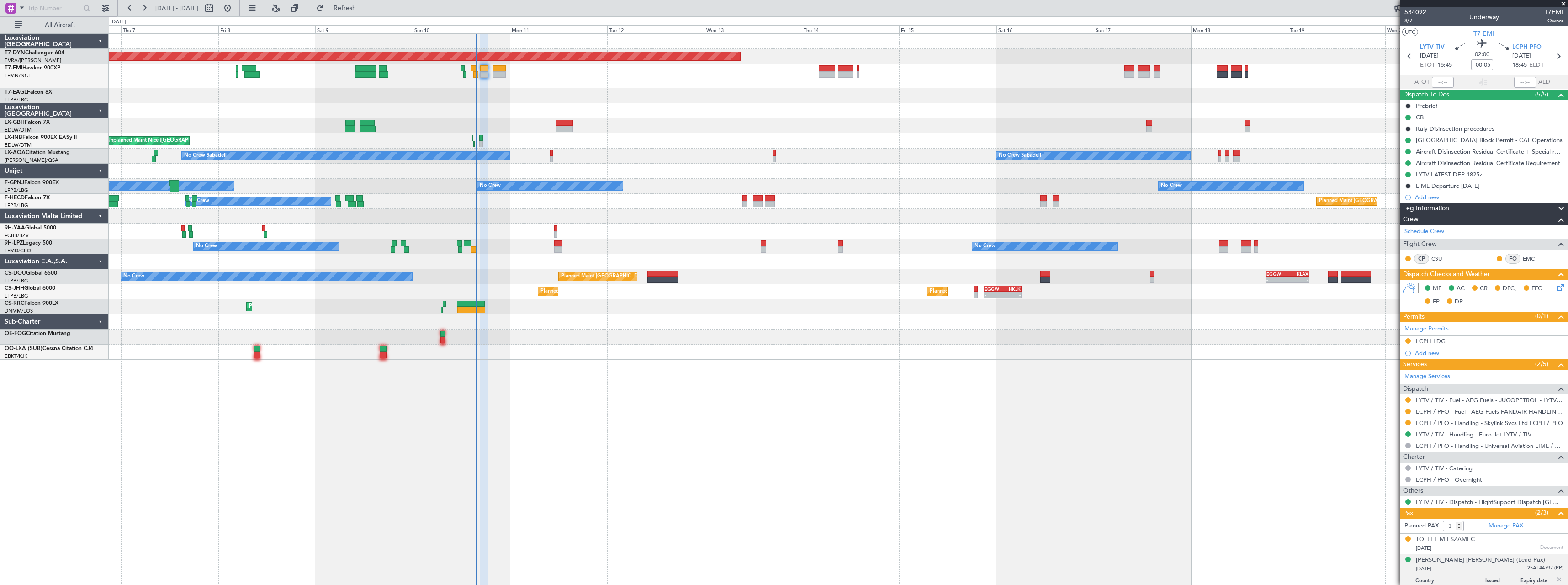
click at [1412, 23] on span "3/7" at bounding box center [1415, 21] width 22 height 8
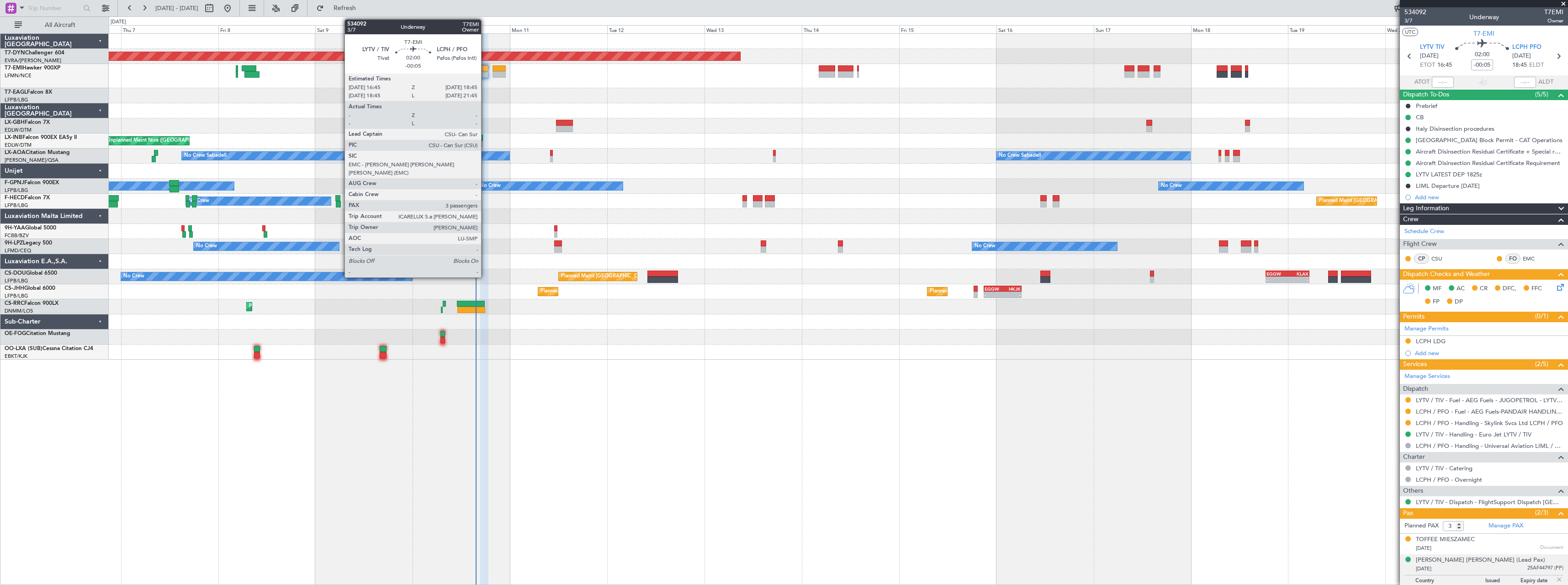
click at [485, 68] on div at bounding box center [485, 68] width 9 height 7
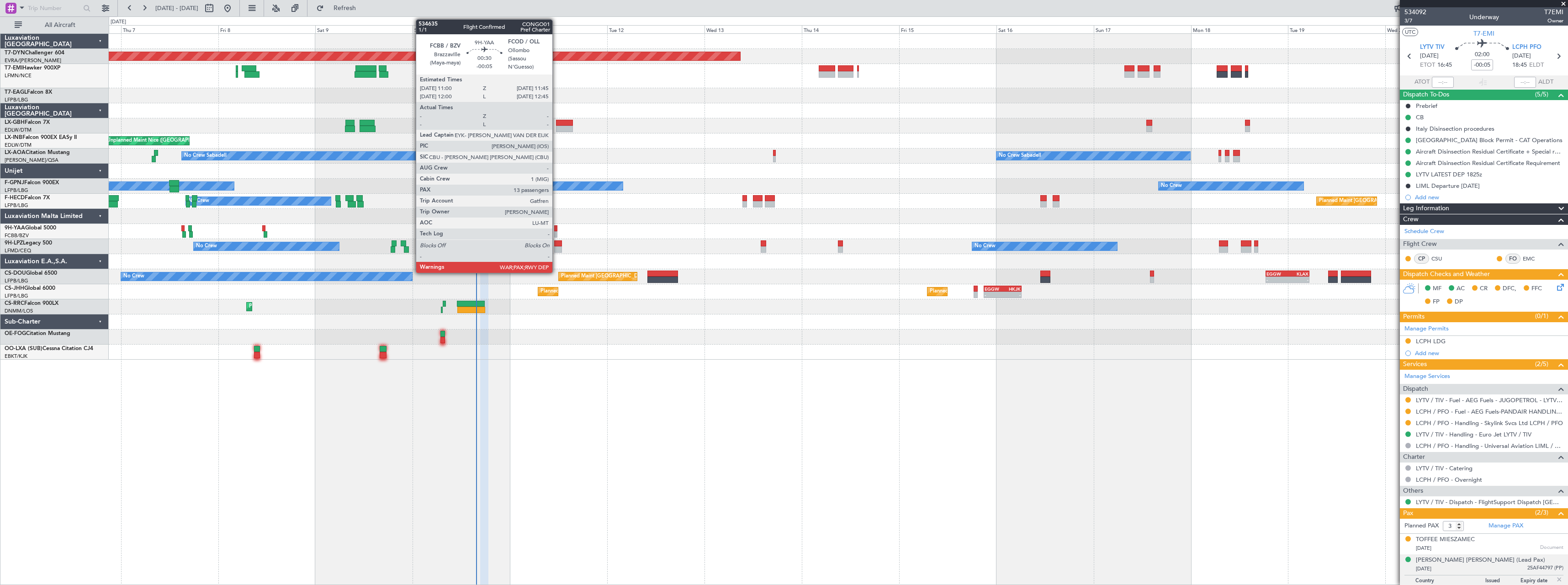
click at [556, 229] on div at bounding box center [555, 228] width 3 height 7
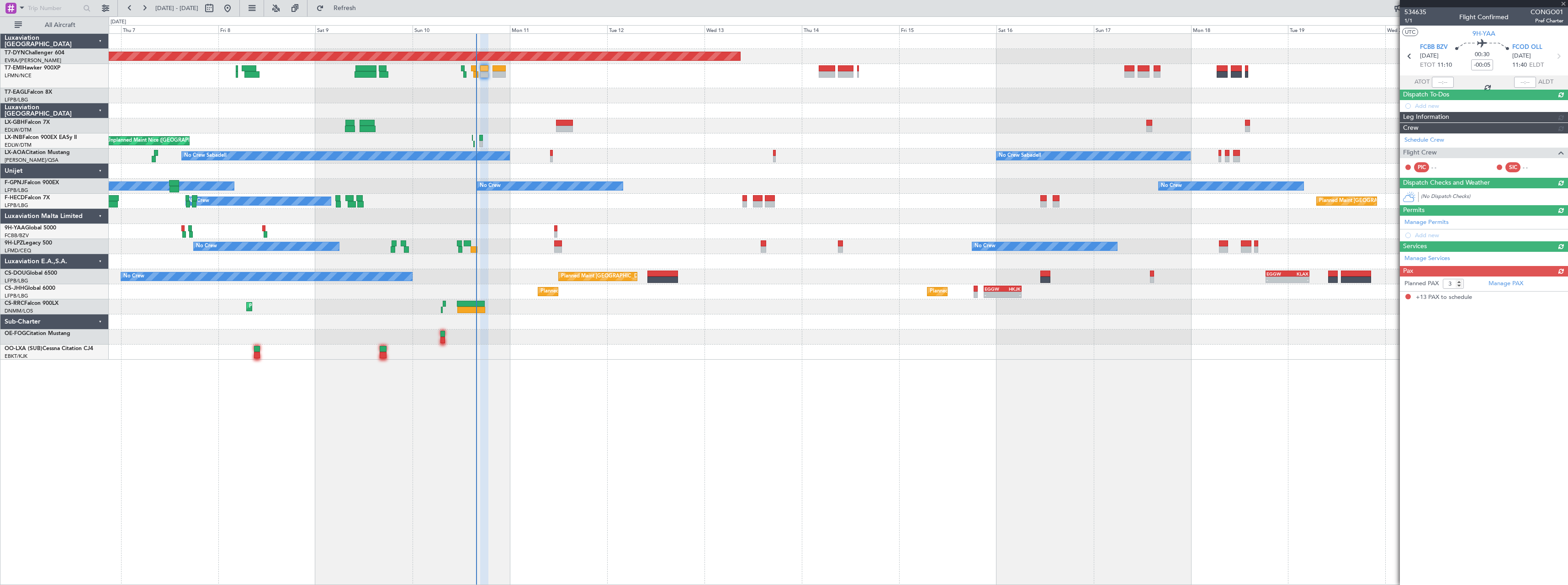
type input "13"
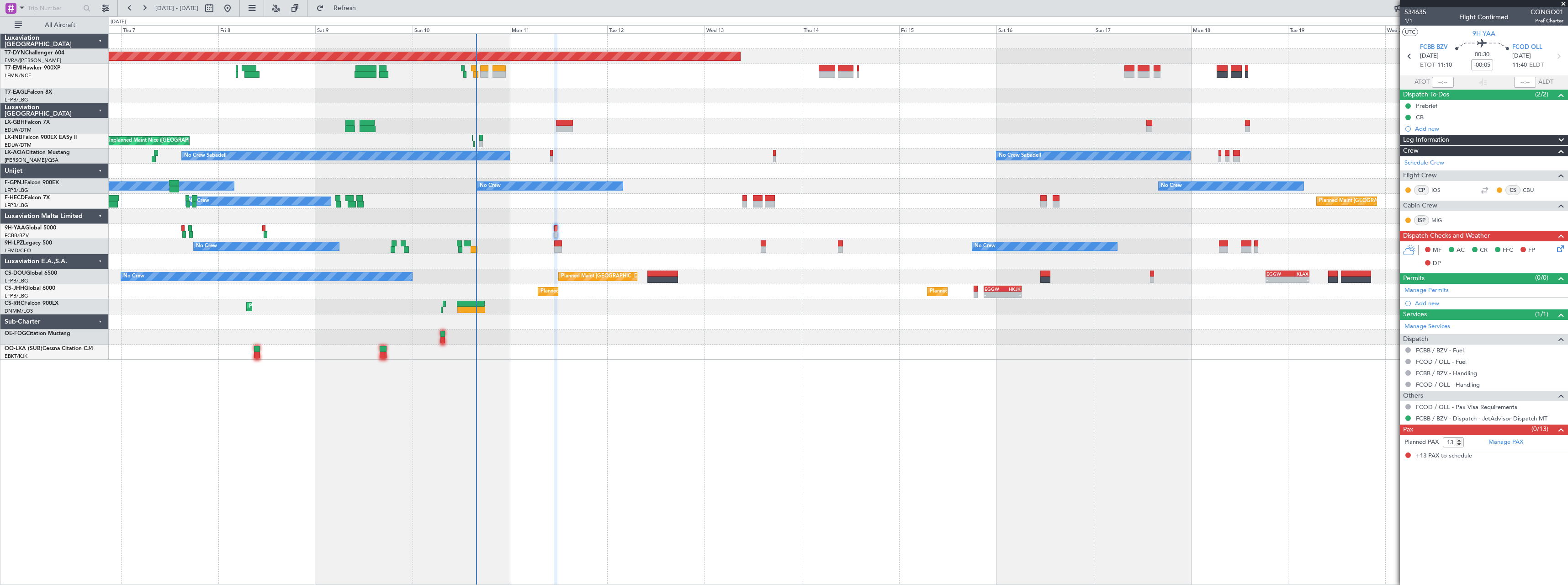
click at [1563, 250] on icon at bounding box center [1559, 247] width 7 height 7
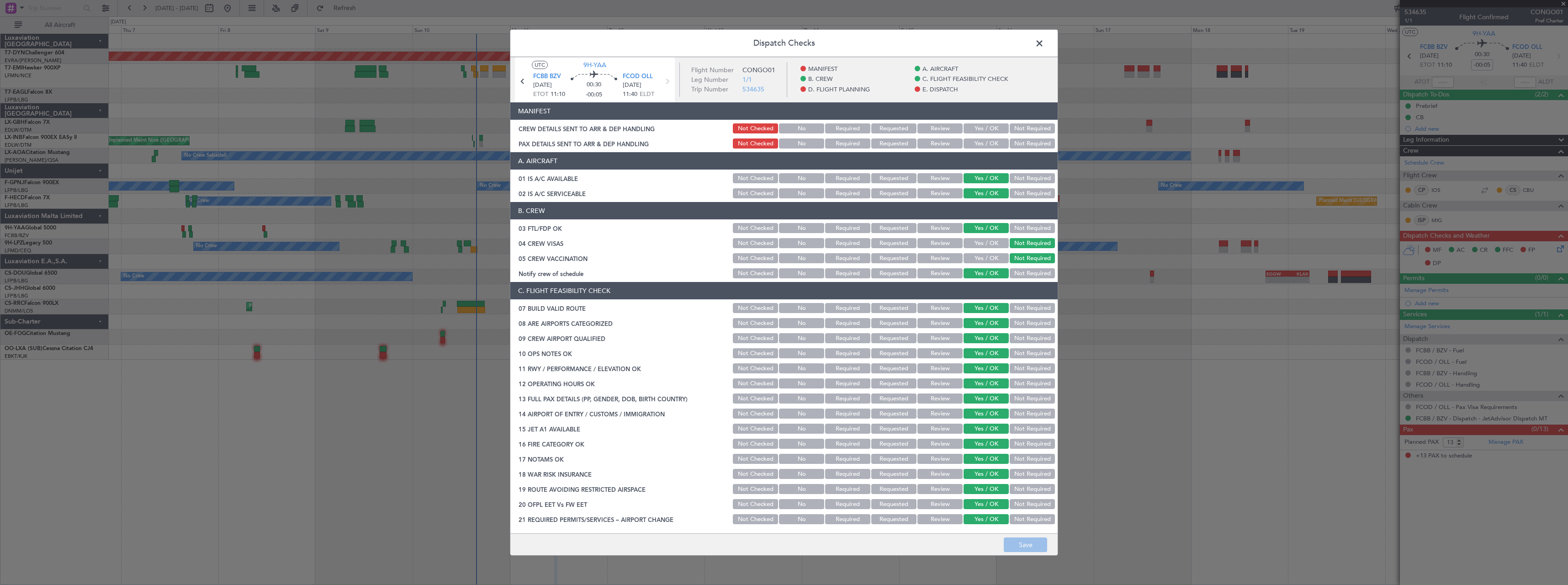
click at [1021, 130] on button "Not Required" at bounding box center [1032, 128] width 45 height 10
click at [1027, 146] on button "Not Required" at bounding box center [1032, 143] width 45 height 10
click at [1034, 543] on button "Save" at bounding box center [1025, 545] width 43 height 15
click at [1044, 42] on span at bounding box center [1044, 46] width 0 height 18
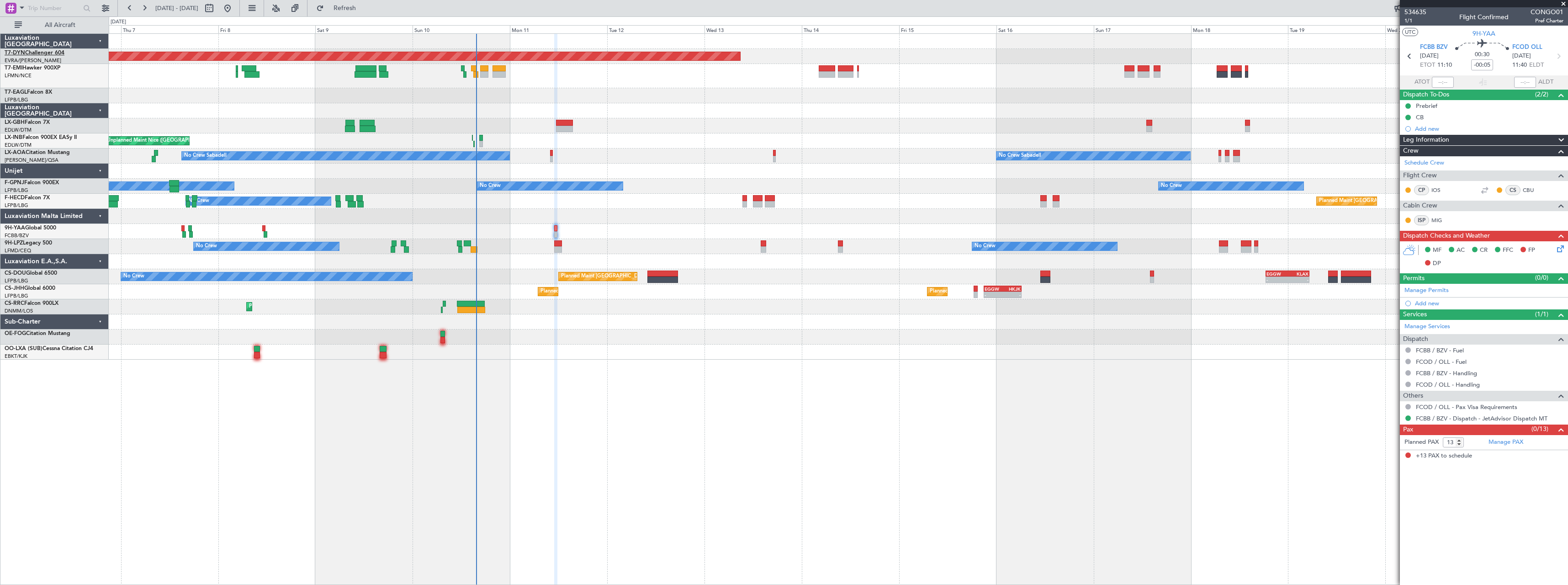
click at [52, 52] on link "T7-DYN Challenger 604" at bounding box center [35, 53] width 60 height 5
click at [44, 68] on link "T7-EMI Hawker 900XP" at bounding box center [33, 68] width 56 height 5
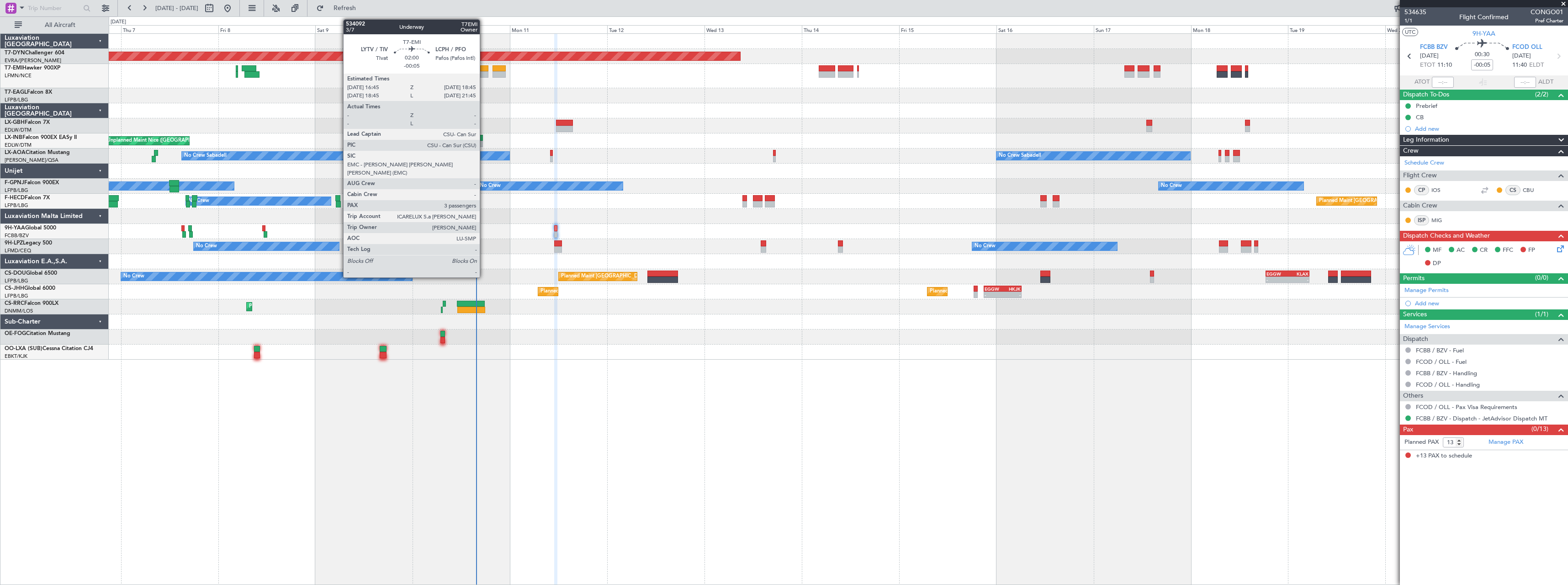
click at [484, 71] on div at bounding box center [485, 74] width 9 height 7
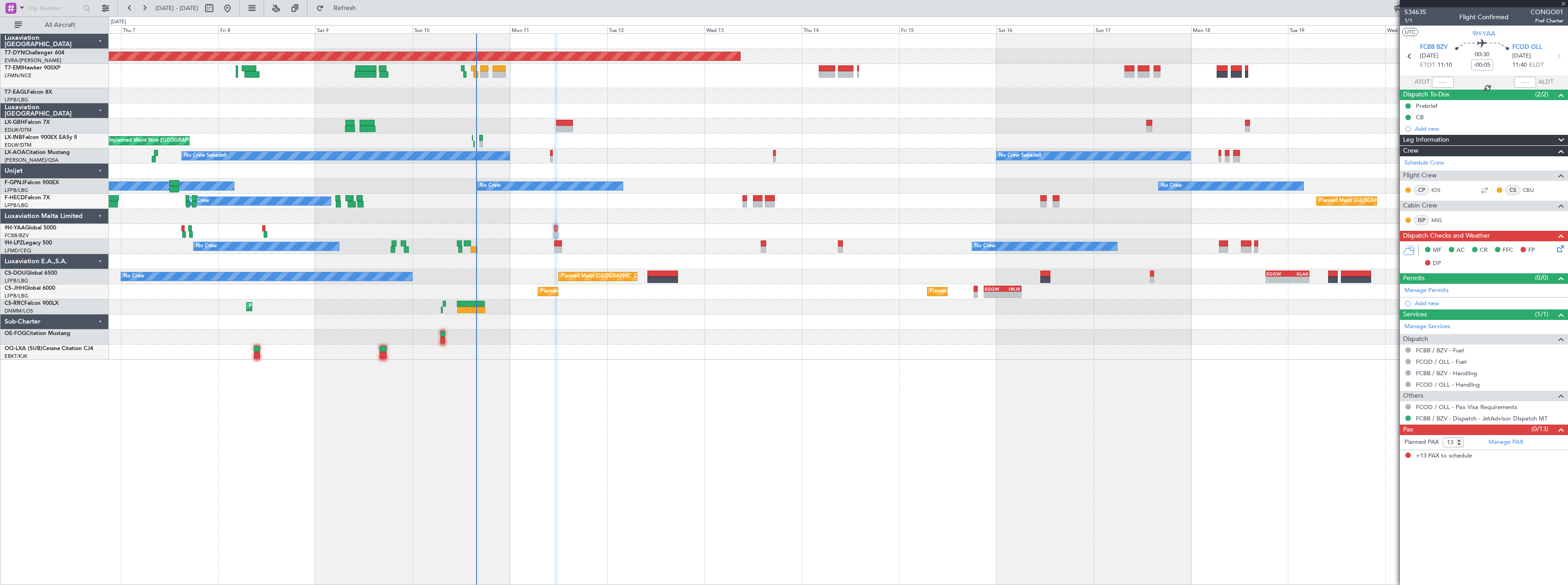
type input "3"
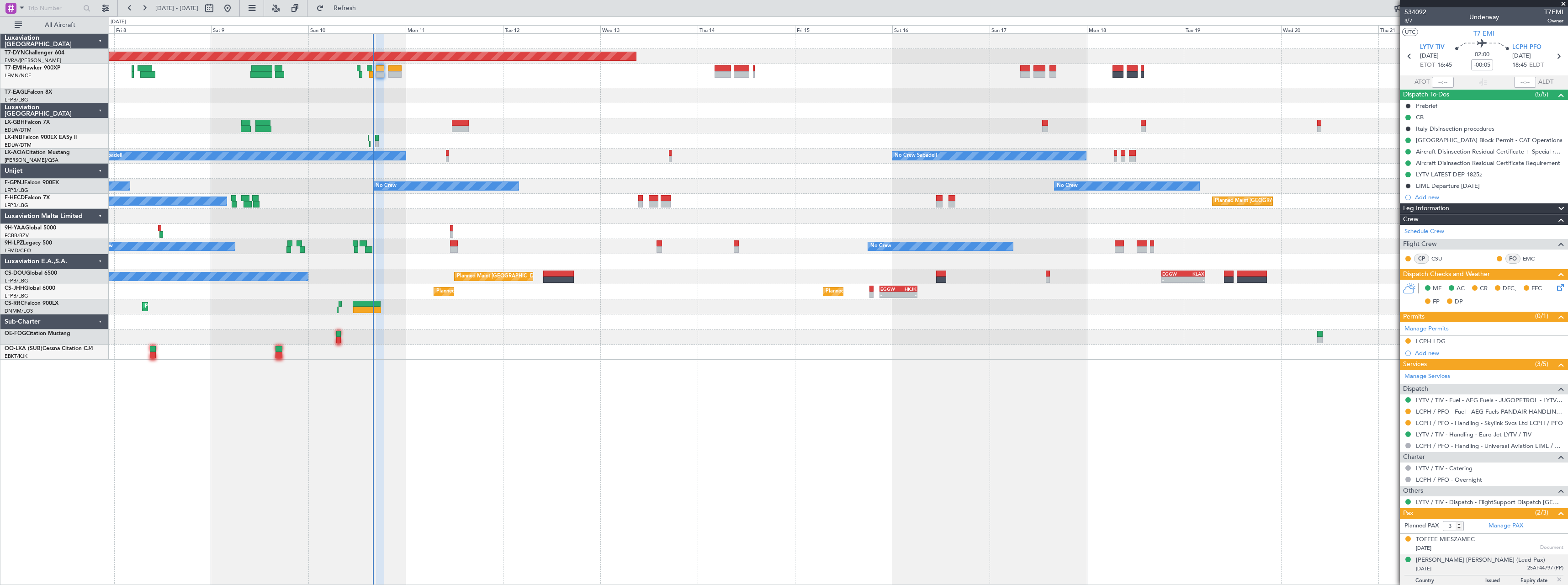
click at [660, 100] on div "Planned Maint Geneva (Cointrin)" at bounding box center [838, 96] width 1459 height 15
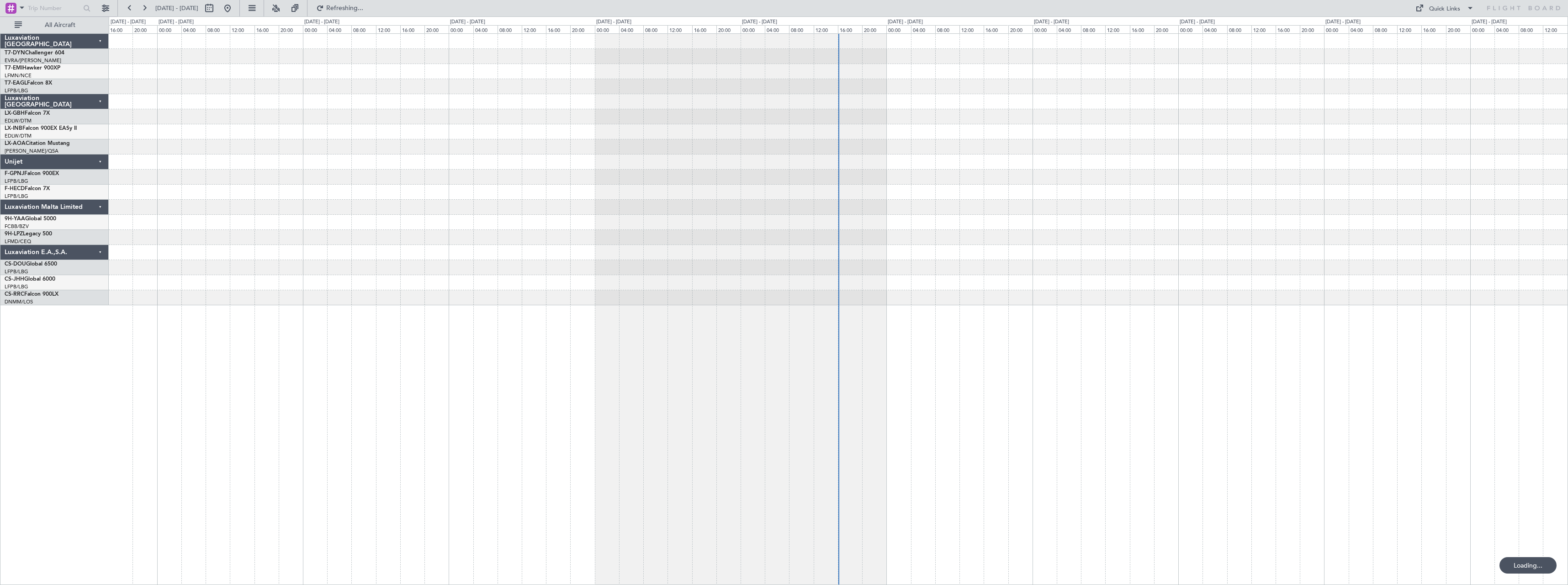
click at [995, 312] on div at bounding box center [838, 309] width 1459 height 552
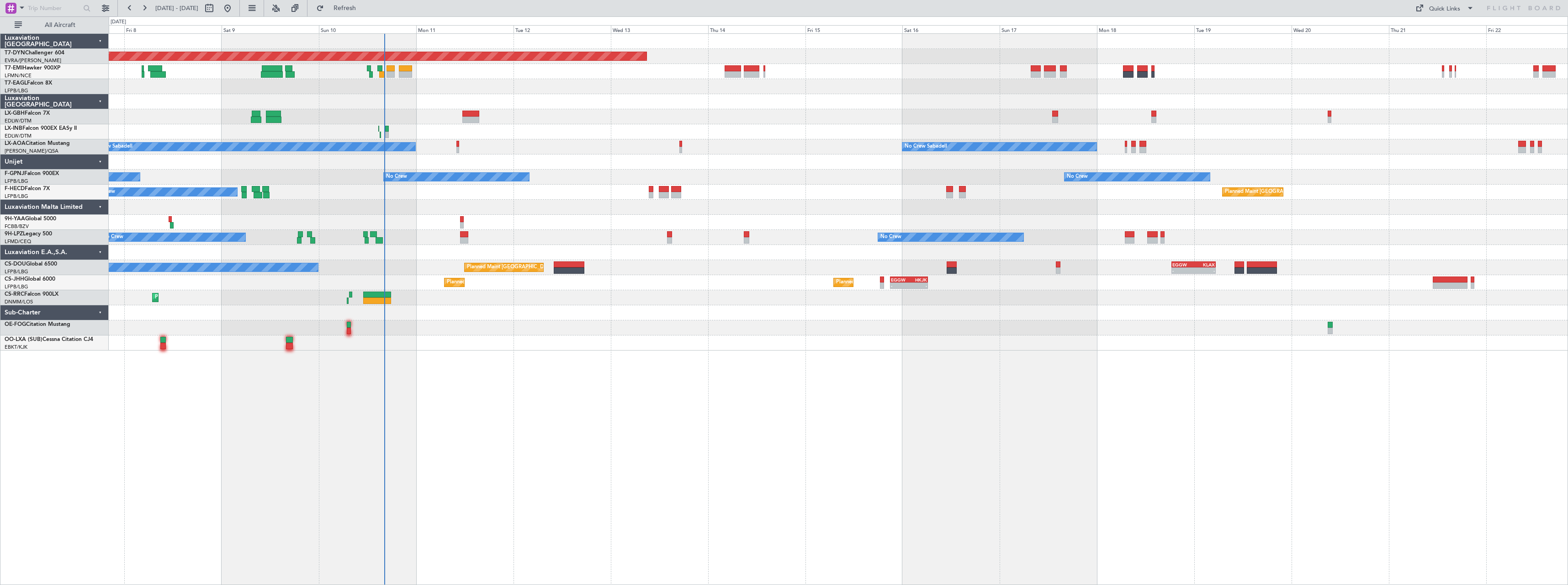
click at [735, 144] on div "Planned Maint [GEOGRAPHIC_DATA]-[GEOGRAPHIC_DATA] A/C Unavailable Planned Maint…" at bounding box center [838, 192] width 1459 height 317
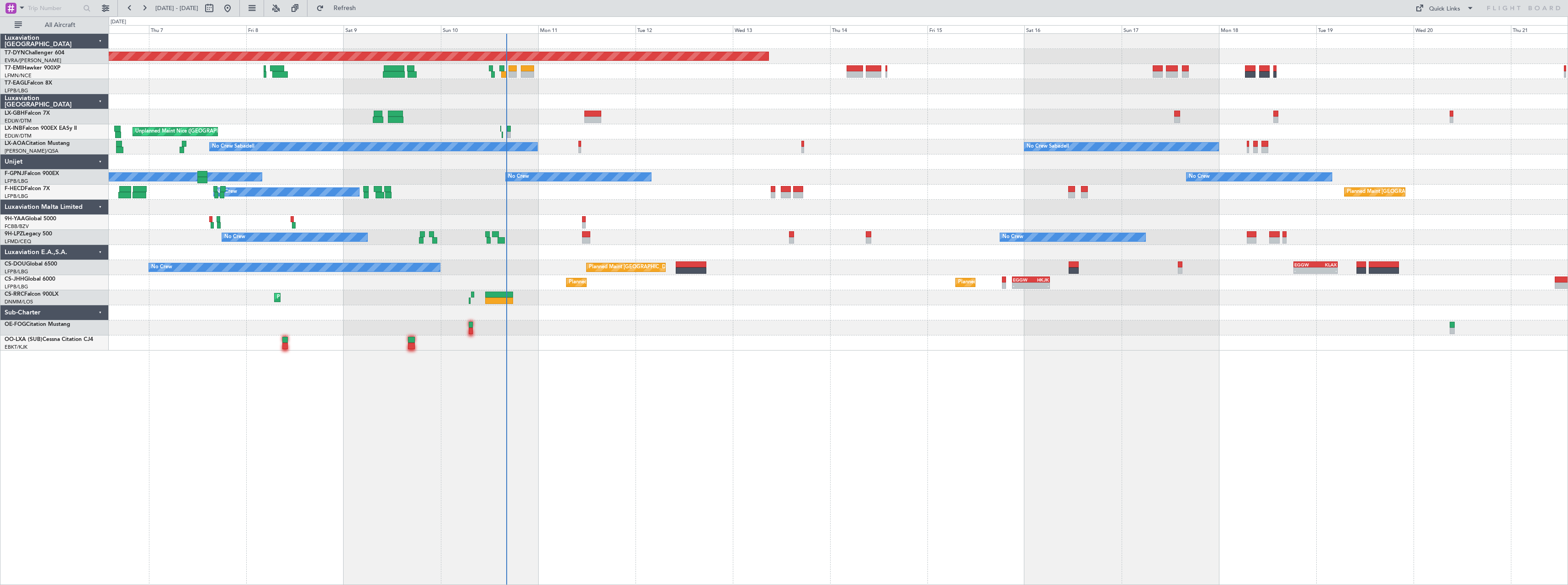
click at [884, 191] on div "No Crew Planned Maint [GEOGRAPHIC_DATA] ([GEOGRAPHIC_DATA]) Planned Maint [GEOG…" at bounding box center [838, 192] width 1459 height 15
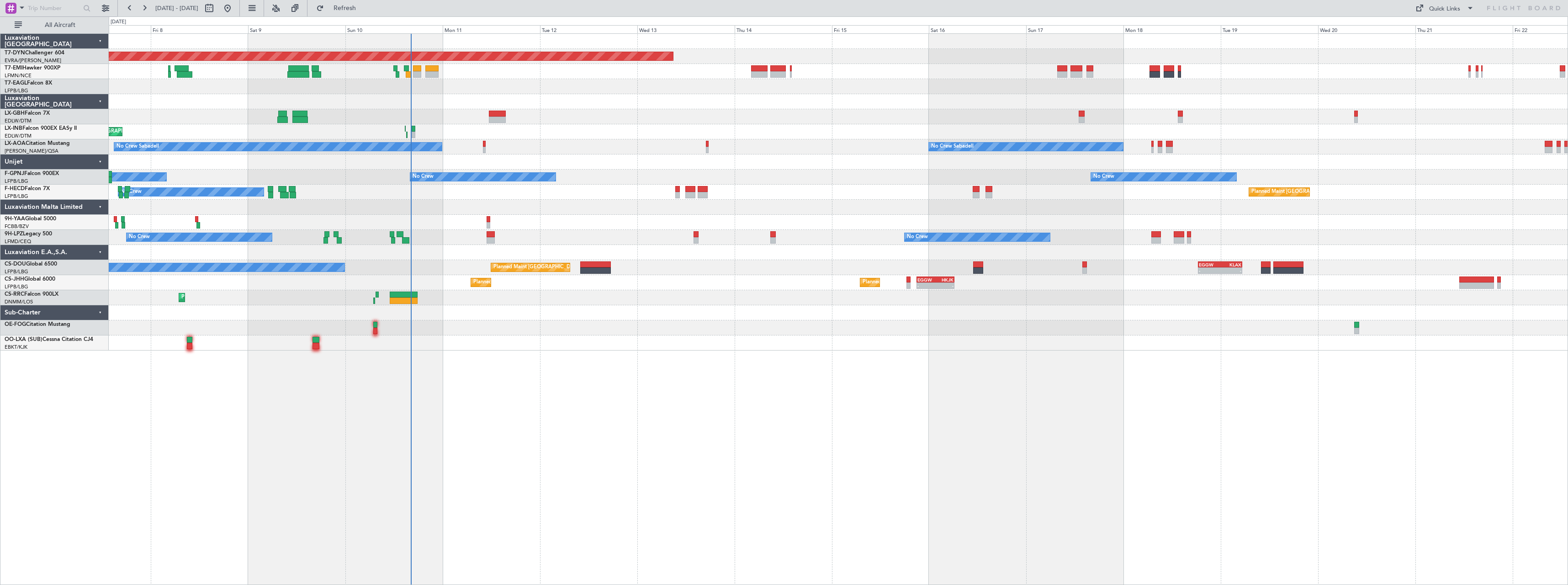
click at [699, 321] on div "Planned Maint [GEOGRAPHIC_DATA]-[GEOGRAPHIC_DATA] A/C Unavailable Planned Maint…" at bounding box center [838, 192] width 1459 height 317
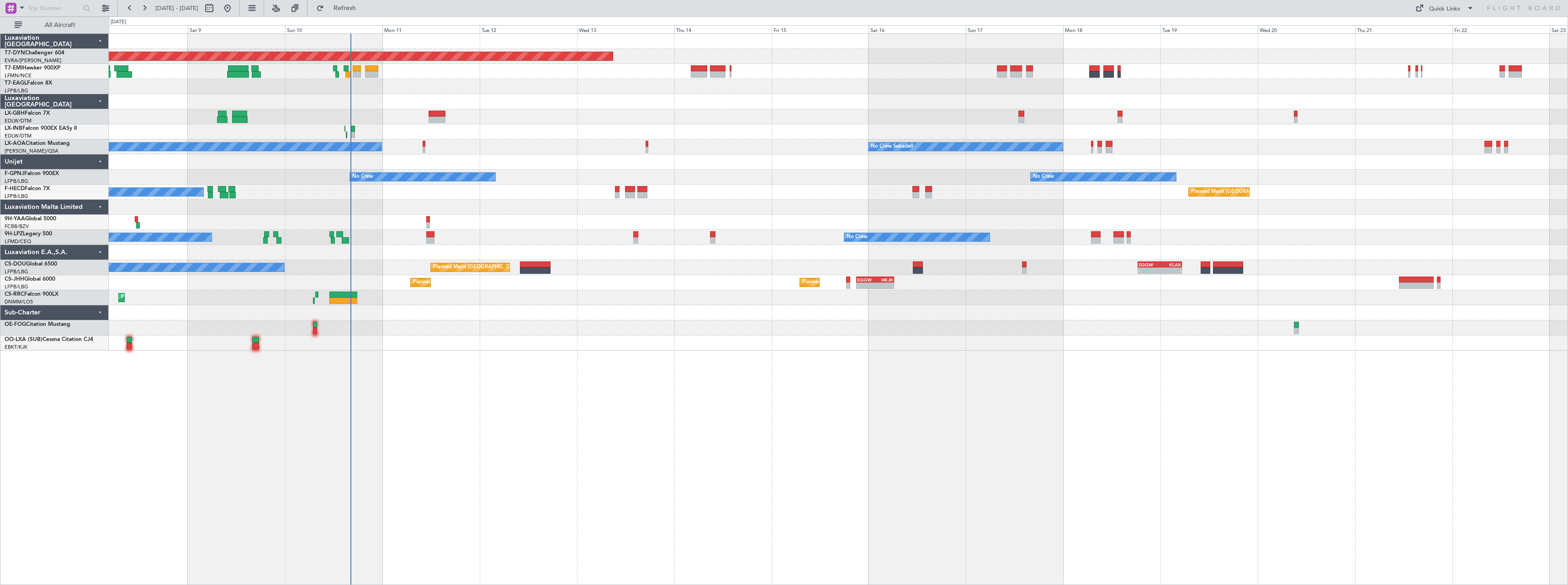
click at [698, 120] on div at bounding box center [838, 116] width 1459 height 15
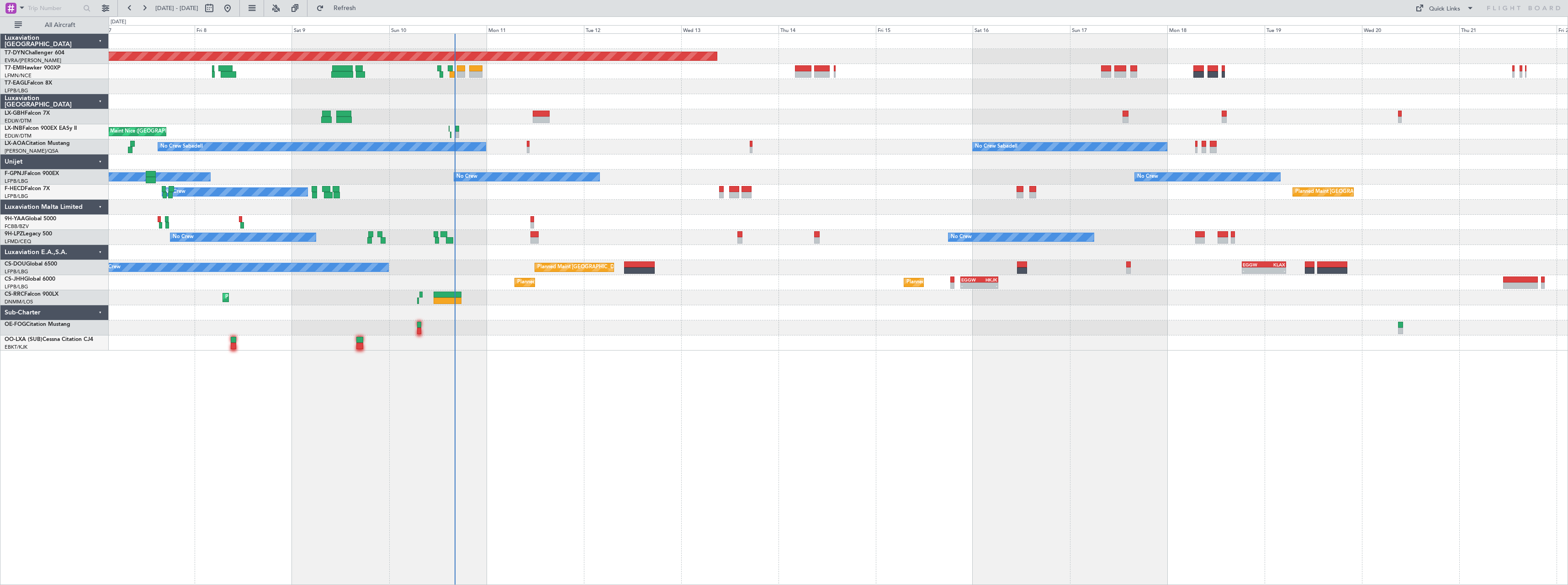
click at [587, 93] on div "Planned Maint Geneva (Cointrin)" at bounding box center [838, 86] width 1459 height 15
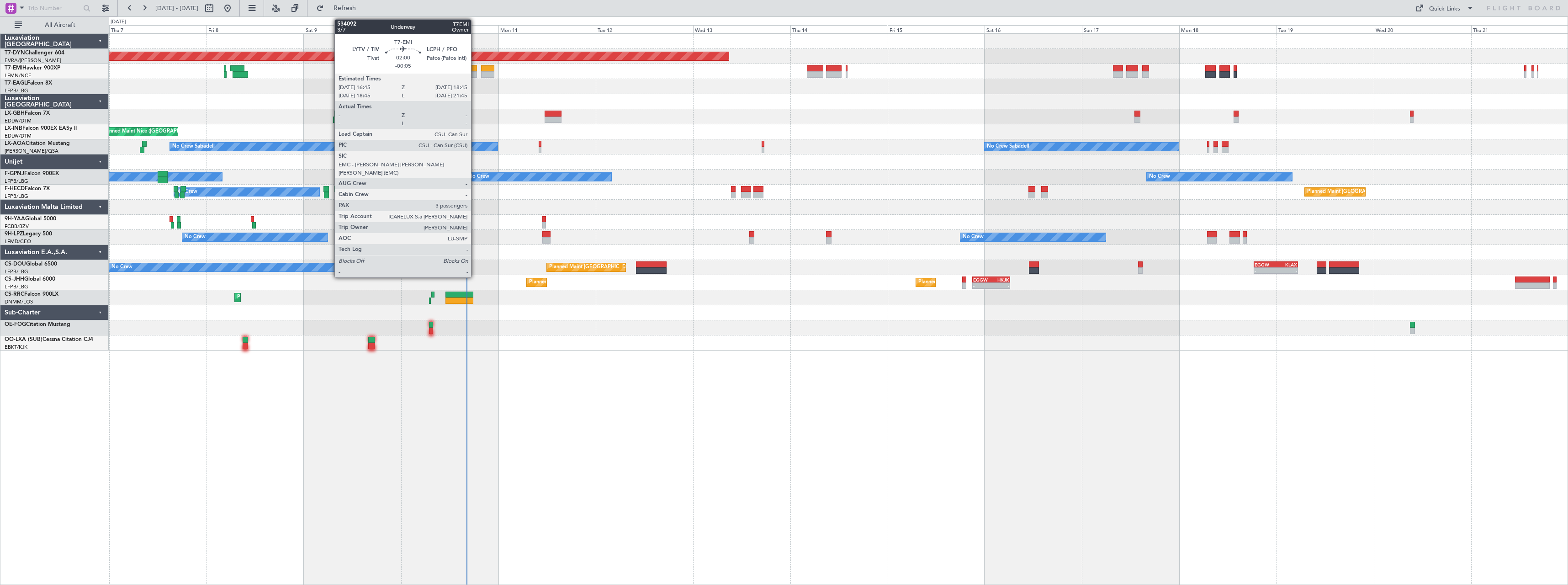
click at [475, 69] on div at bounding box center [473, 68] width 9 height 7
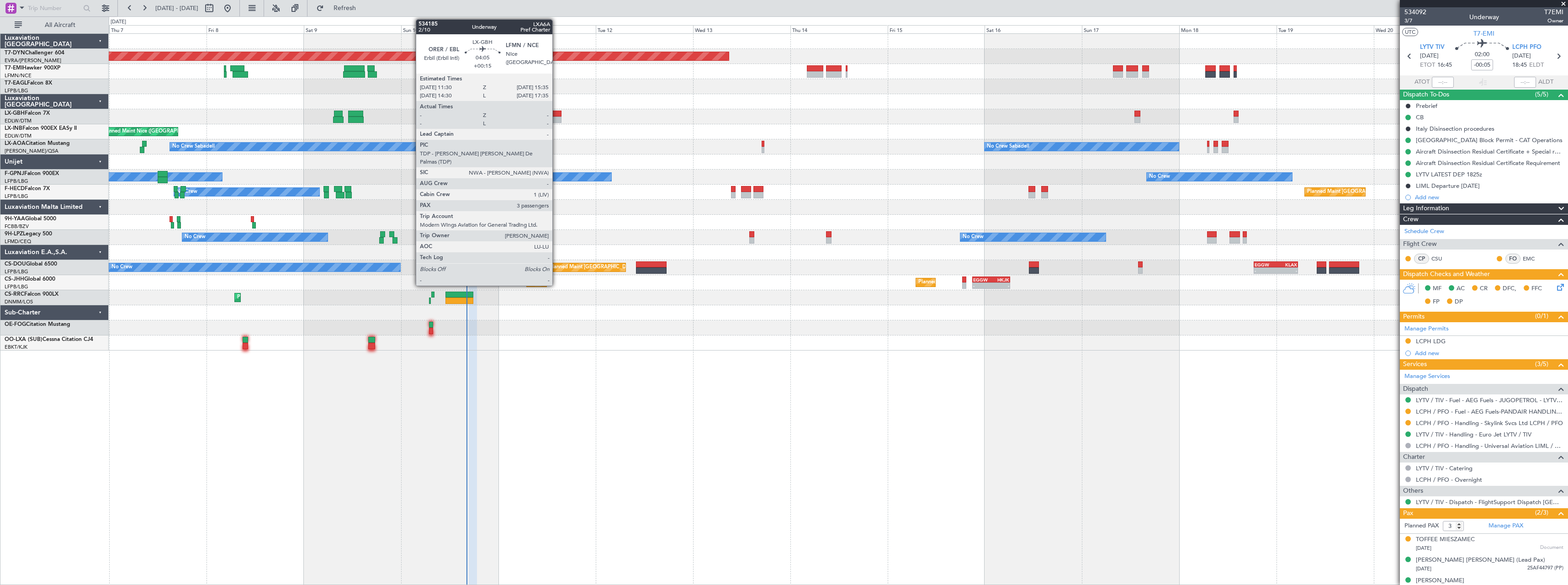
click at [556, 114] on div at bounding box center [553, 114] width 17 height 7
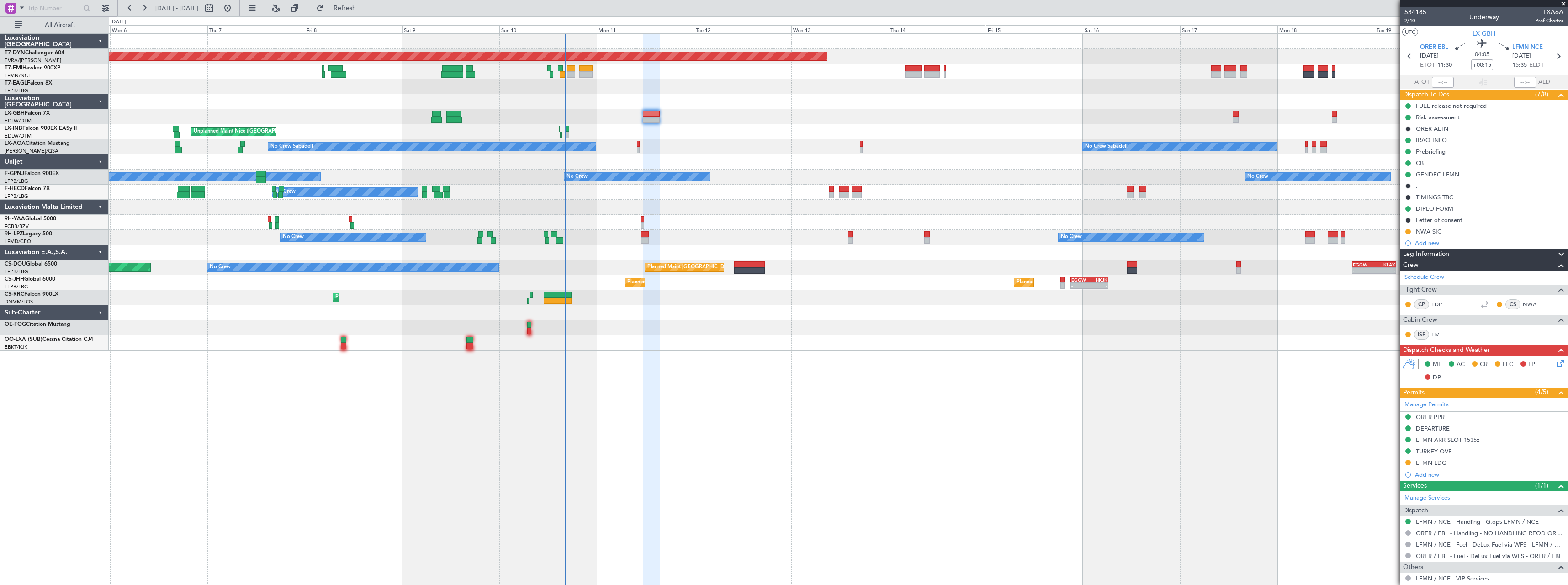
click at [707, 135] on div "Unplanned Maint Nice ([GEOGRAPHIC_DATA])" at bounding box center [838, 131] width 1459 height 15
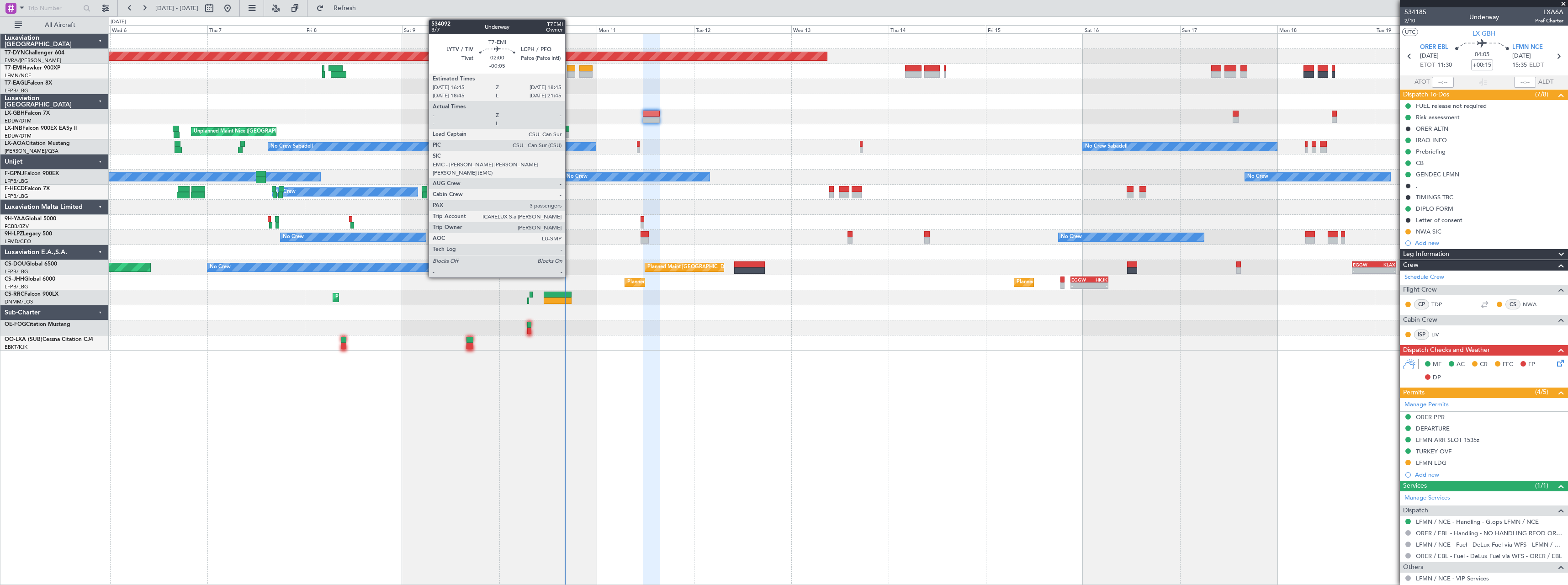
click at [569, 74] on div at bounding box center [571, 74] width 9 height 7
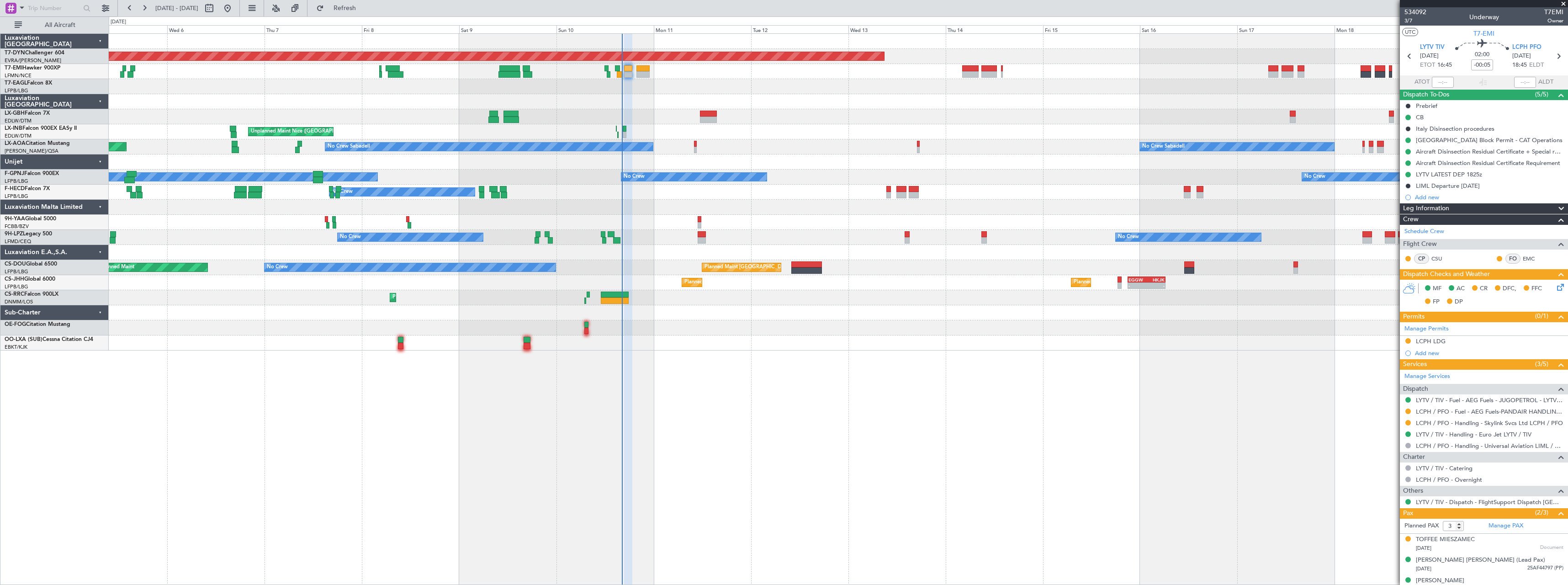
click at [654, 90] on div at bounding box center [838, 86] width 1459 height 15
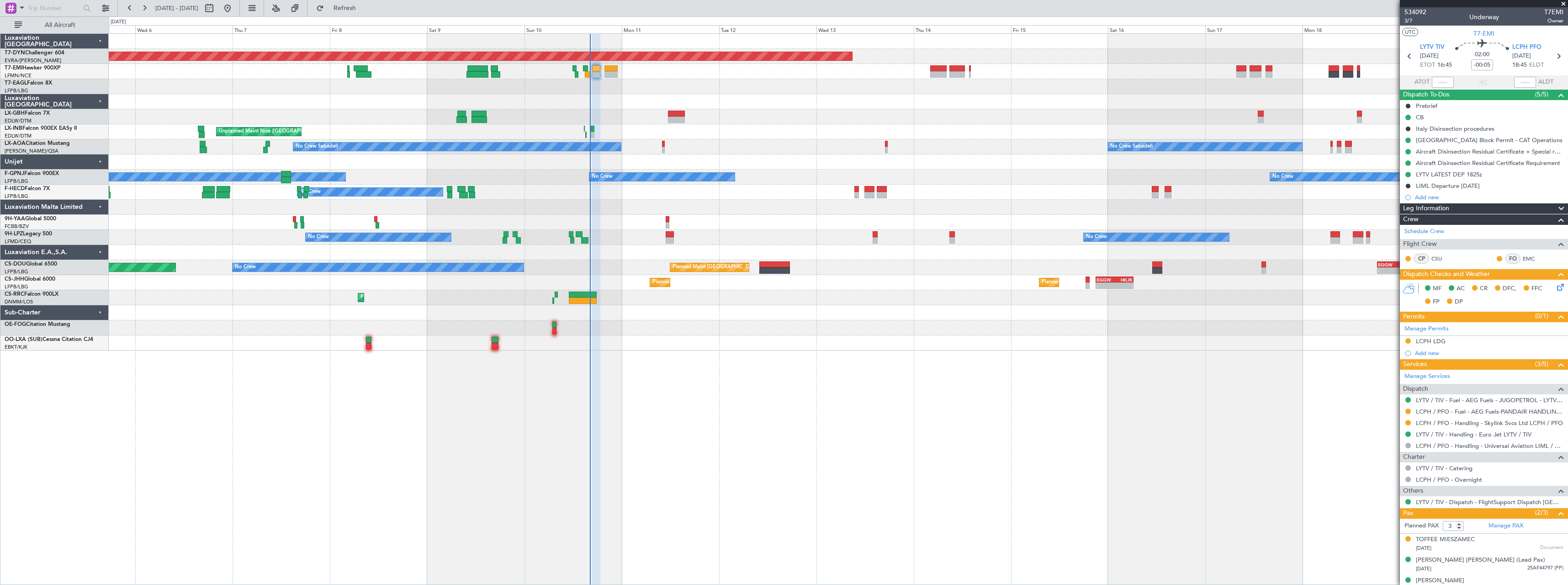
click at [641, 101] on div at bounding box center [838, 102] width 1459 height 15
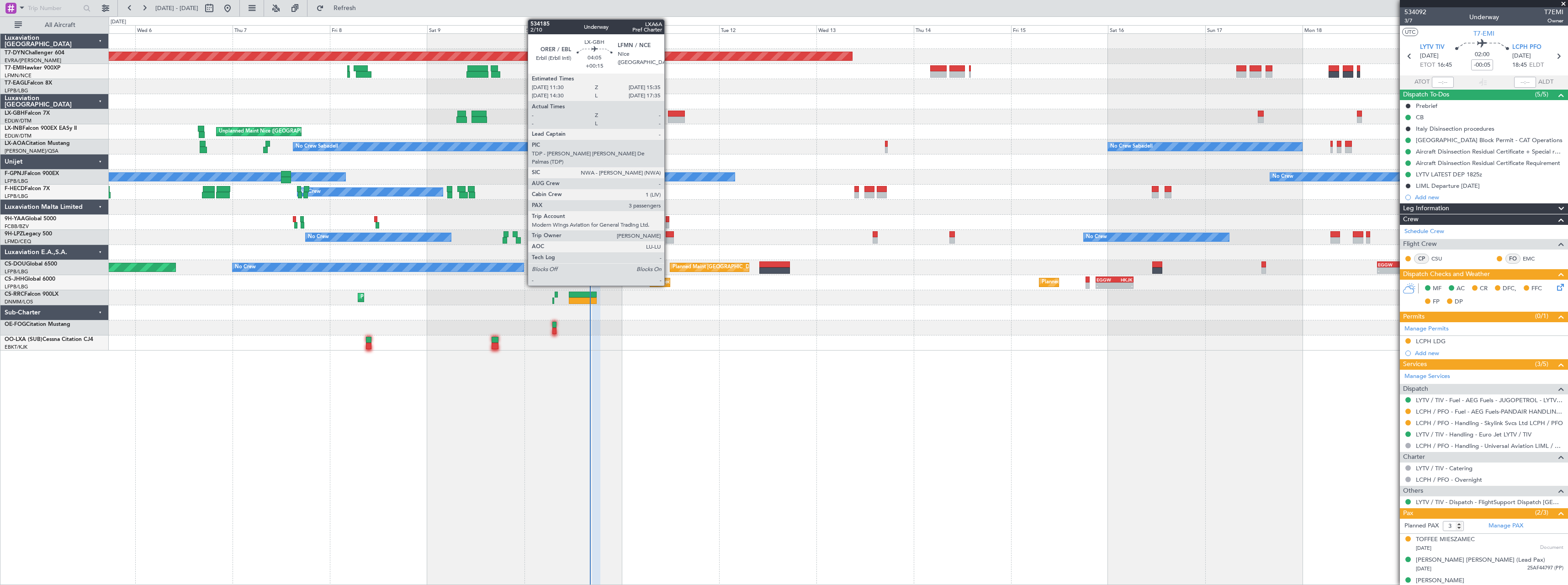
click at [668, 114] on div at bounding box center [676, 114] width 17 height 7
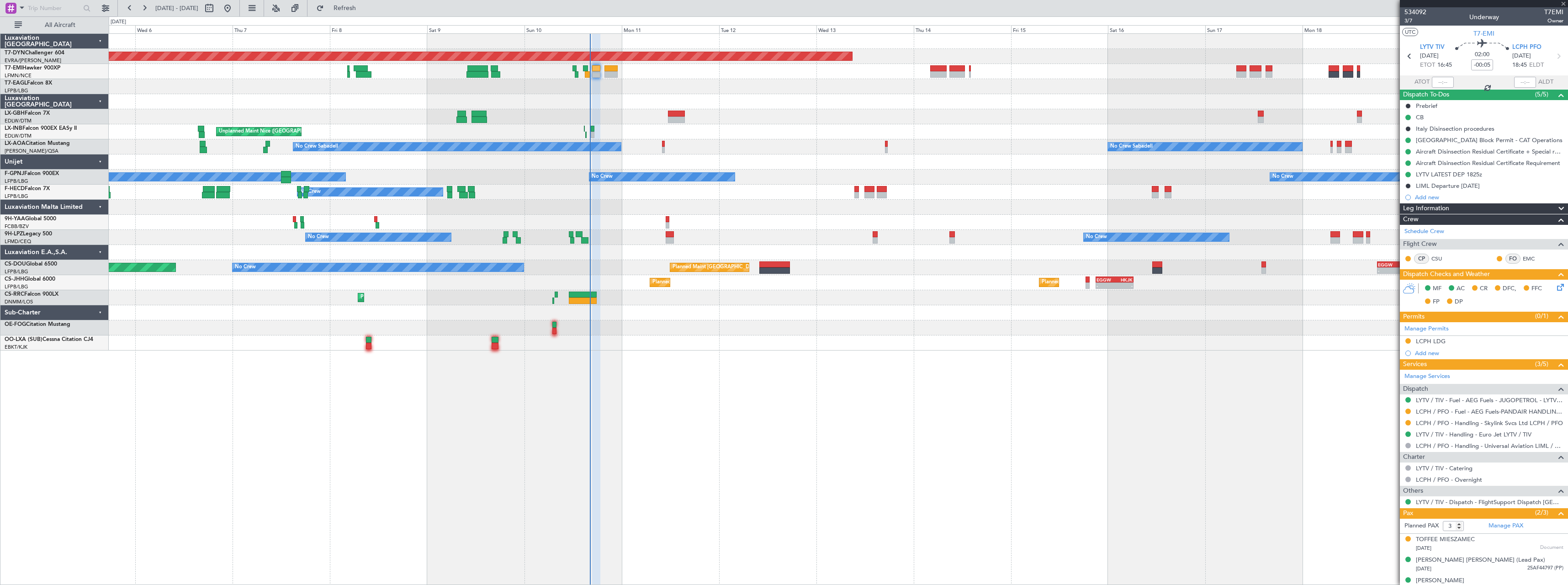
type input "+00:15"
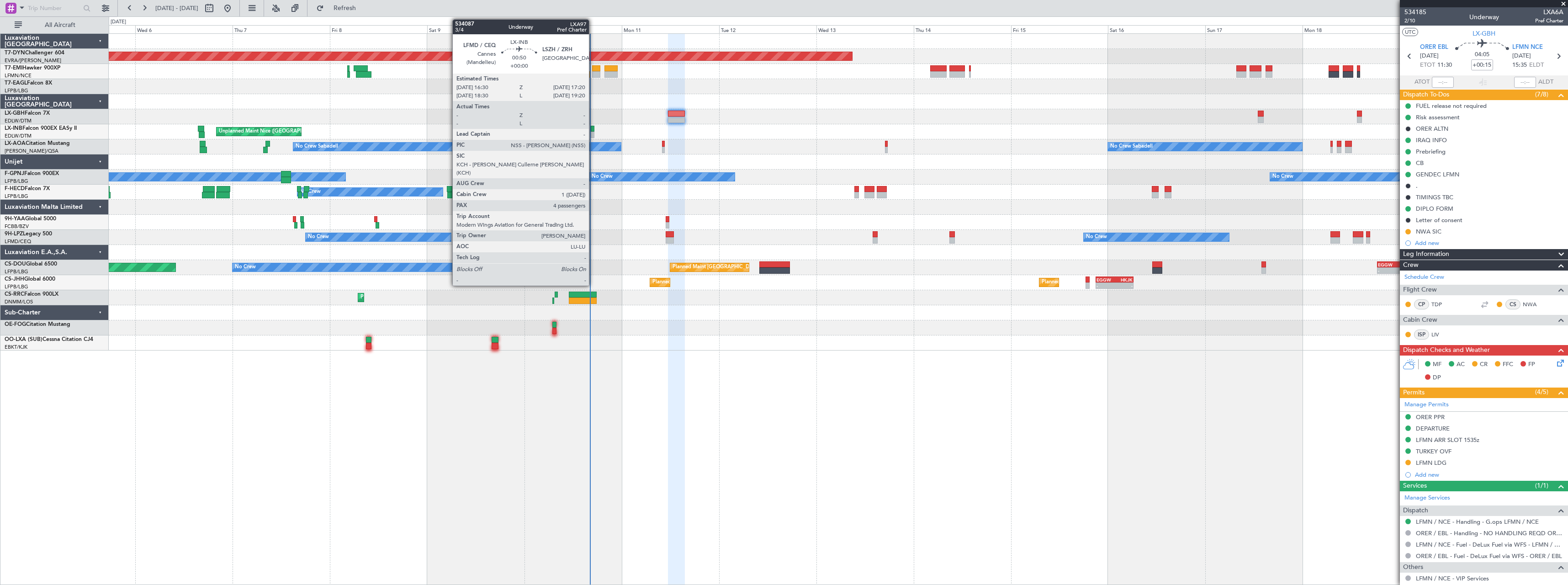
click at [593, 131] on div at bounding box center [593, 128] width 4 height 7
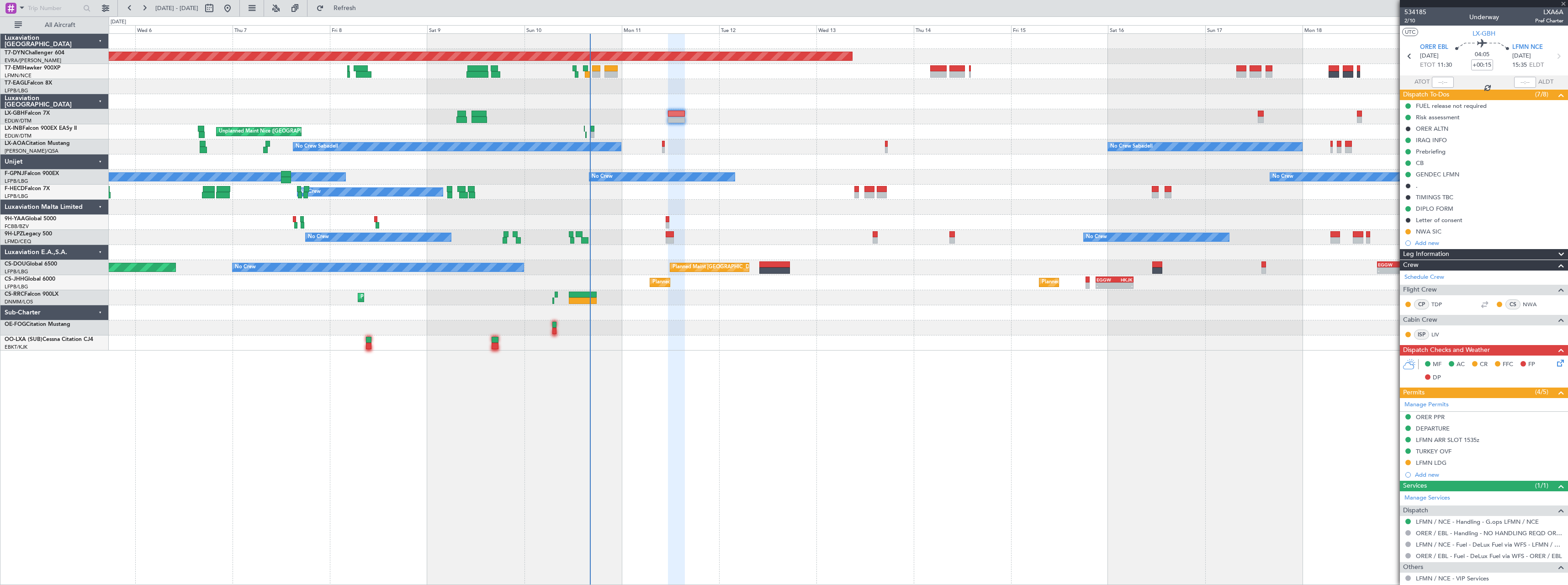
type input "4"
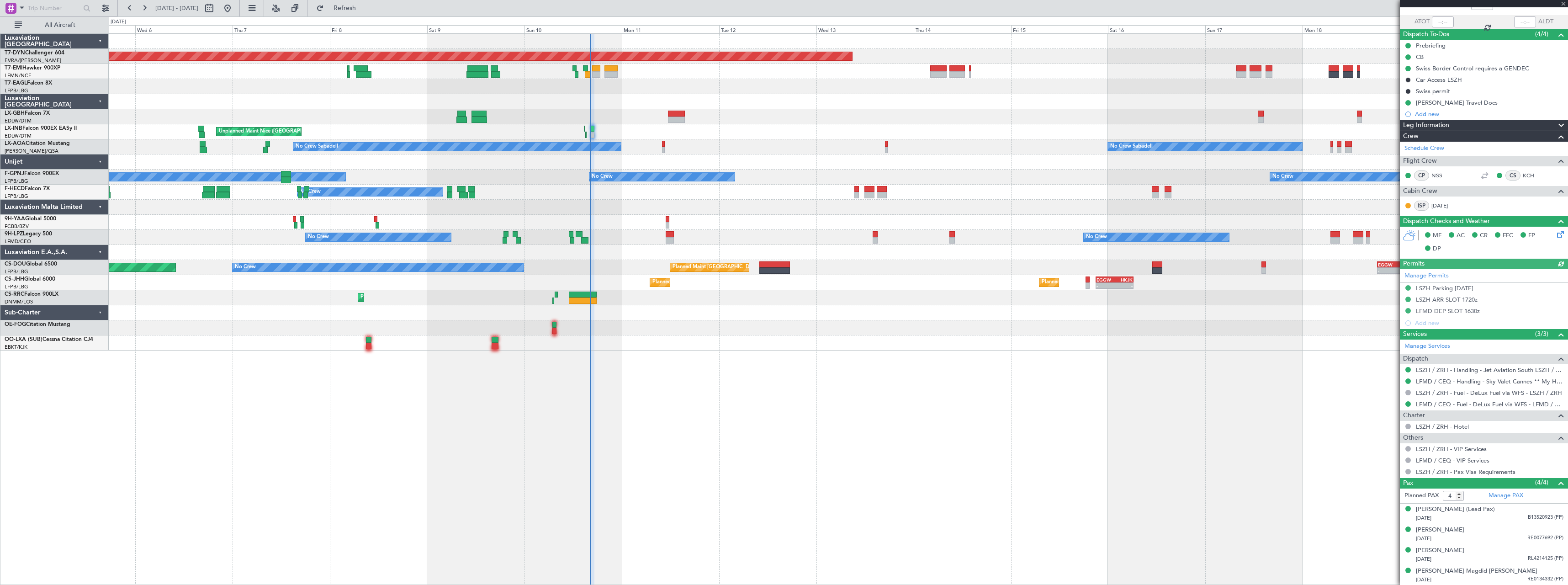
scroll to position [61, 0]
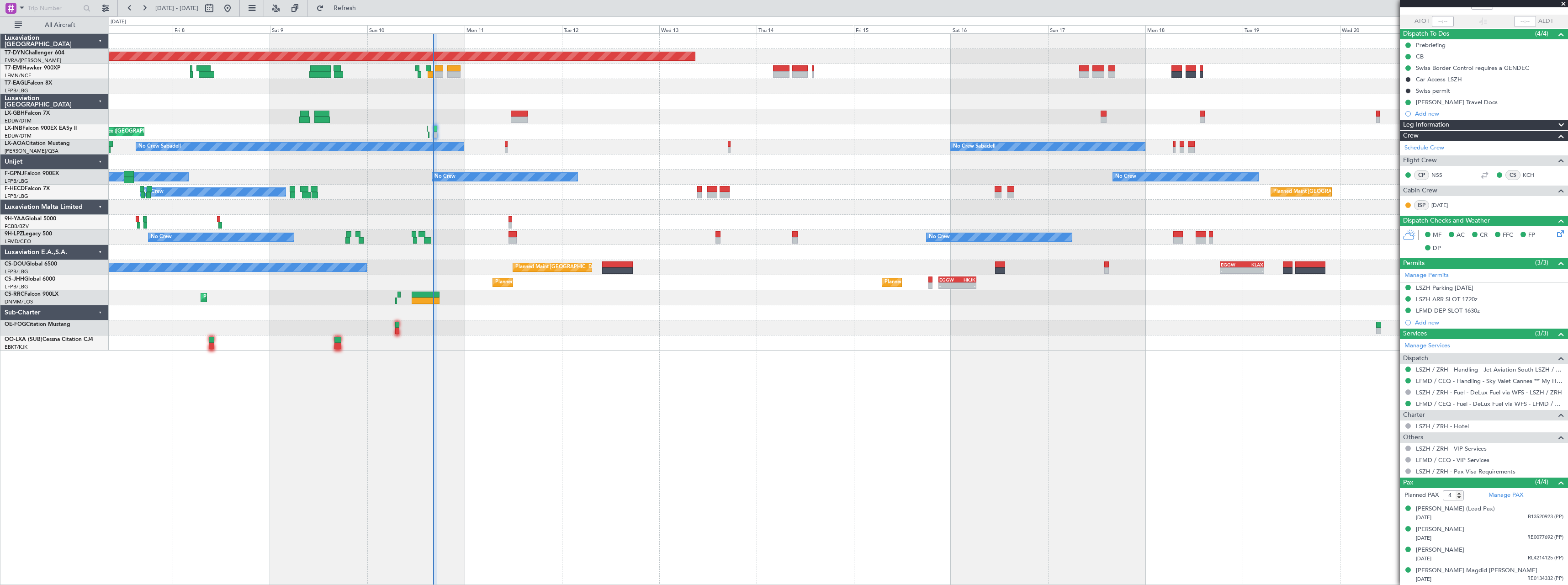
click at [652, 216] on div at bounding box center [838, 222] width 1459 height 15
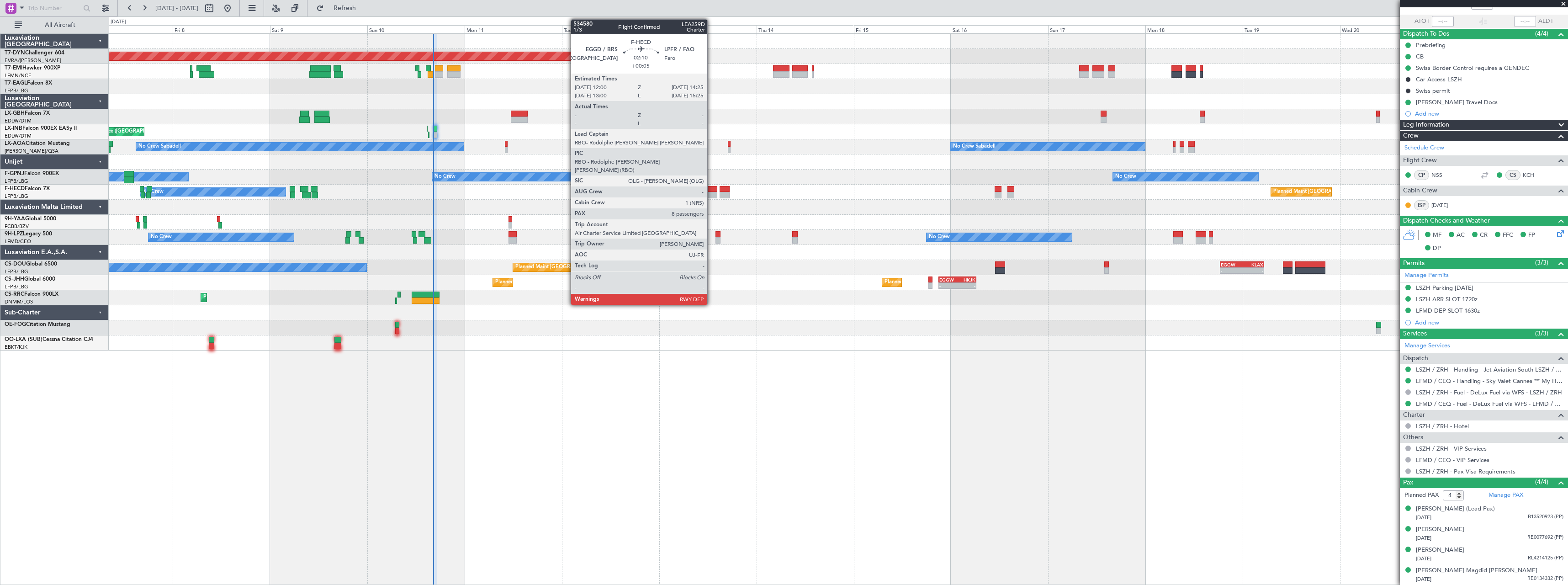
click at [712, 189] on div at bounding box center [712, 189] width 10 height 7
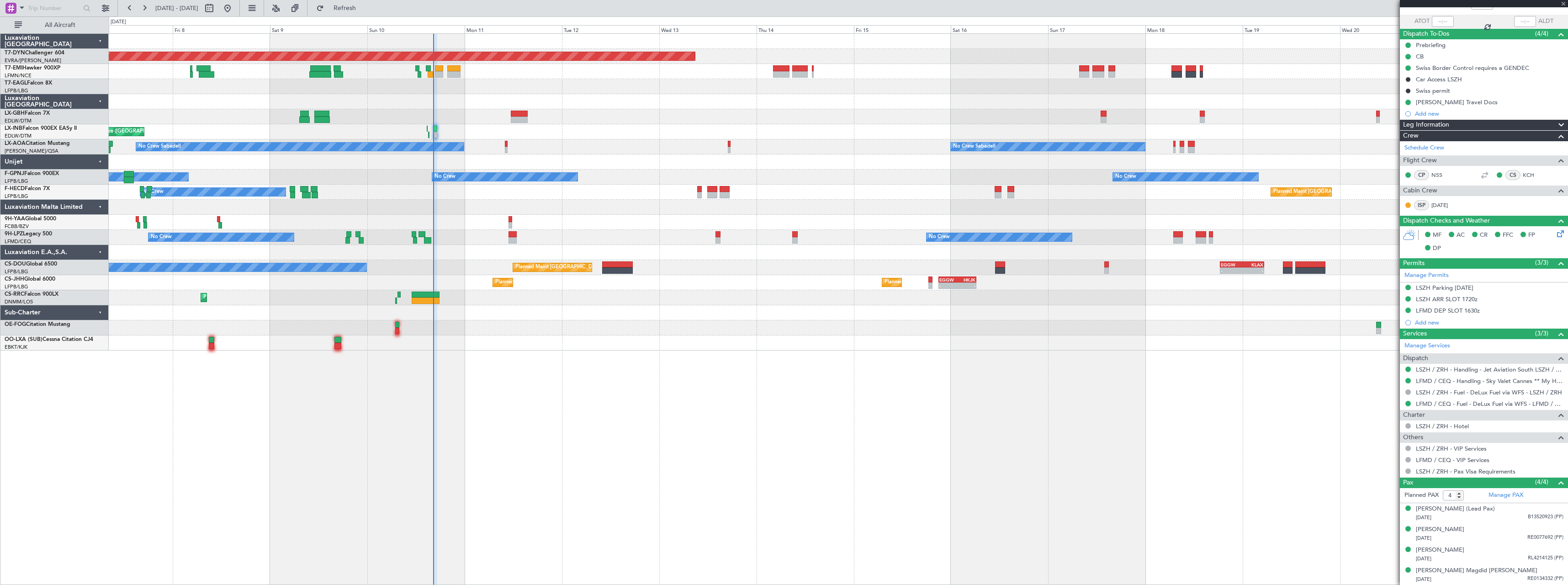
type input "+00:05"
type input "8"
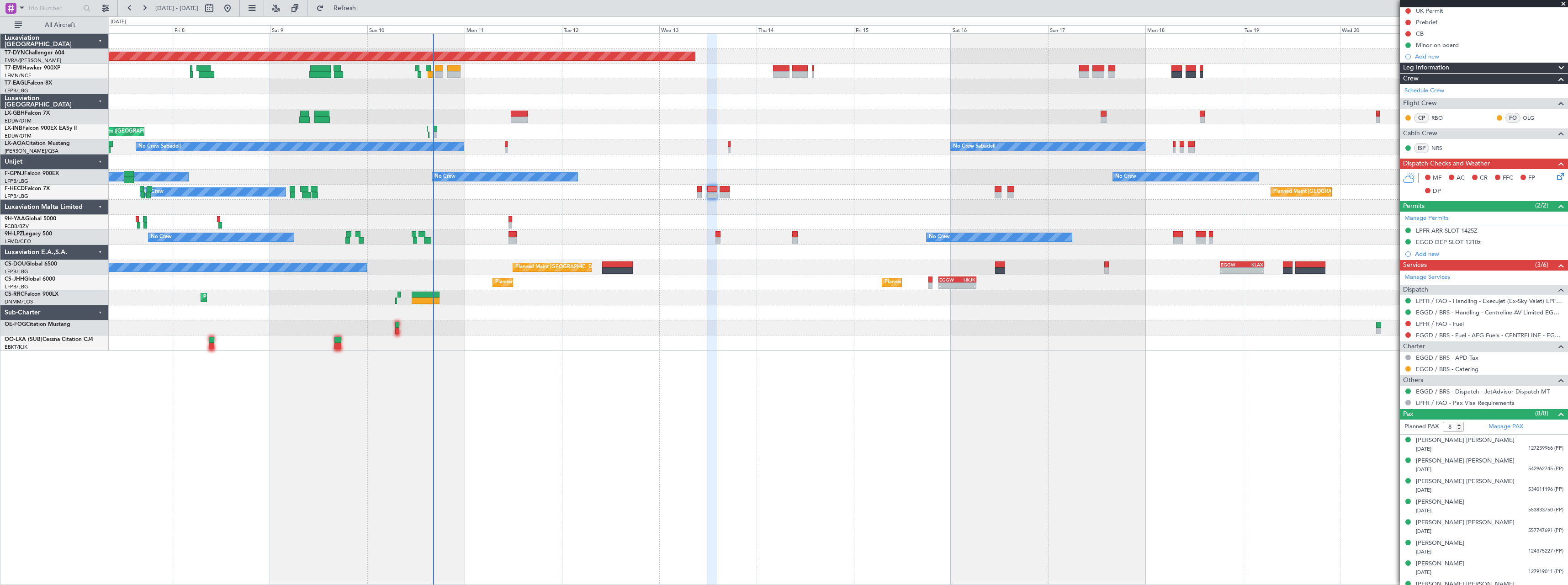
scroll to position [109, 0]
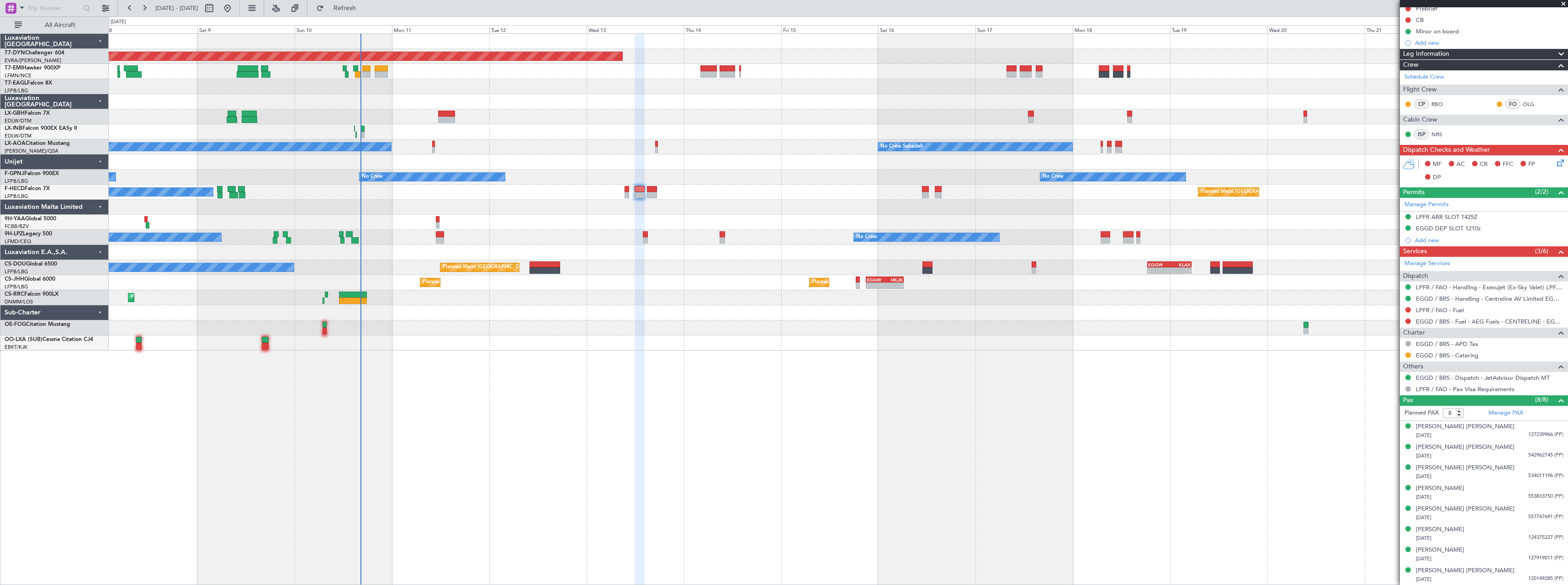
click at [614, 380] on div "Planned Maint [GEOGRAPHIC_DATA]-[GEOGRAPHIC_DATA] A/C Unavailable Planned Maint…" at bounding box center [838, 309] width 1459 height 552
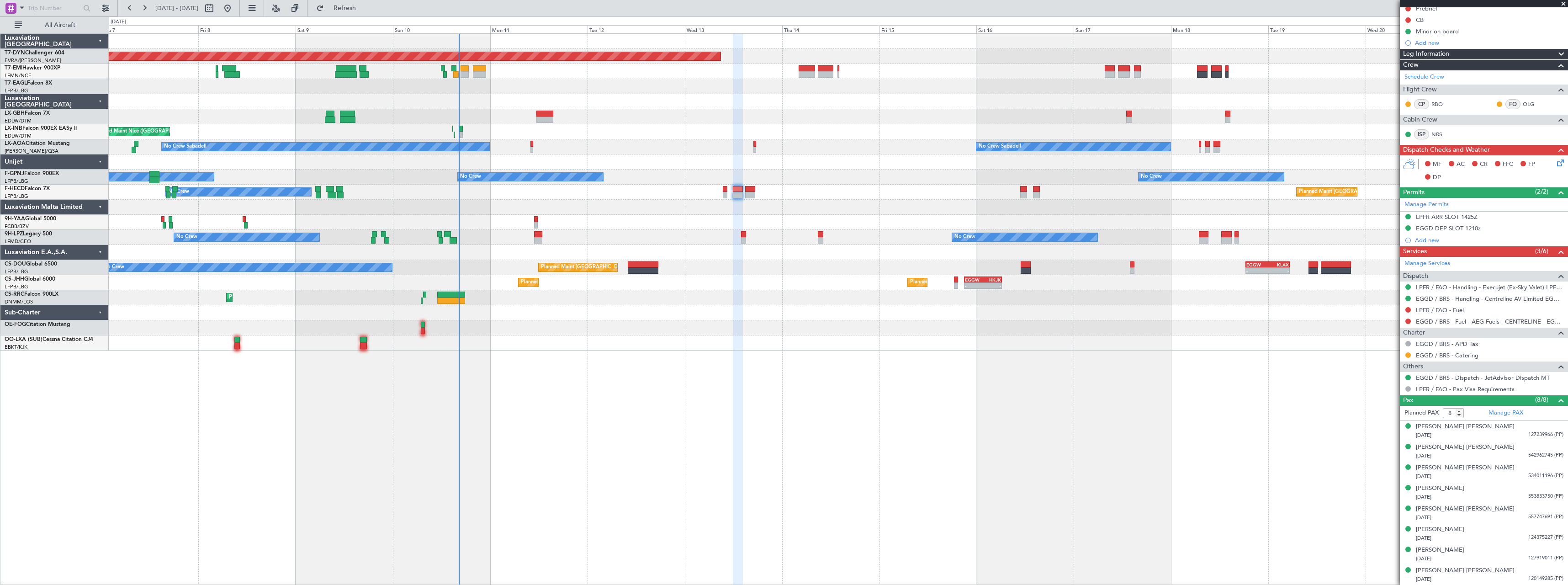
click at [654, 319] on div at bounding box center [838, 312] width 1459 height 15
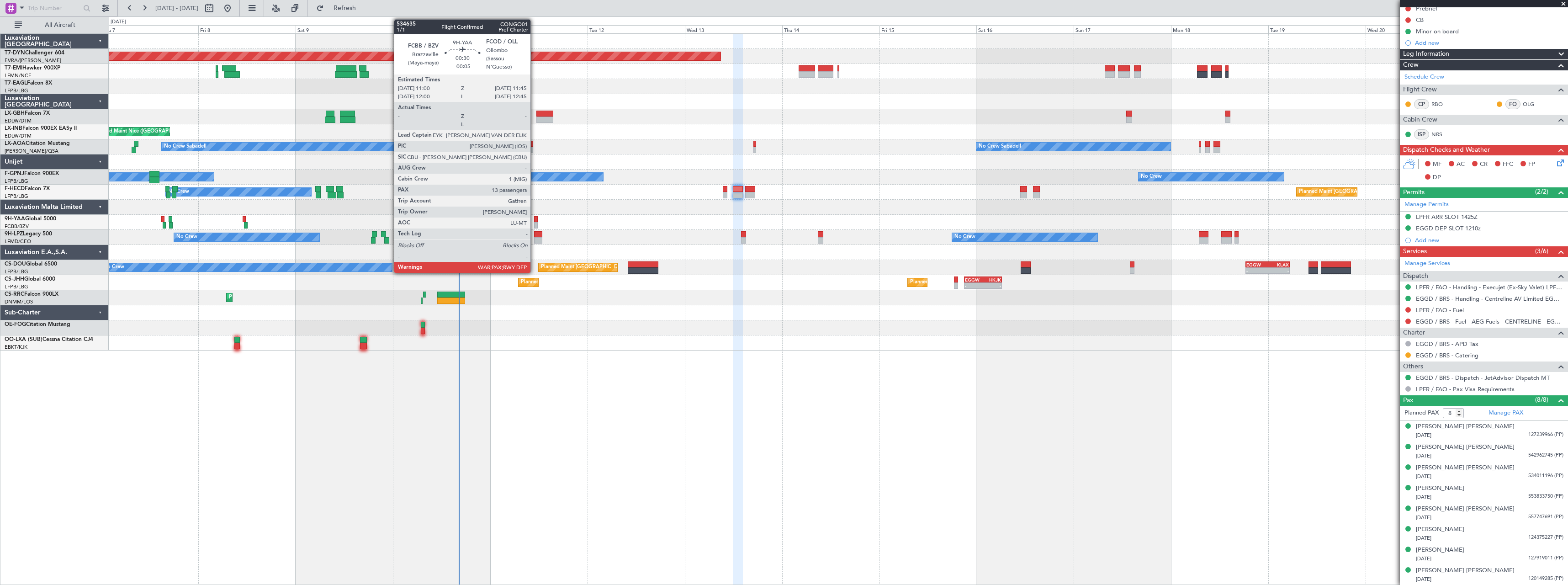
click at [534, 219] on div at bounding box center [535, 219] width 3 height 7
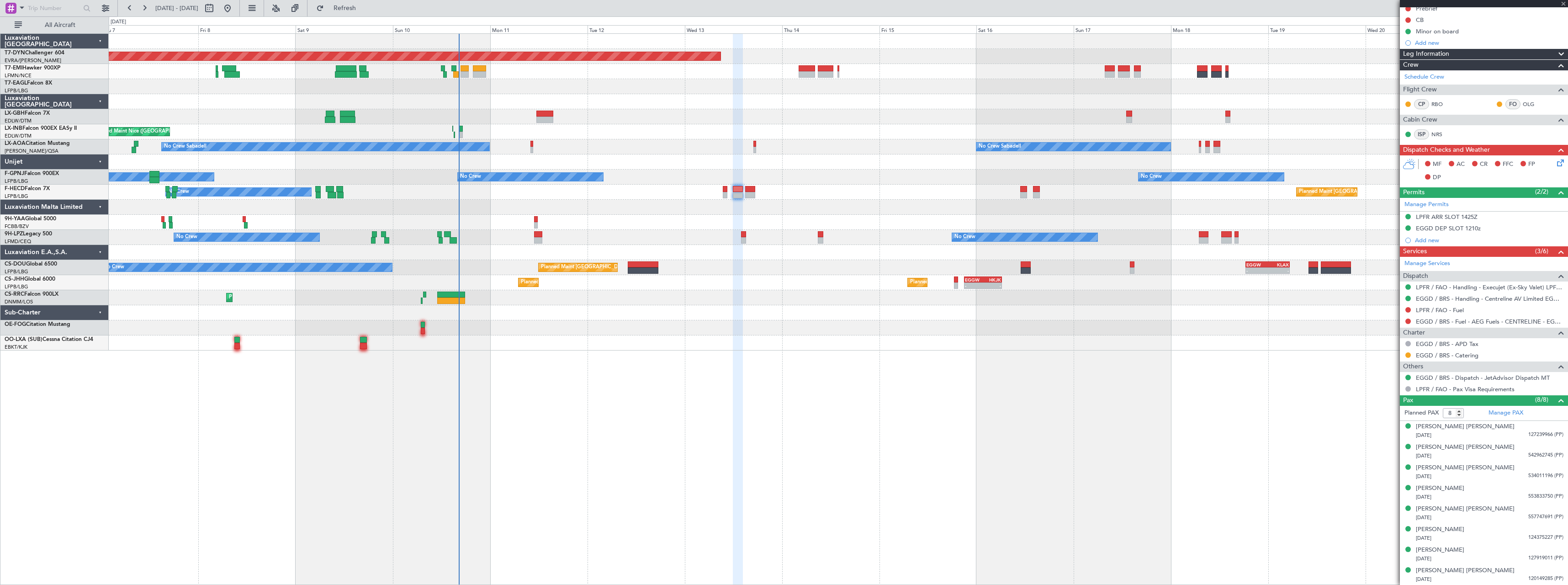
type input "-00:05"
type input "13"
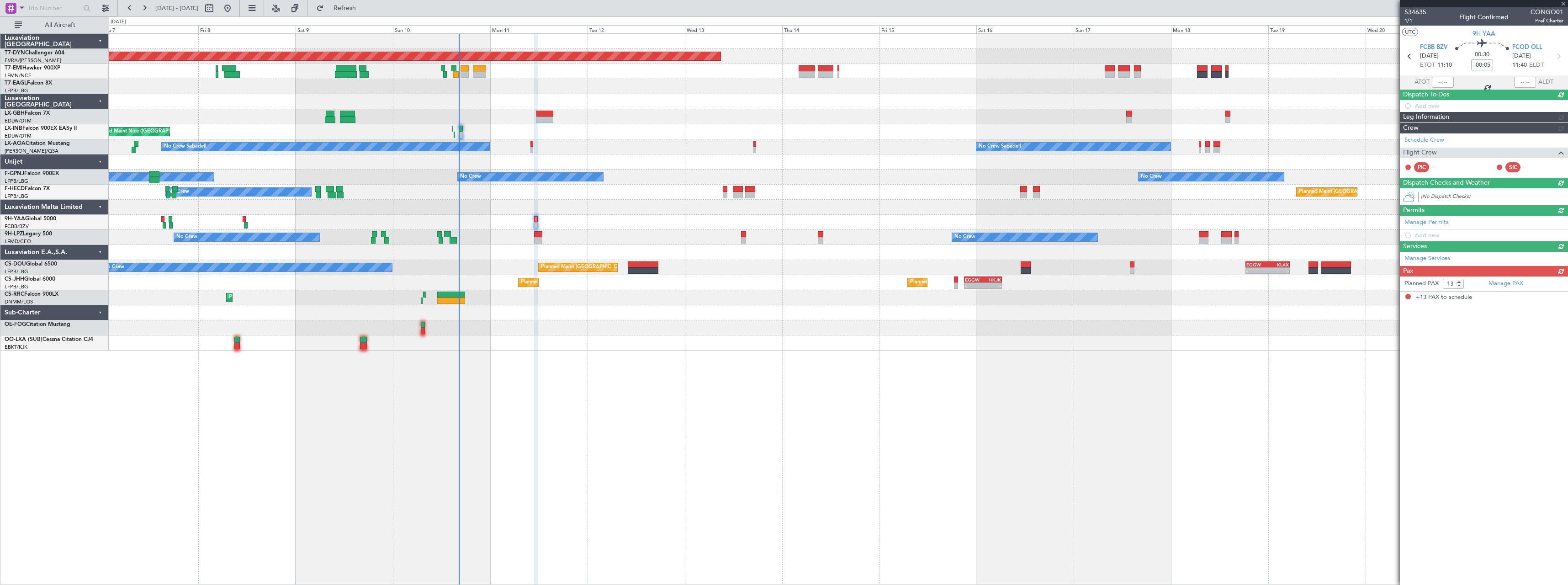
scroll to position [0, 0]
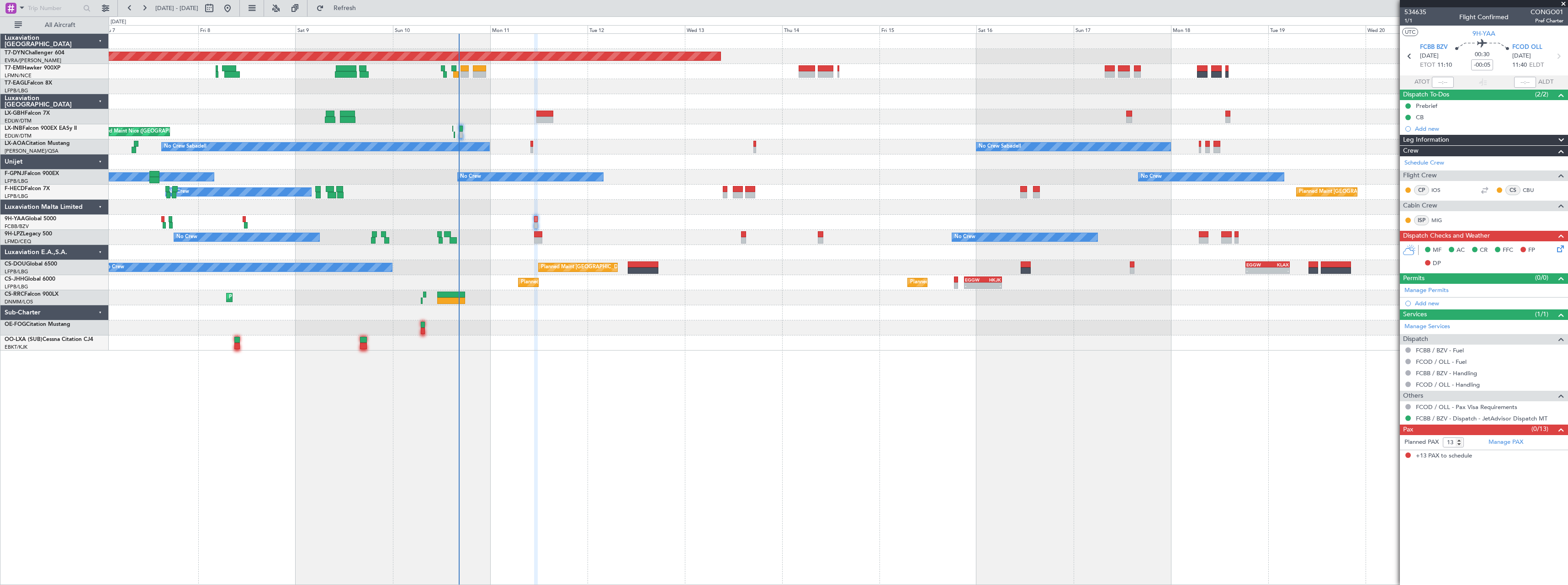
click at [749, 239] on div "No Crew No Crew Planned Maint Nice (Côte d'Azur Airport)" at bounding box center [838, 237] width 1459 height 15
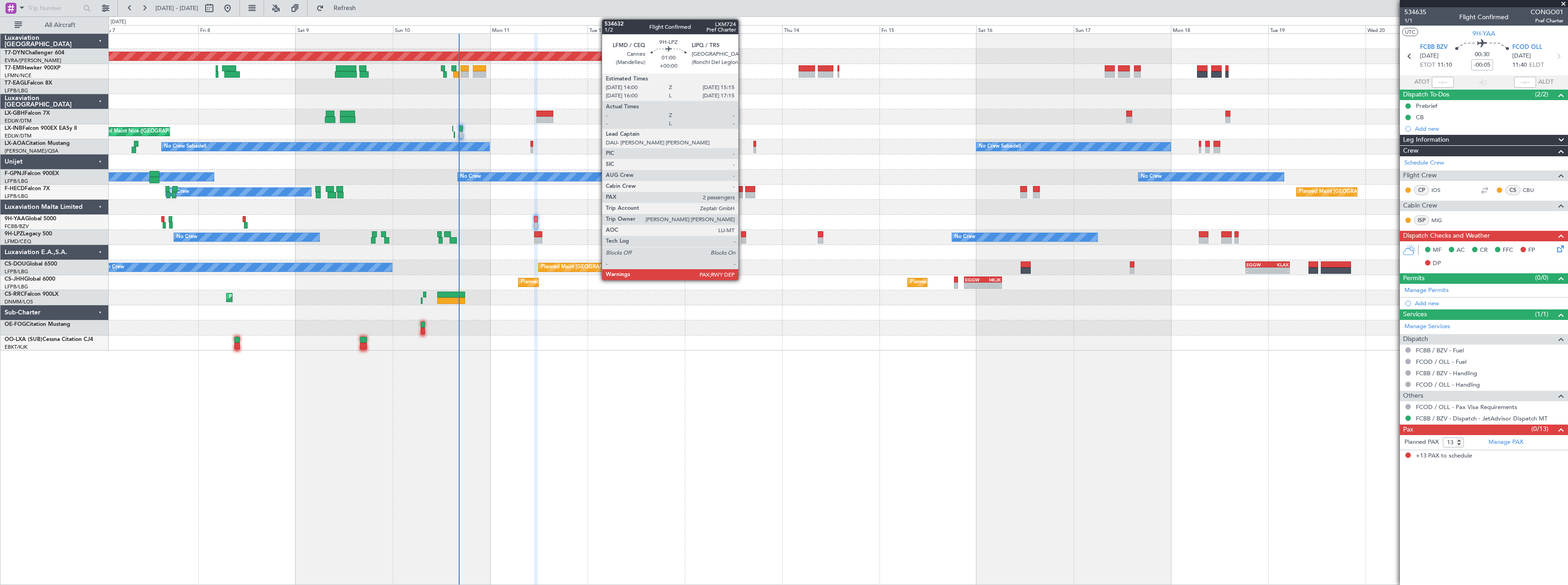
click at [740, 238] on div "No Crew No Crew Planned Maint Nice (Côte d'Azur Airport)" at bounding box center [838, 237] width 1459 height 15
click at [742, 237] on div at bounding box center [743, 240] width 5 height 7
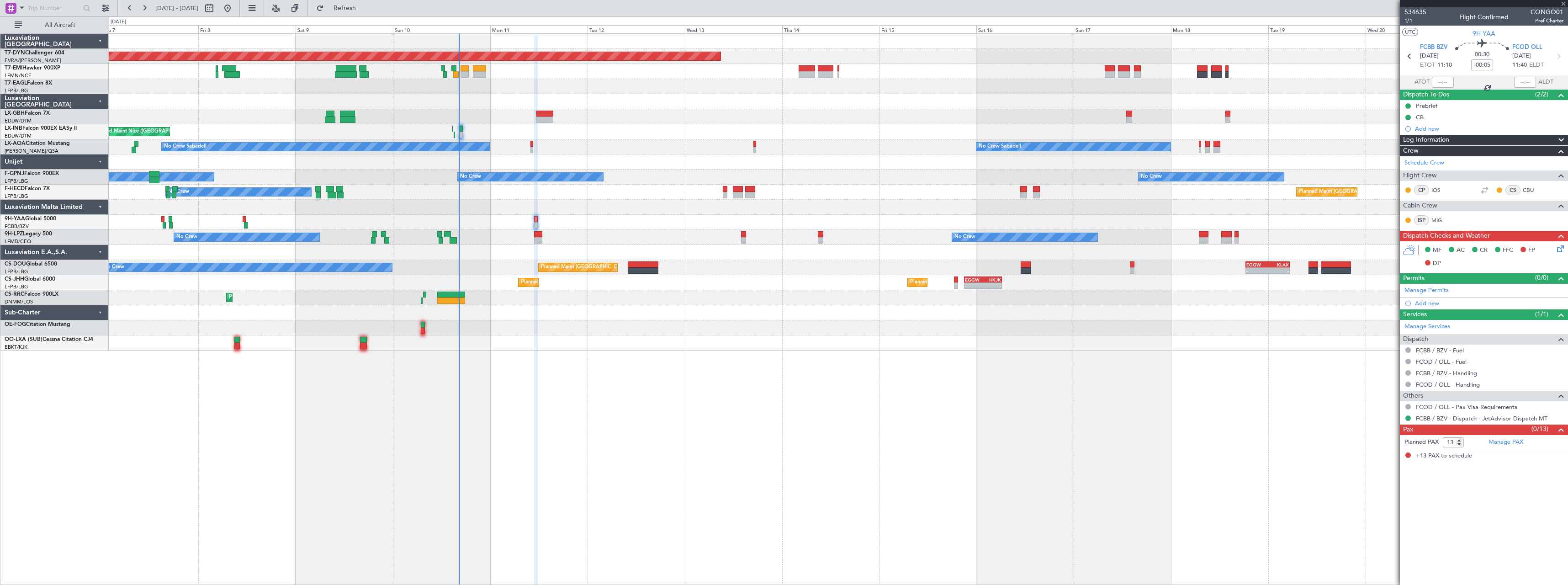
type input "2"
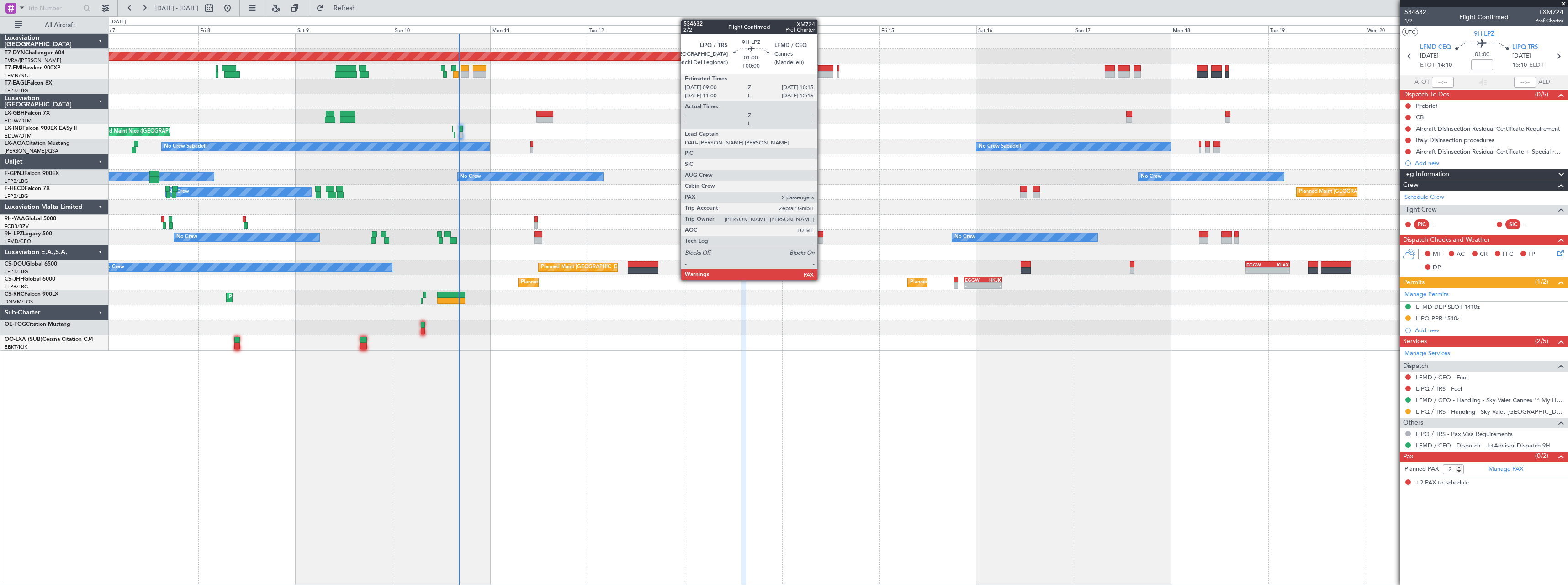
click at [822, 234] on div at bounding box center [821, 234] width 5 height 7
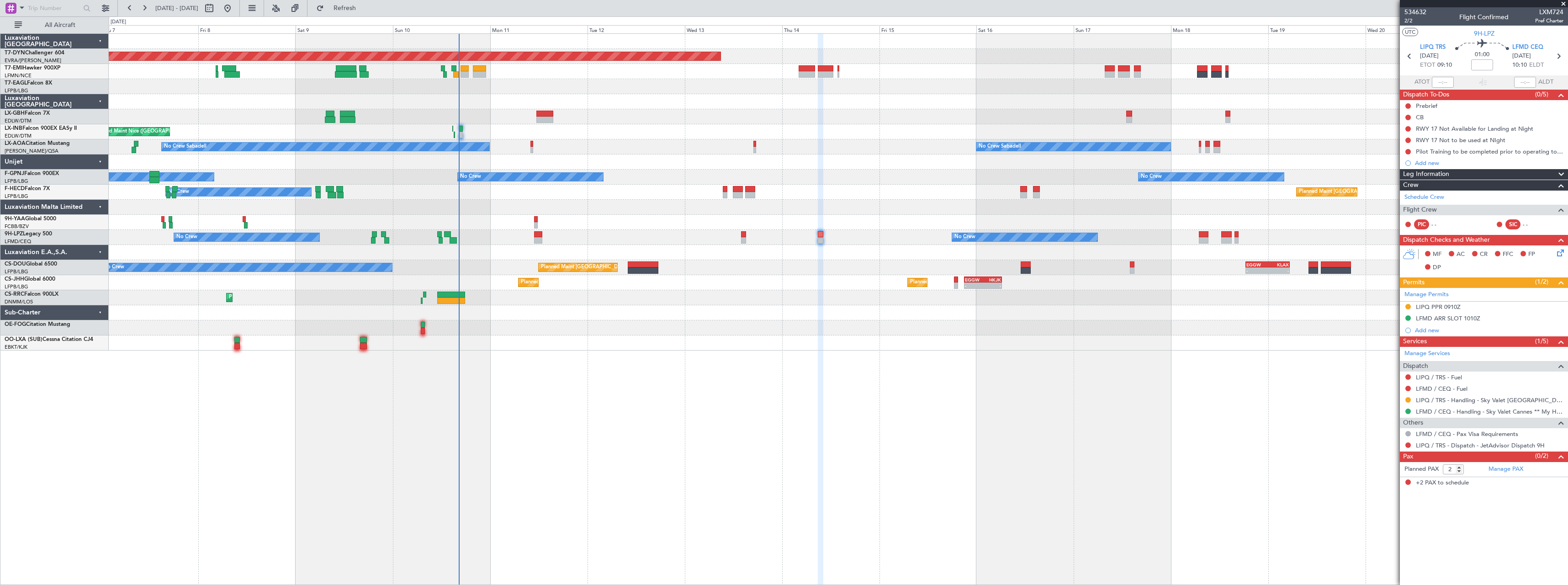
click at [533, 237] on div "No Crew No Crew Planned Maint Nice (Côte d'Azur Airport)" at bounding box center [838, 237] width 1459 height 15
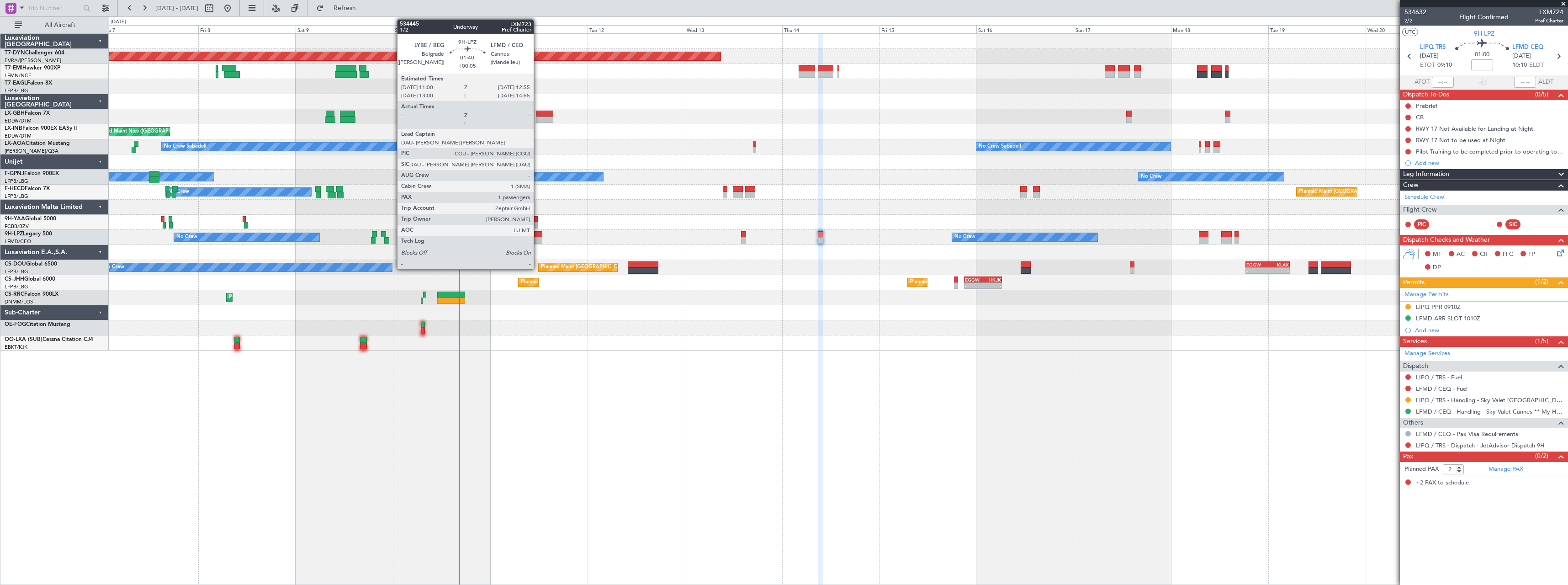
click at [537, 237] on div at bounding box center [538, 240] width 9 height 7
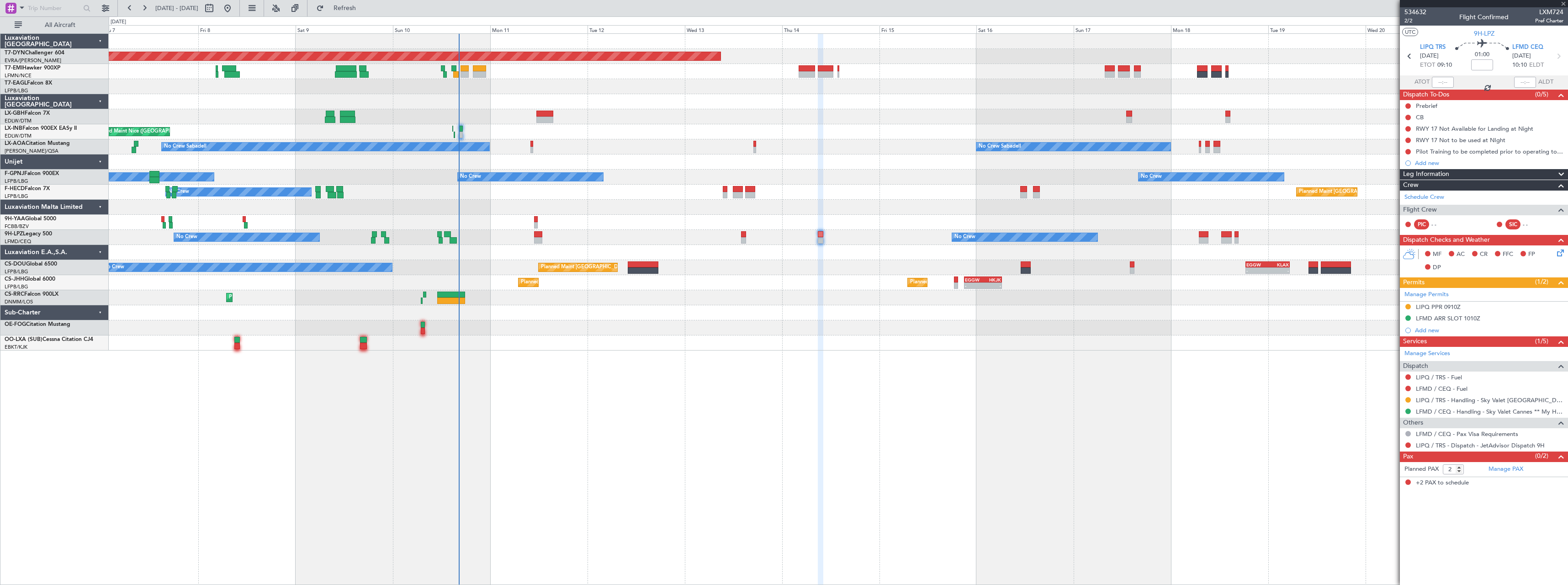
type input "+00:05"
type input "1"
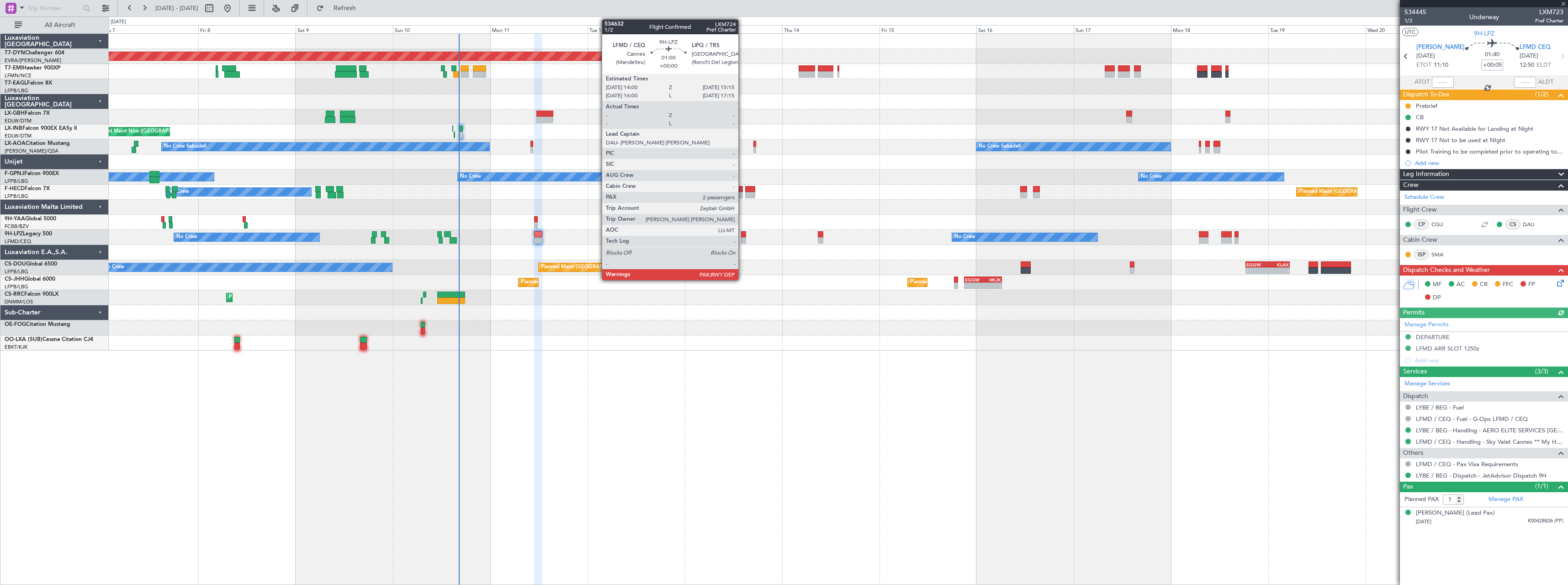
click at [743, 240] on div at bounding box center [743, 240] width 5 height 7
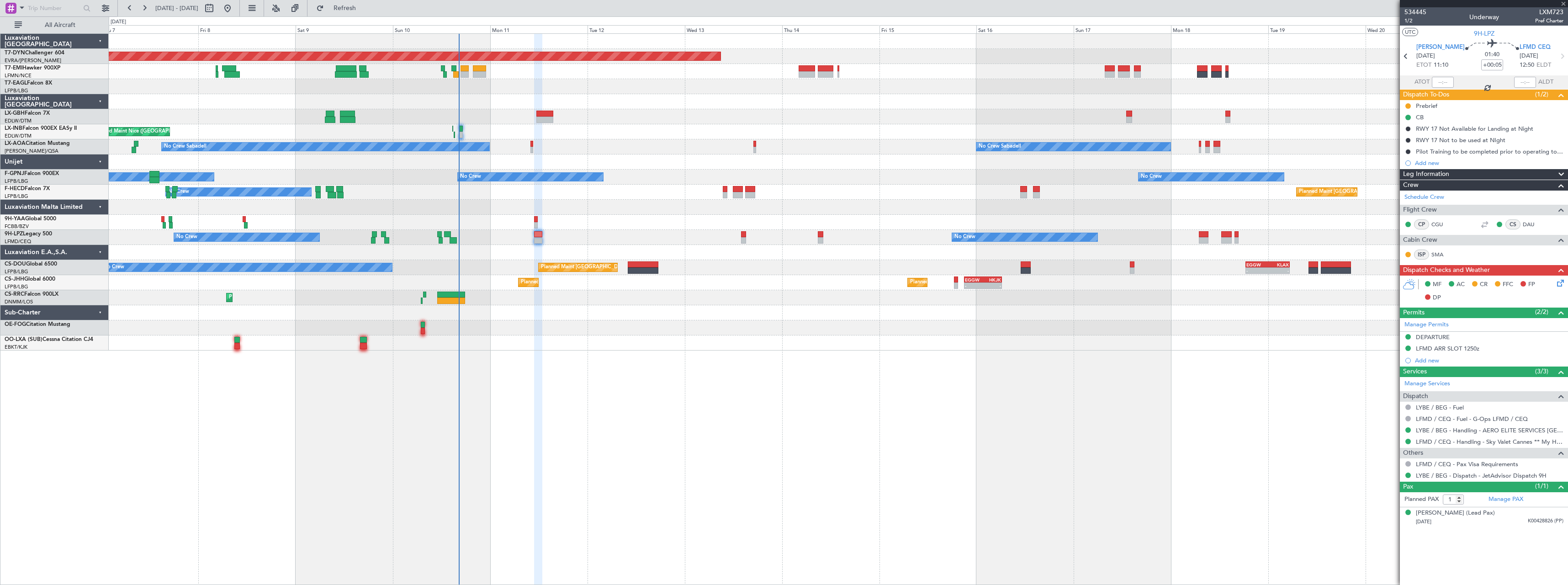
type input "2"
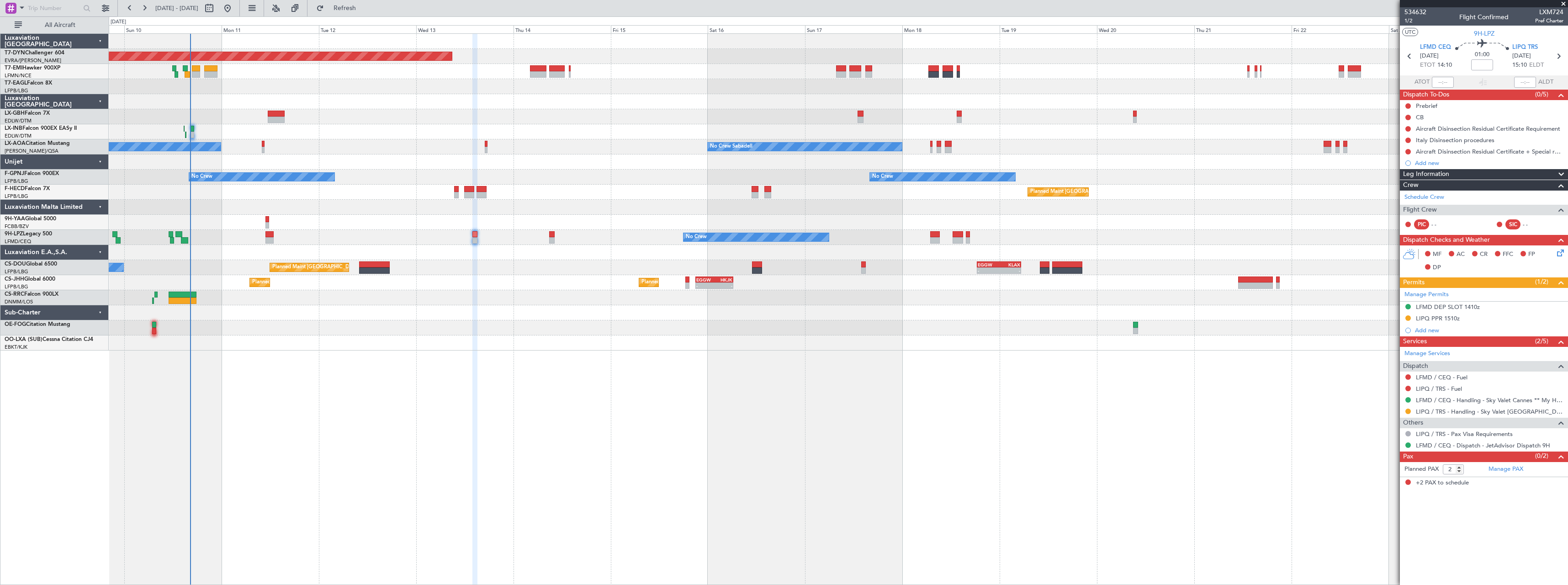
click at [746, 334] on div "Planned Maint Basel-Mulhouse Planned Maint Geneva (Cointrin) Unplanned Maint Ni…" at bounding box center [838, 192] width 1459 height 317
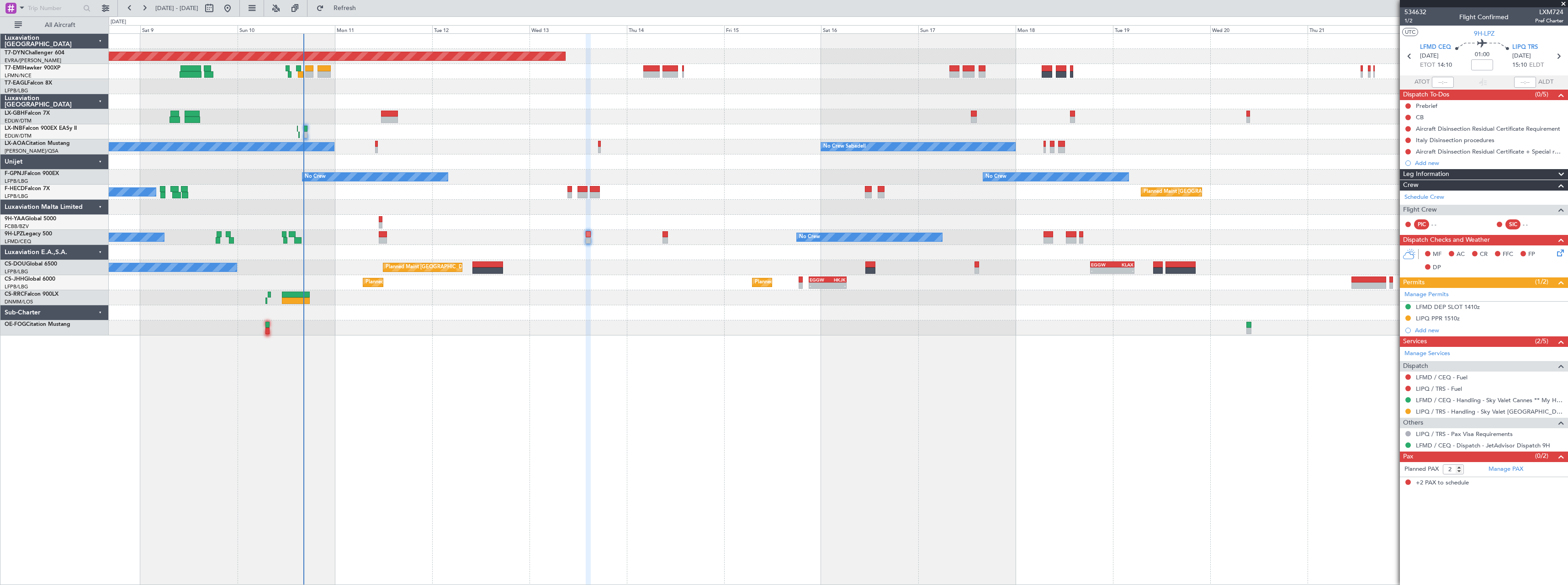
click at [517, 316] on div at bounding box center [838, 312] width 1459 height 15
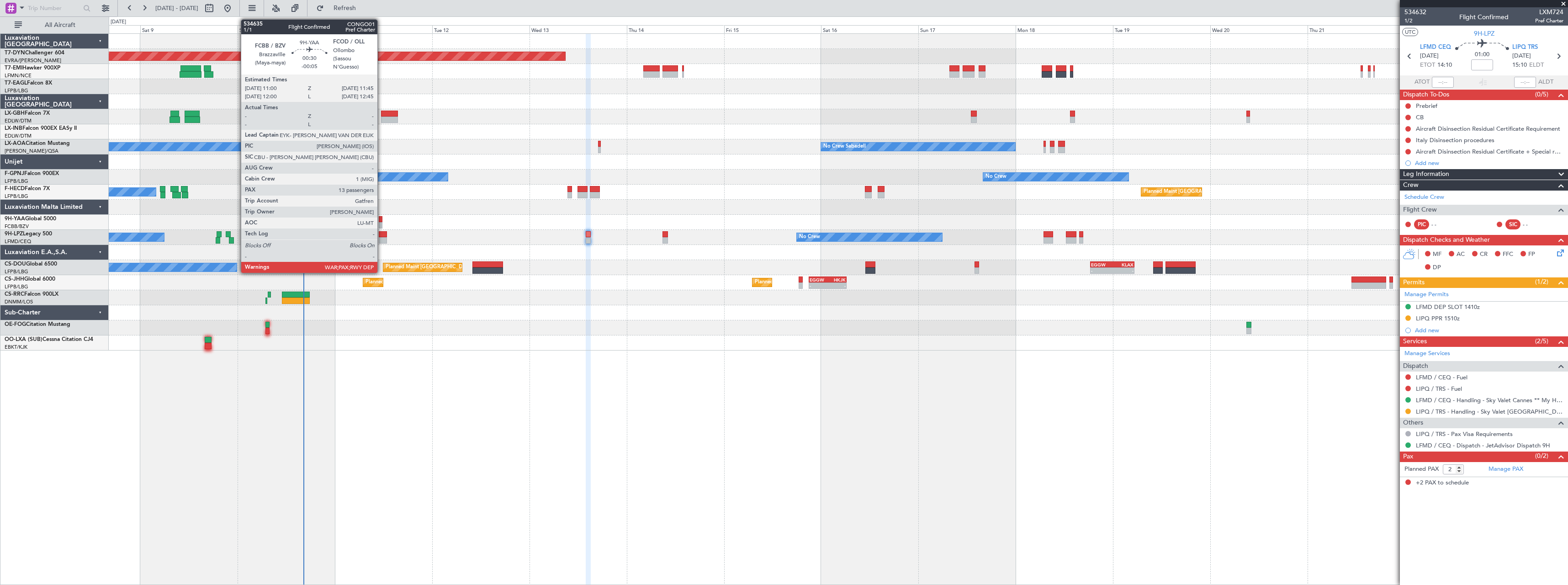
click at [382, 218] on div at bounding box center [380, 219] width 3 height 7
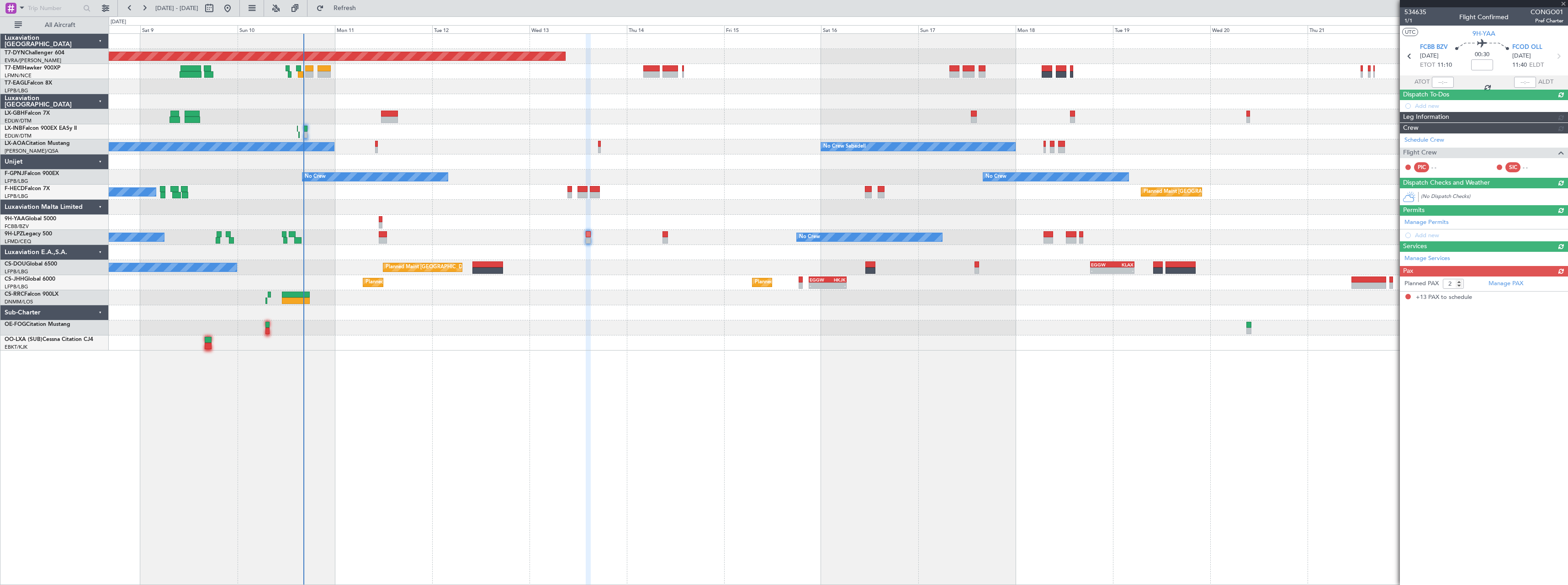
type input "-00:05"
type input "13"
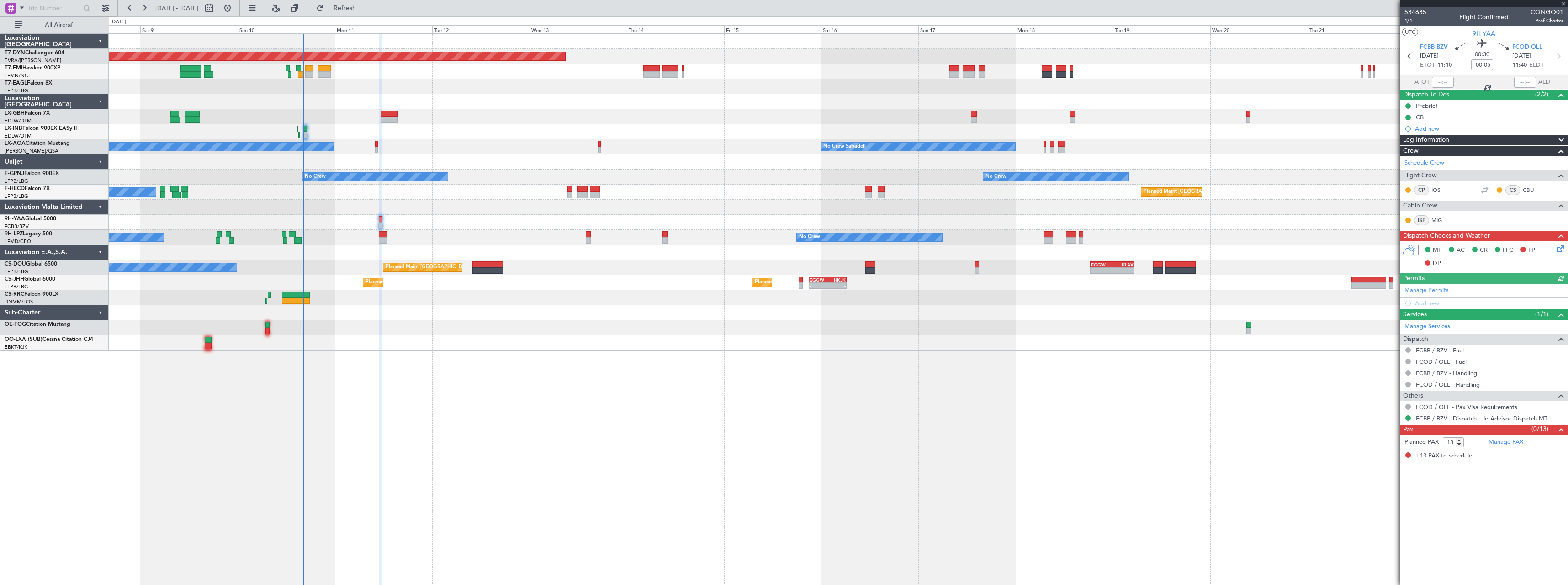
click at [1408, 19] on span "1/1" at bounding box center [1415, 21] width 22 height 8
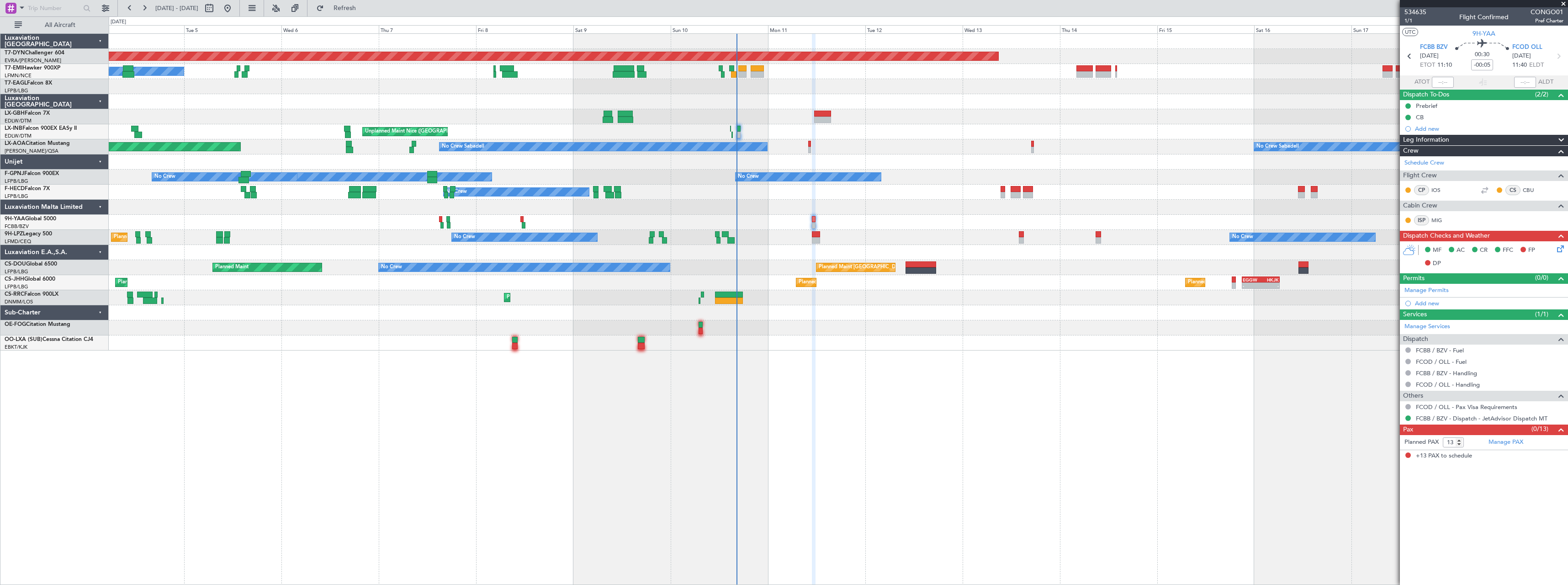
click at [679, 220] on div at bounding box center [838, 222] width 1459 height 15
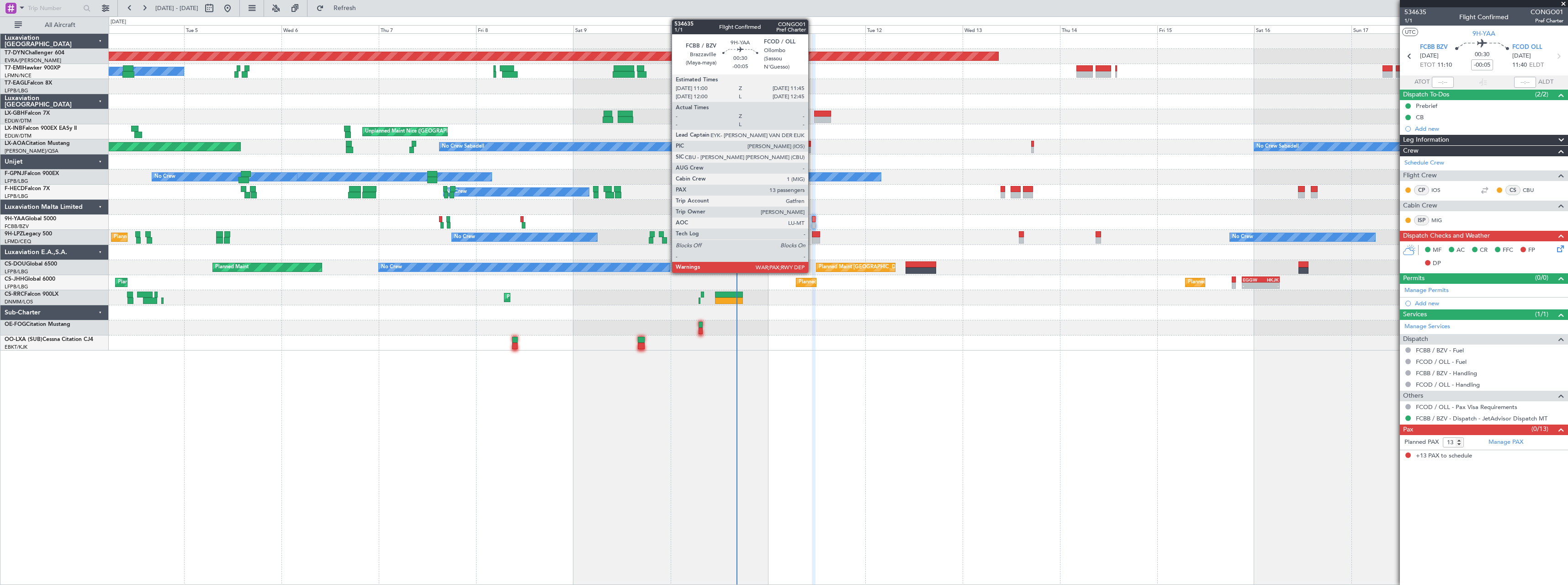
click at [813, 223] on div at bounding box center [813, 225] width 3 height 7
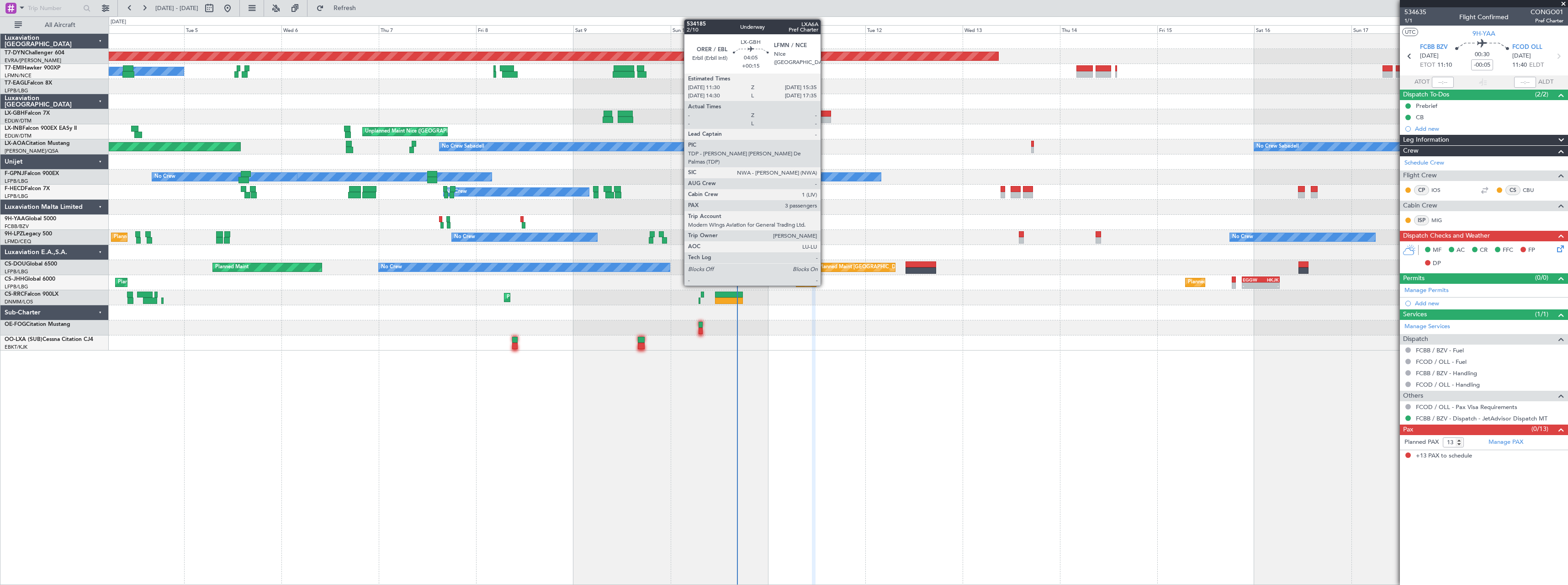
click at [825, 113] on div at bounding box center [823, 114] width 17 height 7
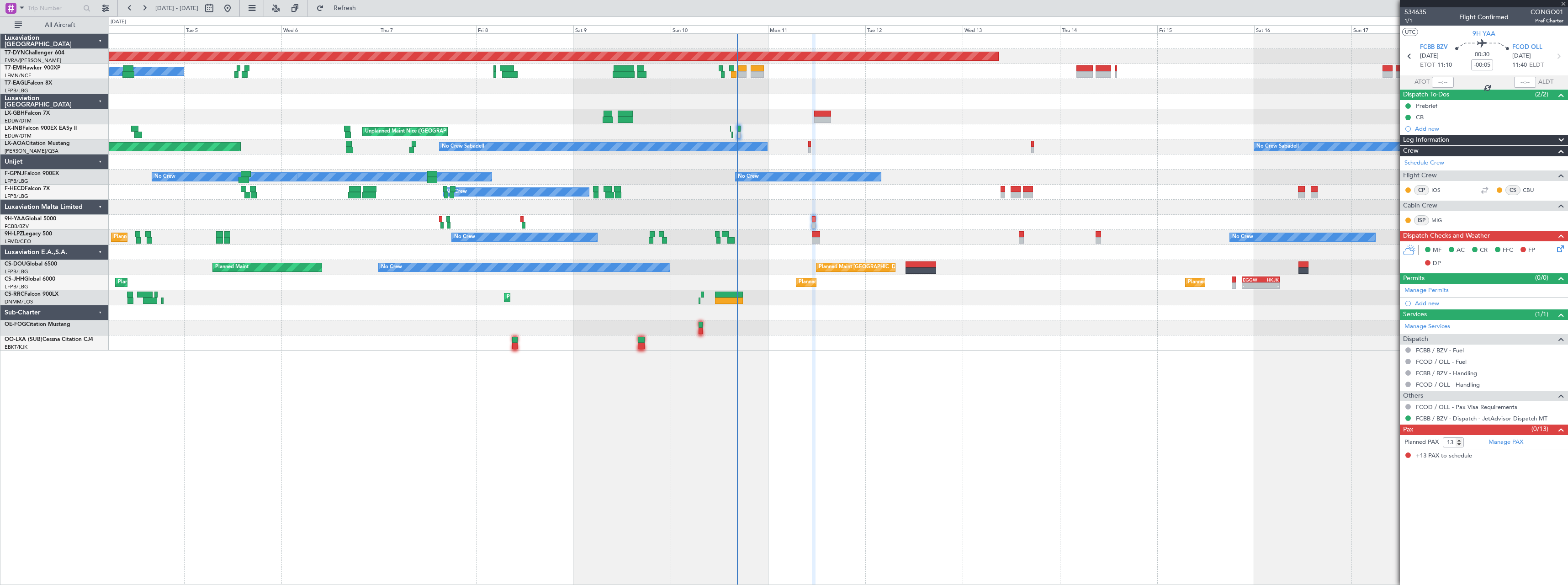
type input "+00:15"
type input "3"
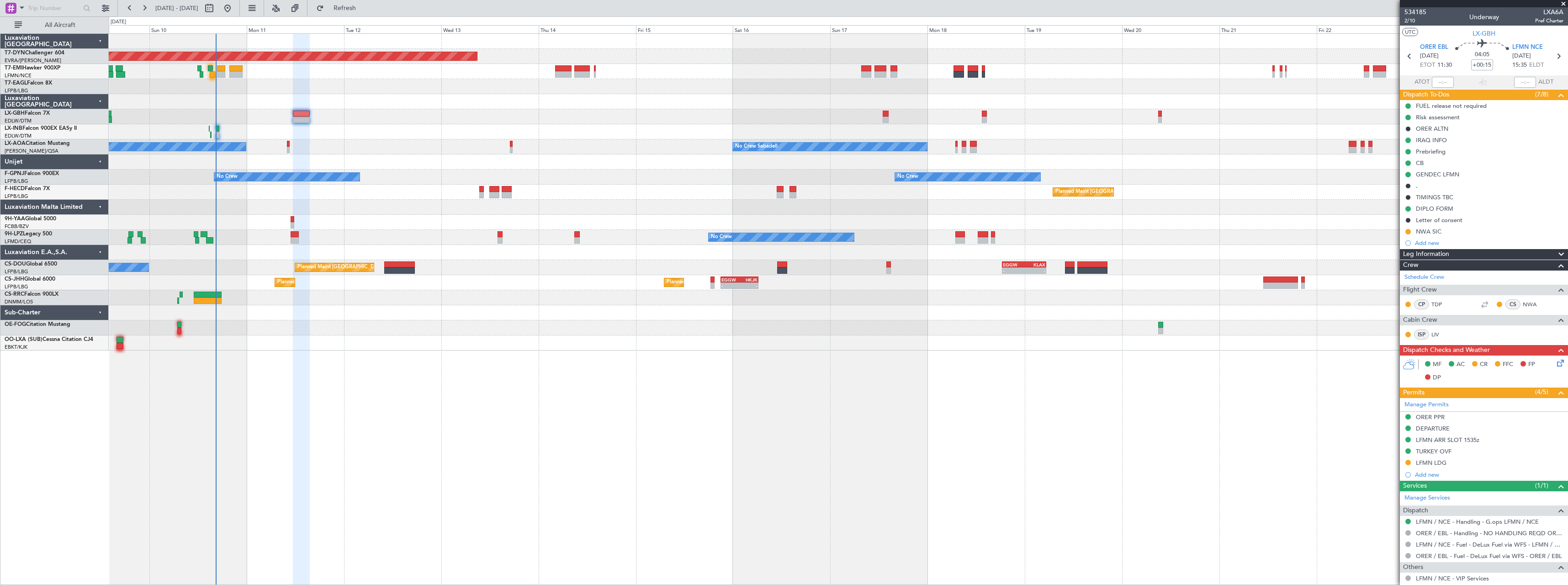
click at [661, 386] on div "Planned Maint Basel-Mulhouse Planned Maint Geneva (Cointrin) Unplanned Maint Ni…" at bounding box center [838, 309] width 1459 height 552
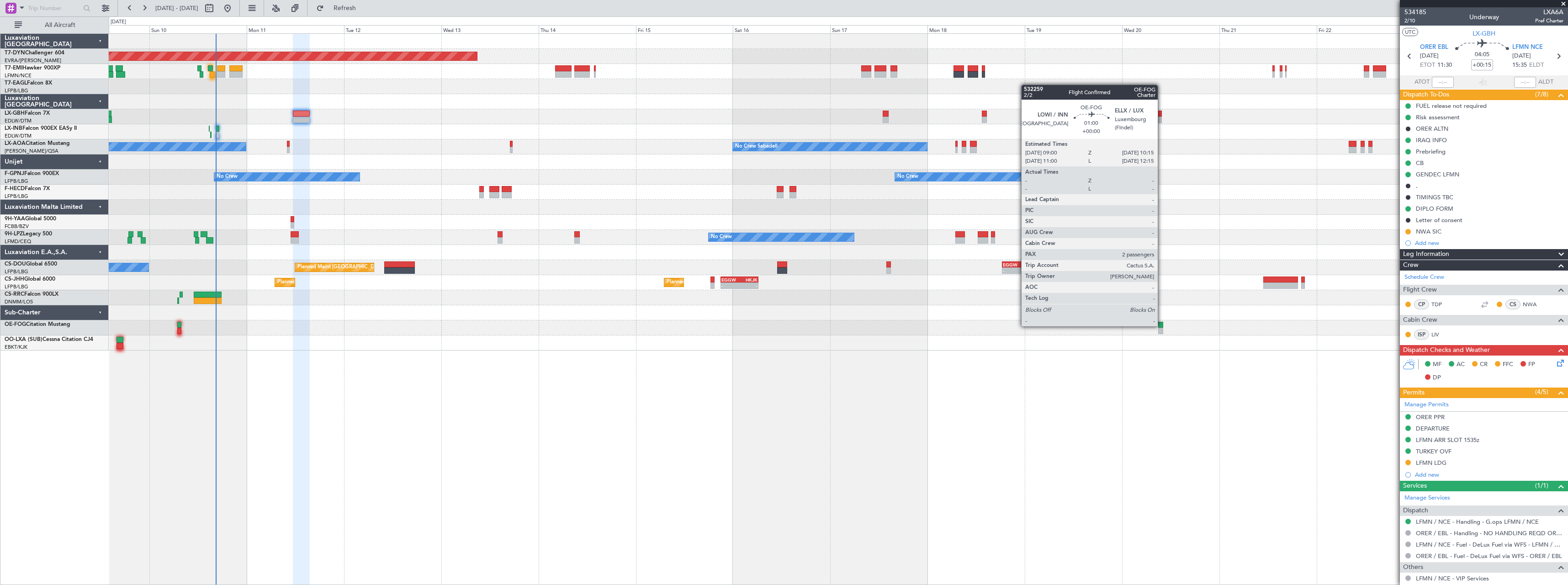
click at [1162, 325] on div at bounding box center [1161, 324] width 5 height 7
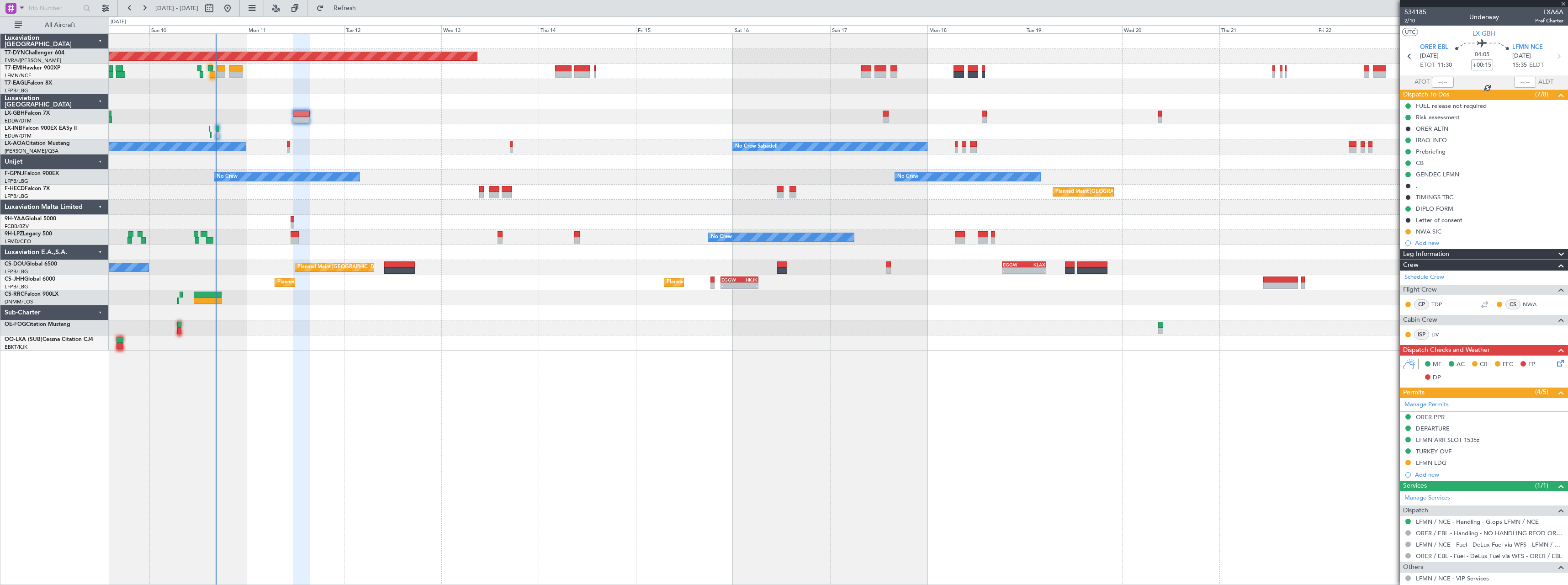
type input "2"
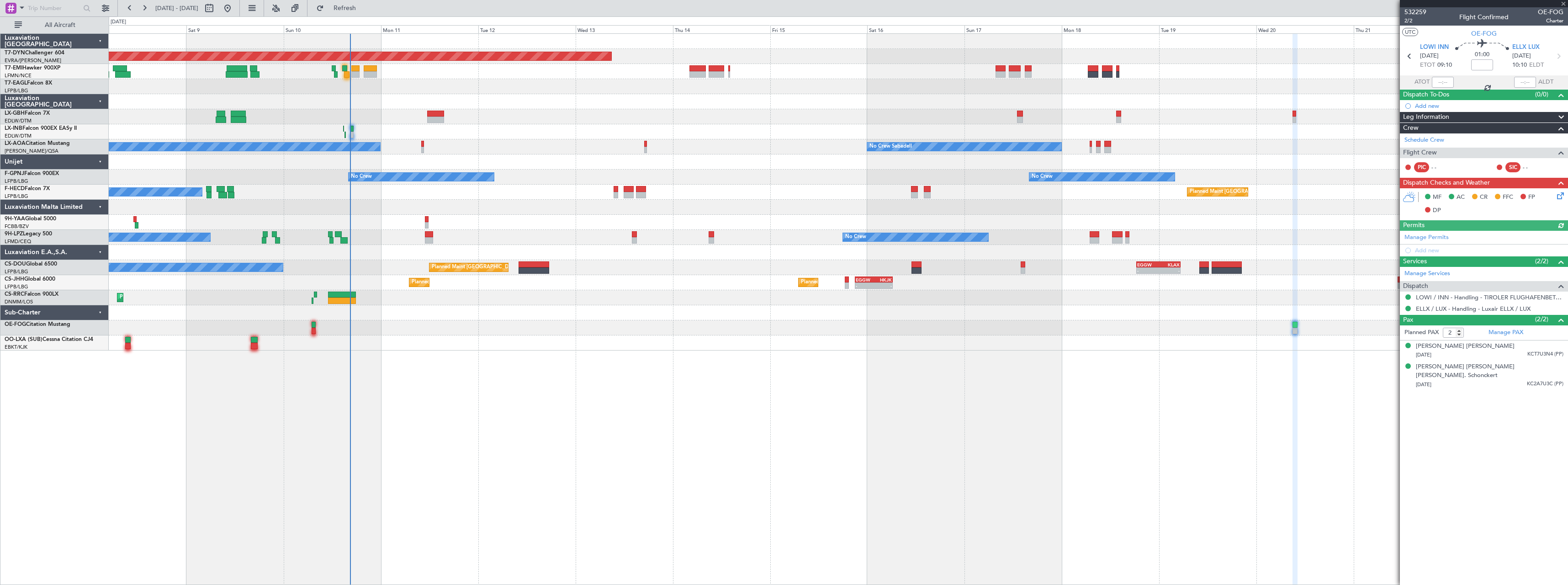
click at [485, 374] on div "Planned Maint Basel-Mulhouse A/C Unavailable Planned Maint Geneva (Cointrin) Un…" at bounding box center [838, 309] width 1459 height 552
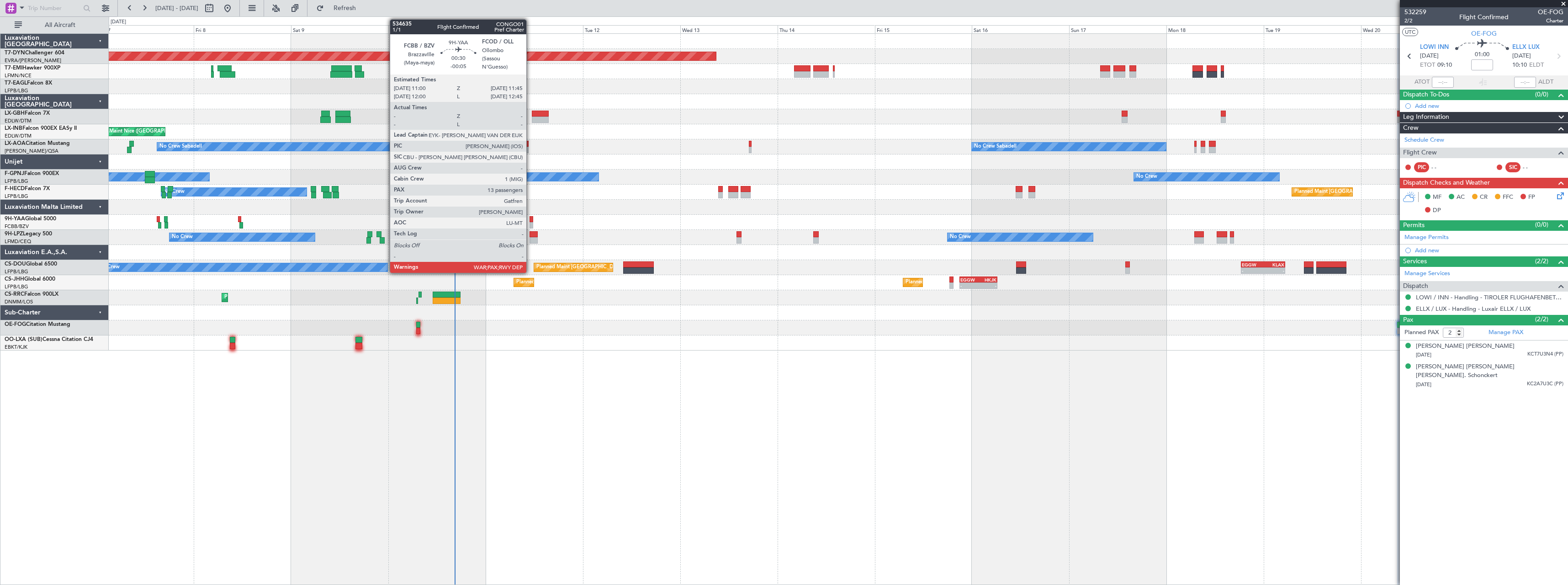
click at [530, 220] on div at bounding box center [531, 219] width 3 height 7
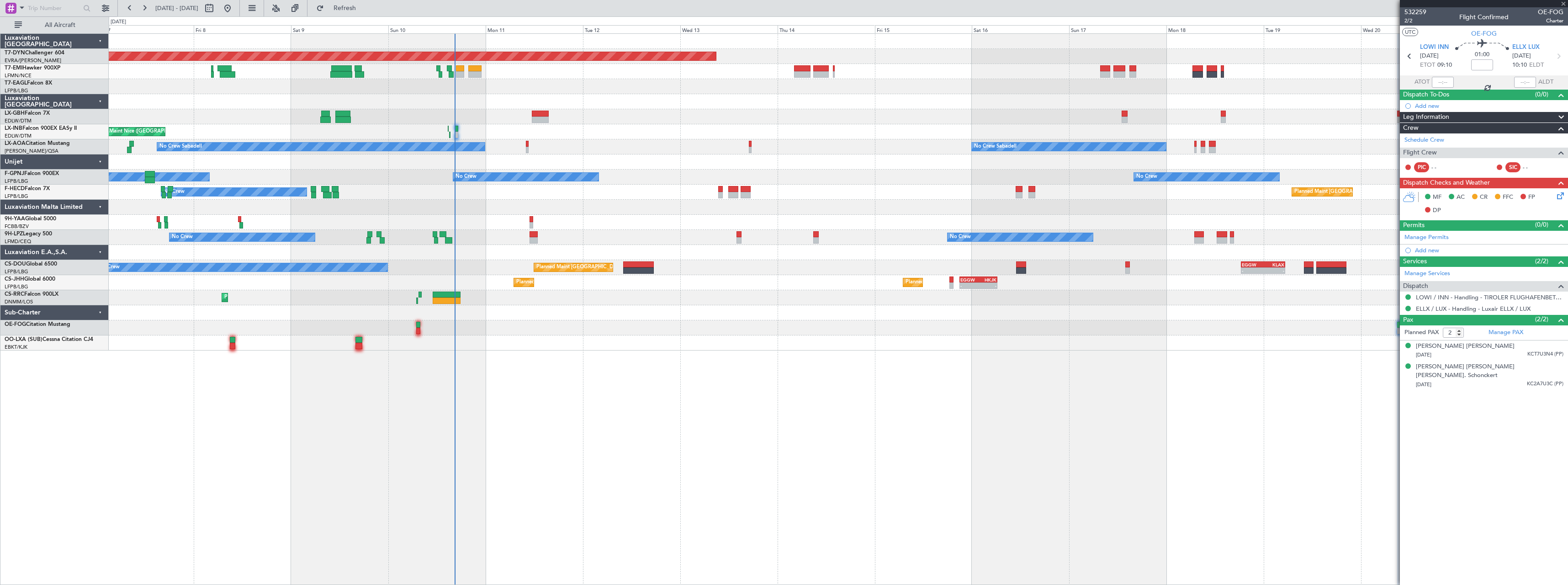
type input "-00:05"
type input "13"
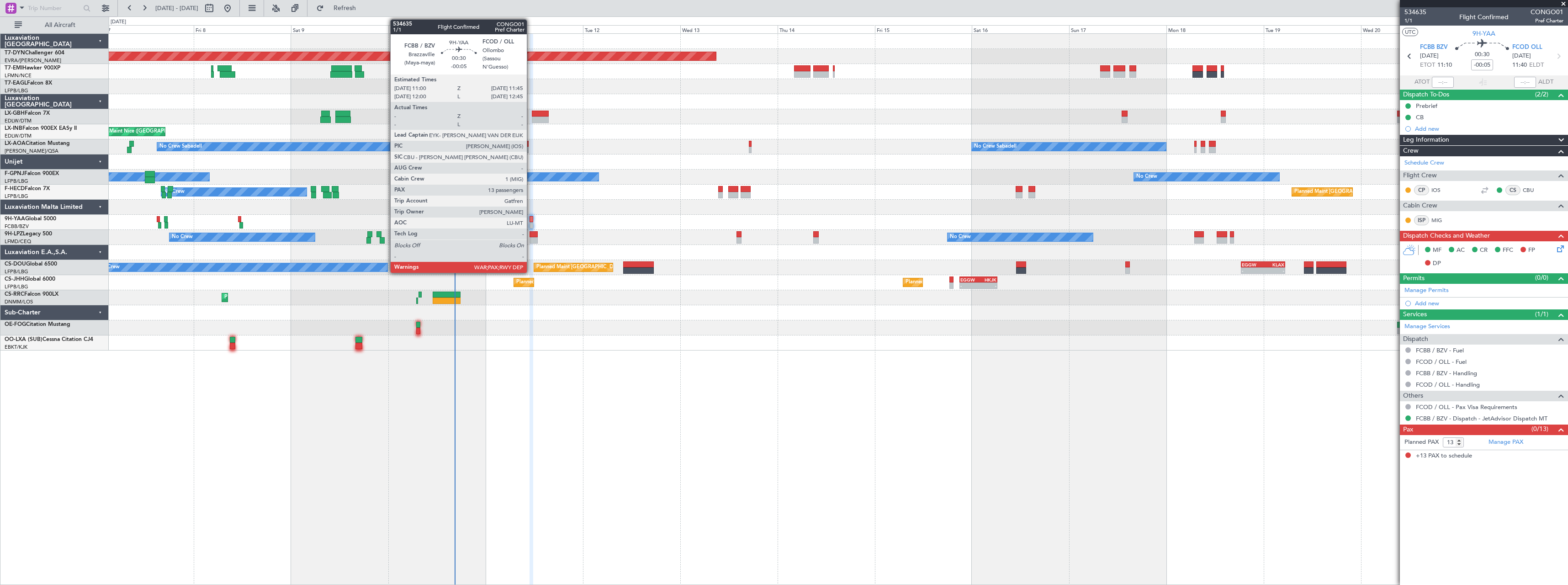
click at [531, 222] on div at bounding box center [531, 225] width 3 height 7
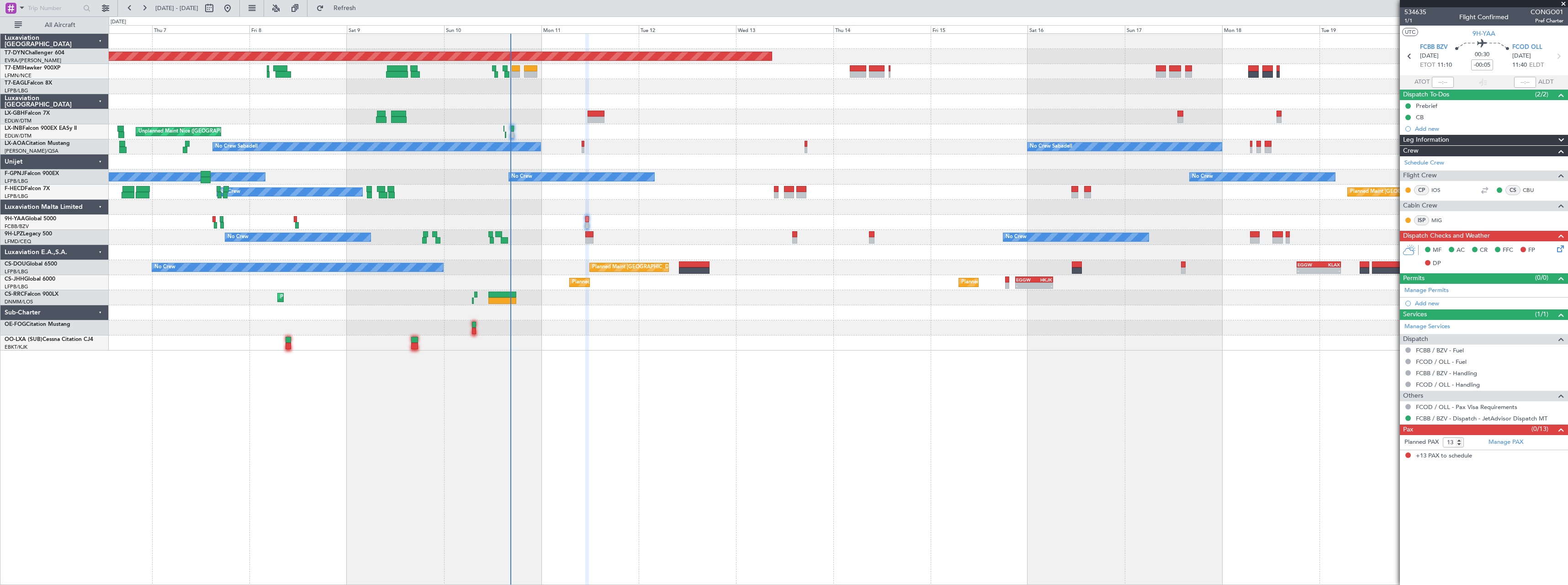
click at [354, 220] on div at bounding box center [838, 222] width 1459 height 15
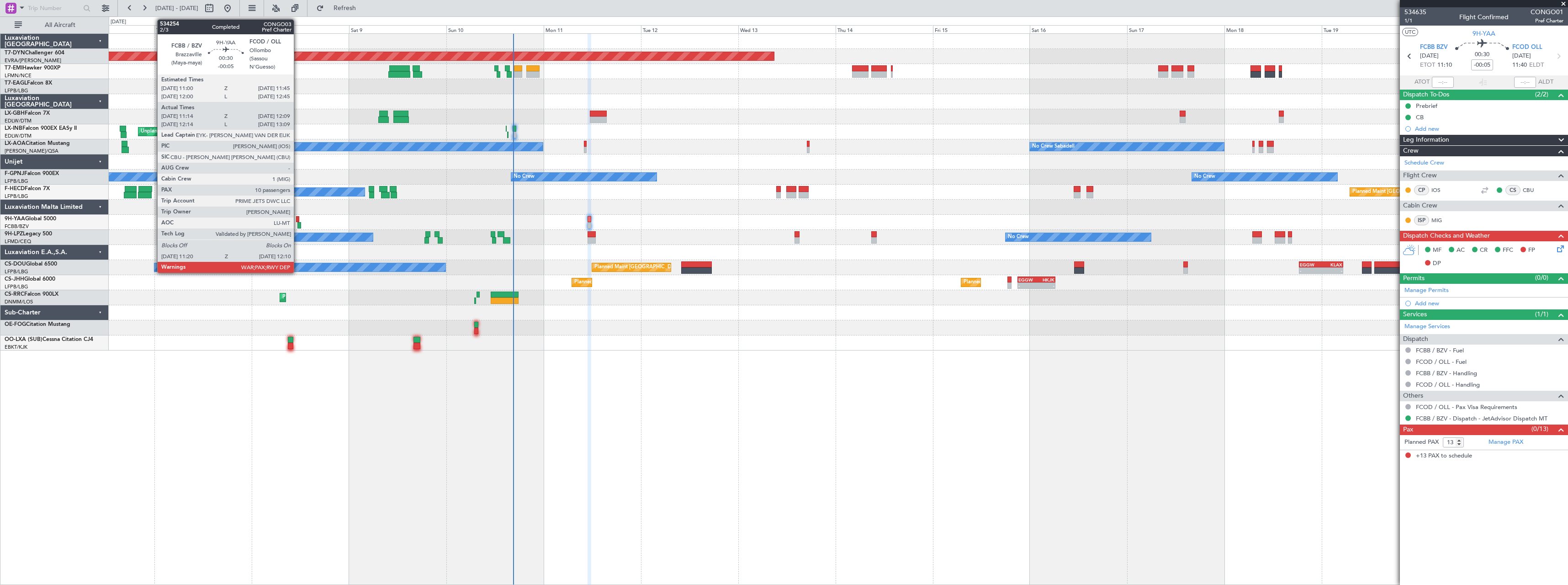
click at [298, 219] on div at bounding box center [297, 219] width 3 height 7
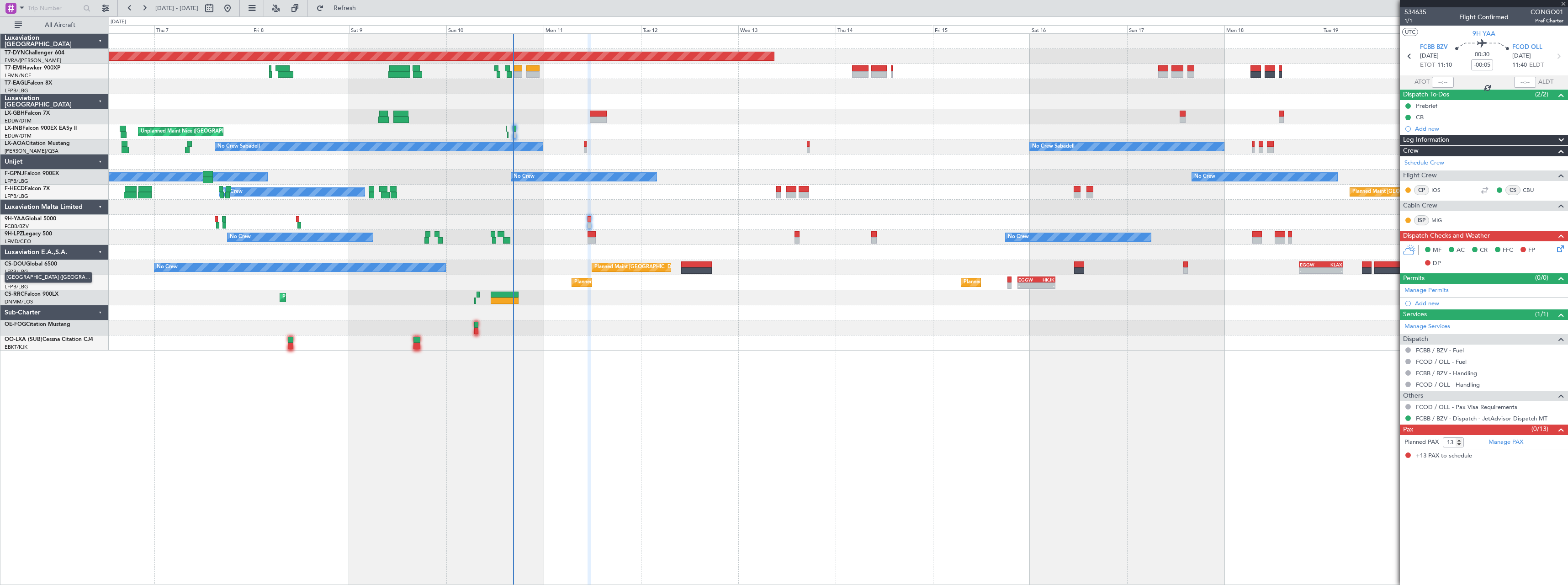
type input "11:24"
type input "12:04"
type input "10"
type input "12:24"
type input "13:04"
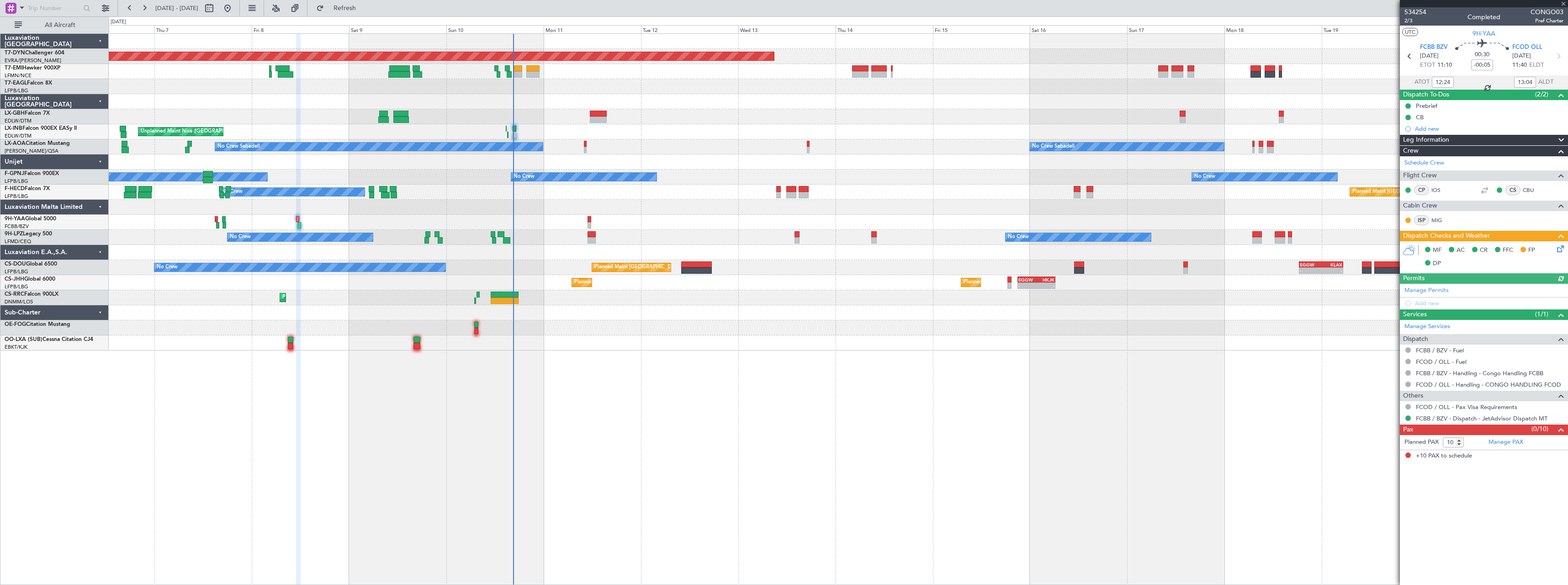
type input "11:24"
type input "12:04"
click at [1410, 21] on span "2/3" at bounding box center [1415, 21] width 22 height 8
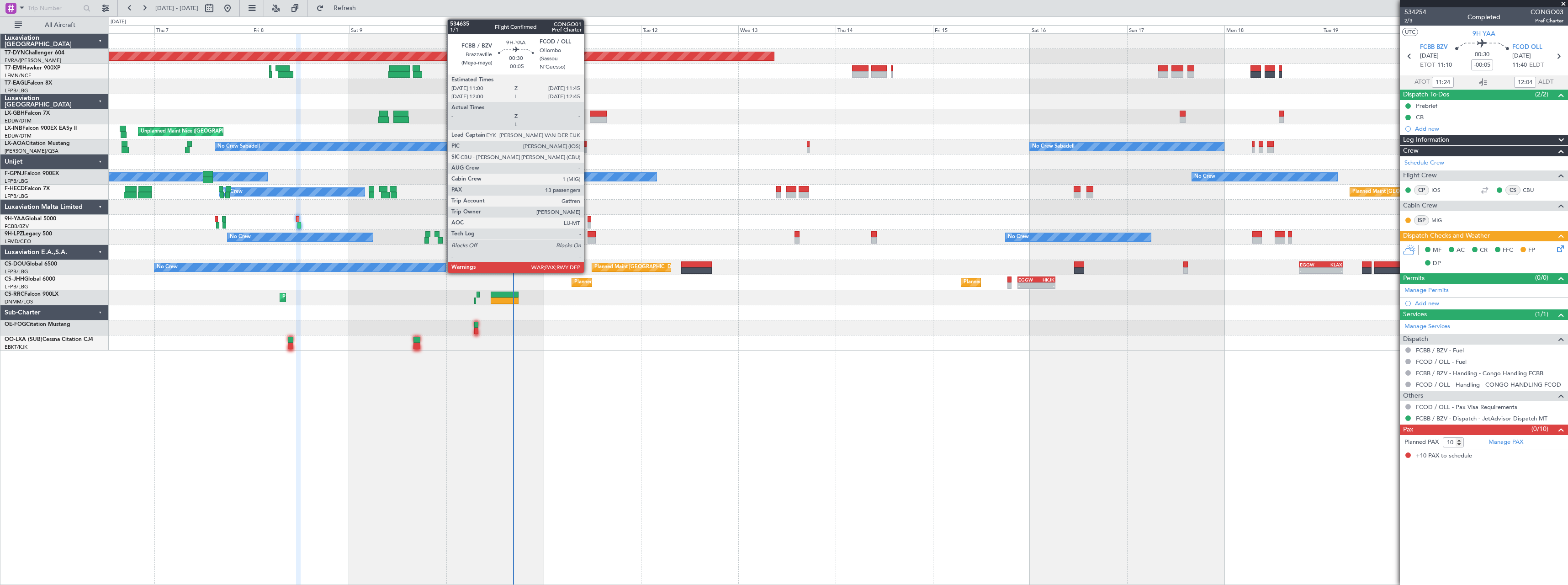
click at [588, 220] on div at bounding box center [589, 219] width 3 height 7
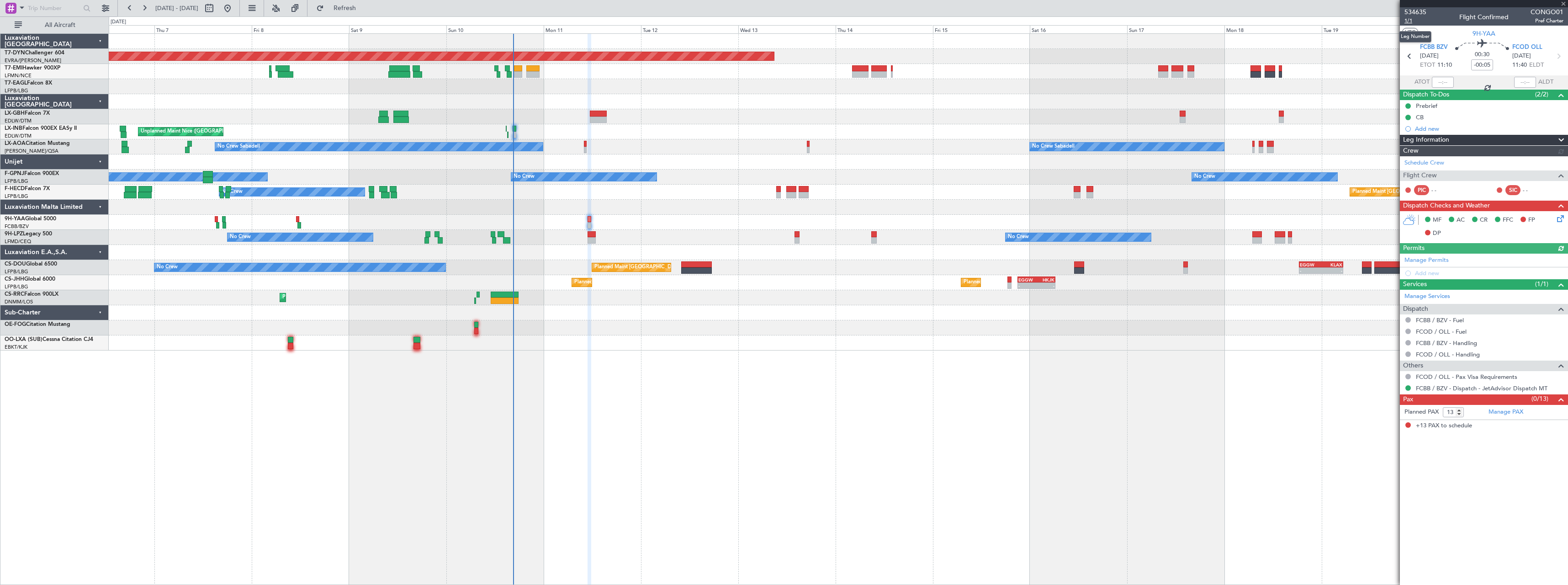
click at [1413, 20] on span "1/1" at bounding box center [1415, 21] width 22 height 8
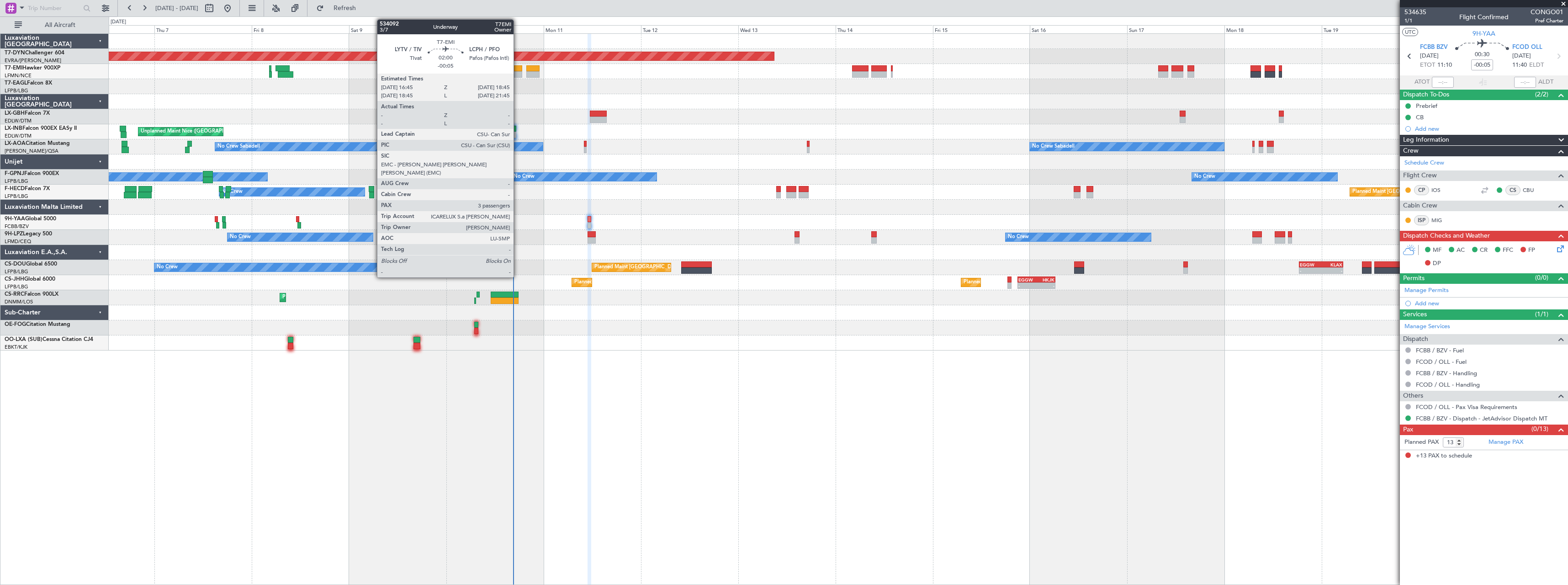
click at [517, 75] on div at bounding box center [518, 74] width 9 height 7
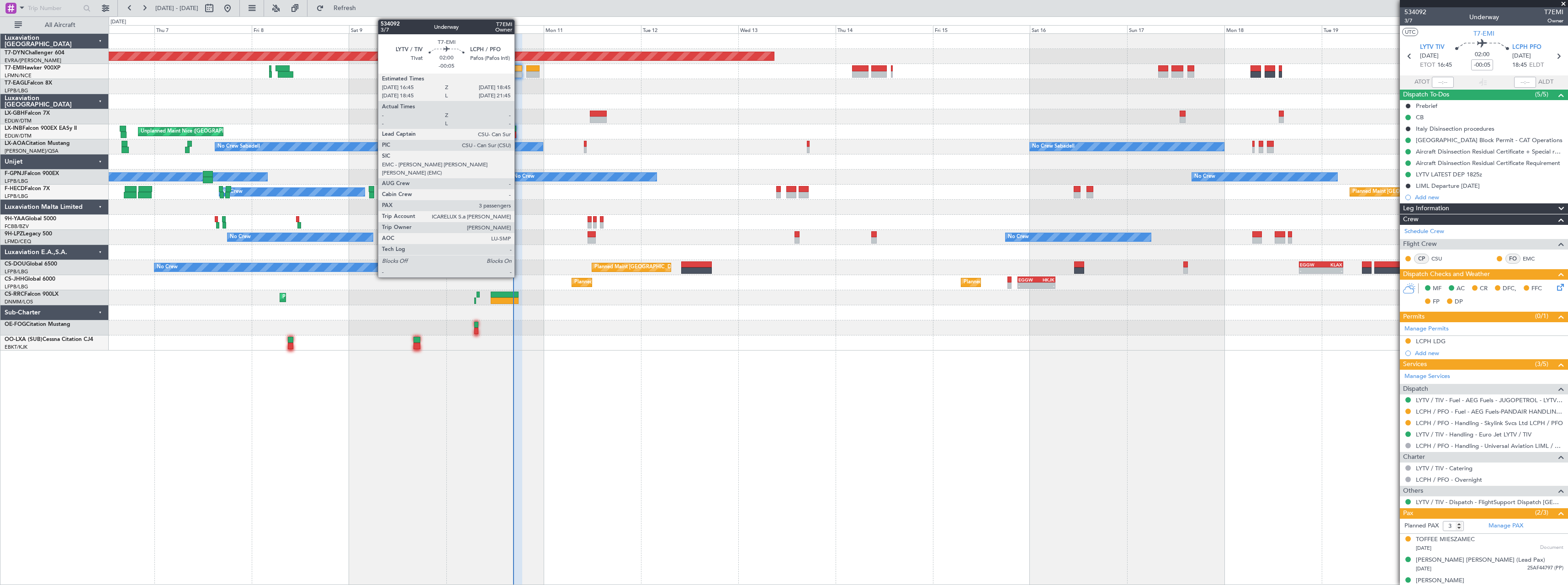
click at [519, 71] on div at bounding box center [518, 68] width 9 height 7
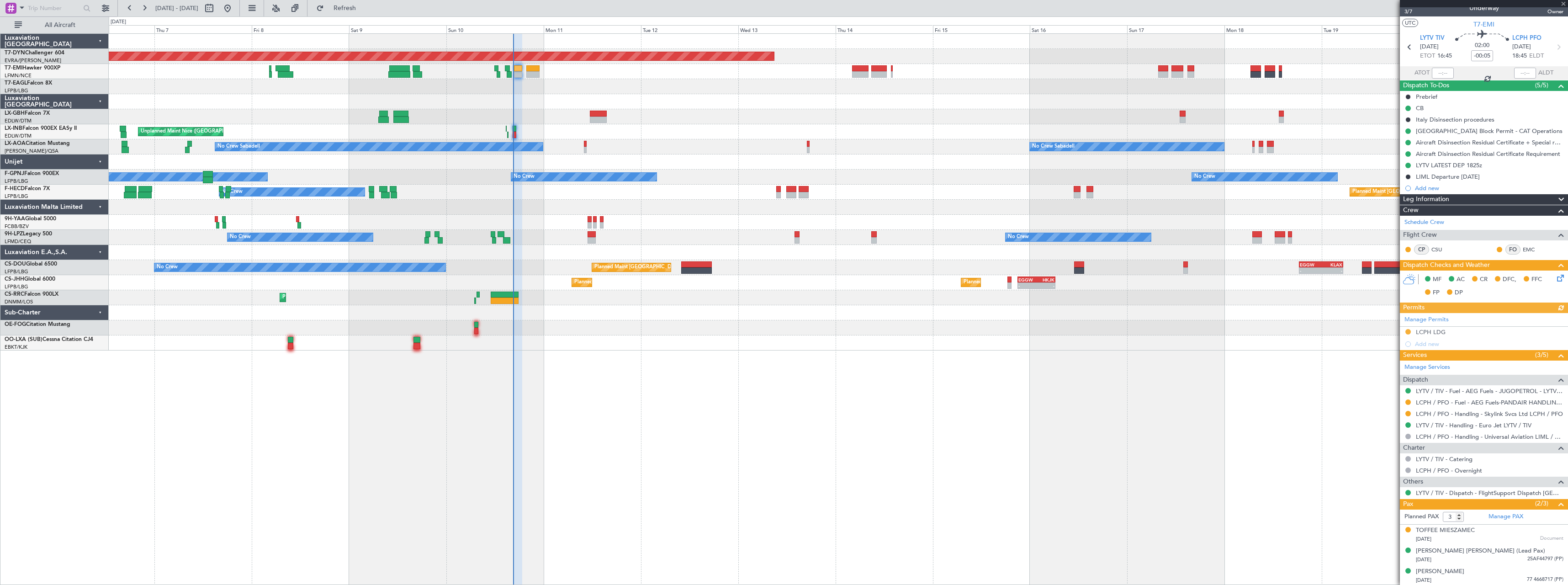
scroll to position [10, 0]
click at [1496, 517] on link "Manage PAX" at bounding box center [1505, 516] width 35 height 9
type input "2"
click at [1460, 516] on input "2" at bounding box center [1453, 516] width 21 height 10
click at [1474, 517] on form "Planned PAX" at bounding box center [1442, 516] width 84 height 15
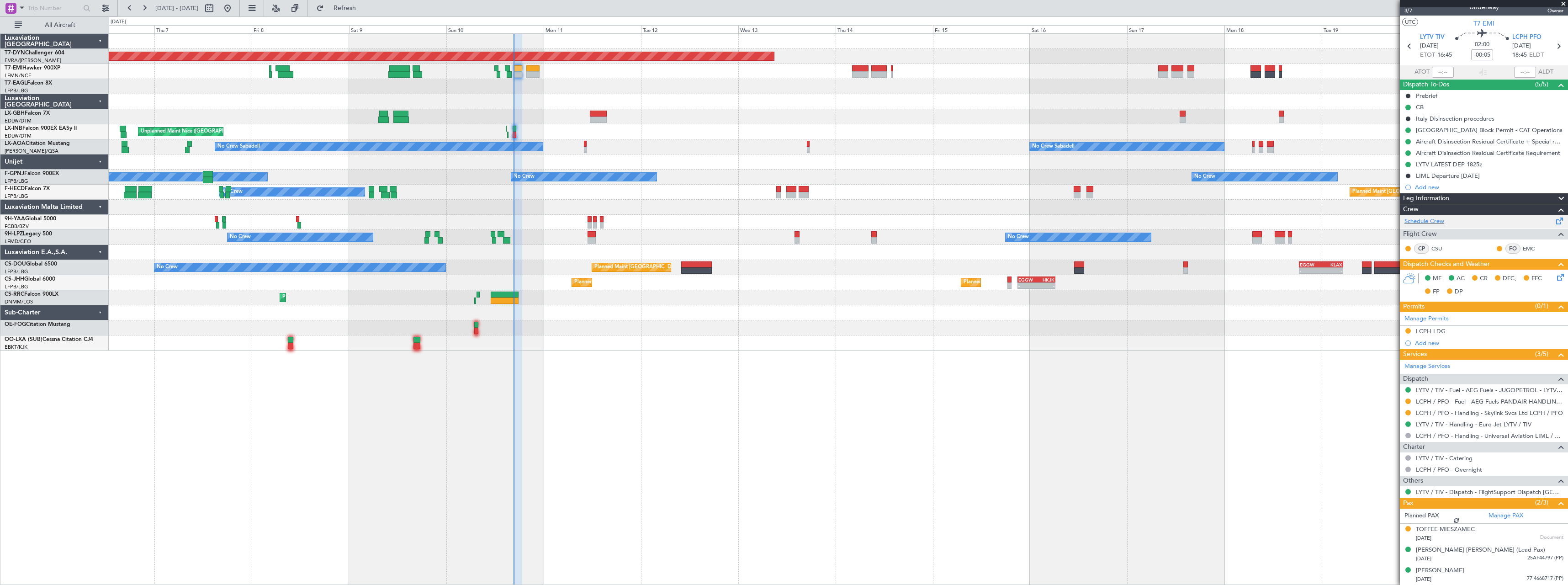
click at [1554, 220] on span at bounding box center [1559, 219] width 11 height 7
click at [367, 15] on button "Refresh" at bounding box center [340, 9] width 55 height 15
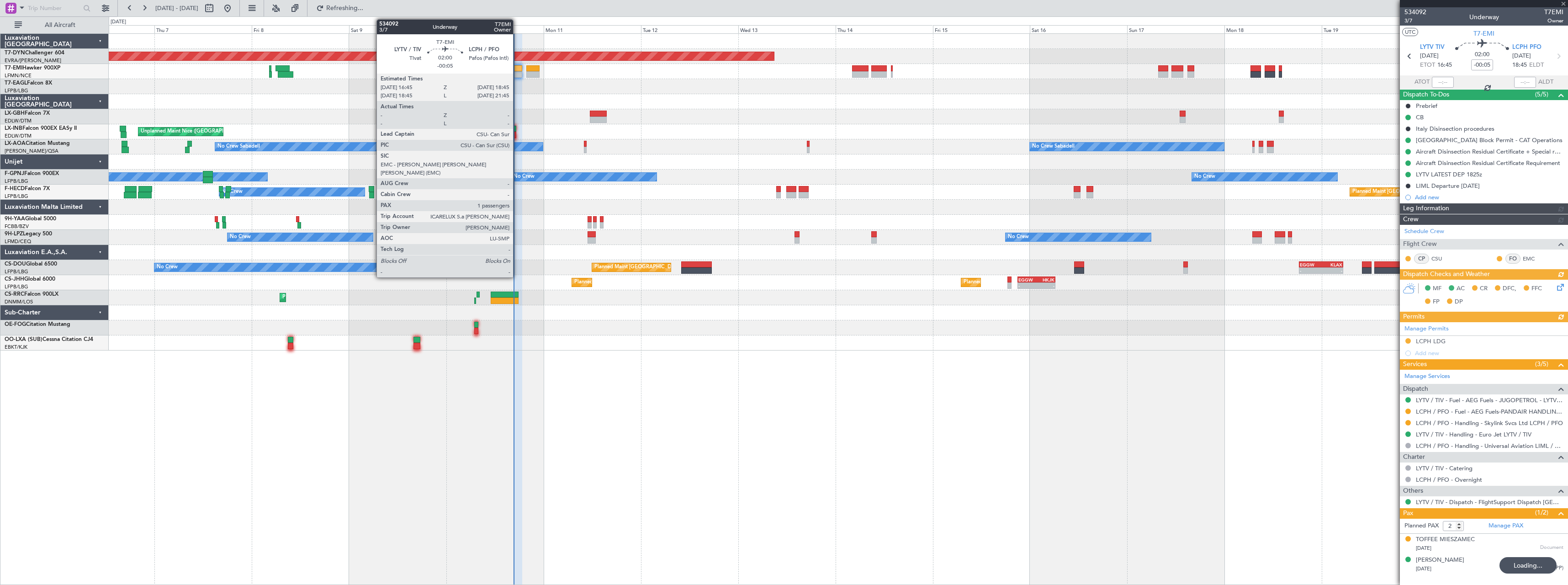
scroll to position [0, 0]
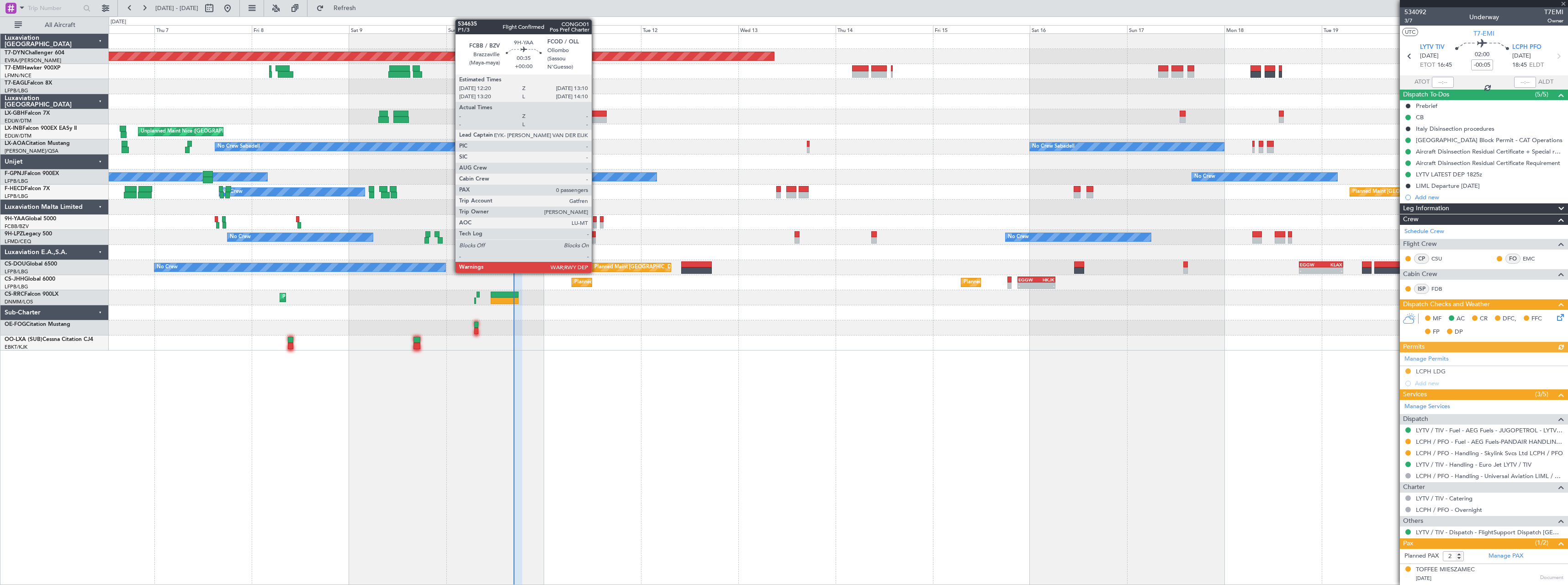
click at [597, 219] on div at bounding box center [595, 219] width 4 height 7
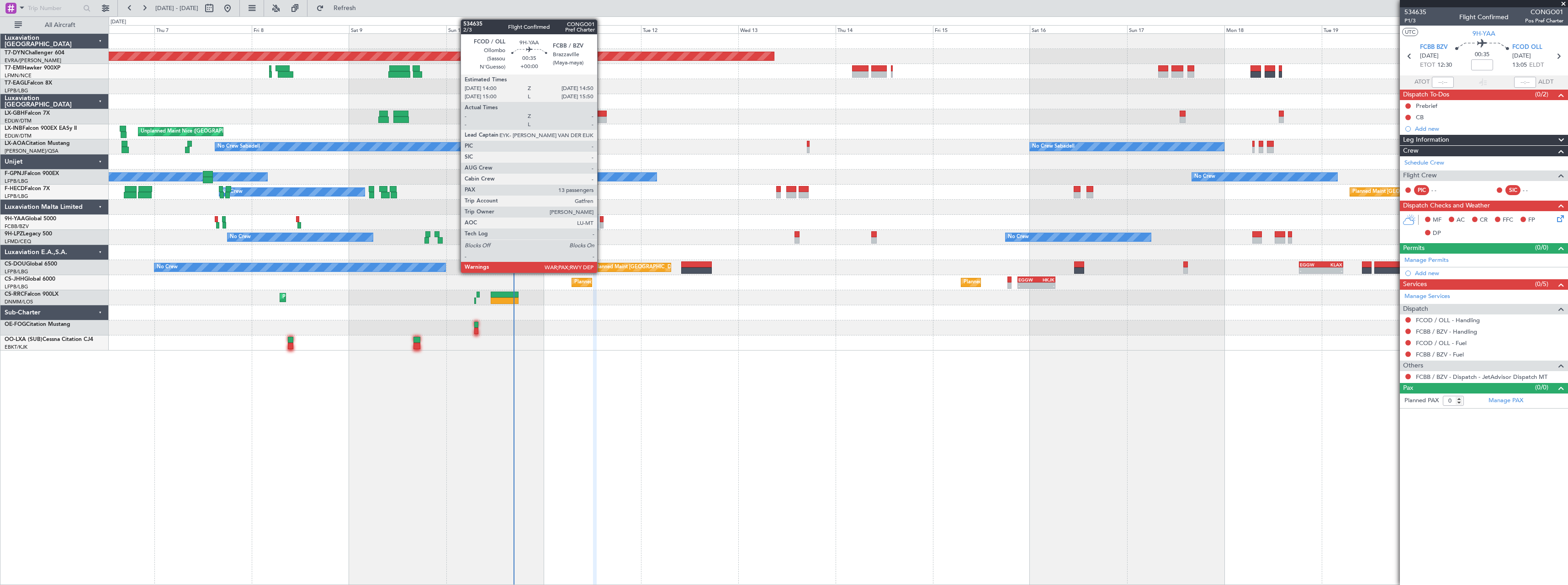
click at [601, 217] on div at bounding box center [602, 219] width 4 height 7
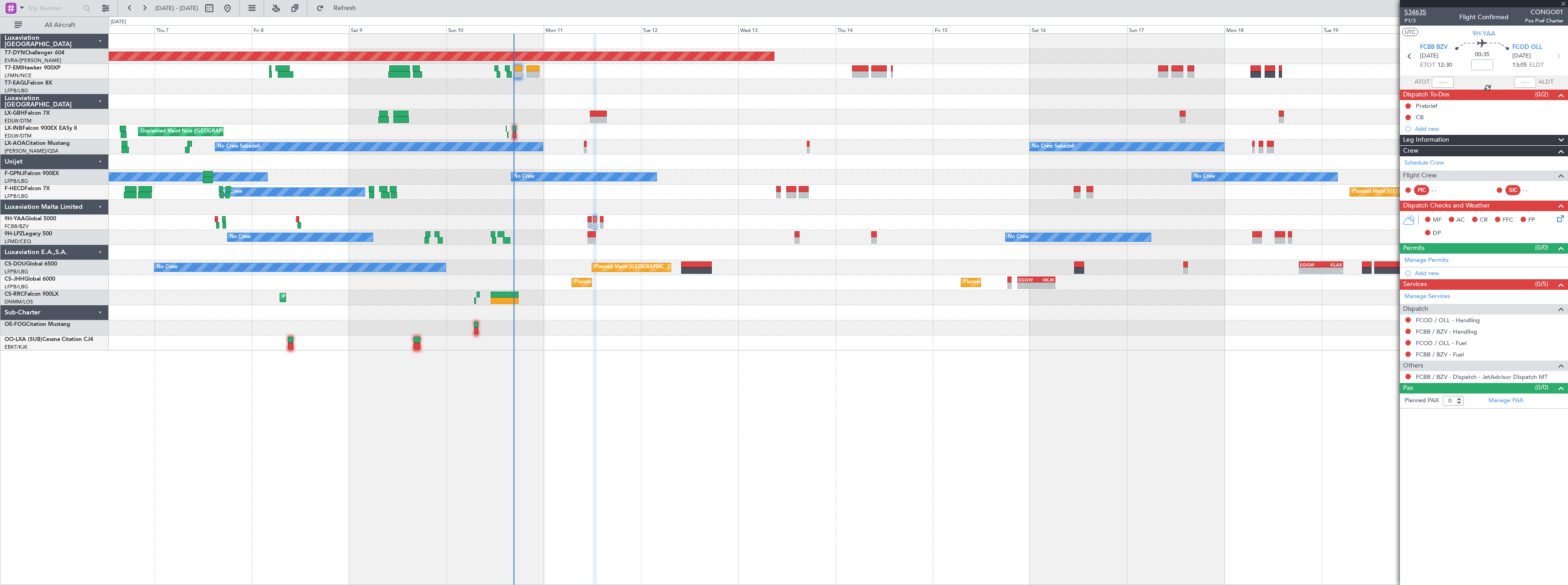
type input "13"
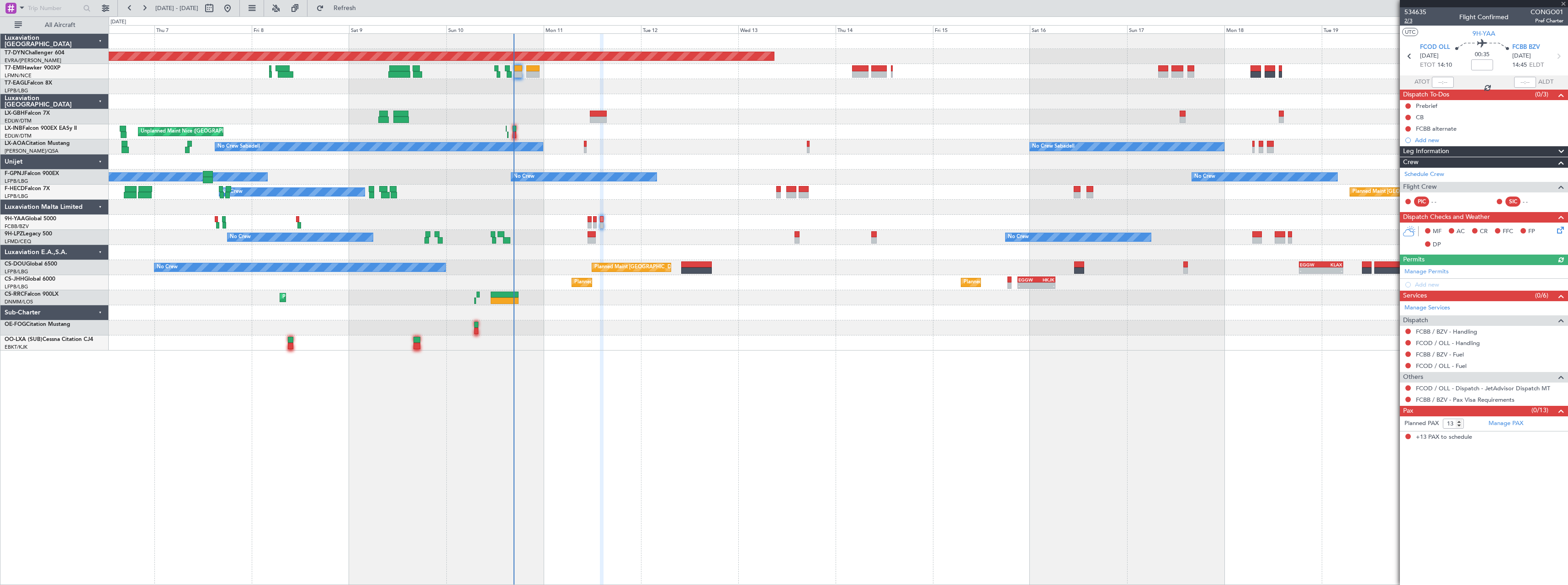
click at [1409, 21] on span "2/3" at bounding box center [1415, 21] width 22 height 8
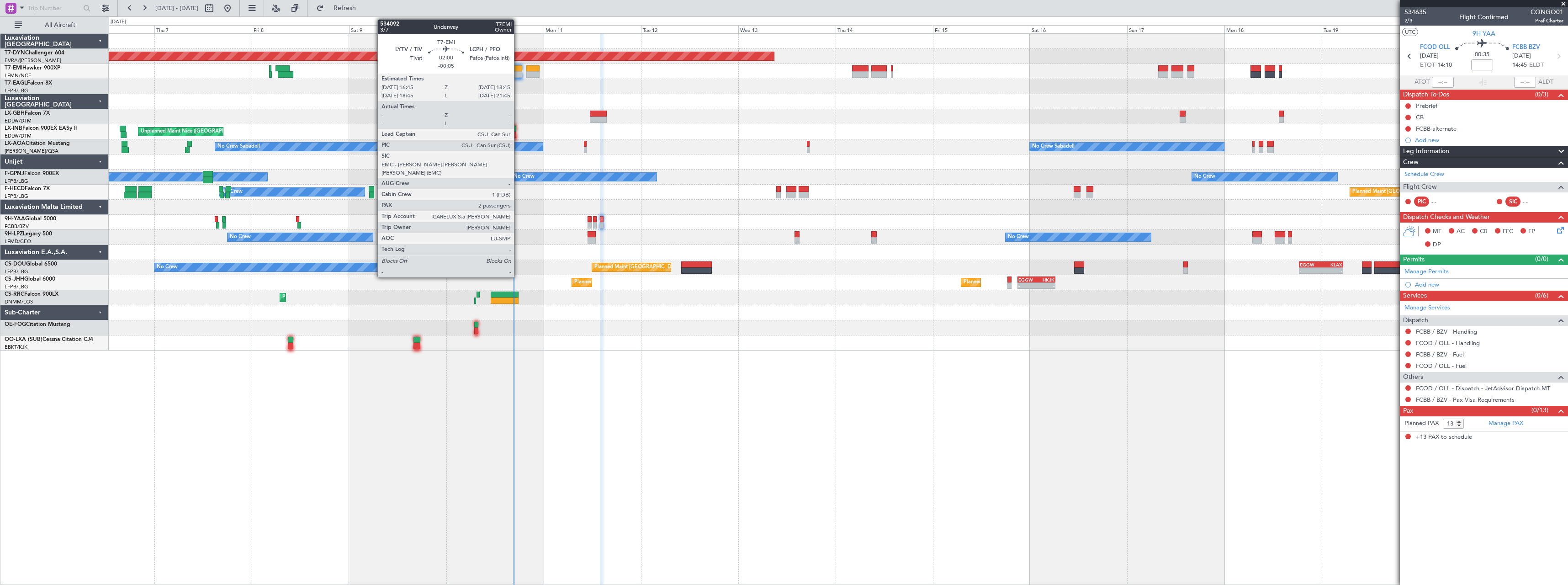
click at [518, 66] on div at bounding box center [518, 68] width 9 height 7
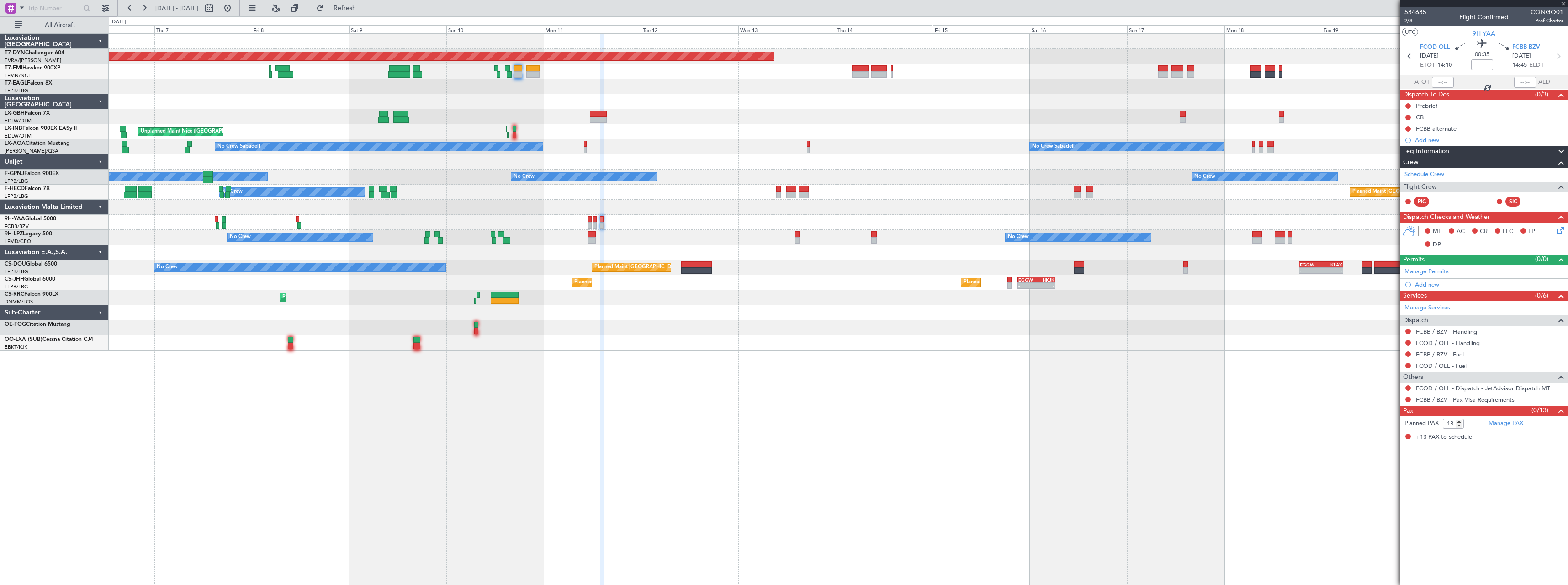
type input "-00:05"
type input "2"
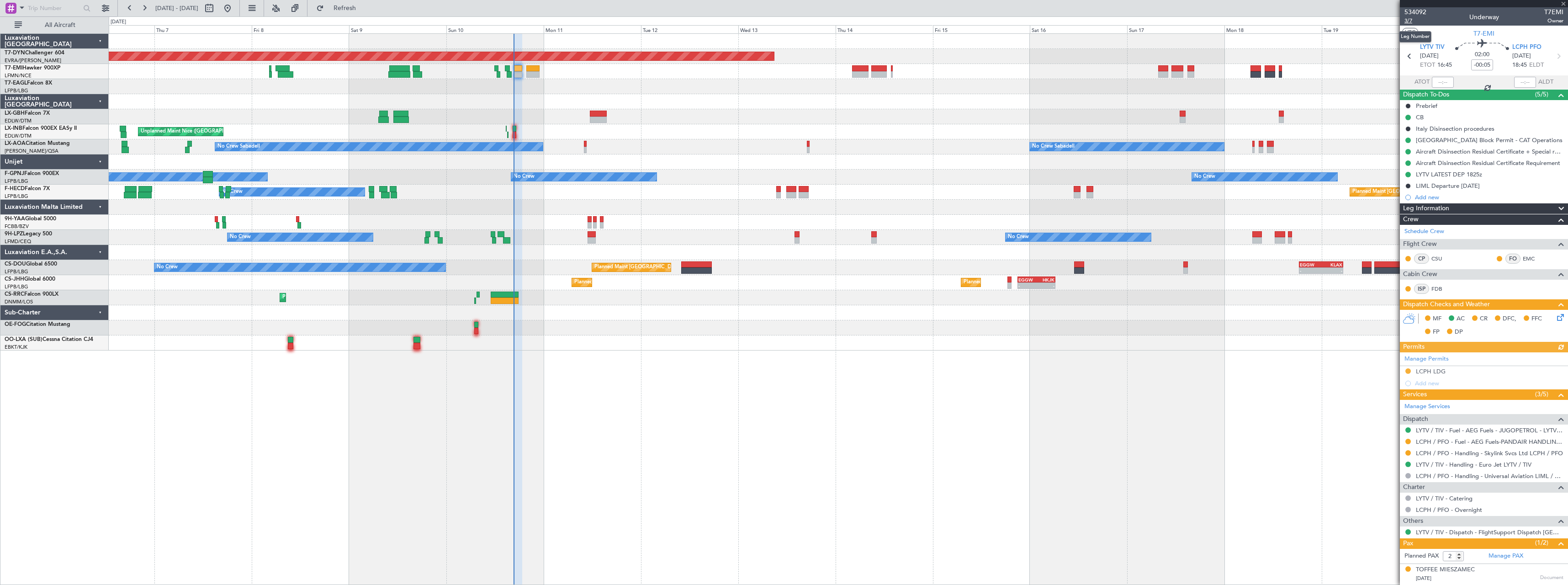
click at [1408, 19] on span "3/7" at bounding box center [1415, 21] width 22 height 8
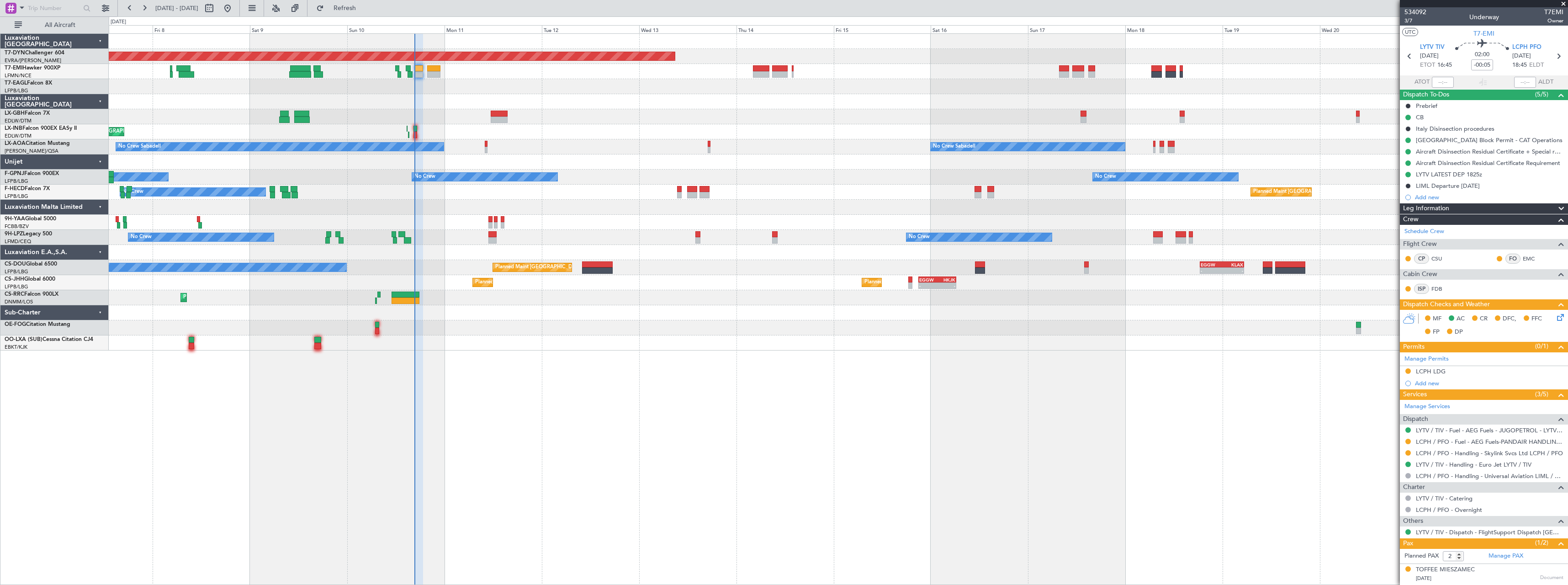
click at [649, 129] on div "Planned Maint Basel-Mulhouse A/C Unavailable Planned Maint Geneva (Cointrin) Un…" at bounding box center [838, 192] width 1459 height 317
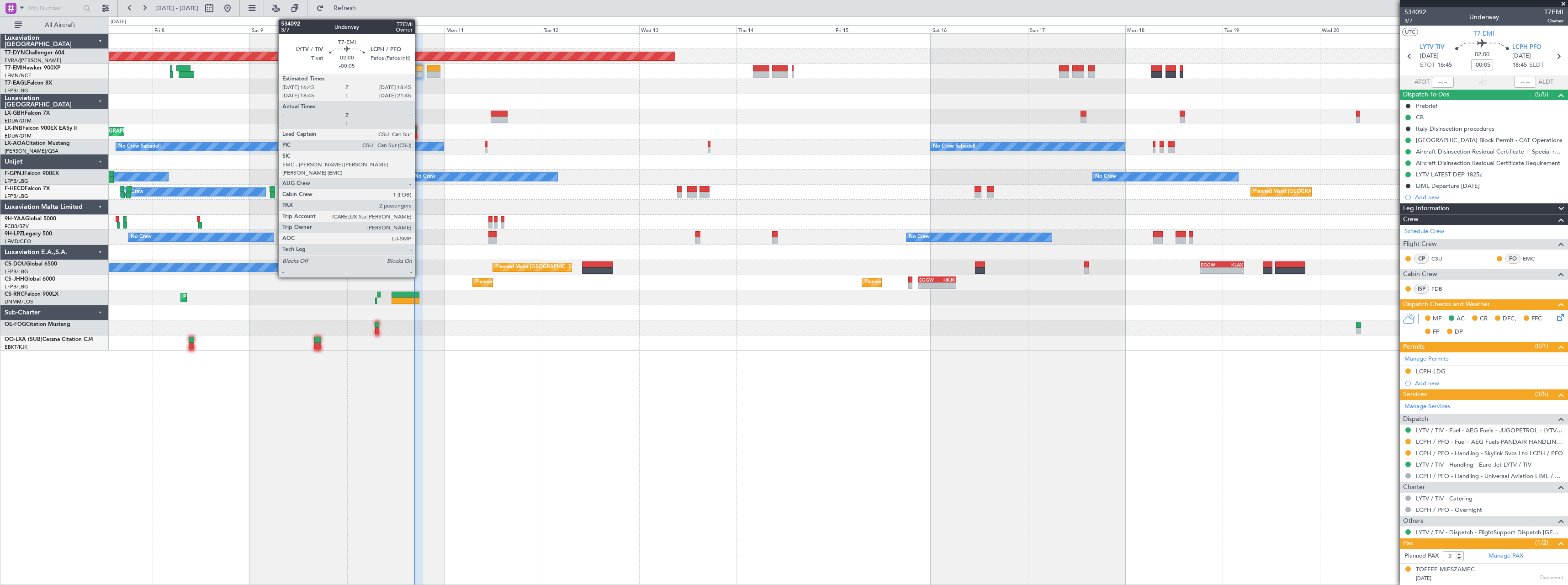
click at [419, 71] on div at bounding box center [419, 68] width 9 height 7
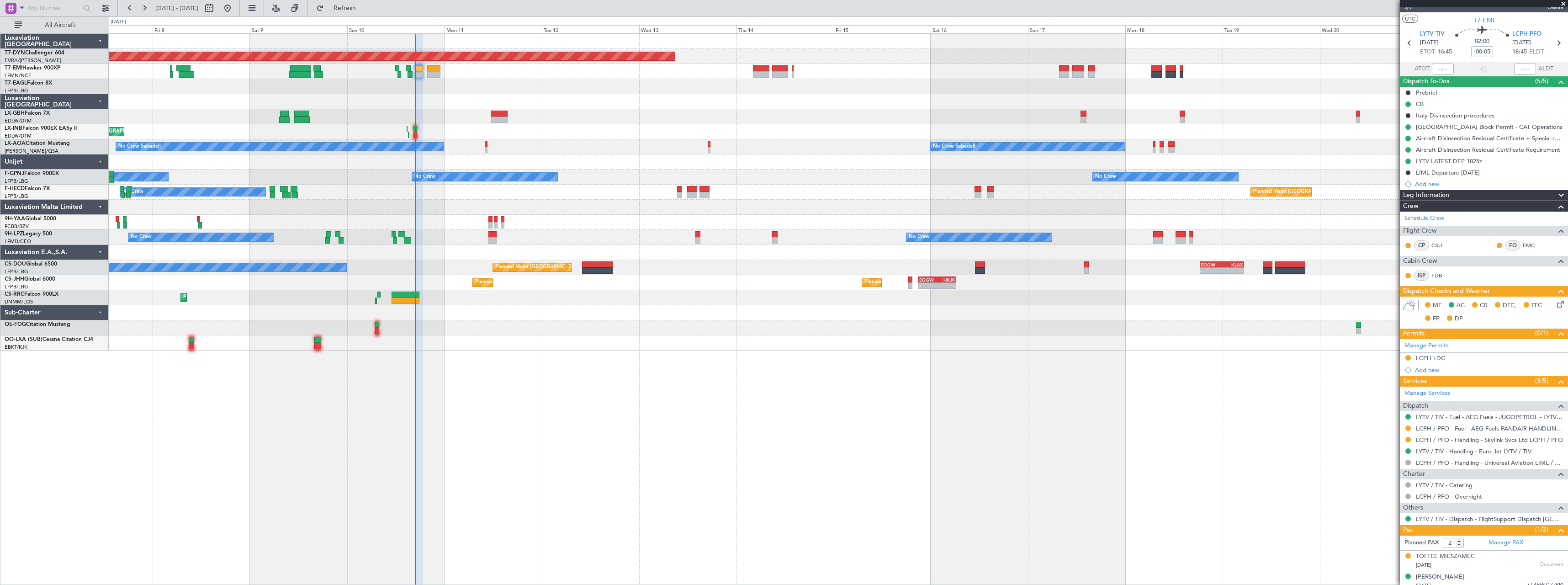
scroll to position [19, 0]
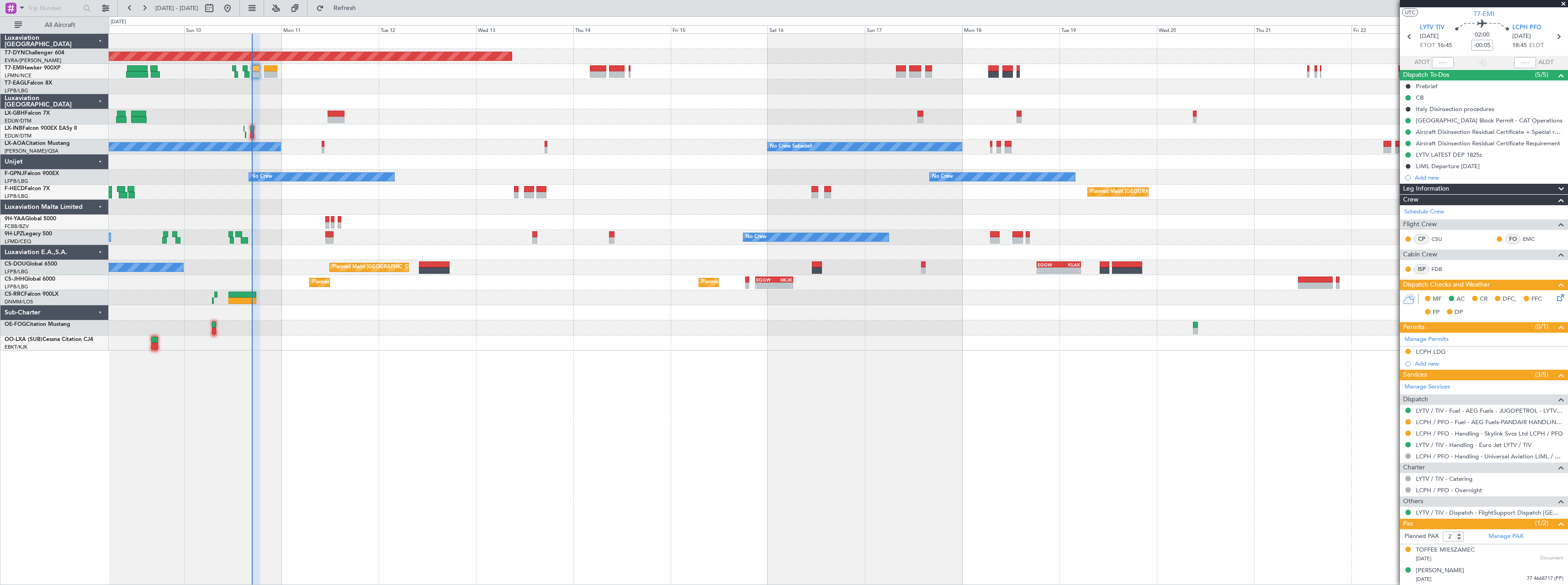
click at [536, 321] on div at bounding box center [838, 328] width 1459 height 15
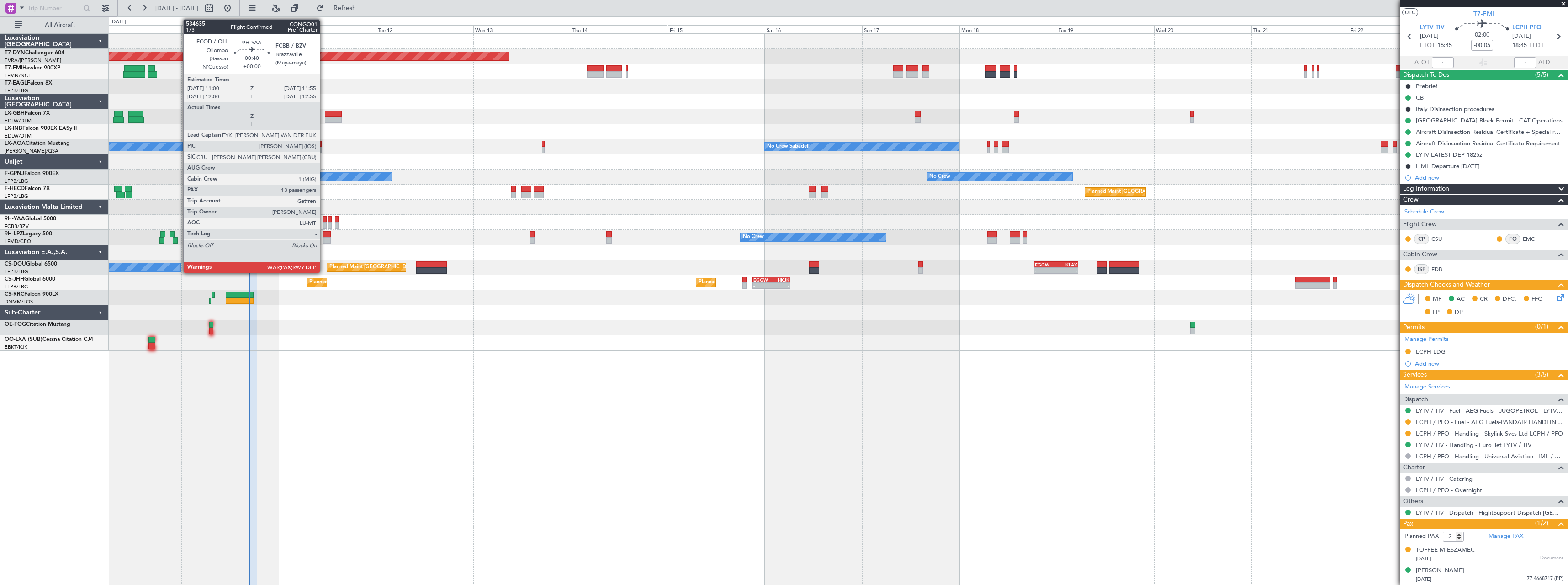
click at [324, 220] on div at bounding box center [324, 219] width 4 height 7
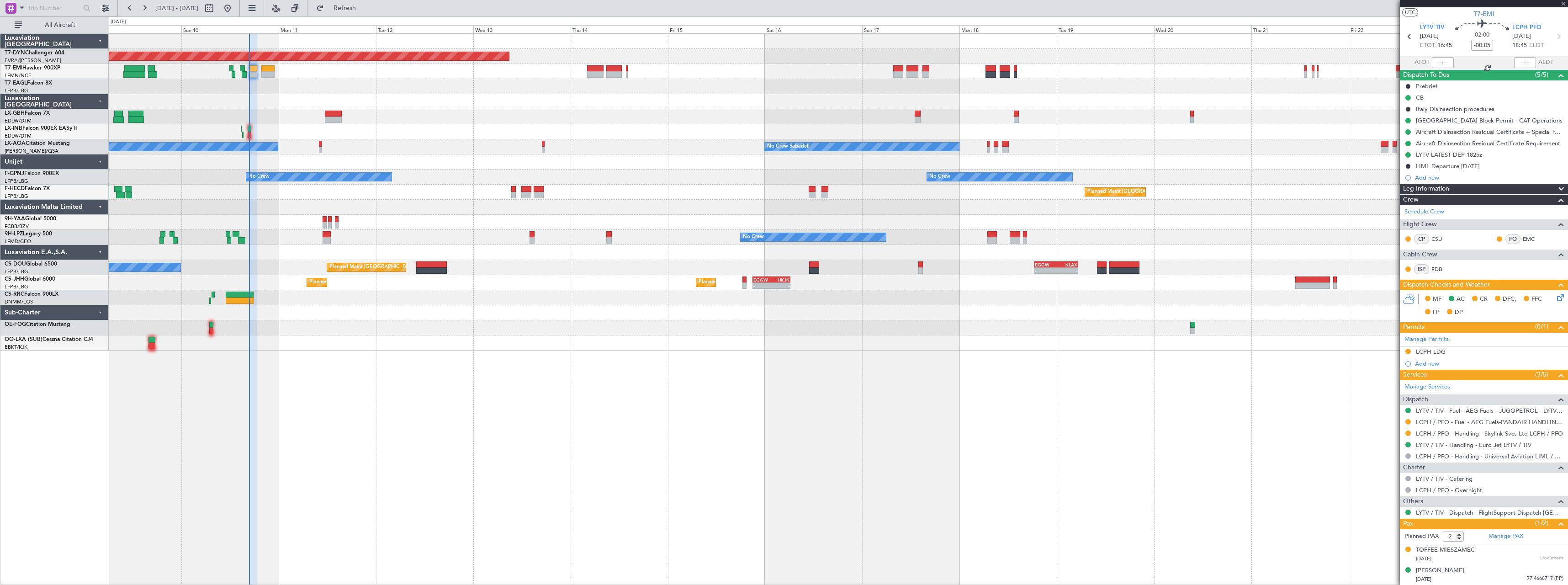
type input "13"
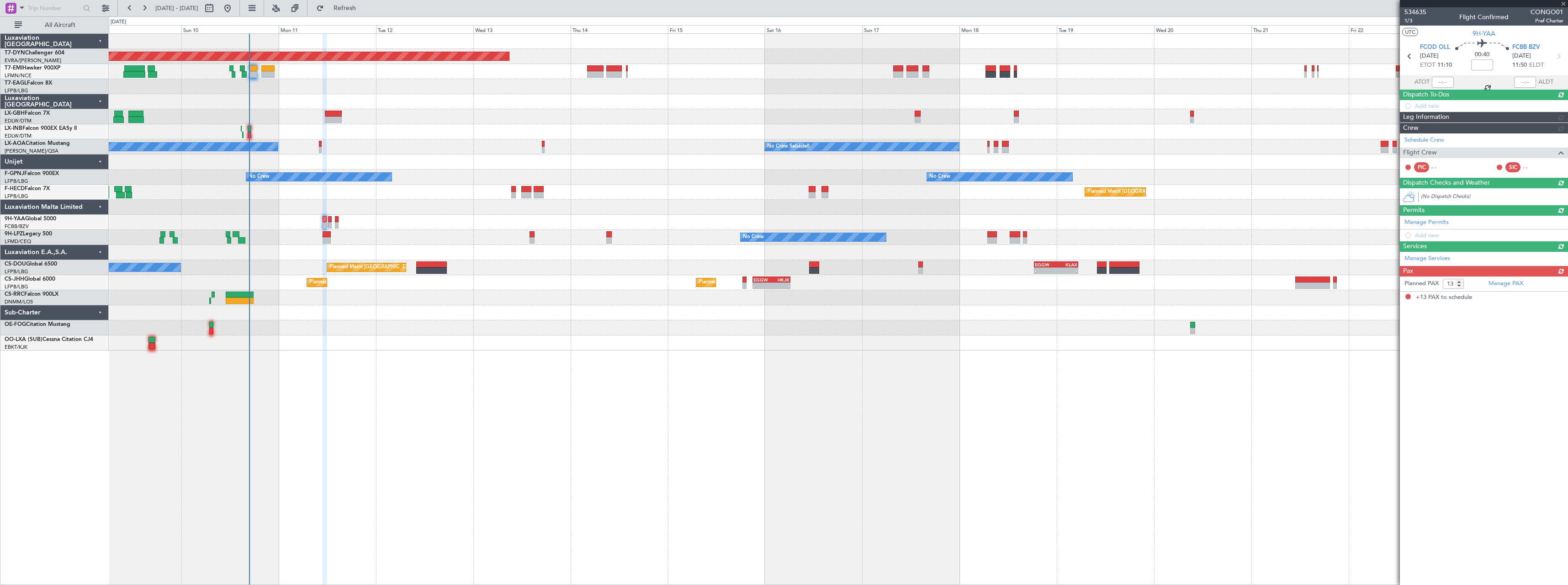
scroll to position [0, 0]
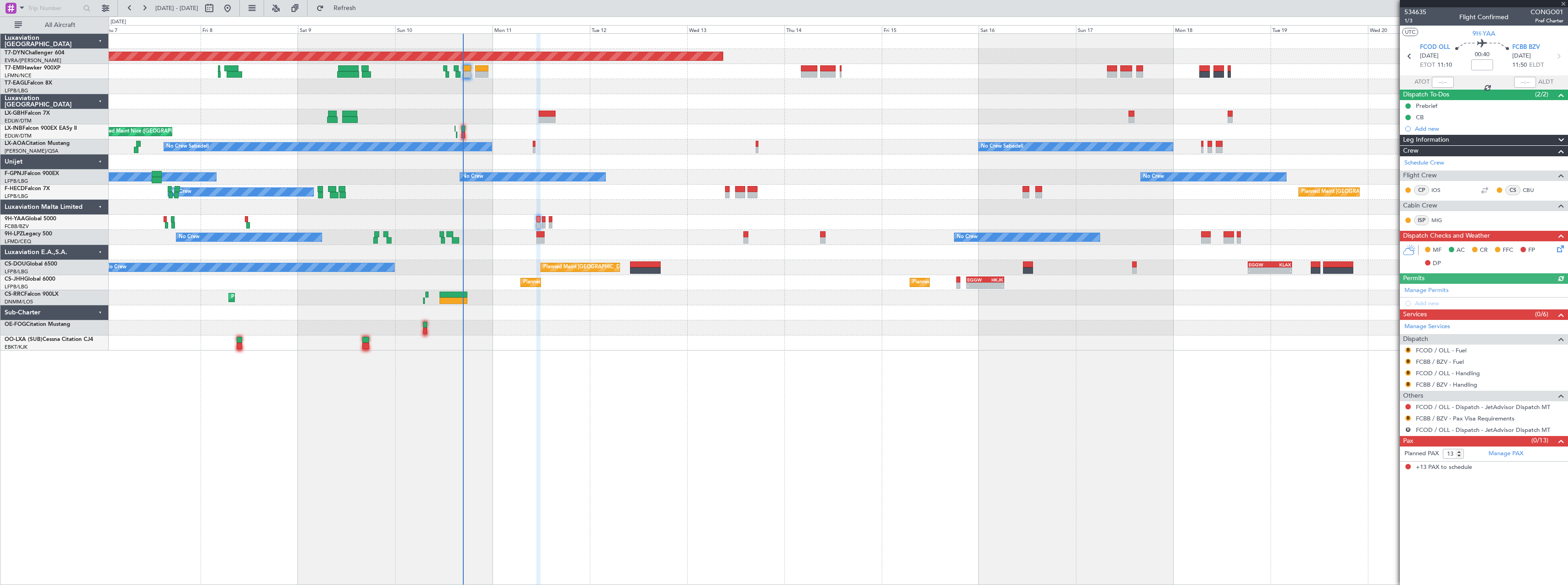
click at [625, 376] on div "Planned Maint Basel-Mulhouse A/C Unavailable Planned Maint Geneva (Cointrin) Un…" at bounding box center [838, 309] width 1459 height 552
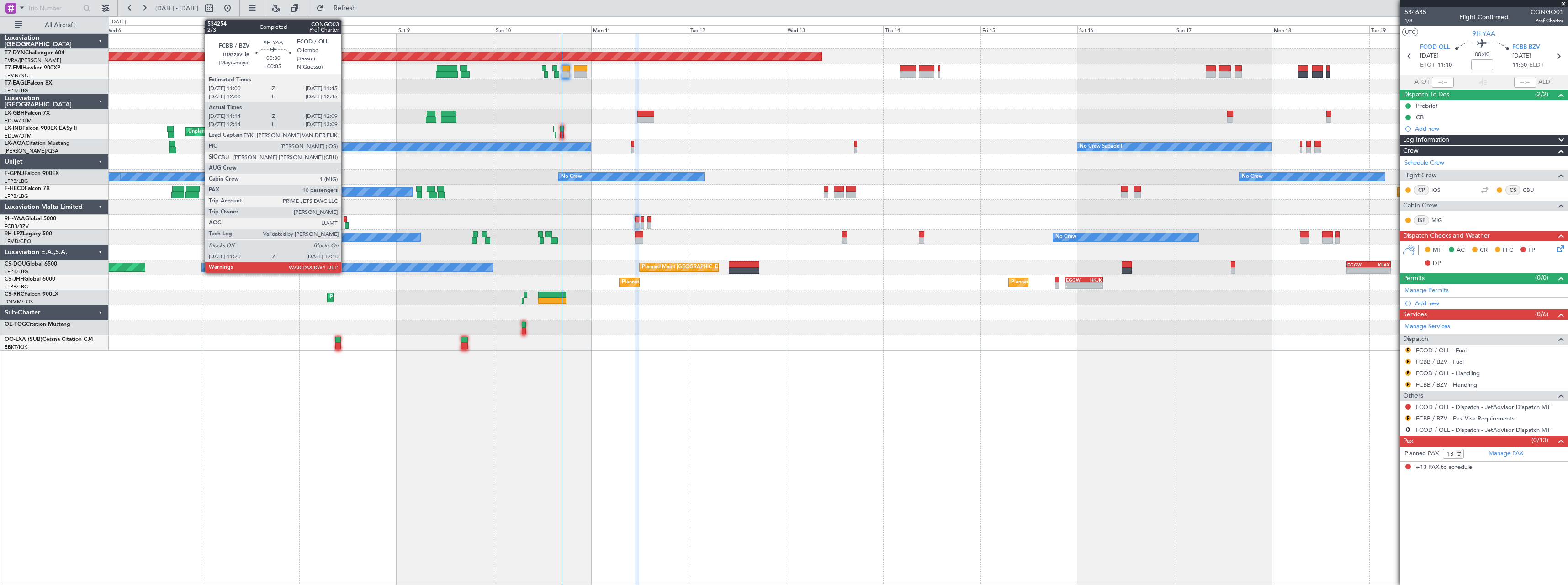
click at [345, 217] on div at bounding box center [345, 219] width 3 height 7
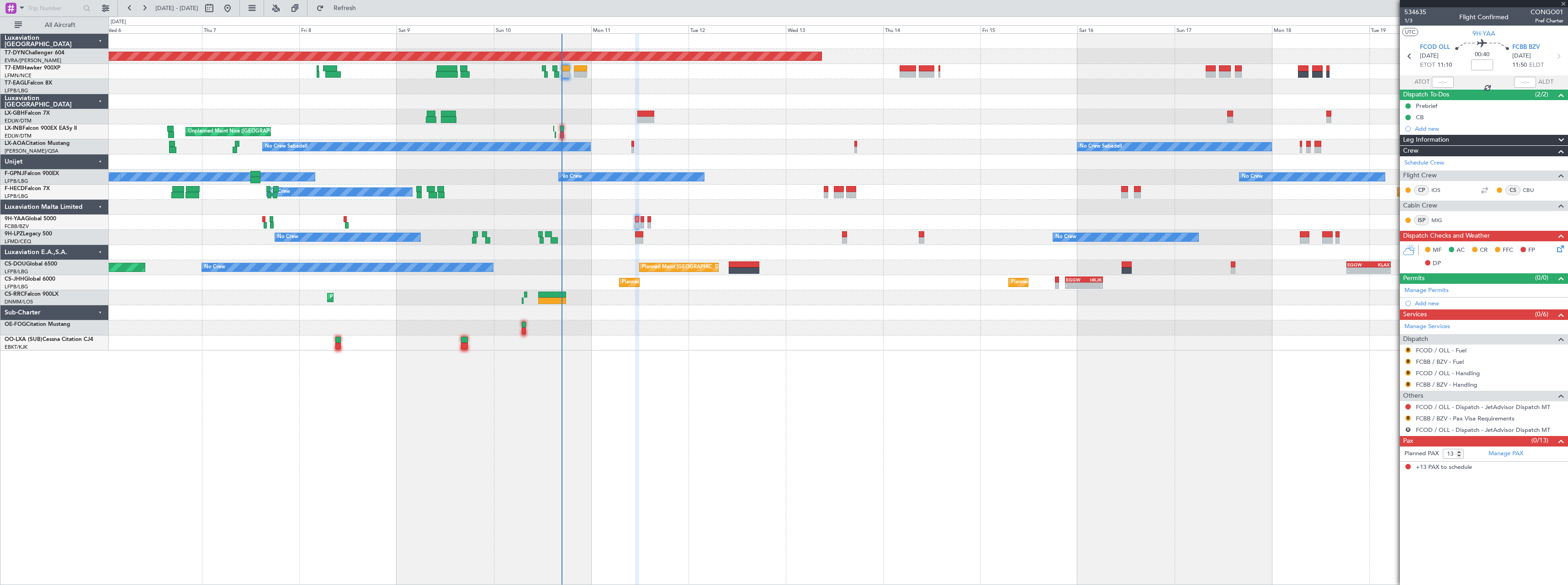
type input "-00:05"
type input "11:24"
type input "12:04"
type input "10"
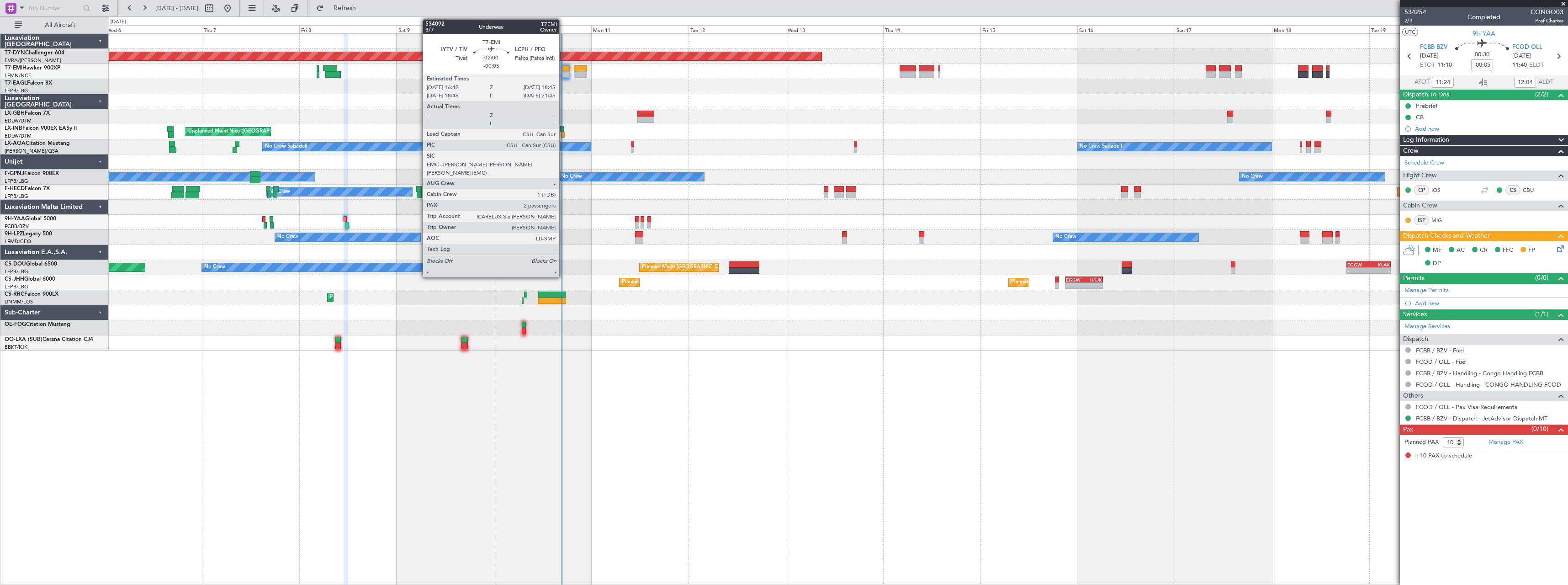
click at [564, 67] on div at bounding box center [565, 68] width 9 height 7
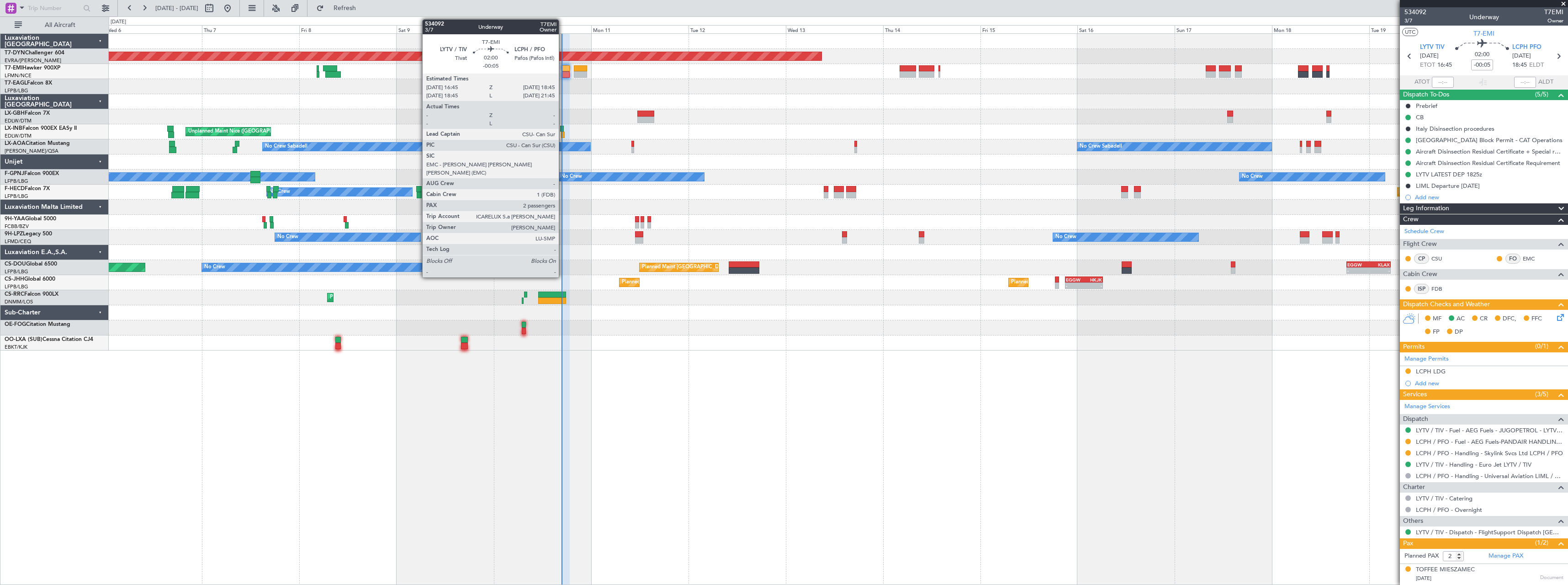
click at [563, 72] on div at bounding box center [565, 74] width 9 height 7
click at [567, 74] on div at bounding box center [565, 74] width 9 height 7
click at [565, 74] on div at bounding box center [565, 74] width 9 height 7
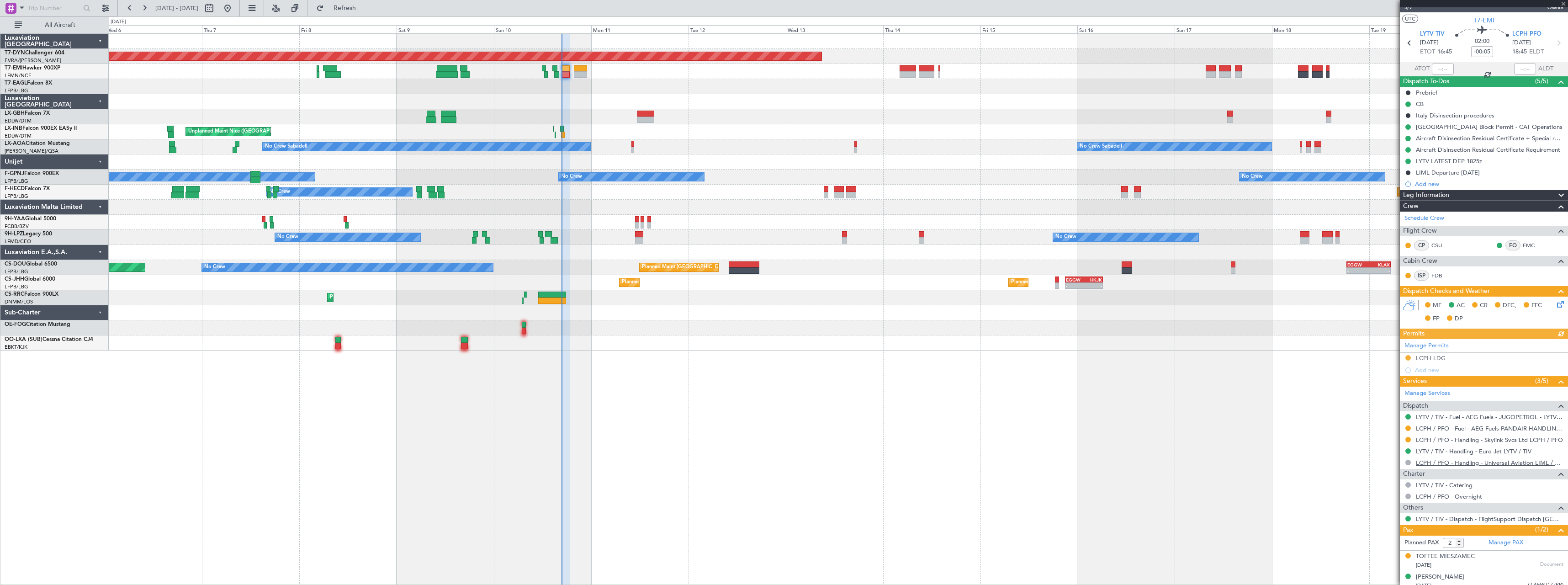
scroll to position [19, 0]
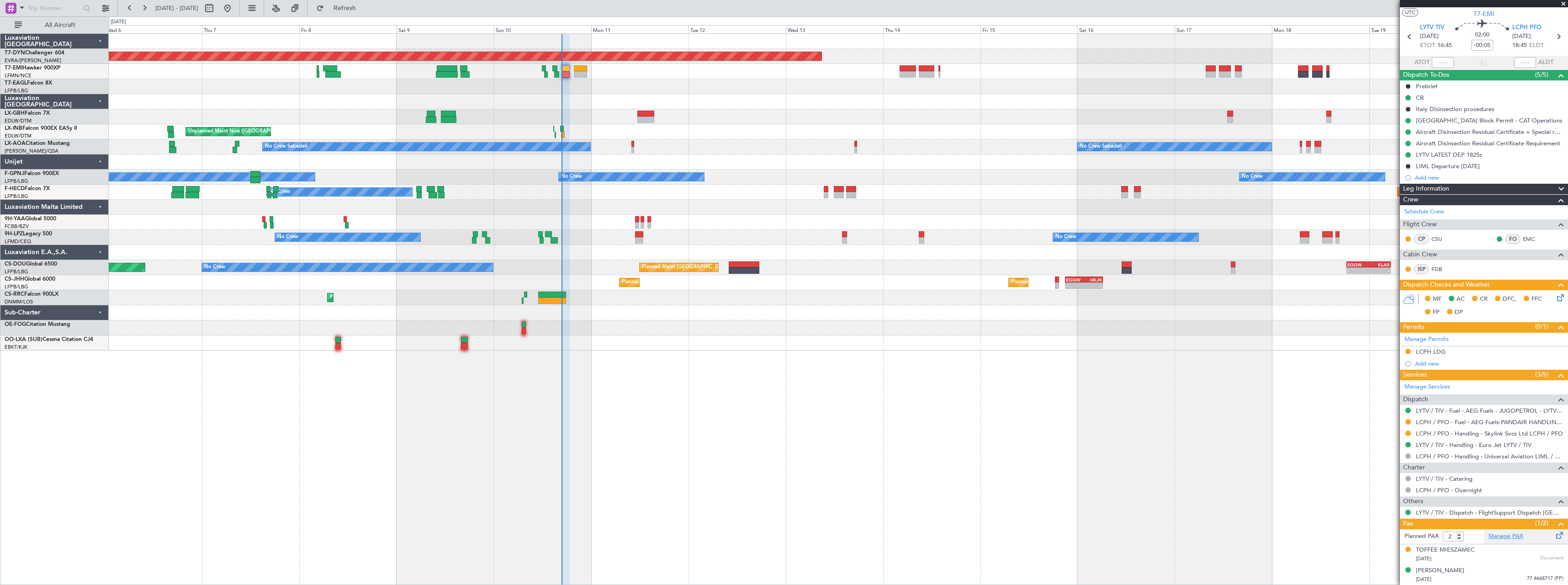
click at [1500, 536] on link "Manage PAX" at bounding box center [1505, 536] width 35 height 9
click at [364, 12] on span "Refresh" at bounding box center [345, 8] width 38 height 7
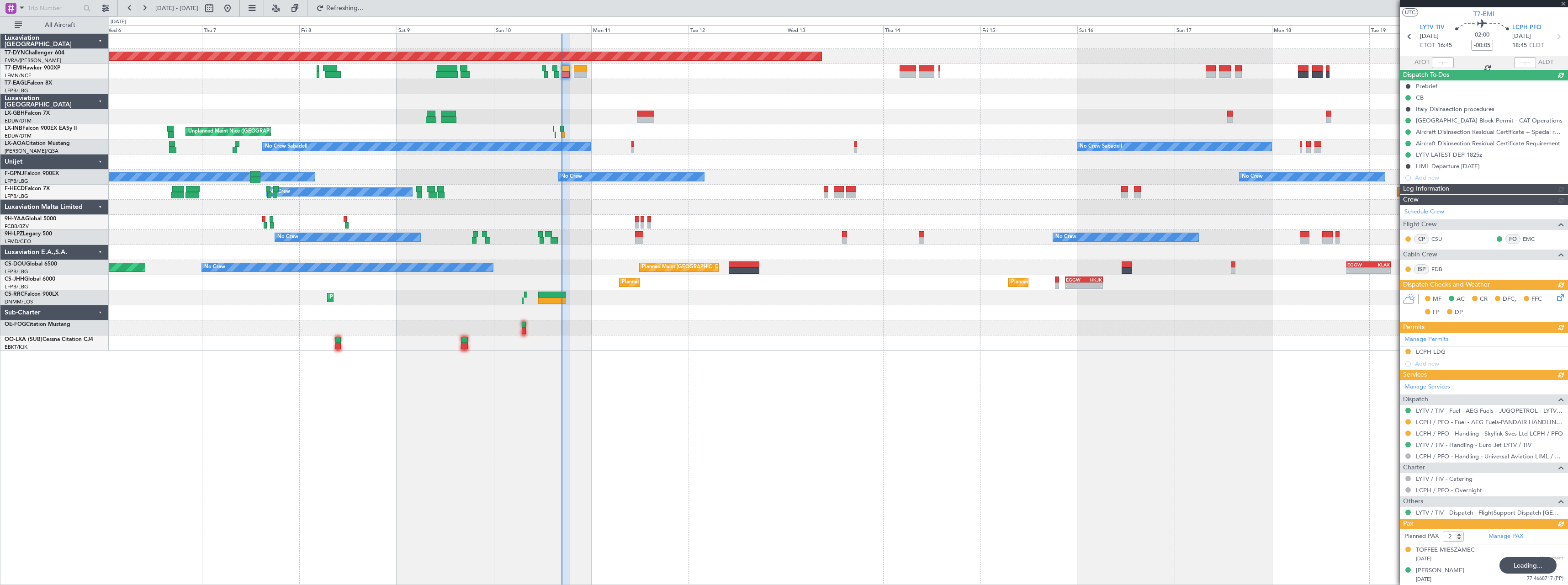
type input "3"
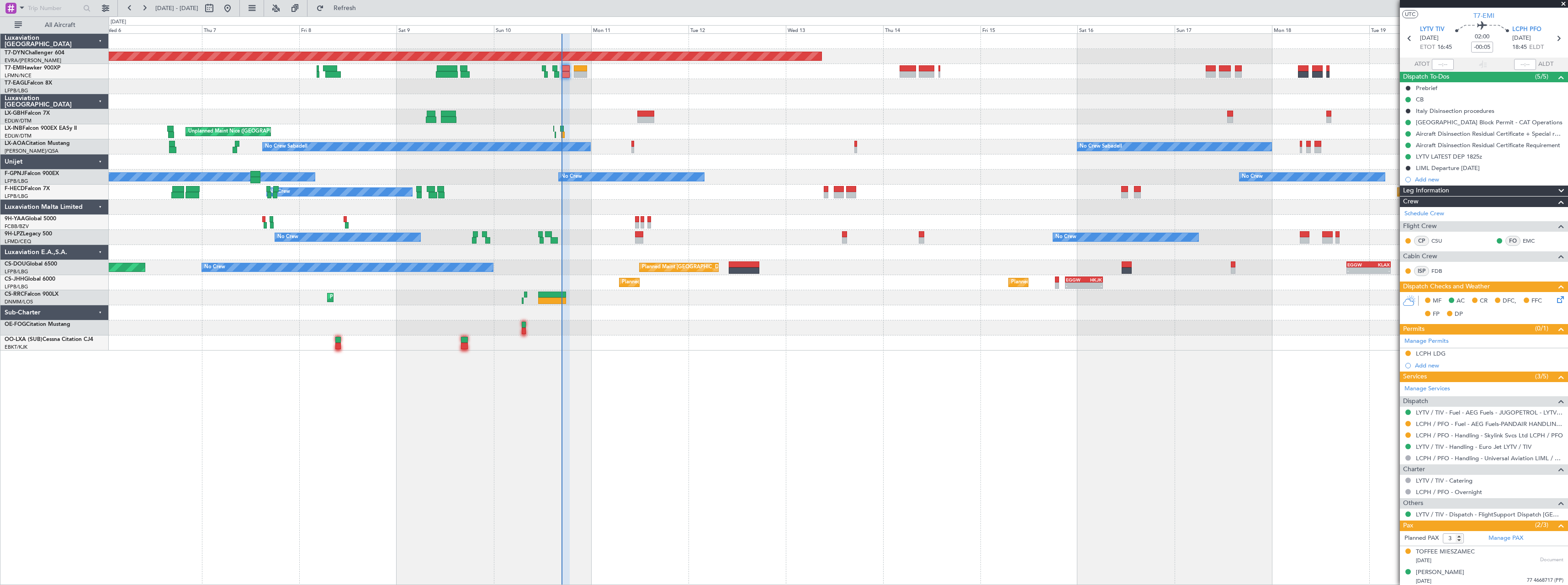
scroll to position [0, 0]
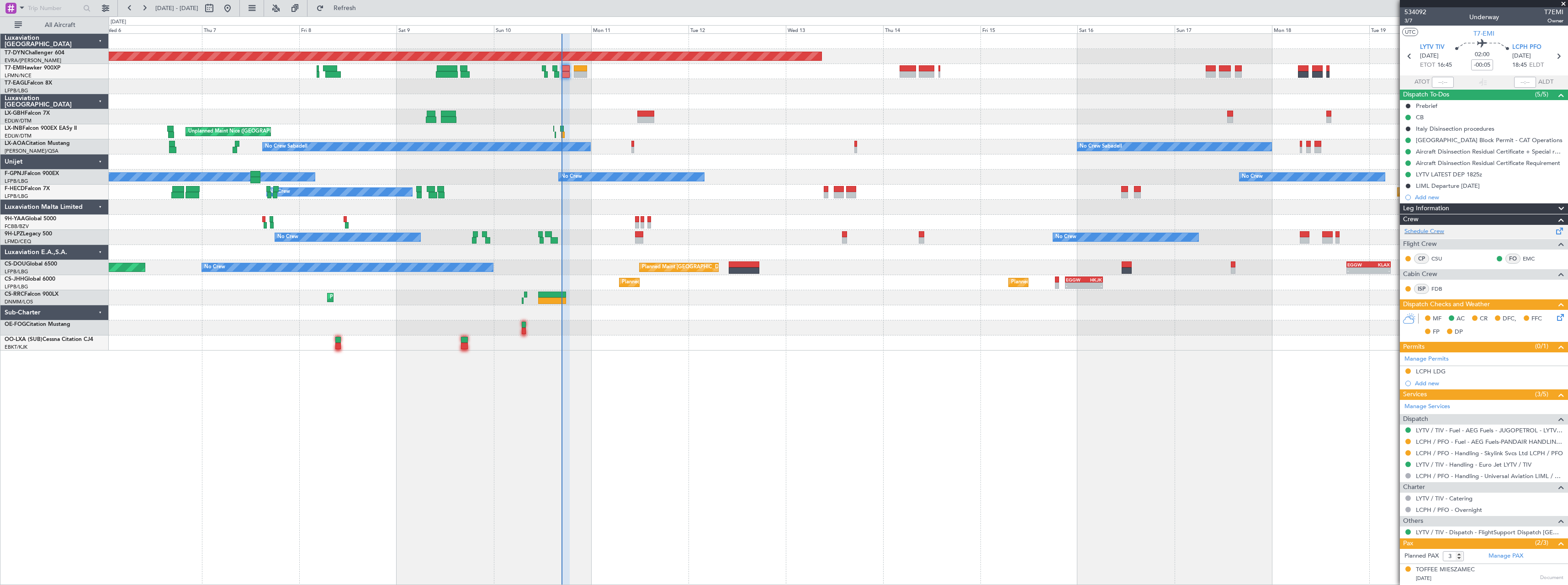
click at [1554, 230] on span at bounding box center [1559, 229] width 11 height 7
click at [364, 5] on span "Refresh" at bounding box center [345, 8] width 38 height 7
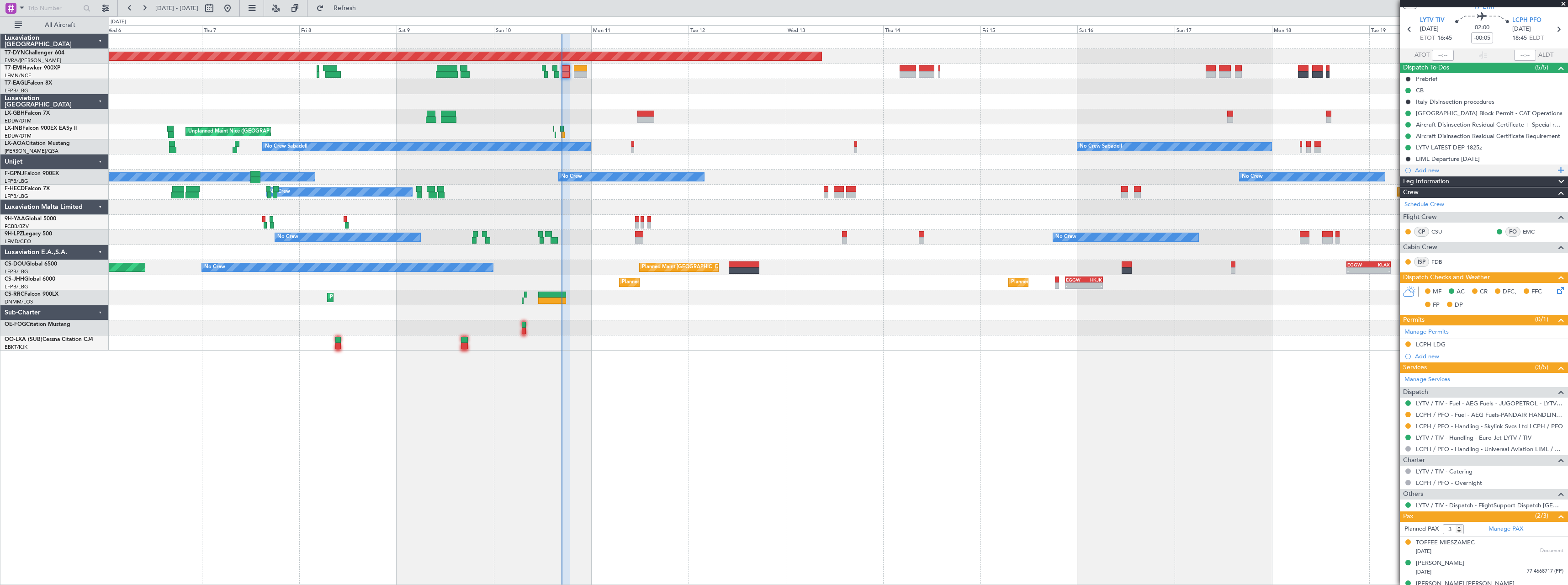
scroll to position [40, 0]
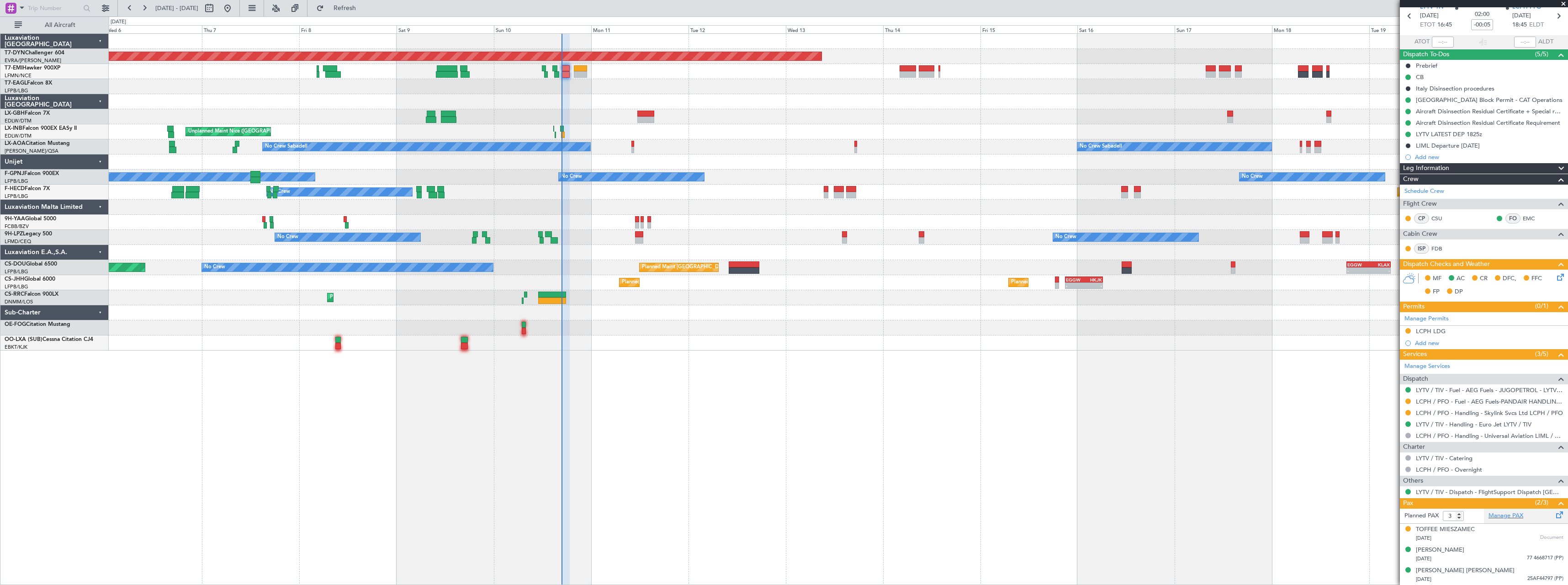
click at [1510, 520] on div "Manage PAX" at bounding box center [1526, 516] width 84 height 15
click at [364, 6] on span "Refresh" at bounding box center [345, 8] width 38 height 7
click at [367, 12] on button "Refresh" at bounding box center [340, 9] width 55 height 15
click at [364, 5] on span "Refresh" at bounding box center [345, 8] width 38 height 7
click at [364, 9] on span "Refresh" at bounding box center [345, 8] width 38 height 7
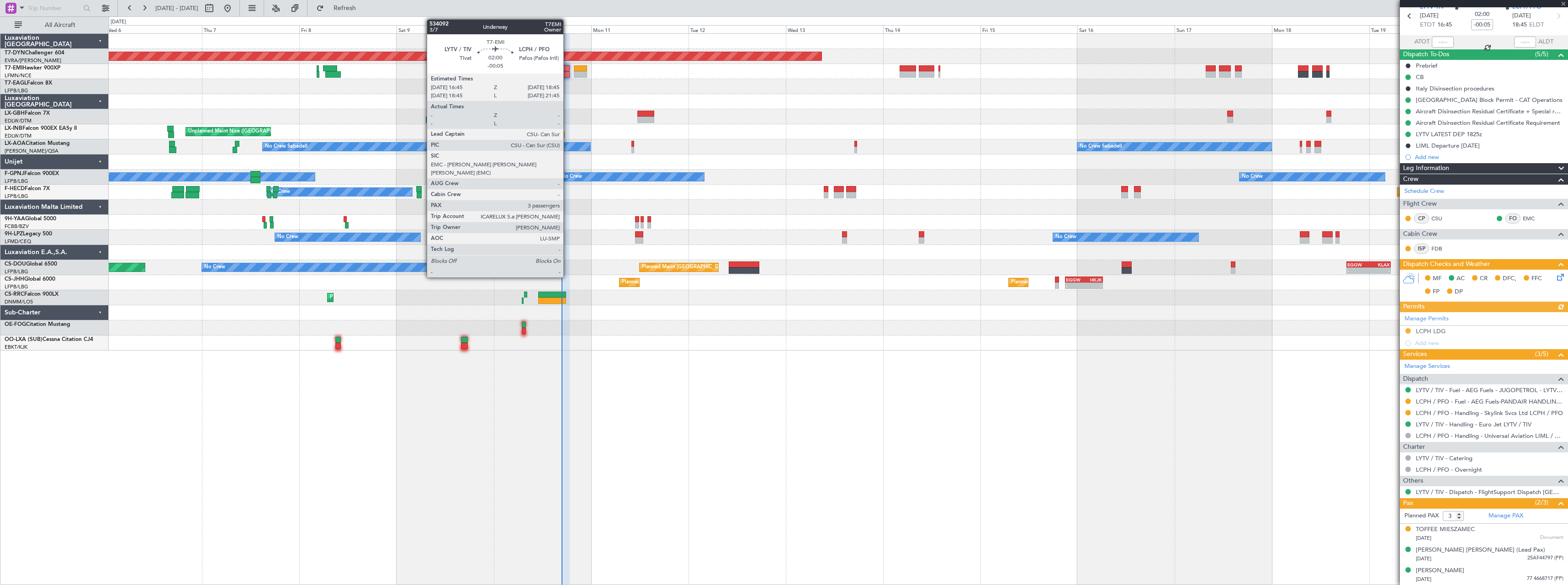
click at [567, 72] on div at bounding box center [565, 74] width 9 height 7
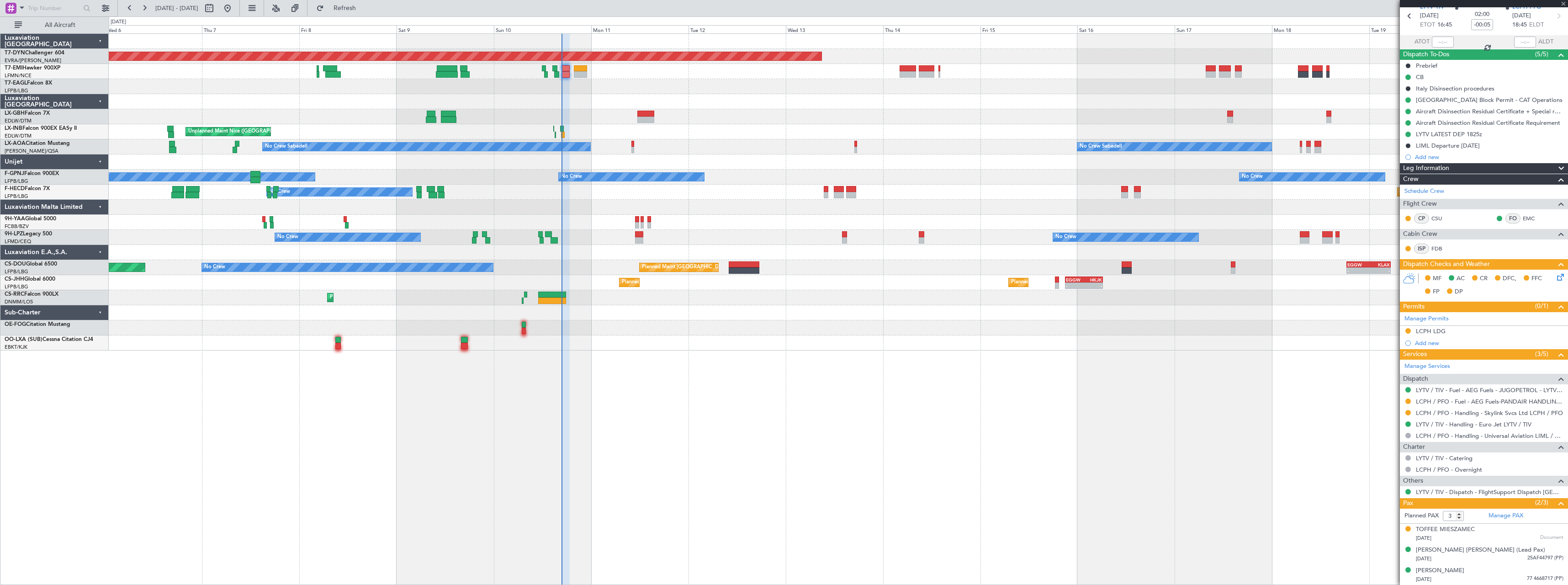
scroll to position [0, 0]
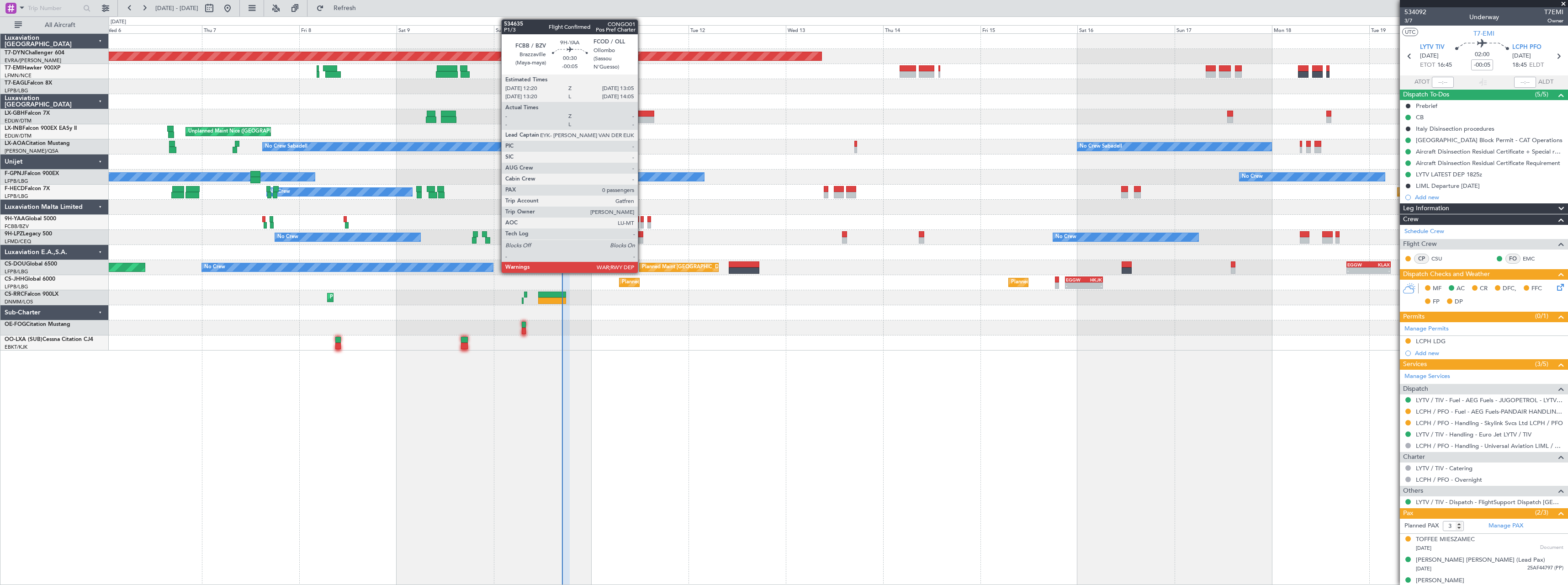
click at [642, 223] on div at bounding box center [642, 225] width 3 height 7
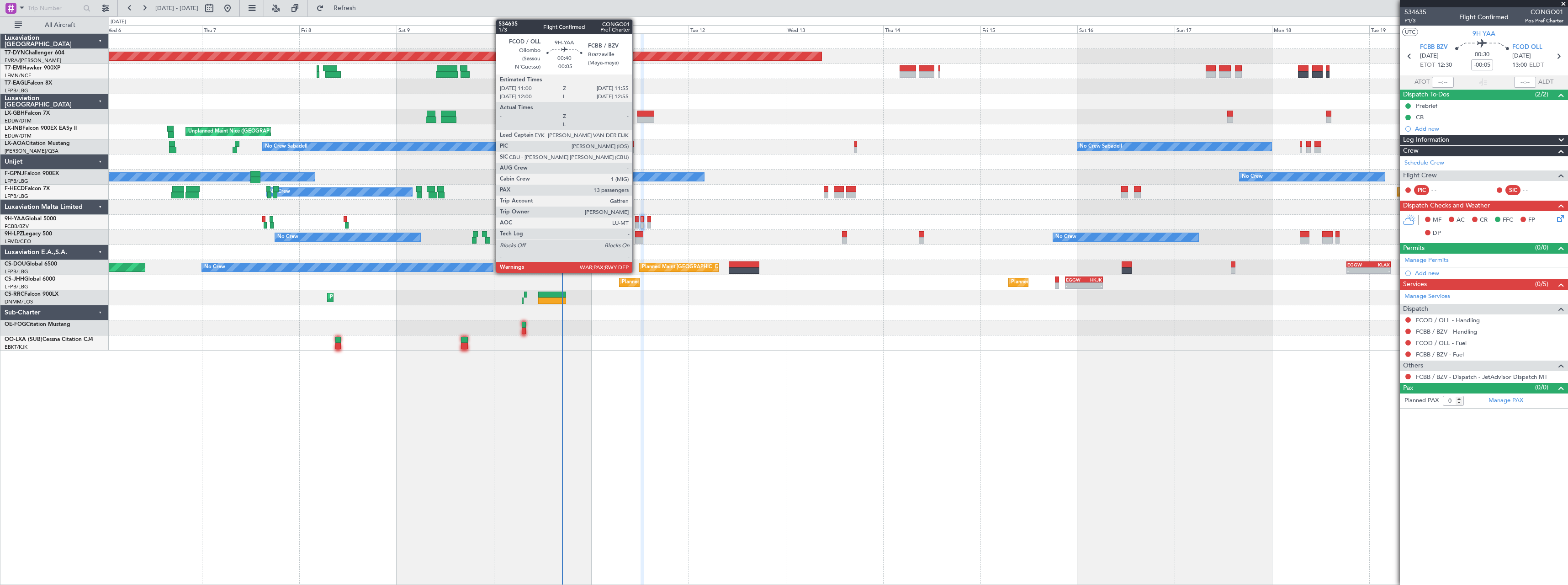
click at [637, 220] on div at bounding box center [637, 219] width 4 height 7
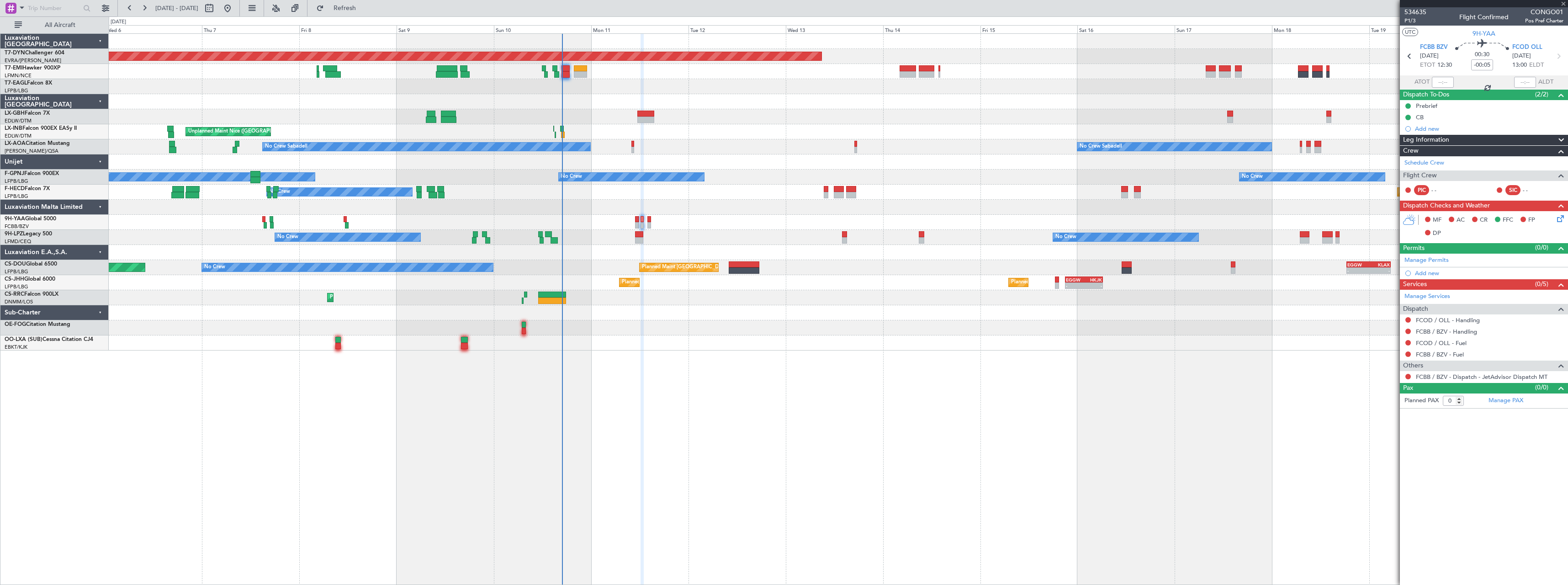
type input "13"
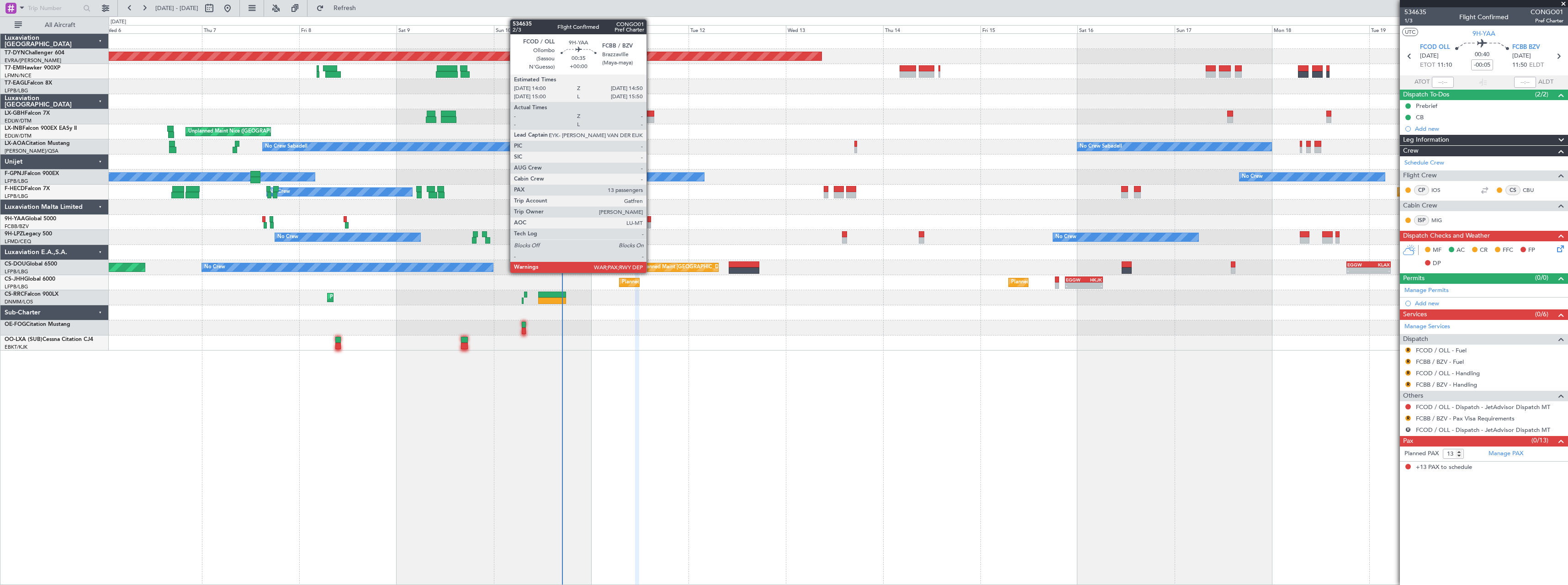
click at [651, 221] on div at bounding box center [649, 219] width 4 height 7
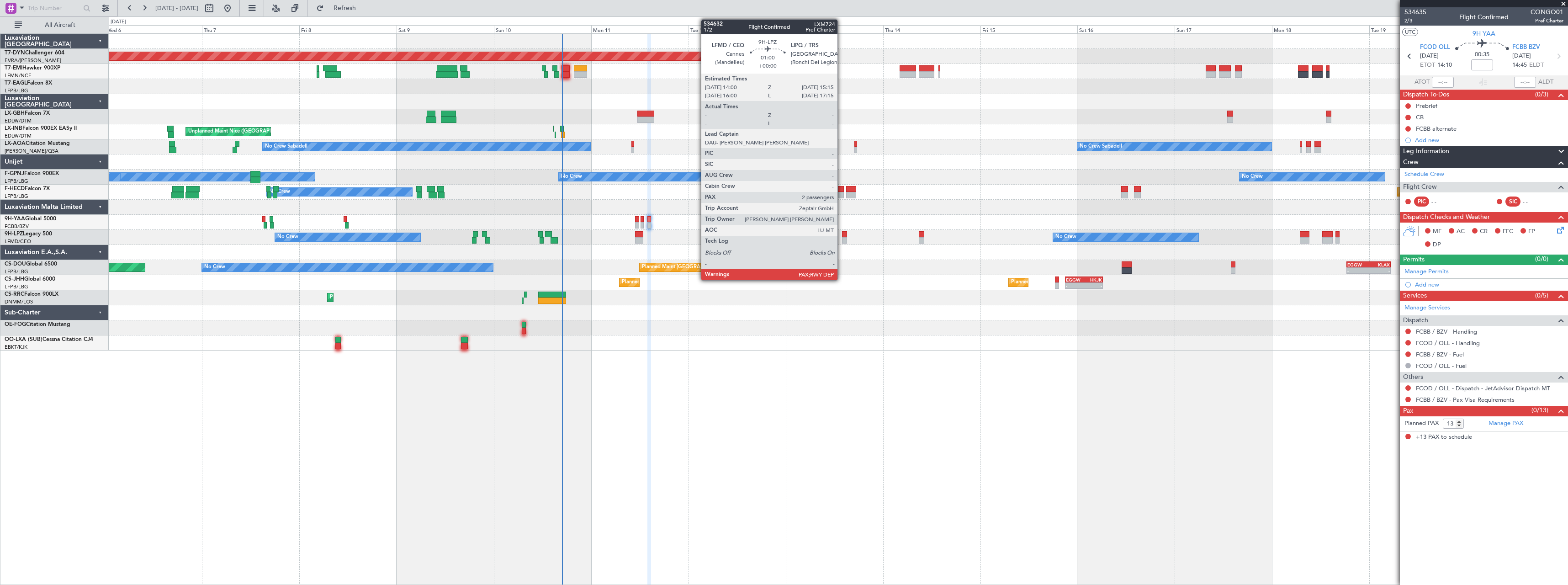
click at [842, 237] on div at bounding box center [844, 240] width 5 height 7
click at [845, 237] on div at bounding box center [844, 240] width 5 height 7
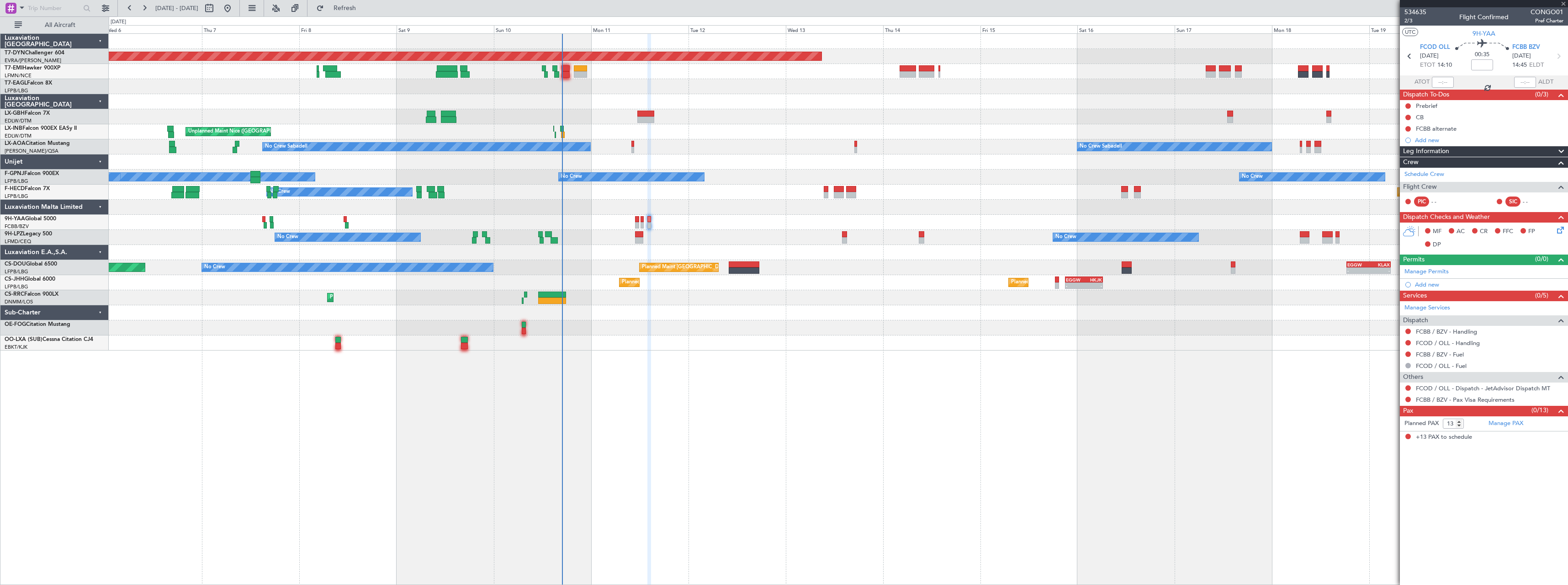
type input "2"
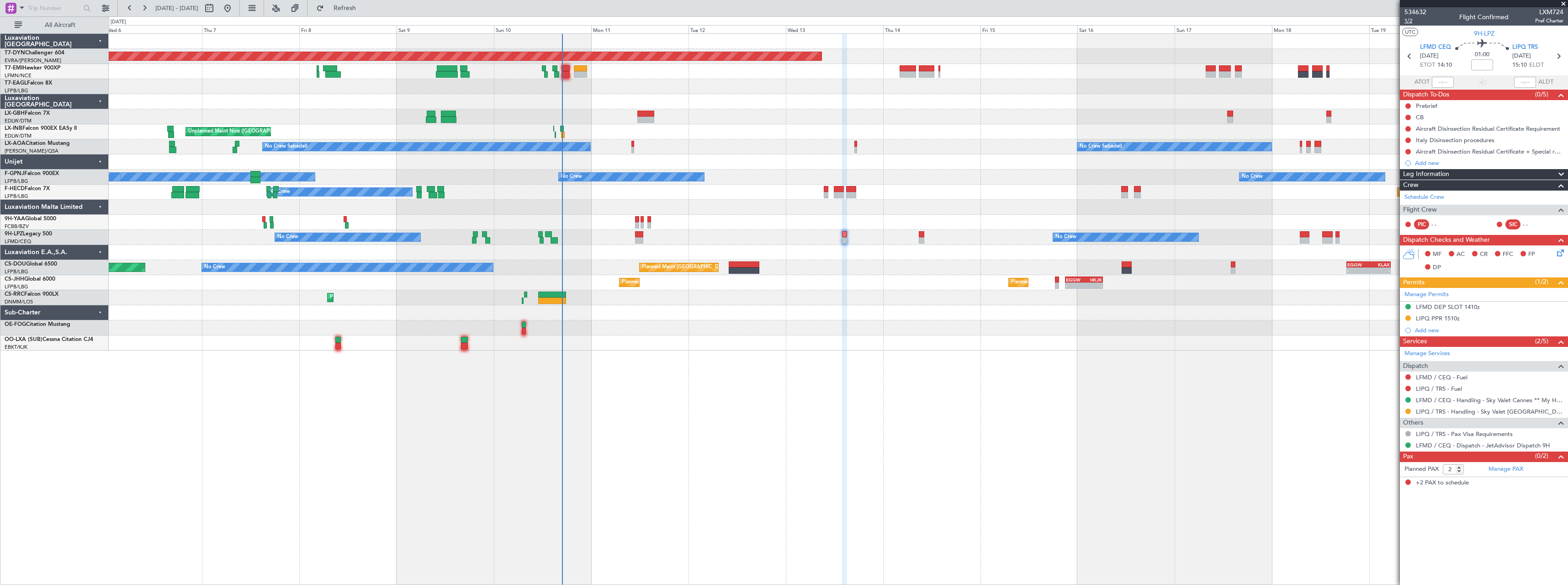
click at [1408, 21] on span "1/2" at bounding box center [1415, 21] width 22 height 8
drag, startPoint x: 362, startPoint y: 12, endPoint x: 448, endPoint y: 33, distance: 88.5
click at [362, 12] on button "Refresh" at bounding box center [340, 9] width 55 height 15
click at [1421, 11] on span "534632" at bounding box center [1415, 12] width 22 height 10
click at [367, 14] on button "Refresh" at bounding box center [340, 9] width 55 height 15
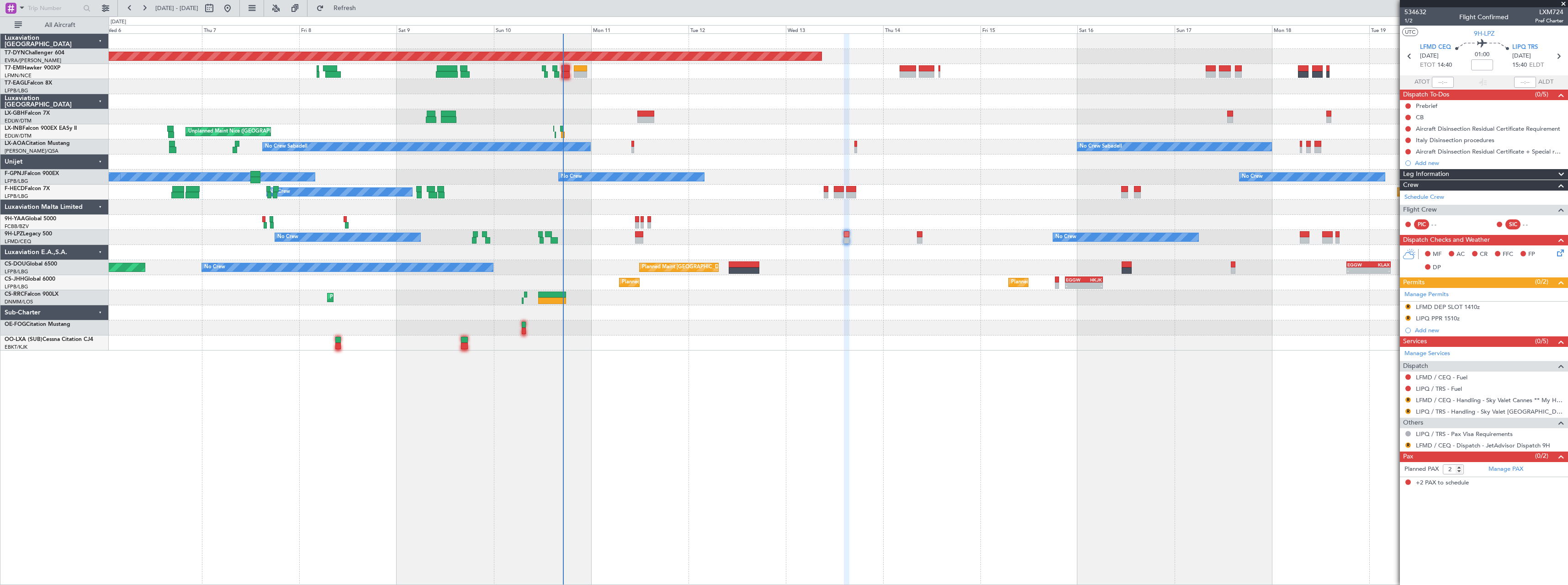
click at [883, 343] on div at bounding box center [838, 343] width 1459 height 15
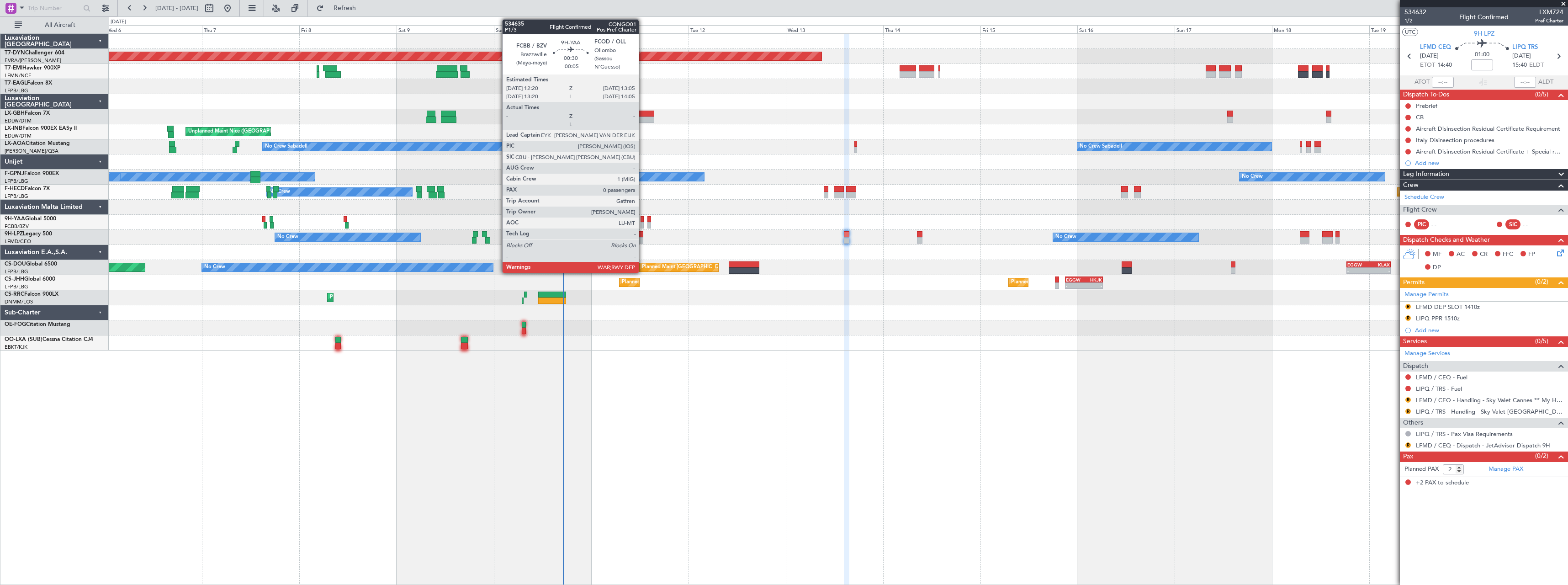
click at [643, 219] on div at bounding box center [642, 219] width 3 height 7
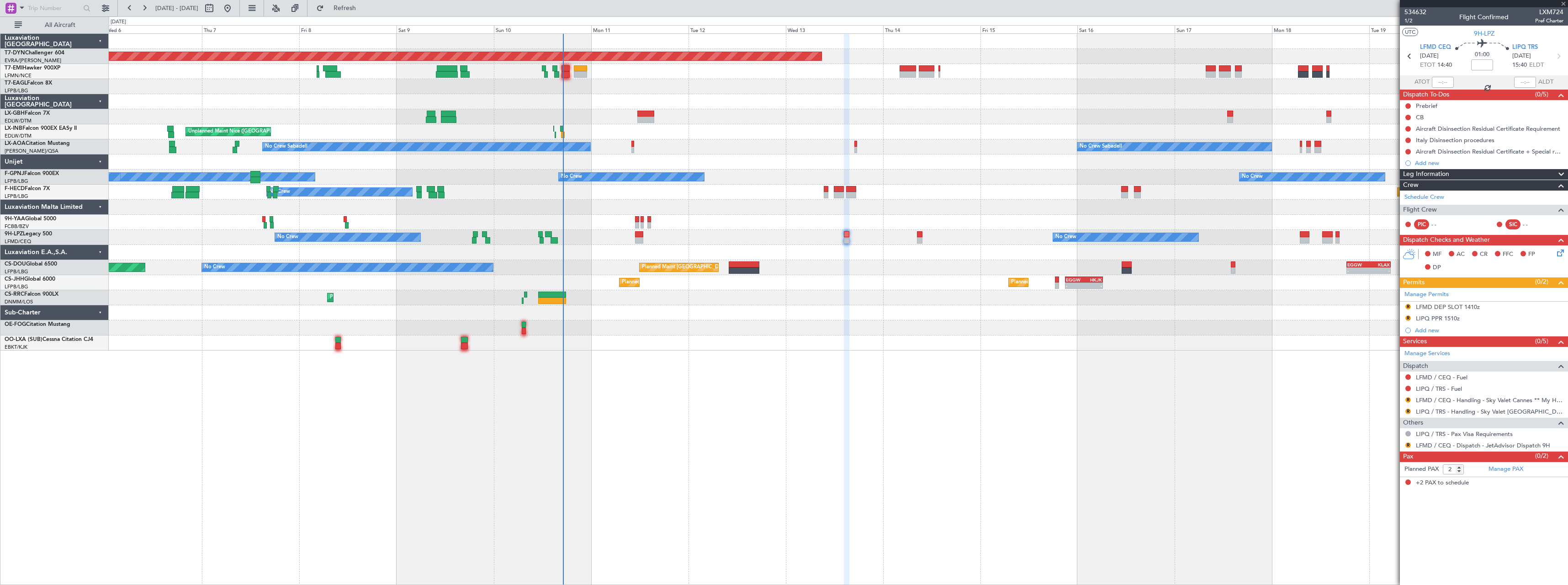
type input "-00:05"
type input "0"
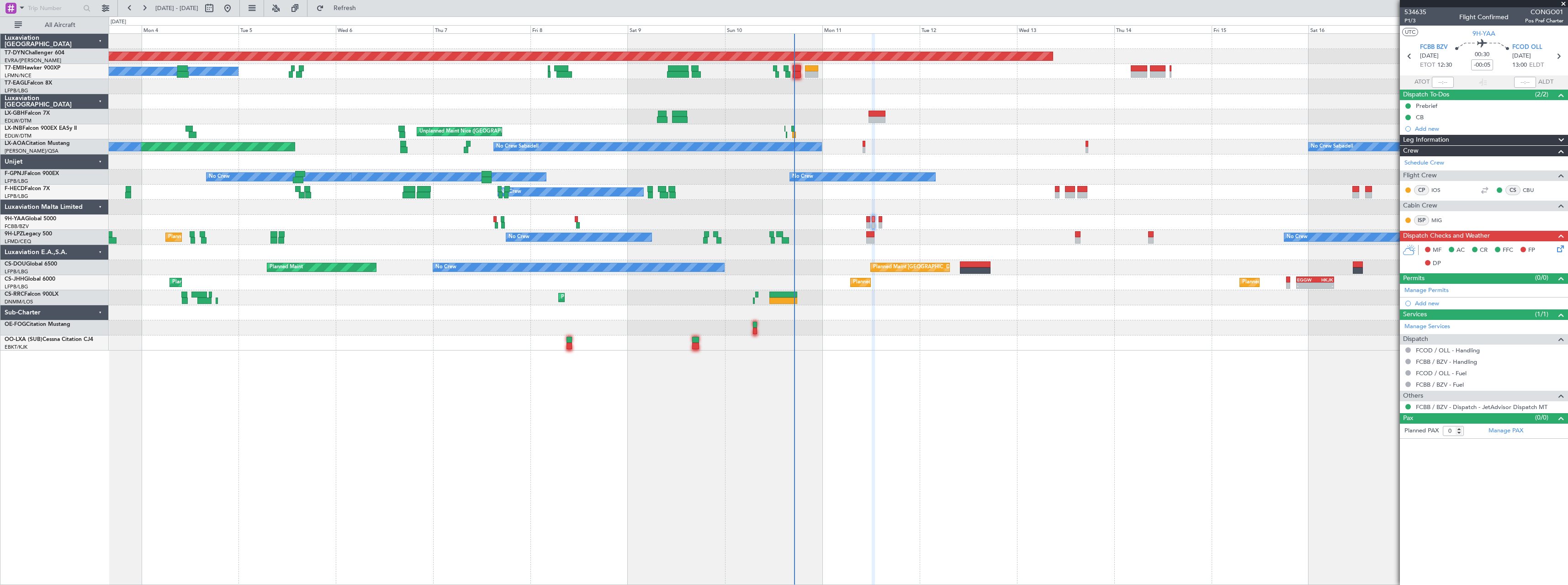
click at [525, 298] on div "Planned Maint Larnaca (Larnaca Intl) Planned Maint Paris (Le Bourget)" at bounding box center [838, 298] width 1459 height 15
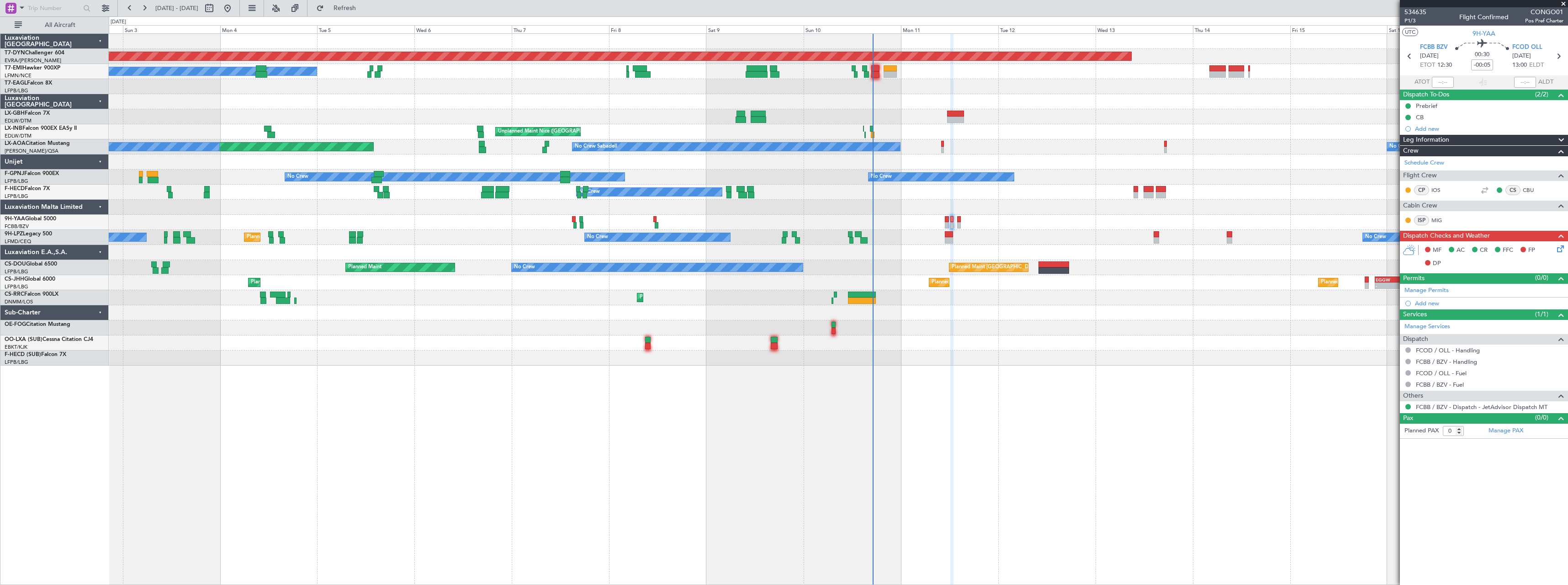
click at [512, 303] on div "Planned Maint Larnaca (Larnaca Intl) Planned Maint Paris (Le Bourget)" at bounding box center [838, 298] width 1459 height 15
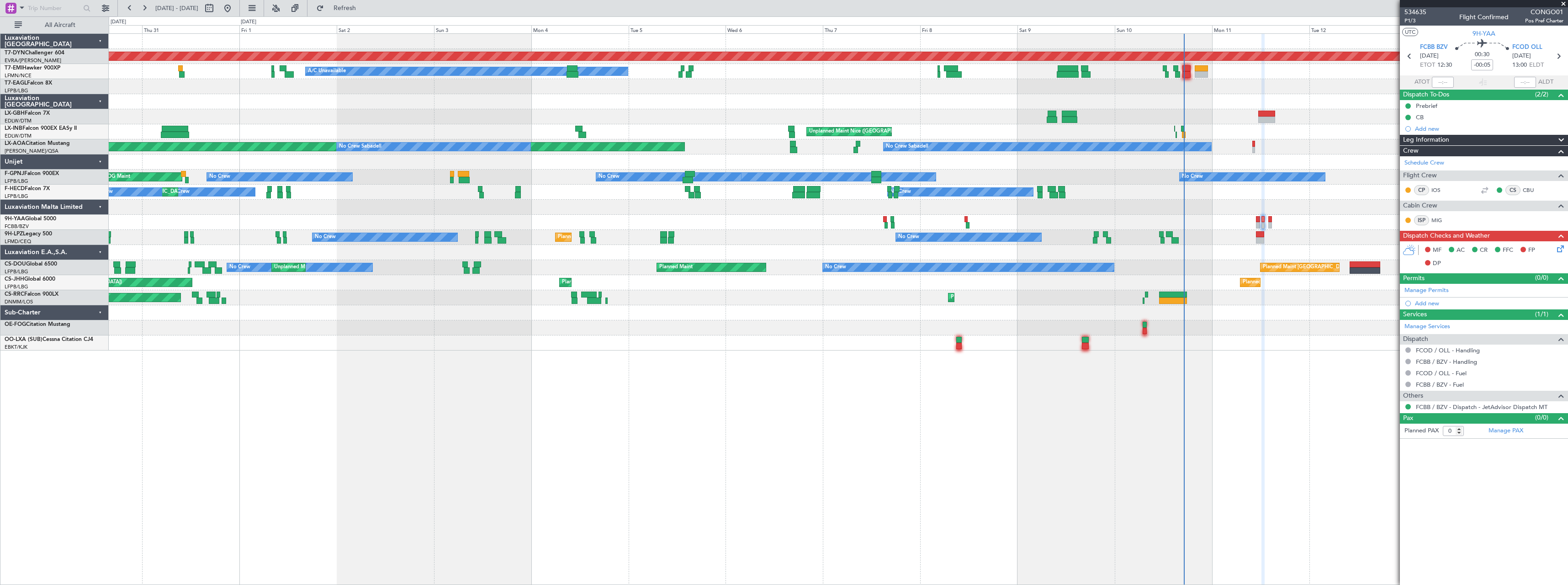
click at [726, 277] on div "Planned Maint Basel-Mulhouse A/C Unavailable Planned Maint Zurich Unplanned Mai…" at bounding box center [838, 192] width 1459 height 317
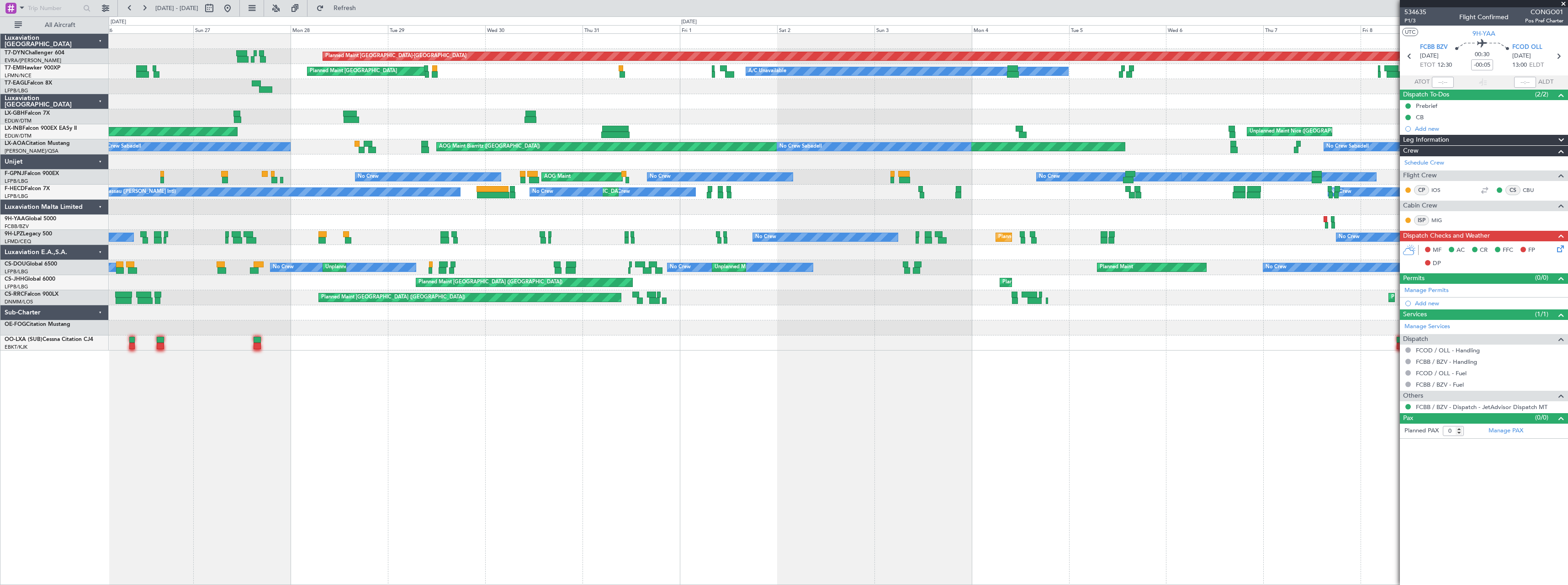
click at [833, 223] on div at bounding box center [838, 222] width 1459 height 15
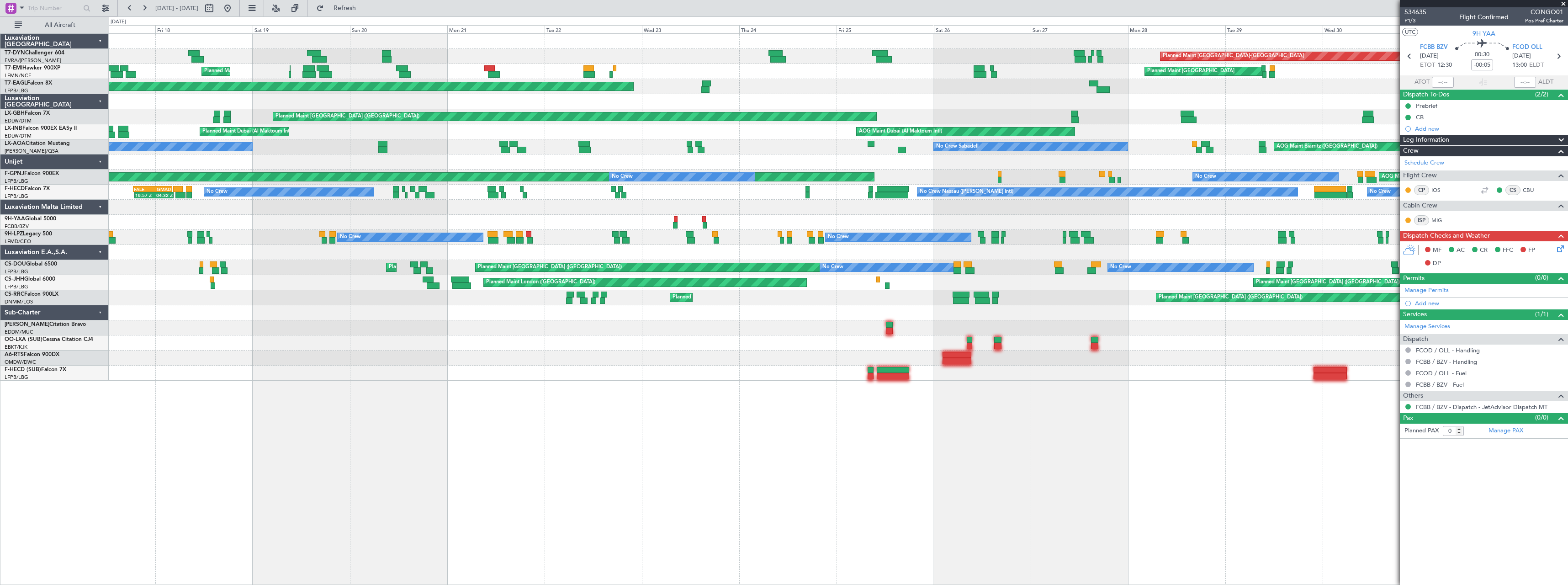
click at [786, 204] on div "Planned Maint Basel-Mulhouse Planned Maint Zurich Planned Maint Chester A/C Una…" at bounding box center [838, 208] width 1459 height 347
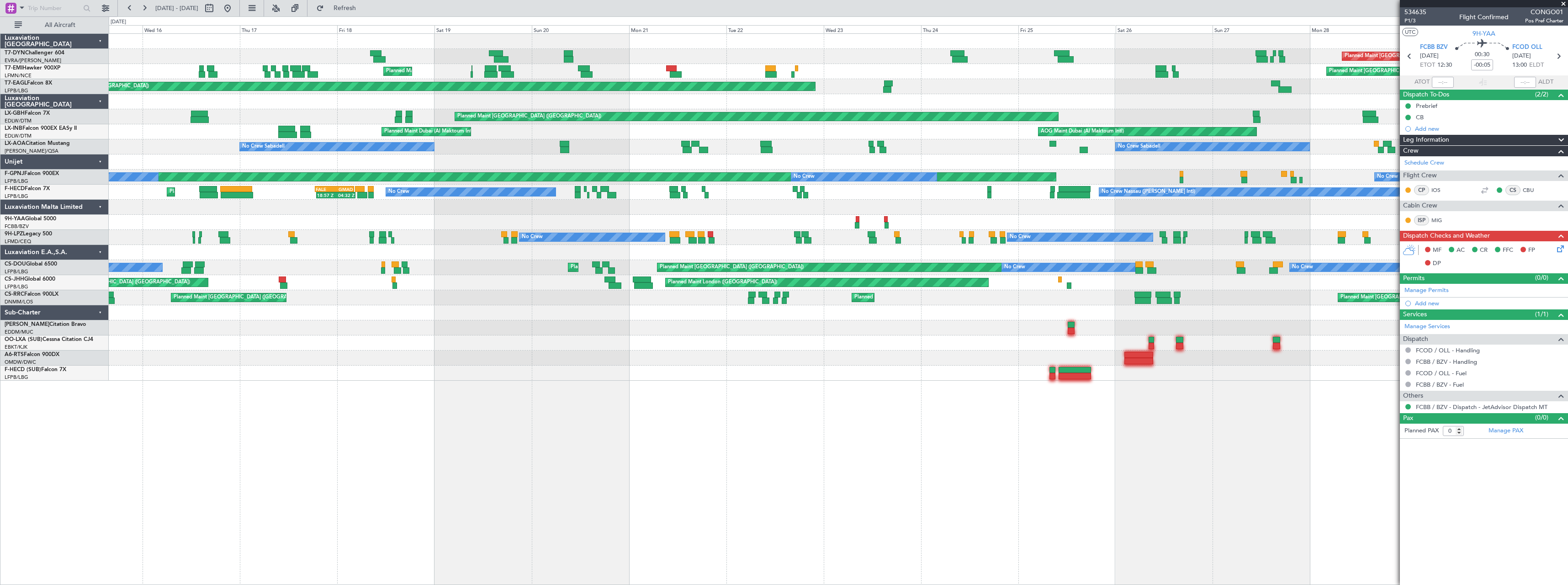
click at [486, 343] on div at bounding box center [838, 343] width 1459 height 15
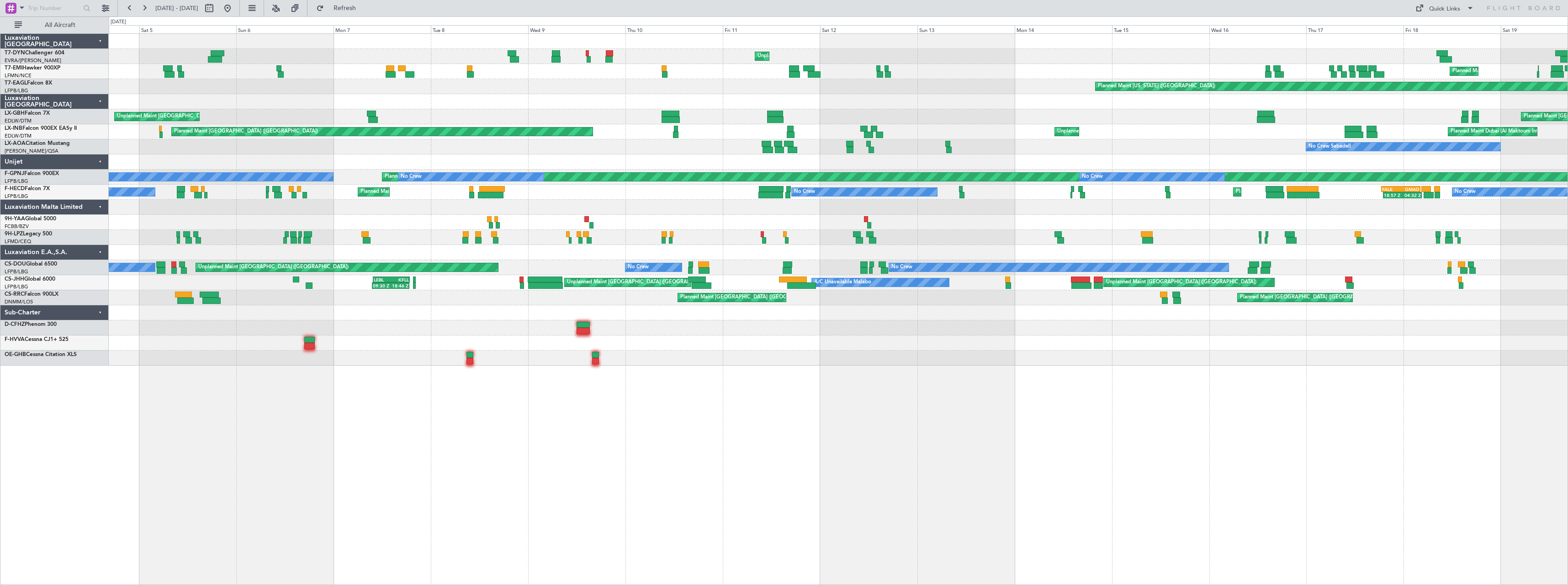
click at [481, 225] on div at bounding box center [838, 222] width 1459 height 15
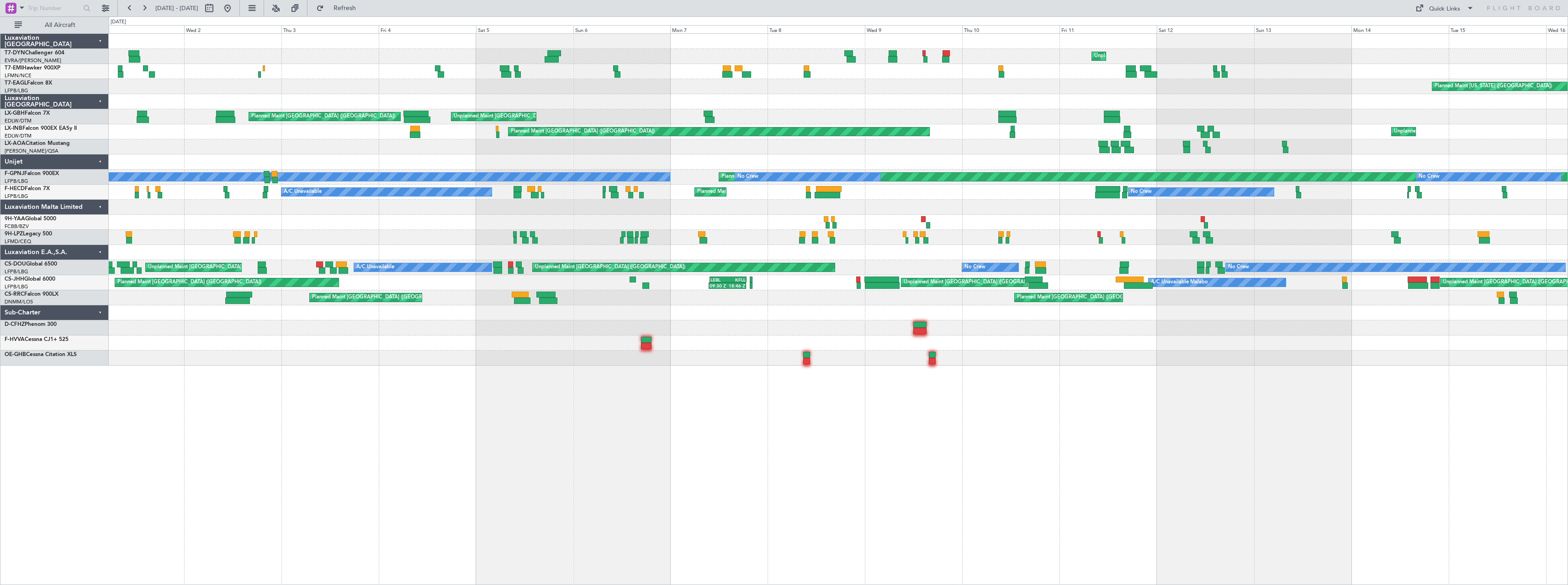
click at [595, 219] on div at bounding box center [838, 222] width 1459 height 15
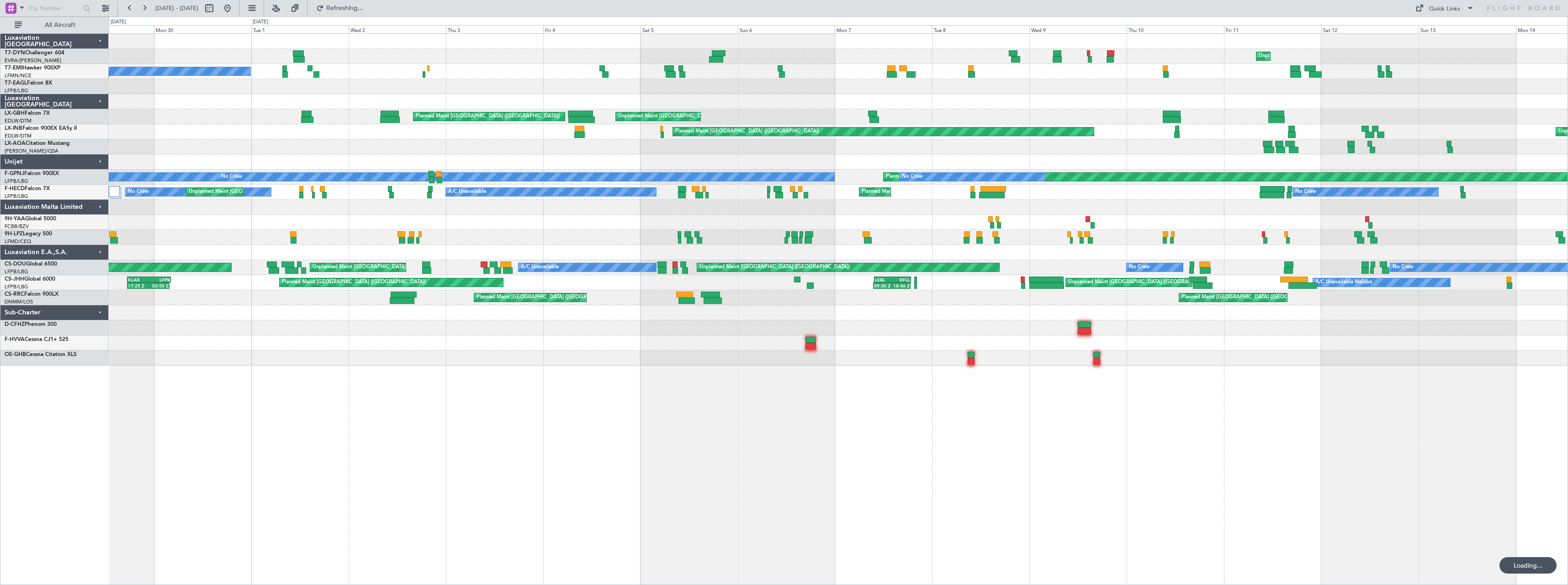
click at [465, 219] on div at bounding box center [838, 222] width 1459 height 15
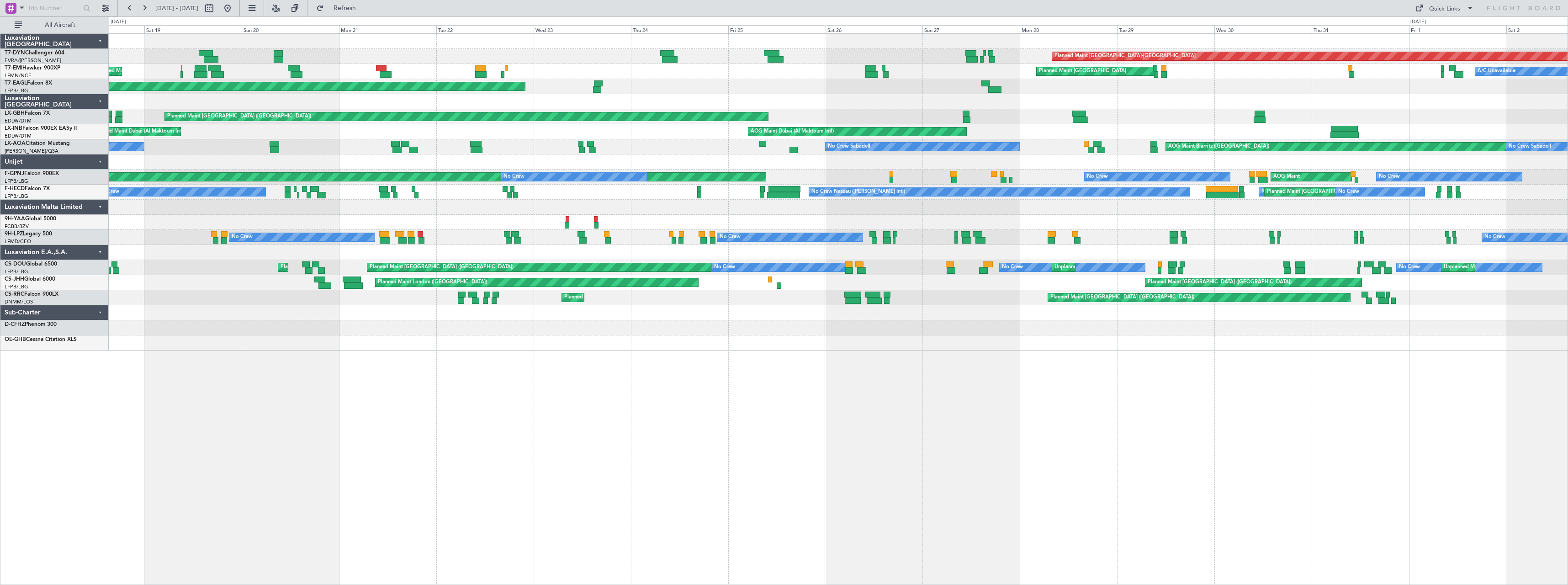
click at [323, 370] on div "Planned Maint Basel-Mulhouse Planned Maint Chester Planned Maint Zurich A/C Una…" at bounding box center [838, 309] width 1459 height 552
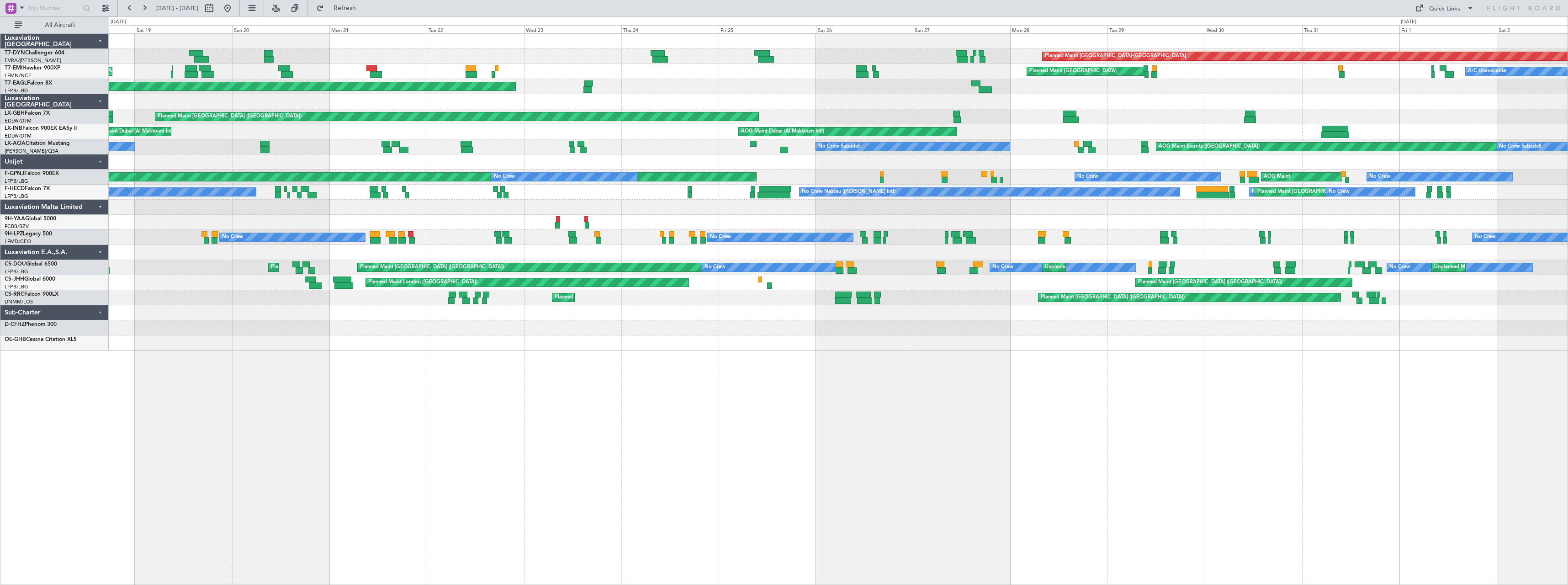
click at [315, 330] on div "Planned Maint Basel-Mulhouse Planned Maint Chester Planned Maint Zurich A/C Una…" at bounding box center [838, 192] width 1459 height 317
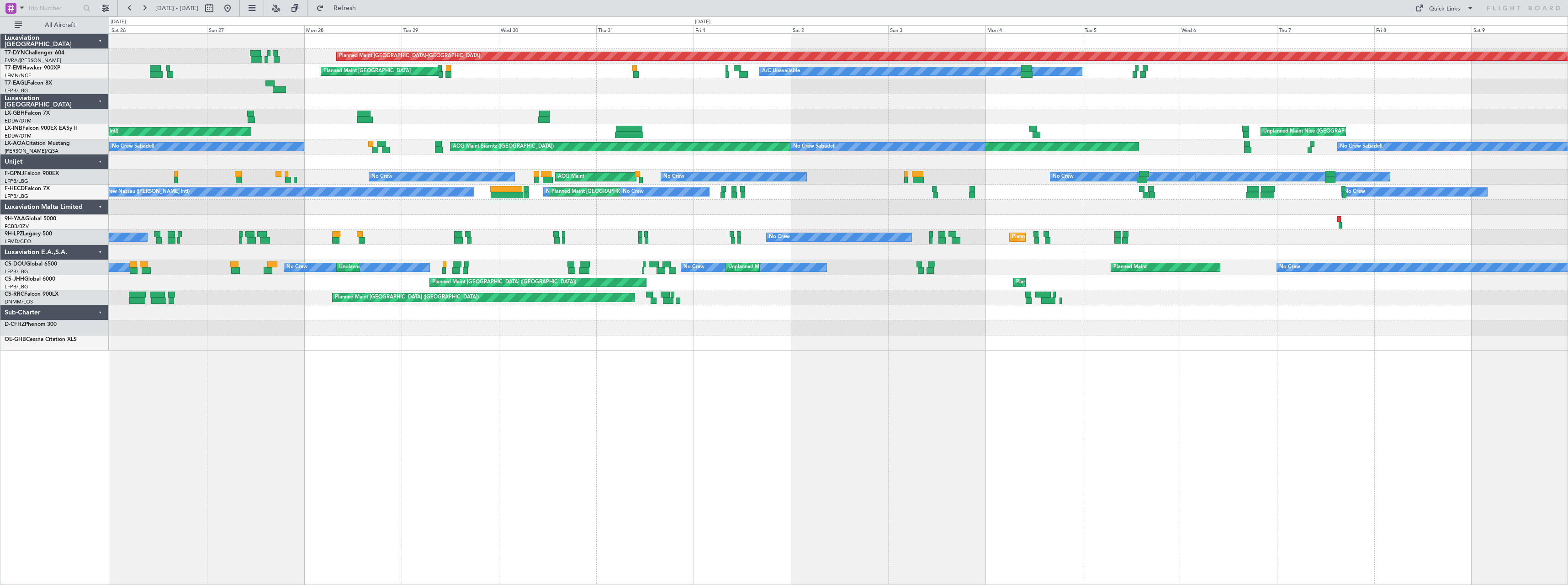
click at [579, 272] on div "No Crew No Crew Unplanned Maint Paris (Le Bourget) No Crew Unplanned Maint Pari…" at bounding box center [838, 267] width 1459 height 15
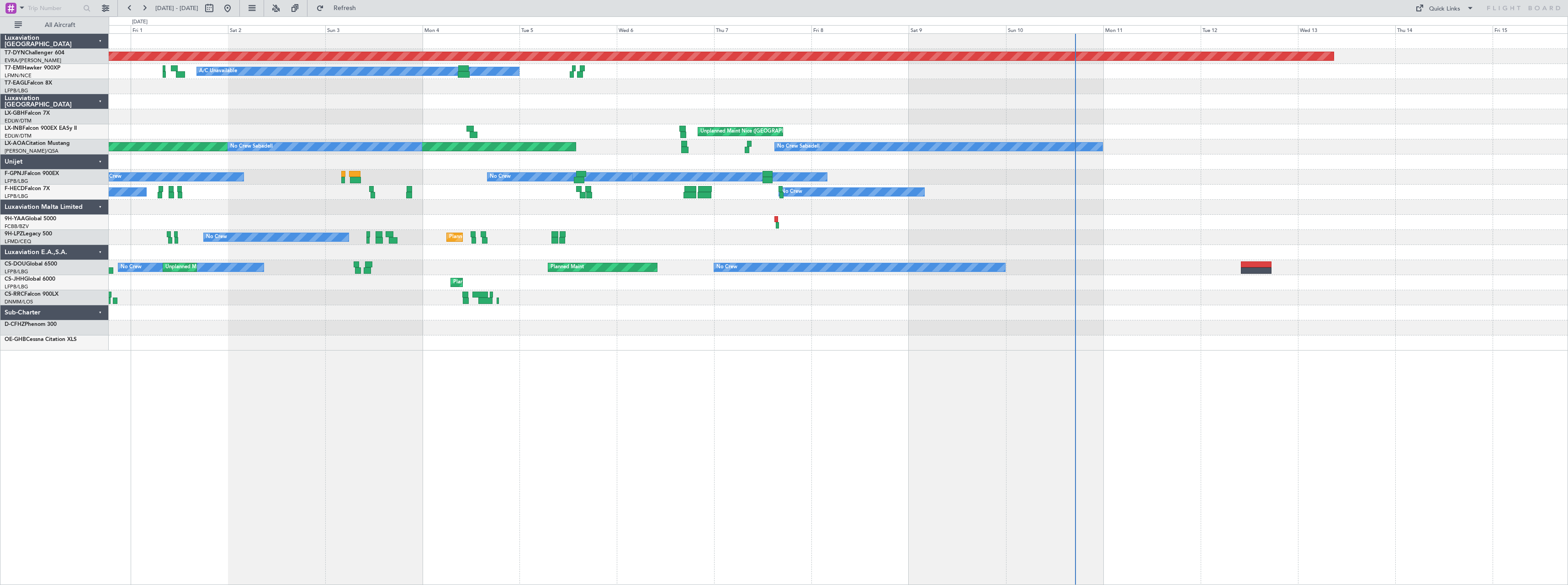
click at [1002, 228] on div at bounding box center [838, 222] width 1459 height 15
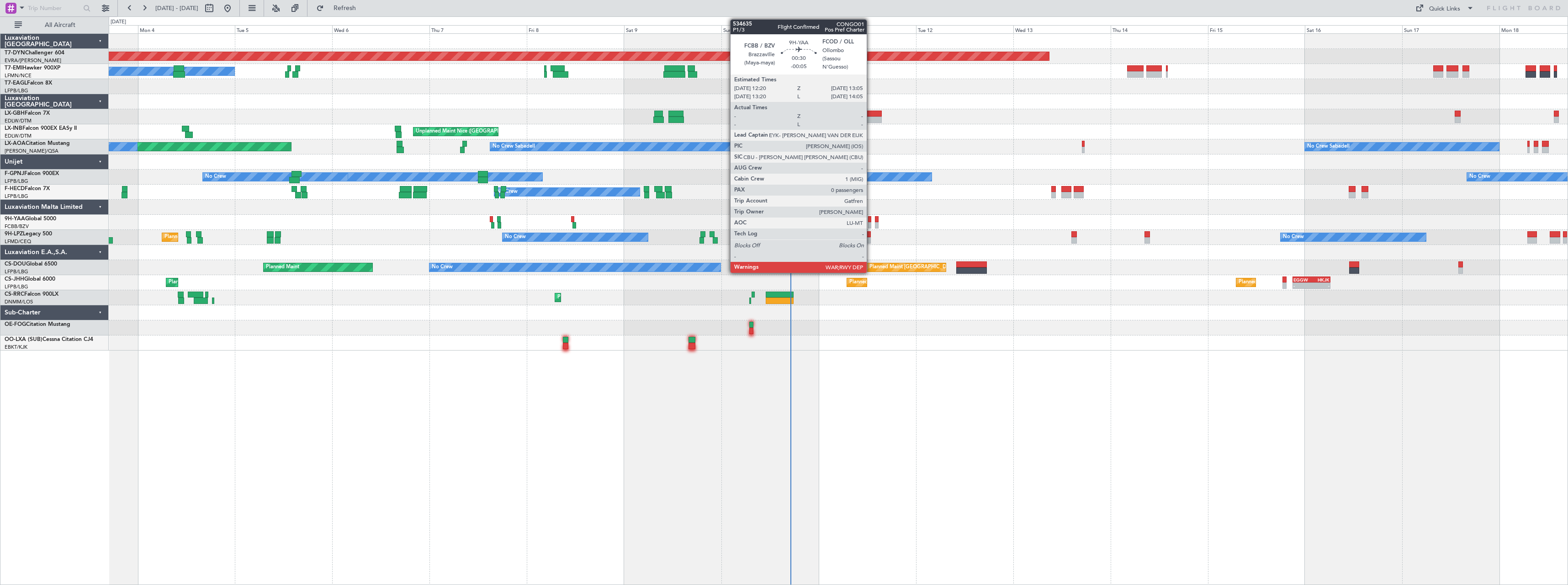
click at [871, 216] on div at bounding box center [869, 219] width 3 height 7
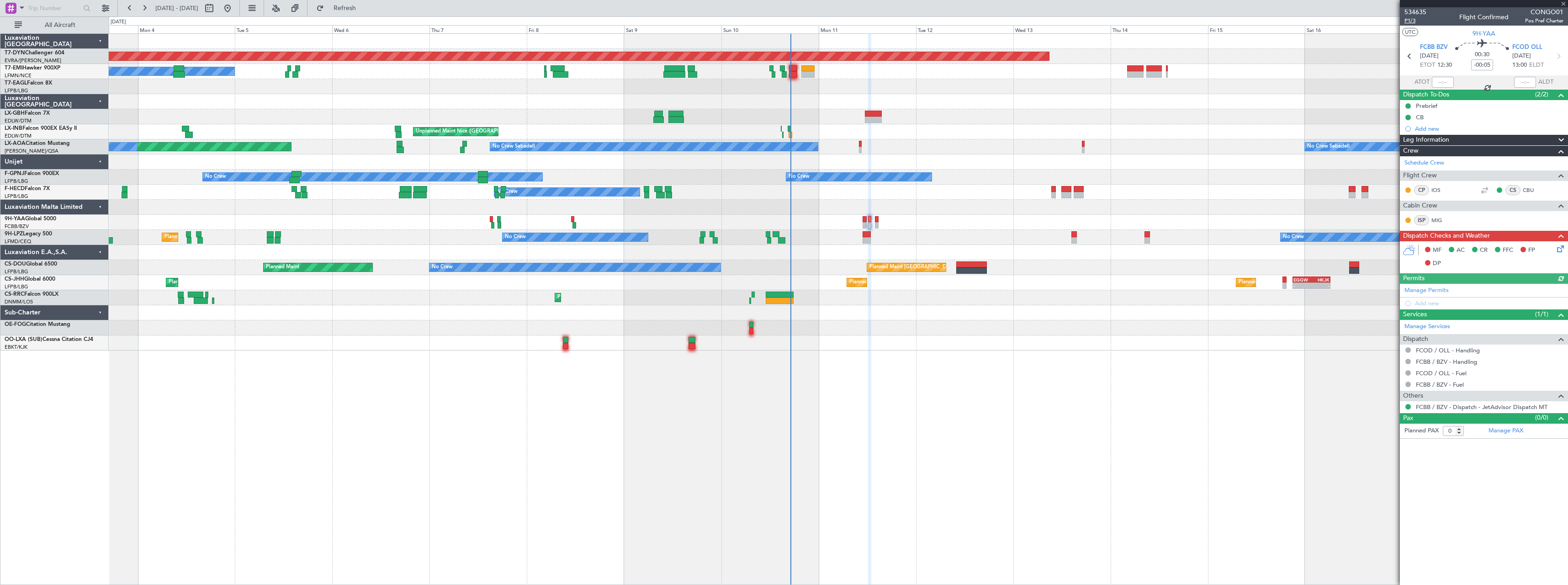
click at [1411, 19] on span "P1/3" at bounding box center [1415, 21] width 22 height 8
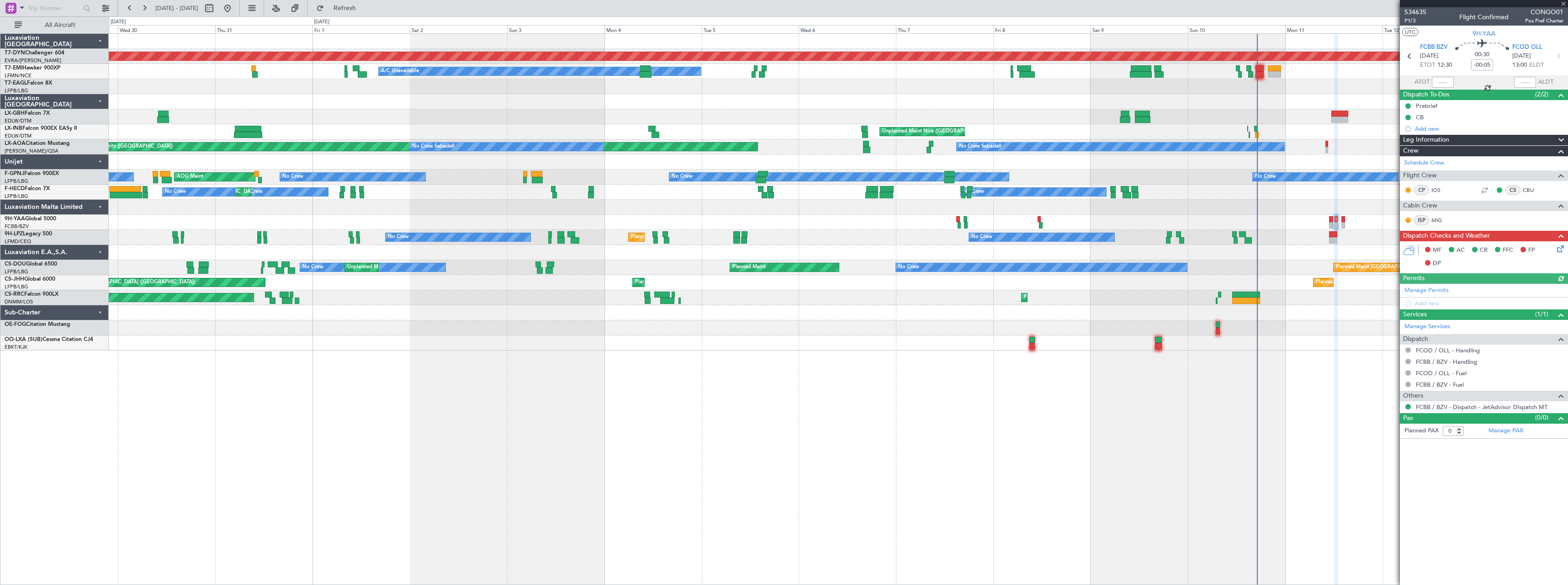
click at [844, 210] on div "Planned Maint Basel-Mulhouse A/C Unavailable Planned Maint Zurich Unplanned Mai…" at bounding box center [838, 192] width 1459 height 317
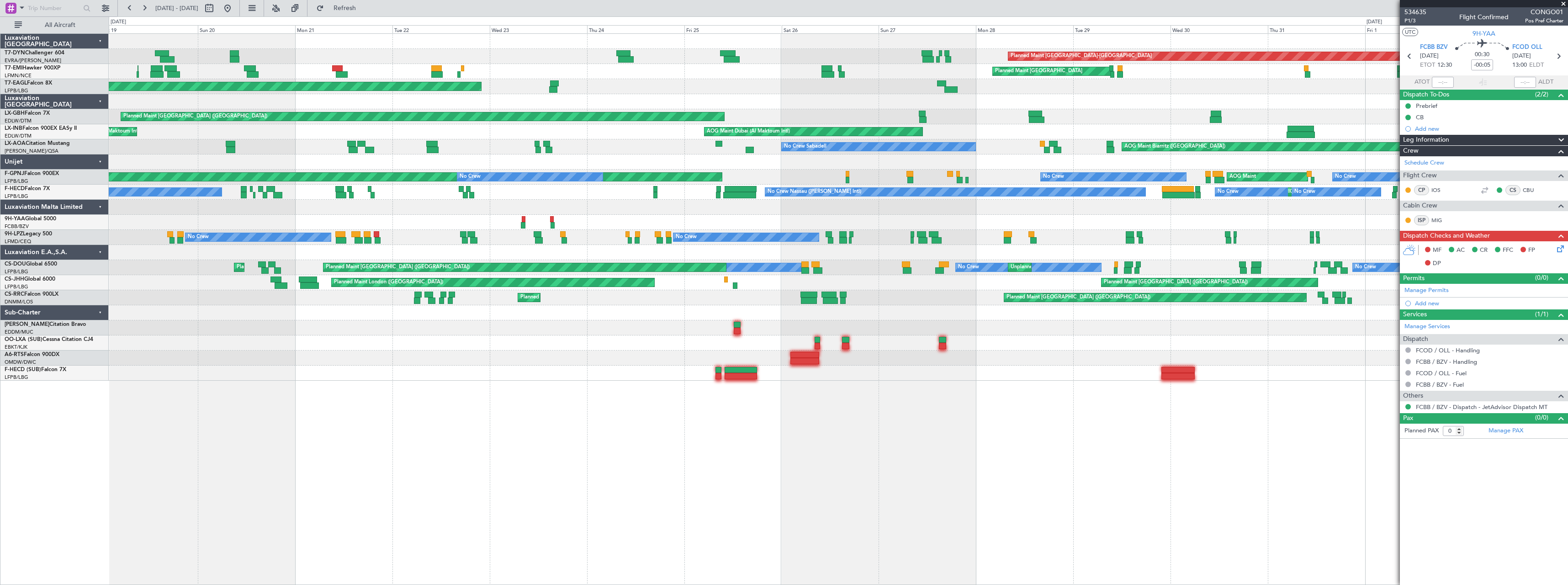
click at [827, 212] on div "Planned Maint Basel-Mulhouse A/C Unavailable Planned Maint Zurich Planned Maint…" at bounding box center [838, 208] width 1459 height 347
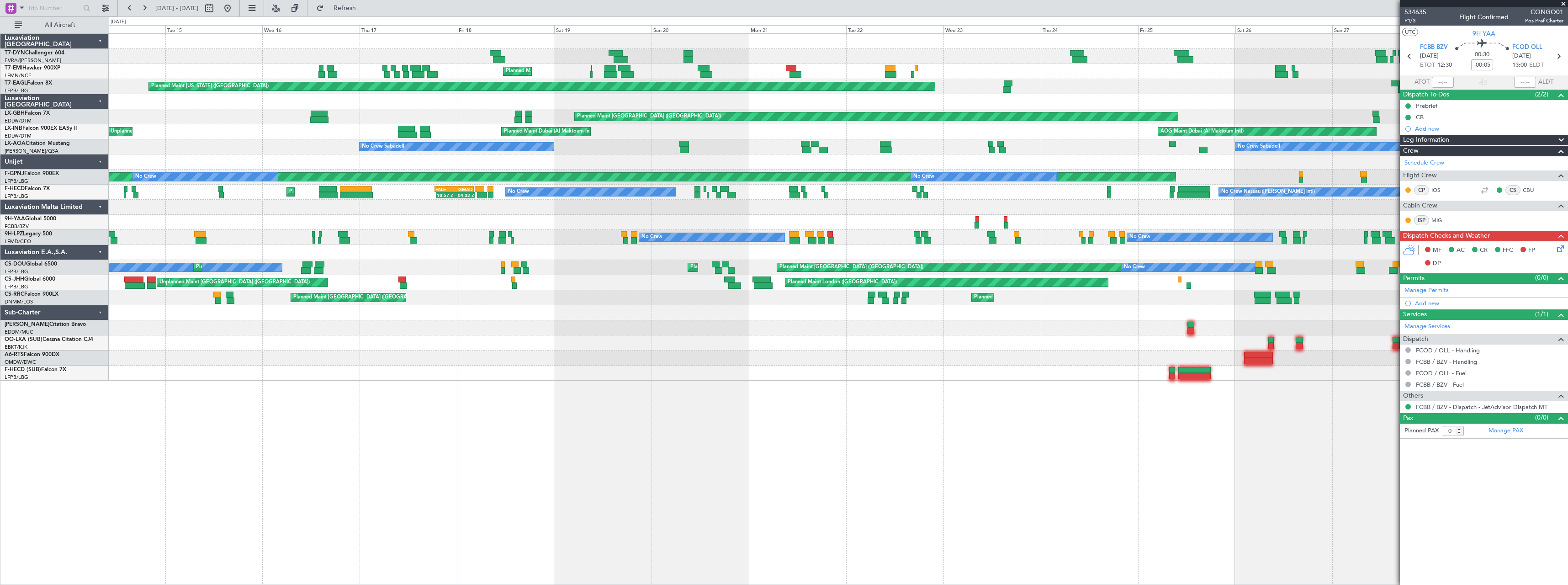
click at [908, 212] on div "Planned Maint Basel-Mulhouse Unplanned Maint Riga (Riga Intl) Planned Maint Zur…" at bounding box center [838, 208] width 1459 height 347
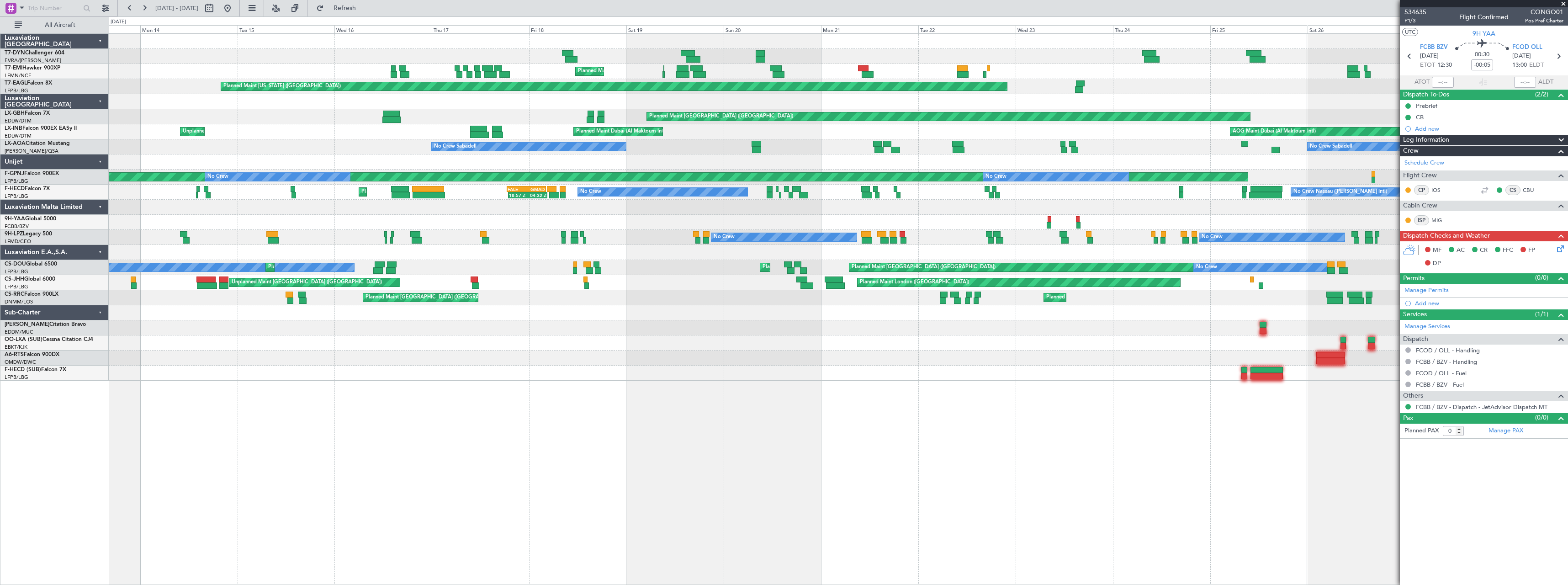
click at [47, 218] on link "9H-YAA Global 5000" at bounding box center [30, 219] width 52 height 5
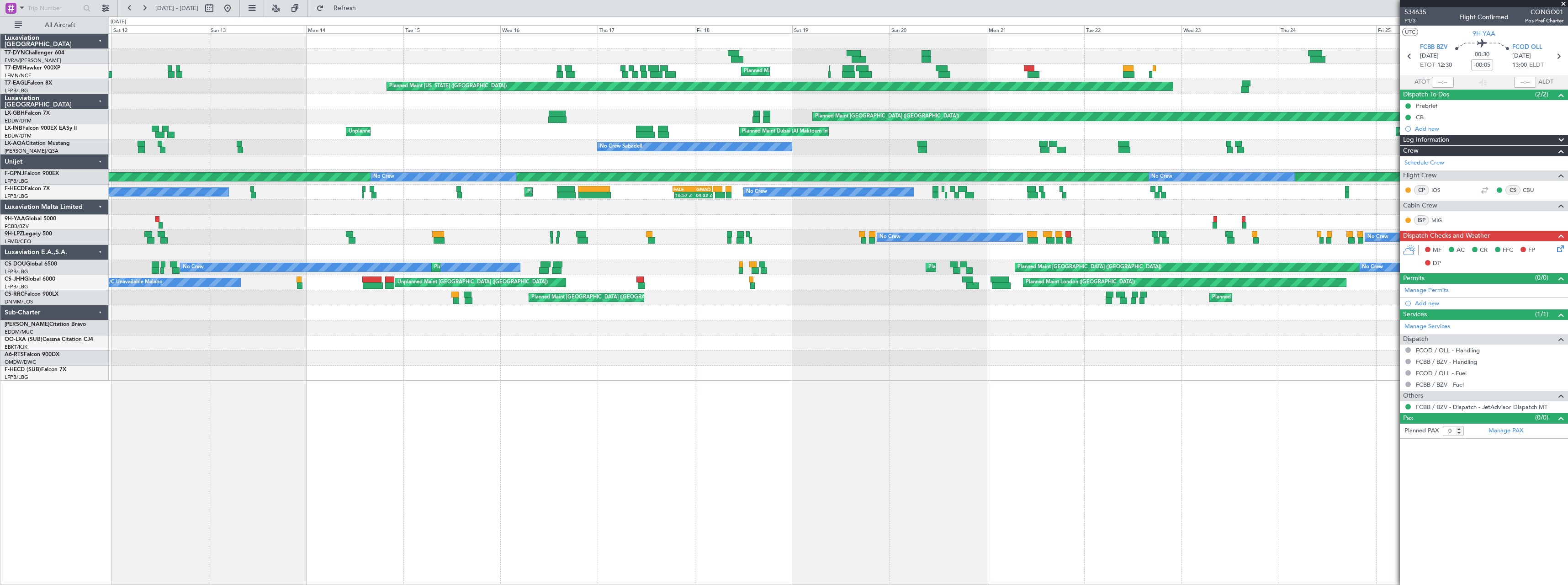
click at [505, 221] on div at bounding box center [838, 222] width 1459 height 15
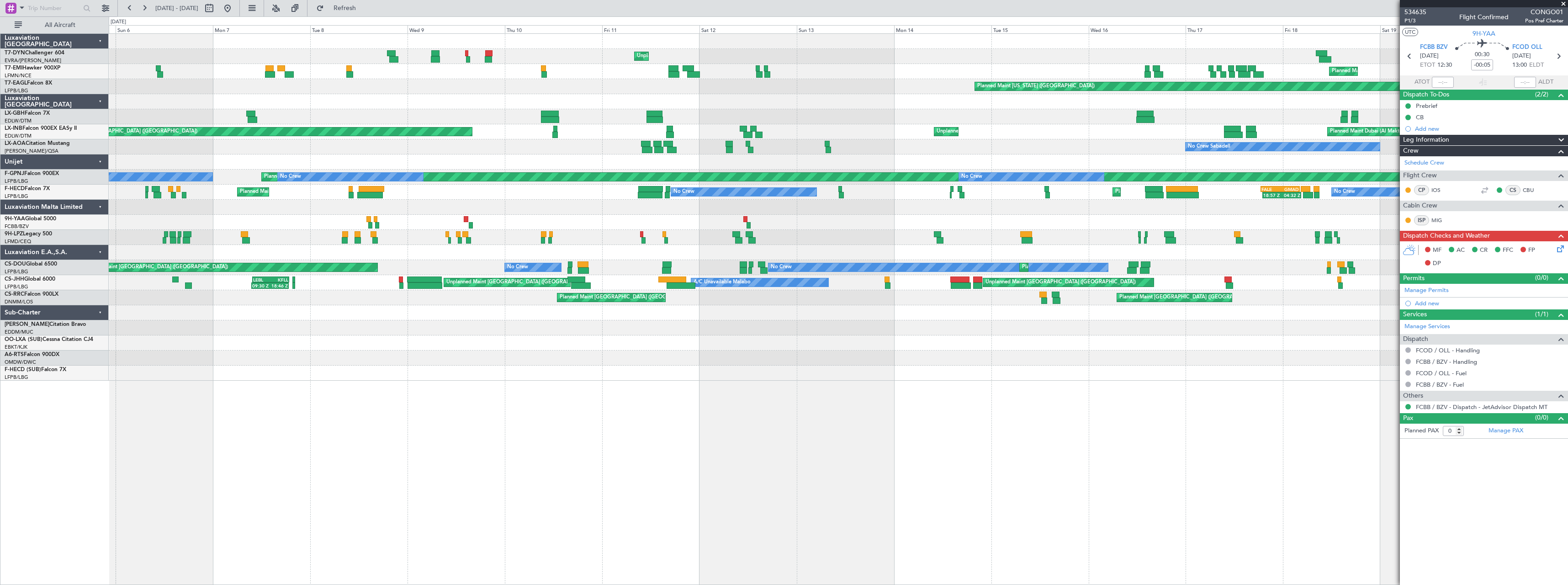
click at [728, 215] on div at bounding box center [838, 222] width 1459 height 15
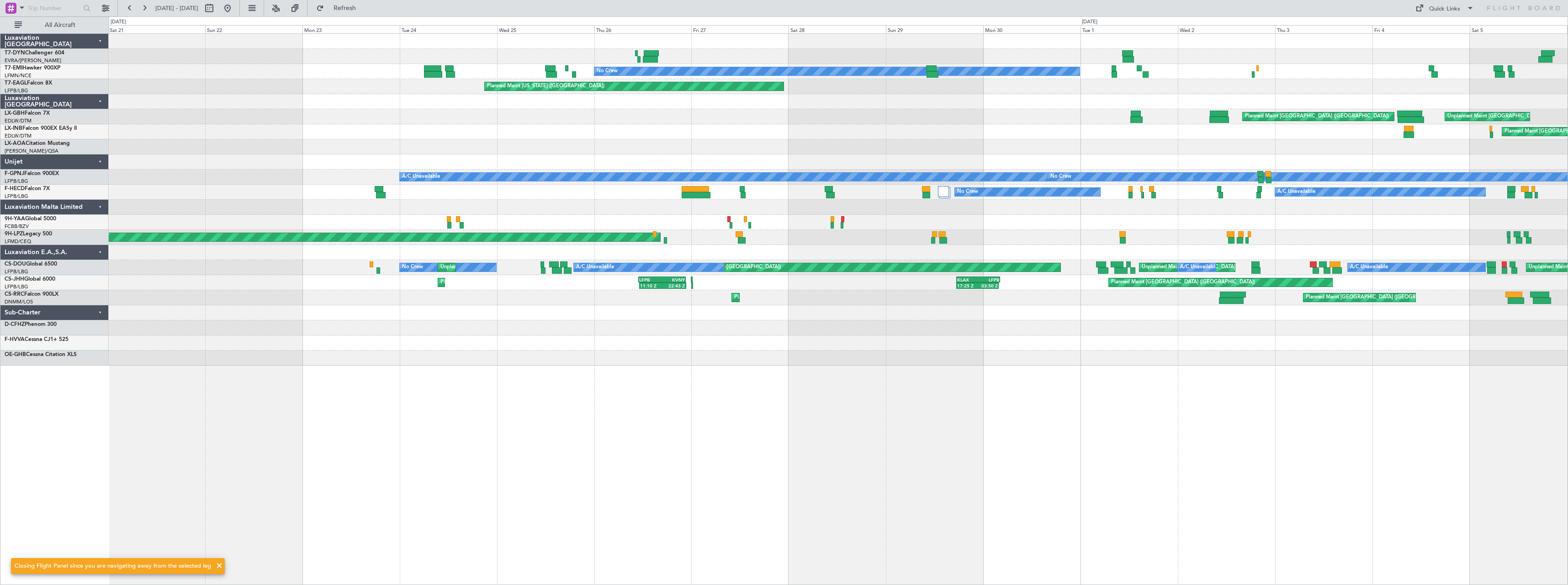
click at [825, 226] on div at bounding box center [838, 222] width 1459 height 15
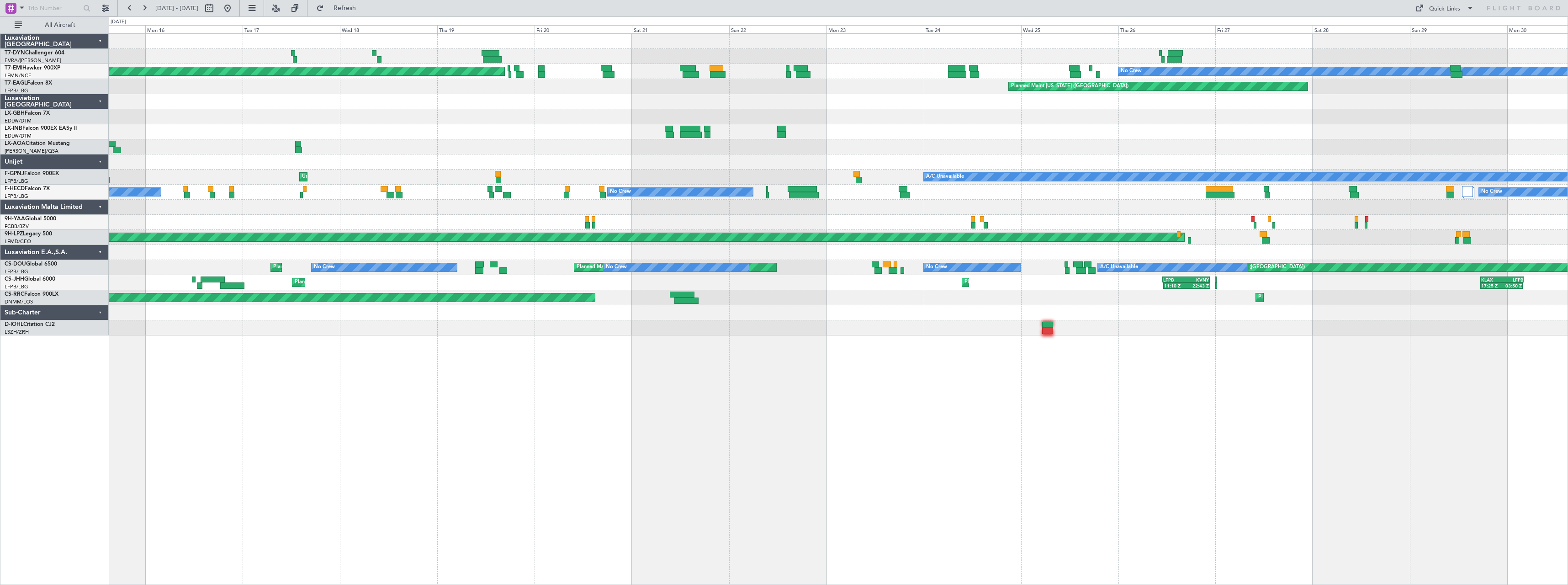
click at [1062, 208] on div "No Crew Planned Maint Zurich Planned Maint New York (Teterboro) Planned Maint P…" at bounding box center [838, 184] width 1459 height 301
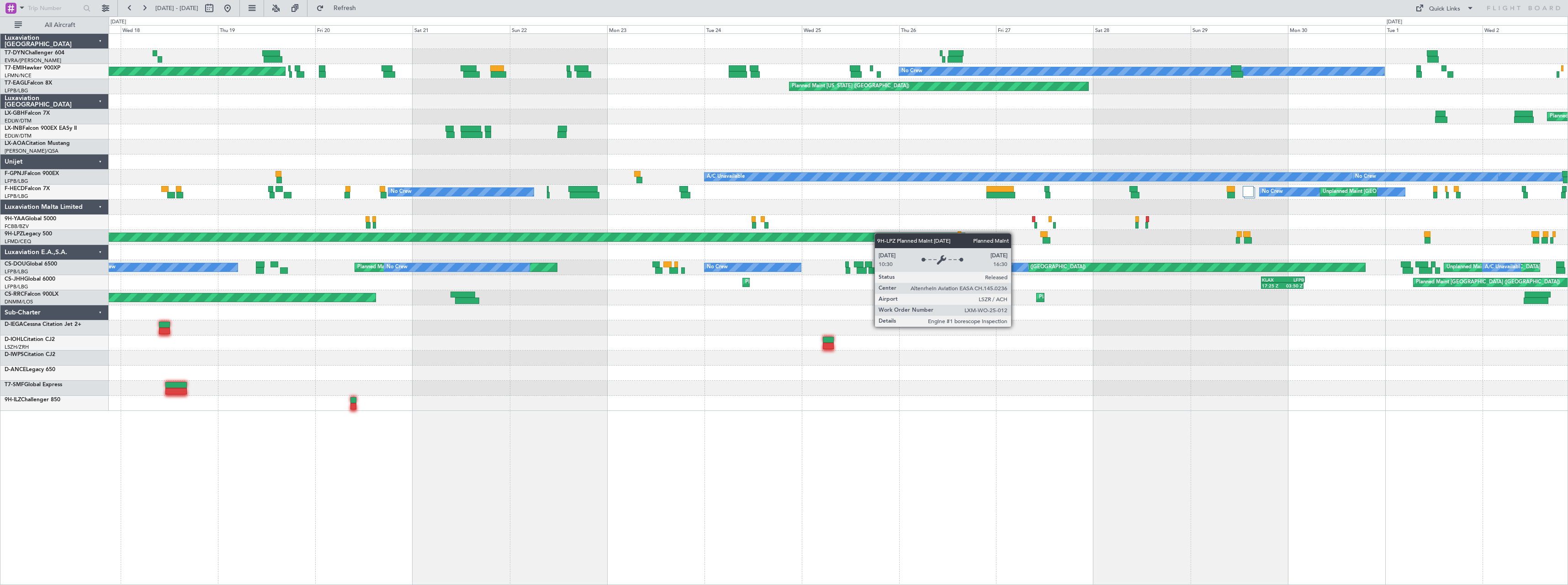
click at [709, 234] on div "No Crew Planned Maint Zurich Planned Maint New York (Teterboro) Planned Maint P…" at bounding box center [838, 222] width 1459 height 377
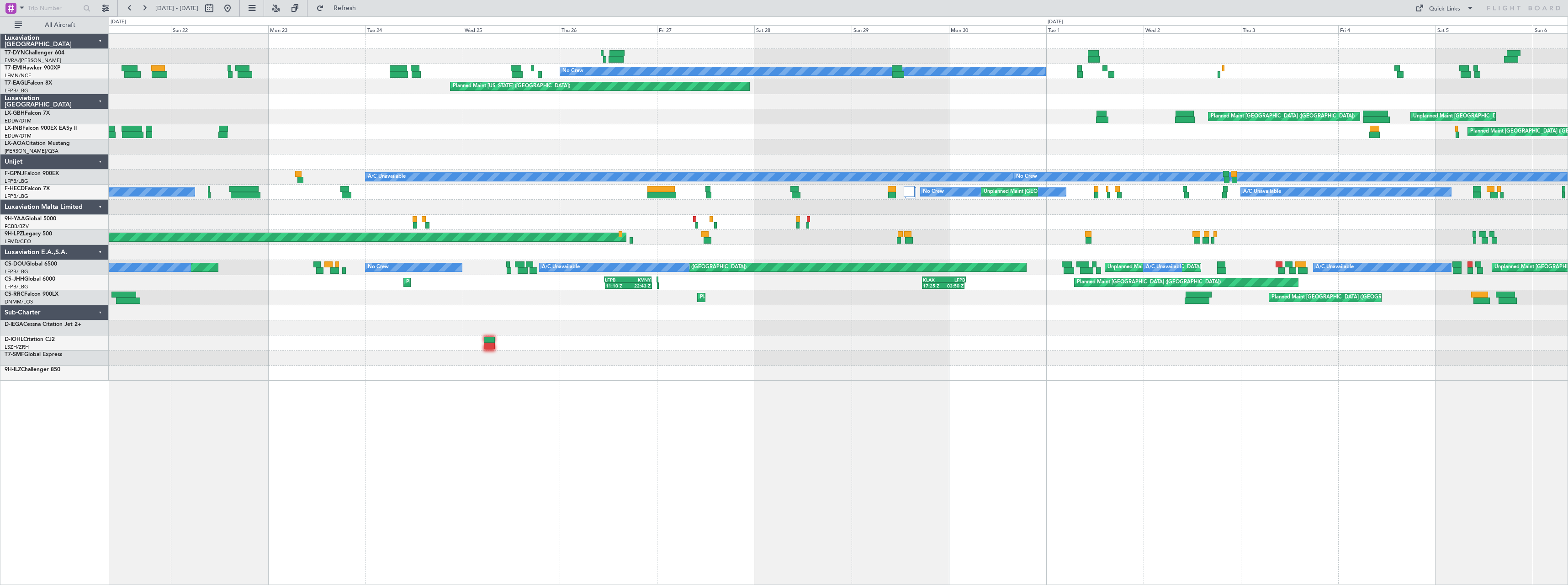
click at [601, 228] on div at bounding box center [838, 222] width 1459 height 15
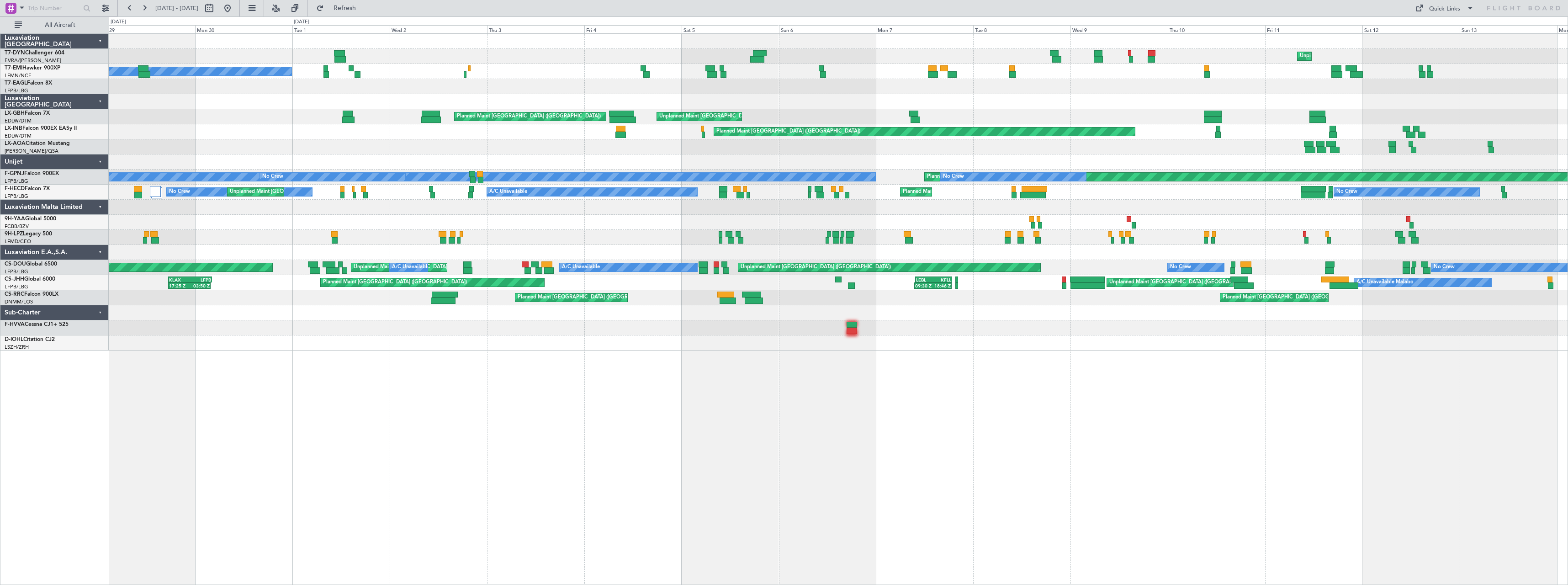
click at [436, 259] on div "Unplanned Maint Riga (Riga Intl) No Crew Planned Maint New York (Teterboro) Pla…" at bounding box center [838, 192] width 1459 height 317
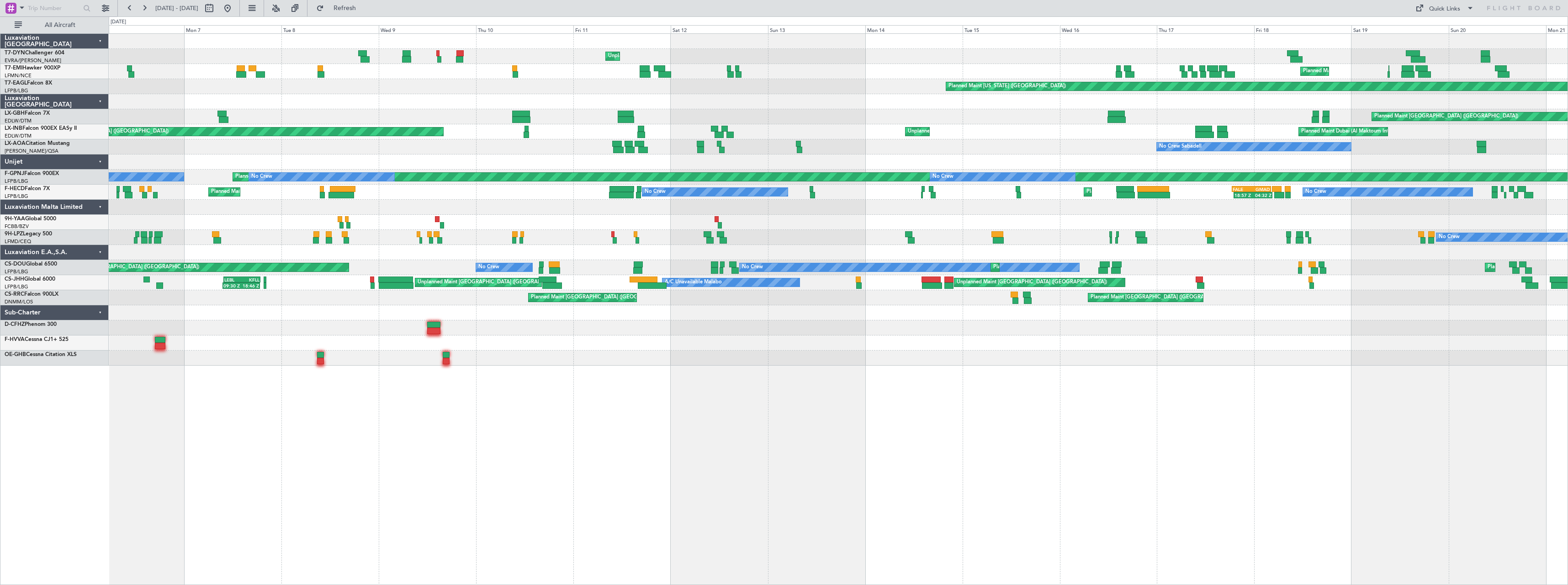
click at [586, 236] on div "Unplanned Maint Riga (Riga Intl) Planned Maint Chester Planned Maint New York (…" at bounding box center [838, 200] width 1459 height 332
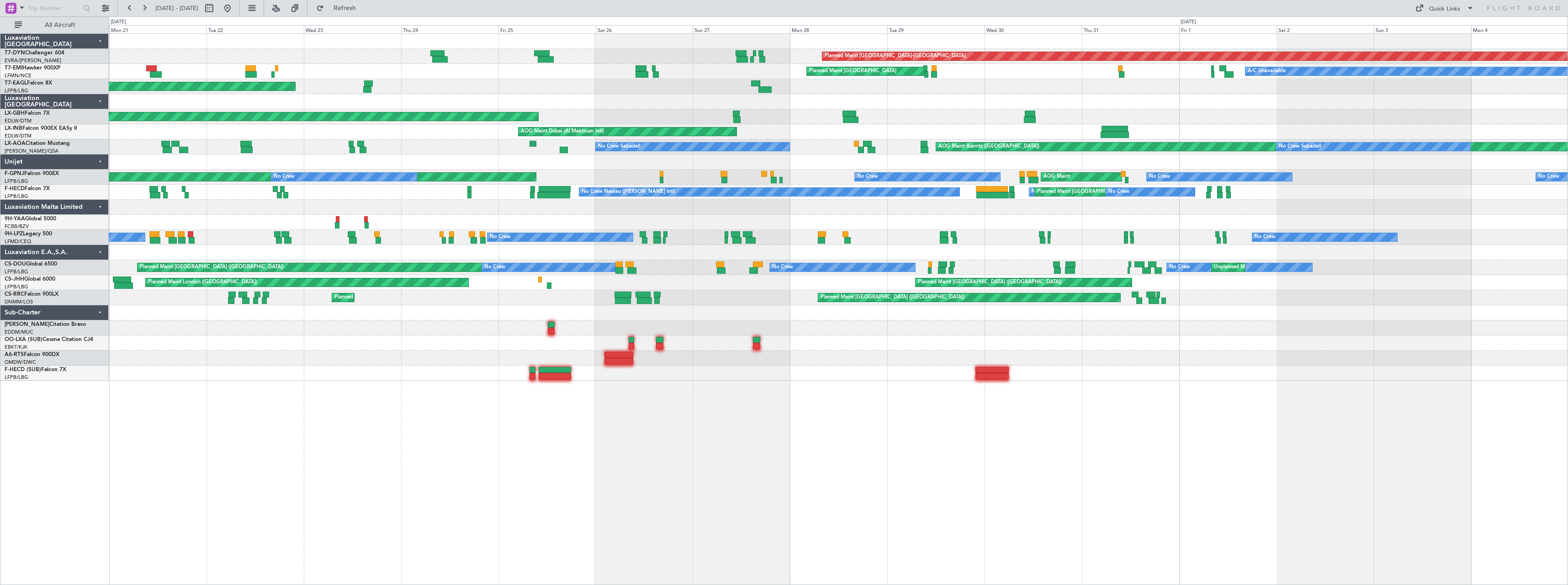
click at [410, 221] on div at bounding box center [838, 222] width 1459 height 15
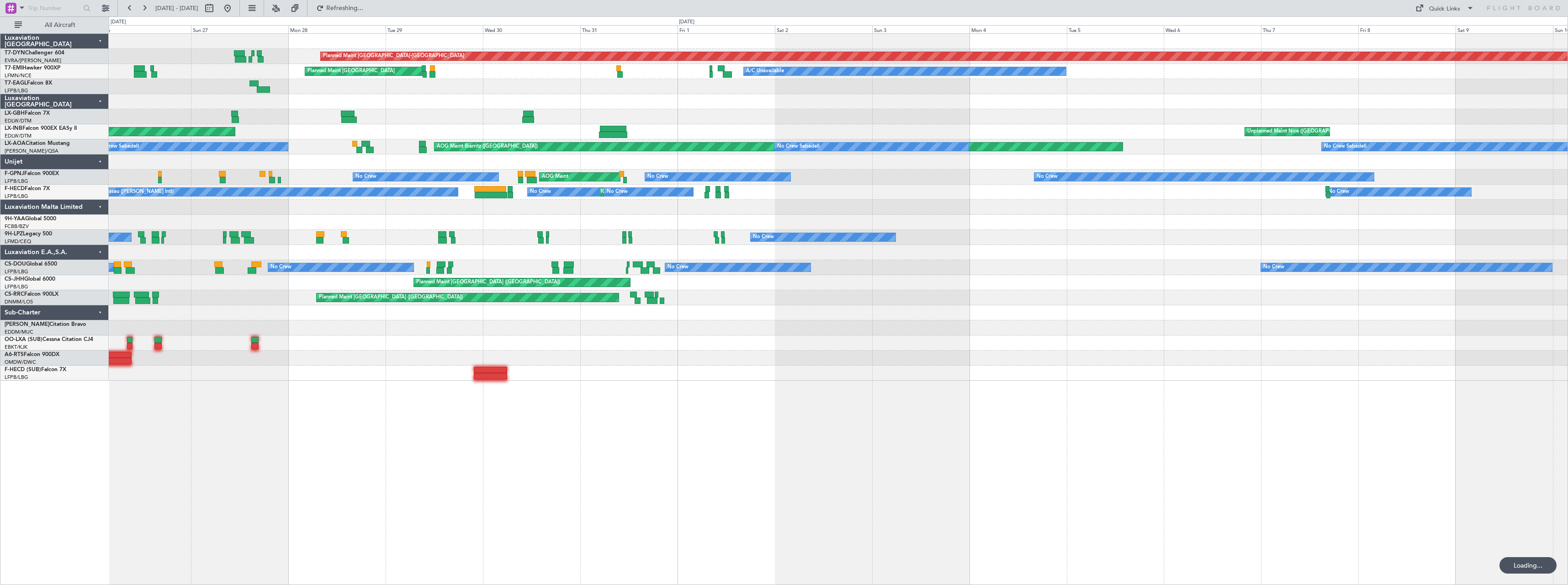
click at [622, 228] on div at bounding box center [838, 222] width 1459 height 15
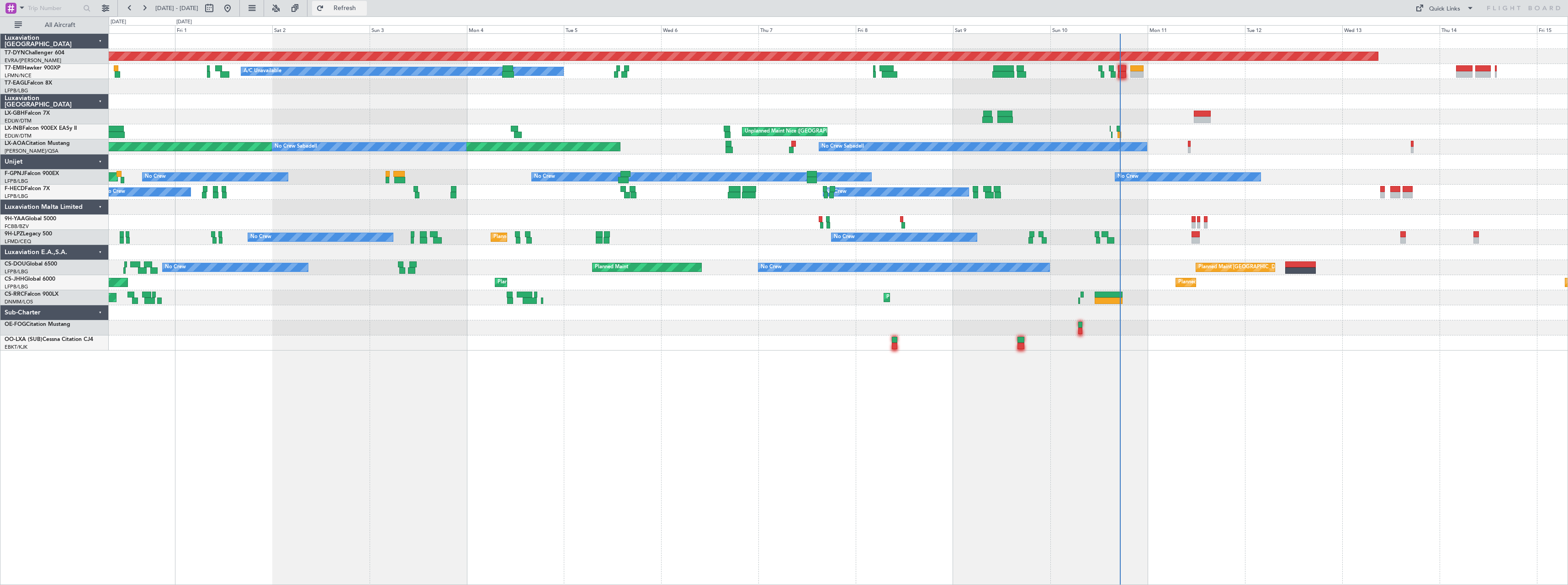
click at [357, 5] on span "Refresh" at bounding box center [345, 8] width 38 height 7
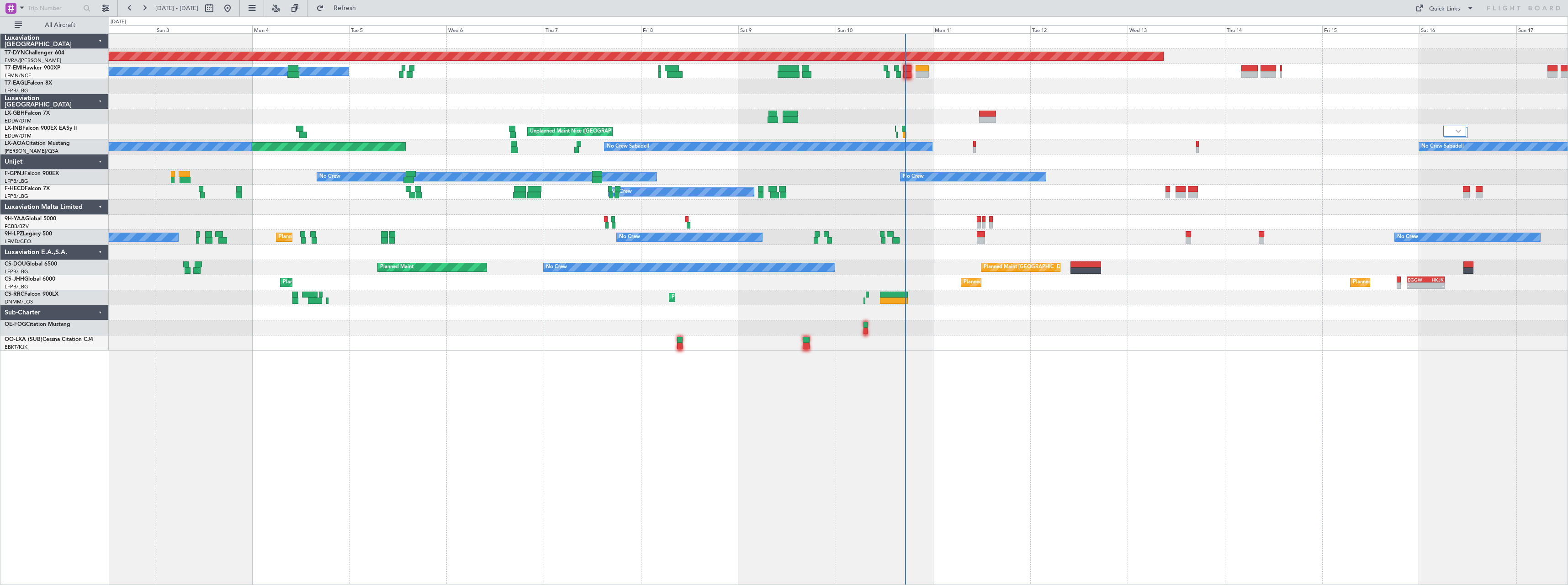
click at [929, 200] on div "Planned Maint [GEOGRAPHIC_DATA]-[GEOGRAPHIC_DATA] A/C Unavailable [GEOGRAPHIC_D…" at bounding box center [838, 192] width 1459 height 317
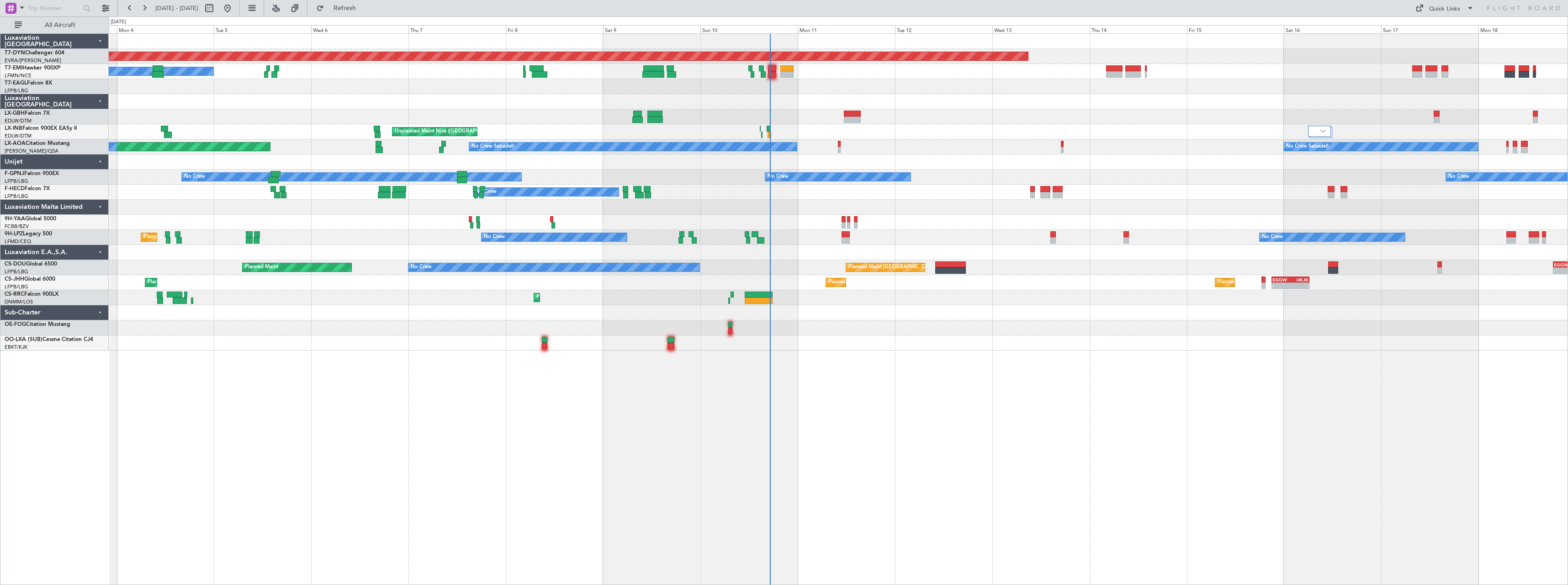
click at [797, 217] on div "Planned Maint [GEOGRAPHIC_DATA]-[GEOGRAPHIC_DATA] A/C Unavailable [GEOGRAPHIC_D…" at bounding box center [838, 192] width 1459 height 317
click at [364, 10] on span "Refresh" at bounding box center [345, 8] width 38 height 7
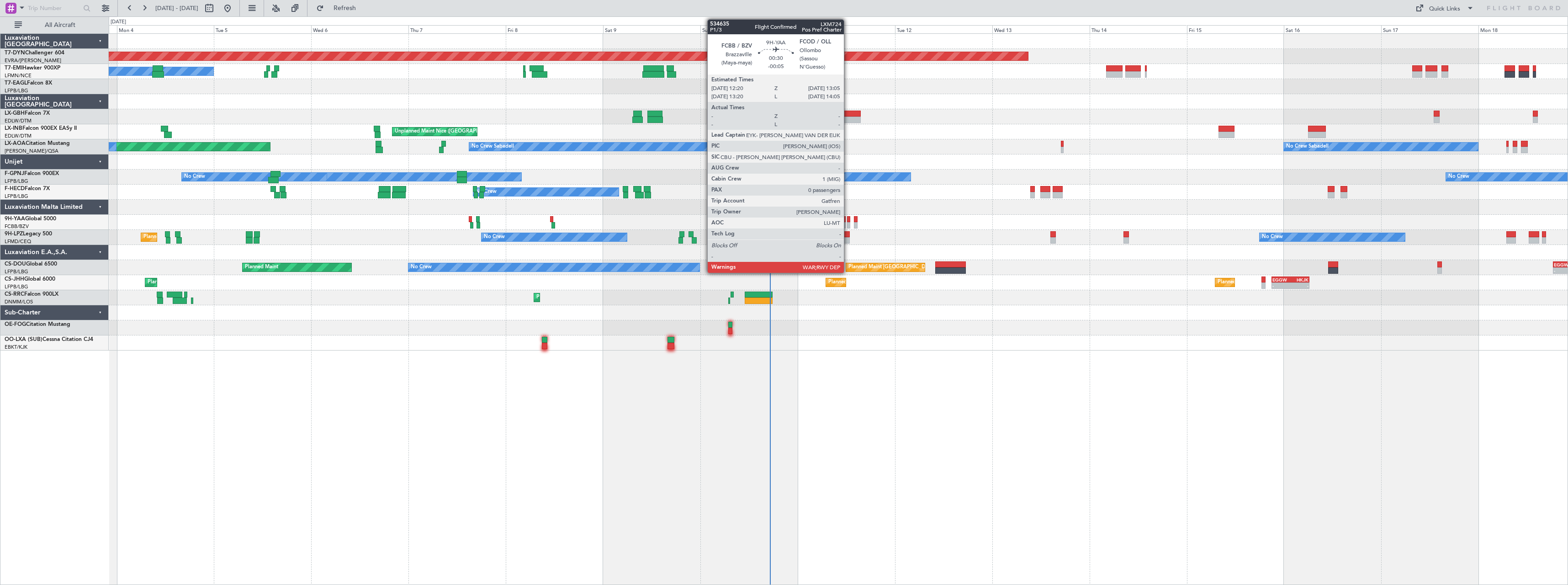
click at [848, 221] on div at bounding box center [849, 219] width 3 height 7
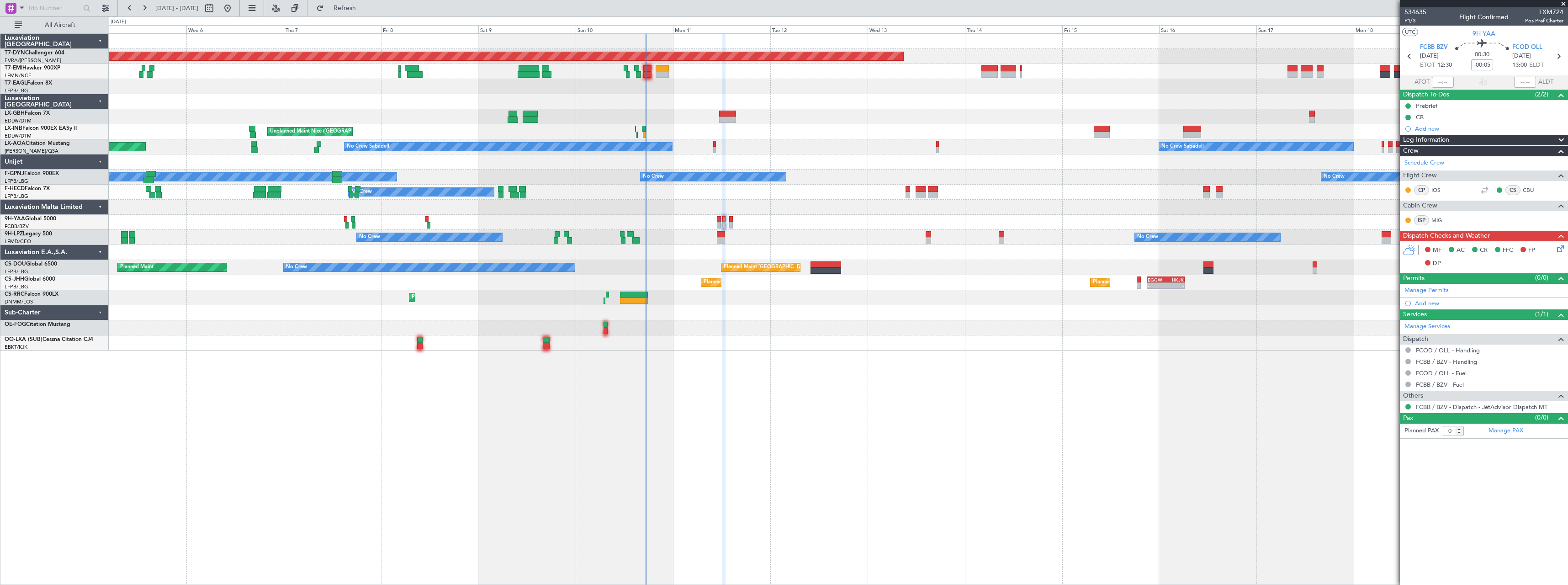
click at [836, 159] on div at bounding box center [838, 162] width 1459 height 15
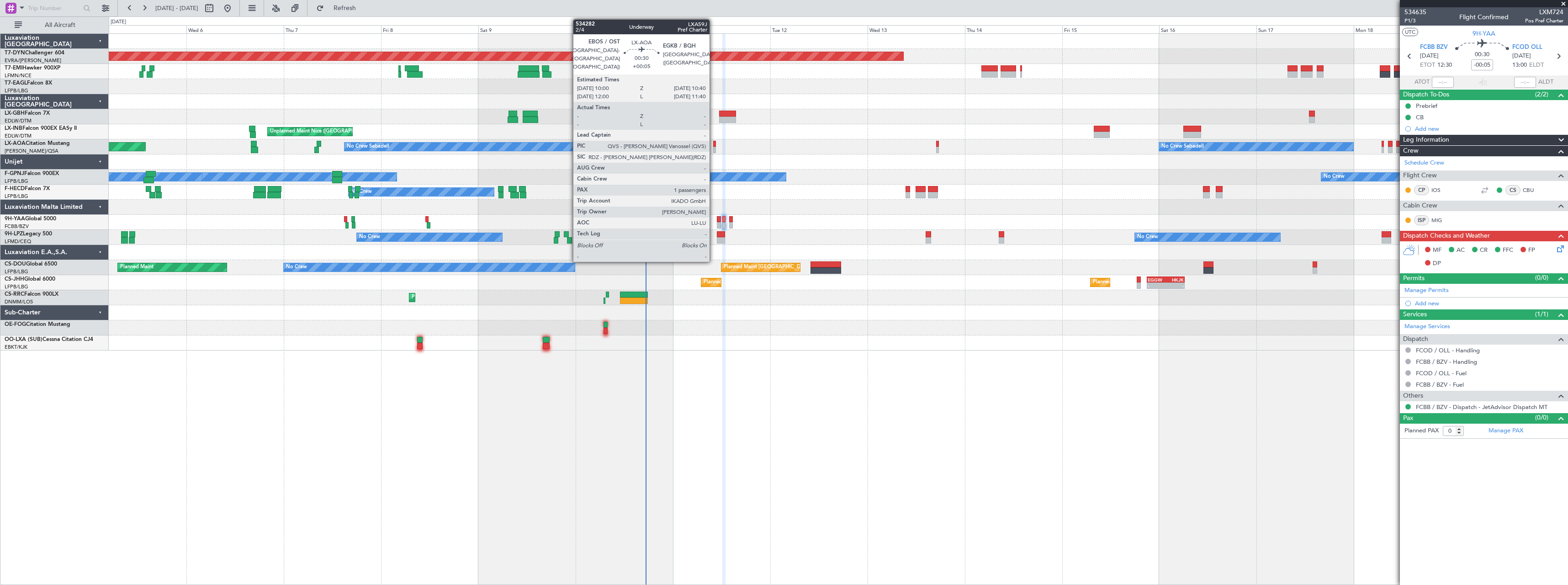
click at [713, 149] on div at bounding box center [715, 150] width 3 height 7
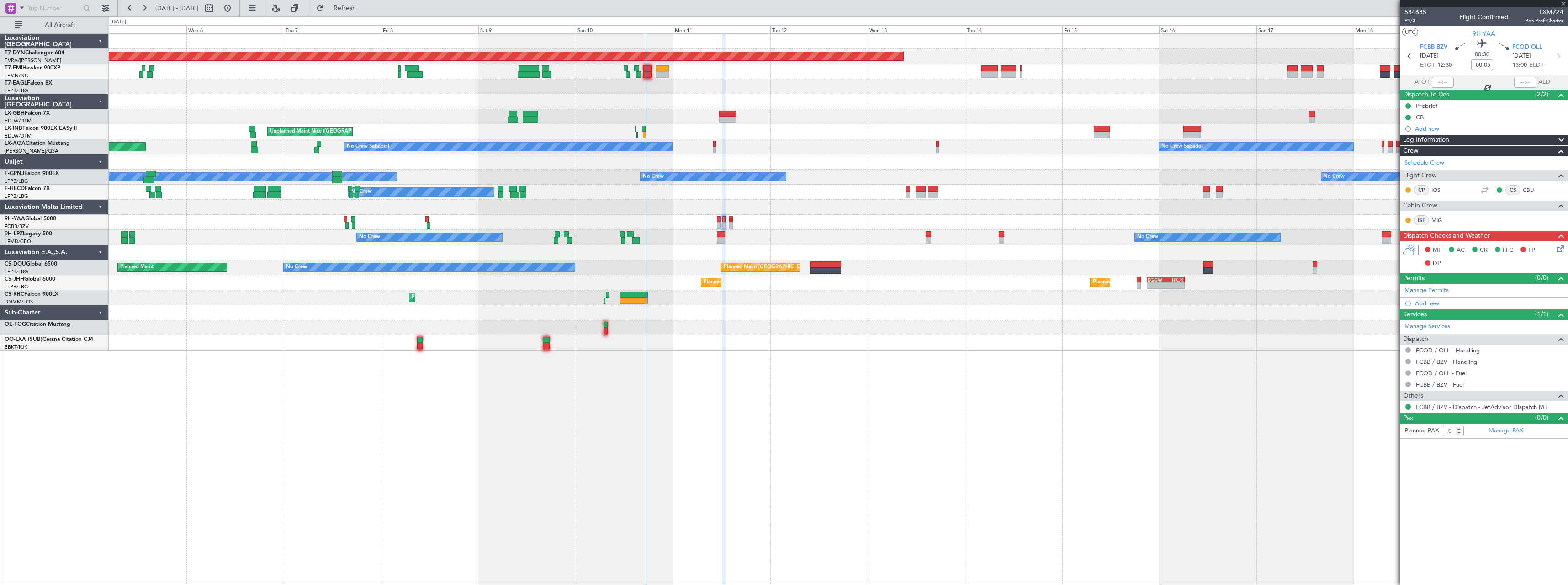
type input "+00:05"
type input "1"
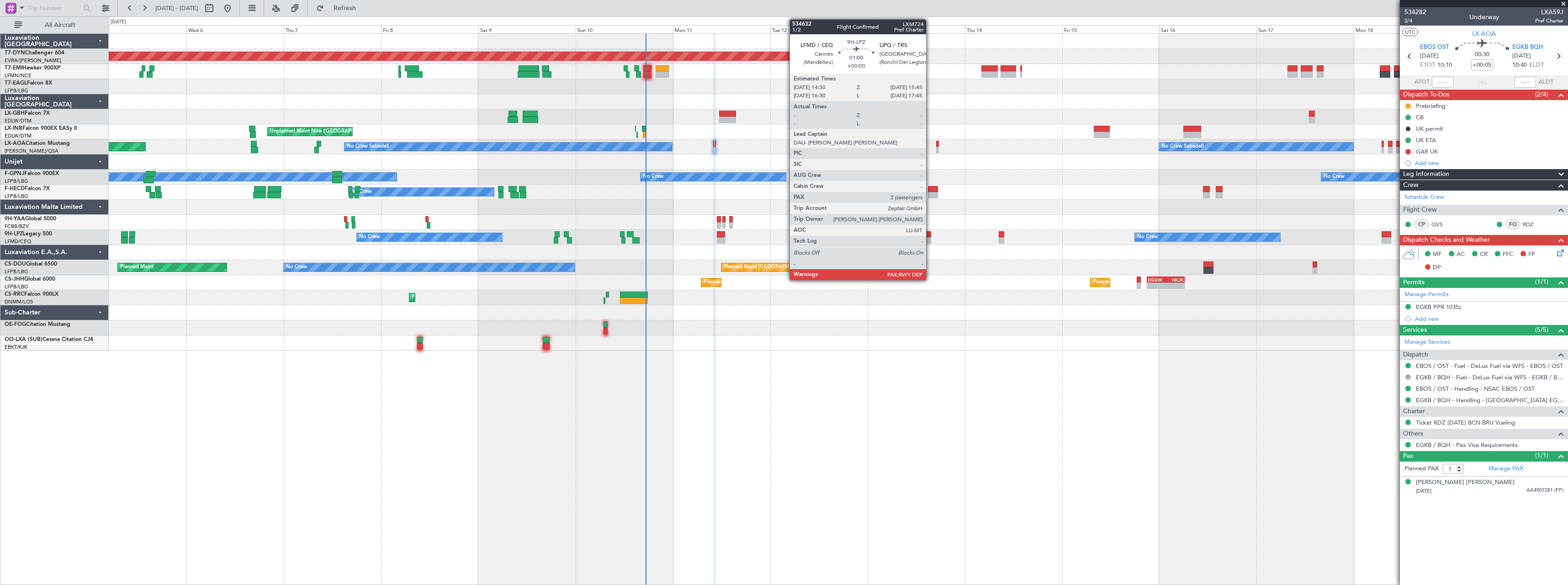
click at [930, 237] on div at bounding box center [928, 240] width 5 height 7
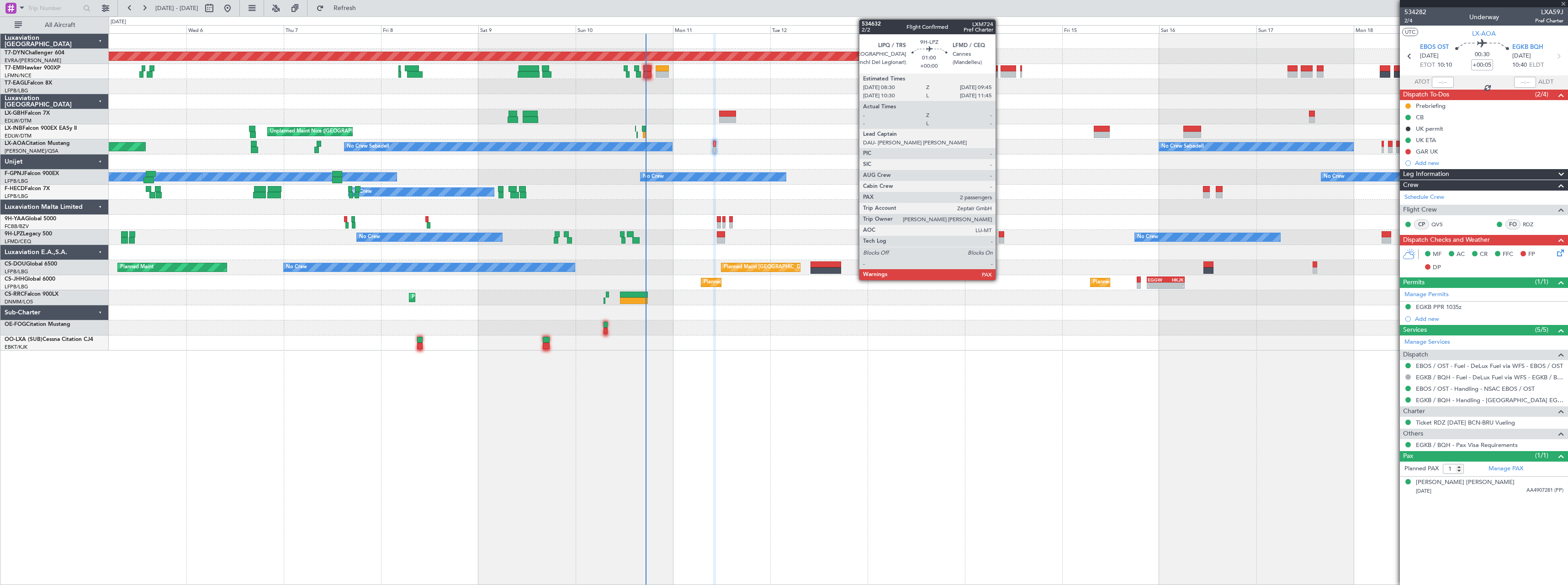
type input "2"
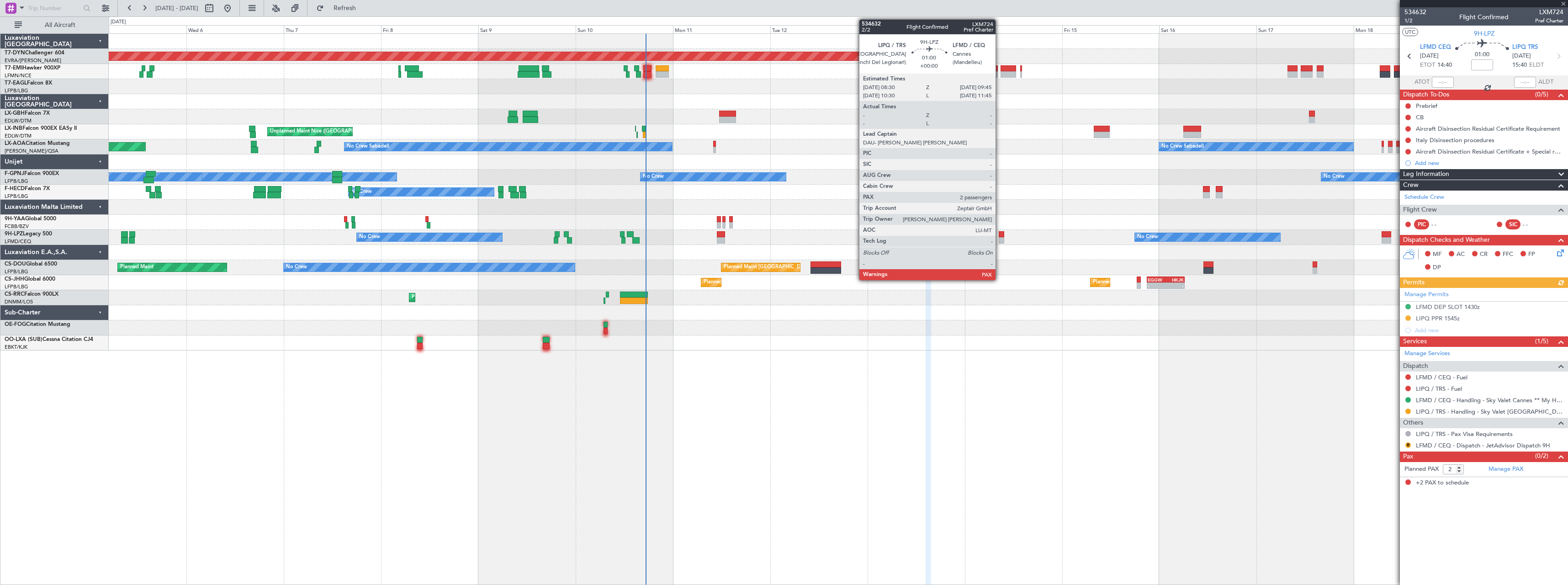
click at [999, 236] on div at bounding box center [1001, 234] width 5 height 7
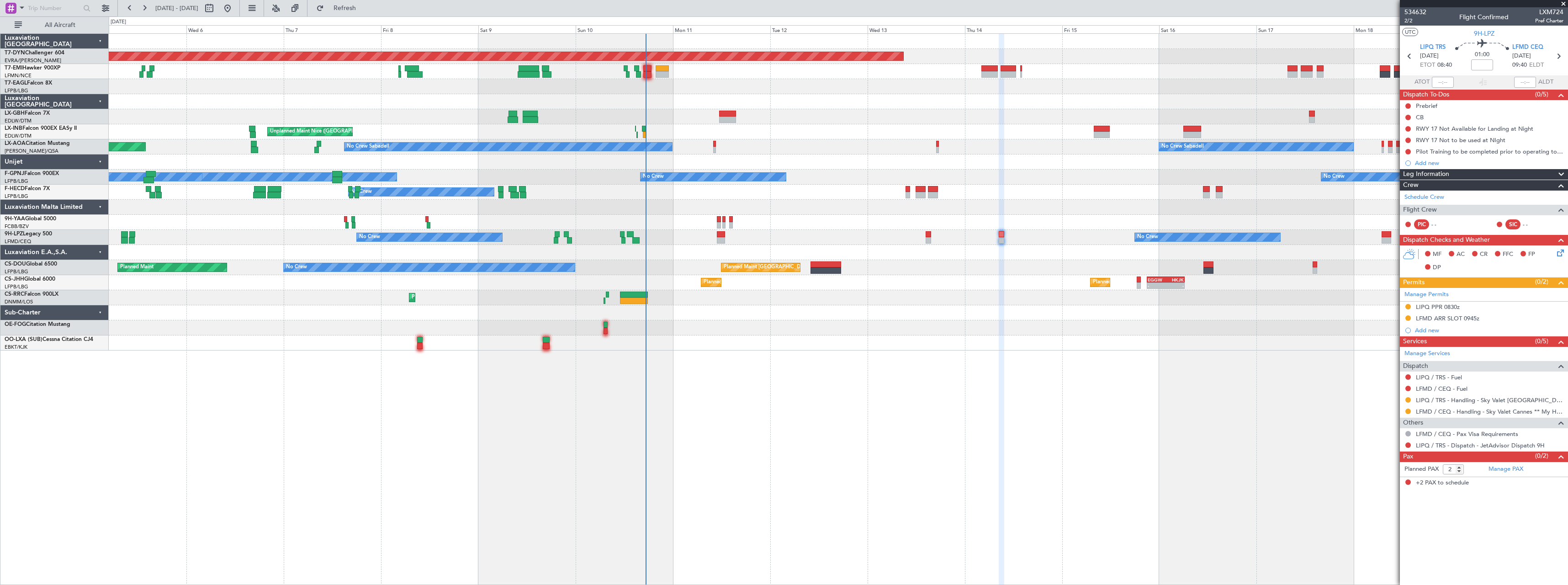
click at [649, 65] on div "A/C Unavailable" at bounding box center [838, 71] width 1459 height 15
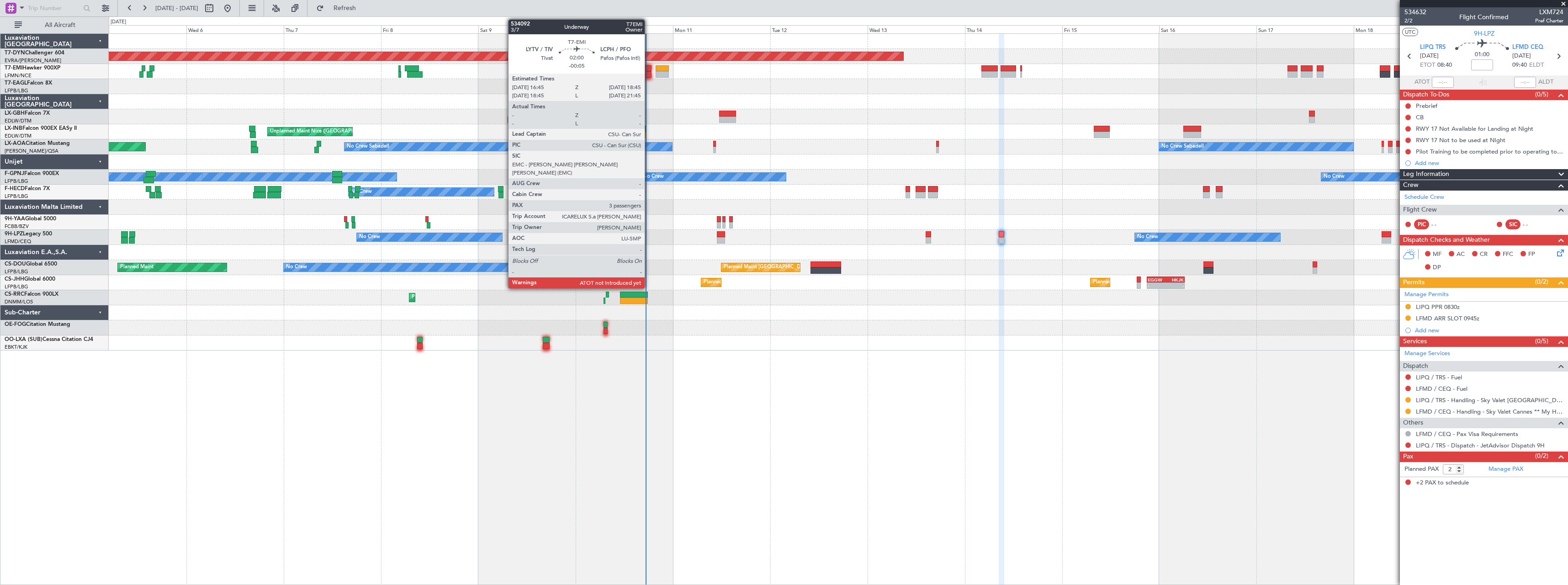
click at [649, 65] on div at bounding box center [648, 68] width 9 height 7
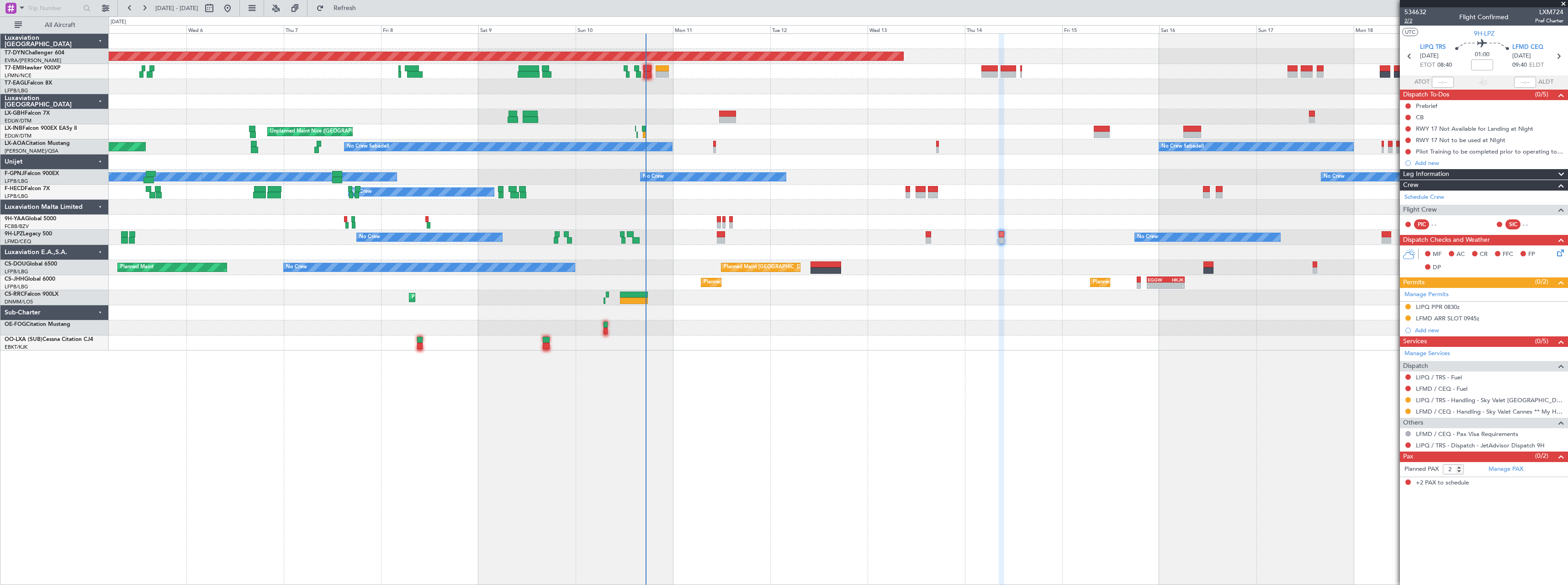
click at [1411, 20] on span "2/2" at bounding box center [1415, 21] width 22 height 8
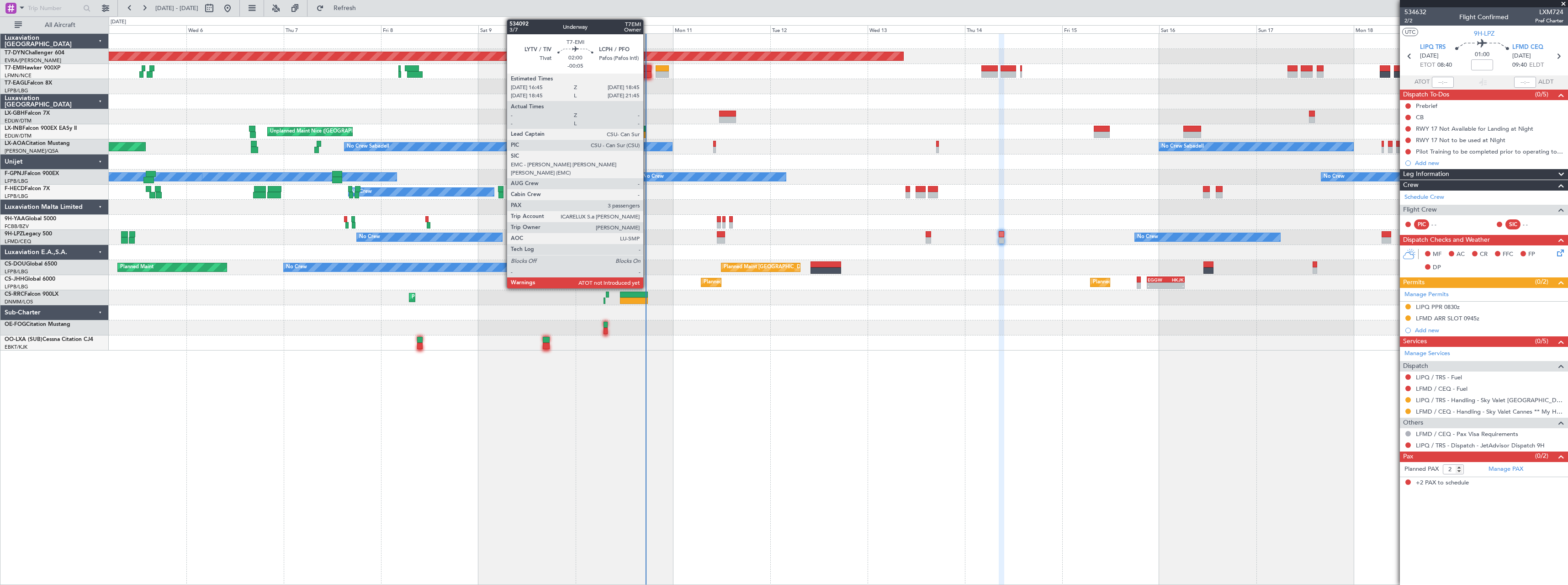
click at [648, 69] on div at bounding box center [648, 68] width 9 height 7
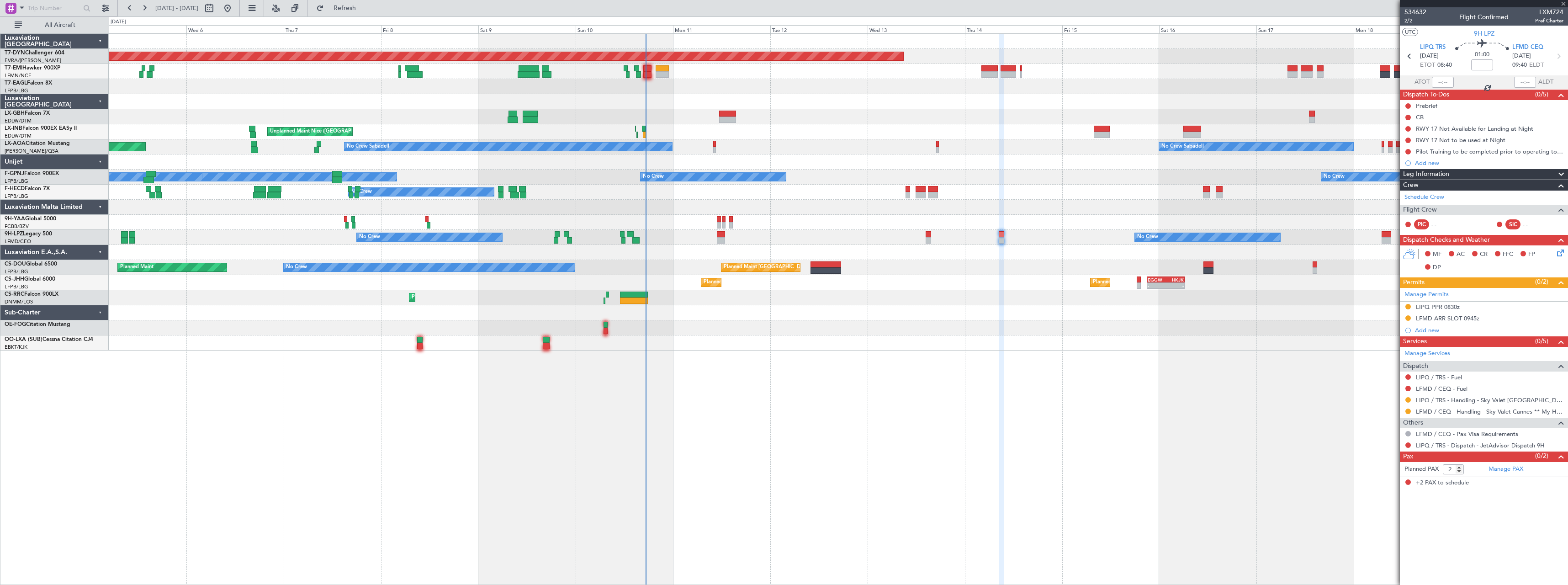
type input "-00:05"
type input "3"
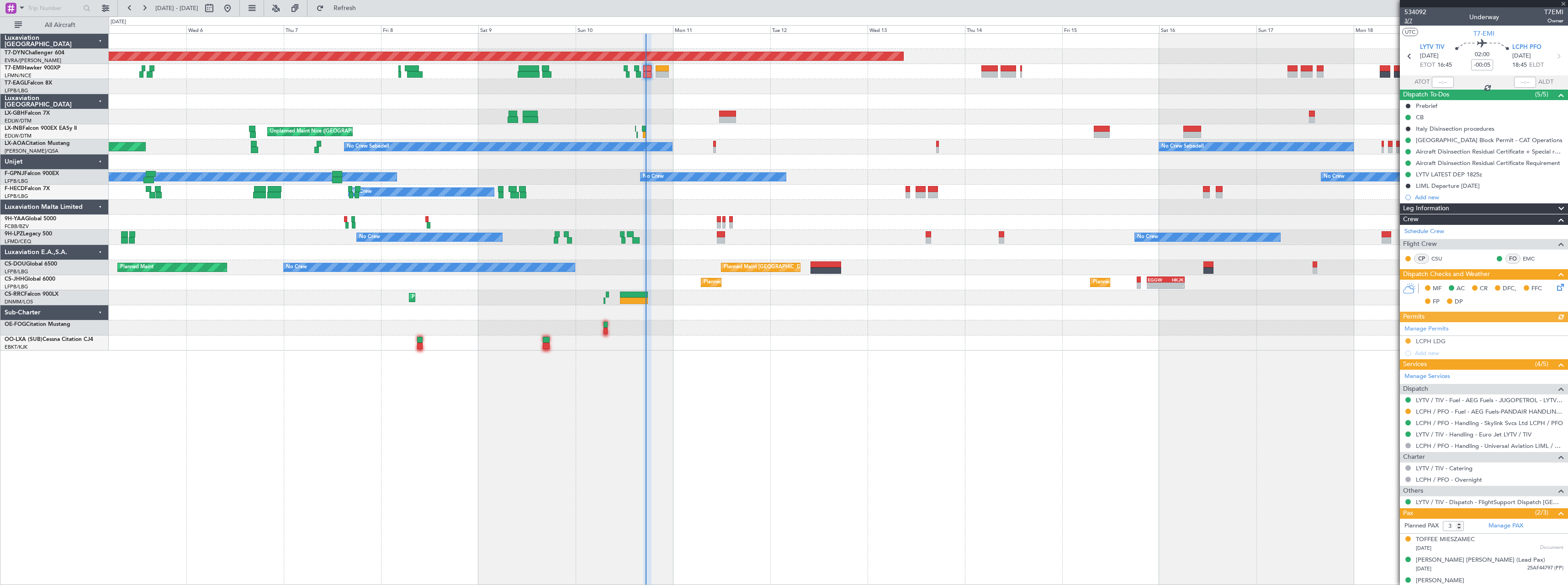
click at [1407, 20] on span "3/7" at bounding box center [1415, 21] width 22 height 8
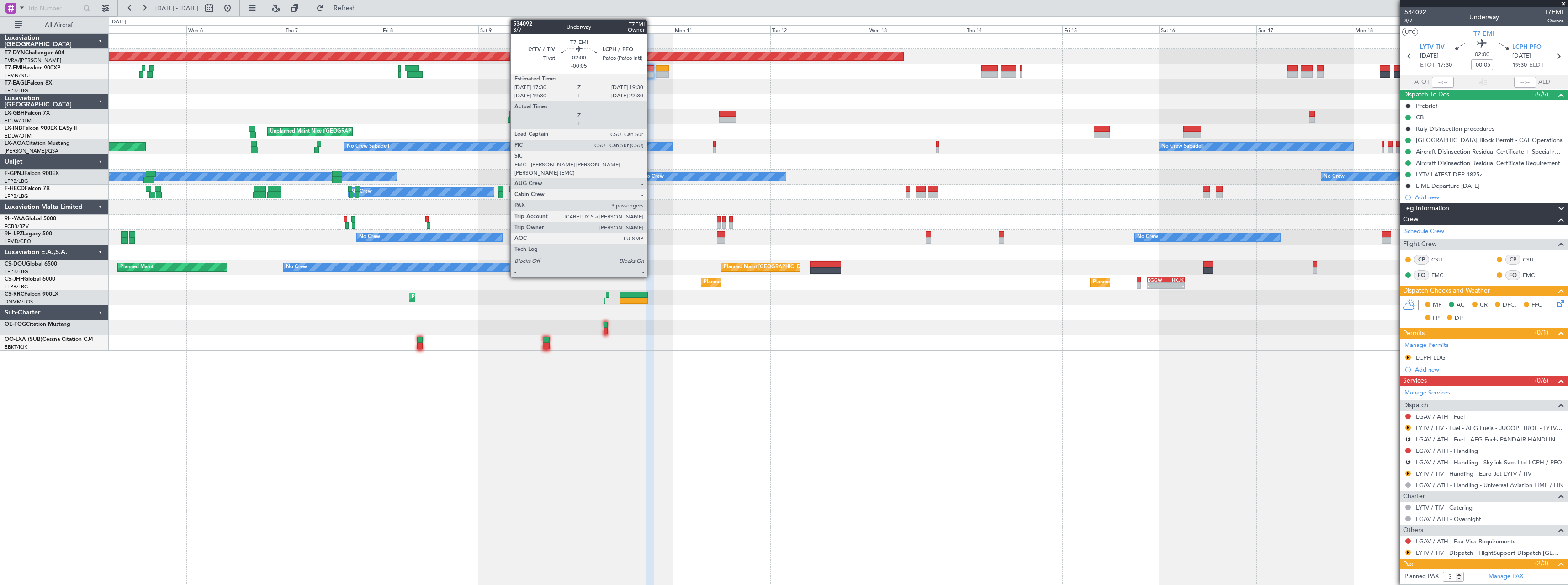
click at [647, 63] on div "Planned Maint [GEOGRAPHIC_DATA]-[GEOGRAPHIC_DATA]" at bounding box center [838, 56] width 1459 height 15
click at [649, 69] on div at bounding box center [650, 68] width 9 height 7
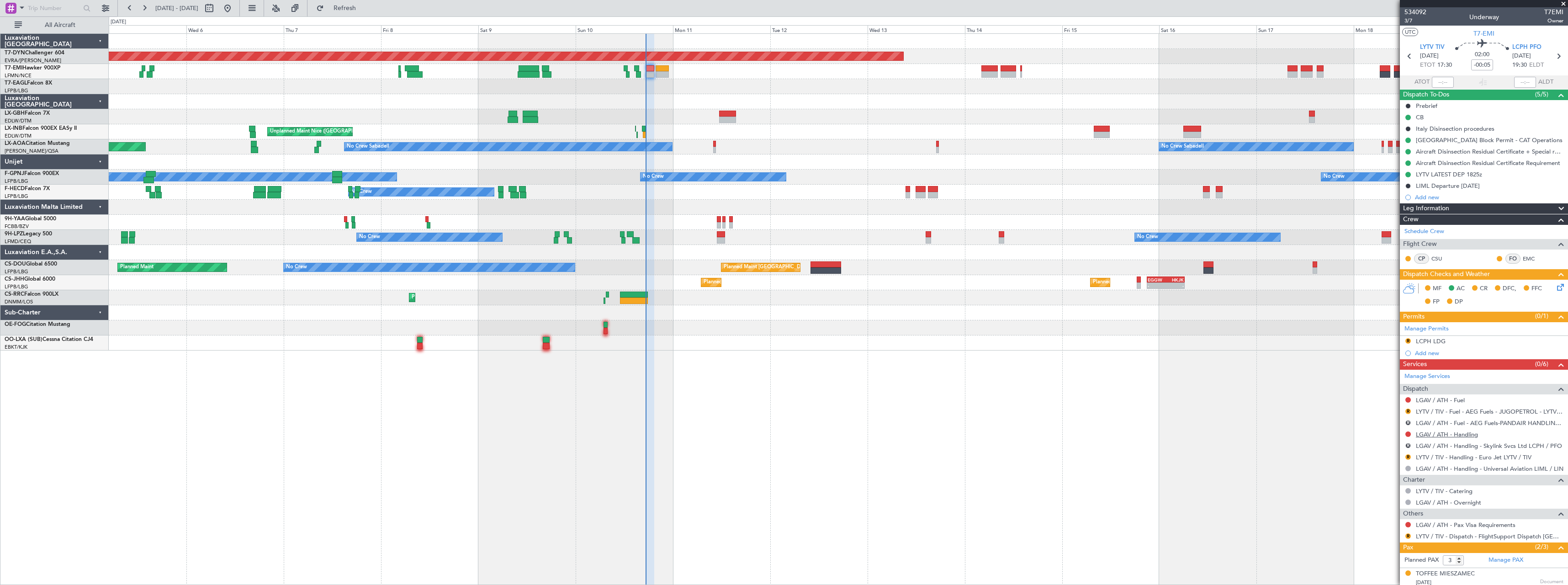
click at [1458, 435] on link "LGAV / ATH - Handling" at bounding box center [1447, 434] width 62 height 8
click at [364, 7] on span "Refresh" at bounding box center [345, 8] width 38 height 7
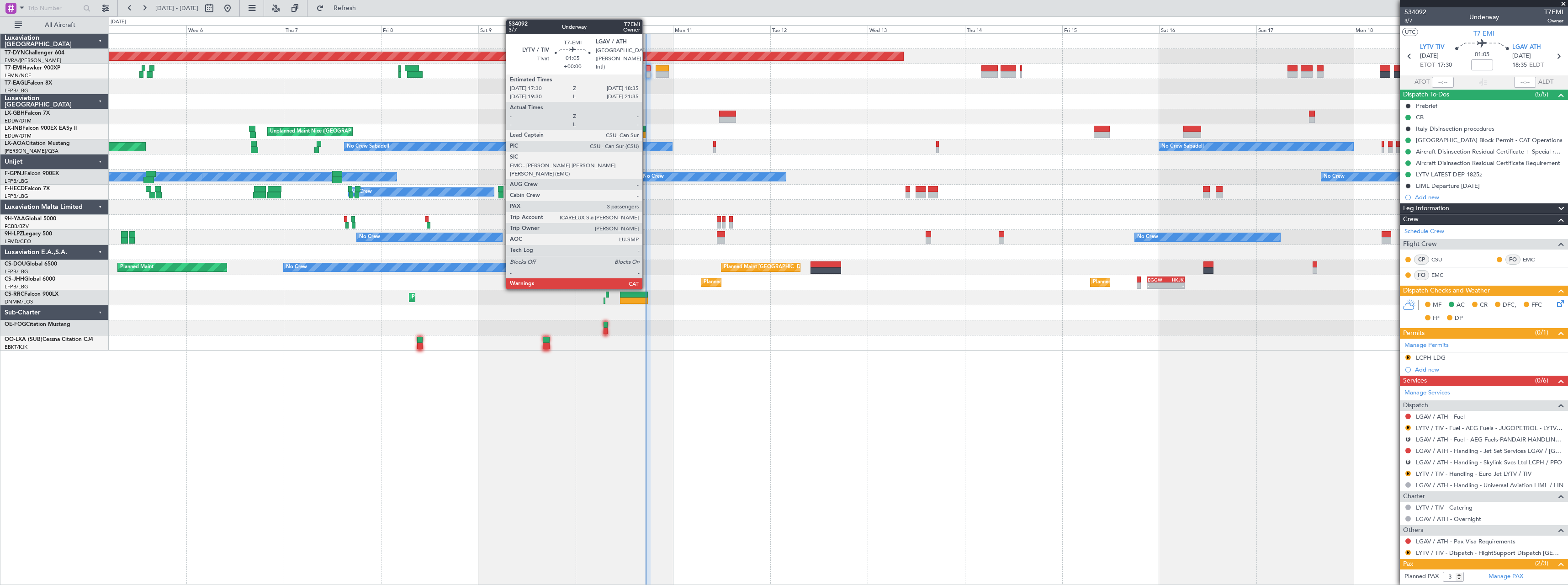
click at [646, 68] on div at bounding box center [648, 68] width 5 height 7
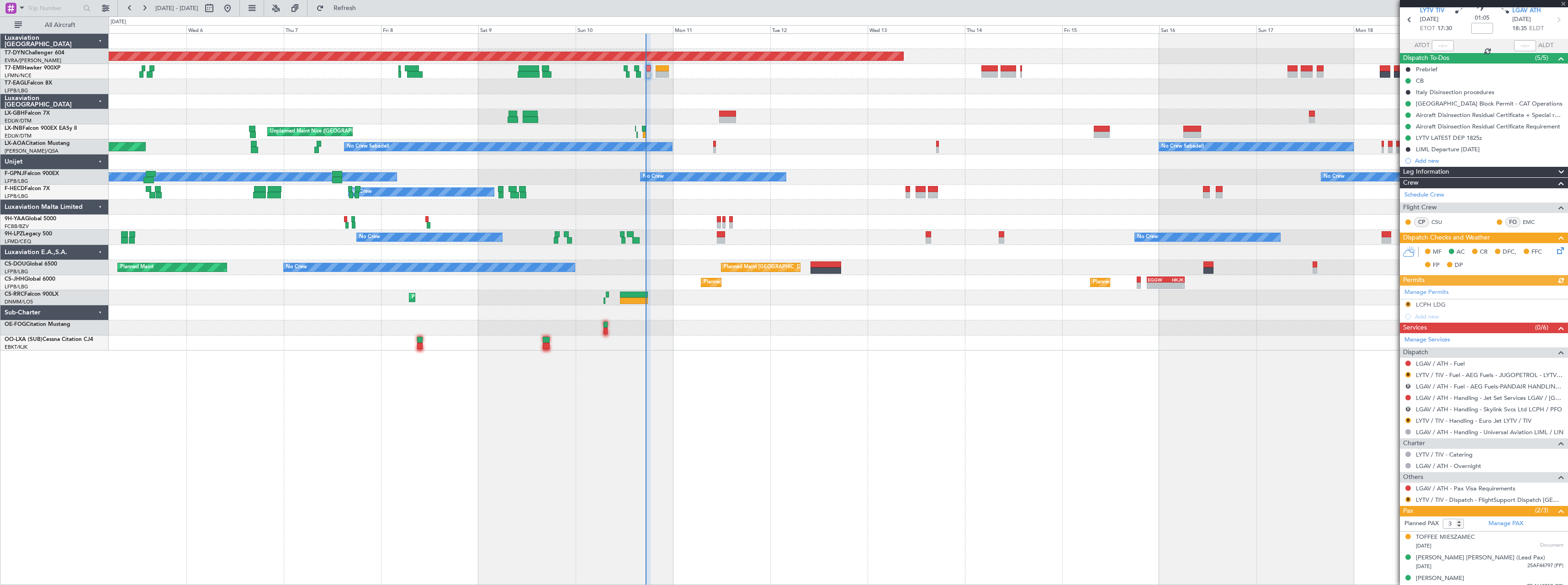
scroll to position [44, 0]
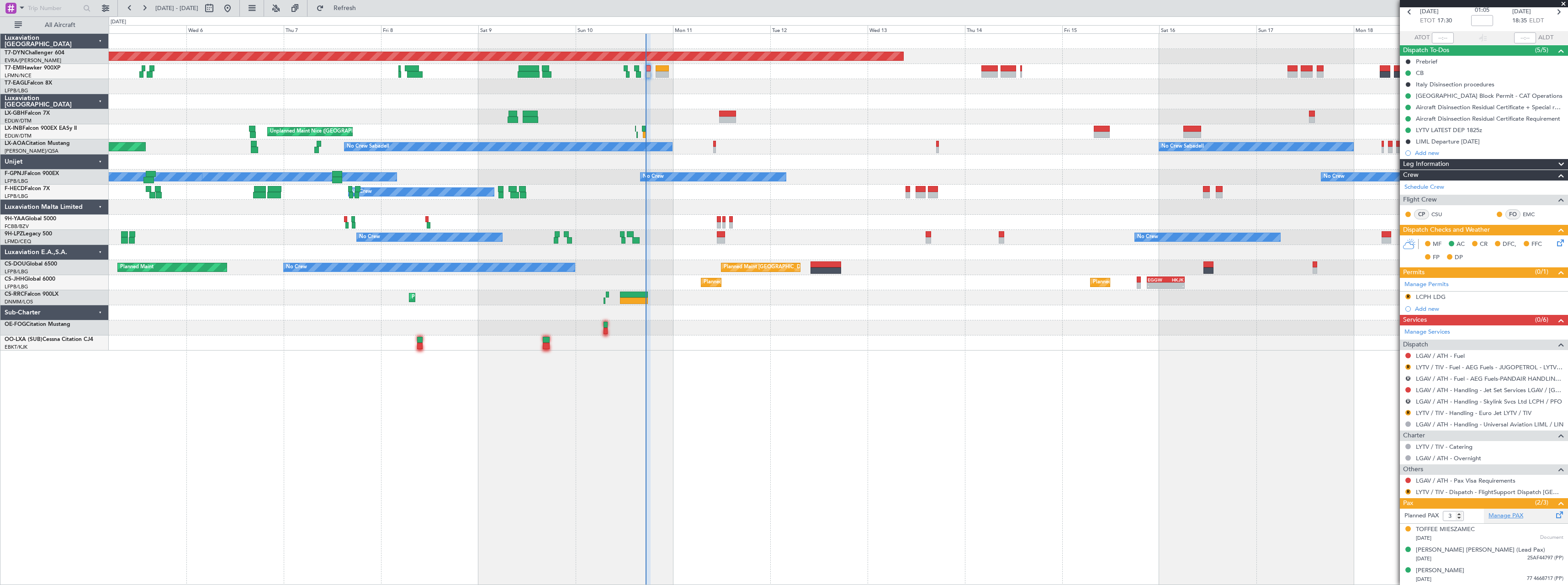
click at [1511, 516] on link "Manage PAX" at bounding box center [1505, 516] width 35 height 9
click at [1555, 186] on span at bounding box center [1559, 184] width 11 height 7
click at [364, 7] on span "Refresh" at bounding box center [345, 8] width 38 height 7
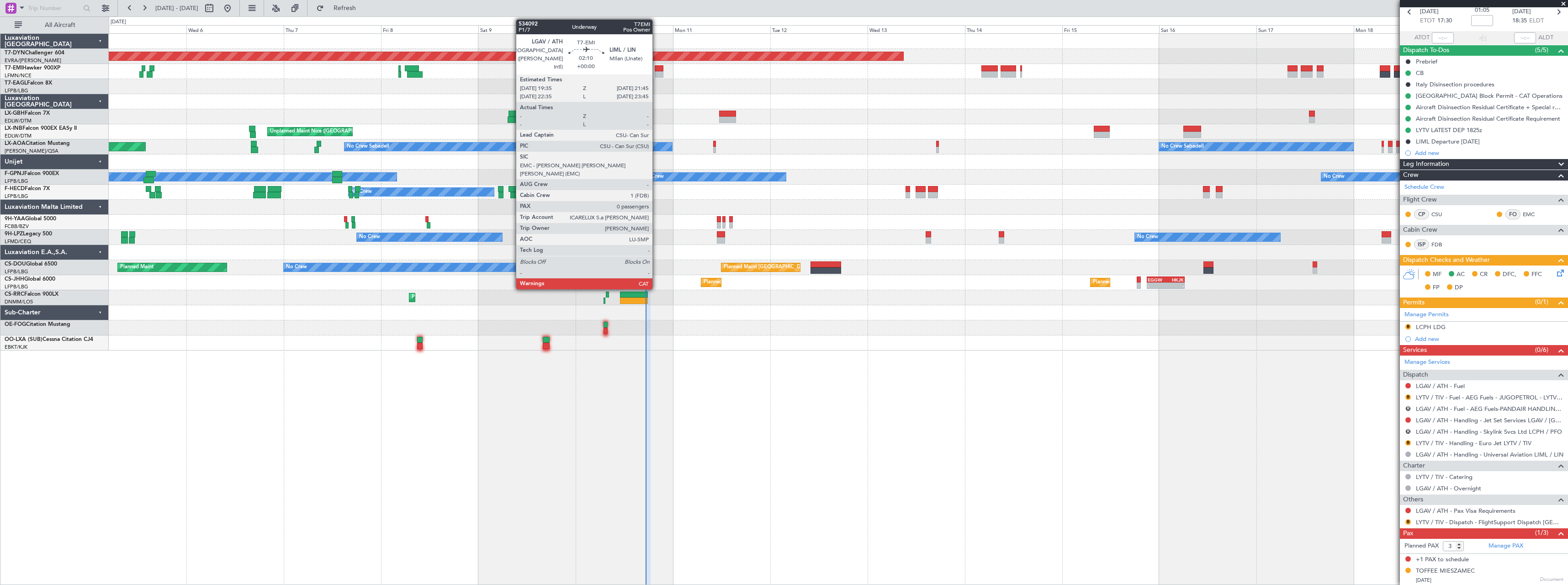
click at [657, 68] on div at bounding box center [659, 68] width 9 height 7
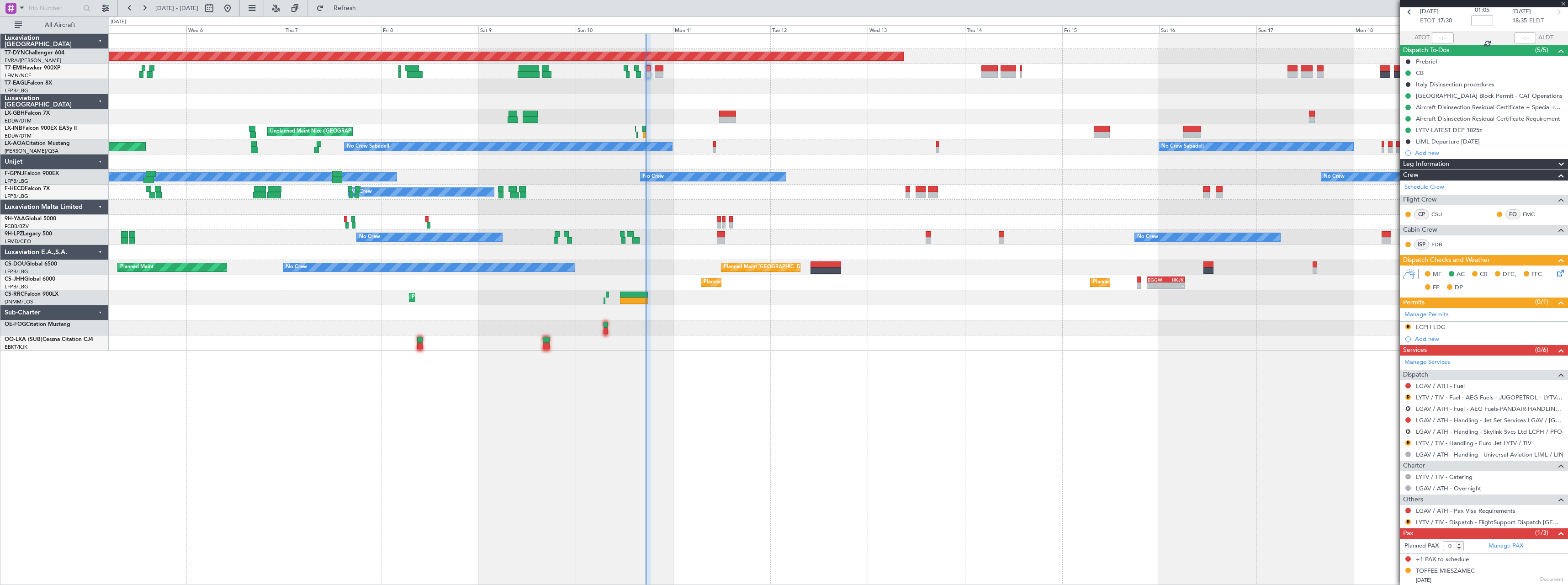
scroll to position [0, 0]
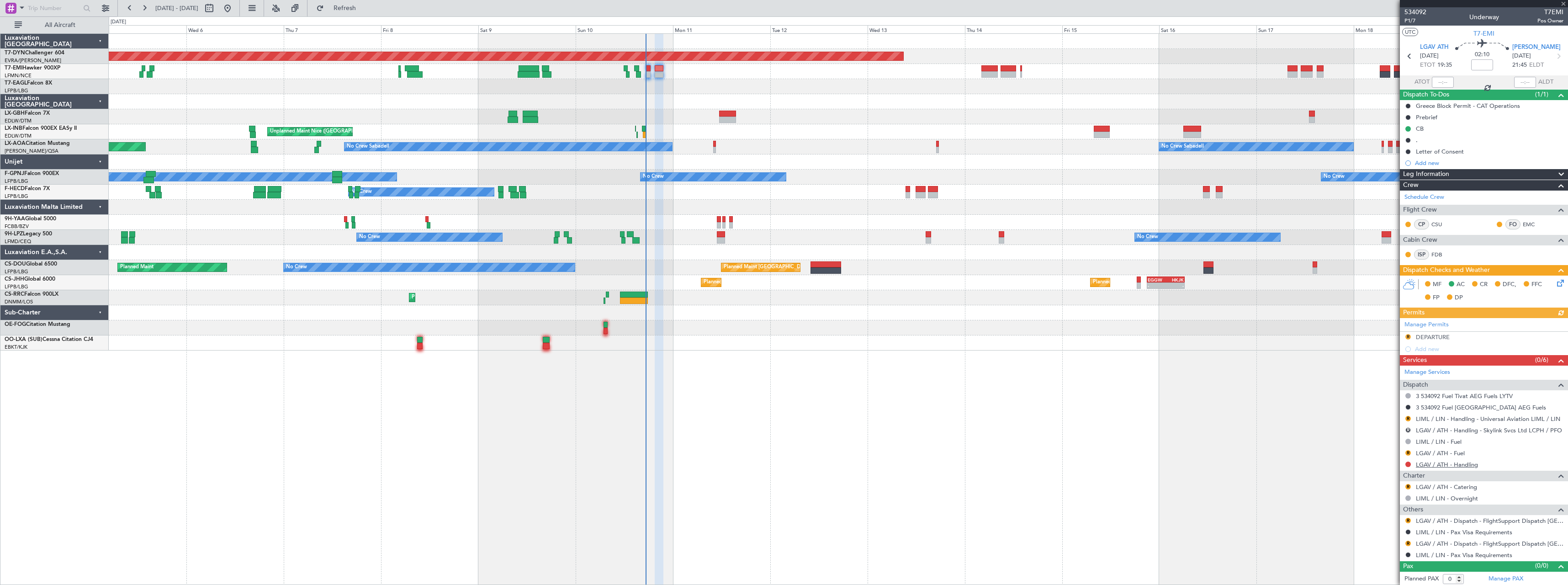
click at [1452, 465] on link "LGAV / ATH - Handling" at bounding box center [1447, 464] width 62 height 8
click at [364, 12] on span "Refresh" at bounding box center [345, 8] width 38 height 7
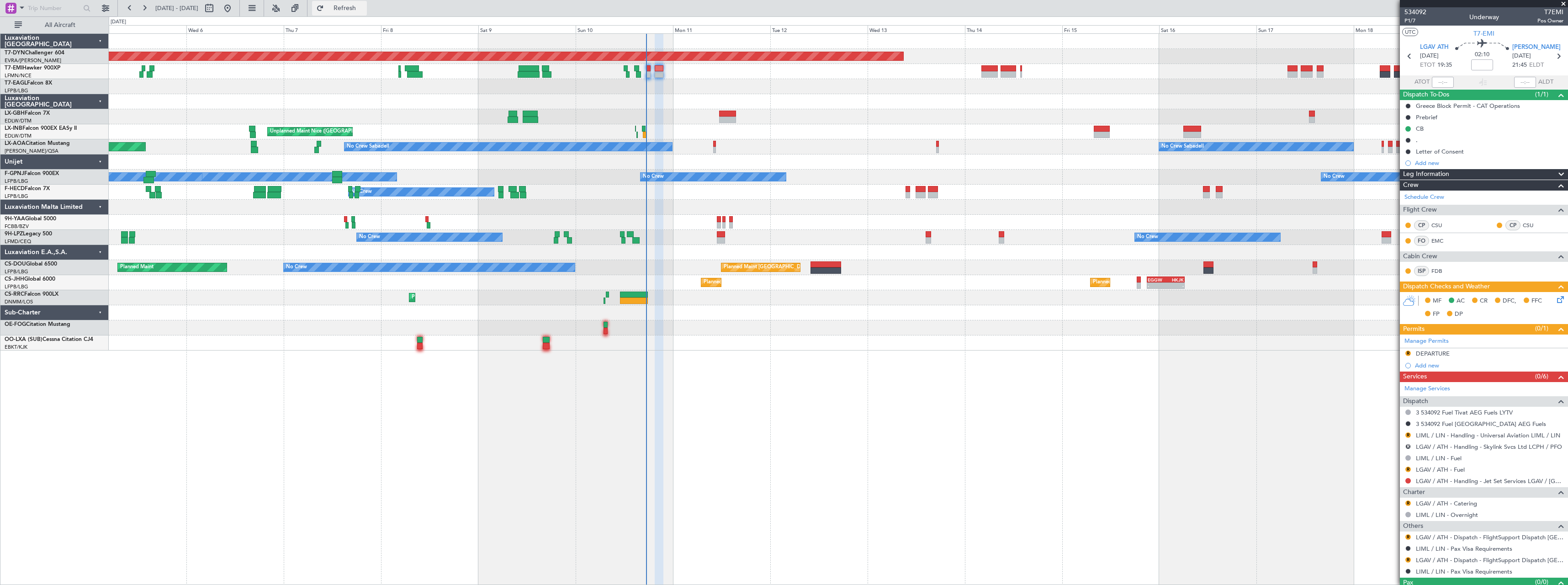
click at [364, 9] on span "Refresh" at bounding box center [345, 8] width 38 height 7
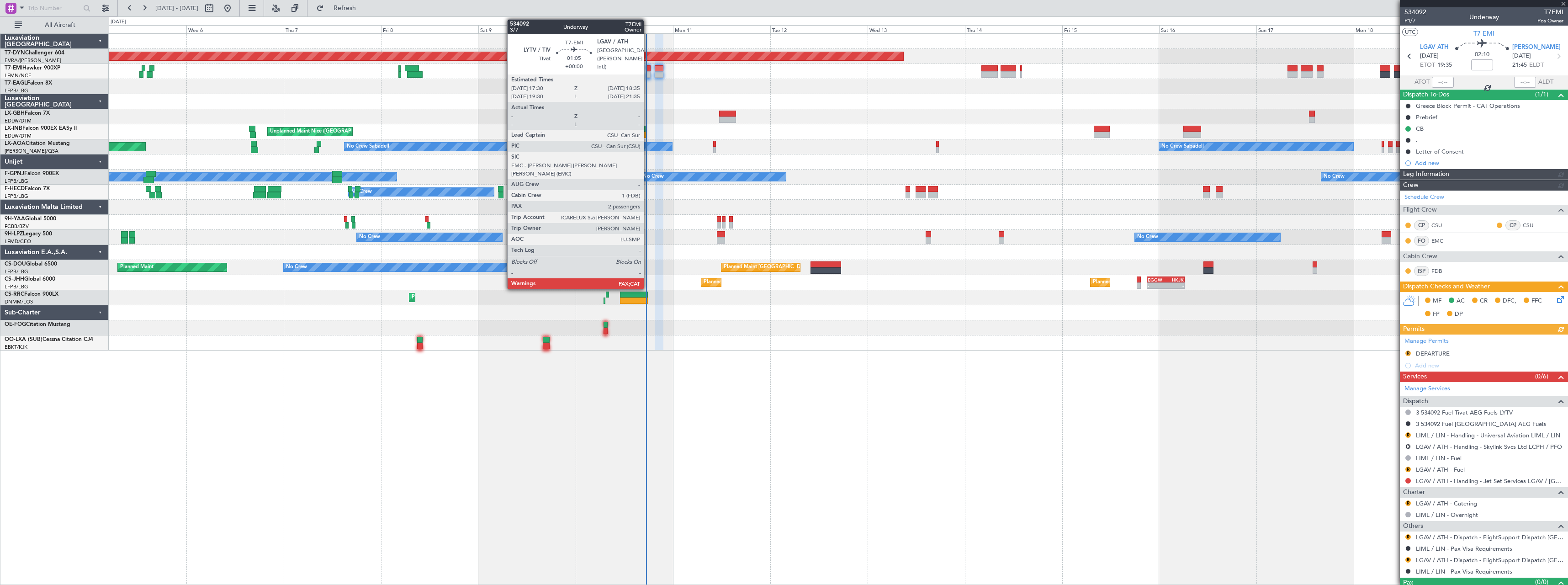
click at [648, 67] on div at bounding box center [648, 68] width 5 height 7
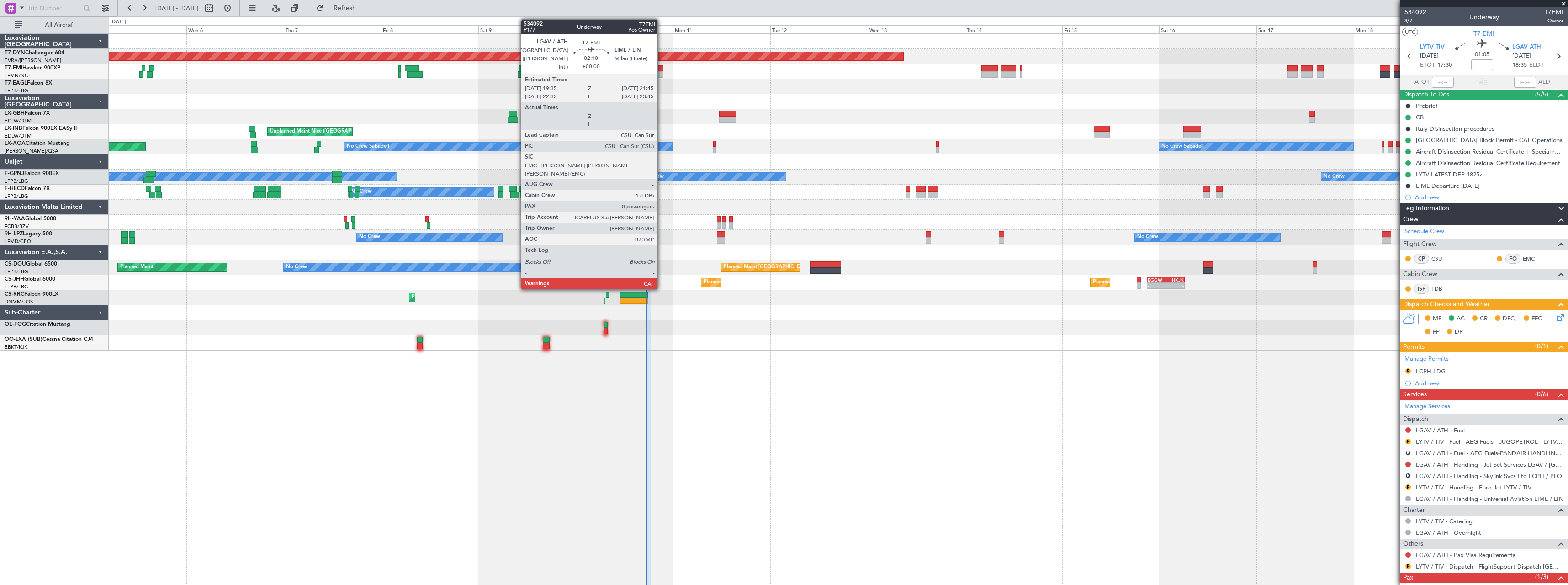
click at [662, 68] on div at bounding box center [659, 68] width 9 height 7
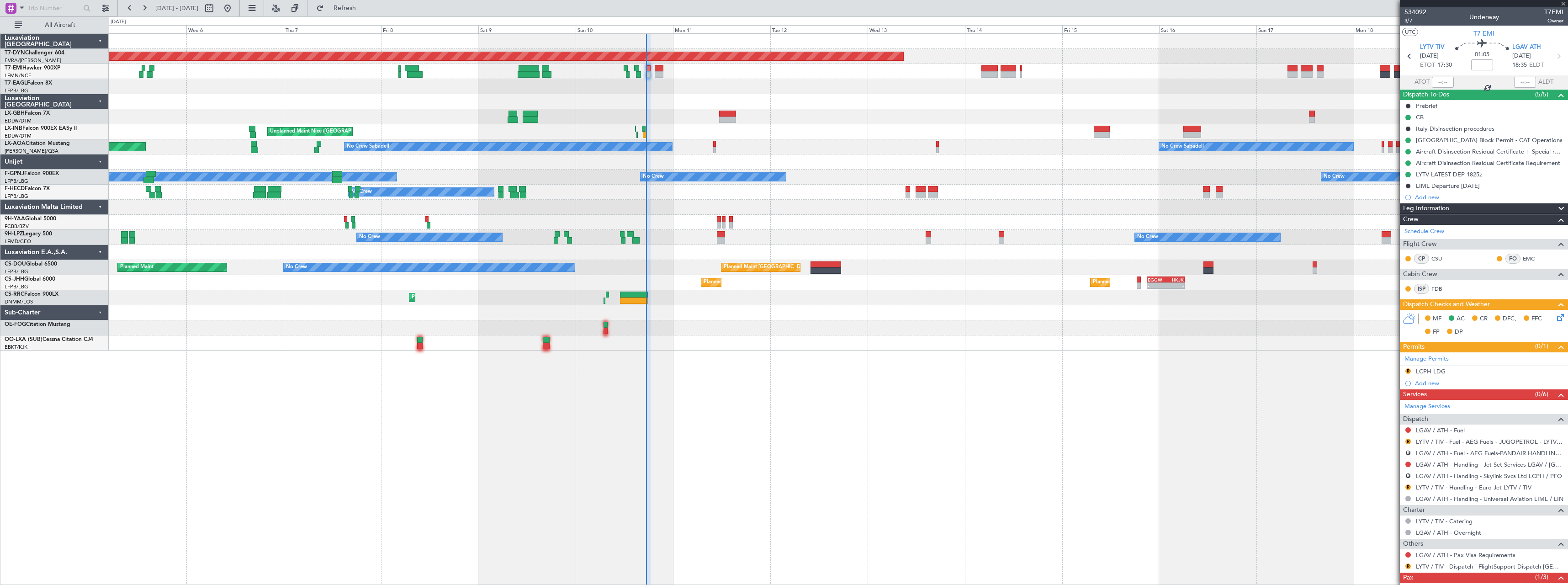
type input "0"
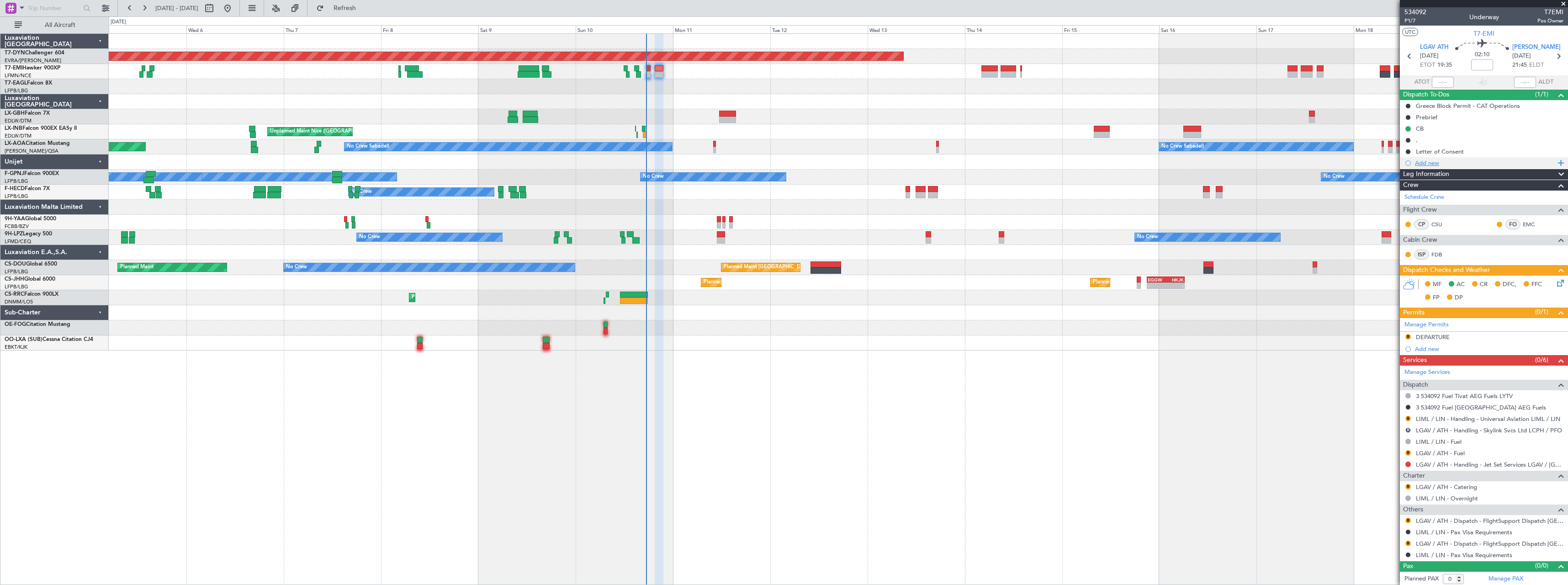
click at [1433, 164] on div "Add new" at bounding box center [1485, 163] width 140 height 8
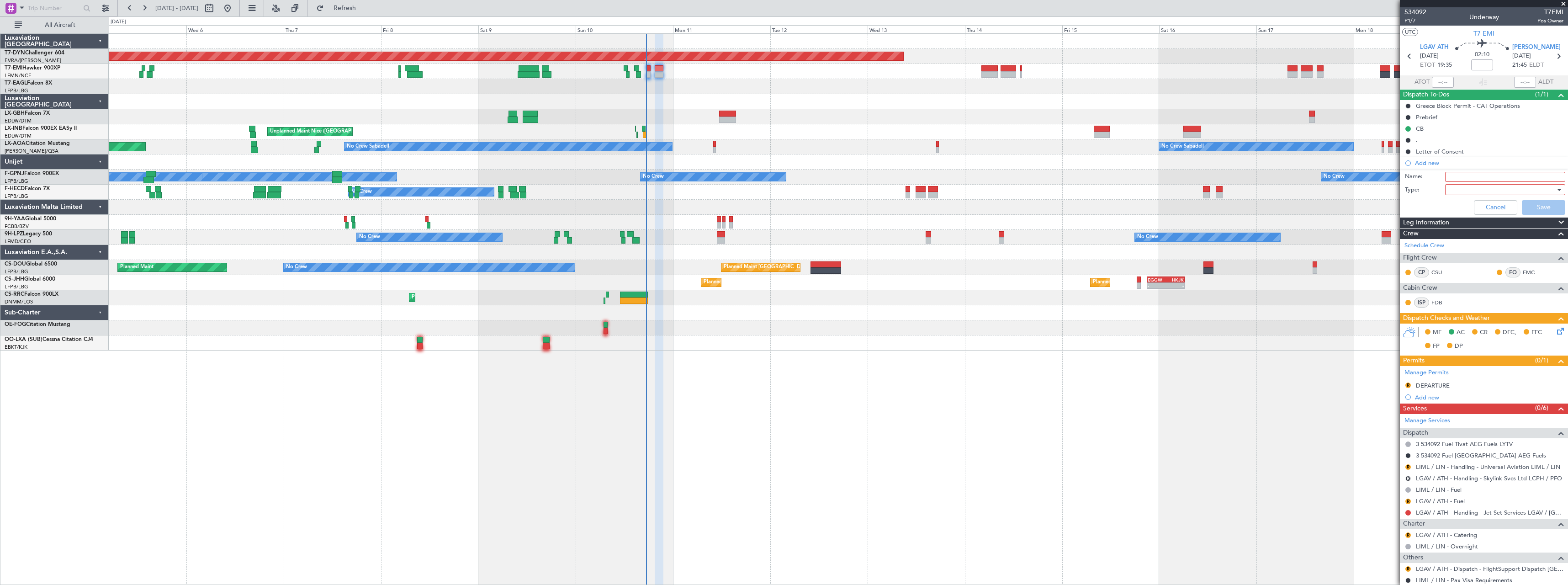
click at [1459, 175] on input "Name:" at bounding box center [1505, 177] width 120 height 10
type input "A/C Disinsection"
click at [1454, 190] on div at bounding box center [1502, 189] width 107 height 14
click at [1463, 208] on span "Generic" at bounding box center [1501, 208] width 107 height 14
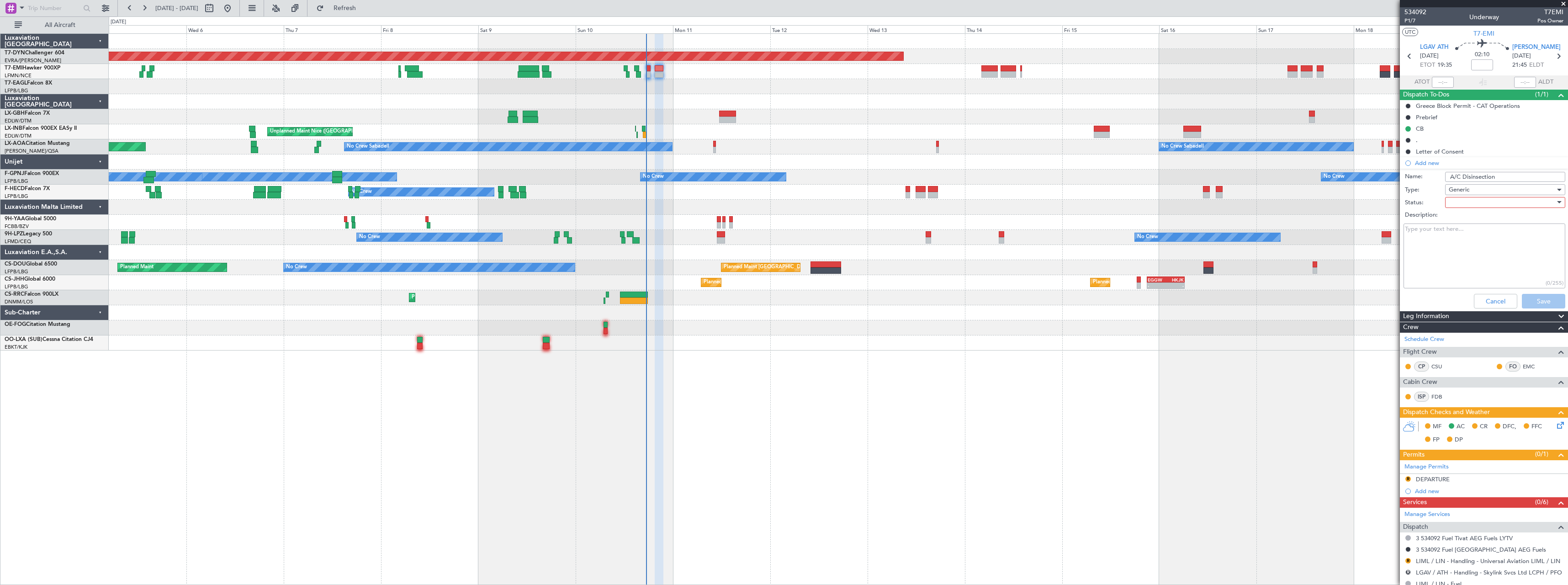
click at [1461, 203] on div at bounding box center [1502, 202] width 107 height 14
click at [1474, 247] on span "Completed" at bounding box center [1501, 248] width 107 height 14
click at [1539, 301] on button "Save" at bounding box center [1543, 301] width 43 height 15
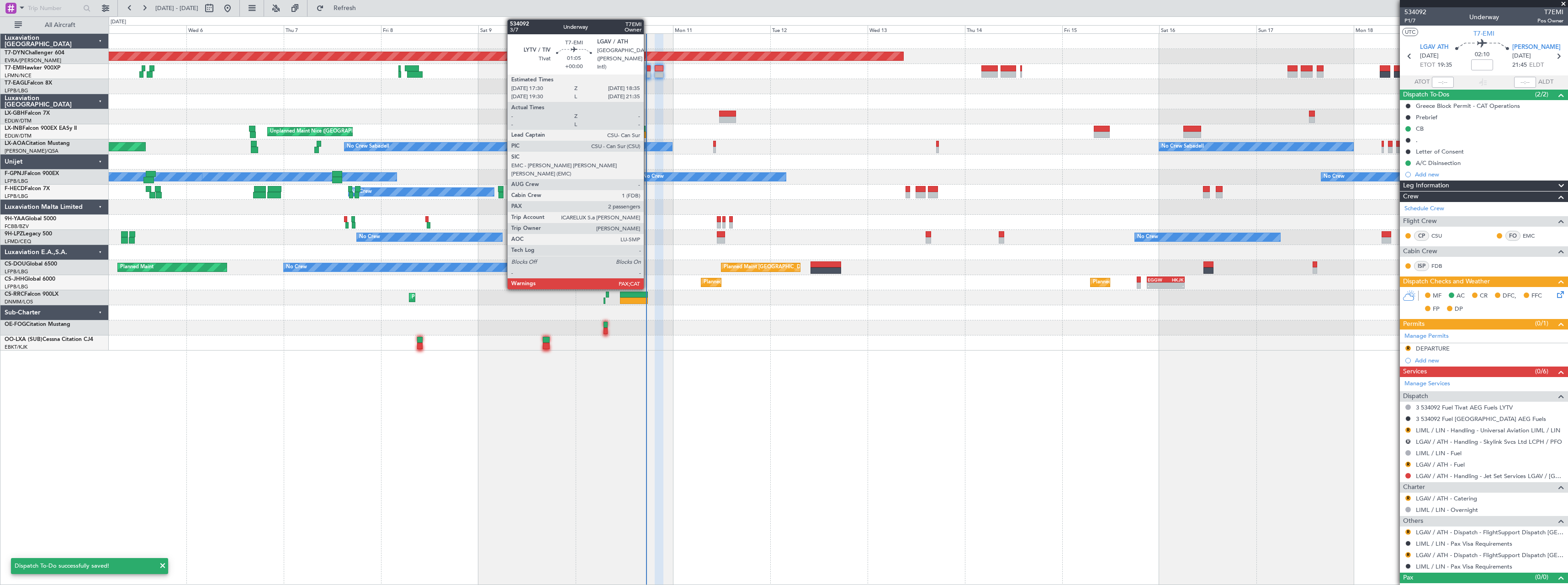
click at [648, 68] on div at bounding box center [648, 68] width 5 height 7
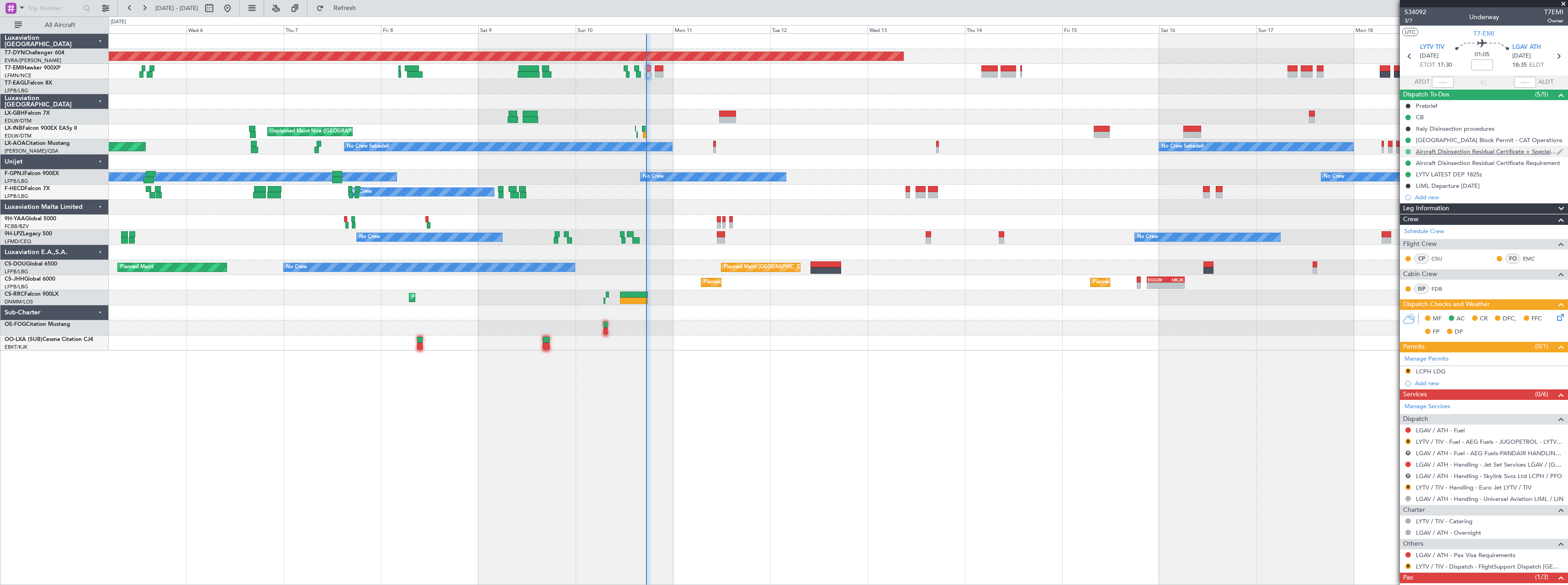
click at [1408, 152] on button at bounding box center [1408, 152] width 5 height 5
drag, startPoint x: 1397, startPoint y: 207, endPoint x: 1401, endPoint y: 197, distance: 10.8
click at [1398, 206] on span "Cancelled" at bounding box center [1410, 205] width 26 height 9
click at [1408, 164] on button at bounding box center [1408, 163] width 5 height 5
click at [1402, 215] on span "Cancelled" at bounding box center [1410, 217] width 26 height 9
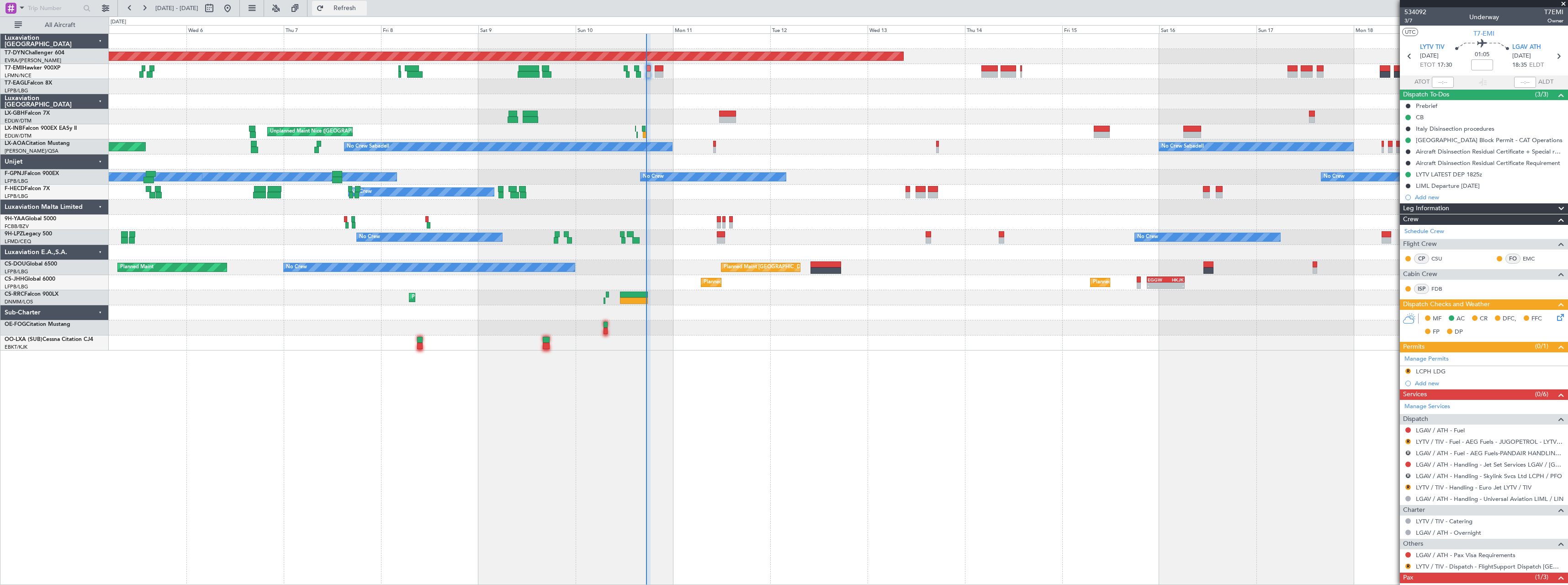
click at [364, 12] on span "Refresh" at bounding box center [345, 8] width 38 height 7
click at [1404, 23] on span "3/7" at bounding box center [1415, 21] width 22 height 8
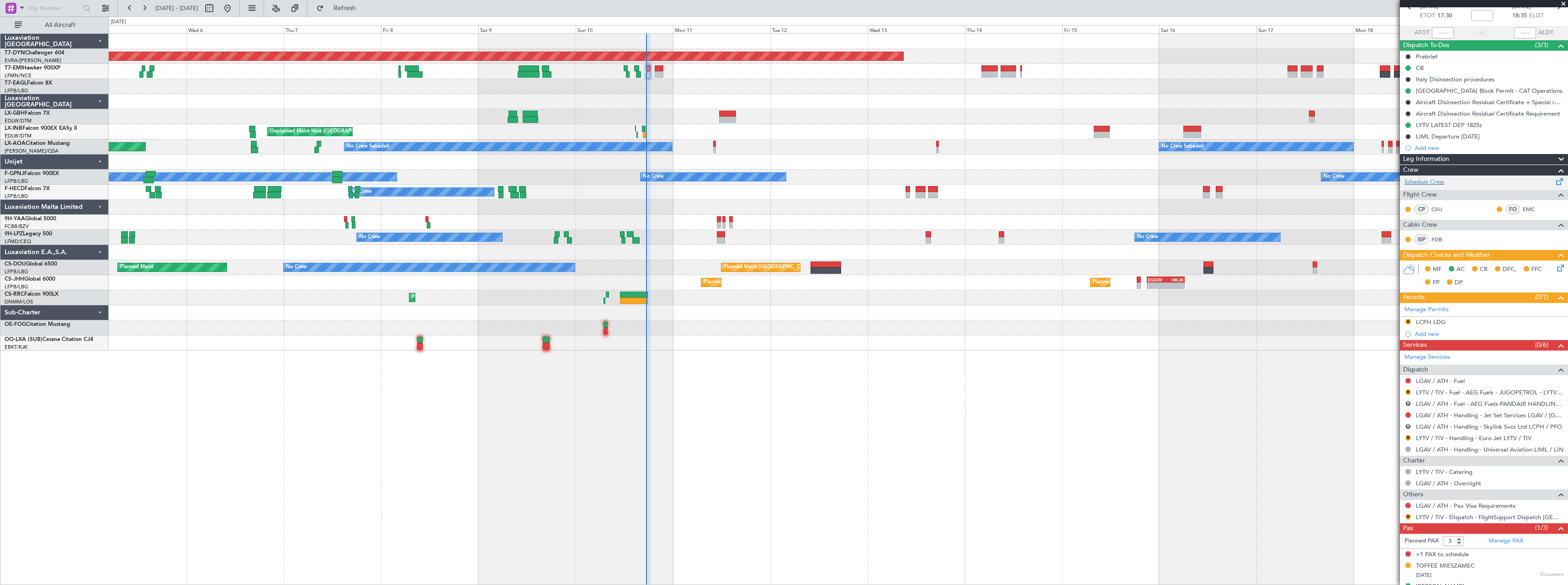
scroll to position [65, 0]
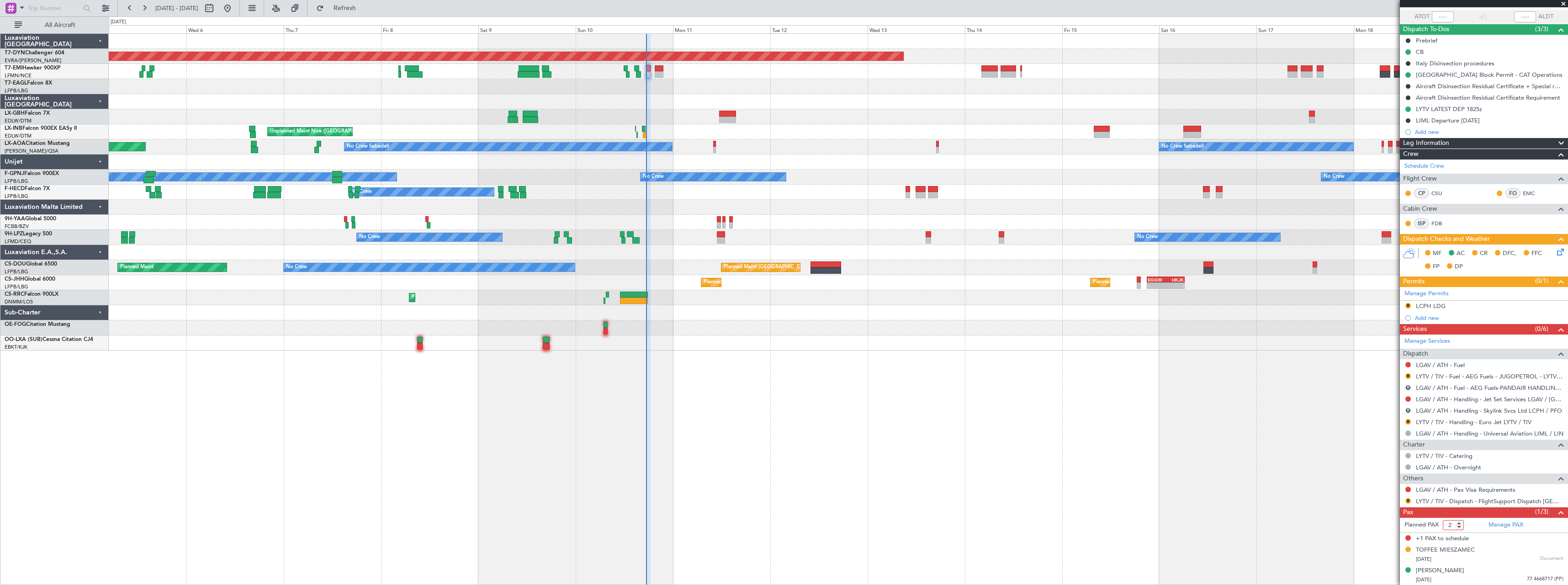
type input "2"
click at [1461, 528] on input "2" at bounding box center [1453, 525] width 21 height 10
click at [1470, 524] on form "Planned PAX" at bounding box center [1442, 525] width 84 height 15
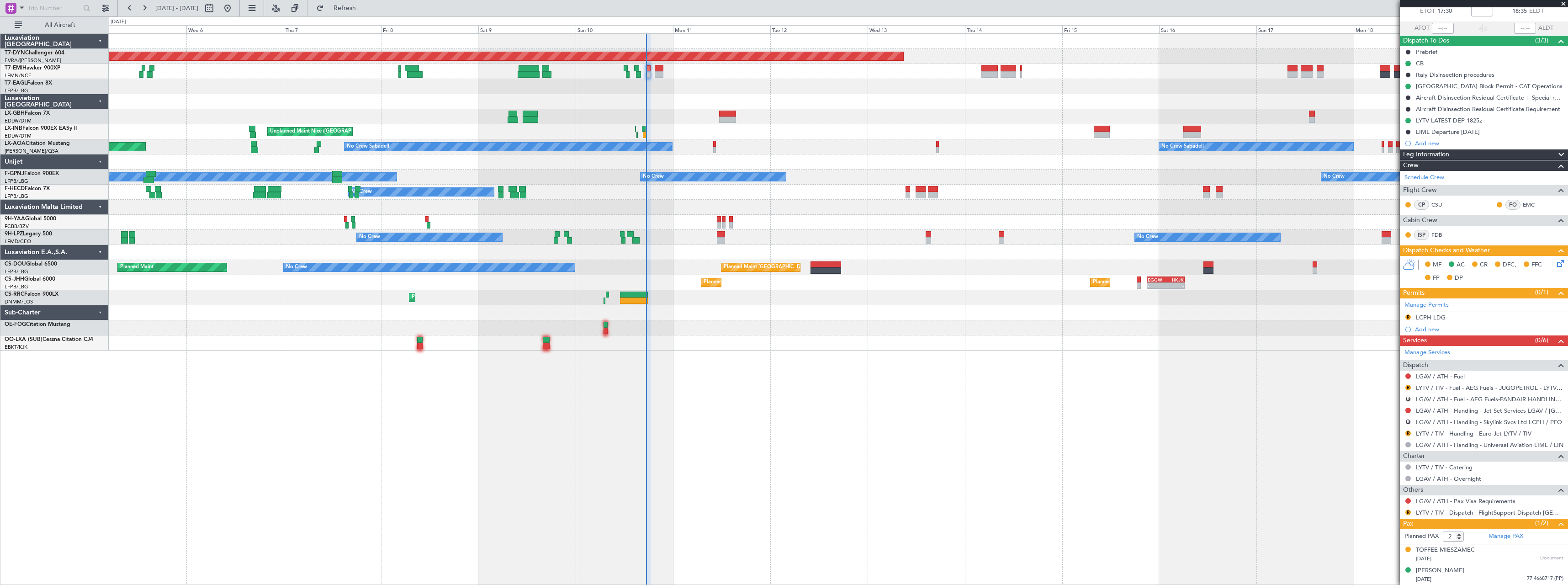
click at [664, 69] on div "A/C Unavailable" at bounding box center [838, 71] width 1459 height 15
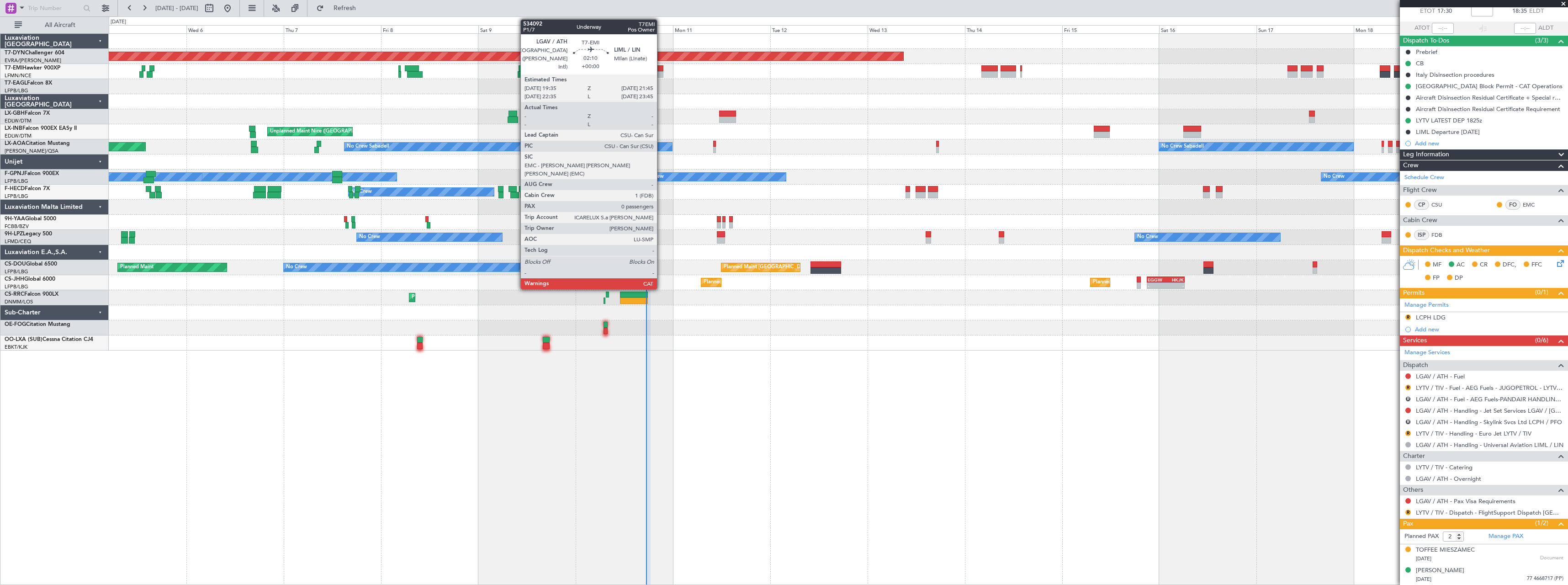
click at [661, 69] on div at bounding box center [659, 68] width 9 height 7
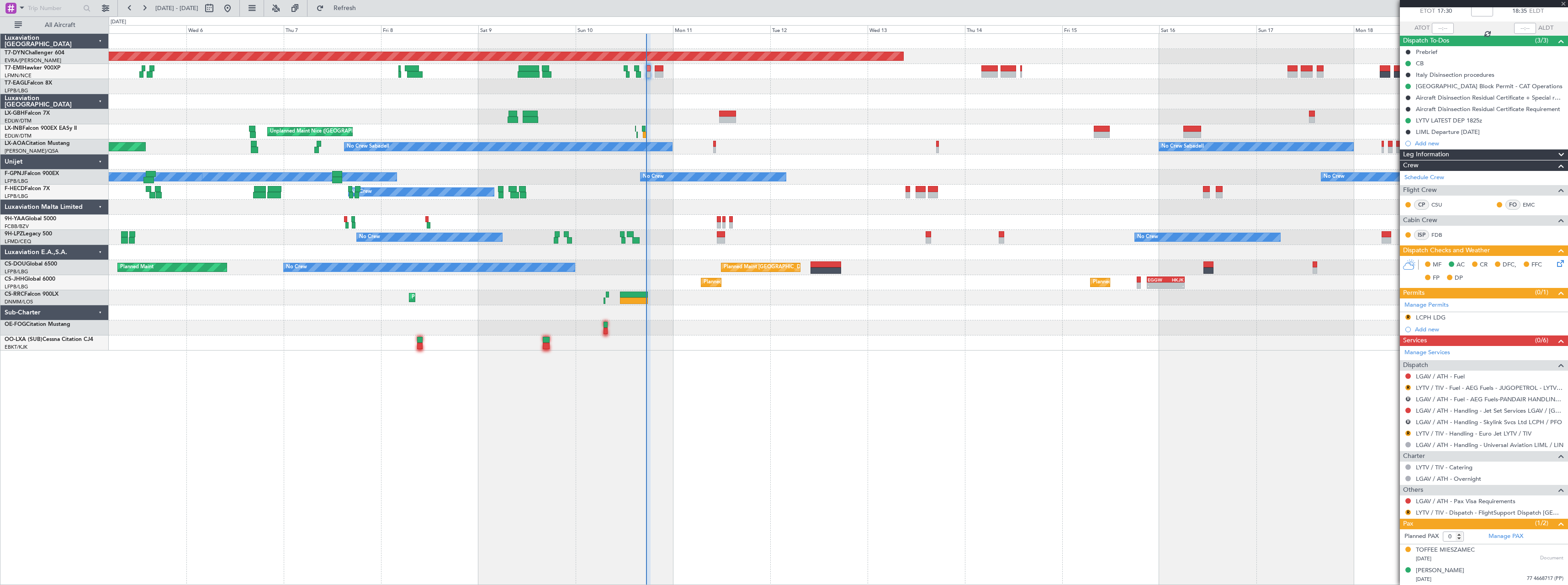
scroll to position [0, 0]
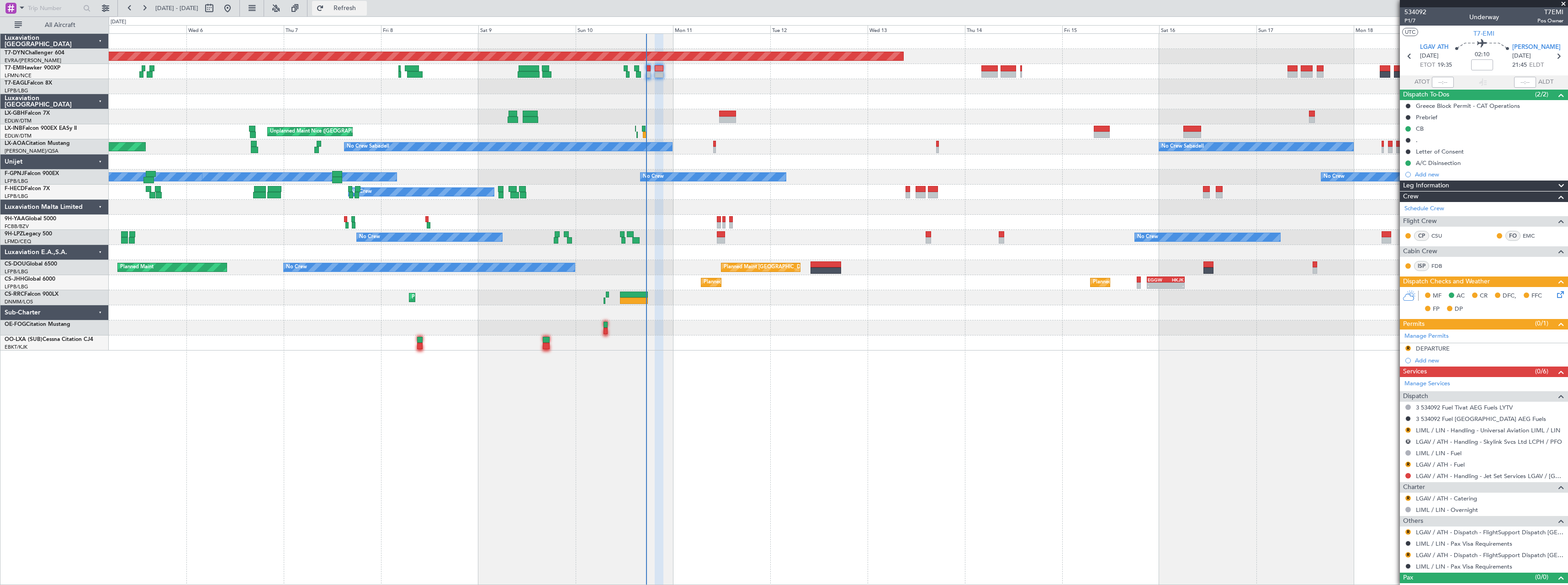
click at [364, 9] on span "Refresh" at bounding box center [345, 8] width 38 height 7
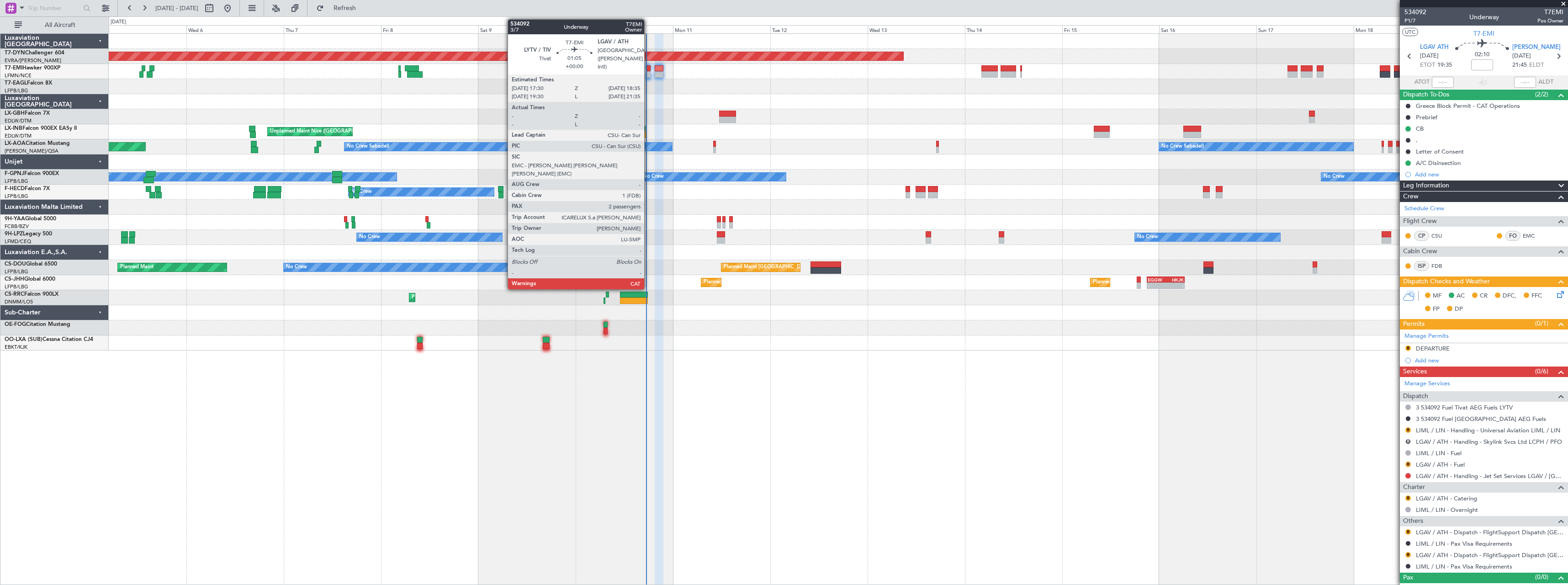
click at [648, 70] on div at bounding box center [648, 68] width 5 height 7
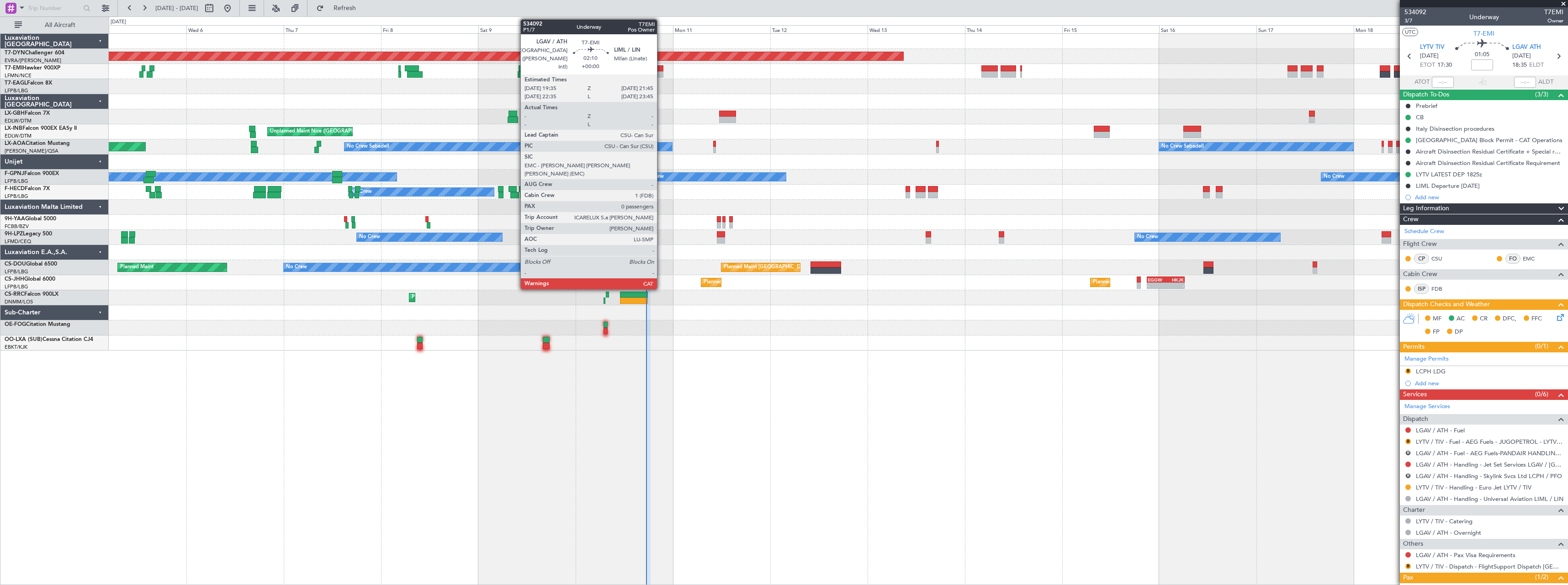
click at [661, 74] on div at bounding box center [659, 74] width 9 height 7
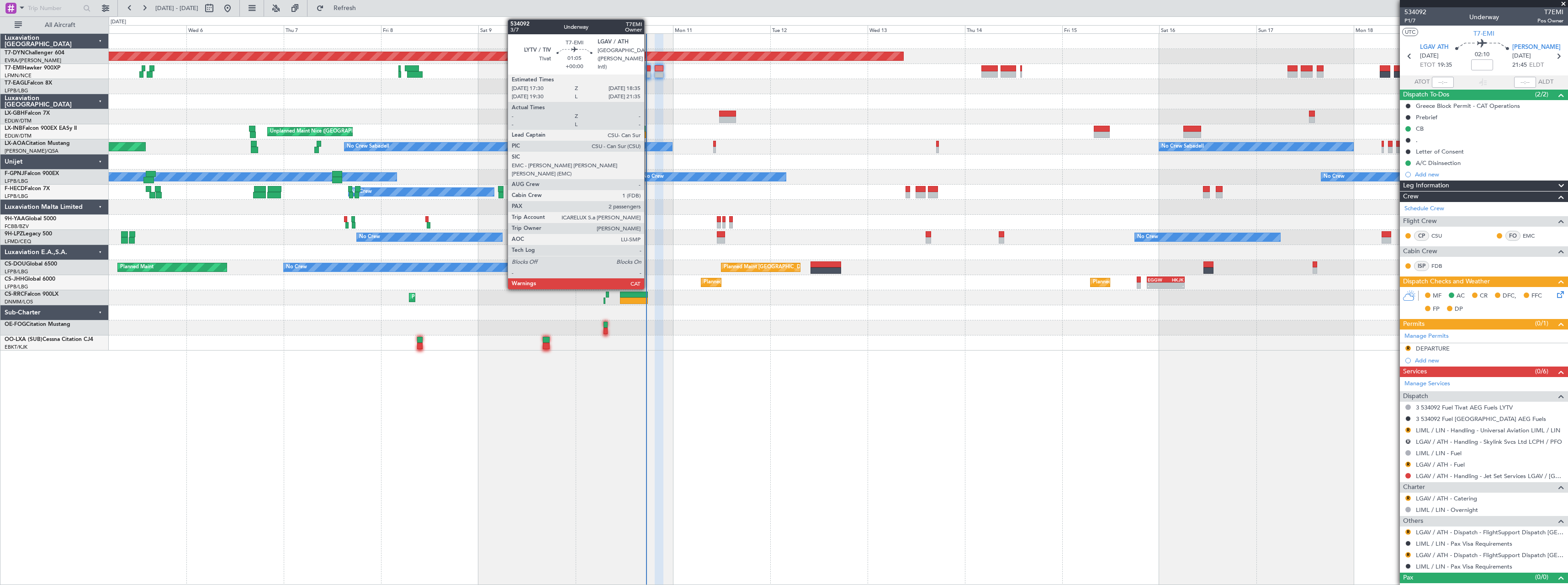
click at [648, 72] on div at bounding box center [648, 74] width 5 height 7
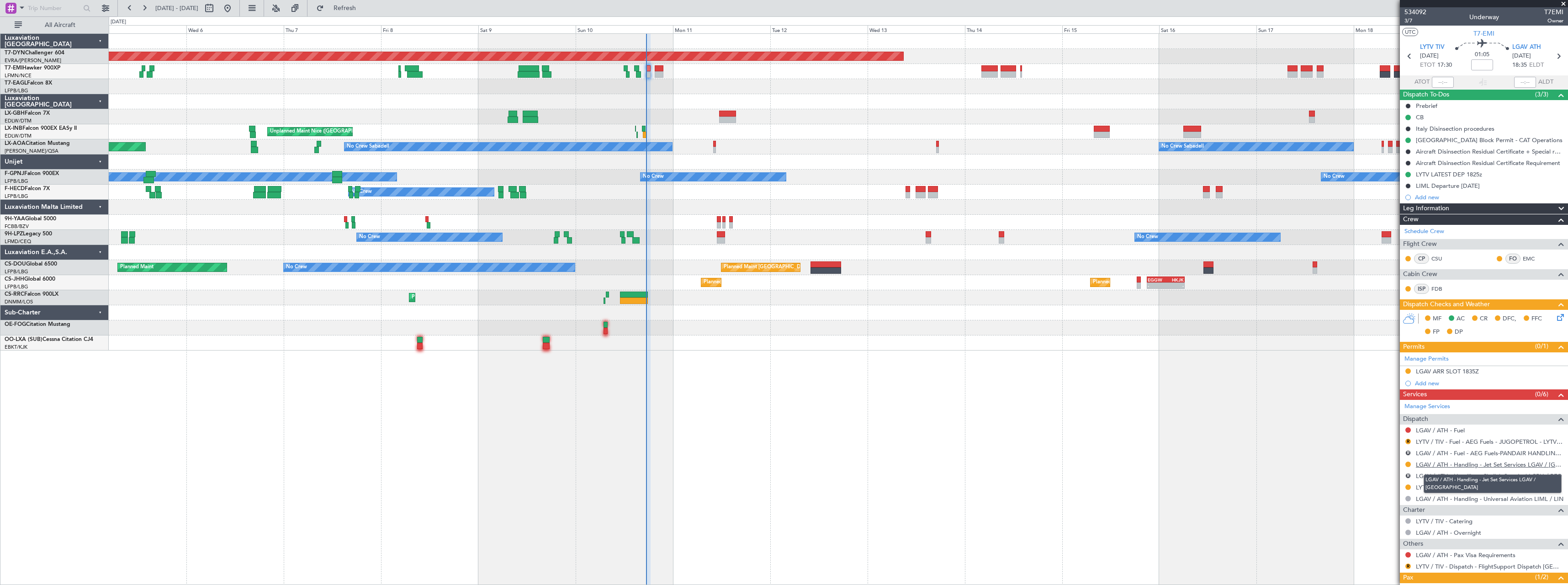
click at [1493, 464] on link "LGAV / ATH - Handling - Jet Set Services LGAV / [GEOGRAPHIC_DATA]" at bounding box center [1489, 464] width 147 height 8
click at [364, 10] on span "Refresh" at bounding box center [345, 8] width 38 height 7
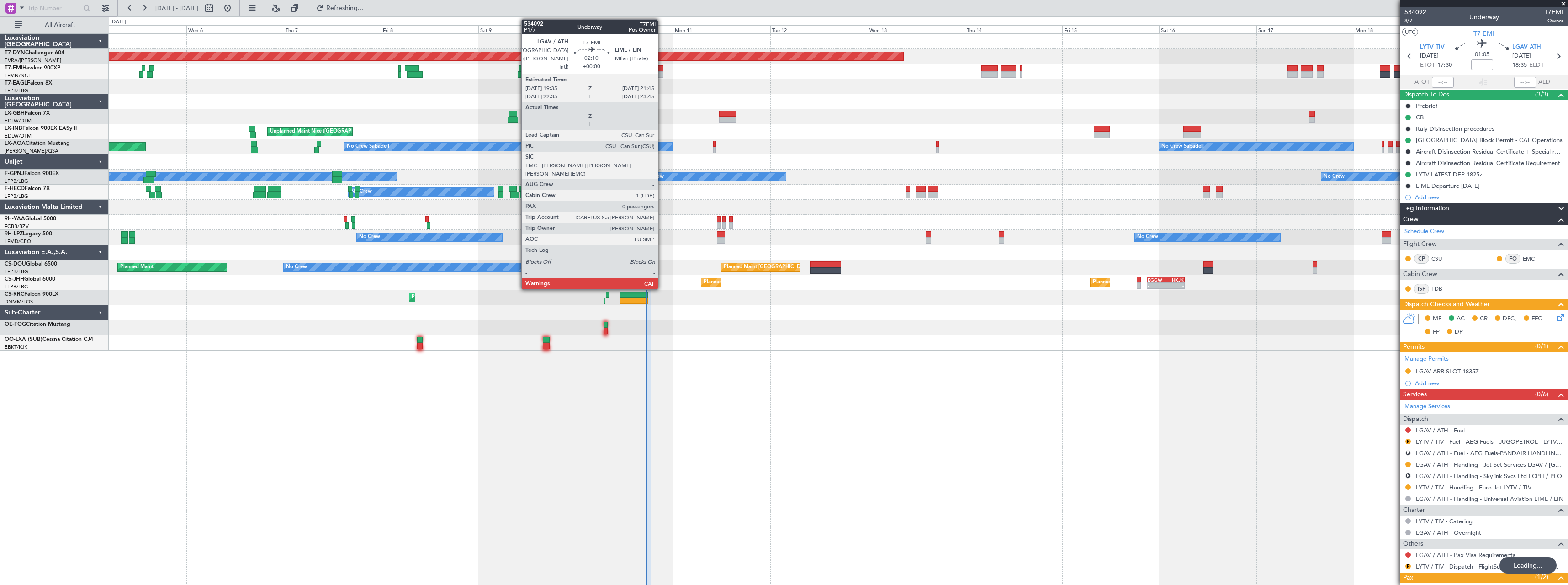
click at [662, 71] on div at bounding box center [659, 68] width 9 height 7
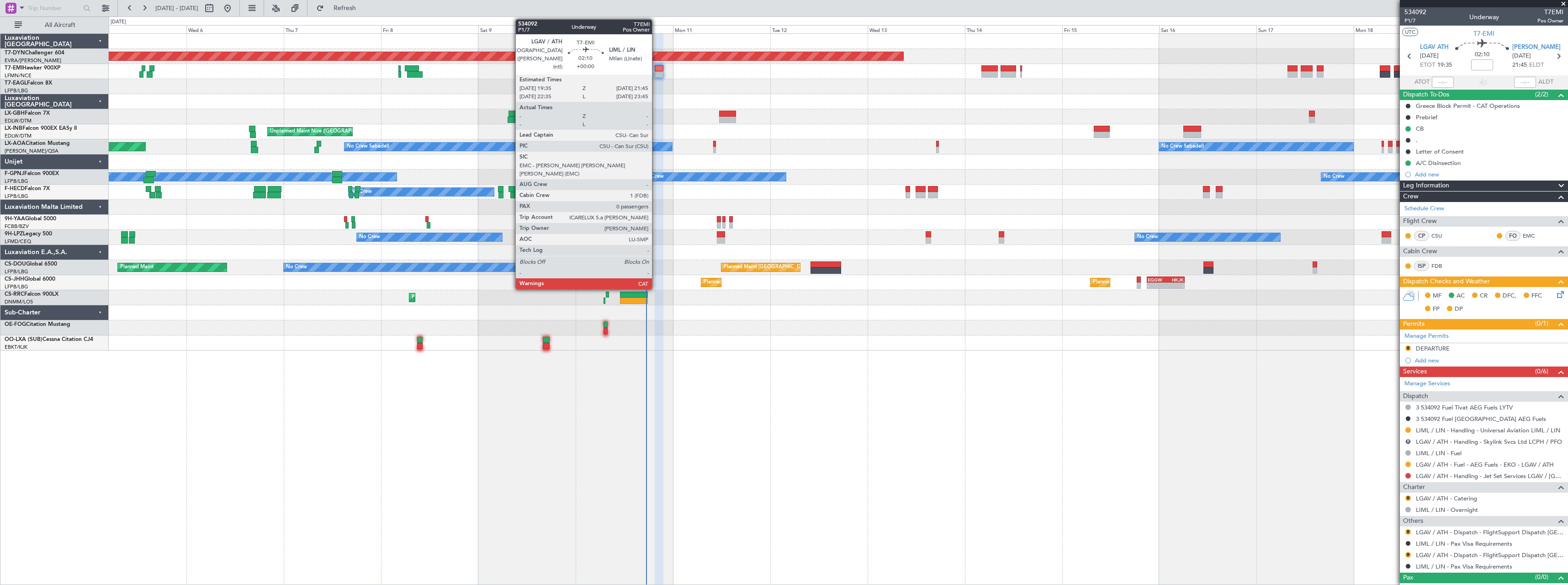
click at [656, 75] on div at bounding box center [659, 74] width 9 height 7
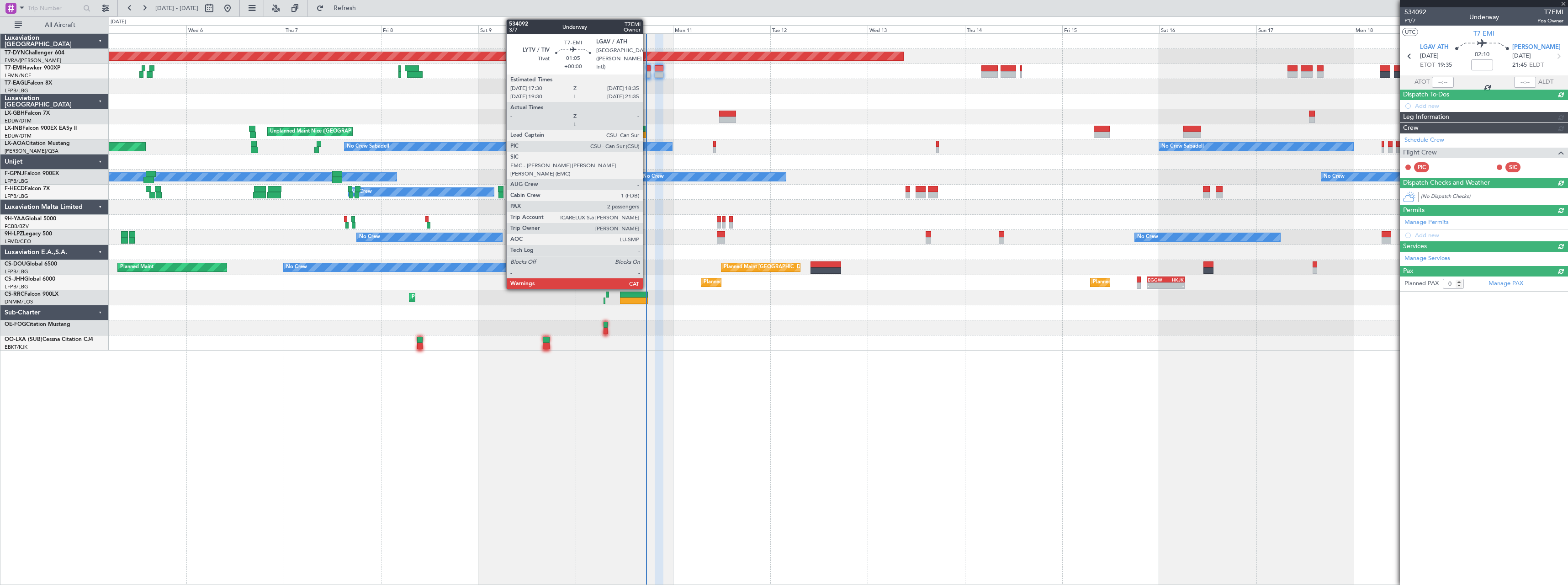
click at [647, 77] on div at bounding box center [648, 74] width 5 height 7
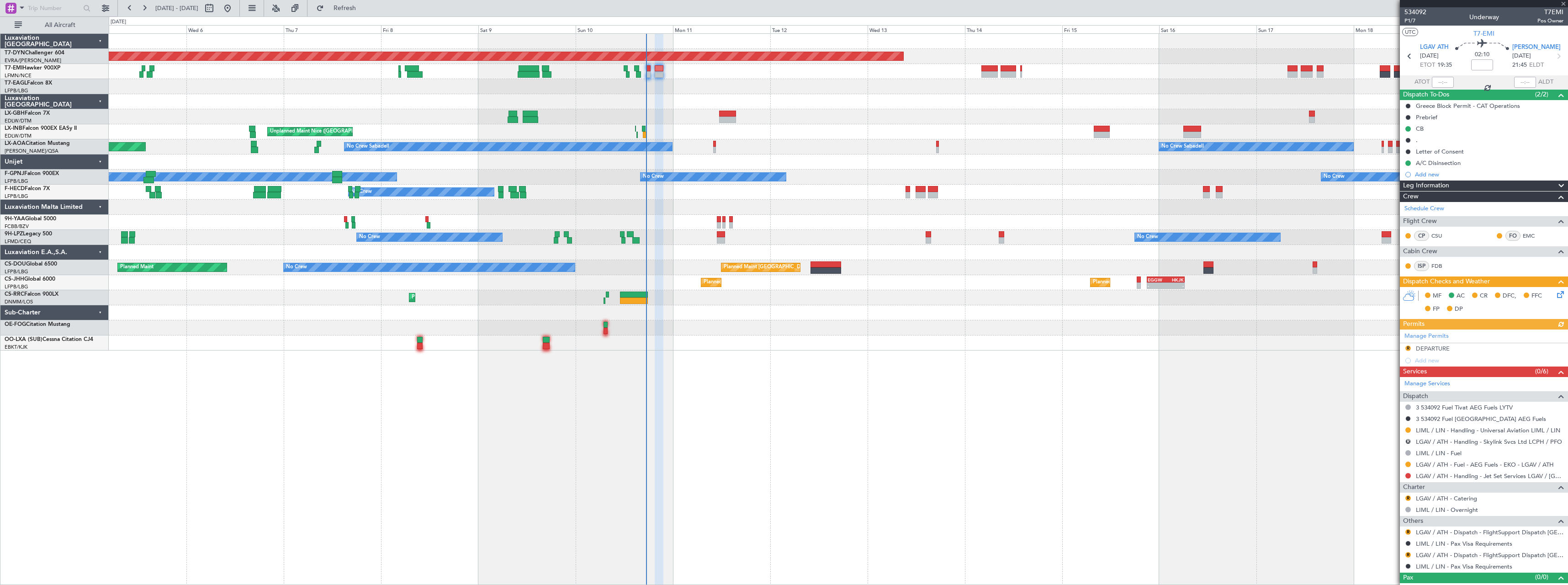
type input "2"
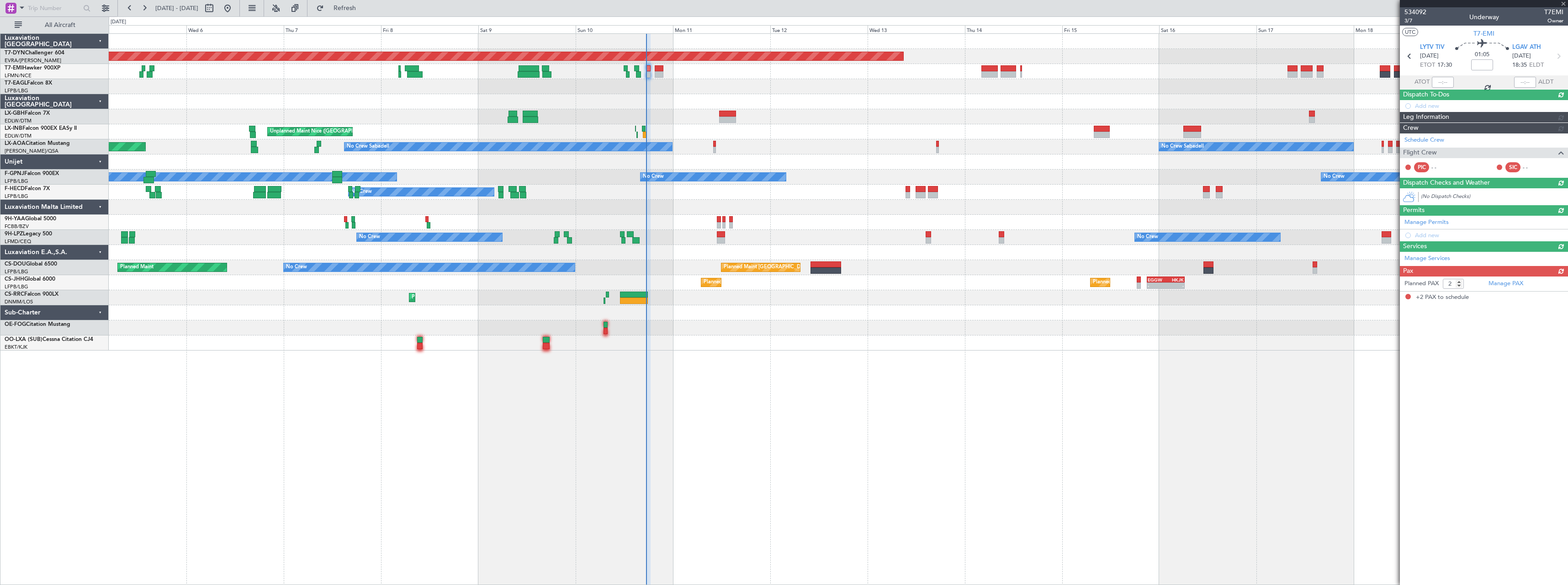
click at [1557, 295] on div "Planned PAX 2 Manage PAX +2 PAX to schedule" at bounding box center [1484, 290] width 168 height 27
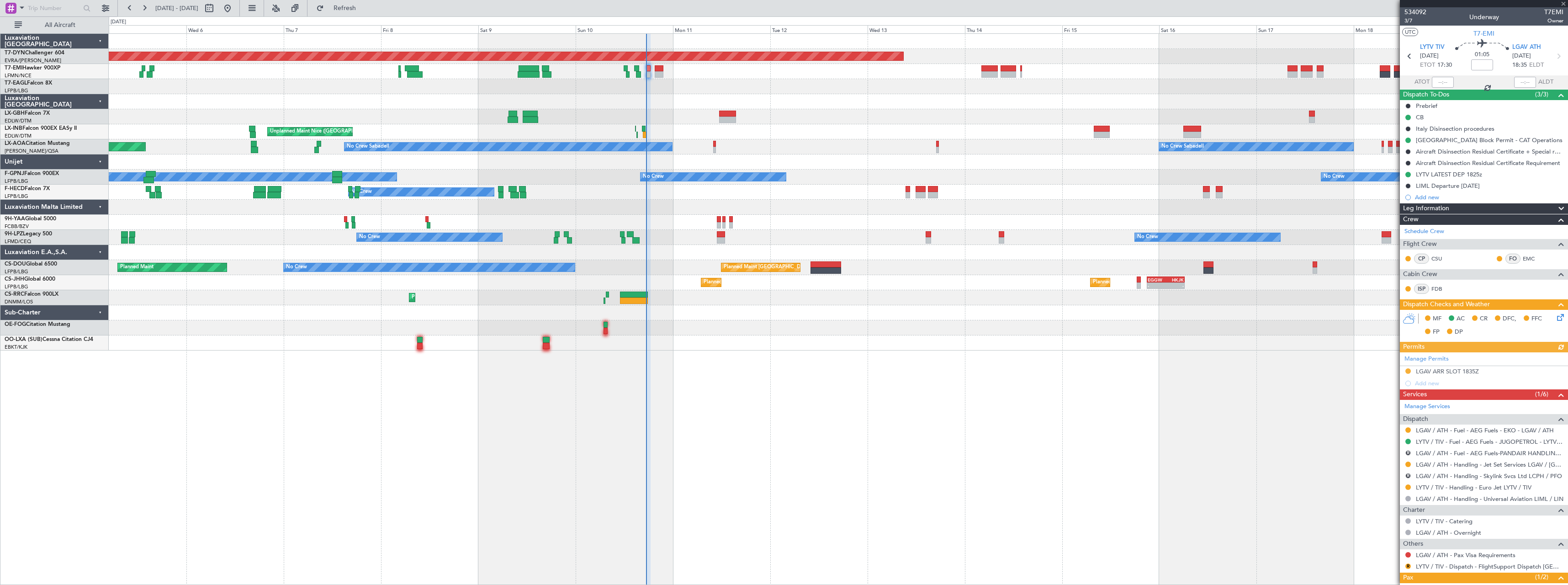
click at [1555, 319] on icon at bounding box center [1559, 316] width 7 height 7
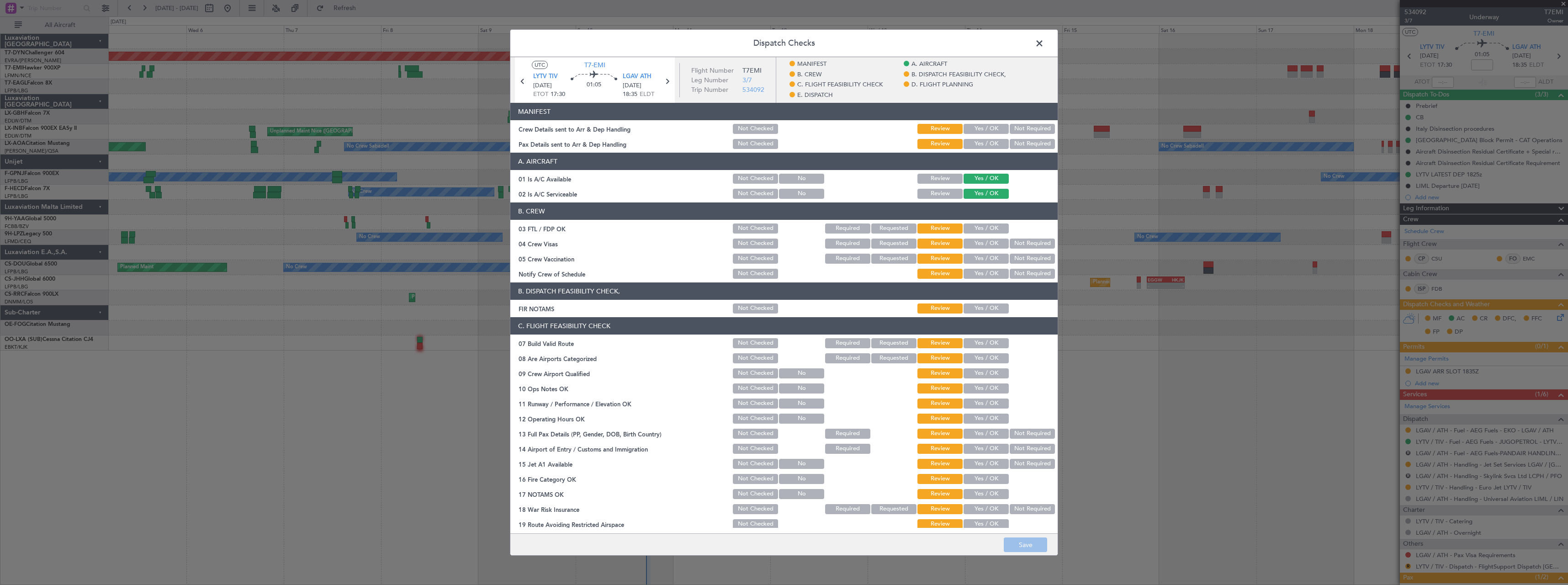
click at [987, 128] on button "Yes / OK" at bounding box center [986, 128] width 45 height 10
click at [970, 144] on button "Yes / OK" at bounding box center [986, 144] width 45 height 10
click at [1038, 545] on button "Save" at bounding box center [1025, 545] width 43 height 15
click at [1044, 43] on span at bounding box center [1044, 46] width 0 height 18
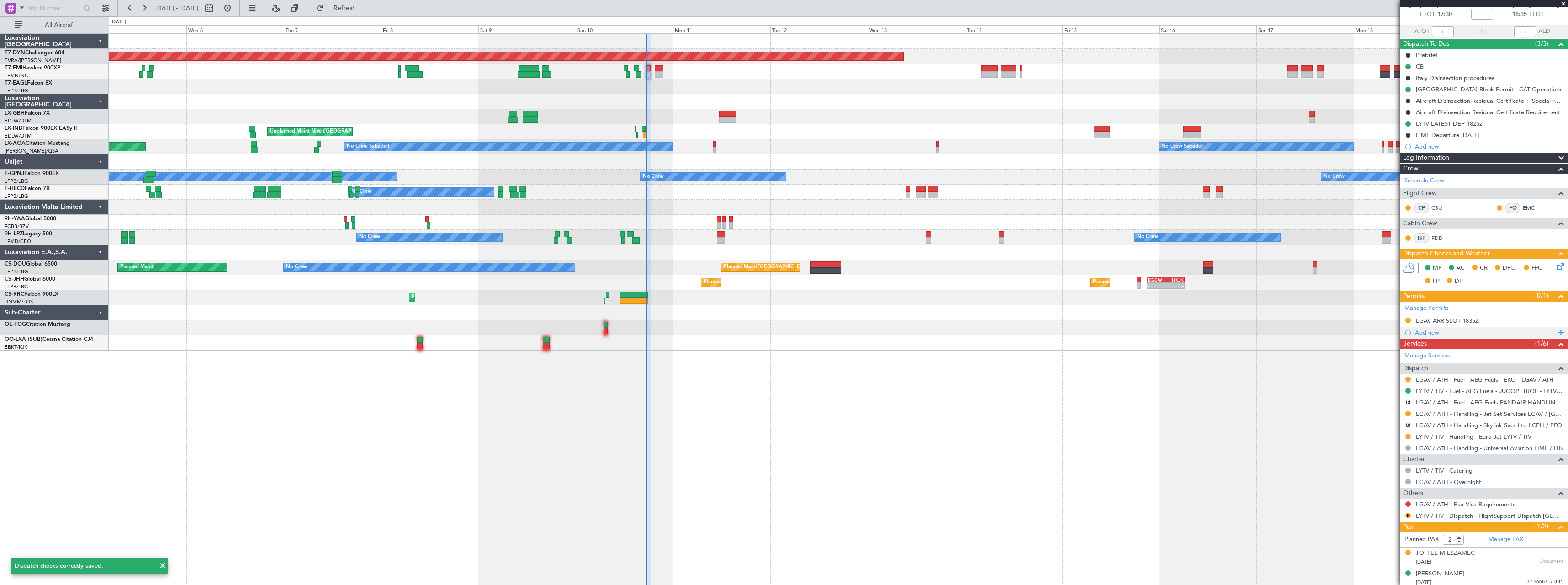
scroll to position [54, 0]
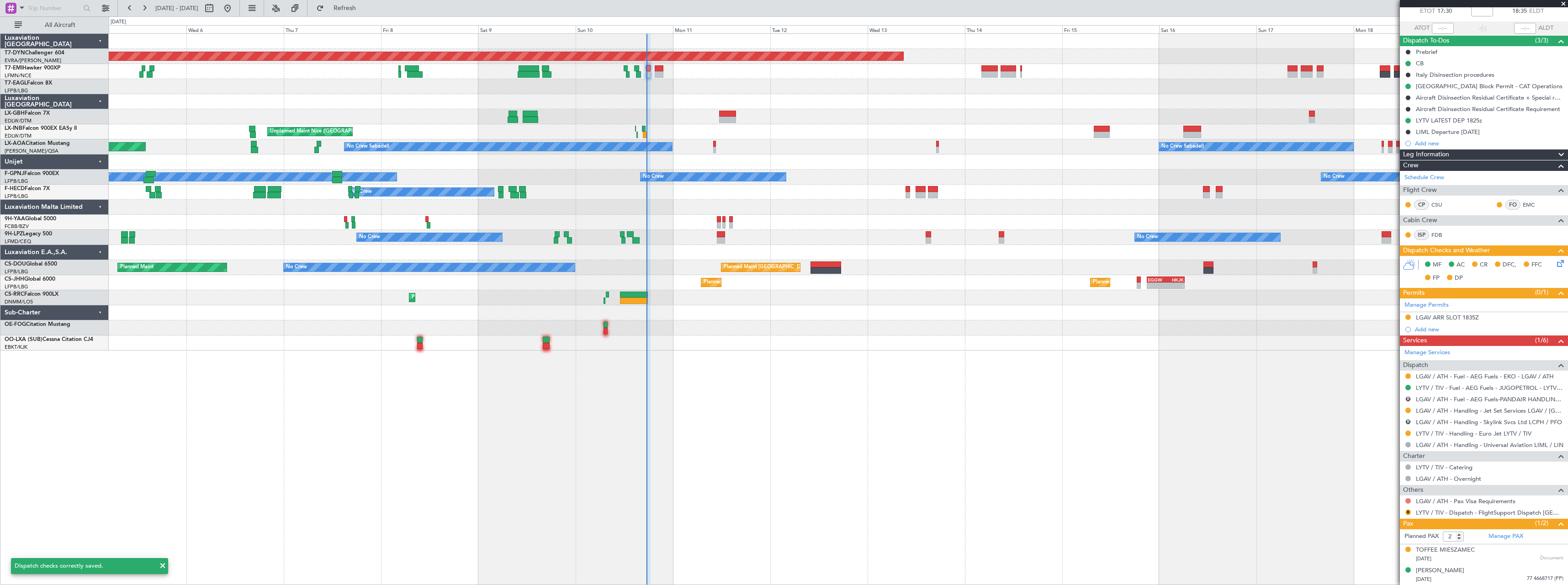
click at [1407, 501] on button at bounding box center [1408, 500] width 5 height 5
click at [1373, 393] on span "Not Required" at bounding box center [1386, 391] width 37 height 9
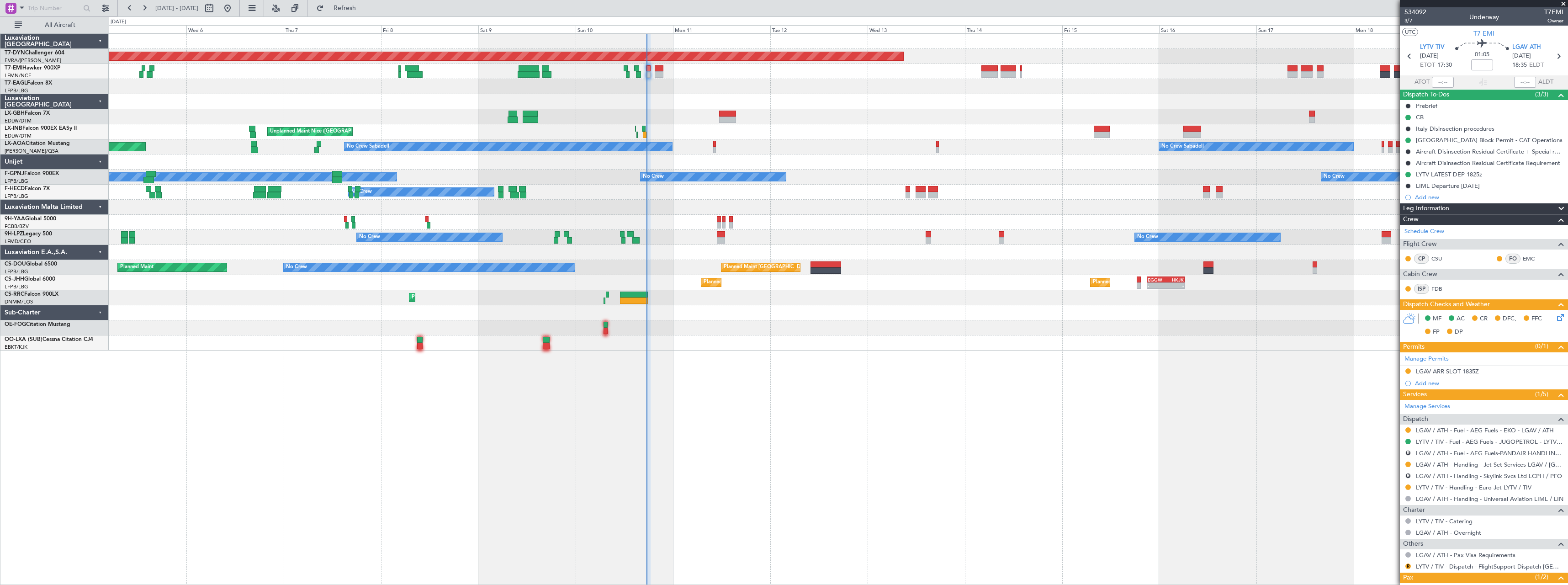
scroll to position [54, 0]
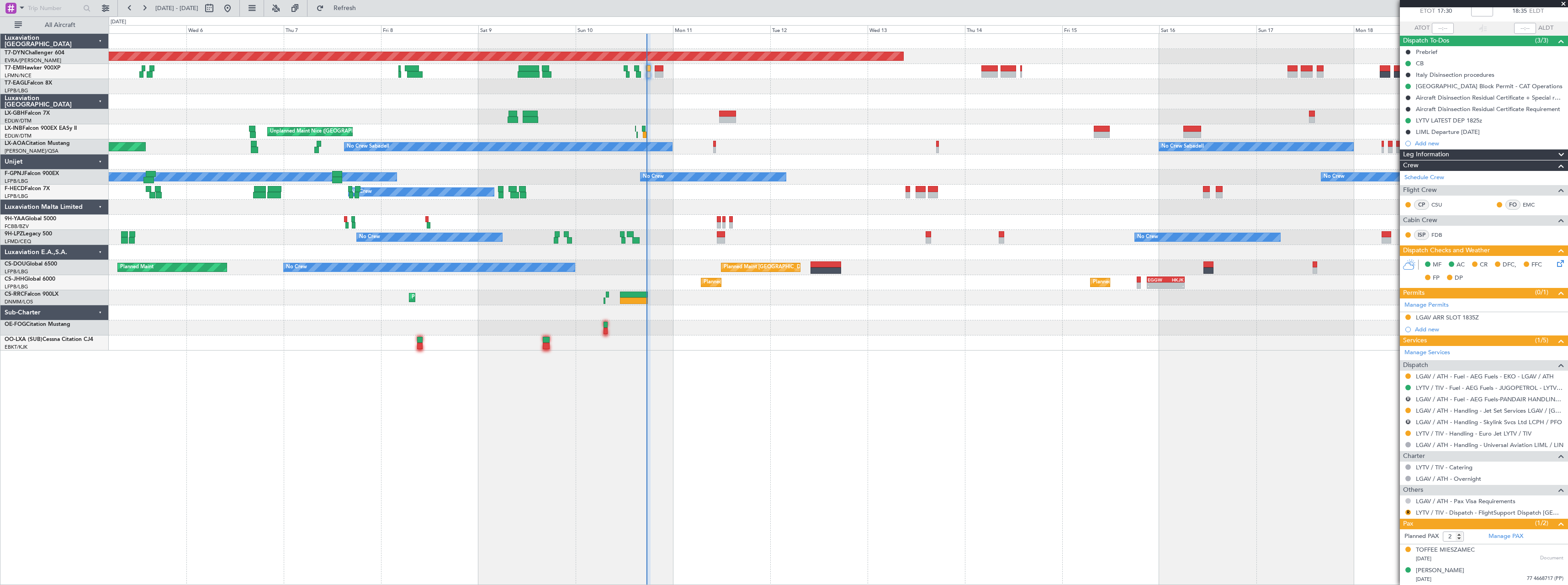
click at [1409, 499] on button at bounding box center [1408, 500] width 5 height 5
click at [1377, 487] on span "Confirmed" at bounding box center [1382, 487] width 29 height 9
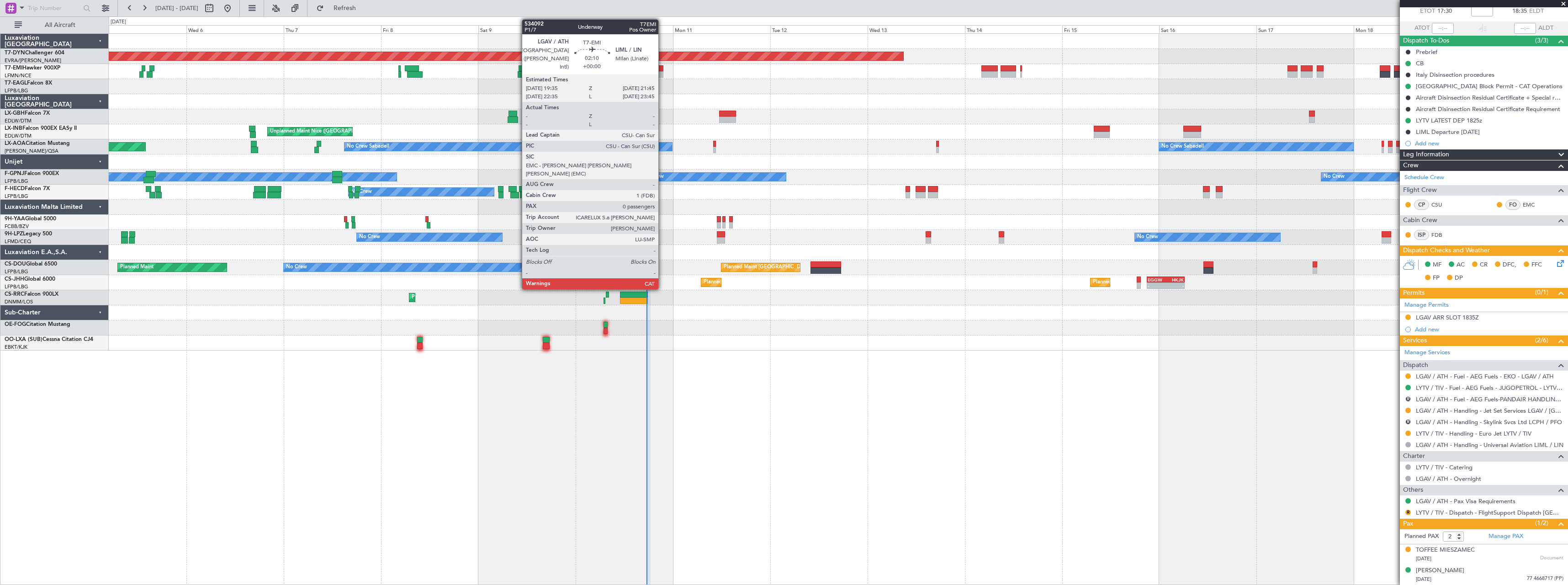
click at [662, 67] on div at bounding box center [659, 68] width 9 height 7
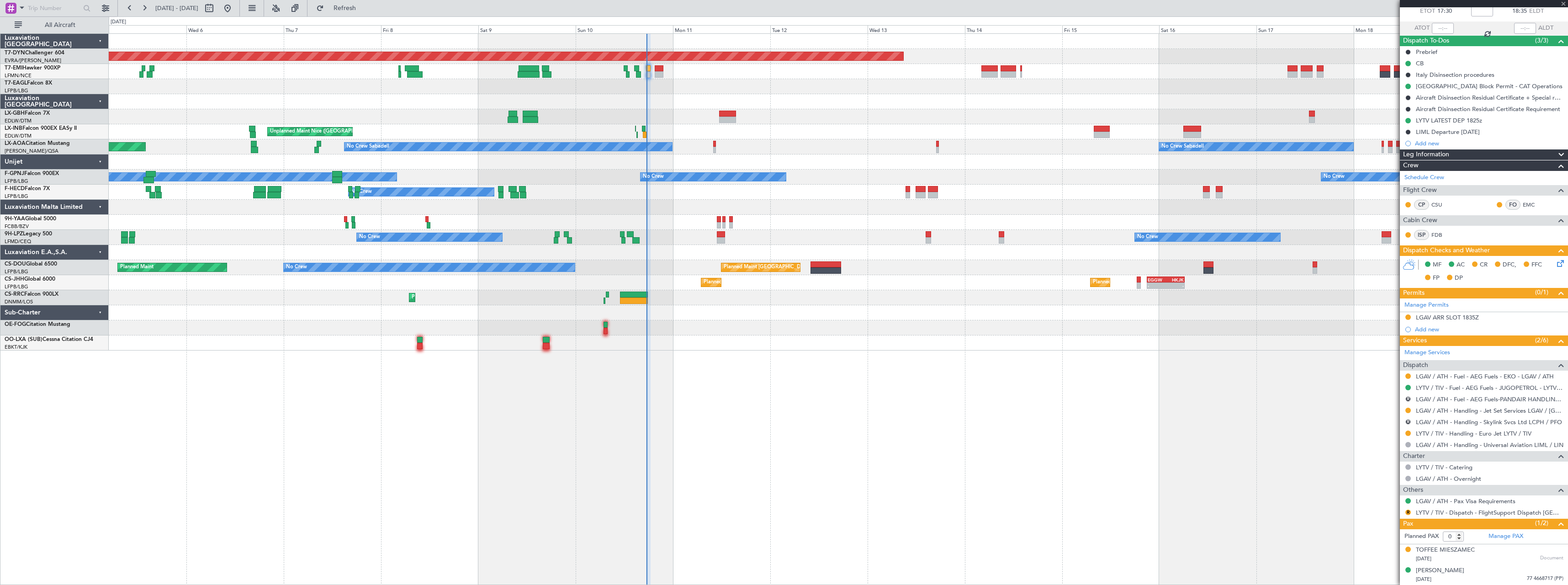
scroll to position [0, 0]
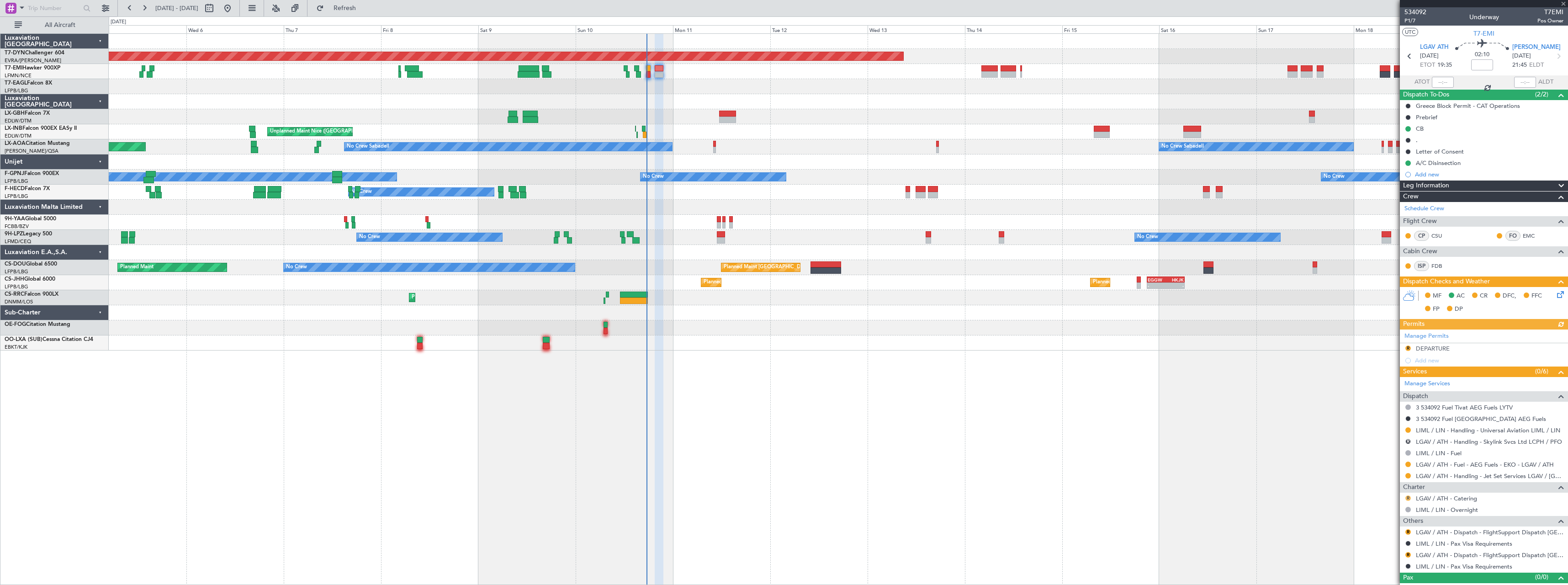
click at [1407, 497] on button "R" at bounding box center [1408, 498] width 5 height 5
click at [1372, 385] on span "Not Required" at bounding box center [1386, 388] width 37 height 9
click at [1480, 429] on link "LIML / LIN - Handling - Universal Aviation LIML / LIN" at bounding box center [1488, 430] width 144 height 8
click at [1555, 295] on icon at bounding box center [1559, 293] width 7 height 7
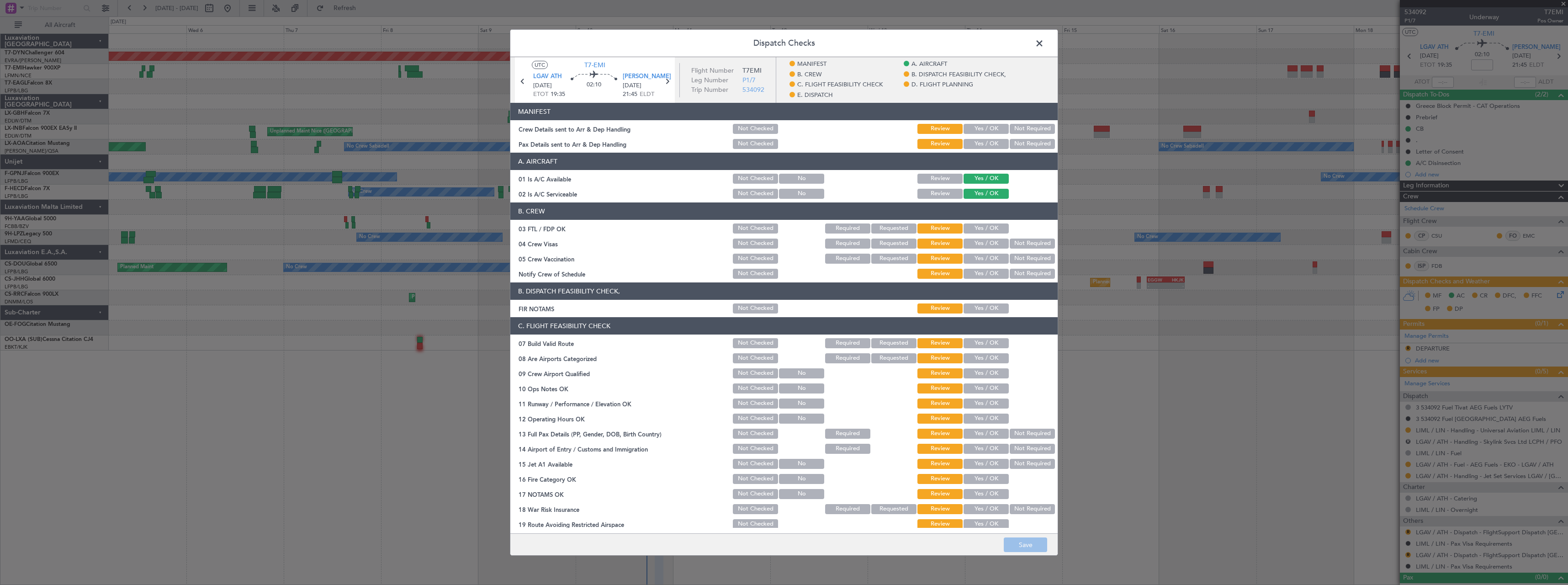
click at [992, 130] on button "Yes / OK" at bounding box center [986, 128] width 45 height 10
click at [1018, 142] on button "Not Required" at bounding box center [1032, 144] width 45 height 10
click at [1025, 544] on button "Save" at bounding box center [1025, 545] width 43 height 15
click at [1044, 41] on span at bounding box center [1044, 46] width 0 height 18
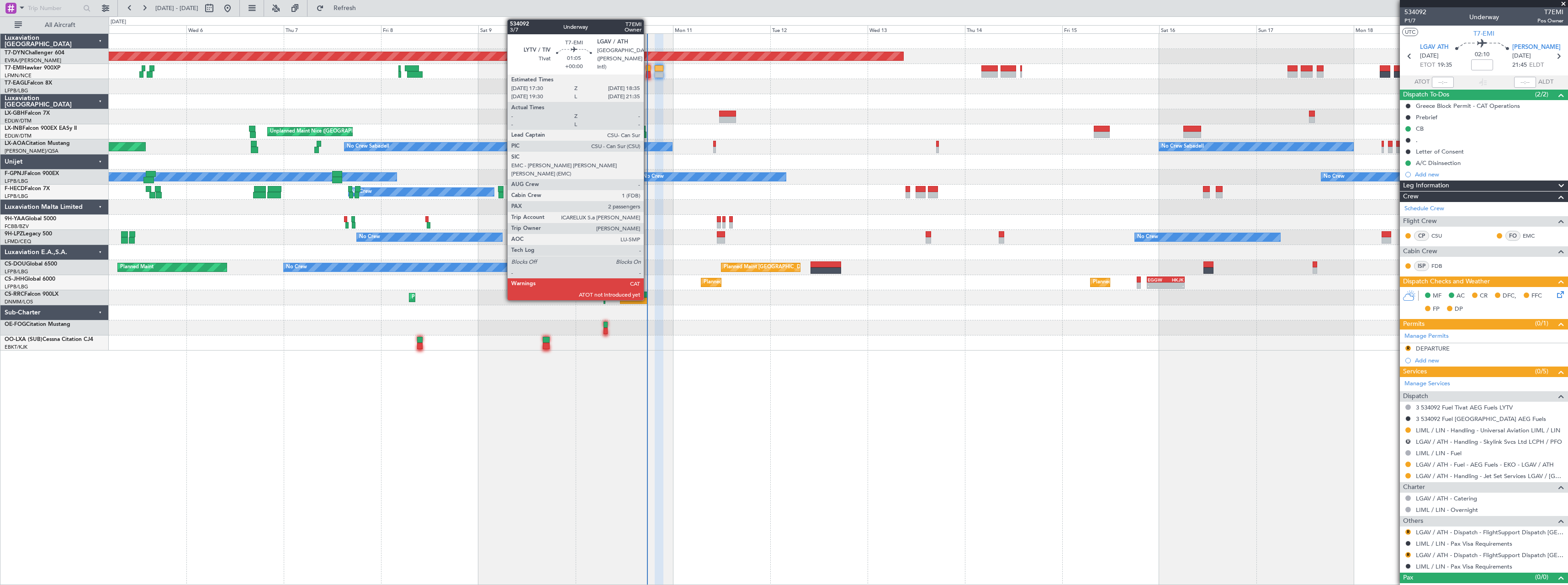
click at [648, 72] on div at bounding box center [648, 74] width 5 height 7
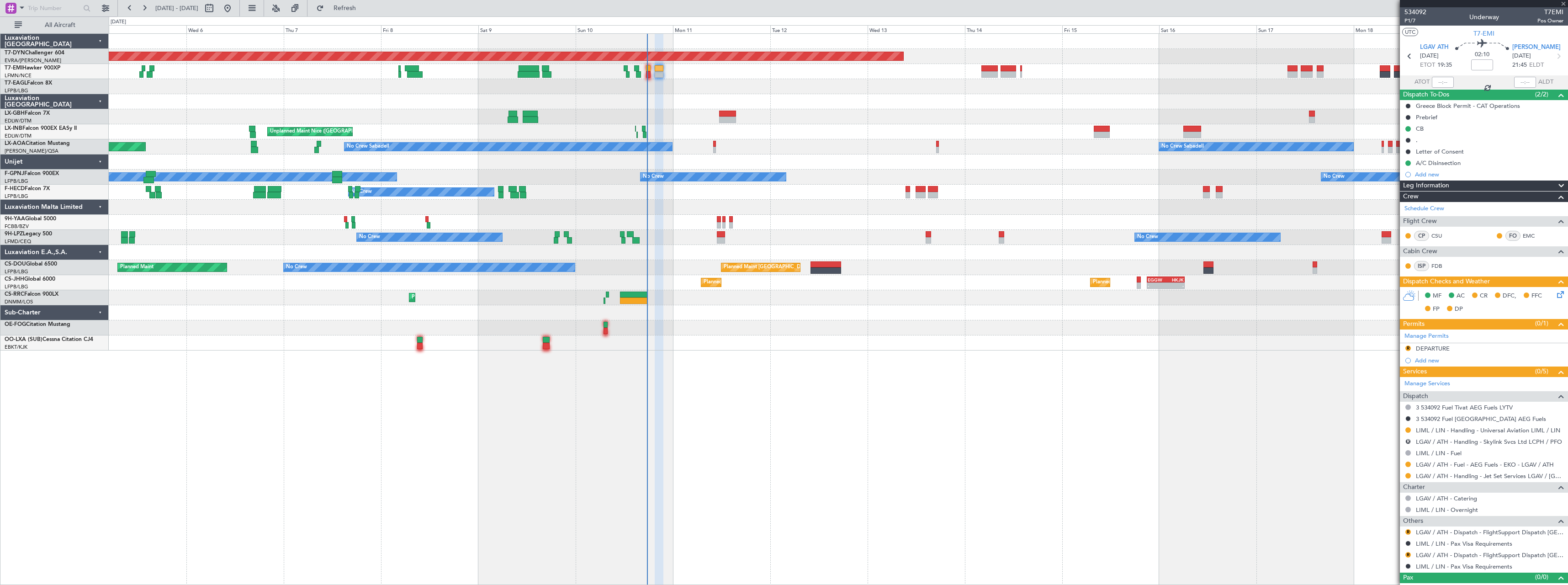
type input "2"
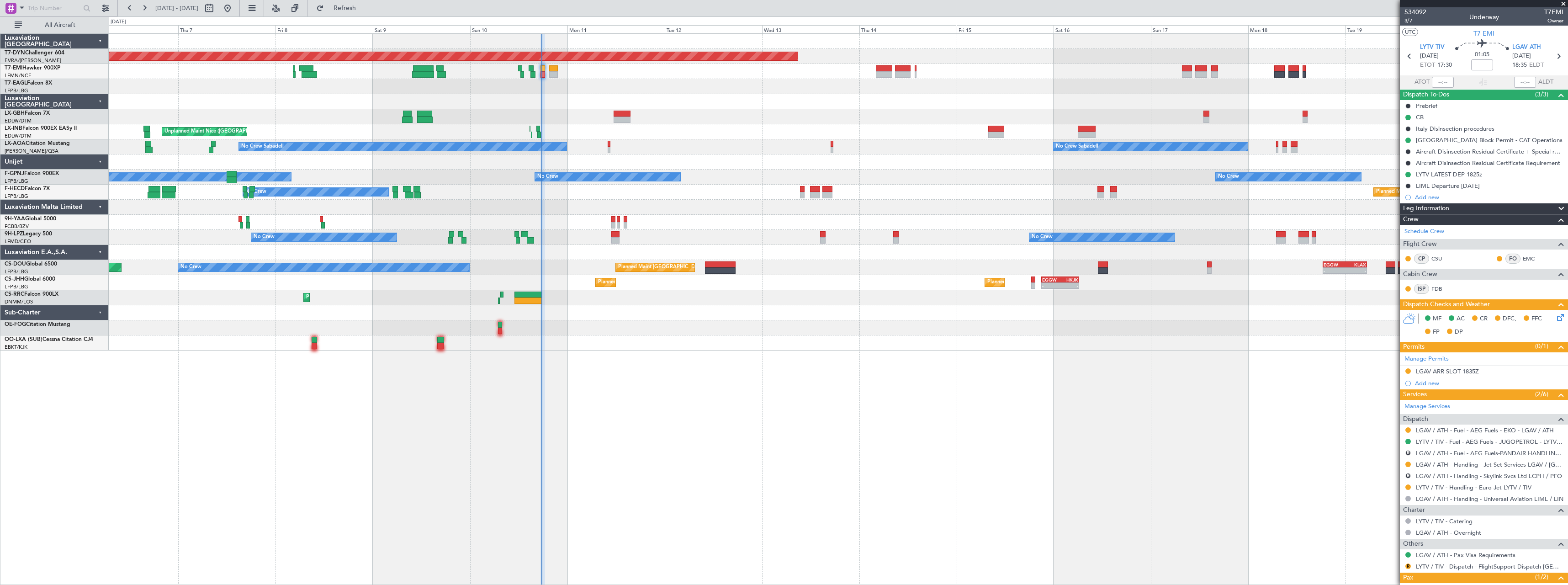
click at [842, 185] on div "No Crew Planned Maint [GEOGRAPHIC_DATA] ([GEOGRAPHIC_DATA])" at bounding box center [838, 192] width 1459 height 15
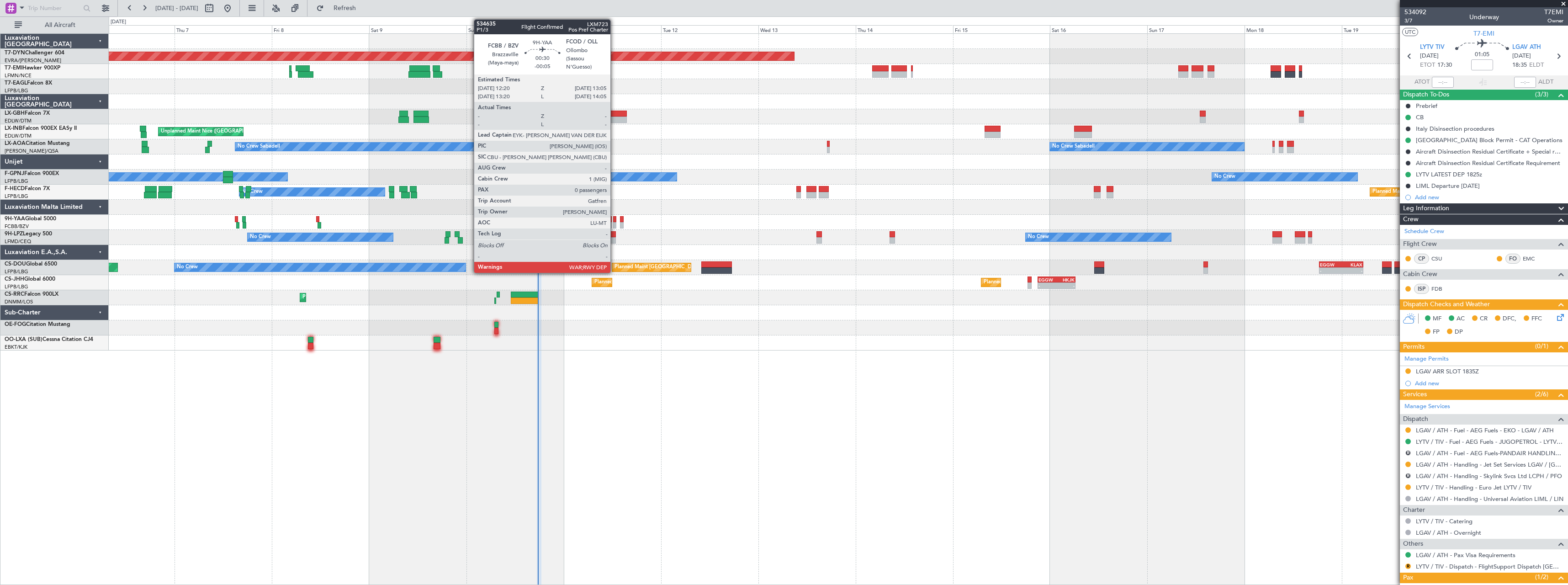
click at [615, 223] on div at bounding box center [614, 225] width 3 height 7
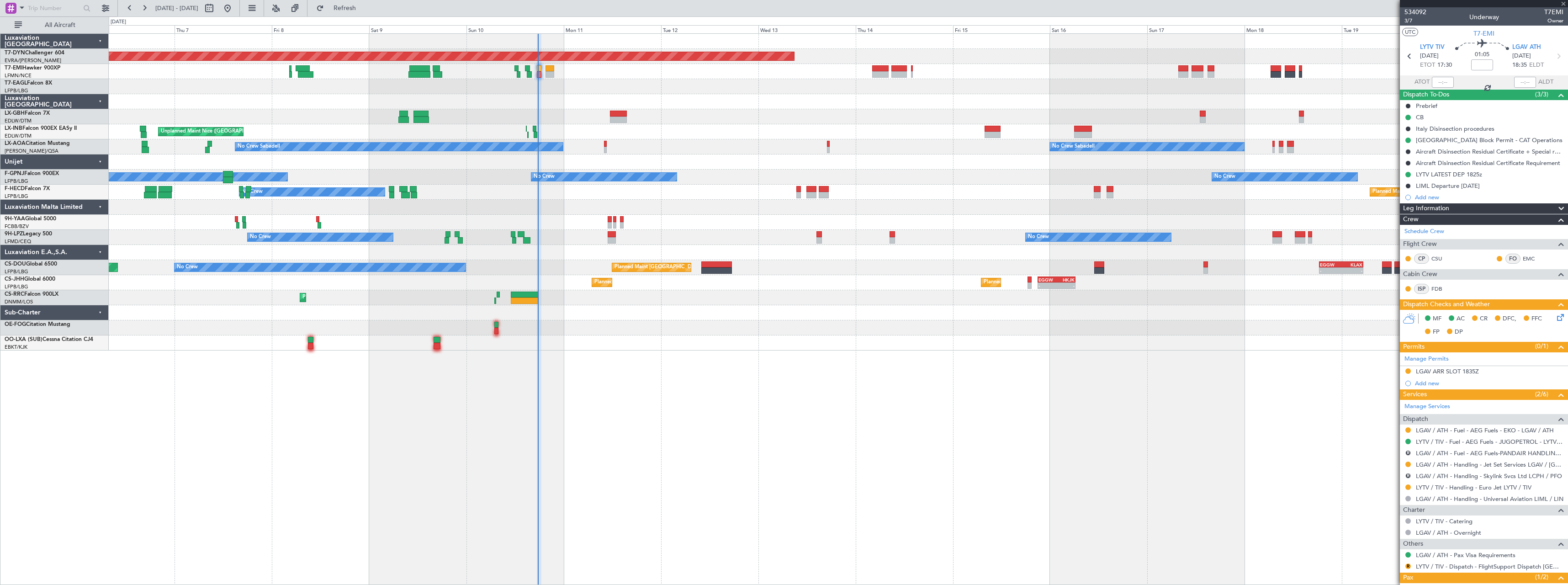
type input "-00:05"
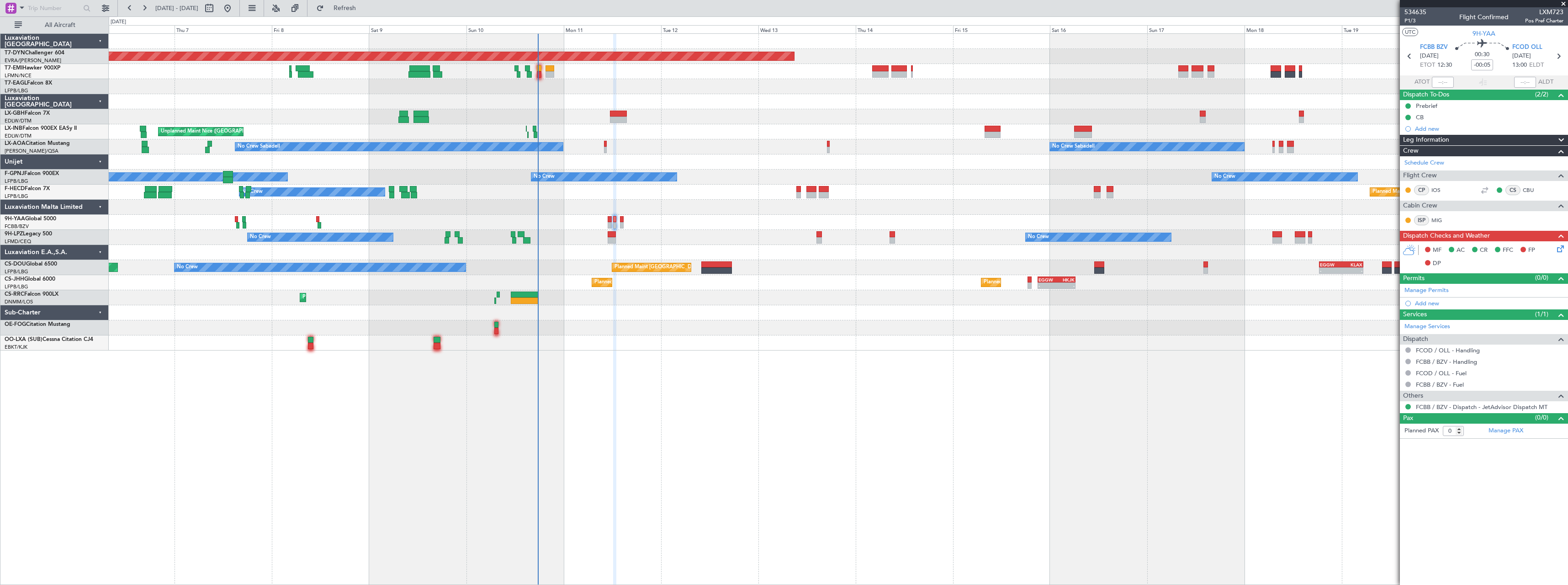
click at [1563, 248] on icon at bounding box center [1559, 247] width 7 height 7
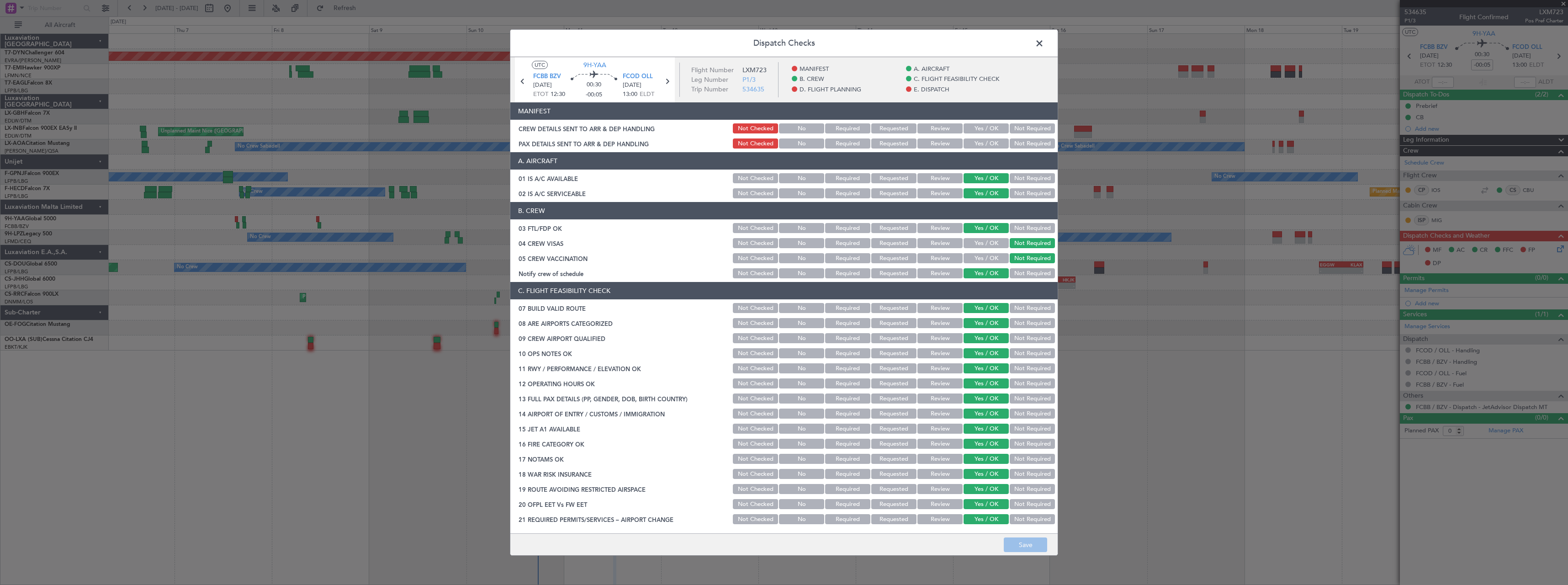
click at [1027, 128] on button "Not Required" at bounding box center [1032, 128] width 45 height 10
click at [1026, 144] on button "Not Required" at bounding box center [1032, 143] width 45 height 10
click at [1025, 544] on button "Save" at bounding box center [1025, 545] width 43 height 15
click at [1044, 41] on span at bounding box center [1044, 46] width 0 height 18
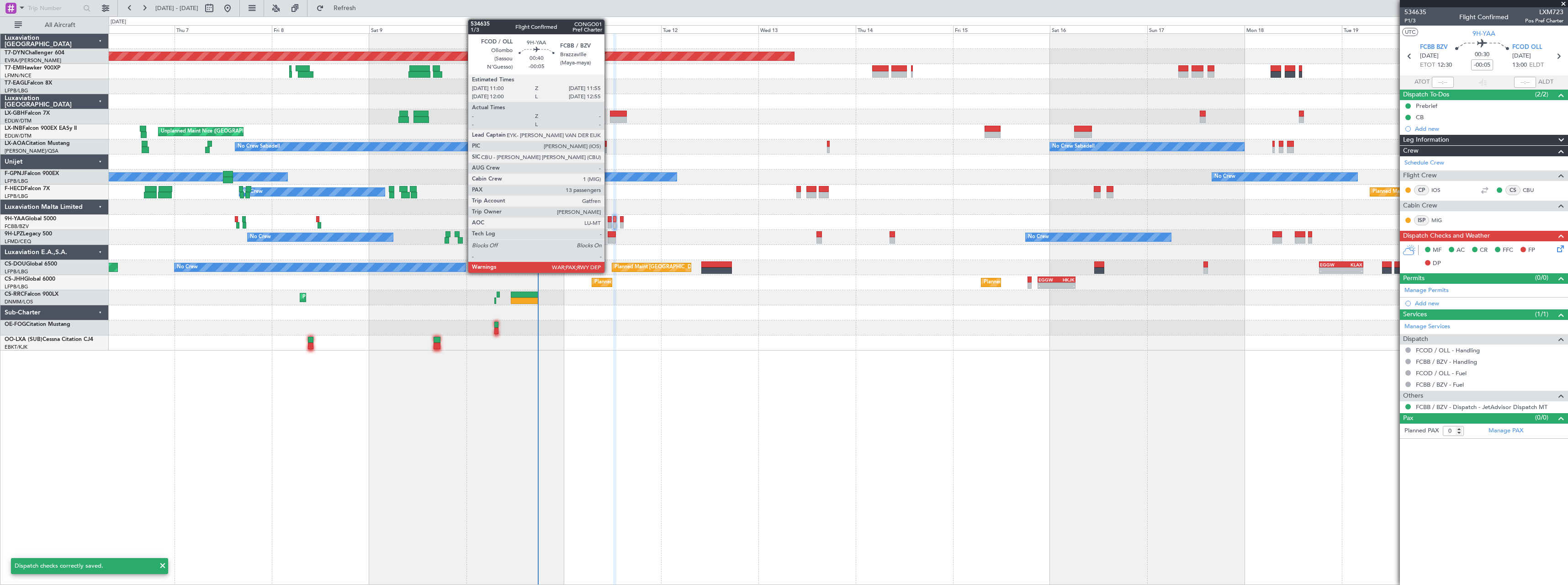
click at [609, 219] on div at bounding box center [609, 219] width 4 height 7
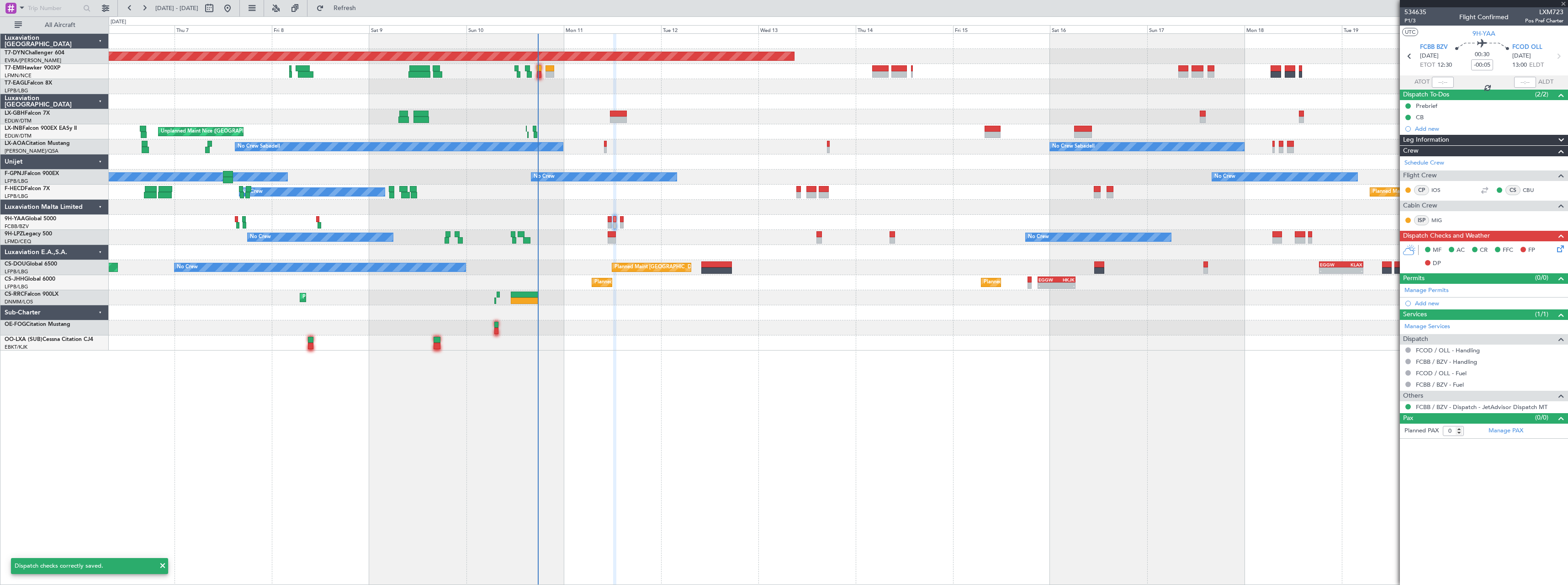
type input "13"
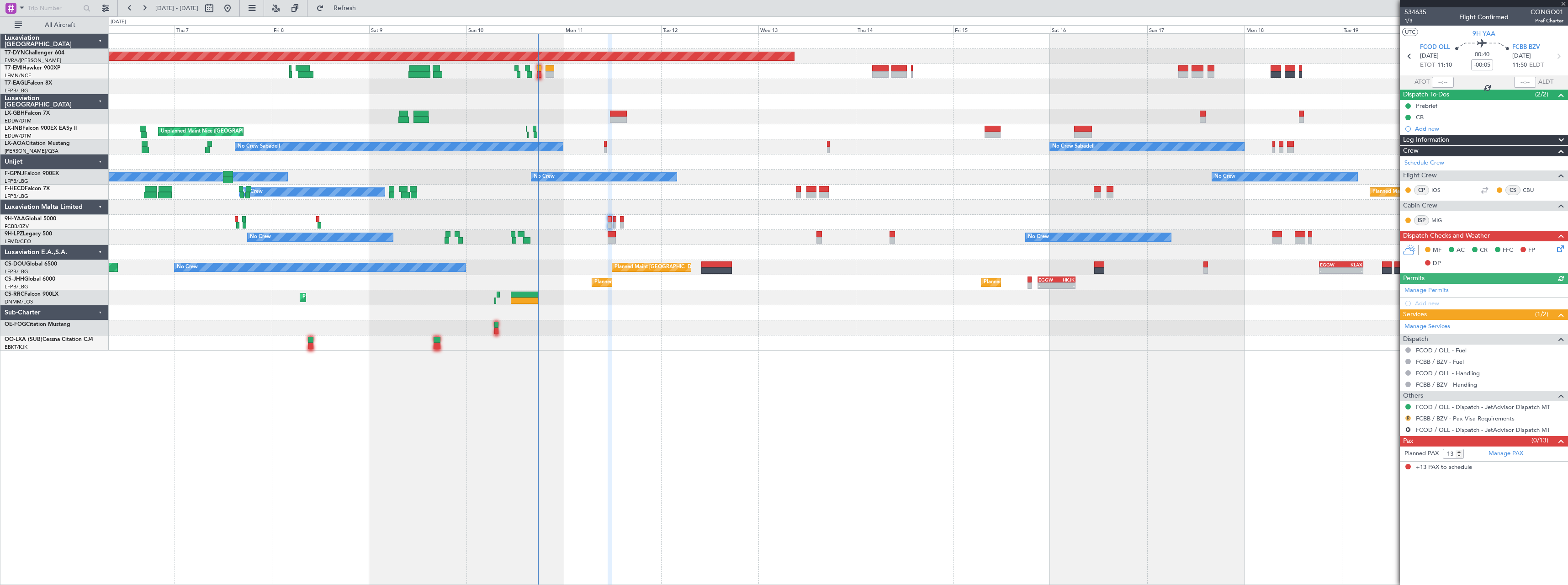
click at [1409, 418] on button "R" at bounding box center [1408, 418] width 5 height 5
click at [1382, 430] on span "Not Required" at bounding box center [1386, 430] width 37 height 9
click at [1560, 248] on icon at bounding box center [1559, 247] width 7 height 7
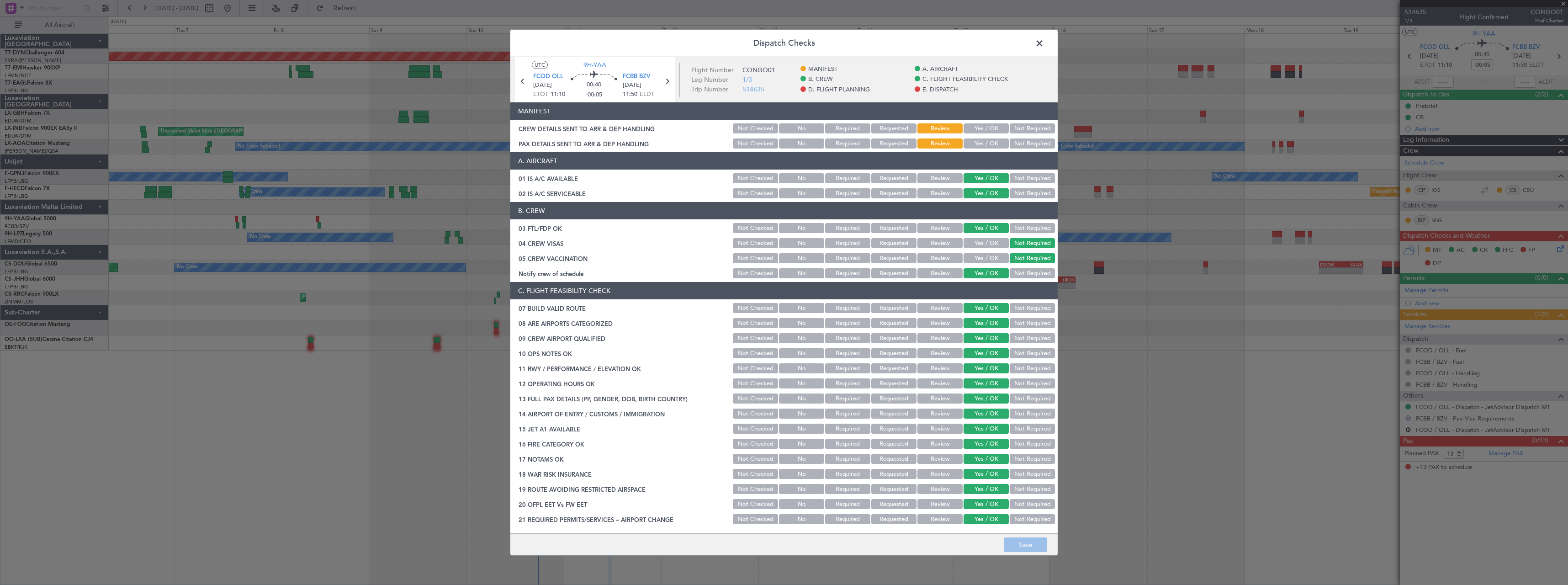
drag, startPoint x: 1017, startPoint y: 130, endPoint x: 1020, endPoint y: 137, distance: 7.6
click at [1018, 130] on button "Not Required" at bounding box center [1032, 128] width 45 height 10
click at [1022, 141] on button "Not Required" at bounding box center [1032, 143] width 45 height 10
click at [1025, 545] on button "Save" at bounding box center [1025, 545] width 43 height 15
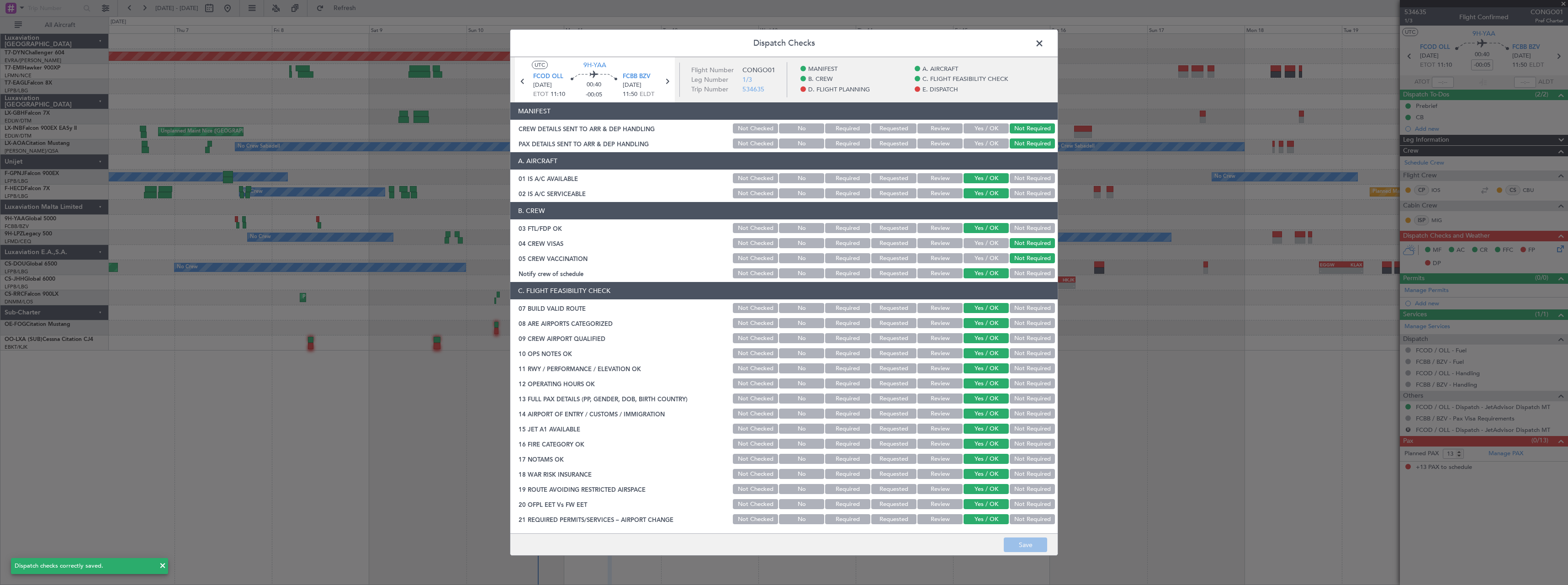
click at [1044, 43] on span at bounding box center [1044, 46] width 0 height 18
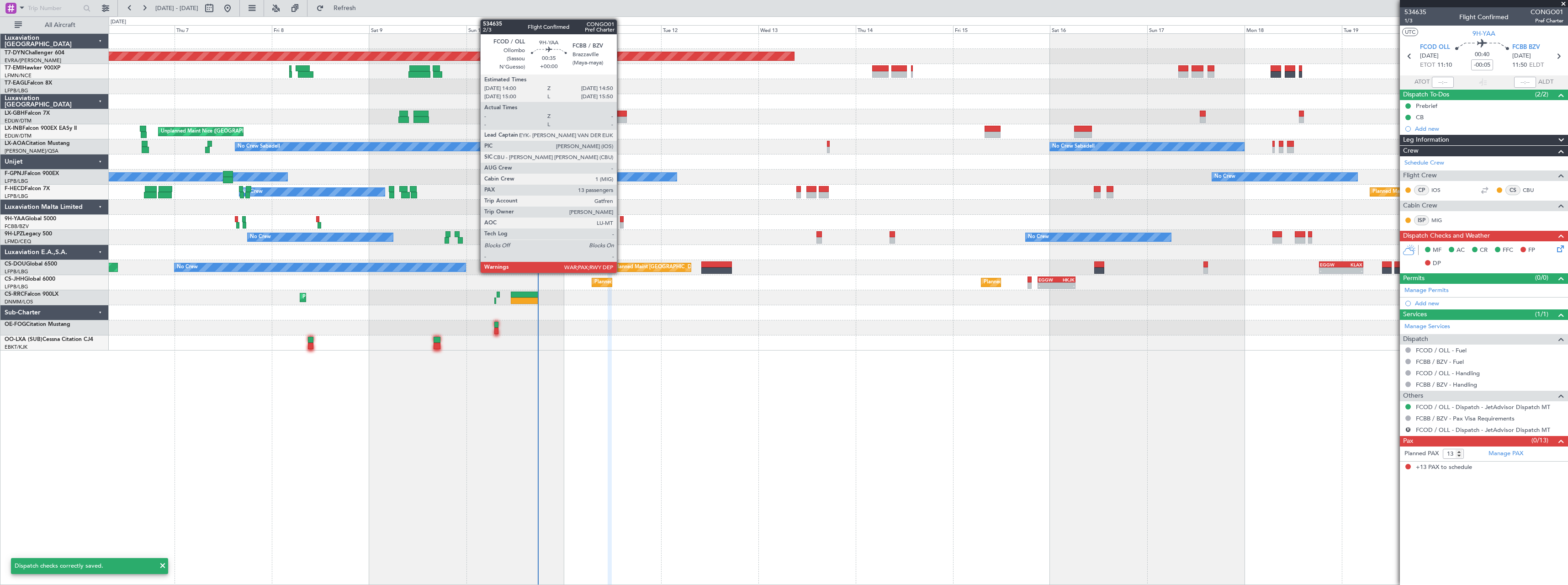
click at [621, 225] on div at bounding box center [622, 225] width 4 height 7
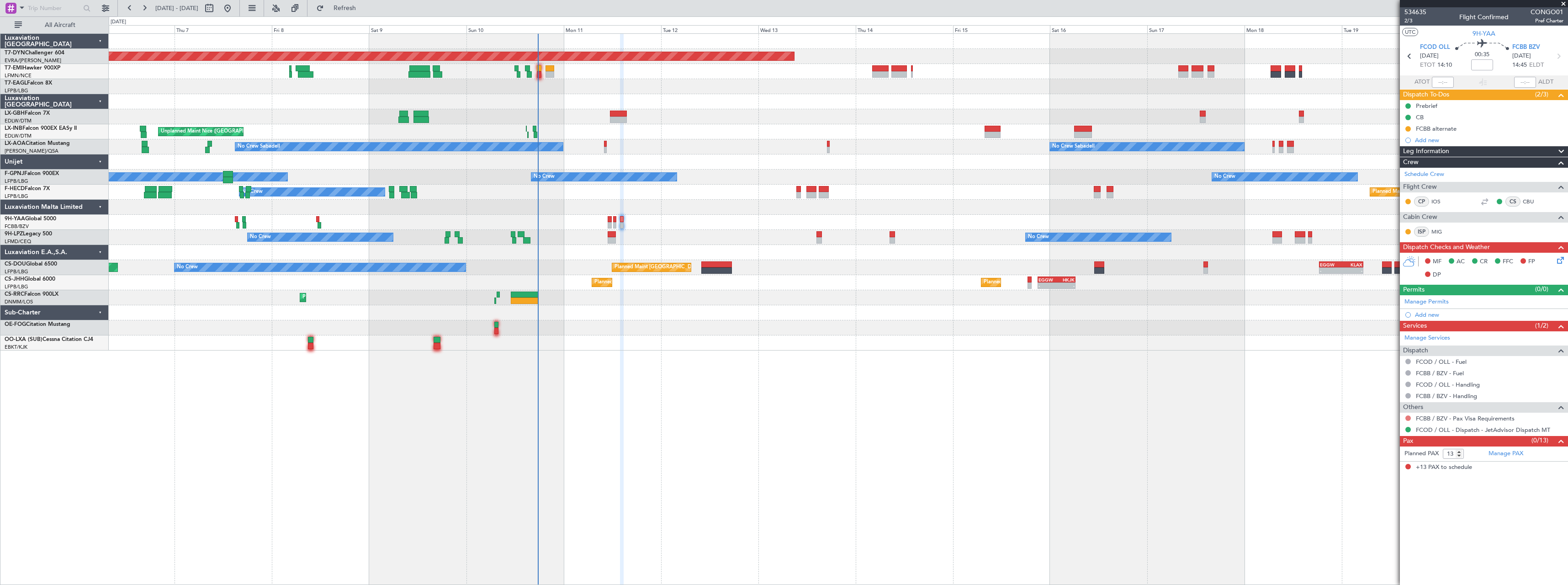
click at [1407, 419] on button at bounding box center [1408, 418] width 5 height 5
click at [1393, 429] on div "Not Requested" at bounding box center [1409, 432] width 39 height 12
click at [1409, 418] on button at bounding box center [1408, 418] width 5 height 5
click at [1376, 430] on span "Not Required" at bounding box center [1386, 430] width 37 height 9
click at [1560, 259] on icon at bounding box center [1559, 259] width 7 height 7
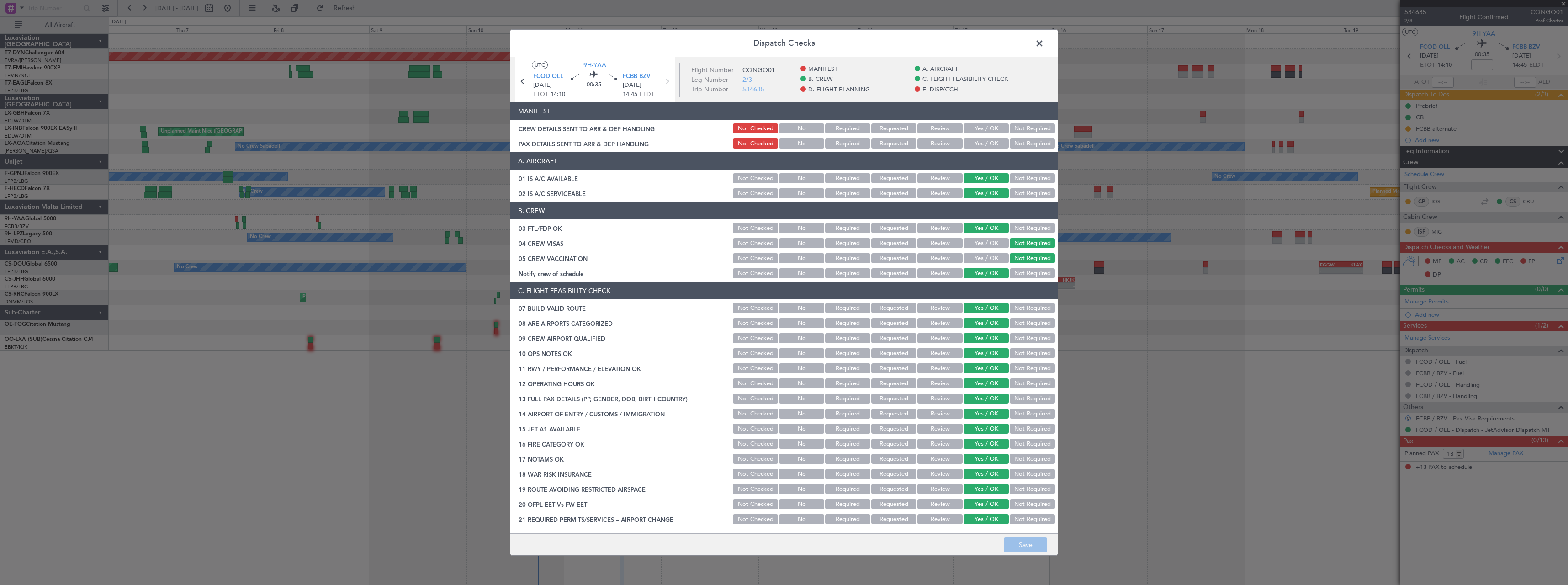
click at [1020, 127] on button "Not Required" at bounding box center [1032, 128] width 45 height 10
click at [1027, 142] on button "Not Required" at bounding box center [1032, 143] width 45 height 10
click at [1032, 548] on button "Save" at bounding box center [1025, 545] width 43 height 15
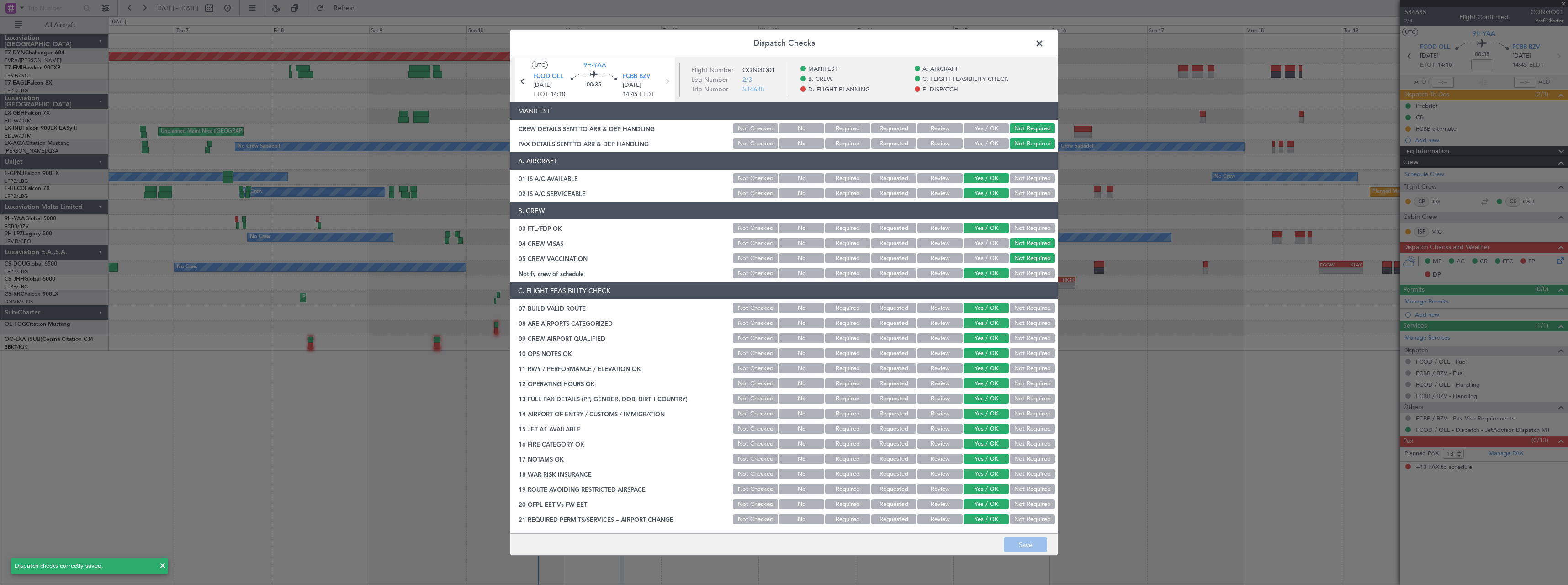
click at [1044, 43] on span at bounding box center [1044, 46] width 0 height 18
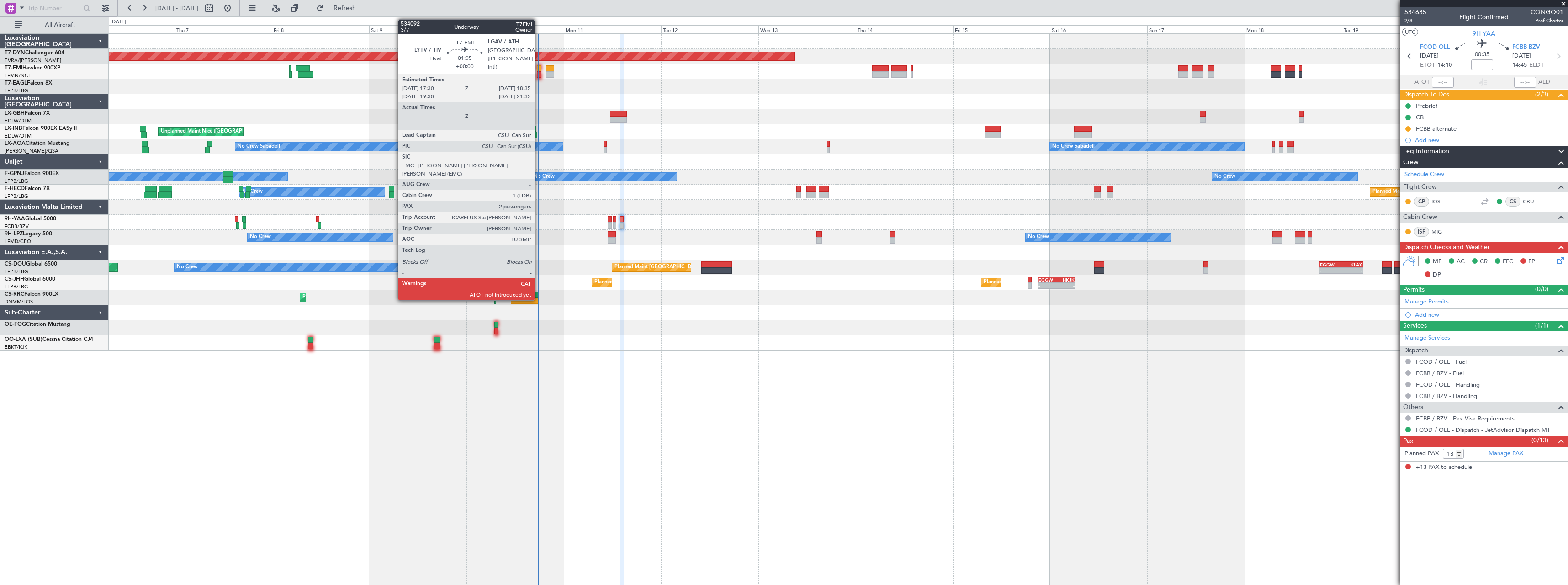
click at [539, 71] on div at bounding box center [539, 74] width 5 height 7
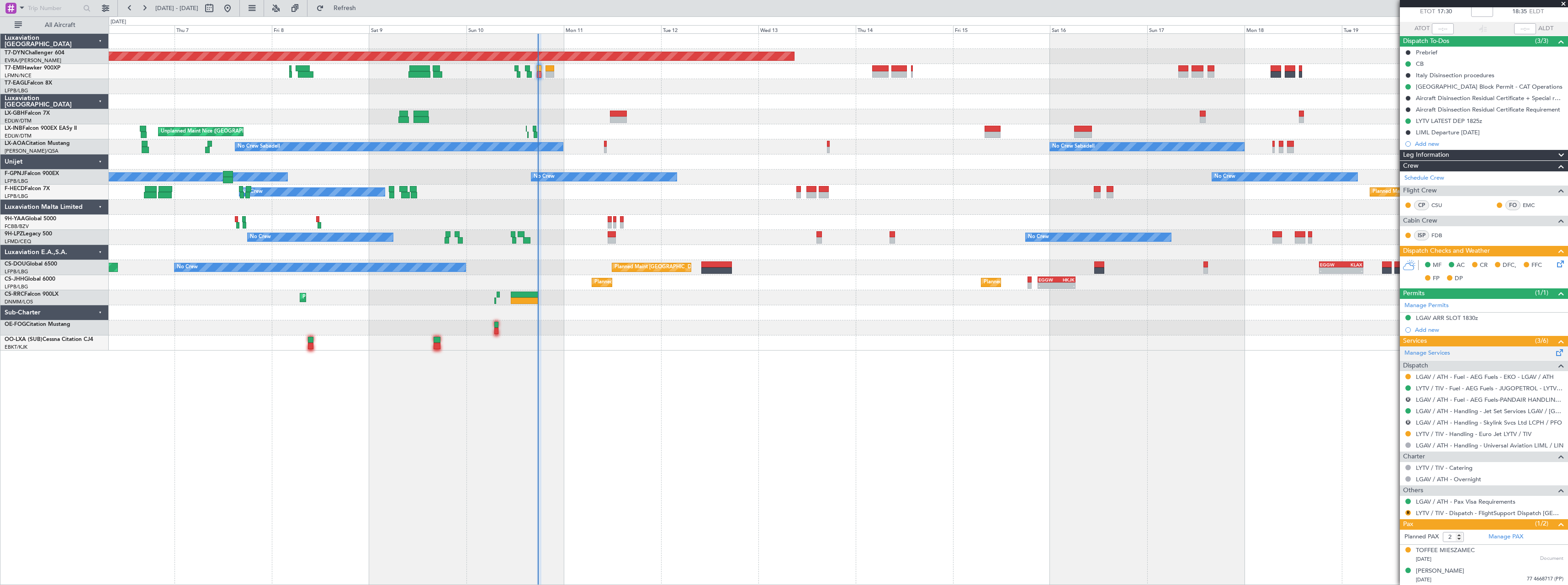
scroll to position [54, 0]
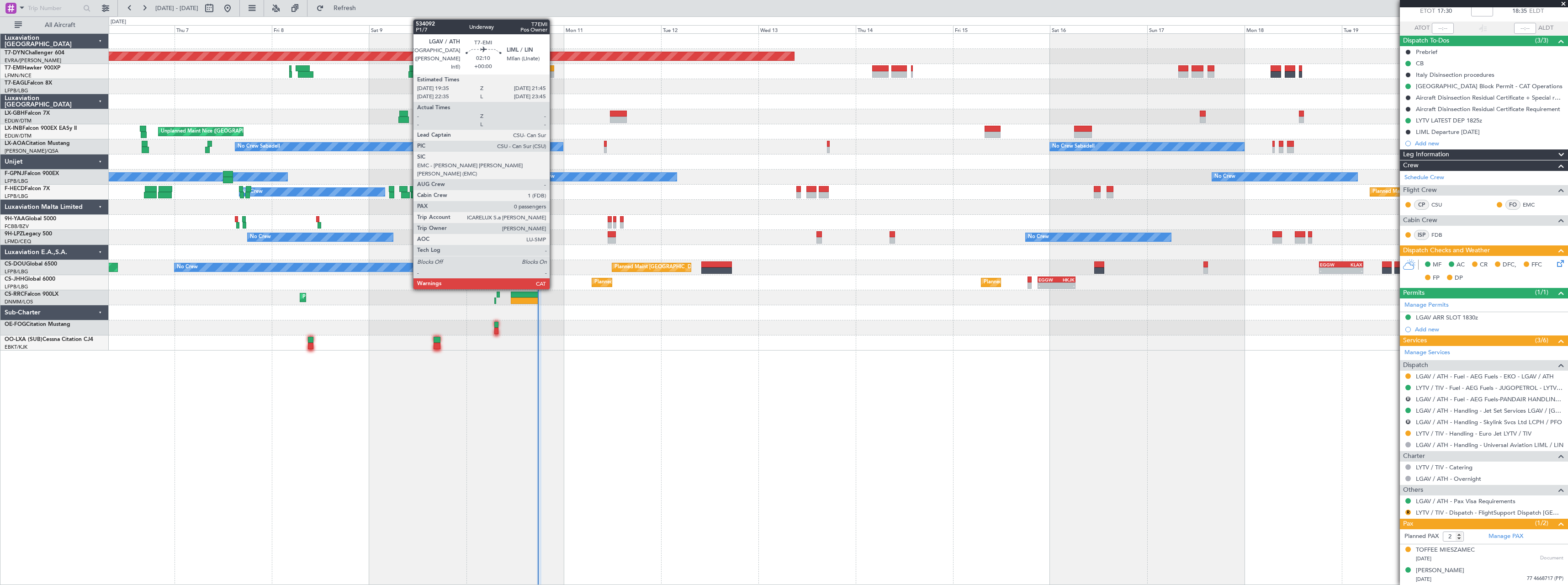
click at [553, 74] on div at bounding box center [550, 74] width 9 height 7
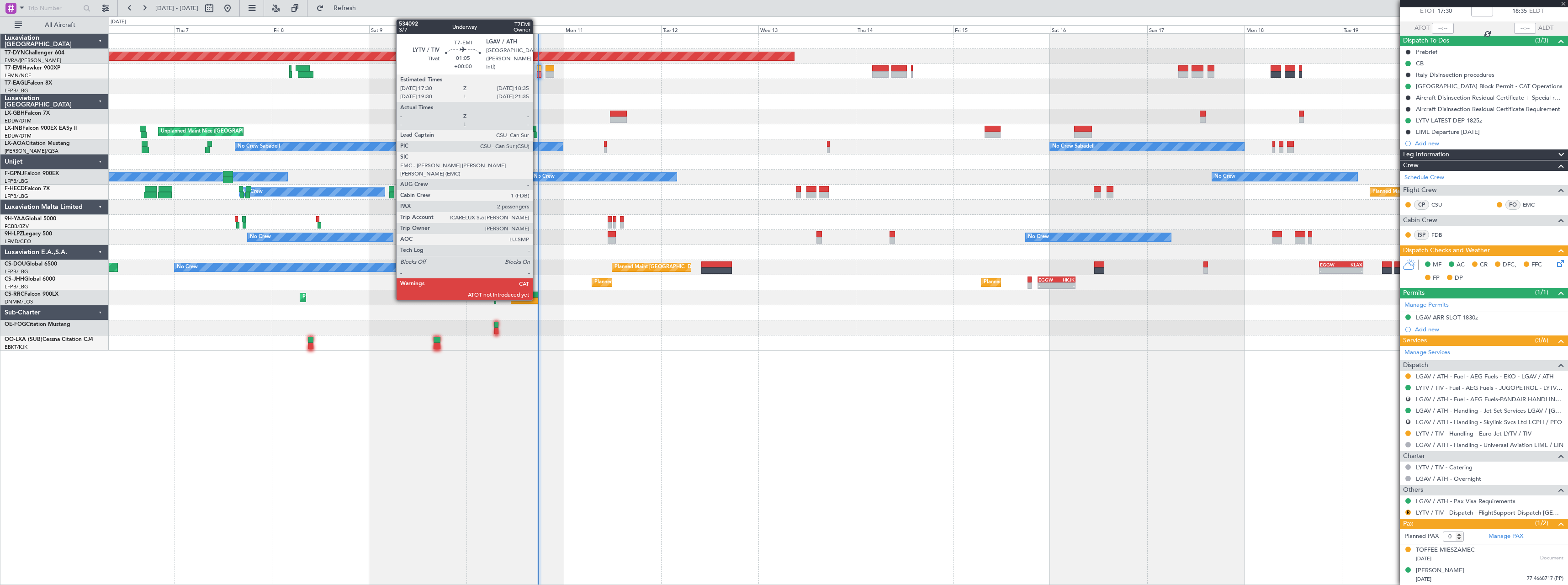
scroll to position [0, 0]
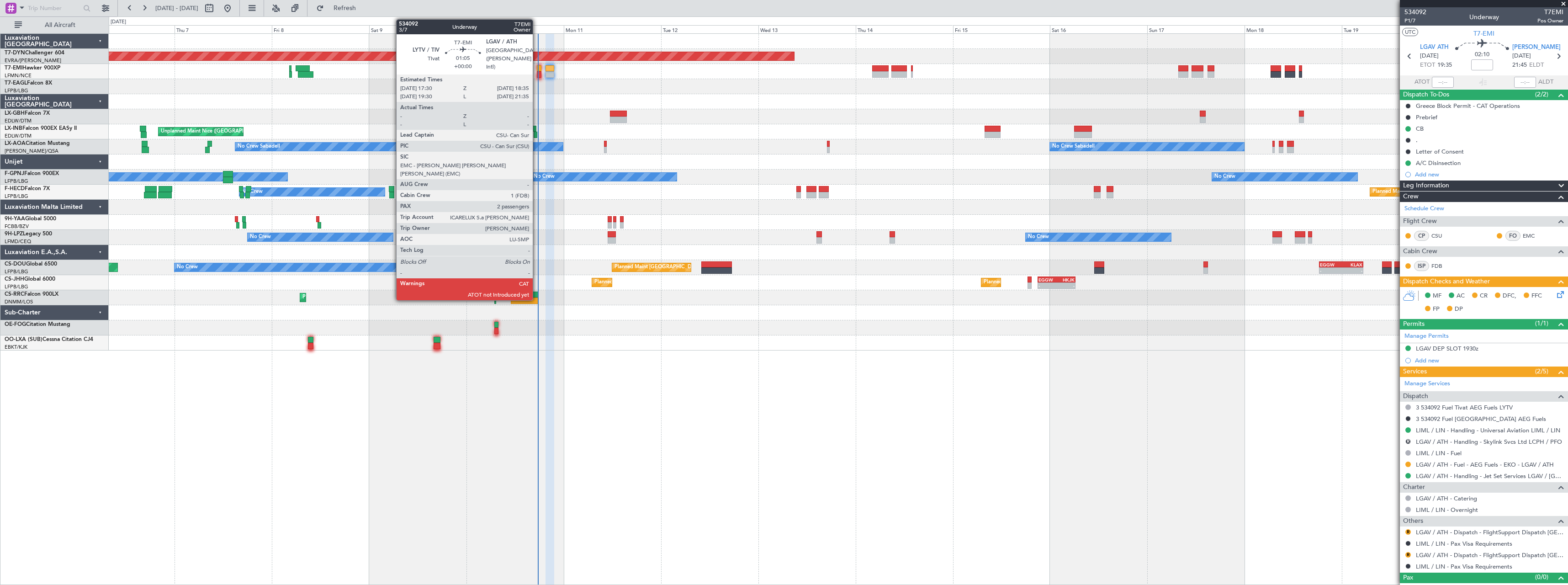
click at [537, 72] on div at bounding box center [539, 74] width 5 height 7
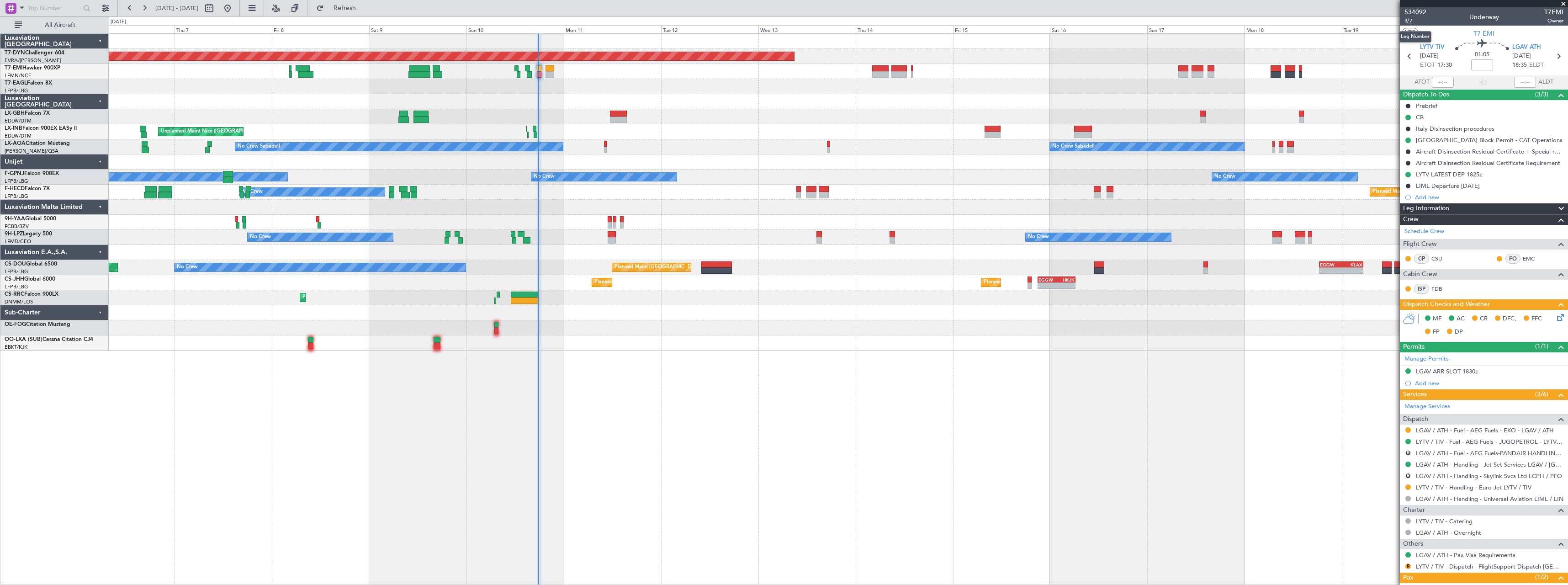
click at [1408, 19] on span "3/7" at bounding box center [1415, 21] width 22 height 8
click at [364, 9] on span "Refresh" at bounding box center [345, 8] width 38 height 7
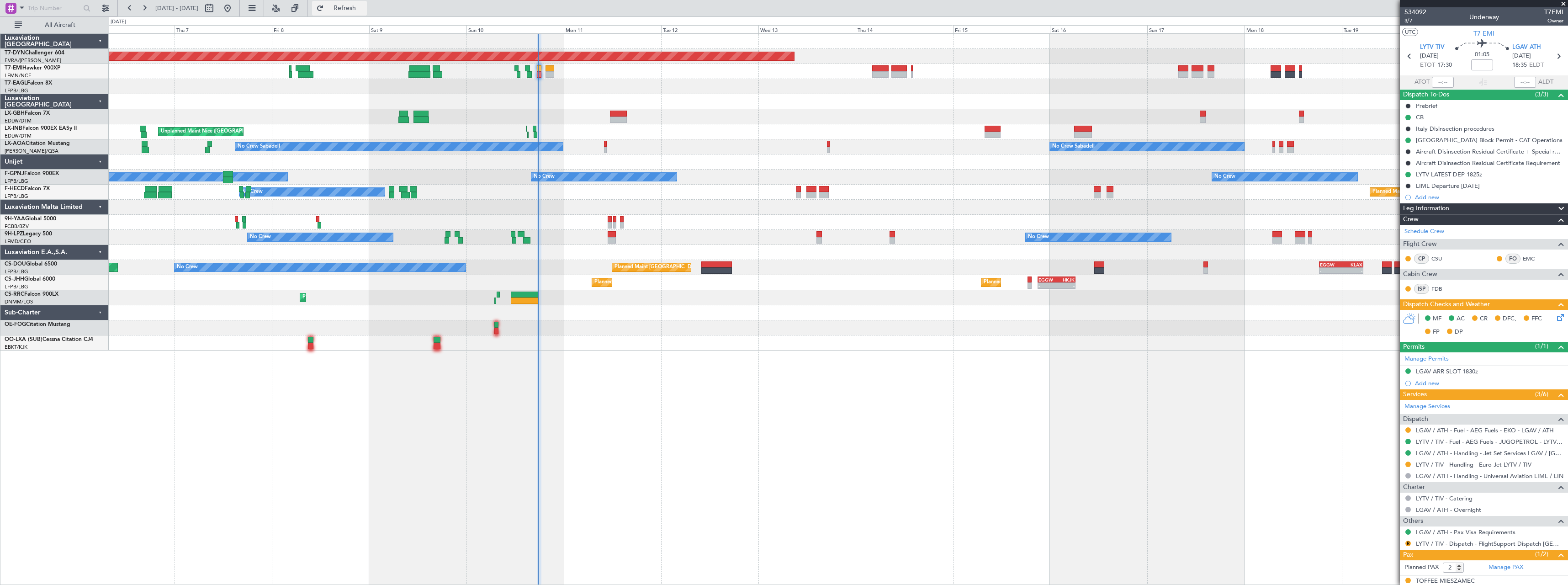
click at [367, 14] on button "Refresh" at bounding box center [340, 9] width 55 height 15
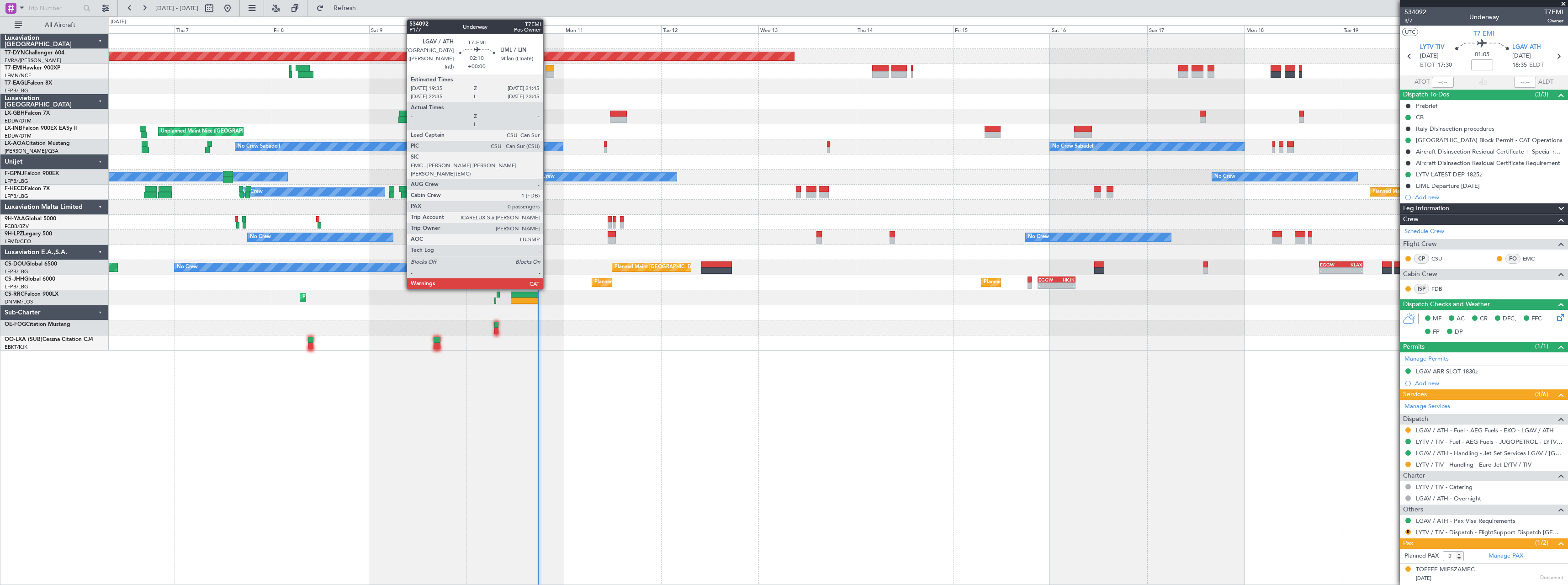
click at [547, 68] on div at bounding box center [550, 68] width 9 height 7
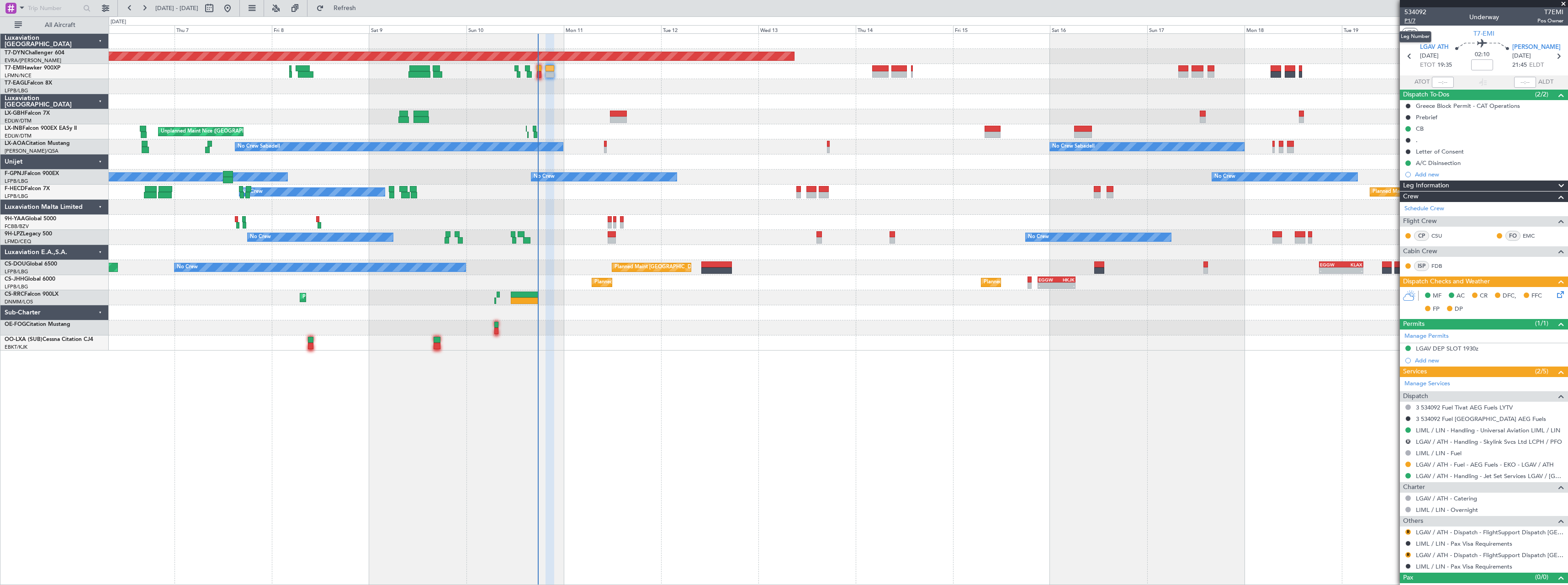
click at [1412, 18] on span "P1/7" at bounding box center [1415, 21] width 22 height 8
click at [364, 11] on span "Refresh" at bounding box center [345, 8] width 38 height 7
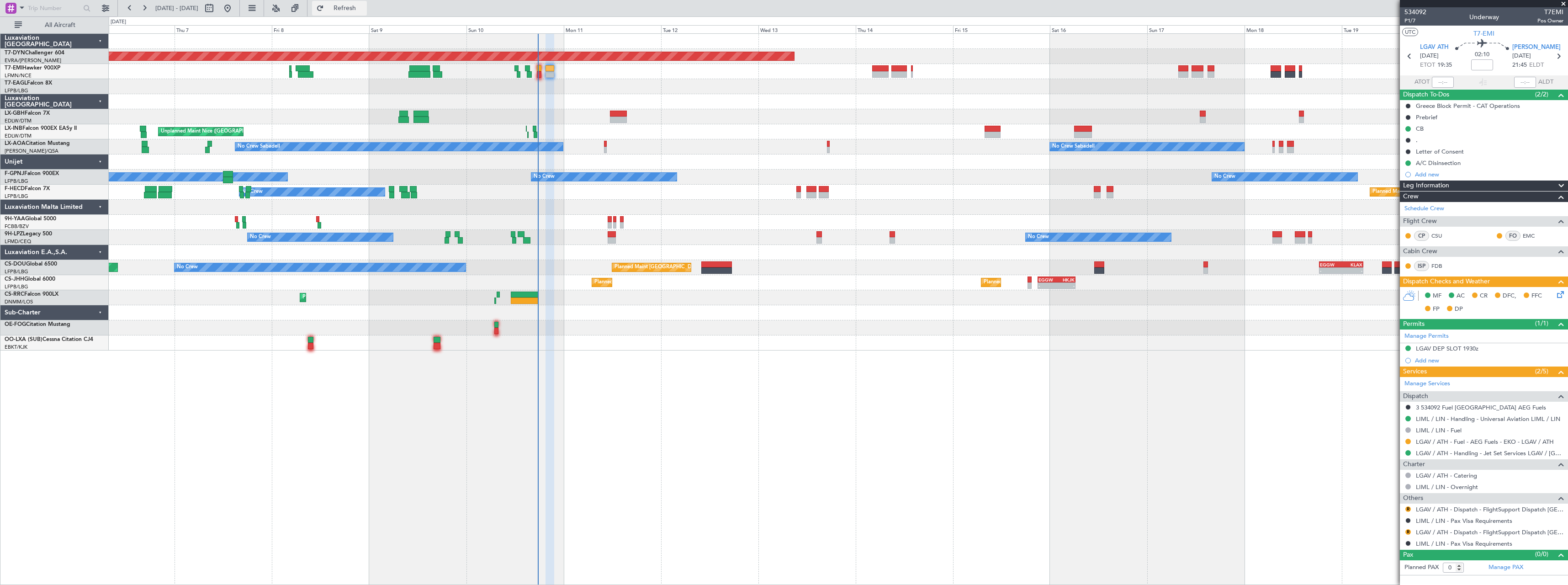
click at [364, 5] on span "Refresh" at bounding box center [345, 8] width 38 height 7
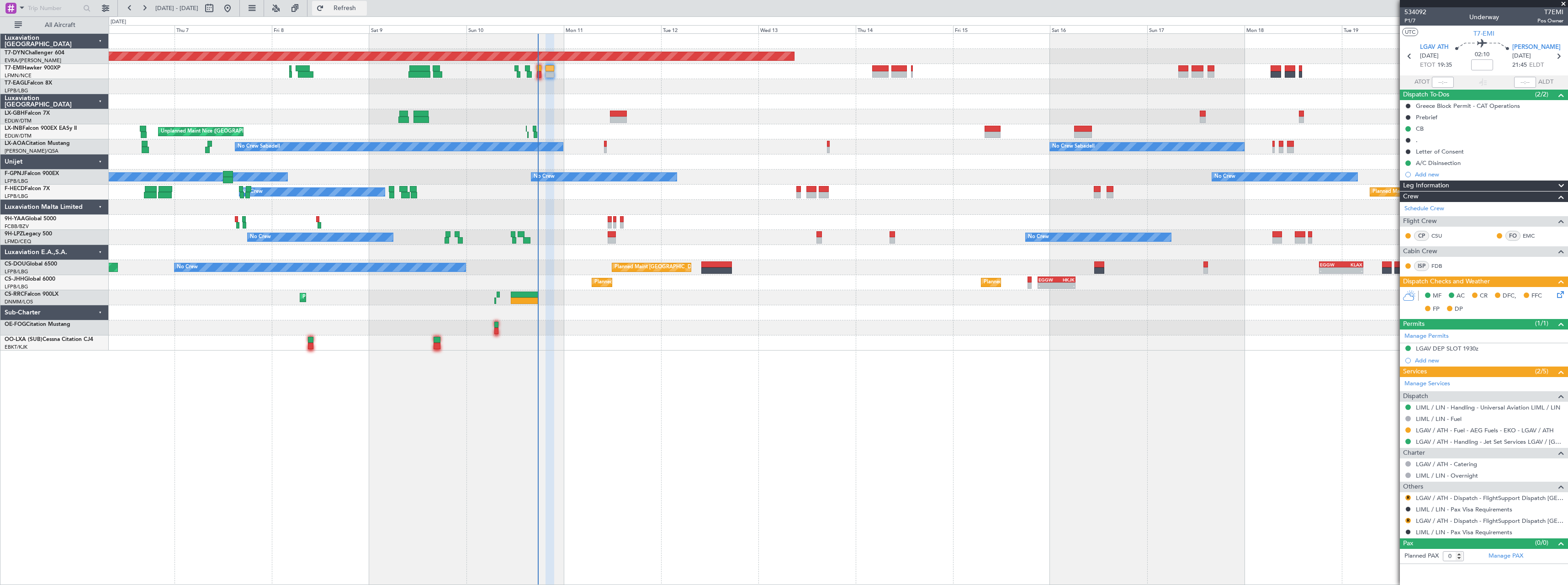
click at [364, 6] on span "Refresh" at bounding box center [345, 8] width 38 height 7
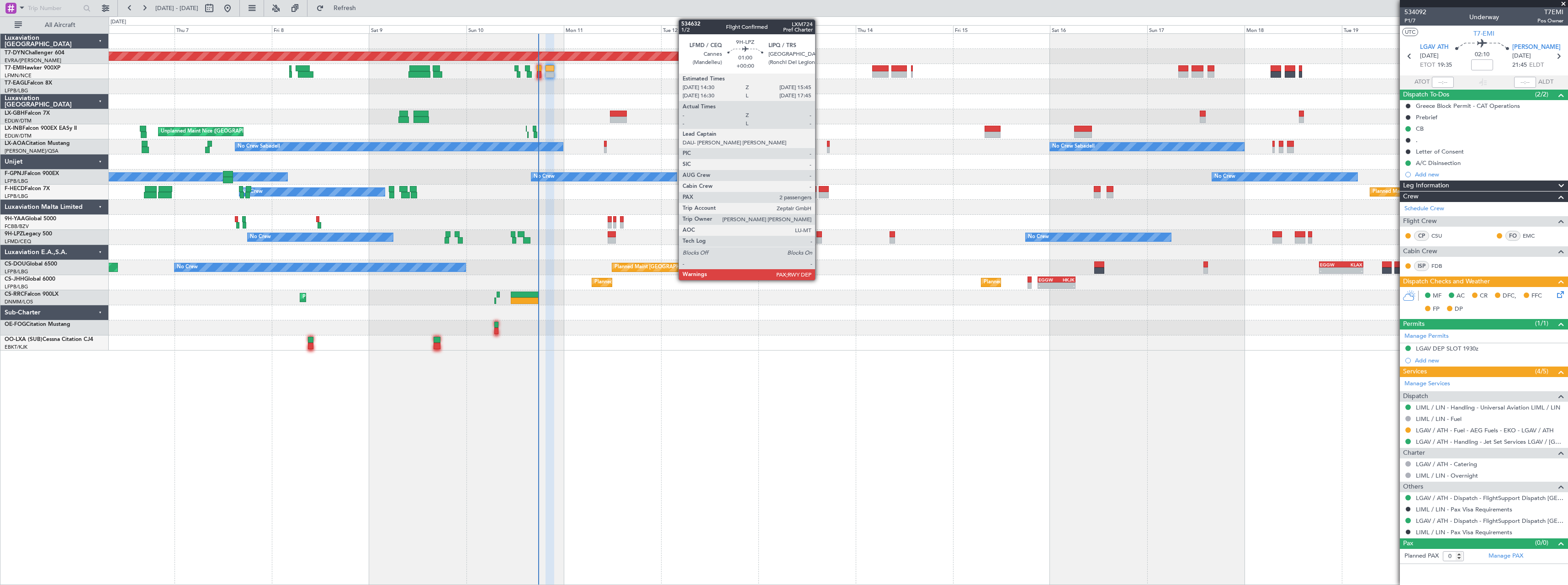
click at [819, 239] on div at bounding box center [819, 240] width 5 height 7
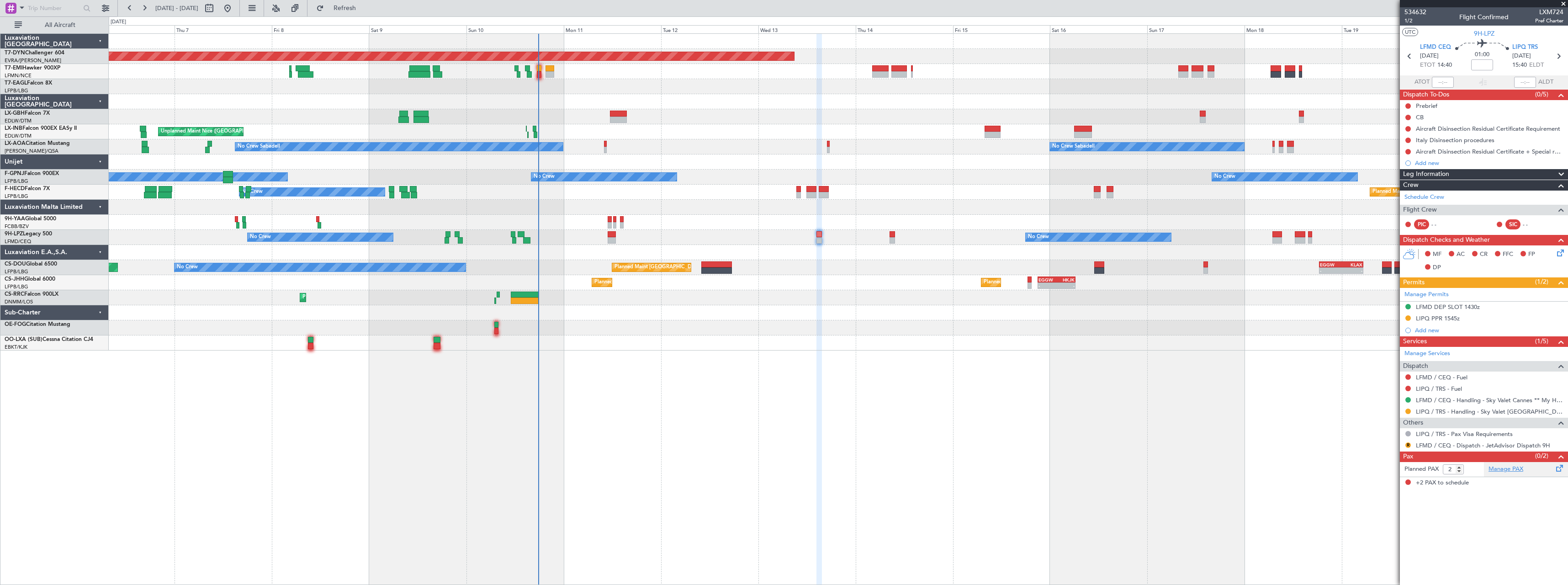
click at [1495, 470] on link "Manage PAX" at bounding box center [1505, 469] width 35 height 9
click at [385, 18] on div "0 0 Wed 6 Thu 7 [DATE] Sat 9 Sun 10 Mon 11 Tue 12 Wed 13 Thu 14 Fri 15 Sat 16 S…" at bounding box center [838, 25] width 1458 height 16
click at [364, 11] on span "Refresh" at bounding box center [345, 8] width 38 height 7
click at [1422, 12] on span "534632" at bounding box center [1415, 12] width 22 height 10
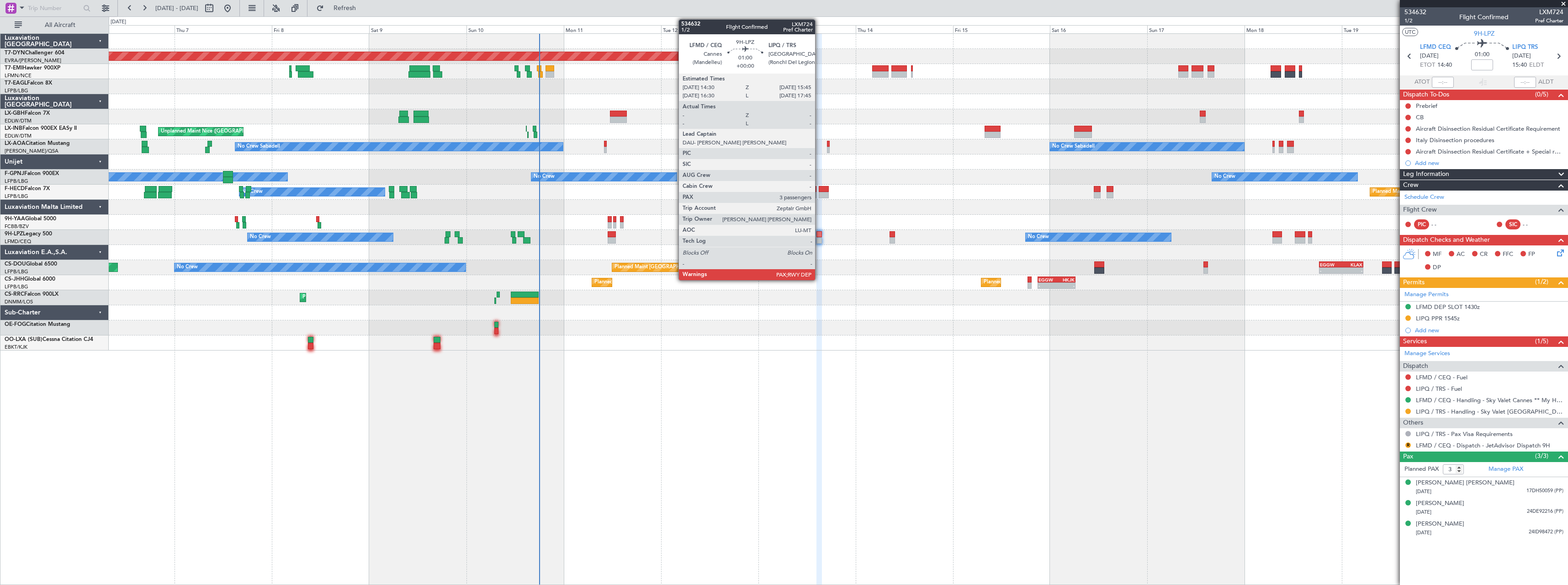
click at [819, 239] on div at bounding box center [819, 240] width 5 height 7
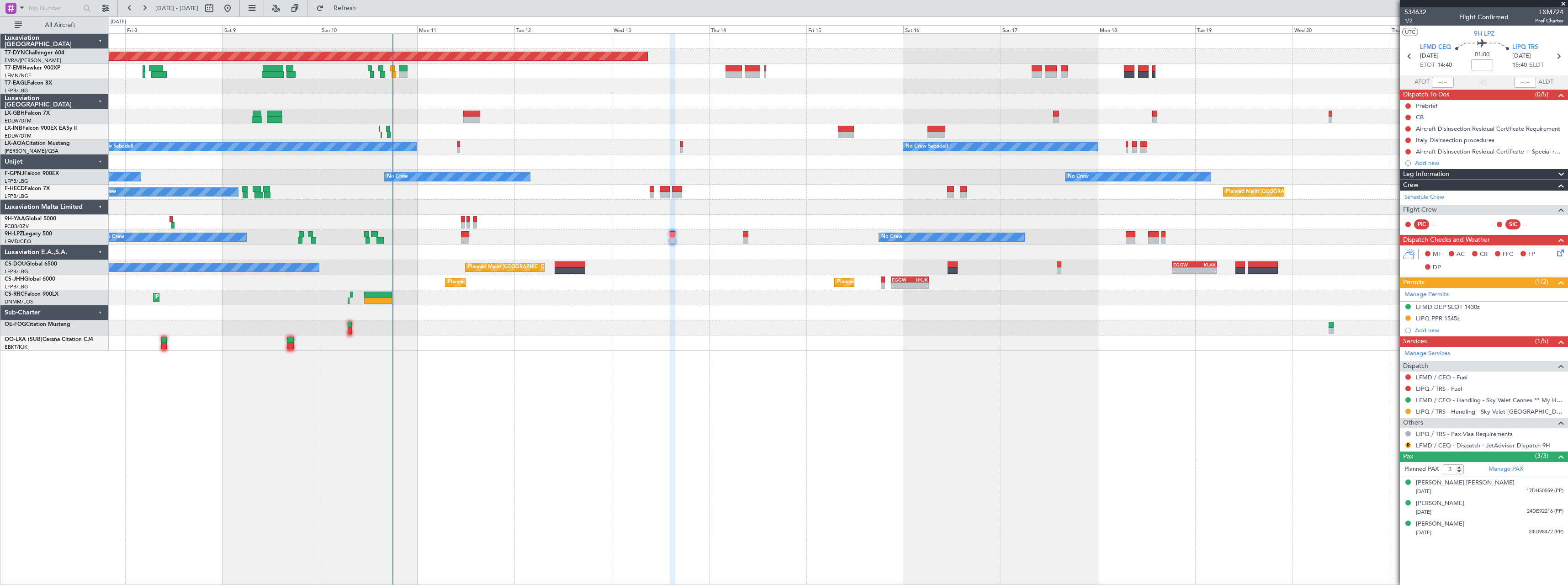
click at [639, 339] on div "Planned Maint [GEOGRAPHIC_DATA]-[GEOGRAPHIC_DATA] A/C Unavailable Planned Maint…" at bounding box center [838, 192] width 1459 height 317
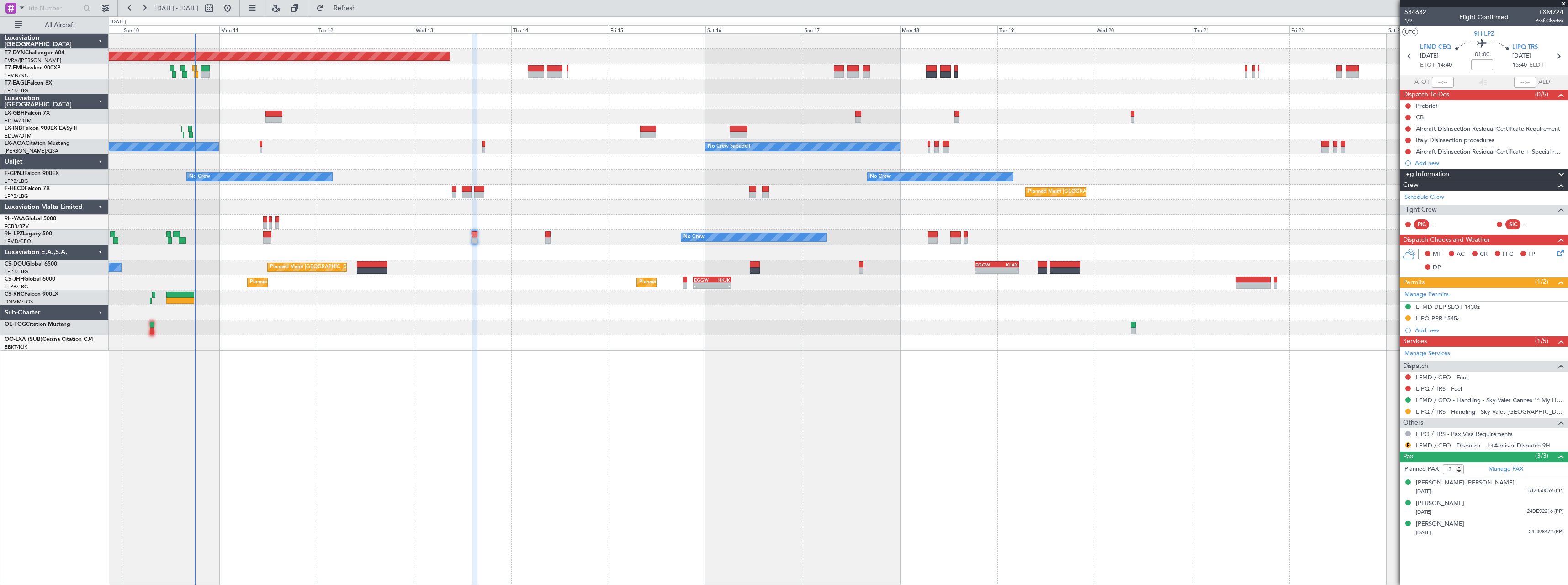
click at [606, 331] on div at bounding box center [838, 328] width 1459 height 15
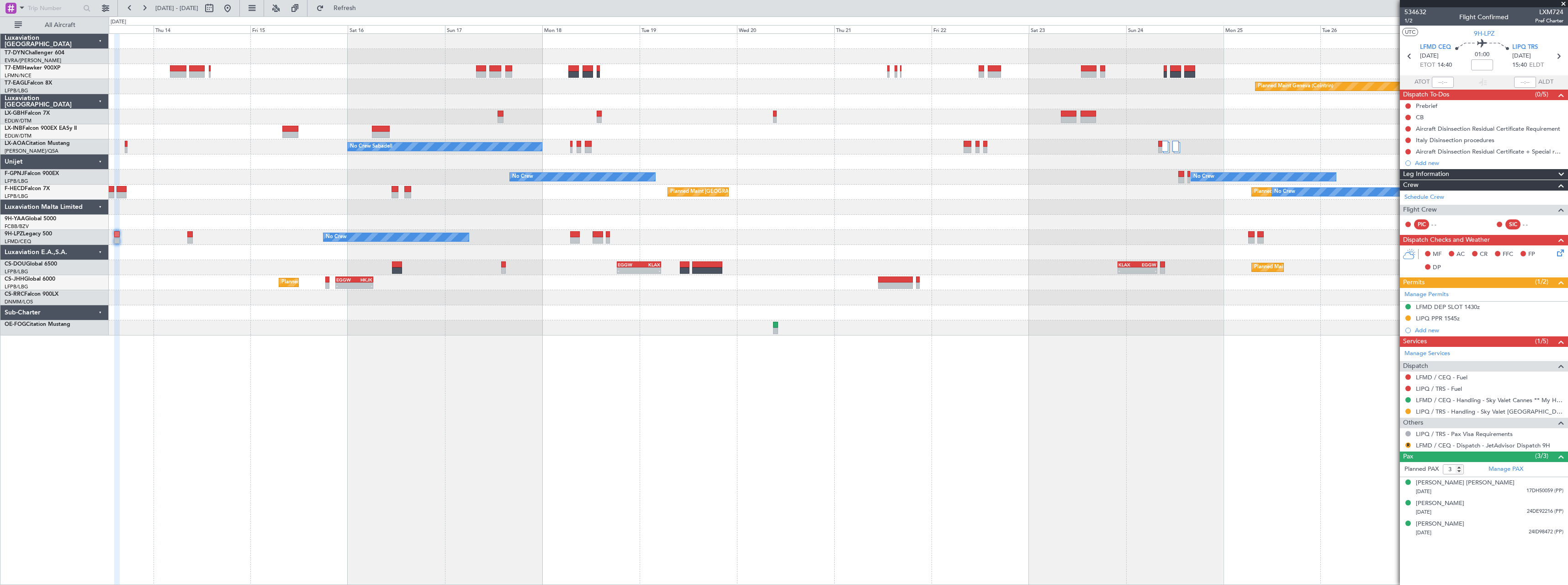
click at [691, 343] on div "Planned Maint [GEOGRAPHIC_DATA]-[GEOGRAPHIC_DATA] Planned Maint Geneva ([GEOGRA…" at bounding box center [838, 309] width 1459 height 552
click at [1168, 148] on div at bounding box center [1165, 146] width 7 height 11
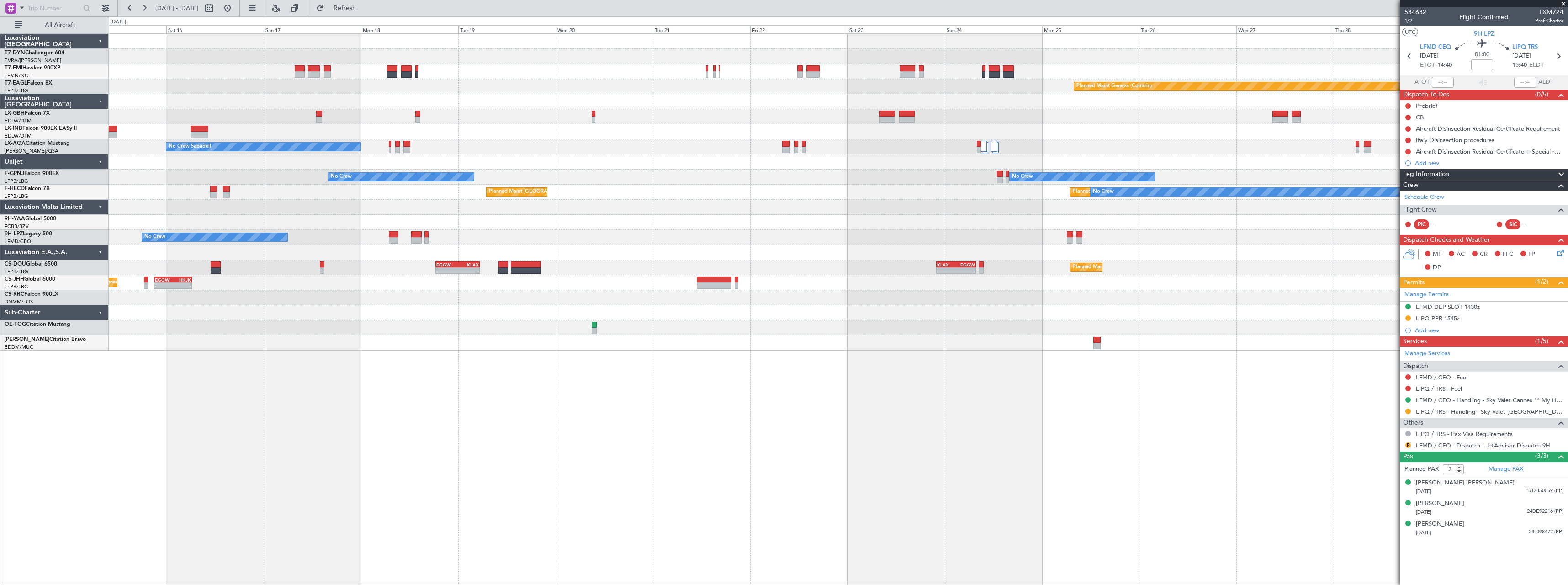
click at [915, 183] on div "No Crew No Crew No Crew Planned Maint [GEOGRAPHIC_DATA] ([GEOGRAPHIC_DATA]) No …" at bounding box center [838, 177] width 1459 height 15
click at [983, 148] on div at bounding box center [982, 146] width 7 height 11
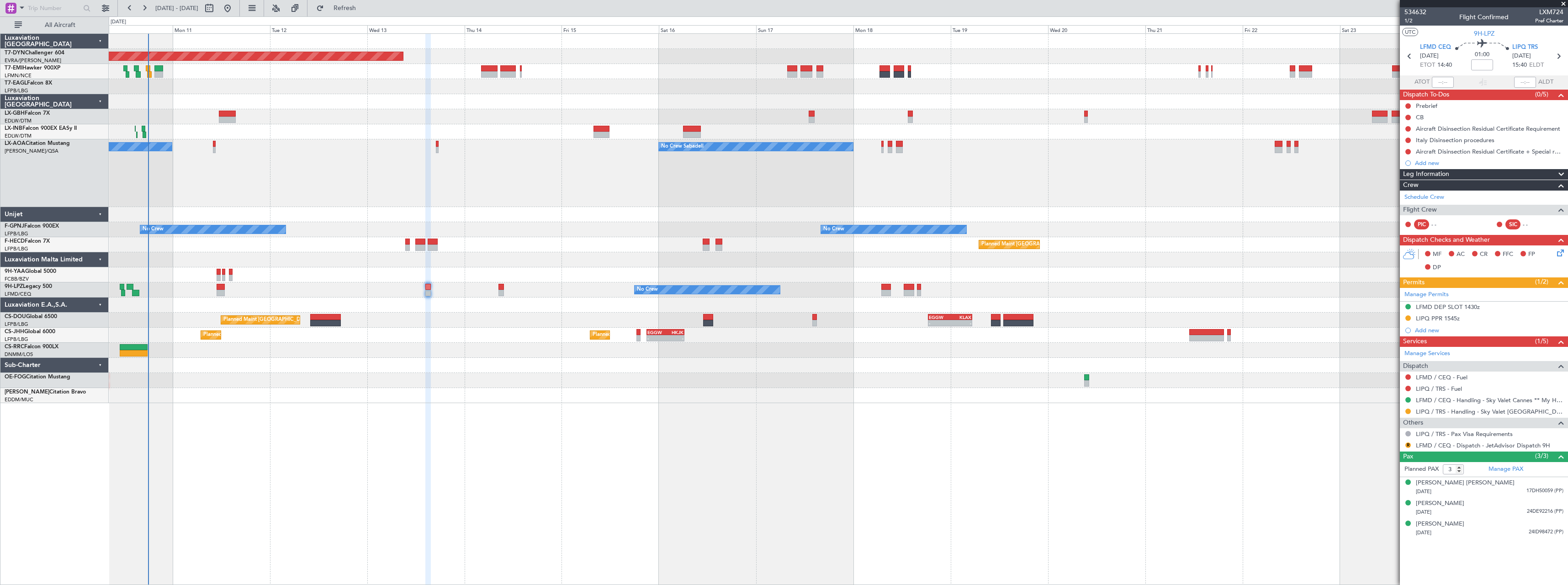
click at [1103, 237] on div "Planned Maint [GEOGRAPHIC_DATA]-[GEOGRAPHIC_DATA] Planned Maint Geneva ([GEOGRA…" at bounding box center [838, 219] width 1459 height 369
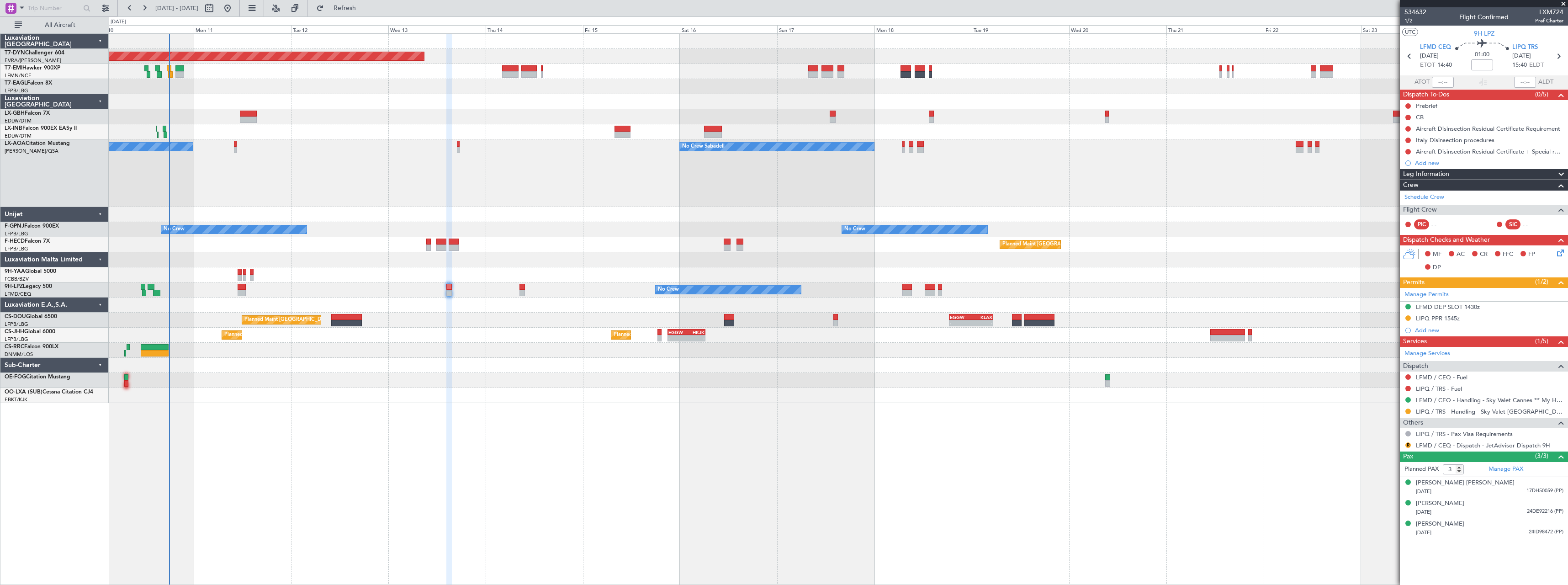
click at [712, 352] on div "Planned Maint [GEOGRAPHIC_DATA]-[GEOGRAPHIC_DATA] Planned Maint Geneva ([GEOGRA…" at bounding box center [838, 309] width 1459 height 552
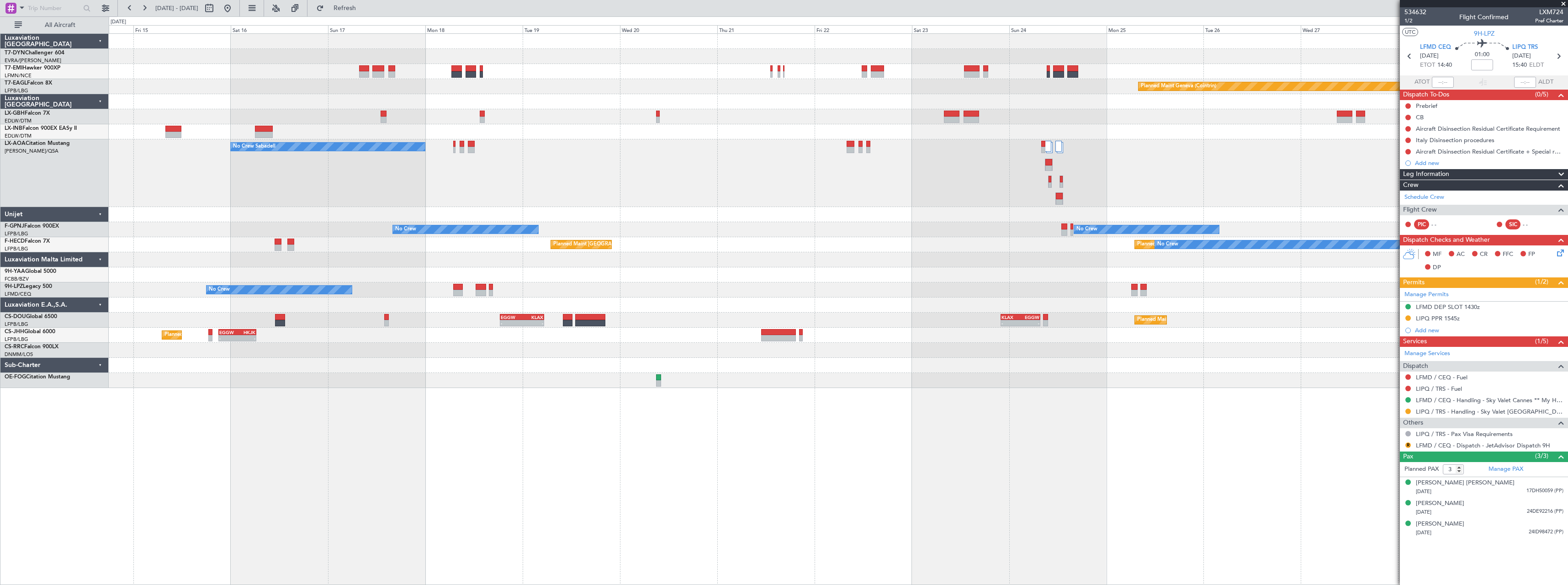
click at [905, 192] on div "No Crew Sabadell No Crew Sabadell No Crew Sabadell" at bounding box center [838, 173] width 1459 height 68
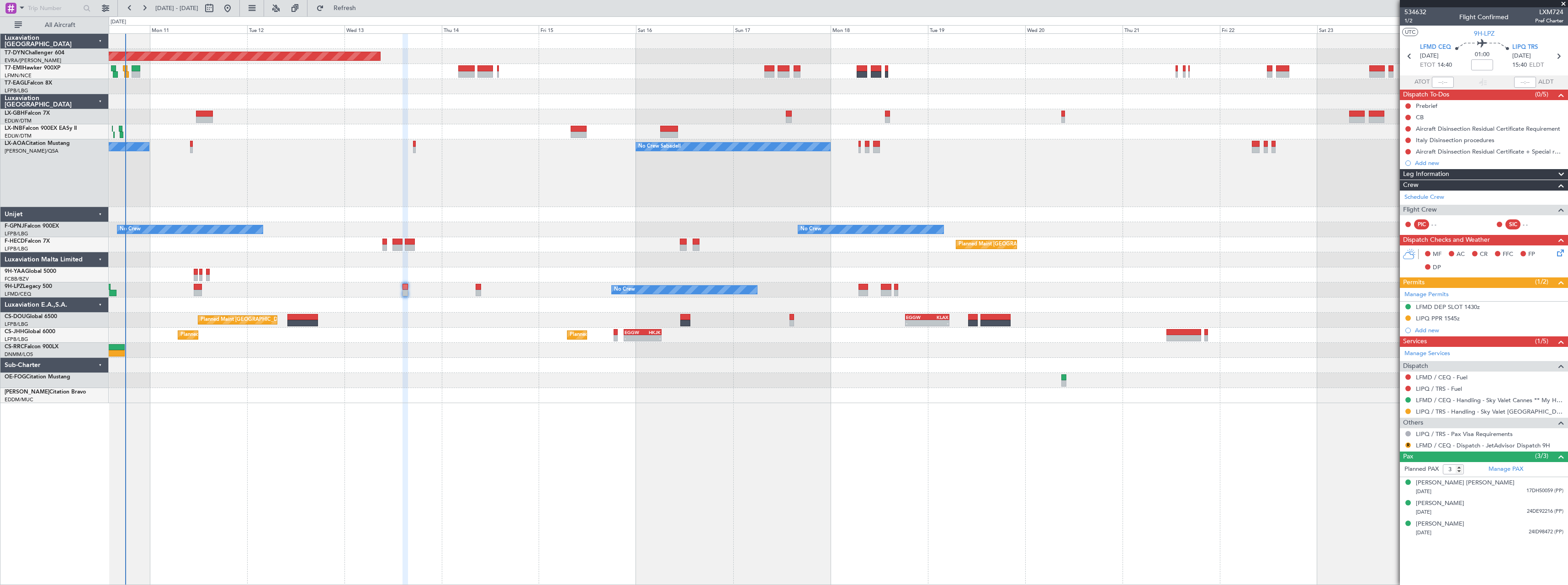
click at [1018, 237] on div "No Crew No Crew No Crew No Crew" at bounding box center [838, 229] width 1459 height 15
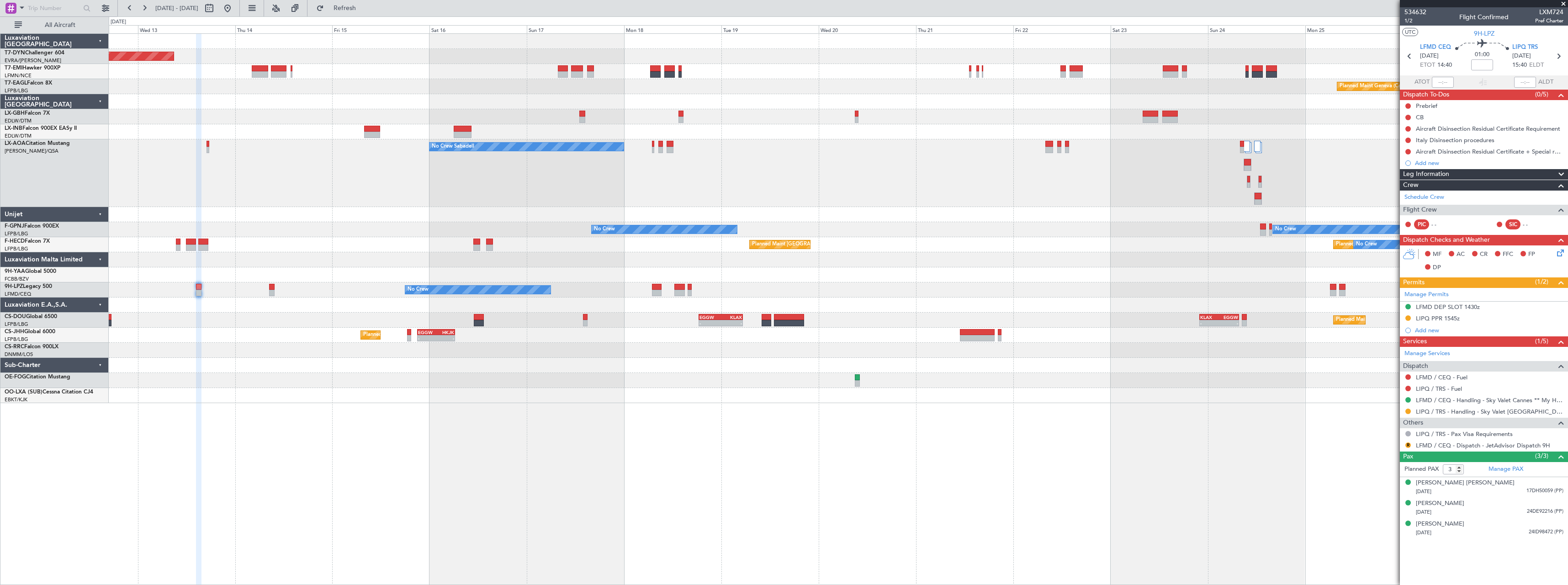
click at [639, 191] on div "No Crew Sabadell No Crew Sabadell No Crew Sabadell" at bounding box center [838, 173] width 1459 height 68
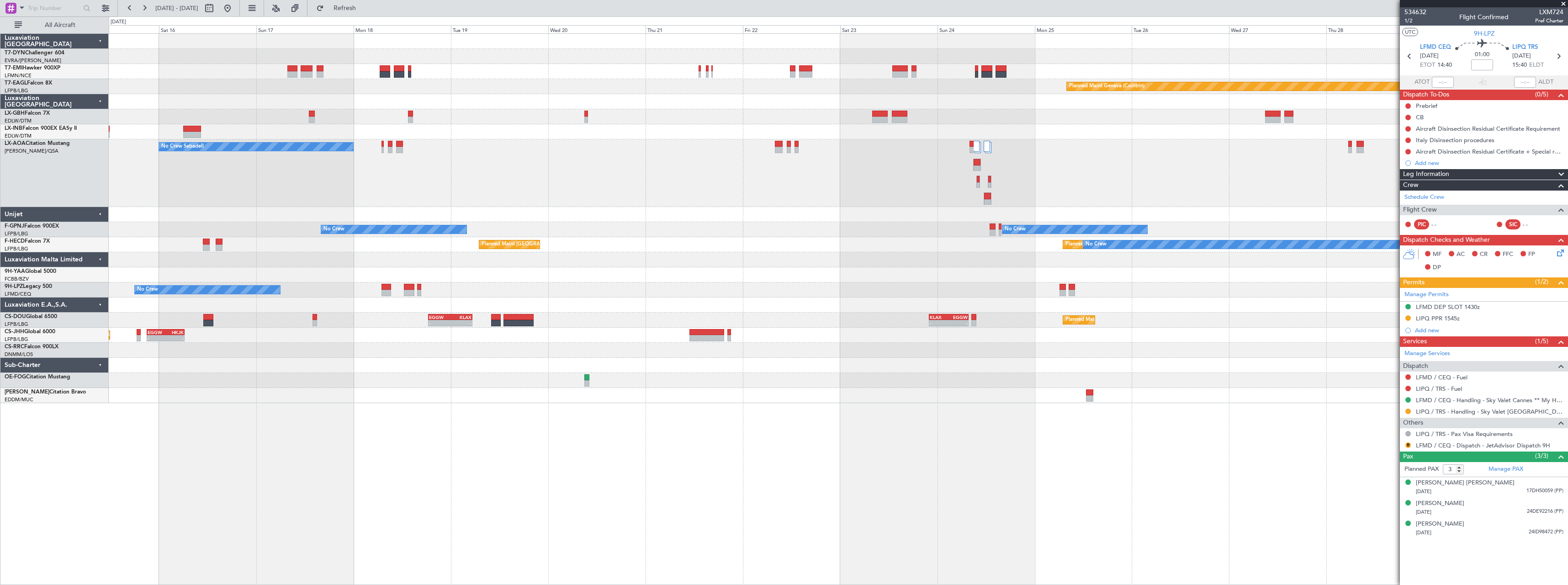
click at [578, 193] on div "No Crew Sabadell No Crew Sabadell" at bounding box center [838, 173] width 1459 height 68
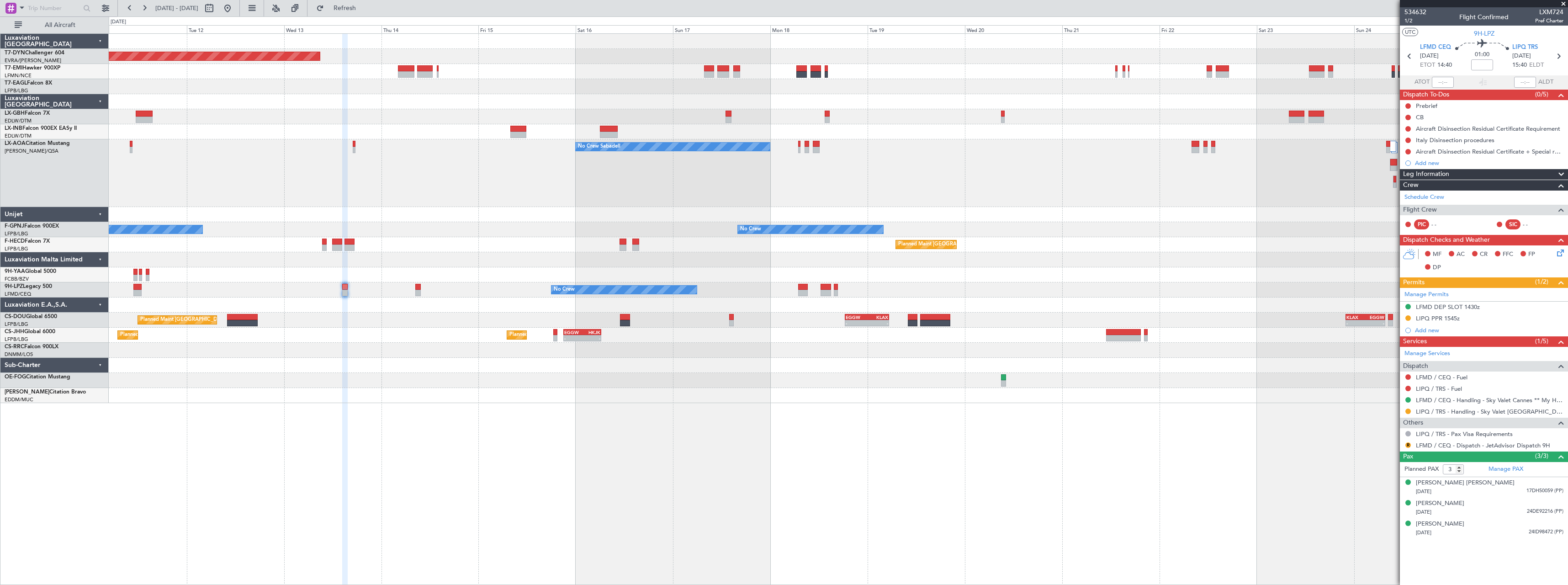
click at [968, 193] on div "No Crew Sabadell No Crew Sabadell" at bounding box center [838, 173] width 1459 height 68
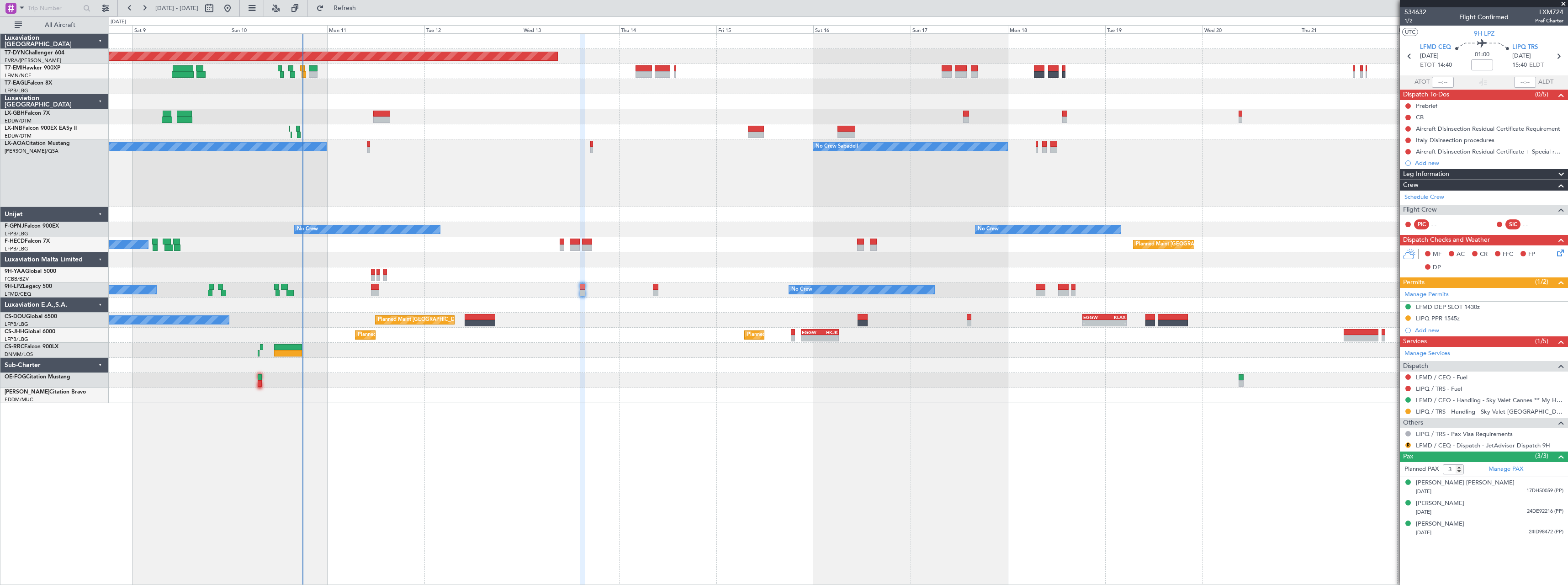
click at [867, 194] on div "No Crew Sabadell No Crew Sabadell AOG Maint Biarritz ([GEOGRAPHIC_DATA])" at bounding box center [838, 173] width 1459 height 68
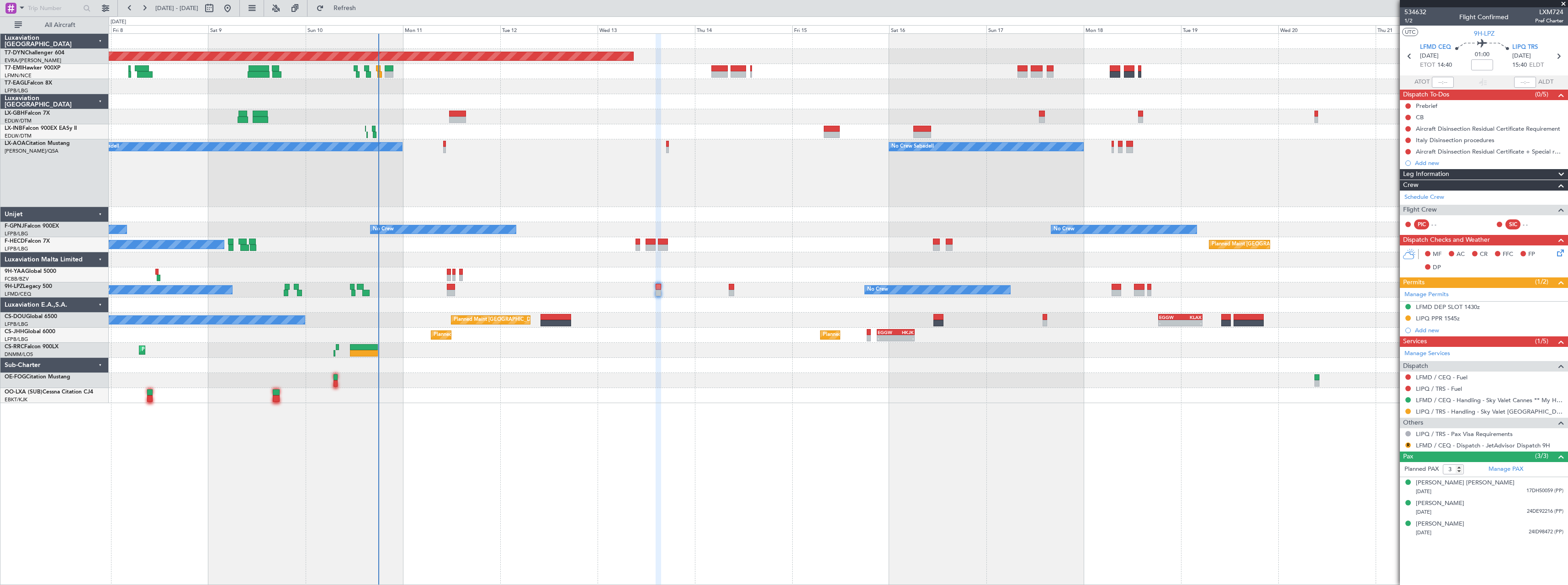
click at [1104, 187] on div "No Crew Sabadell No Crew Sabadell AOG Maint Biarritz ([GEOGRAPHIC_DATA])" at bounding box center [838, 173] width 1459 height 68
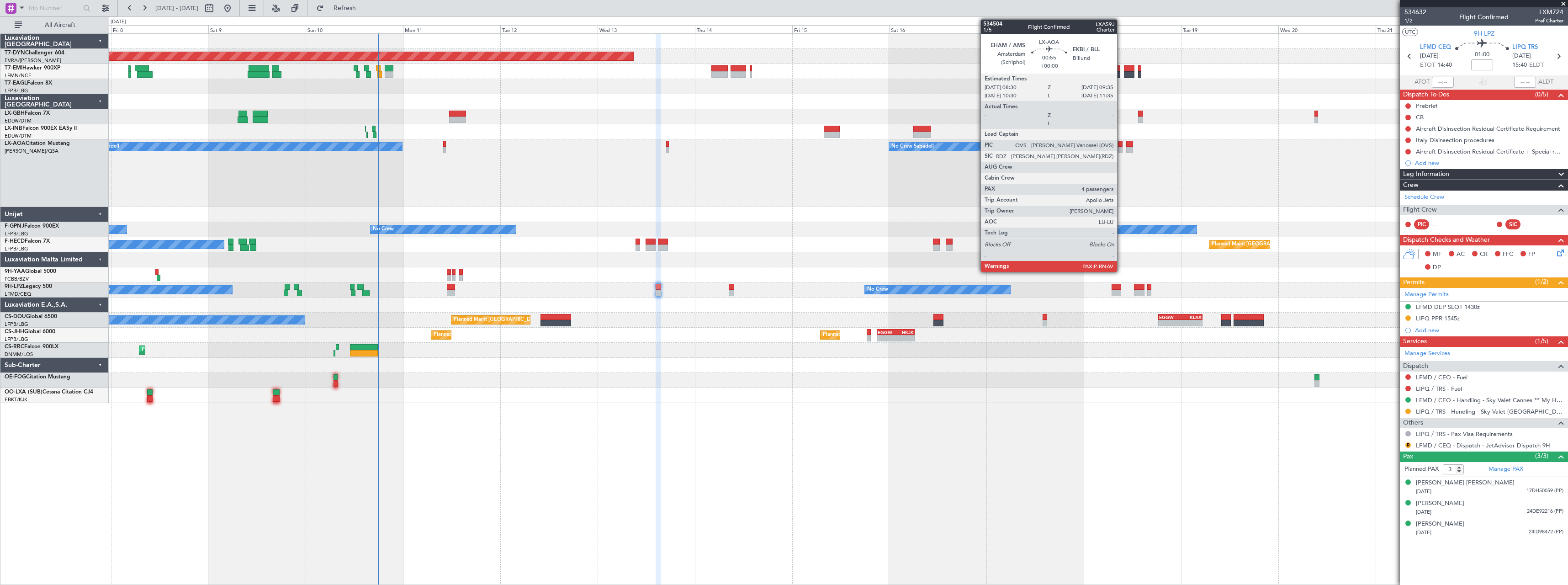
click at [1121, 145] on div at bounding box center [1121, 144] width 5 height 7
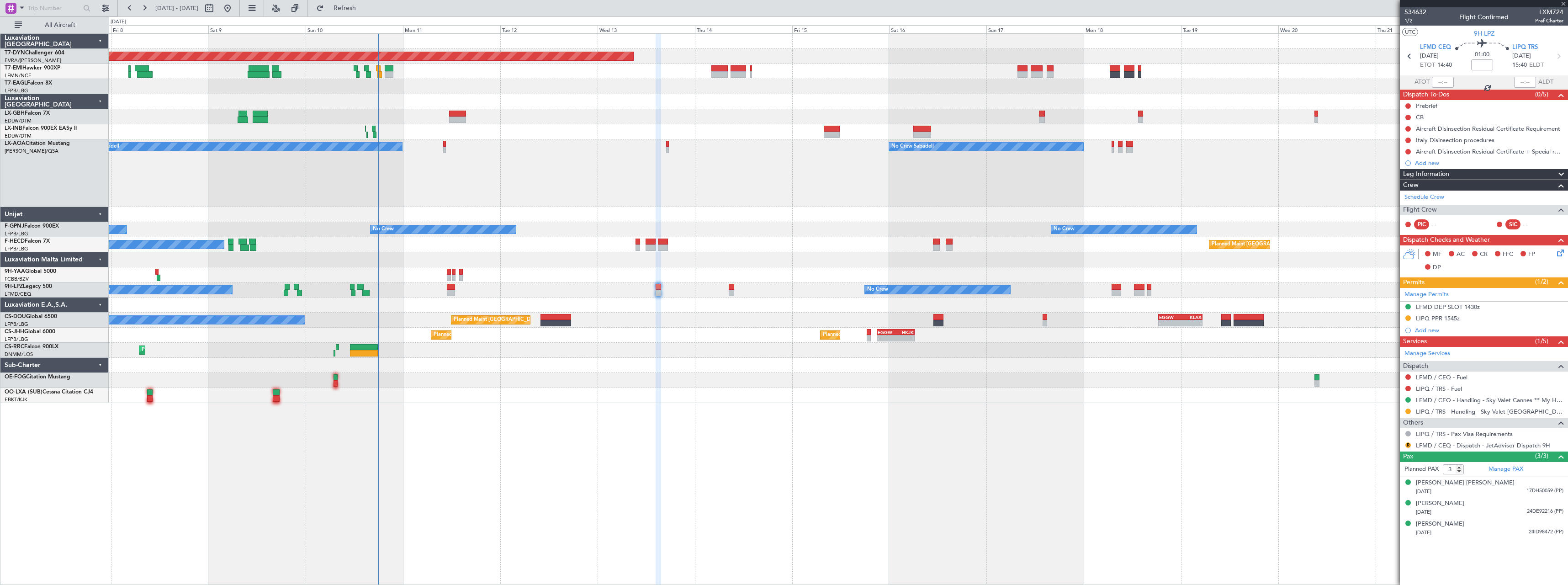
type input "4"
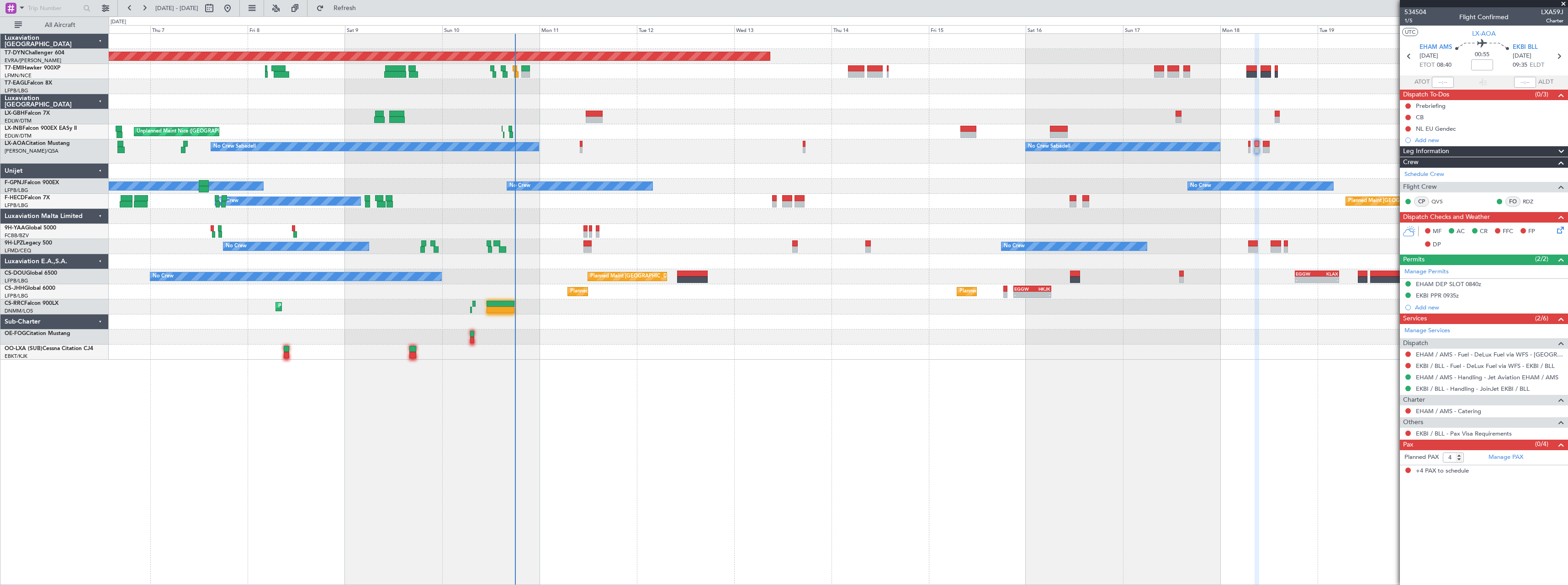
click at [719, 324] on div at bounding box center [838, 321] width 1459 height 15
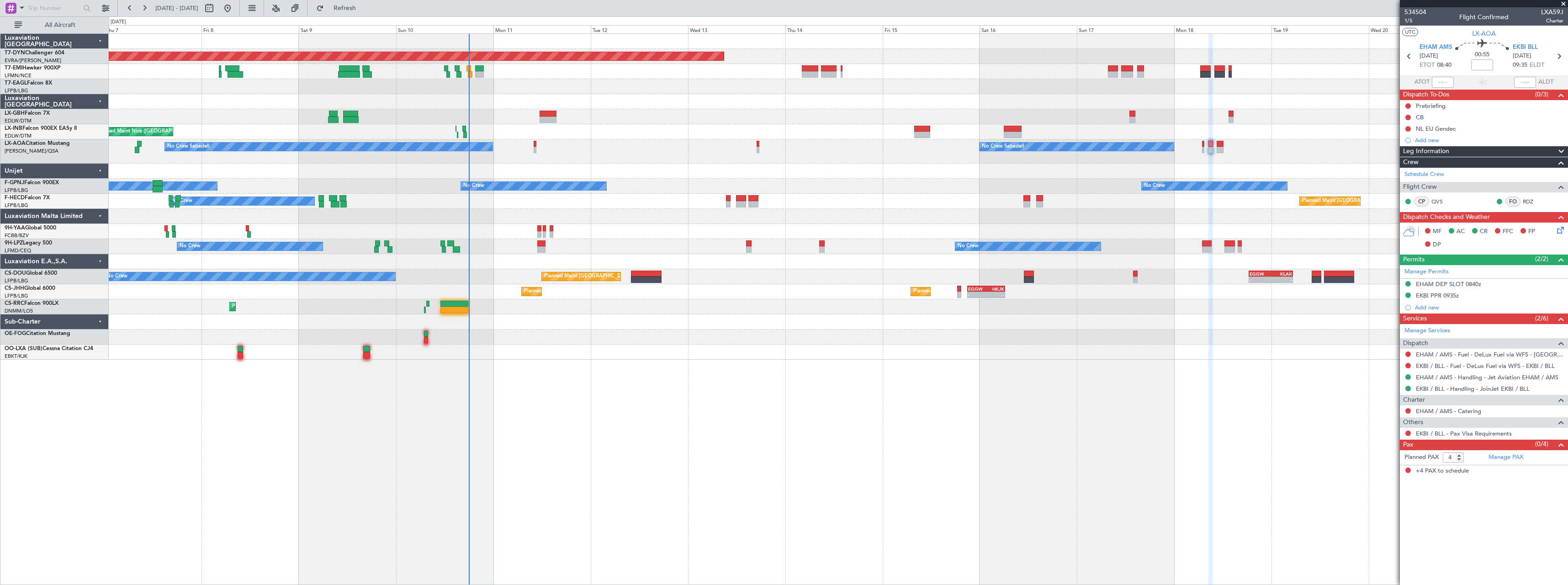
click at [675, 206] on div "No Crew Planned Maint [GEOGRAPHIC_DATA] ([GEOGRAPHIC_DATA]) Planned Maint [GEOG…" at bounding box center [838, 201] width 1459 height 15
